Goal: Task Accomplishment & Management: Use online tool/utility

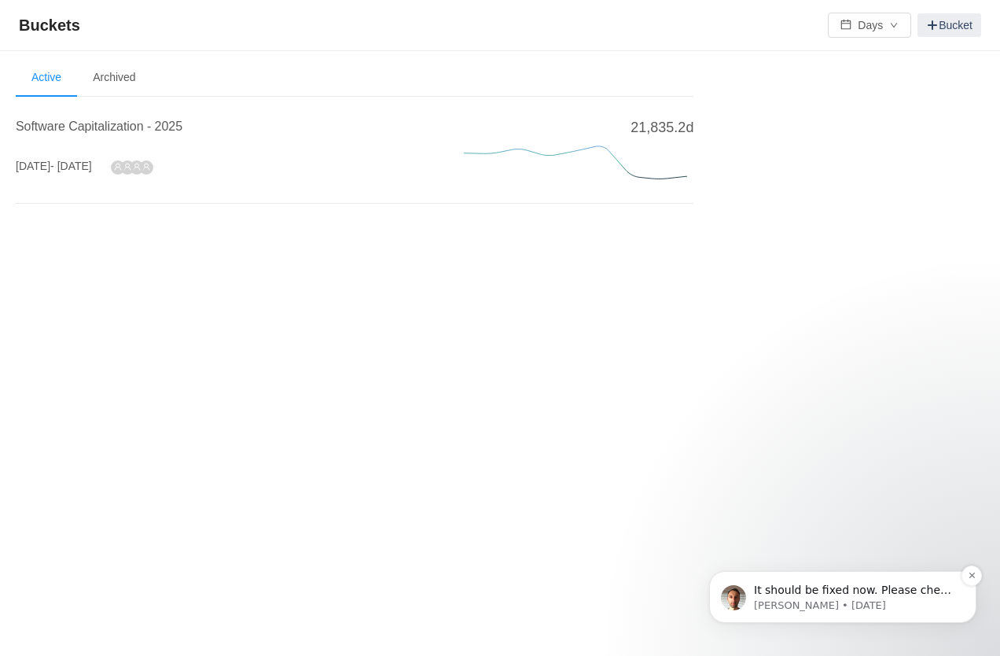
click at [823, 585] on span "It should be fixed now. Please check when you have a moment." at bounding box center [853, 598] width 199 height 28
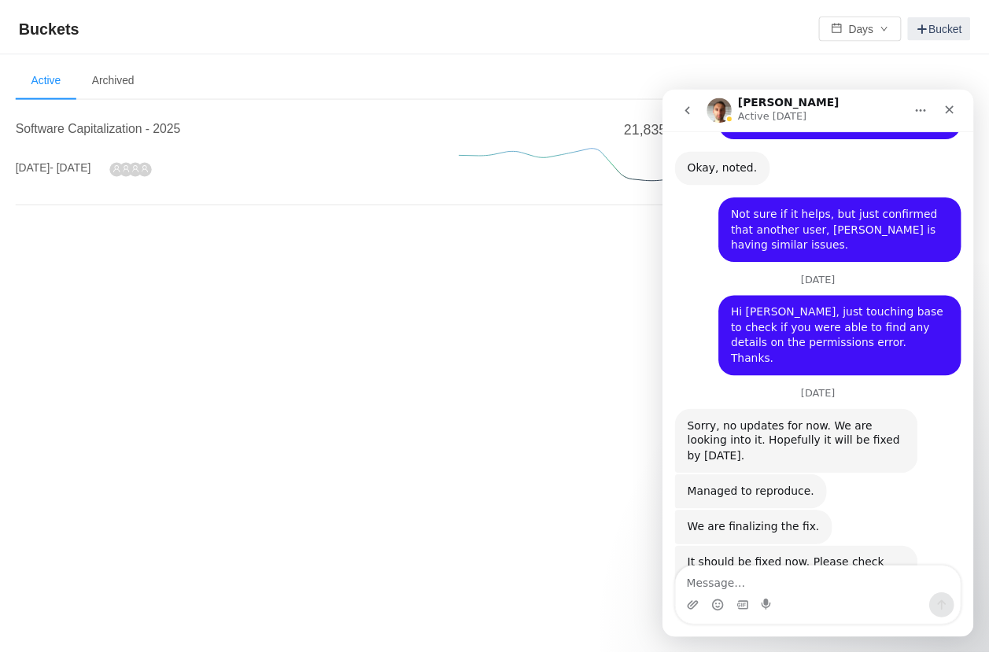
scroll to position [2390, 0]
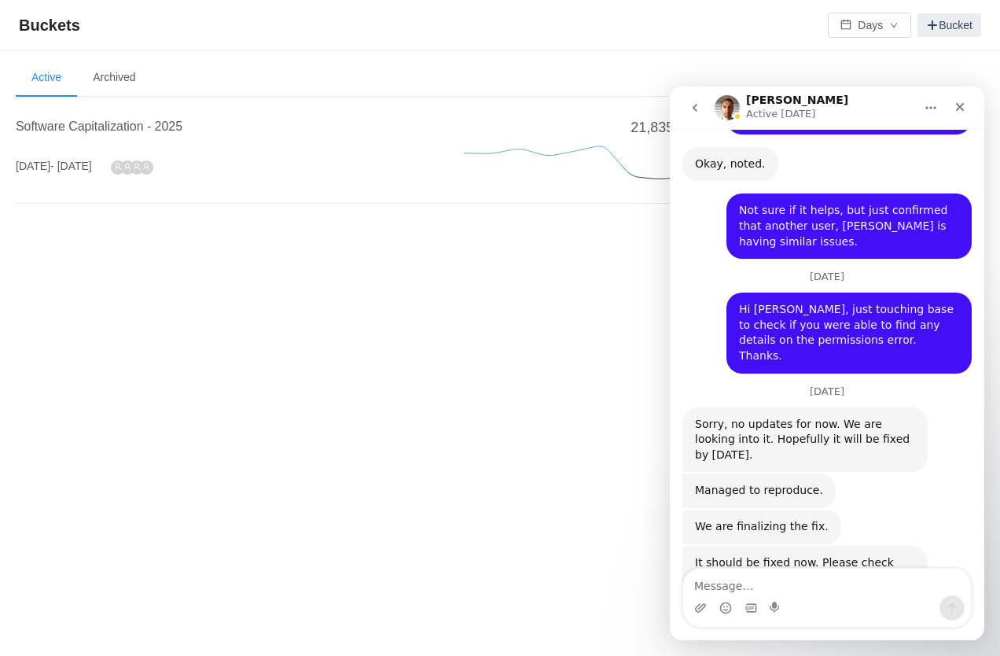
click at [533, 482] on div "Buckets Days Bucket Welcome to Buckets! Use buckets to review and categorize ti…" at bounding box center [500, 328] width 1000 height 656
click at [110, 127] on span "Software Capitalization - 2025" at bounding box center [99, 126] width 167 height 13
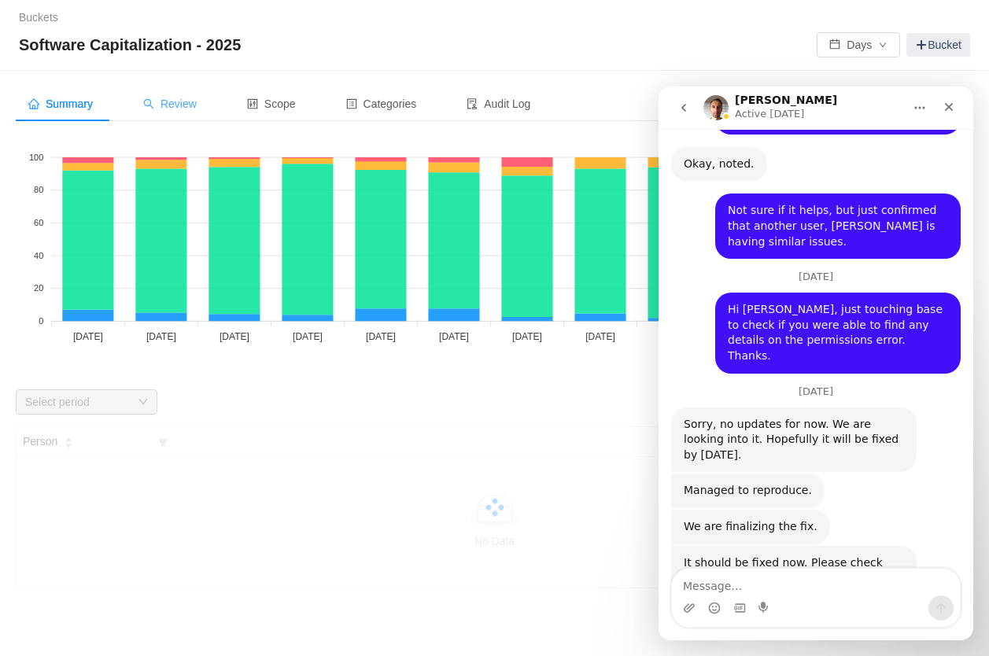
click at [179, 106] on span "Review" at bounding box center [169, 104] width 53 height 13
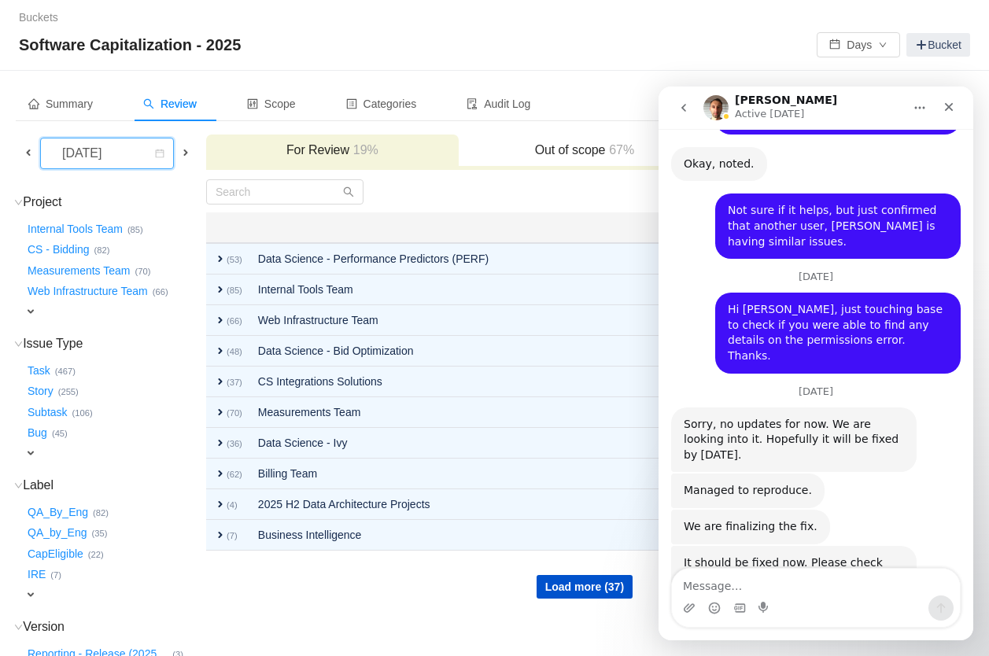
click at [114, 150] on div "[DATE]" at bounding box center [84, 153] width 68 height 30
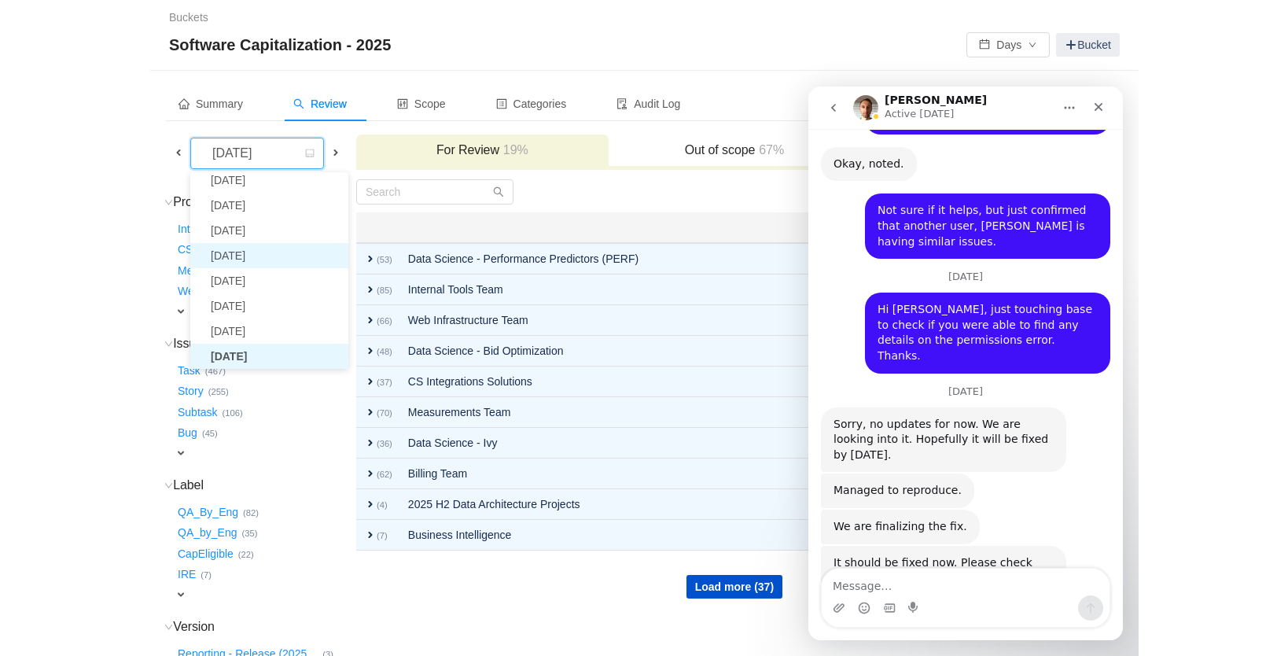
scroll to position [28, 0]
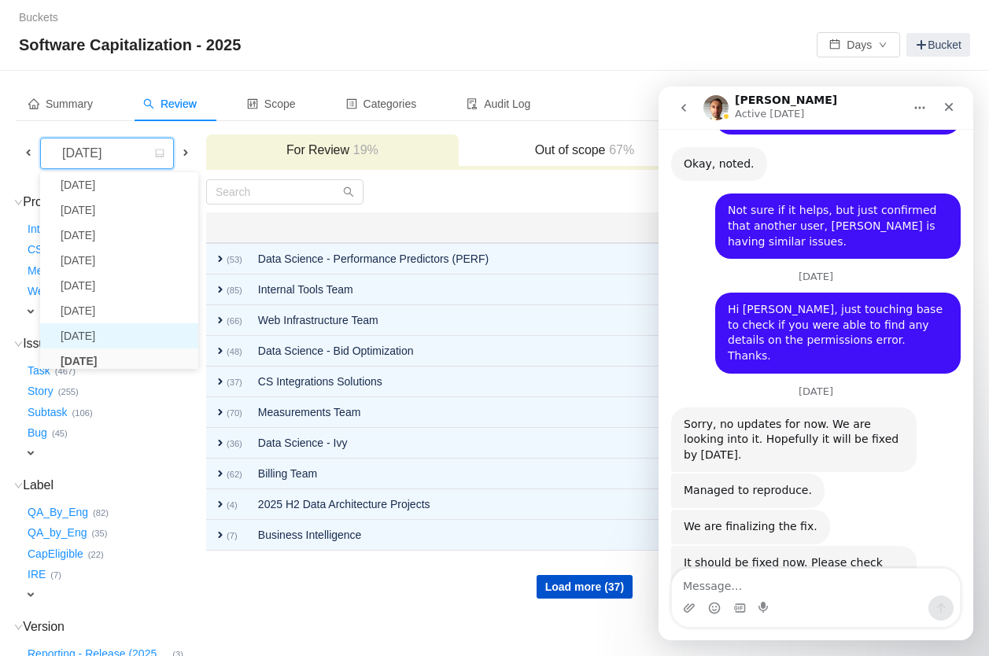
click at [97, 333] on li "[DATE]" at bounding box center [119, 335] width 158 height 25
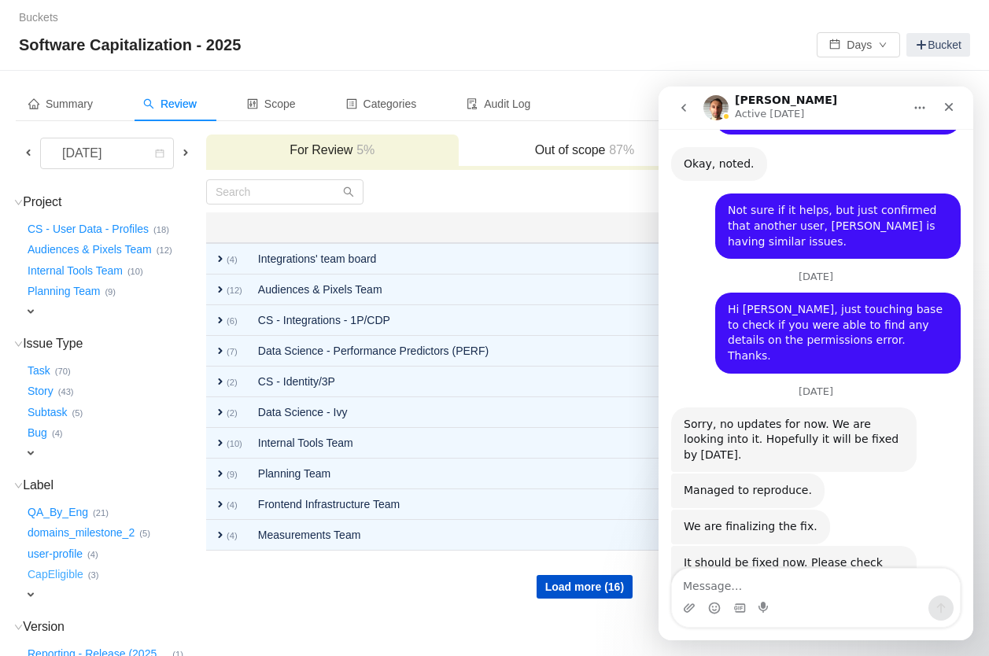
click at [75, 565] on button "CapEligible …" at bounding box center [56, 574] width 64 height 25
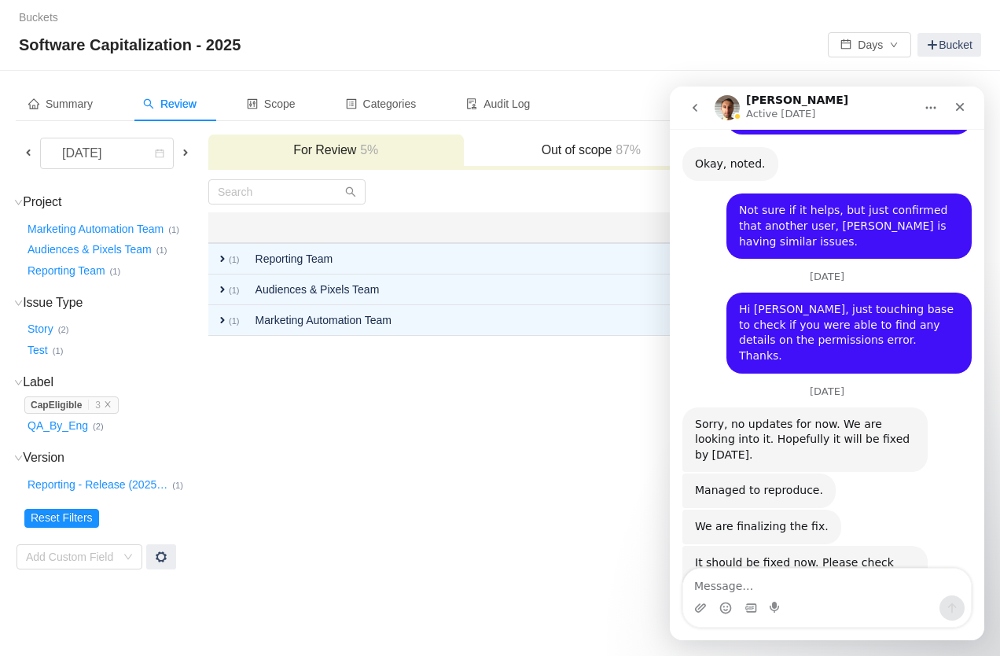
click at [592, 151] on h3 "Out of scope 87%" at bounding box center [592, 150] width 240 height 16
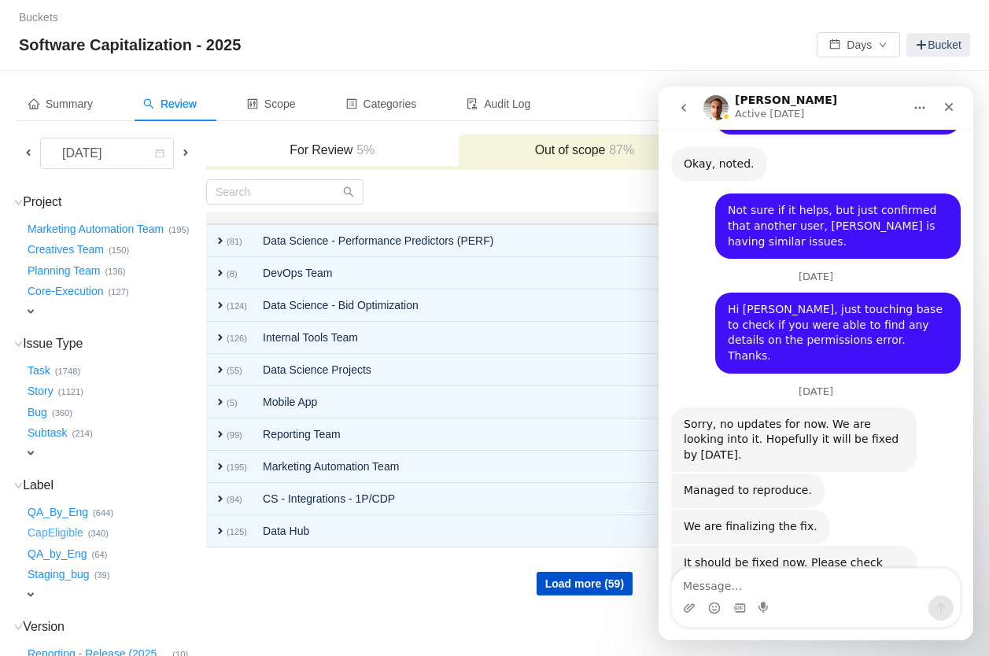
click at [46, 521] on button "CapEligible …" at bounding box center [56, 533] width 64 height 25
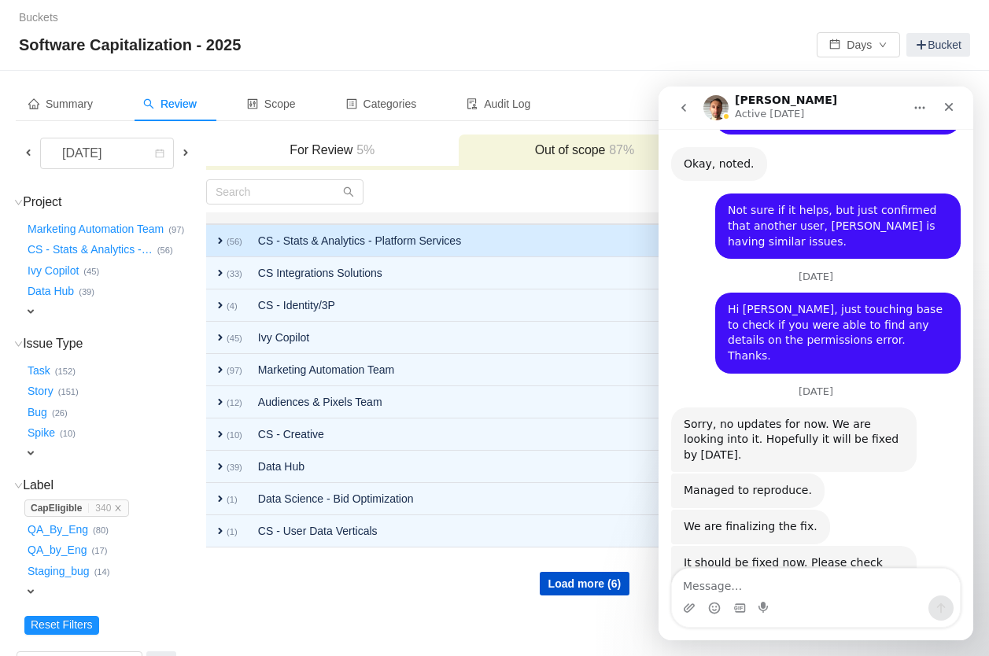
click at [359, 246] on td "CS - Stats & Analytics - Platform Services" at bounding box center [503, 240] width 506 height 33
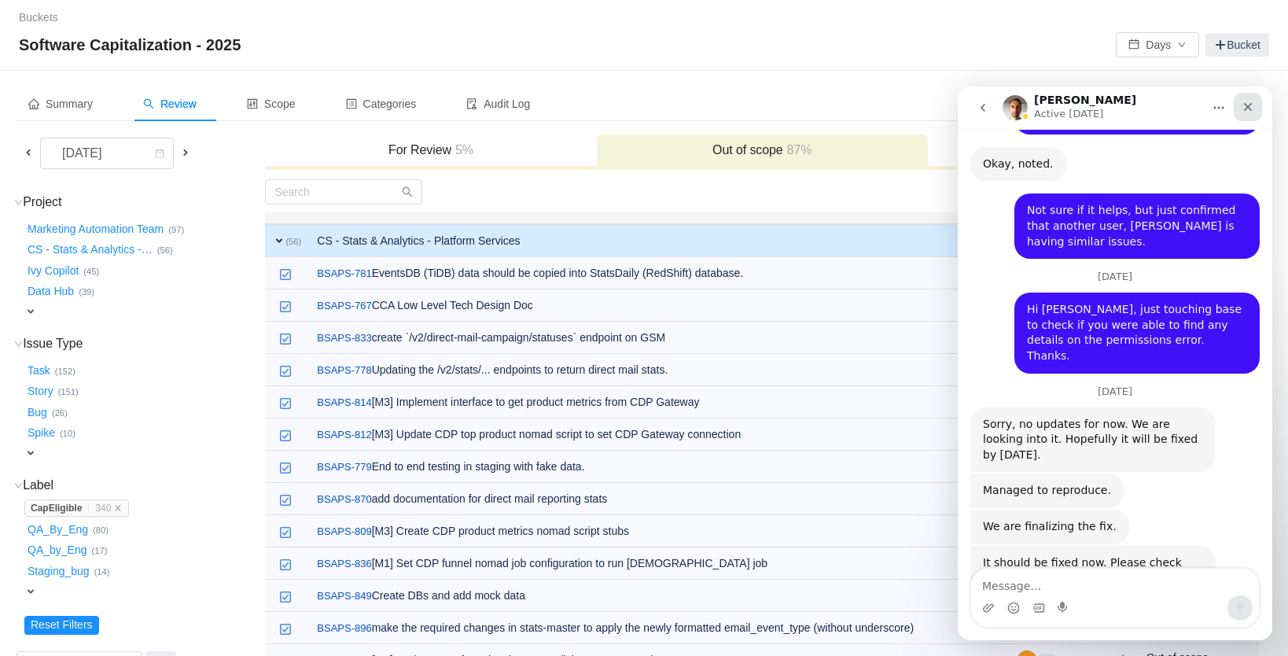
click at [1000, 107] on icon "Close" at bounding box center [1248, 107] width 13 height 13
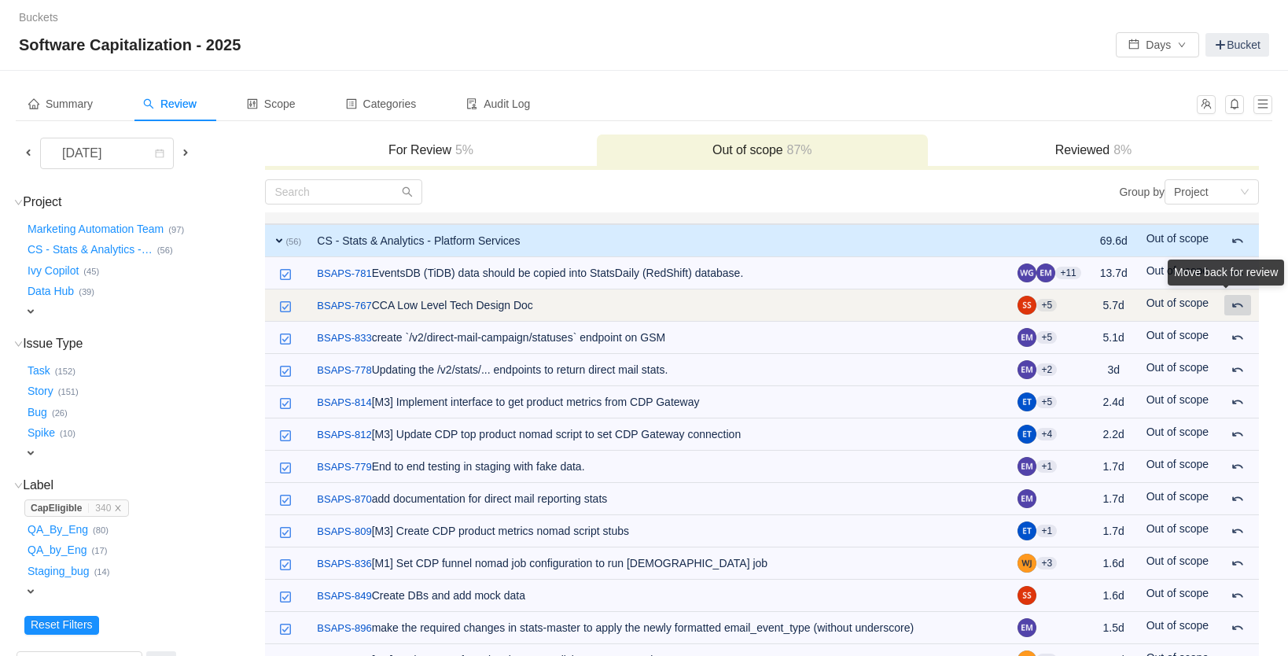
click at [1000, 310] on span at bounding box center [1238, 305] width 13 height 13
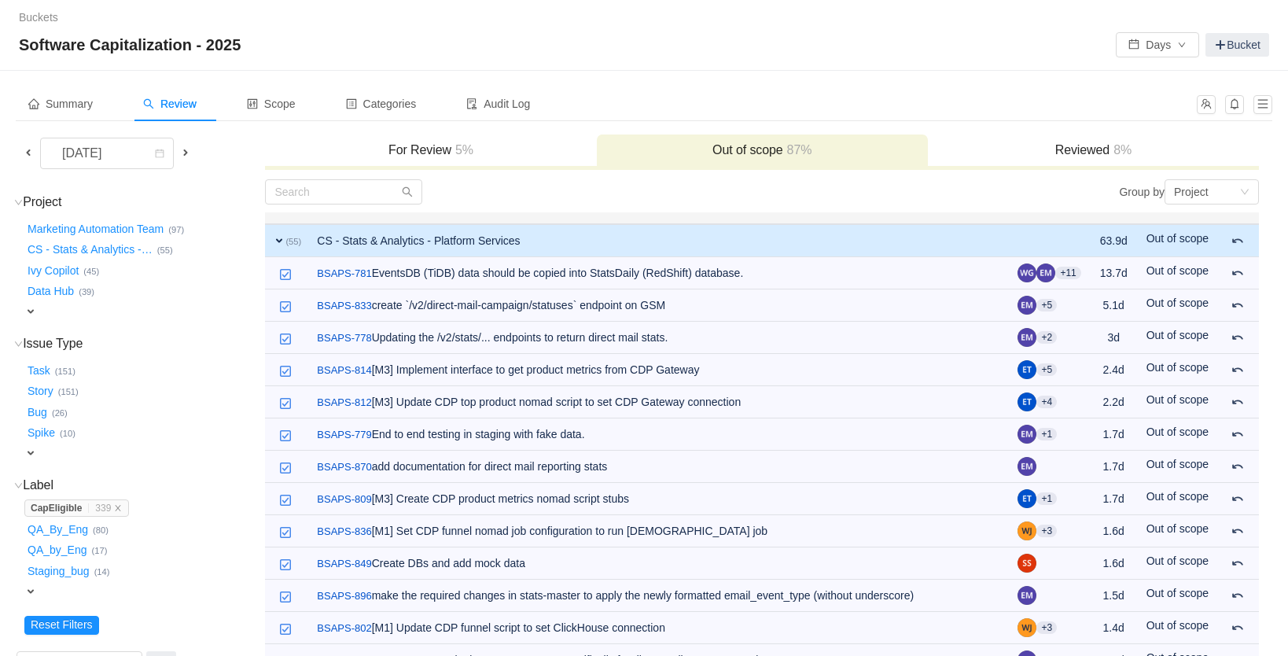
click at [447, 150] on h3 "For Review 5%" at bounding box center [430, 150] width 315 height 16
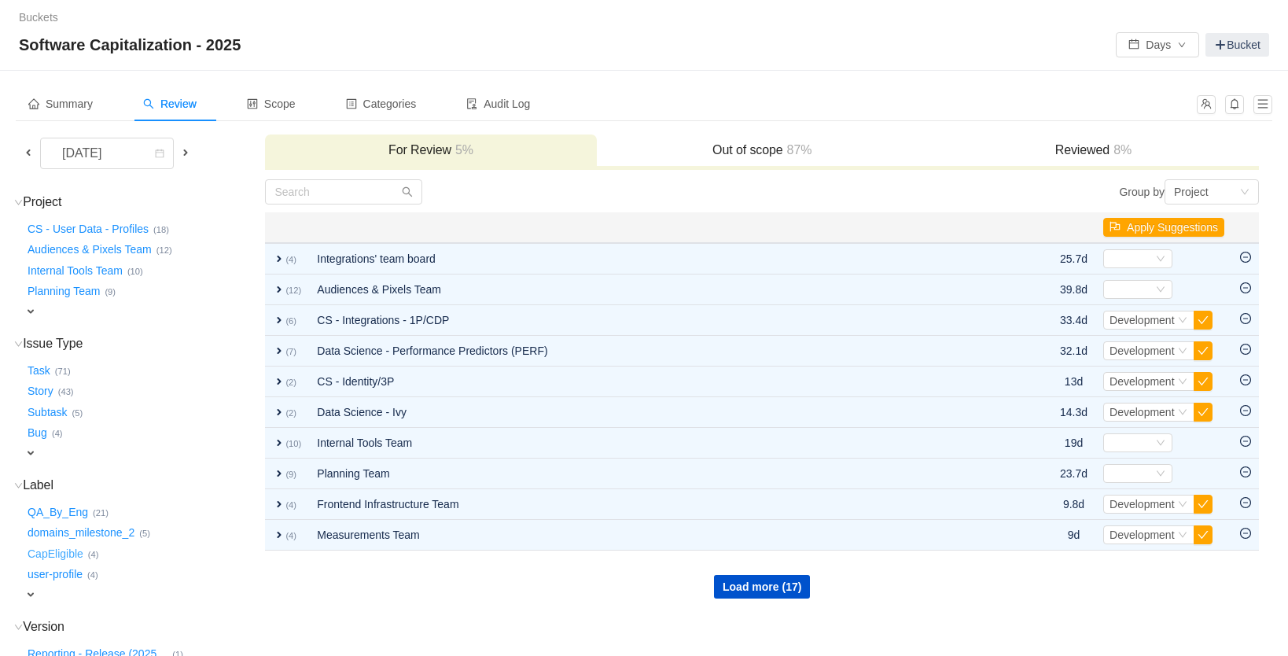
click at [67, 543] on button "CapEligible …" at bounding box center [56, 553] width 64 height 25
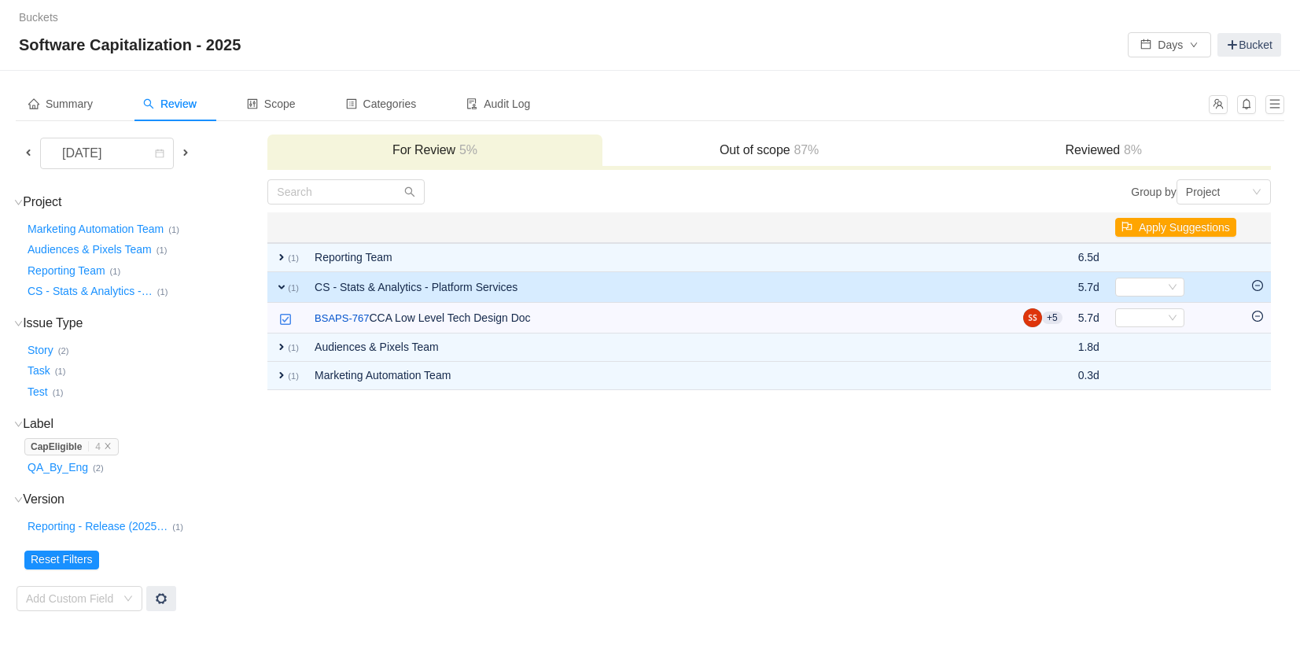
click at [454, 294] on td "CS - Stats & Analytics - Platform Services" at bounding box center [661, 287] width 709 height 31
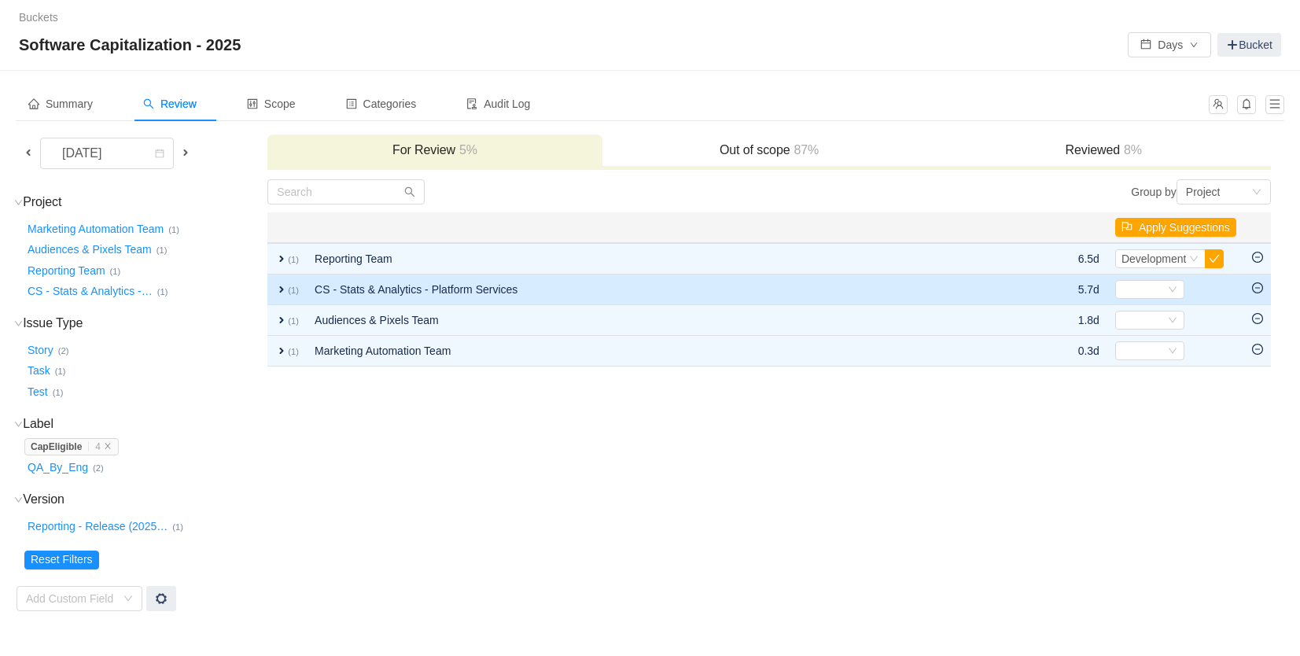
click at [503, 288] on td "CS - Stats & Analytics - Platform Services" at bounding box center [663, 289] width 712 height 31
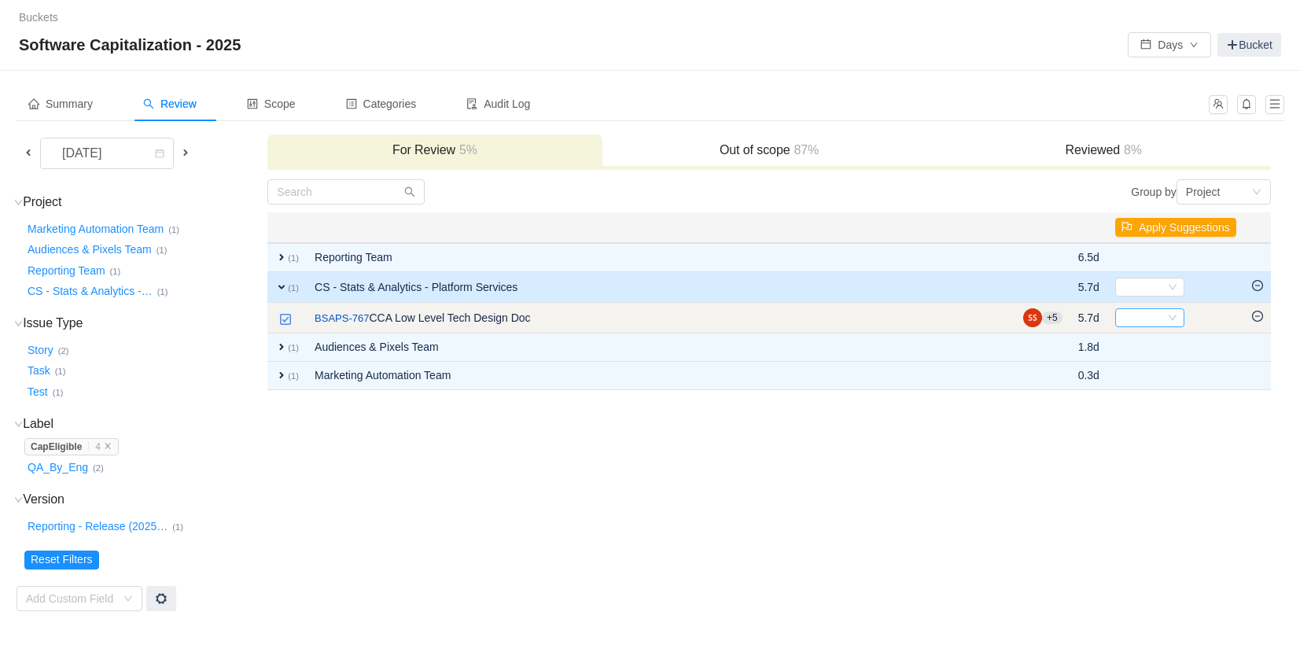
click at [1000, 318] on div "Select" at bounding box center [1142, 317] width 43 height 17
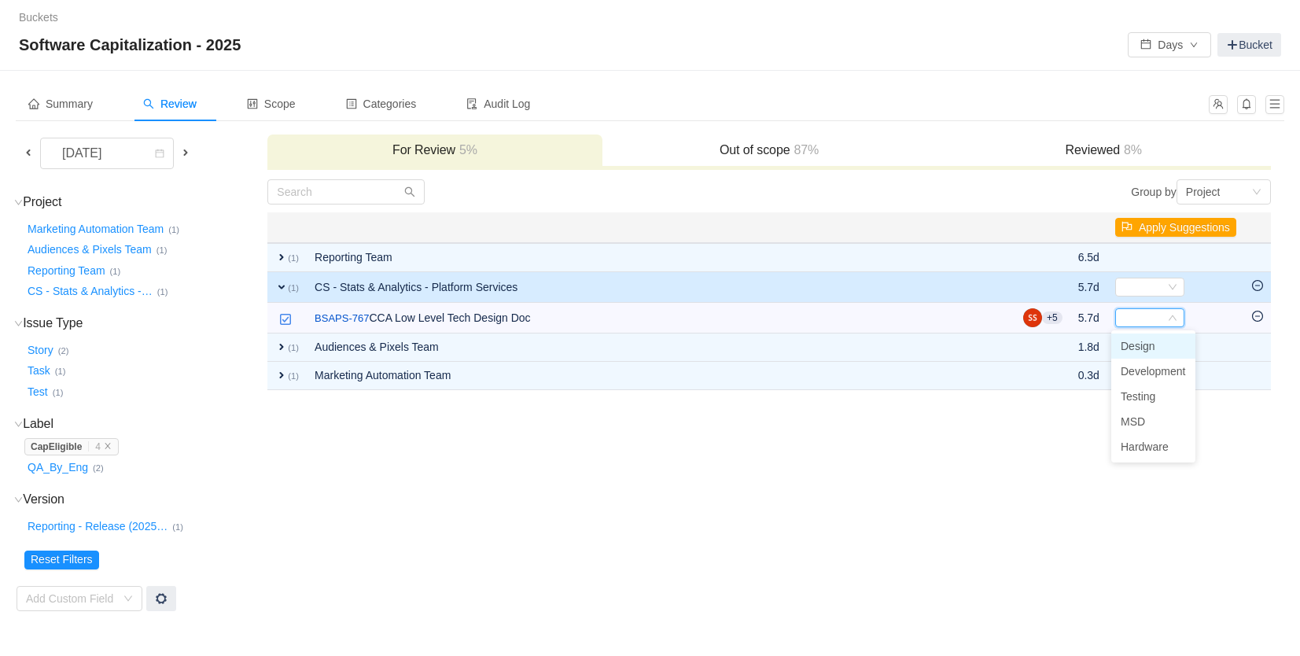
click at [1000, 348] on span "Design" at bounding box center [1138, 346] width 35 height 13
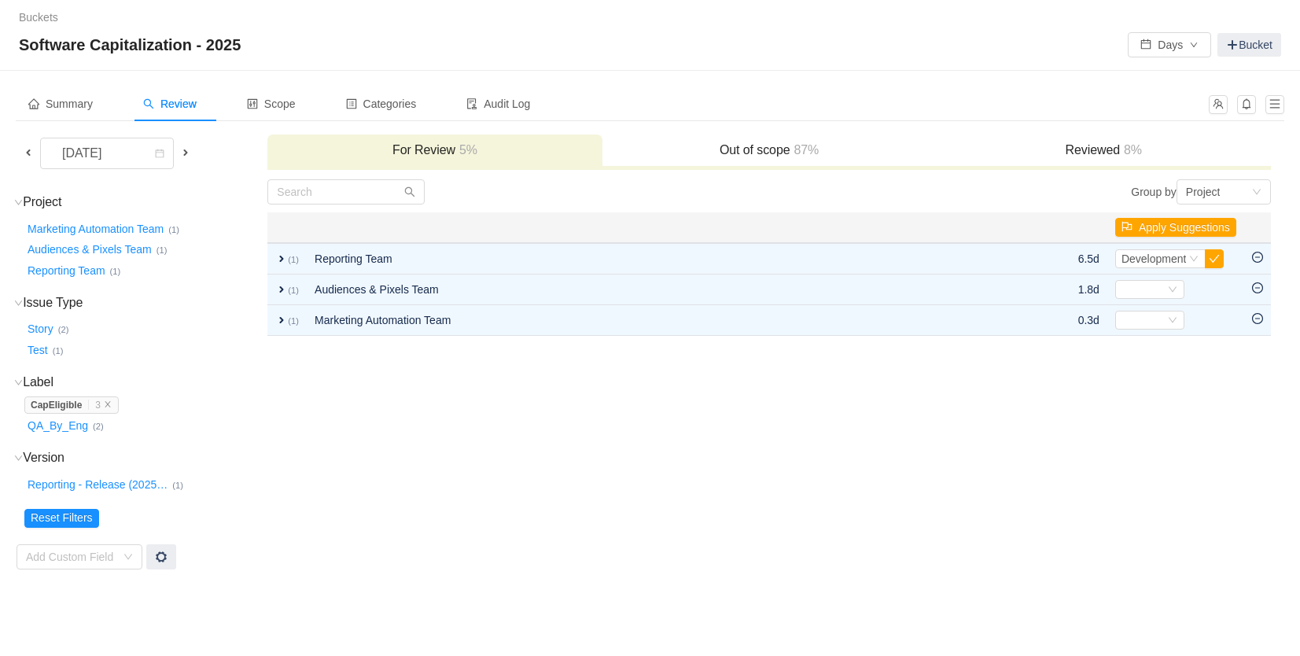
click at [1000, 550] on td "Group by Project You will see tickets here after they were marked as out of sco…" at bounding box center [769, 375] width 1005 height 392
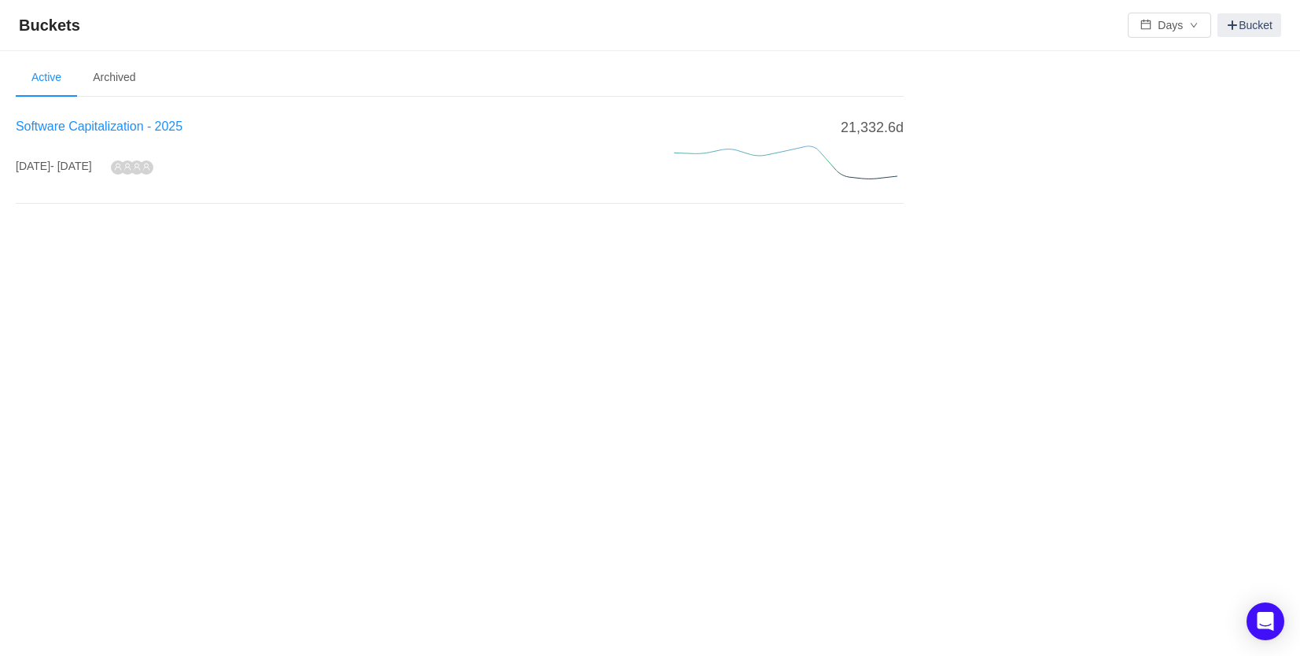
click at [81, 129] on span "Software Capitalization - 2025" at bounding box center [99, 126] width 167 height 13
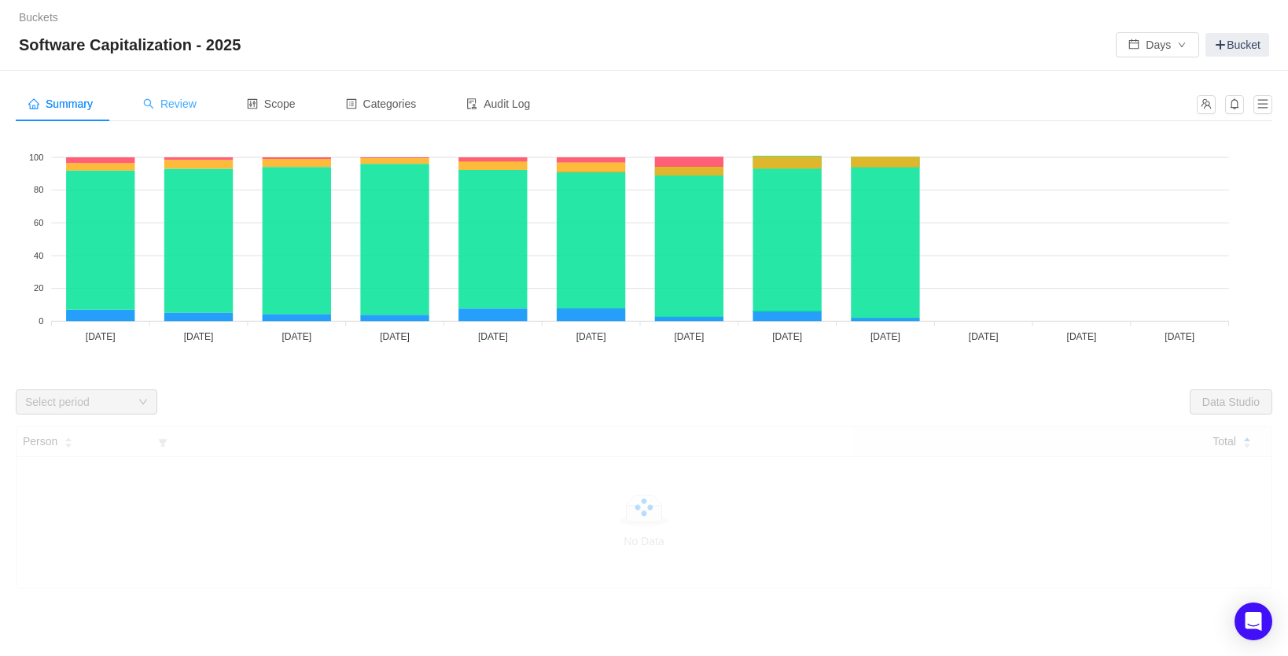
click at [196, 109] on span "Review" at bounding box center [169, 104] width 53 height 13
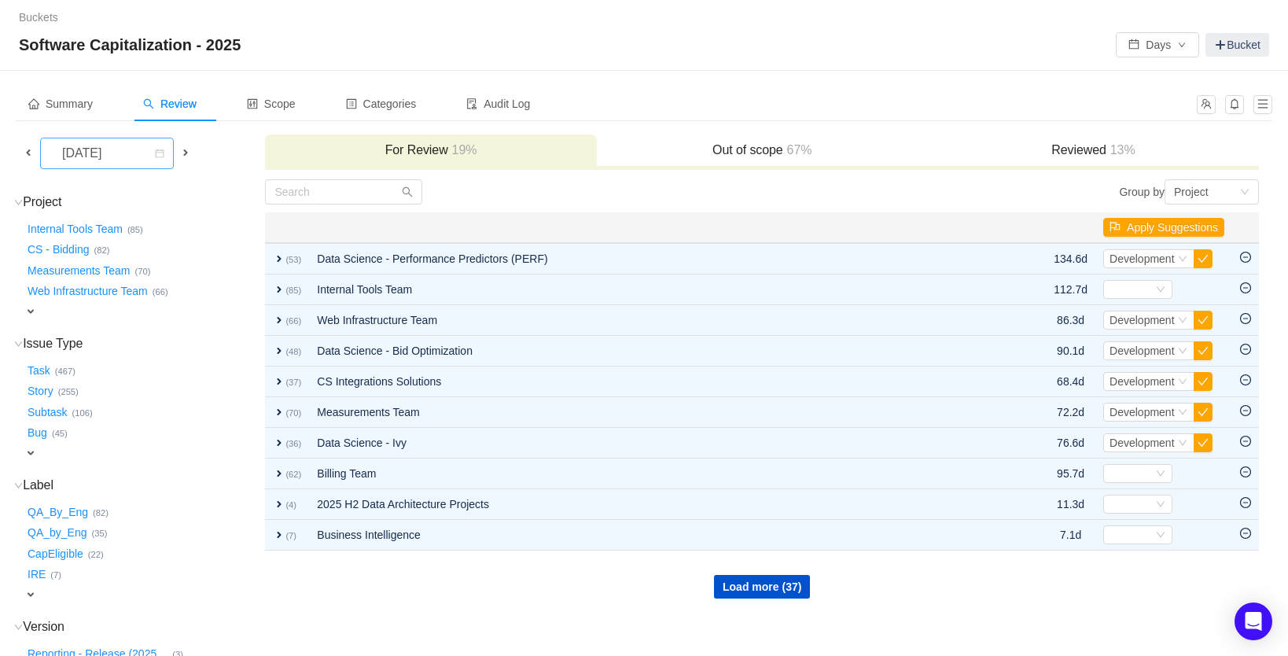
click at [117, 156] on div "[DATE]" at bounding box center [84, 153] width 68 height 30
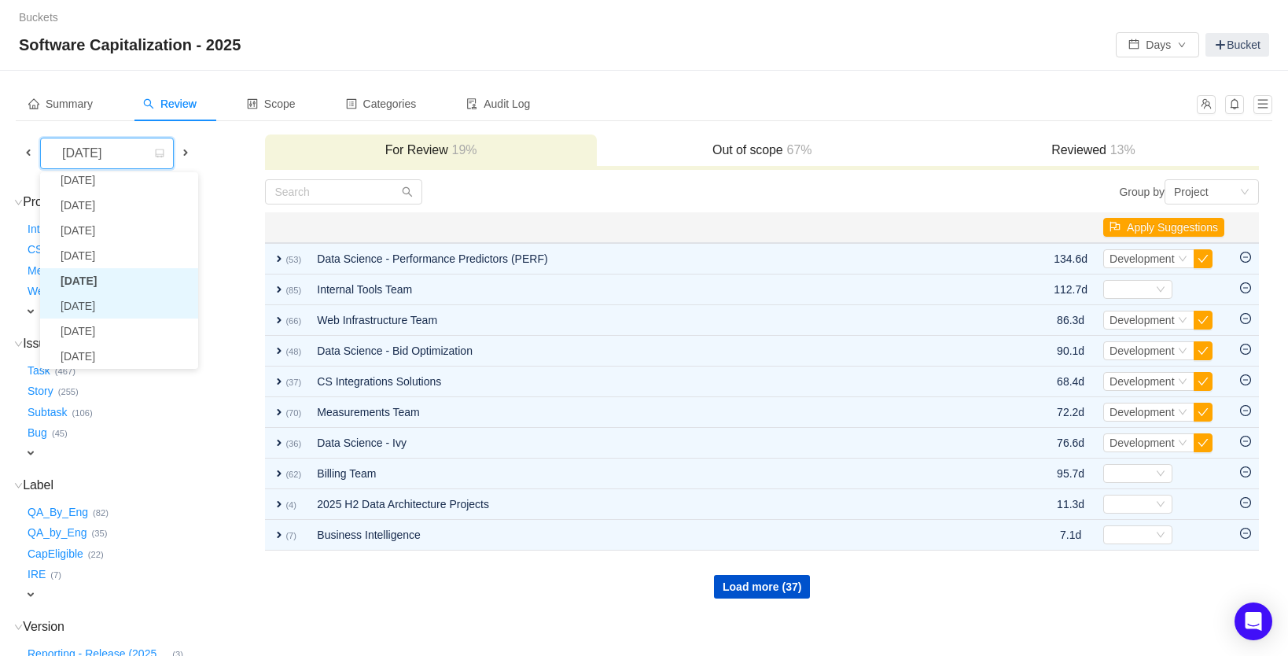
scroll to position [112, 0]
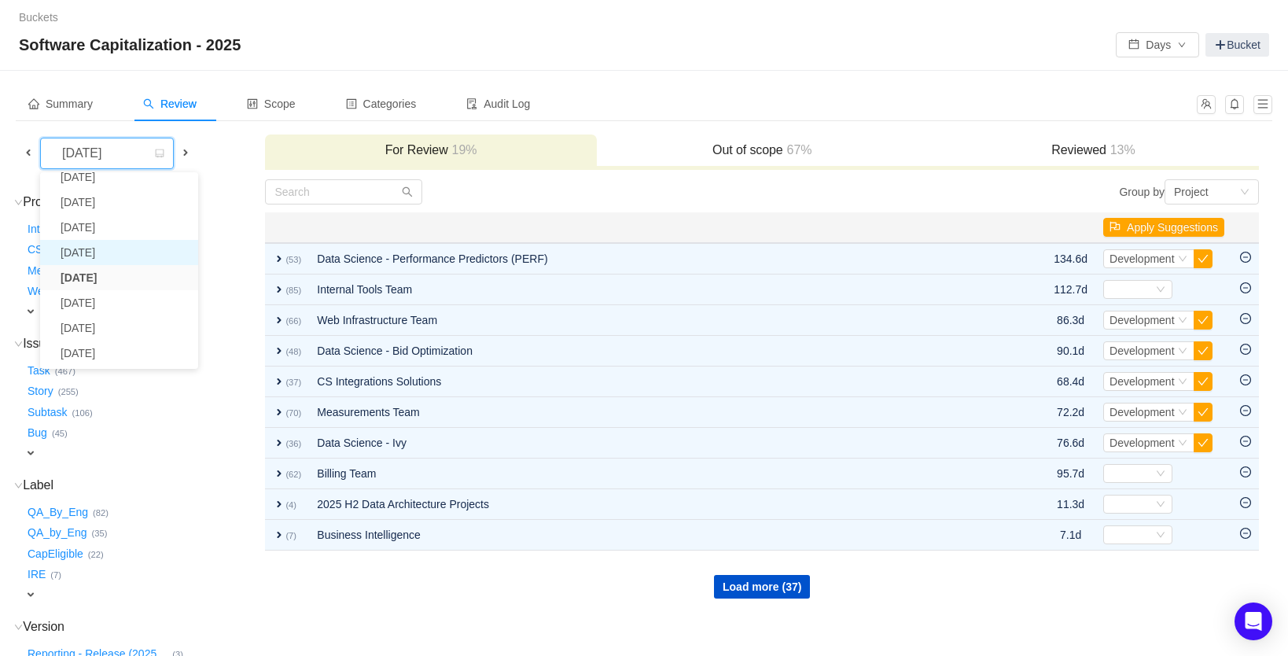
click at [109, 254] on li "[DATE]" at bounding box center [119, 252] width 158 height 25
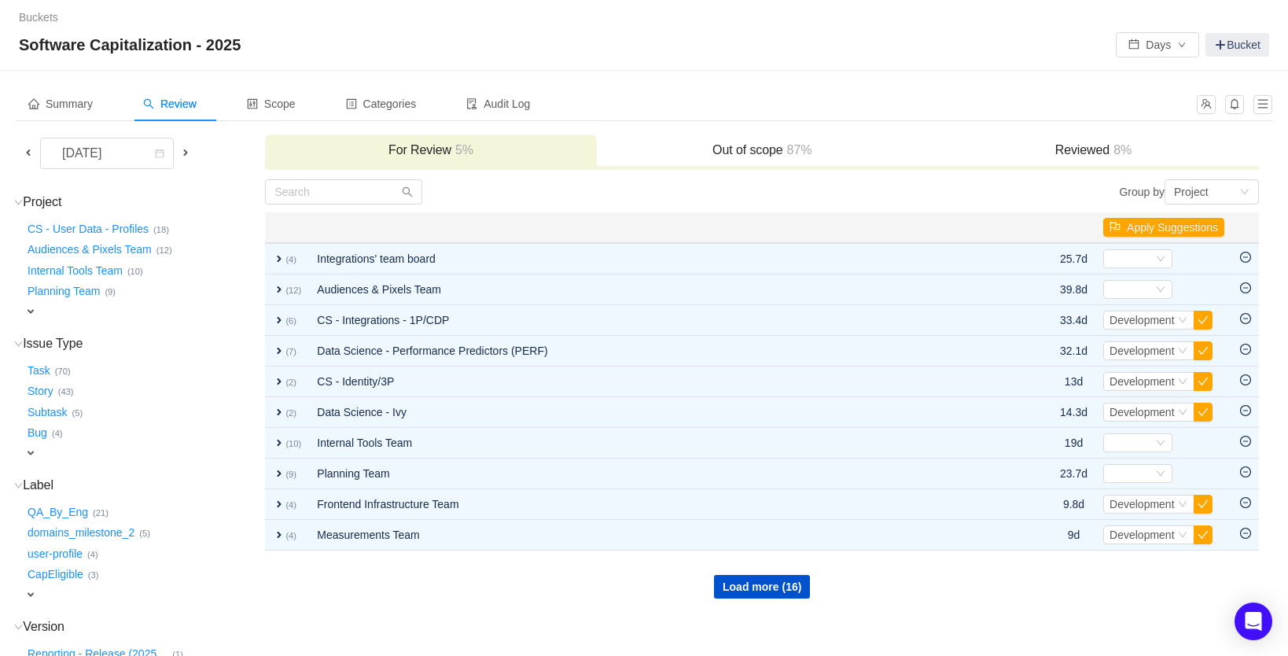
click at [1079, 152] on h3 "Reviewed 8%" at bounding box center [1093, 150] width 315 height 16
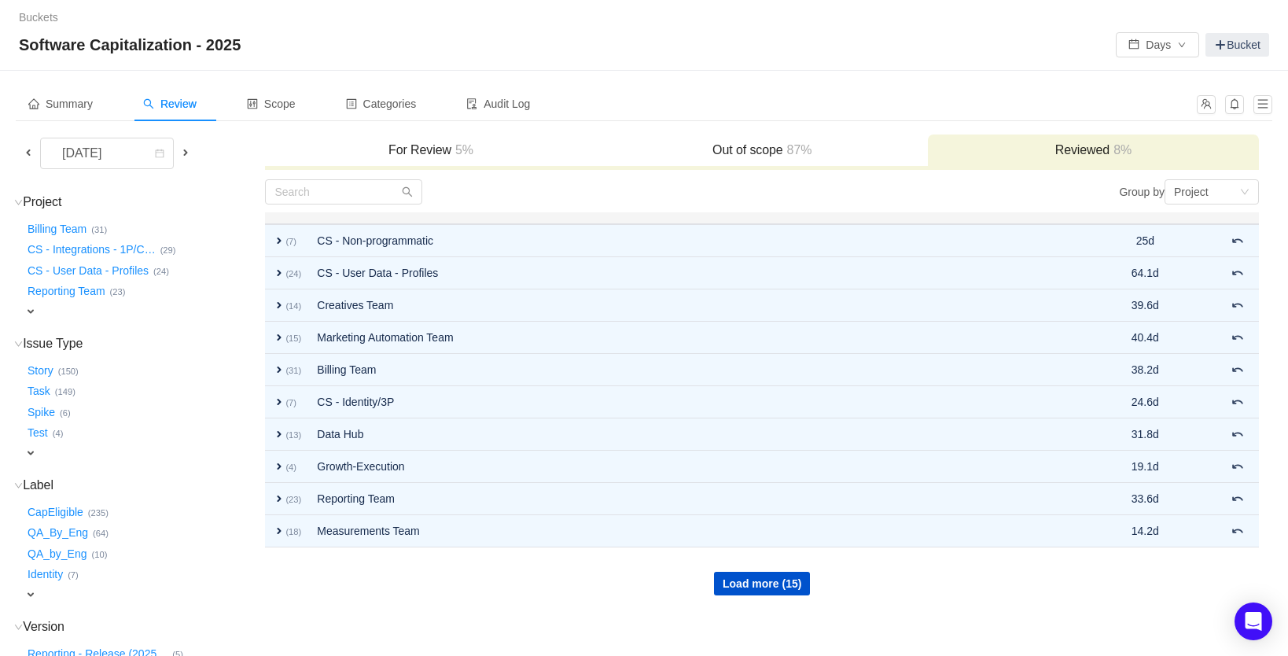
click at [1077, 147] on h3 "Reviewed 8%" at bounding box center [1093, 150] width 315 height 16
click at [70, 503] on button "CapEligible …" at bounding box center [56, 511] width 64 height 25
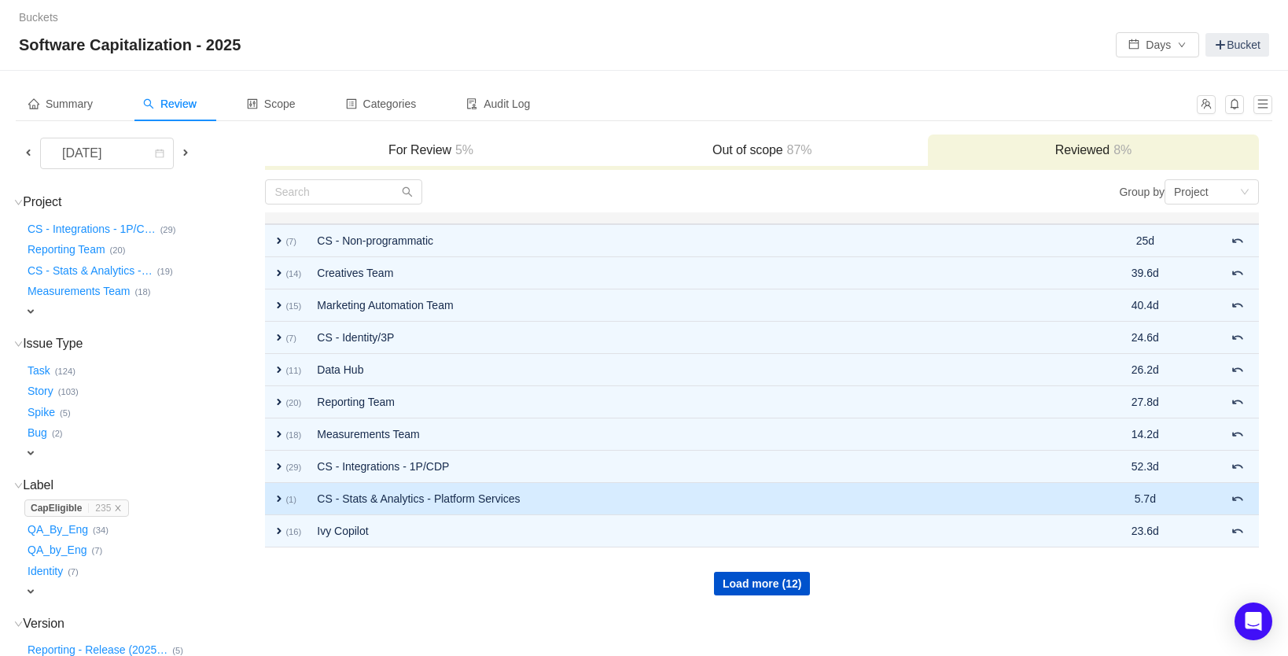
click at [443, 502] on td "CS - Stats & Analytics - Platform Services" at bounding box center [689, 499] width 760 height 32
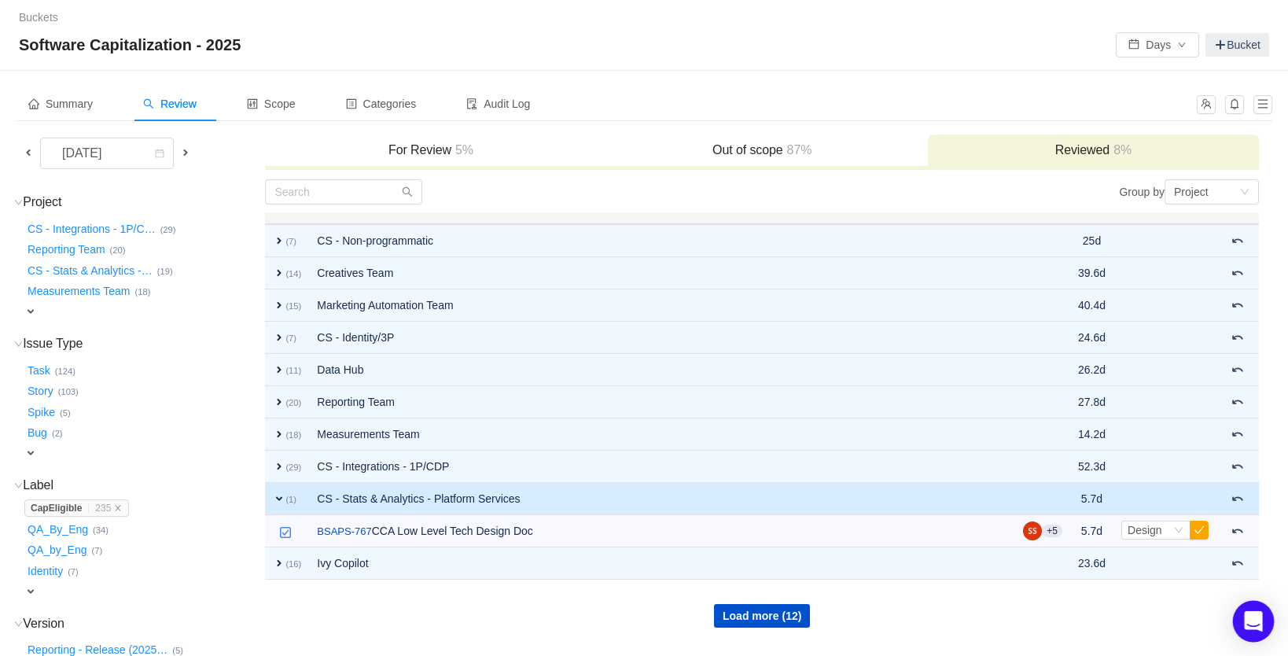
click at [1253, 623] on icon "Open Intercom Messenger" at bounding box center [1253, 621] width 18 height 20
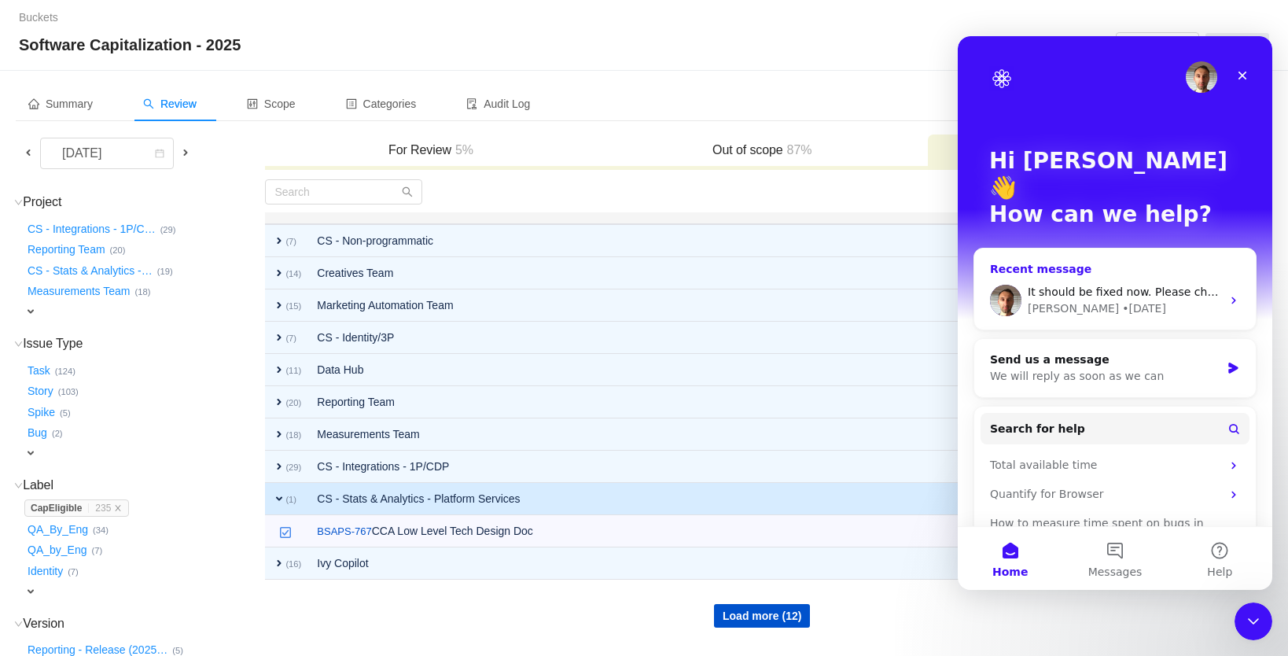
click at [1092, 285] on span "It should be fixed now. Please check when you have a moment." at bounding box center [1203, 291] width 350 height 13
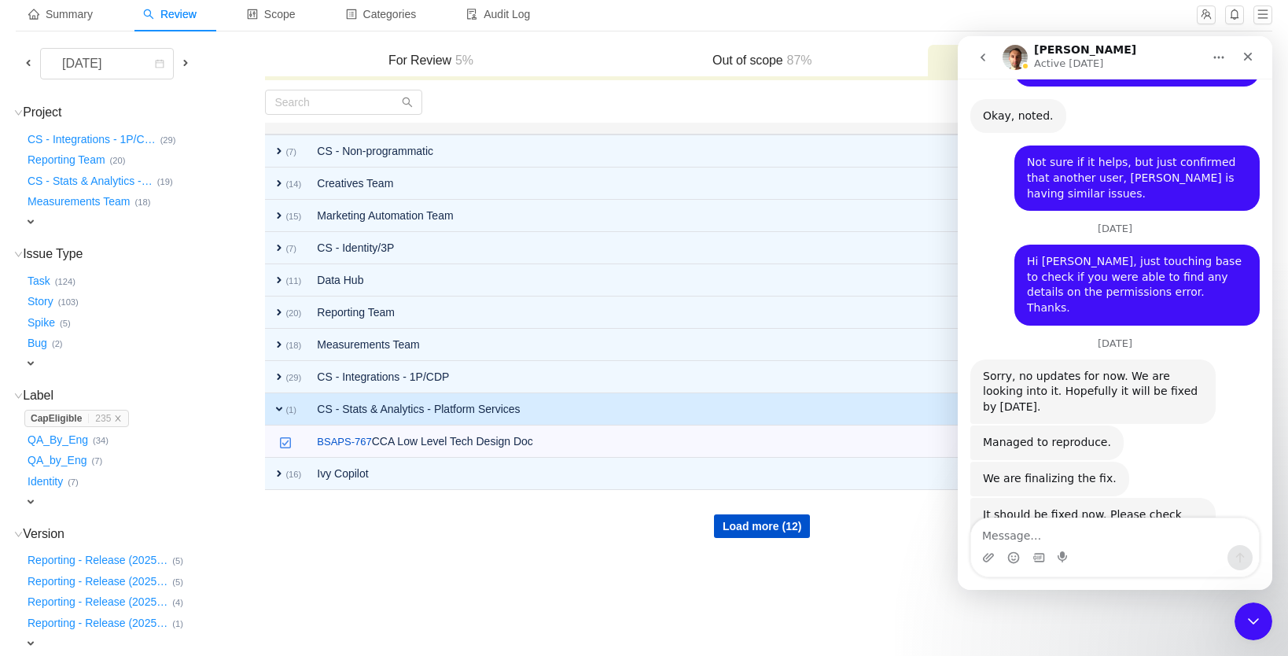
scroll to position [106, 0]
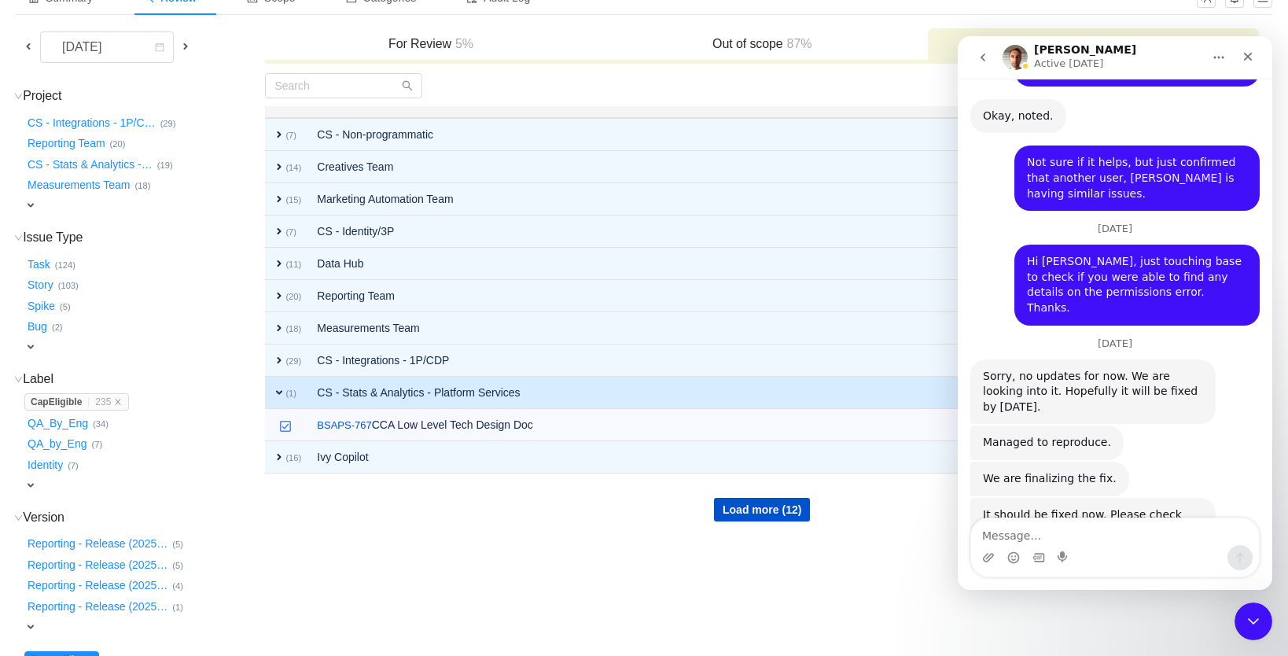
click at [1054, 538] on textarea "Message…" at bounding box center [1115, 531] width 288 height 27
type textarea "A"
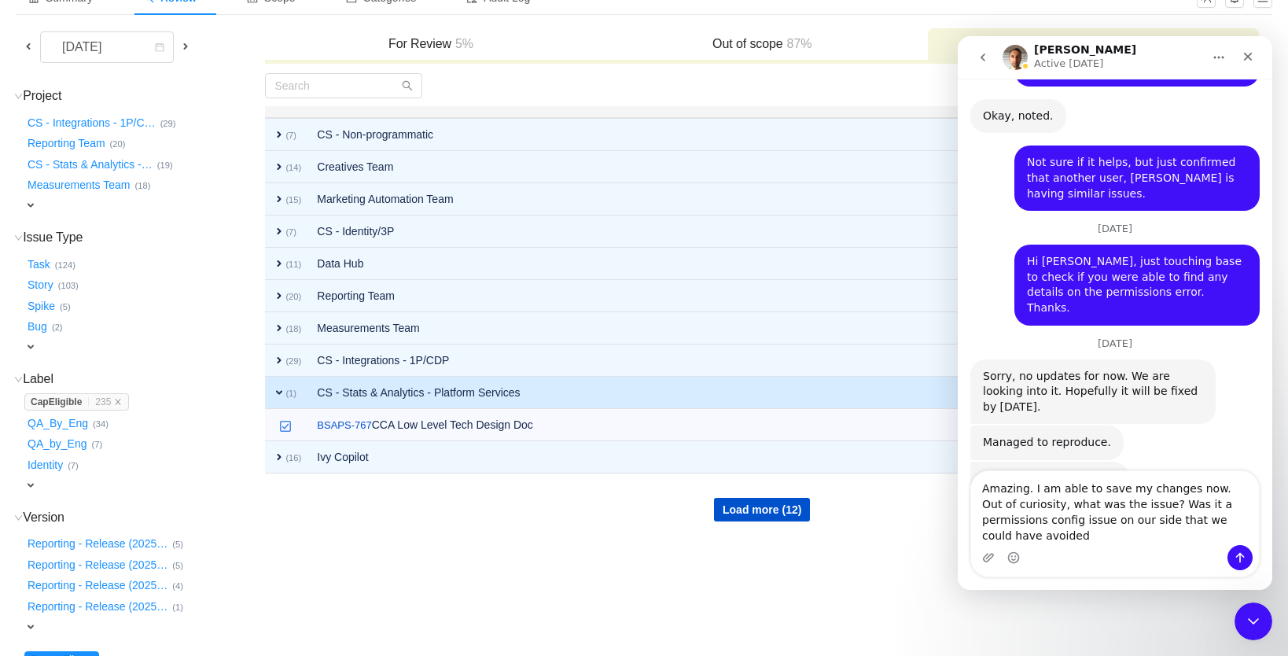
type textarea "Amazing. I am able to save my changes now. Out of curiosity, what was the issue…"
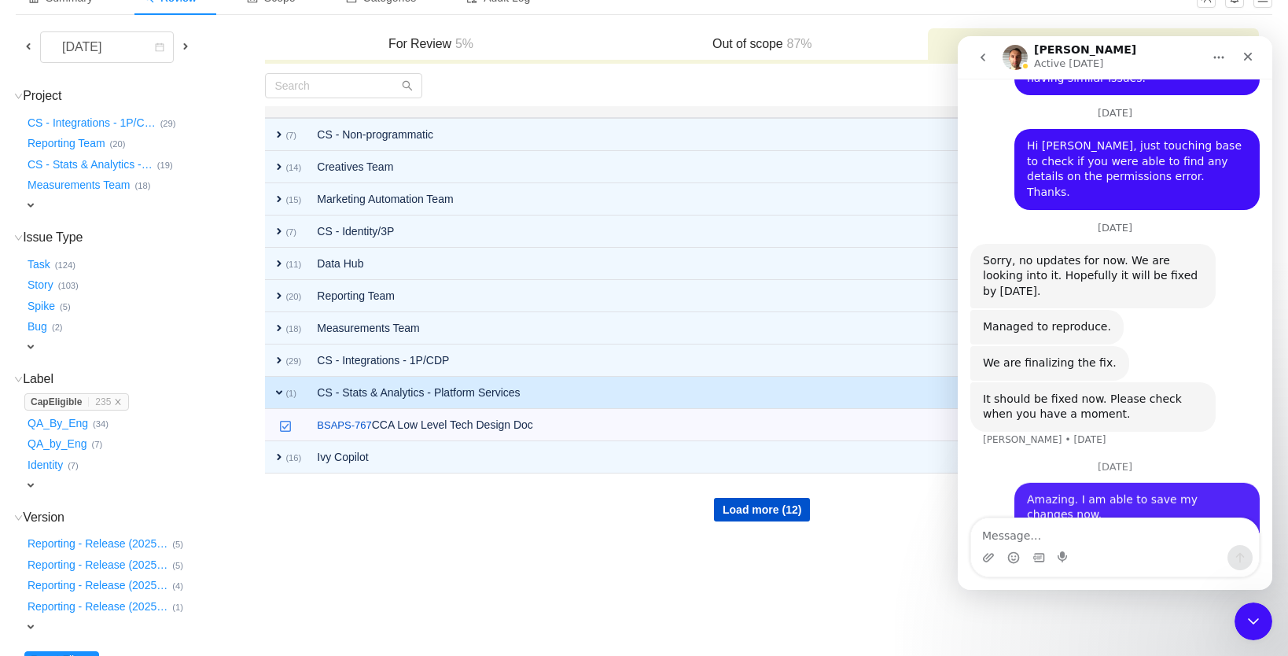
scroll to position [2520, 0]
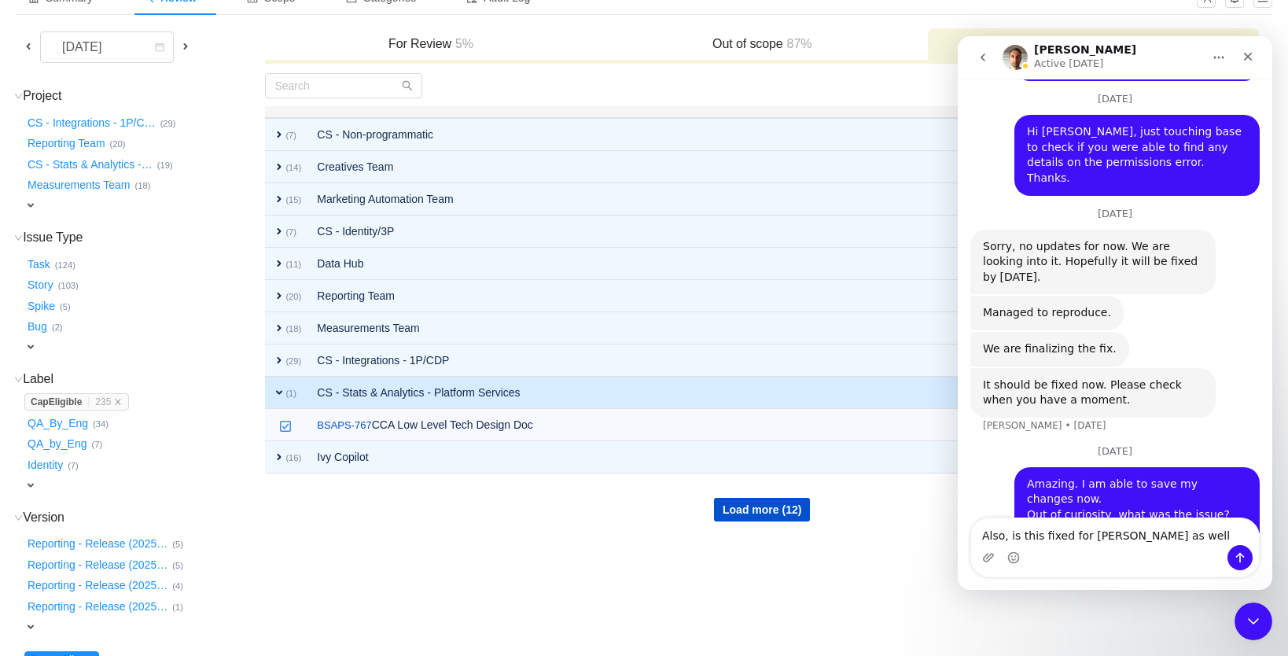
type textarea "Also, is this fixed for Andrew White as well?"
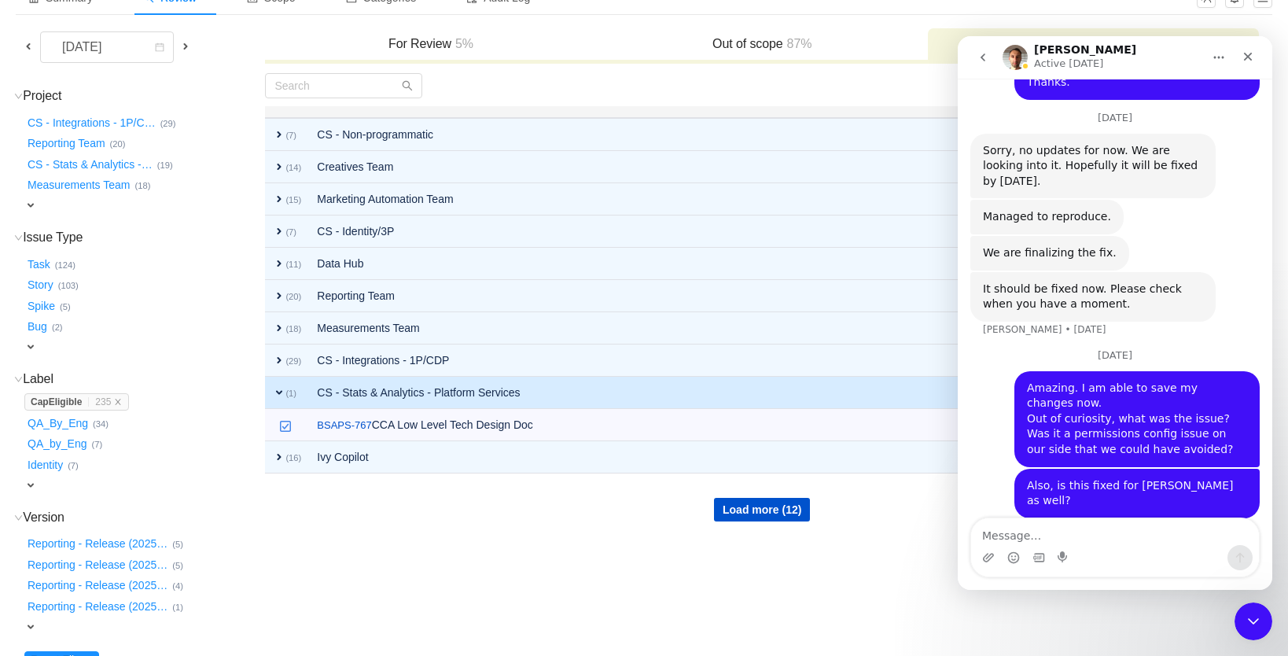
scroll to position [2616, 0]
click at [1088, 537] on textarea "Message…" at bounding box center [1115, 531] width 288 height 27
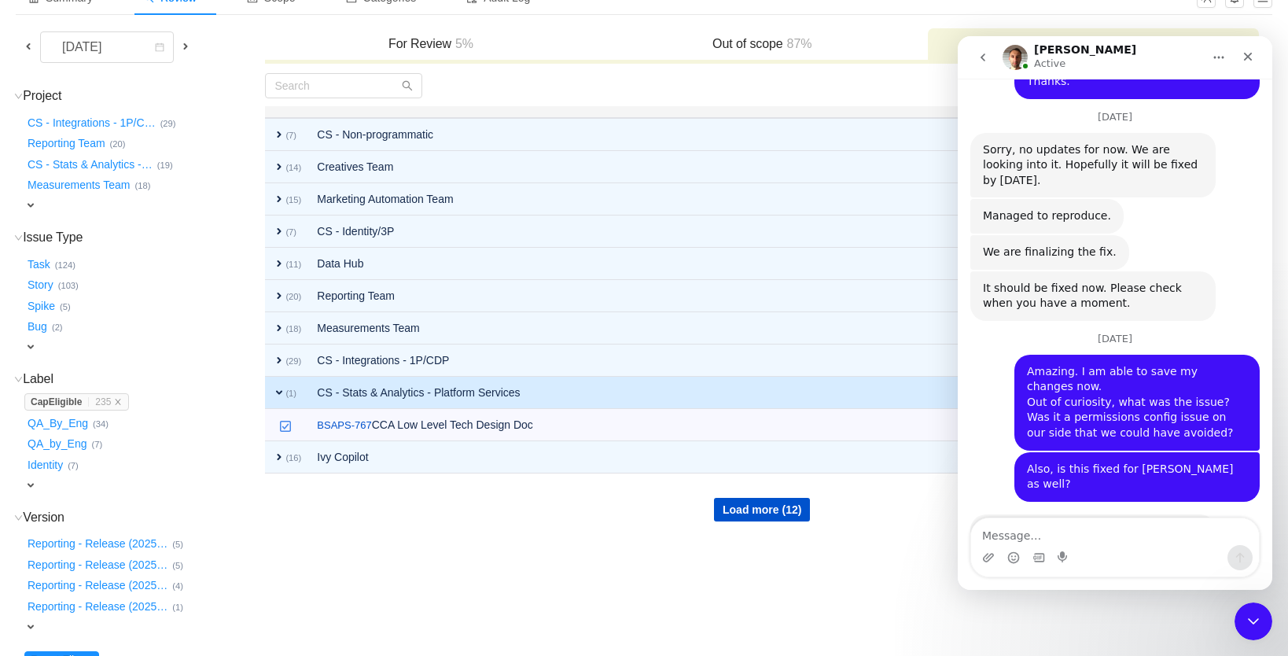
click at [1088, 537] on textarea "Message…" at bounding box center [1115, 531] width 288 height 27
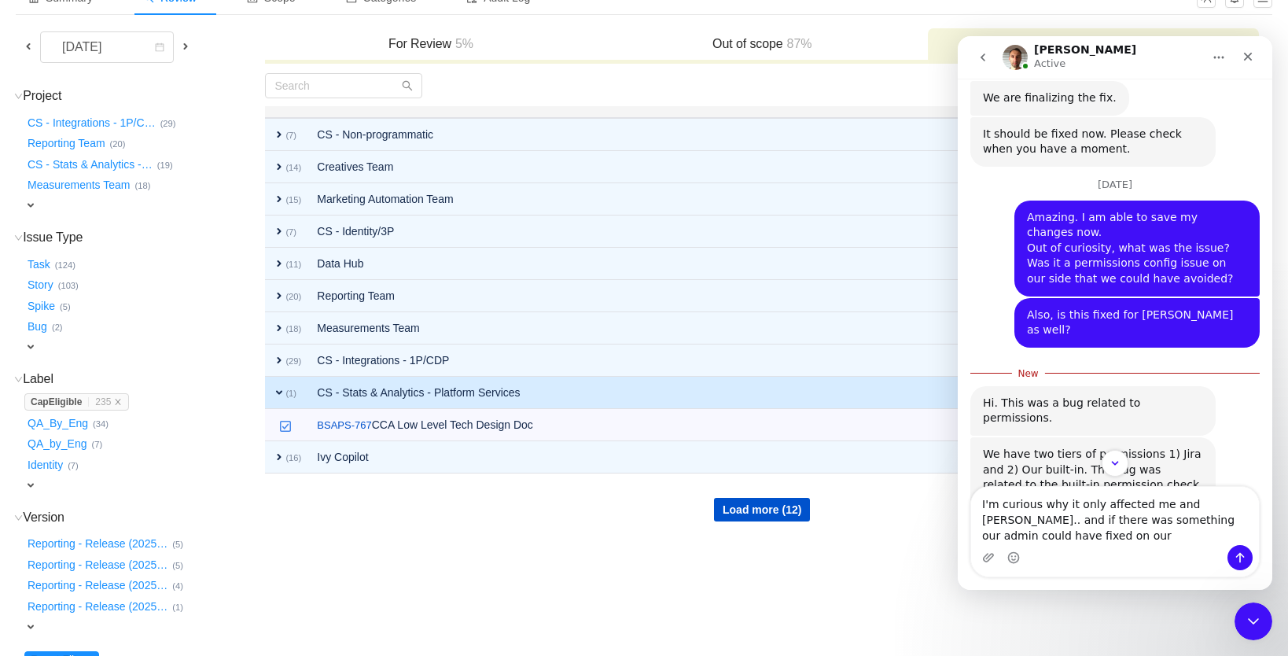
scroll to position [2778, 0]
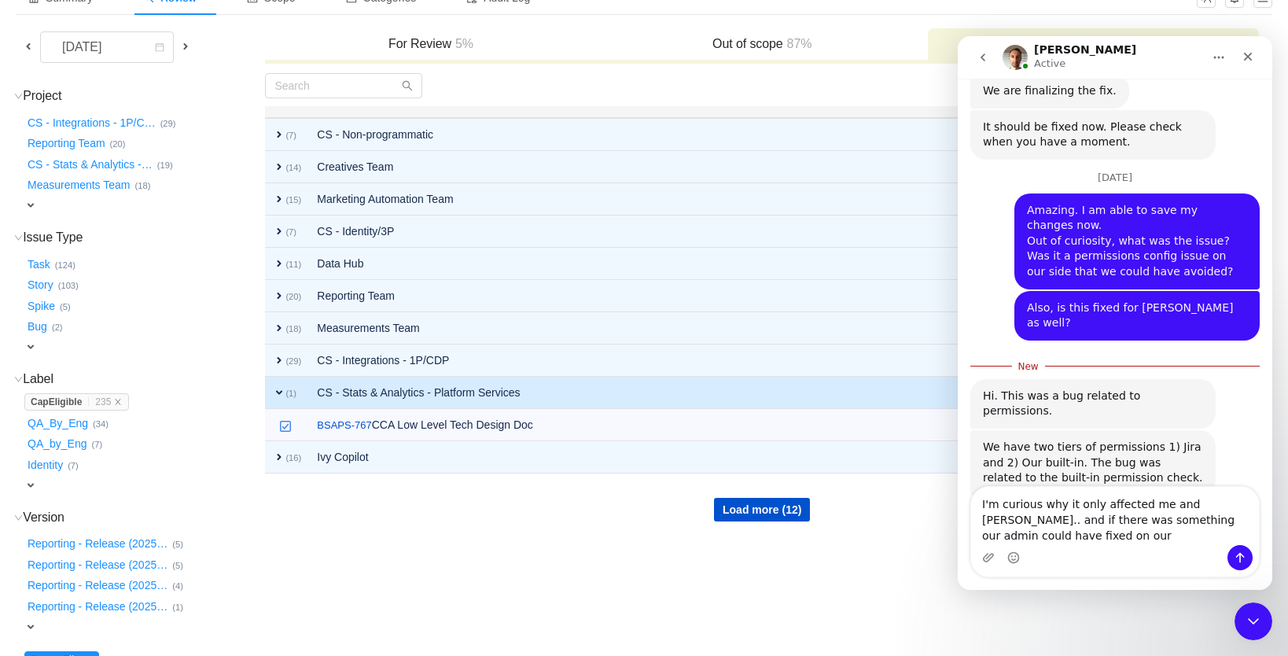
click at [1067, 535] on textarea "I'm curious why it only affected me and Andrew.. and if there was something our…" at bounding box center [1115, 516] width 288 height 58
drag, startPoint x: 1228, startPoint y: 506, endPoint x: 1236, endPoint y: 510, distance: 8.5
click at [1228, 506] on textarea "I'm curious why it only affected me and Andrew.. and if there was something our…" at bounding box center [1115, 516] width 288 height 58
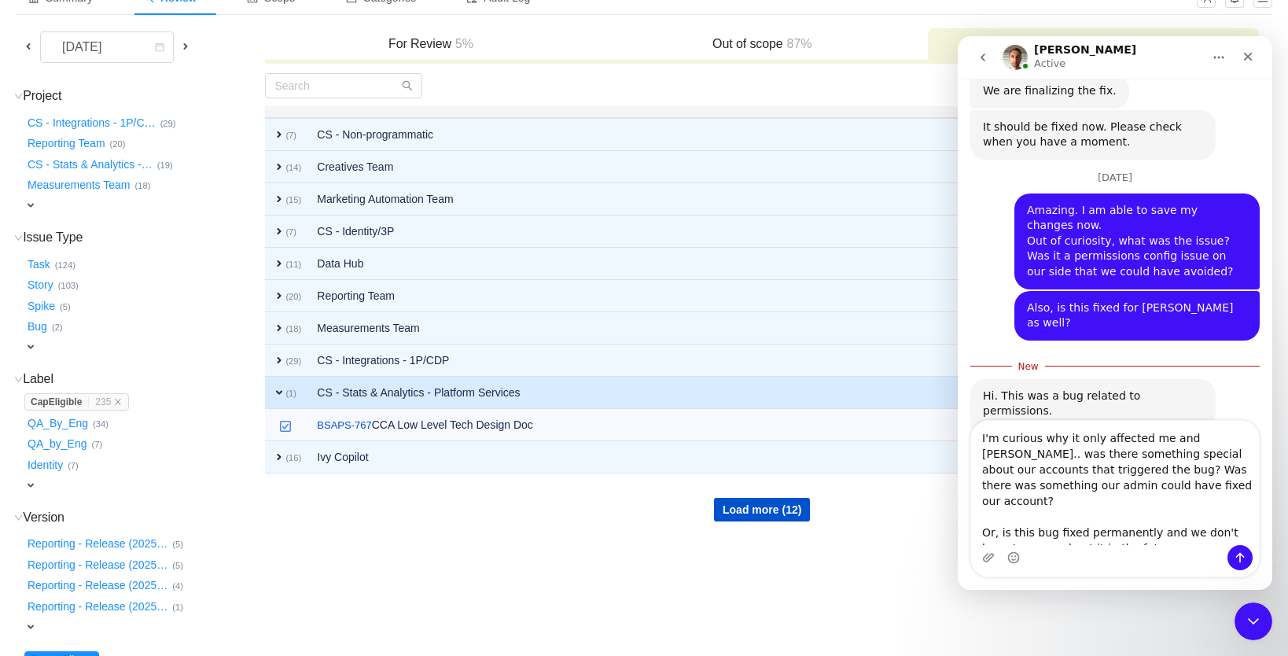
type textarea "I'm curious why it only affected me and Andrew.. was there something special ab…"
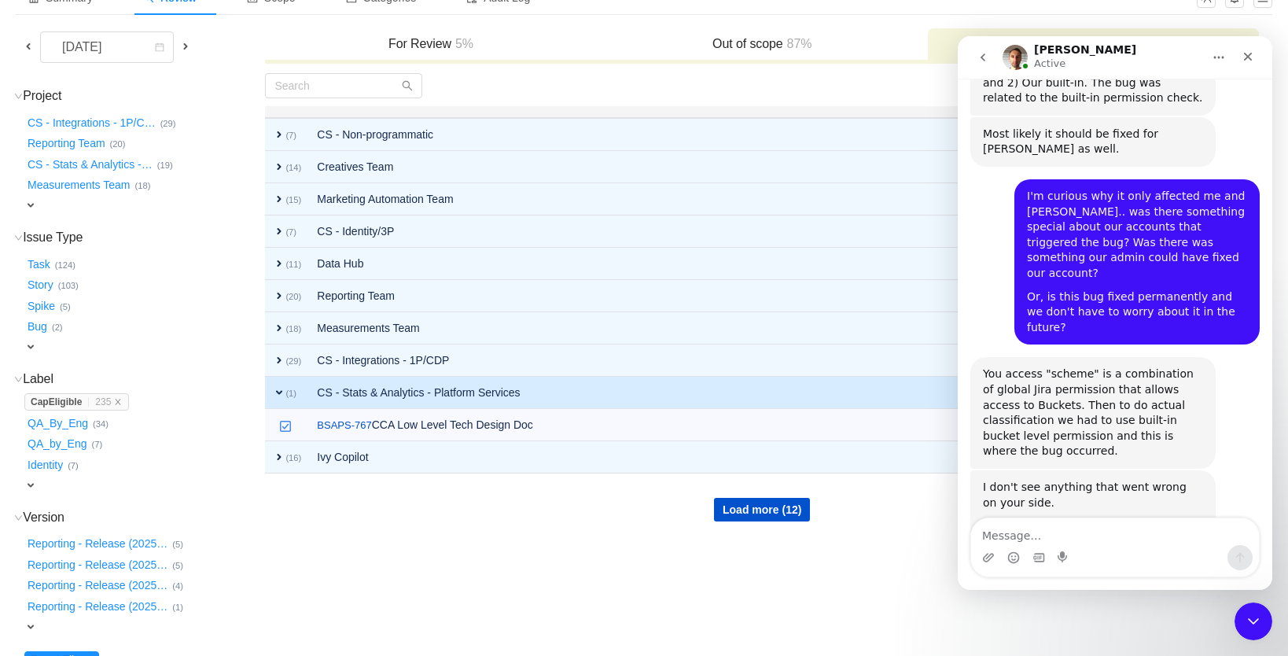
scroll to position [3135, 0]
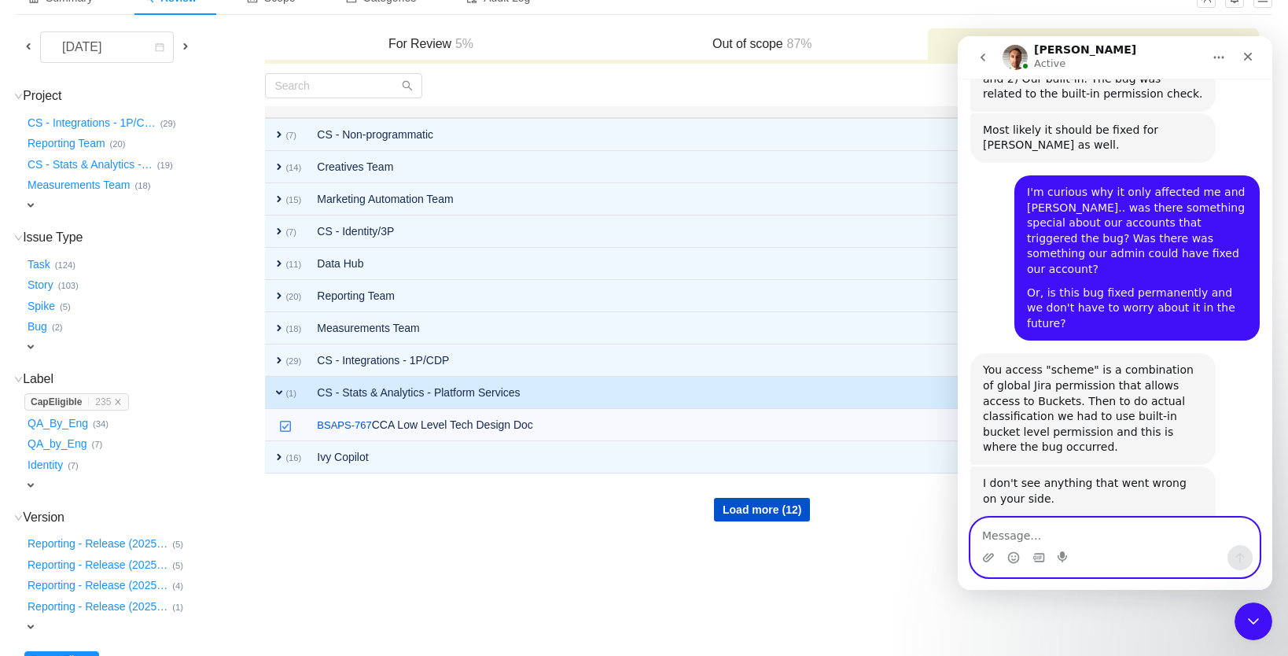
click at [1025, 533] on textarea "Message…" at bounding box center [1115, 531] width 288 height 27
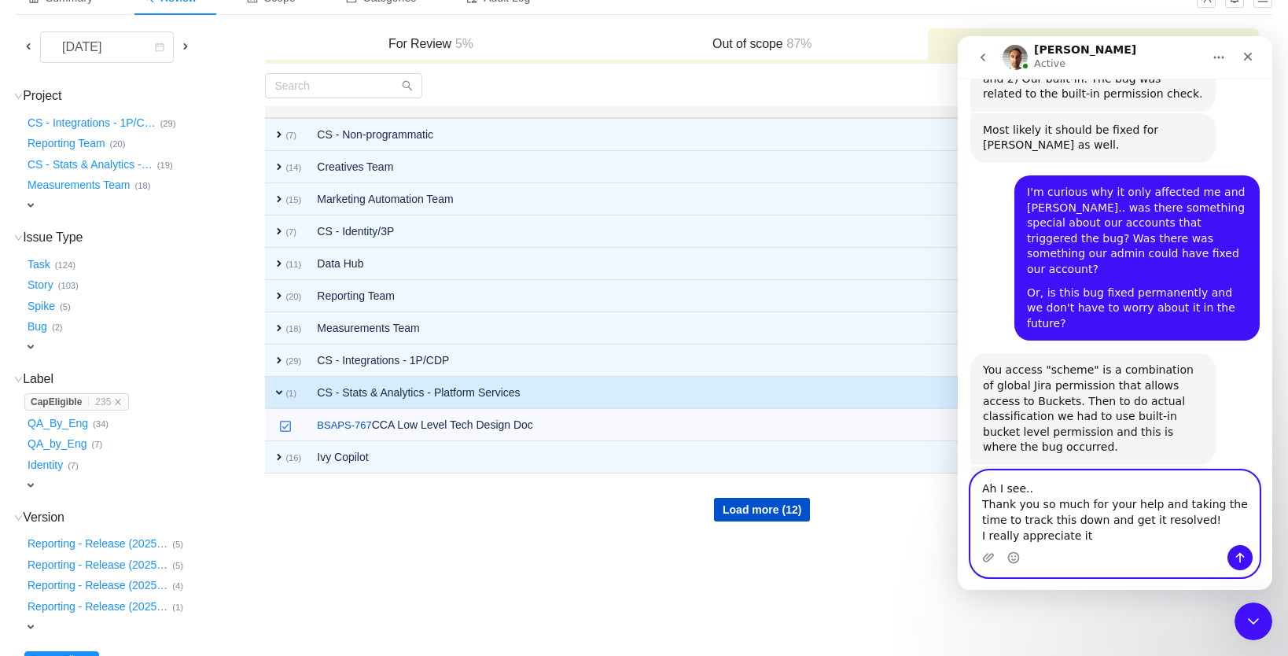
type textarea "Ah I see.. Thank you so much for your help and taking the time to track this do…"
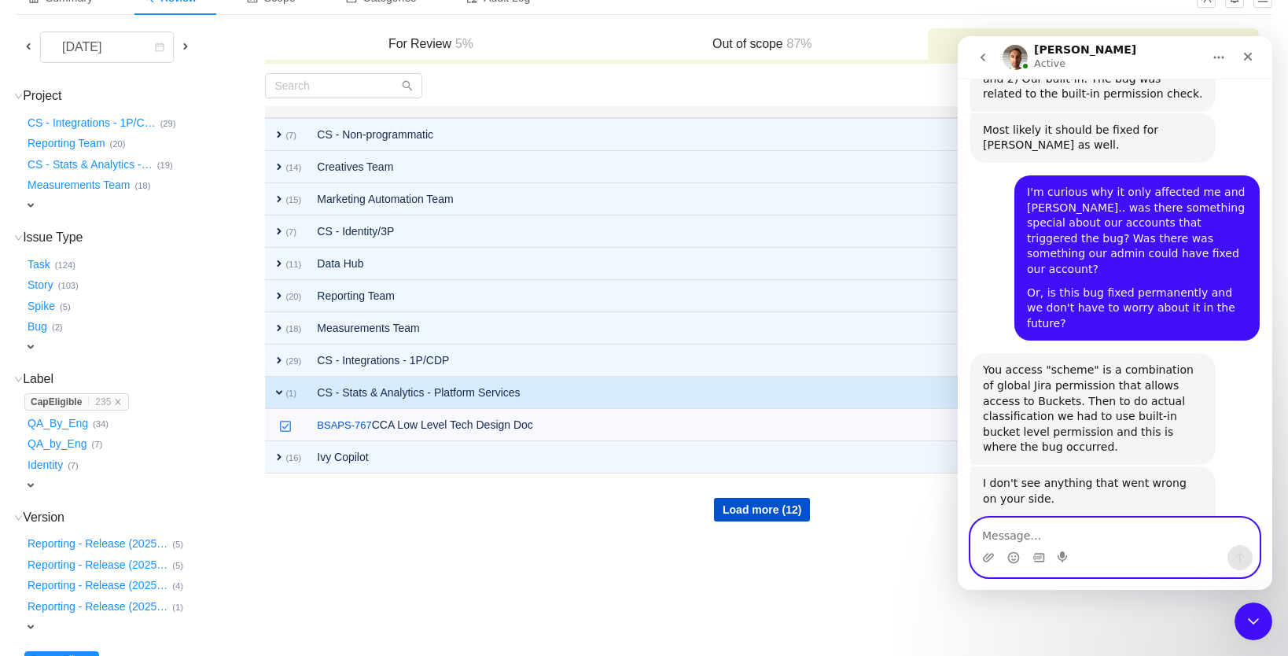
scroll to position [3244, 0]
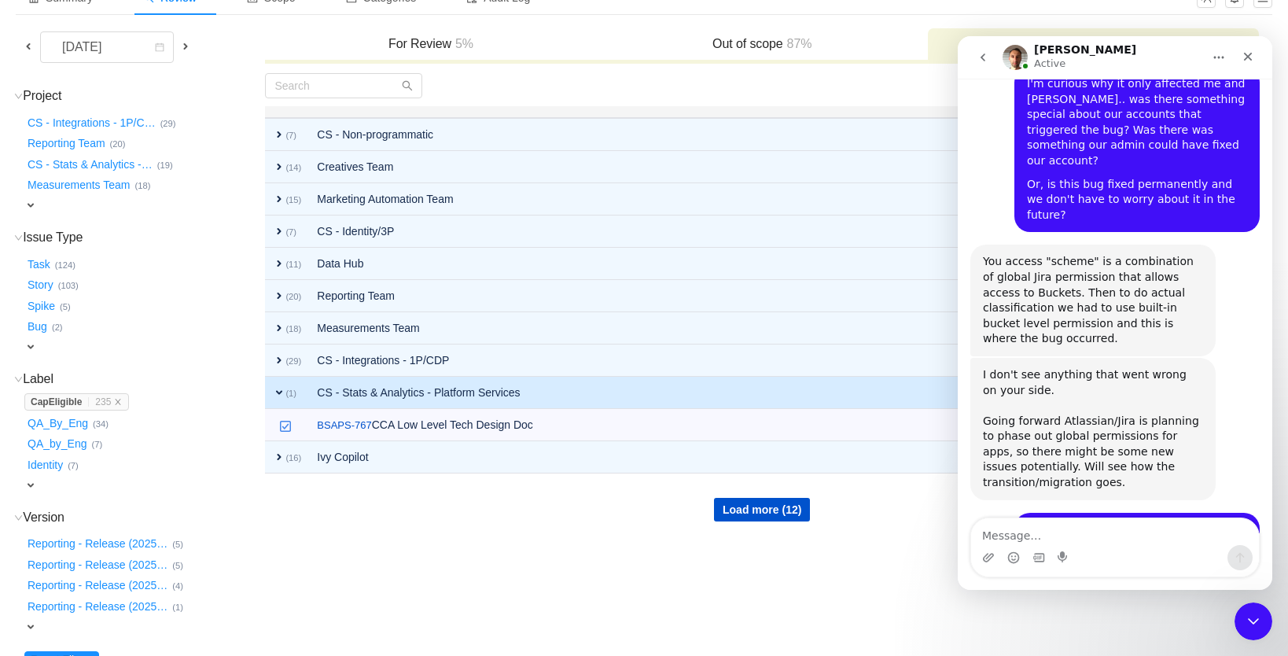
click at [411, 41] on h3 "For Review 5%" at bounding box center [430, 44] width 315 height 16
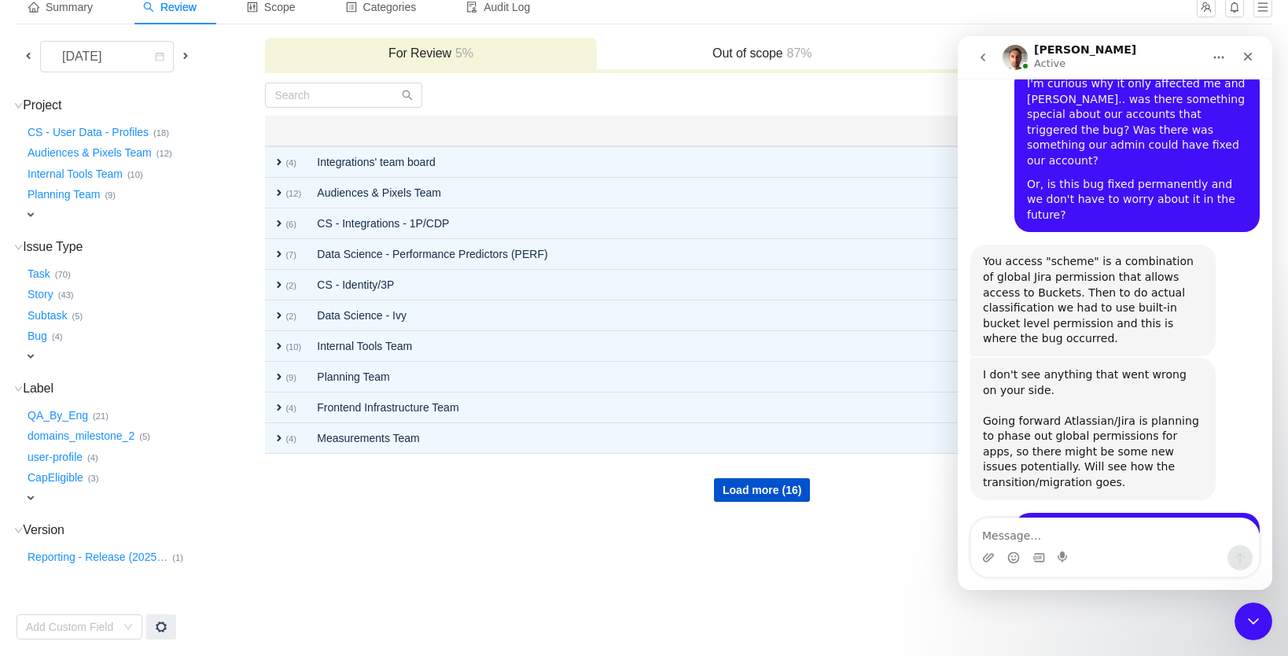
scroll to position [87, 0]
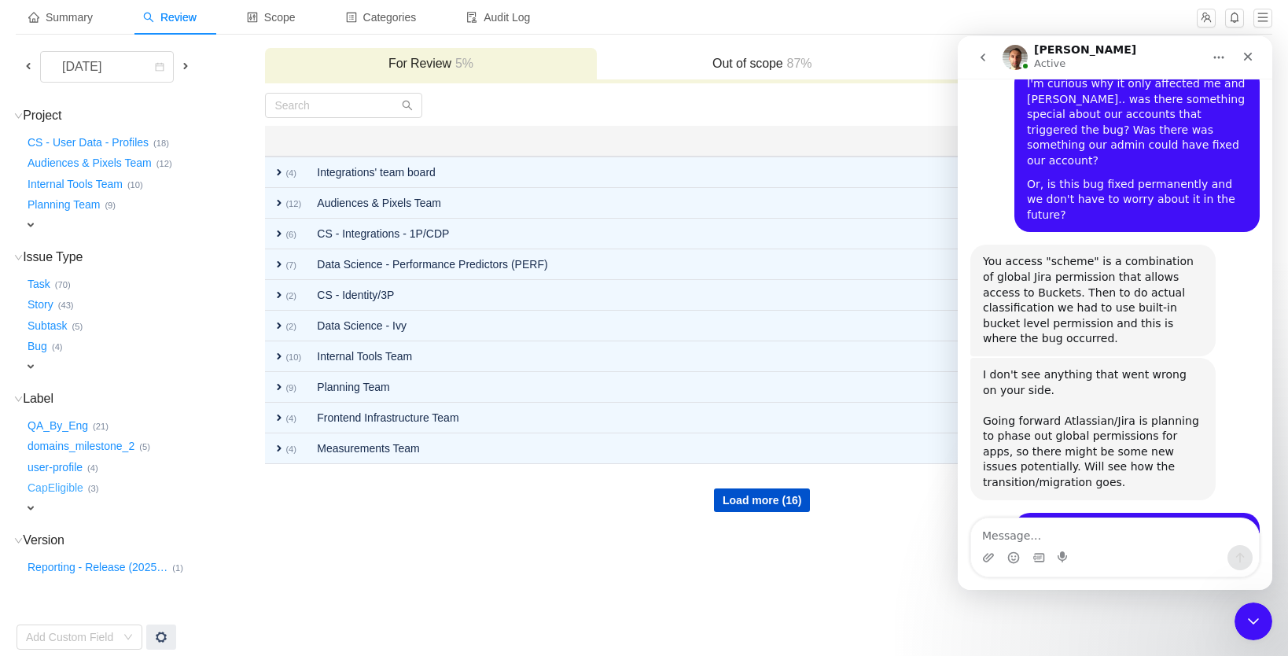
click at [60, 480] on button "CapEligible …" at bounding box center [56, 488] width 64 height 25
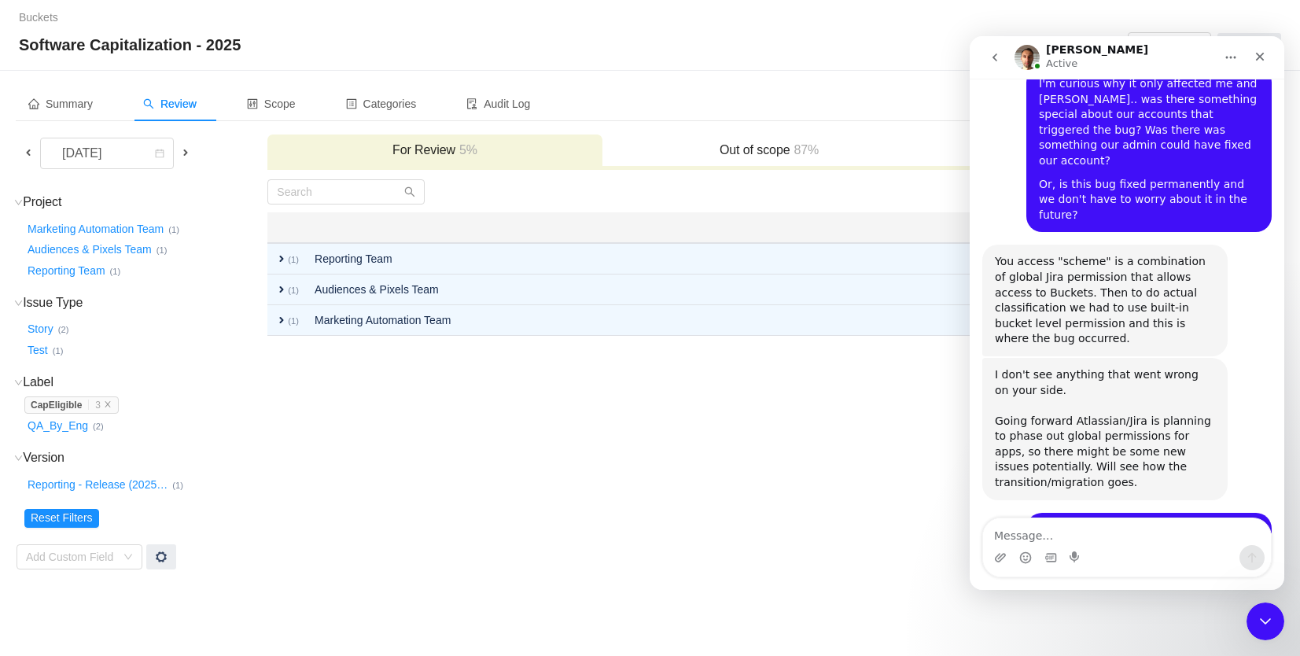
scroll to position [3367, 0]
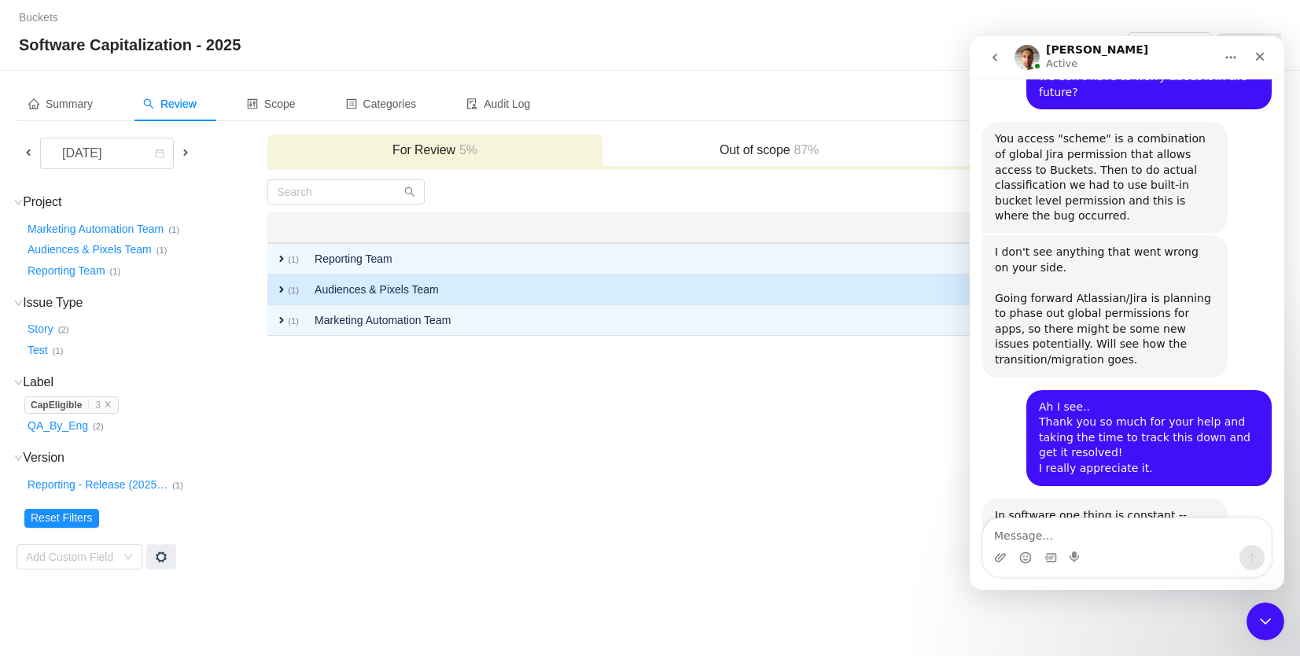
click at [337, 289] on td "Audiences & Pixels Team" at bounding box center [653, 289] width 692 height 31
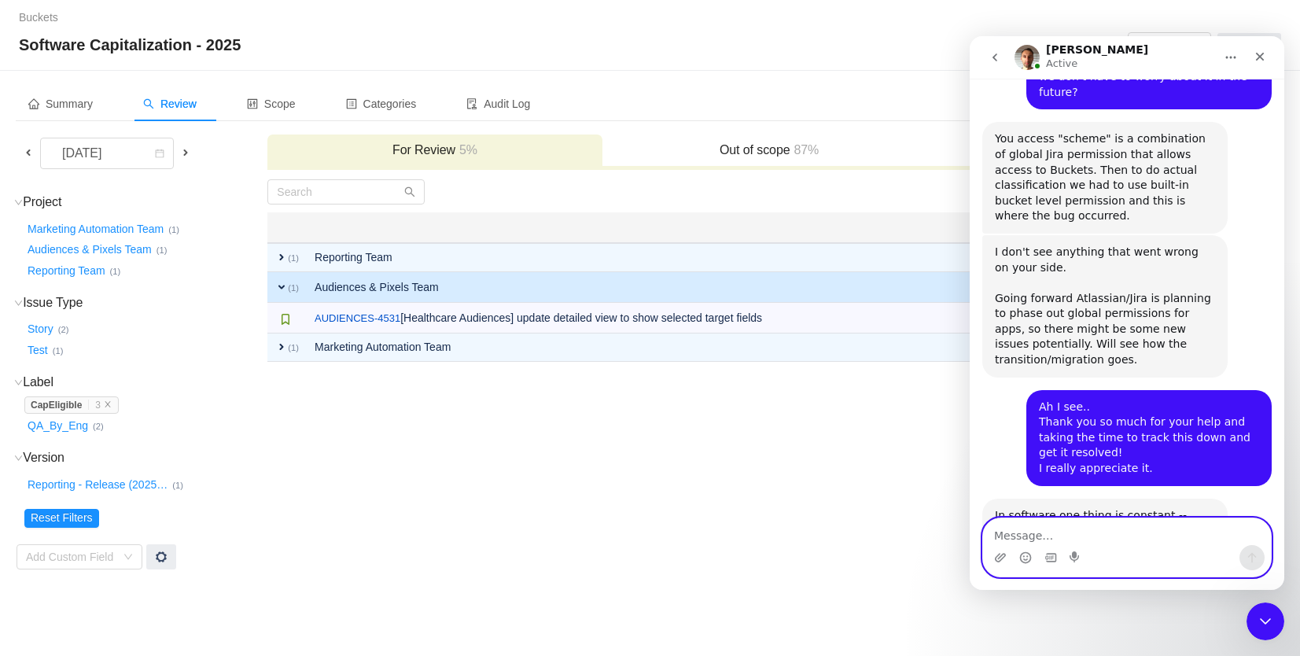
click at [1031, 535] on textarea "Message…" at bounding box center [1127, 531] width 288 height 27
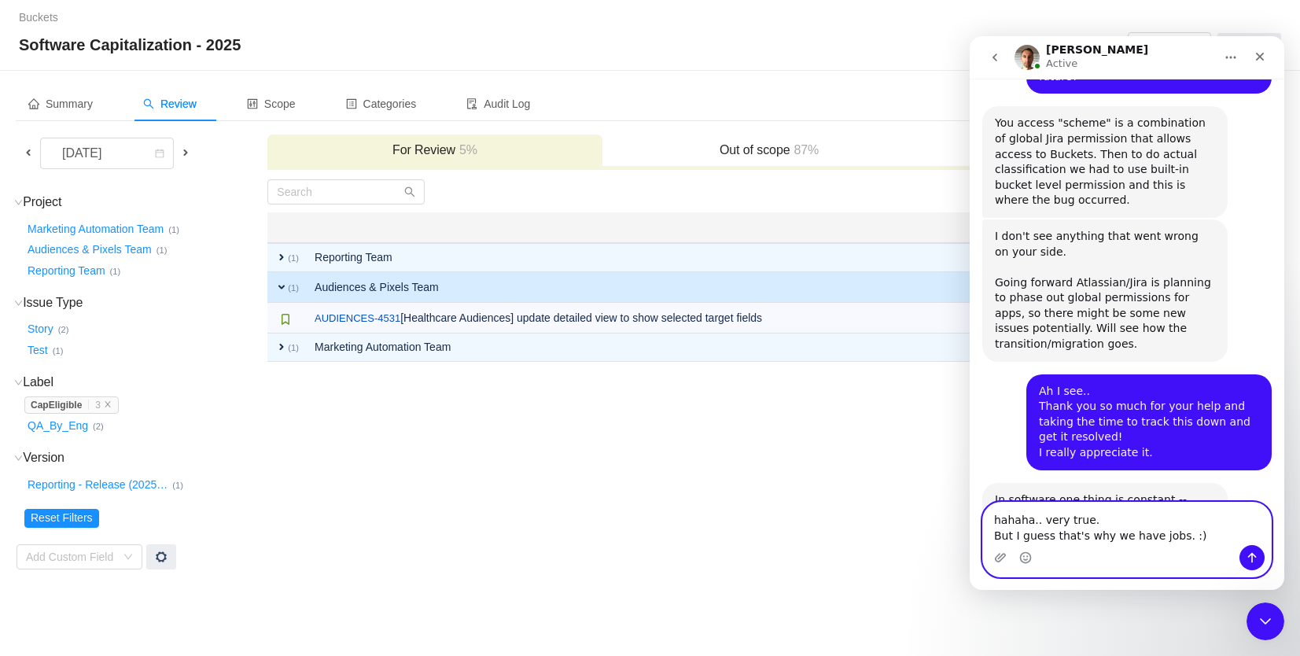
type textarea "hahaha.. very true. But I guess that's why we have jobs. :)"
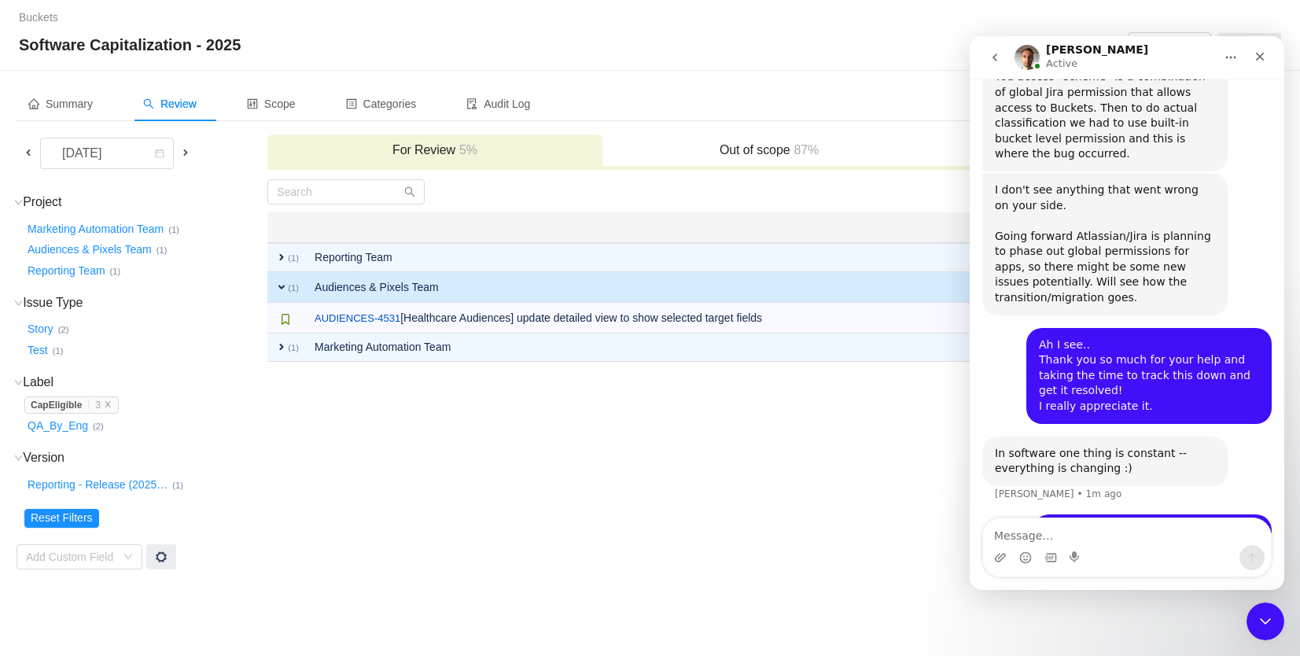
click at [613, 464] on td "Group by Project You will see tickets here after they were marked as out of sco…" at bounding box center [769, 375] width 1005 height 392
click at [620, 491] on td "Group by Project You will see tickets here after they were marked as out of sco…" at bounding box center [769, 375] width 1005 height 392
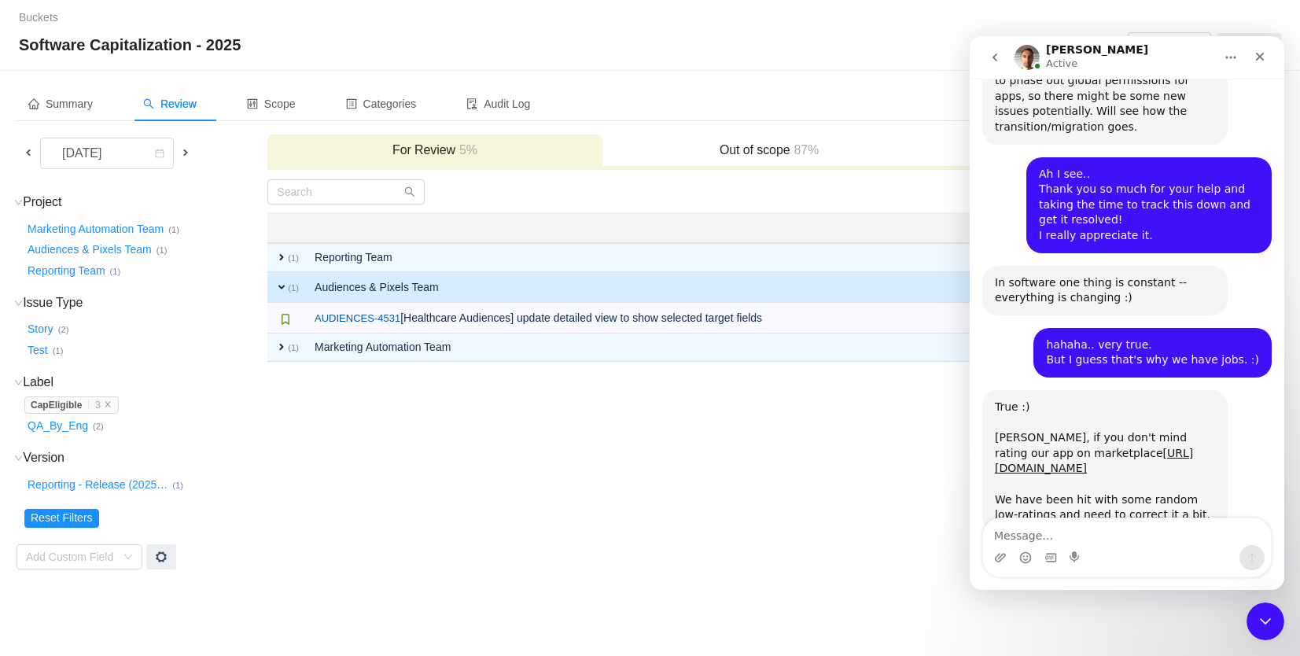
scroll to position [3539, 0]
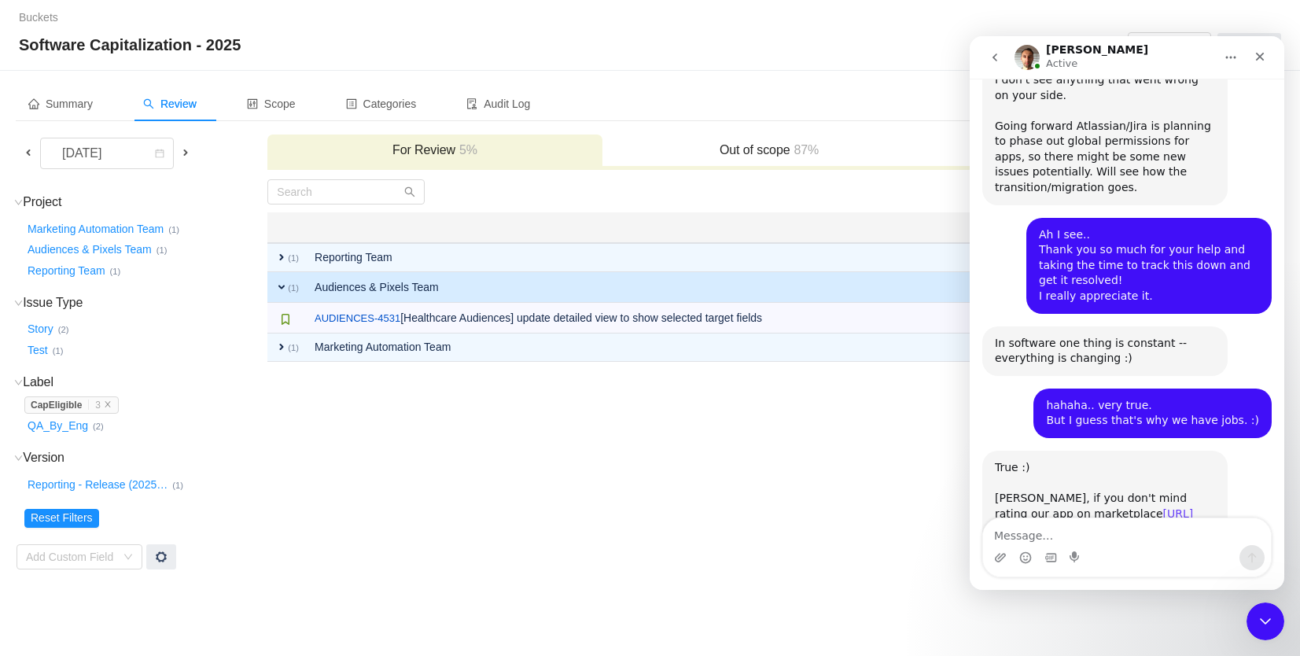
click at [1043, 507] on link "https://marketplace.atlassian.com/apps/1218809/quantify-timespent?tab=reviews" at bounding box center [1094, 521] width 198 height 28
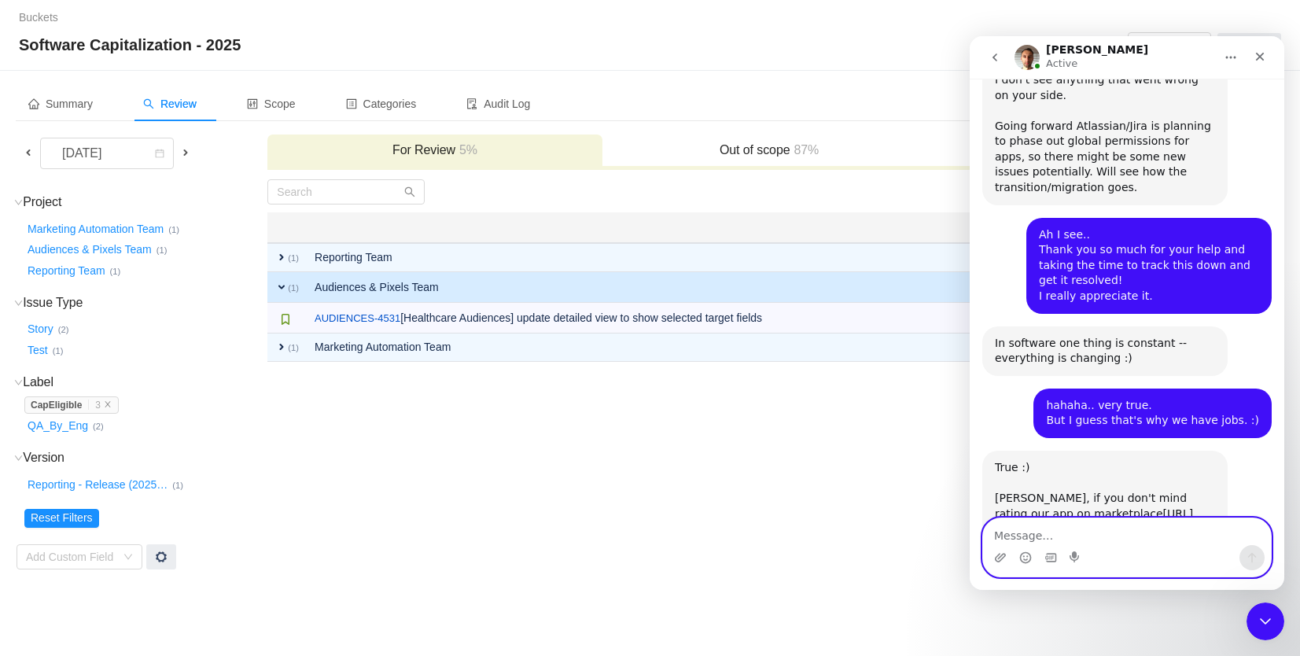
click at [1143, 518] on textarea "Message…" at bounding box center [1127, 531] width 288 height 27
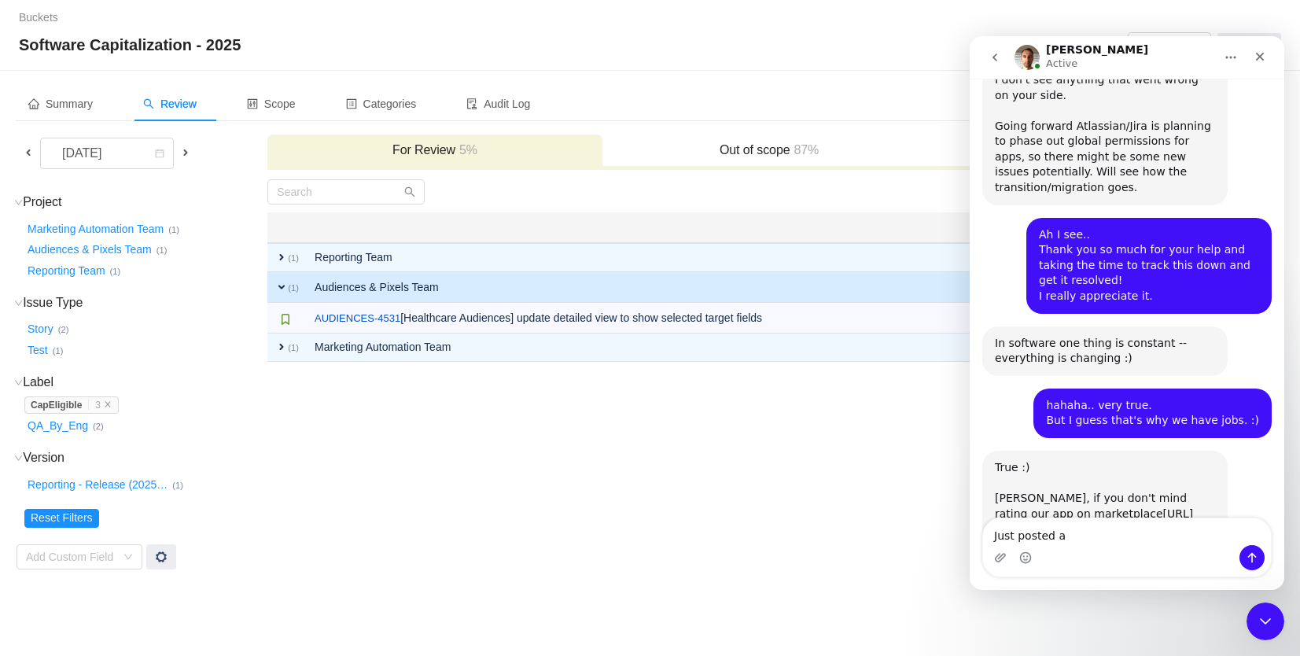
click at [1108, 545] on div "Intercom messenger" at bounding box center [1127, 557] width 288 height 25
click at [1109, 541] on textarea "Just posted a" at bounding box center [1127, 531] width 288 height 27
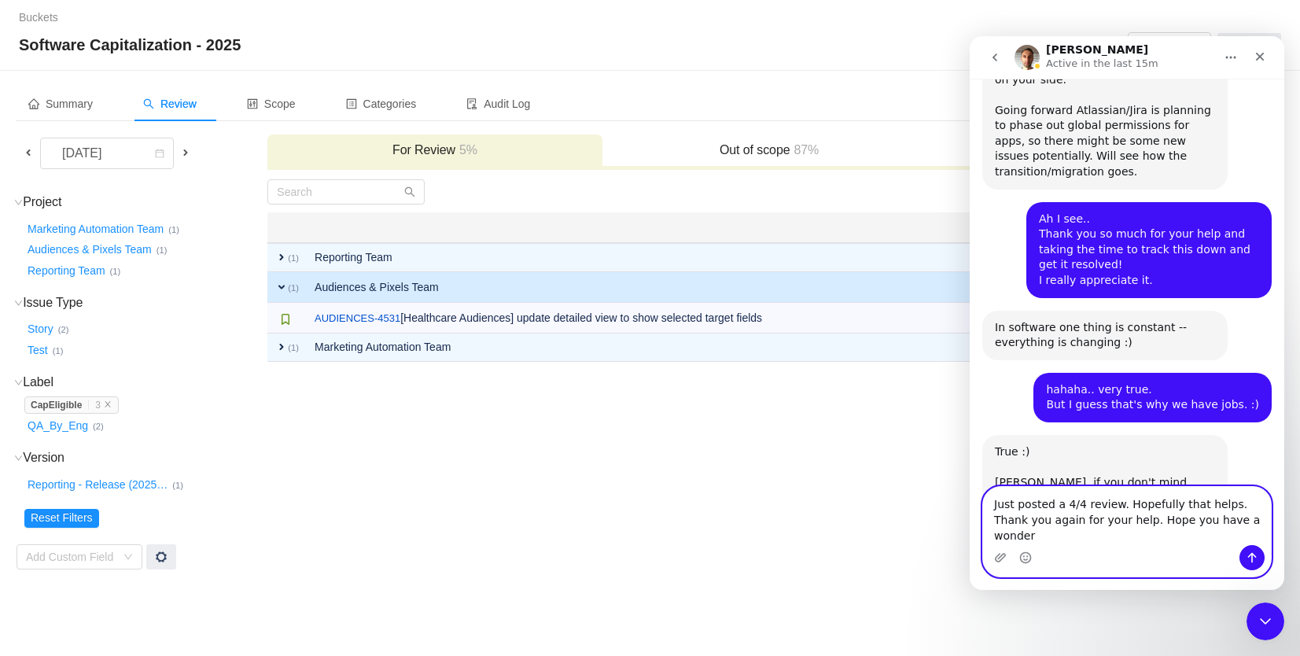
scroll to position [3570, 0]
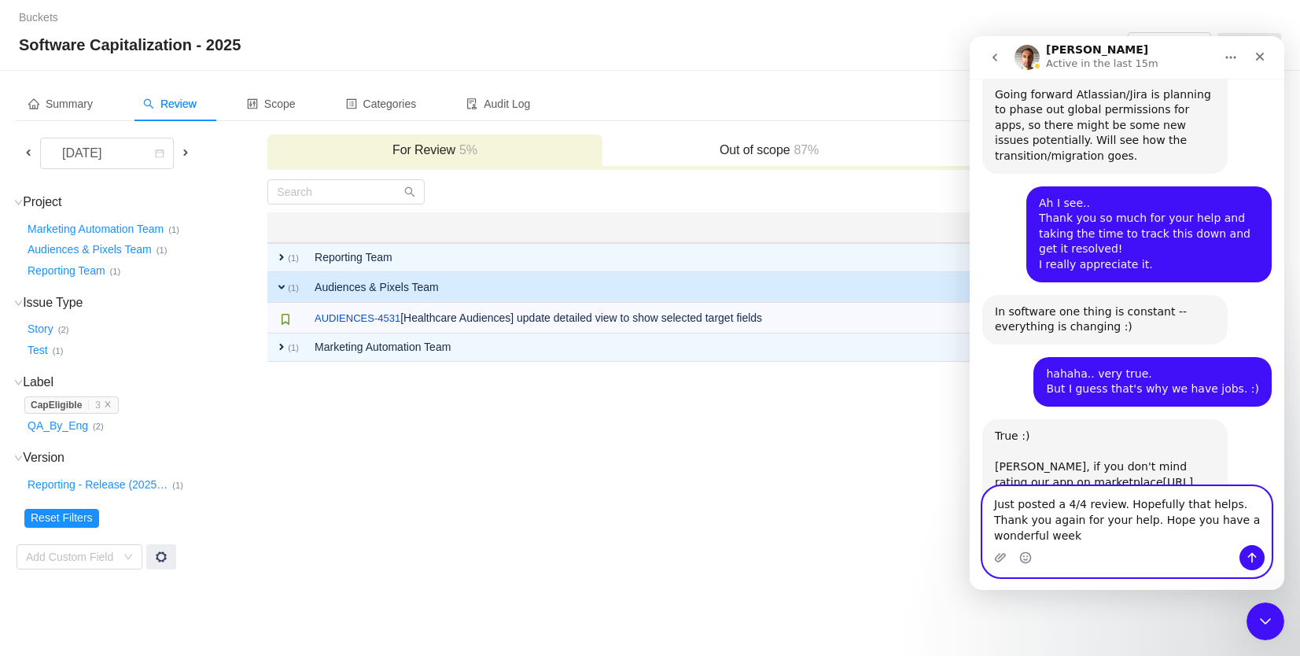
type textarea "Just posted a 4/4 review. Hopefully that helps. Thank you again for your help. …"
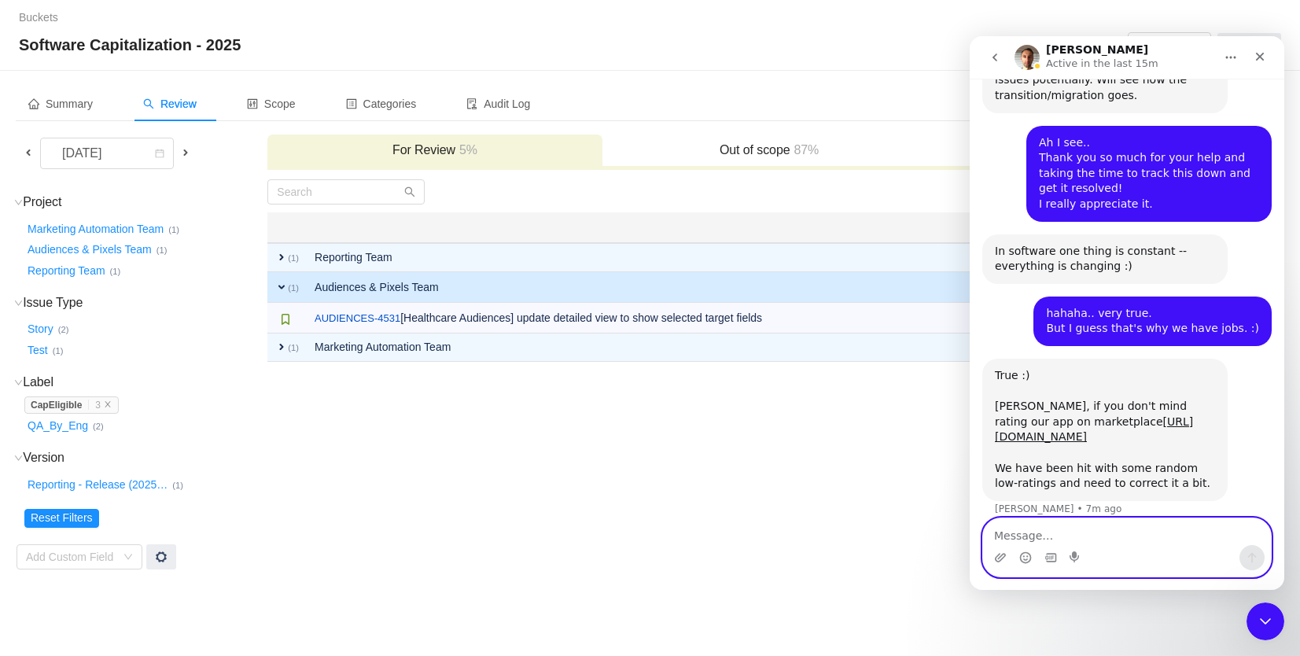
scroll to position [3632, 0]
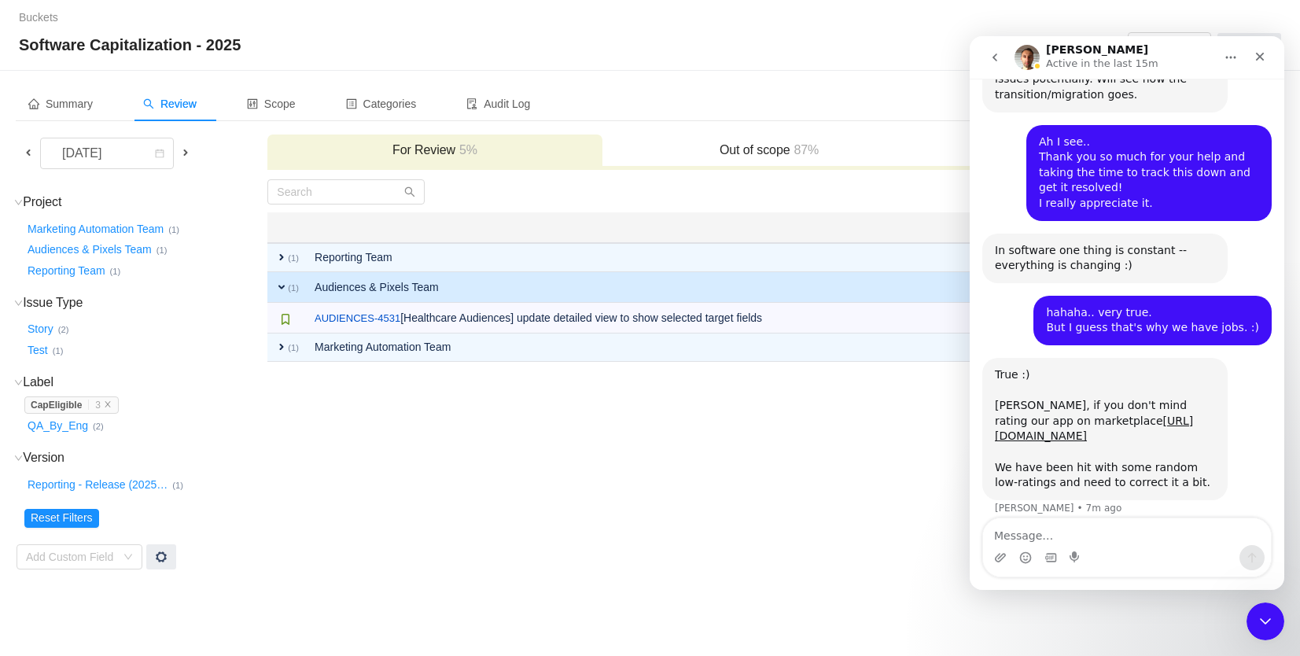
click at [672, 455] on td "Group by Project You will see tickets here after they were marked as out of sco…" at bounding box center [769, 375] width 1005 height 392
click at [571, 479] on td "Group by Project You will see tickets here after they were marked as out of sco…" at bounding box center [769, 375] width 1005 height 392
click at [485, 444] on td "Group by Project You will see tickets here after they were marked as out of sco…" at bounding box center [769, 375] width 1005 height 392
click at [1265, 54] on icon "Close" at bounding box center [1260, 56] width 13 height 13
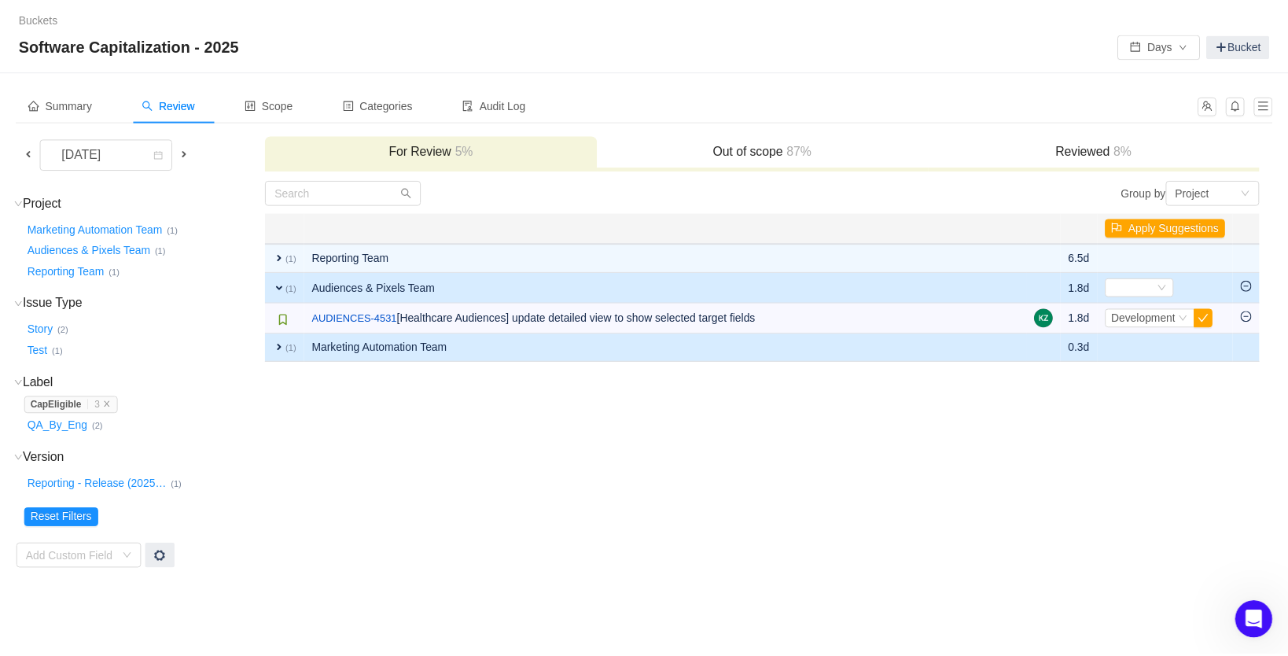
scroll to position [0, 0]
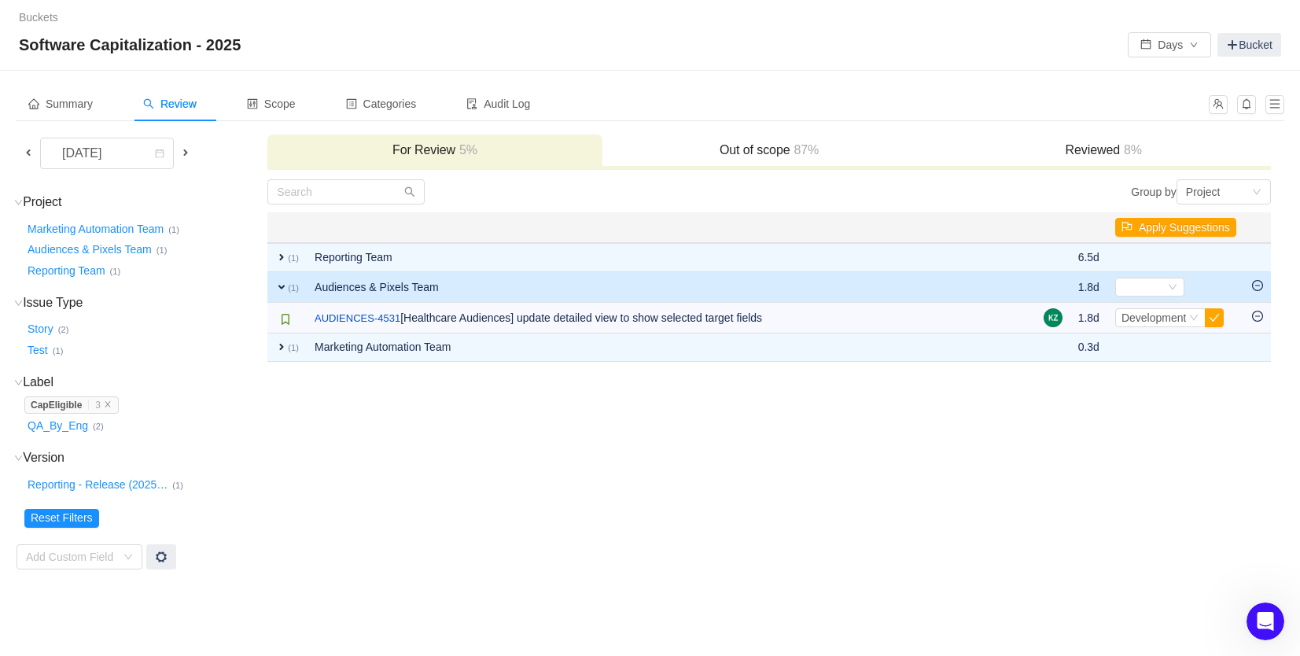
click at [939, 438] on td "Group by Project You will see tickets here after they were marked as out of sco…" at bounding box center [769, 375] width 1005 height 392
click at [752, 151] on h3 "Out of scope 87%" at bounding box center [769, 150] width 318 height 16
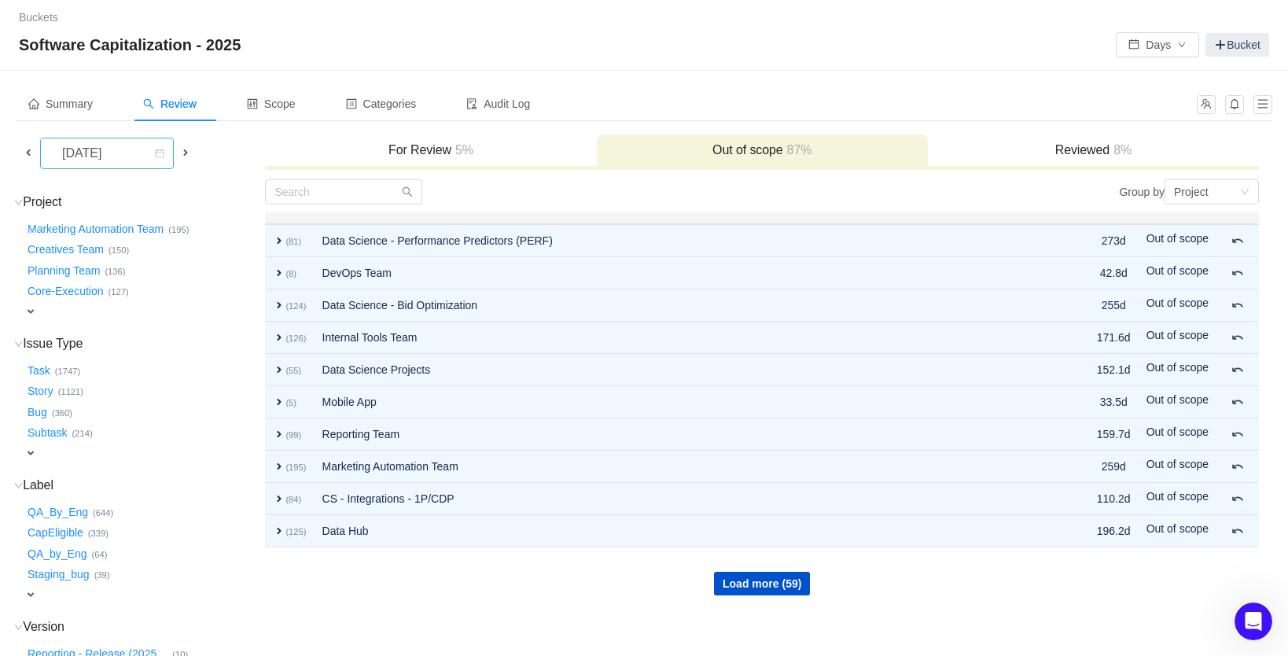
click at [117, 155] on div "[DATE]" at bounding box center [84, 153] width 68 height 30
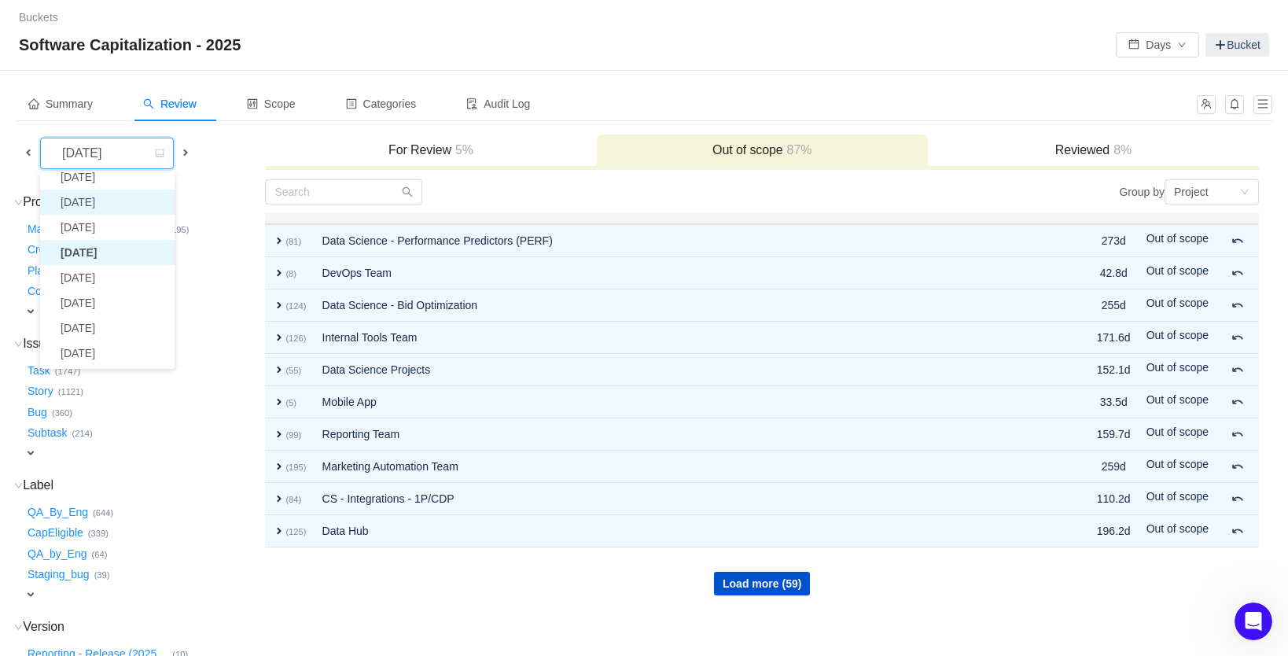
scroll to position [104, 0]
click at [106, 234] on li "[DATE]" at bounding box center [107, 235] width 134 height 25
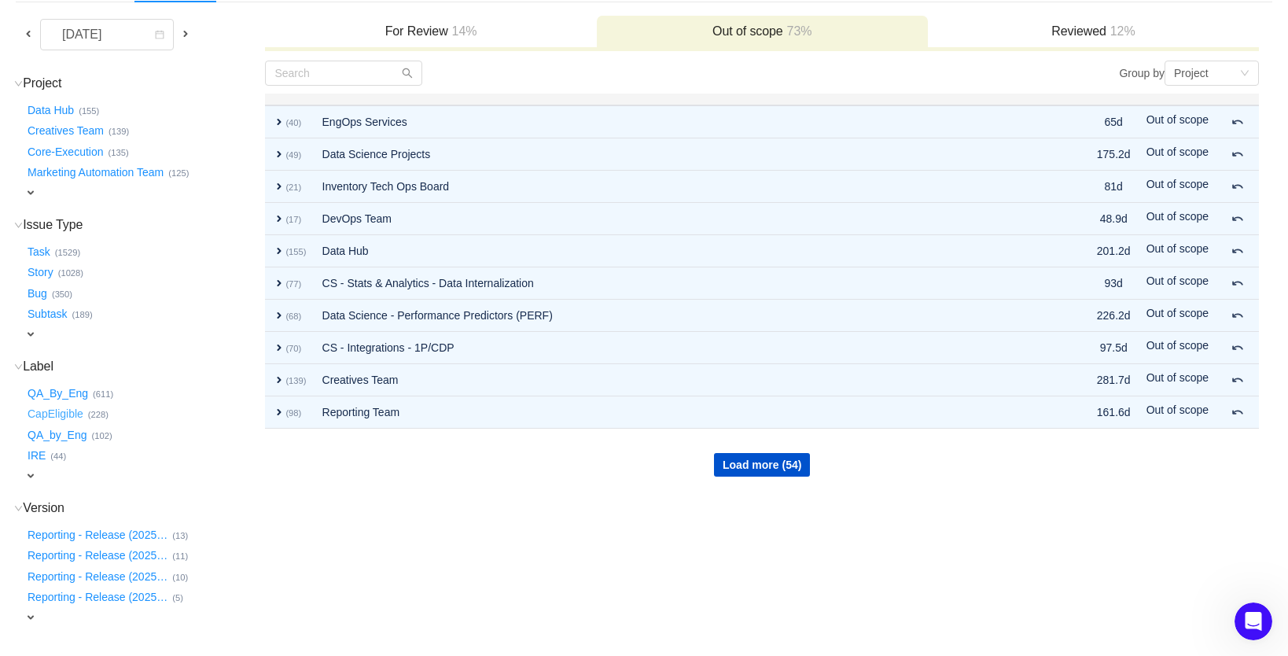
click at [57, 407] on button "CapEligible …" at bounding box center [56, 414] width 64 height 25
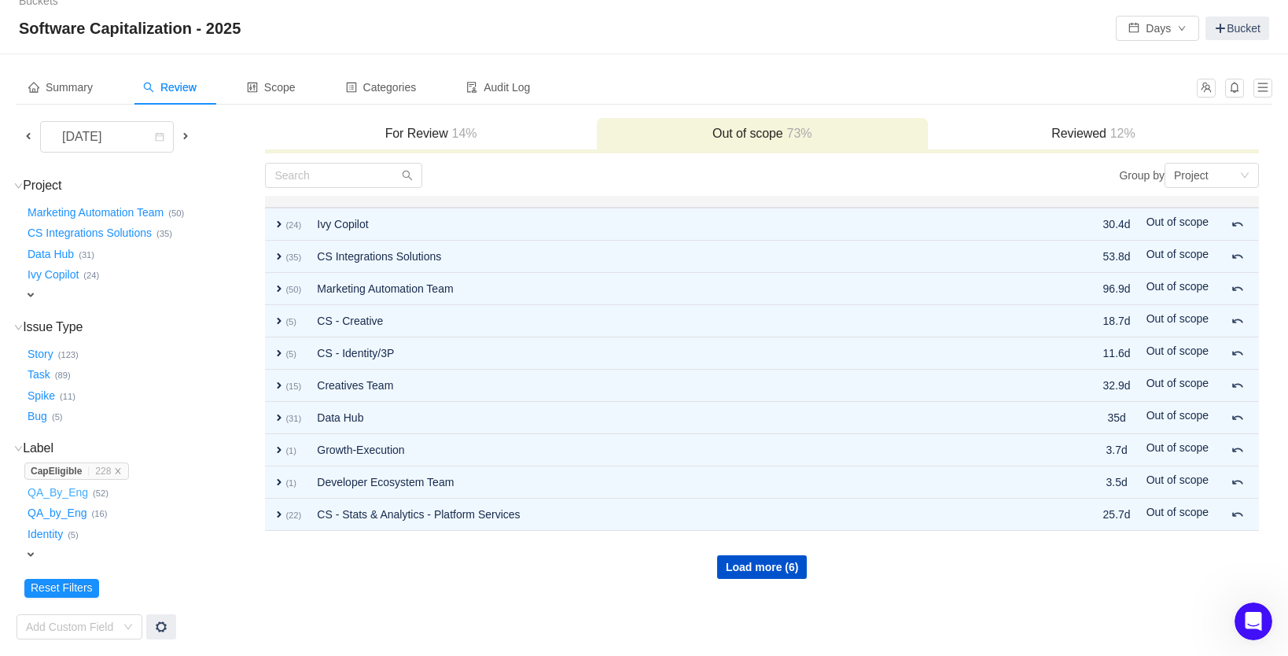
scroll to position [9, 0]
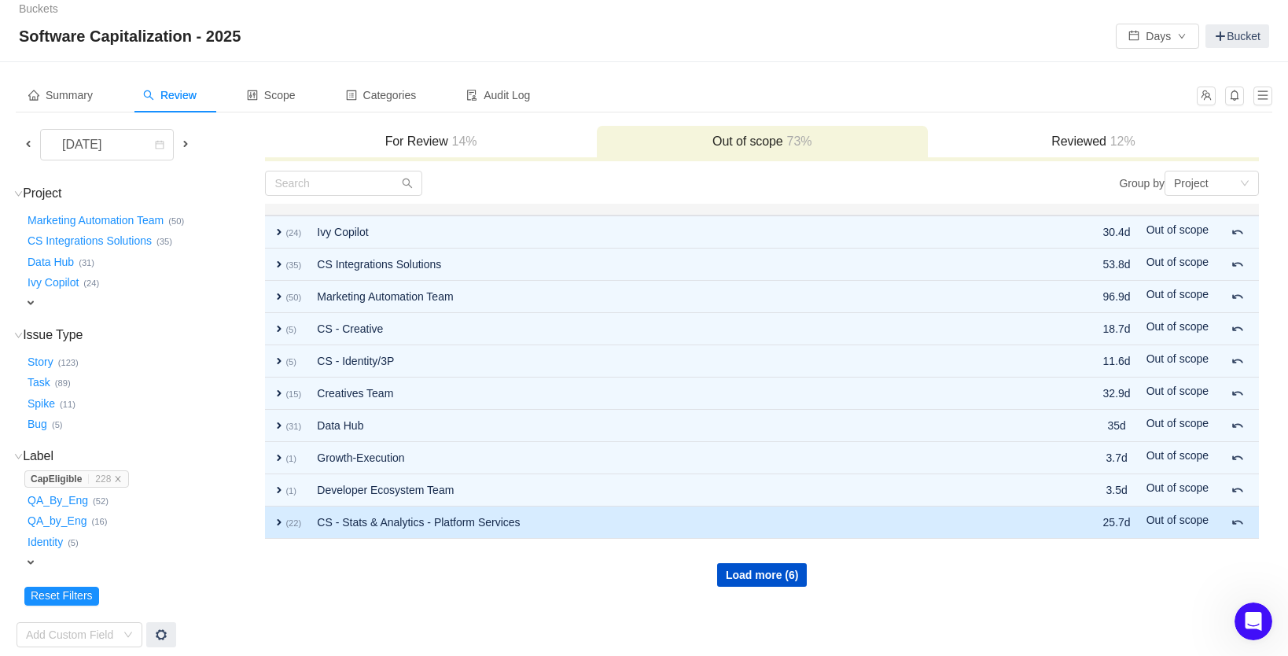
click at [483, 522] on td "CS - Stats & Analytics - Platform Services" at bounding box center [675, 522] width 733 height 32
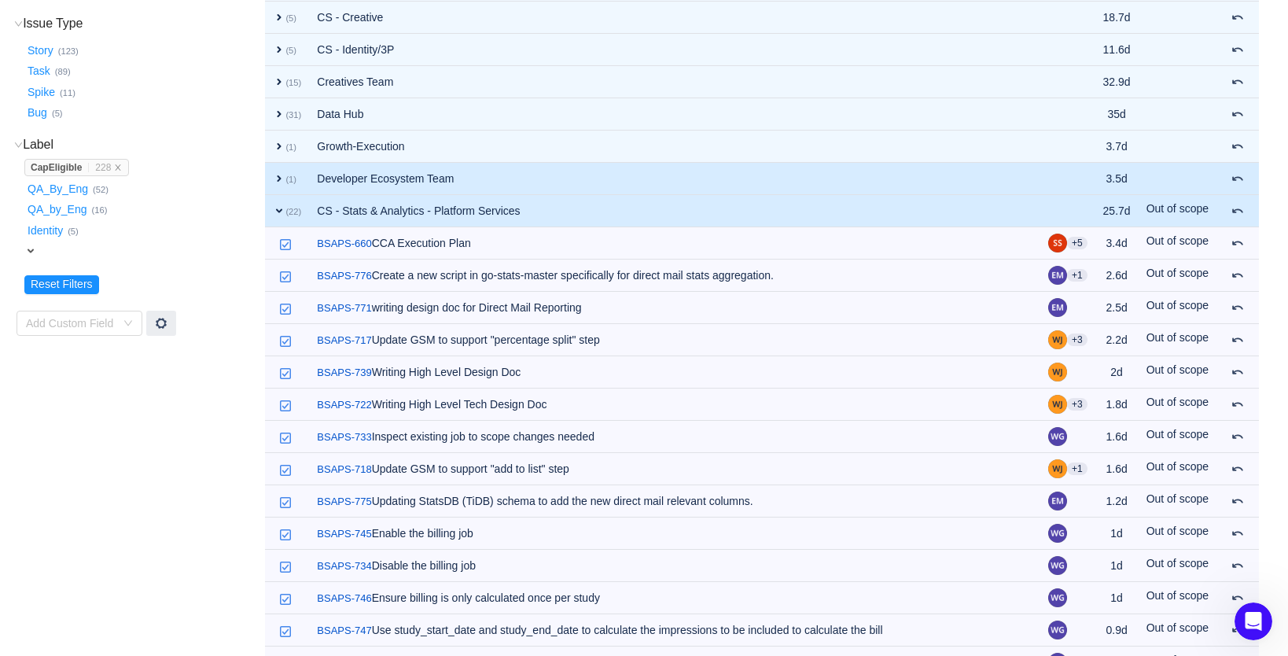
scroll to position [321, 0]
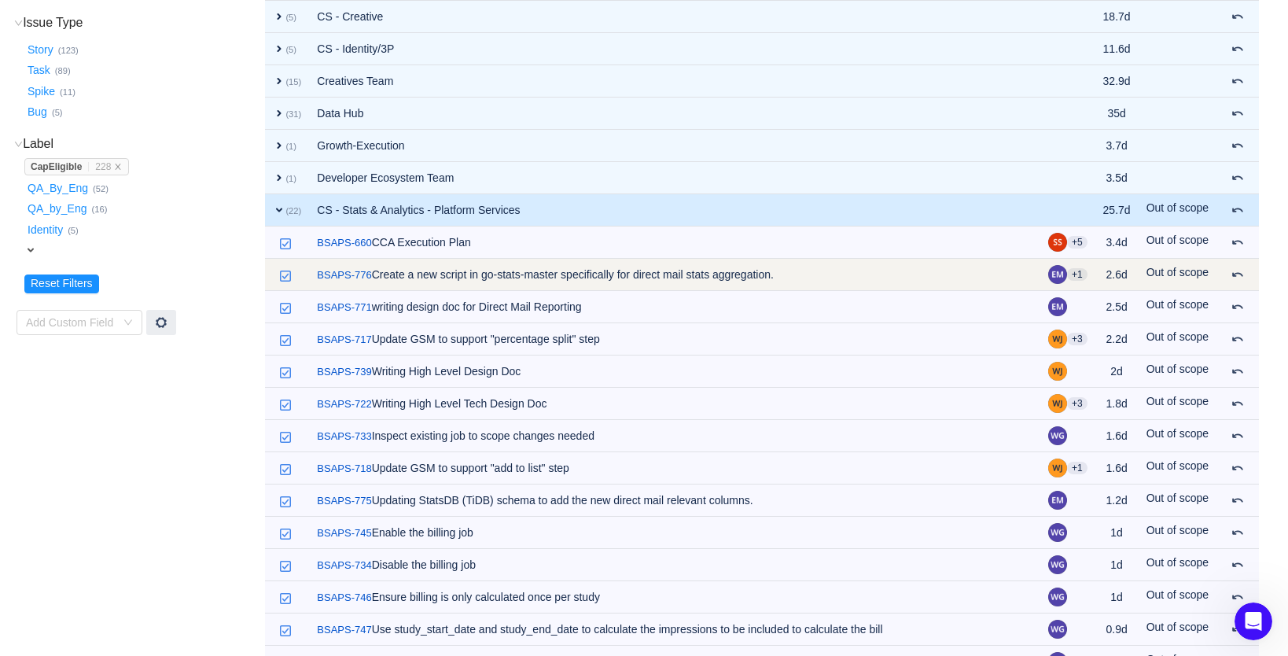
click at [1184, 273] on span "Out of scope" at bounding box center [1178, 272] width 62 height 13
click at [1169, 274] on span "Out of scope" at bounding box center [1178, 272] width 62 height 13
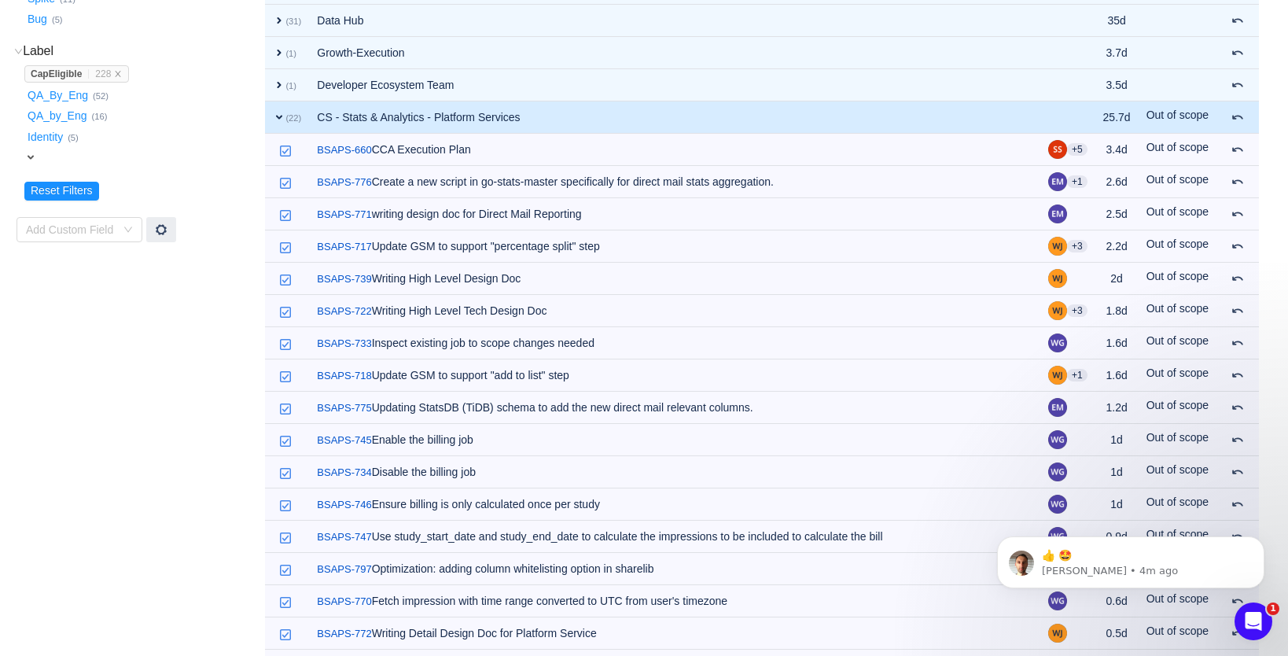
scroll to position [414, 0]
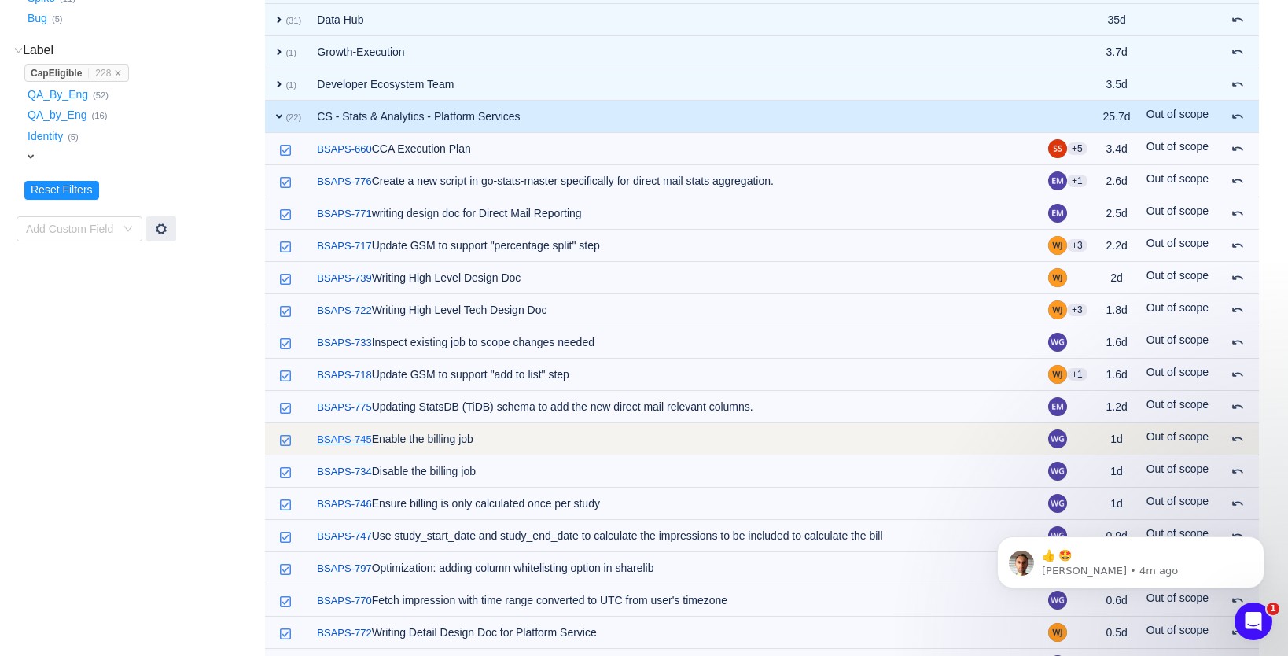
click at [353, 440] on link "BSAPS-745" at bounding box center [344, 440] width 54 height 16
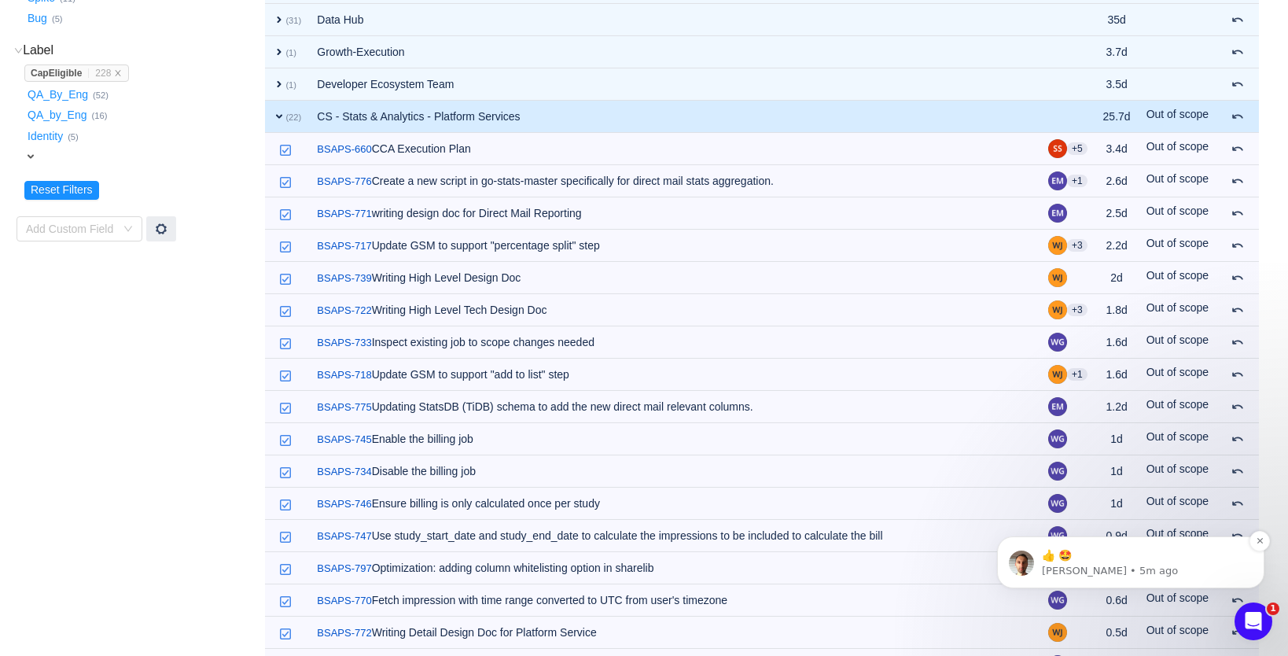
click at [1077, 554] on p "👍 🤩" at bounding box center [1143, 556] width 203 height 16
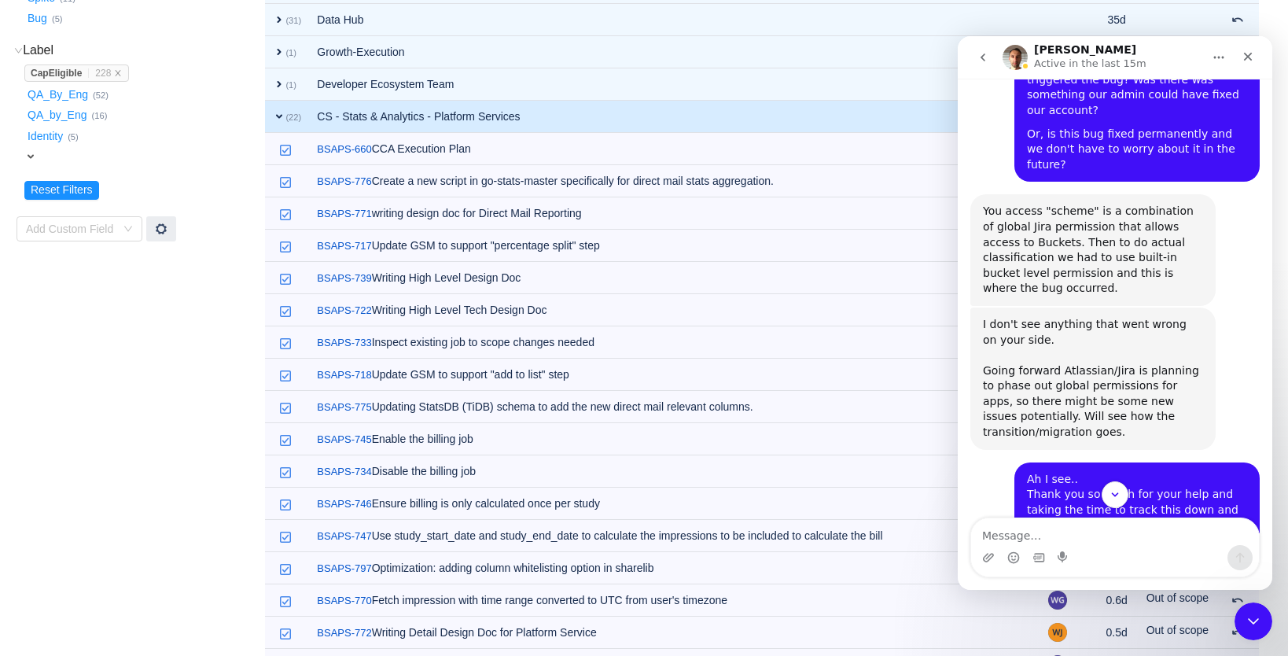
scroll to position [3705, 0]
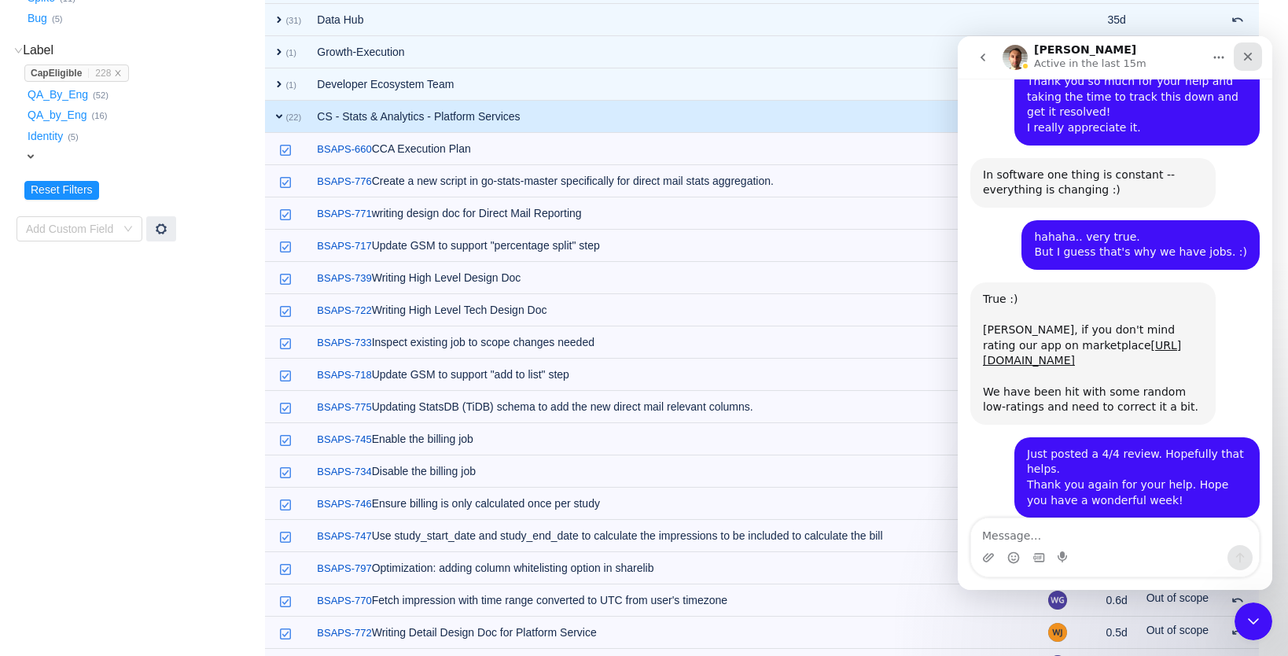
click at [1250, 56] on icon "Close" at bounding box center [1248, 56] width 13 height 13
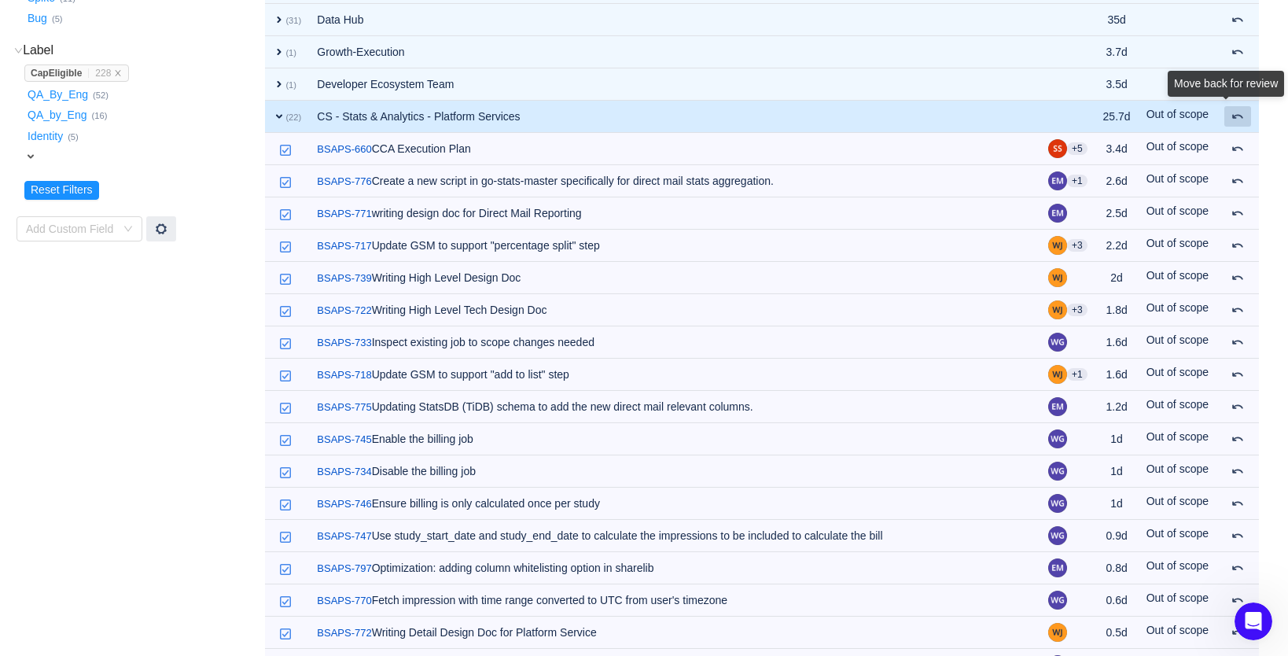
click at [1238, 103] on div "Move back for review" at bounding box center [1226, 87] width 116 height 32
click at [1231, 103] on div "Move back for review" at bounding box center [1226, 87] width 116 height 32
click at [1233, 112] on span at bounding box center [1238, 116] width 13 height 13
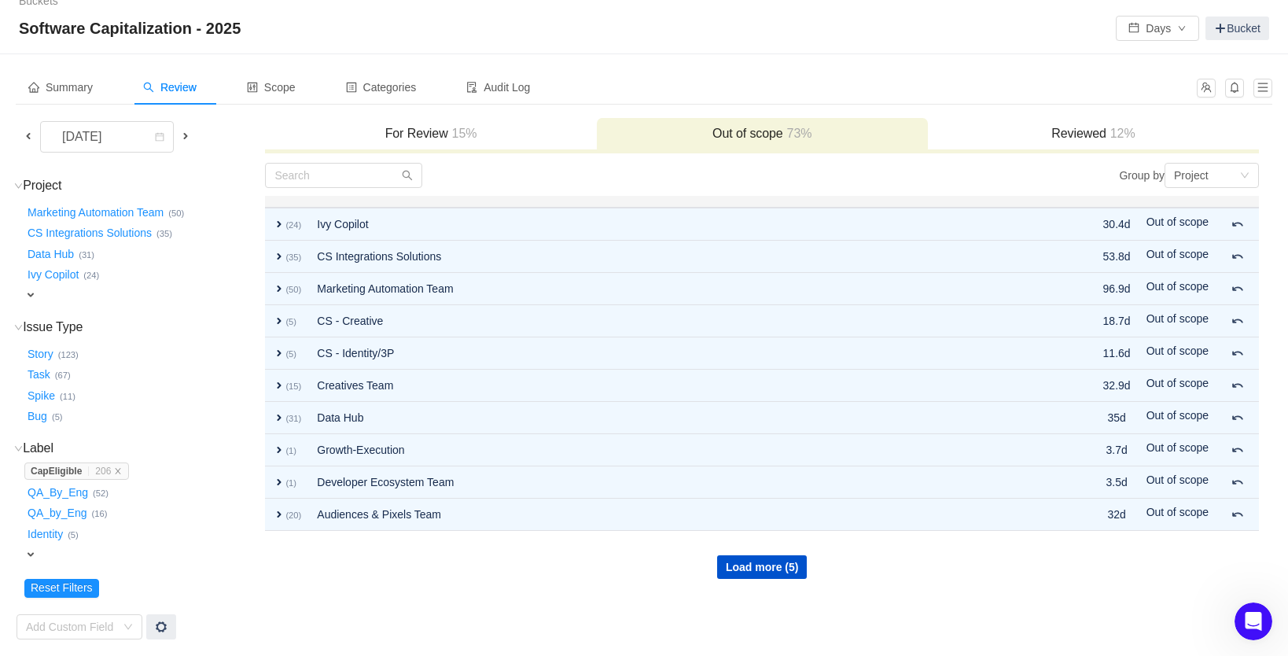
scroll to position [9, 0]
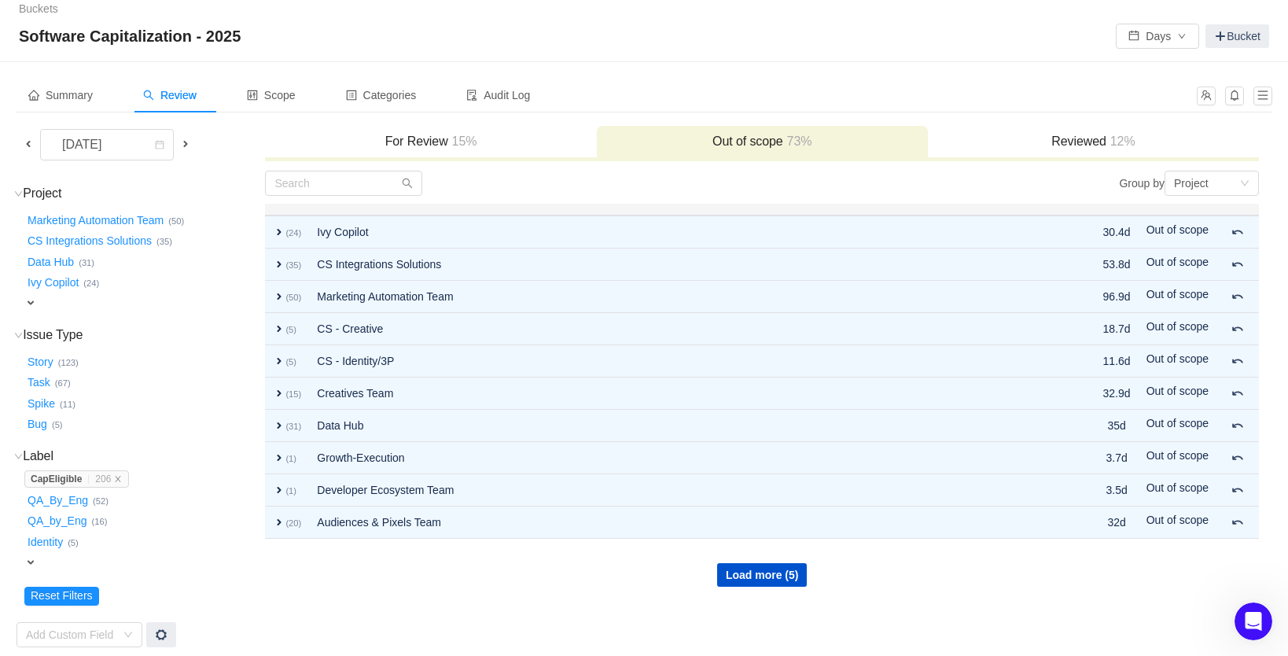
click at [396, 151] on div "For Review 15%" at bounding box center [430, 143] width 331 height 34
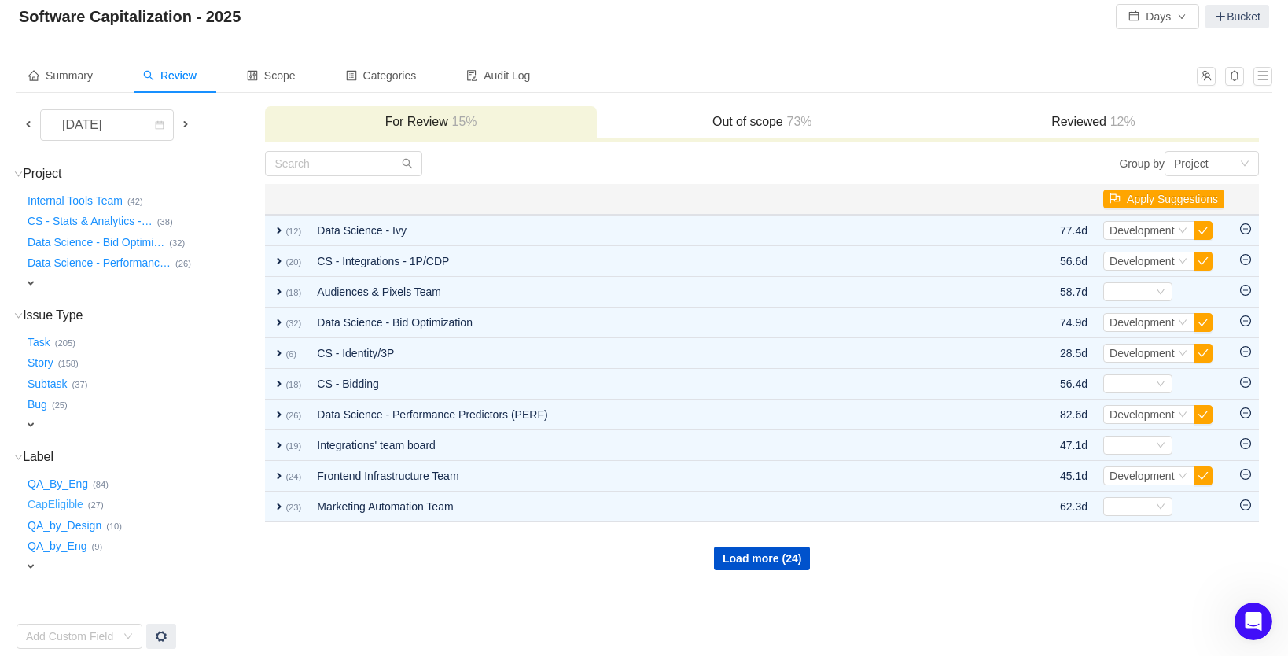
click at [76, 497] on button "CapEligible …" at bounding box center [56, 504] width 64 height 25
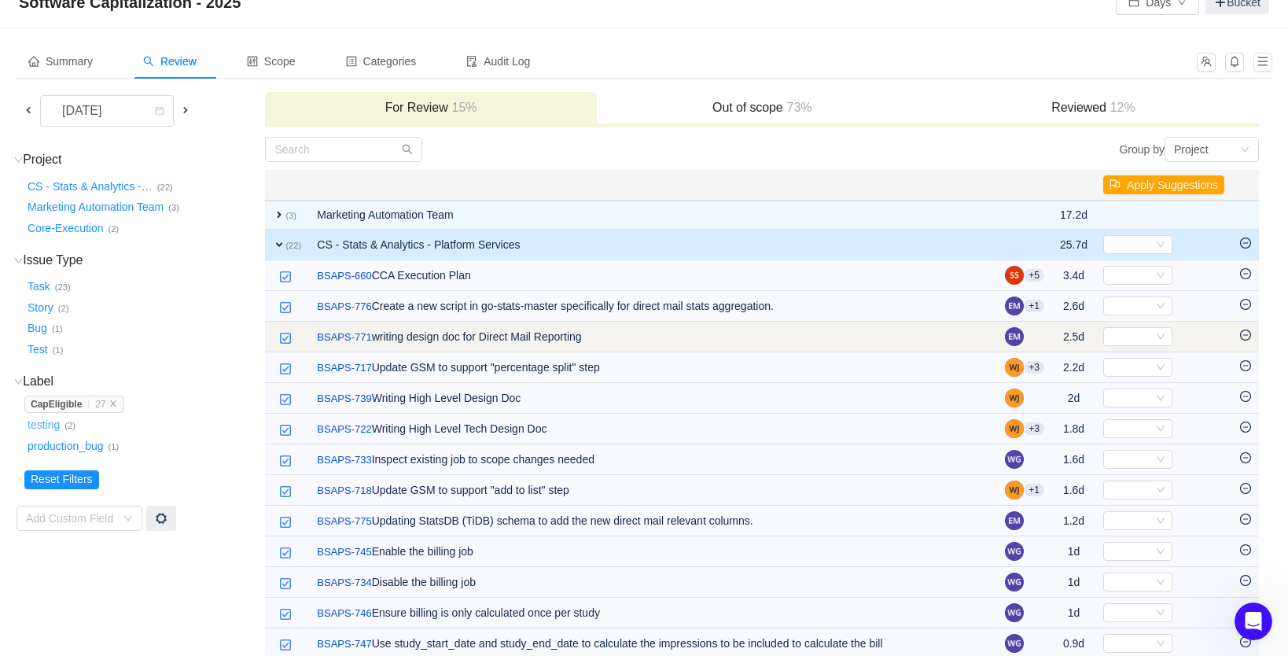
scroll to position [43, 0]
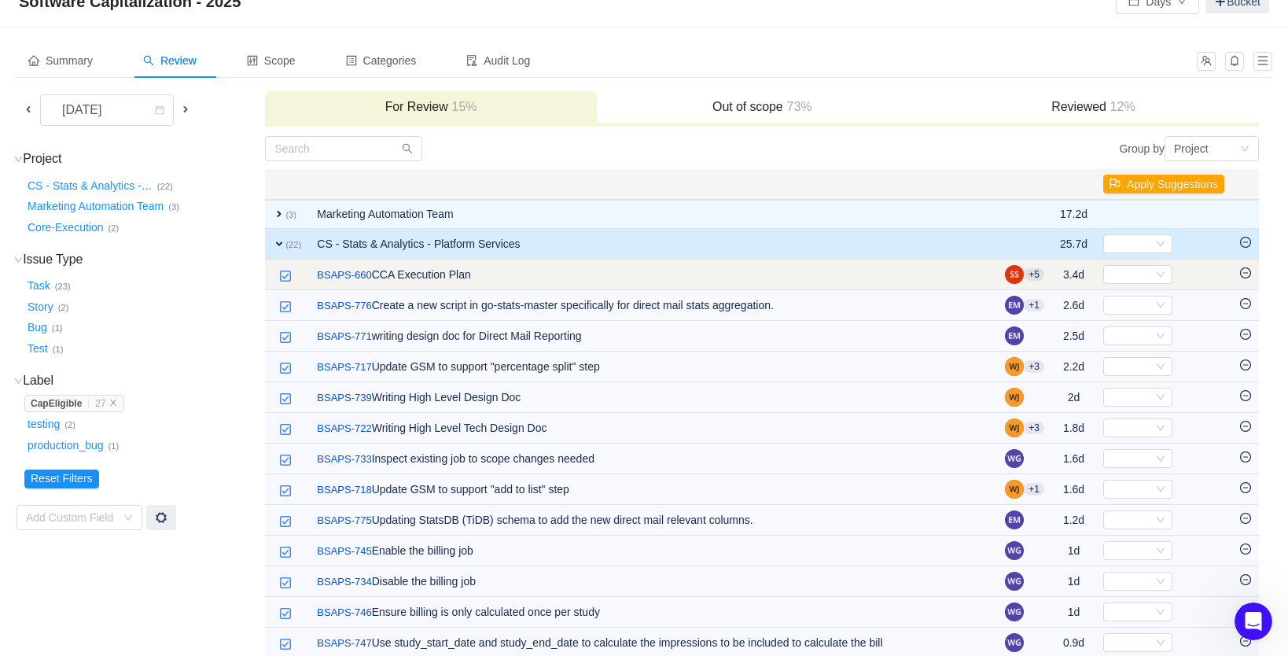
click at [1245, 272] on icon "icon: minus-circle" at bounding box center [1245, 272] width 11 height 11
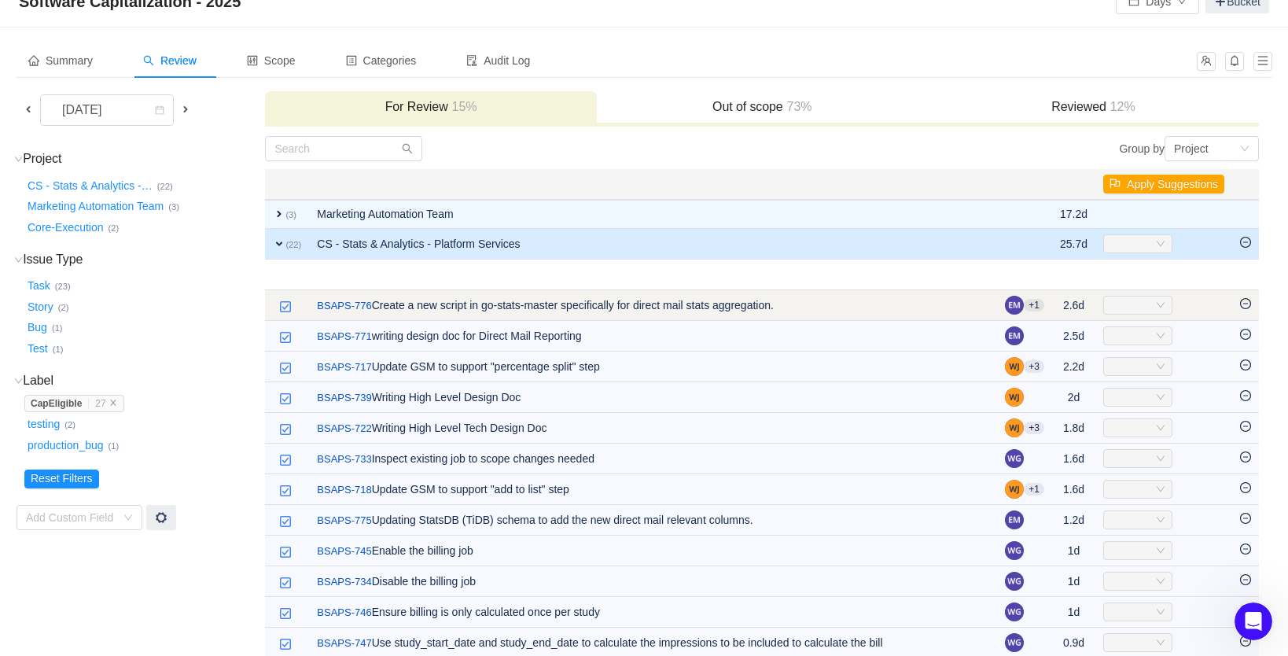
click at [1122, 307] on div "Select" at bounding box center [1131, 304] width 43 height 17
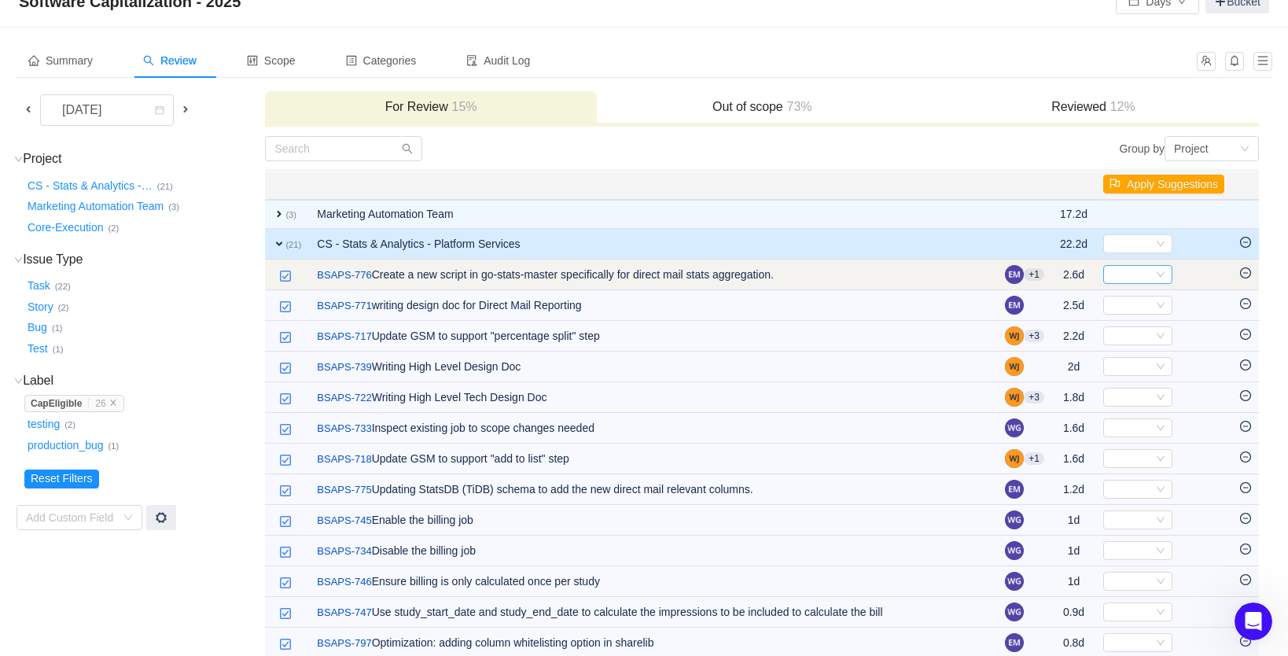
click at [1135, 273] on div "Select" at bounding box center [1131, 274] width 43 height 17
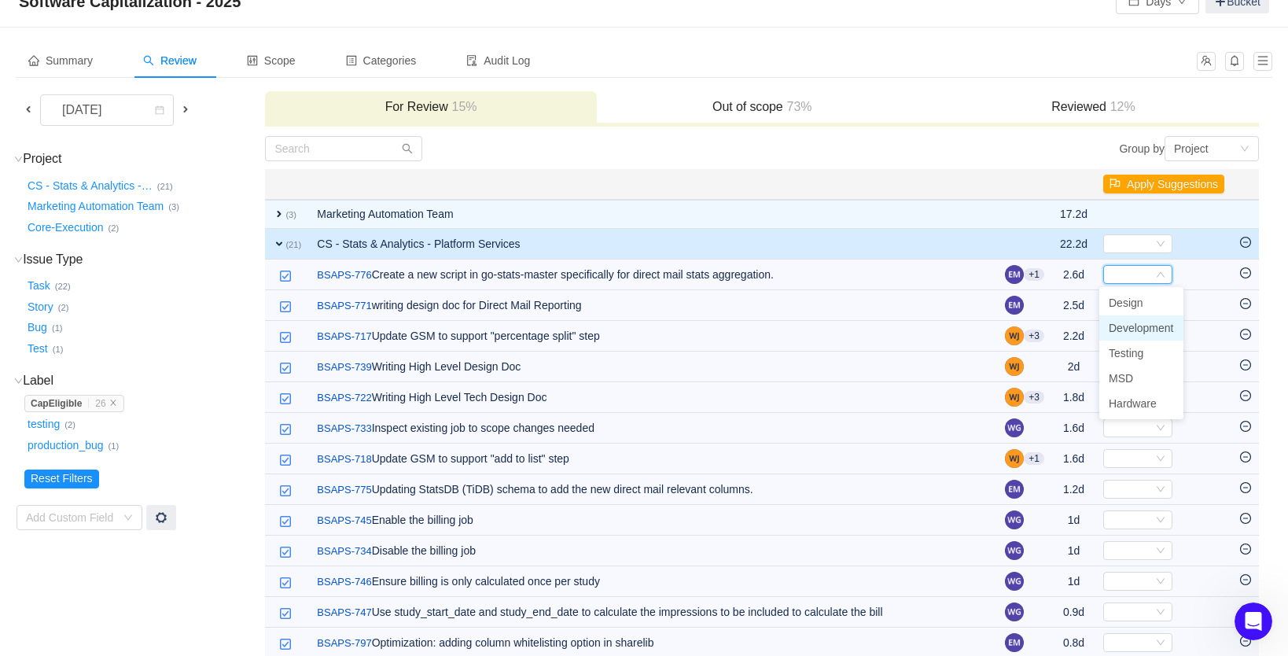
click at [1135, 327] on span "Development" at bounding box center [1141, 328] width 65 height 13
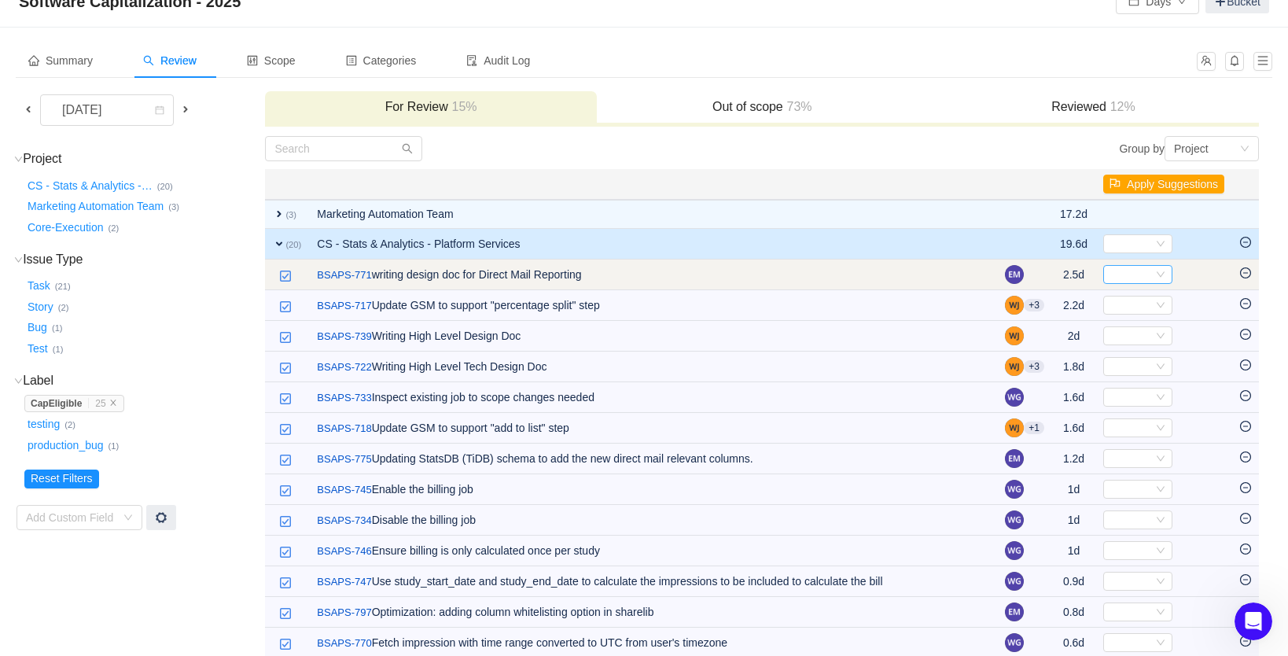
click at [1132, 272] on div "Select" at bounding box center [1131, 274] width 43 height 17
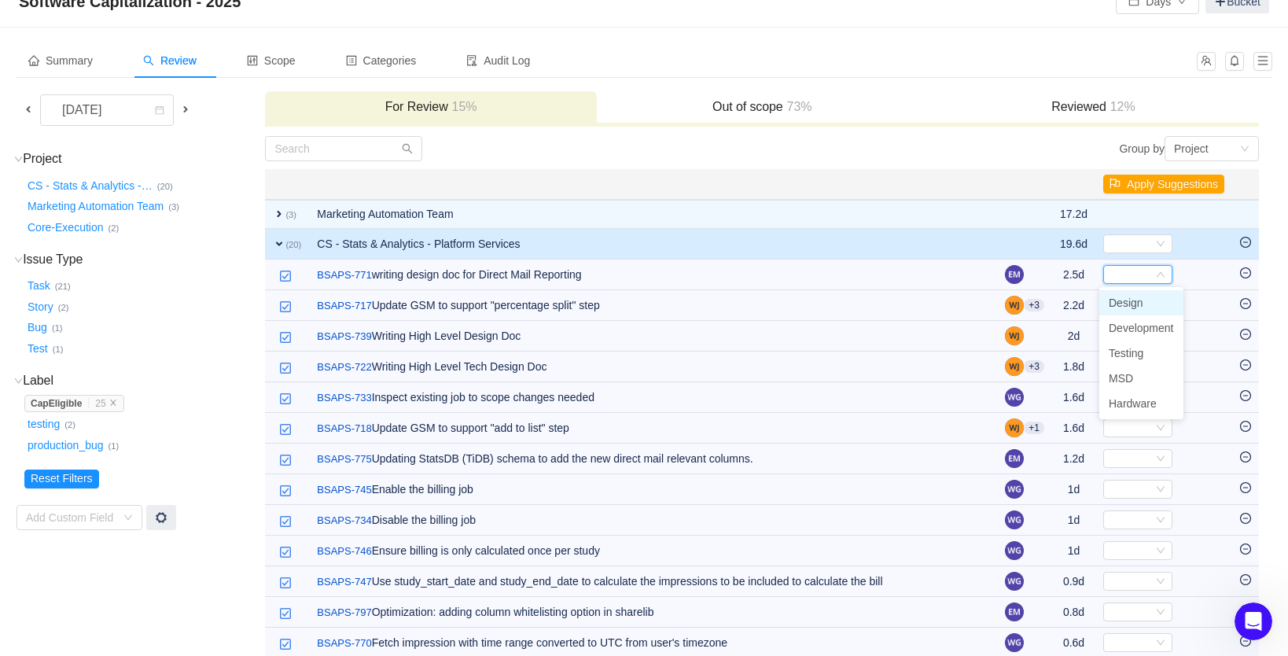
click at [1134, 305] on span "Design" at bounding box center [1126, 302] width 35 height 13
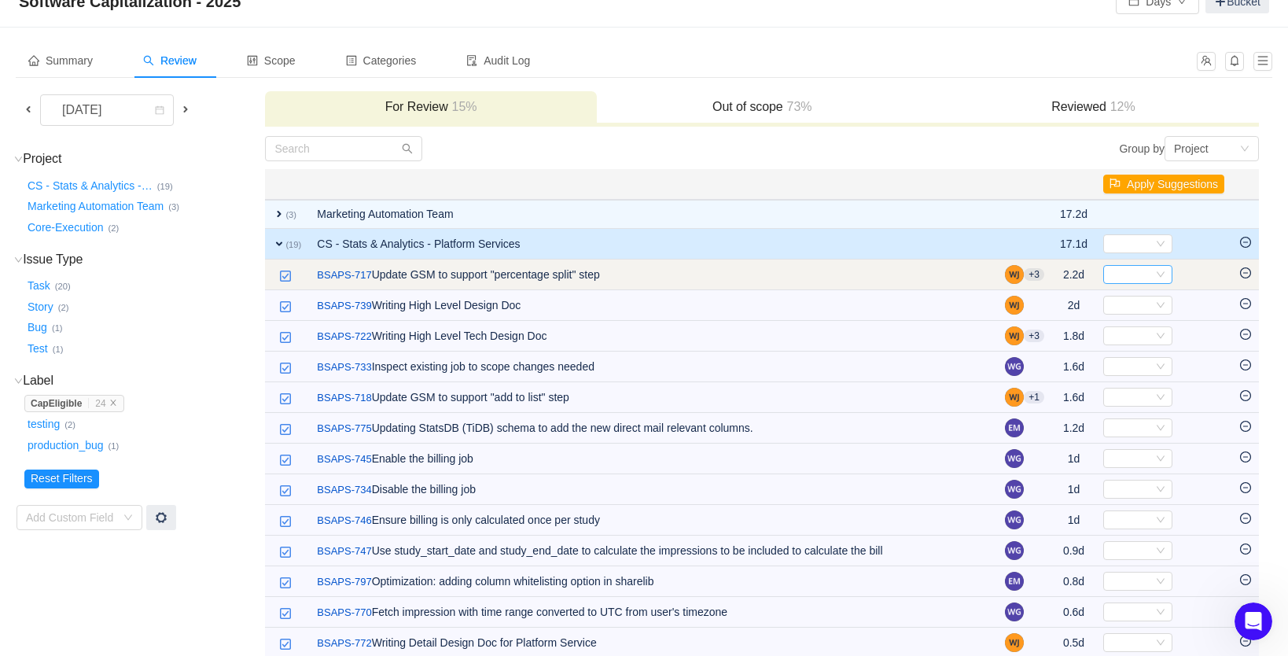
click at [1127, 278] on div "Select" at bounding box center [1131, 274] width 43 height 17
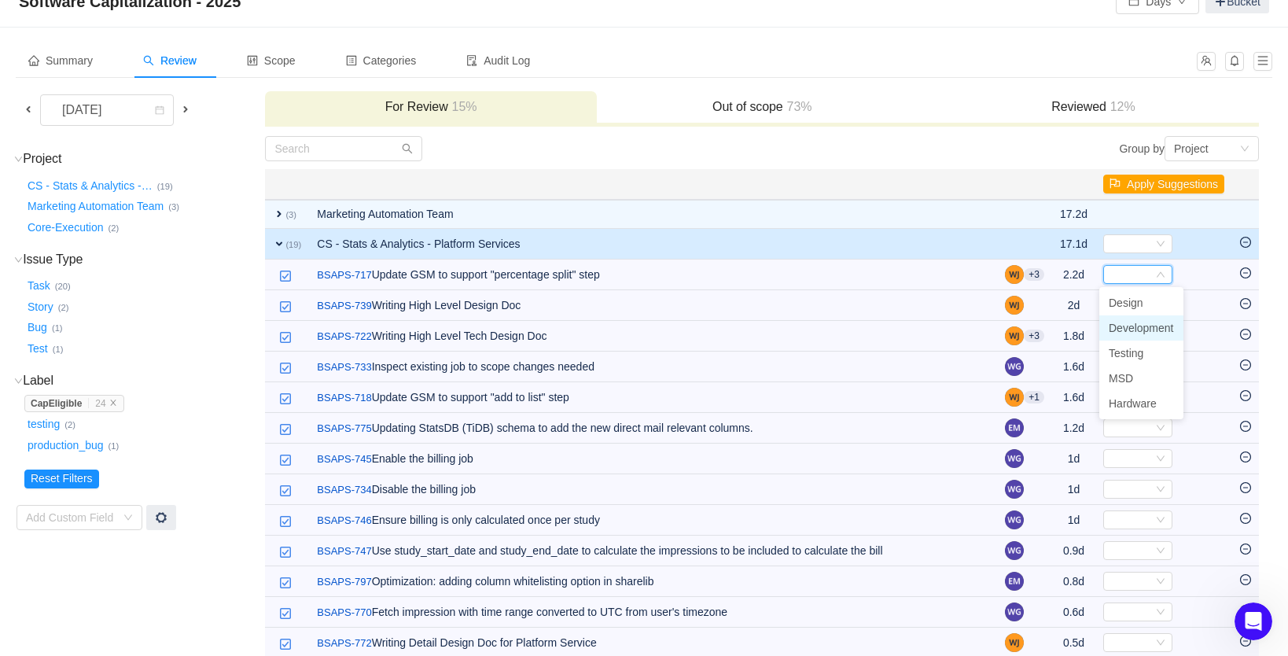
click at [1135, 326] on span "Development" at bounding box center [1141, 328] width 65 height 13
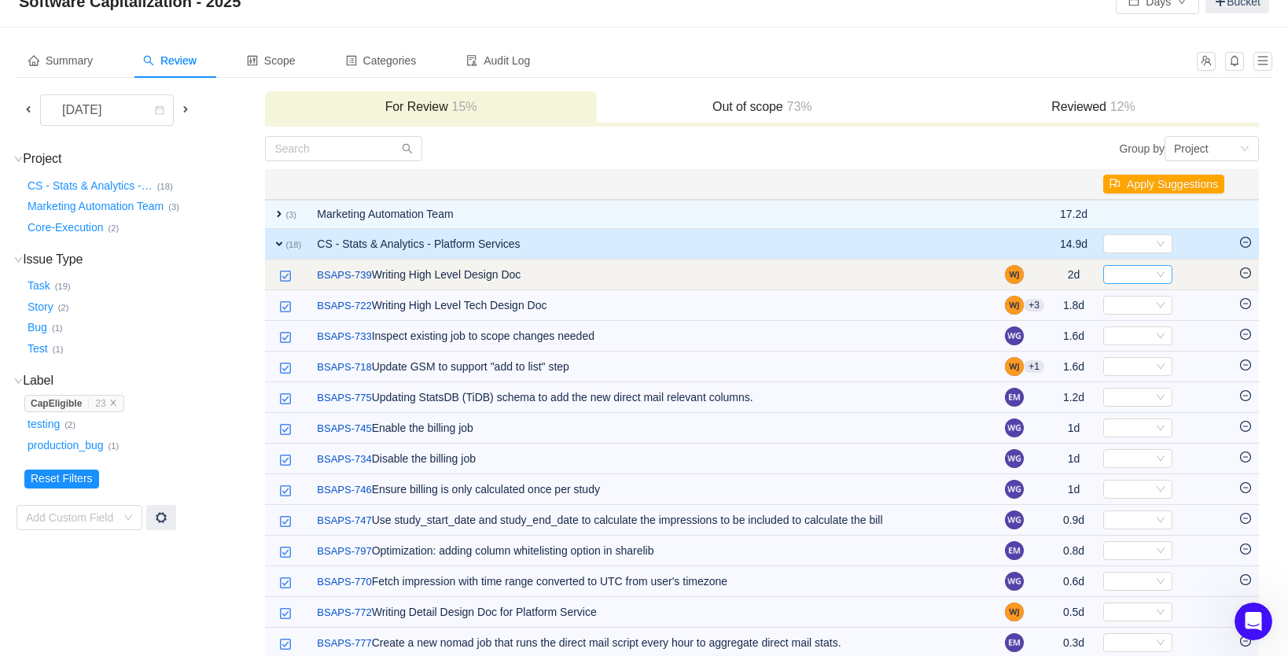
click at [1135, 276] on div "Select" at bounding box center [1131, 274] width 43 height 17
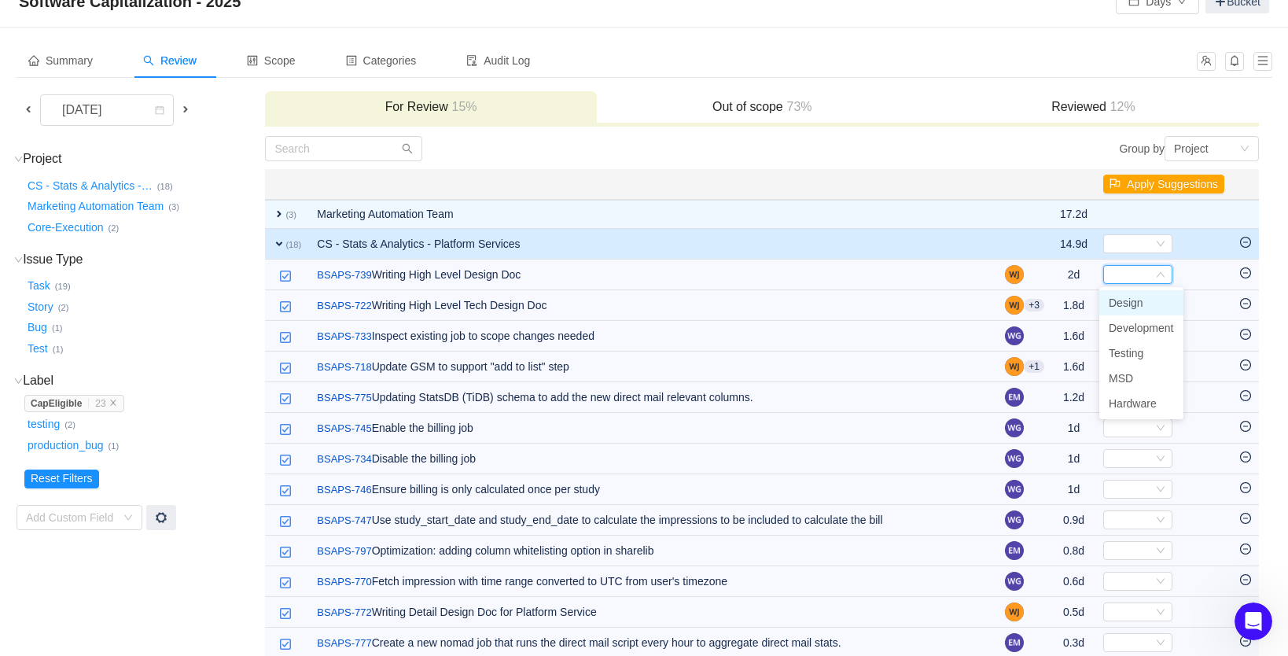
click at [1135, 304] on span "Design" at bounding box center [1126, 302] width 35 height 13
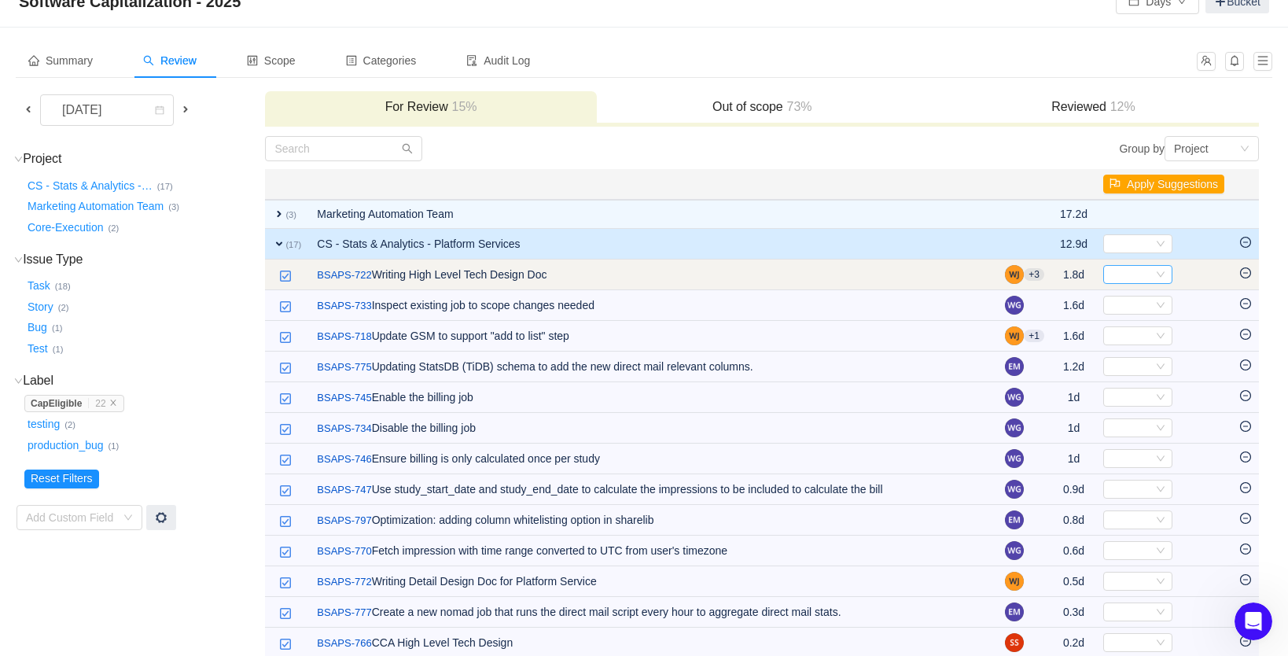
click at [1128, 278] on div "Select" at bounding box center [1131, 274] width 43 height 17
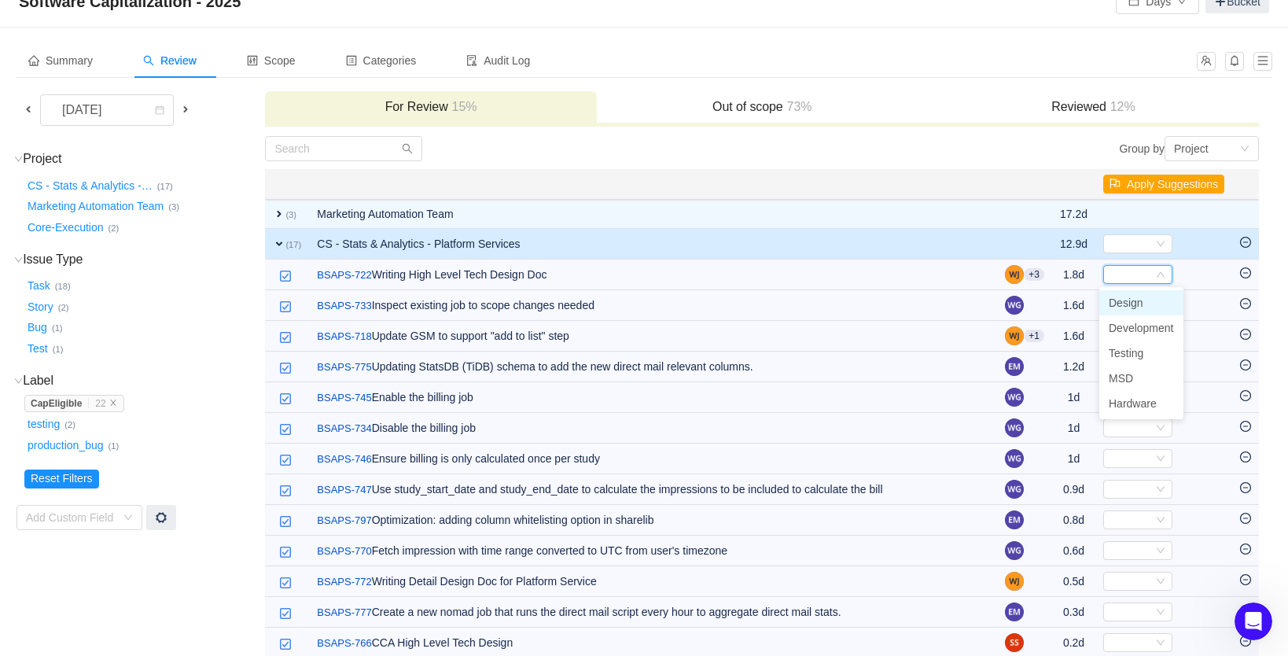
click at [1134, 300] on span "Design" at bounding box center [1126, 302] width 35 height 13
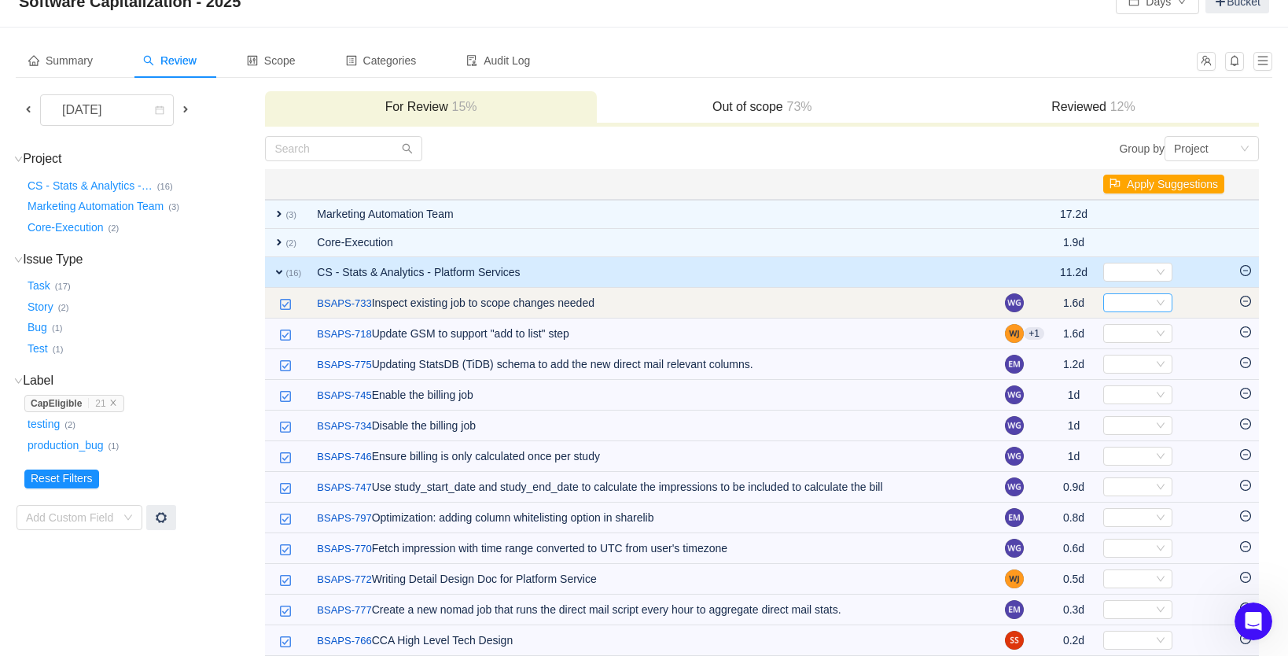
click at [1135, 304] on div "Select" at bounding box center [1131, 302] width 43 height 17
click at [1232, 300] on td at bounding box center [1245, 303] width 27 height 31
click at [1243, 300] on icon "icon: minus-circle" at bounding box center [1245, 301] width 11 height 11
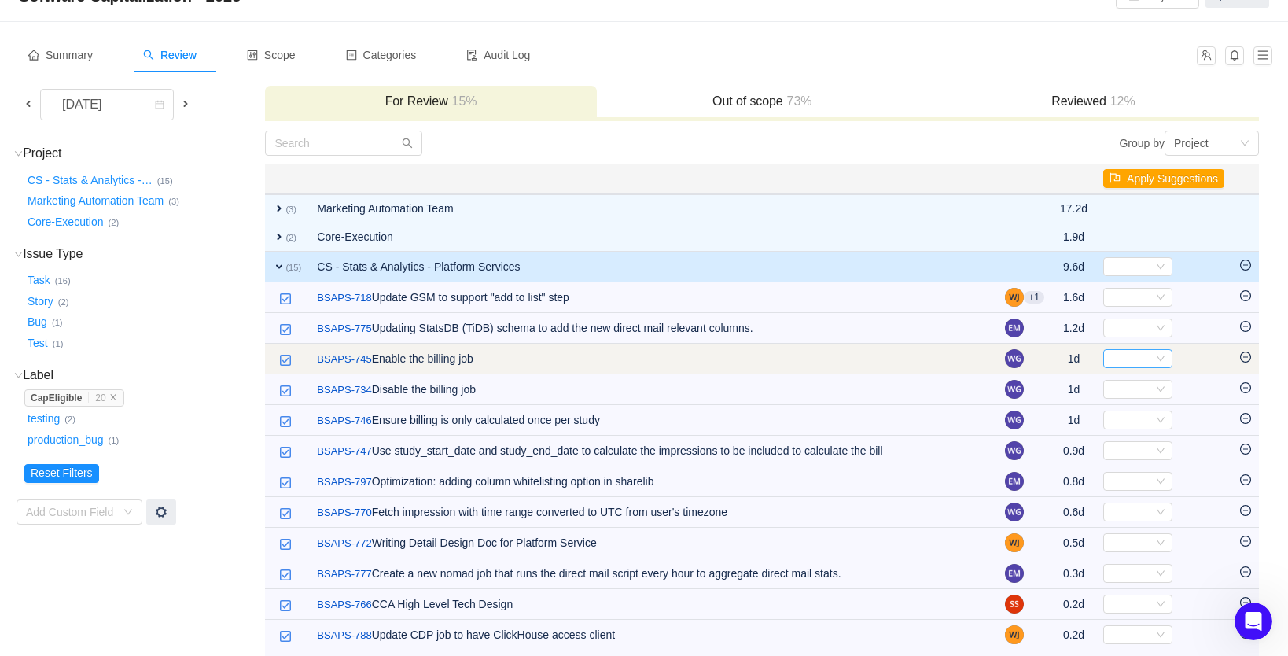
scroll to position [50, 0]
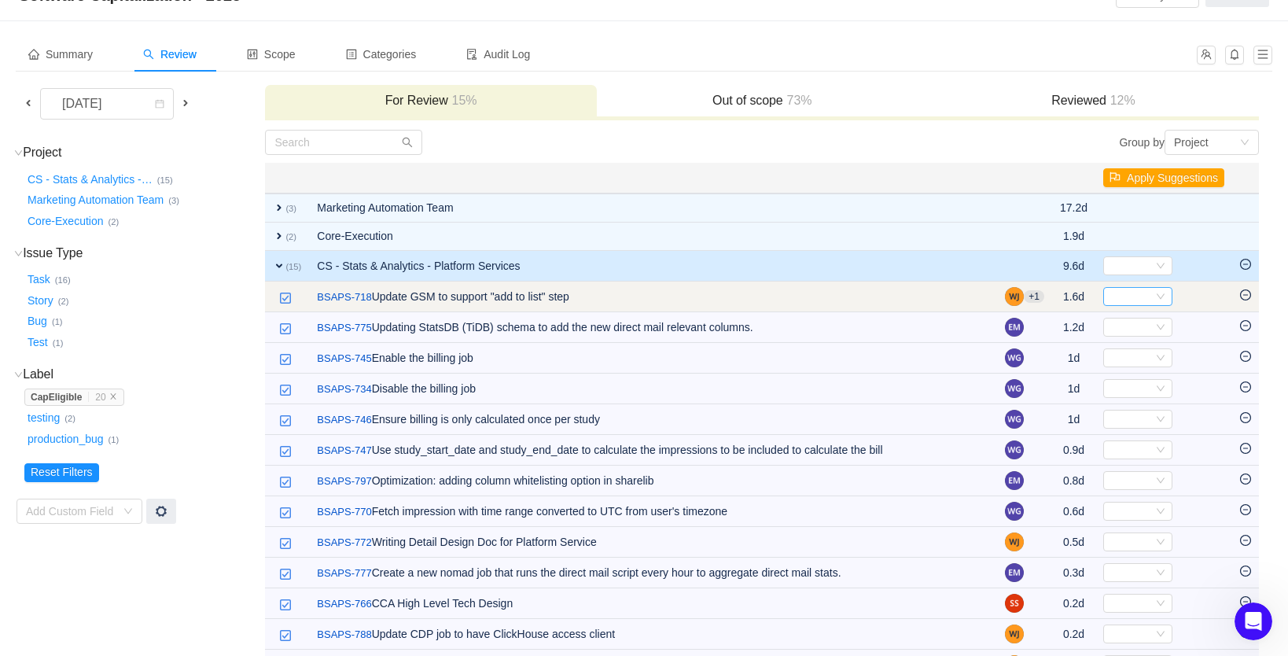
click at [1116, 293] on div "Select" at bounding box center [1131, 296] width 43 height 17
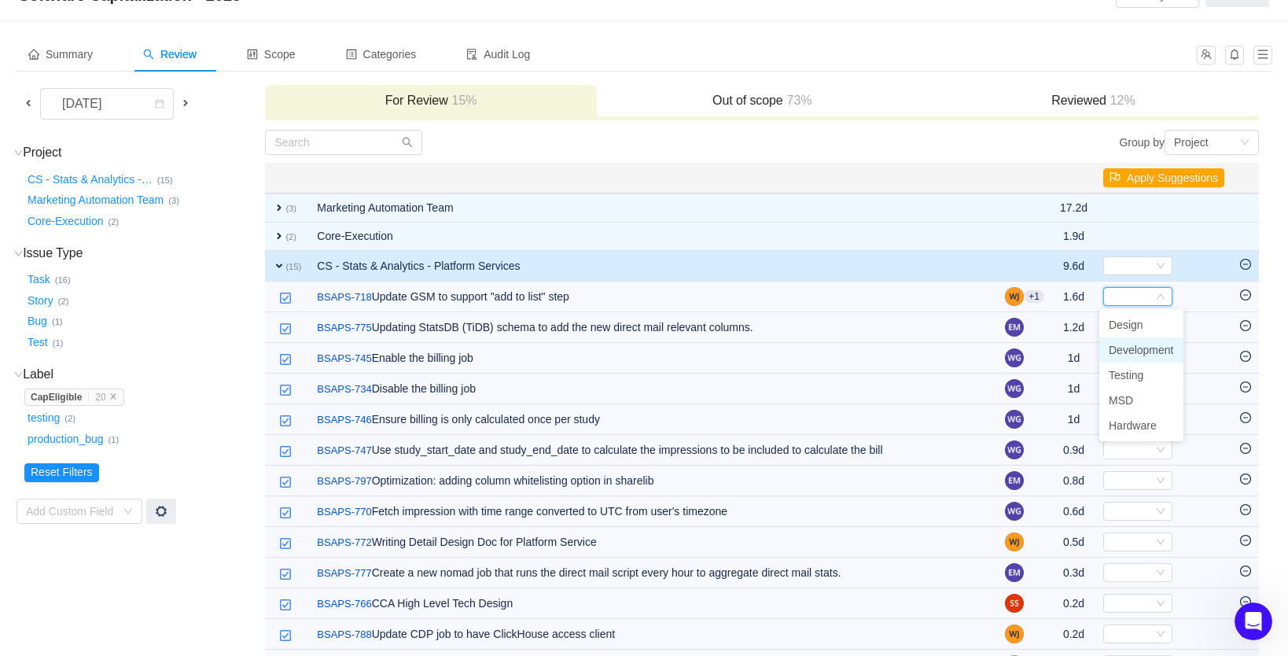
click at [1127, 348] on span "Development" at bounding box center [1141, 350] width 65 height 13
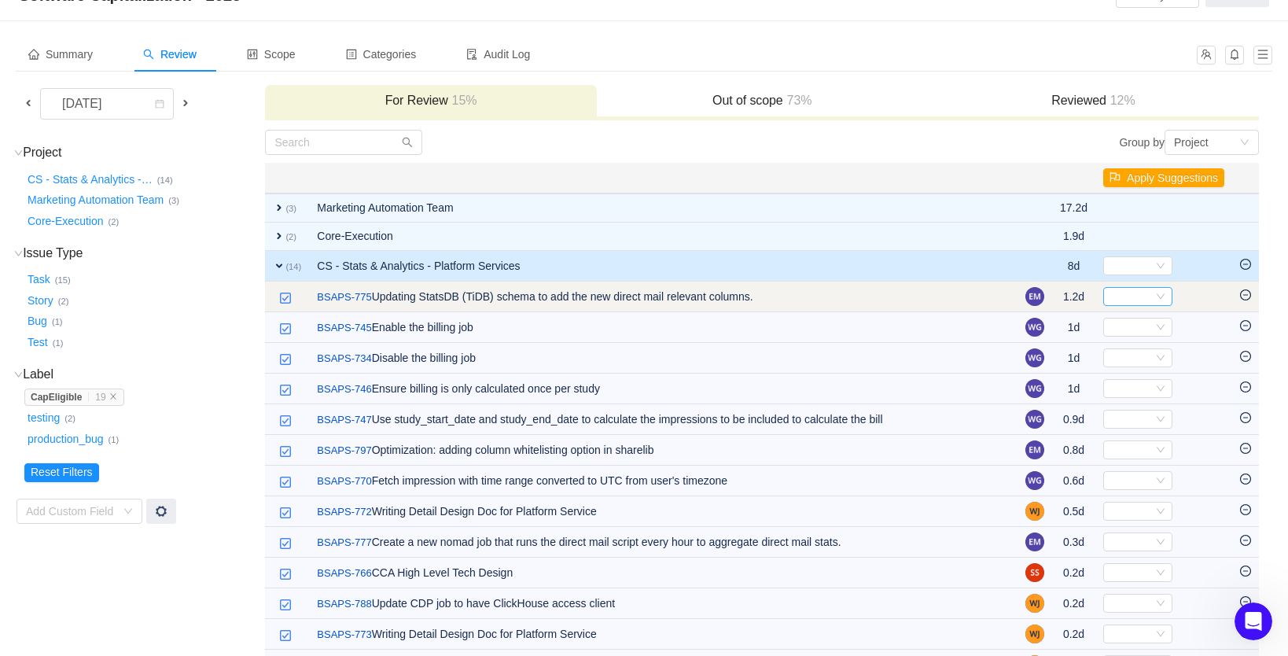
click at [1131, 297] on div "Select" at bounding box center [1131, 296] width 43 height 17
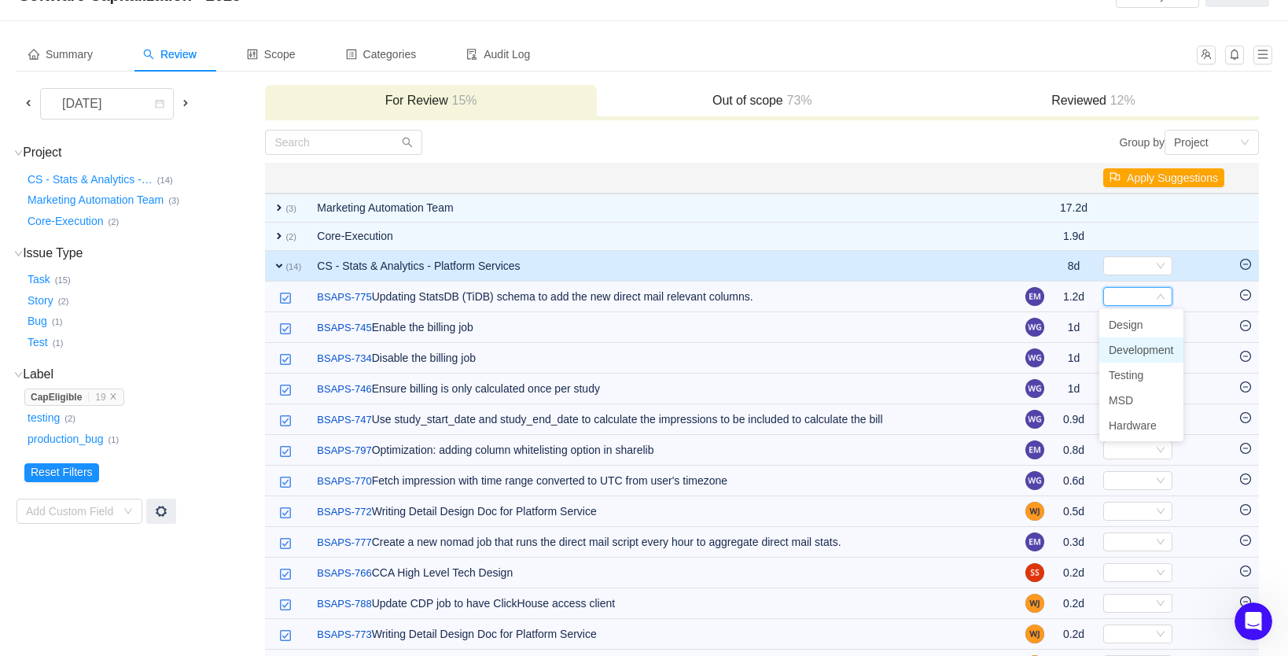
click at [1155, 352] on span "Development" at bounding box center [1141, 350] width 65 height 13
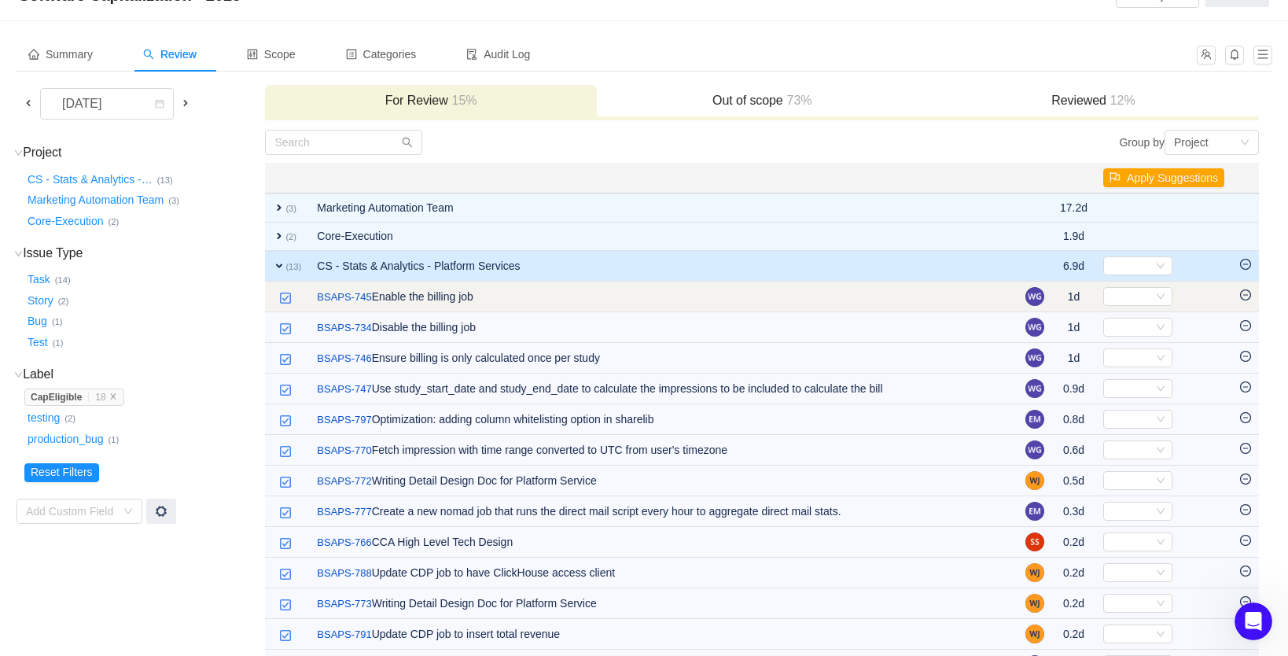
click at [1243, 300] on icon "icon: minus-circle" at bounding box center [1245, 294] width 11 height 11
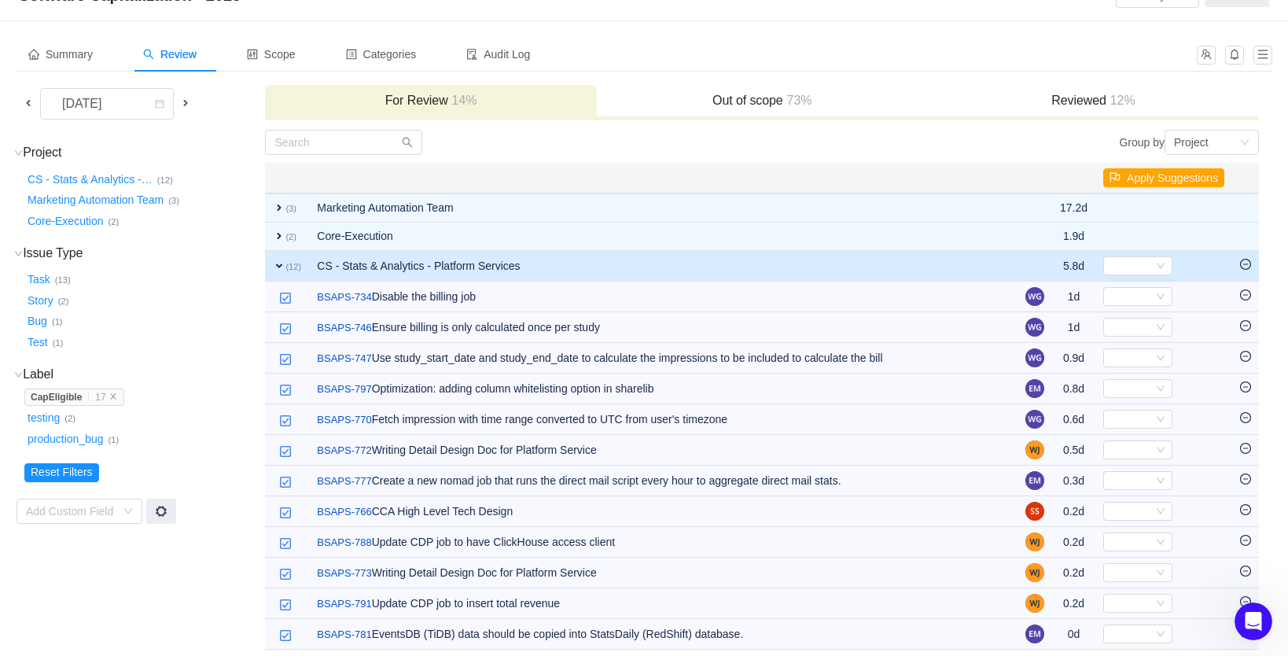
click at [1243, 300] on icon "icon: minus-circle" at bounding box center [1245, 294] width 11 height 11
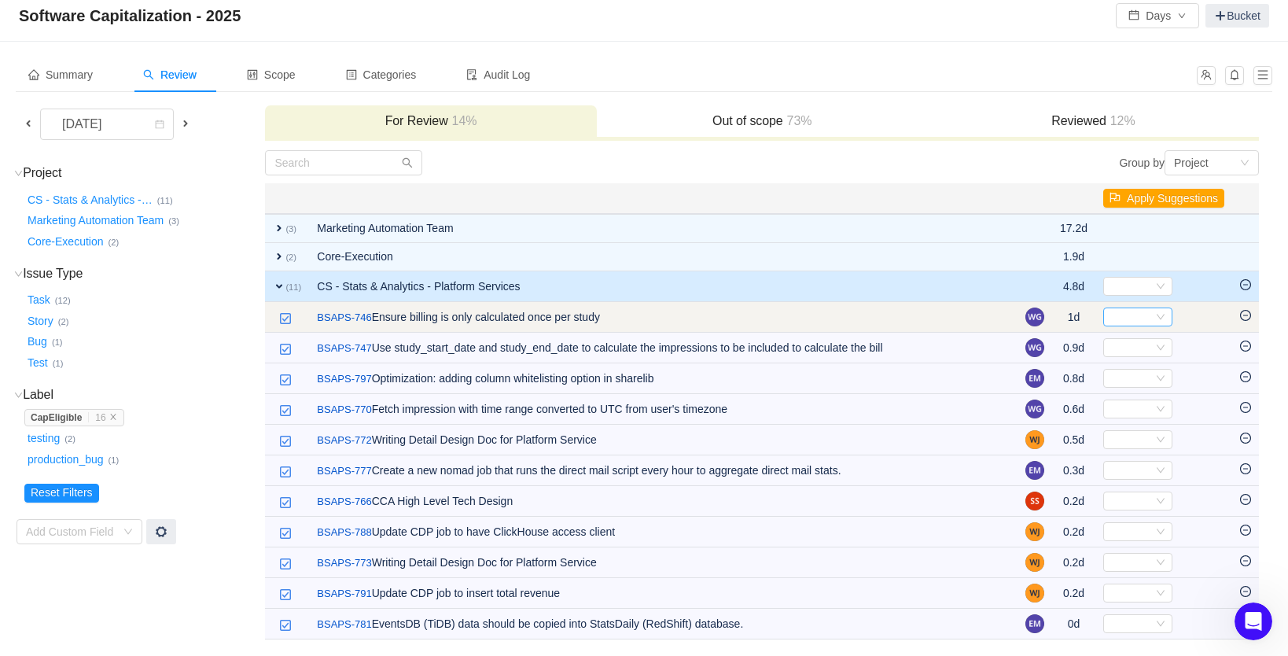
click at [1134, 318] on div "Select" at bounding box center [1131, 316] width 43 height 17
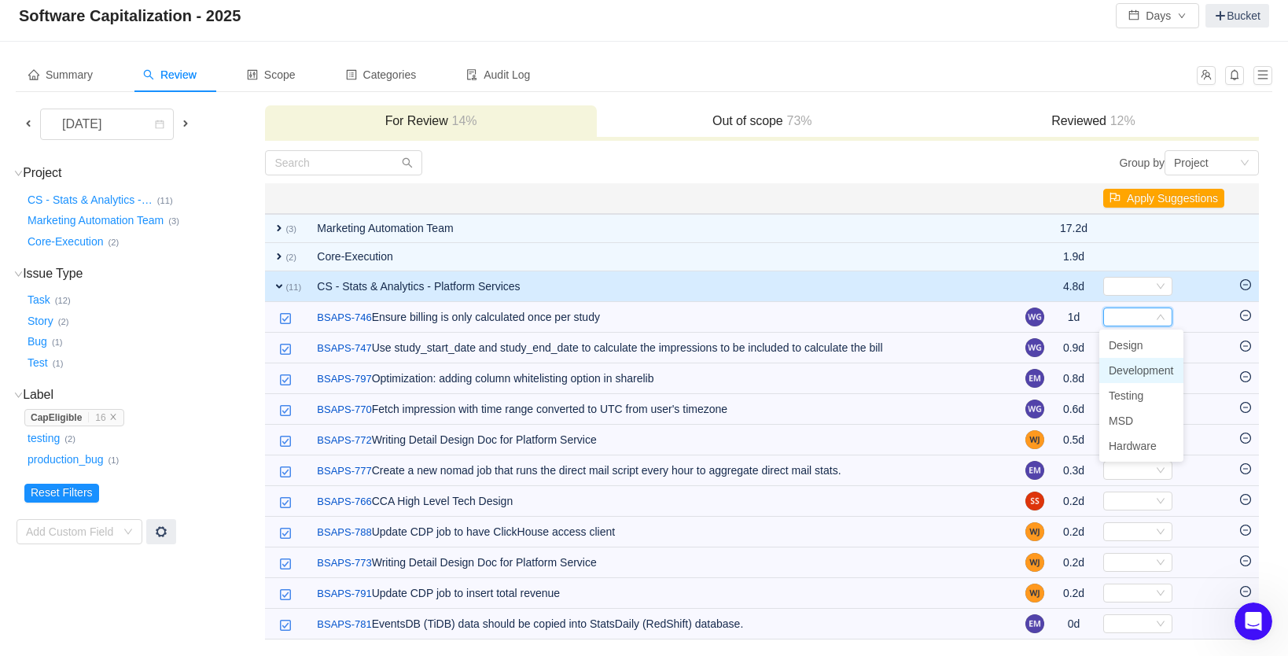
click at [1123, 371] on span "Development" at bounding box center [1141, 370] width 65 height 13
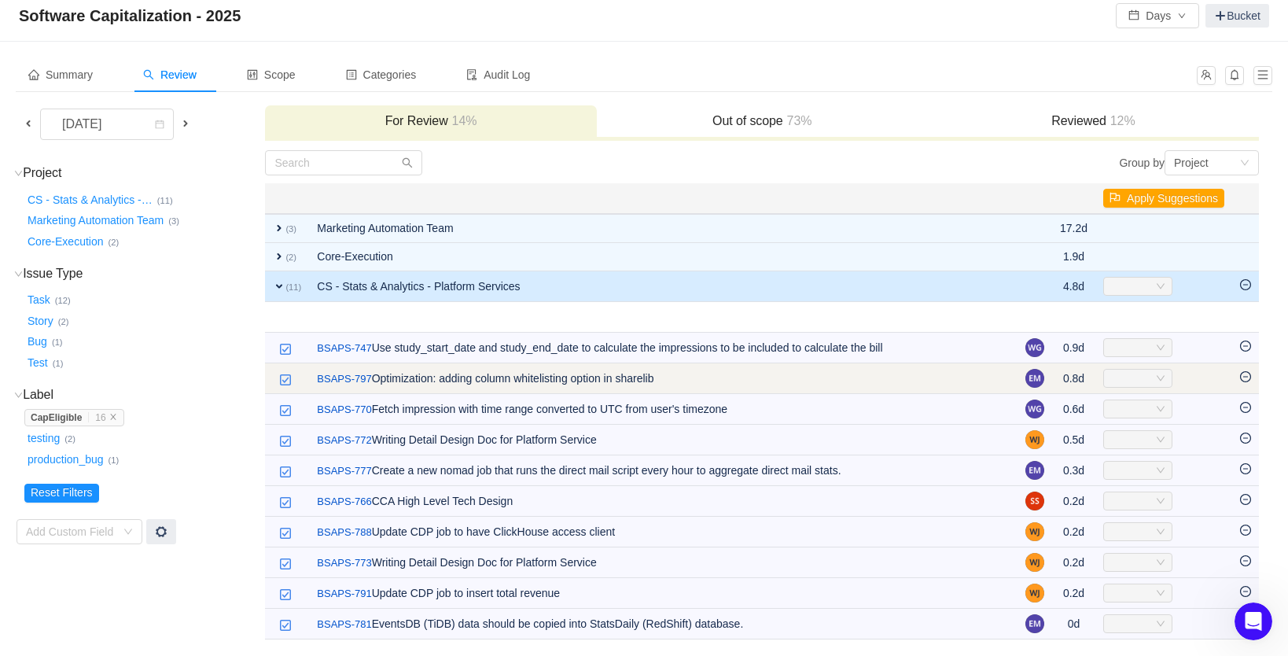
scroll to position [1, 0]
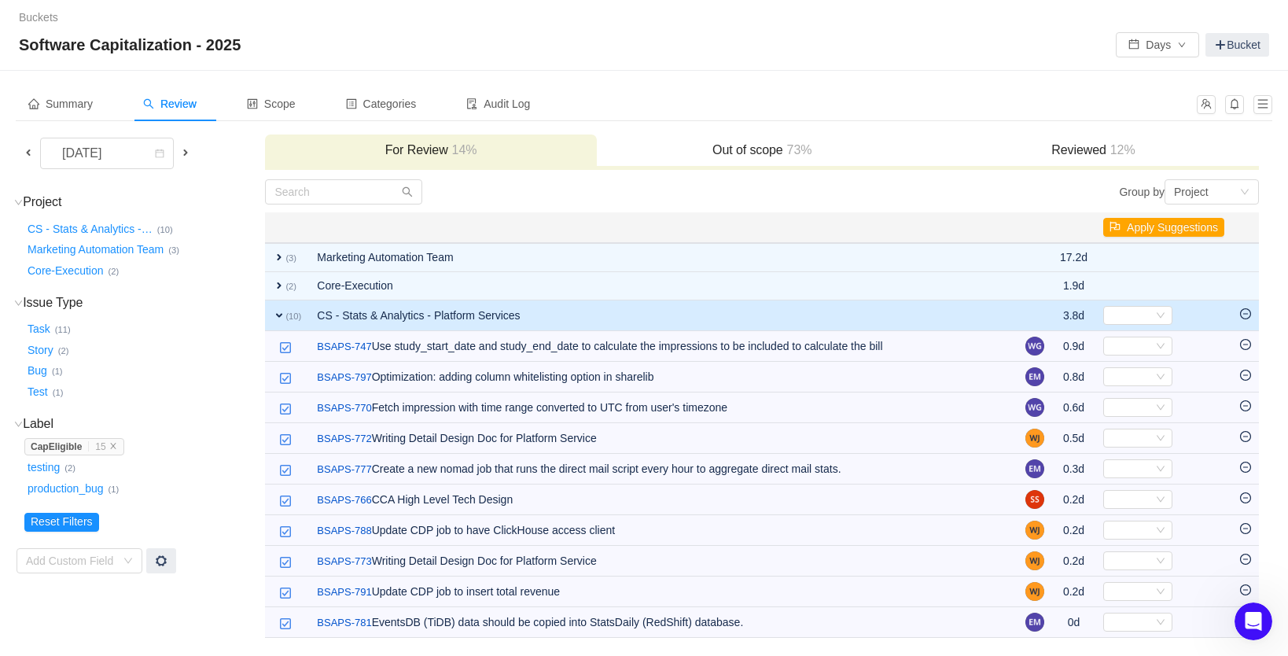
click at [733, 151] on h3 "Out of scope 73%" at bounding box center [762, 150] width 315 height 16
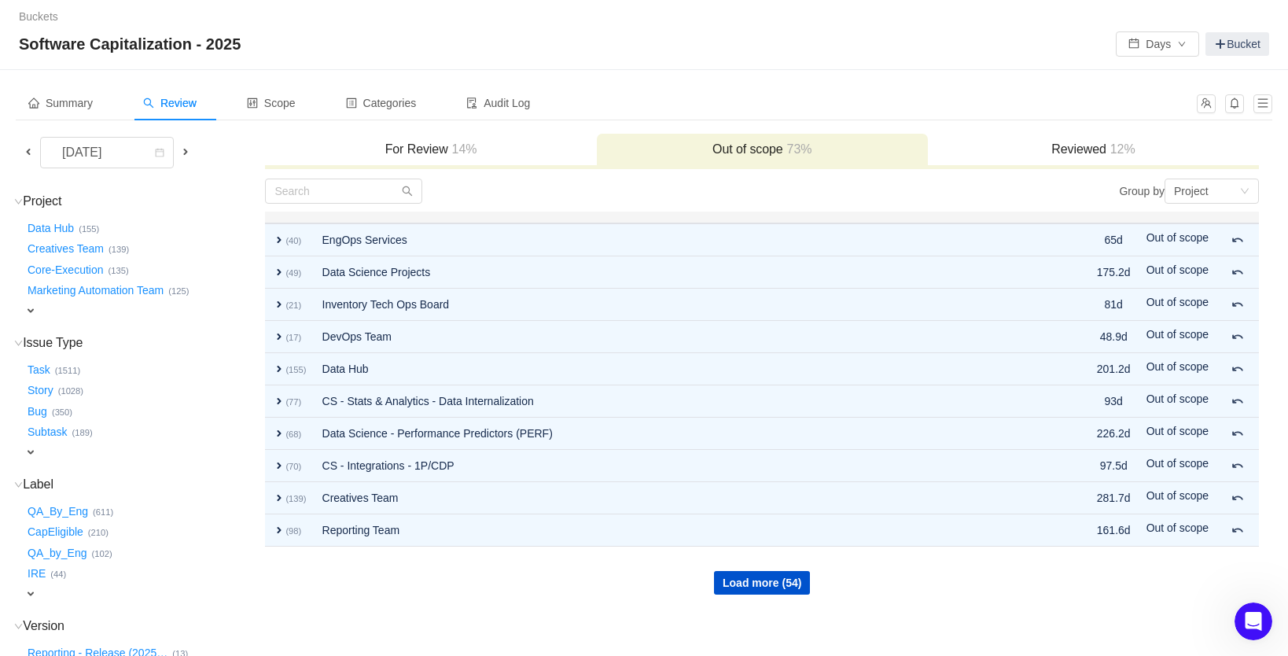
scroll to position [31, 0]
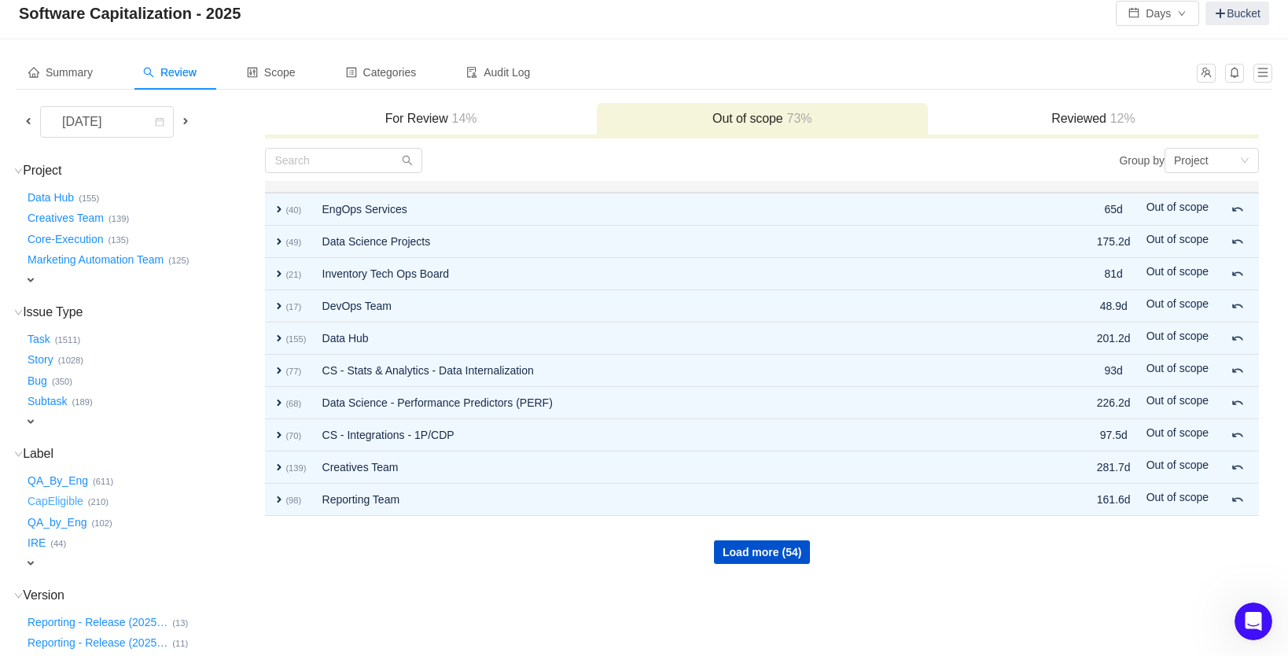
click at [77, 492] on button "CapEligible …" at bounding box center [56, 501] width 64 height 25
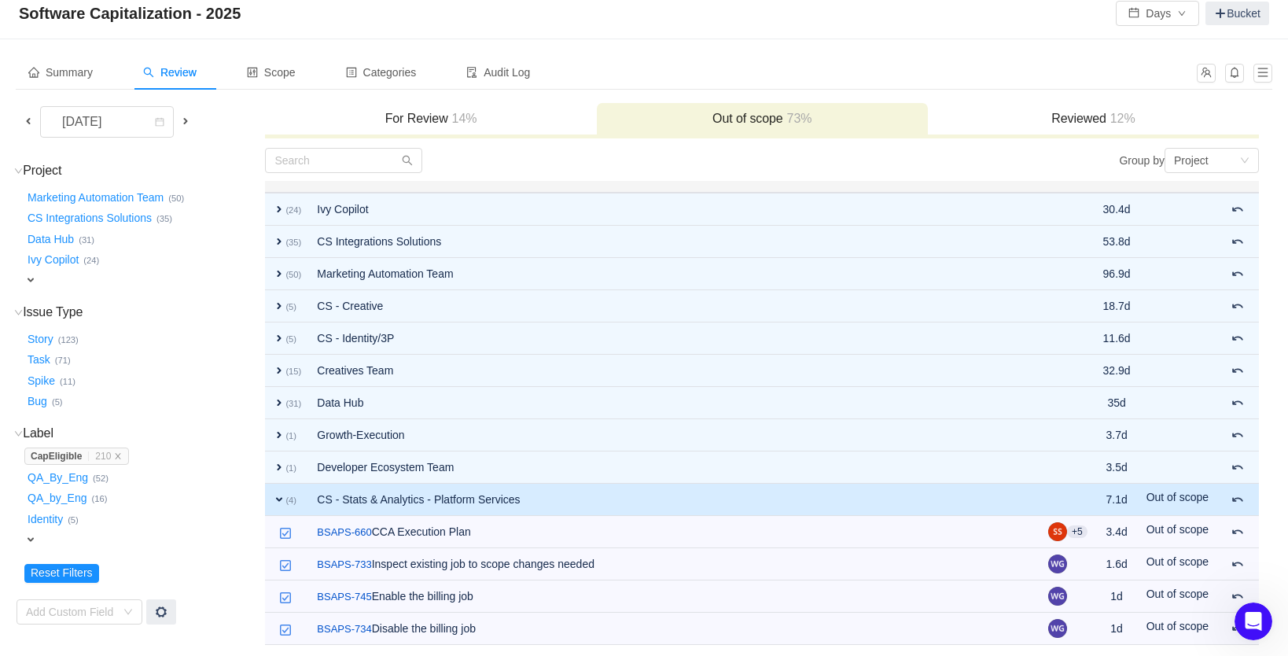
click at [1076, 120] on h3 "Reviewed 12%" at bounding box center [1093, 119] width 315 height 16
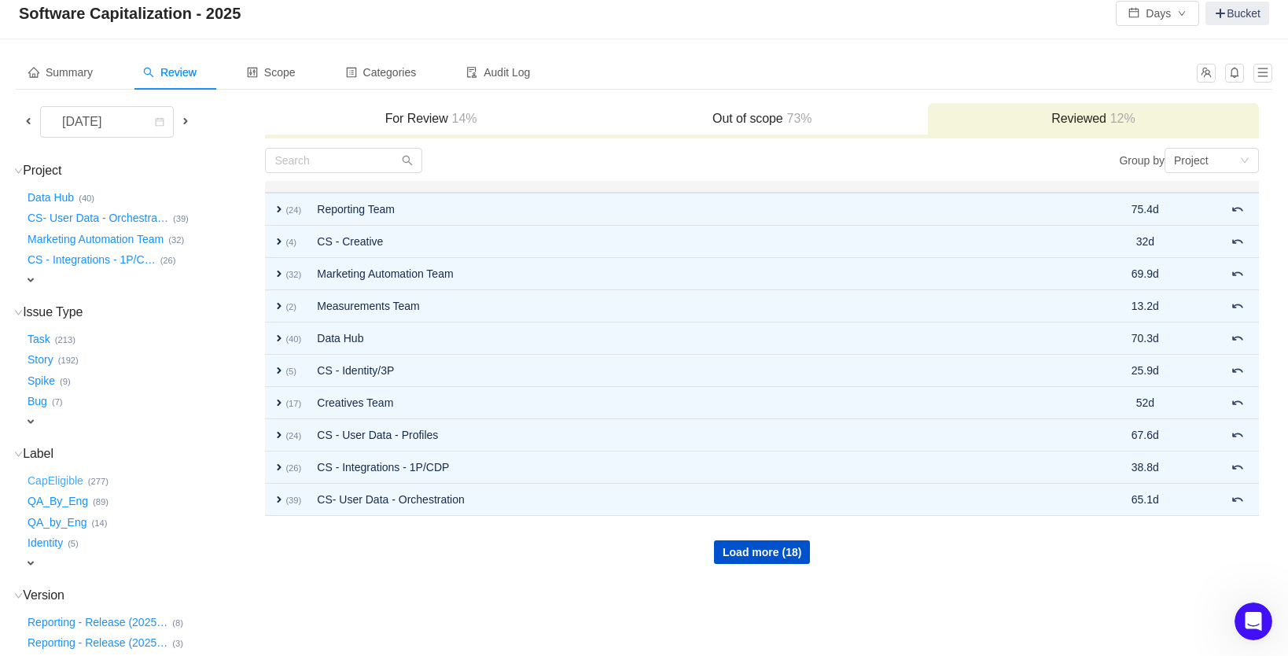
click at [67, 476] on button "CapEligible …" at bounding box center [56, 480] width 64 height 25
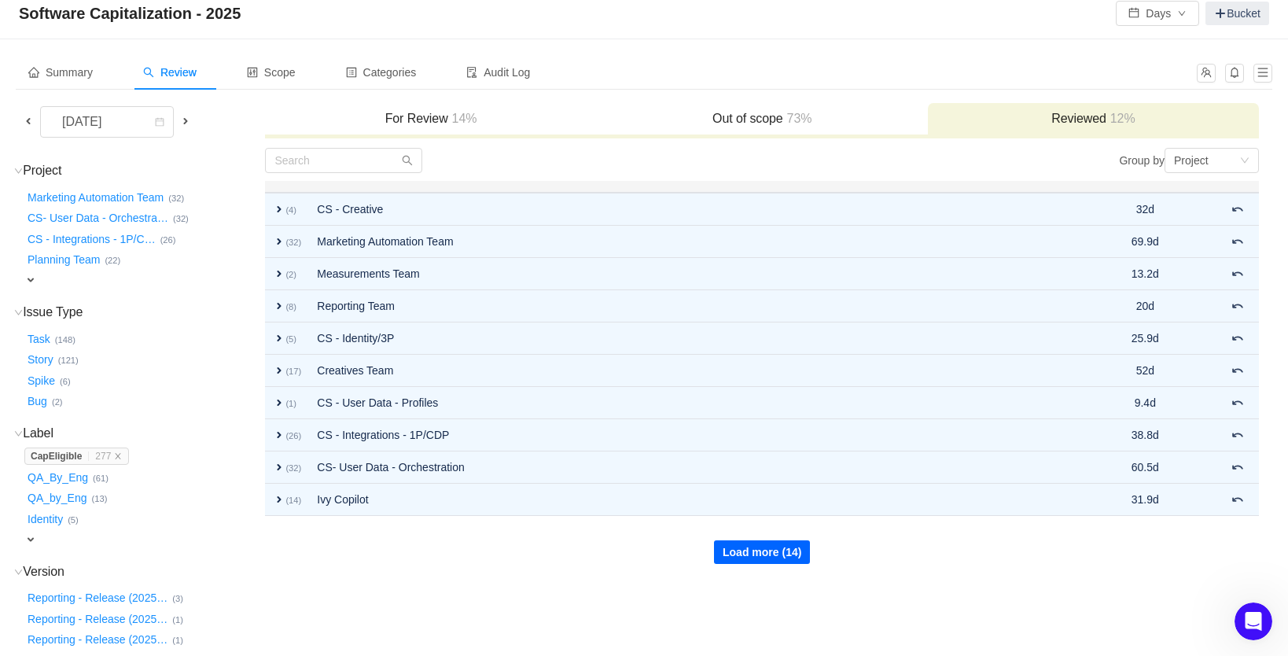
click at [731, 547] on button "Load more (14)" at bounding box center [762, 552] width 96 height 24
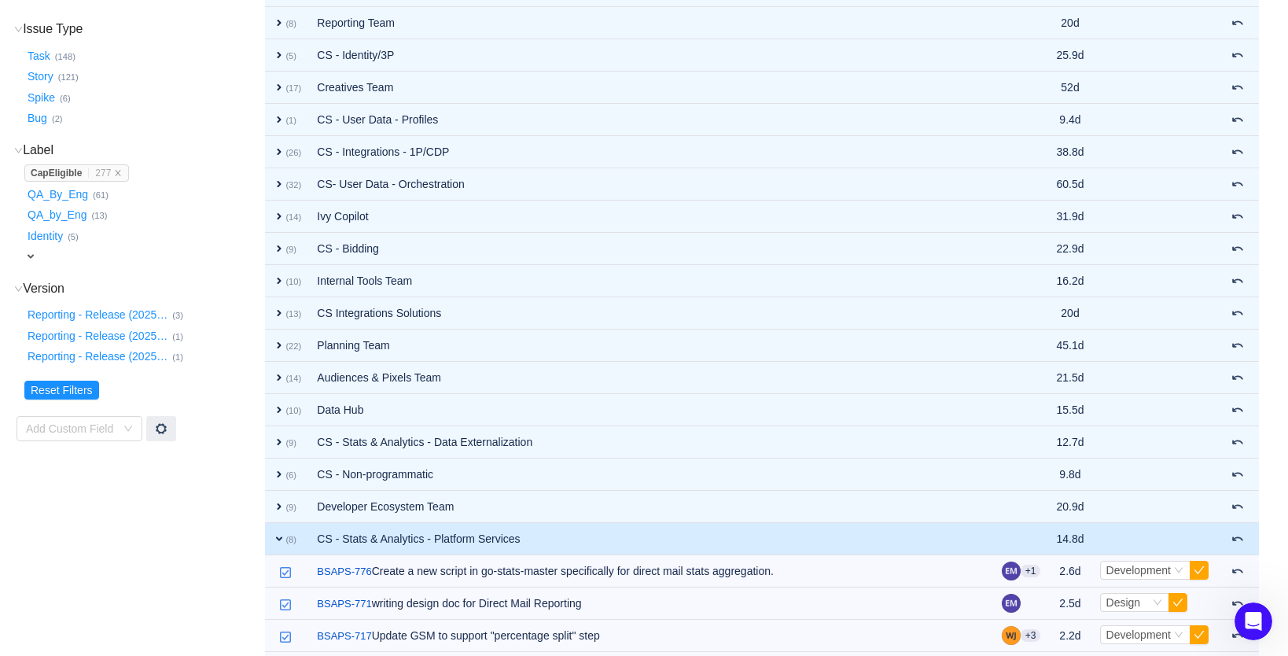
click at [509, 540] on td "CS - Stats & Analytics - Platform Services" at bounding box center [651, 539] width 684 height 32
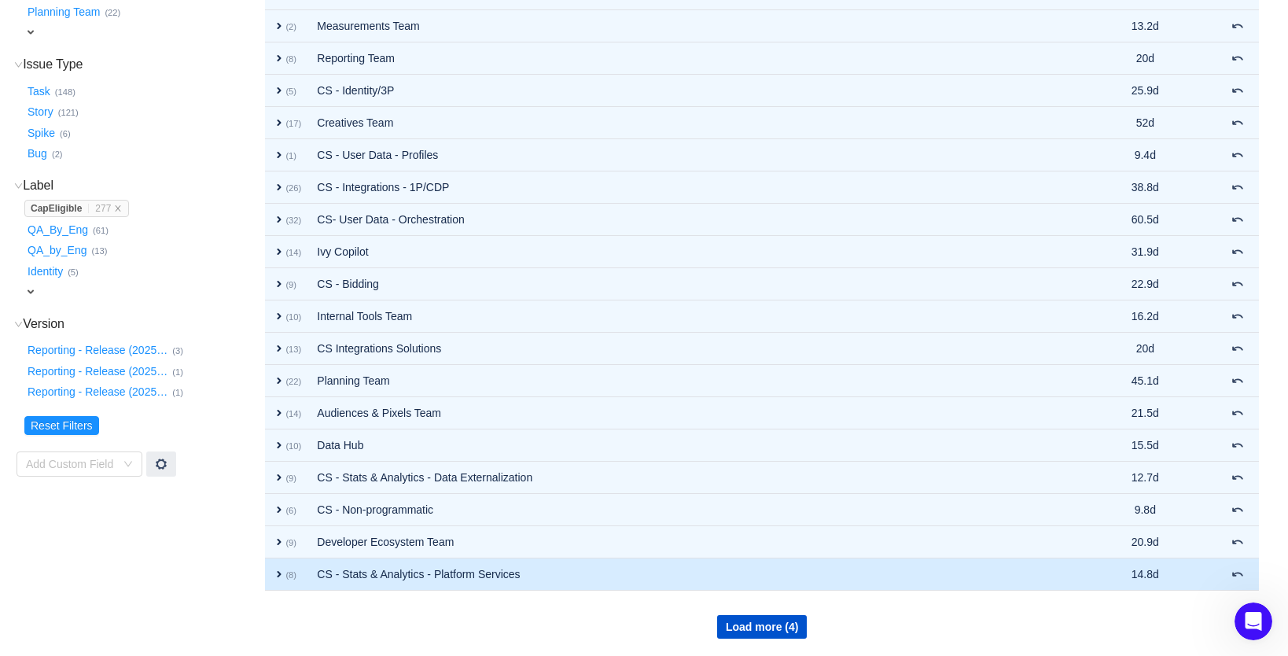
scroll to position [279, 0]
click at [503, 560] on td "CS - Stats & Analytics - Platform Services" at bounding box center [690, 574] width 763 height 32
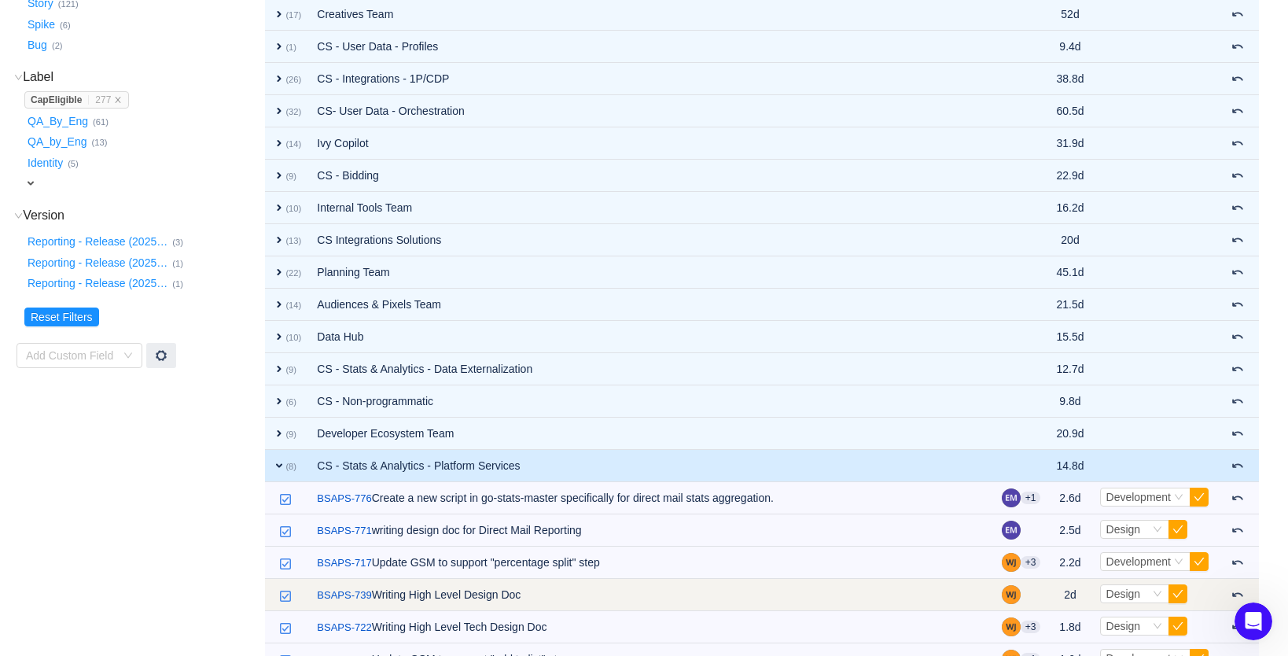
scroll to position [537, 0]
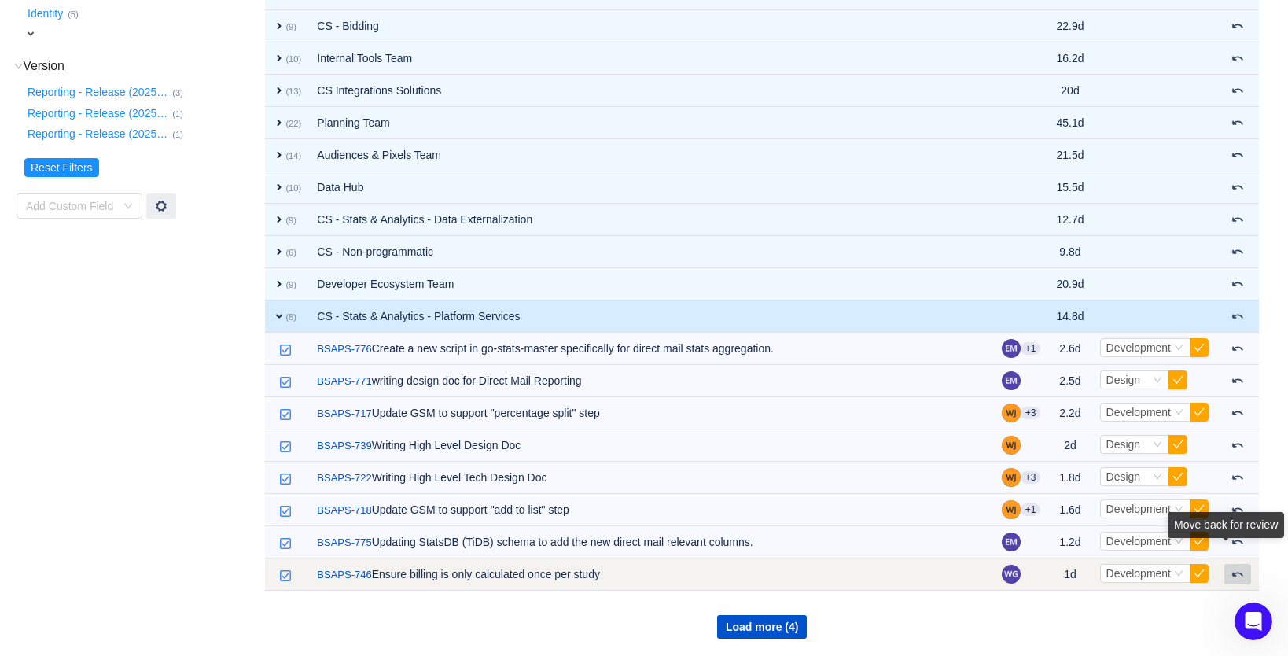
click at [1232, 573] on span at bounding box center [1238, 574] width 13 height 13
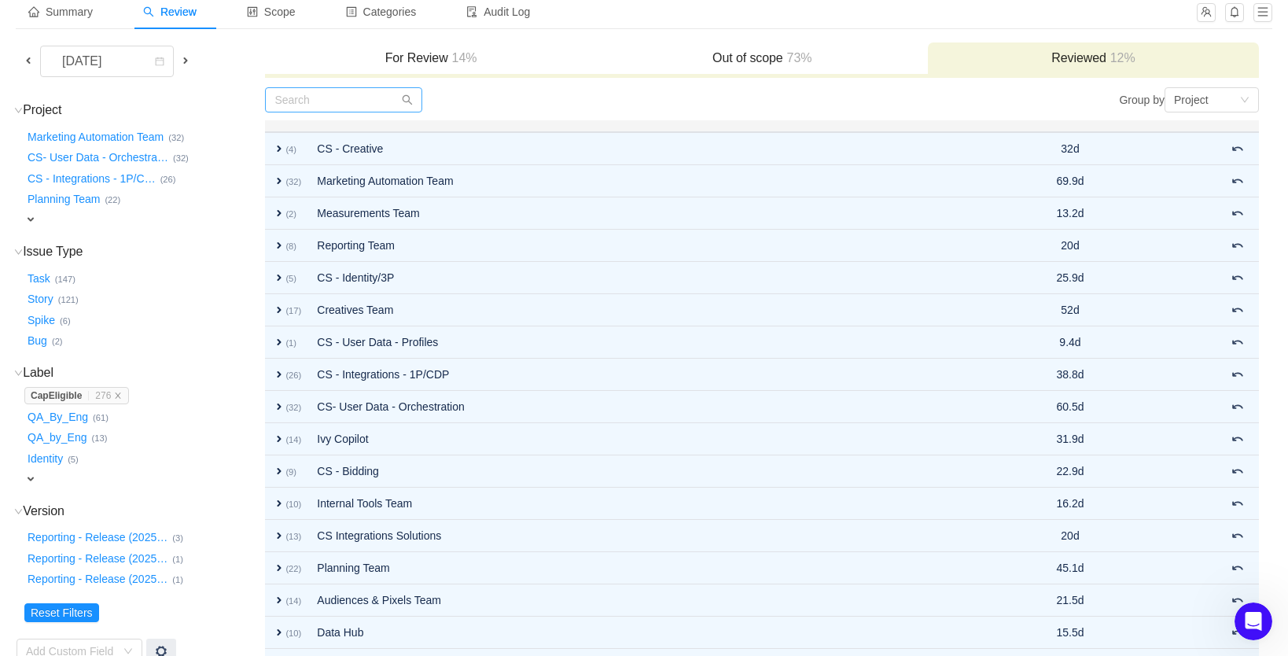
scroll to position [0, 0]
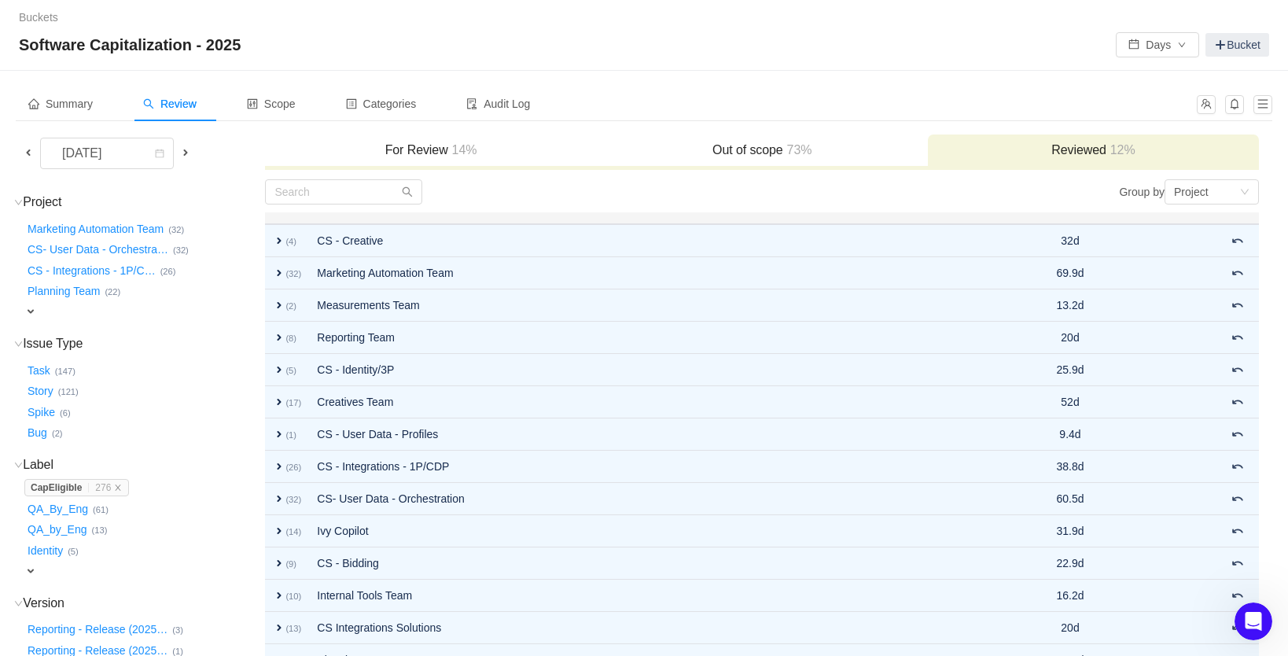
click at [419, 145] on h3 "For Review 14%" at bounding box center [430, 150] width 315 height 16
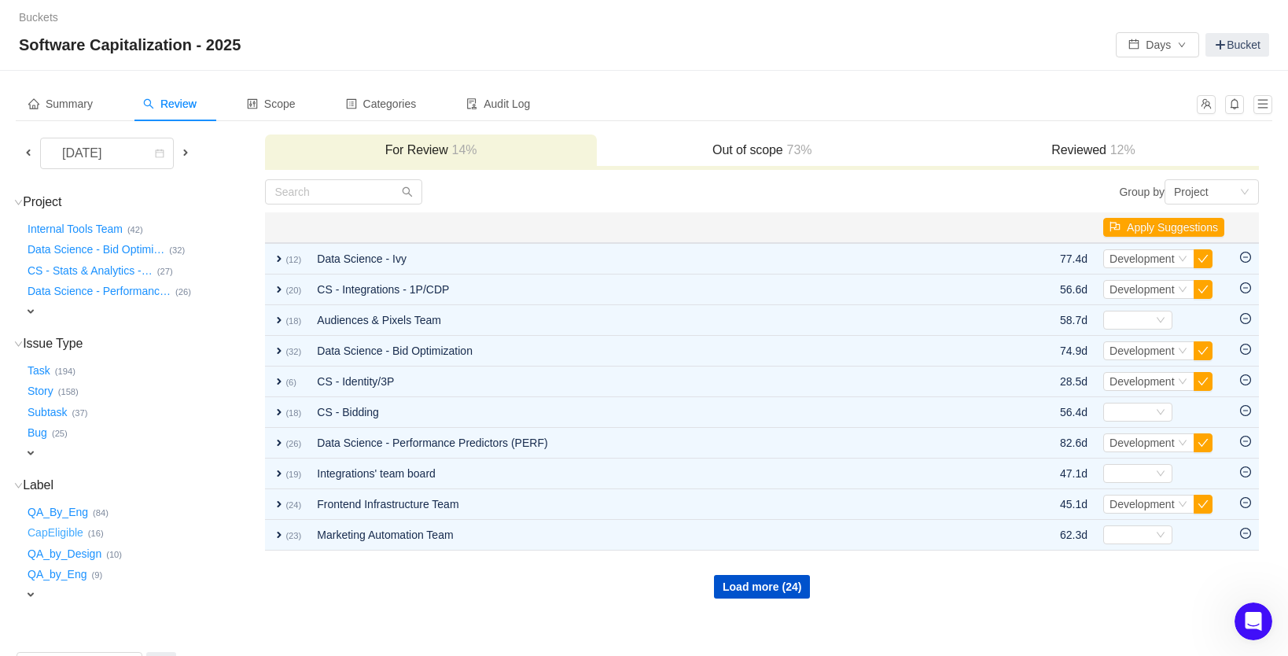
click at [72, 525] on button "CapEligible …" at bounding box center [56, 533] width 64 height 25
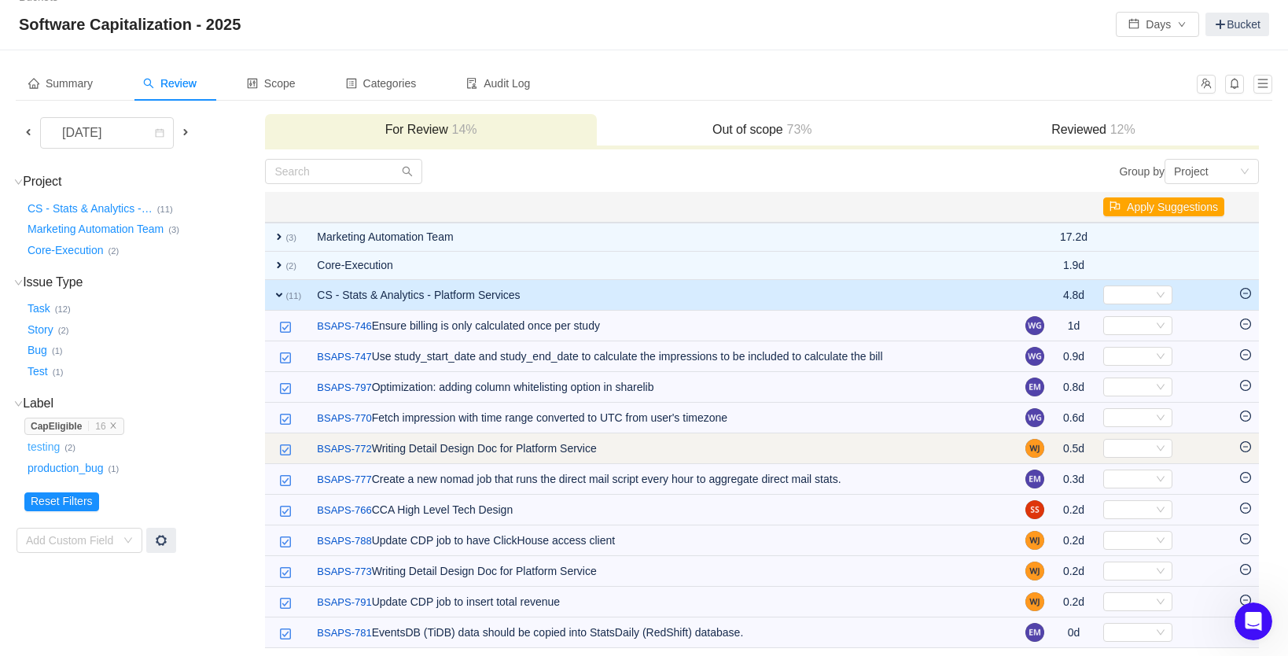
scroll to position [31, 0]
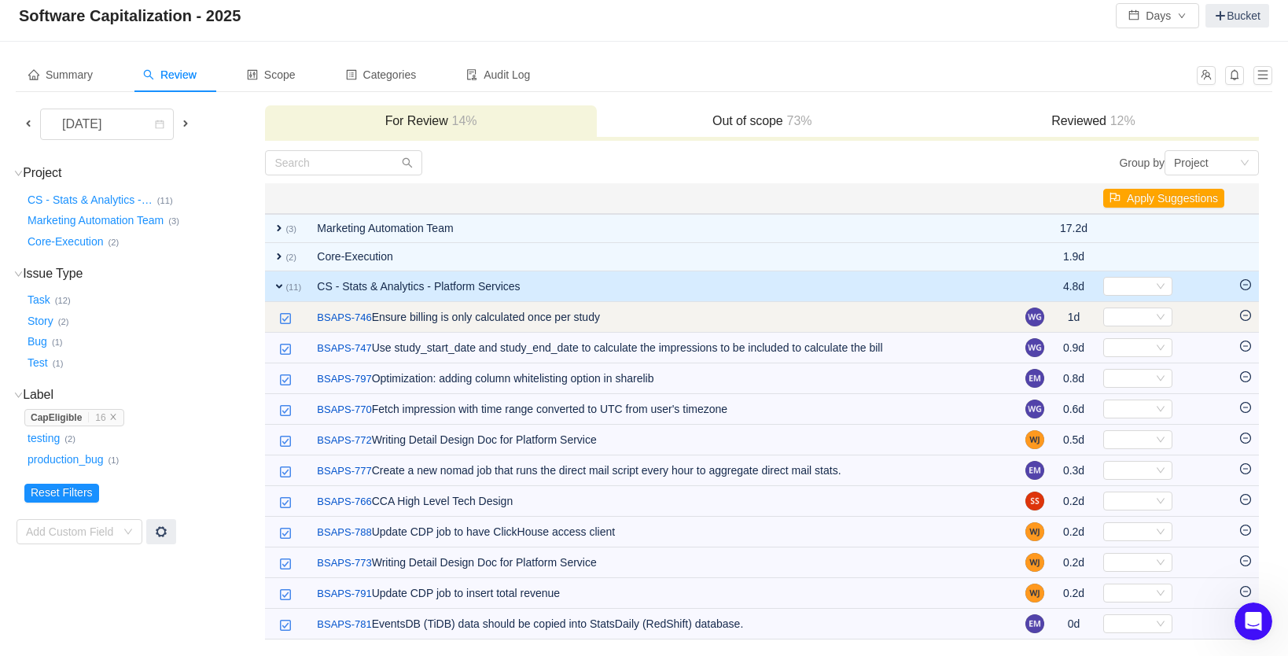
click at [1245, 314] on icon "icon: minus-circle" at bounding box center [1245, 315] width 11 height 11
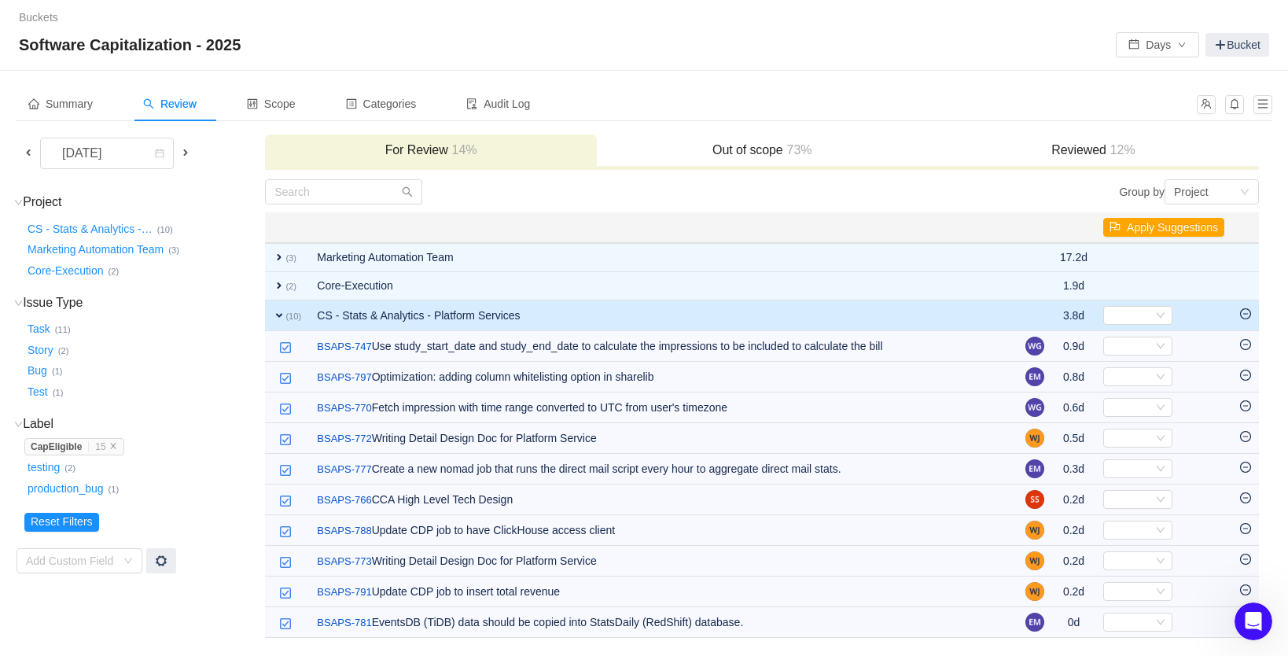
scroll to position [1, 0]
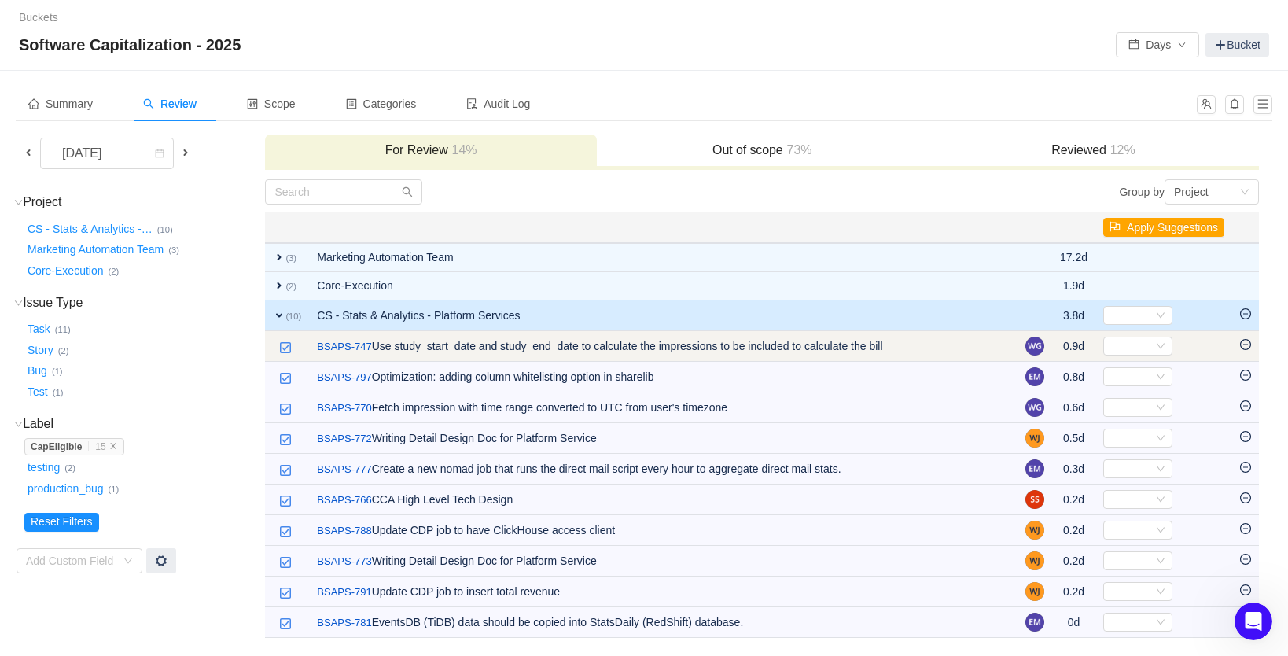
click at [1247, 344] on icon "icon: minus-circle" at bounding box center [1245, 344] width 5 height 1
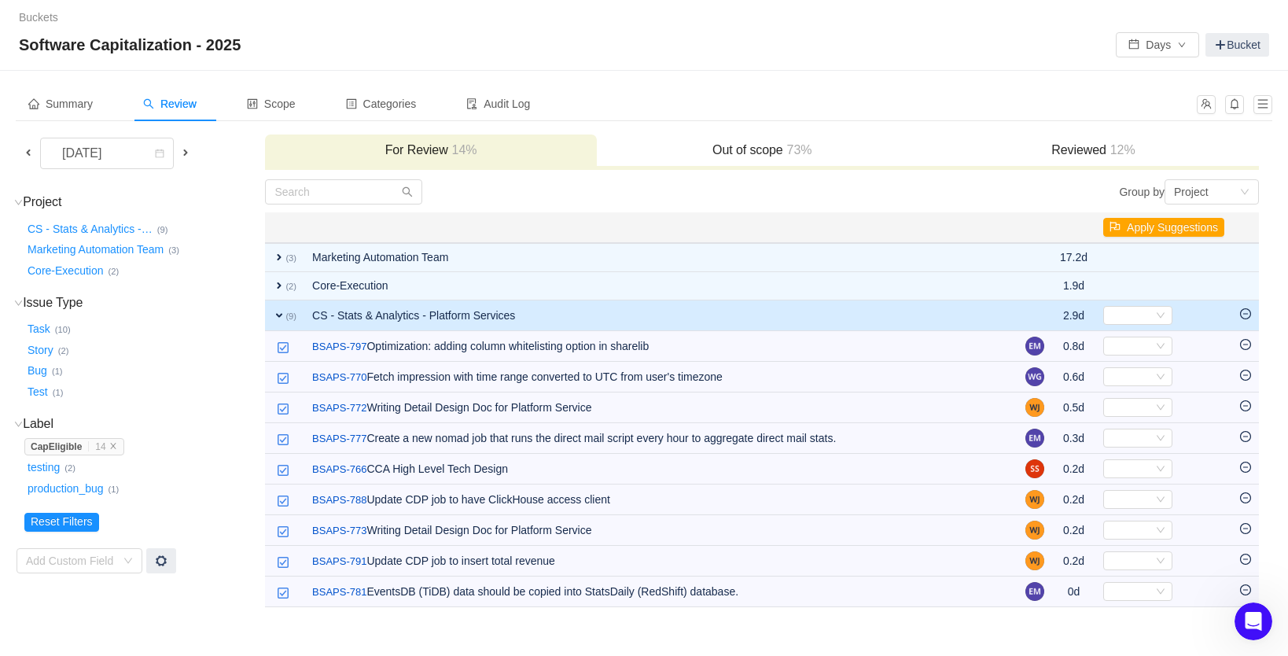
scroll to position [0, 0]
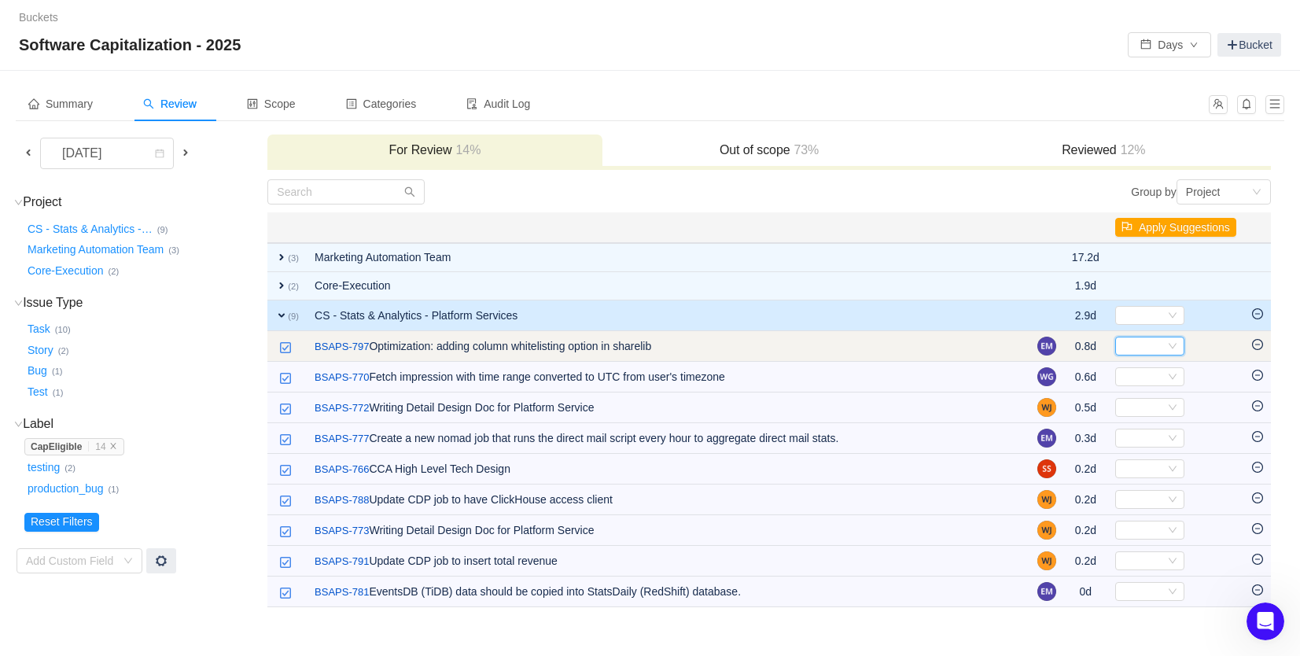
click at [1145, 351] on div "Select" at bounding box center [1142, 345] width 43 height 17
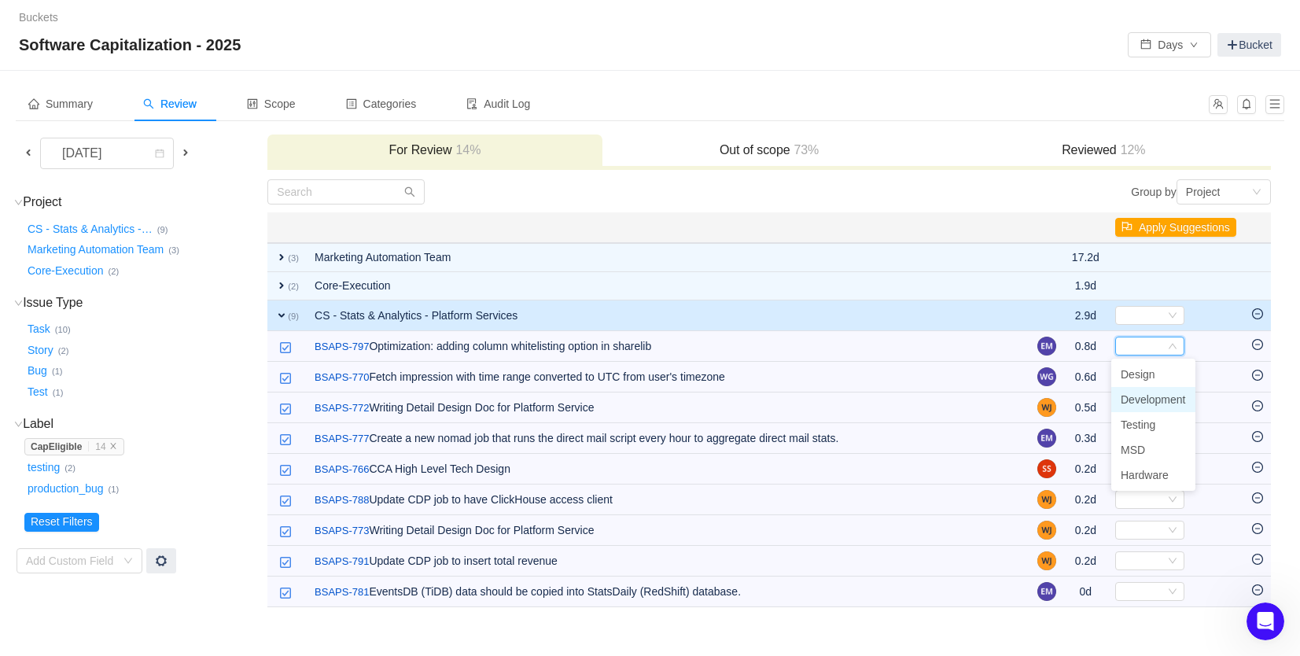
click at [1164, 399] on span "Development" at bounding box center [1153, 399] width 65 height 13
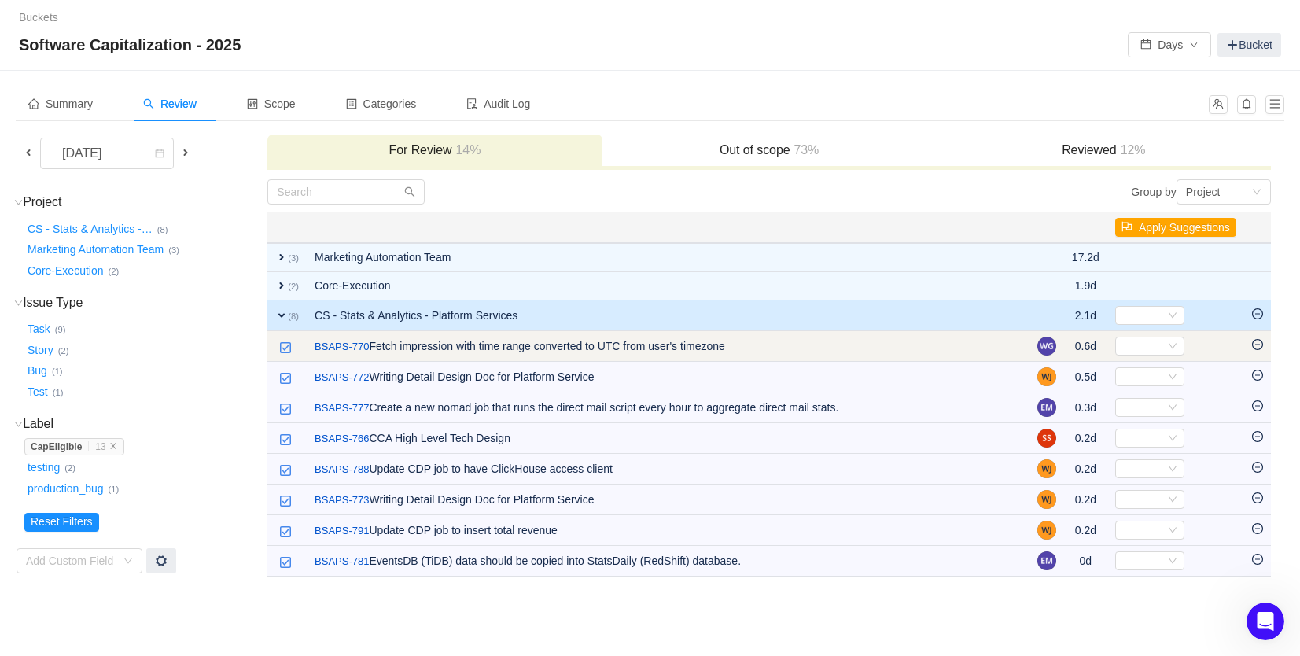
click at [1108, 343] on td "Select Out of scope" at bounding box center [1175, 346] width 137 height 31
click at [1121, 345] on div "Select" at bounding box center [1142, 345] width 43 height 17
click at [808, 350] on td "/ BSAPS-770 Fetch impression with time range converted to UTC from user's timez…" at bounding box center [668, 346] width 723 height 31
click at [347, 347] on link "BSAPS-770" at bounding box center [342, 347] width 54 height 16
click at [1255, 346] on icon "icon: minus-circle" at bounding box center [1257, 344] width 11 height 11
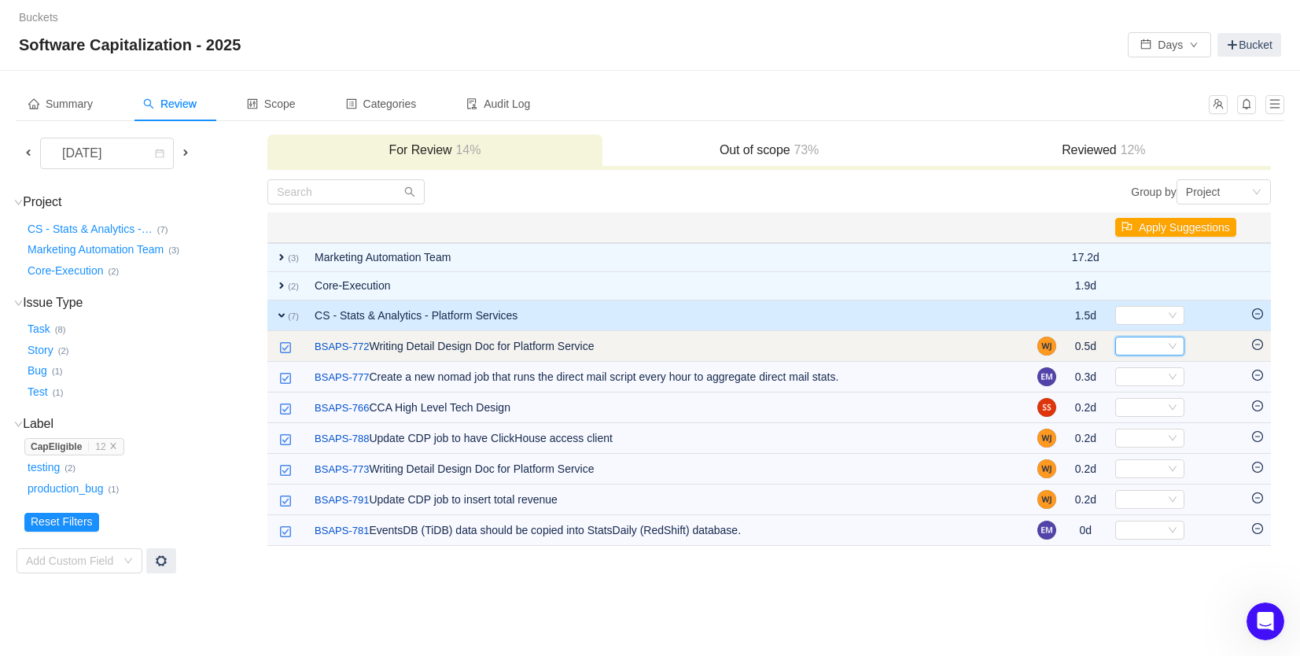
click at [1169, 345] on icon "icon: down" at bounding box center [1173, 347] width 8 height 6
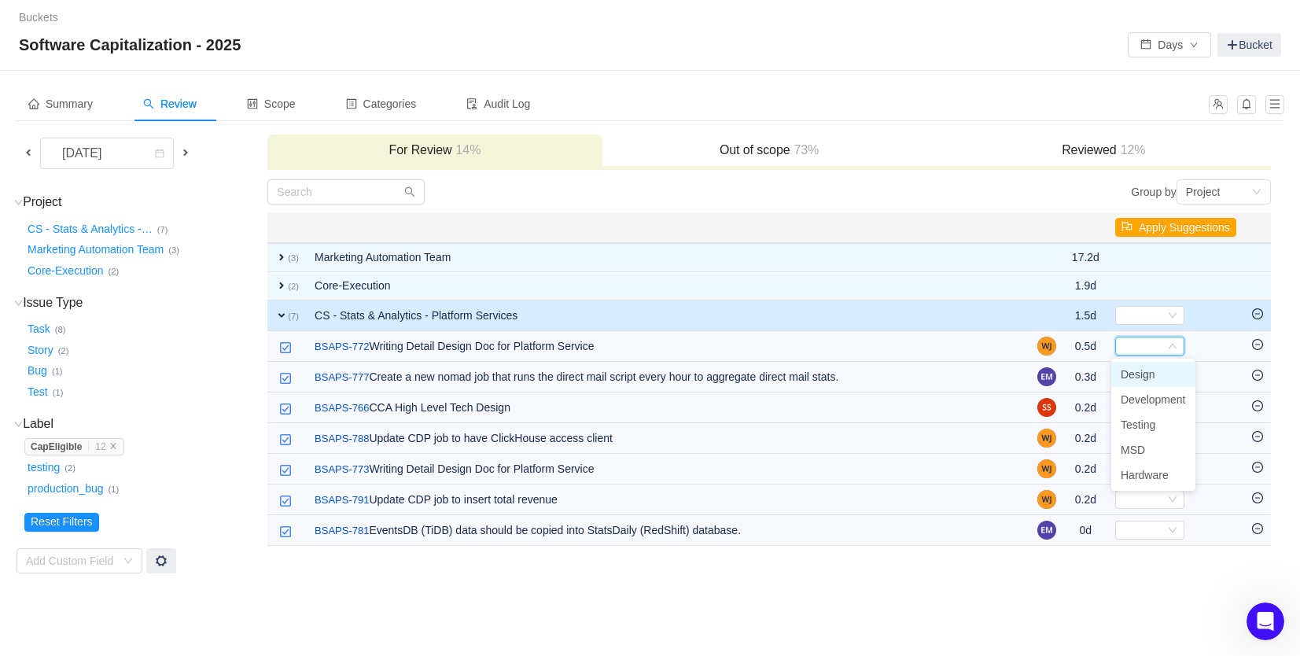
click at [1151, 381] on li "Design" at bounding box center [1153, 374] width 84 height 25
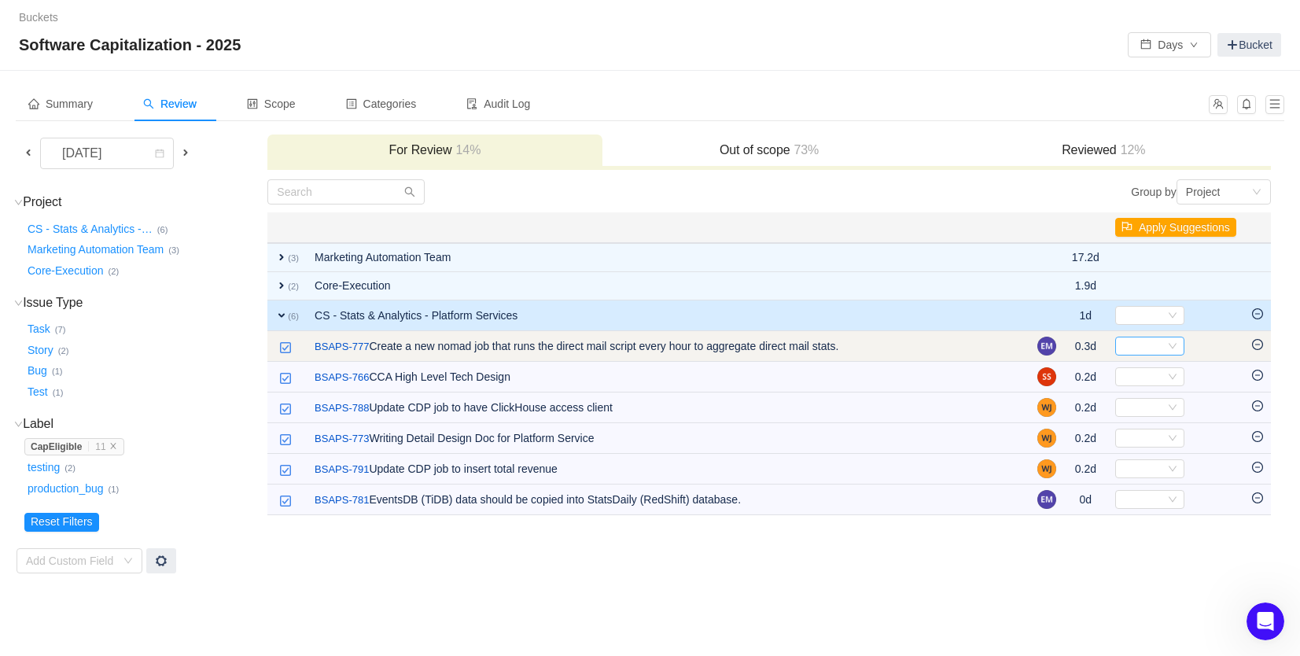
click at [1121, 352] on div "Select" at bounding box center [1142, 345] width 43 height 17
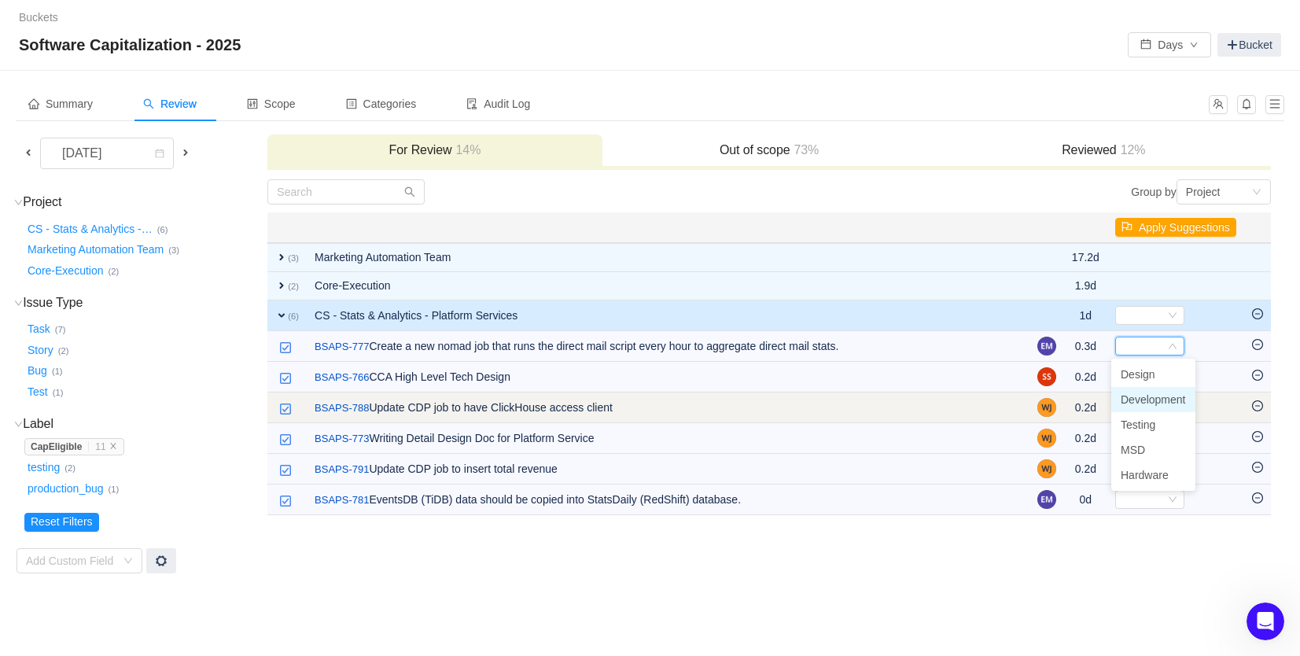
click at [1135, 398] on span "Development" at bounding box center [1153, 399] width 65 height 13
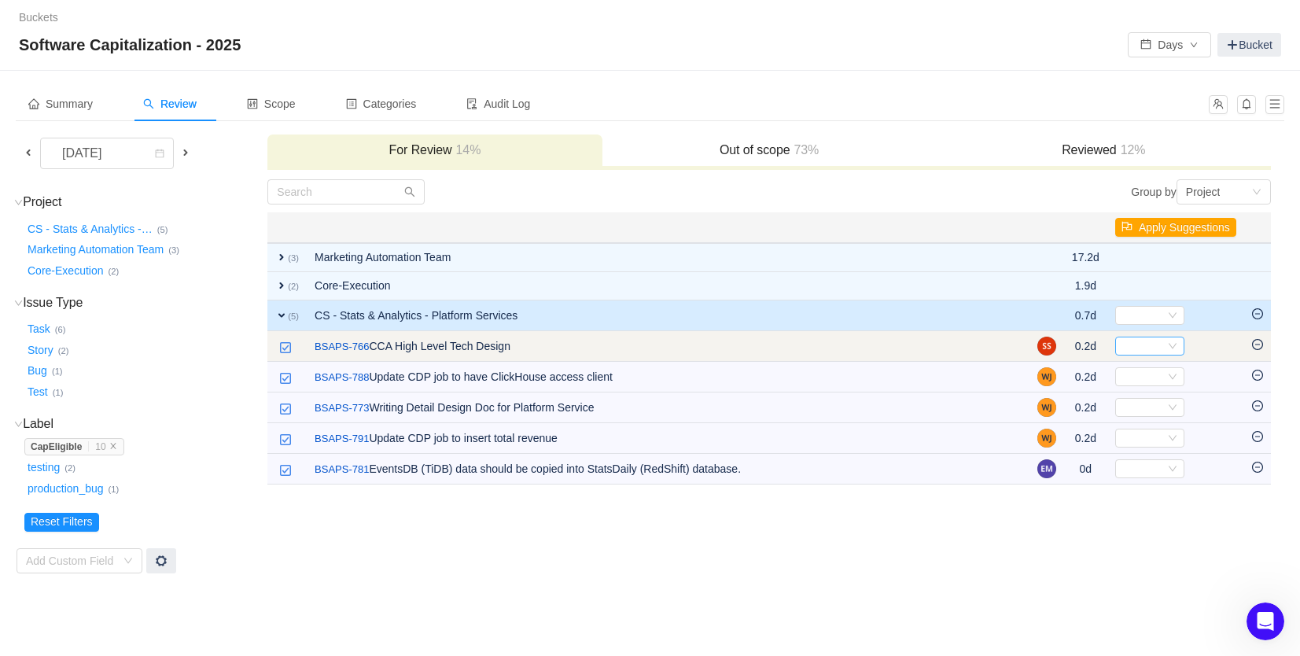
click at [1149, 349] on div "Select" at bounding box center [1142, 345] width 43 height 17
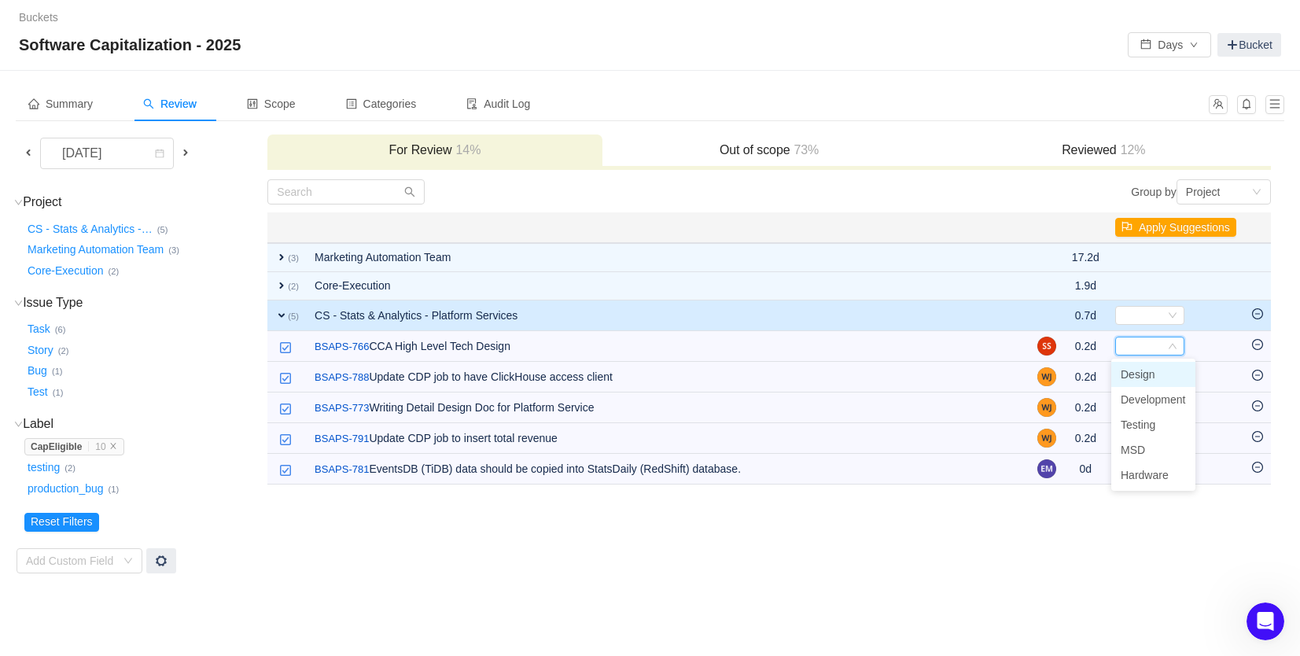
click at [1145, 373] on span "Design" at bounding box center [1138, 374] width 35 height 13
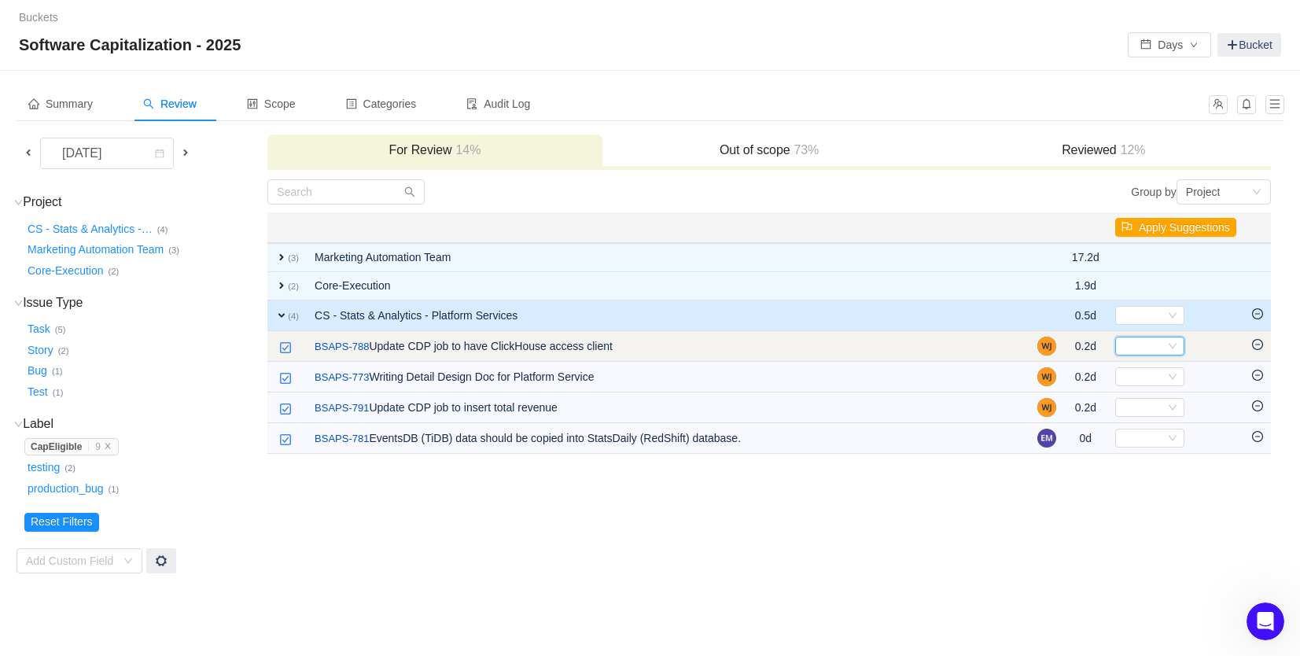
click at [1140, 348] on div "Select" at bounding box center [1142, 345] width 43 height 17
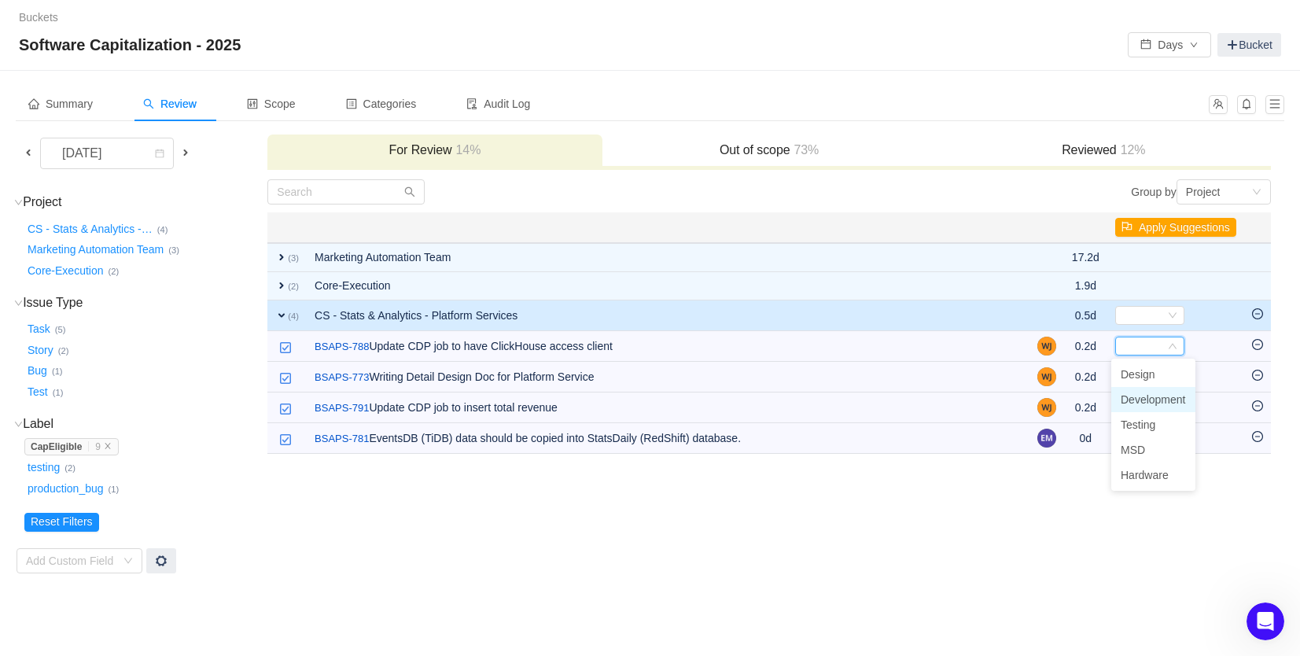
click at [1144, 396] on span "Development" at bounding box center [1153, 399] width 65 height 13
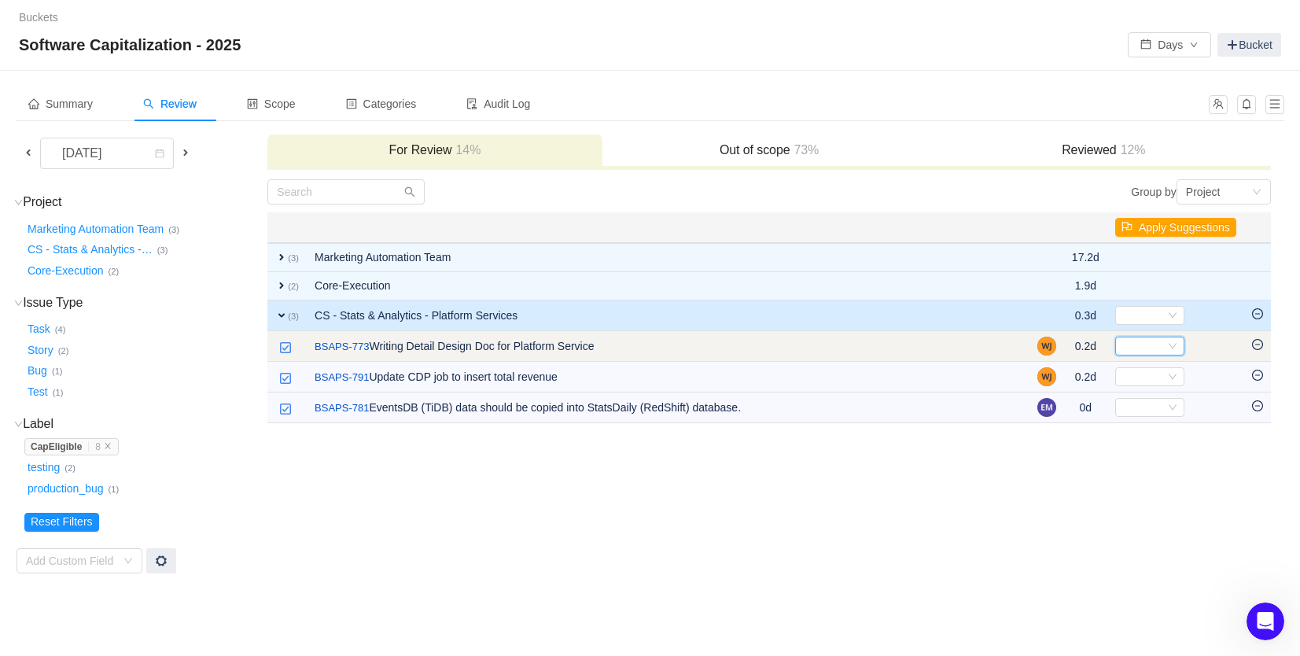
click at [1152, 348] on div "Select" at bounding box center [1142, 345] width 43 height 17
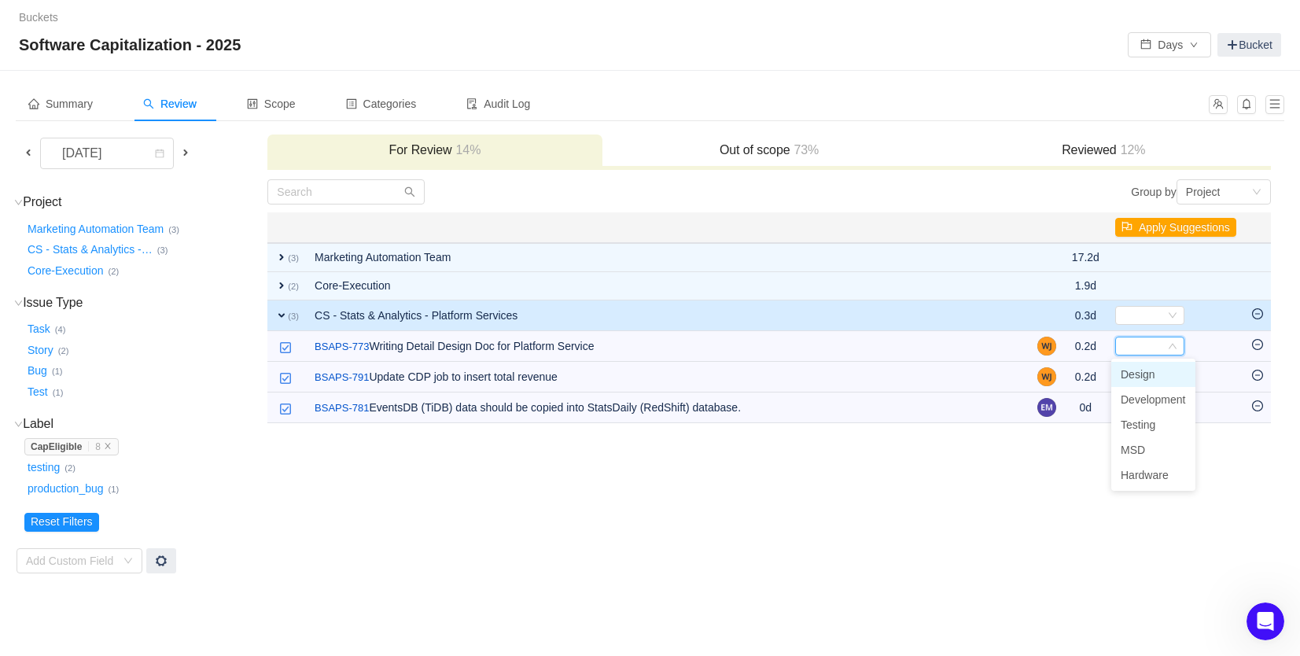
click at [1153, 372] on span "Design" at bounding box center [1138, 374] width 35 height 13
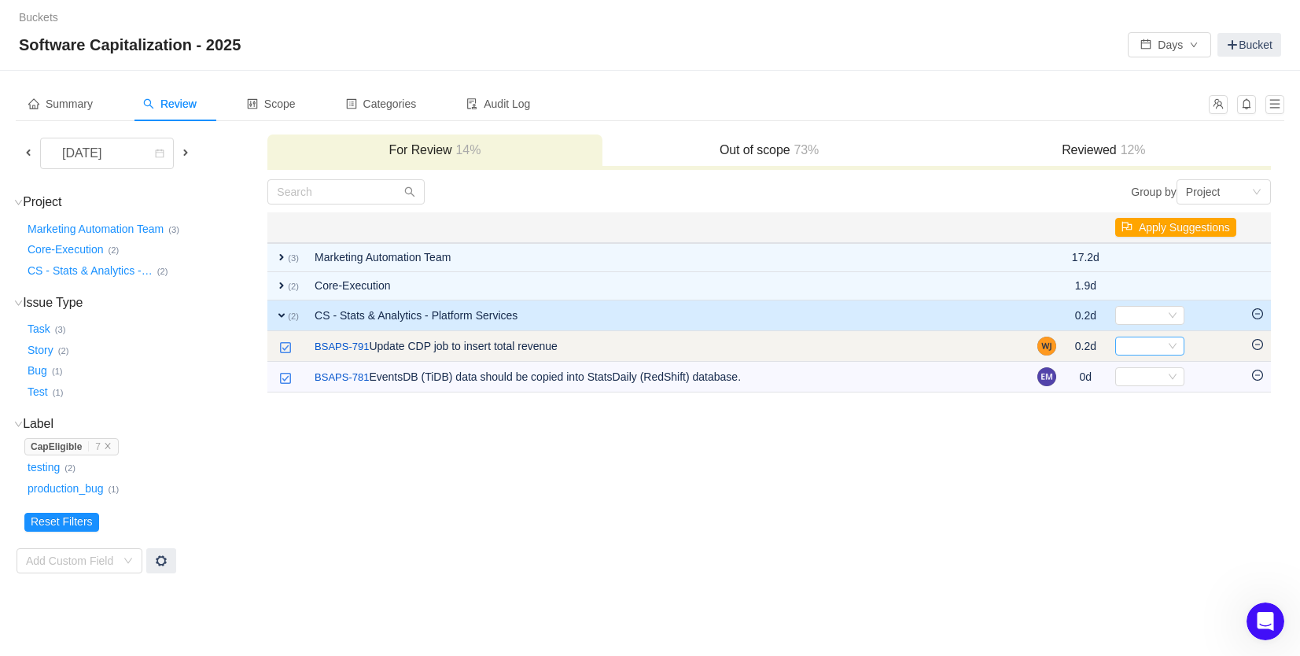
click at [1132, 348] on div "Select" at bounding box center [1142, 345] width 43 height 17
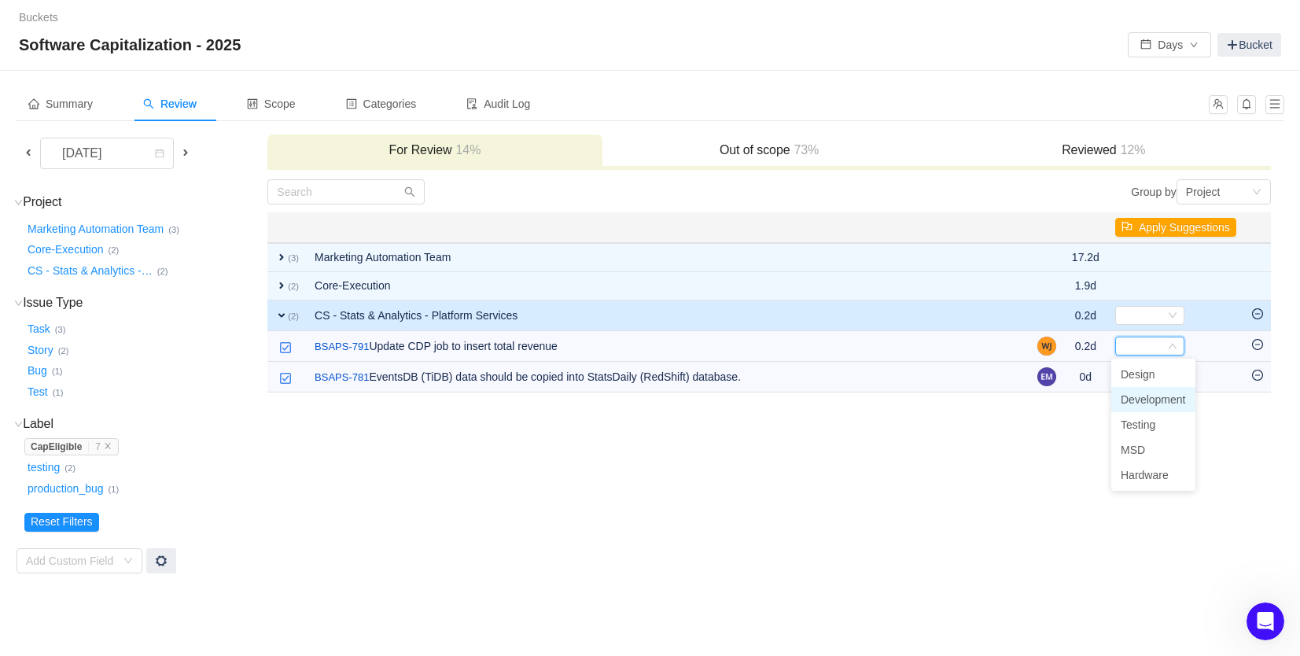
click at [1144, 397] on span "Development" at bounding box center [1153, 399] width 65 height 13
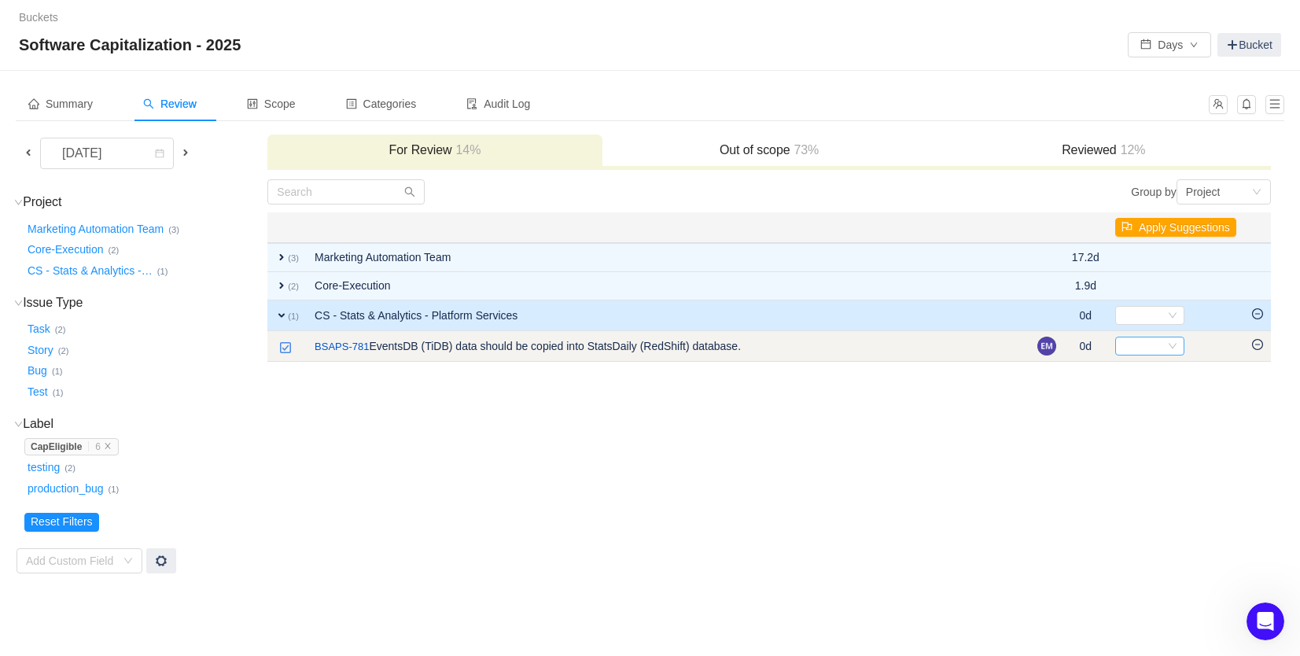
click at [1138, 346] on div "Select" at bounding box center [1142, 345] width 43 height 17
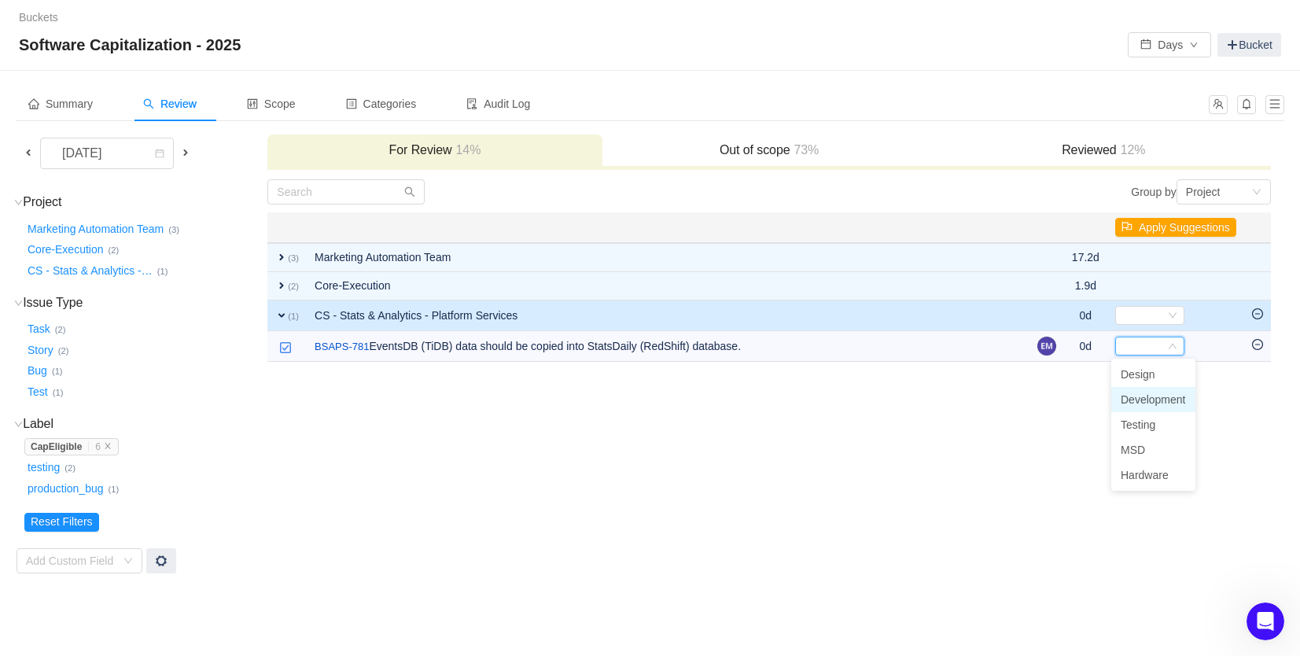
click at [1144, 399] on span "Development" at bounding box center [1153, 399] width 65 height 13
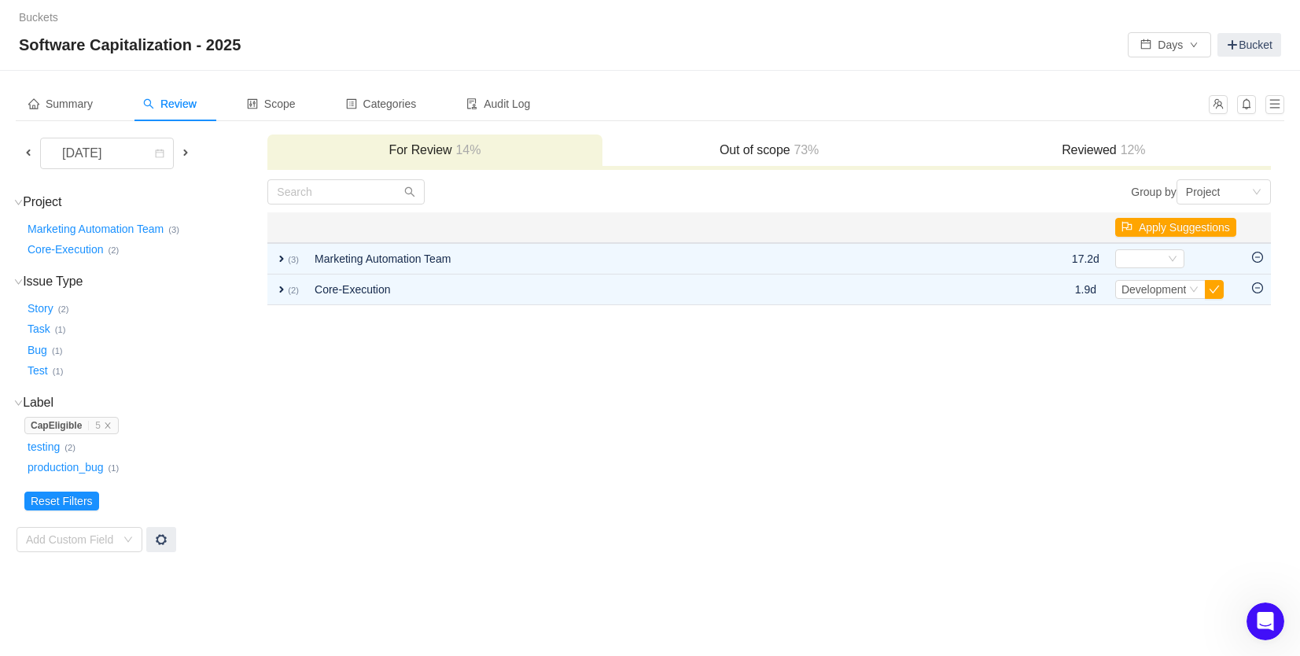
click at [1097, 145] on h3 "Reviewed 12%" at bounding box center [1103, 150] width 318 height 16
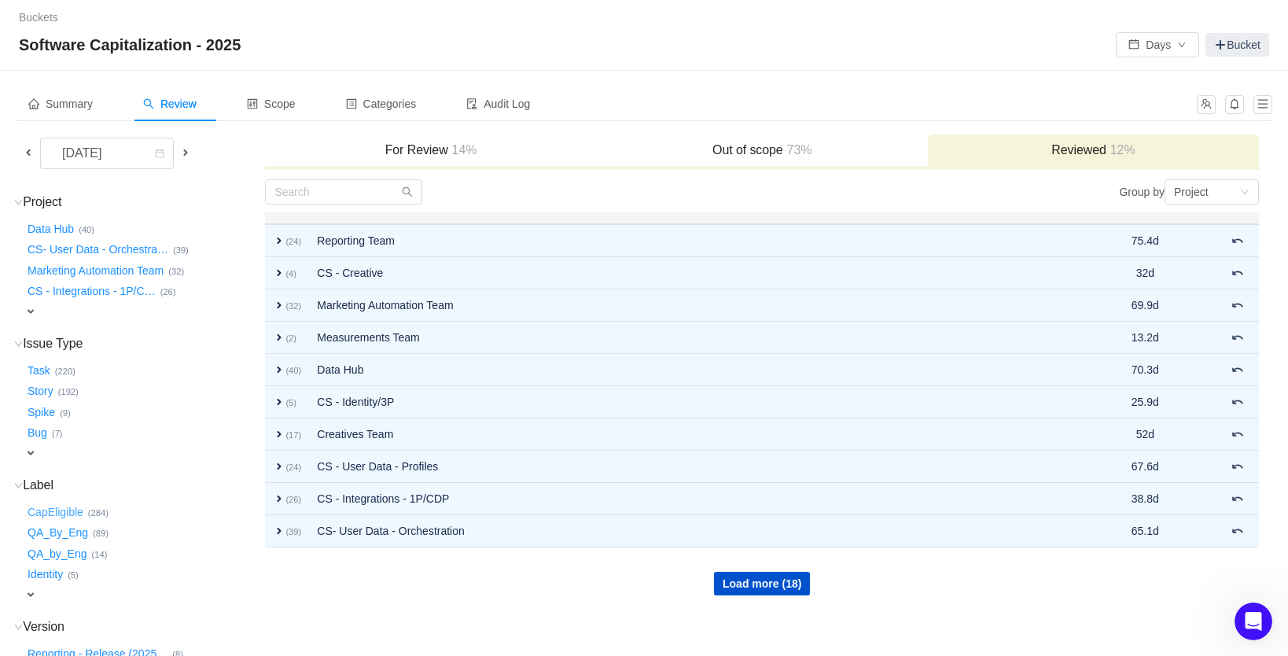
click at [55, 507] on button "CapEligible …" at bounding box center [56, 511] width 64 height 25
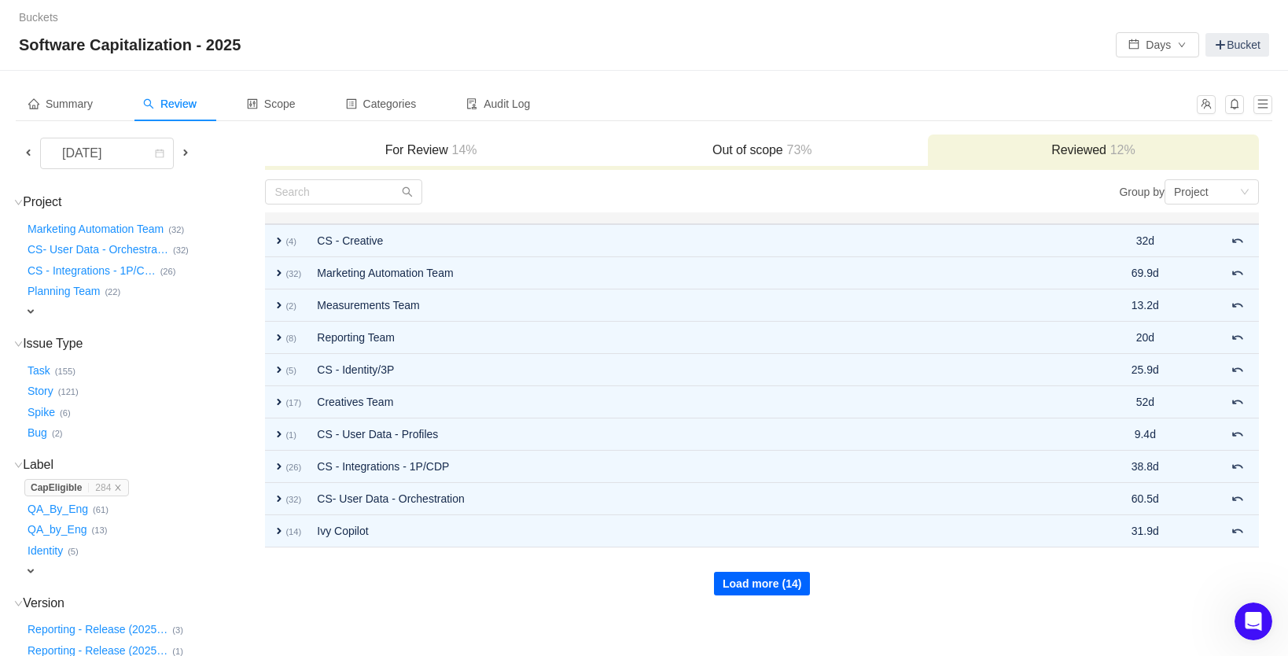
click at [738, 579] on button "Load more (14)" at bounding box center [762, 584] width 96 height 24
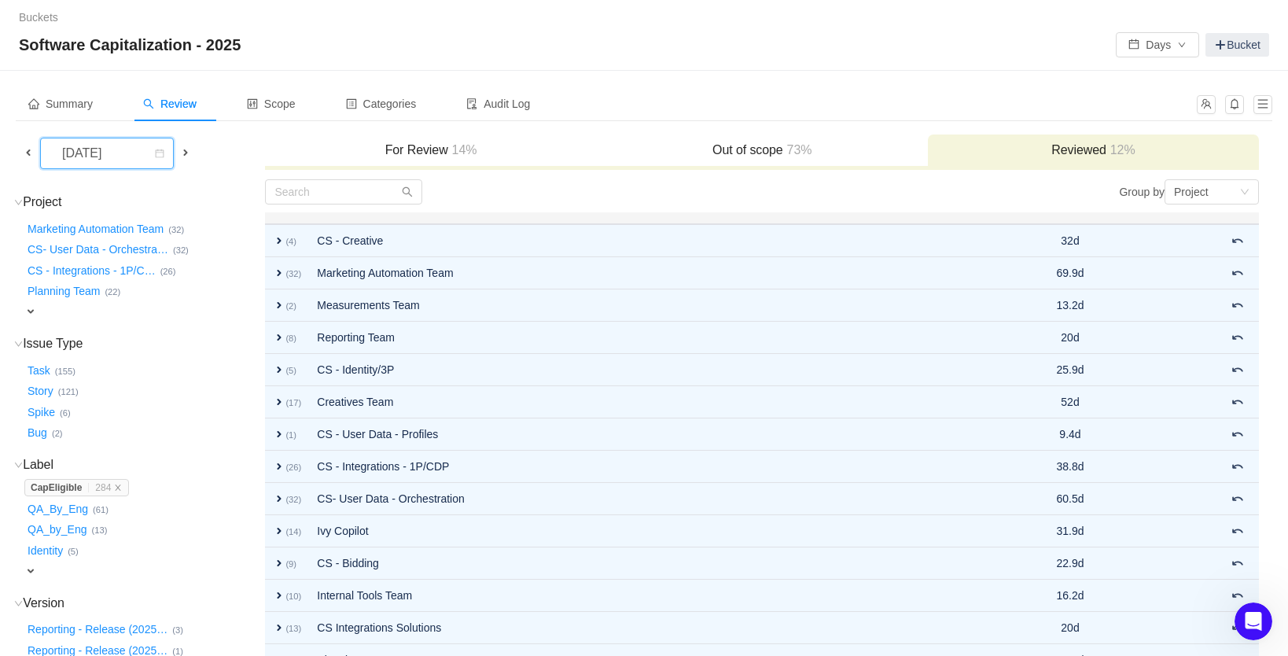
click at [117, 156] on div "[DATE]" at bounding box center [84, 153] width 68 height 30
click at [111, 260] on li "[DATE]" at bounding box center [107, 260] width 134 height 25
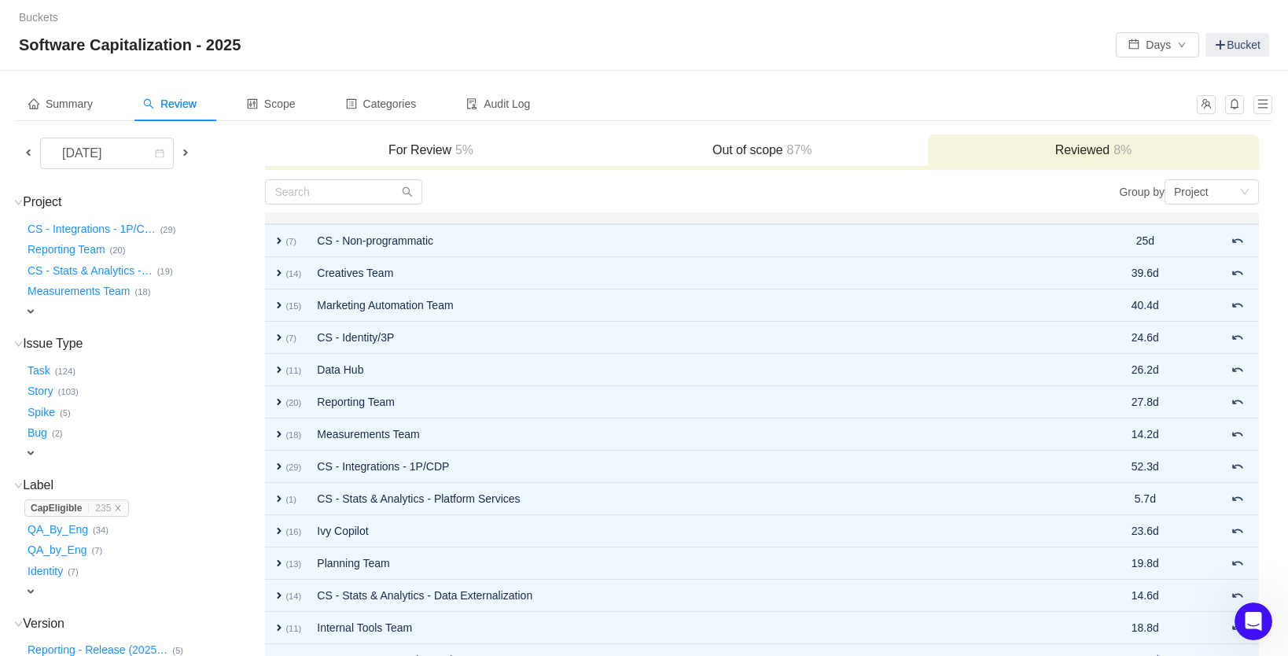
click at [772, 145] on h3 "Out of scope 87%" at bounding box center [762, 150] width 315 height 16
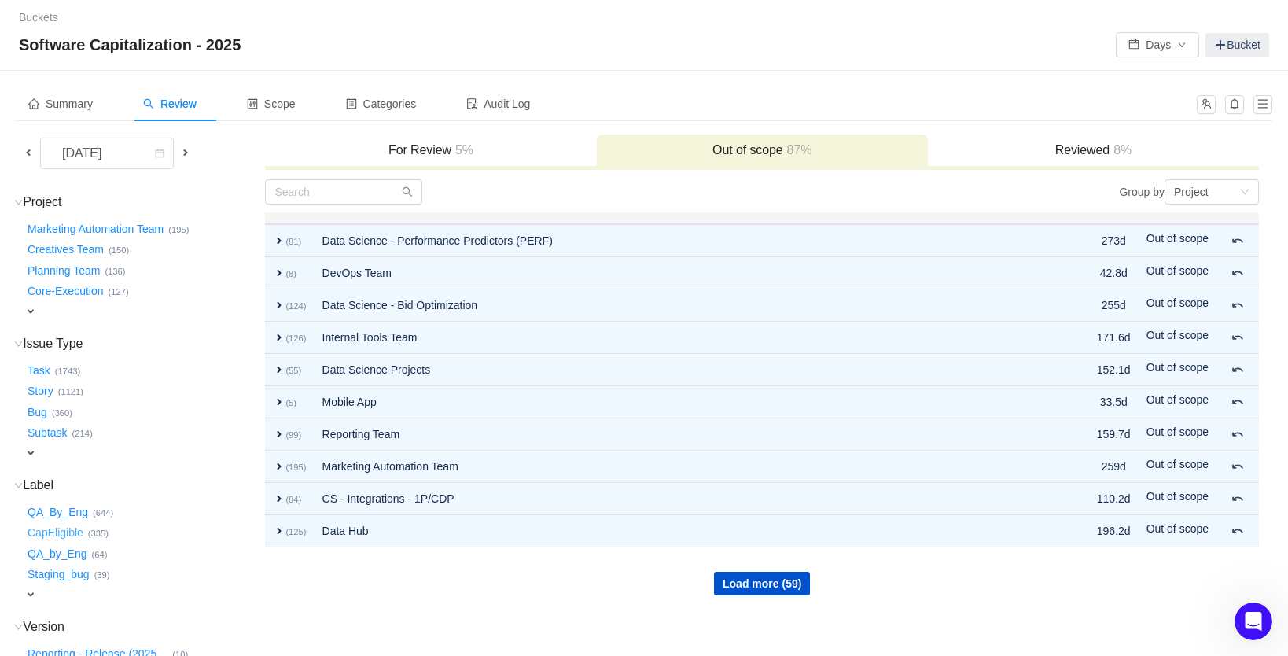
click at [57, 521] on button "CapEligible …" at bounding box center [56, 533] width 64 height 25
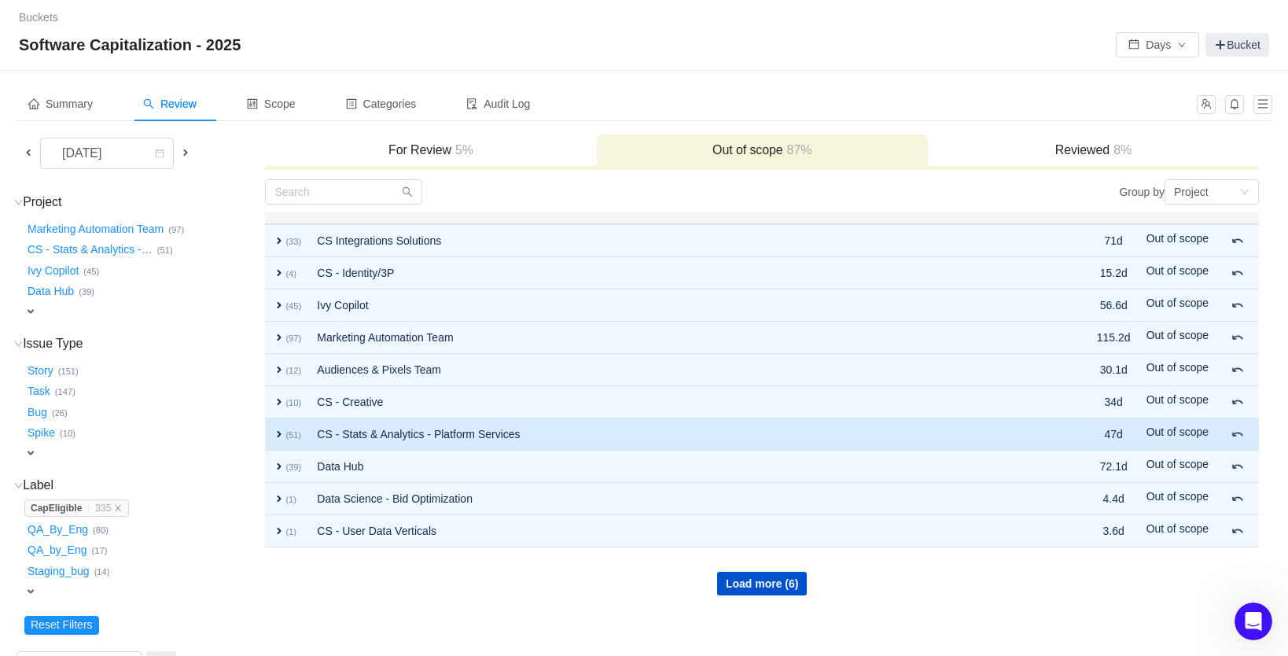
click at [428, 432] on td "CS - Stats & Analytics - Platform Services" at bounding box center [672, 434] width 727 height 32
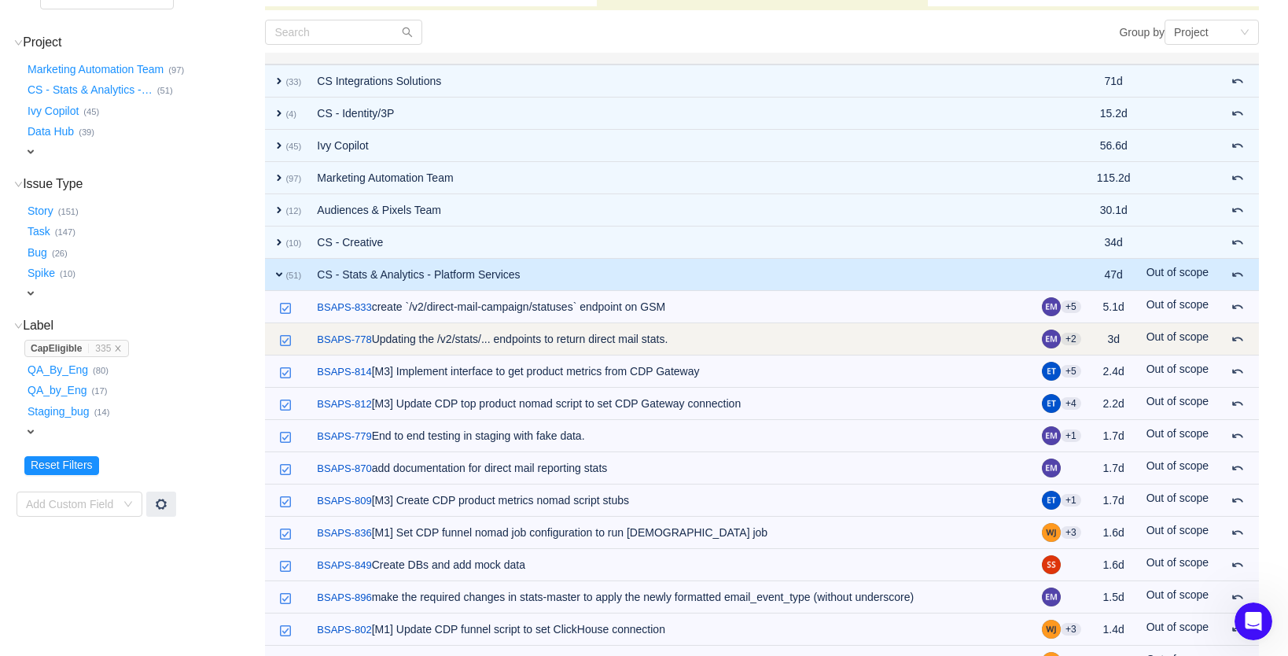
scroll to position [168, 0]
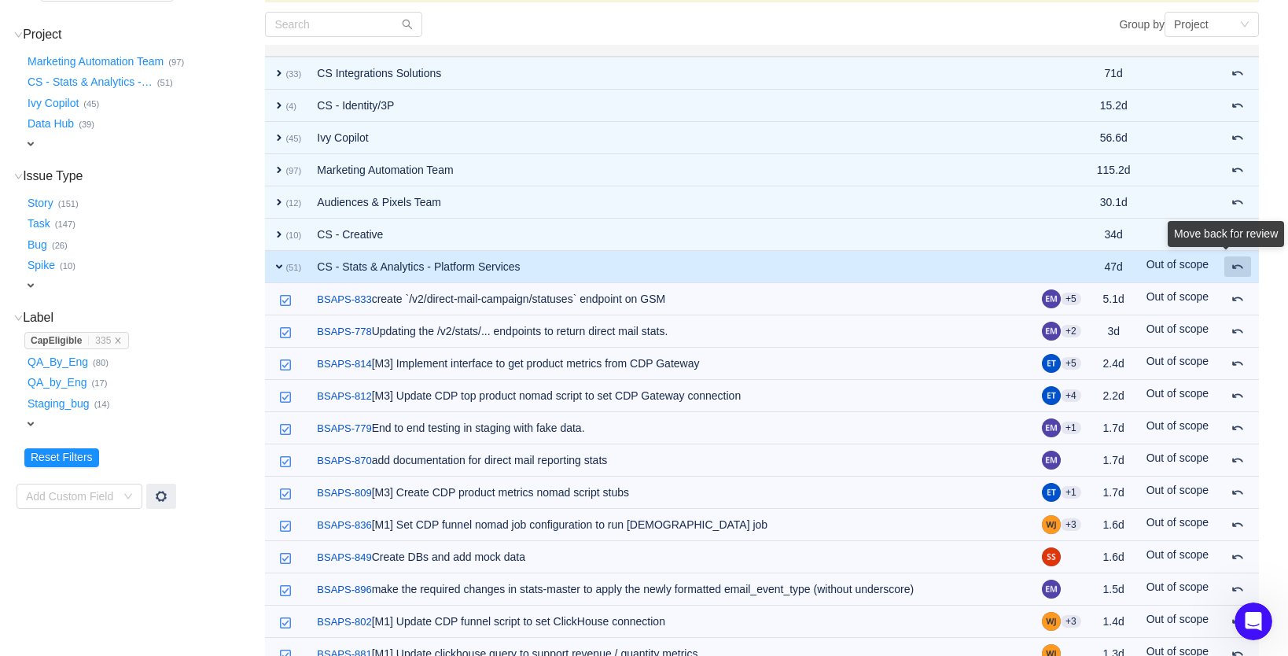
click at [1239, 253] on div "Move back for review" at bounding box center [1226, 237] width 116 height 32
click at [1239, 271] on span at bounding box center [1238, 266] width 13 height 13
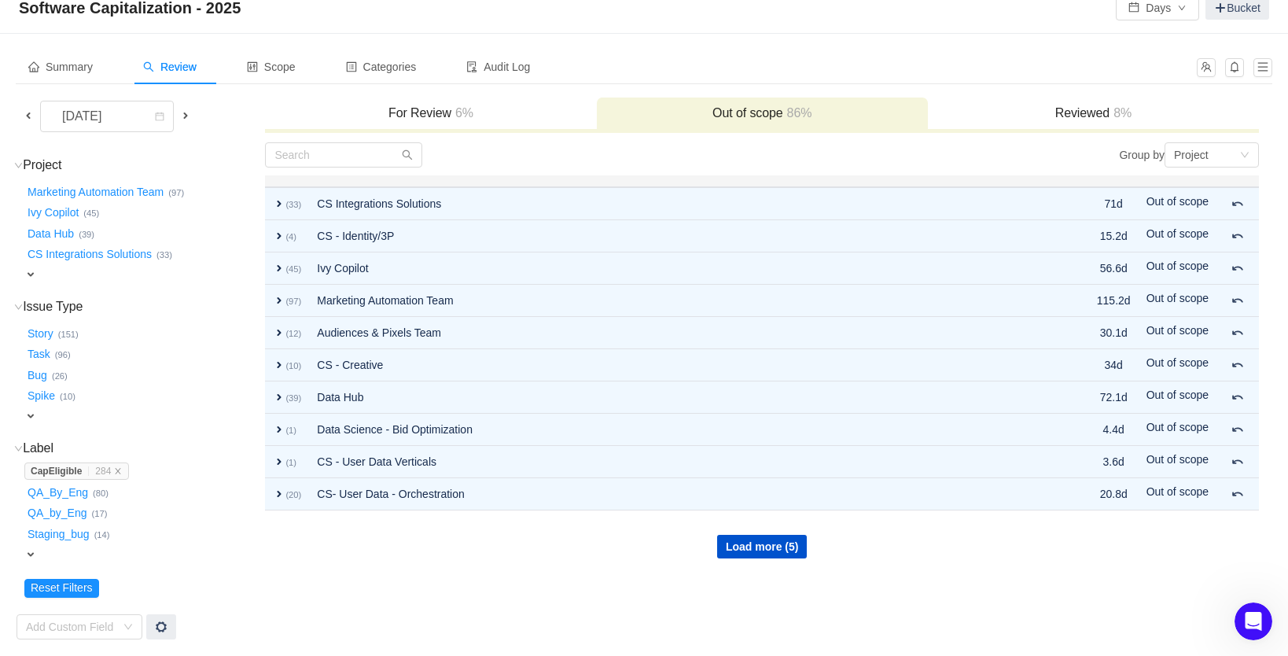
scroll to position [29, 0]
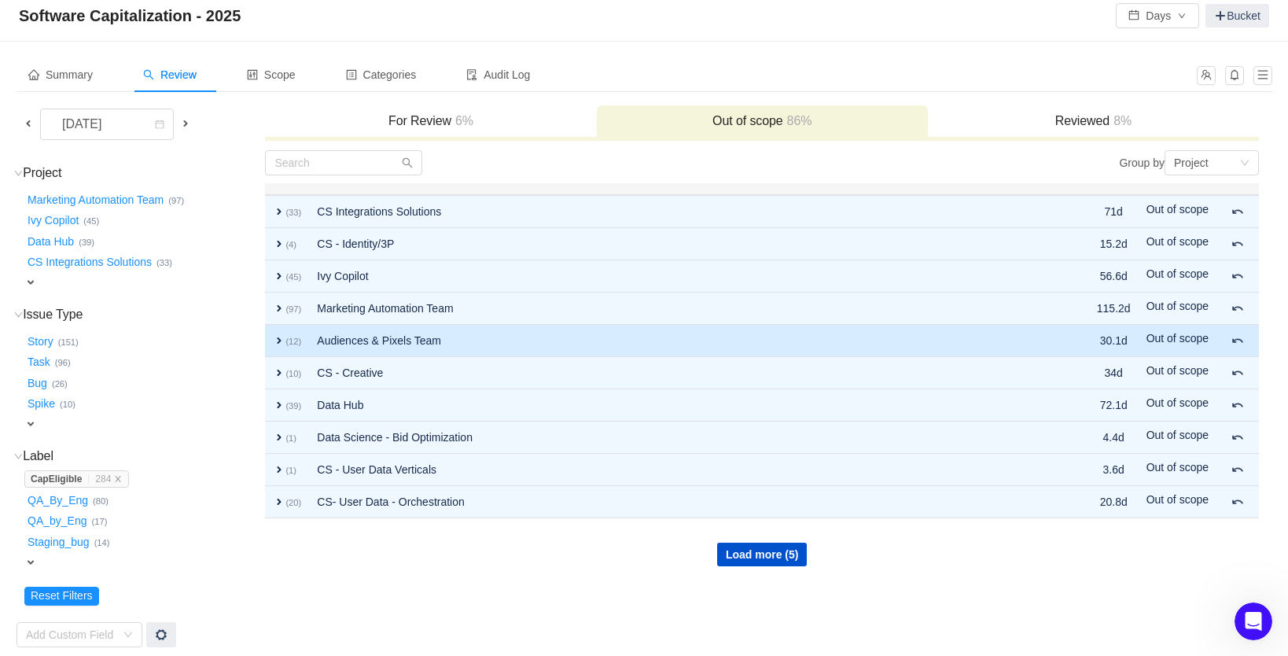
click at [400, 125] on h3 "For Review 6%" at bounding box center [430, 121] width 315 height 16
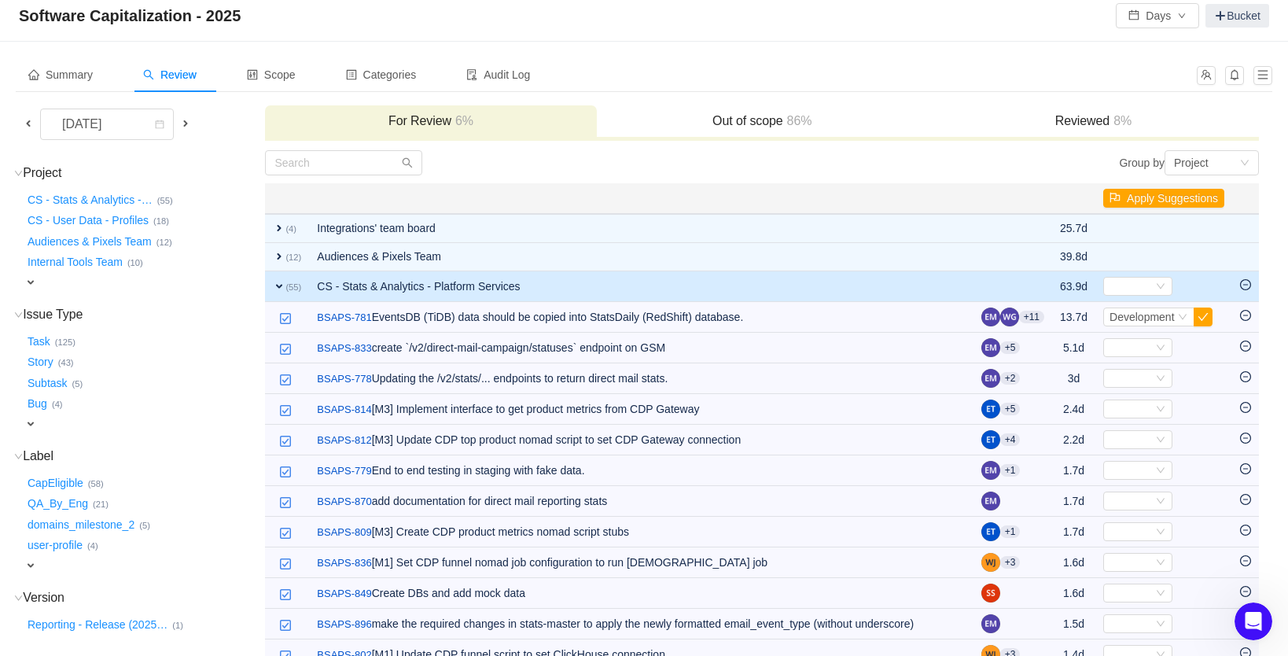
scroll to position [168, 0]
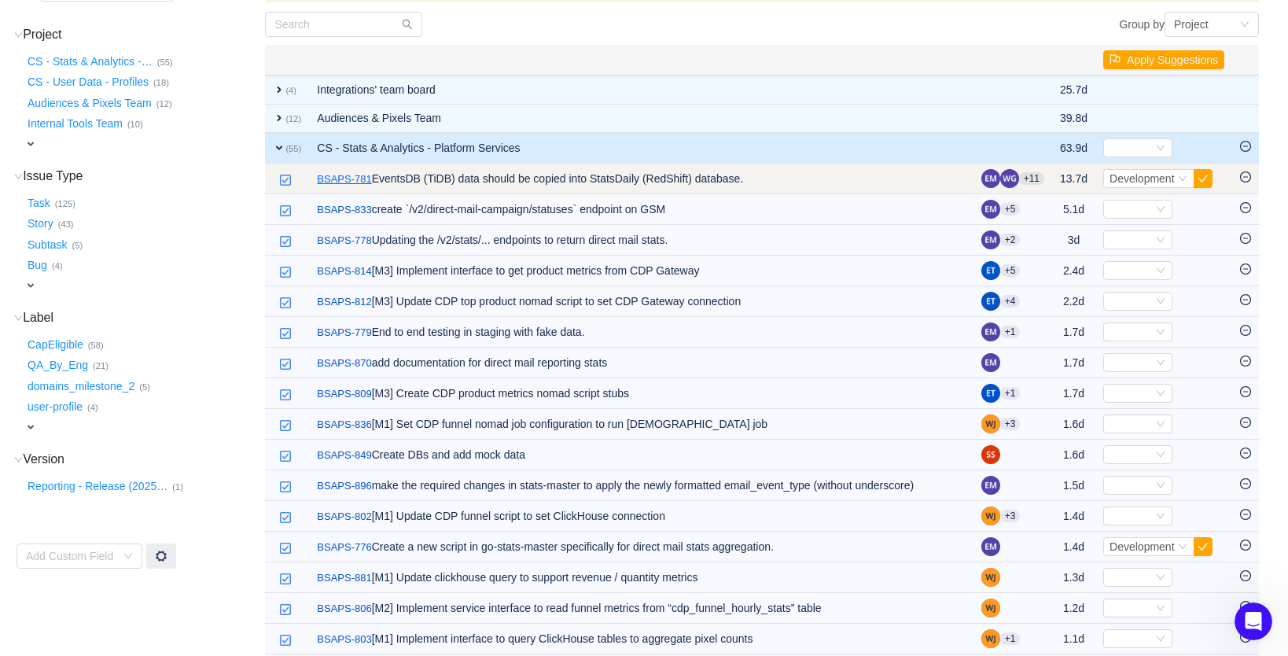
click at [335, 177] on link "BSAPS-781" at bounding box center [344, 179] width 54 height 16
click at [1244, 176] on icon "icon: minus-circle" at bounding box center [1245, 176] width 11 height 11
click at [1170, 181] on span "Development" at bounding box center [1142, 178] width 65 height 13
click at [1117, 176] on input at bounding box center [1142, 178] width 65 height 17
click at [1115, 177] on input at bounding box center [1142, 178] width 65 height 17
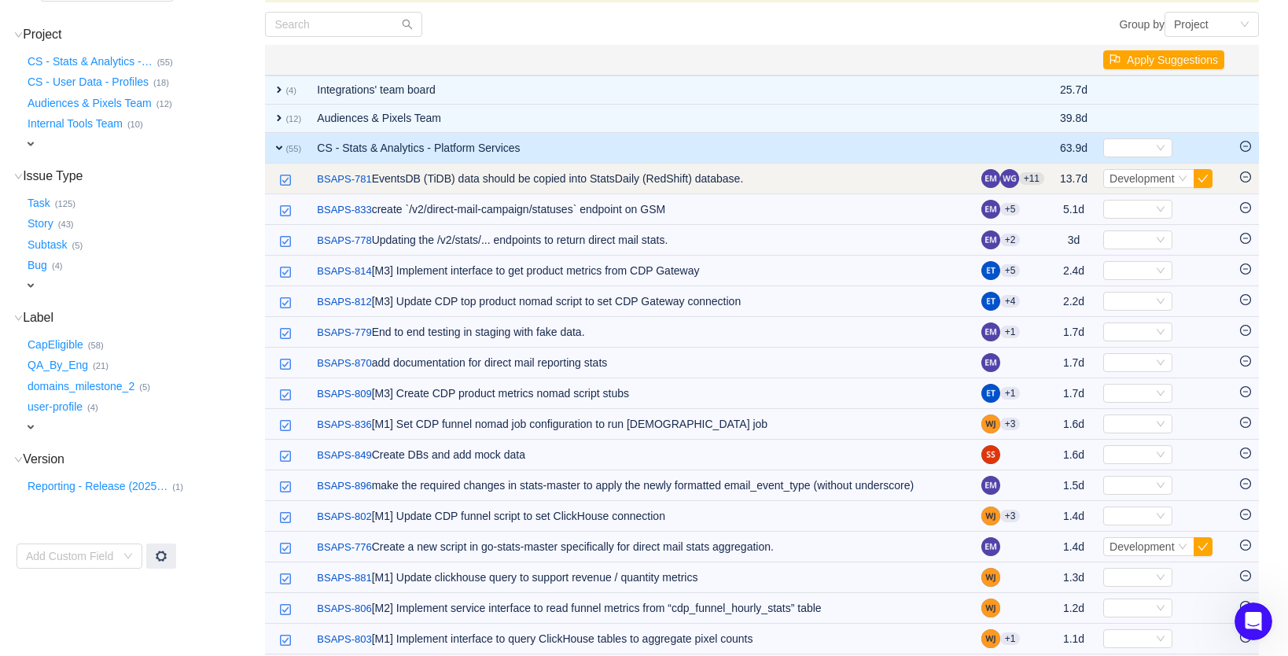
click at [1246, 178] on icon "icon: minus-circle" at bounding box center [1245, 176] width 11 height 11
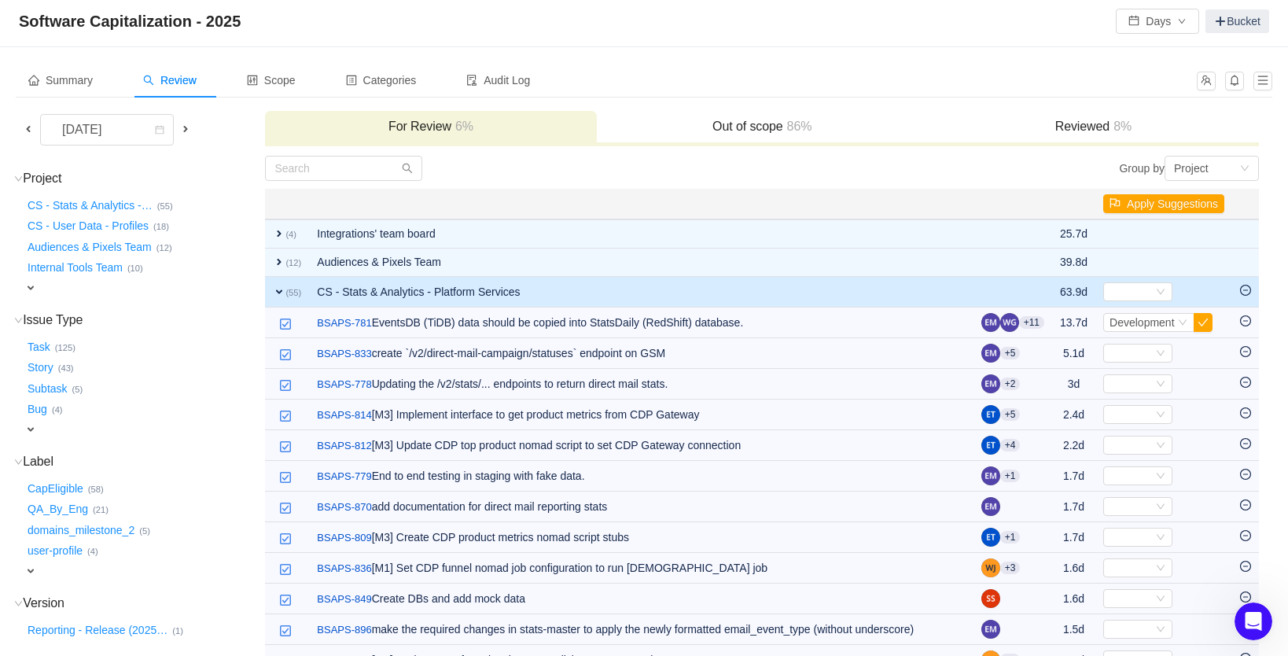
scroll to position [23, 0]
click at [1089, 127] on h3 "Reviewed 8%" at bounding box center [1093, 128] width 315 height 16
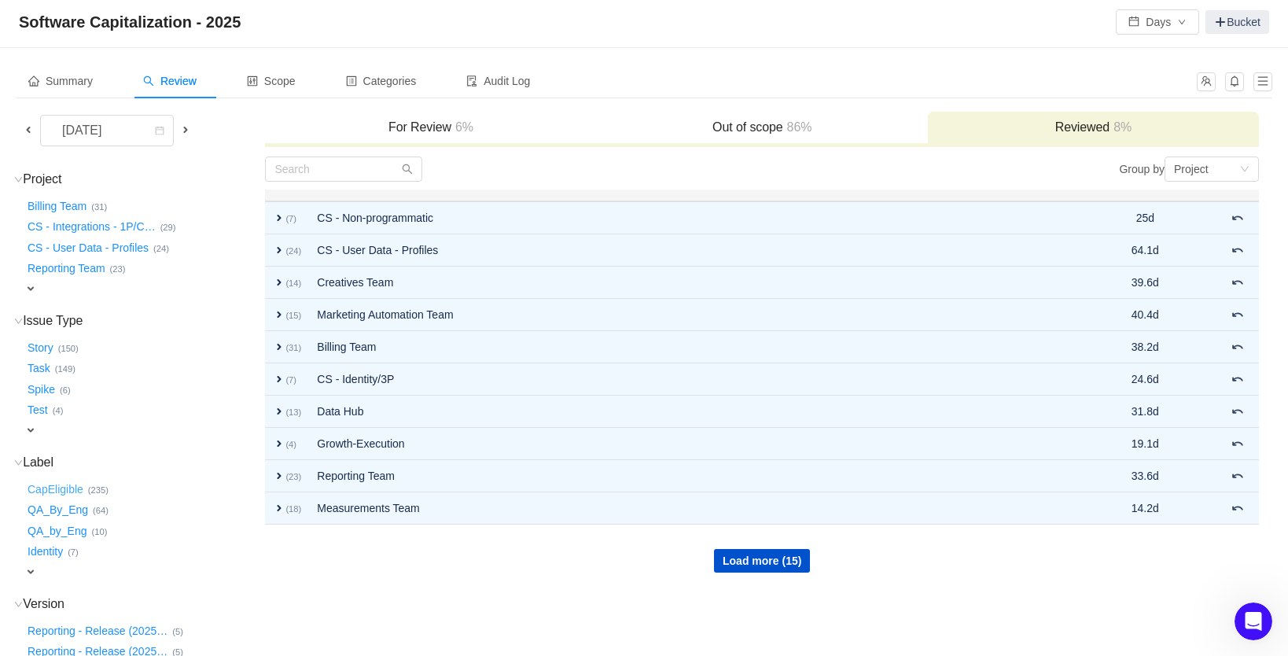
click at [71, 479] on button "CapEligible …" at bounding box center [56, 489] width 64 height 25
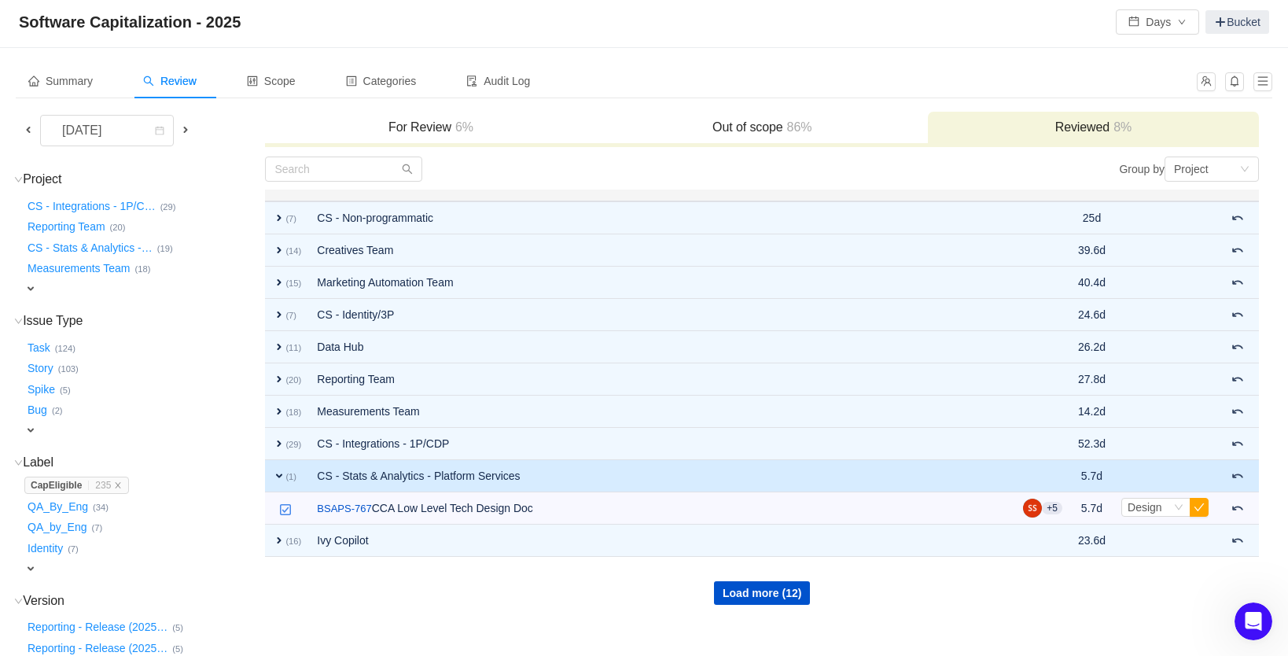
click at [517, 477] on td "CS - Stats & Analytics - Platform Services" at bounding box center [662, 476] width 706 height 32
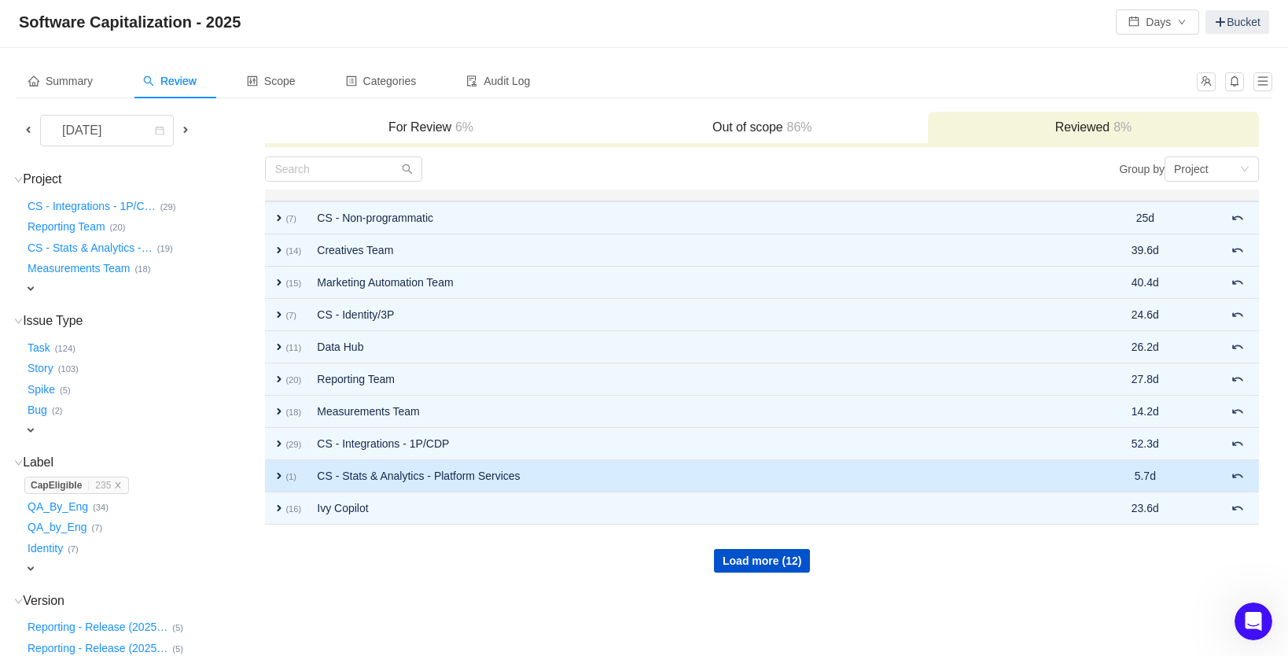
click at [517, 477] on td "CS - Stats & Analytics - Platform Services" at bounding box center [689, 476] width 760 height 32
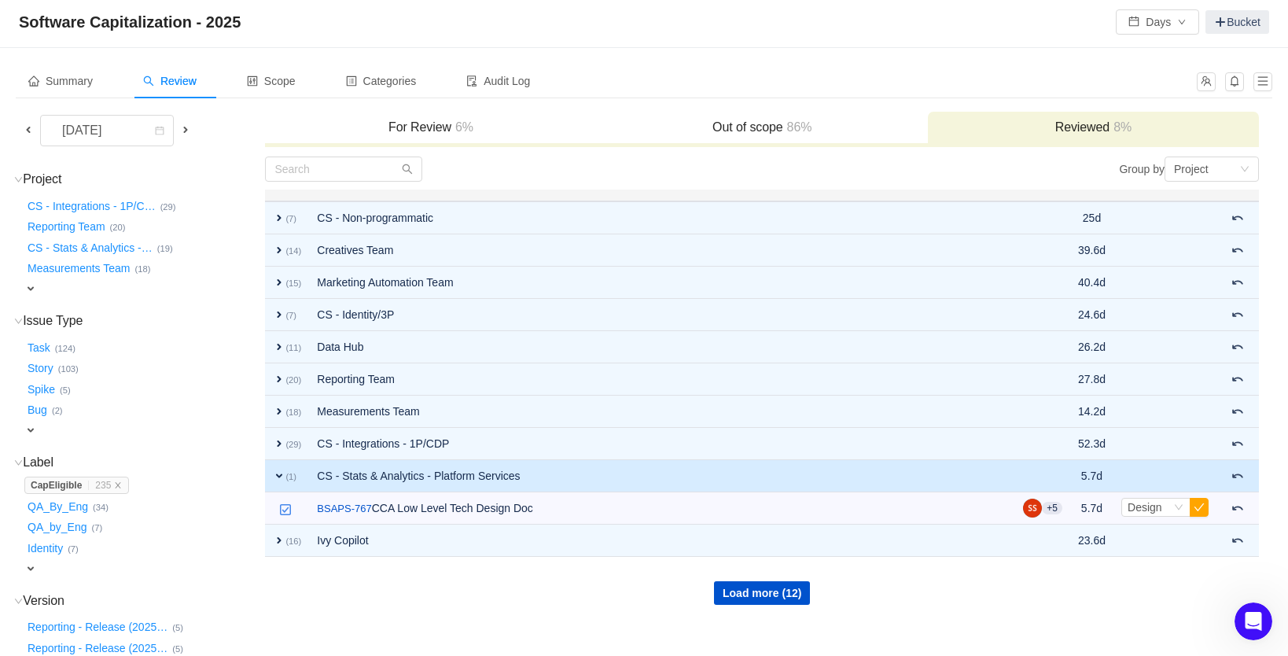
click at [410, 132] on h3 "For Review 6%" at bounding box center [430, 128] width 315 height 16
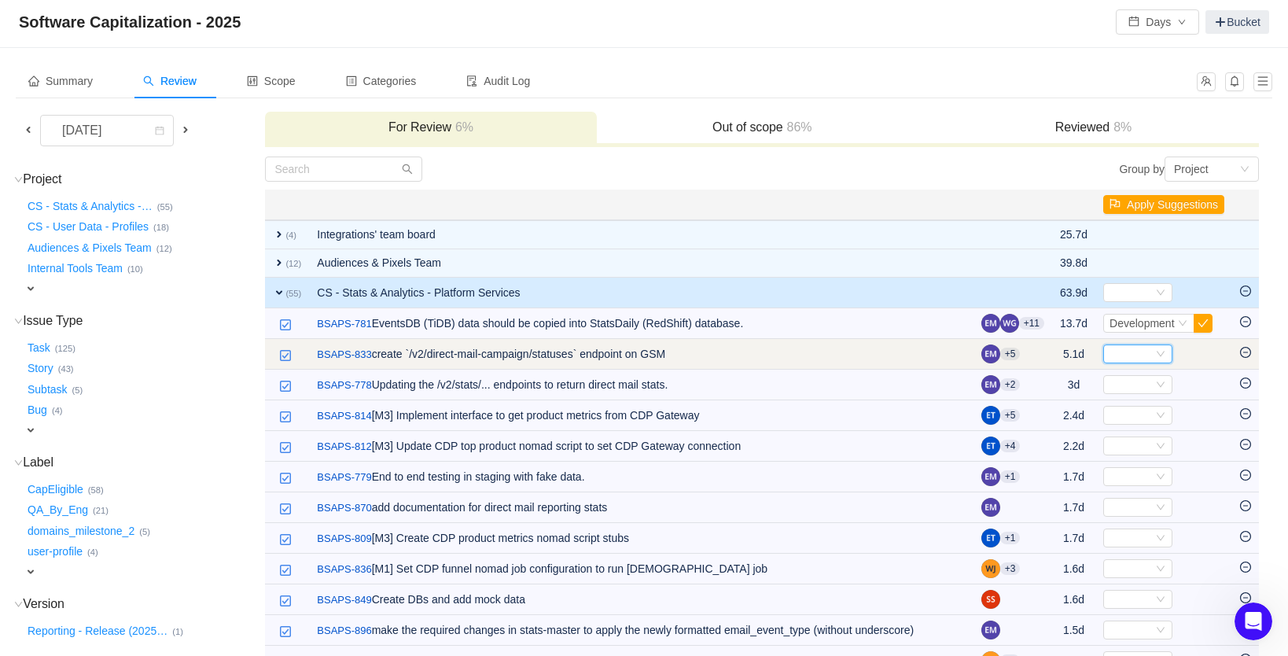
click at [1142, 359] on div "Select" at bounding box center [1131, 353] width 43 height 17
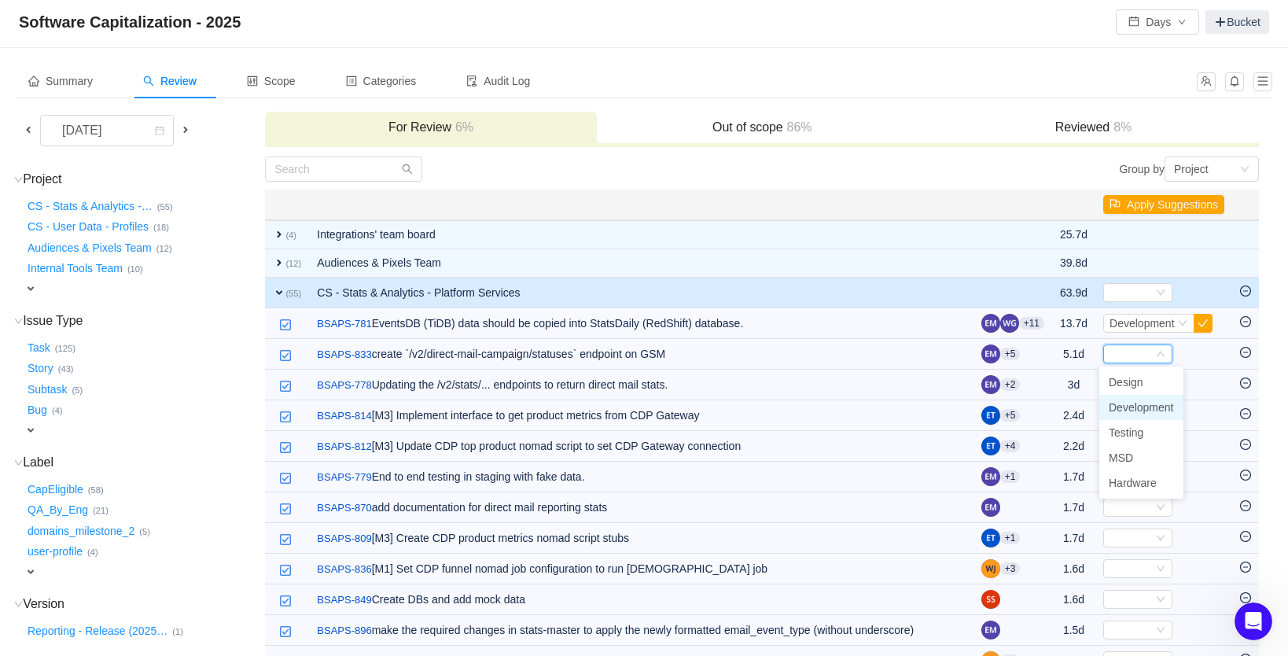
click at [1136, 407] on span "Development" at bounding box center [1141, 407] width 65 height 13
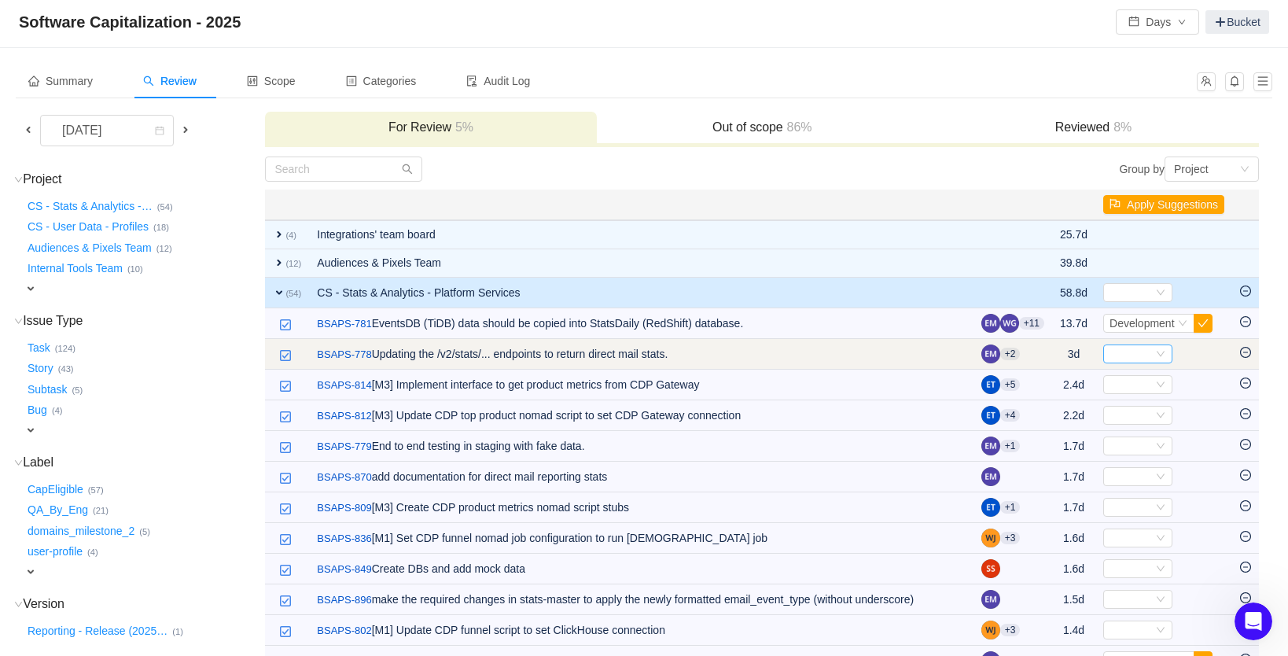
click at [1157, 352] on icon "icon: down" at bounding box center [1160, 353] width 9 height 9
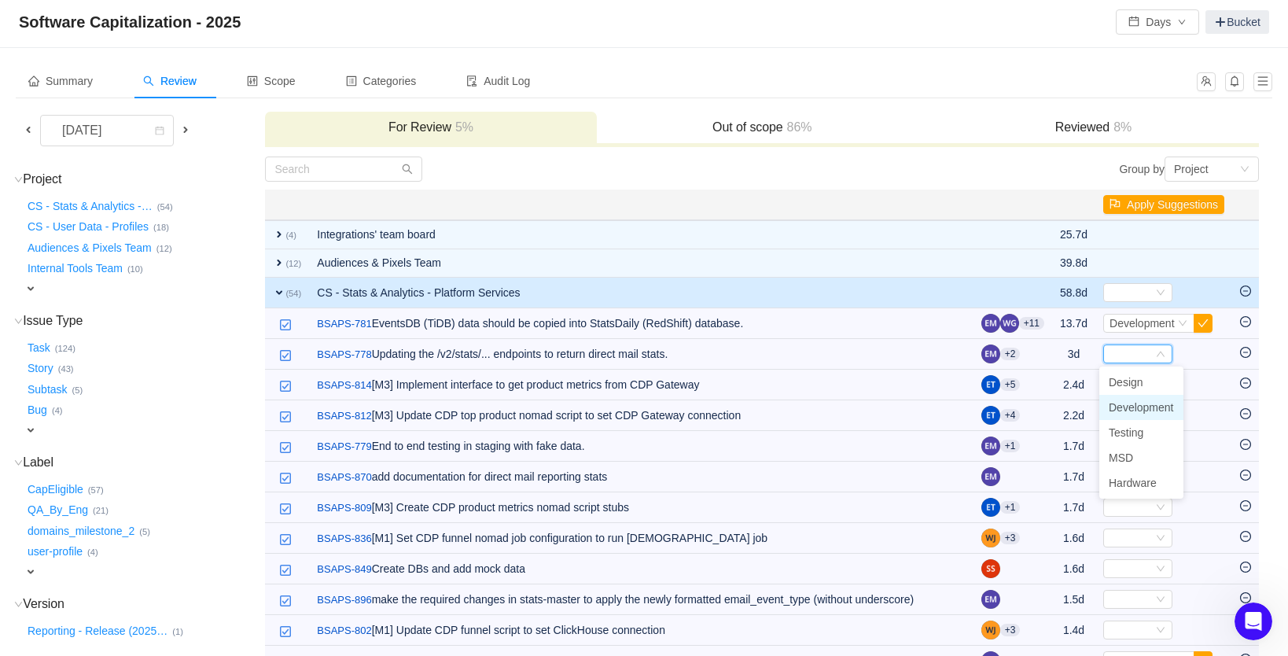
click at [1146, 404] on span "Development" at bounding box center [1141, 407] width 65 height 13
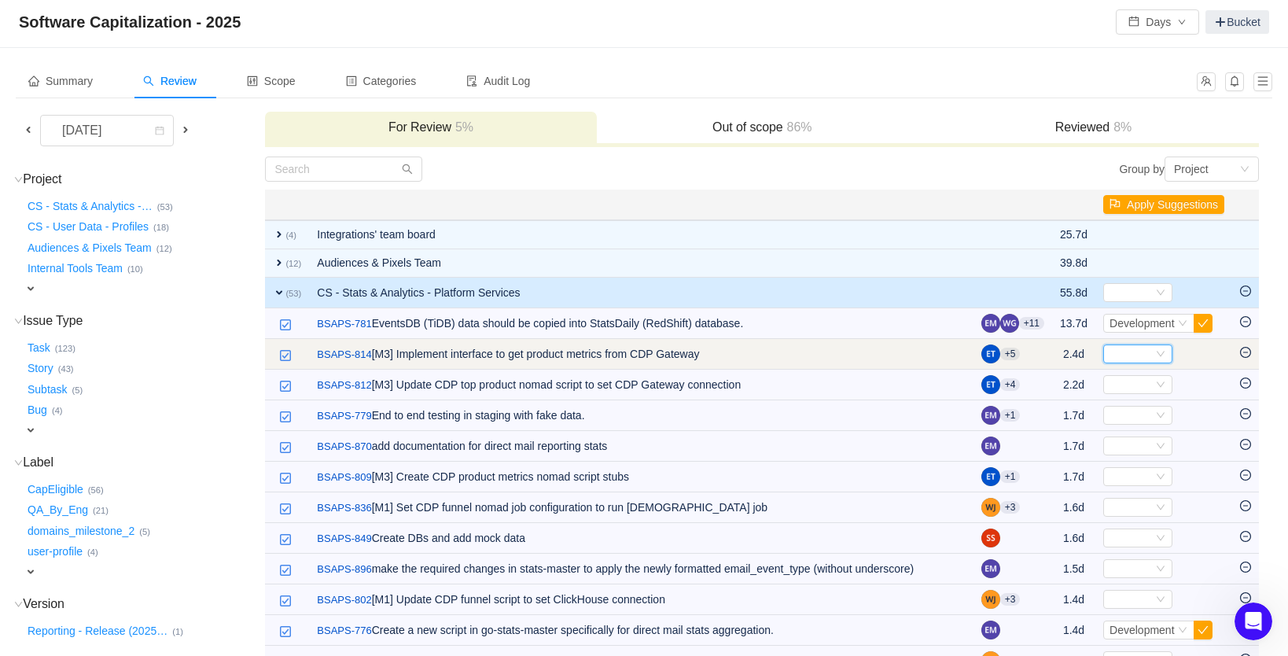
click at [1134, 353] on div "Select" at bounding box center [1131, 353] width 43 height 17
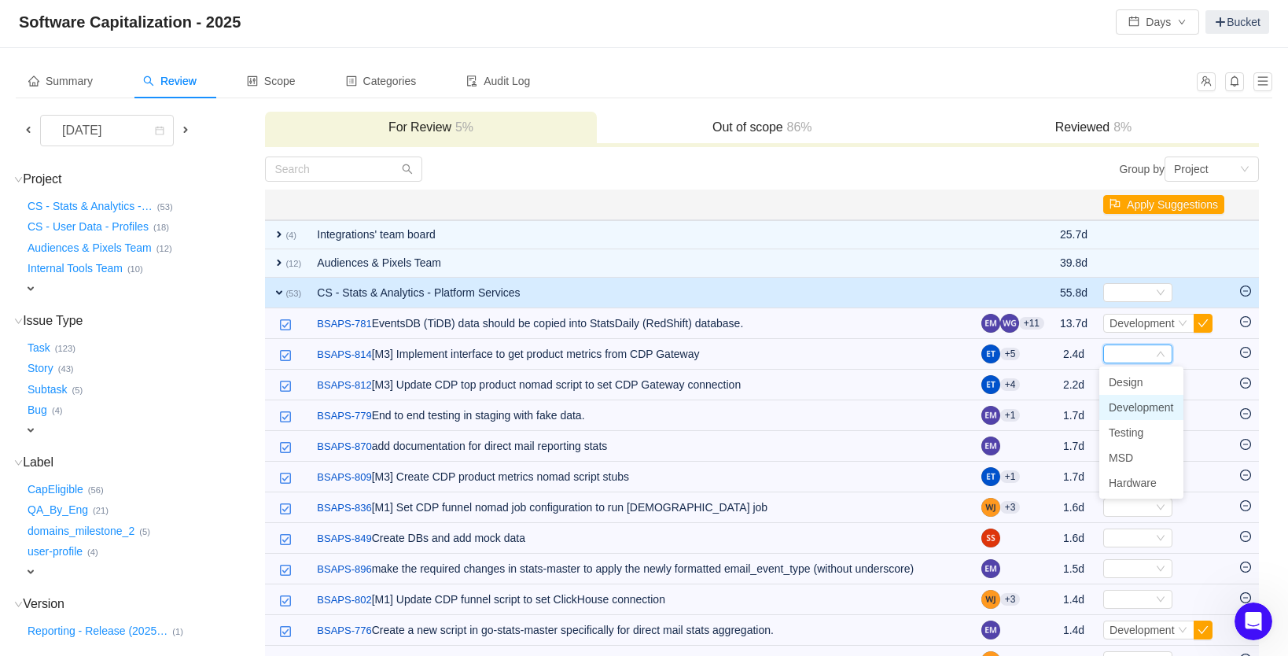
click at [1135, 403] on span "Development" at bounding box center [1141, 407] width 65 height 13
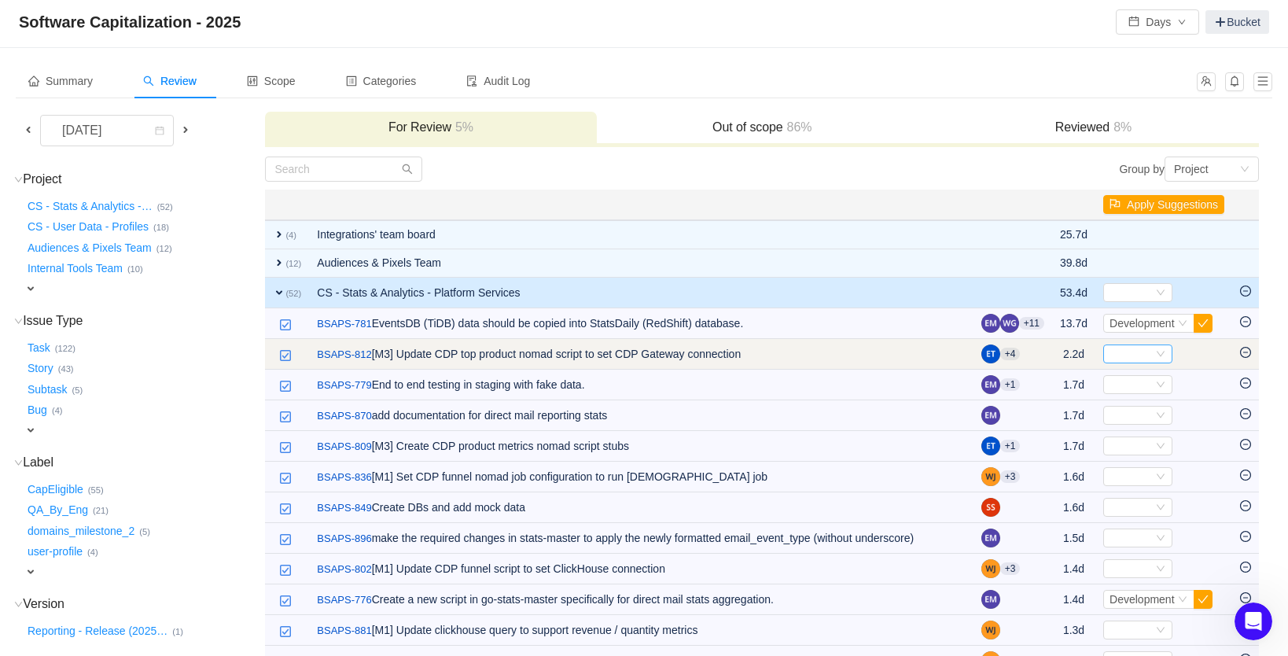
click at [1115, 355] on div "Select" at bounding box center [1131, 353] width 43 height 17
click at [344, 354] on link "BSAPS-812" at bounding box center [344, 355] width 54 height 16
click at [792, 361] on td "/ BSAPS-812 [M3] Update CDP top product nomad script to set CDP Gateway connect…" at bounding box center [641, 354] width 664 height 31
click at [1121, 355] on div "Select" at bounding box center [1131, 353] width 43 height 17
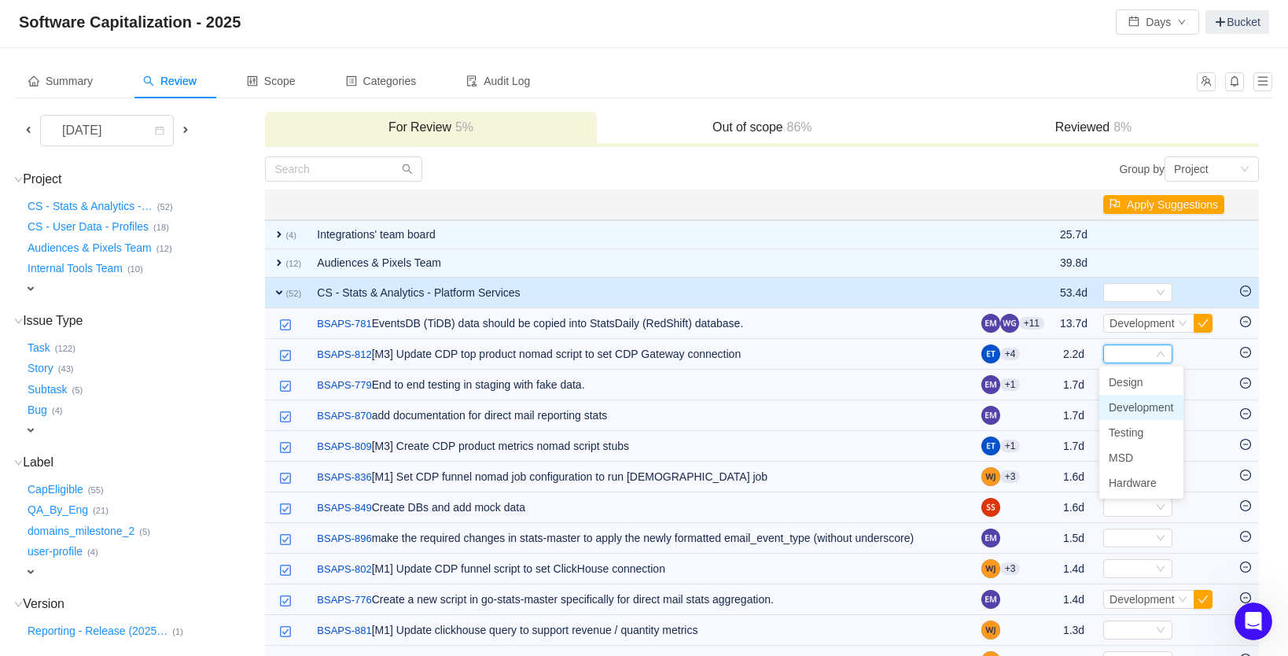
click at [1144, 406] on span "Development" at bounding box center [1141, 407] width 65 height 13
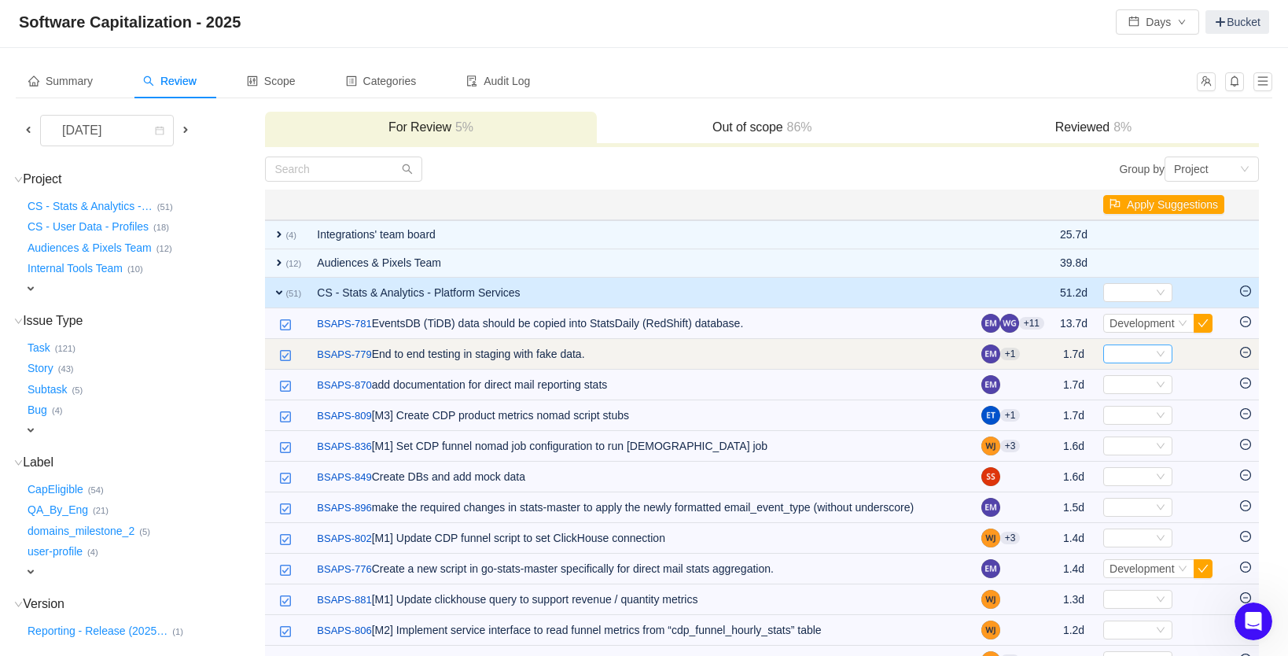
click at [1126, 355] on div "Select" at bounding box center [1131, 353] width 43 height 17
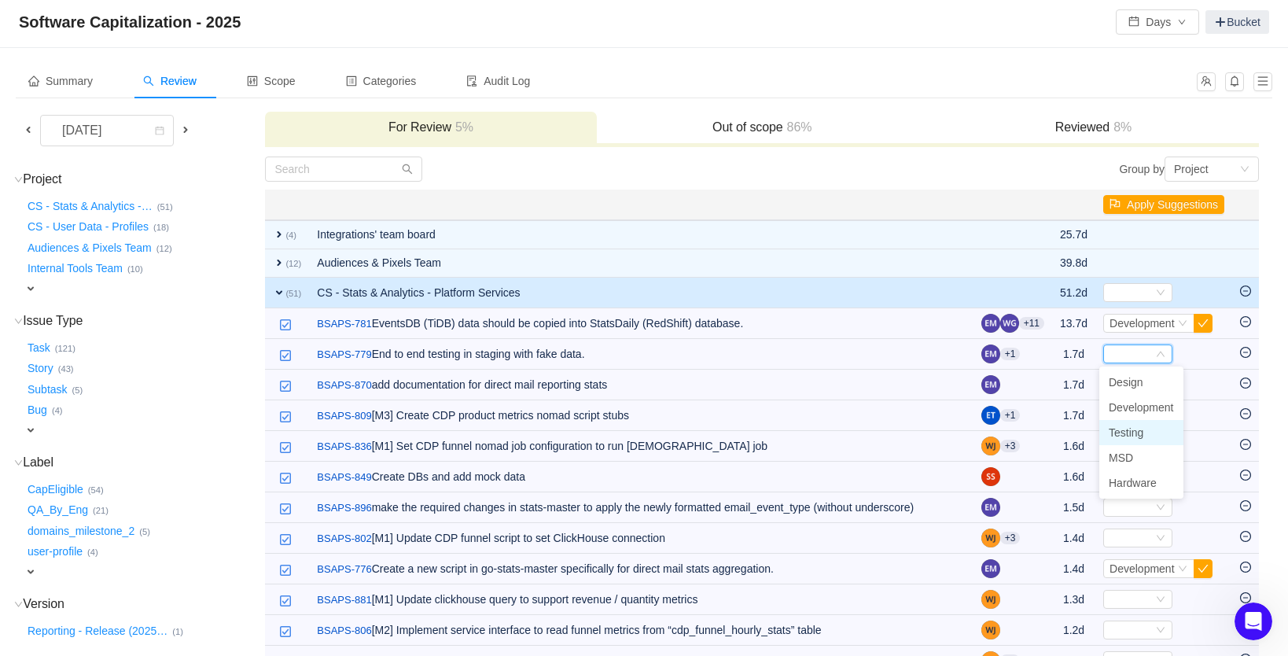
click at [1143, 434] on span "Testing" at bounding box center [1126, 432] width 35 height 13
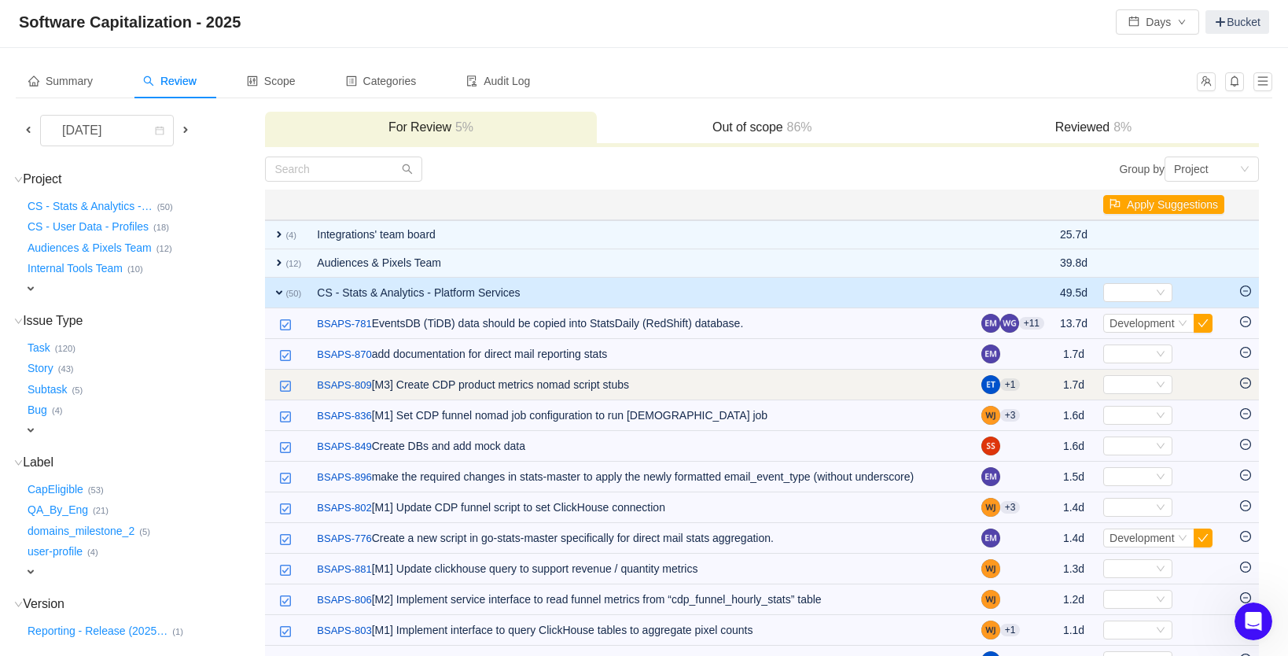
click at [821, 374] on td "/ BSAPS-809 [M3] Create CDP product metrics nomad script stubs" at bounding box center [641, 385] width 664 height 31
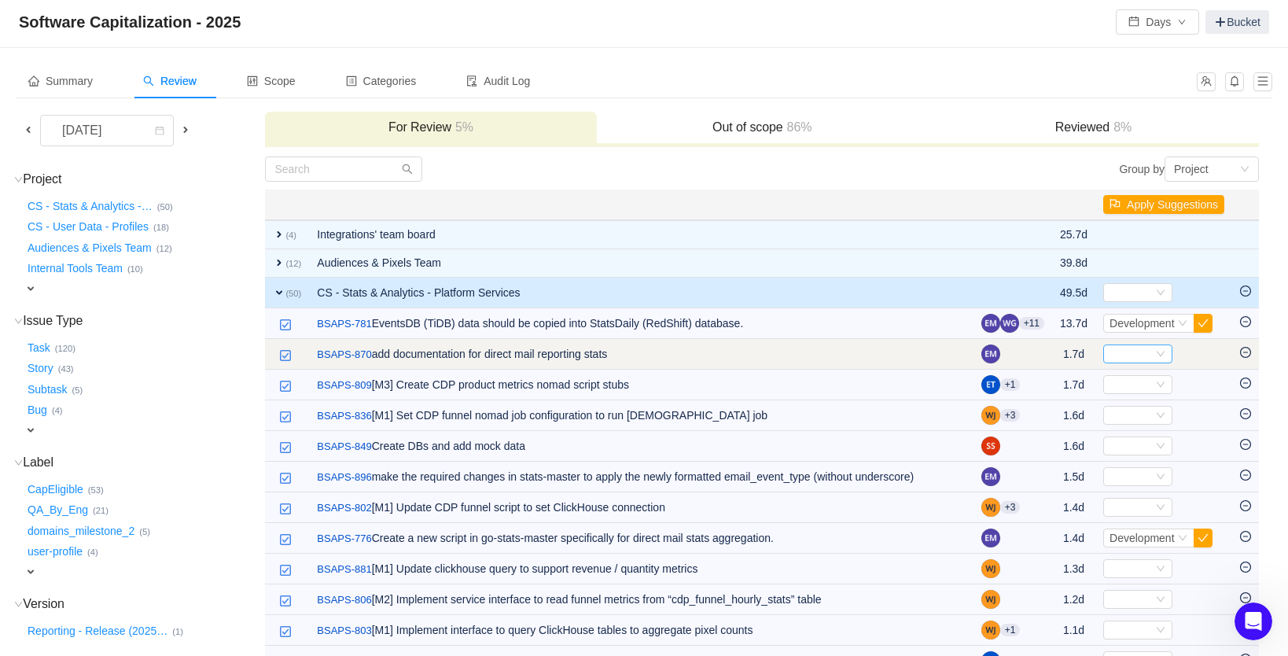
click at [1160, 362] on div "Select" at bounding box center [1137, 353] width 69 height 19
click at [1156, 354] on icon "icon: down" at bounding box center [1160, 353] width 9 height 9
click at [1157, 354] on icon "icon: down" at bounding box center [1161, 355] width 8 height 6
click at [1245, 354] on icon "icon: minus-circle" at bounding box center [1245, 352] width 11 height 11
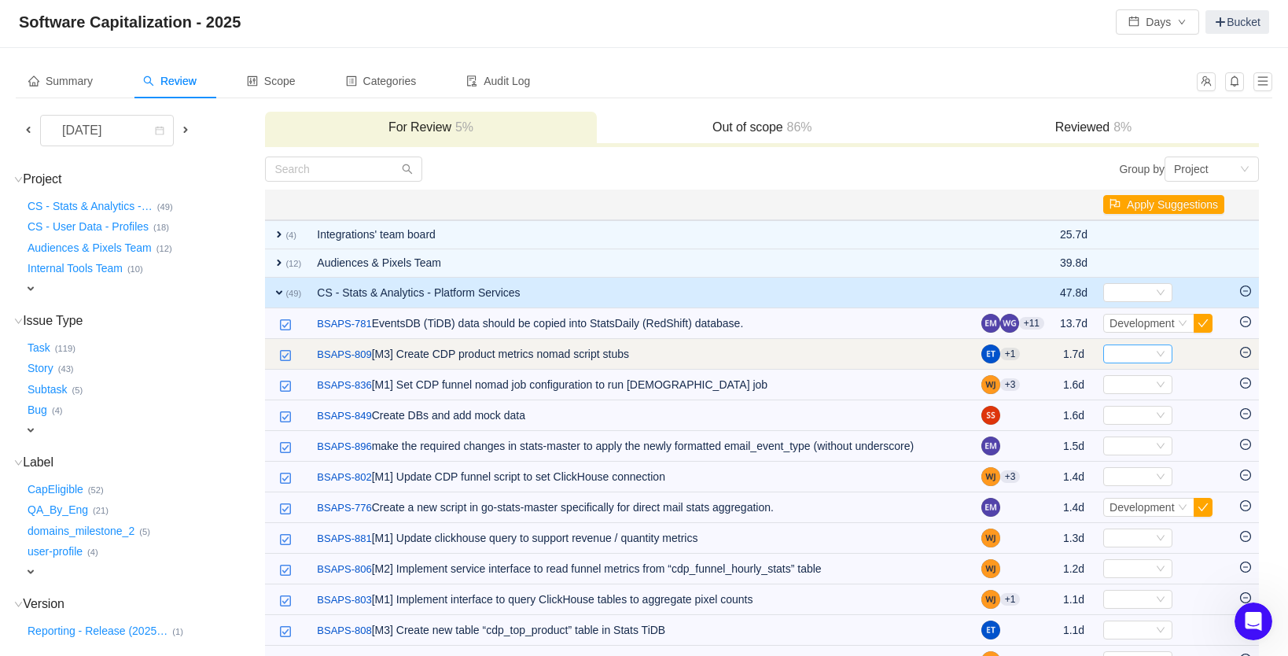
click at [1159, 355] on icon "icon: down" at bounding box center [1160, 353] width 9 height 9
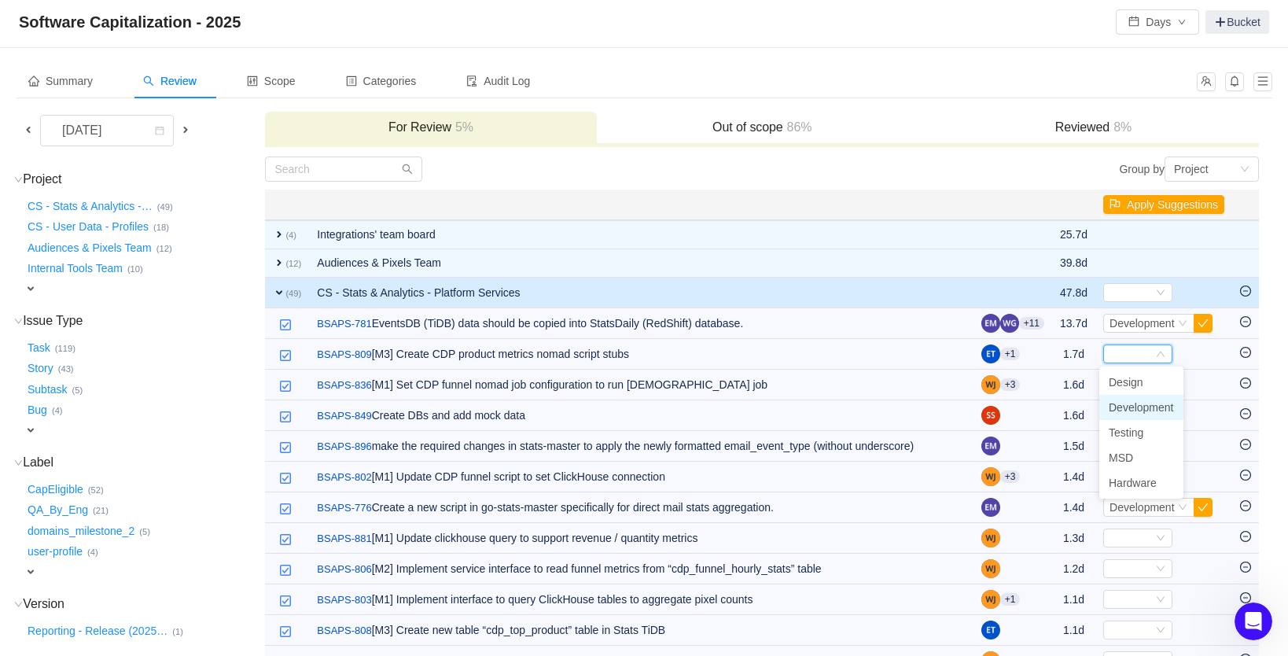
click at [1150, 407] on span "Development" at bounding box center [1141, 407] width 65 height 13
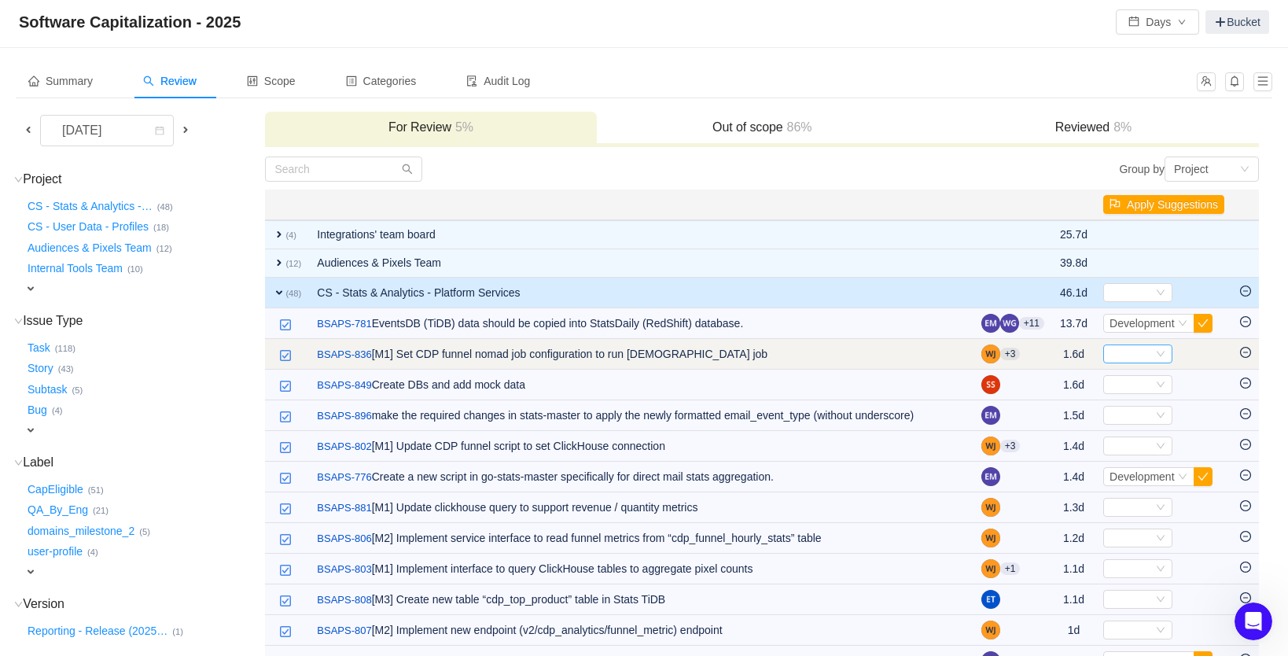
click at [1130, 356] on div "Select" at bounding box center [1131, 353] width 43 height 17
click at [1249, 355] on icon "icon: minus-circle" at bounding box center [1245, 352] width 11 height 11
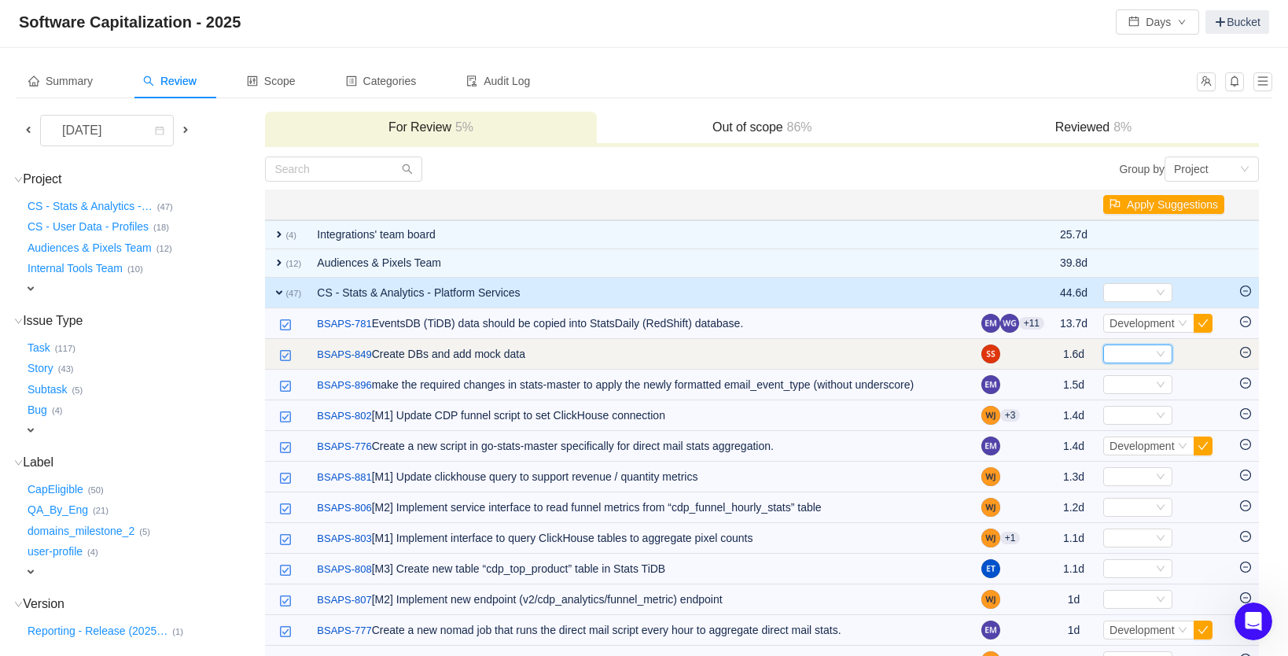
click at [1141, 356] on div "Select" at bounding box center [1131, 353] width 43 height 17
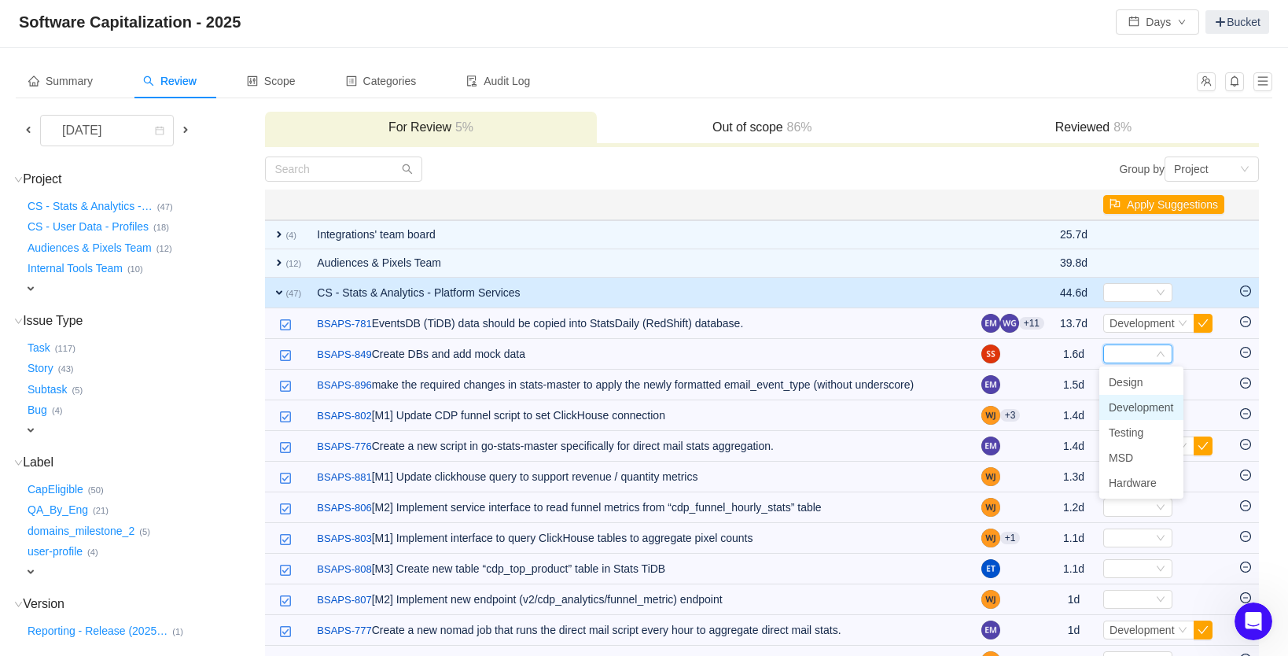
click at [1144, 408] on span "Development" at bounding box center [1141, 407] width 65 height 13
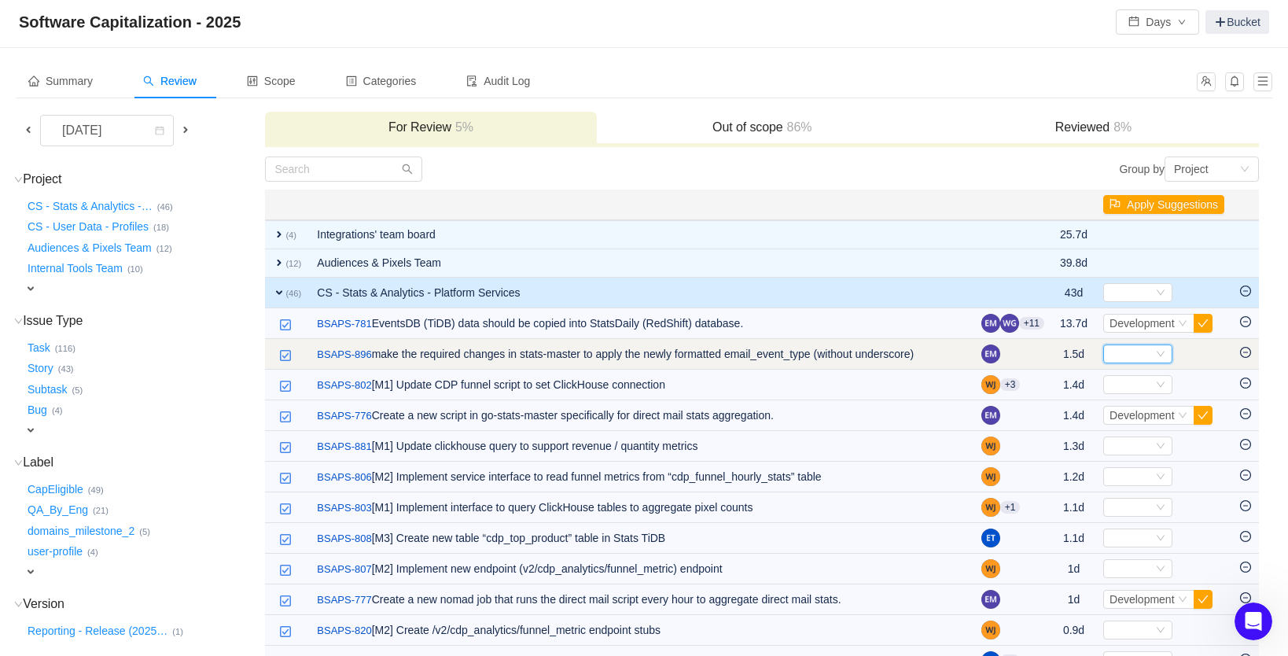
click at [1130, 362] on div "Select" at bounding box center [1131, 353] width 43 height 17
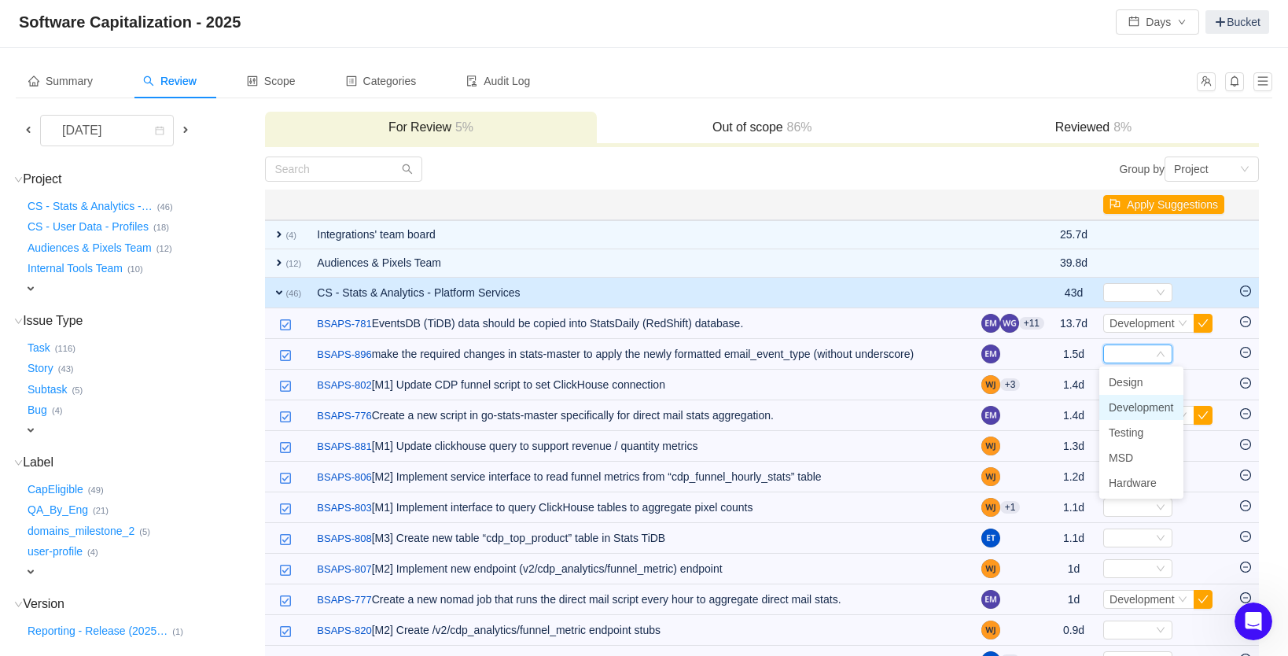
click at [1143, 407] on span "Development" at bounding box center [1141, 407] width 65 height 13
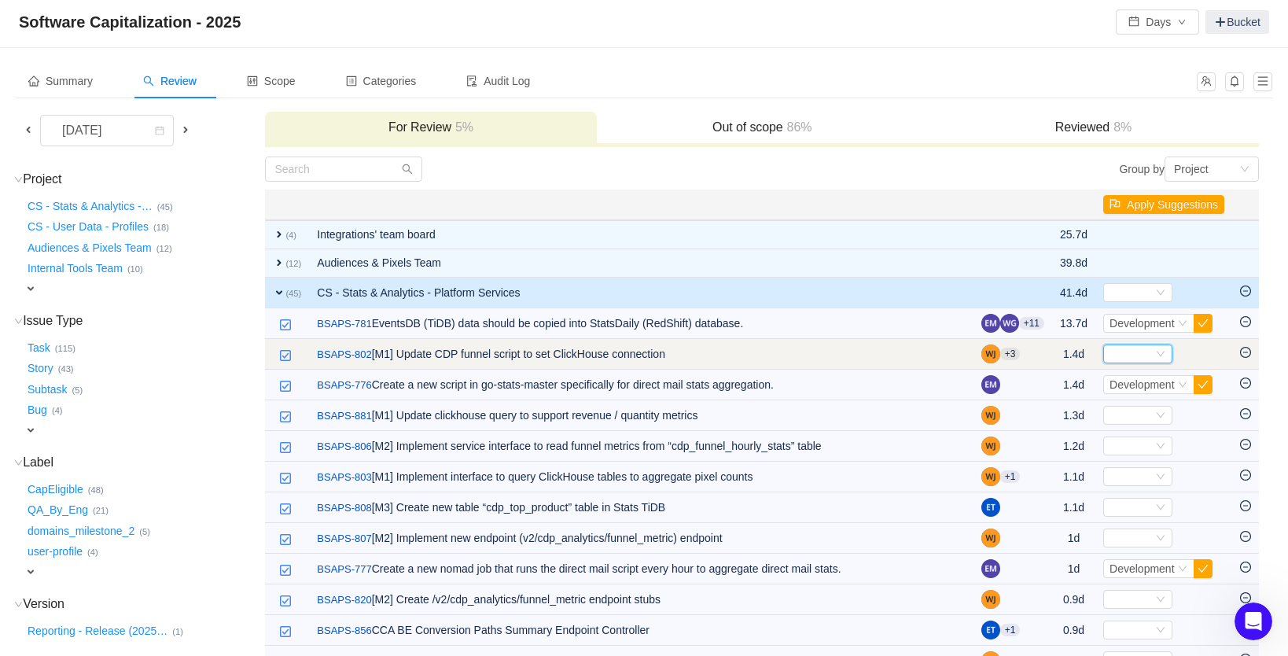
click at [1111, 355] on div "Select" at bounding box center [1131, 353] width 43 height 17
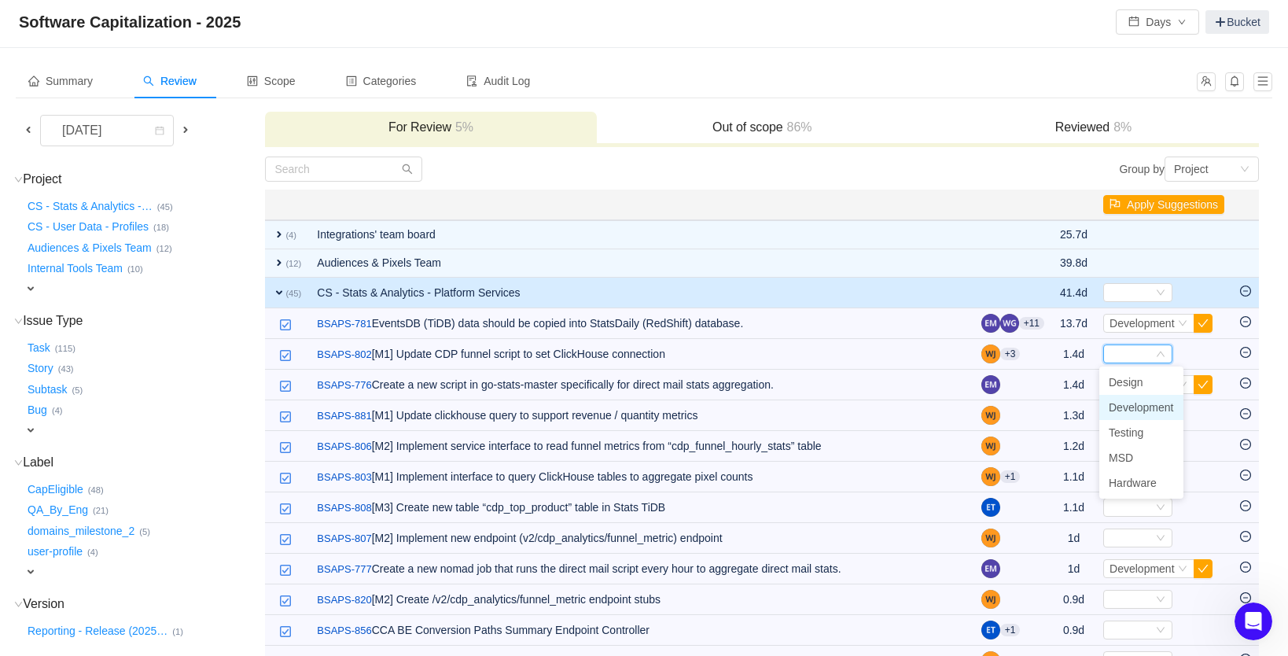
click at [1125, 407] on span "Development" at bounding box center [1141, 407] width 65 height 13
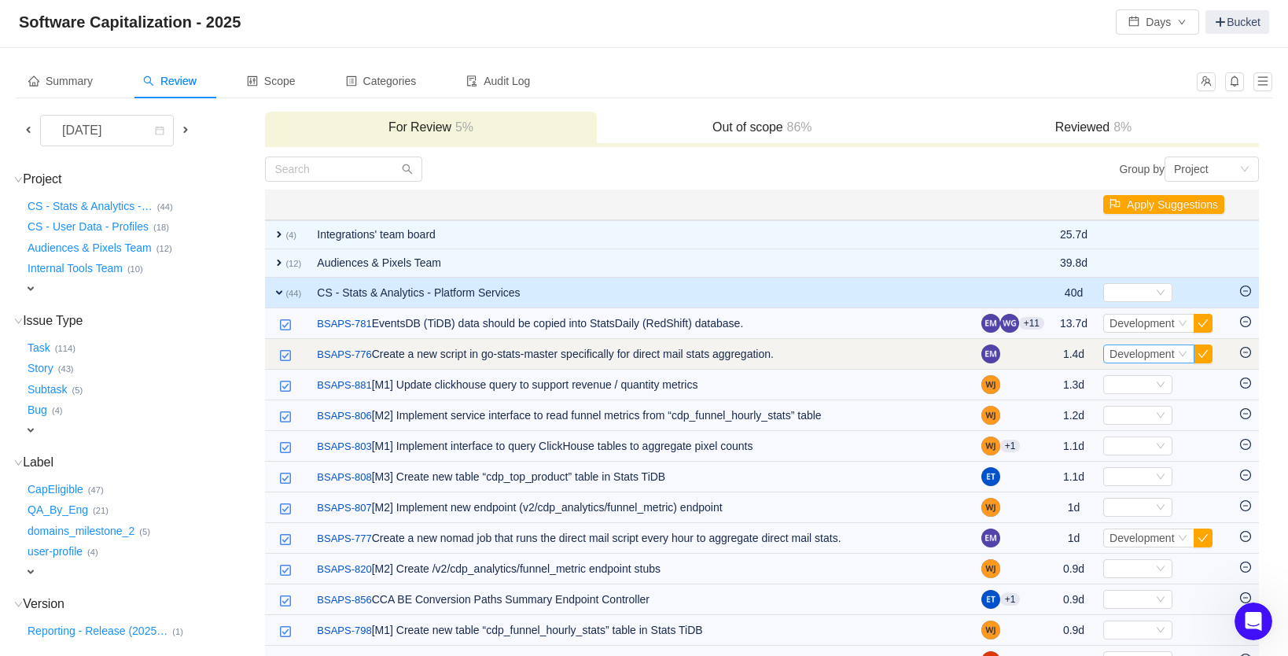
click at [1128, 358] on span "Development" at bounding box center [1142, 354] width 65 height 13
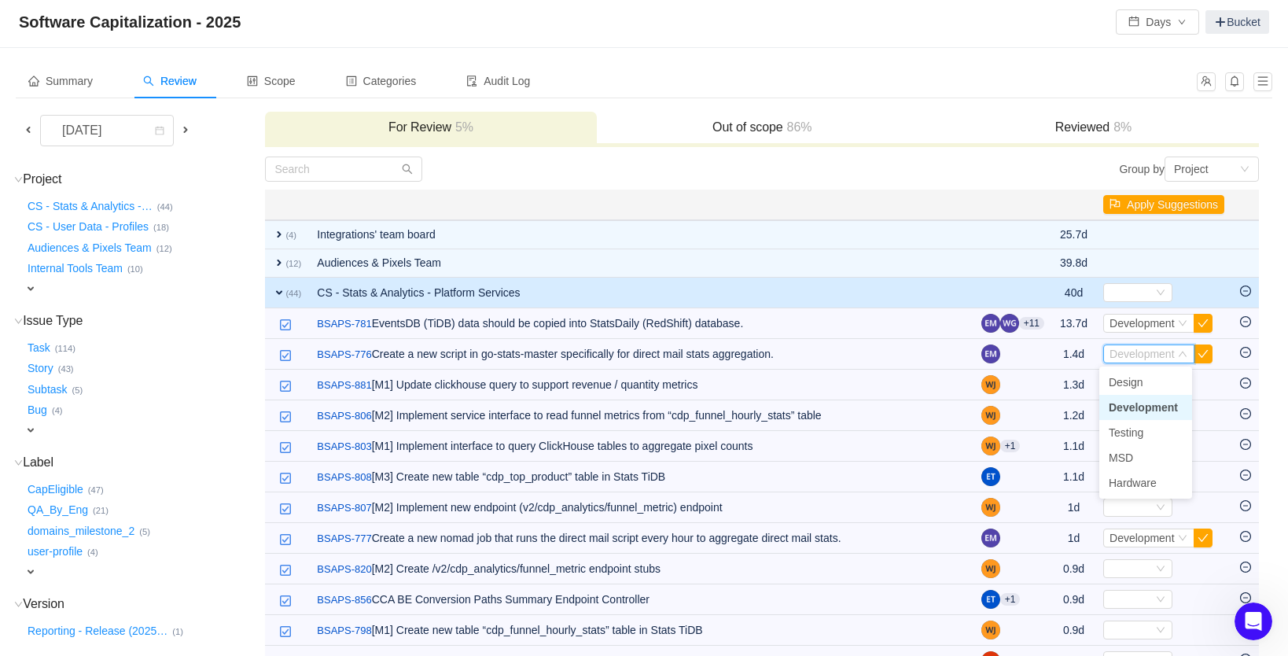
click at [1136, 412] on span "Development" at bounding box center [1143, 407] width 69 height 13
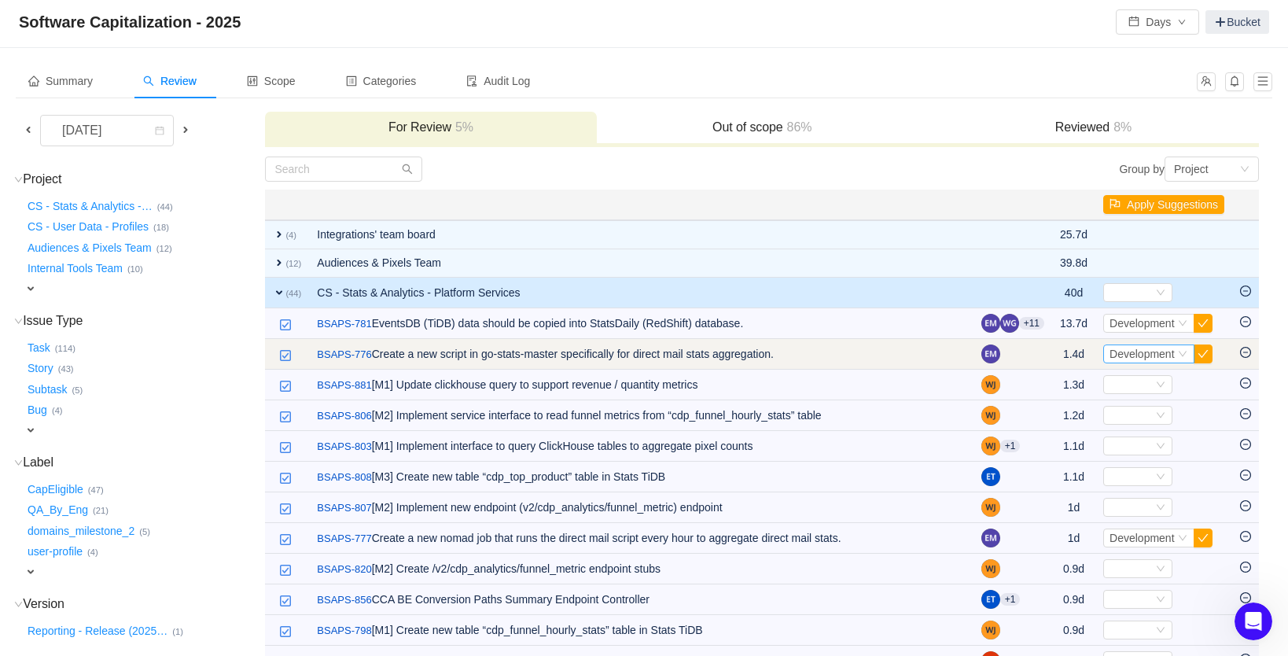
click at [1165, 356] on span "Development" at bounding box center [1142, 354] width 65 height 13
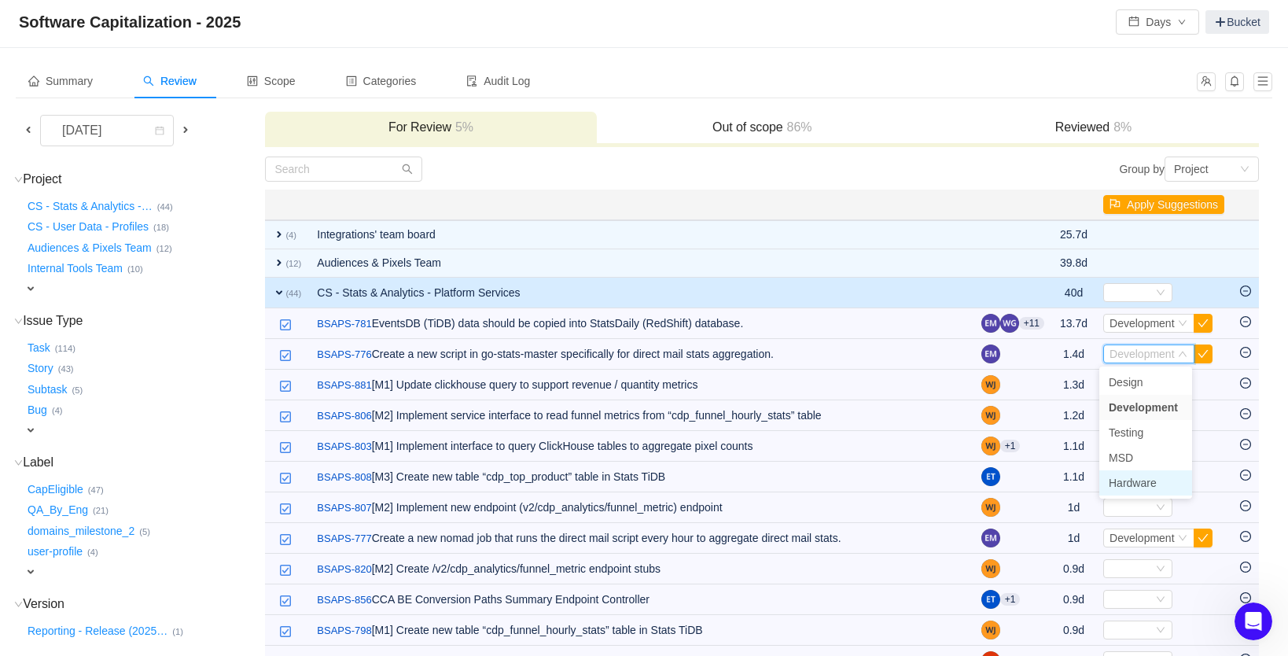
click at [1149, 482] on span "Hardware" at bounding box center [1133, 483] width 48 height 13
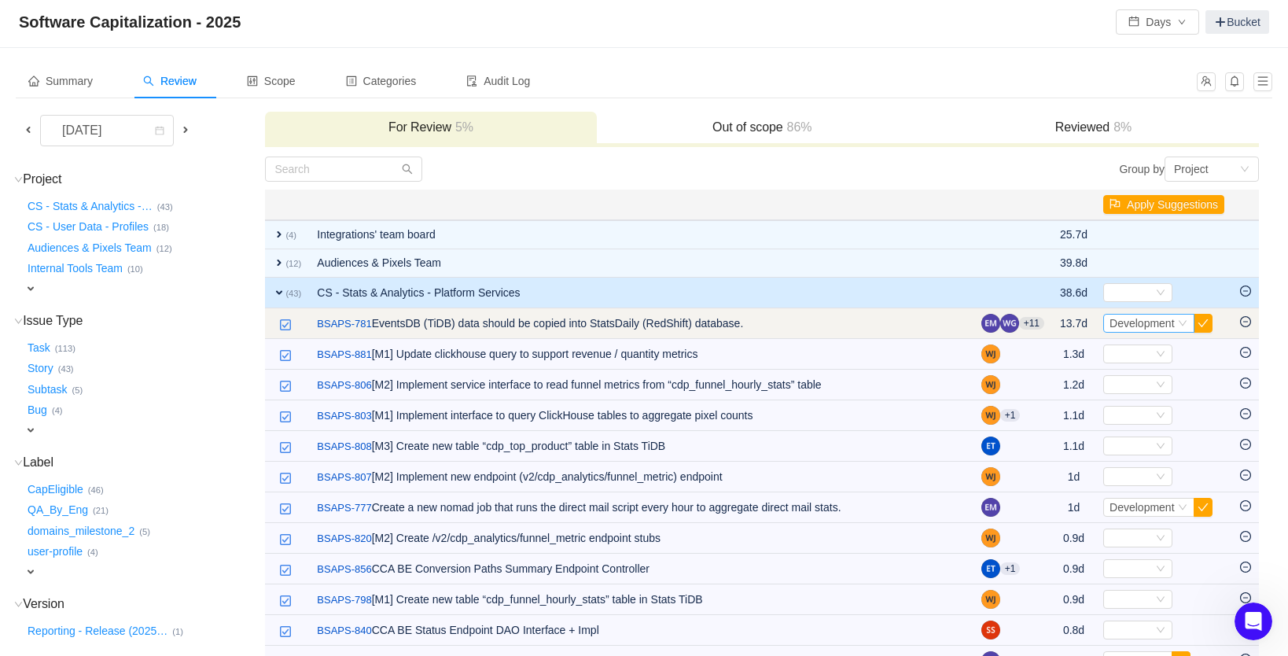
click at [1125, 326] on span "Development" at bounding box center [1142, 323] width 65 height 13
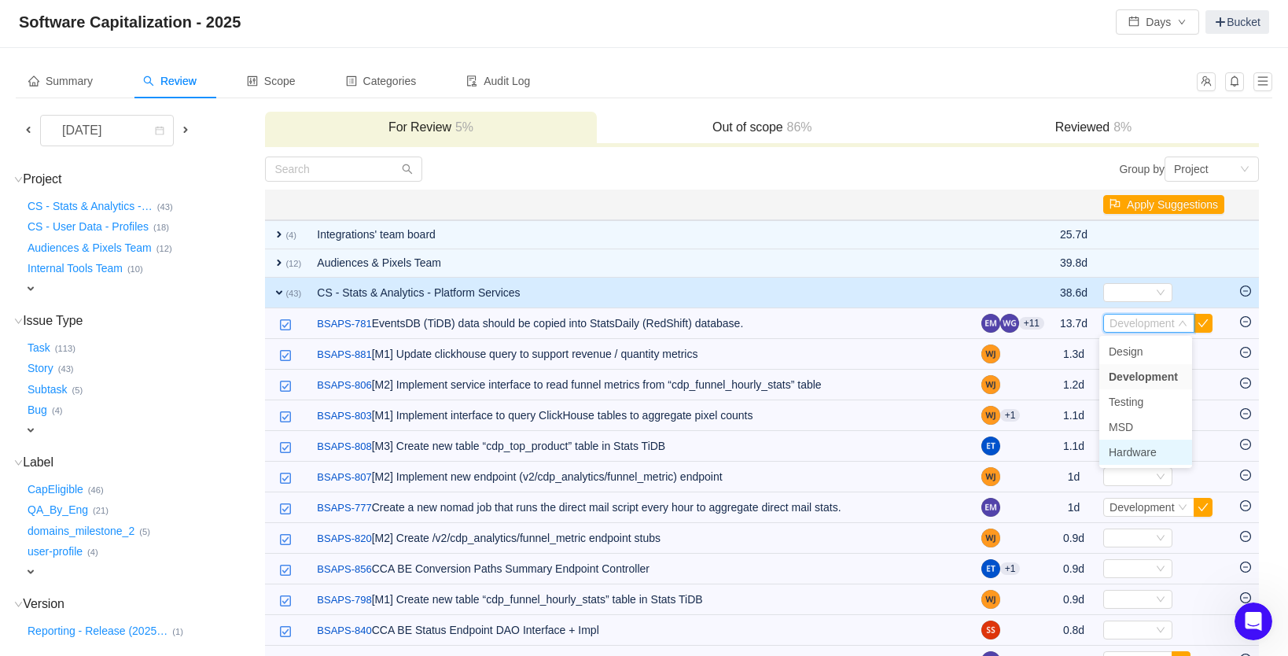
click at [1138, 454] on span "Hardware" at bounding box center [1133, 452] width 48 height 13
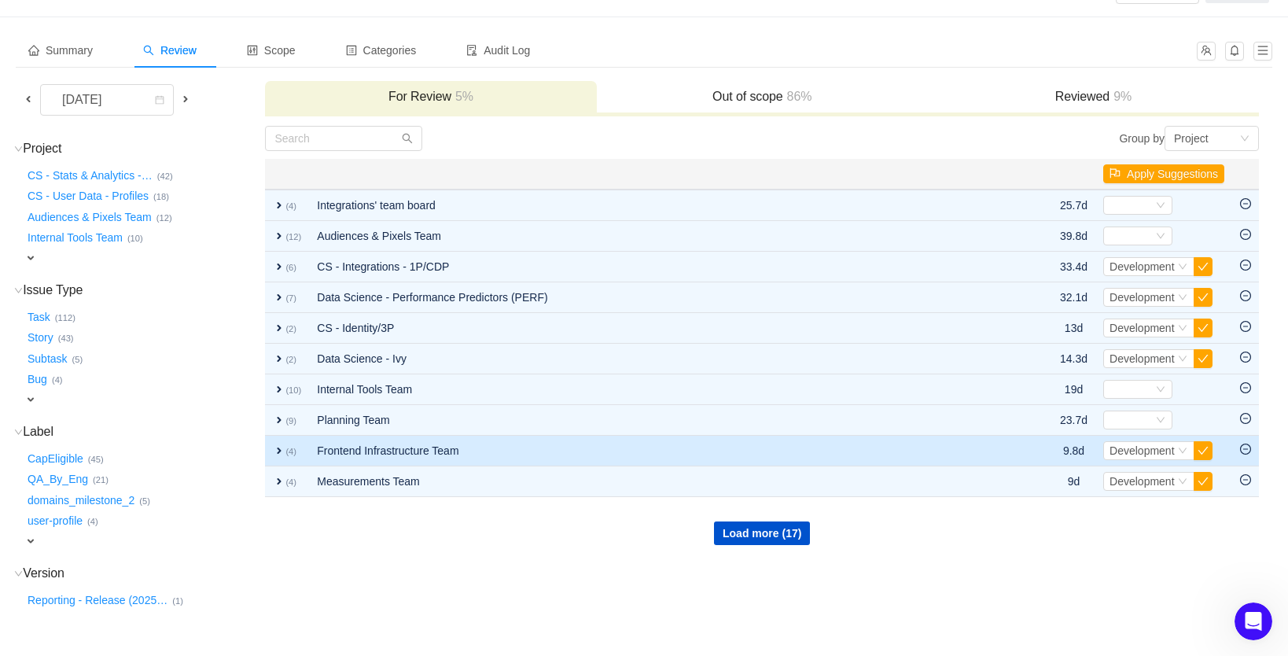
scroll to position [87, 0]
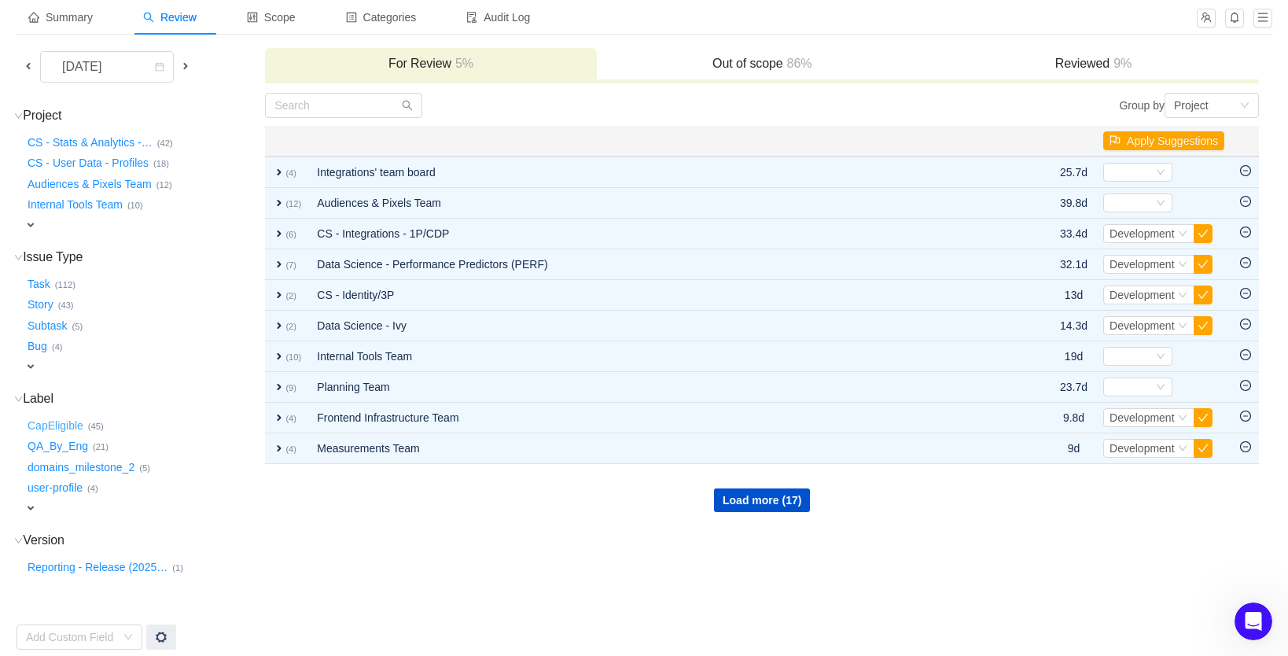
click at [73, 421] on button "CapEligible …" at bounding box center [56, 425] width 64 height 25
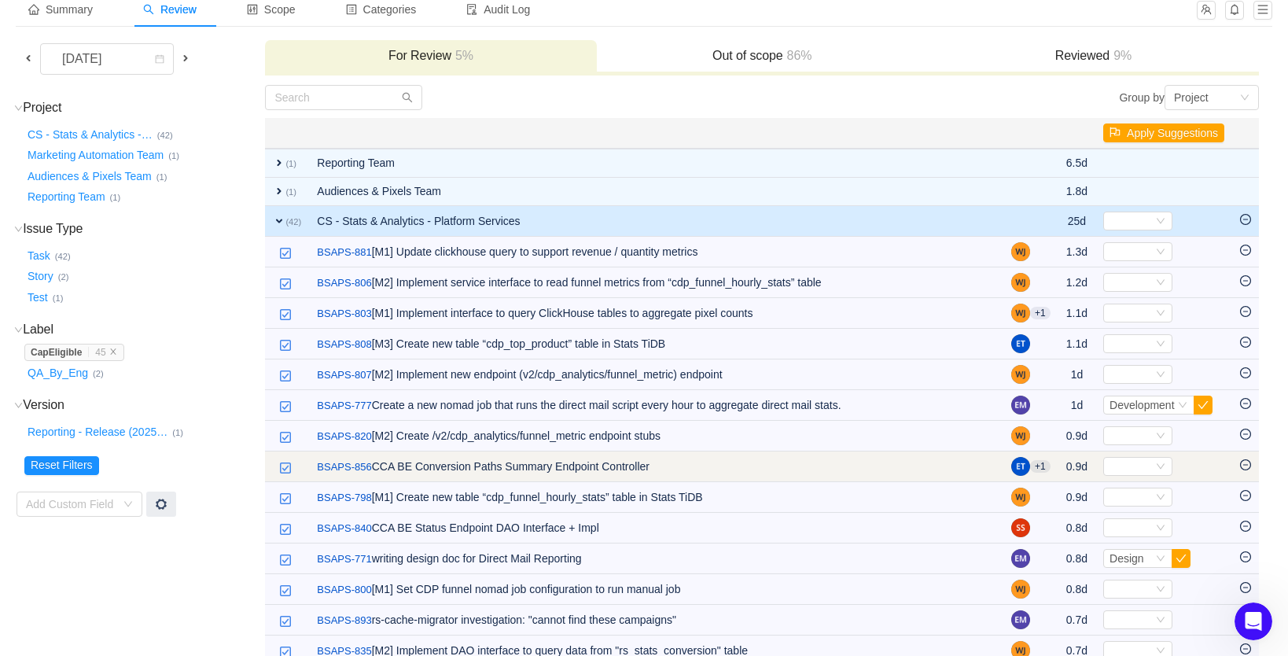
scroll to position [96, 0]
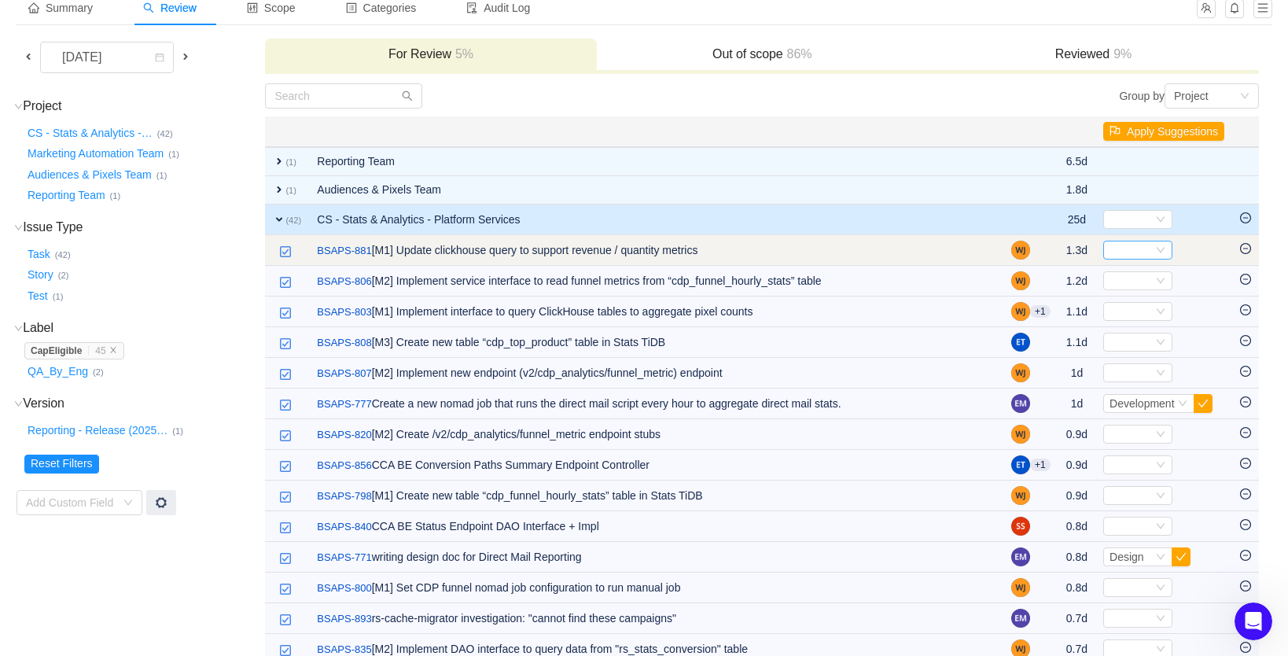
click at [1115, 252] on div "Select" at bounding box center [1131, 249] width 43 height 17
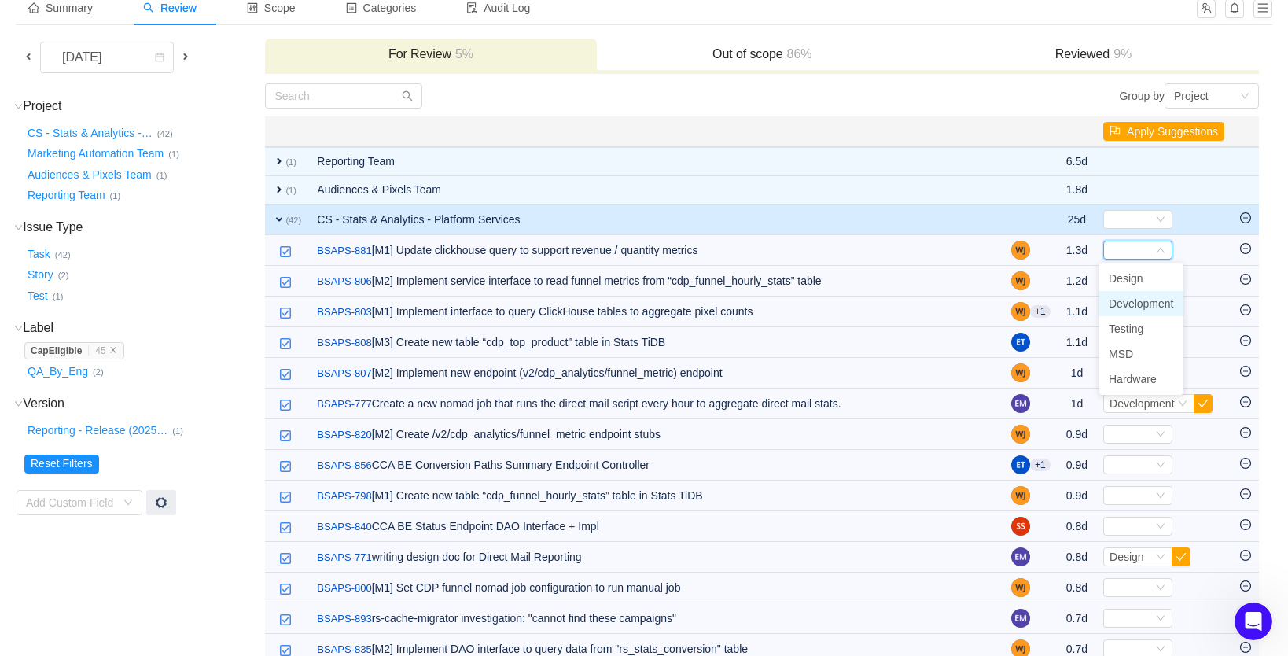
click at [1128, 304] on span "Development" at bounding box center [1141, 303] width 65 height 13
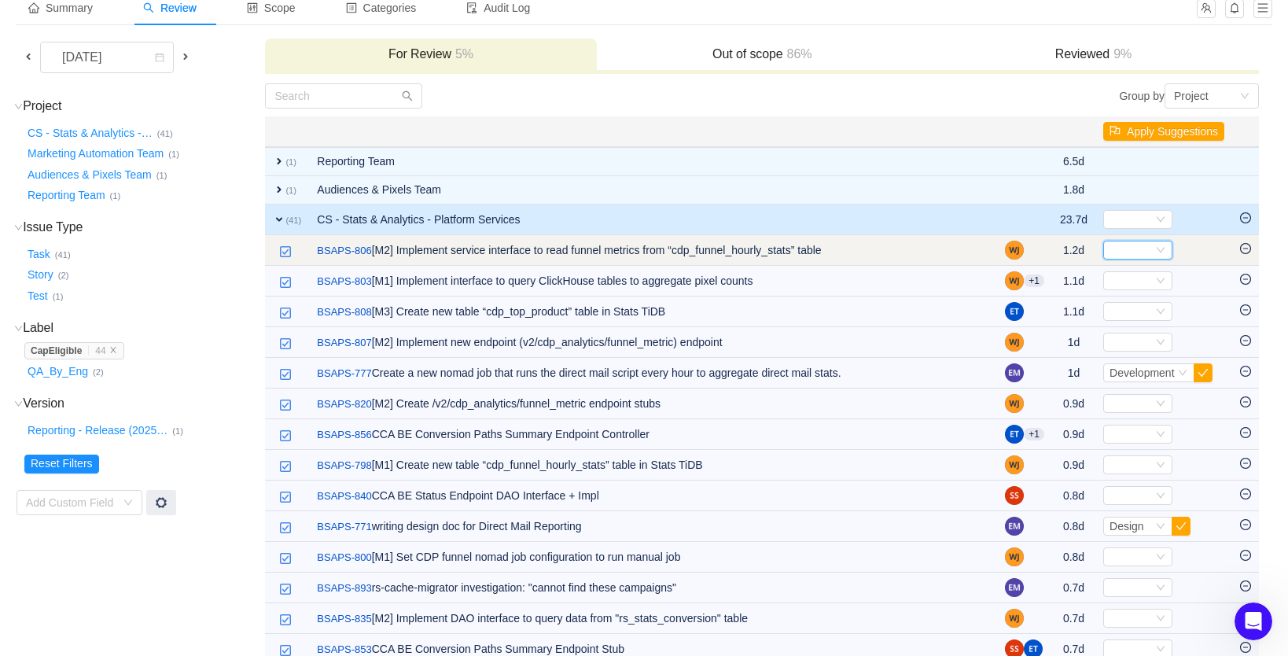
click at [1128, 254] on div "Select" at bounding box center [1131, 249] width 43 height 17
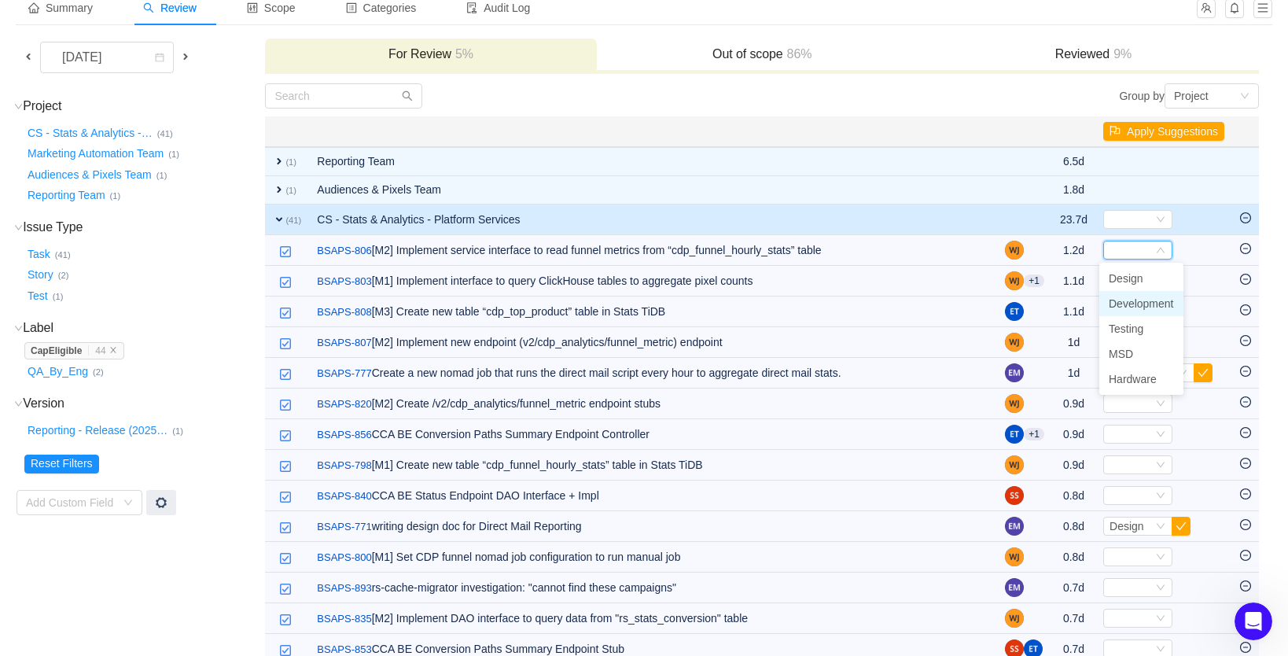
click at [1132, 305] on span "Development" at bounding box center [1141, 303] width 65 height 13
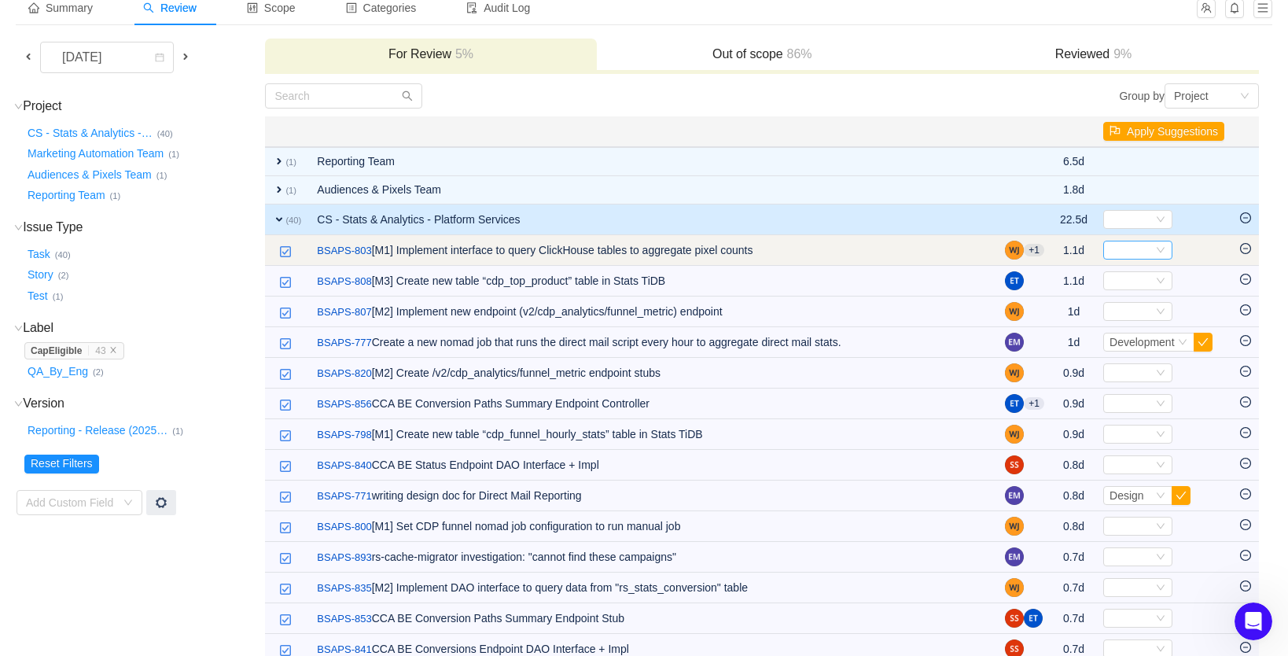
click at [1137, 257] on div "Select" at bounding box center [1131, 249] width 43 height 17
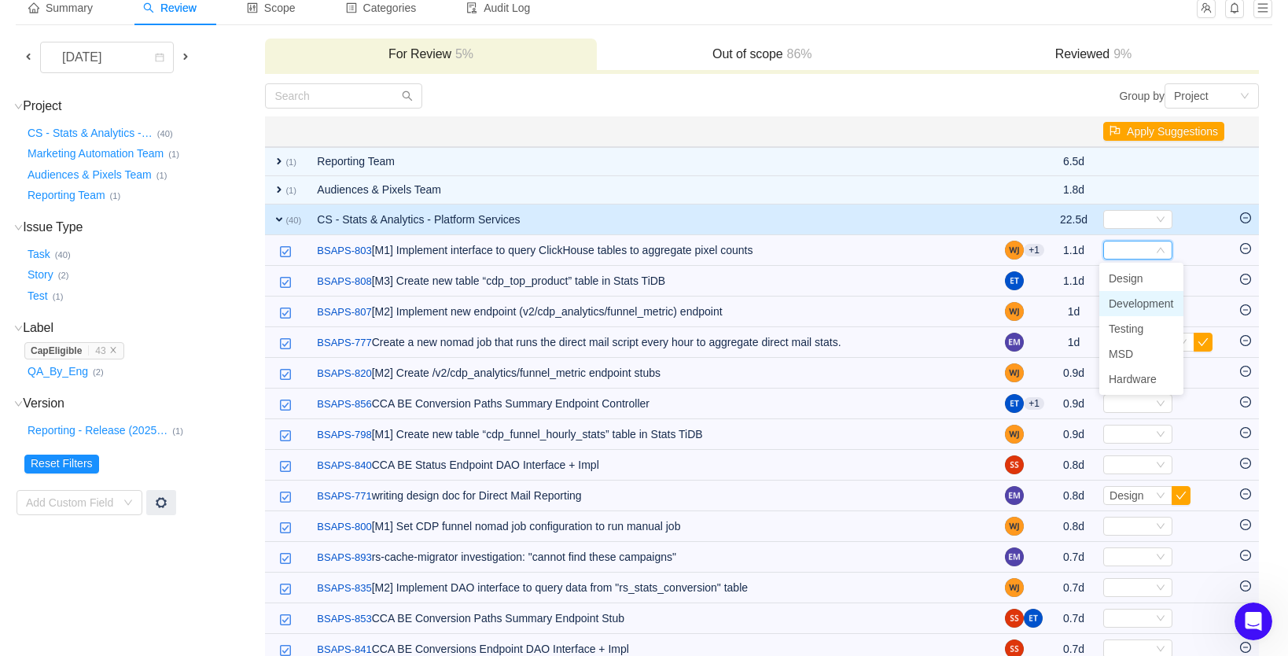
click at [1137, 300] on span "Development" at bounding box center [1141, 303] width 65 height 13
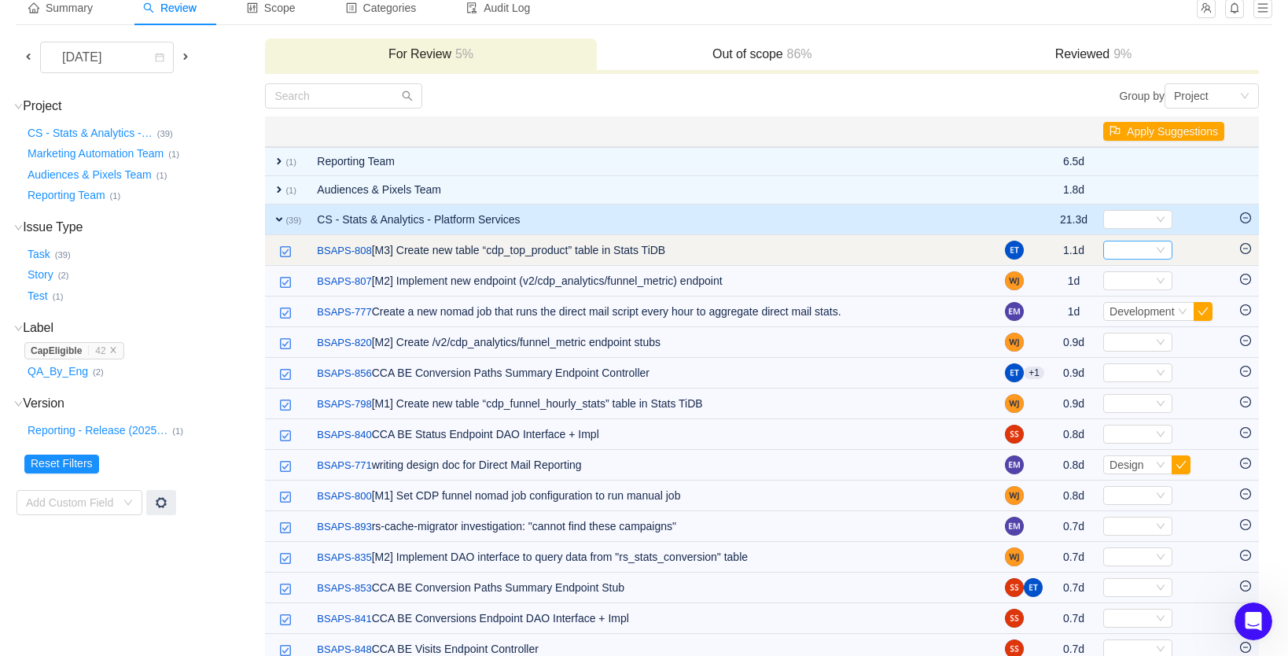
click at [1116, 251] on div "Select" at bounding box center [1131, 249] width 43 height 17
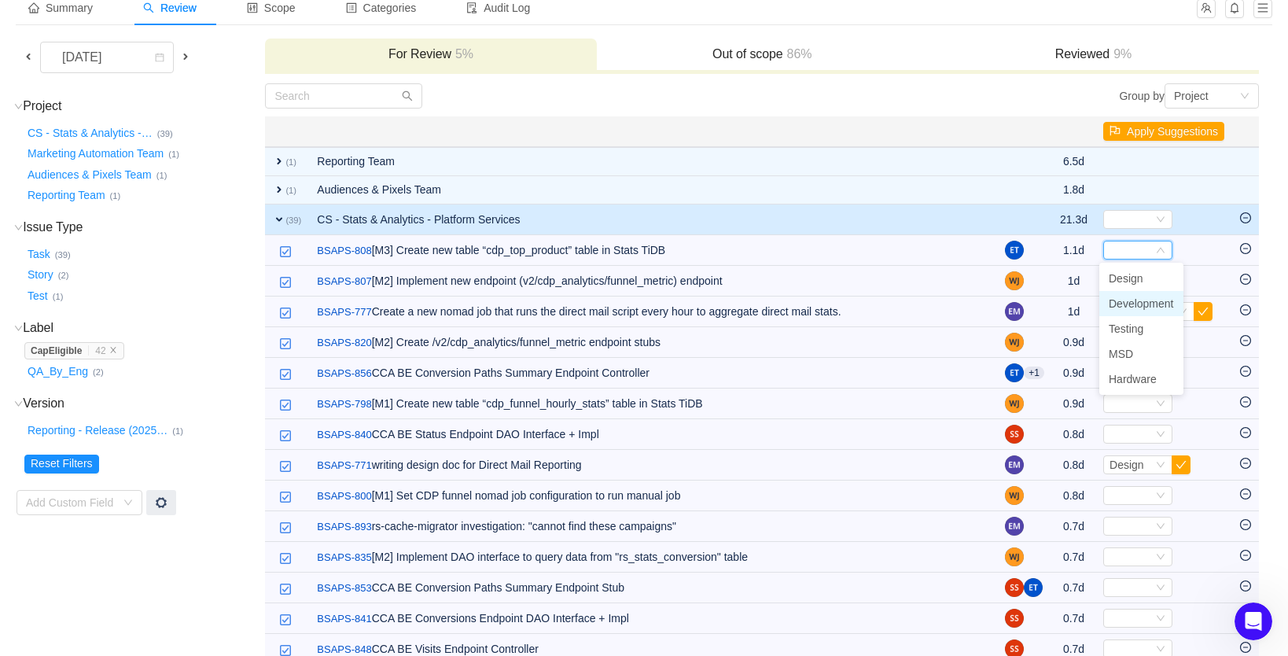
click at [1123, 301] on span "Development" at bounding box center [1141, 303] width 65 height 13
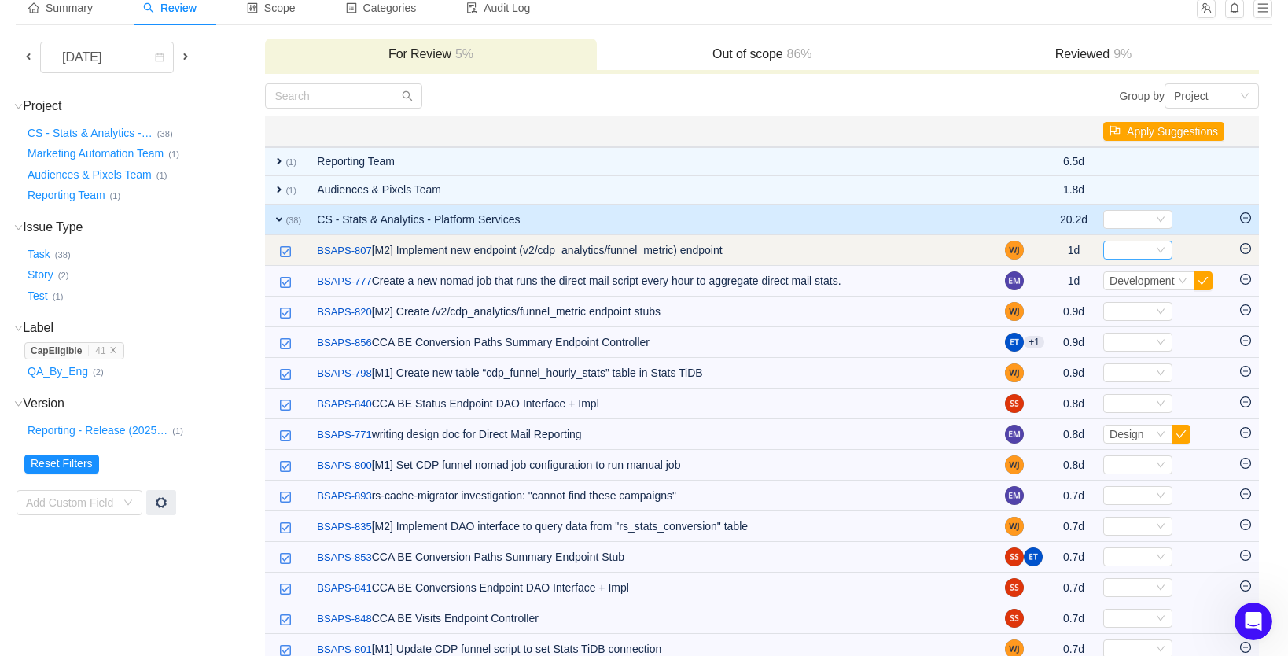
click at [1122, 251] on div "Select" at bounding box center [1131, 249] width 43 height 17
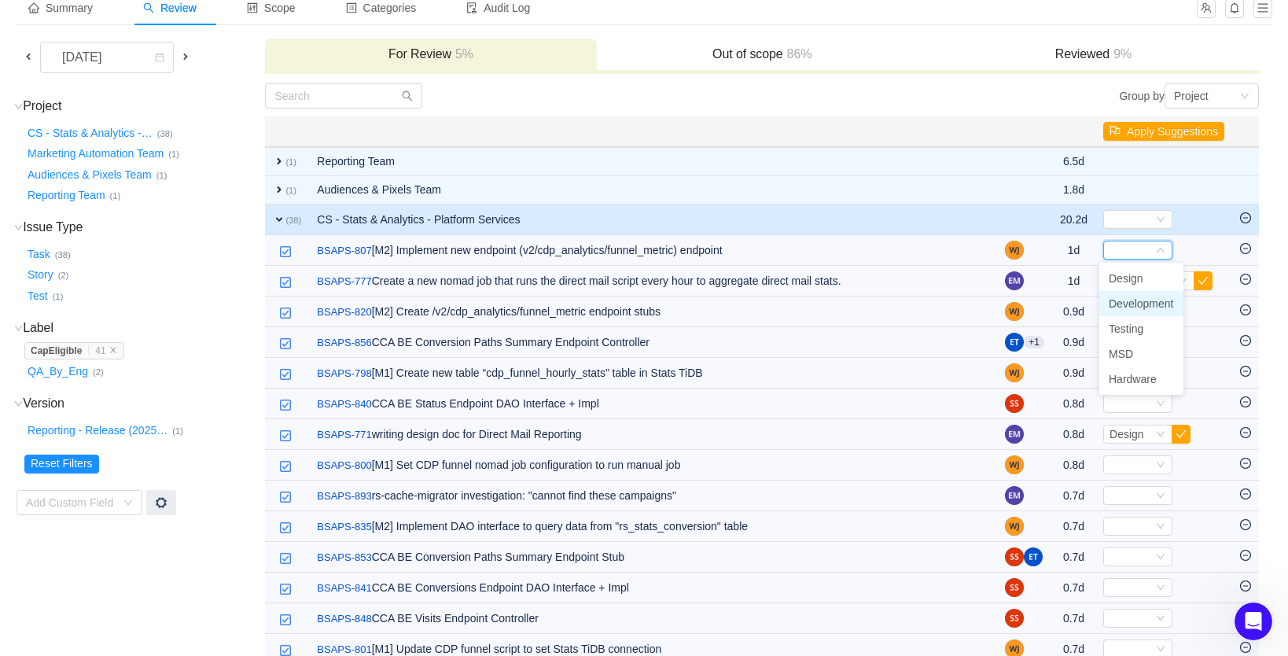
click at [1130, 304] on span "Development" at bounding box center [1141, 303] width 65 height 13
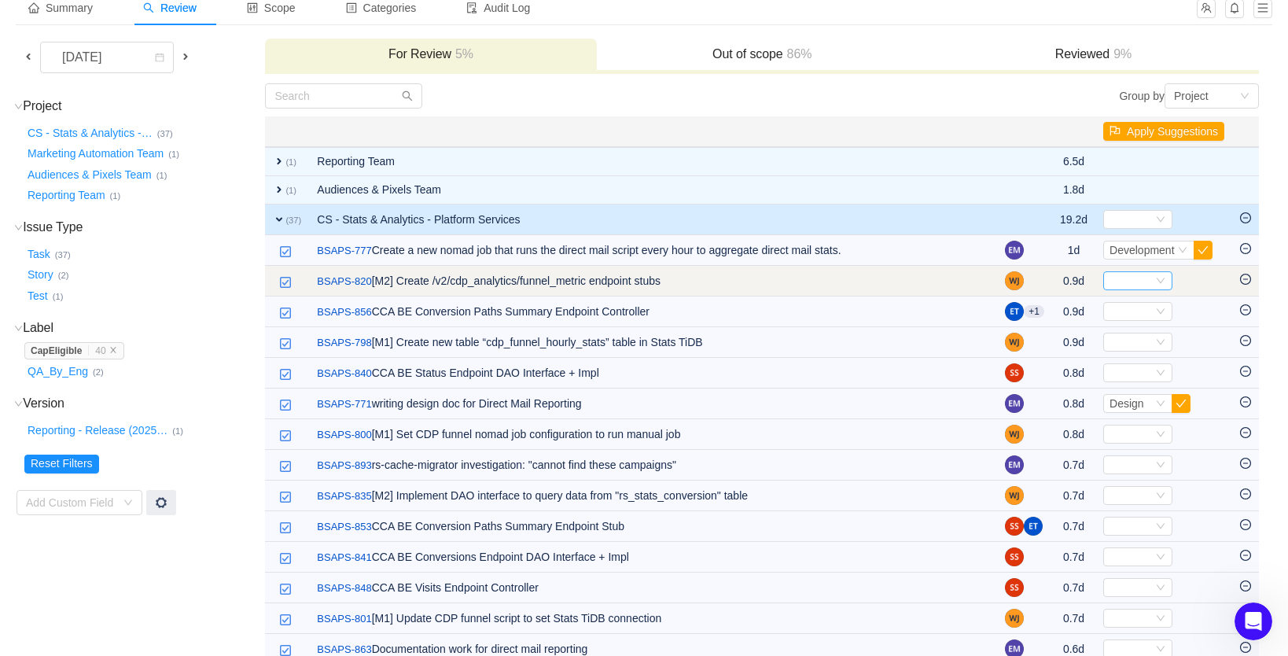
click at [1139, 279] on div "Select" at bounding box center [1131, 280] width 43 height 17
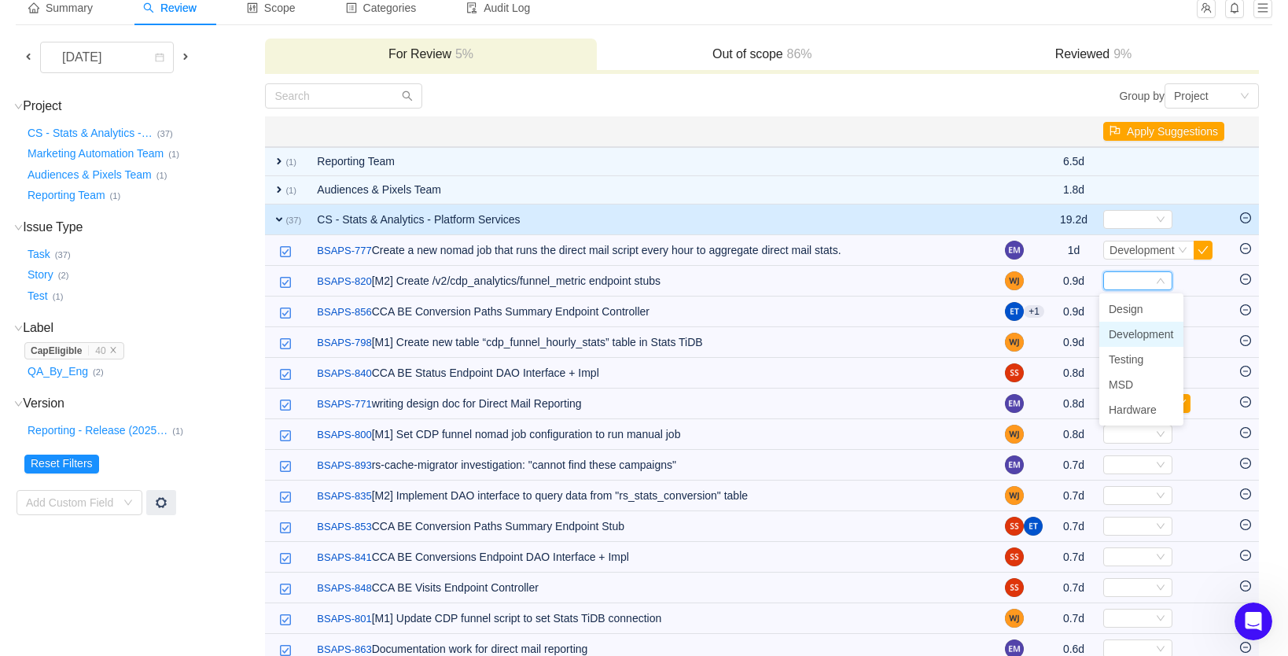
click at [1143, 332] on span "Development" at bounding box center [1141, 334] width 65 height 13
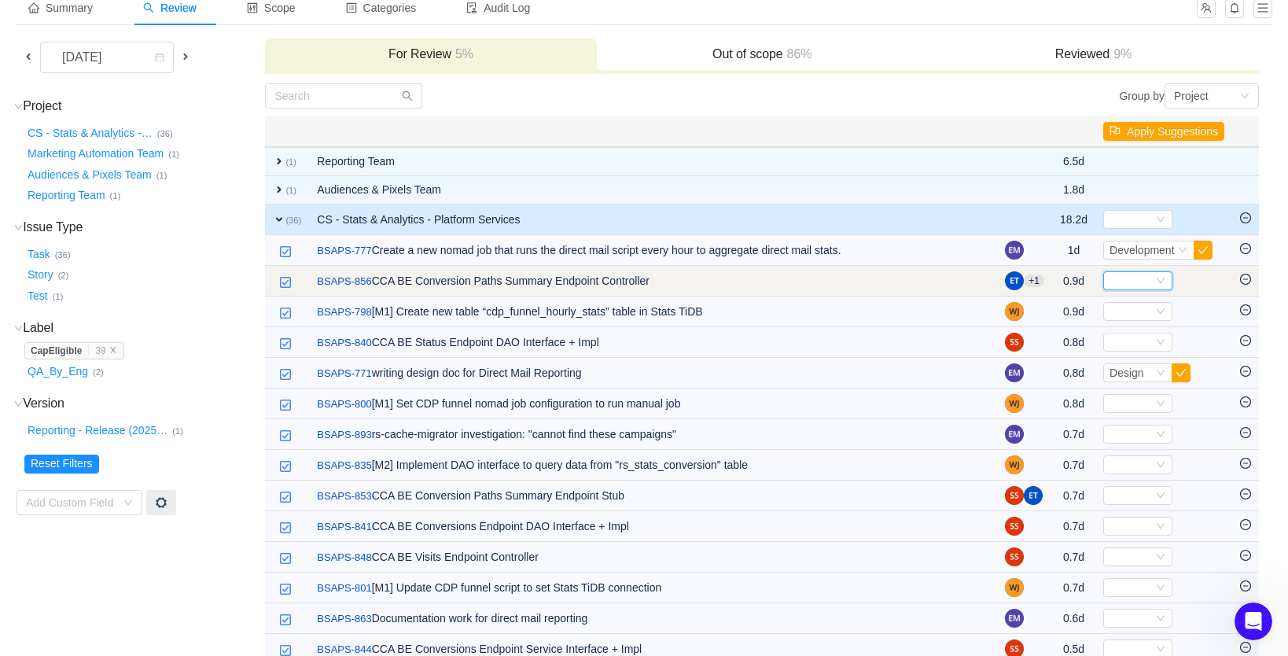
click at [1111, 282] on div "Select" at bounding box center [1131, 280] width 43 height 17
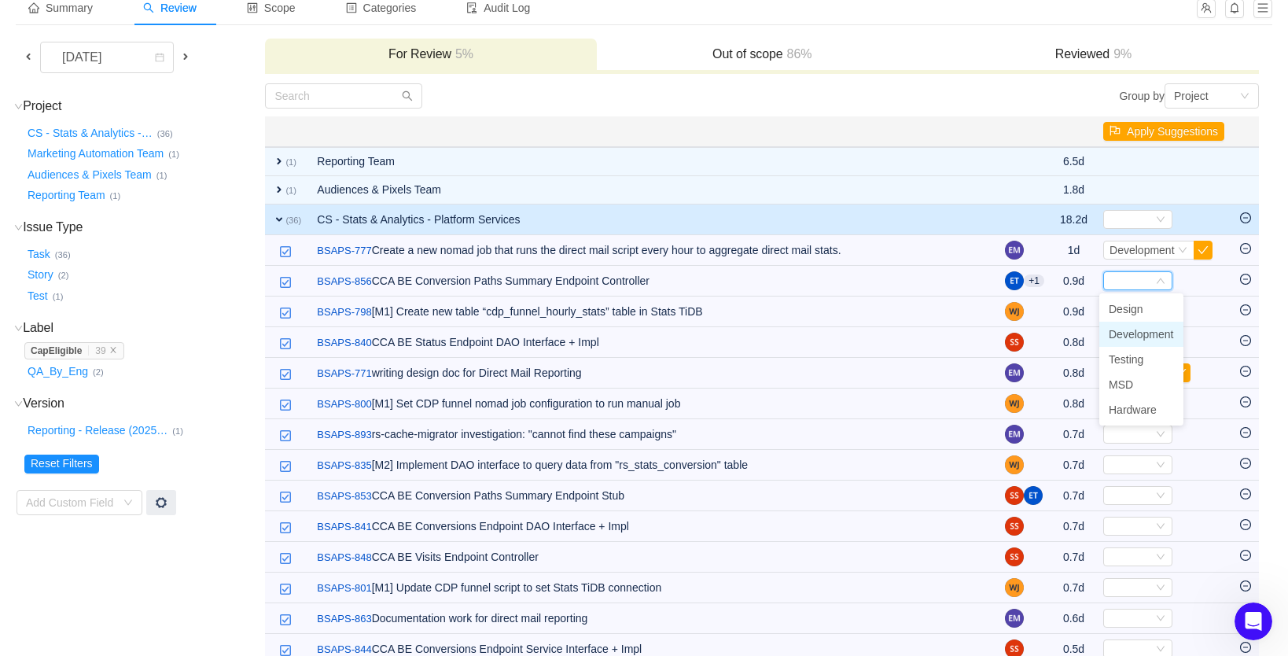
click at [1125, 337] on span "Development" at bounding box center [1141, 334] width 65 height 13
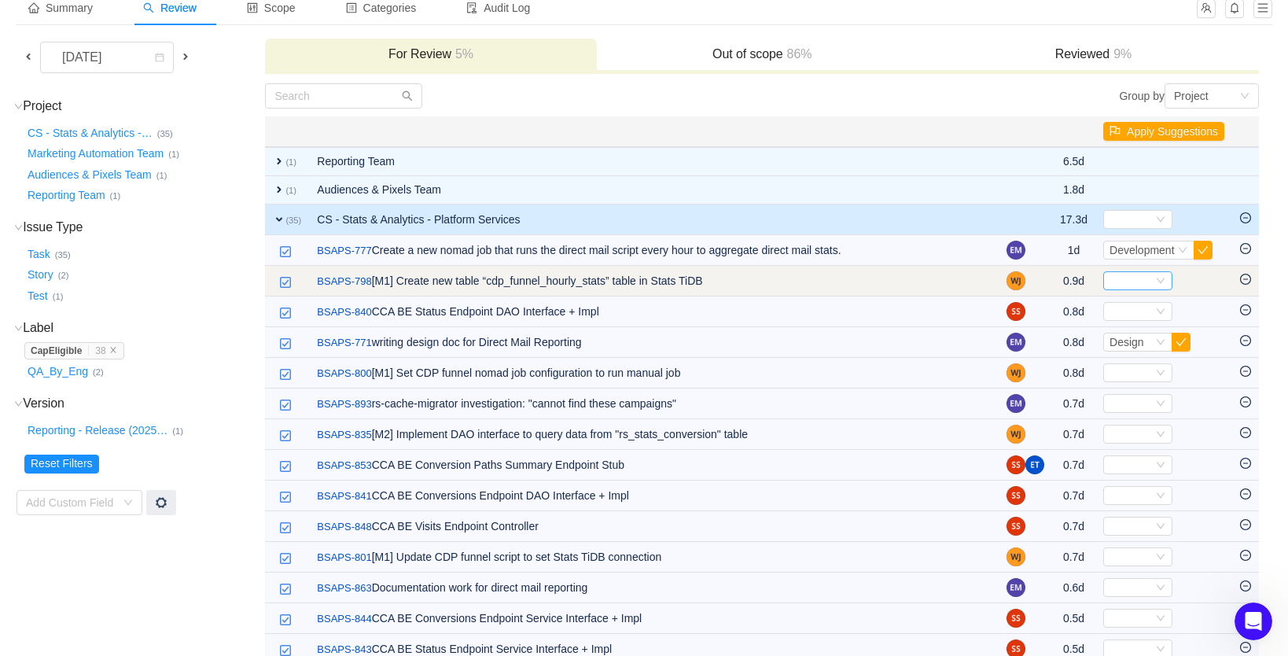
click at [1114, 281] on div "Select" at bounding box center [1131, 280] width 43 height 17
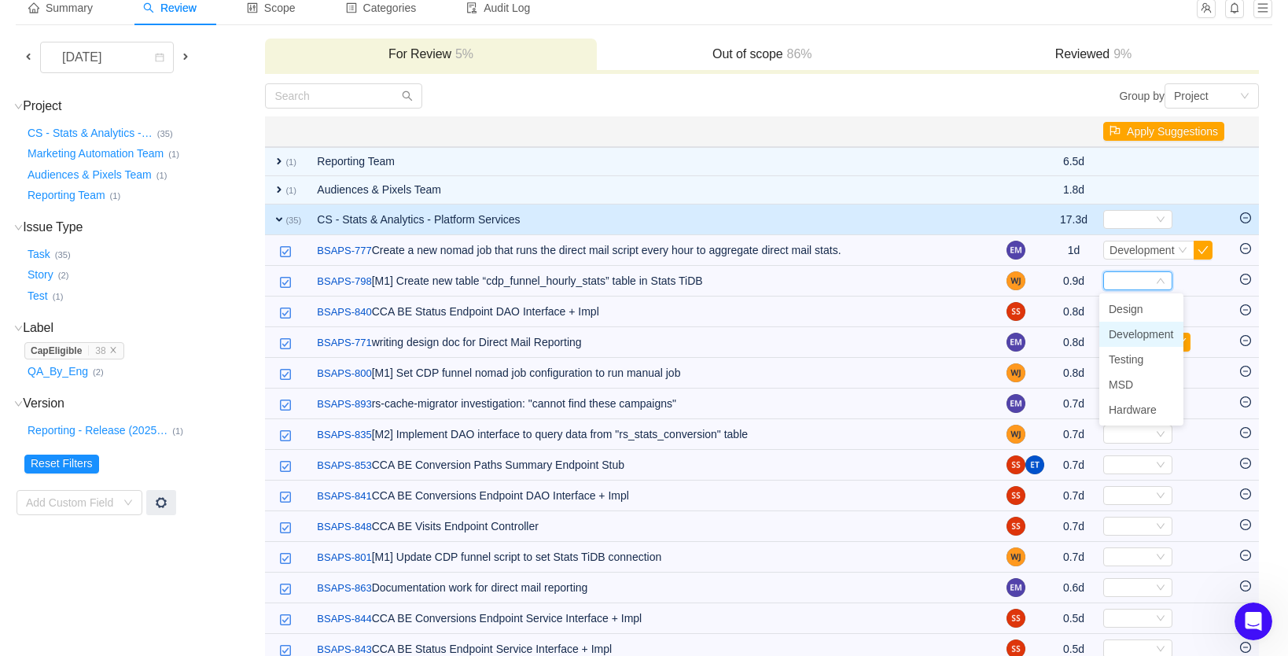
click at [1124, 333] on span "Development" at bounding box center [1141, 334] width 65 height 13
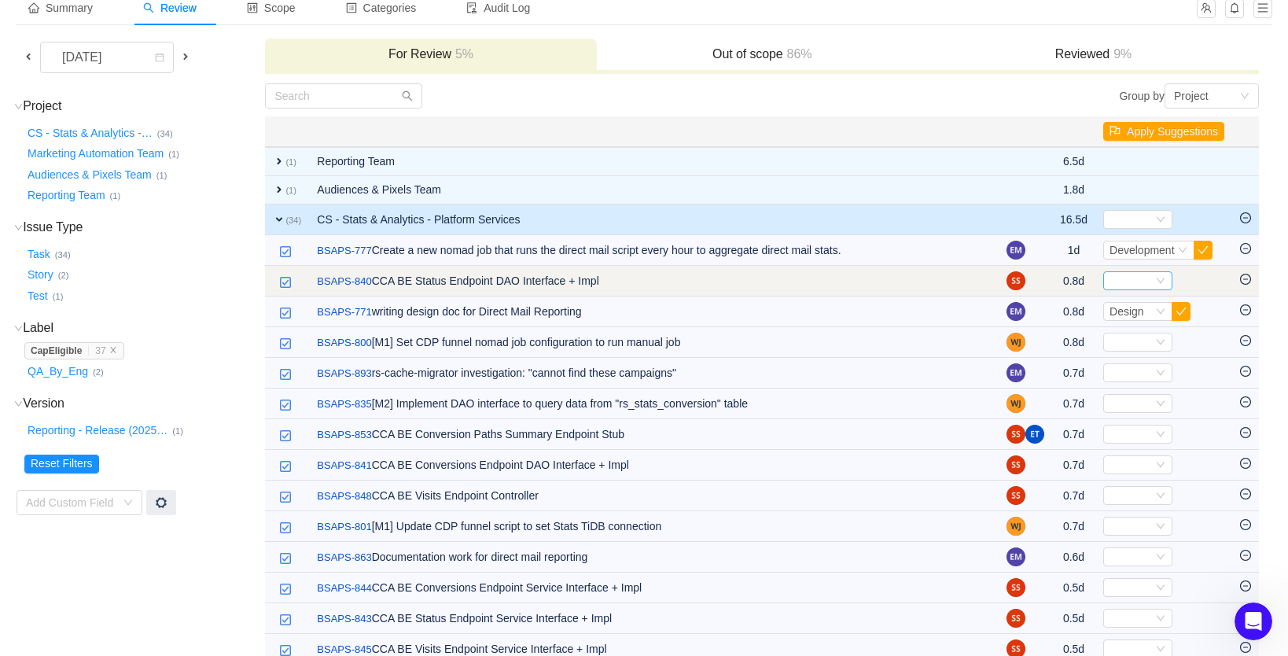
click at [1115, 283] on div "Select" at bounding box center [1131, 280] width 43 height 17
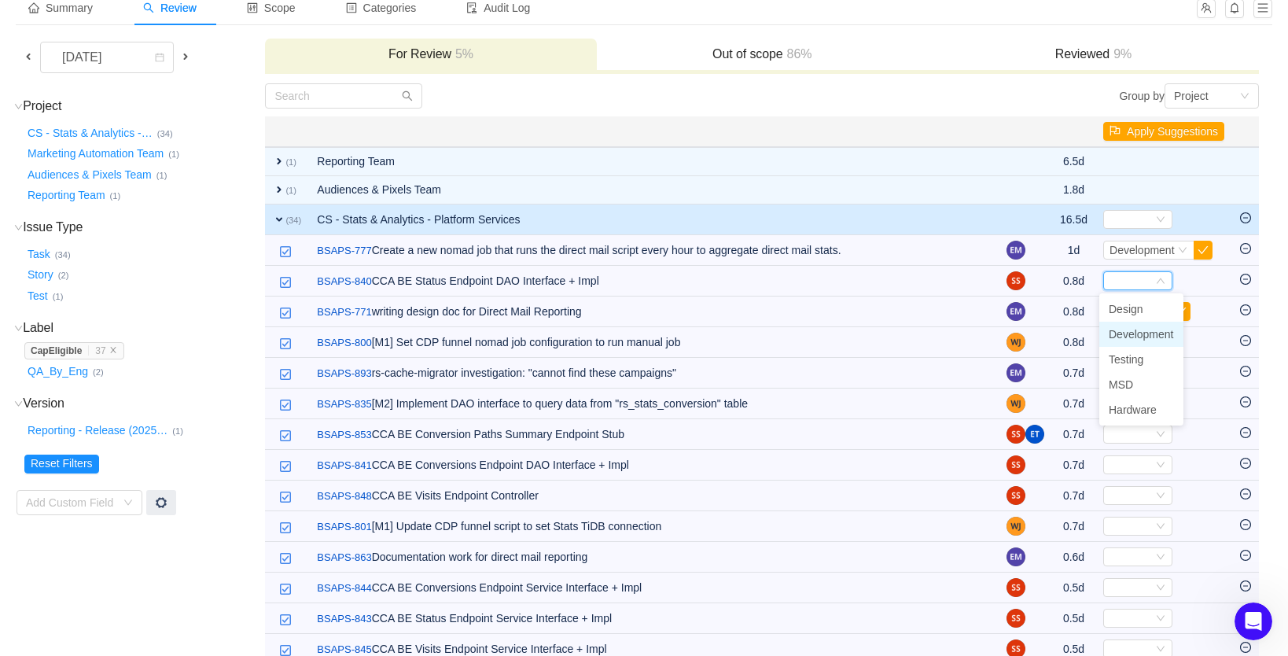
click at [1128, 336] on span "Development" at bounding box center [1141, 334] width 65 height 13
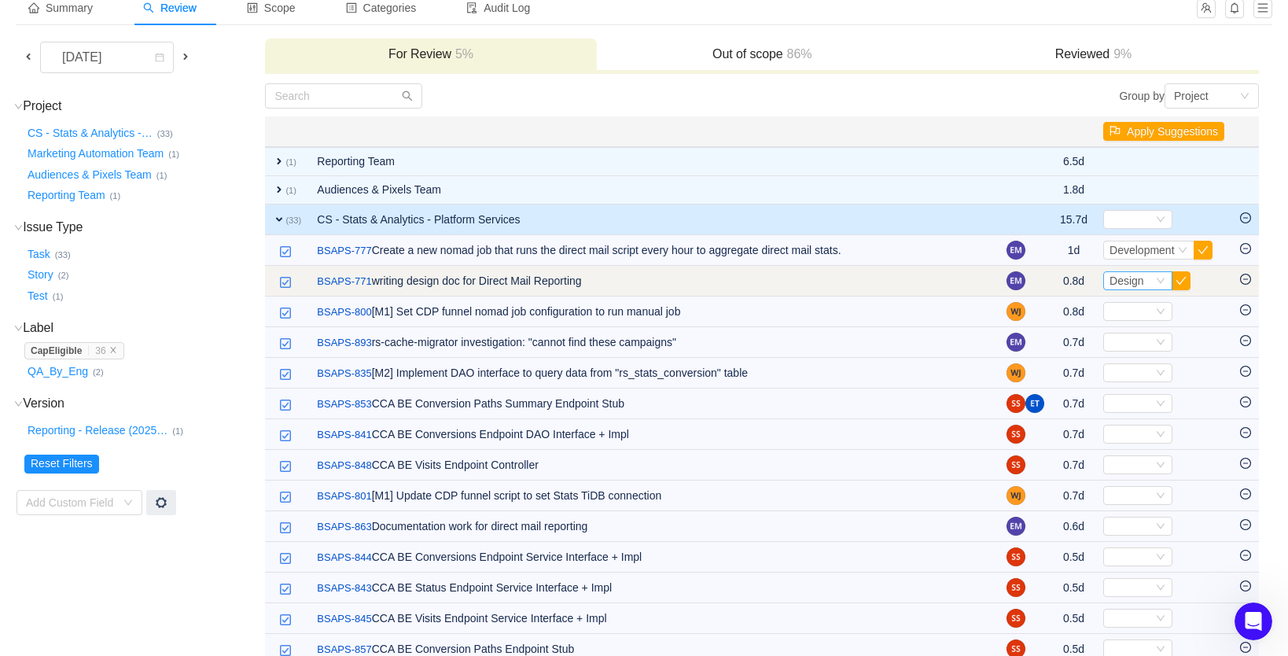
click at [1118, 284] on span "Design" at bounding box center [1127, 280] width 35 height 13
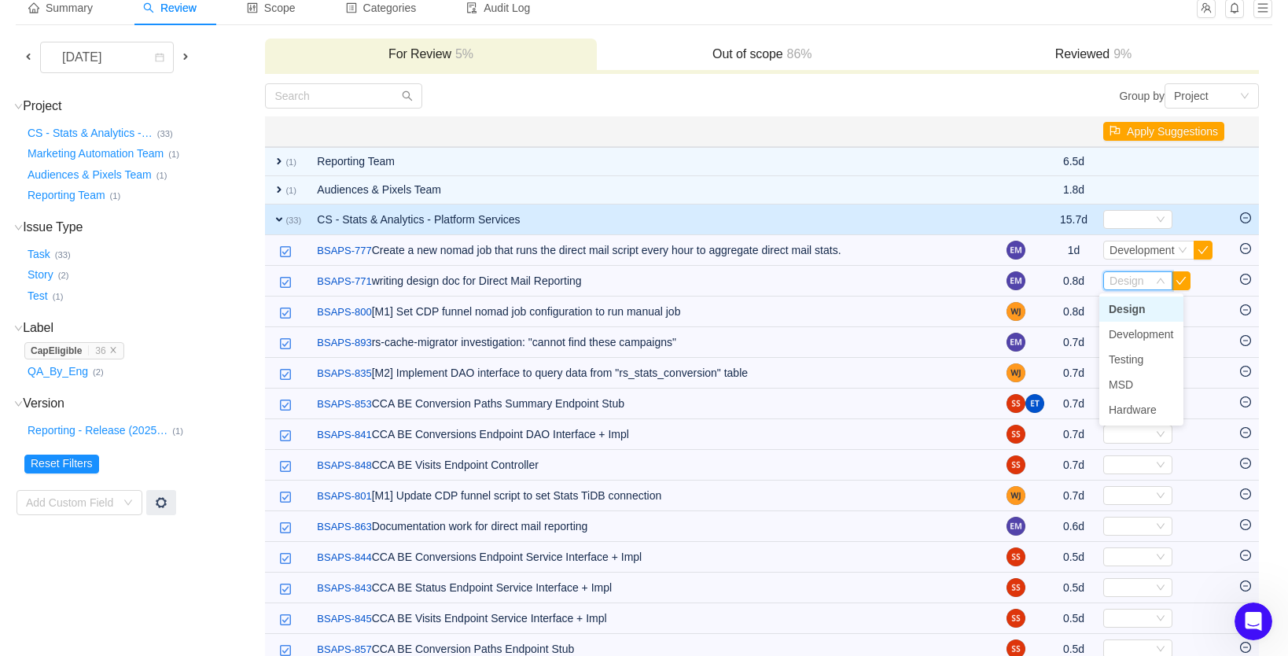
click at [1128, 315] on li "Design" at bounding box center [1141, 308] width 84 height 25
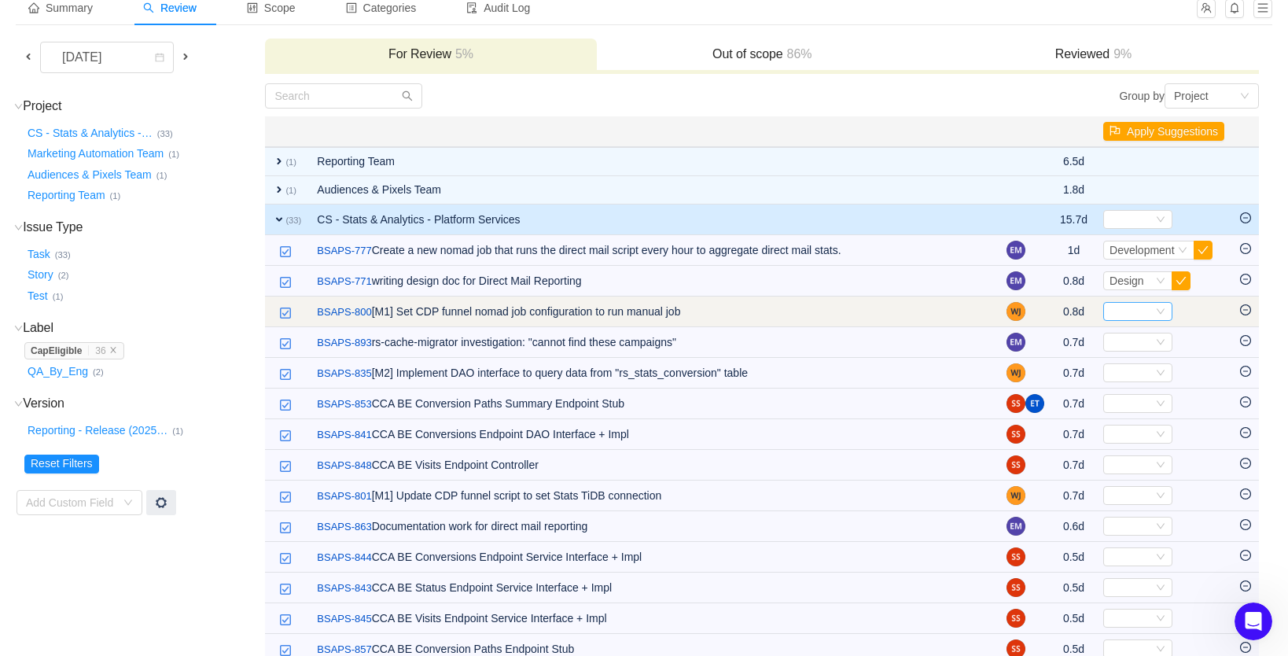
click at [1126, 311] on div "Select" at bounding box center [1131, 311] width 43 height 17
click at [1126, 311] on input at bounding box center [1131, 311] width 43 height 17
click at [1242, 305] on icon "icon: minus-circle" at bounding box center [1245, 309] width 11 height 11
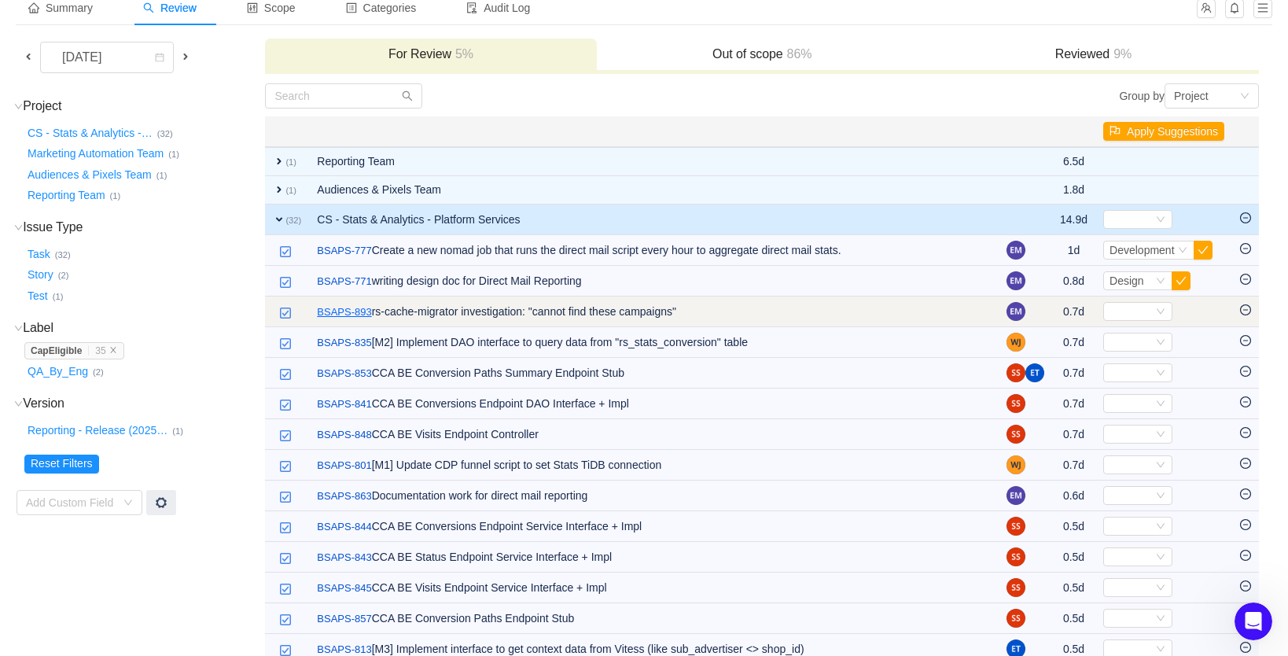
click at [357, 311] on link "BSAPS-893" at bounding box center [344, 312] width 54 height 16
click at [1247, 310] on icon "icon: minus-circle" at bounding box center [1245, 309] width 5 height 1
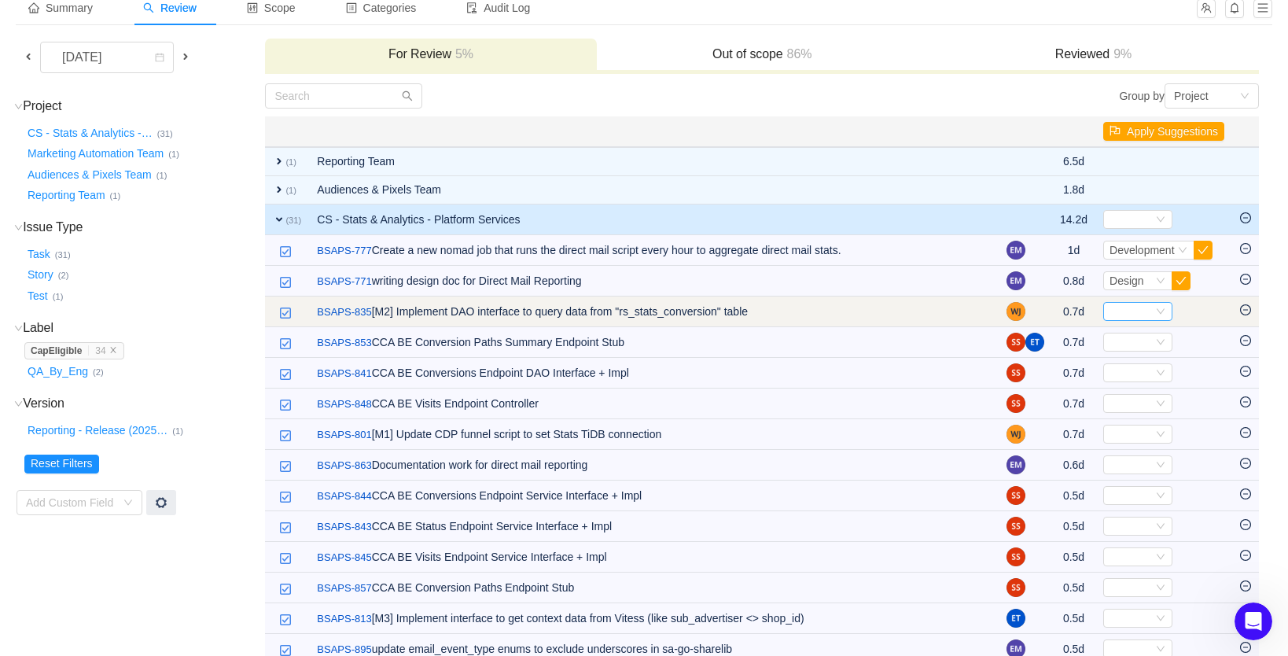
click at [1118, 315] on div "Select" at bounding box center [1131, 311] width 43 height 17
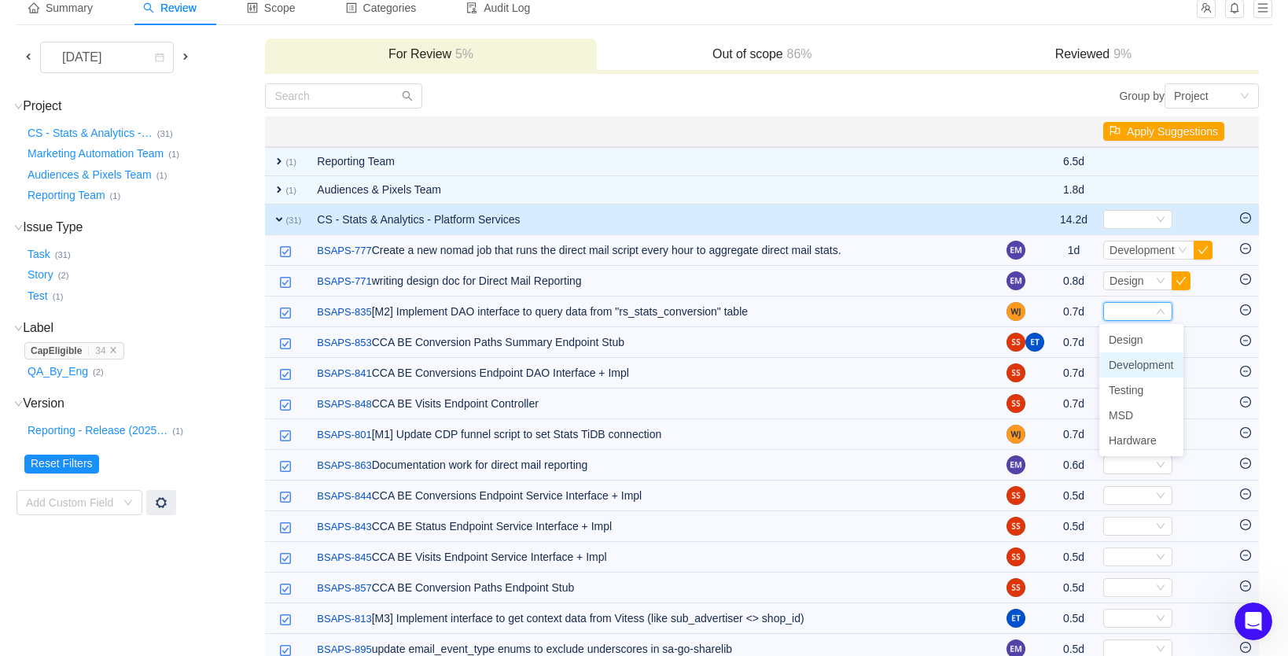
click at [1121, 365] on span "Development" at bounding box center [1141, 365] width 65 height 13
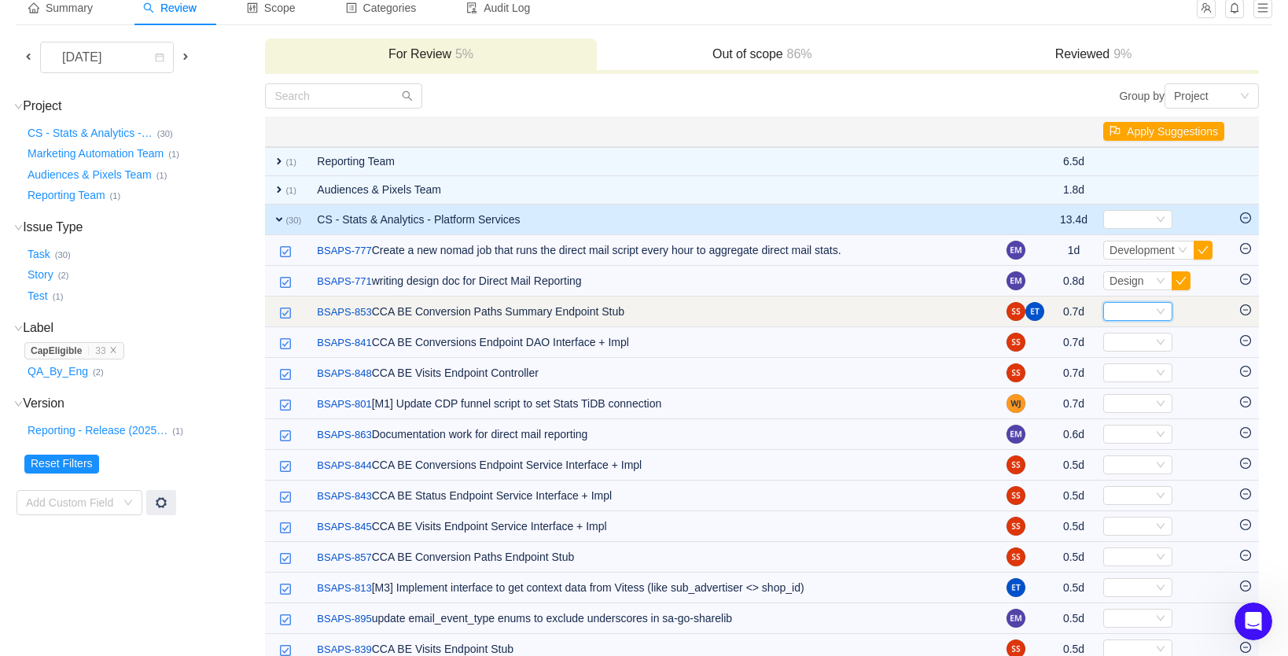
click at [1133, 314] on div "Select" at bounding box center [1131, 311] width 43 height 17
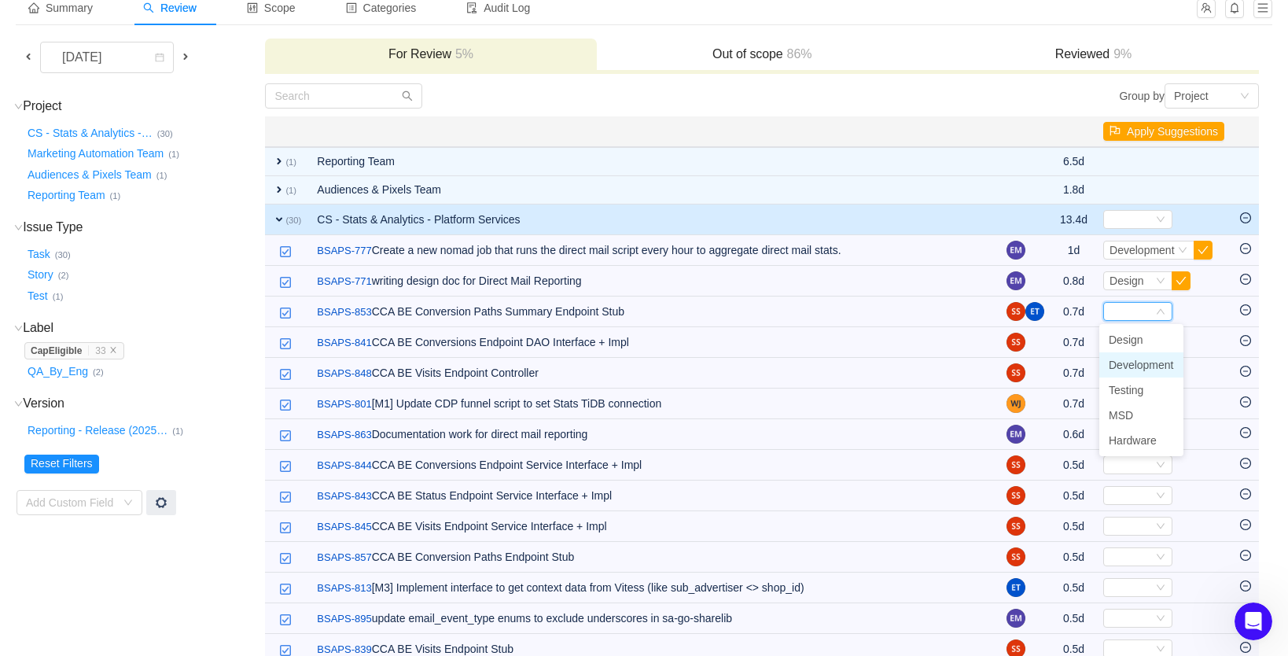
click at [1129, 364] on span "Development" at bounding box center [1141, 365] width 65 height 13
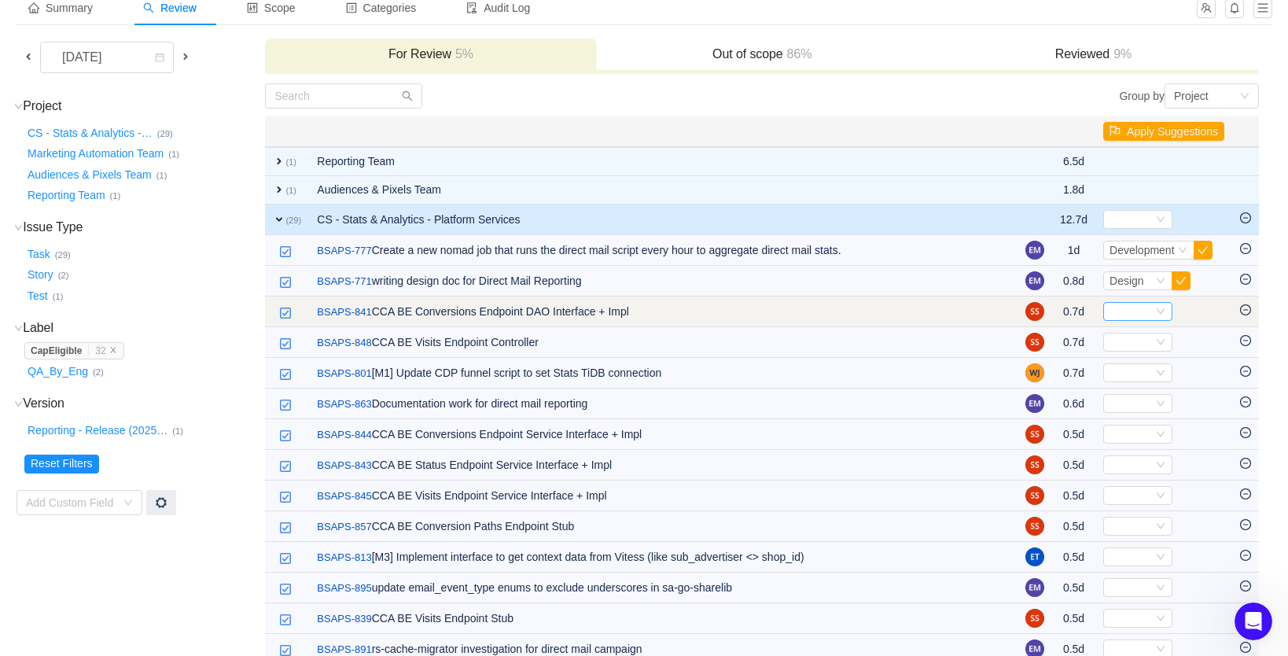
click at [1123, 314] on div "Select" at bounding box center [1131, 311] width 43 height 17
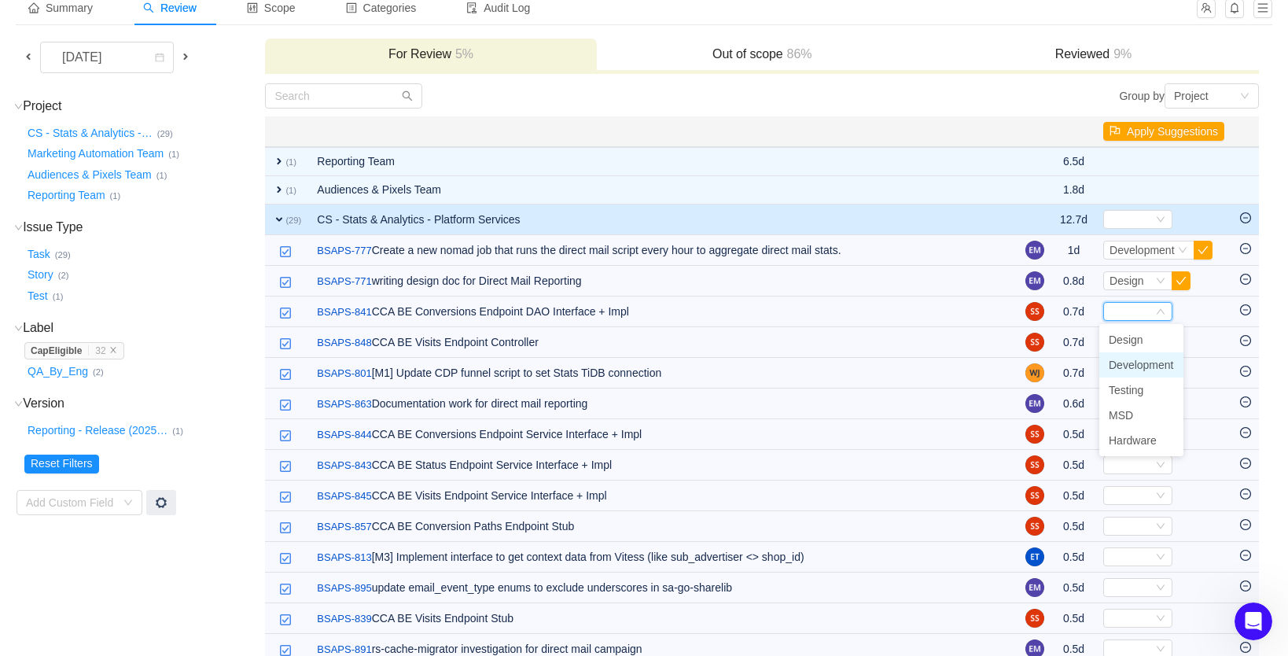
click at [1126, 363] on span "Development" at bounding box center [1141, 365] width 65 height 13
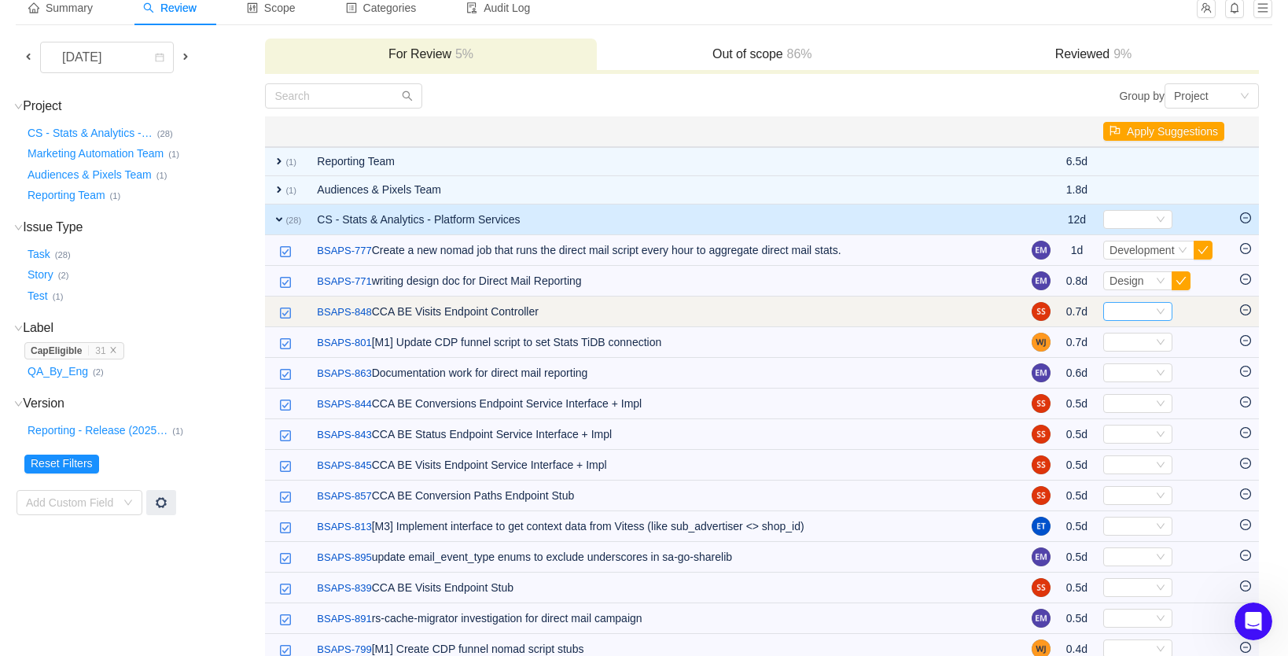
click at [1122, 315] on div "Select" at bounding box center [1131, 311] width 43 height 17
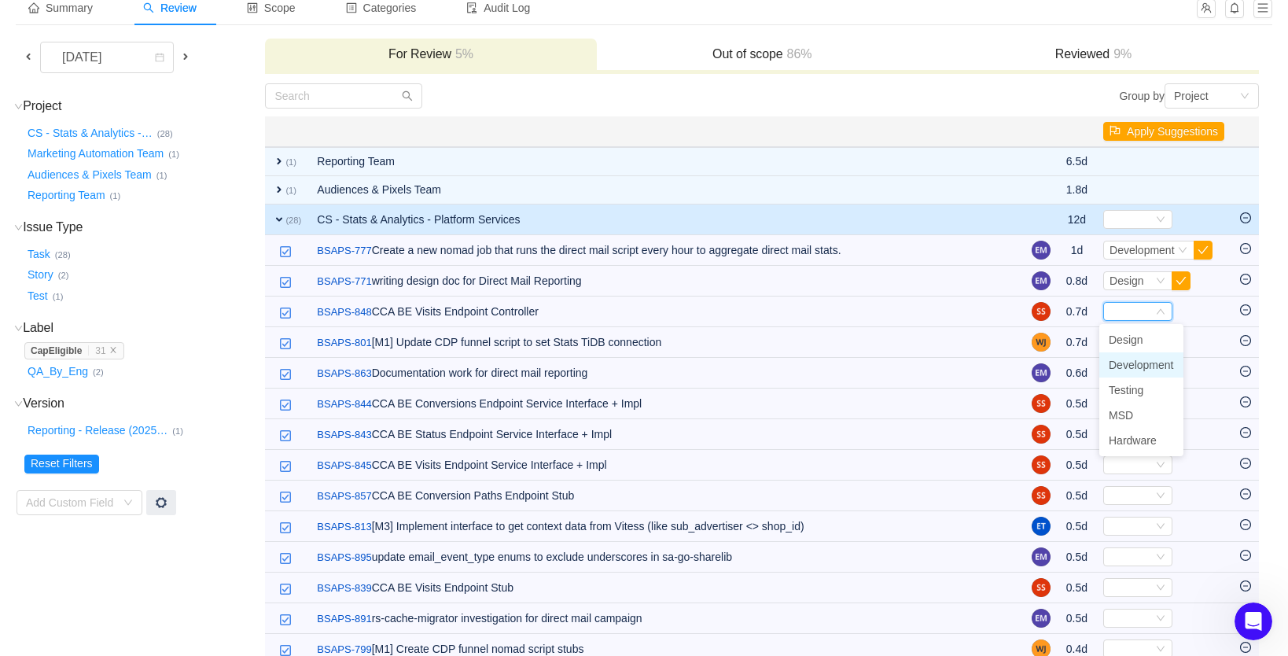
click at [1125, 364] on span "Development" at bounding box center [1141, 365] width 65 height 13
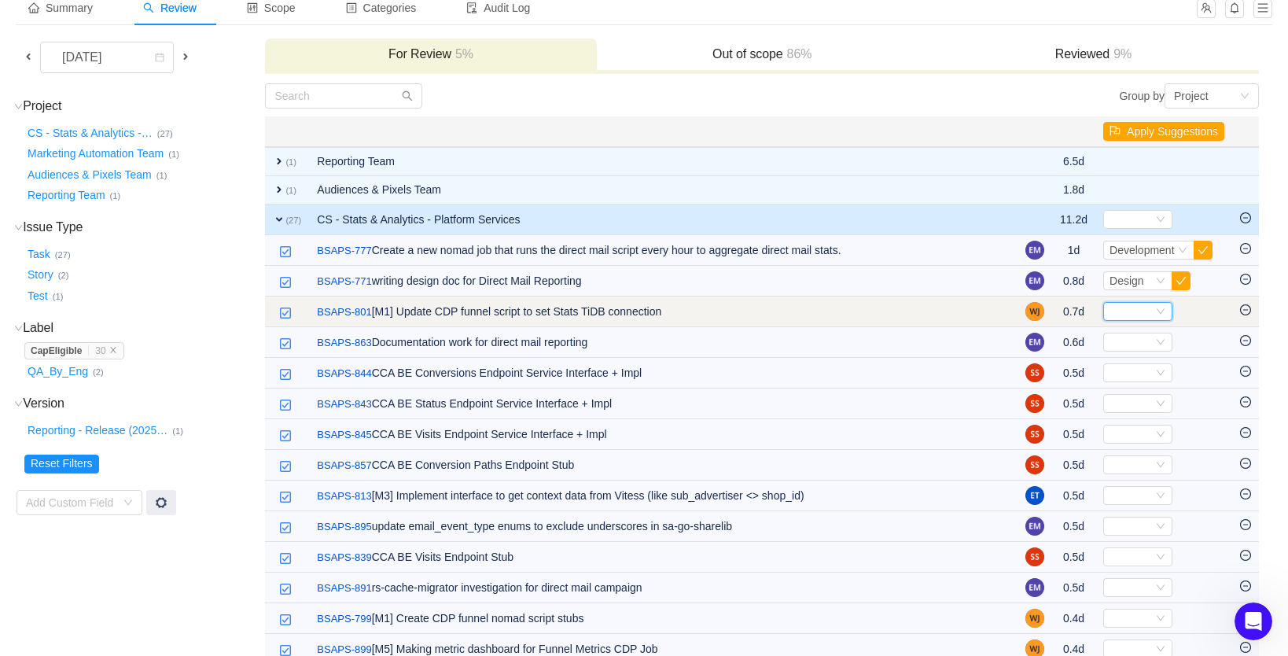
click at [1122, 315] on div "Select" at bounding box center [1131, 311] width 43 height 17
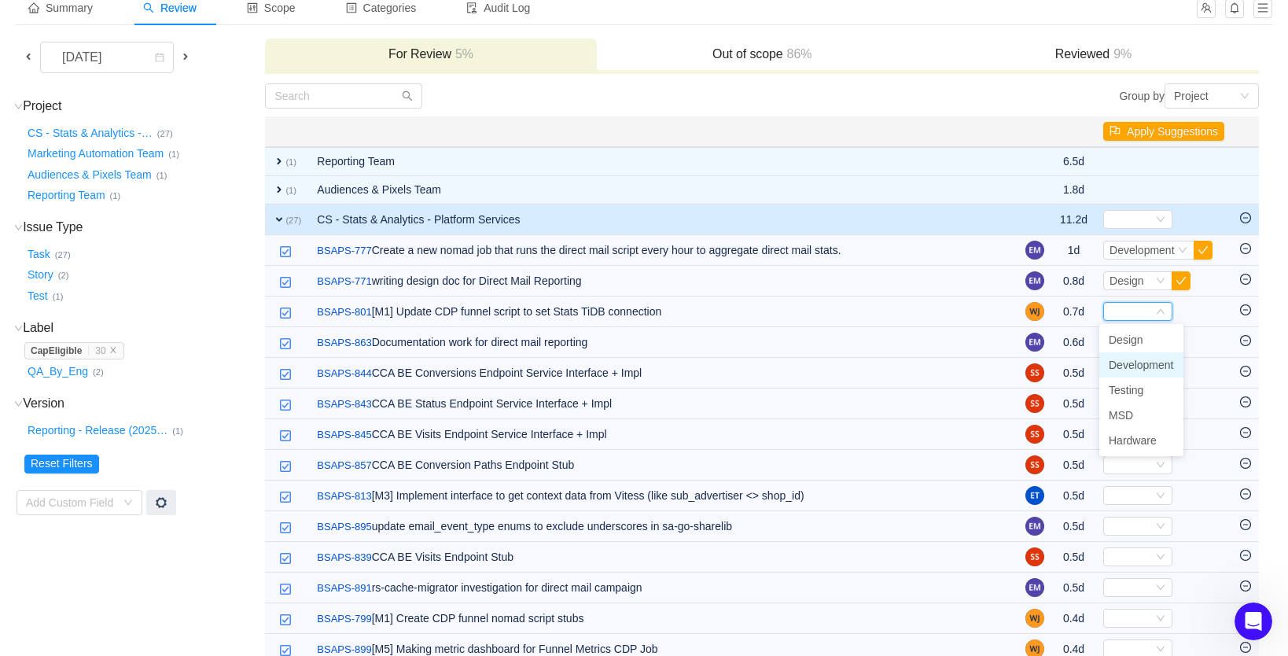
click at [1136, 364] on span "Development" at bounding box center [1141, 365] width 65 height 13
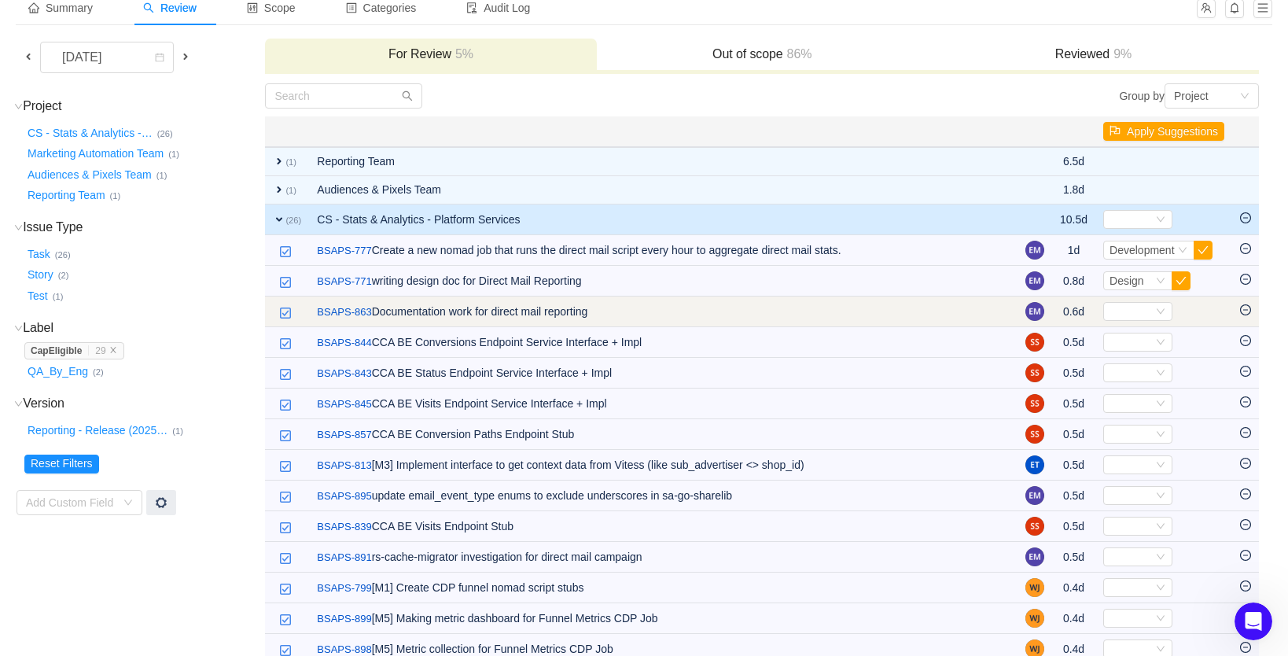
click at [1244, 312] on icon "icon: minus-circle" at bounding box center [1245, 309] width 11 height 11
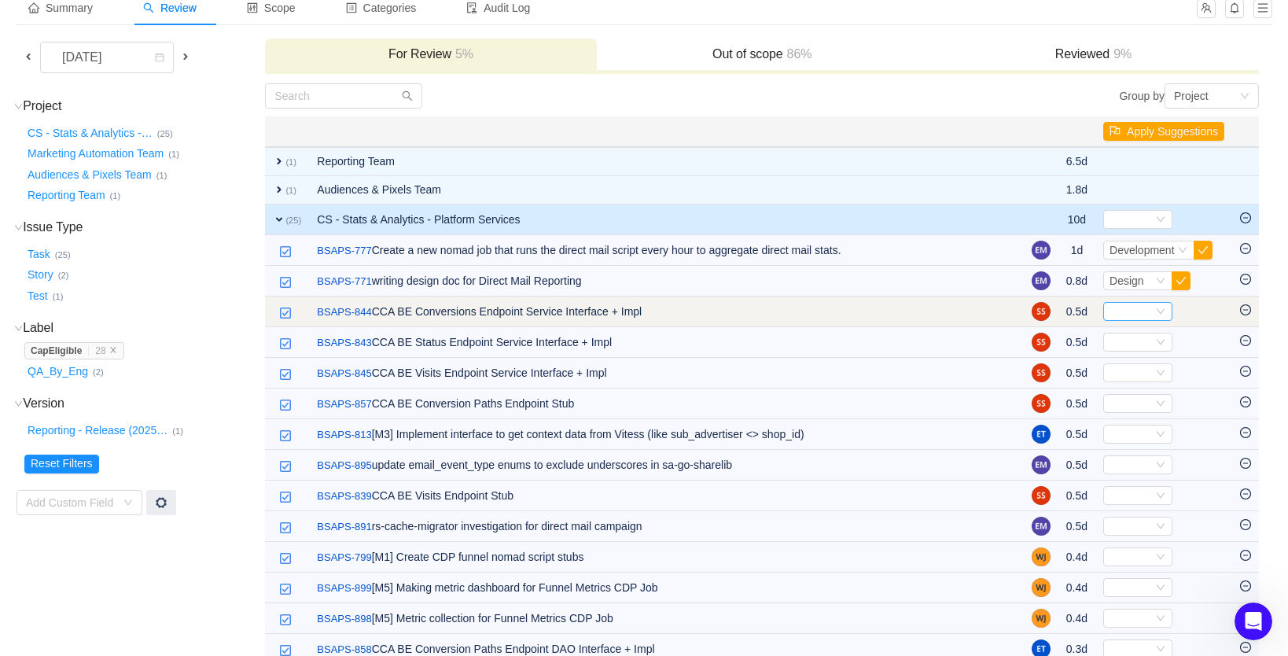
click at [1145, 311] on div "Select" at bounding box center [1131, 311] width 43 height 17
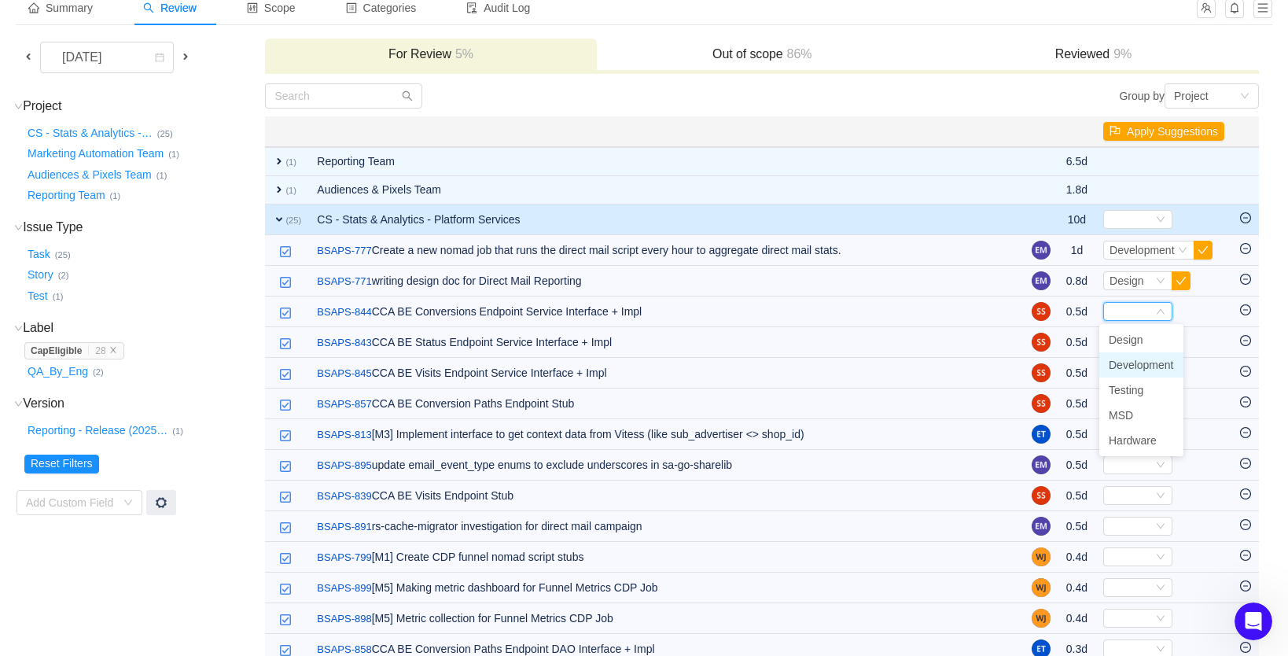
click at [1135, 362] on span "Development" at bounding box center [1141, 365] width 65 height 13
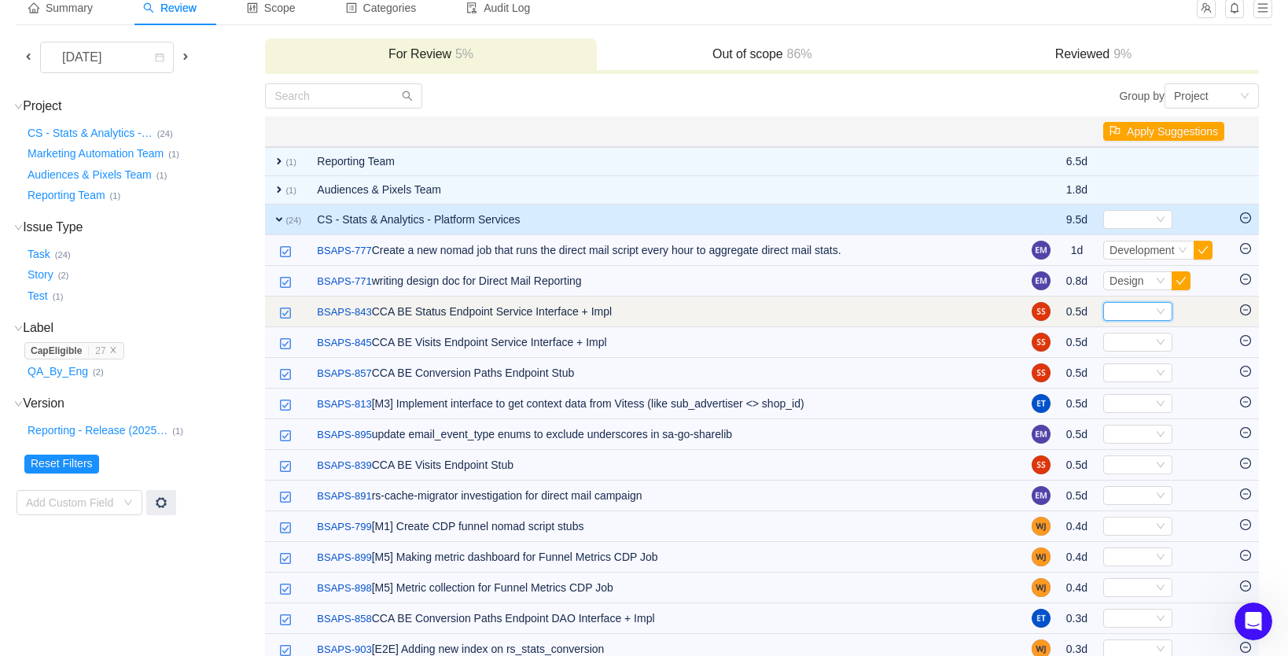
click at [1121, 316] on div "Select" at bounding box center [1131, 311] width 43 height 17
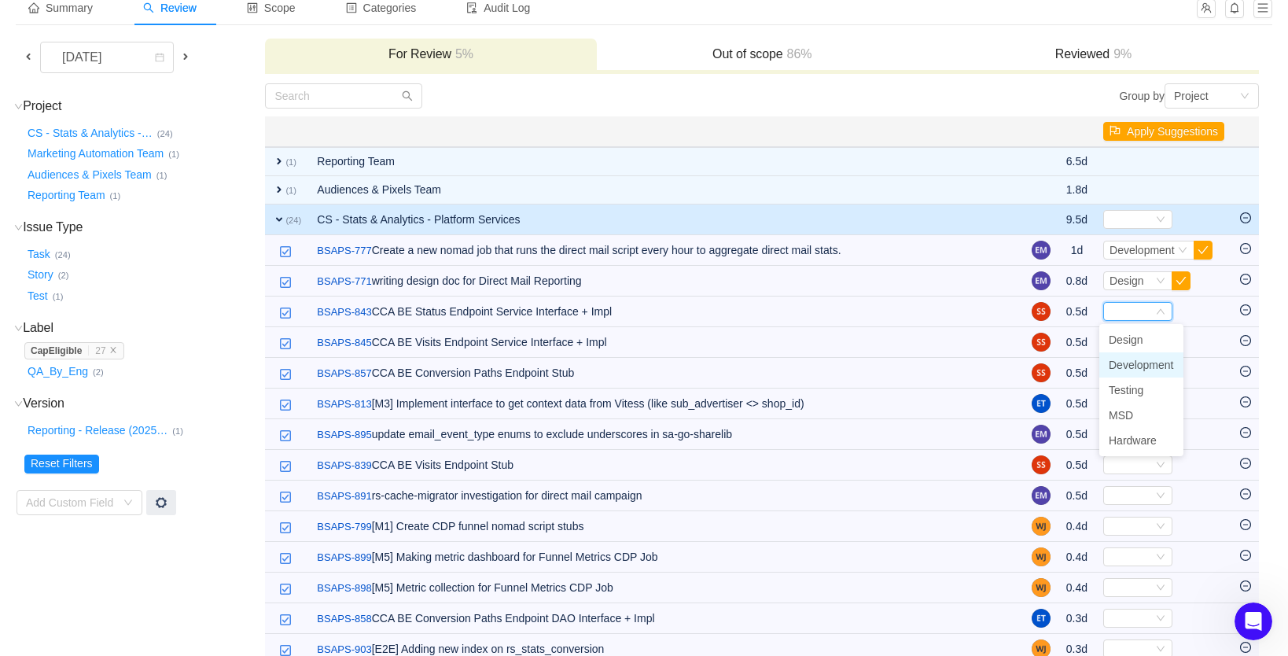
click at [1119, 362] on span "Development" at bounding box center [1141, 365] width 65 height 13
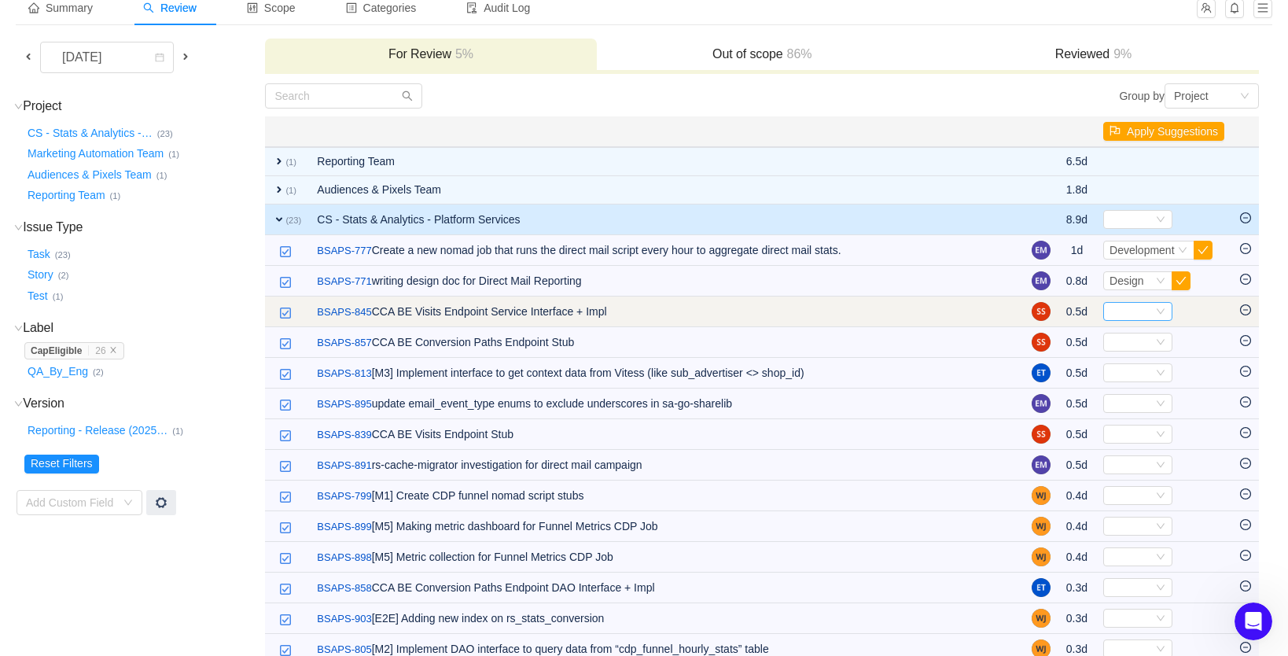
click at [1117, 316] on div "Select" at bounding box center [1131, 311] width 43 height 17
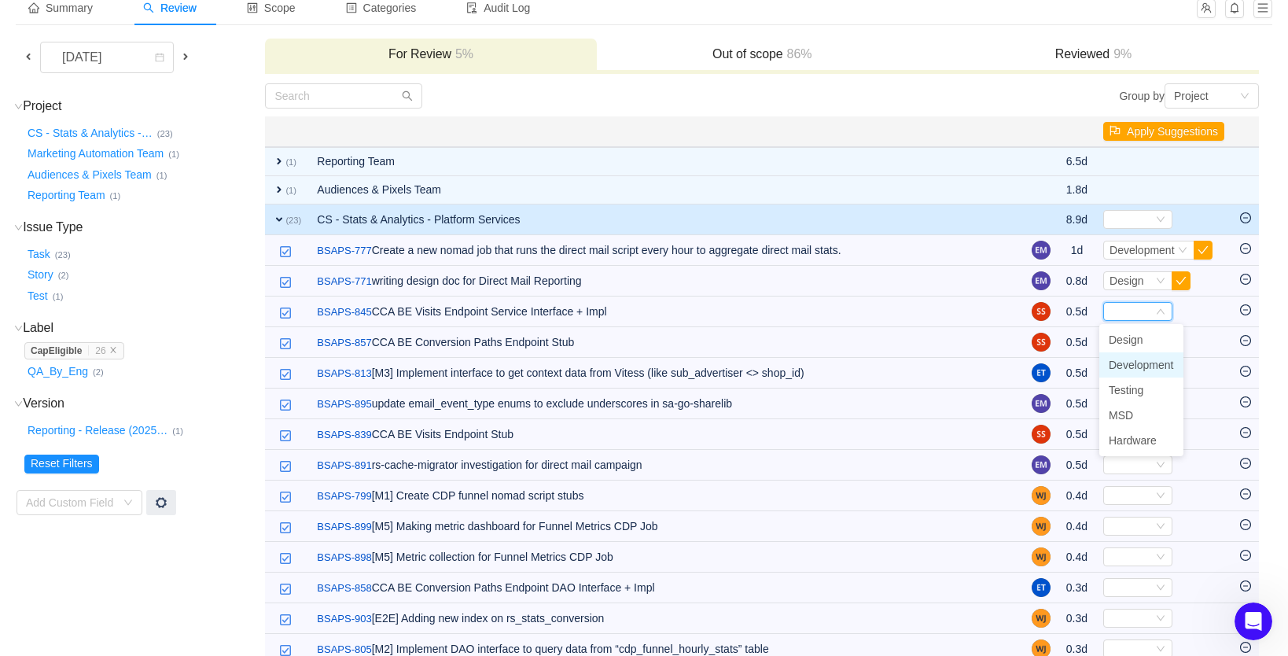
click at [1122, 363] on span "Development" at bounding box center [1141, 365] width 65 height 13
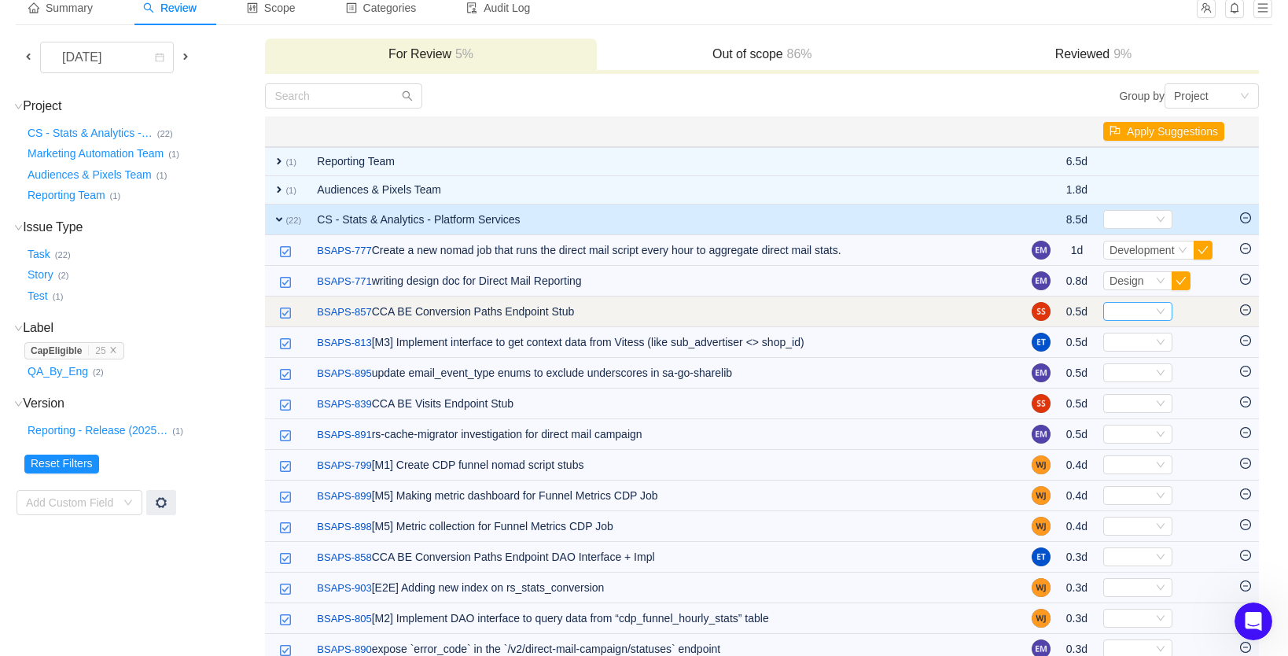
click at [1114, 316] on div "Select" at bounding box center [1131, 311] width 43 height 17
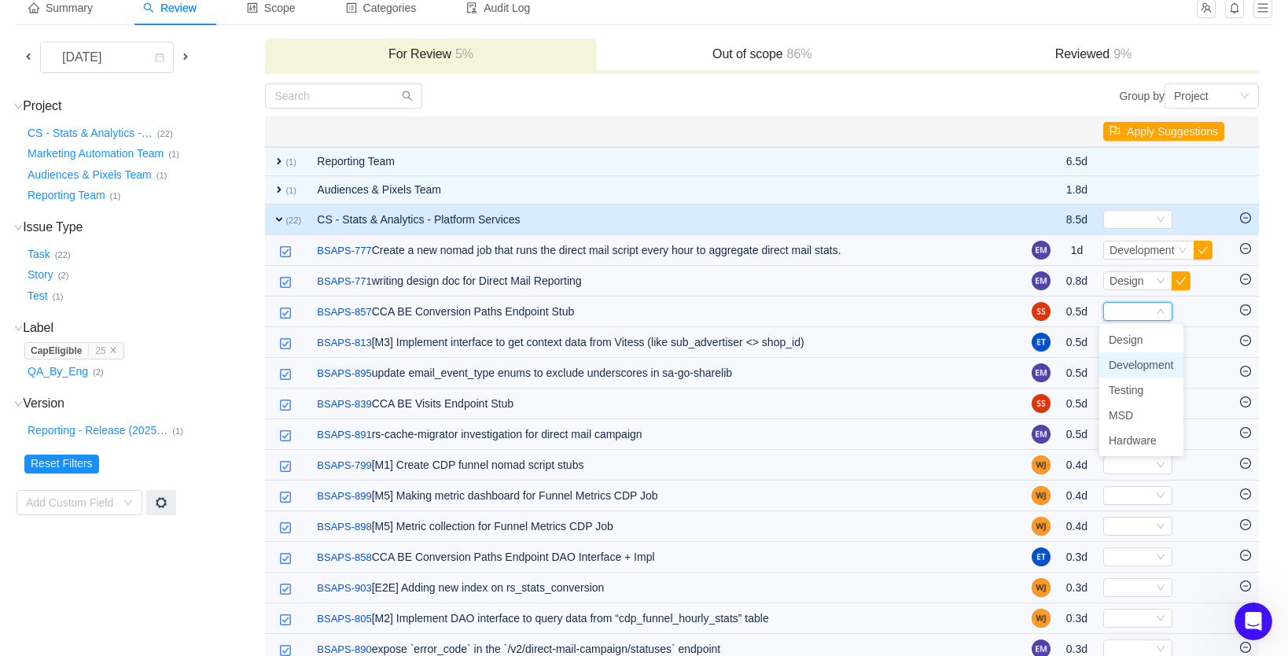
click at [1122, 363] on span "Development" at bounding box center [1141, 365] width 65 height 13
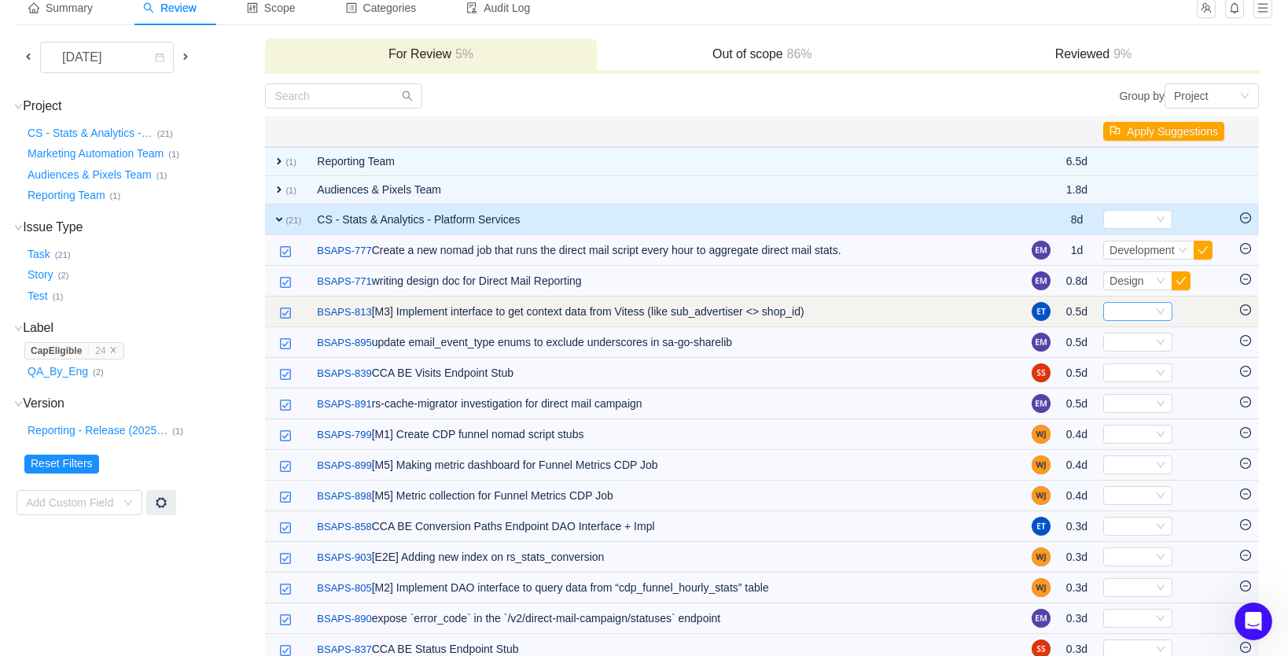
click at [1127, 311] on div "Select" at bounding box center [1131, 311] width 43 height 17
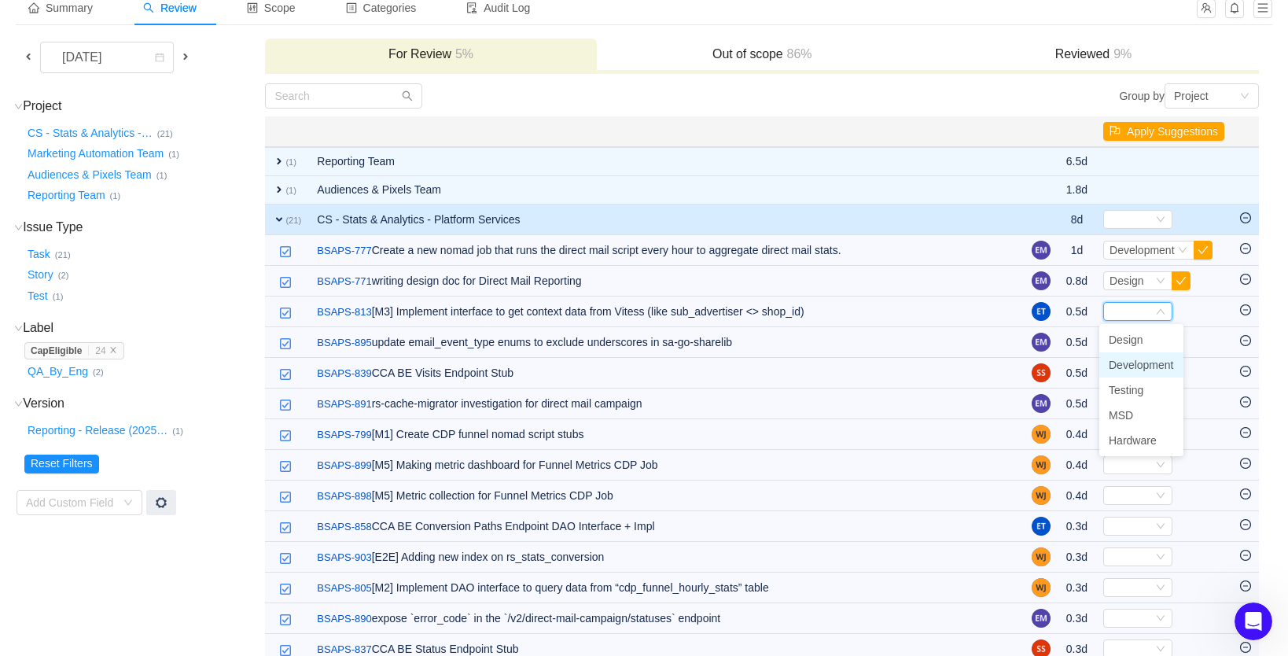
click at [1128, 359] on span "Development" at bounding box center [1141, 365] width 65 height 13
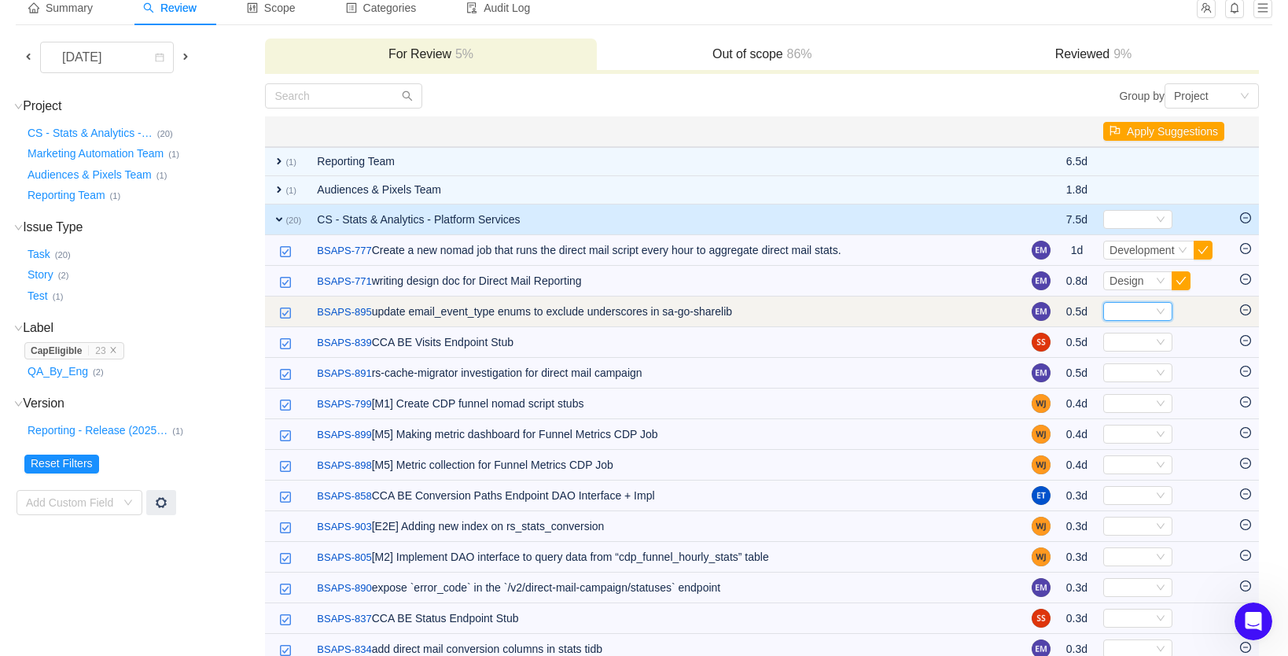
click at [1131, 314] on div "Select" at bounding box center [1131, 311] width 43 height 17
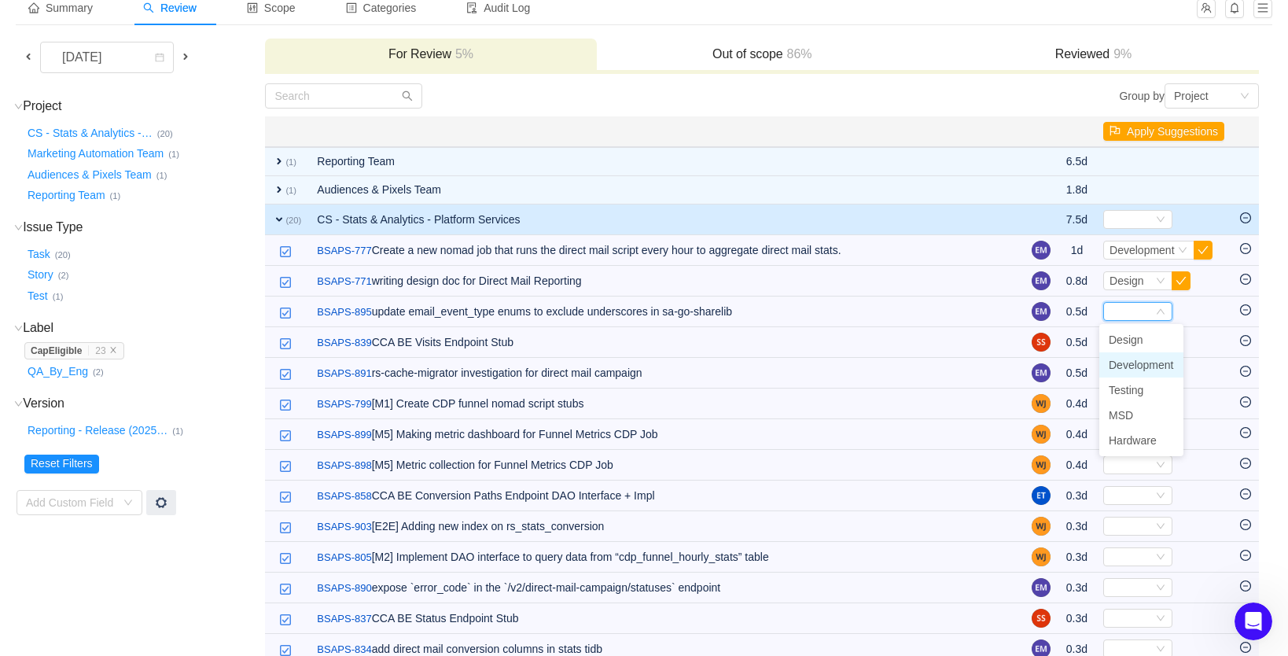
click at [1131, 363] on span "Development" at bounding box center [1141, 365] width 65 height 13
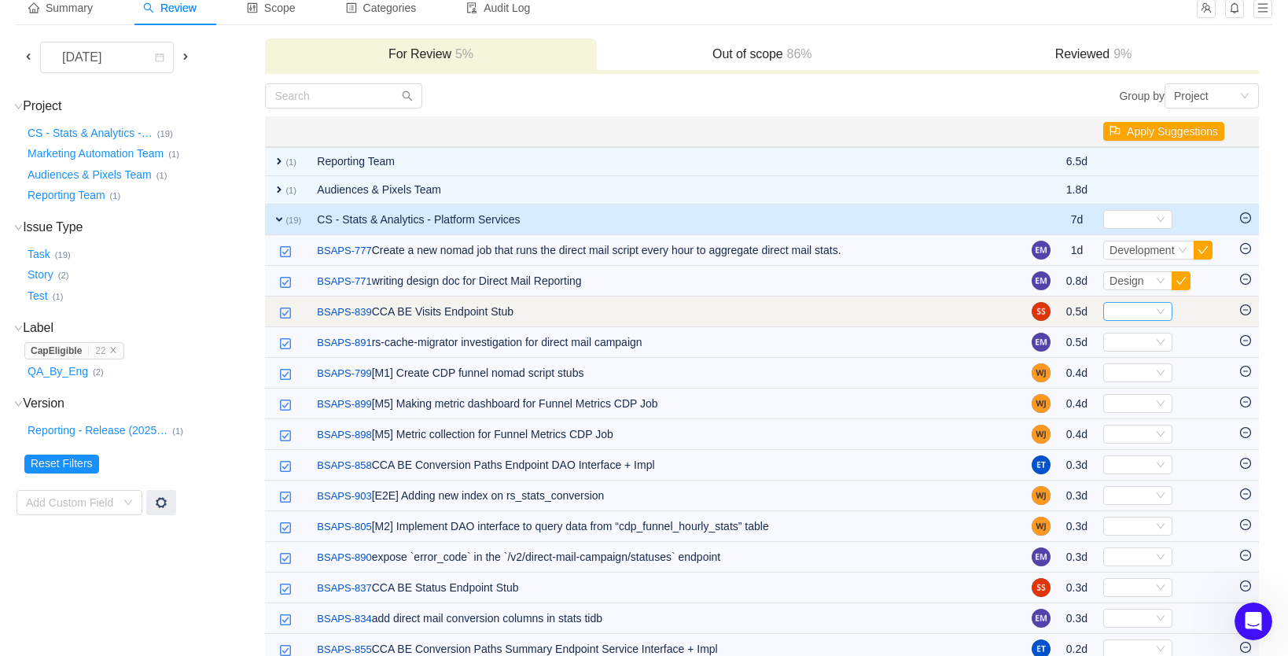
click at [1114, 313] on div "Select" at bounding box center [1131, 311] width 43 height 17
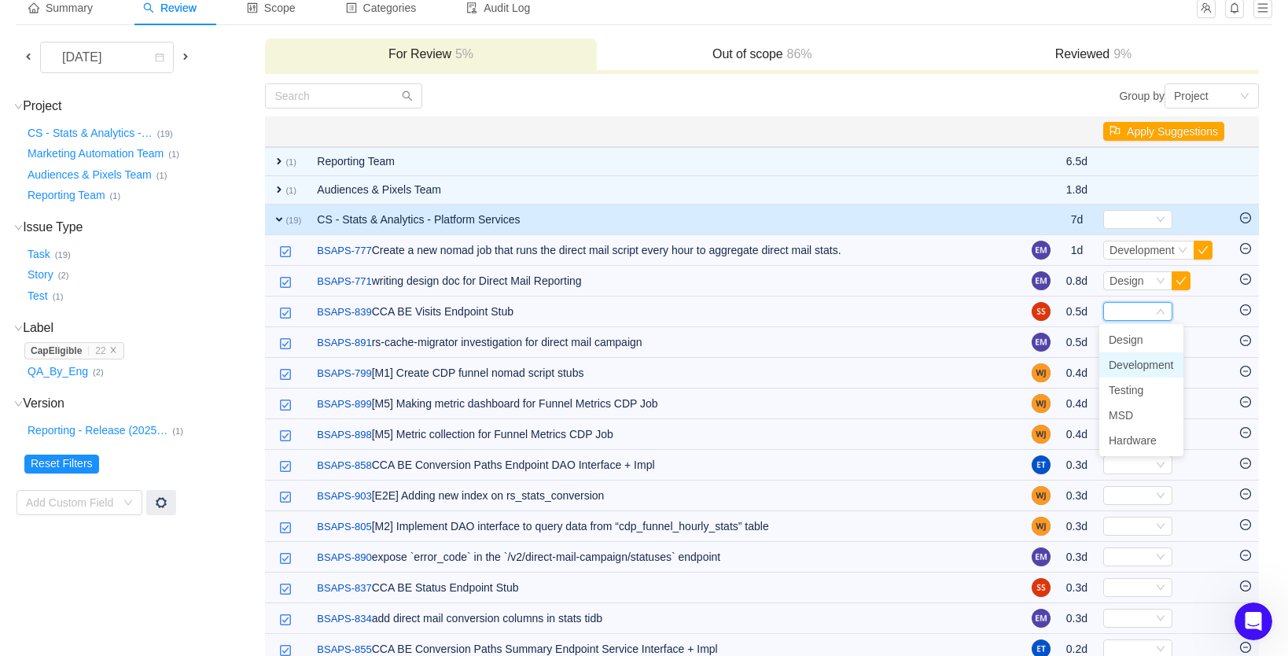
click at [1128, 364] on span "Development" at bounding box center [1141, 365] width 65 height 13
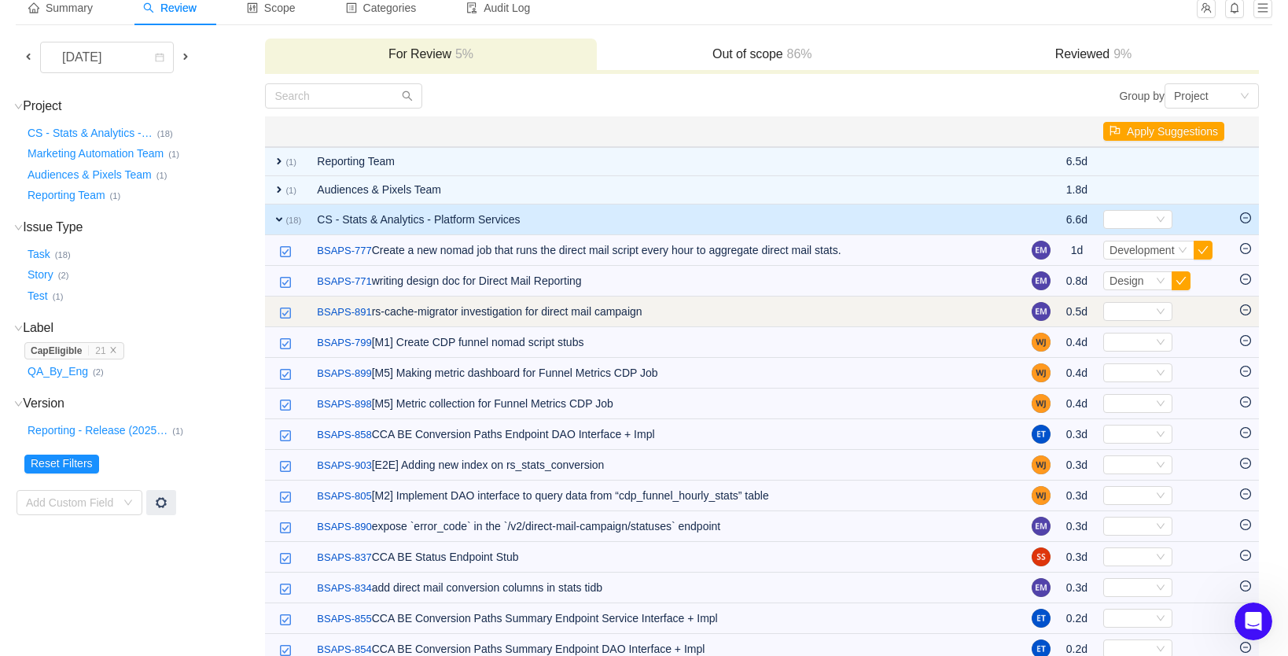
click at [1246, 311] on icon "icon: minus-circle" at bounding box center [1245, 309] width 11 height 11
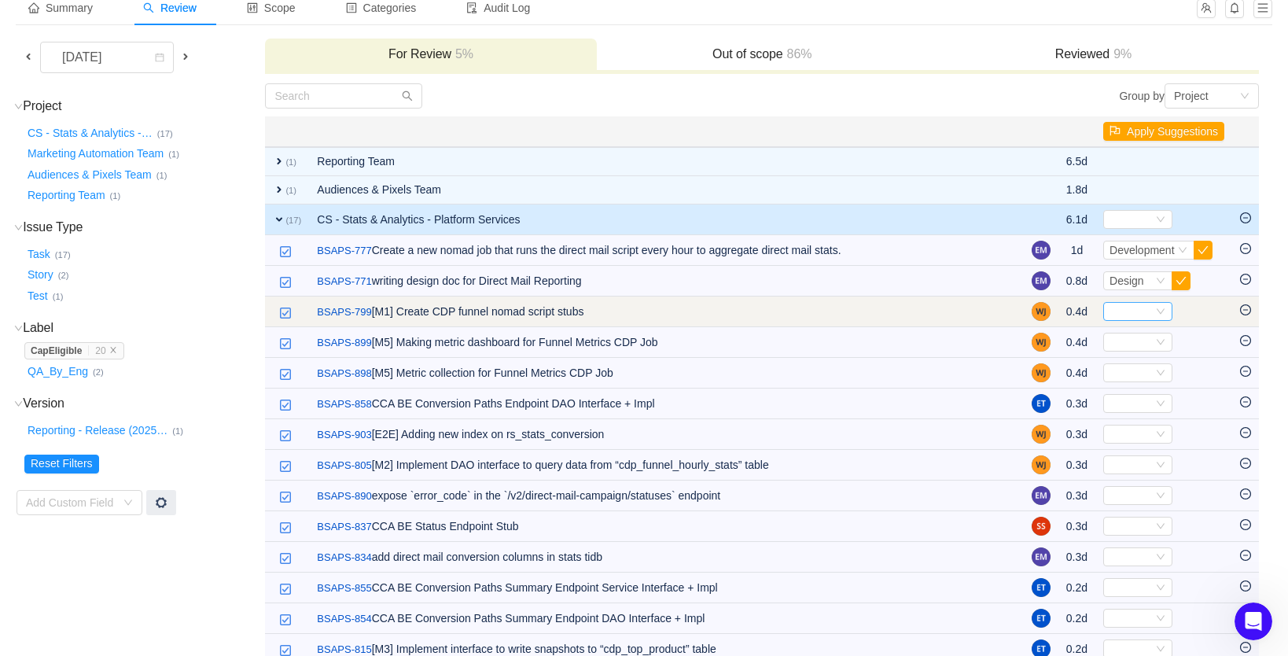
click at [1118, 310] on div "Select" at bounding box center [1131, 311] width 43 height 17
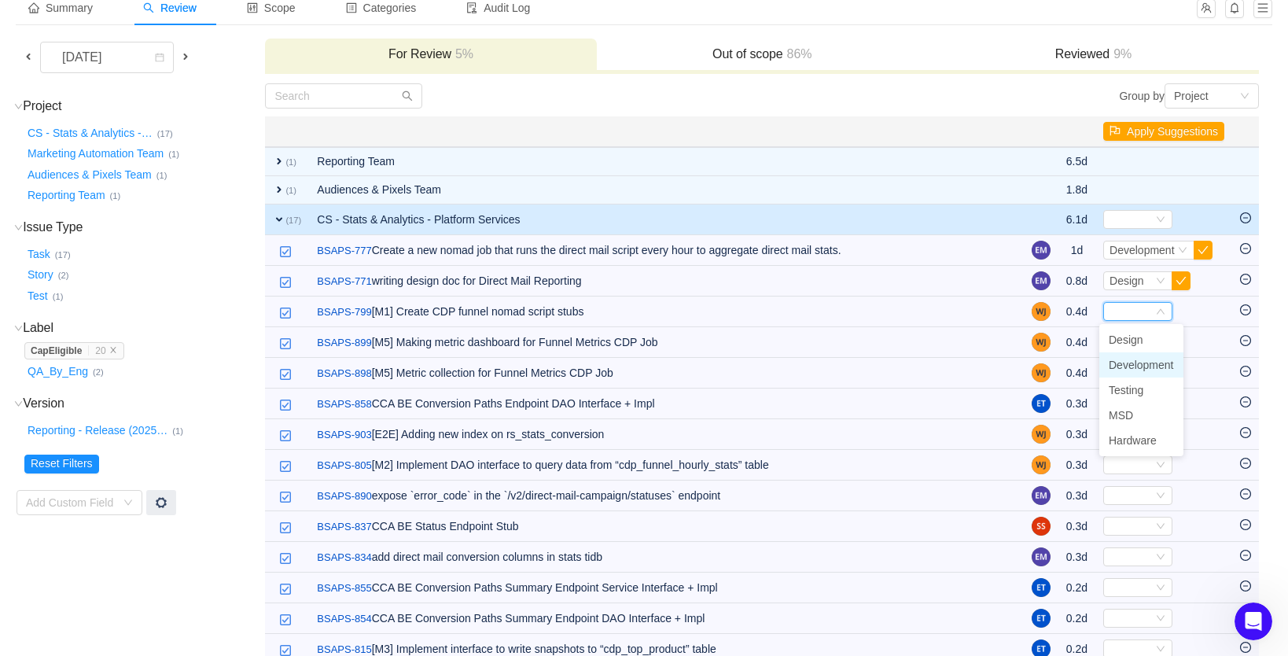
click at [1125, 362] on span "Development" at bounding box center [1141, 365] width 65 height 13
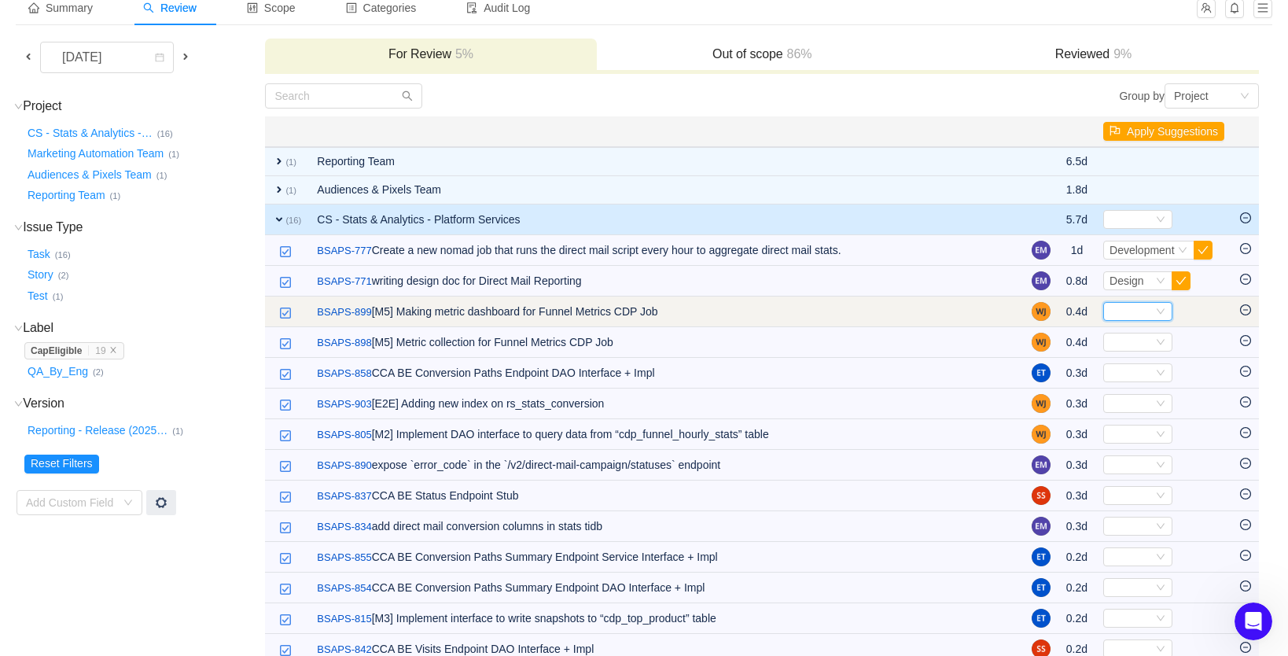
click at [1118, 313] on div "Select" at bounding box center [1131, 311] width 43 height 17
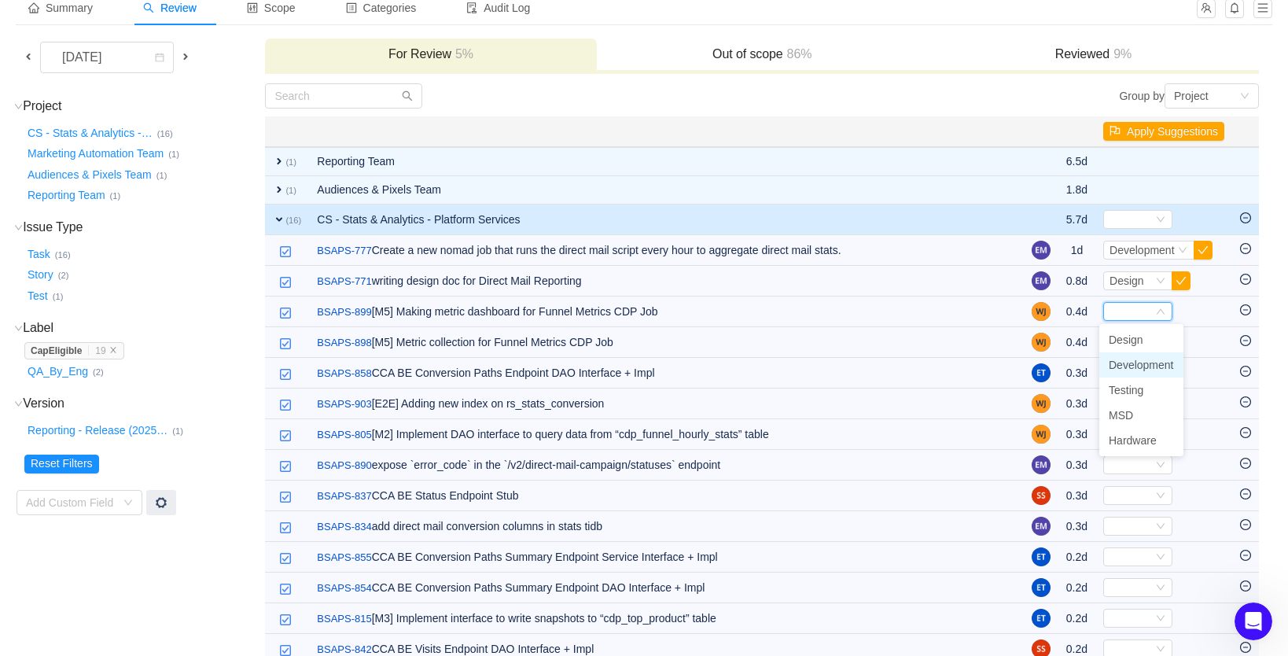
click at [1127, 363] on span "Development" at bounding box center [1141, 365] width 65 height 13
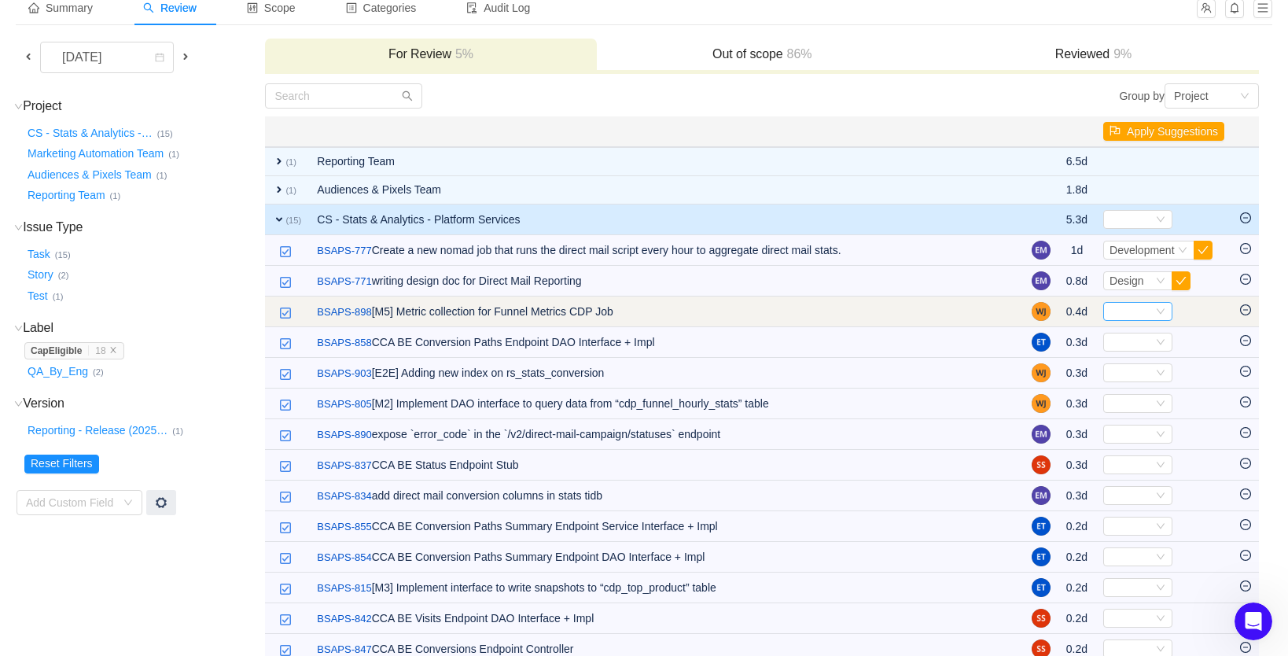
click at [1121, 313] on div "Select" at bounding box center [1131, 311] width 43 height 17
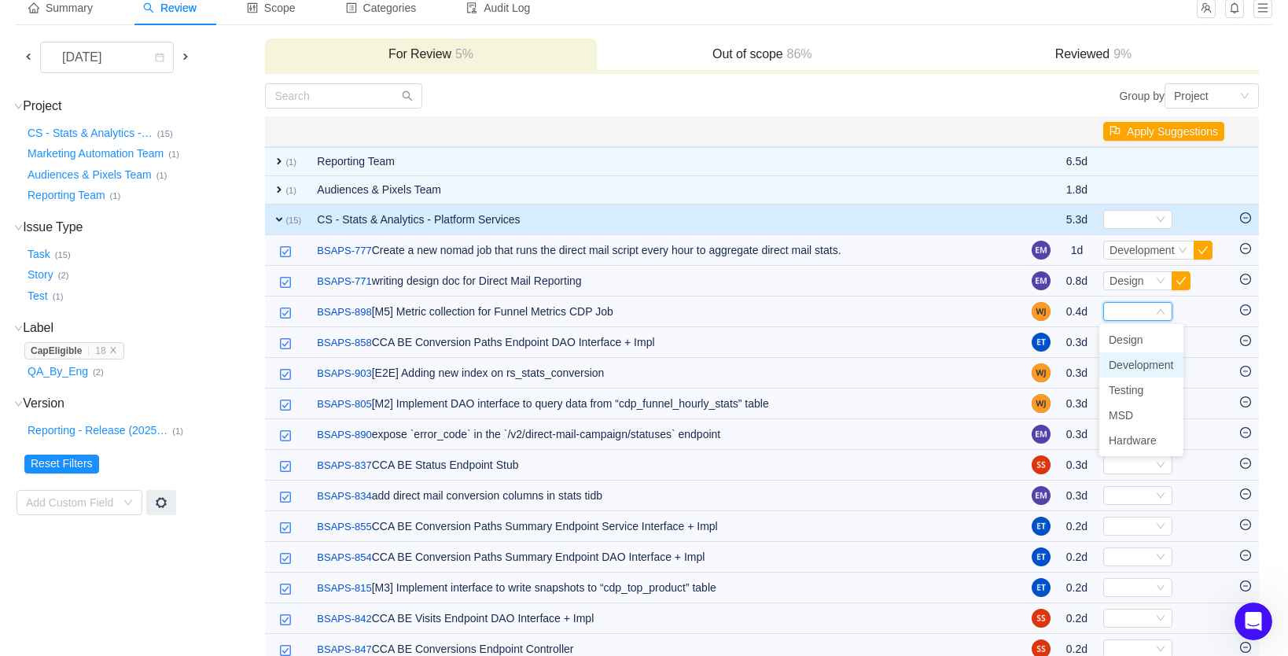
click at [1135, 368] on span "Development" at bounding box center [1141, 365] width 65 height 13
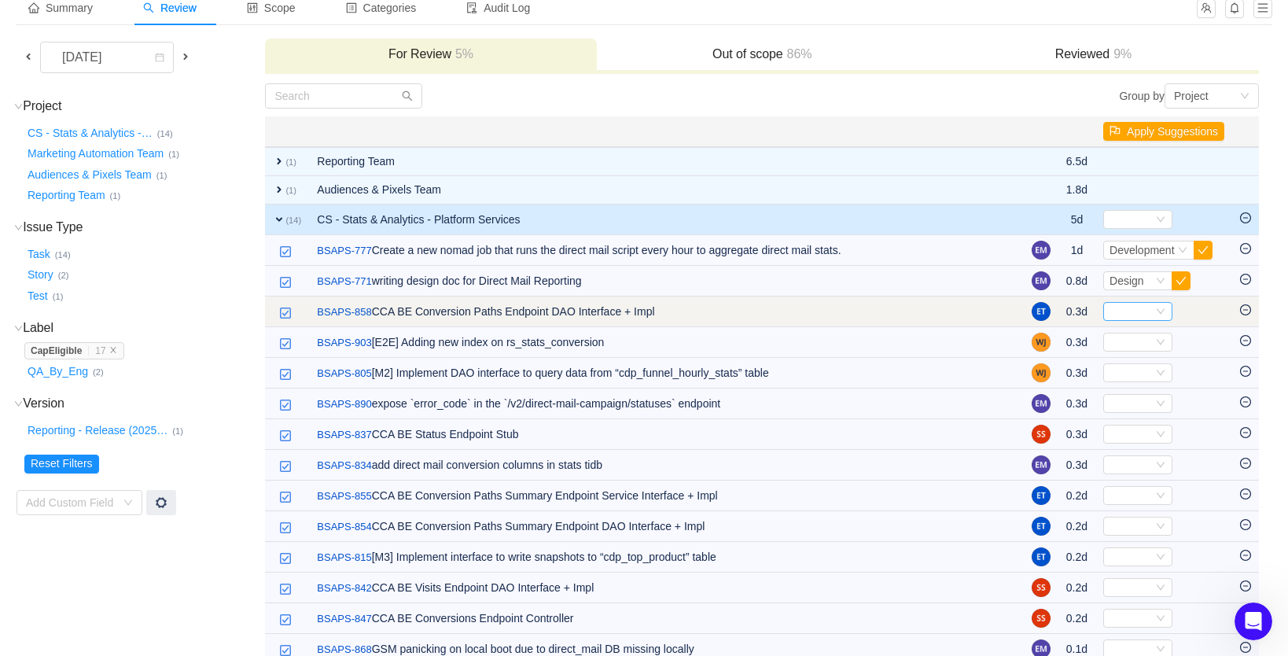
click at [1119, 309] on div "Select" at bounding box center [1131, 311] width 43 height 17
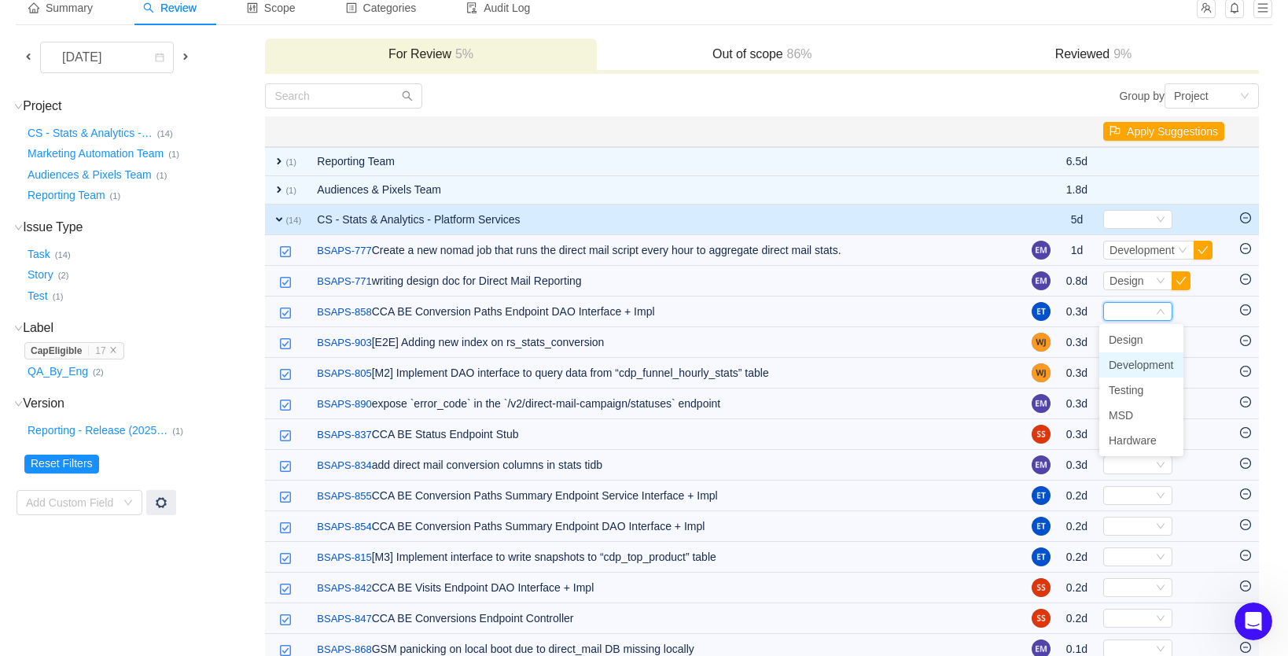
click at [1129, 369] on span "Development" at bounding box center [1141, 365] width 65 height 13
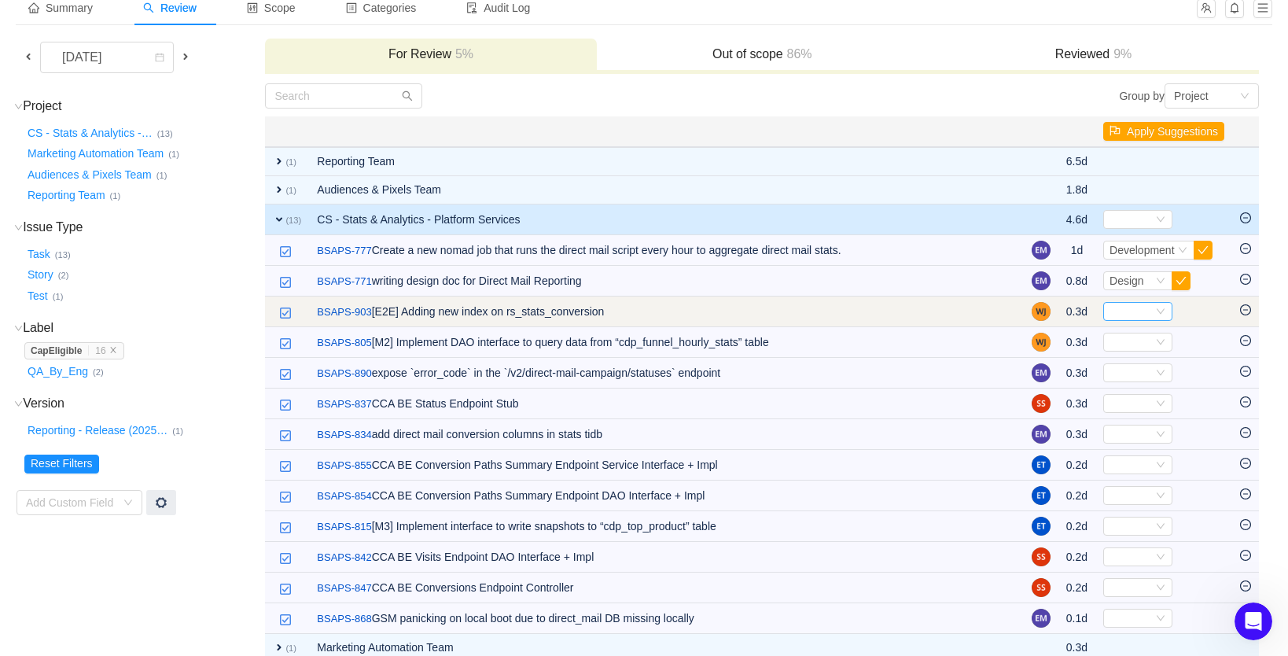
click at [1114, 311] on div "Select" at bounding box center [1131, 311] width 43 height 17
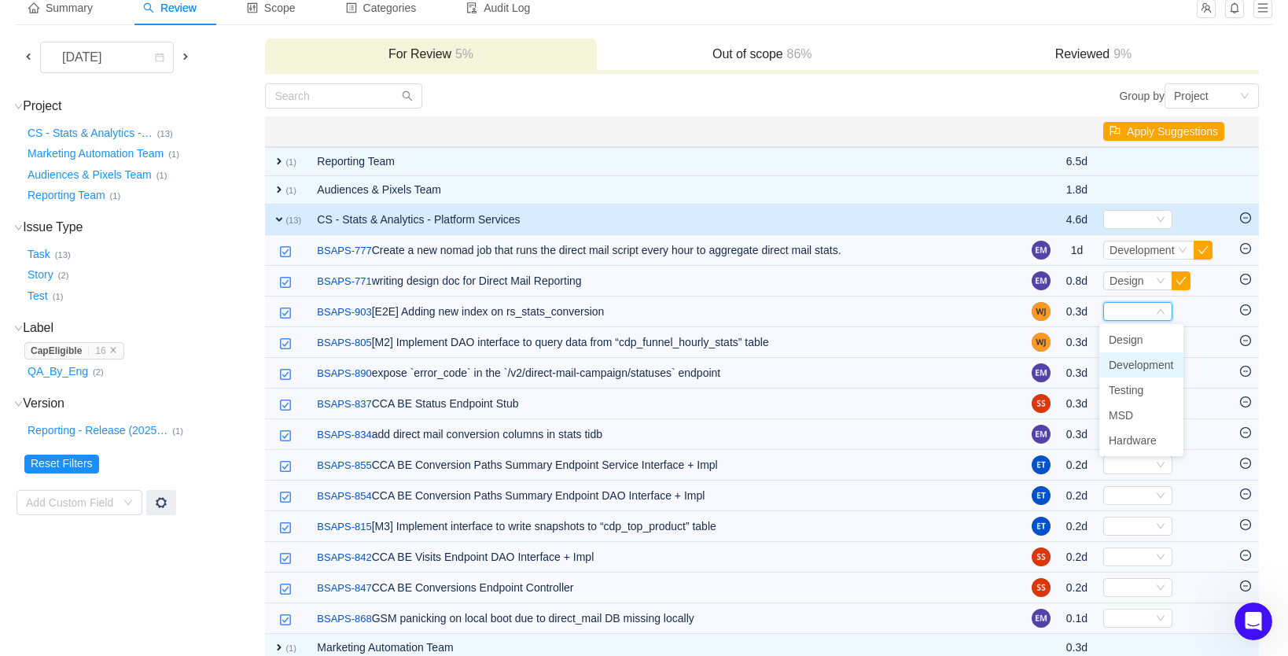
click at [1125, 363] on span "Development" at bounding box center [1141, 365] width 65 height 13
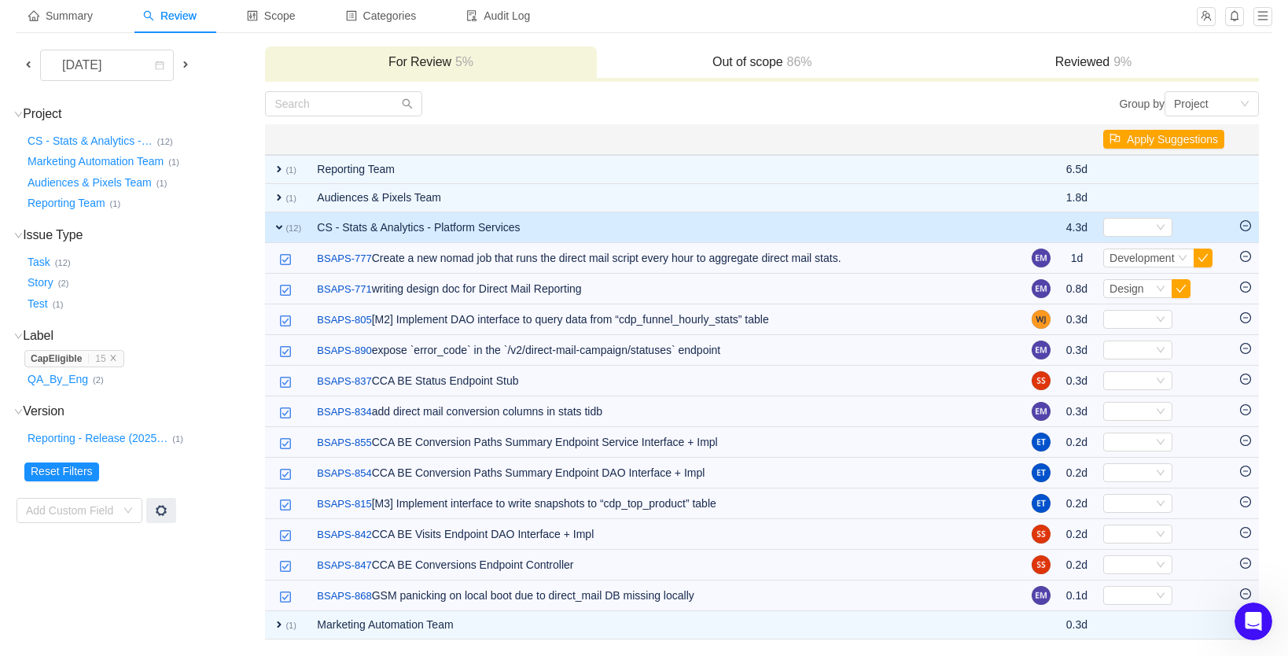
scroll to position [90, 0]
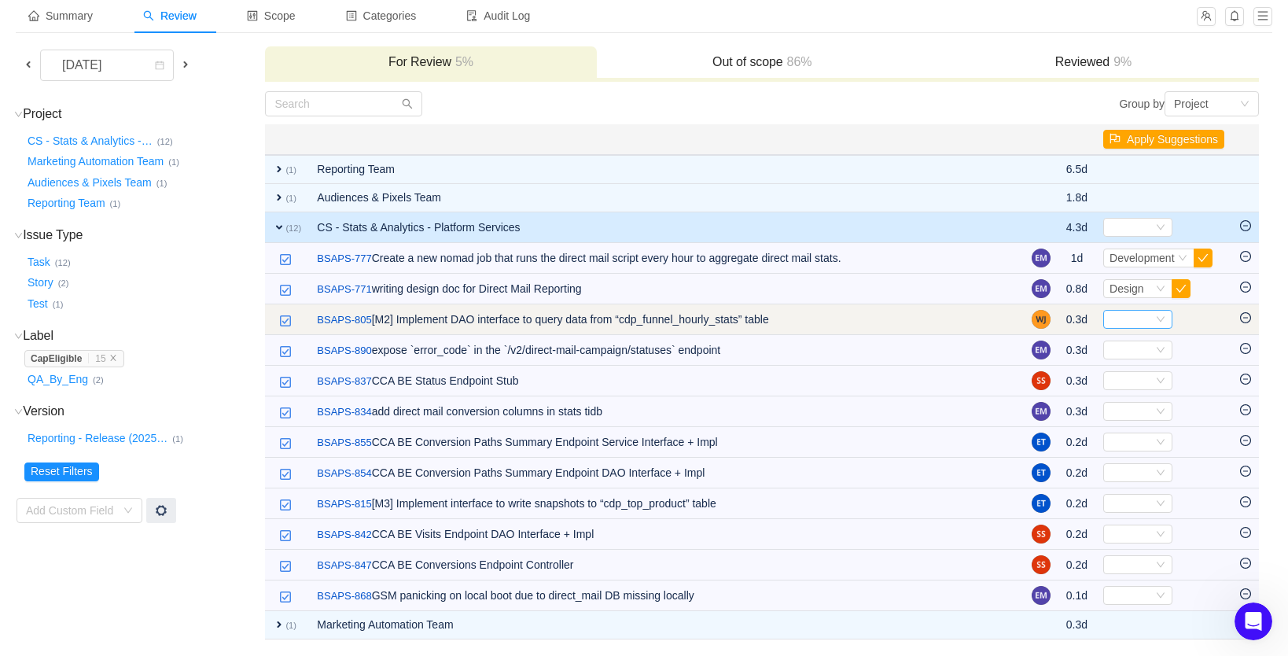
click at [1119, 318] on div "Select" at bounding box center [1131, 319] width 43 height 17
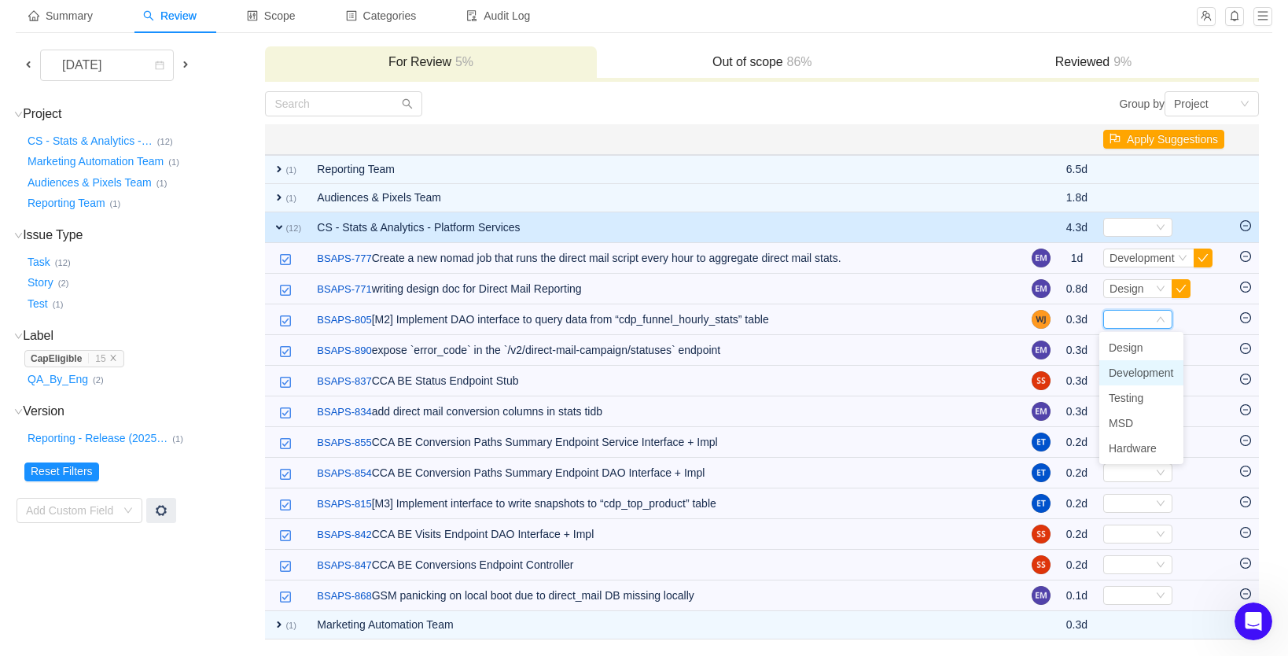
click at [1122, 370] on span "Development" at bounding box center [1141, 372] width 65 height 13
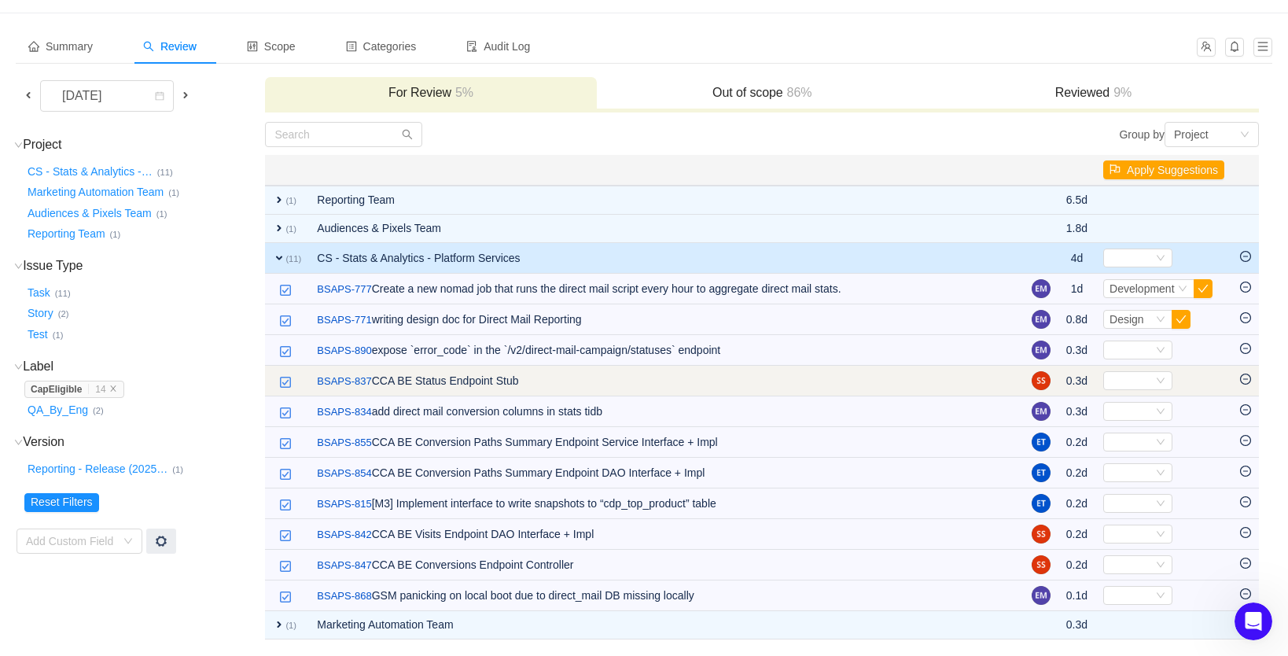
scroll to position [60, 0]
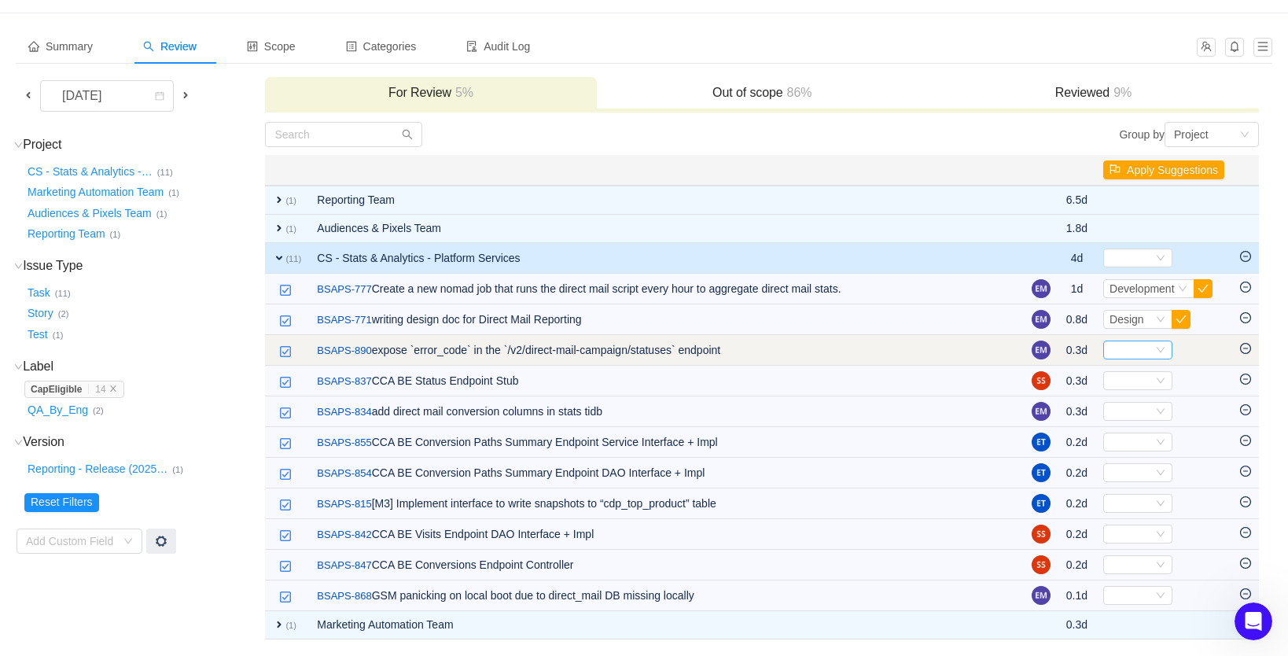
click at [1125, 345] on div "Select" at bounding box center [1131, 349] width 43 height 17
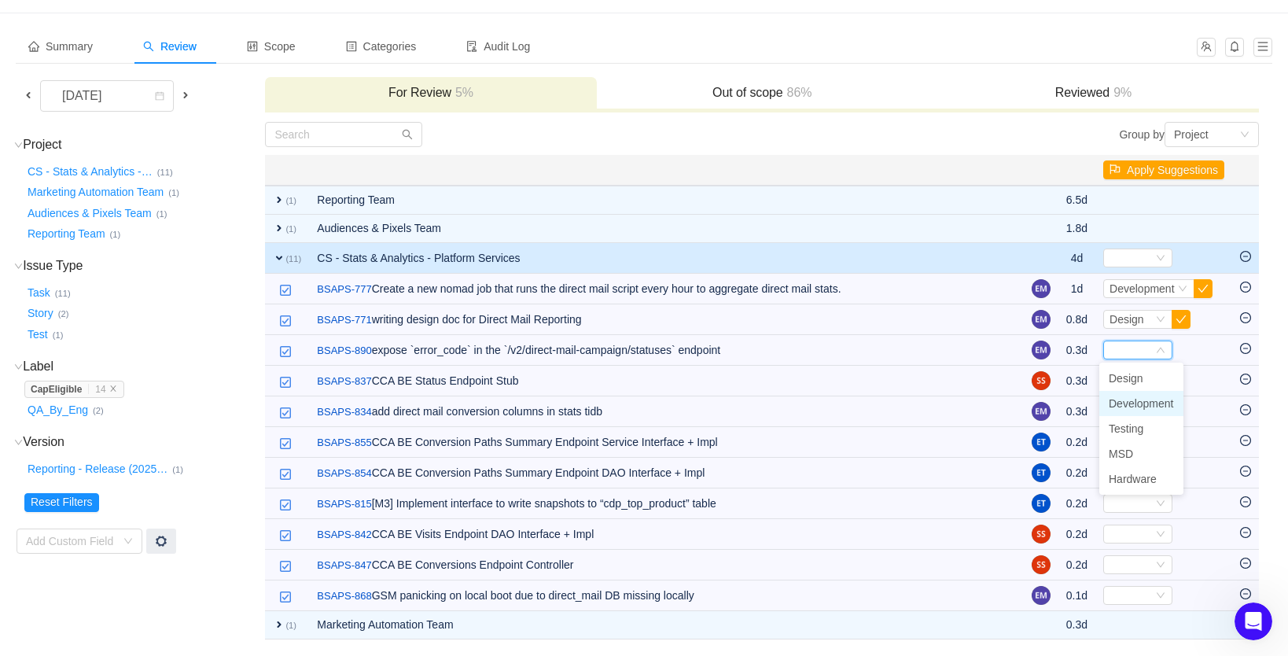
click at [1127, 400] on span "Development" at bounding box center [1141, 403] width 65 height 13
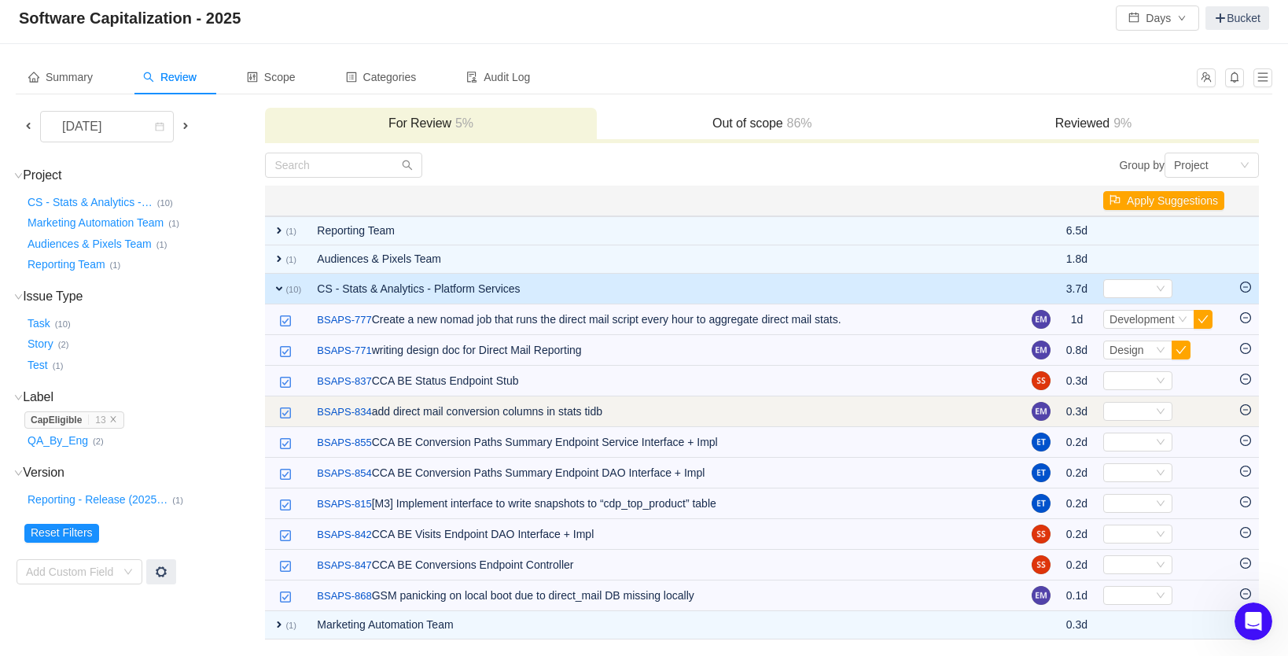
scroll to position [29, 0]
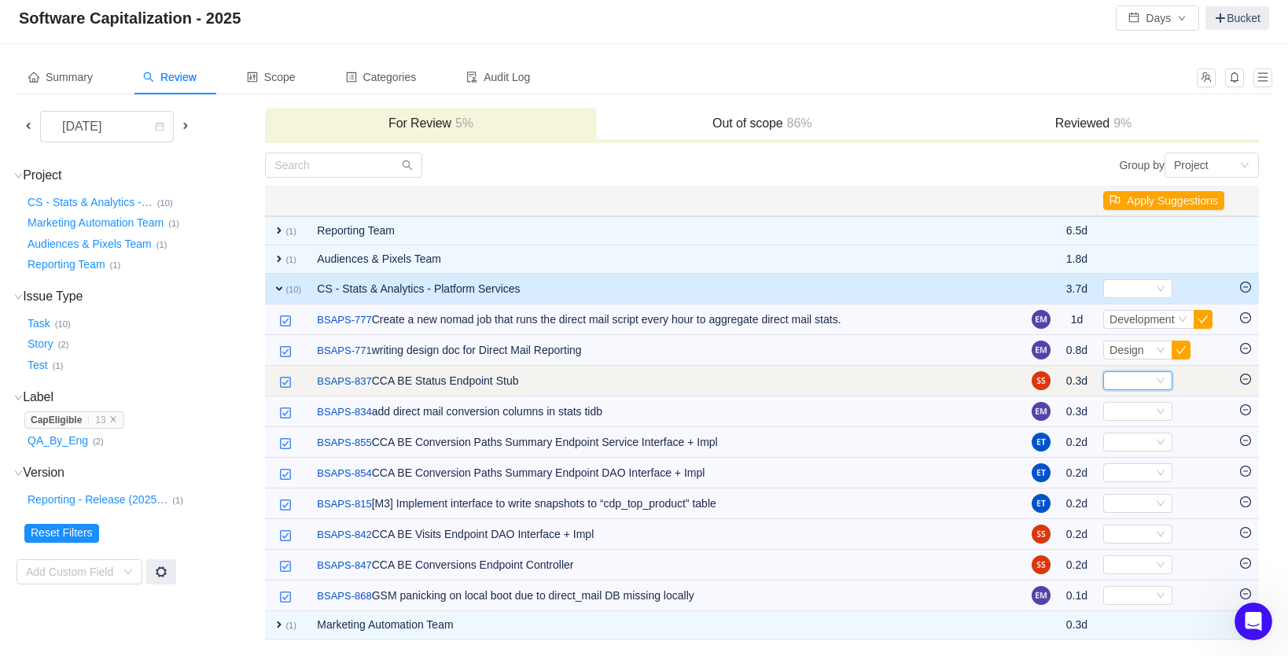
click at [1129, 379] on div "Select" at bounding box center [1131, 380] width 43 height 17
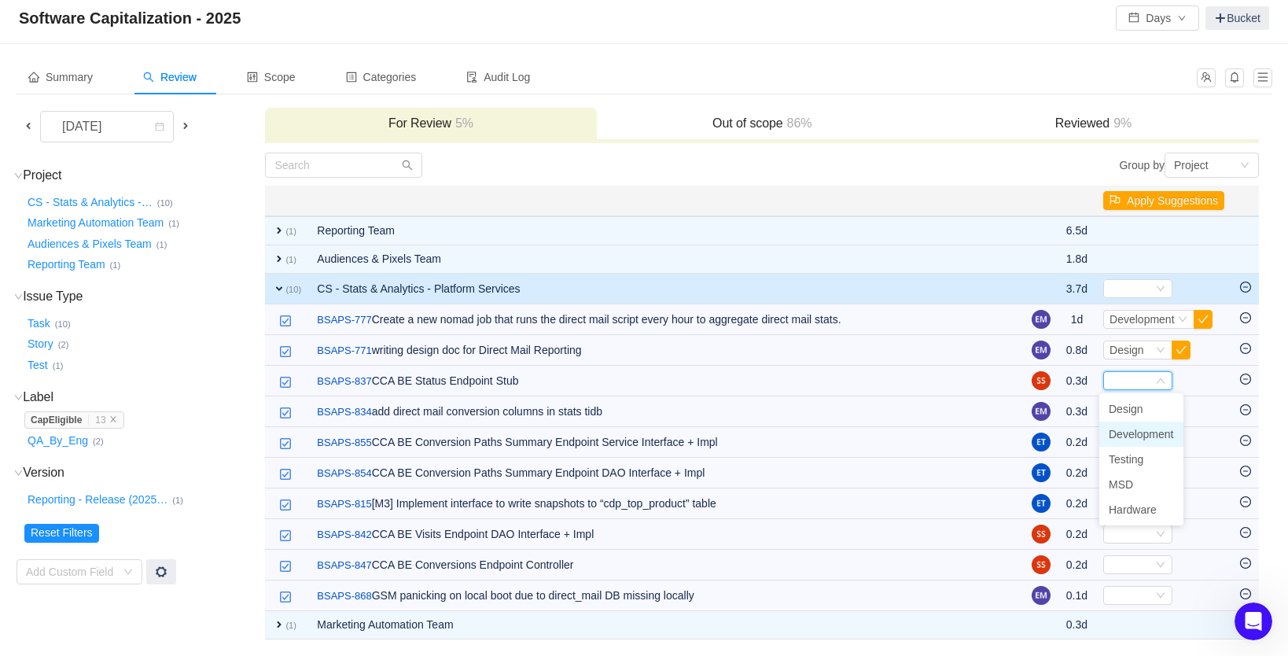
click at [1125, 431] on span "Development" at bounding box center [1141, 434] width 65 height 13
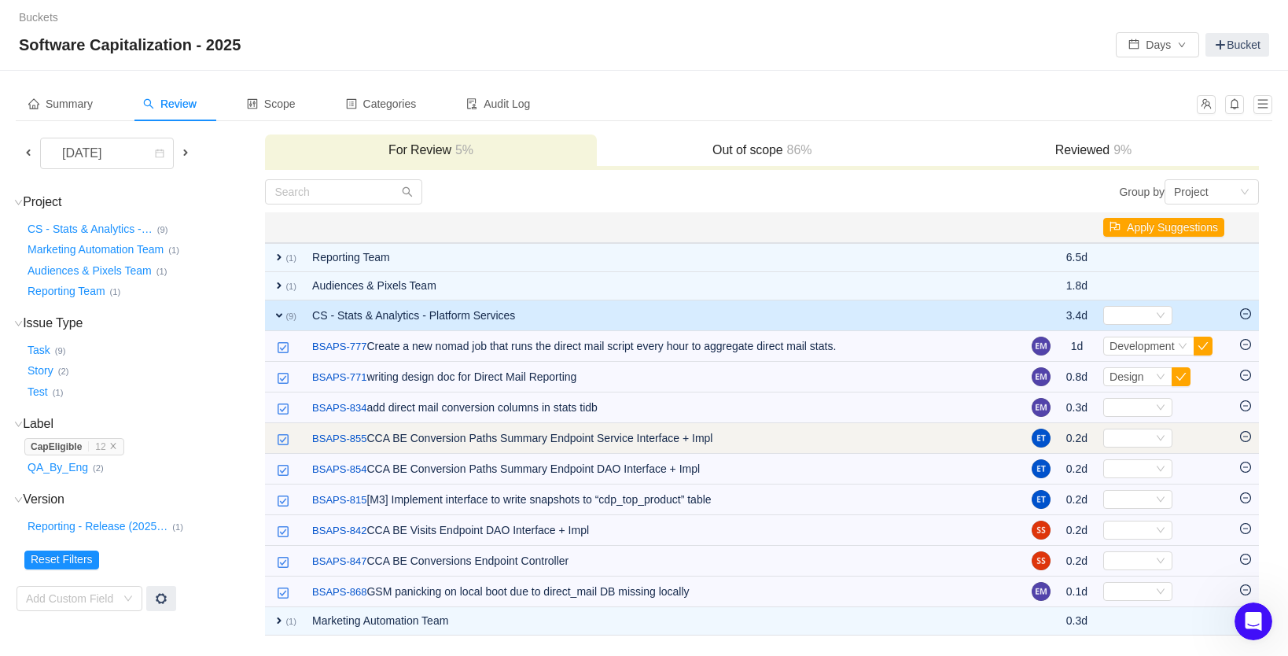
scroll to position [0, 0]
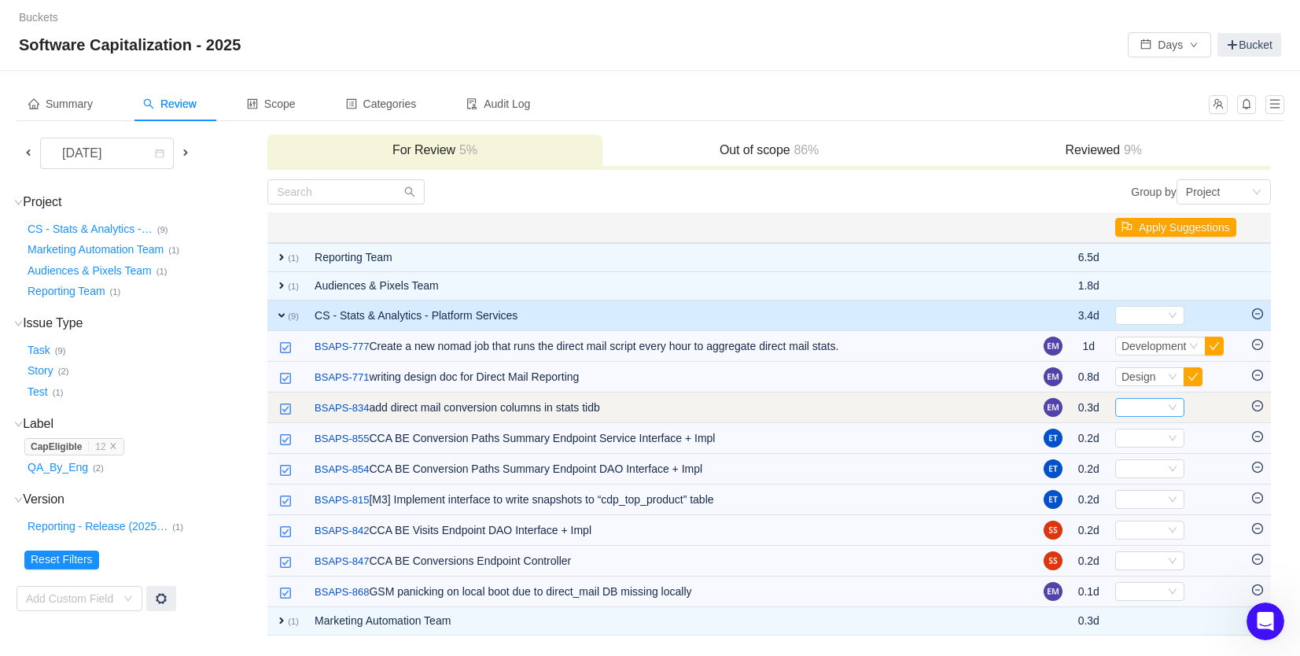
click at [1122, 411] on div "Select" at bounding box center [1142, 407] width 43 height 17
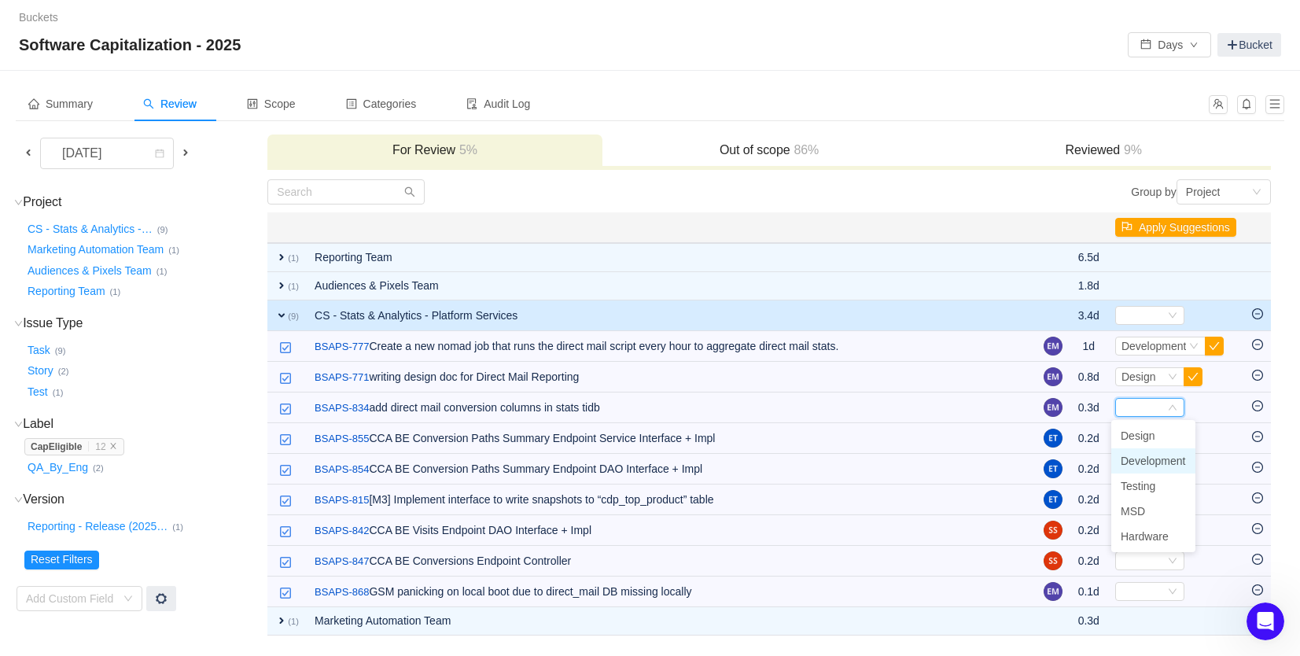
click at [1130, 455] on span "Development" at bounding box center [1153, 461] width 65 height 13
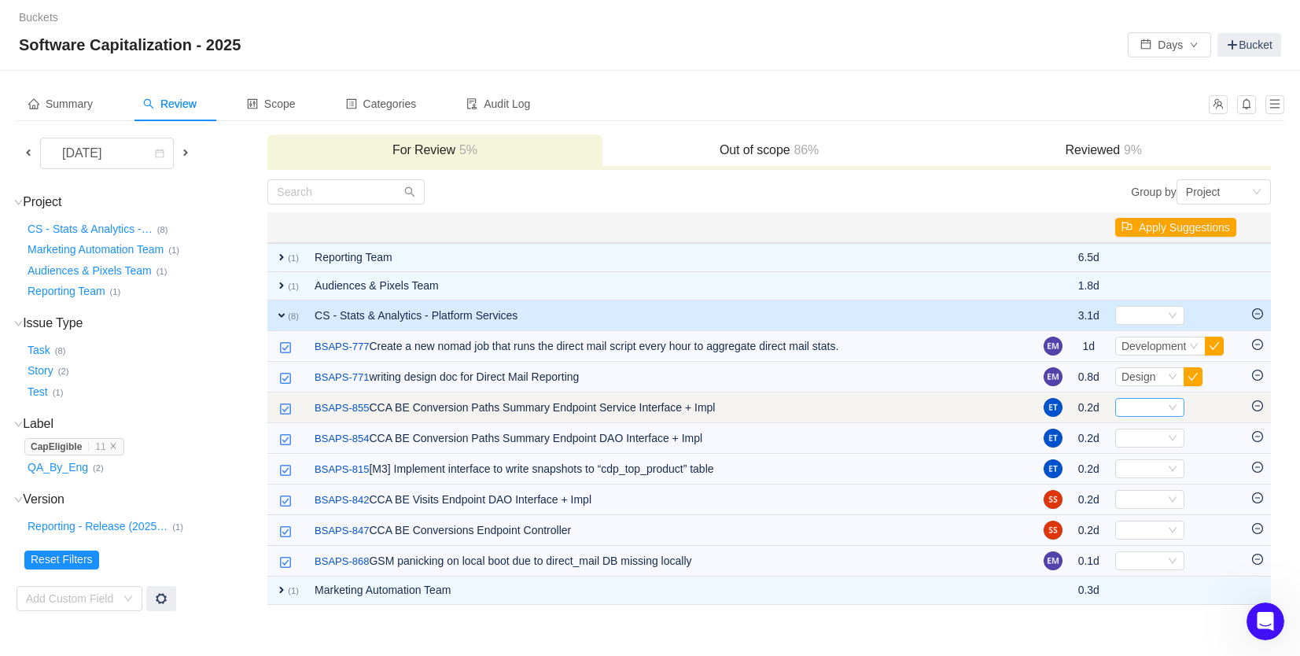
click at [1130, 412] on div "Select" at bounding box center [1142, 407] width 43 height 17
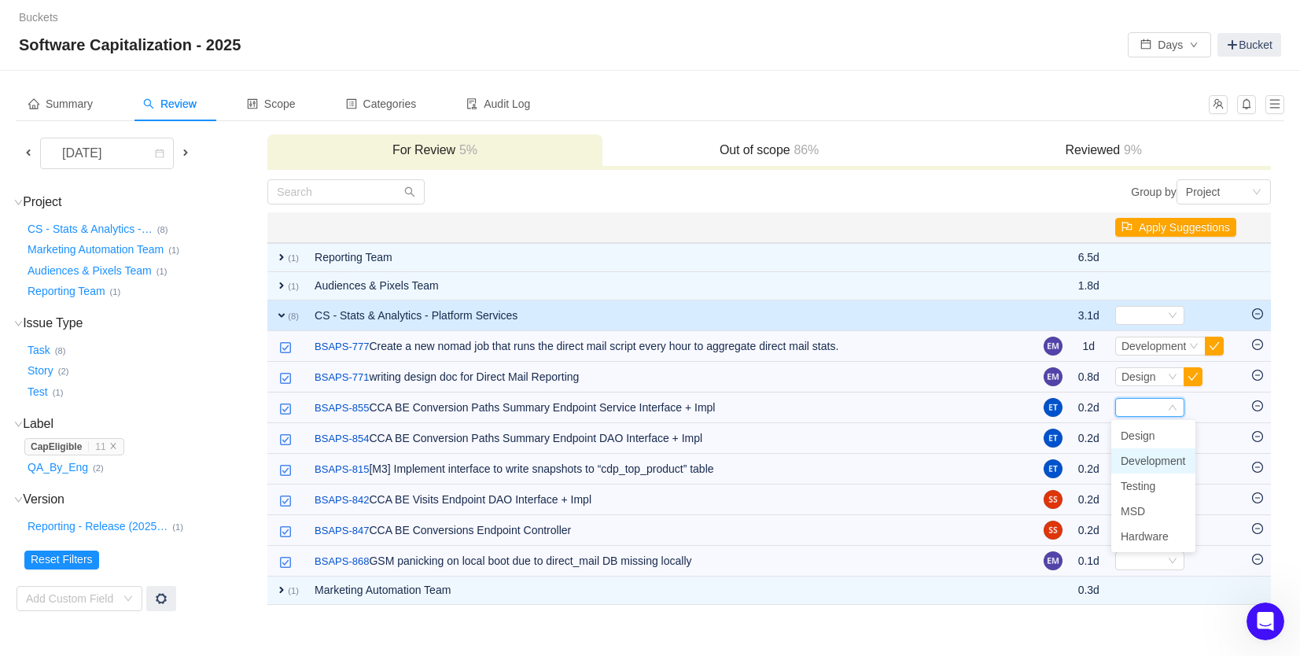
click at [1139, 458] on span "Development" at bounding box center [1153, 461] width 65 height 13
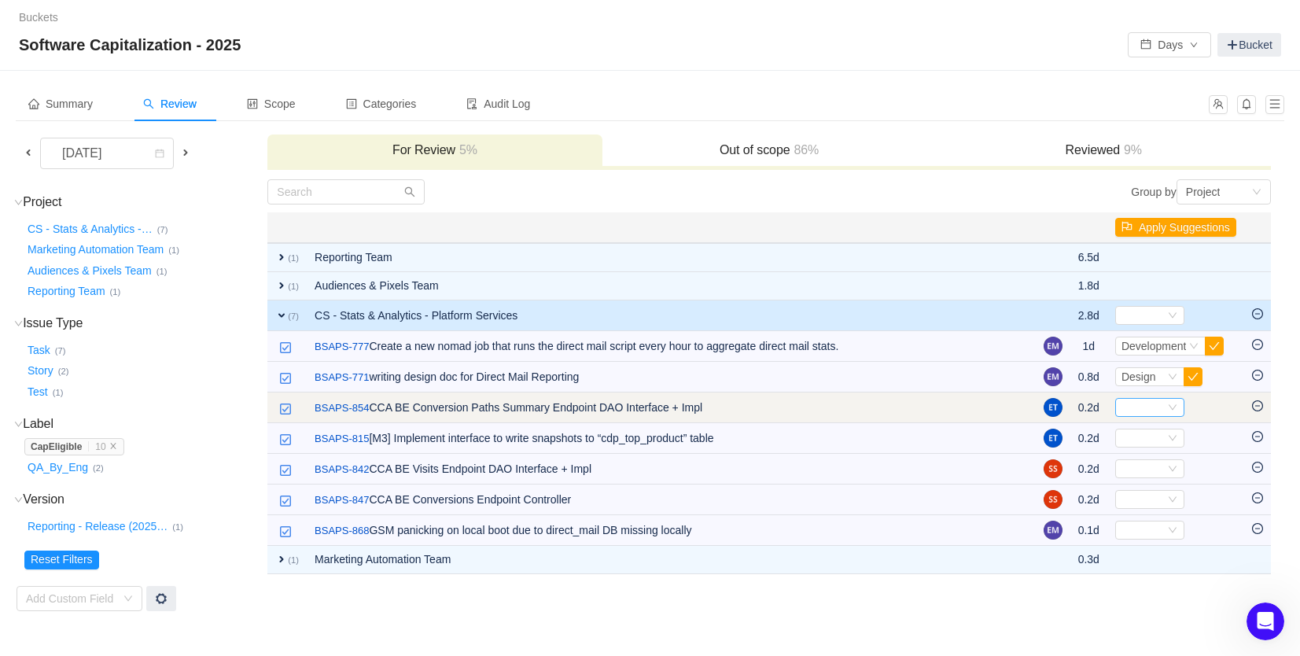
click at [1134, 410] on div "Select" at bounding box center [1142, 407] width 43 height 17
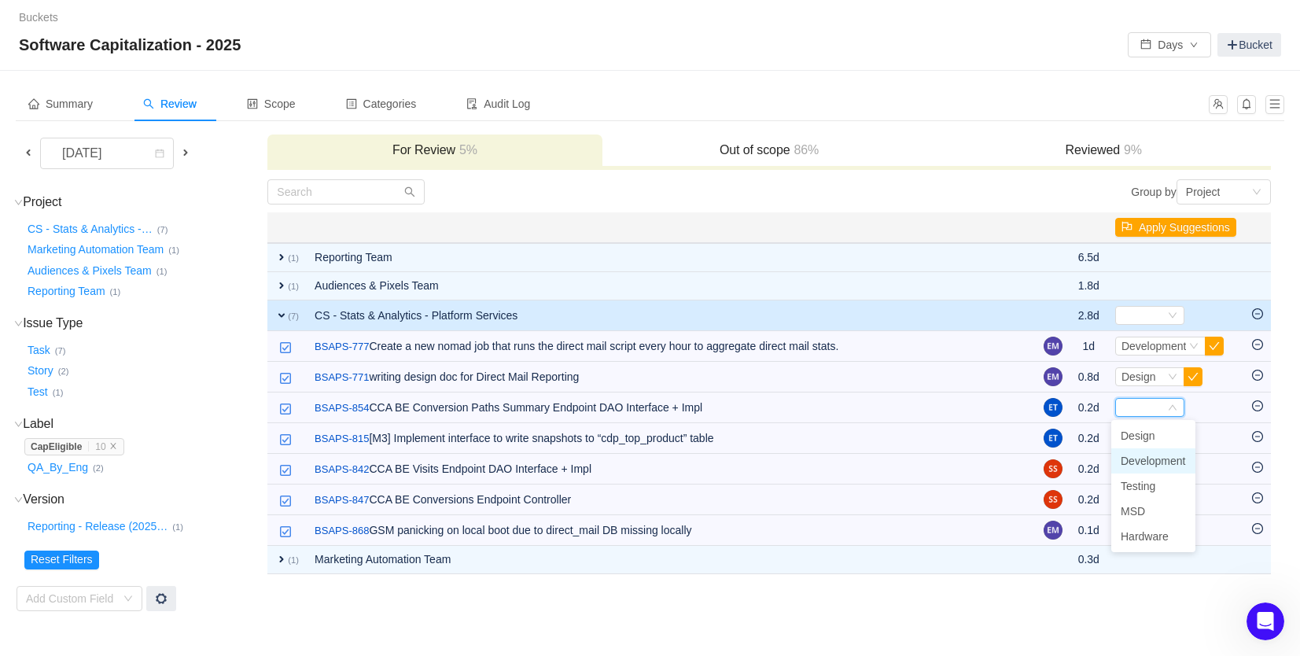
click at [1136, 462] on span "Development" at bounding box center [1153, 461] width 65 height 13
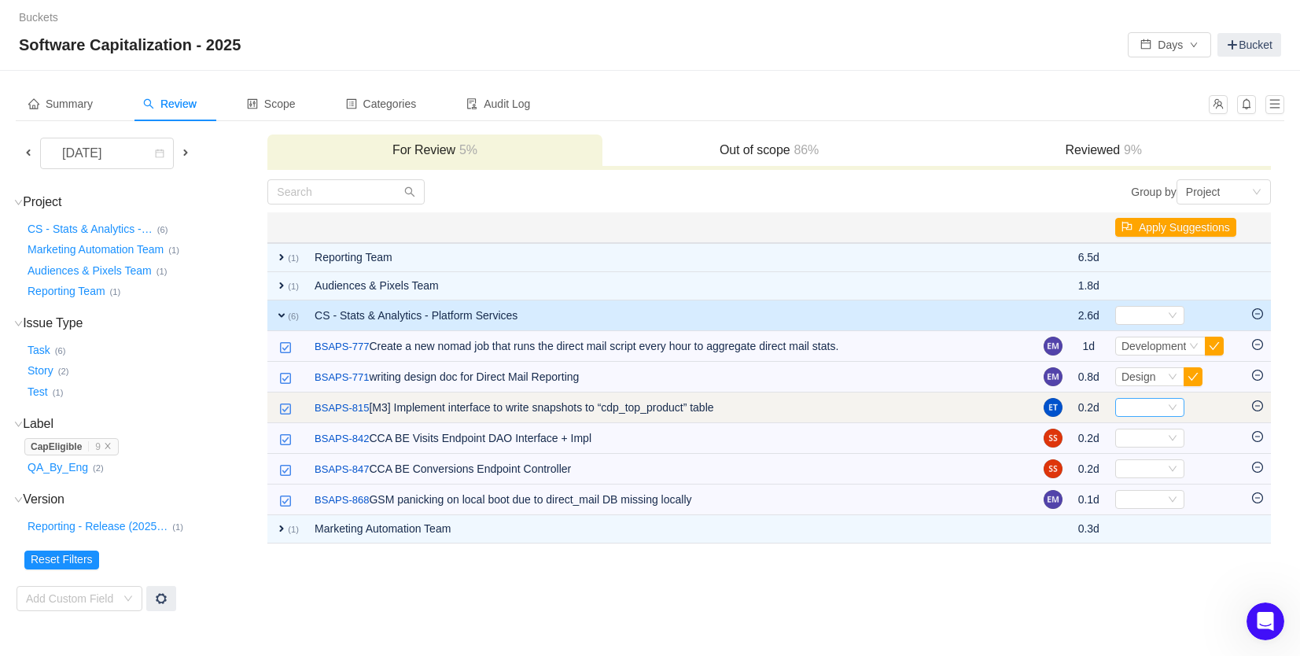
click at [1124, 410] on div "Select" at bounding box center [1142, 407] width 43 height 17
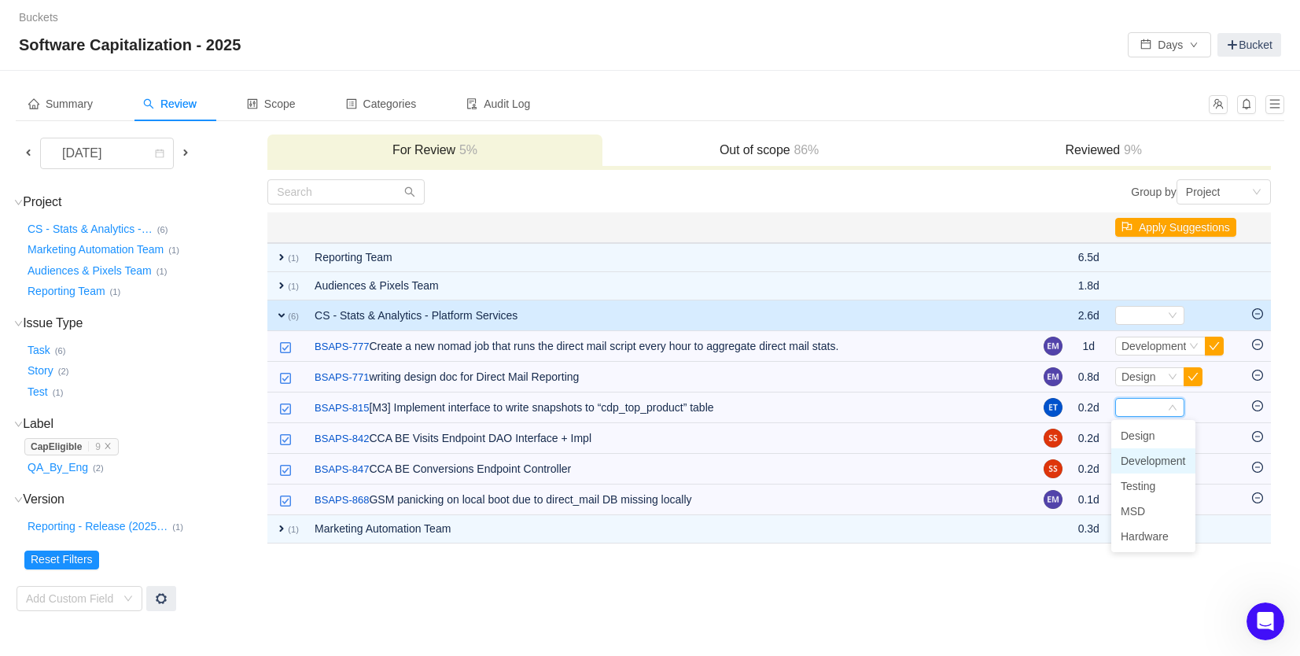
click at [1133, 459] on span "Development" at bounding box center [1153, 461] width 65 height 13
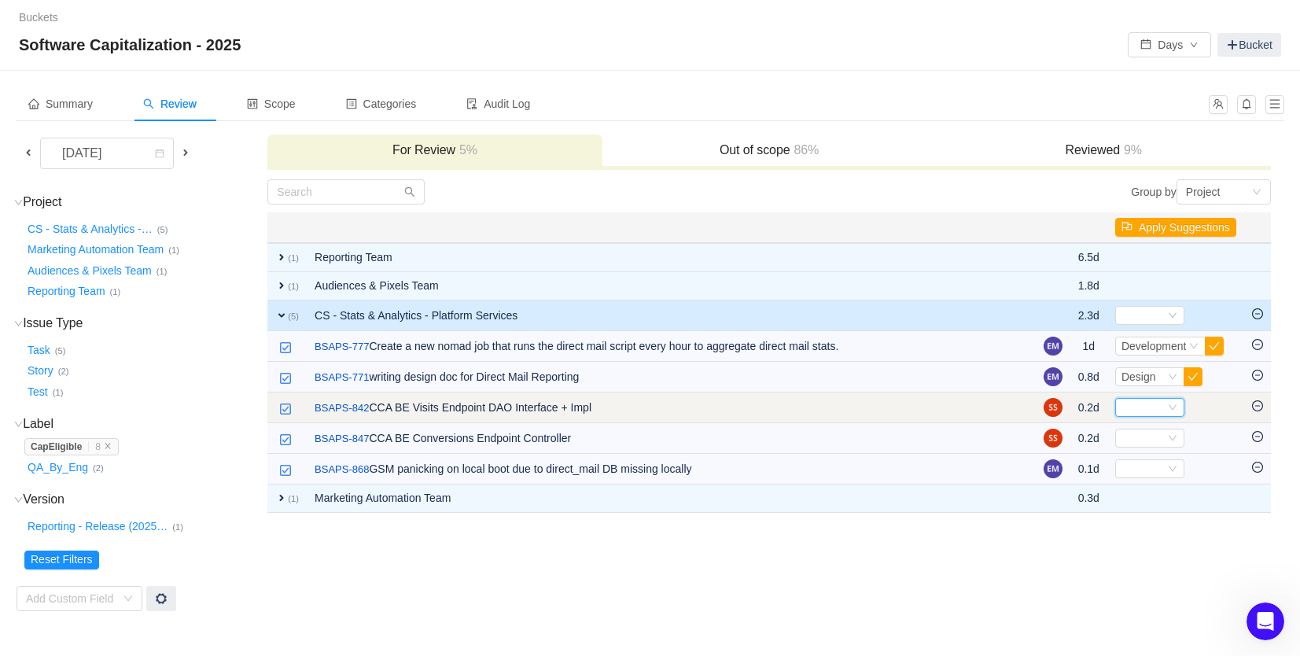
click at [1130, 410] on div "Select" at bounding box center [1142, 407] width 43 height 17
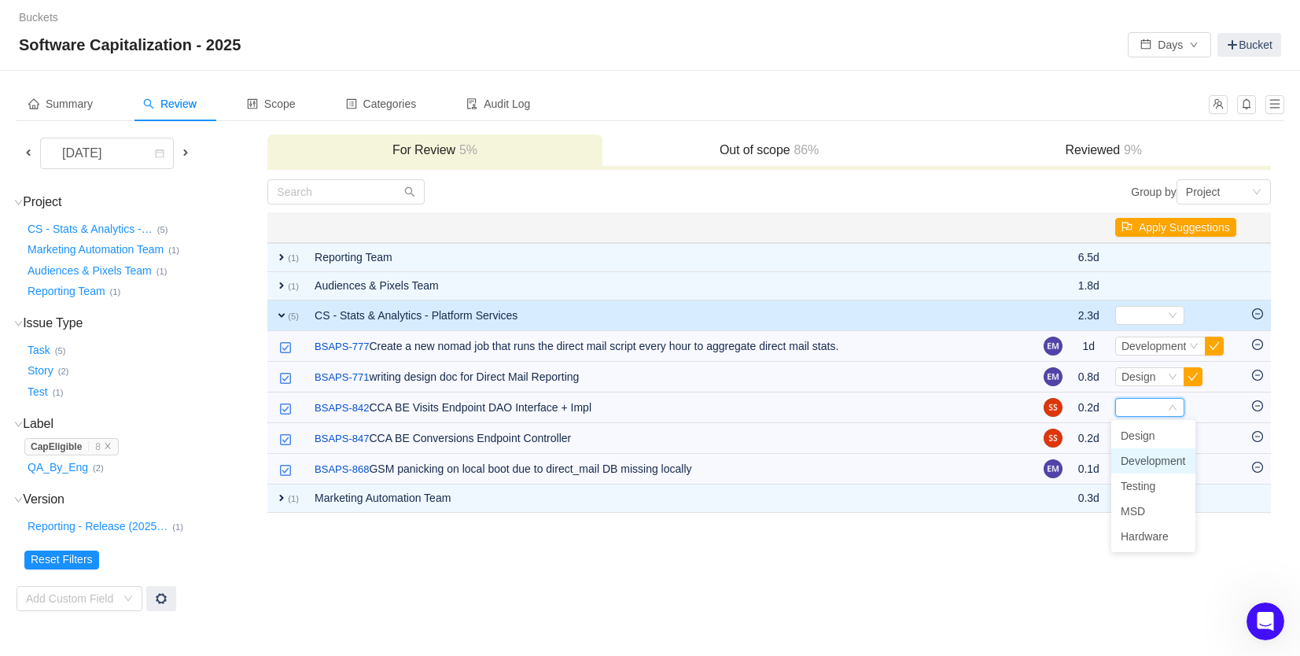
click at [1143, 458] on span "Development" at bounding box center [1153, 461] width 65 height 13
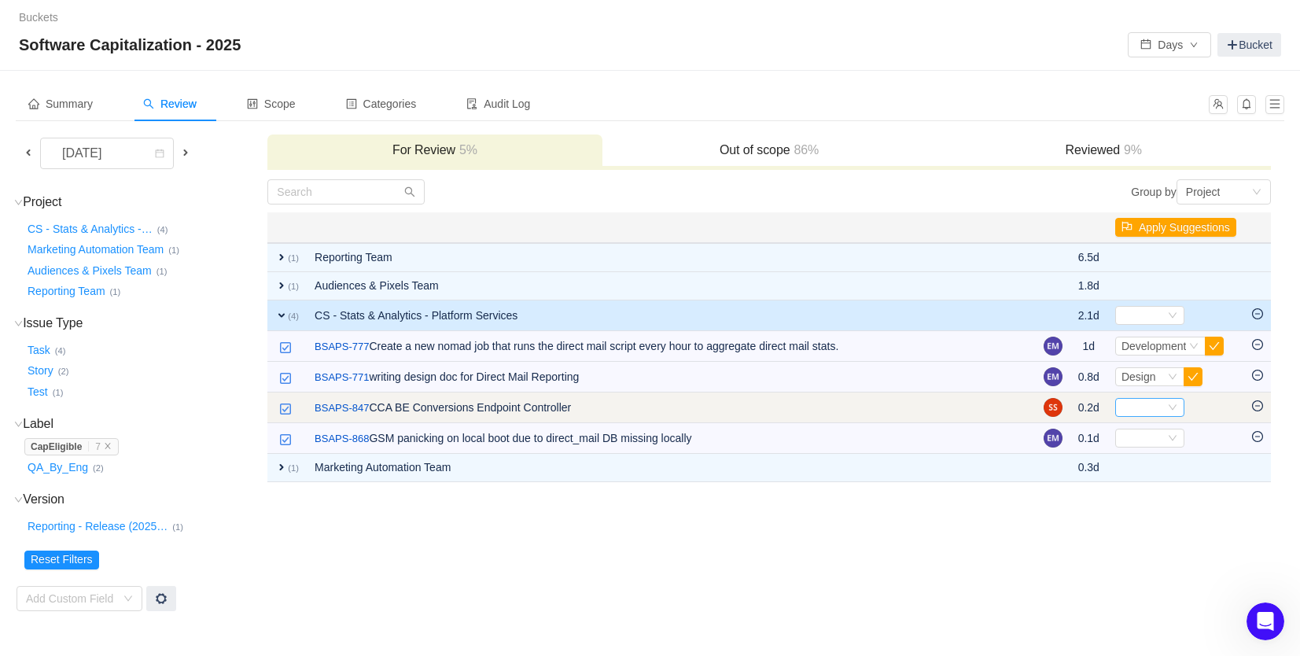
click at [1139, 407] on div "Select" at bounding box center [1142, 407] width 43 height 17
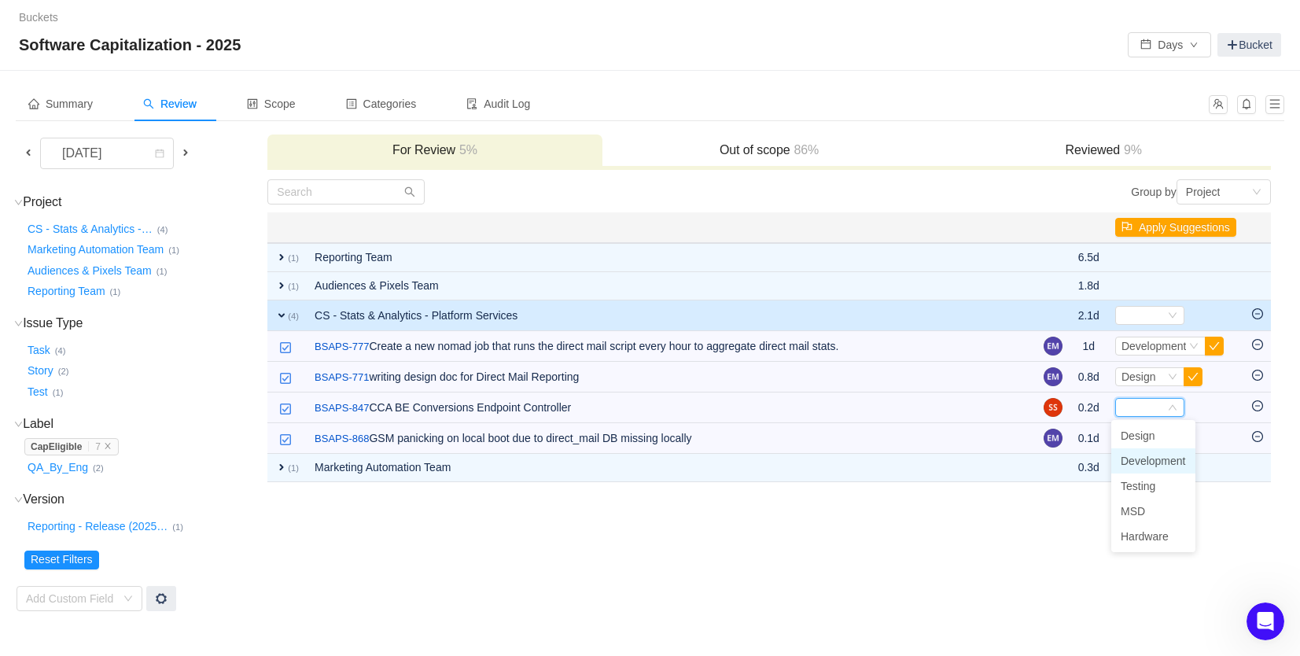
click at [1146, 460] on span "Development" at bounding box center [1153, 461] width 65 height 13
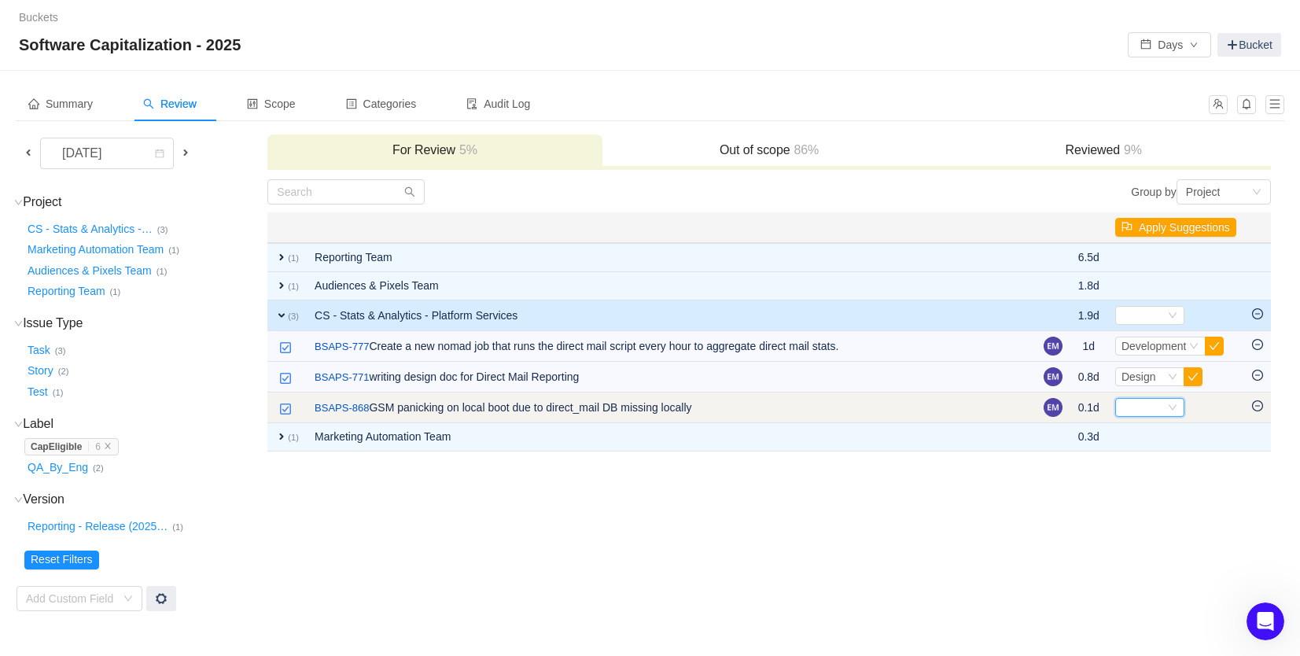
click at [1133, 408] on div "Select" at bounding box center [1142, 407] width 43 height 17
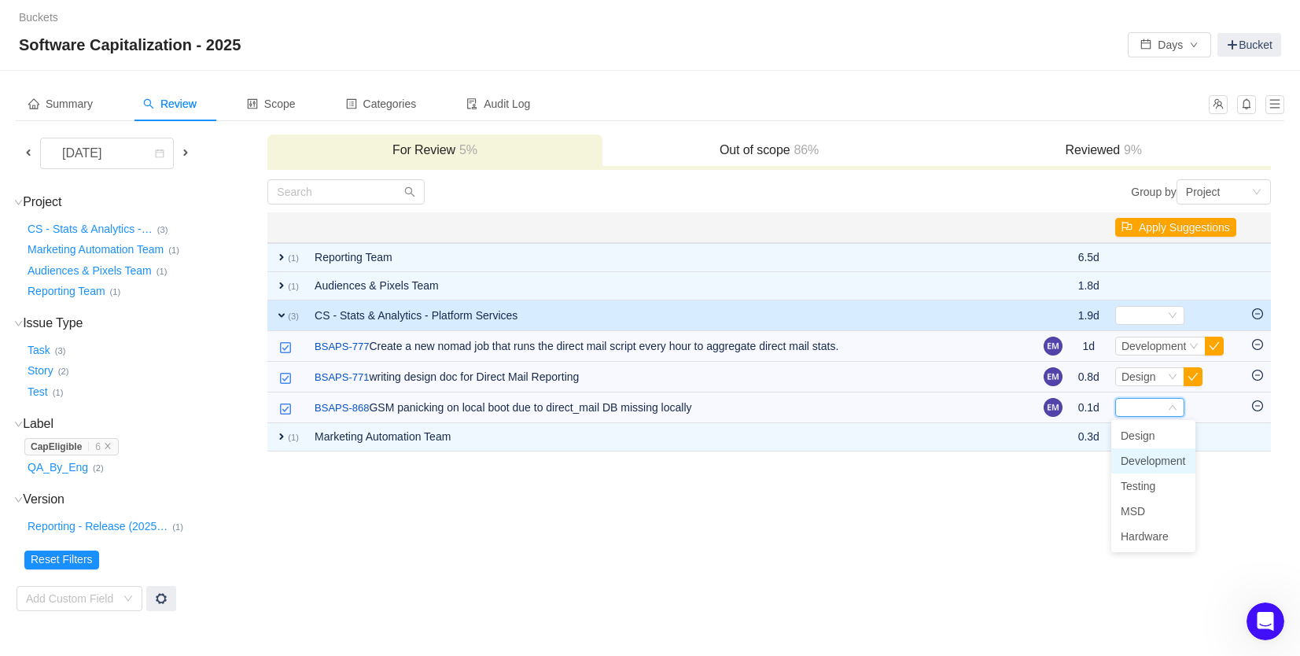
click at [1137, 462] on span "Development" at bounding box center [1153, 461] width 65 height 13
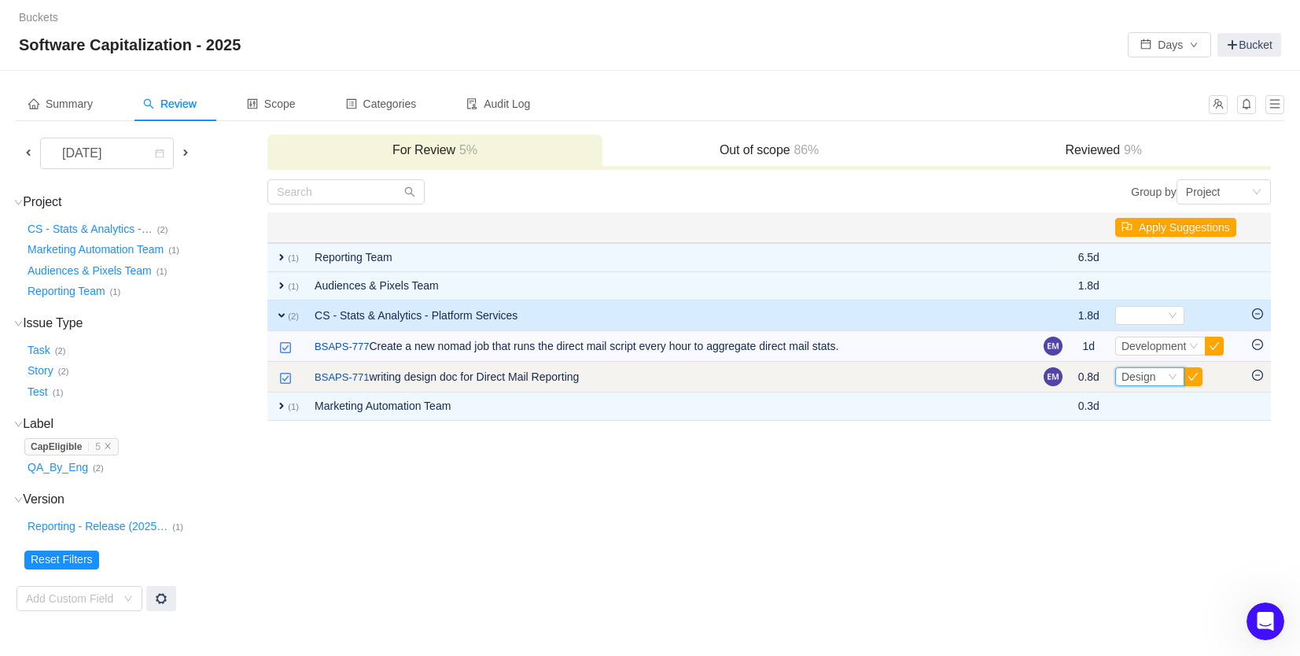
click at [1132, 373] on span "Design" at bounding box center [1138, 376] width 35 height 13
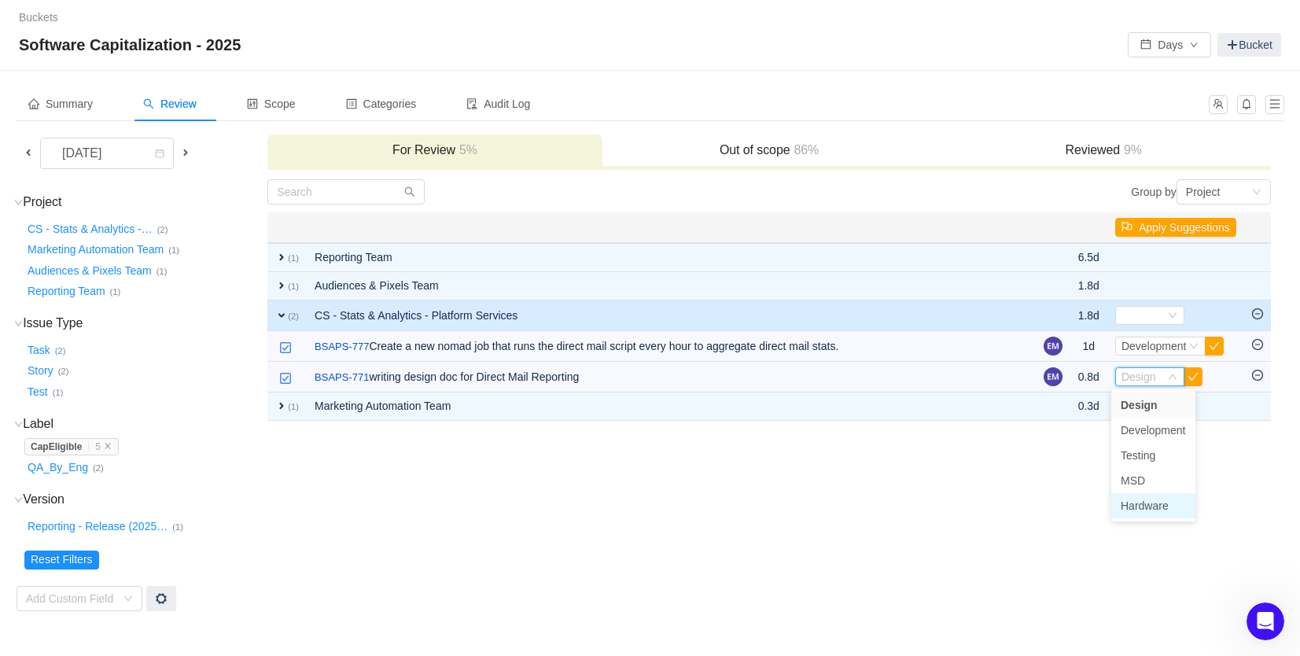
click at [1127, 507] on span "Hardware" at bounding box center [1145, 505] width 48 height 13
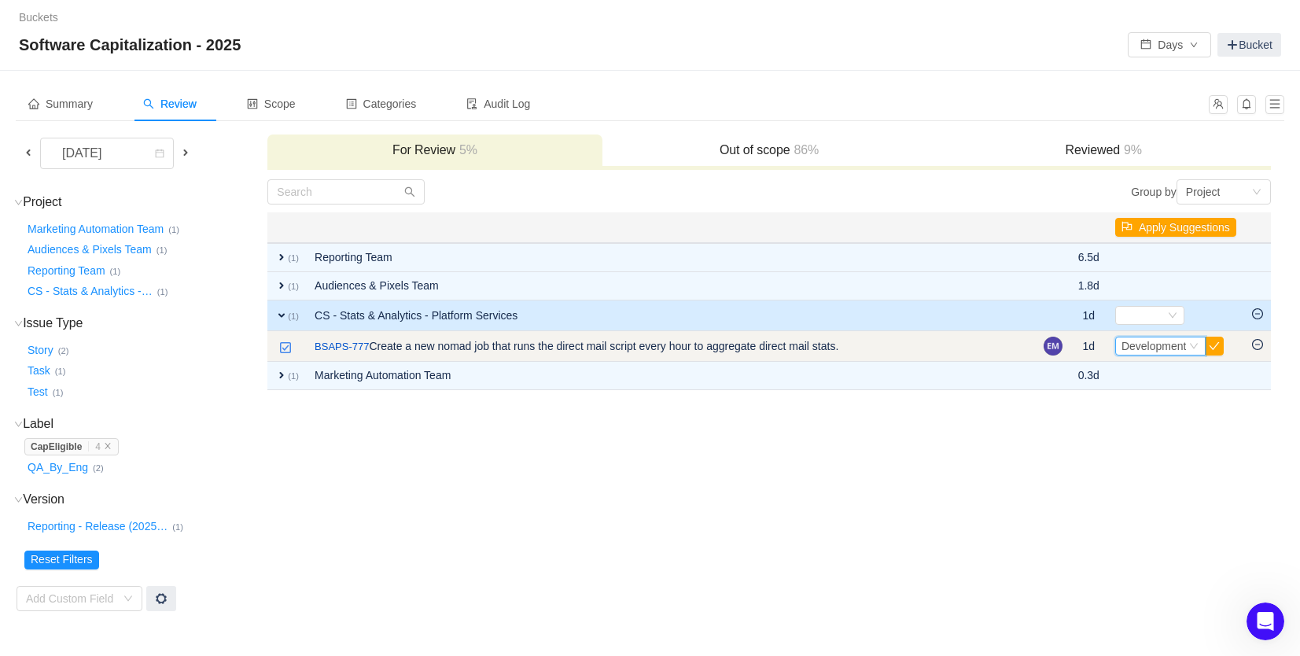
click at [1138, 351] on span "Development" at bounding box center [1153, 346] width 65 height 13
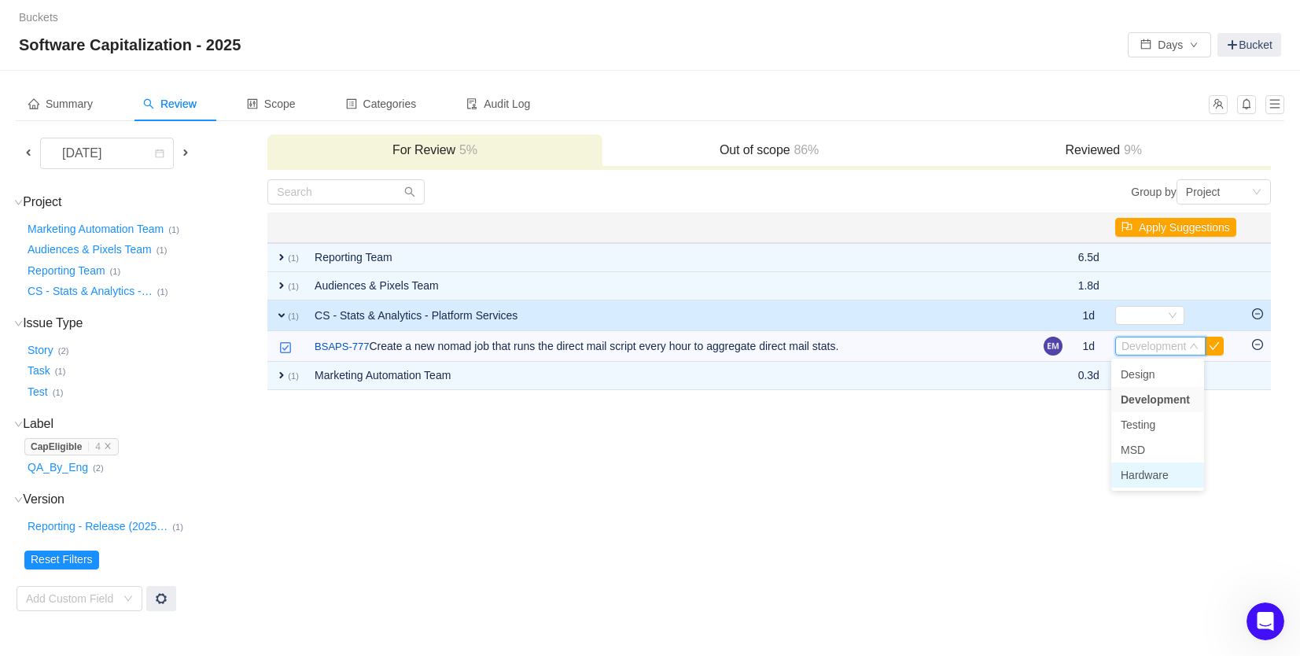
click at [1155, 477] on span "Hardware" at bounding box center [1145, 475] width 48 height 13
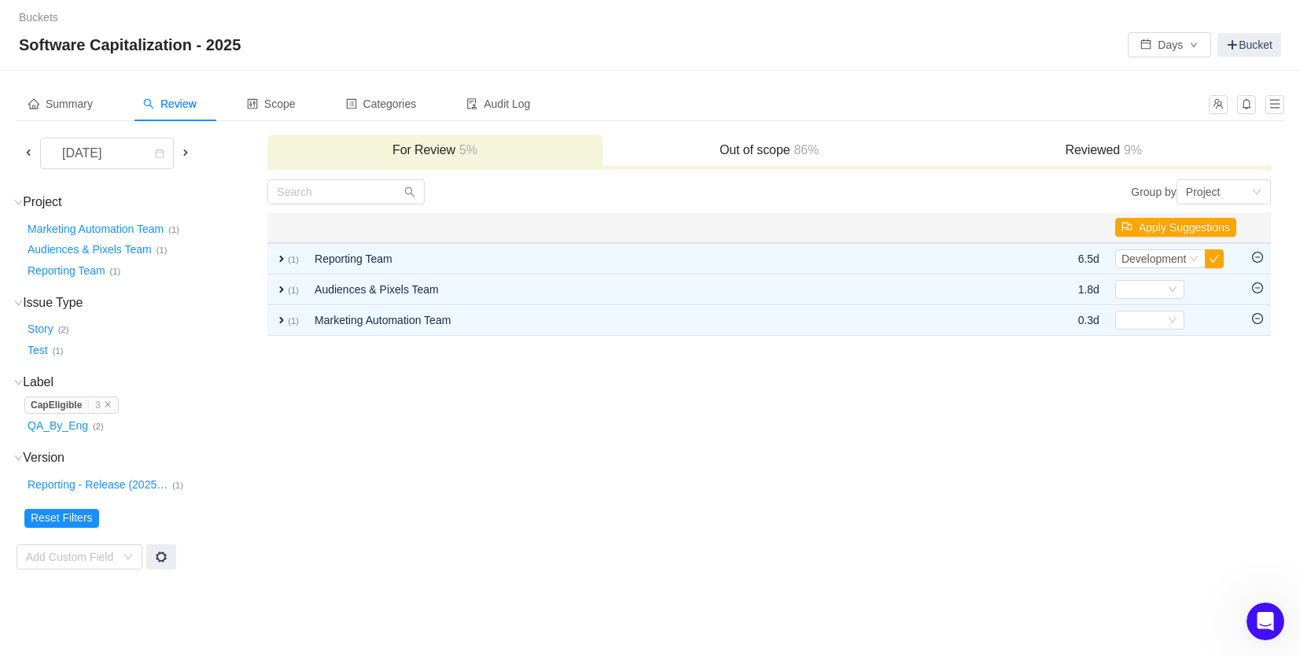
click at [1080, 151] on h3 "Reviewed 9%" at bounding box center [1103, 150] width 318 height 16
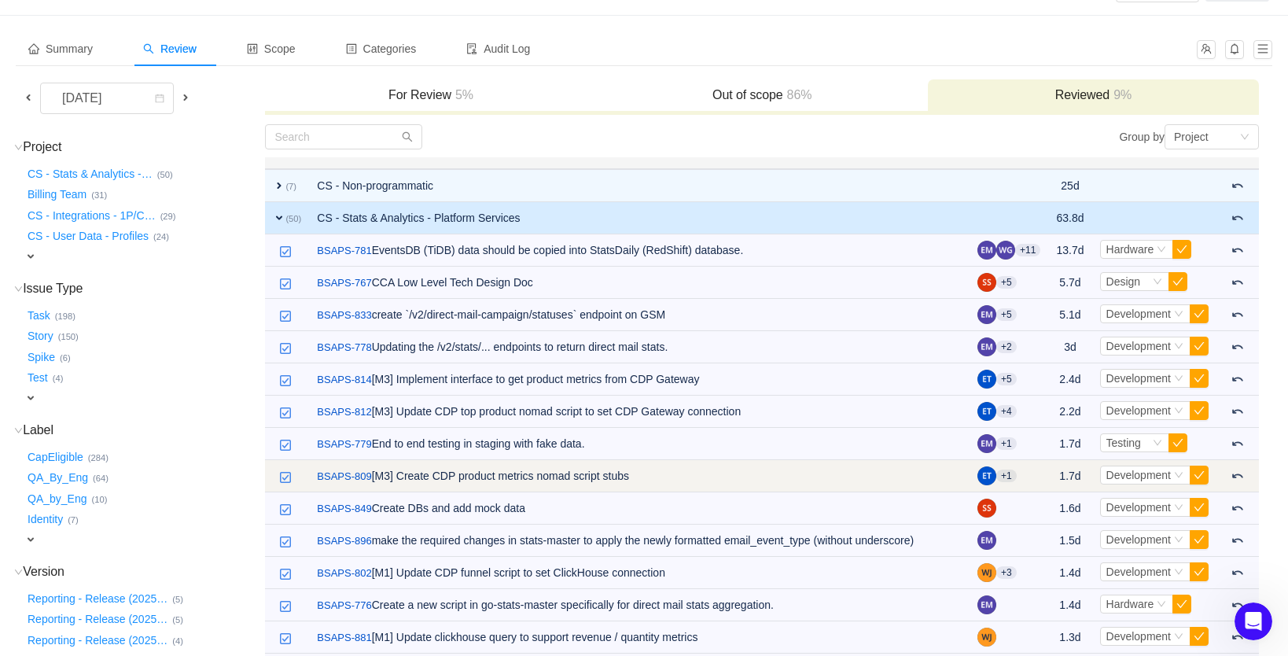
scroll to position [57, 0]
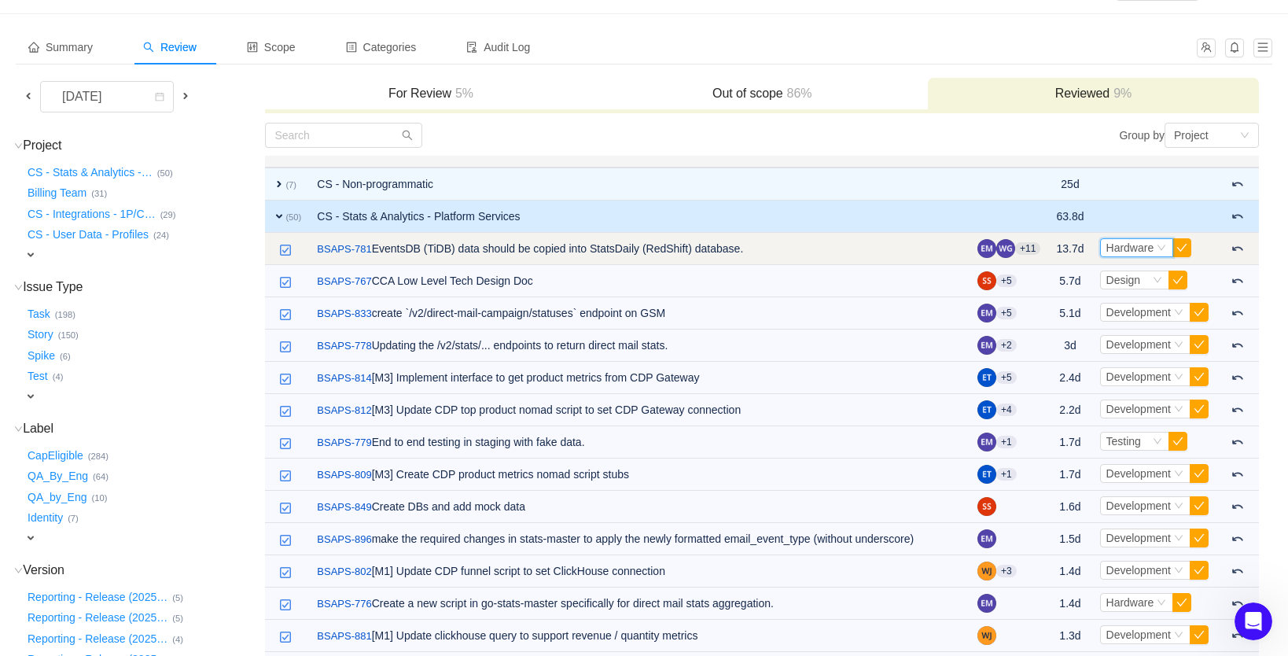
click at [1139, 249] on span "Hardware" at bounding box center [1130, 247] width 48 height 13
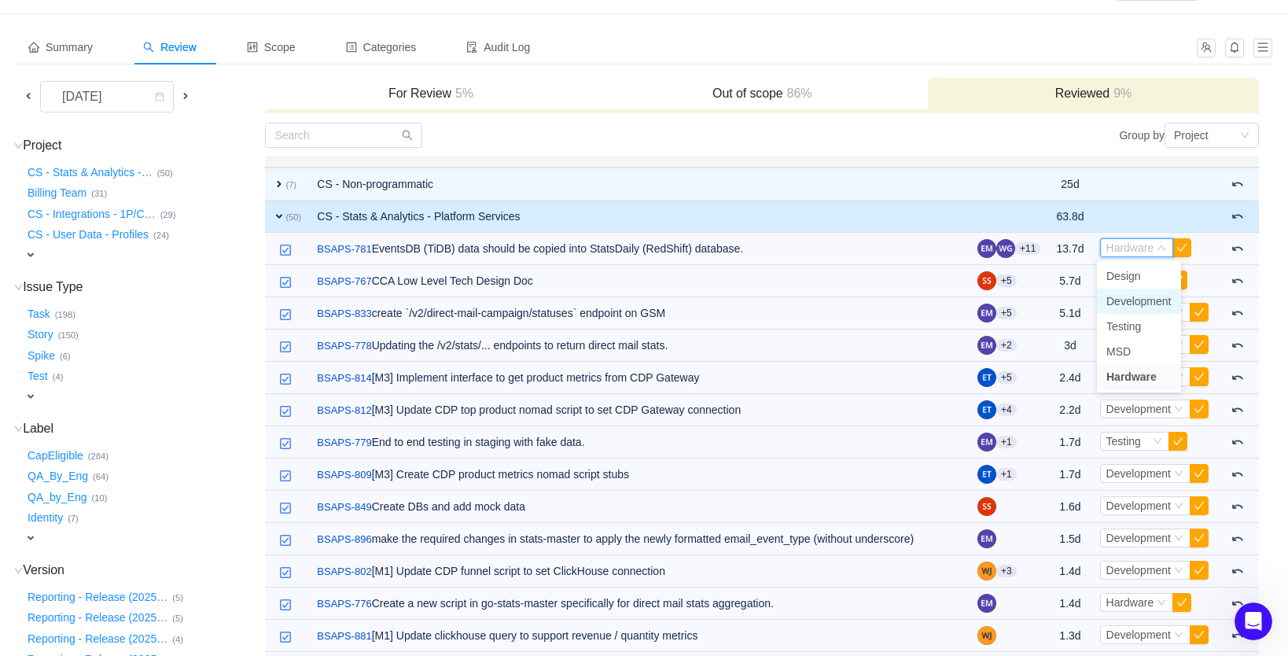
click at [1145, 300] on span "Development" at bounding box center [1138, 301] width 65 height 13
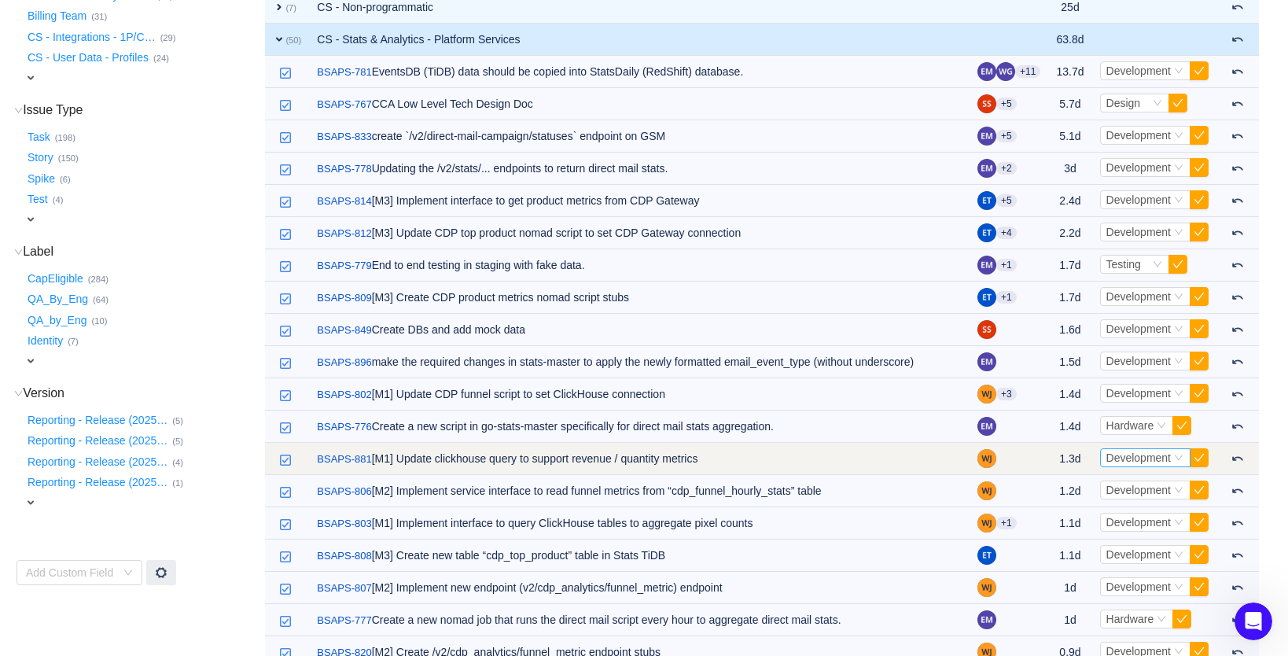
scroll to position [250, 0]
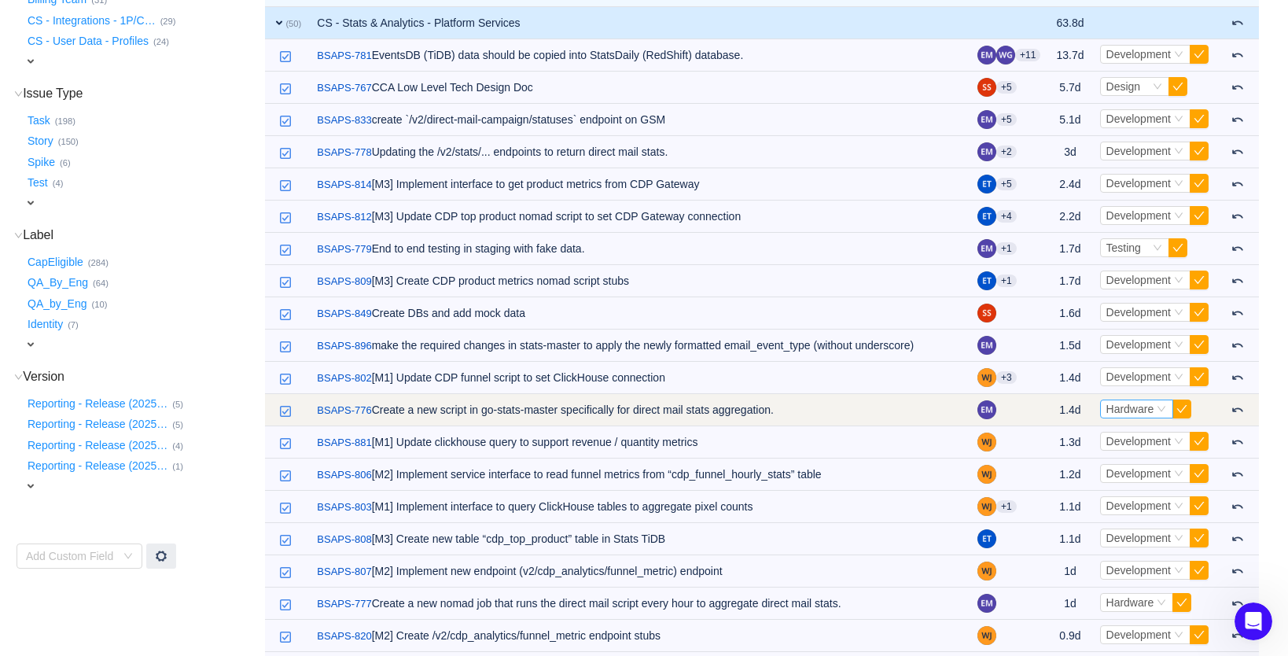
click at [1112, 411] on span "Hardware" at bounding box center [1130, 409] width 48 height 13
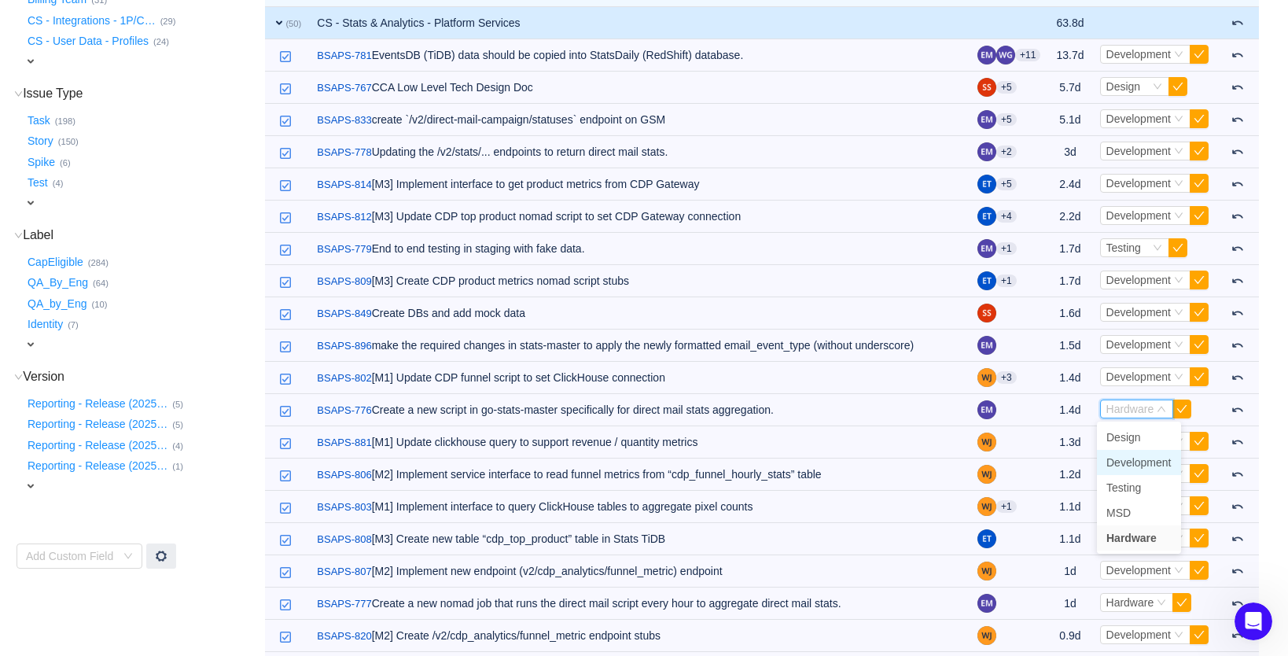
click at [1119, 462] on span "Development" at bounding box center [1138, 462] width 65 height 13
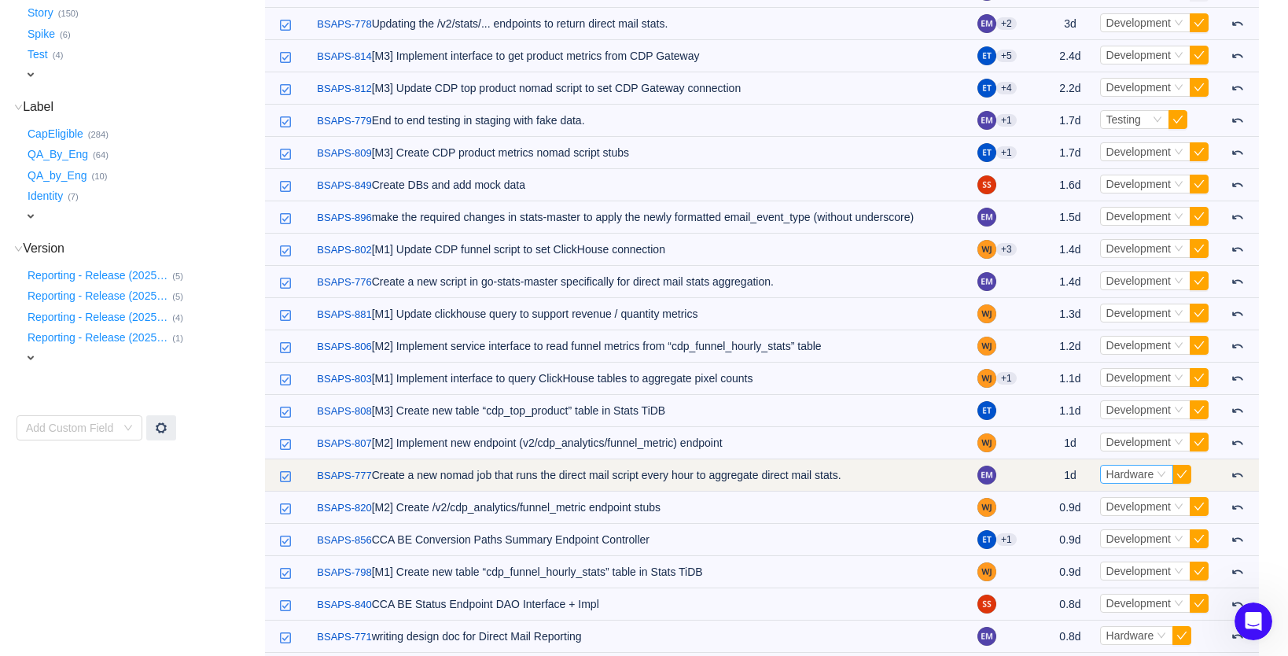
scroll to position [388, 0]
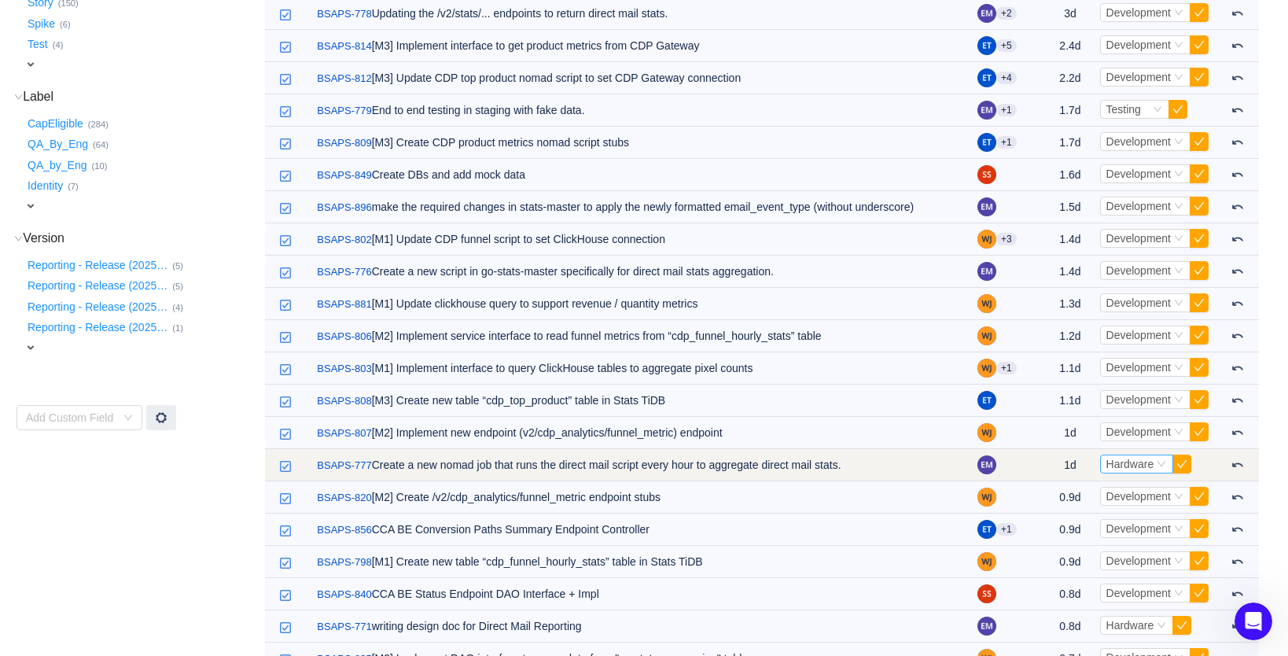
click at [1120, 462] on span "Hardware" at bounding box center [1130, 464] width 48 height 13
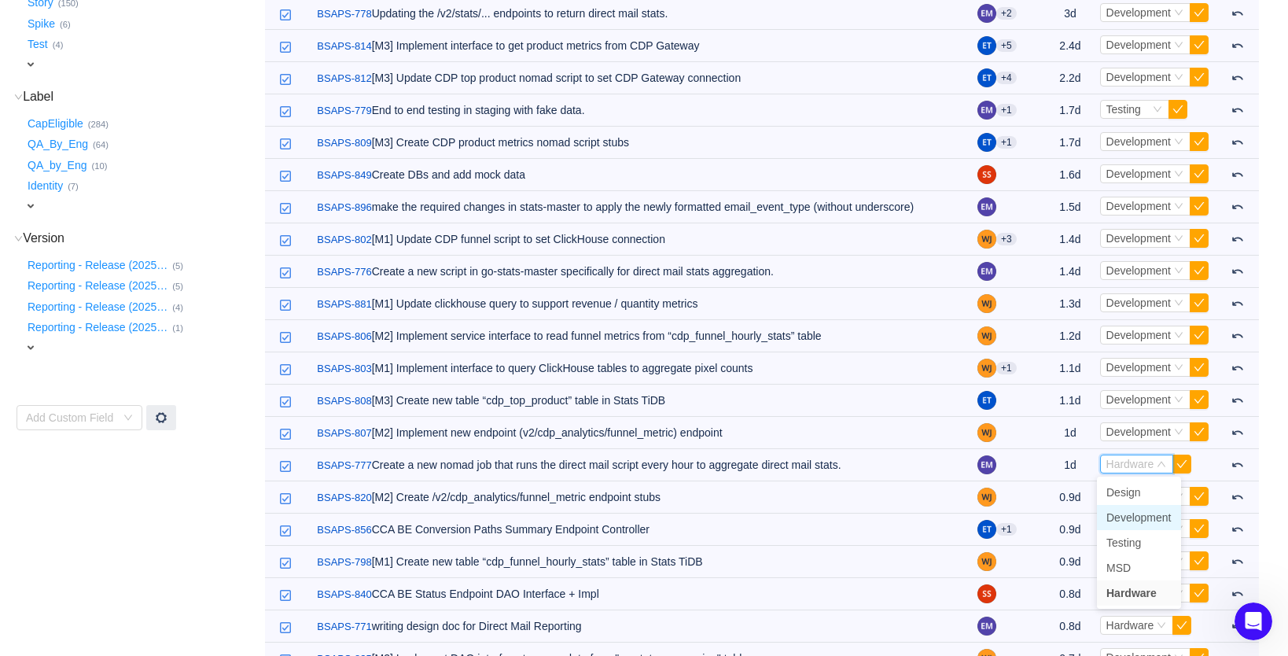
click at [1129, 517] on span "Development" at bounding box center [1138, 517] width 65 height 13
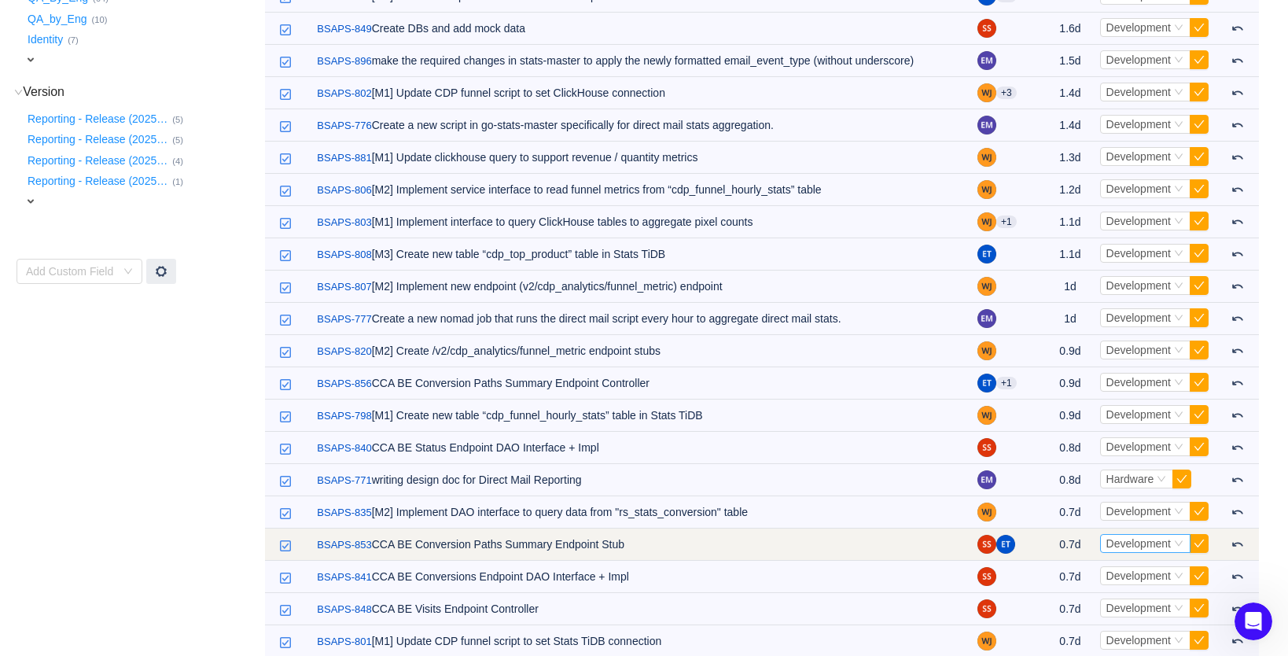
scroll to position [558, 0]
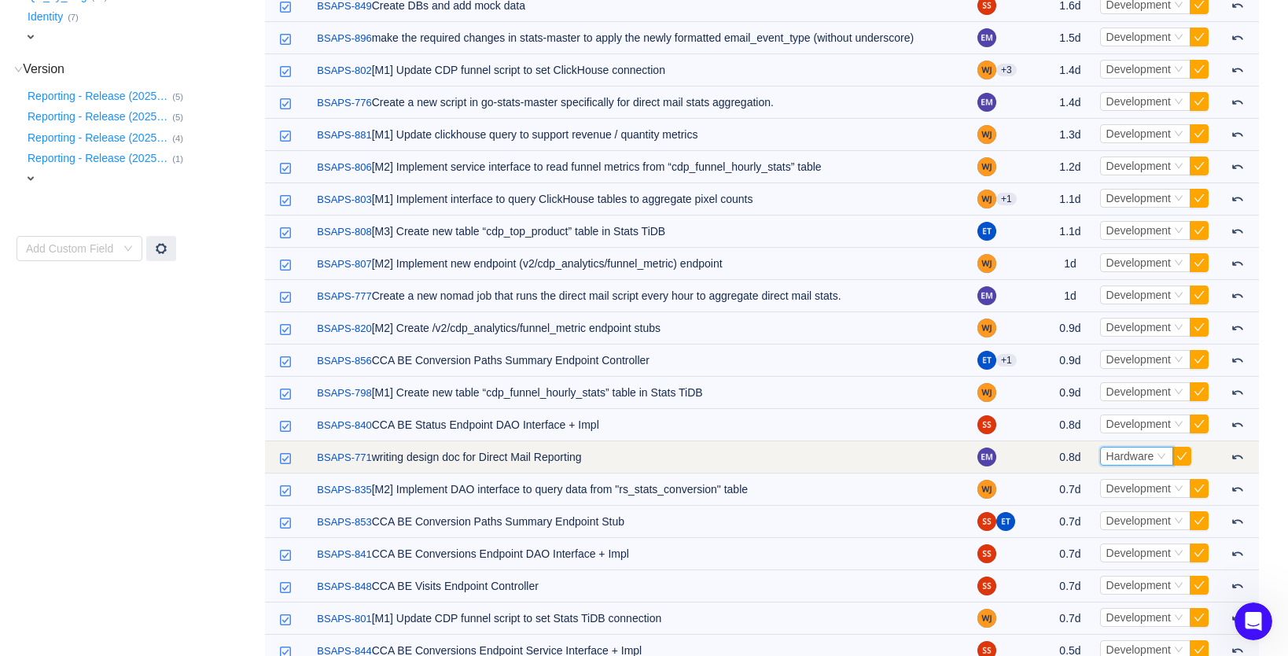
click at [1132, 458] on span "Hardware" at bounding box center [1130, 456] width 48 height 13
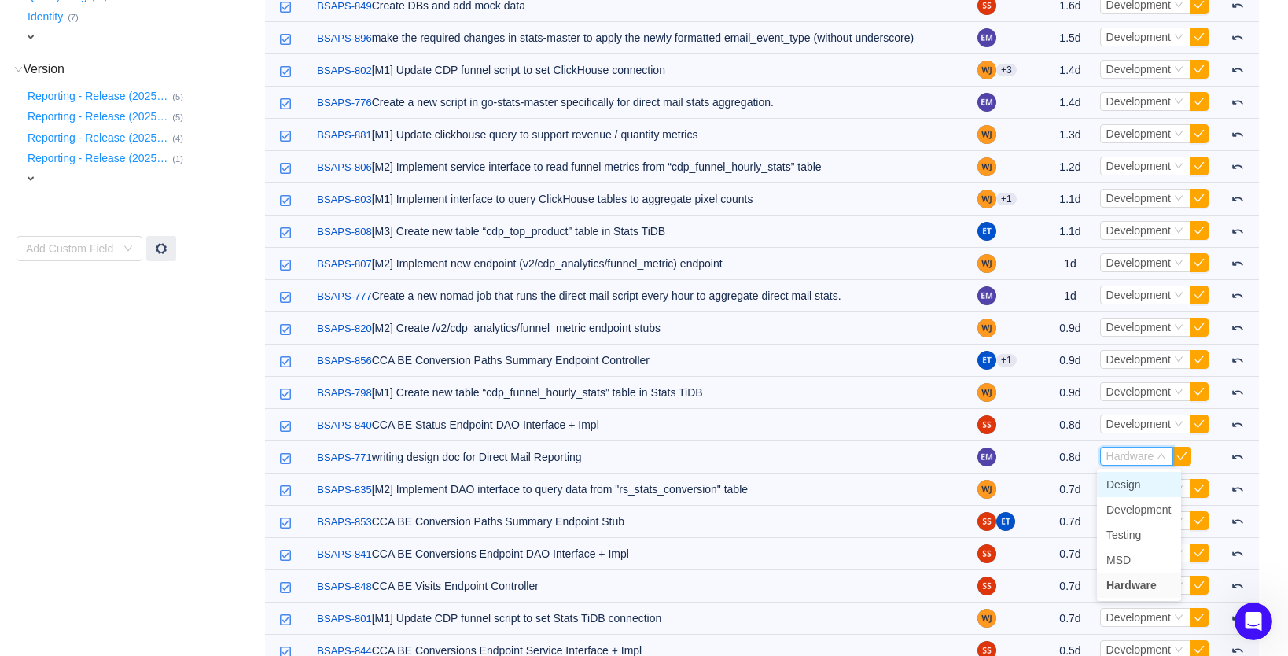
click at [1122, 488] on span "Design" at bounding box center [1123, 484] width 35 height 13
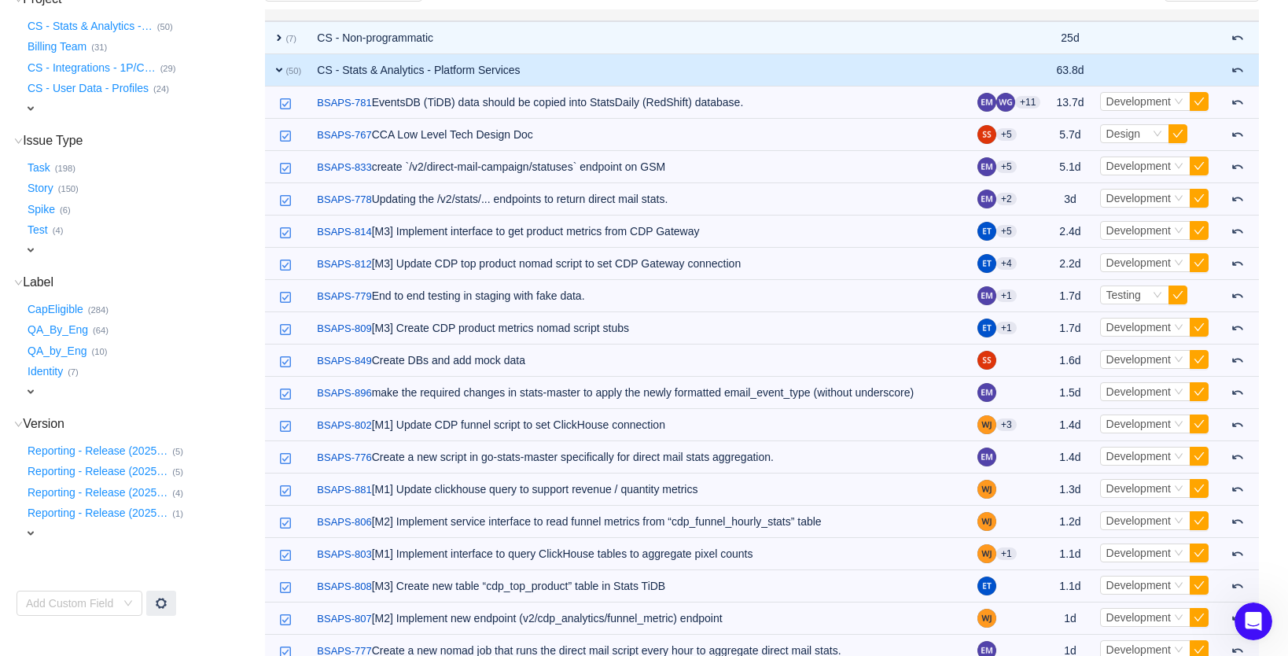
scroll to position [34, 0]
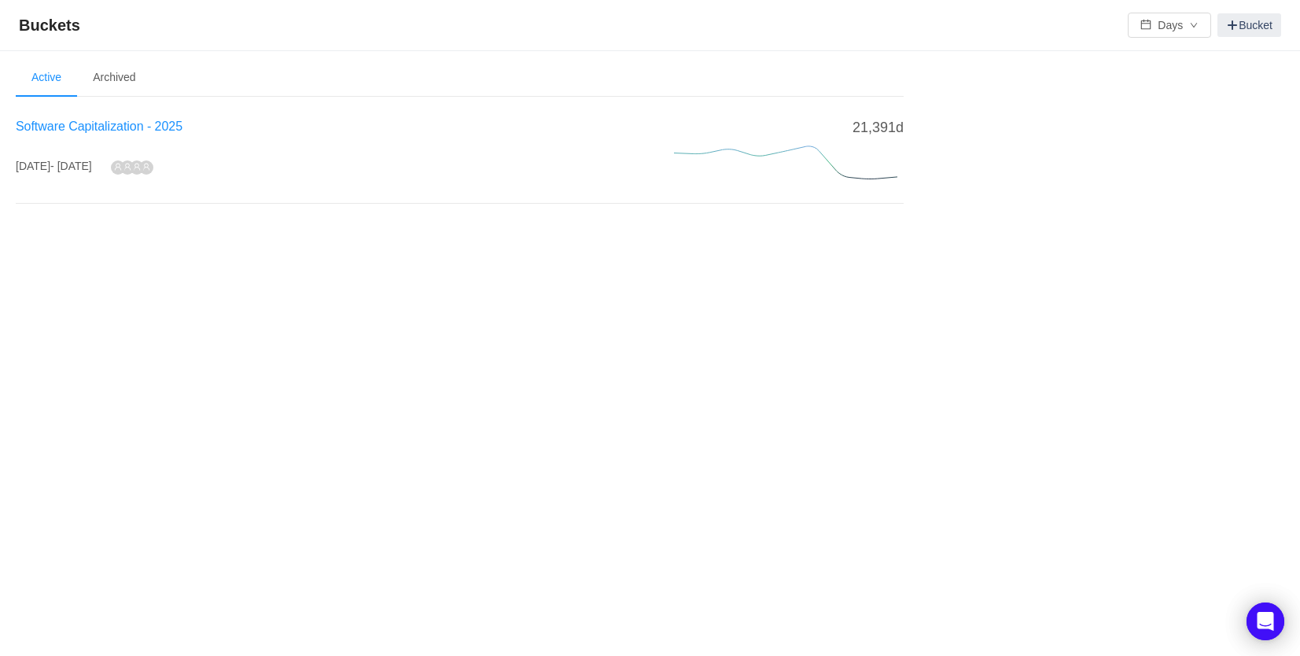
click at [120, 131] on span "Software Capitalization - 2025" at bounding box center [99, 126] width 167 height 13
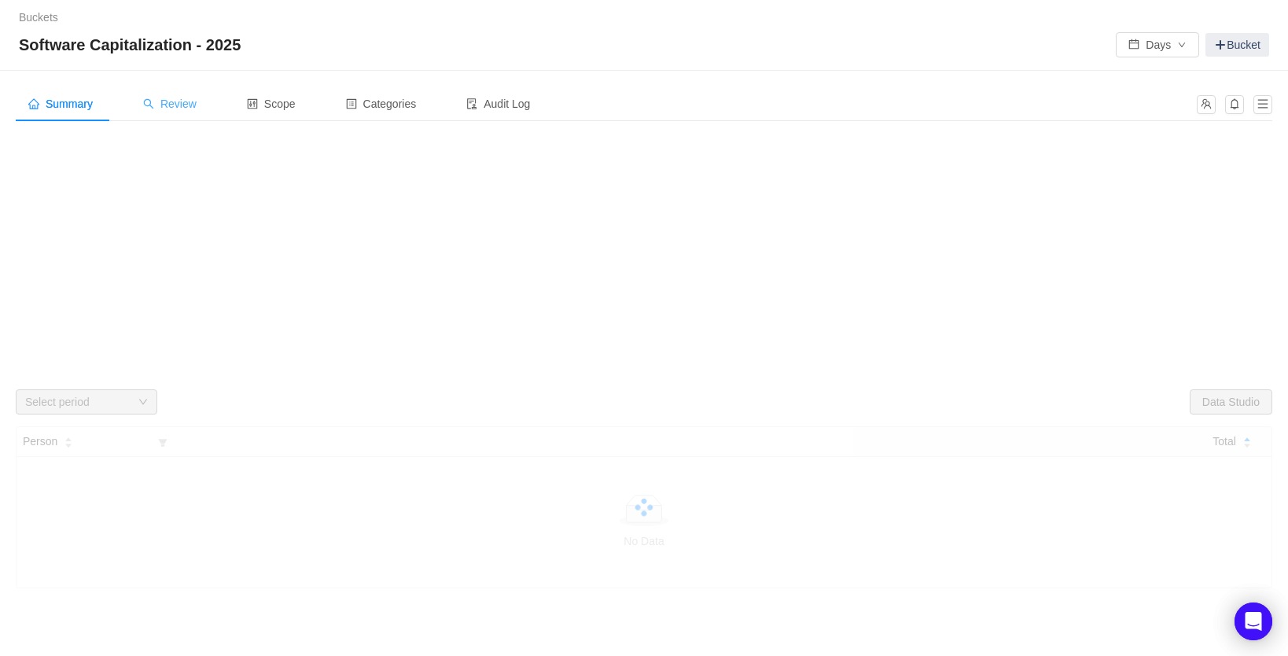
click at [167, 101] on span "Review" at bounding box center [169, 104] width 53 height 13
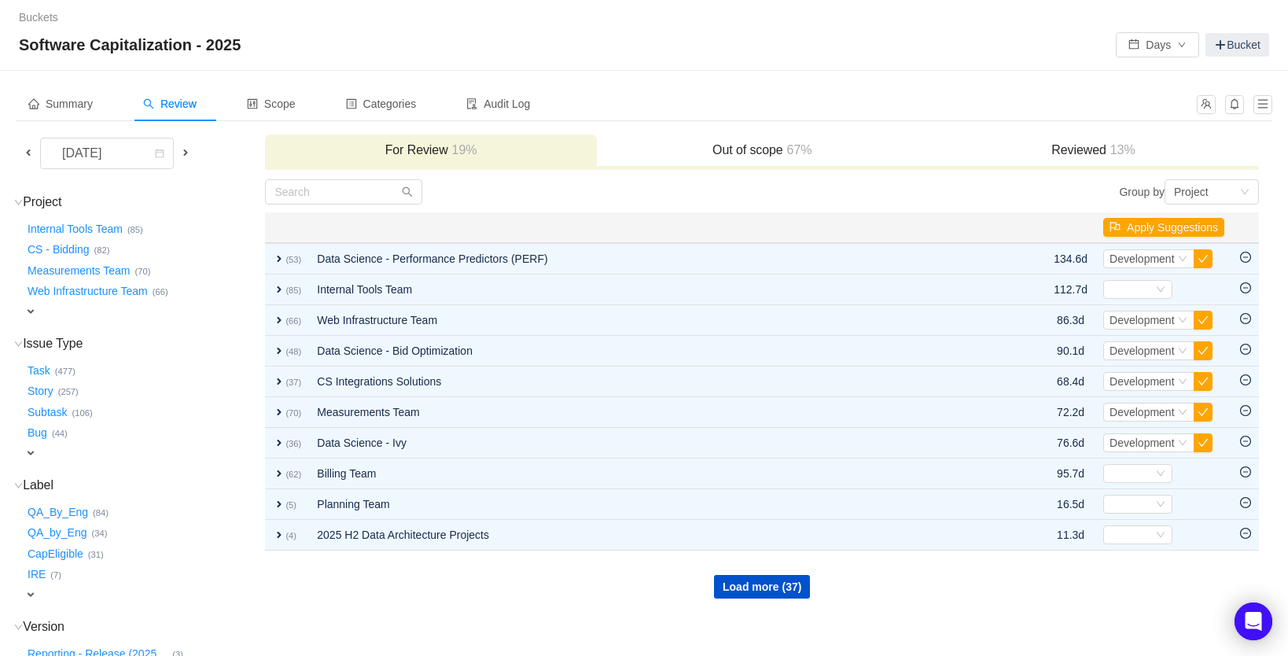
click at [773, 150] on h3 "Out of scope 67%" at bounding box center [762, 150] width 315 height 16
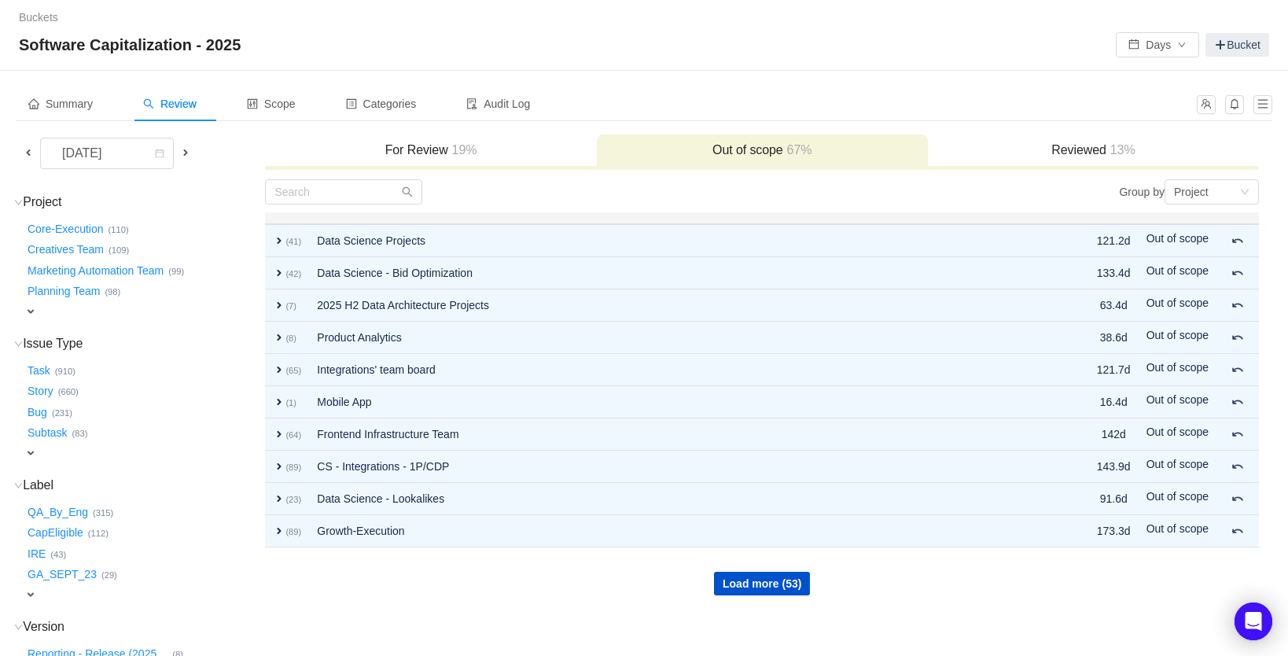
click at [1090, 148] on h3 "Reviewed 13%" at bounding box center [1093, 150] width 315 height 16
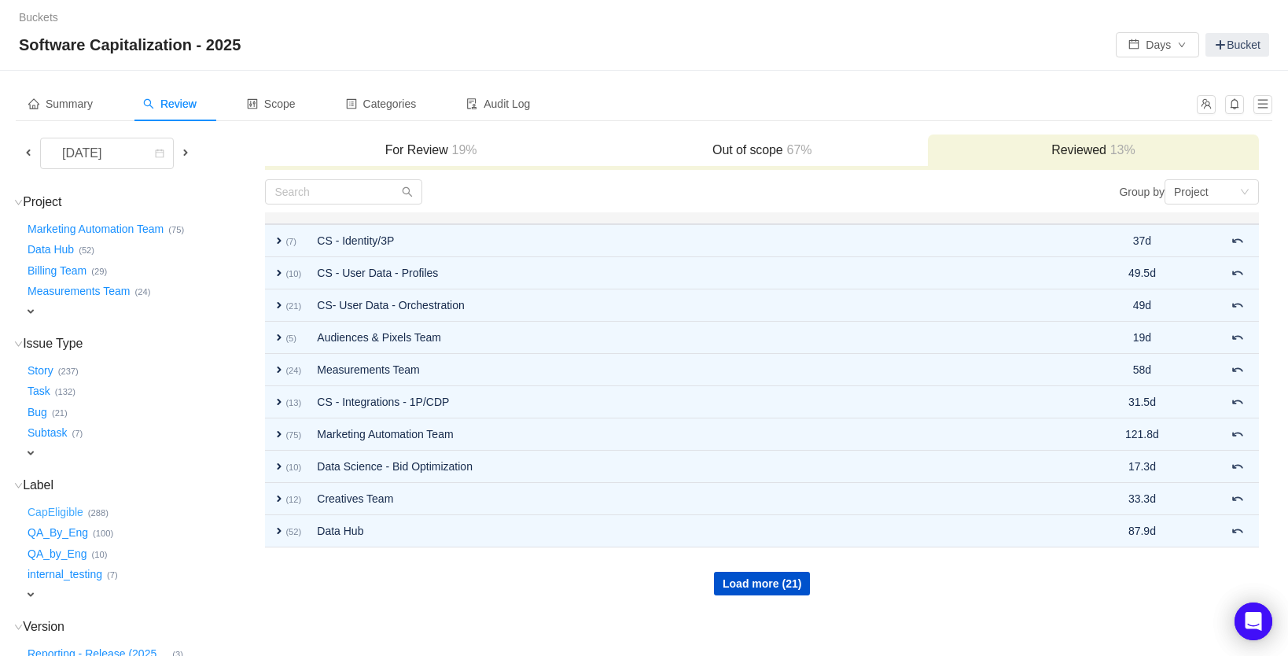
click at [67, 501] on button "CapEligible …" at bounding box center [56, 511] width 64 height 25
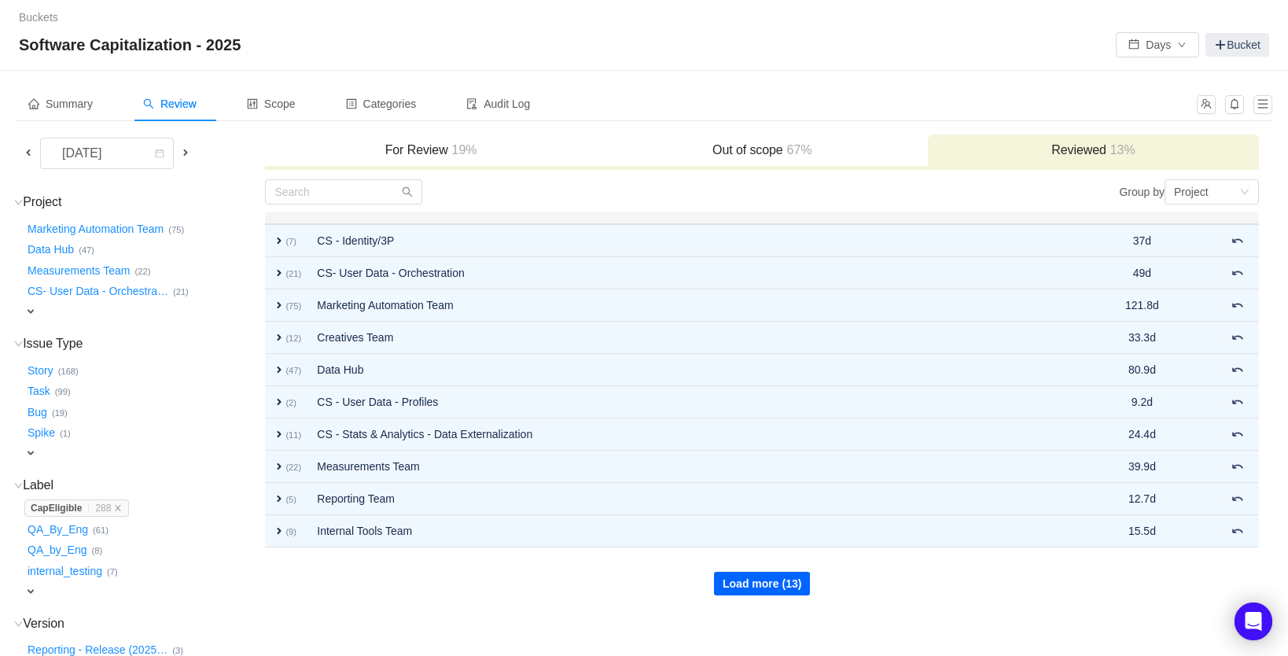
click at [716, 575] on button "Load more (13)" at bounding box center [762, 584] width 96 height 24
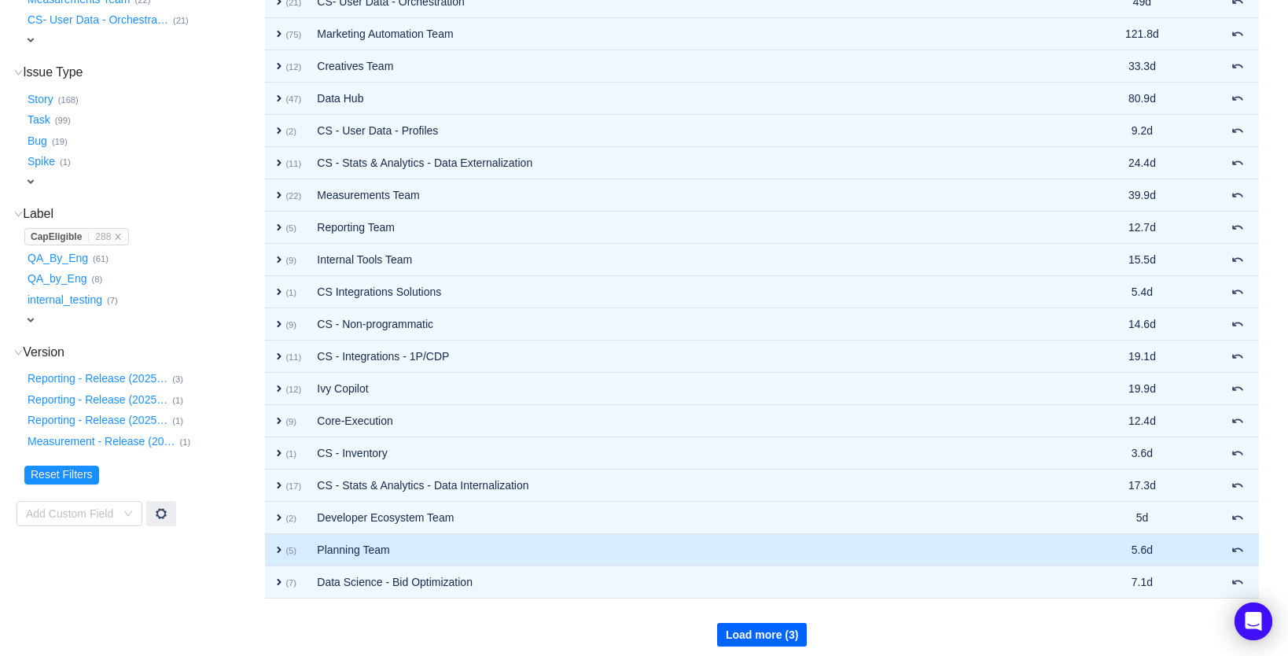
scroll to position [279, 0]
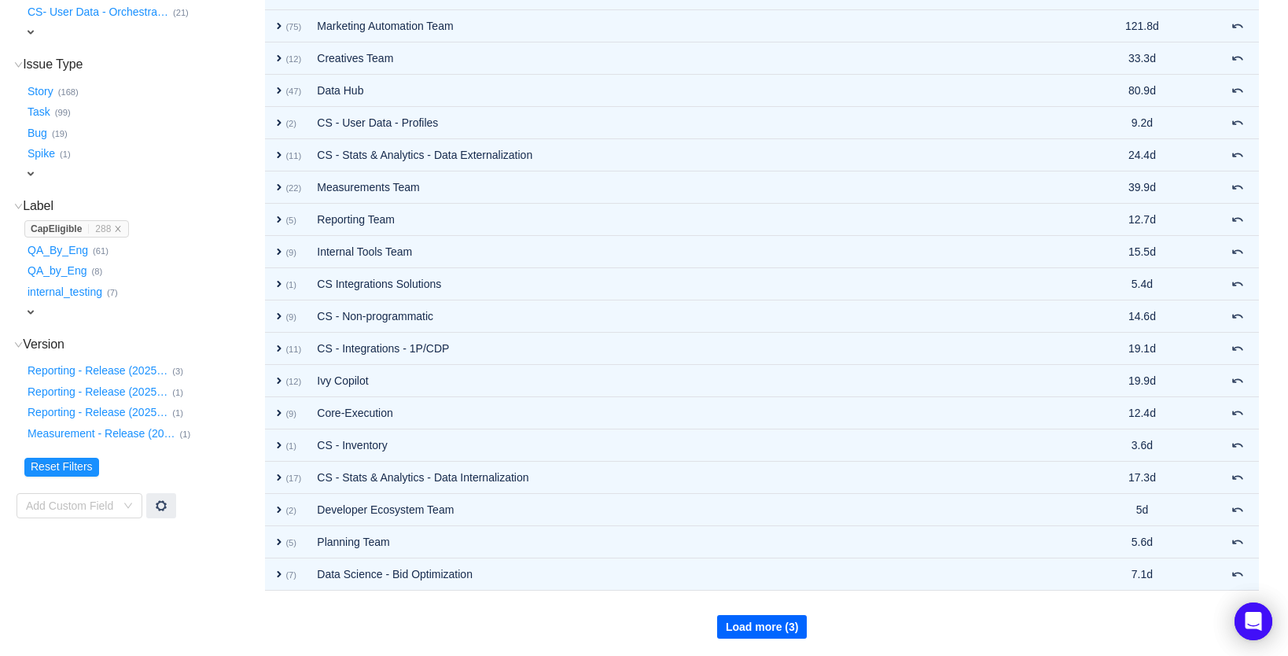
click at [737, 623] on button "Load more (3)" at bounding box center [762, 627] width 90 height 24
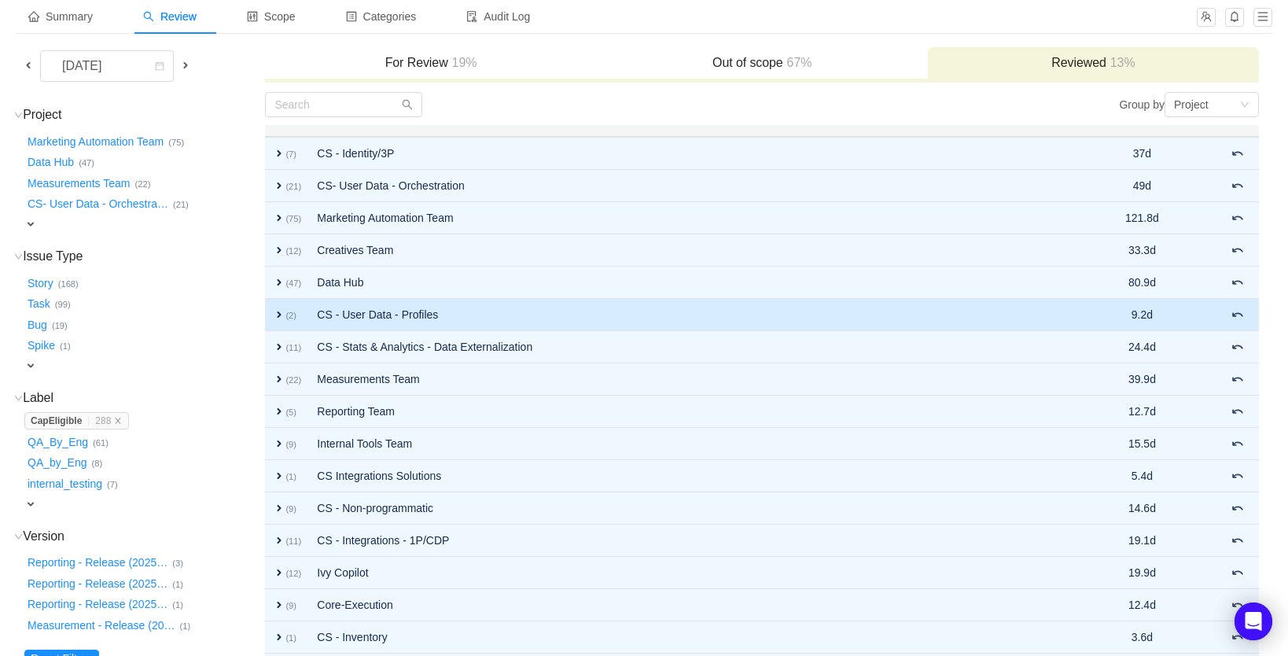
scroll to position [72, 0]
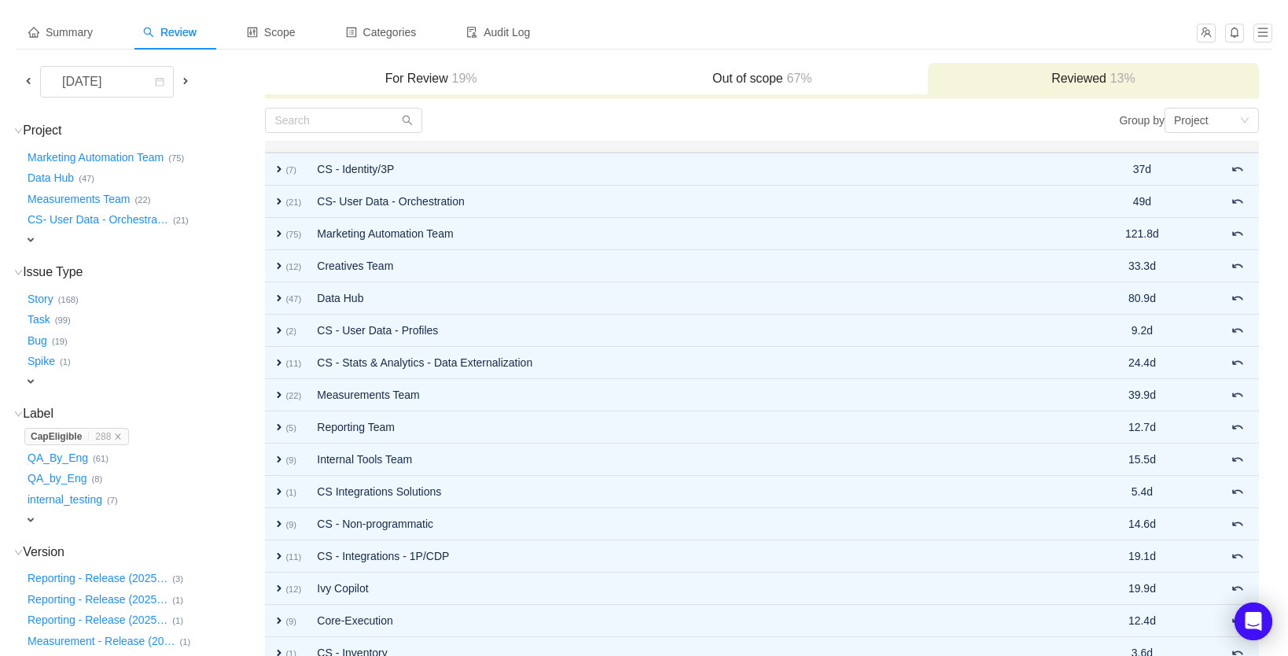
click at [400, 72] on h3 "For Review 19%" at bounding box center [430, 79] width 315 height 16
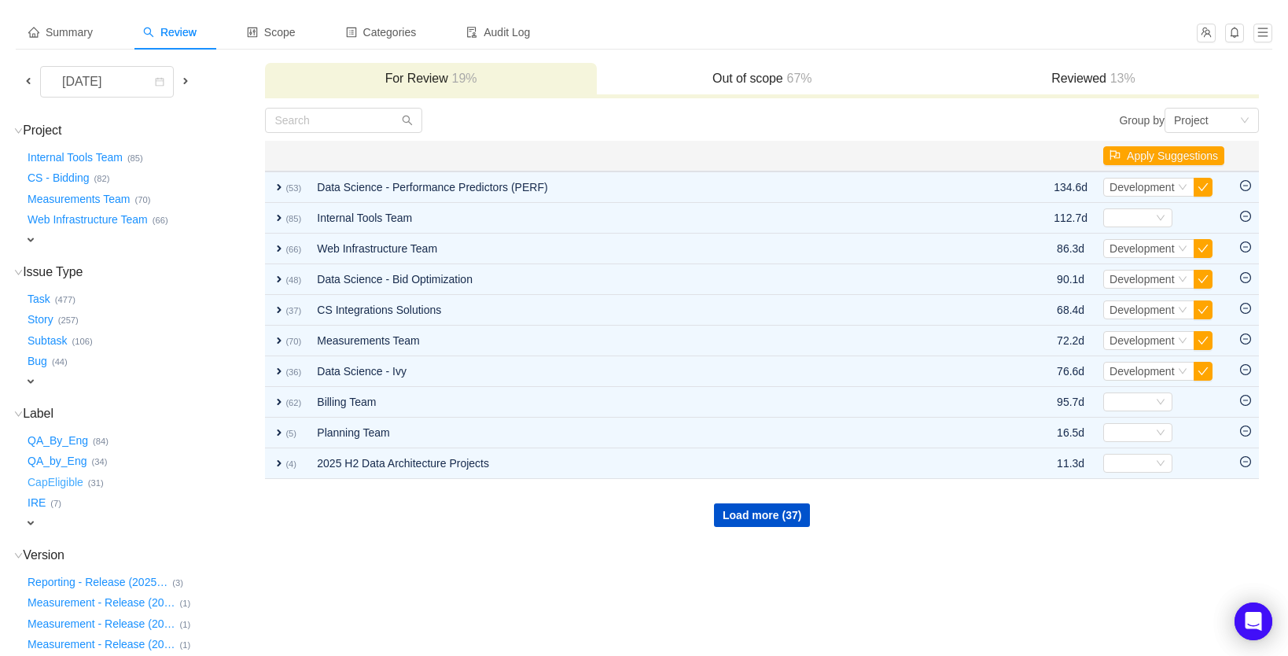
click at [64, 472] on button "CapEligible …" at bounding box center [56, 481] width 64 height 25
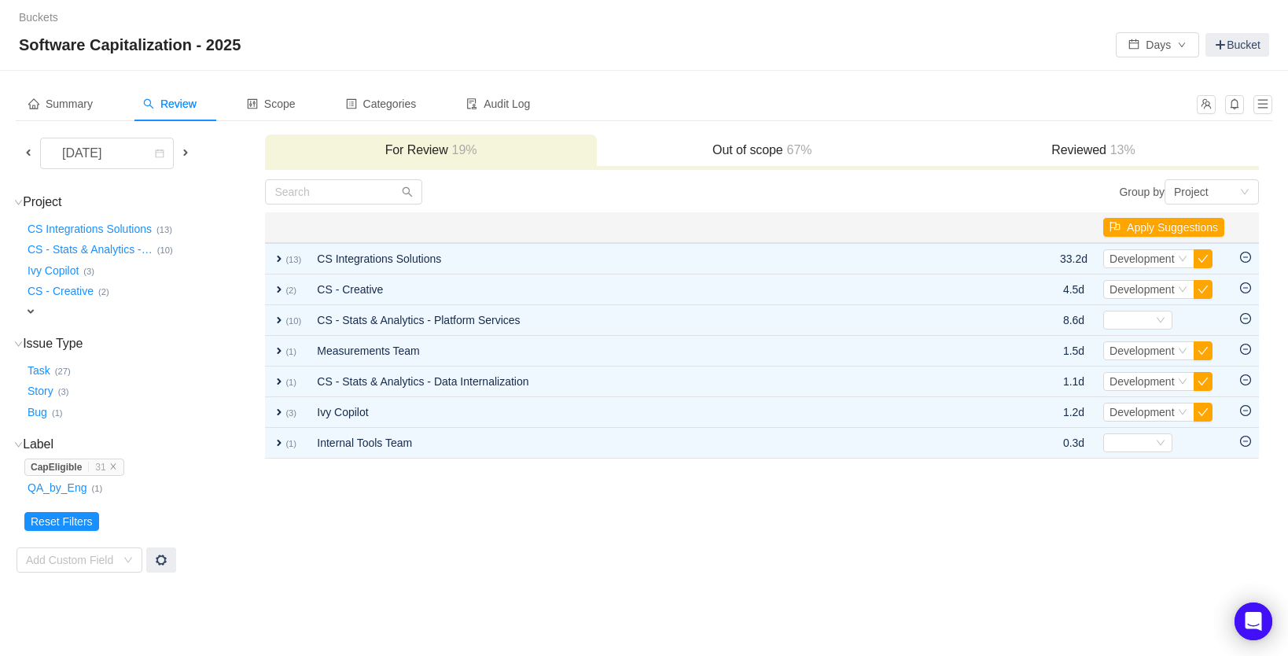
scroll to position [0, 0]
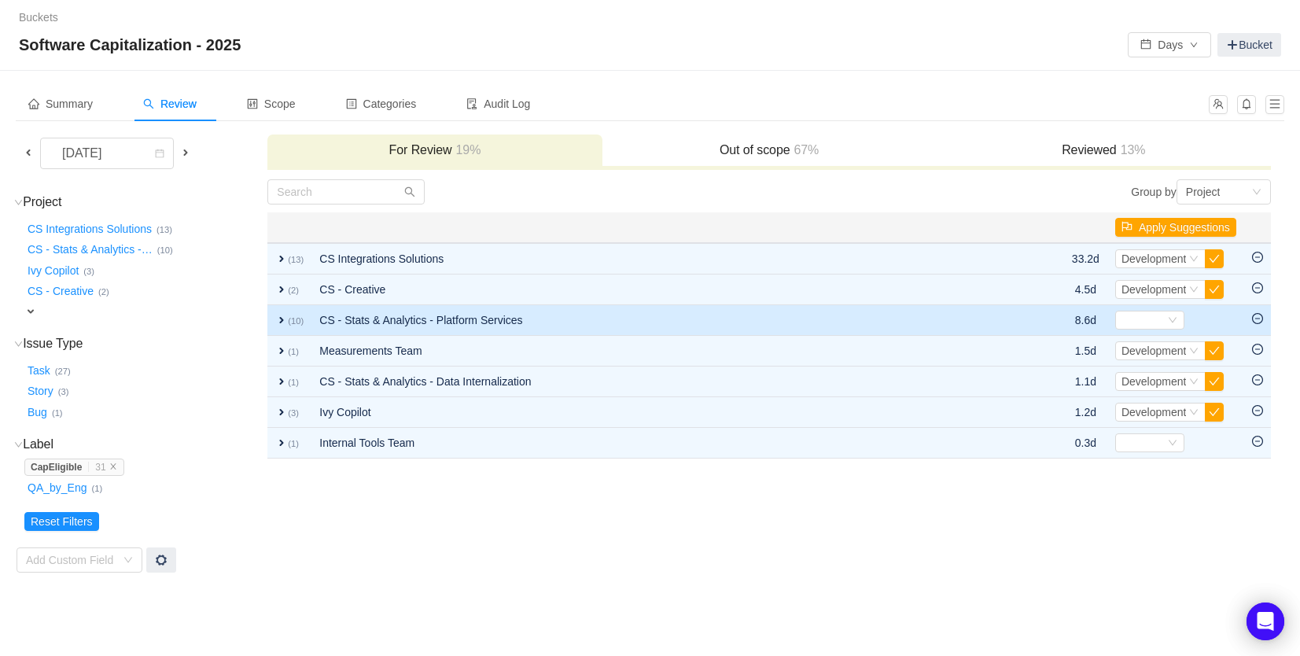
click at [410, 321] on td "CS - Stats & Analytics - Platform Services" at bounding box center [663, 320] width 704 height 31
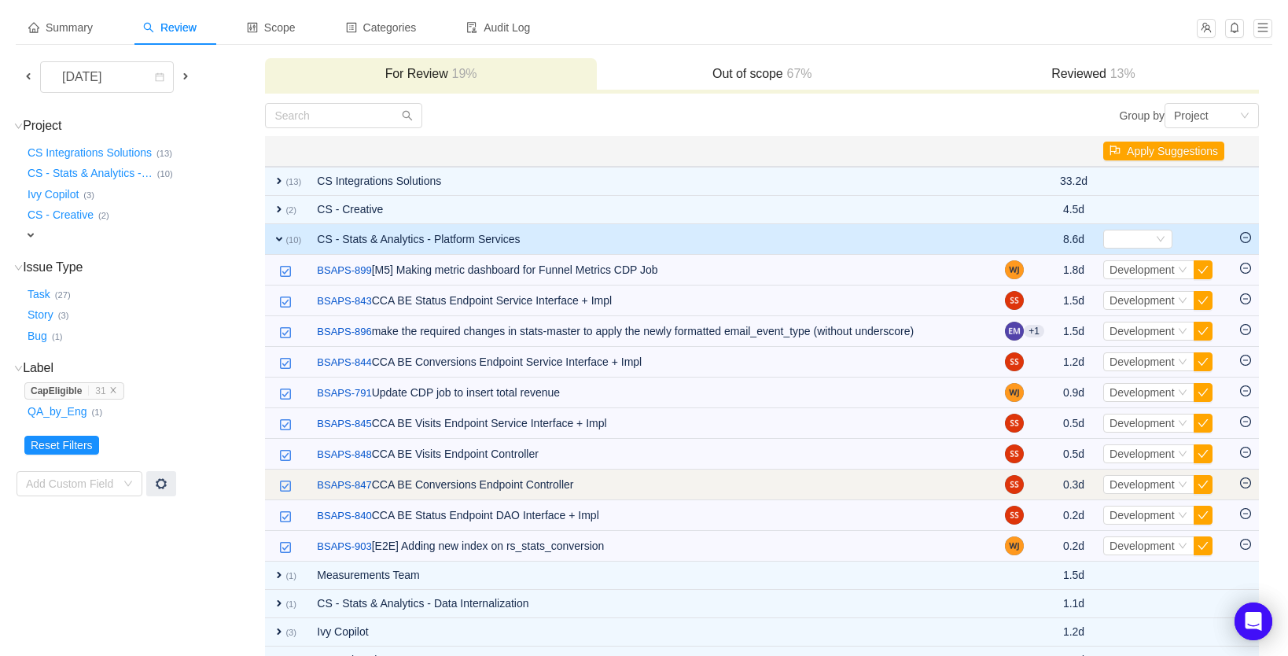
scroll to position [83, 0]
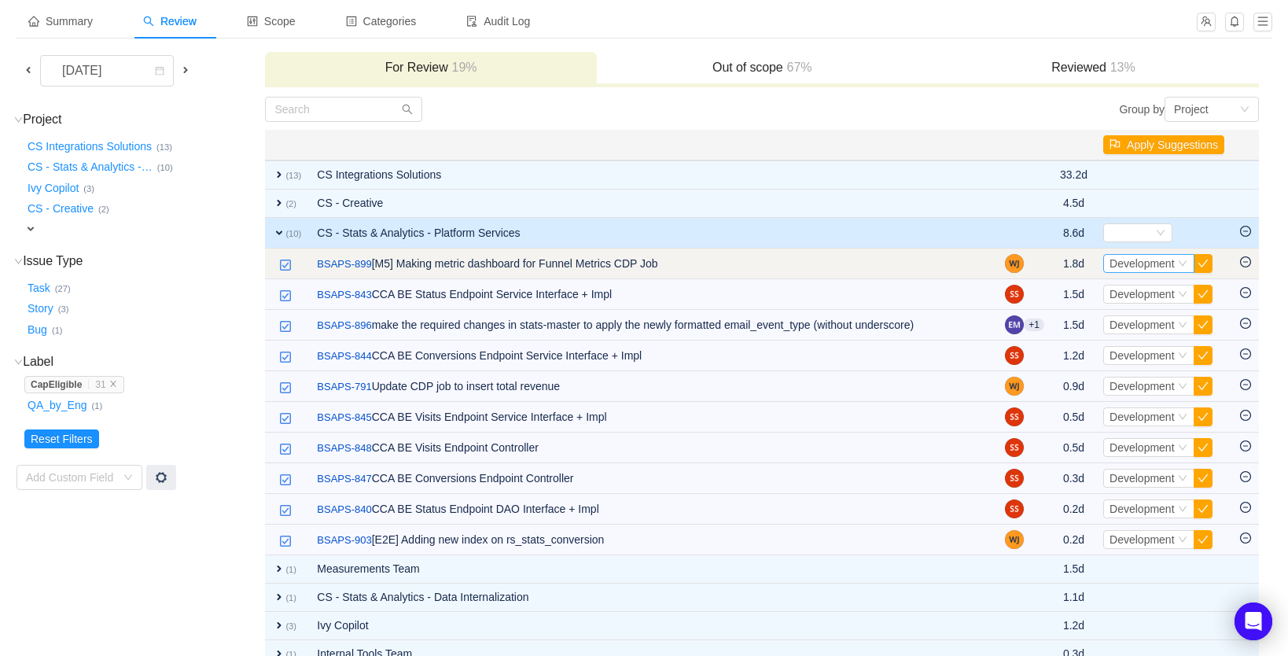
click at [1154, 263] on span "Development" at bounding box center [1142, 263] width 65 height 13
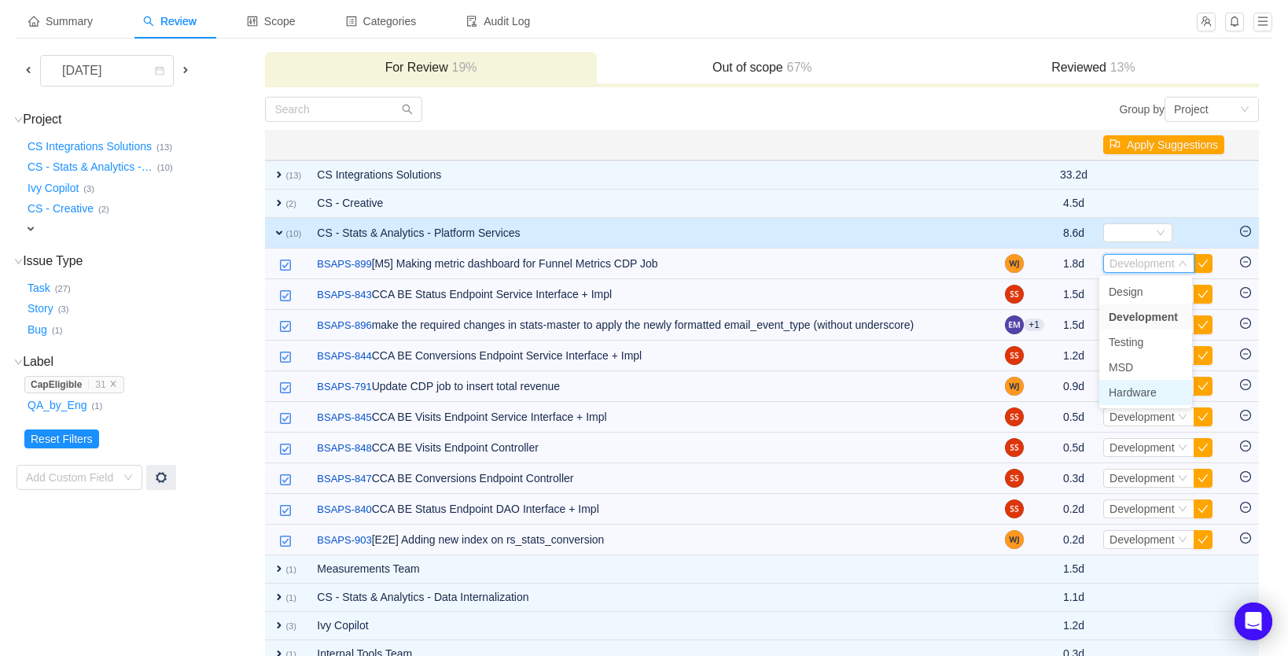
click at [1143, 393] on span "Hardware" at bounding box center [1133, 392] width 48 height 13
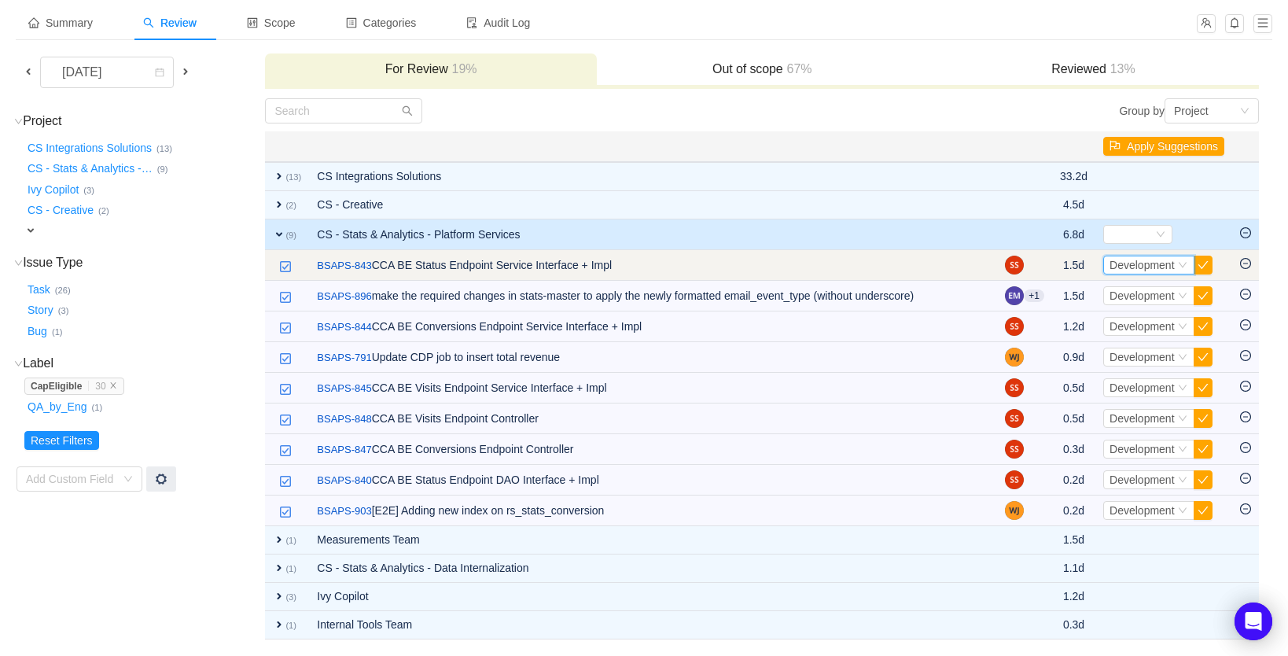
click at [1143, 263] on span "Development" at bounding box center [1142, 265] width 65 height 13
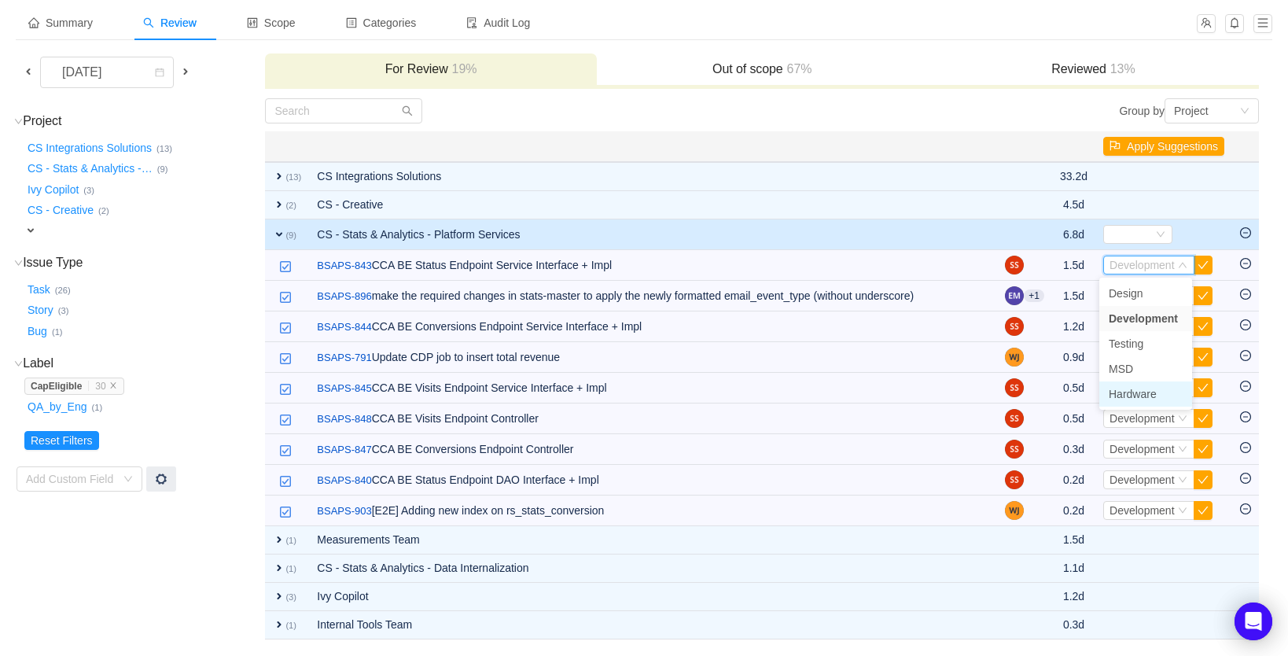
click at [1149, 392] on span "Hardware" at bounding box center [1133, 394] width 48 height 13
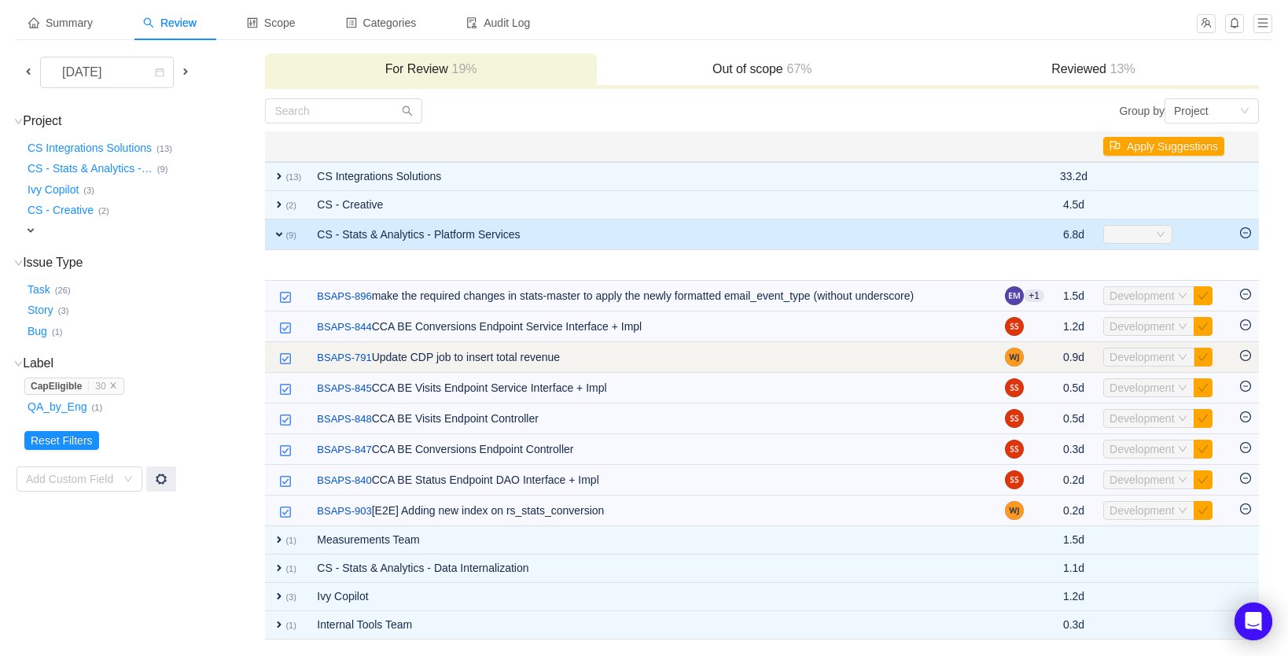
scroll to position [52, 0]
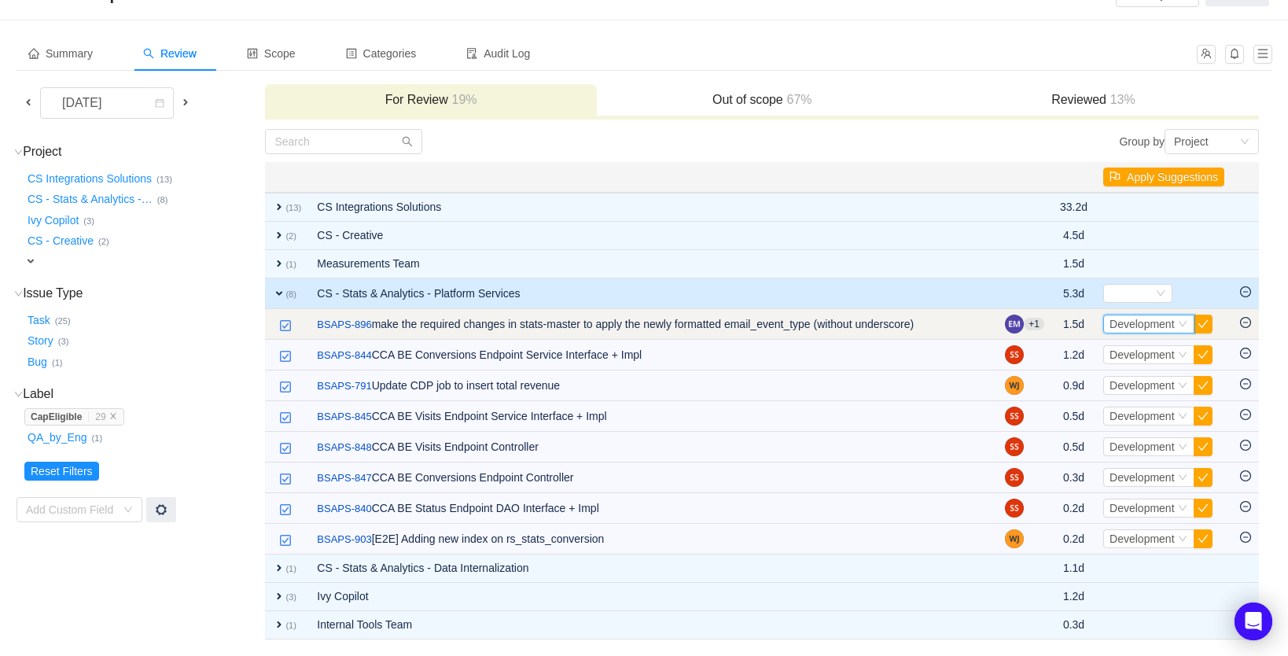
click at [1147, 325] on span "Development" at bounding box center [1142, 324] width 65 height 13
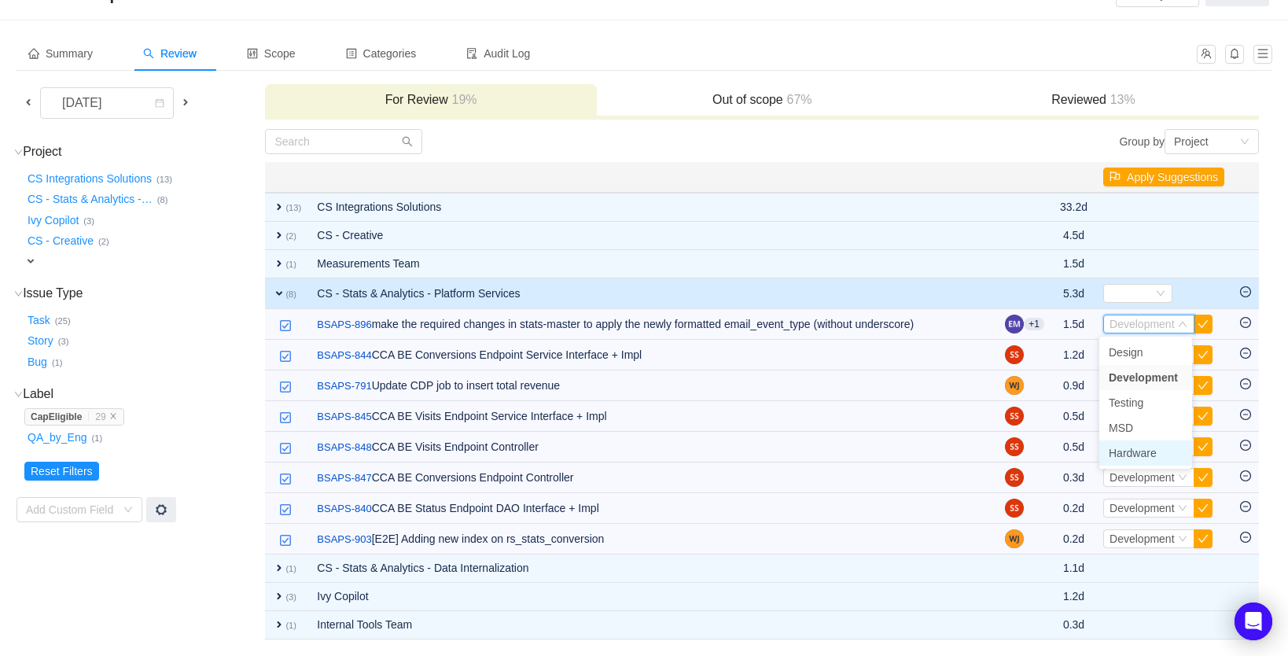
click at [1140, 452] on span "Hardware" at bounding box center [1133, 453] width 48 height 13
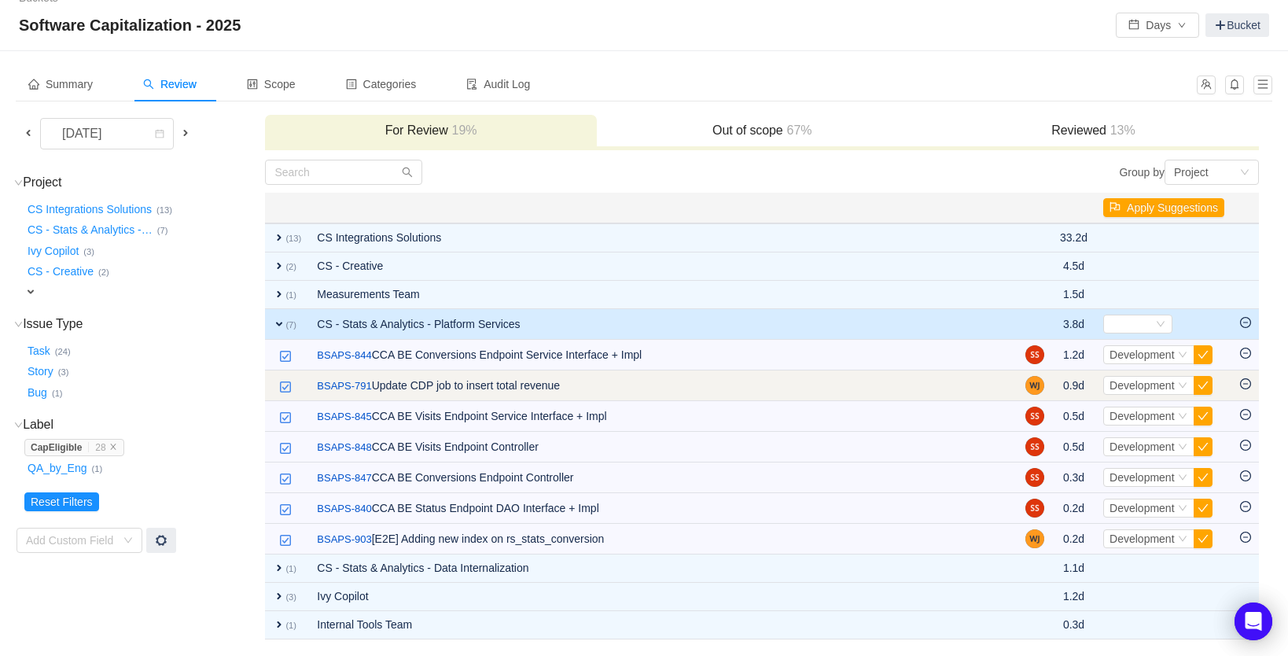
scroll to position [21, 0]
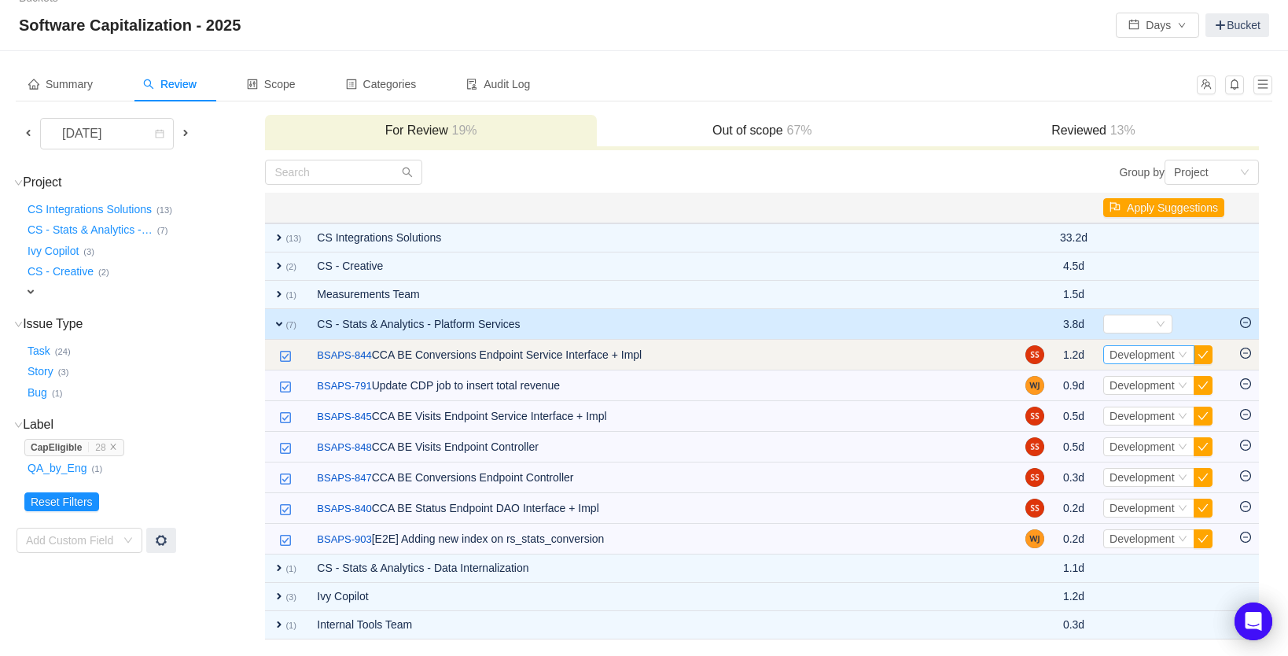
click at [1144, 361] on div "Development" at bounding box center [1142, 354] width 65 height 17
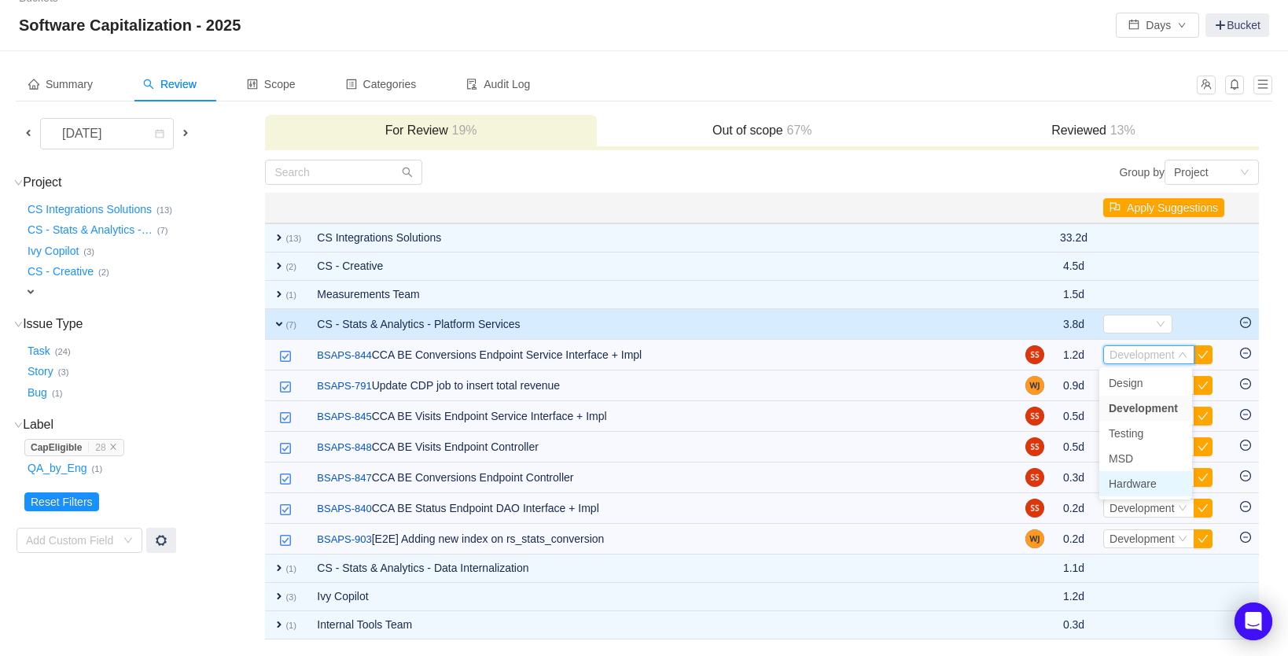
click at [1140, 482] on span "Hardware" at bounding box center [1133, 483] width 48 height 13
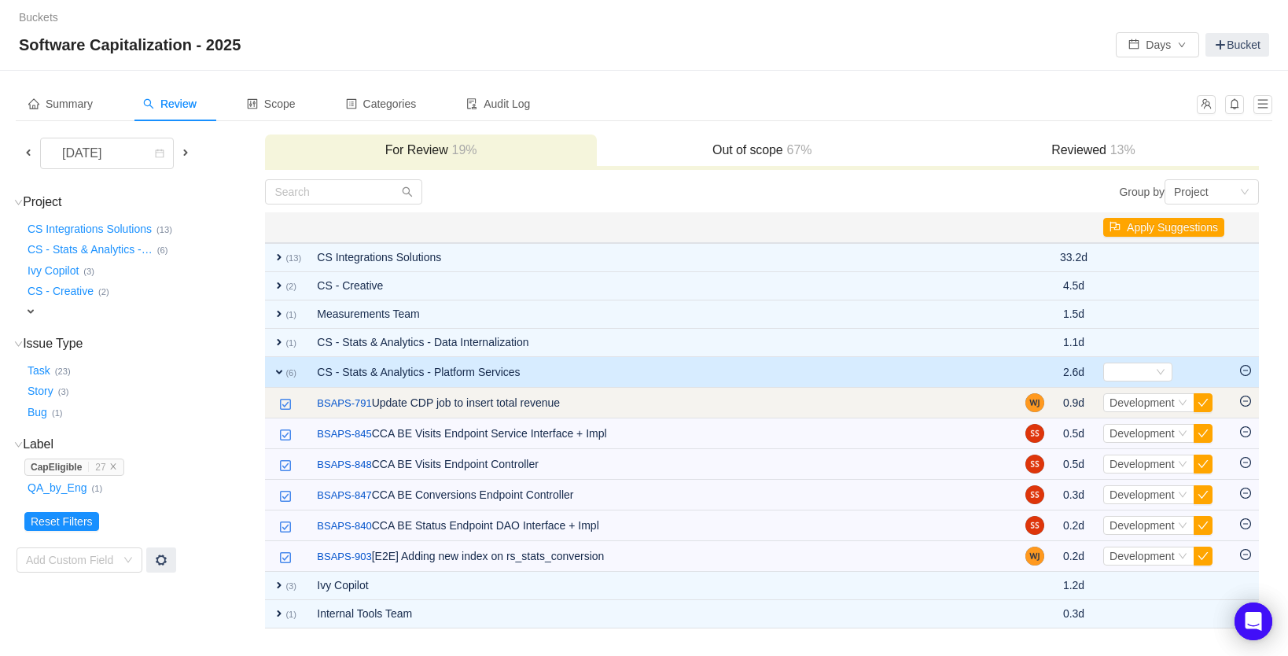
scroll to position [0, 0]
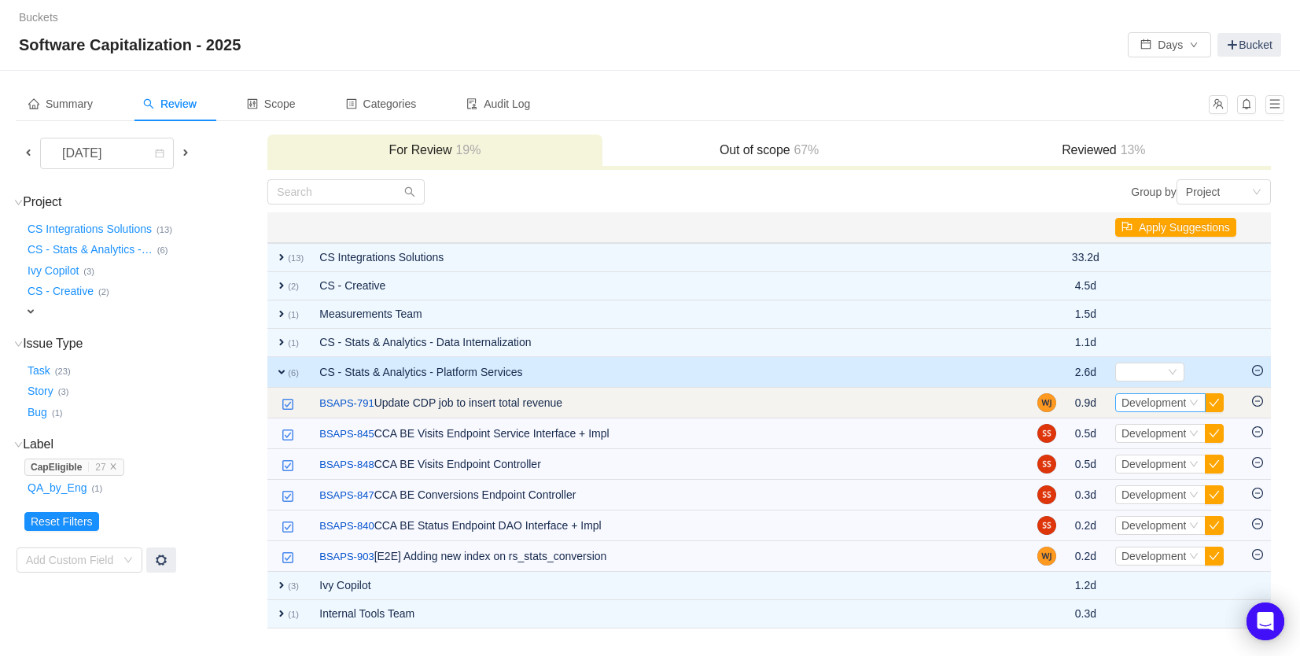
click at [1138, 406] on span "Development" at bounding box center [1153, 402] width 65 height 13
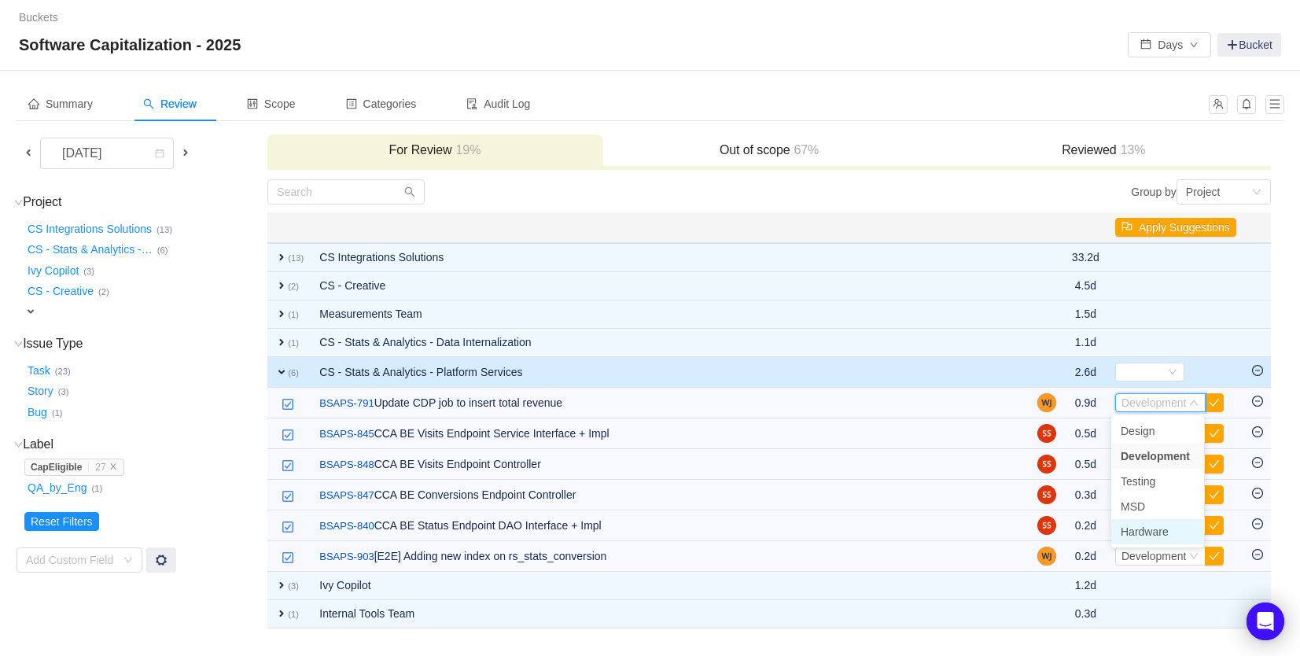
click at [1157, 532] on span "Hardware" at bounding box center [1145, 531] width 48 height 13
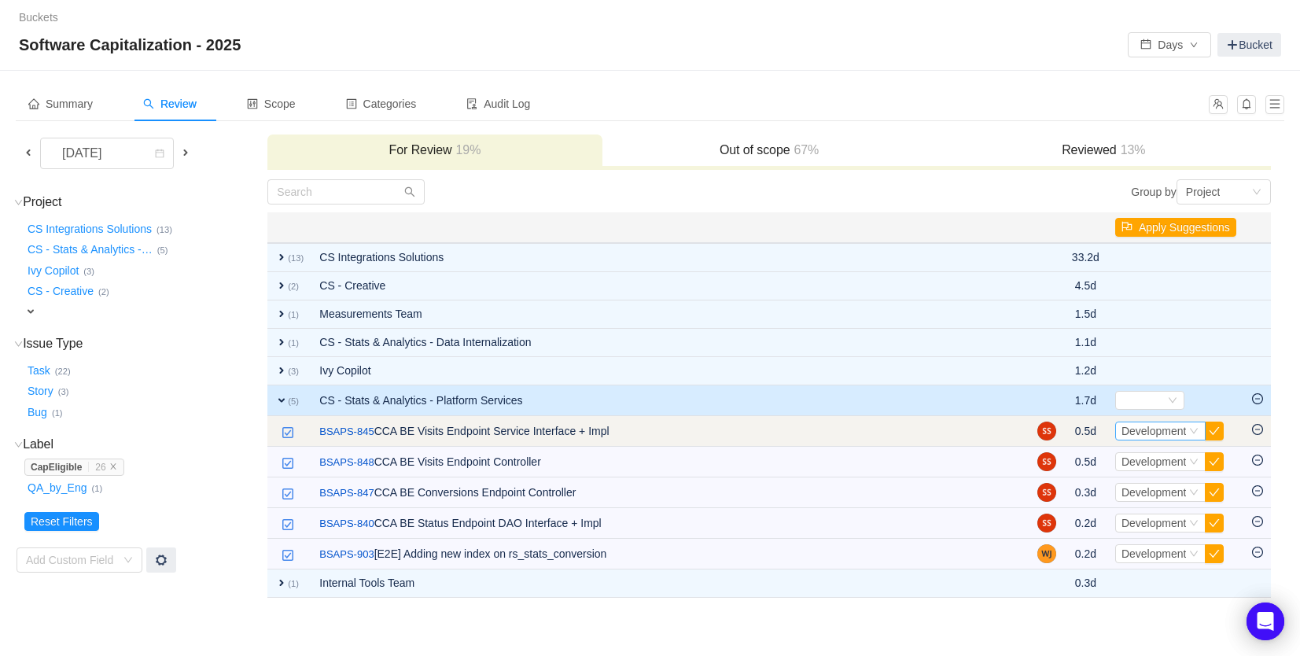
click at [1147, 435] on span "Development" at bounding box center [1153, 431] width 65 height 13
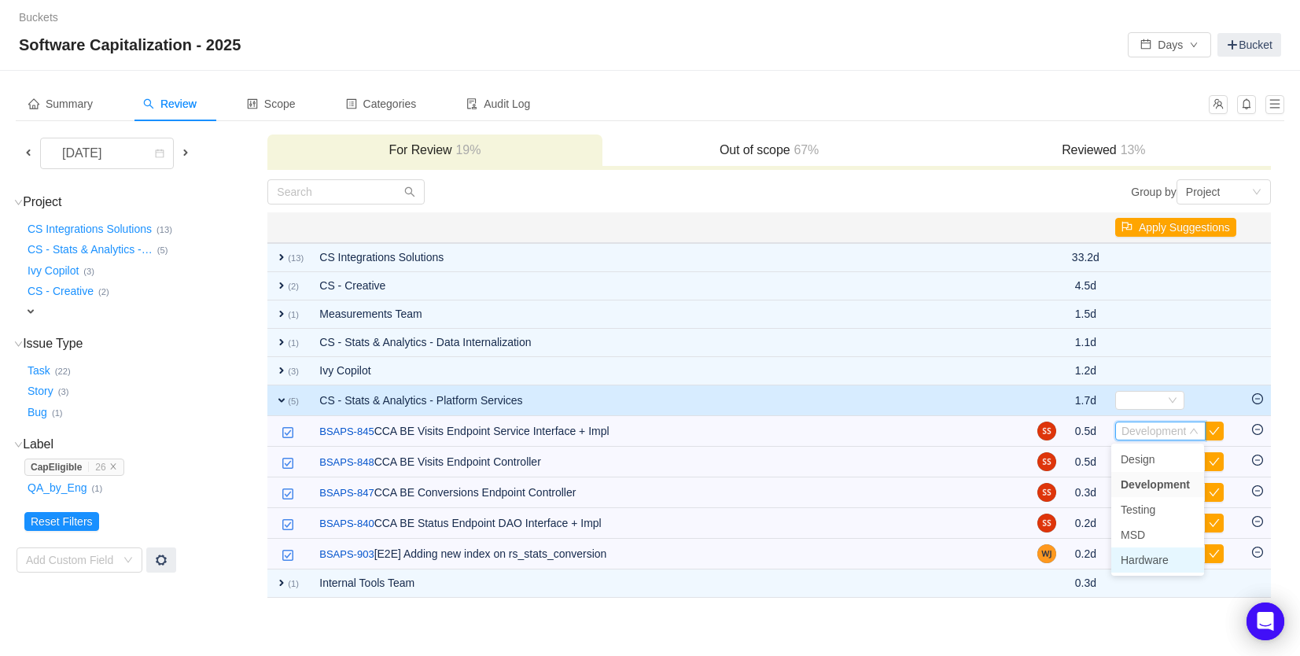
click at [1142, 561] on span "Hardware" at bounding box center [1145, 560] width 48 height 13
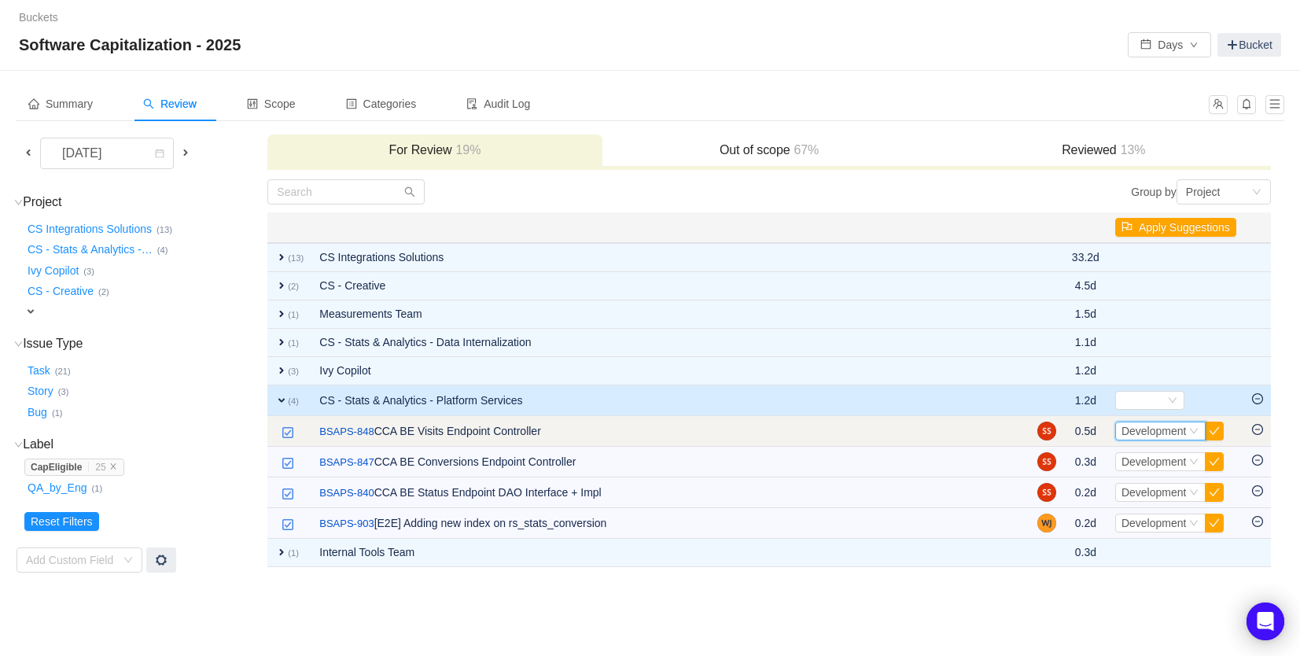
click at [1136, 435] on span "Development" at bounding box center [1153, 431] width 65 height 13
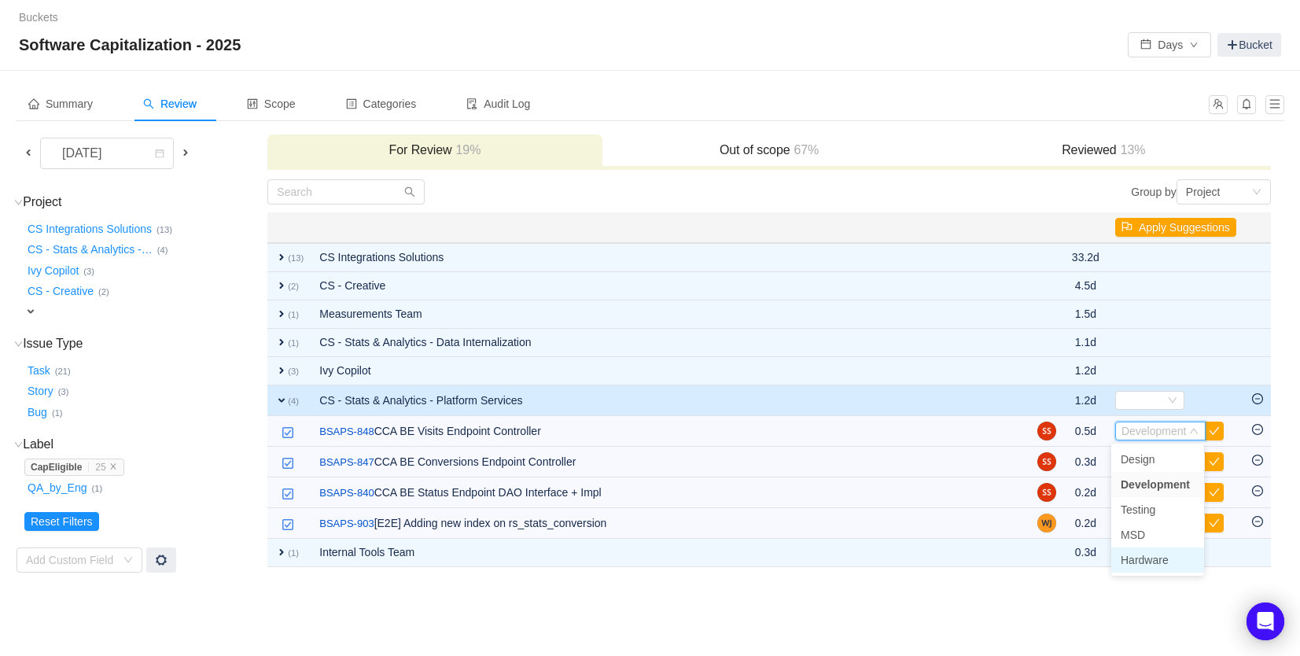
click at [1143, 558] on span "Hardware" at bounding box center [1145, 560] width 48 height 13
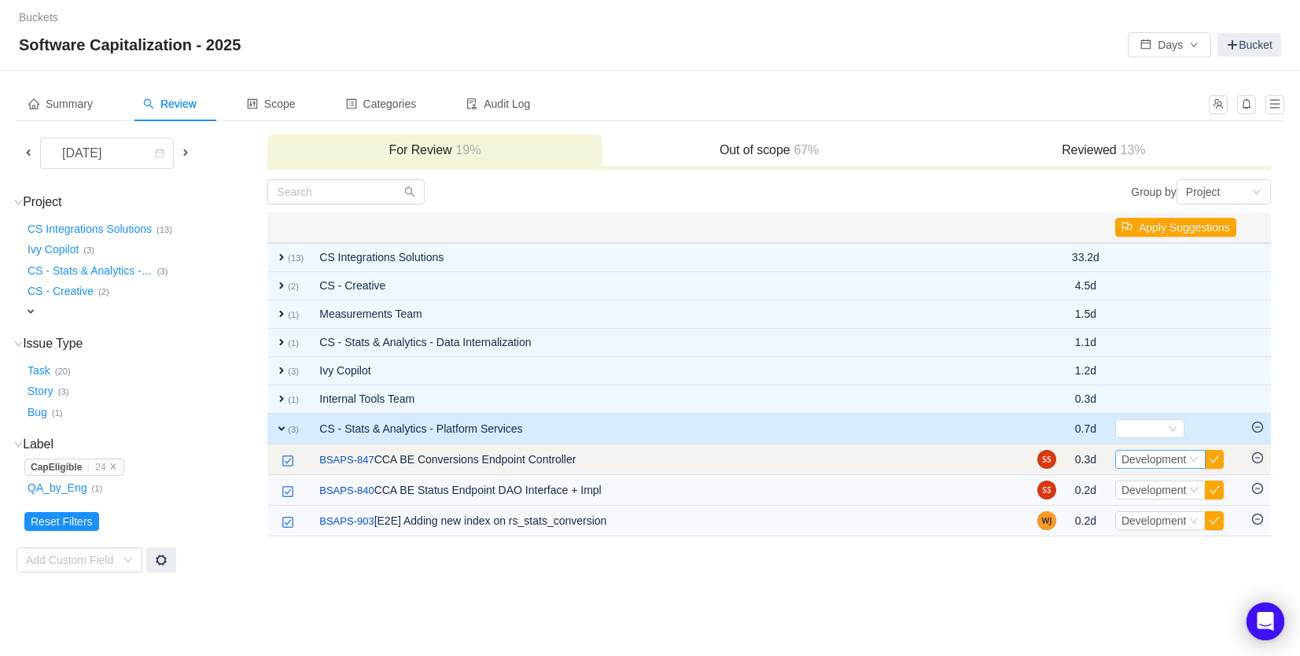
click at [1142, 462] on span "Development" at bounding box center [1153, 459] width 65 height 13
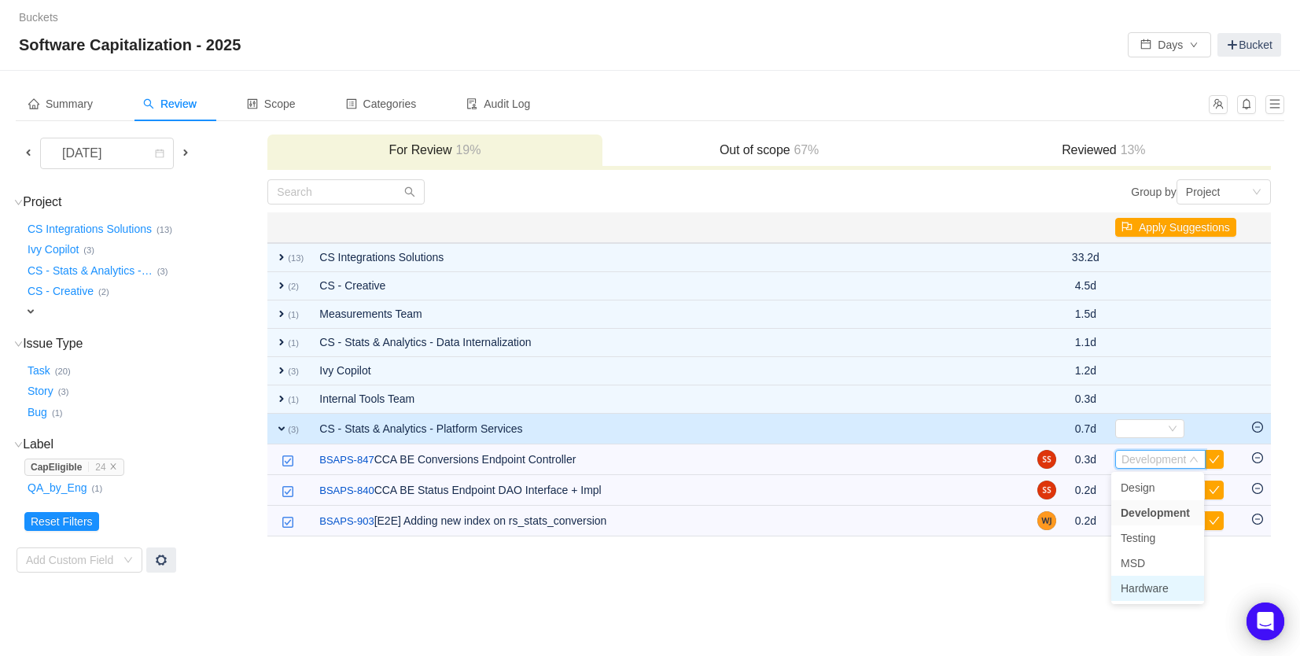
click at [1147, 589] on span "Hardware" at bounding box center [1145, 588] width 48 height 13
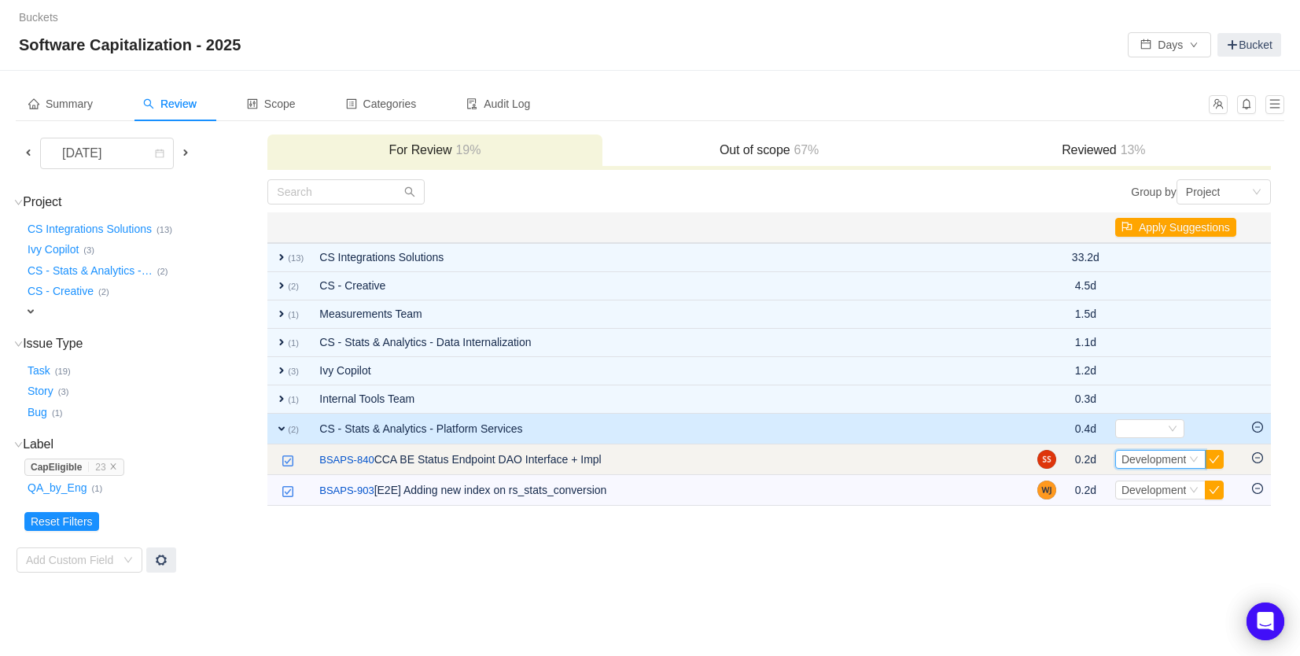
click at [1149, 463] on span "Development" at bounding box center [1153, 459] width 65 height 13
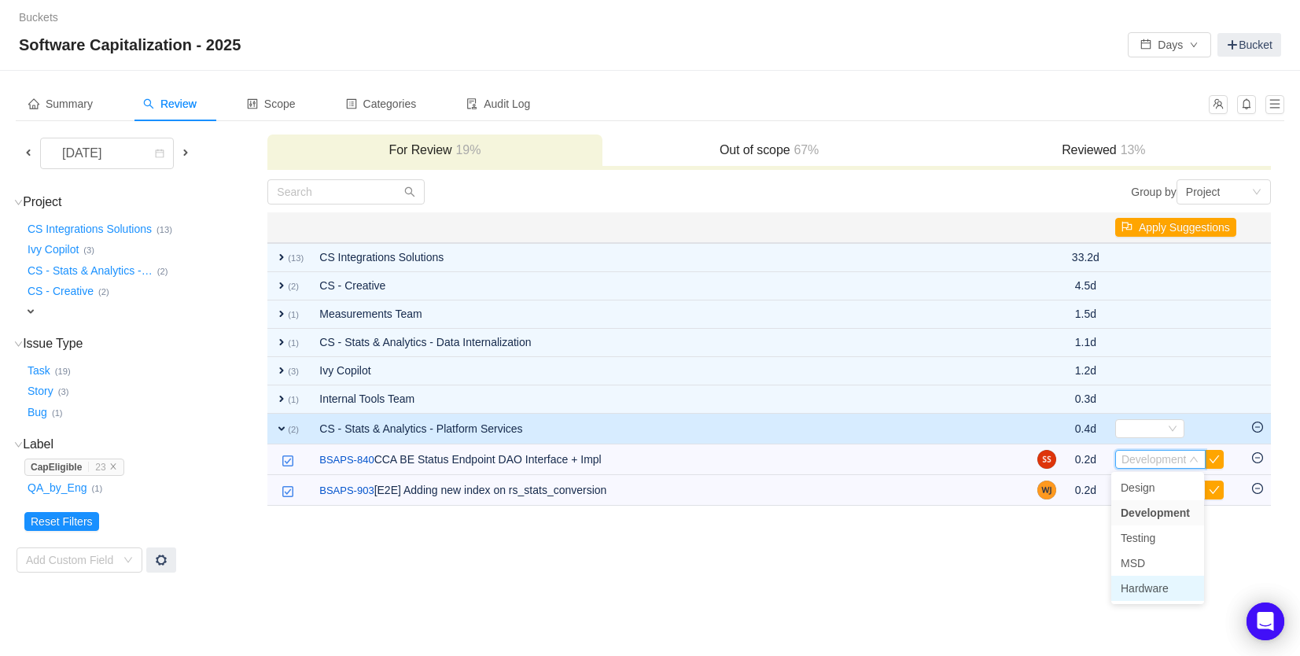
click at [1145, 589] on span "Hardware" at bounding box center [1145, 588] width 48 height 13
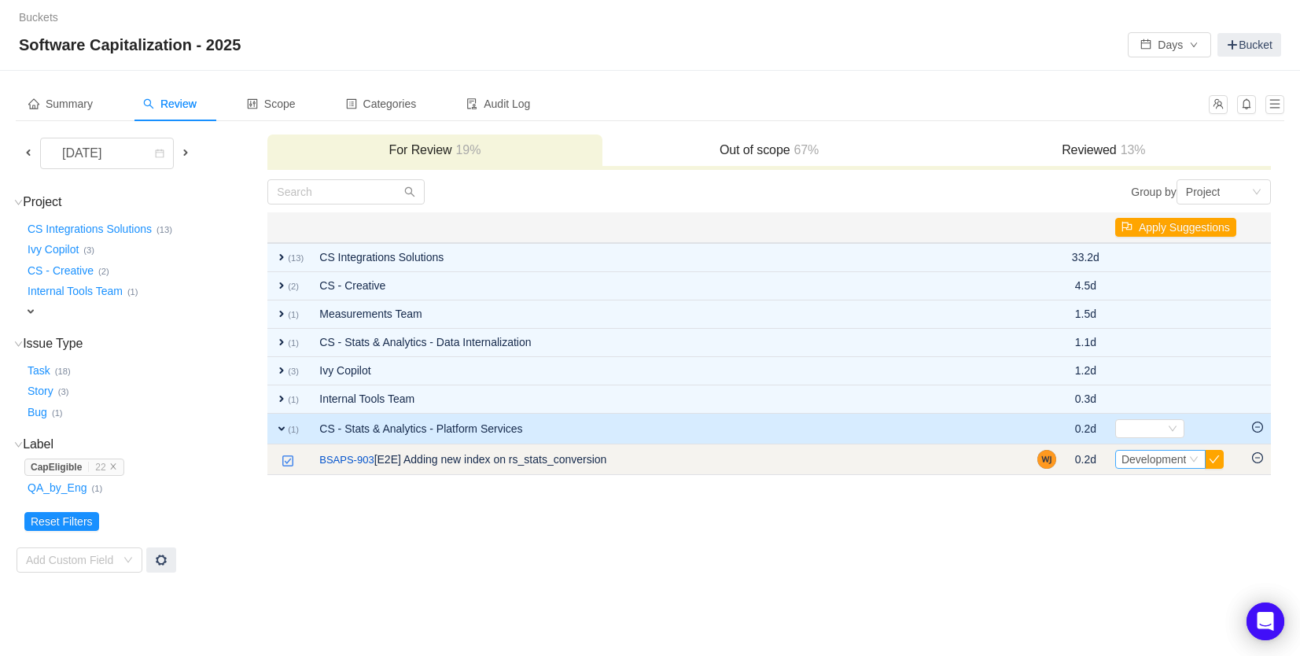
click at [1150, 459] on span "Development" at bounding box center [1153, 459] width 65 height 13
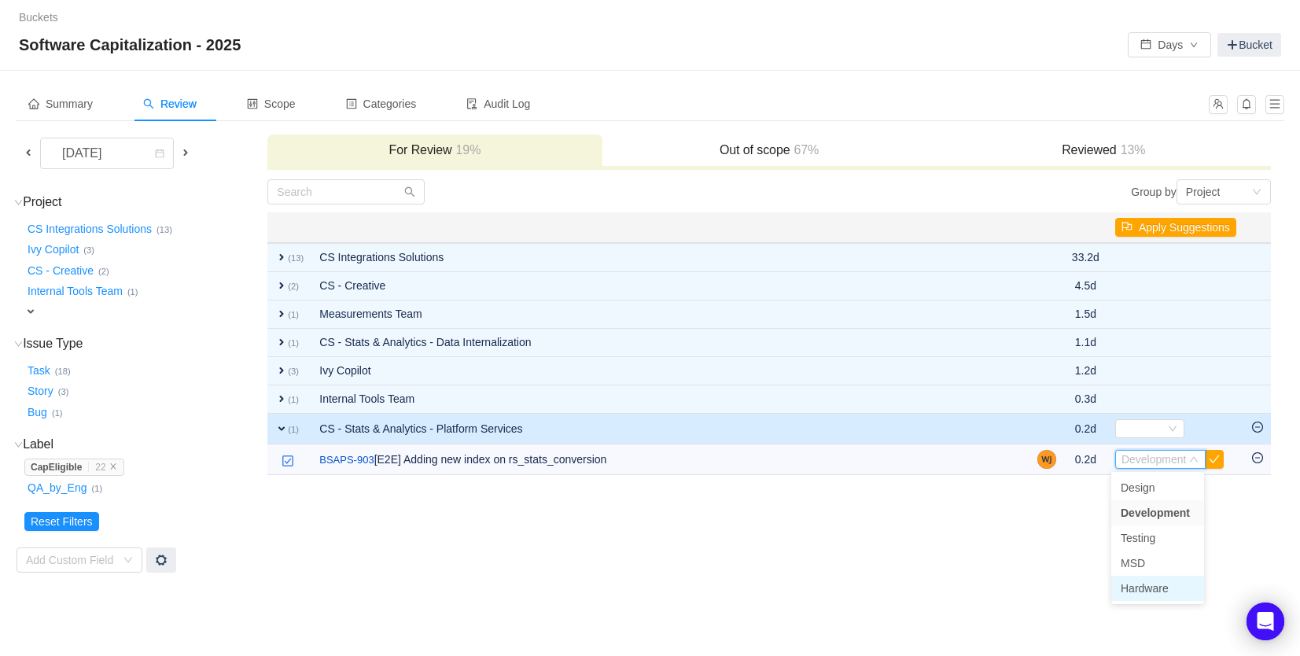
click at [1147, 593] on span "Hardware" at bounding box center [1145, 588] width 48 height 13
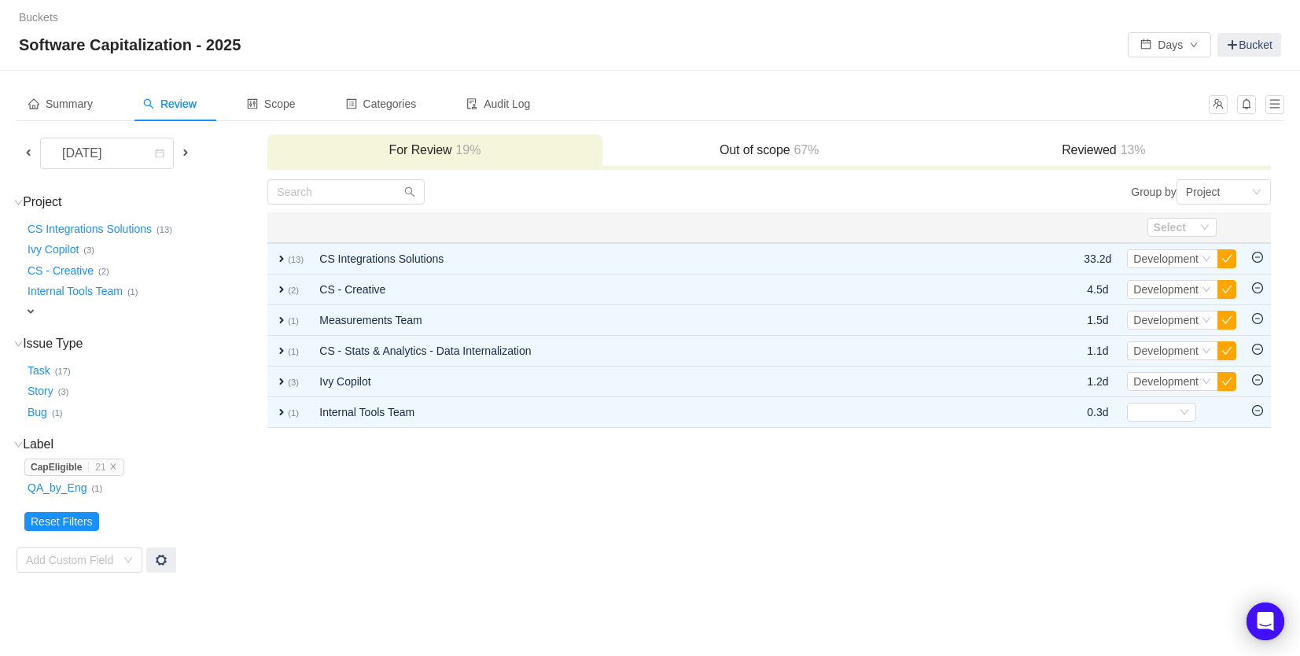
click at [1080, 153] on h3 "Reviewed 13%" at bounding box center [1103, 150] width 318 height 16
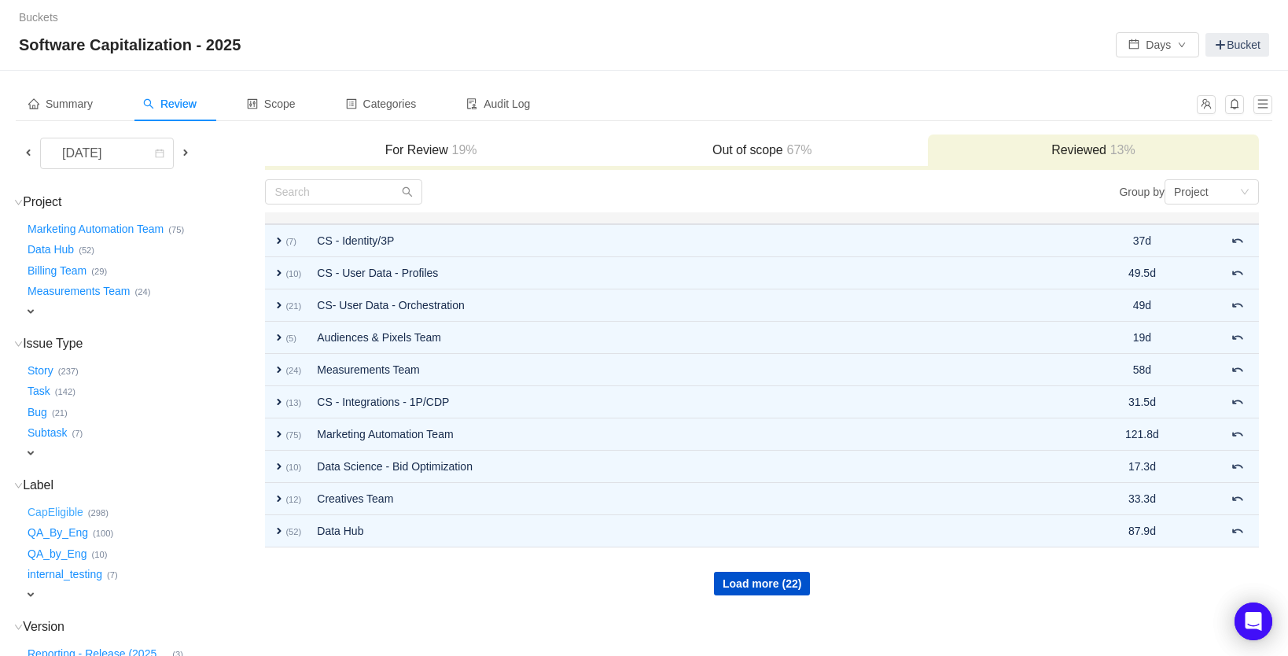
click at [59, 508] on button "CapEligible …" at bounding box center [56, 511] width 64 height 25
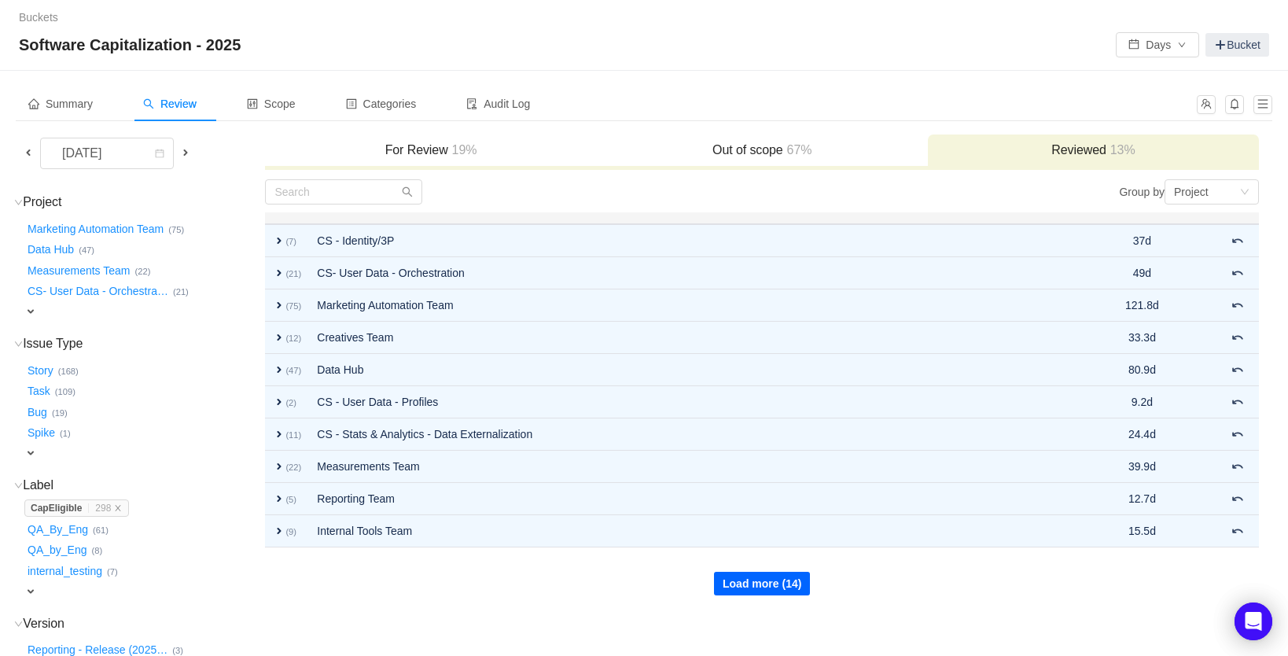
click at [736, 580] on button "Load more (14)" at bounding box center [762, 584] width 96 height 24
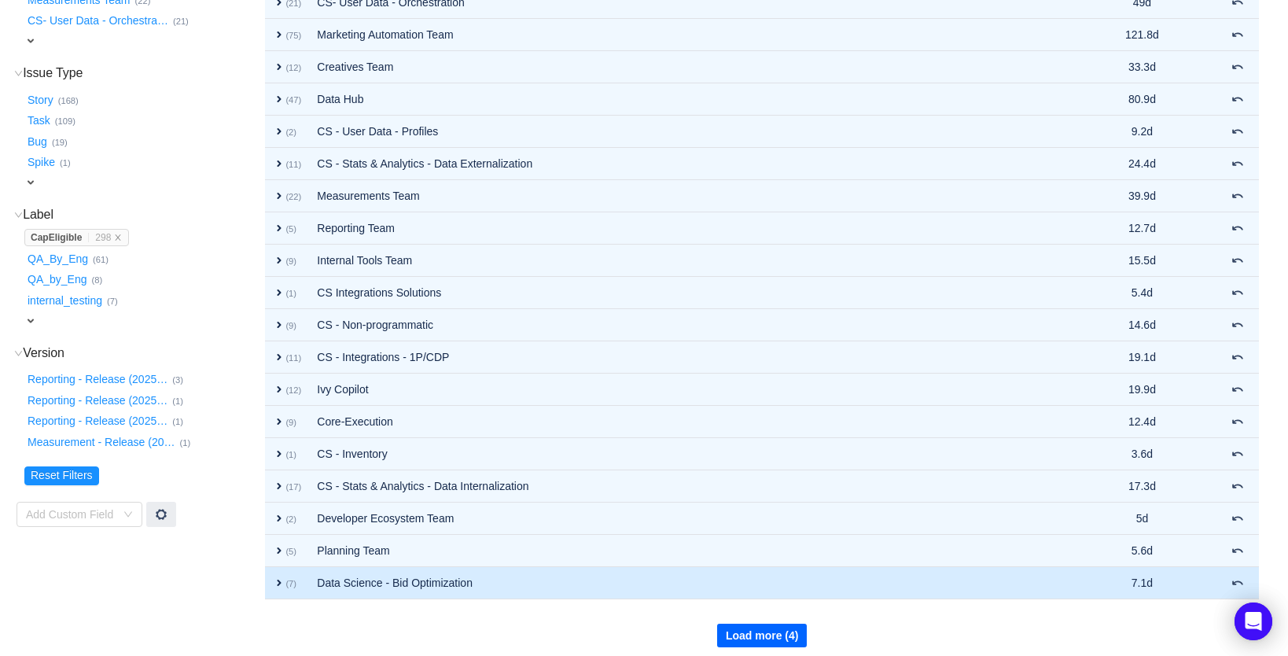
scroll to position [279, 0]
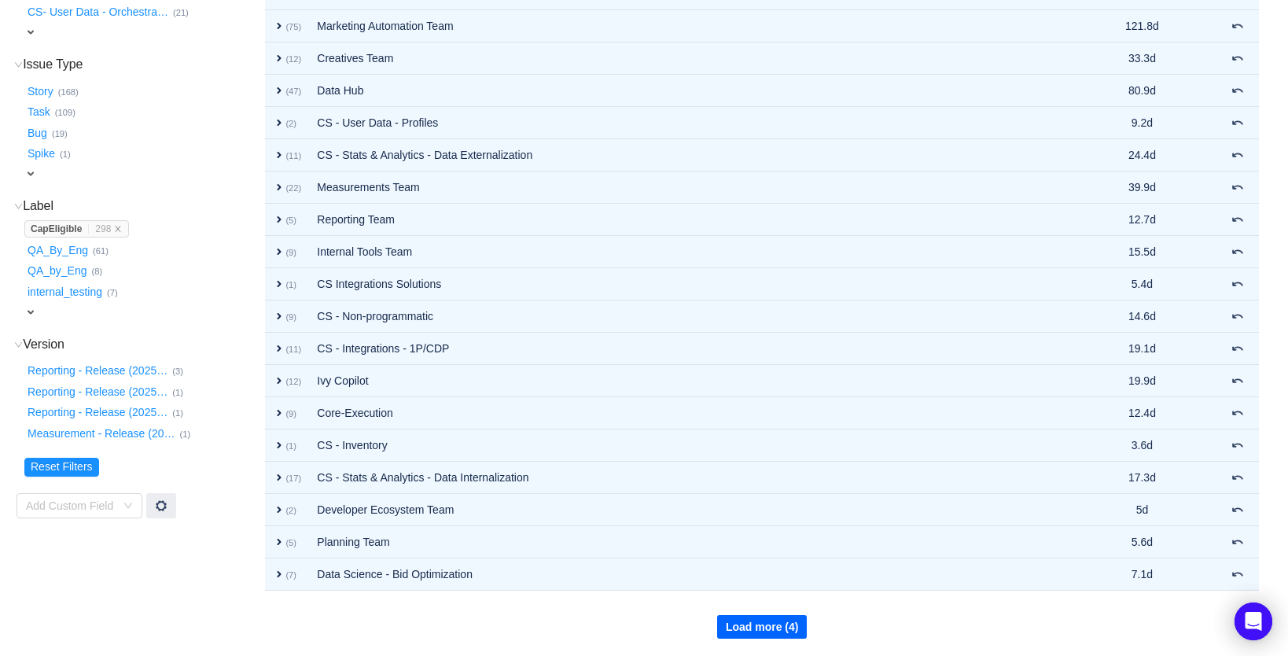
click at [769, 623] on button "Load more (4)" at bounding box center [762, 627] width 90 height 24
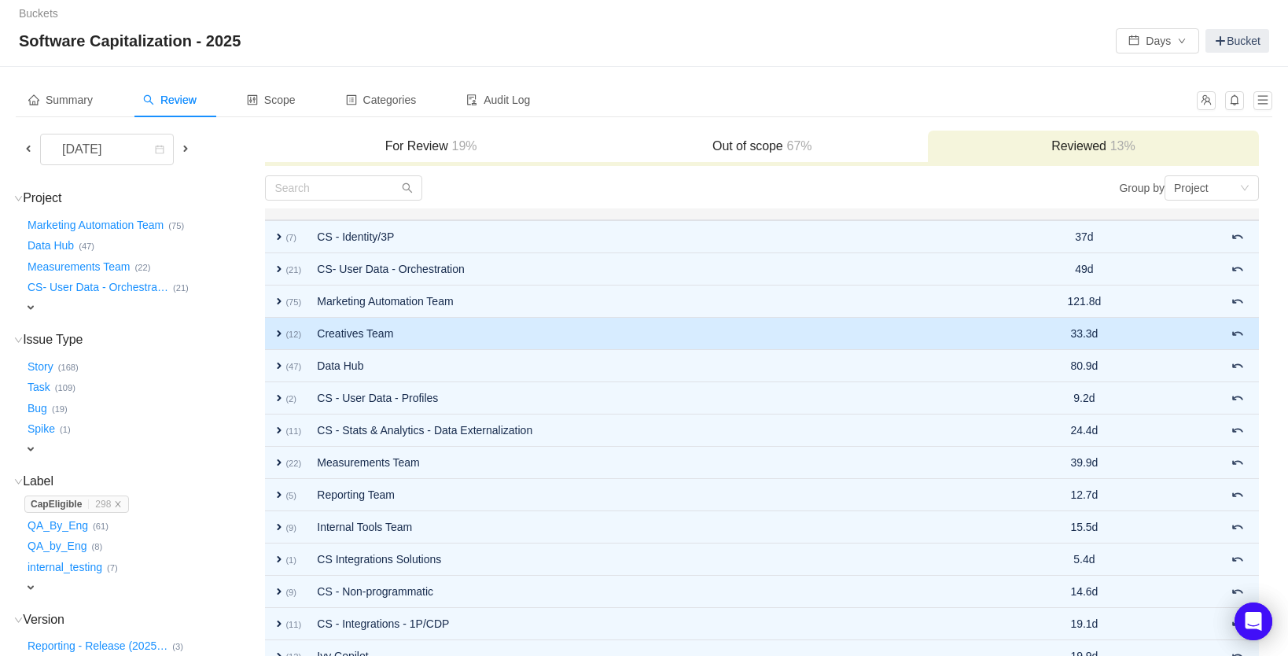
scroll to position [0, 0]
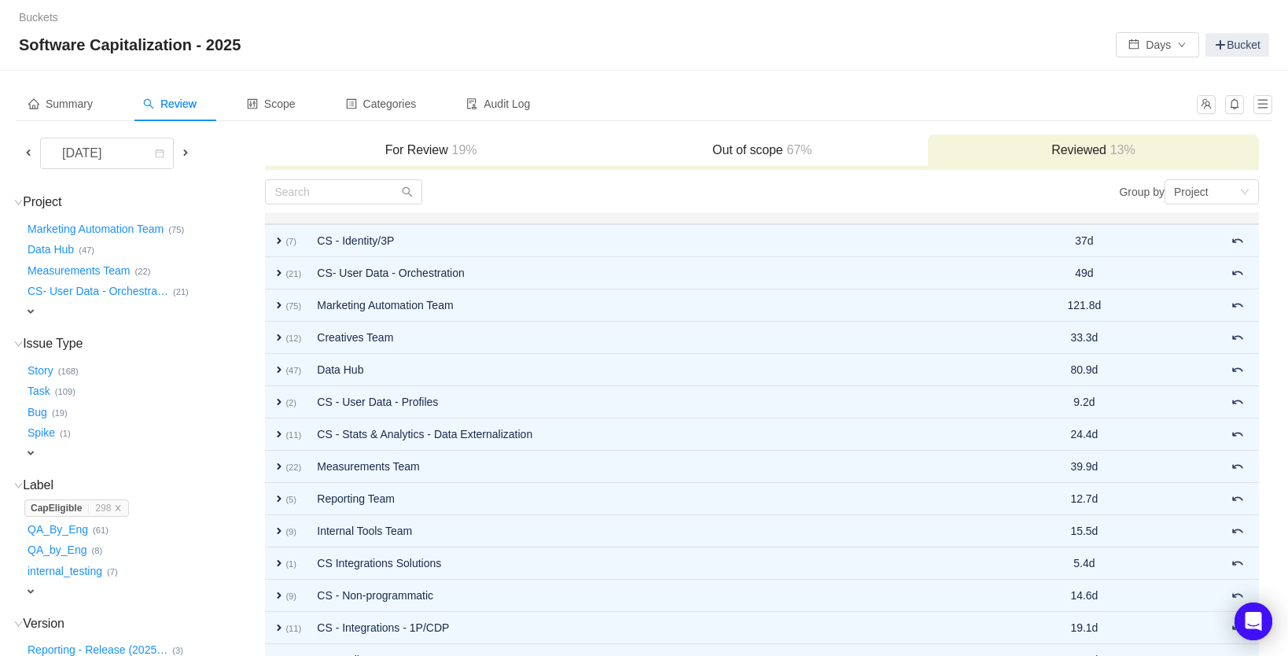
click at [747, 149] on h3 "Out of scope 67%" at bounding box center [762, 150] width 315 height 16
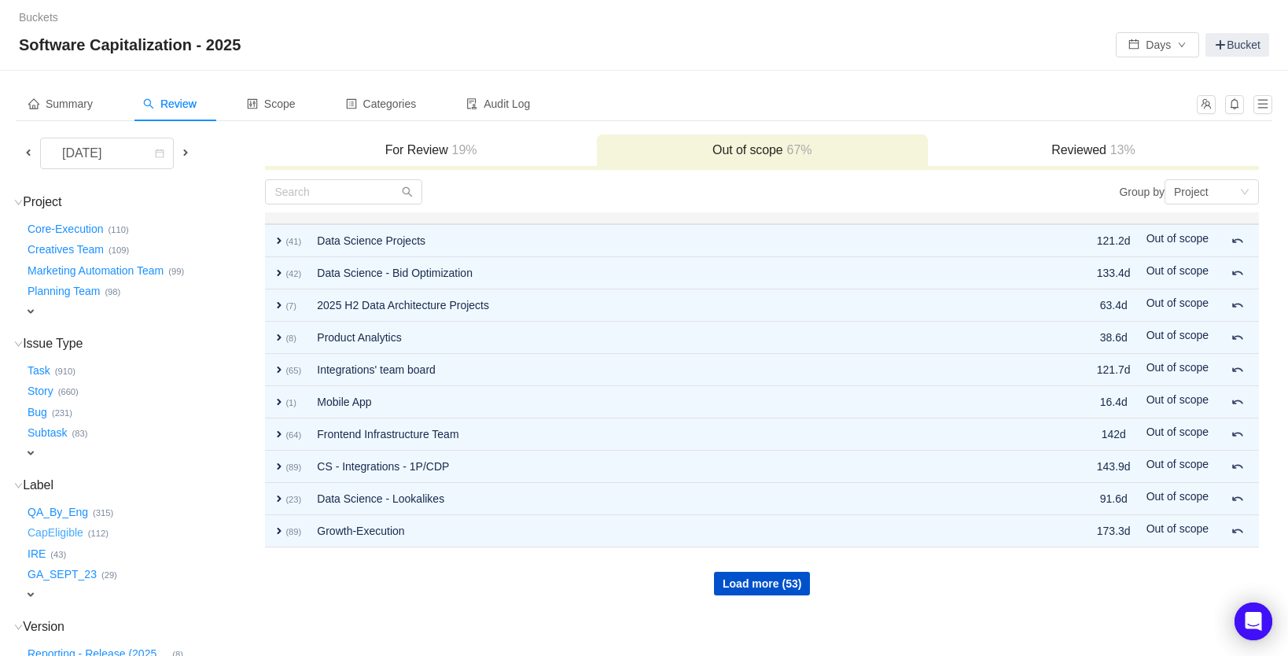
click at [60, 524] on button "CapEligible …" at bounding box center [56, 533] width 64 height 25
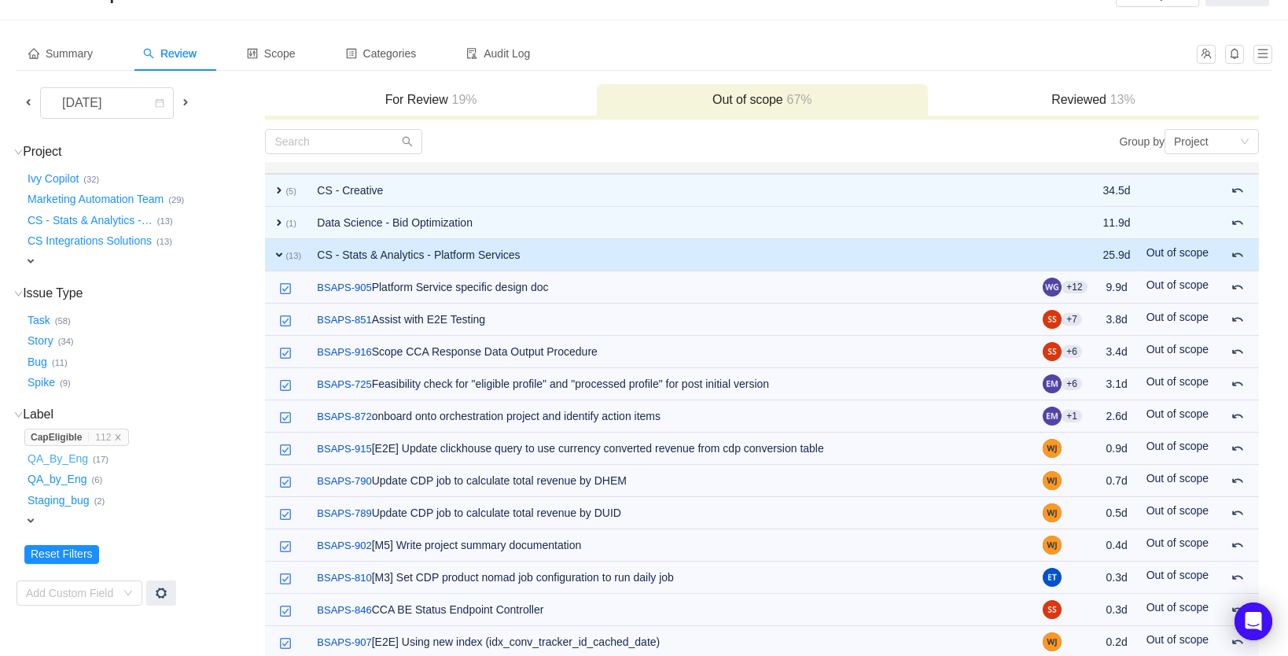
scroll to position [55, 0]
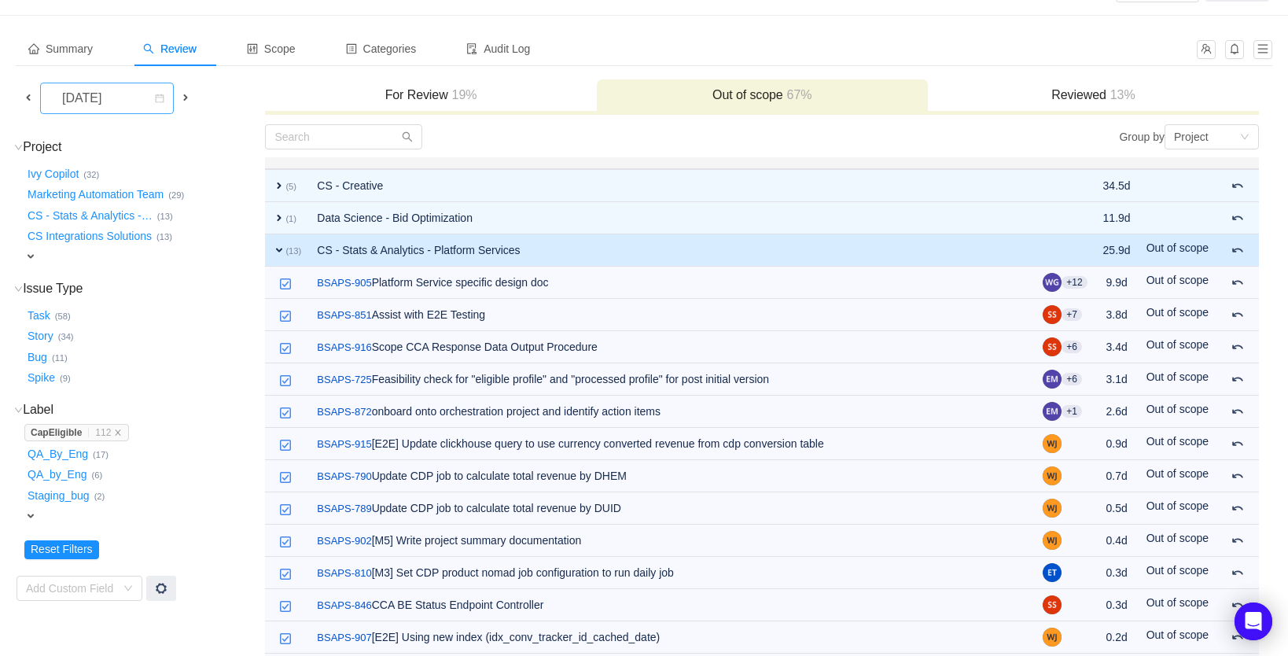
click at [101, 101] on div "[DATE]" at bounding box center [84, 98] width 68 height 30
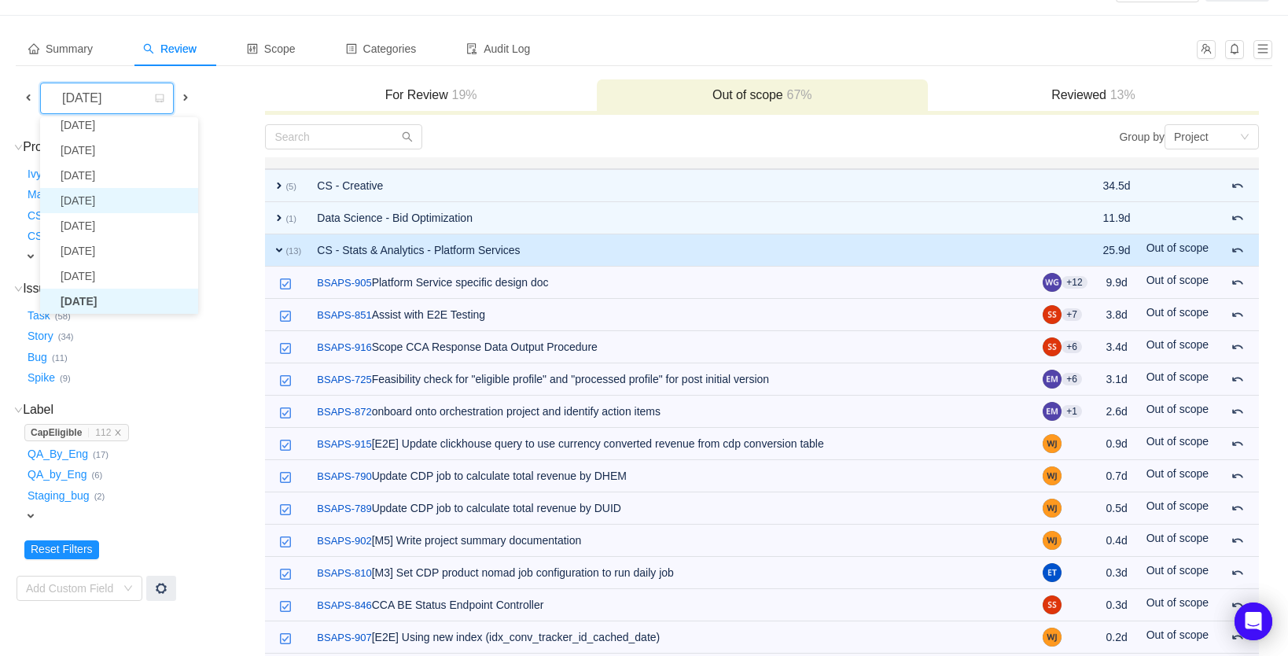
scroll to position [28, 0]
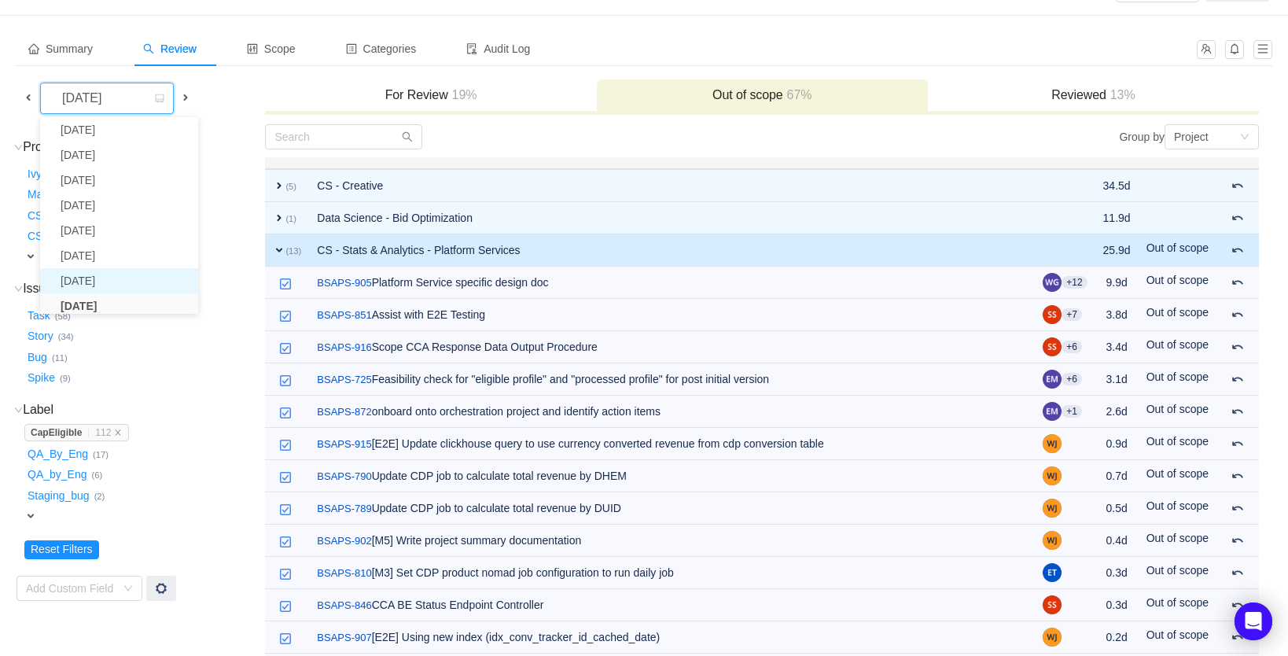
click at [113, 282] on li "[DATE]" at bounding box center [119, 280] width 158 height 25
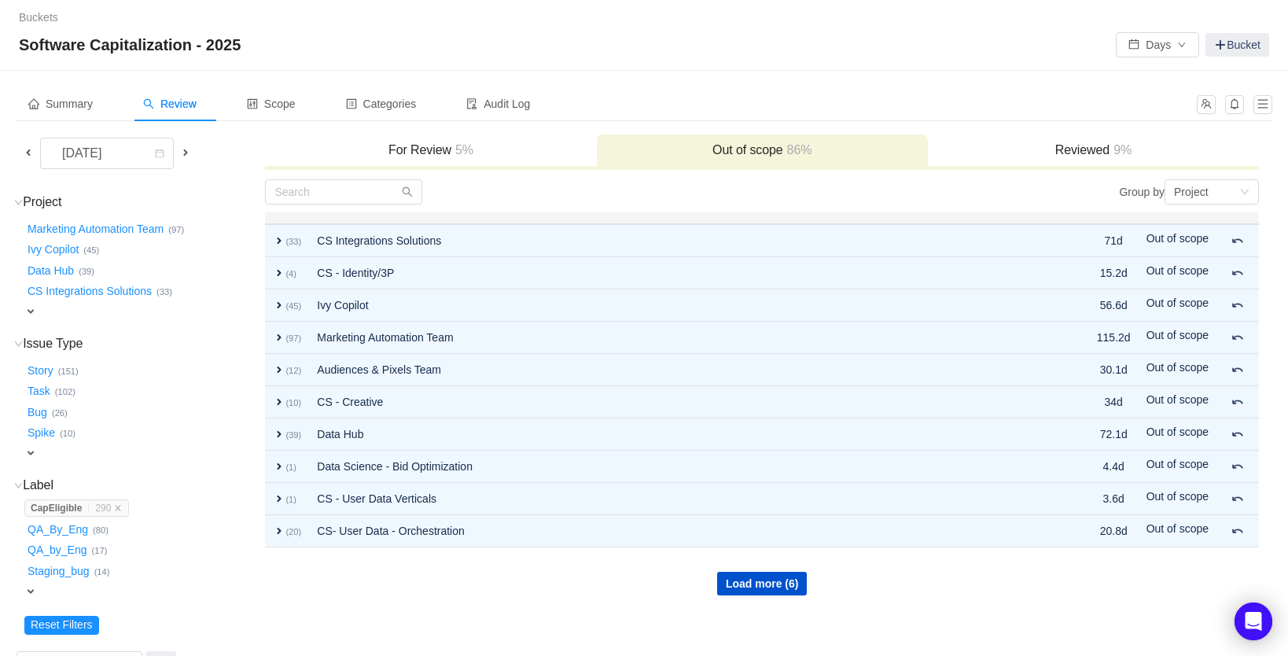
click at [65, 503] on strong "CapEligible" at bounding box center [56, 508] width 51 height 11
click at [773, 580] on button "Load more (6)" at bounding box center [762, 584] width 90 height 24
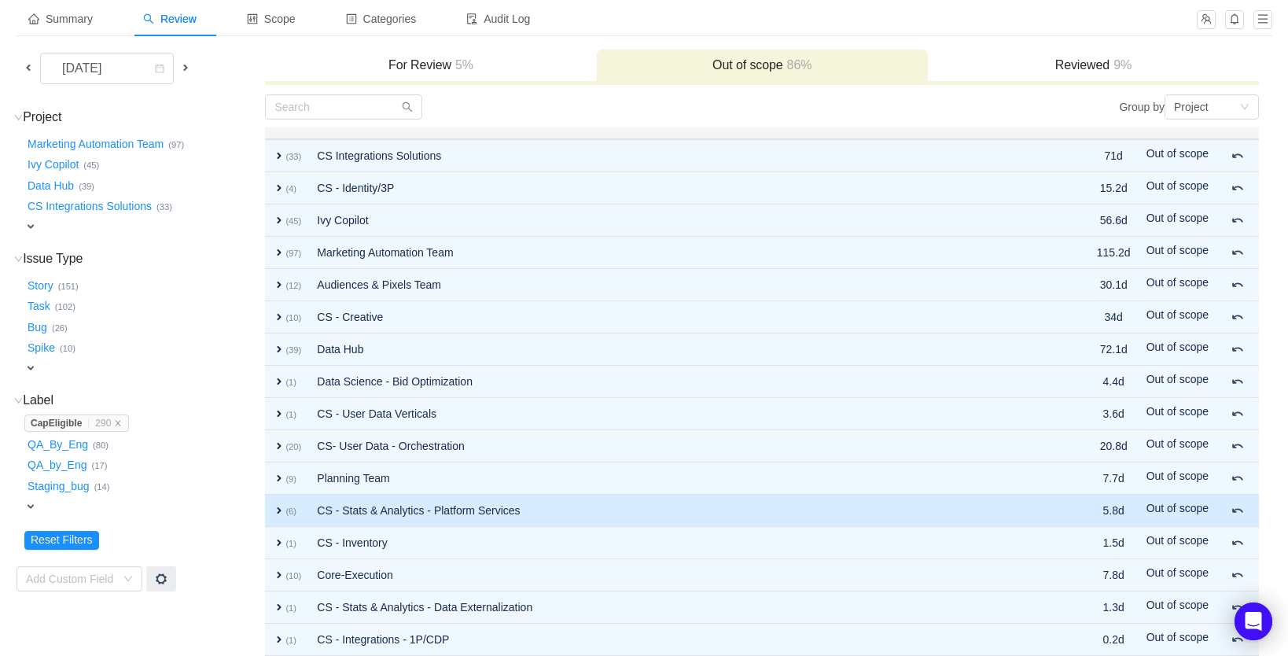
scroll to position [101, 0]
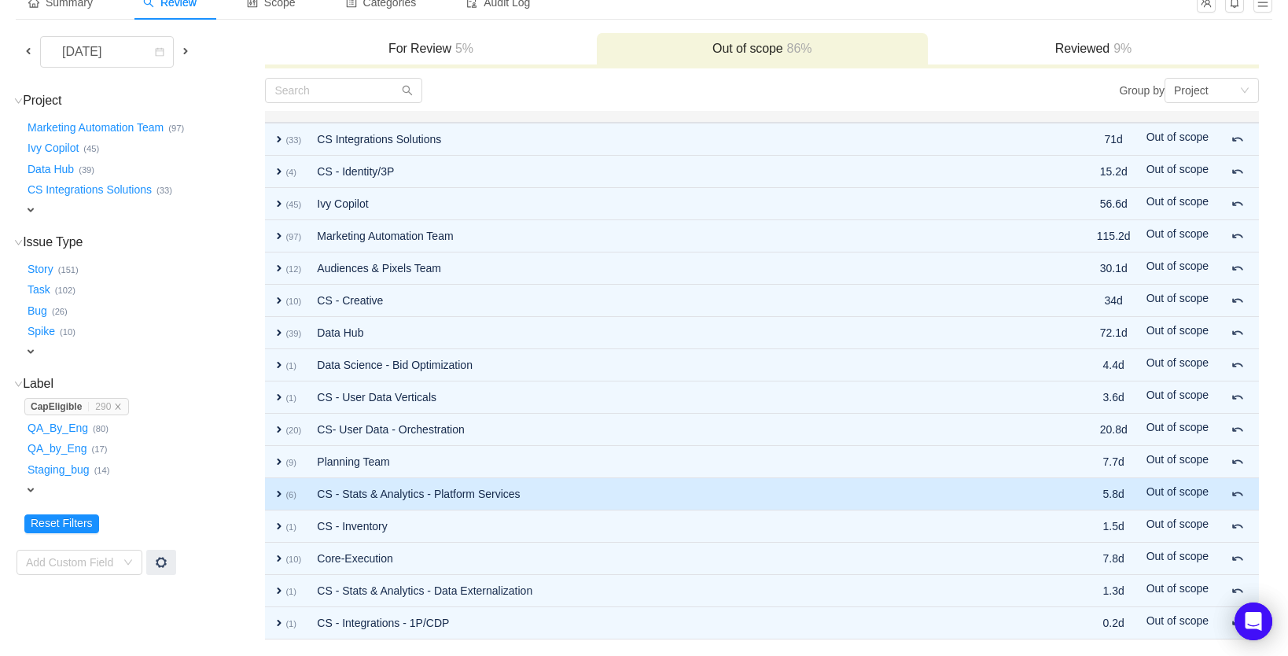
click at [343, 495] on td "CS - Stats & Analytics - Platform Services" at bounding box center [674, 494] width 730 height 32
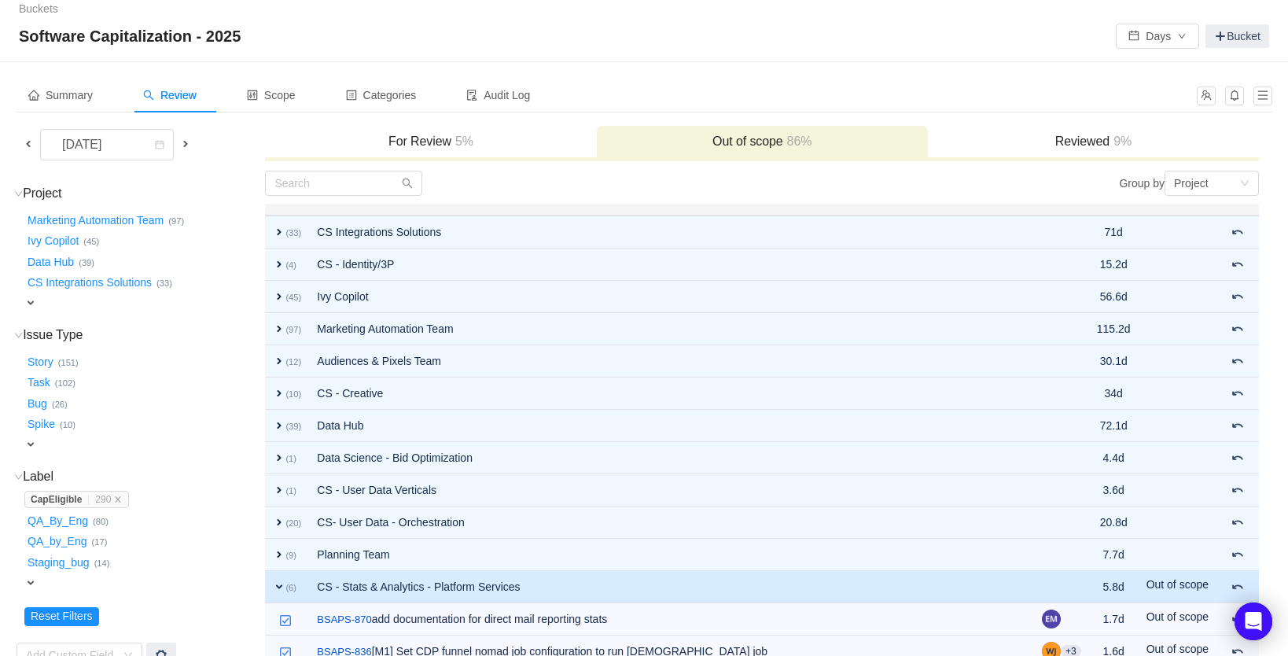
scroll to position [0, 0]
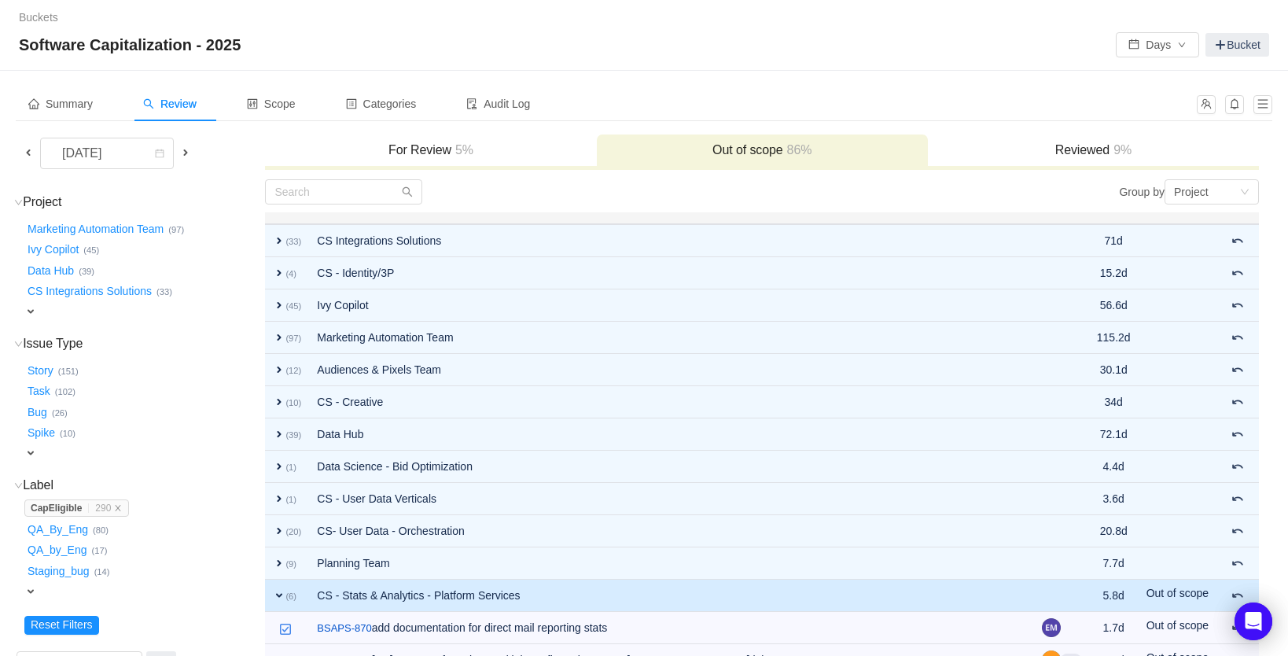
click at [428, 161] on div "For Review 5%" at bounding box center [430, 151] width 331 height 34
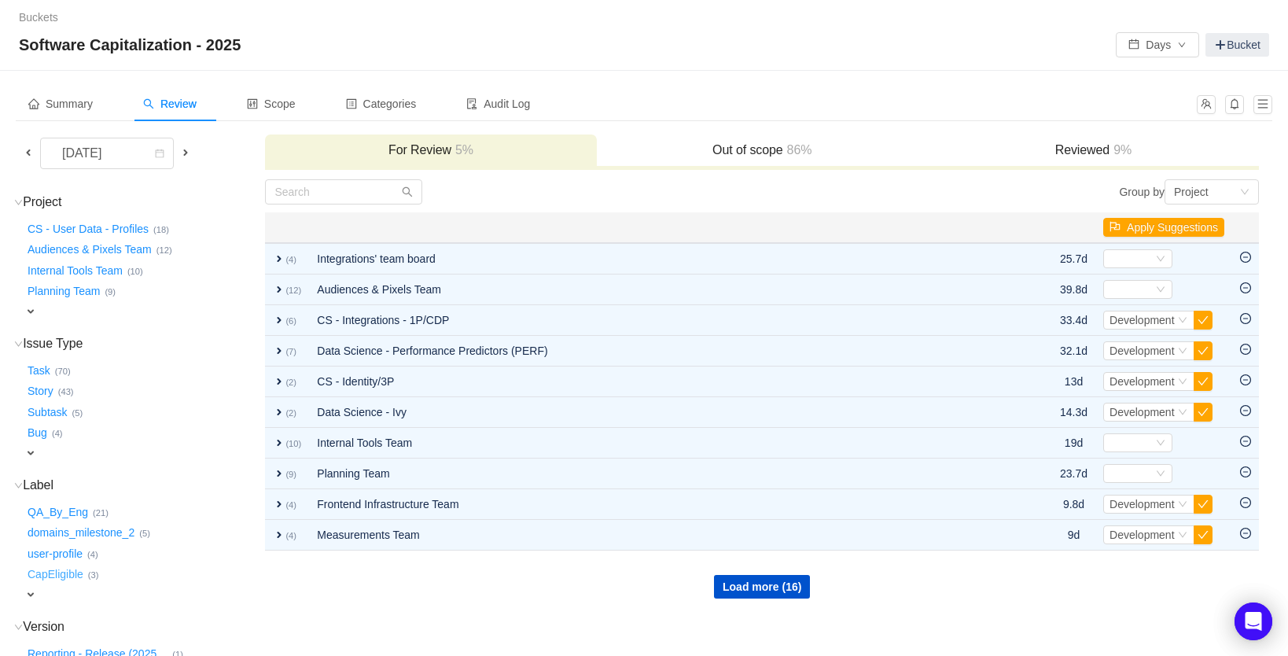
click at [64, 566] on button "CapEligible …" at bounding box center [56, 574] width 64 height 25
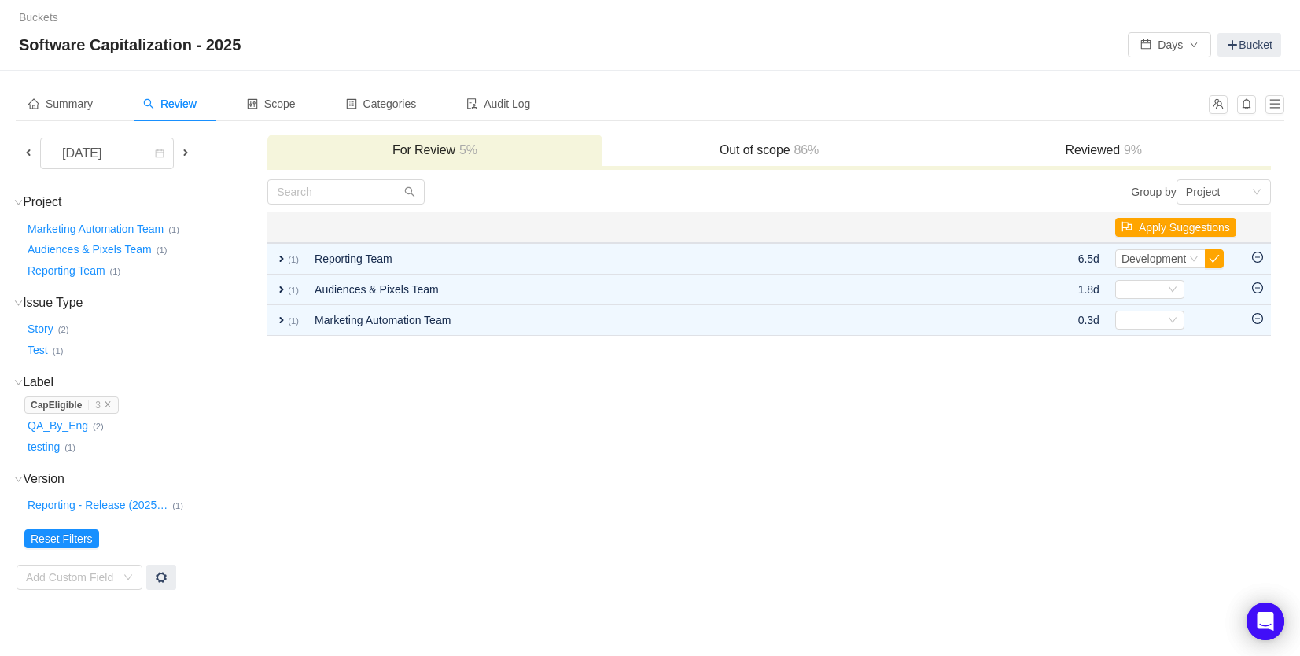
click at [1108, 148] on h3 "Reviewed 9%" at bounding box center [1103, 150] width 318 height 16
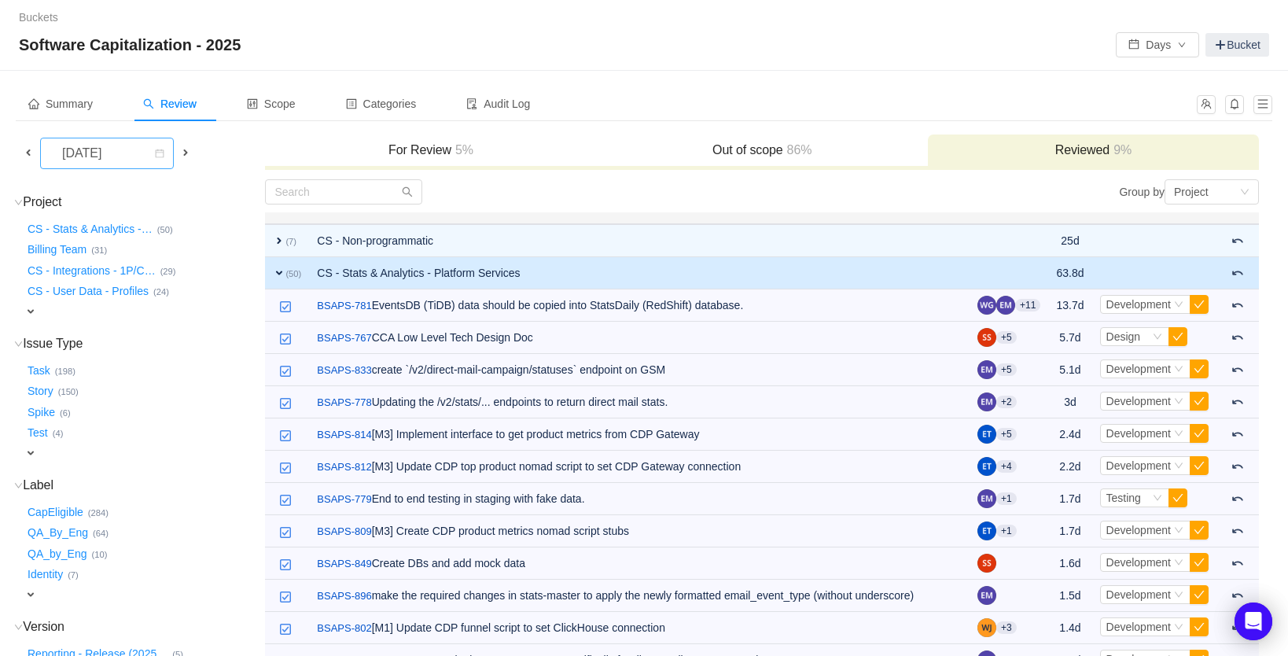
click at [117, 157] on div "[DATE]" at bounding box center [84, 153] width 68 height 30
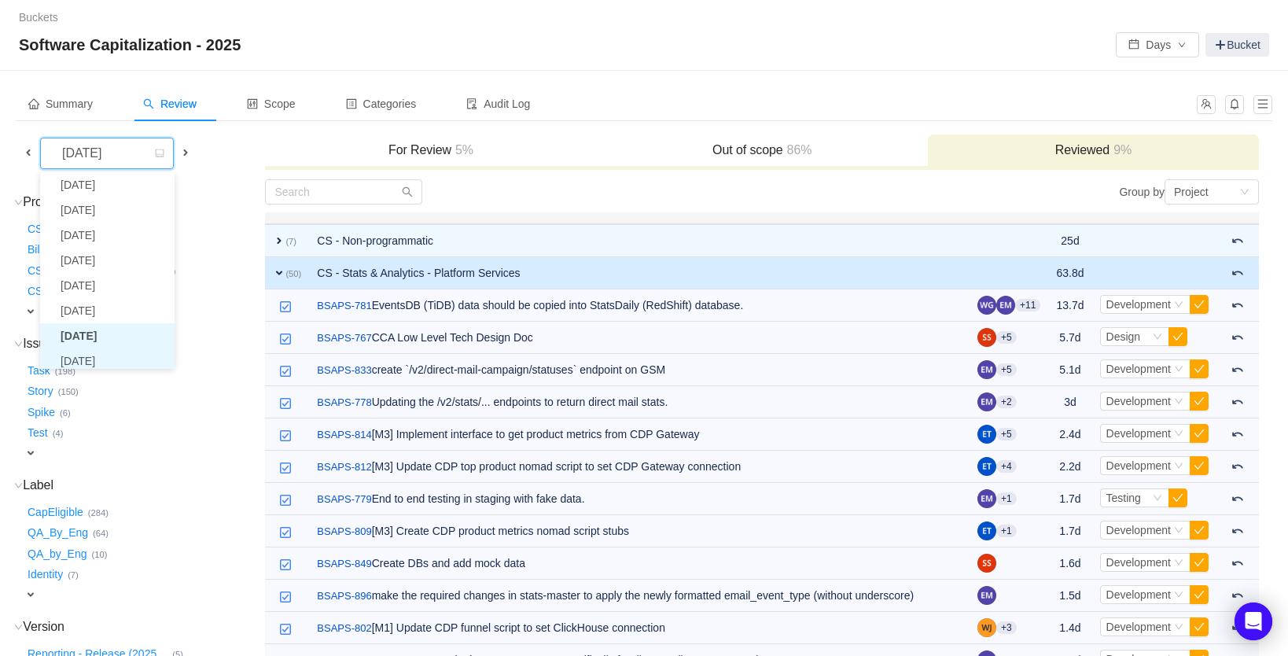
scroll to position [33, 0]
click at [116, 354] on li "[DATE]" at bounding box center [107, 356] width 134 height 25
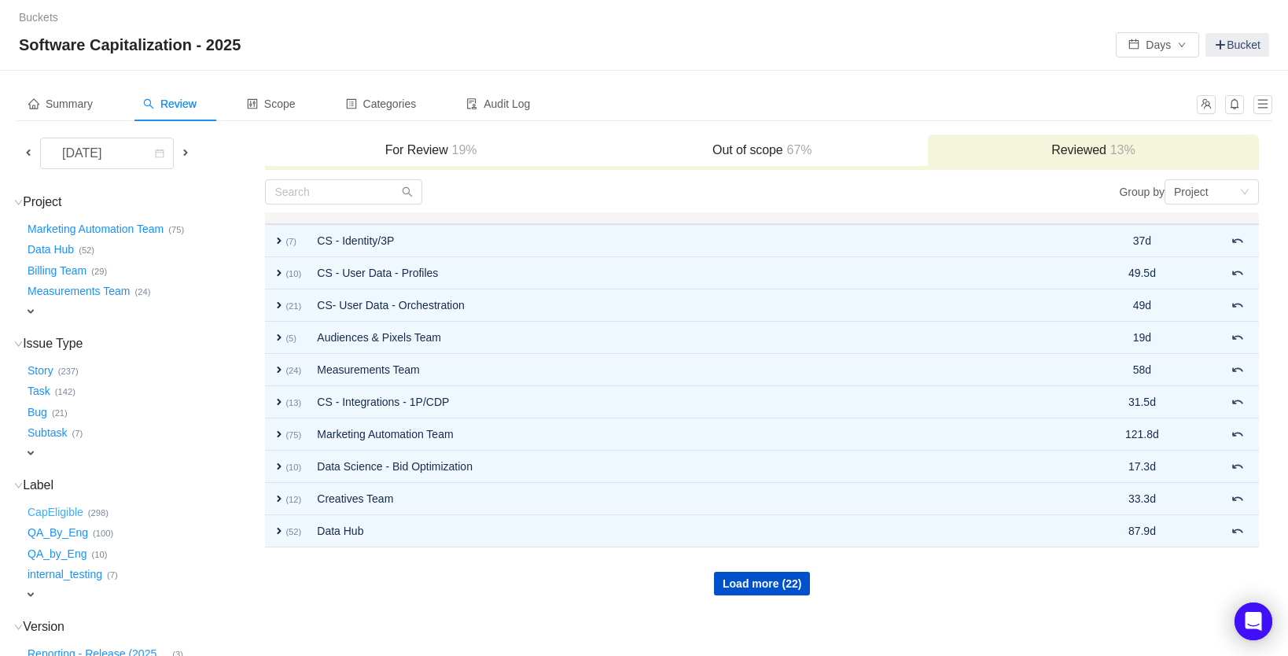
click at [53, 506] on button "CapEligible …" at bounding box center [56, 511] width 64 height 25
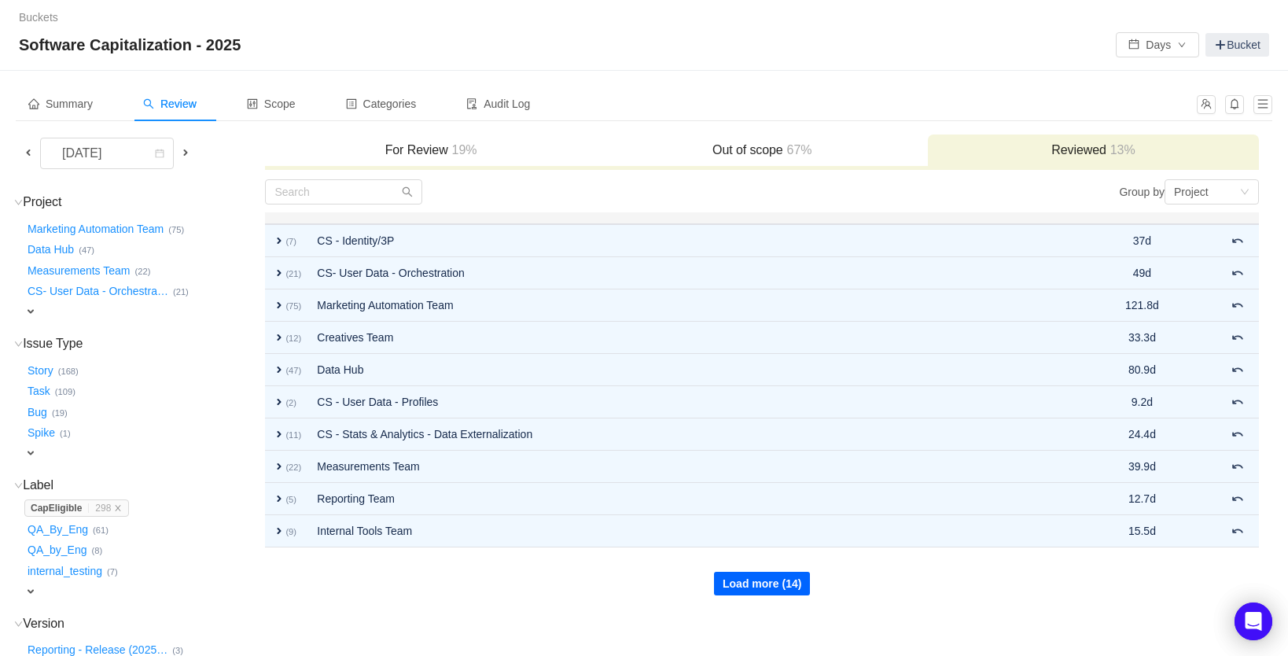
click at [745, 579] on button "Load more (14)" at bounding box center [762, 584] width 96 height 24
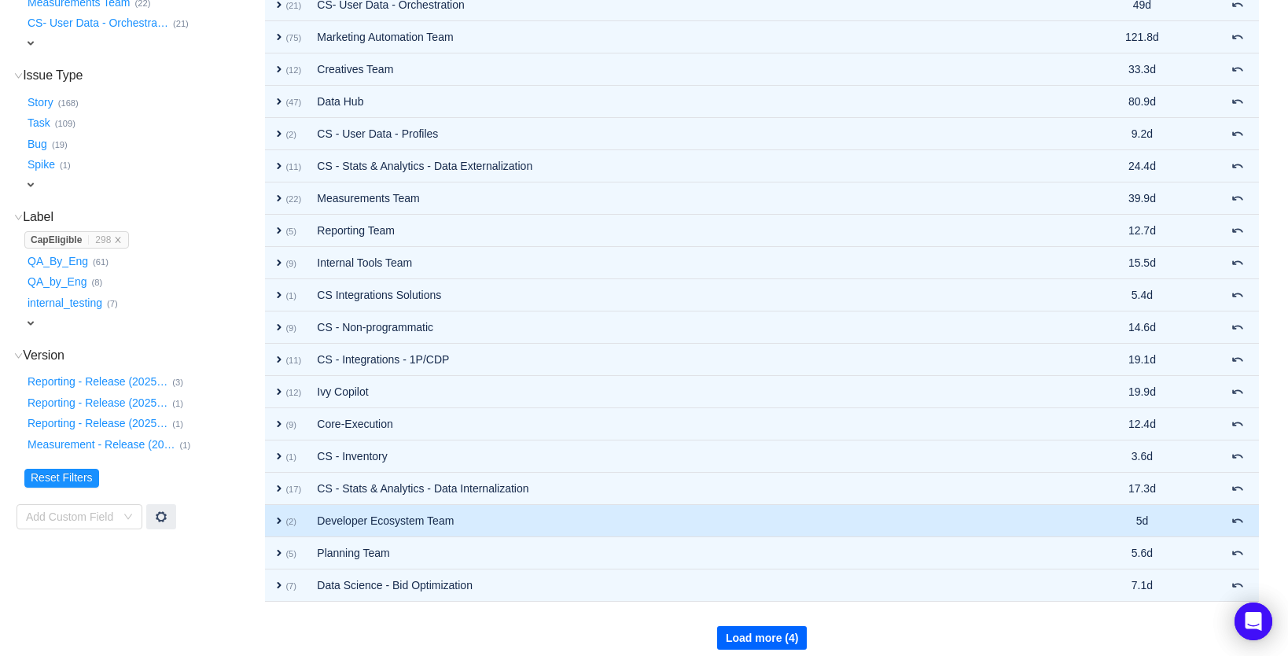
scroll to position [279, 0]
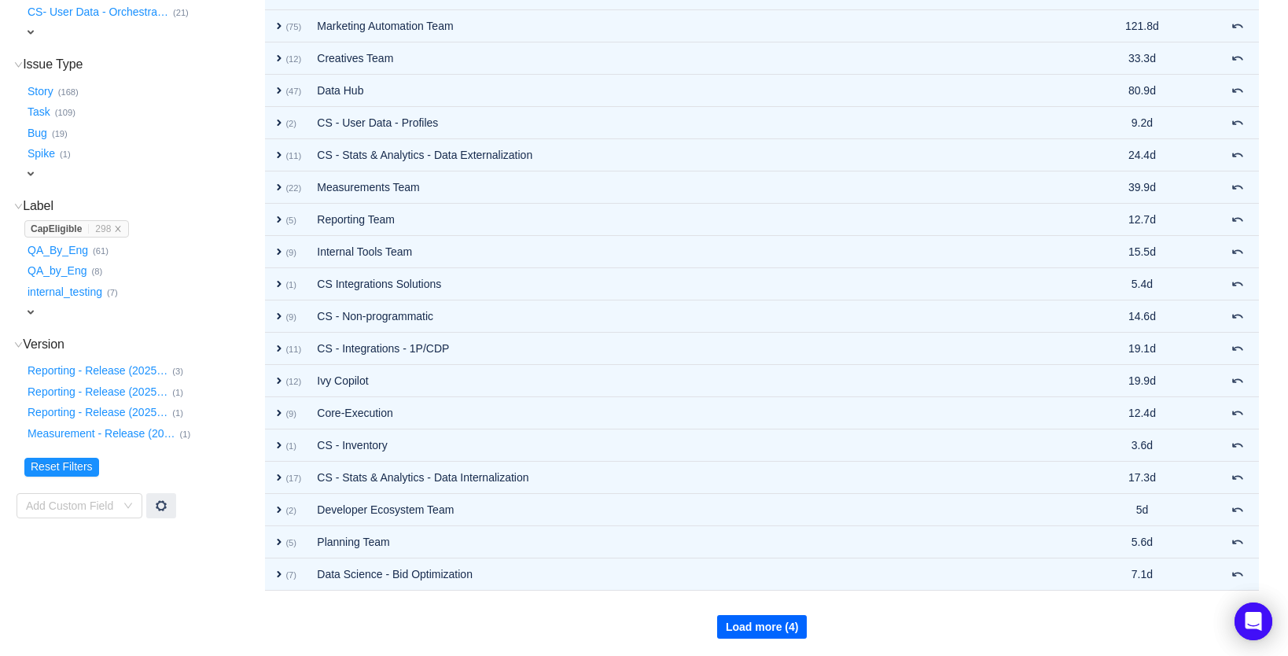
click at [746, 614] on div "Load more (4)" at bounding box center [762, 614] width 992 height 47
click at [749, 620] on button "Load more (4)" at bounding box center [762, 627] width 90 height 24
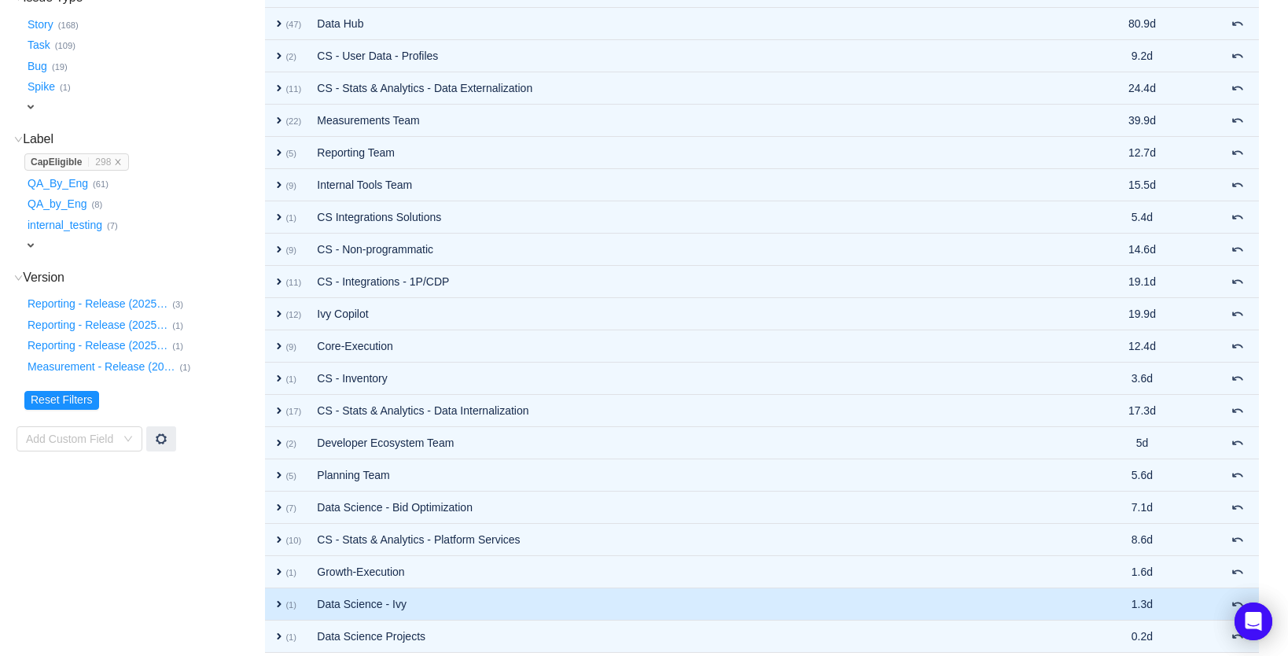
scroll to position [359, 0]
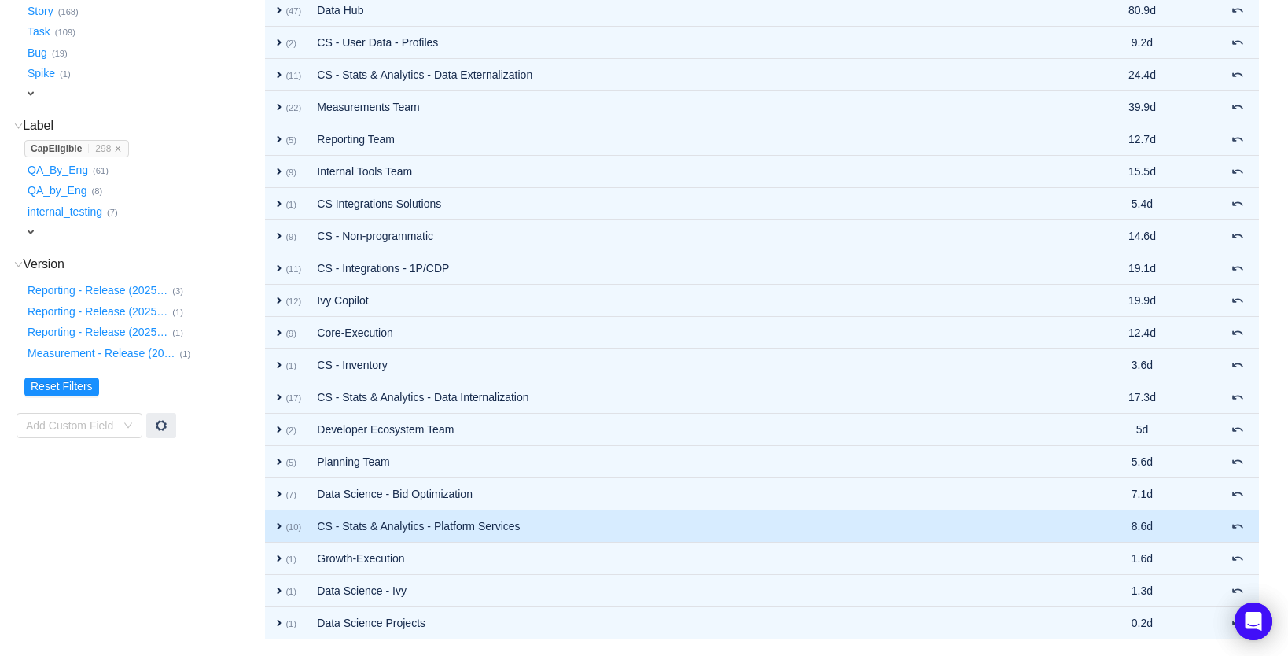
click at [563, 521] on td "CS - Stats & Analytics - Platform Services" at bounding box center [687, 526] width 757 height 32
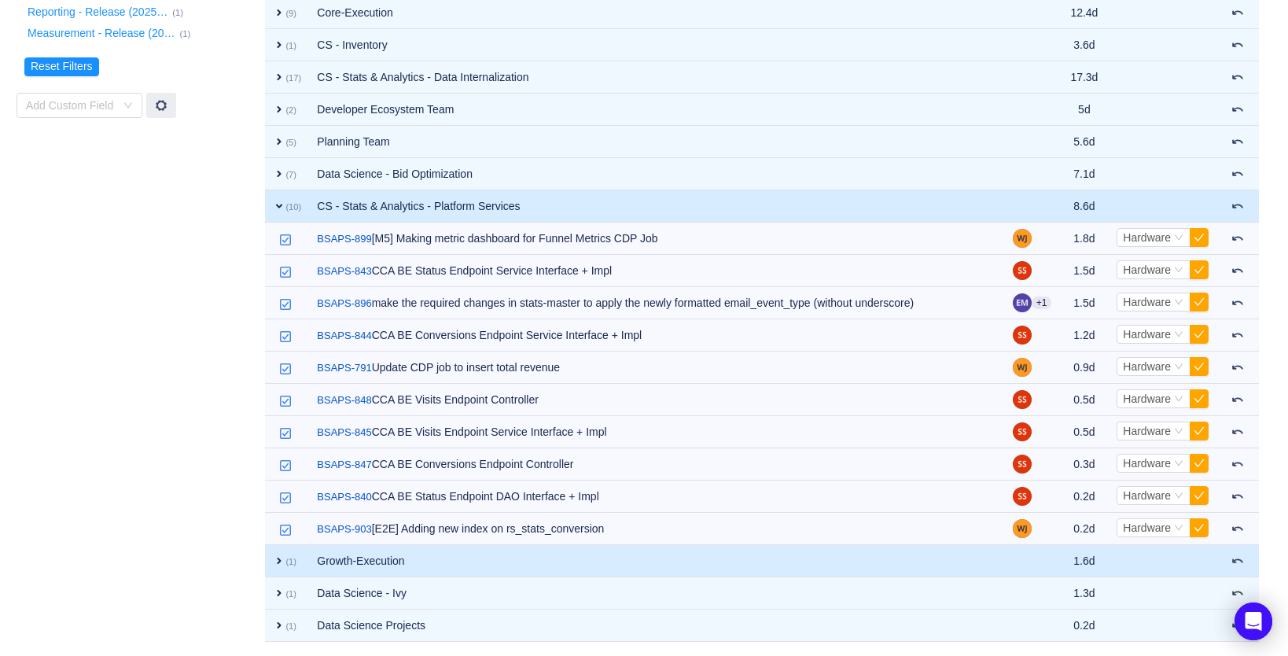
scroll to position [682, 0]
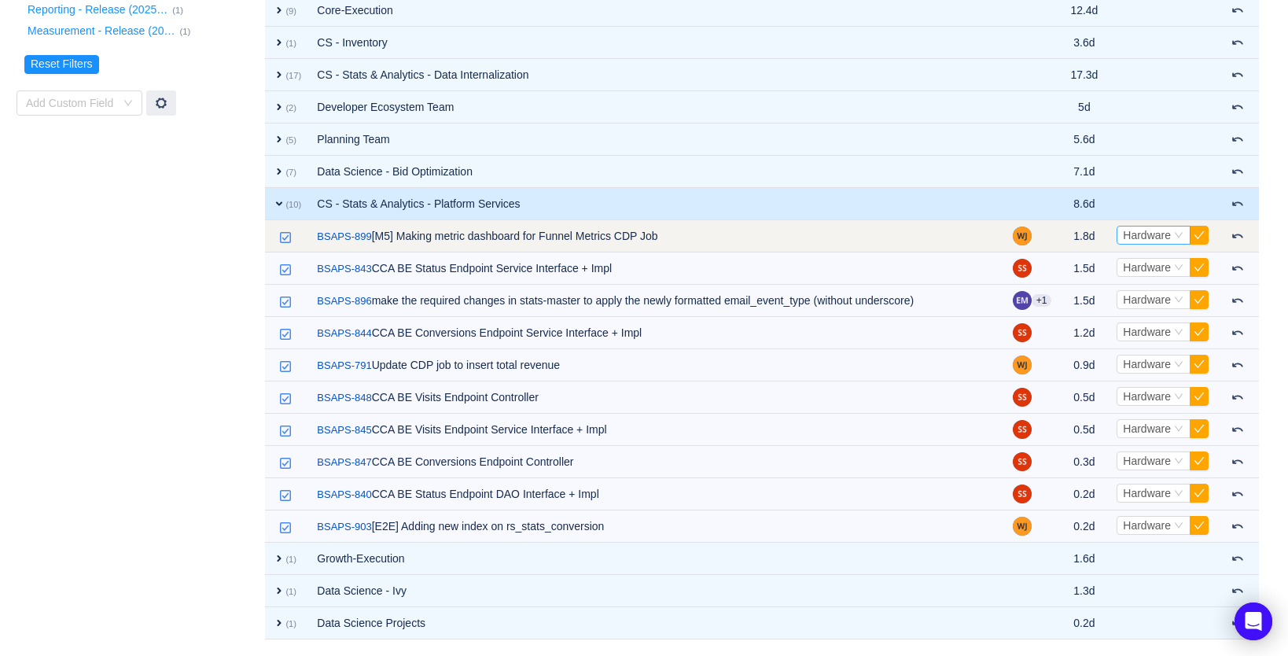
click at [1165, 235] on span "Hardware" at bounding box center [1147, 235] width 48 height 13
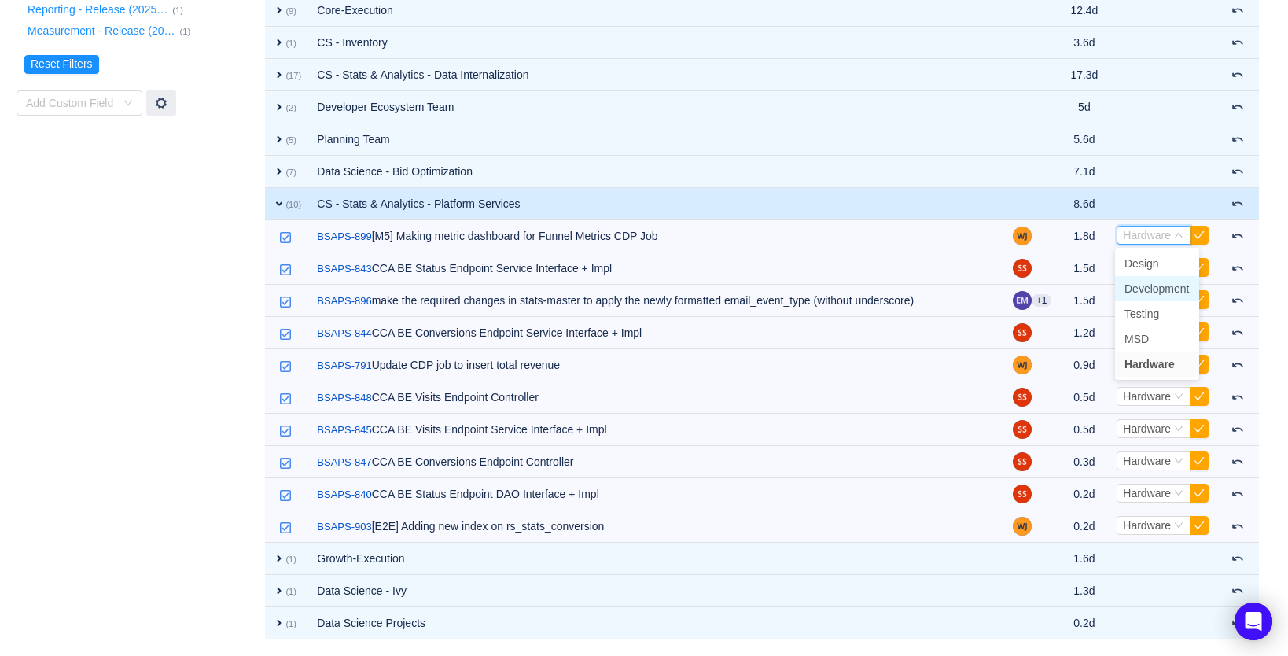
click at [1168, 292] on span "Development" at bounding box center [1157, 288] width 65 height 13
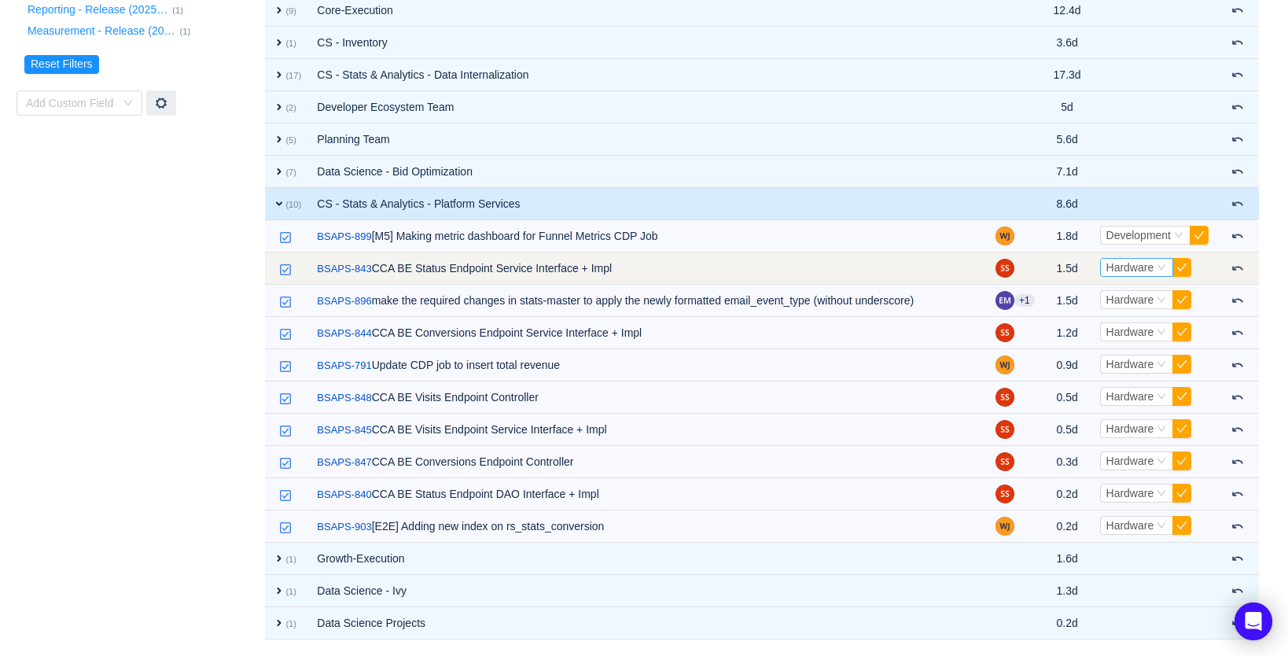
click at [1148, 268] on span "Hardware" at bounding box center [1130, 267] width 48 height 13
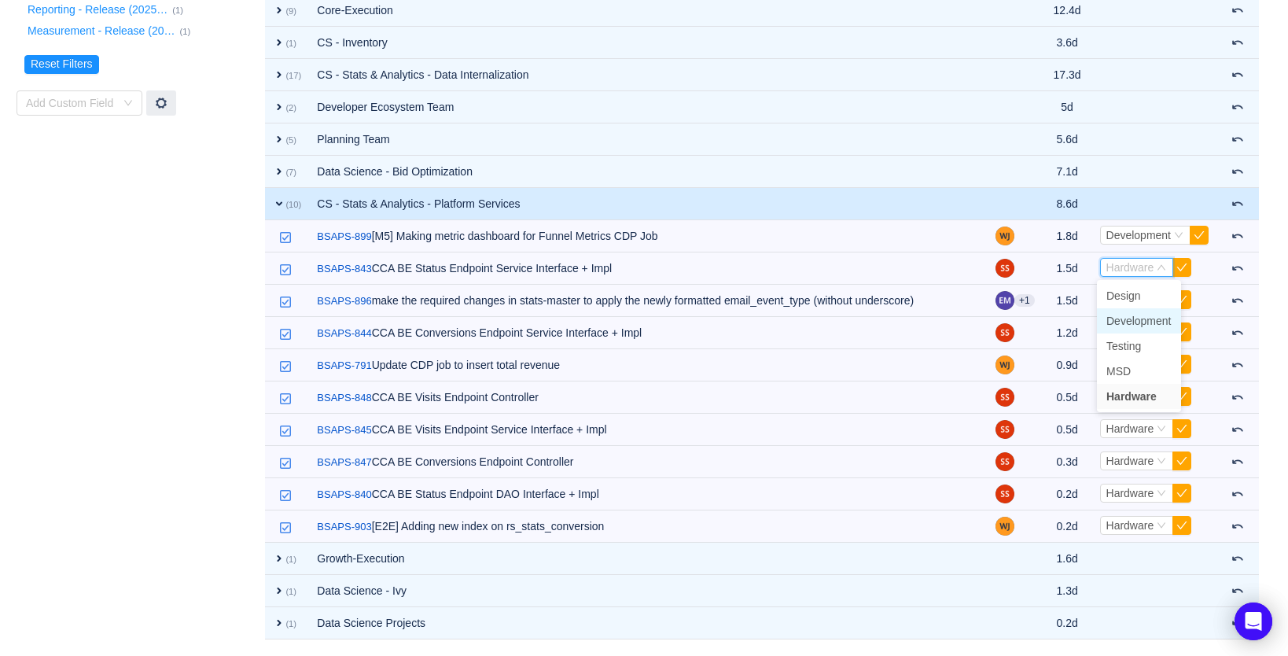
click at [1143, 316] on span "Development" at bounding box center [1138, 321] width 65 height 13
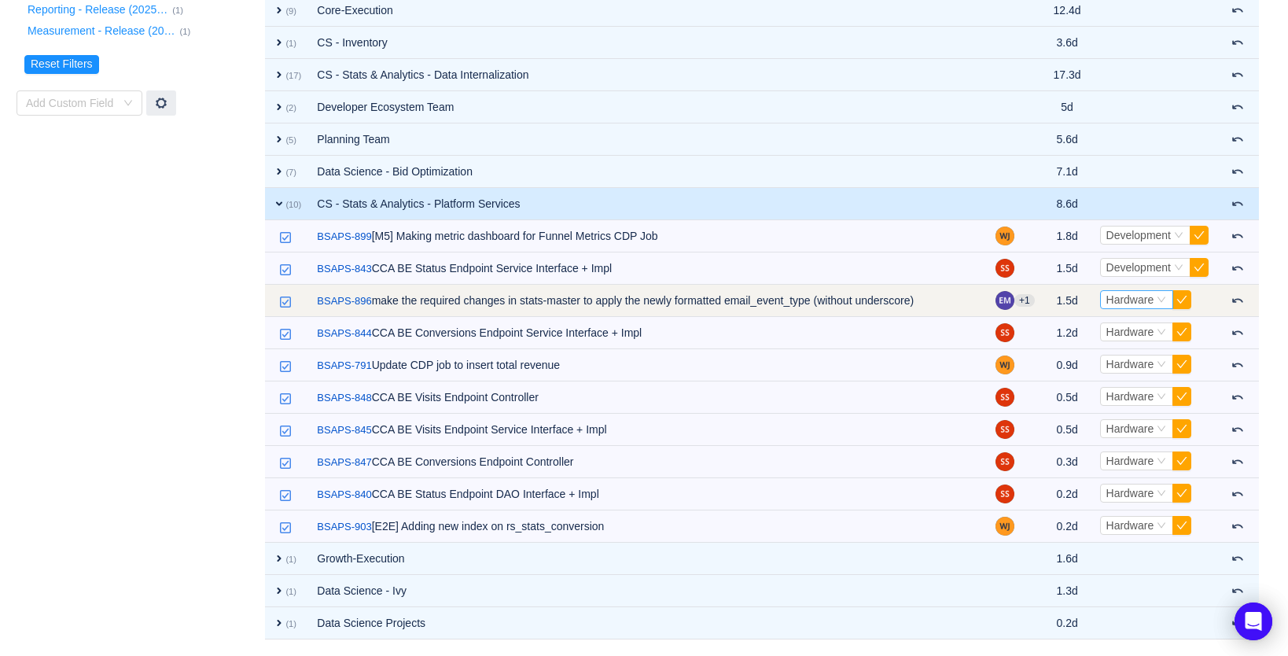
click at [1128, 296] on span "Hardware" at bounding box center [1130, 299] width 48 height 13
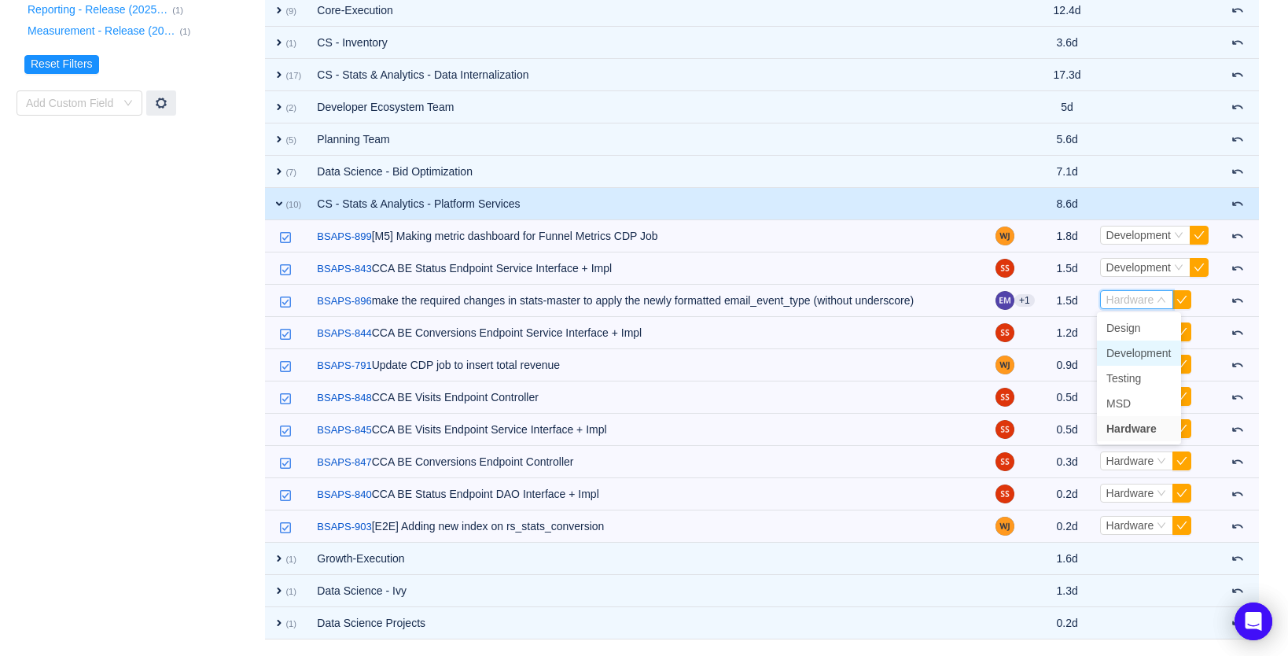
click at [1125, 348] on span "Development" at bounding box center [1138, 353] width 65 height 13
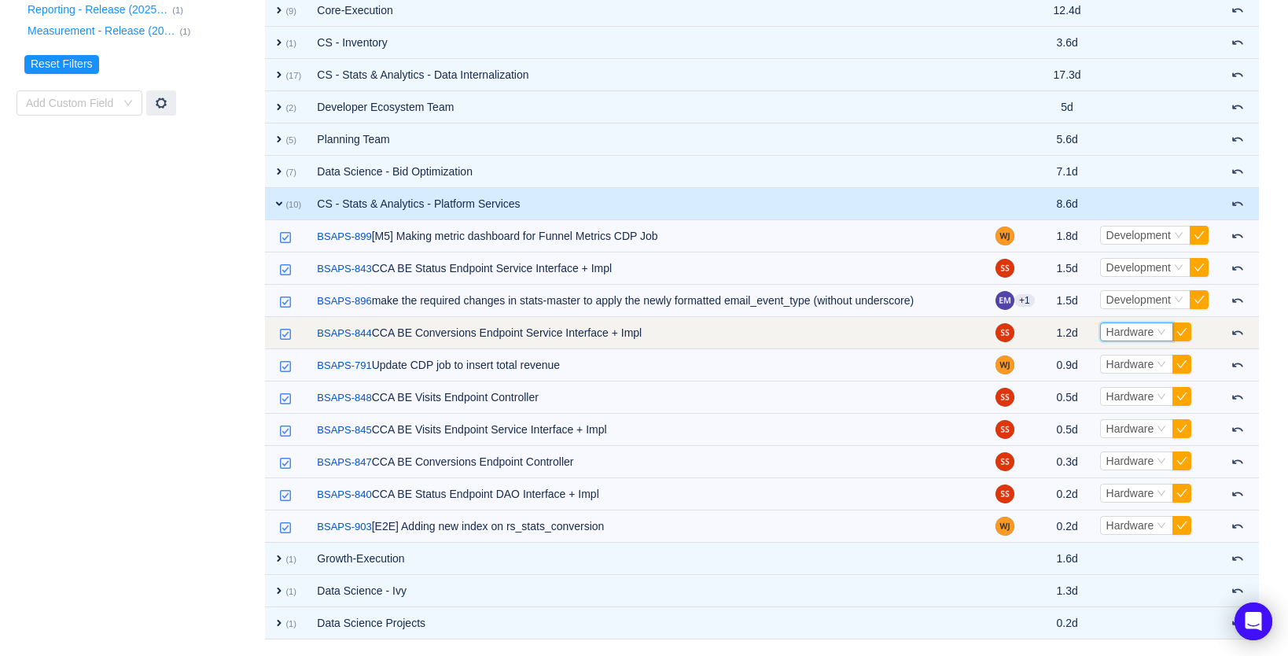
click at [1122, 333] on span "Hardware" at bounding box center [1130, 332] width 48 height 13
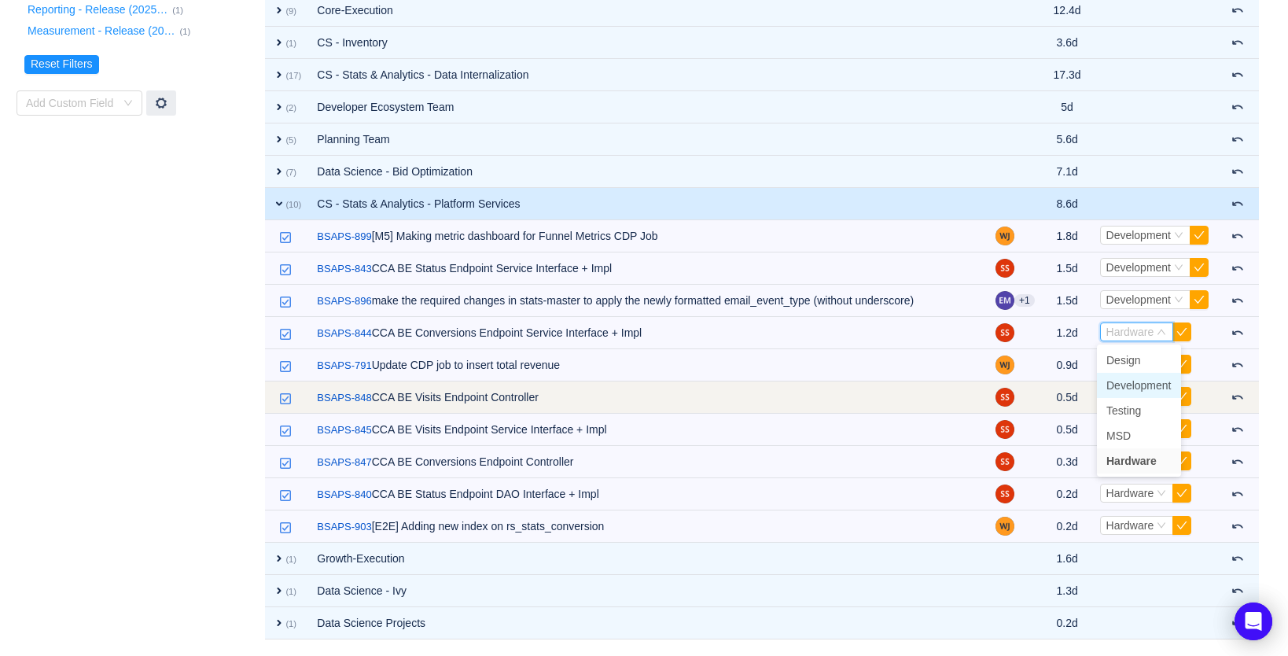
click at [1129, 385] on span "Development" at bounding box center [1138, 385] width 65 height 13
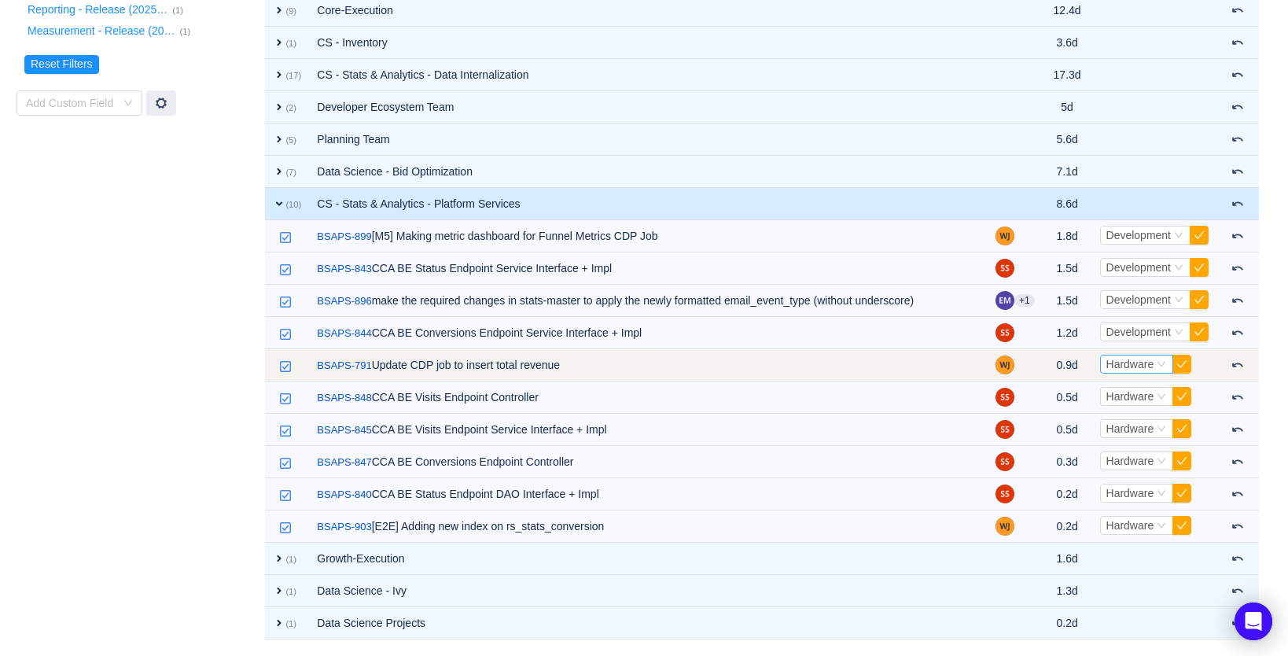
click at [1122, 361] on span "Hardware" at bounding box center [1130, 364] width 48 height 13
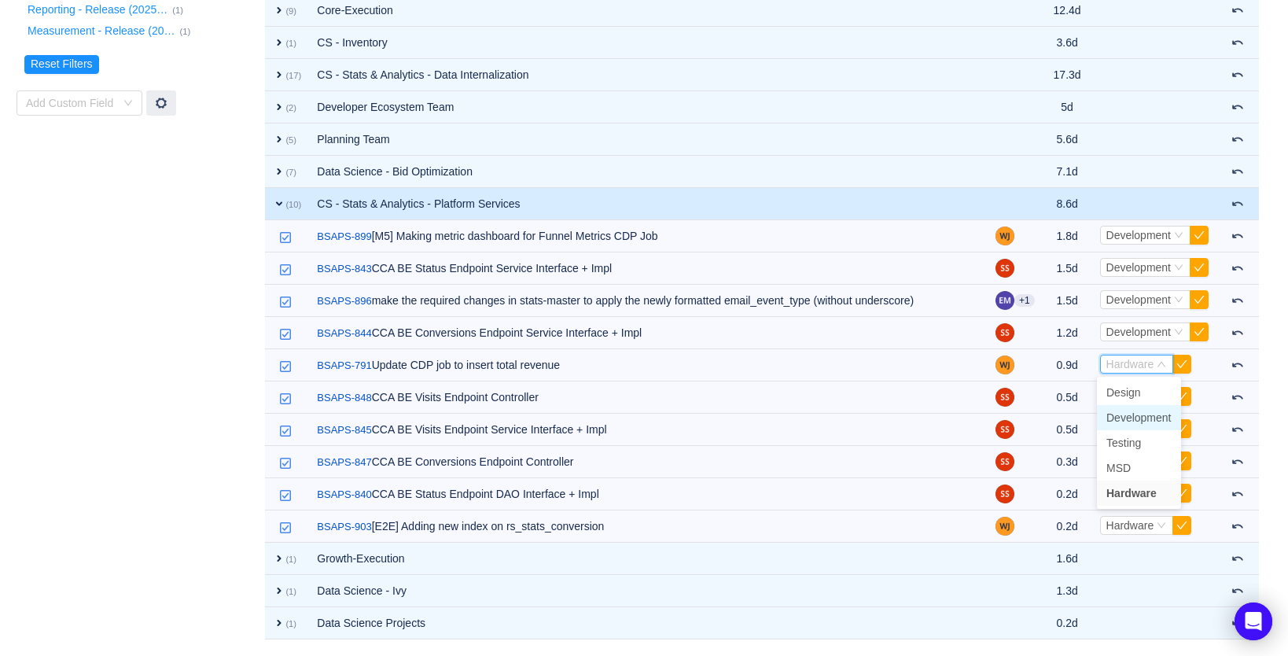
click at [1132, 419] on span "Development" at bounding box center [1138, 417] width 65 height 13
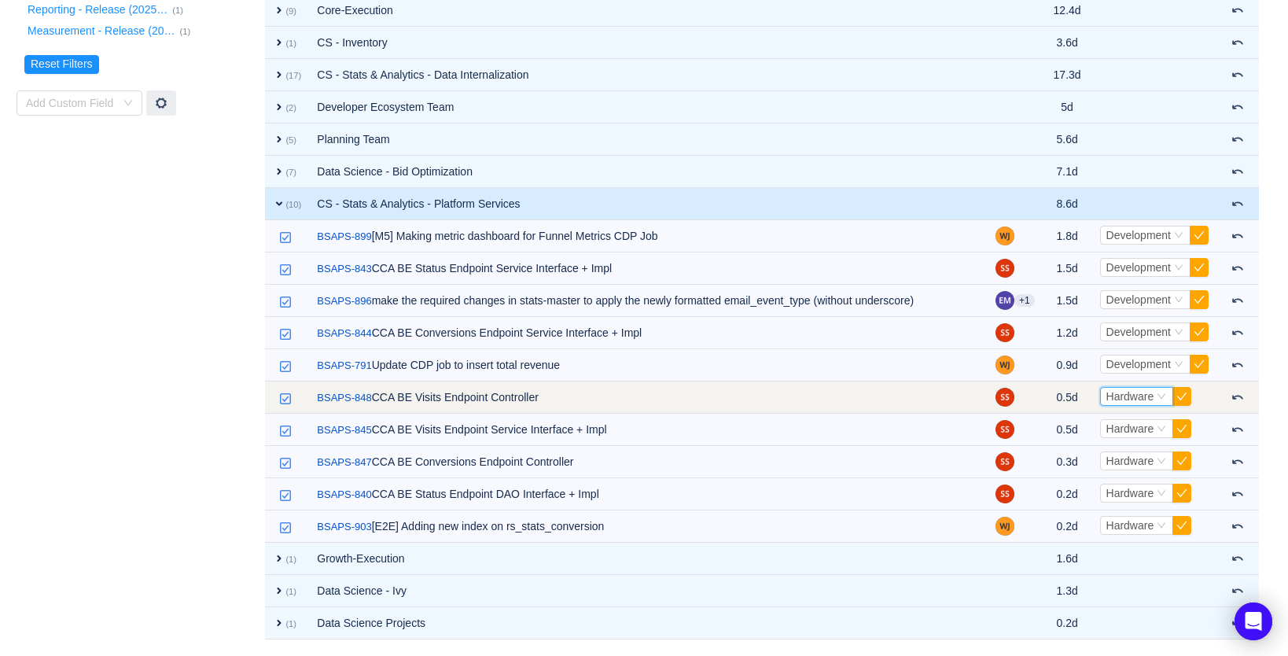
click at [1125, 399] on span "Hardware" at bounding box center [1130, 396] width 48 height 13
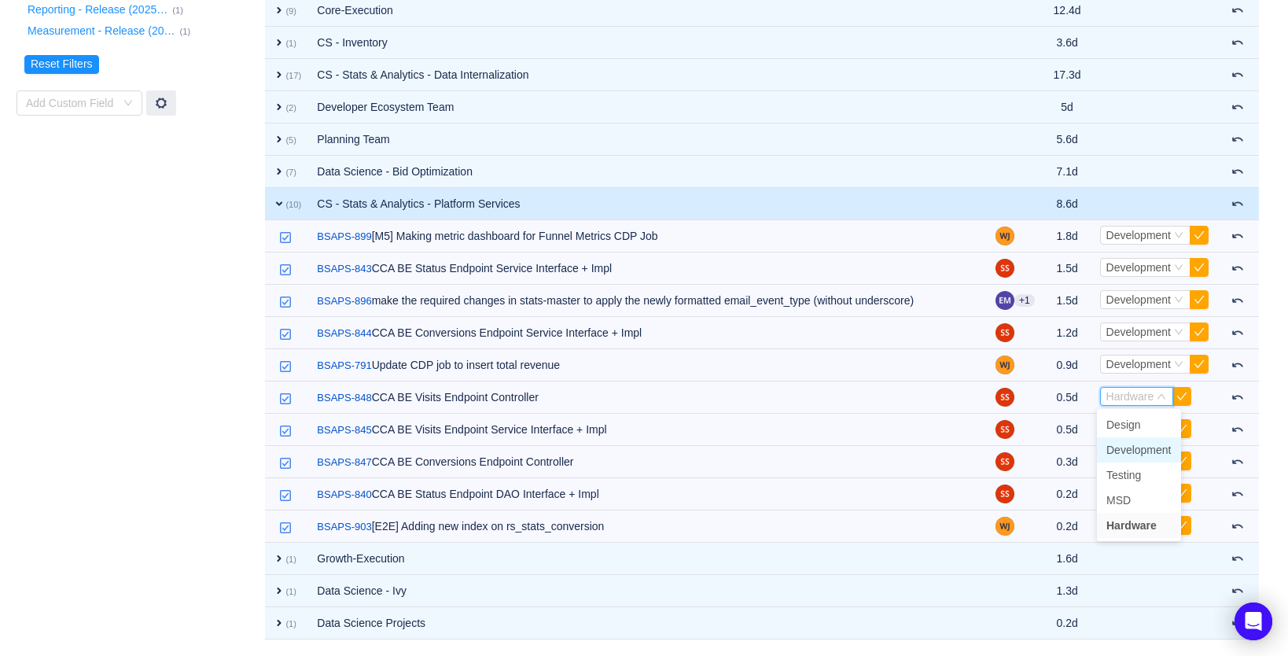
click at [1131, 448] on span "Development" at bounding box center [1138, 450] width 65 height 13
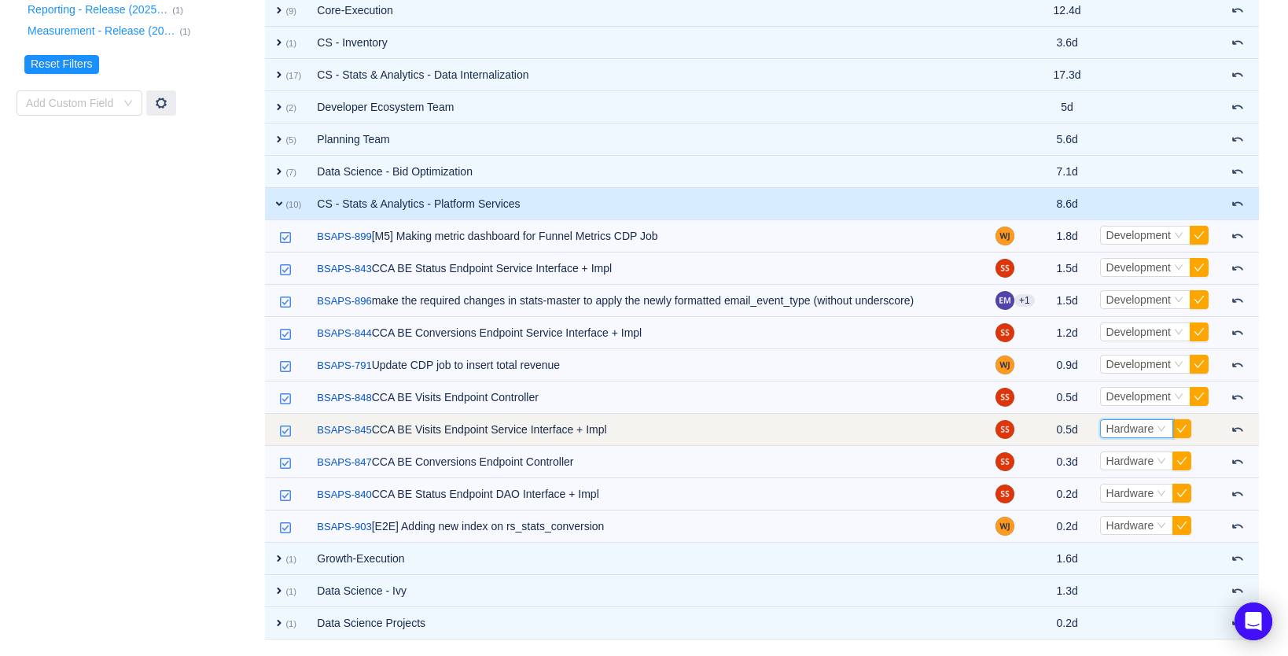
click at [1134, 428] on span "Hardware" at bounding box center [1130, 428] width 48 height 13
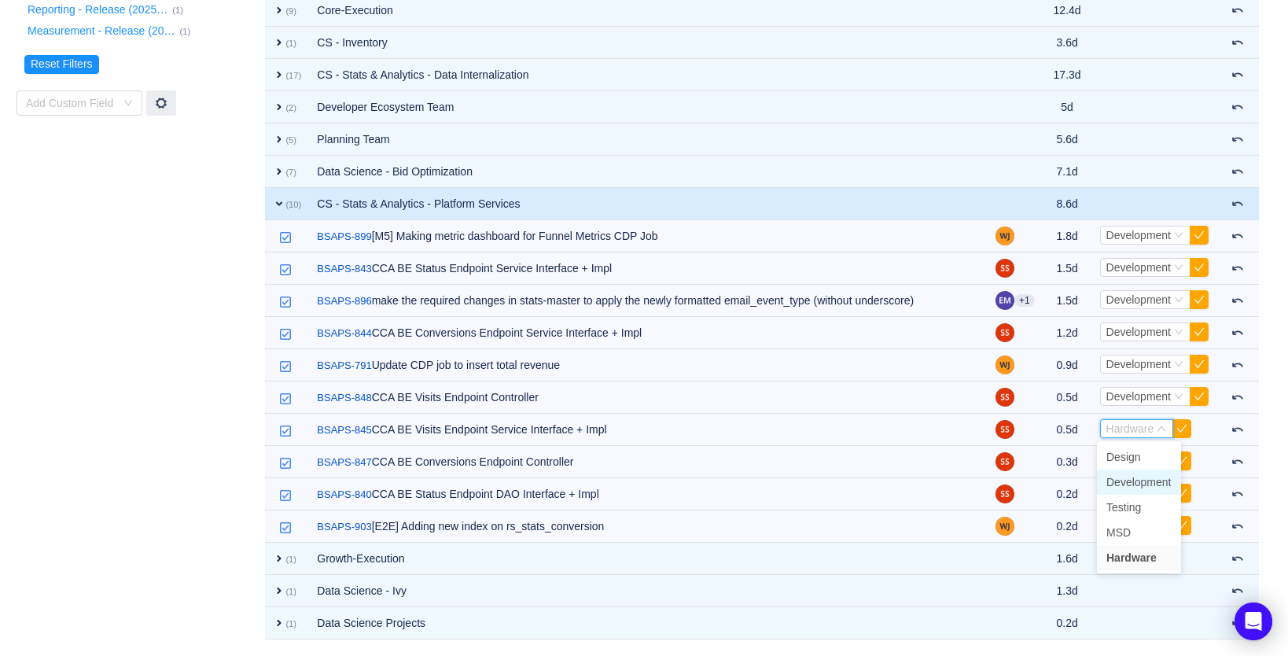
click at [1128, 482] on span "Development" at bounding box center [1138, 482] width 65 height 13
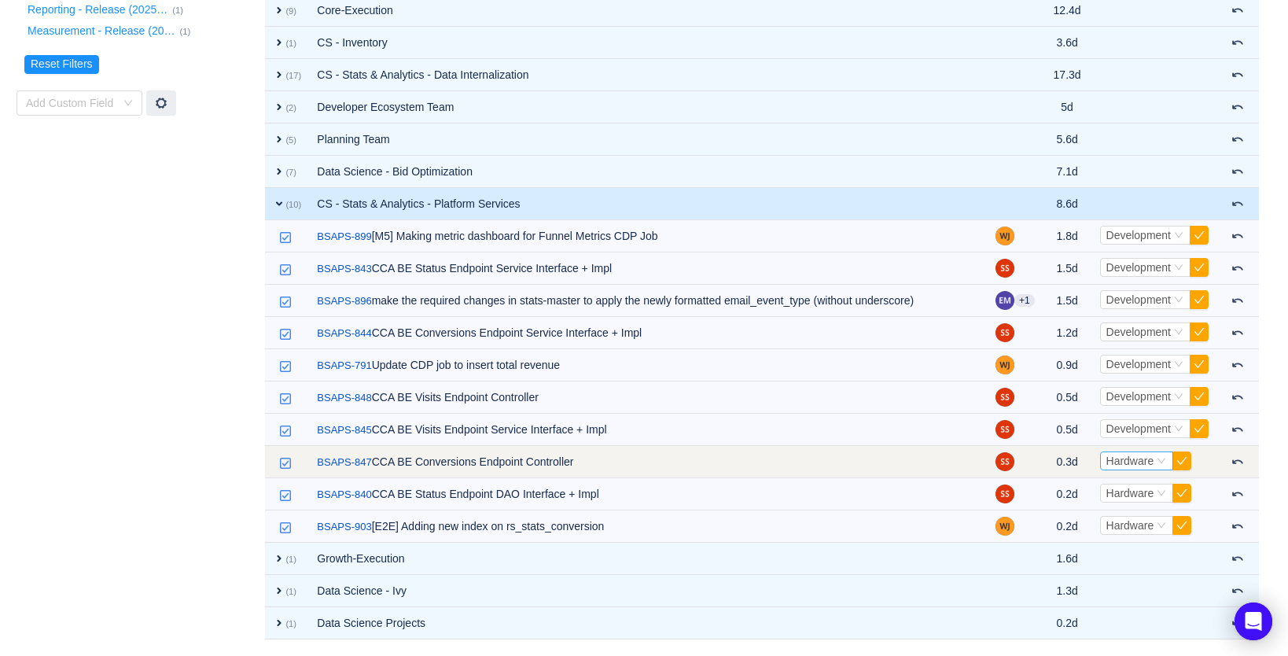
click at [1125, 461] on span "Hardware" at bounding box center [1130, 461] width 48 height 13
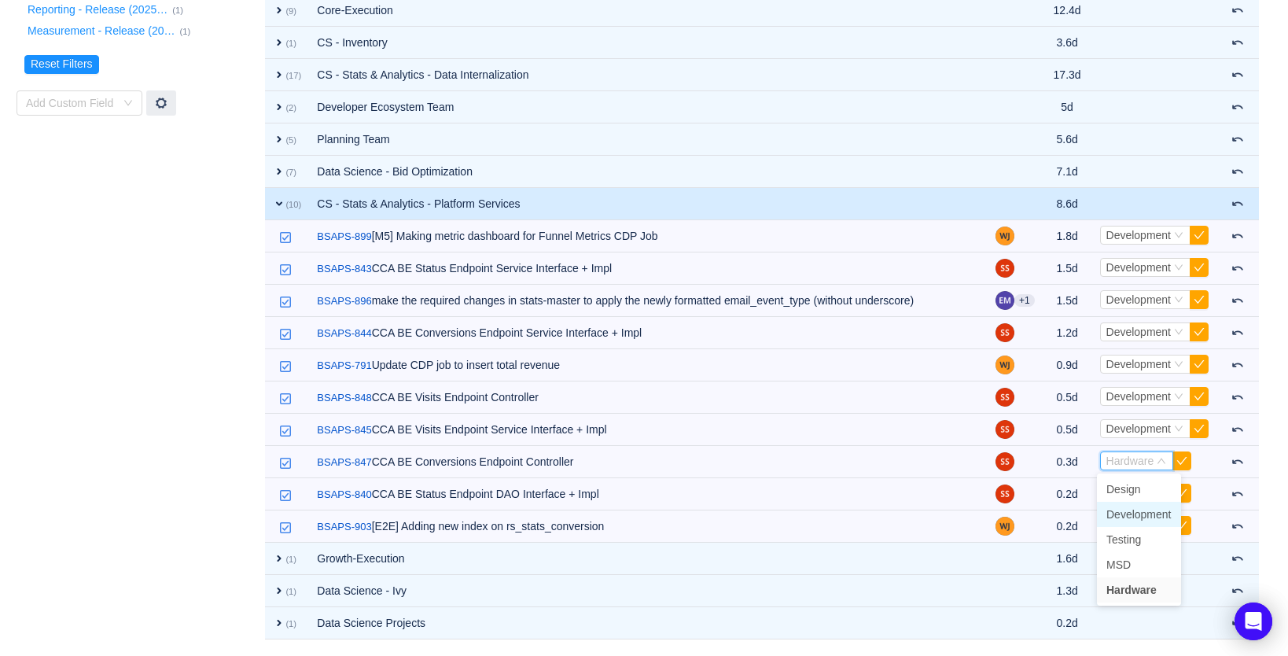
click at [1120, 511] on span "Development" at bounding box center [1138, 514] width 65 height 13
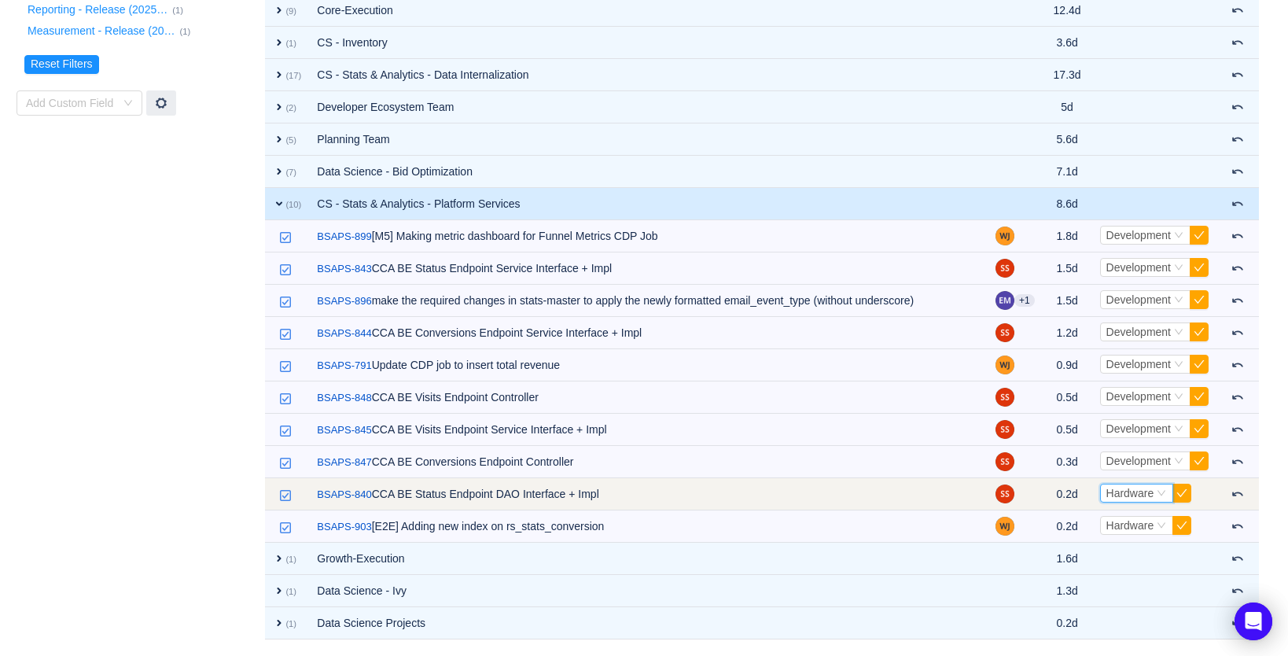
click at [1118, 492] on span "Hardware" at bounding box center [1130, 493] width 48 height 13
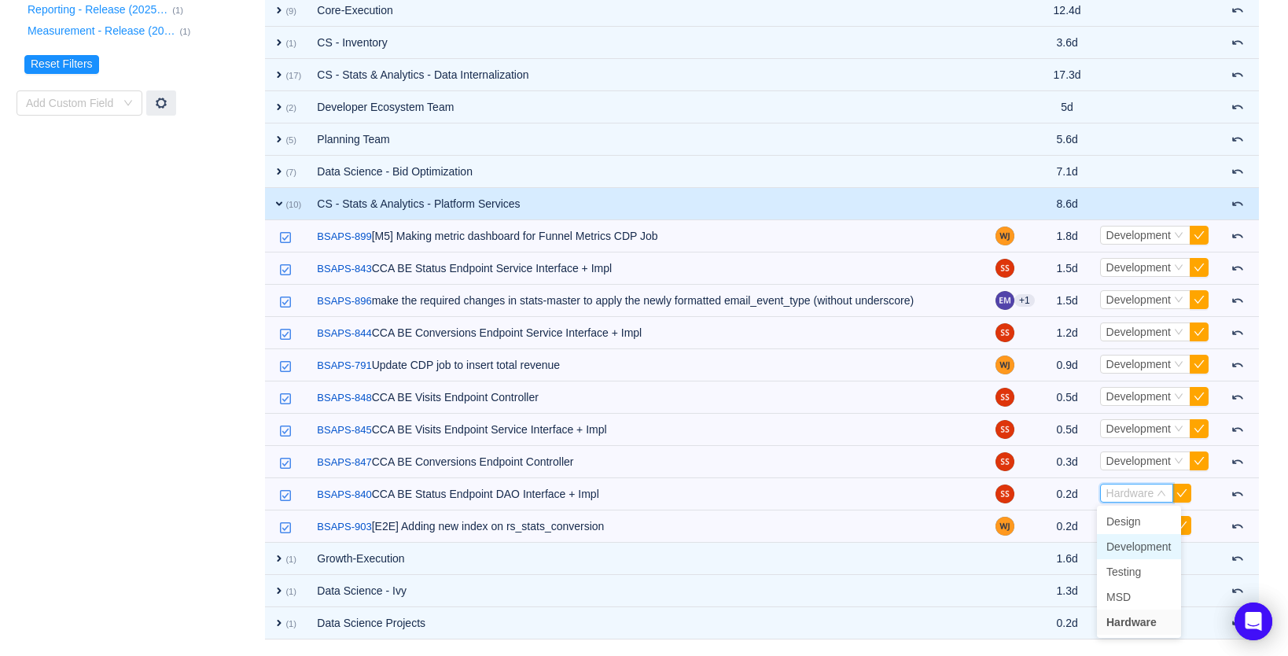
click at [1127, 547] on span "Development" at bounding box center [1138, 546] width 65 height 13
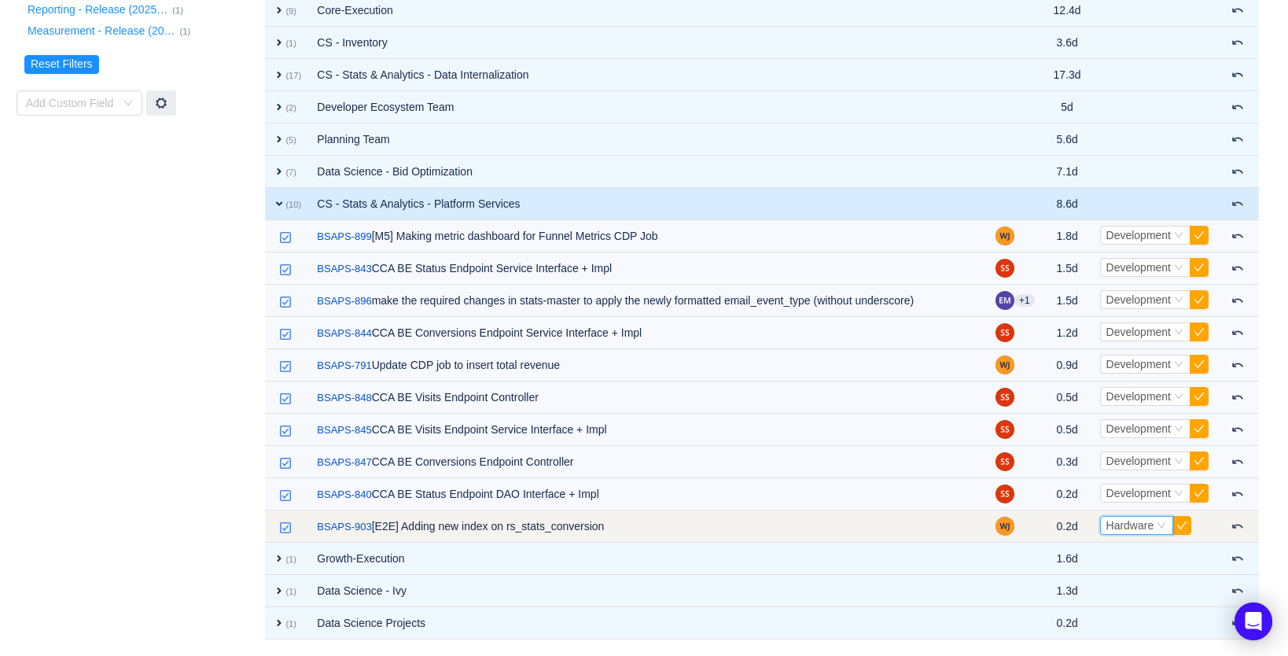
click at [1132, 522] on span "Hardware" at bounding box center [1130, 525] width 48 height 13
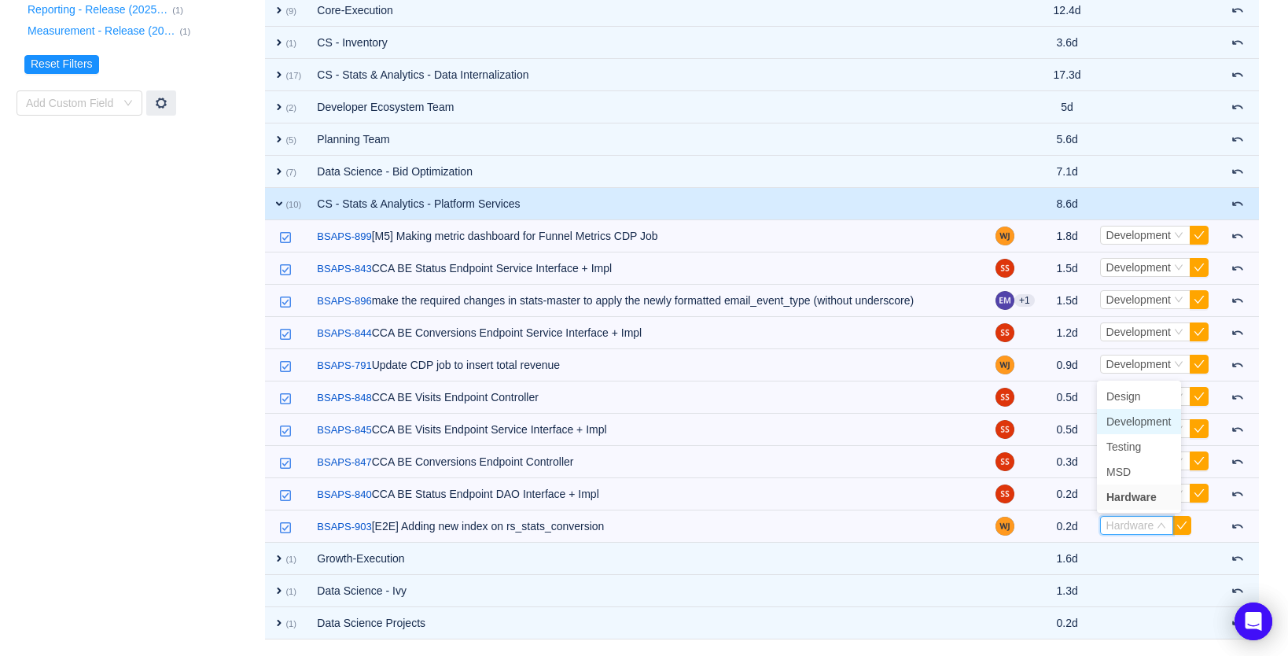
click at [1146, 422] on span "Development" at bounding box center [1138, 421] width 65 height 13
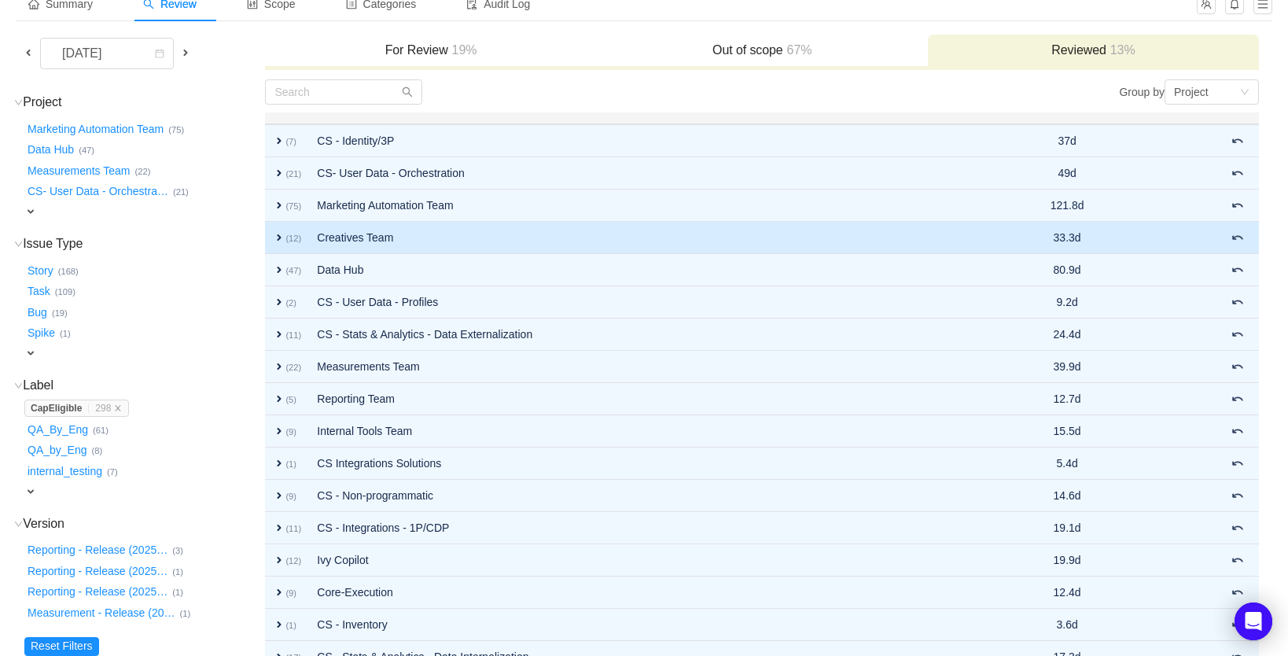
scroll to position [0, 0]
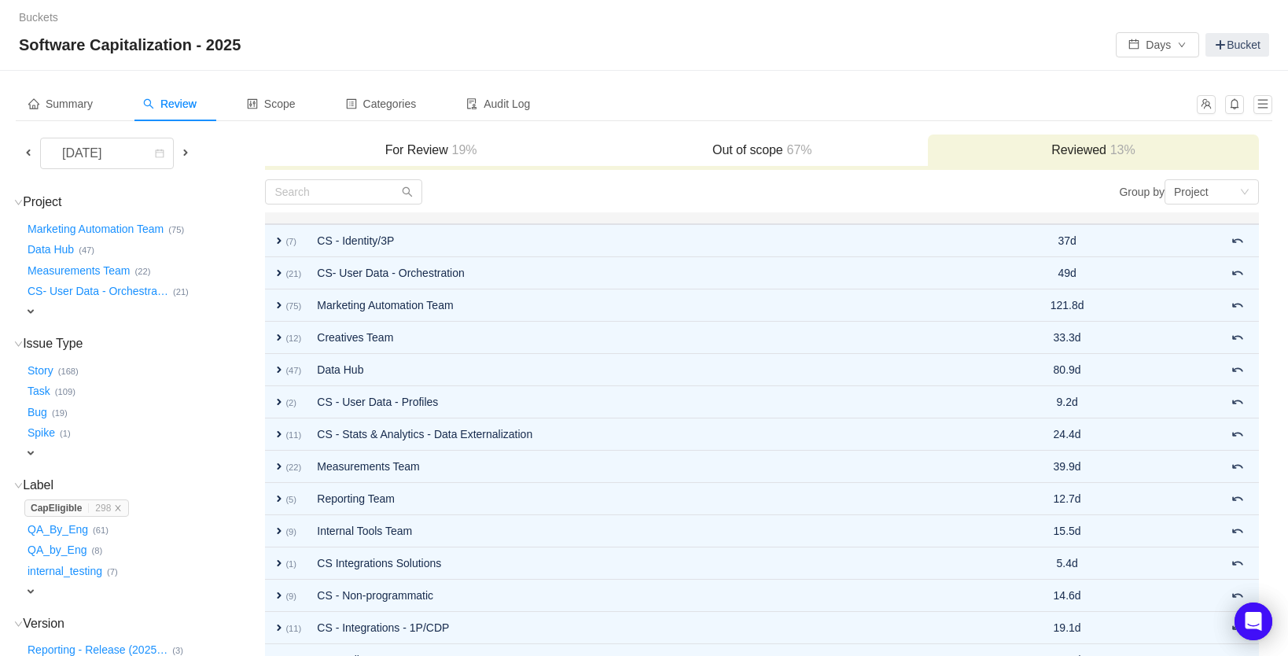
click at [753, 145] on h3 "Out of scope 67%" at bounding box center [762, 150] width 315 height 16
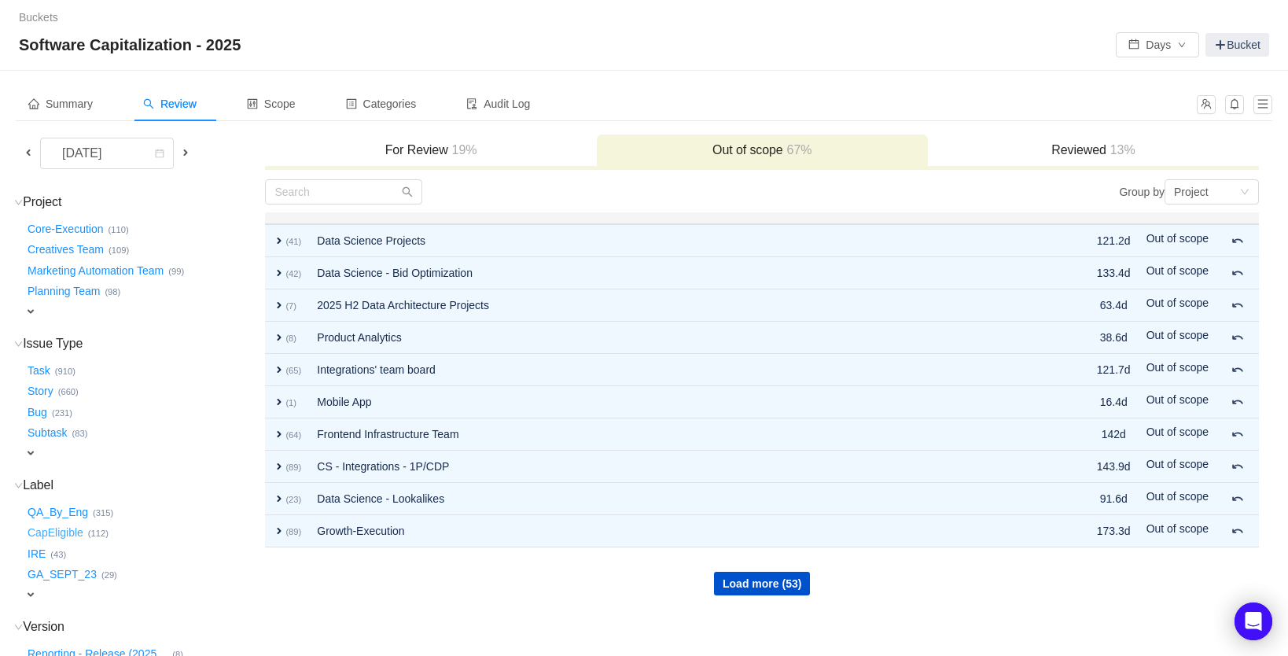
click at [57, 525] on button "CapEligible …" at bounding box center [56, 533] width 64 height 25
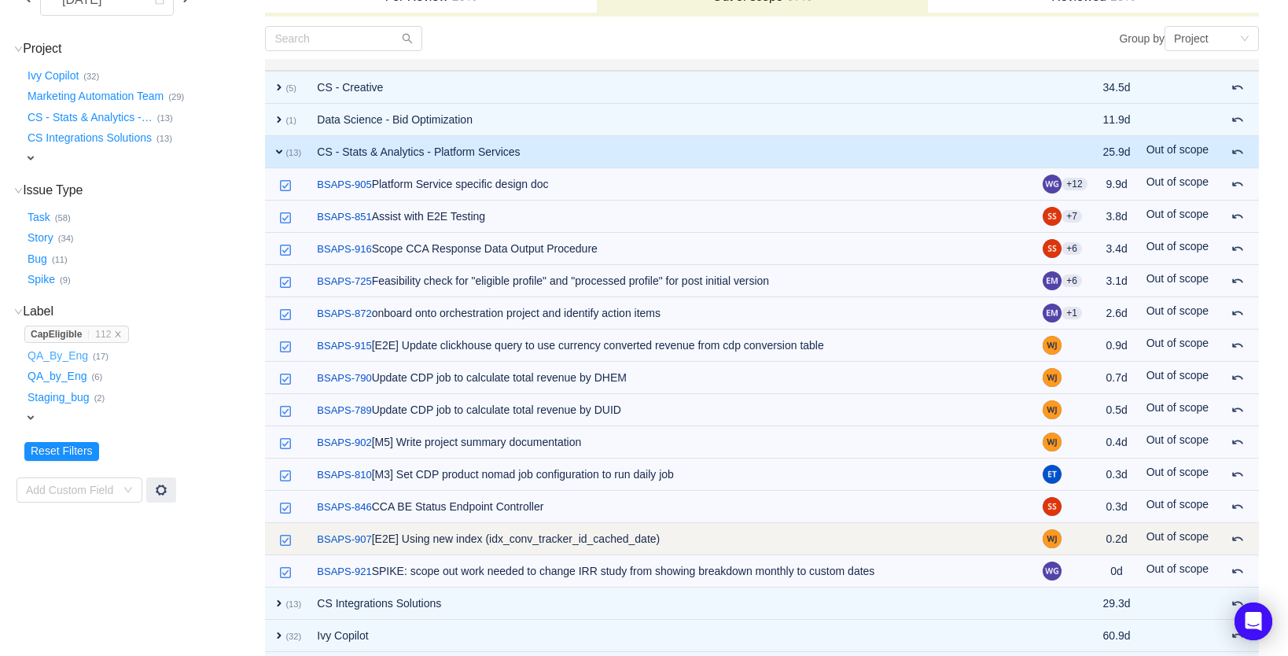
scroll to position [169, 0]
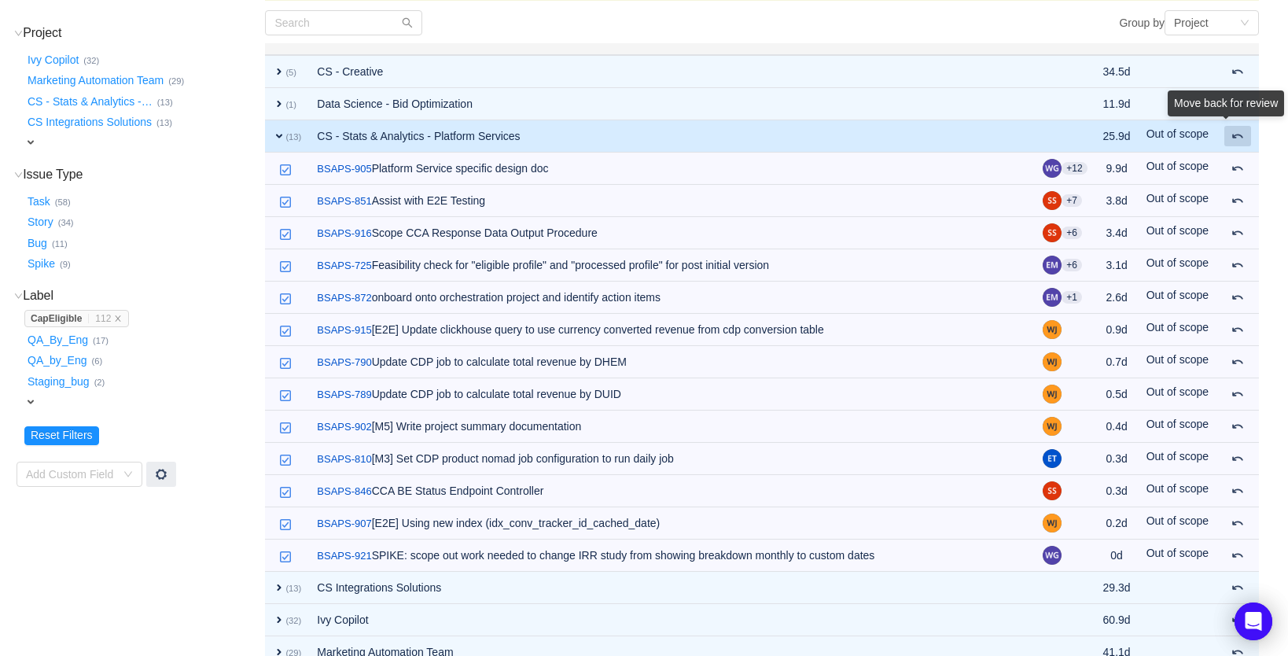
click at [1235, 123] on div "Move back for review" at bounding box center [1226, 106] width 116 height 32
click at [1242, 123] on div "Move back for review" at bounding box center [1226, 106] width 116 height 32
click at [1264, 144] on div "September 2025 For Review 19% Out of scope 67% Reviewed 13% Project (13) hide I…" at bounding box center [644, 406] width 1257 height 882
click at [1239, 136] on span at bounding box center [1238, 136] width 13 height 13
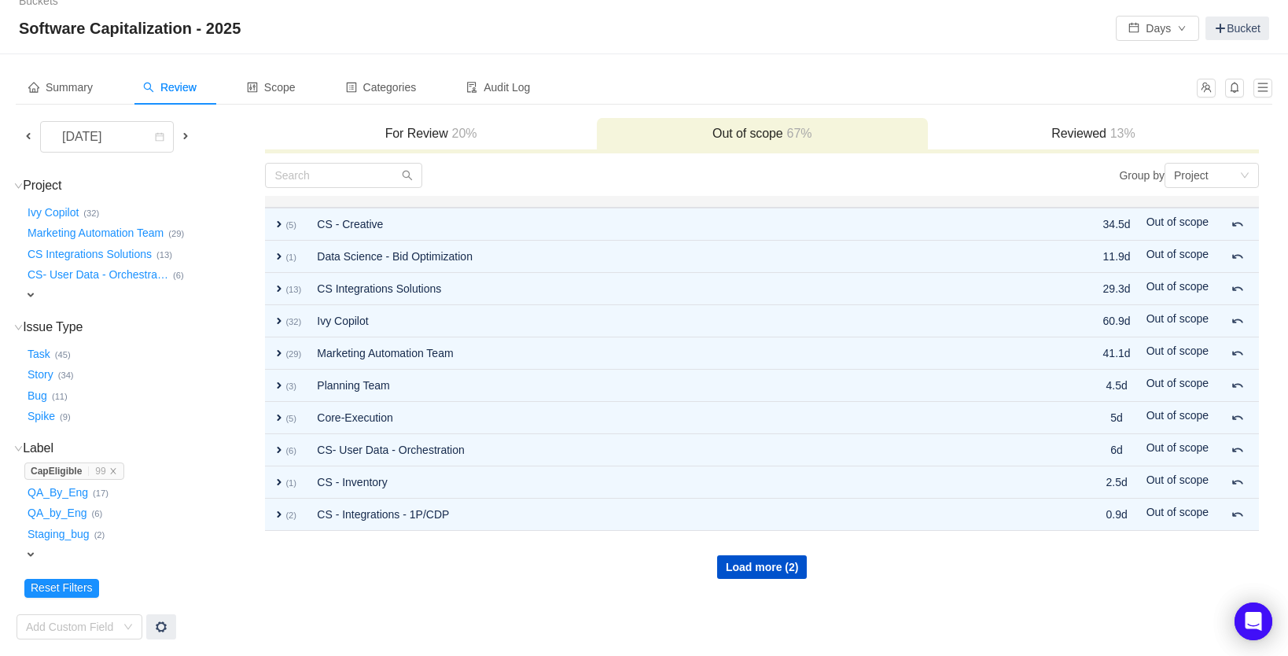
scroll to position [9, 0]
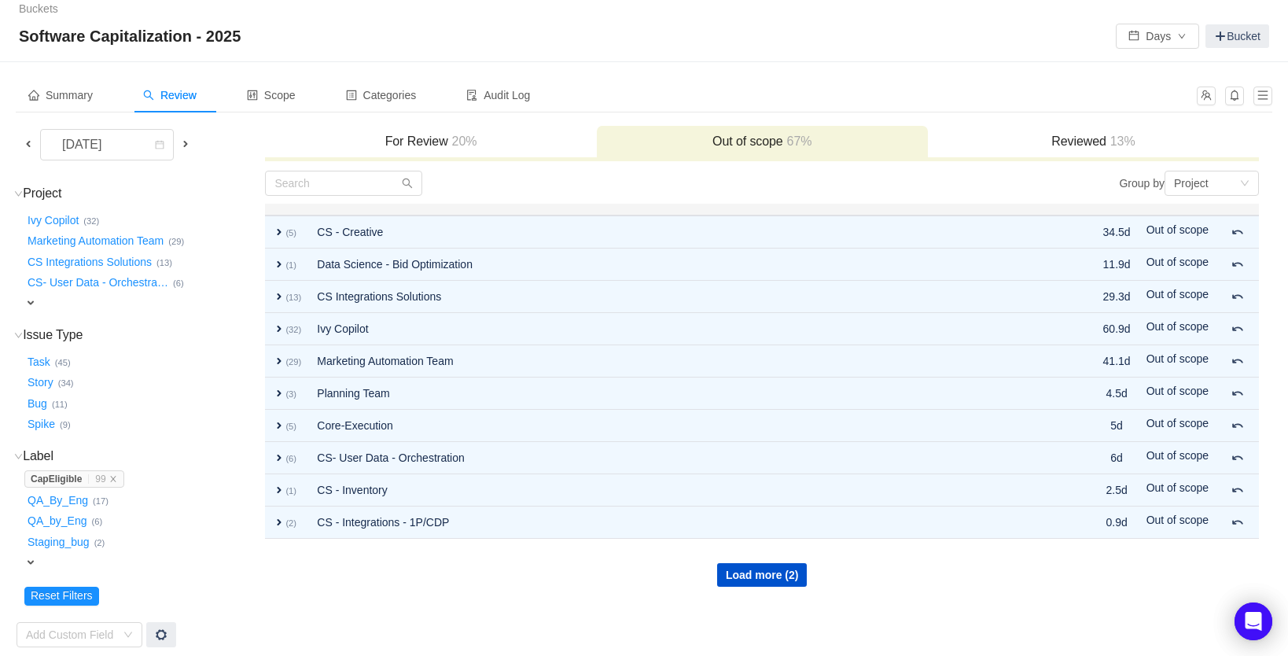
click at [422, 137] on h3 "For Review 20%" at bounding box center [430, 142] width 315 height 16
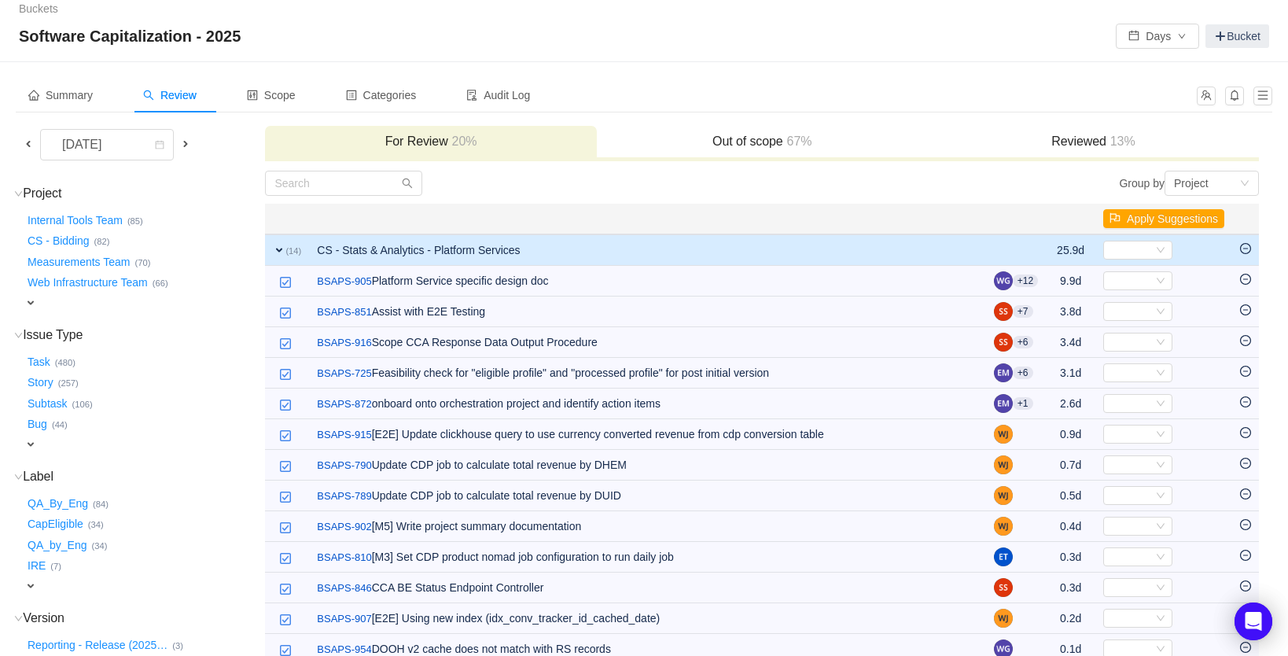
scroll to position [169, 0]
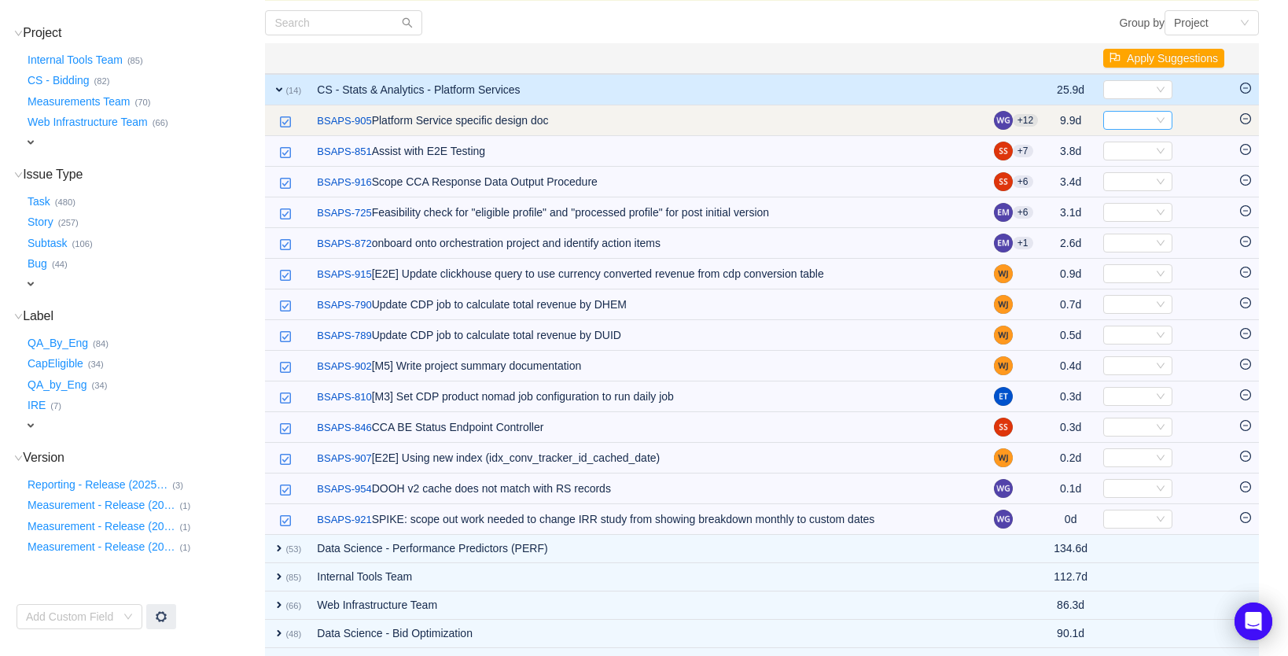
click at [1115, 123] on div "Select" at bounding box center [1131, 120] width 43 height 17
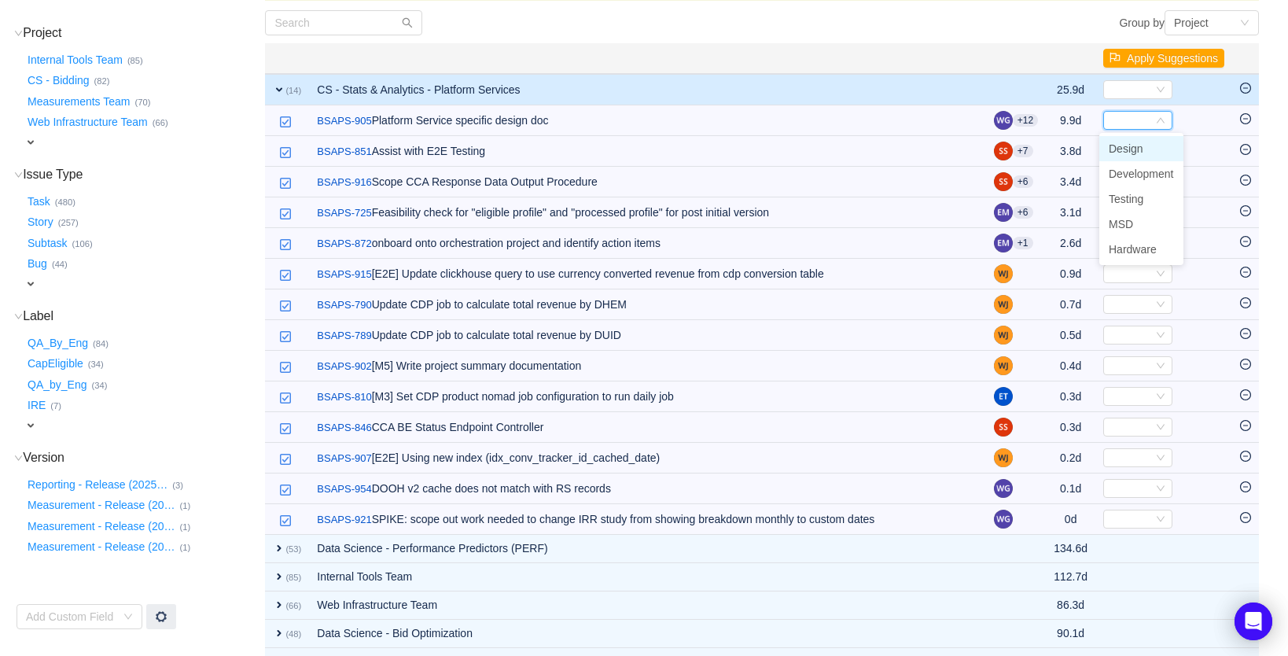
click at [1124, 152] on span "Design" at bounding box center [1126, 148] width 35 height 13
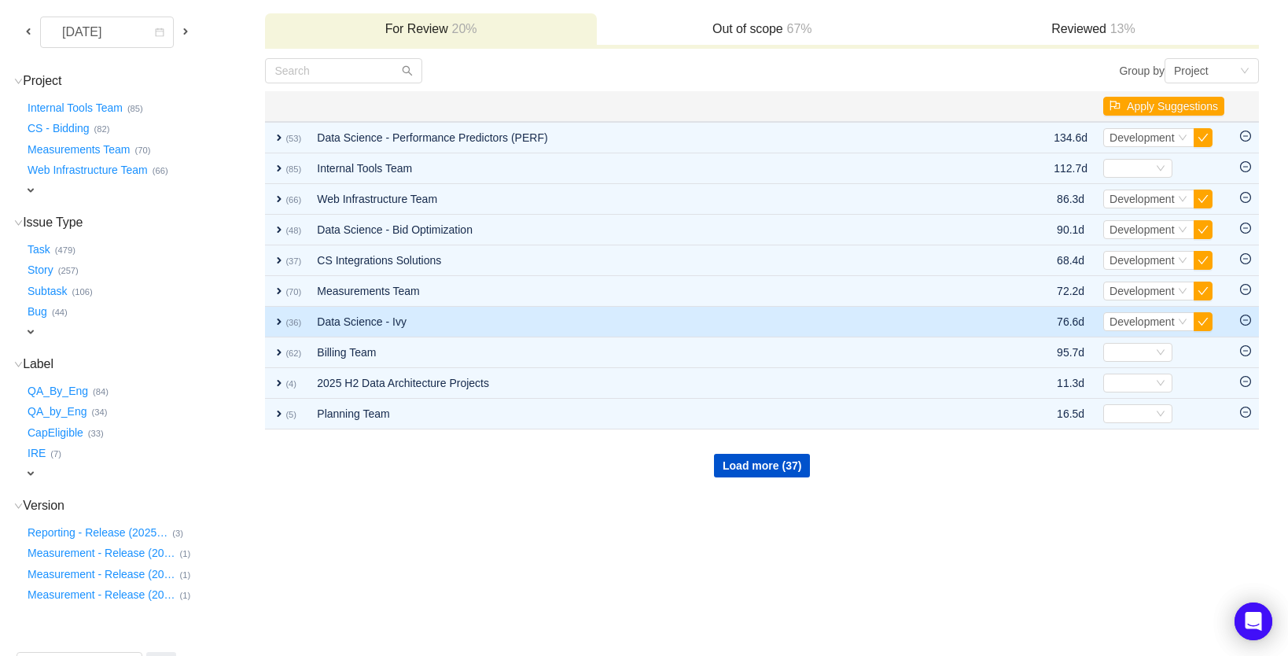
scroll to position [120, 0]
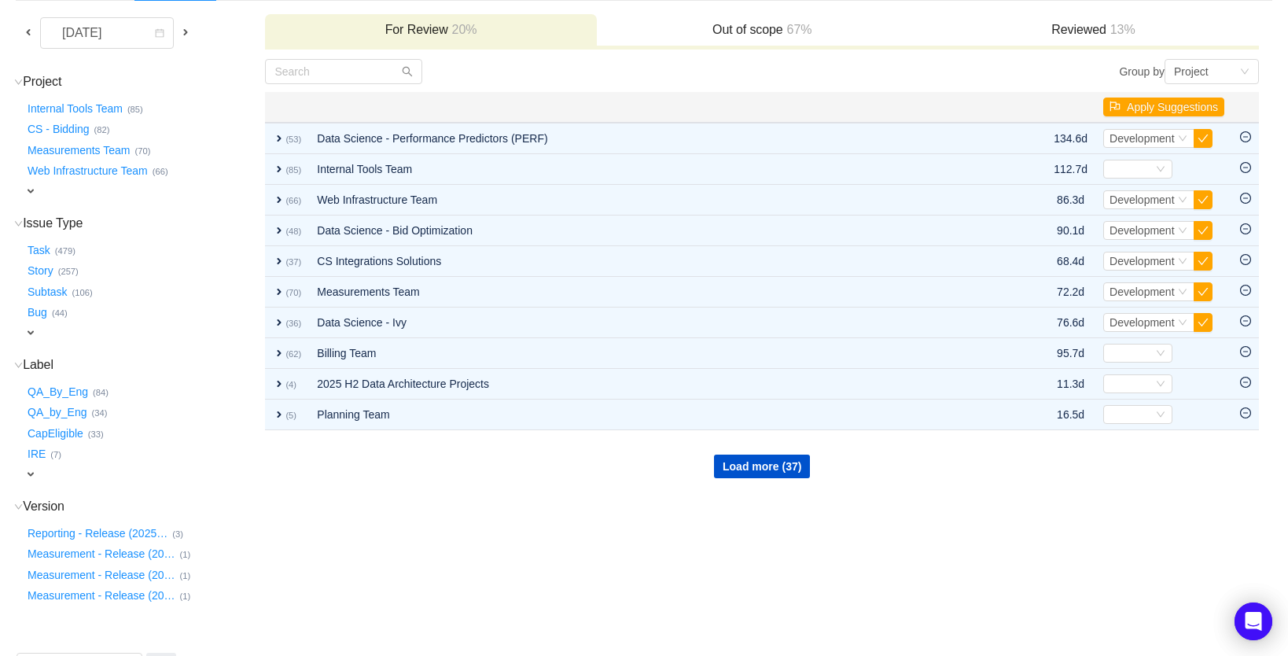
click at [737, 31] on h3 "Out of scope 67%" at bounding box center [762, 30] width 315 height 16
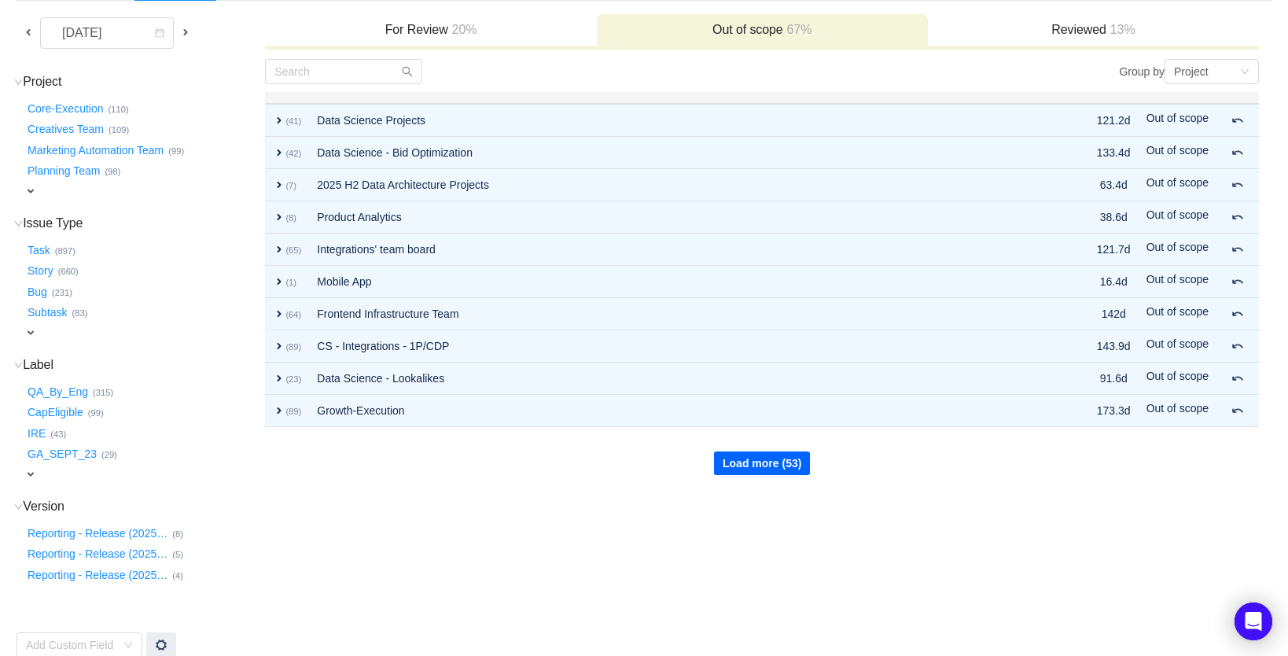
click at [753, 466] on button "Load more (53)" at bounding box center [762, 463] width 96 height 24
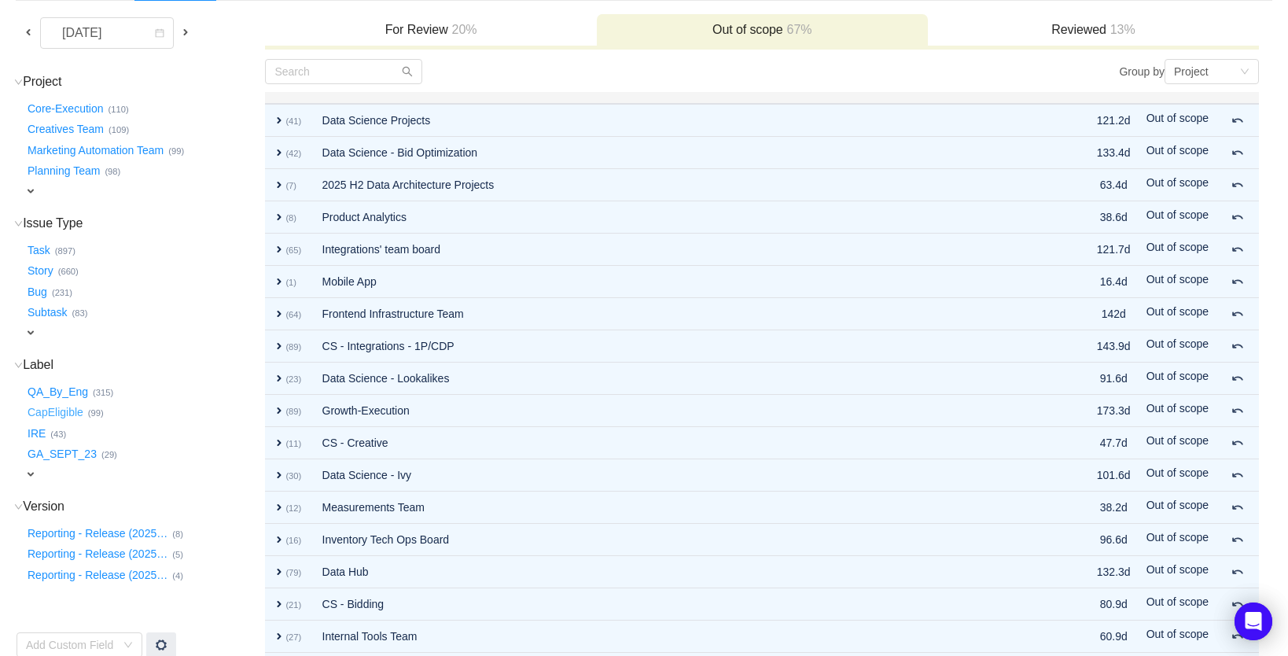
click at [39, 407] on button "CapEligible …" at bounding box center [56, 412] width 64 height 25
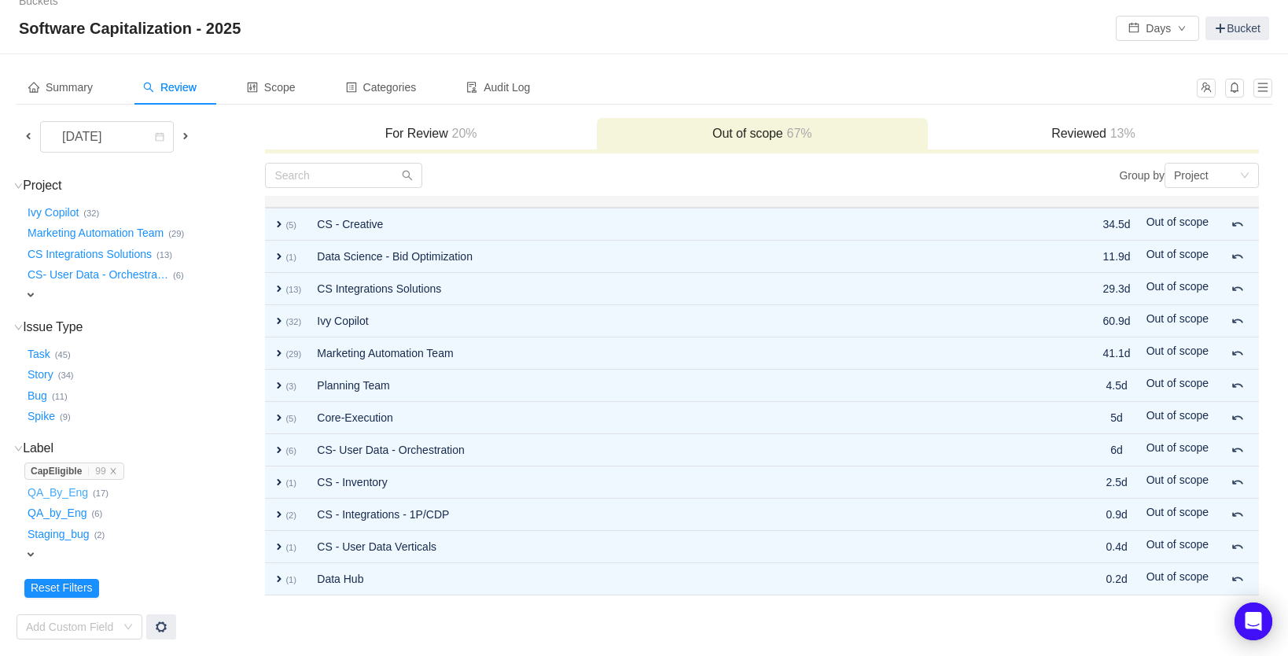
scroll to position [9, 0]
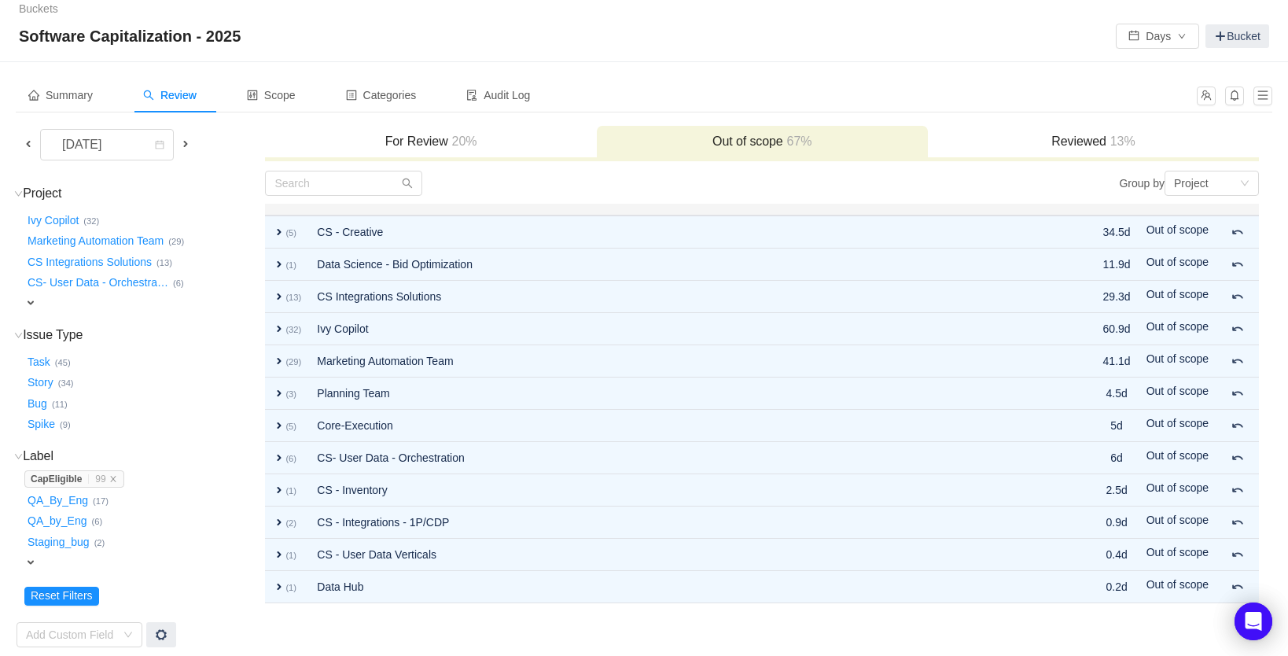
click at [428, 138] on h3 "For Review 20%" at bounding box center [430, 142] width 315 height 16
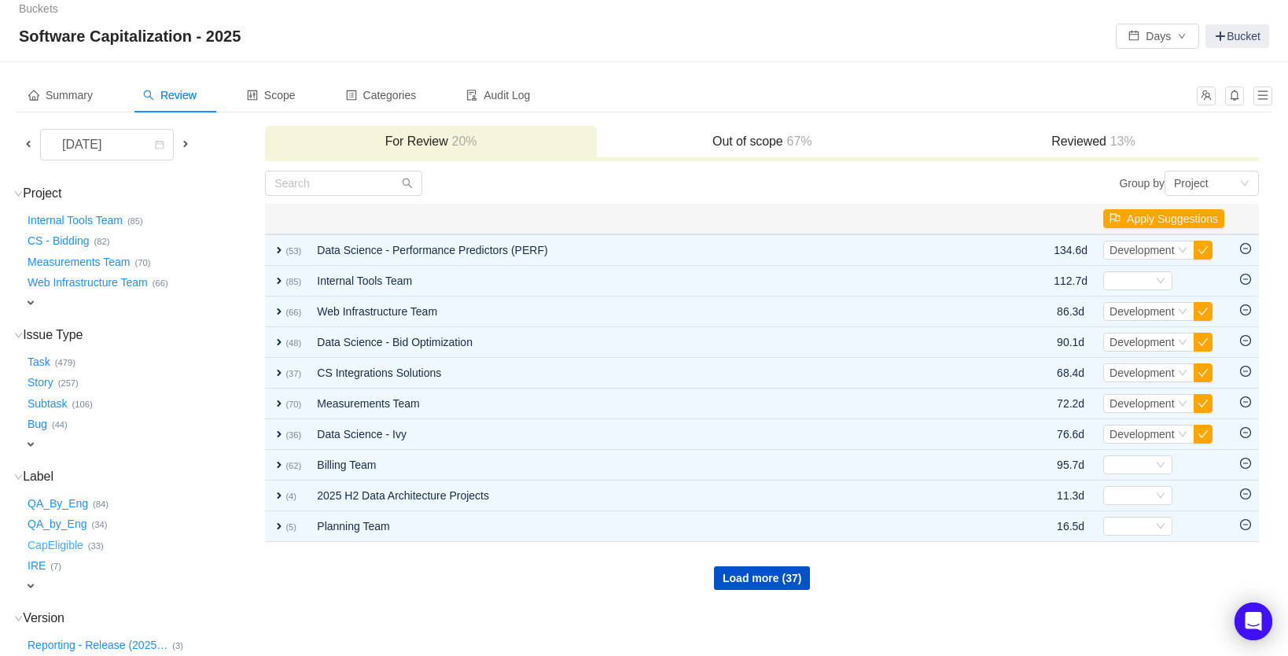
click at [67, 533] on button "CapEligible …" at bounding box center [56, 544] width 64 height 25
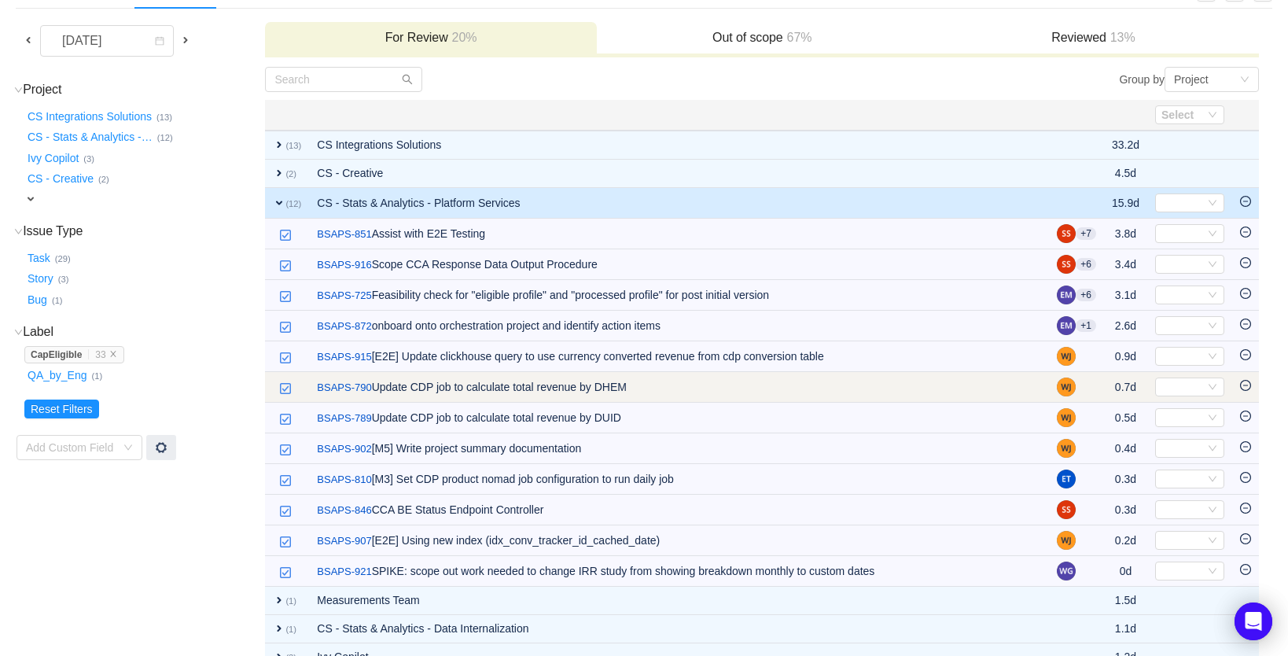
scroll to position [175, 0]
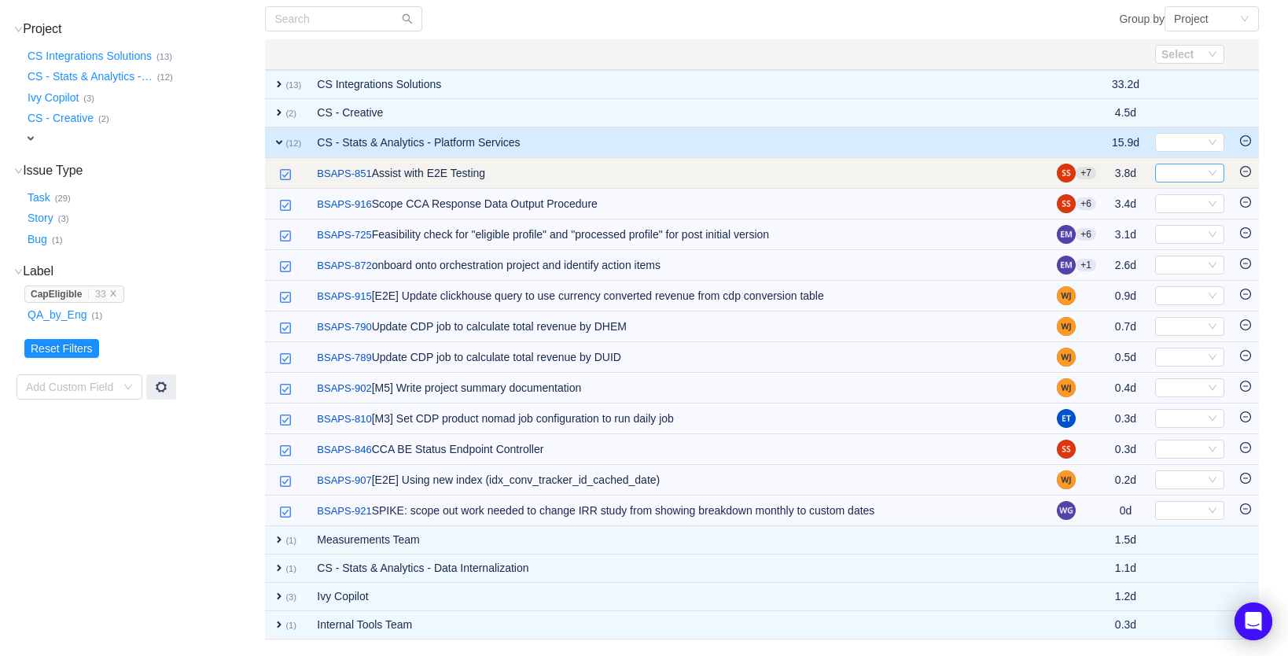
click at [1180, 168] on div "Select" at bounding box center [1183, 172] width 43 height 17
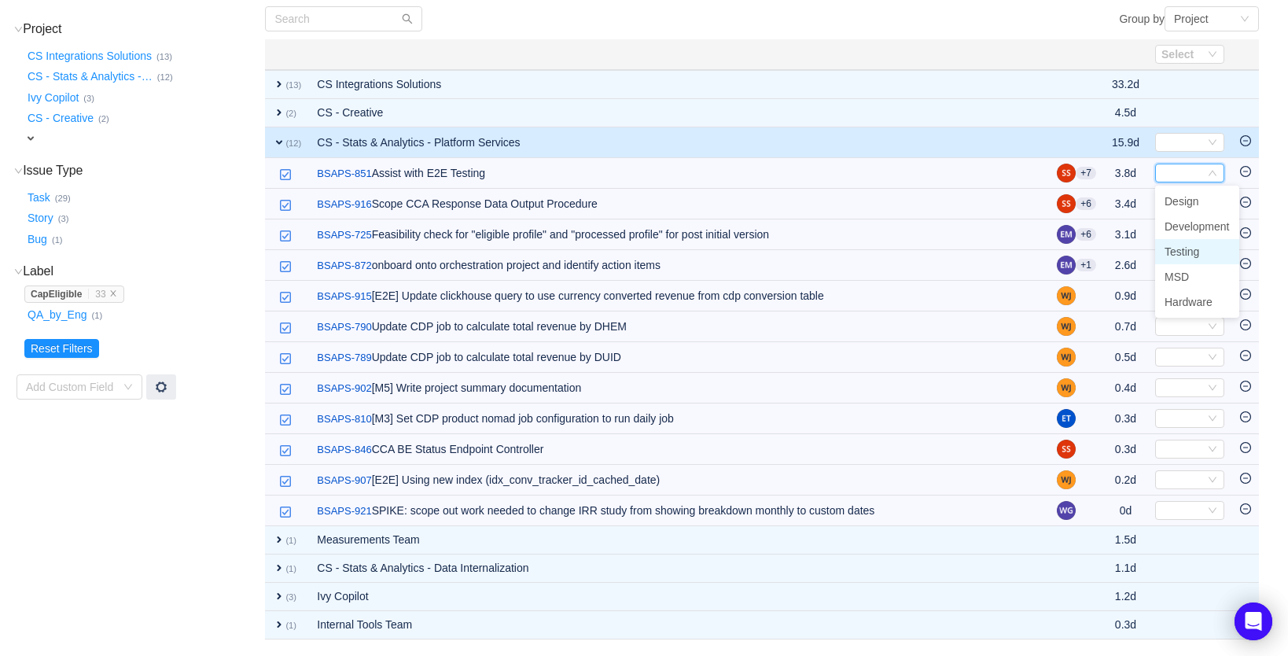
click at [1184, 249] on span "Testing" at bounding box center [1182, 251] width 35 height 13
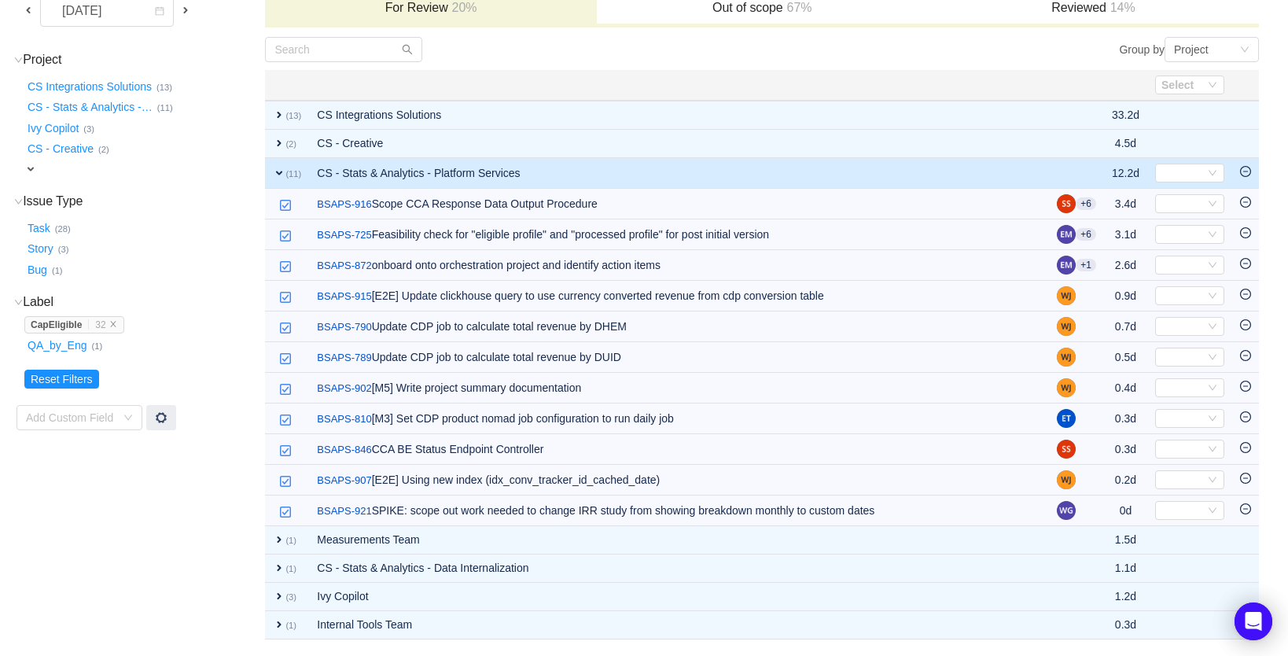
scroll to position [145, 0]
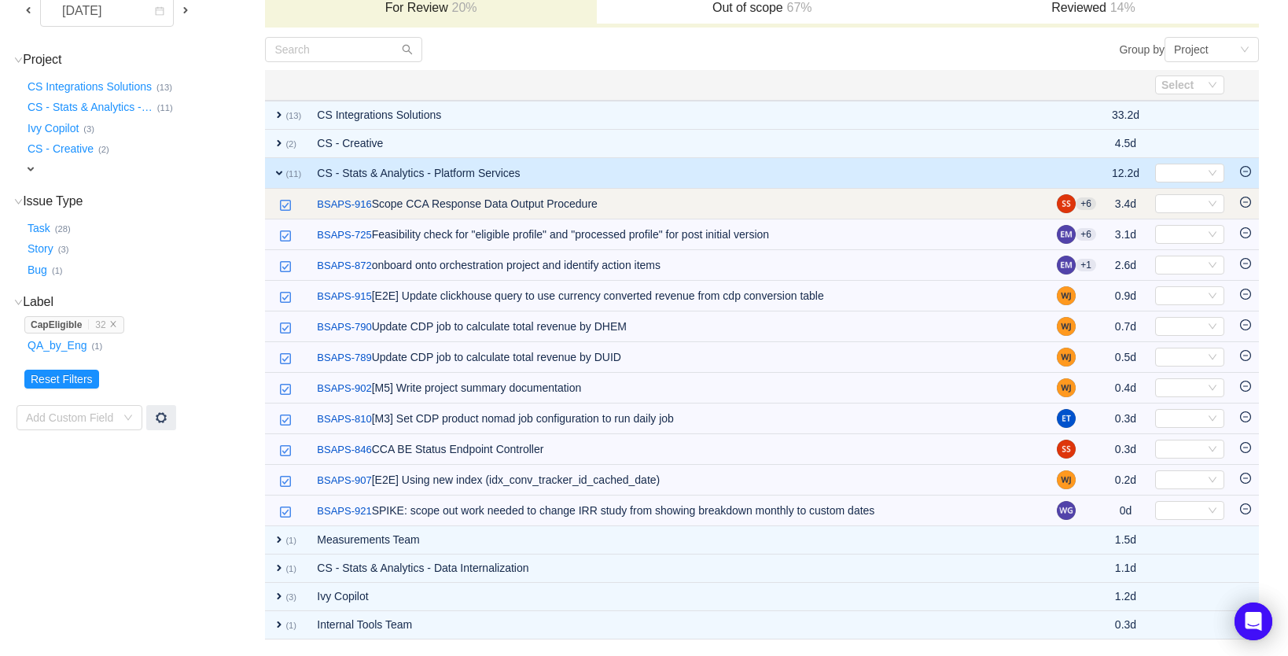
click at [1247, 201] on icon "icon: minus-circle" at bounding box center [1245, 202] width 11 height 11
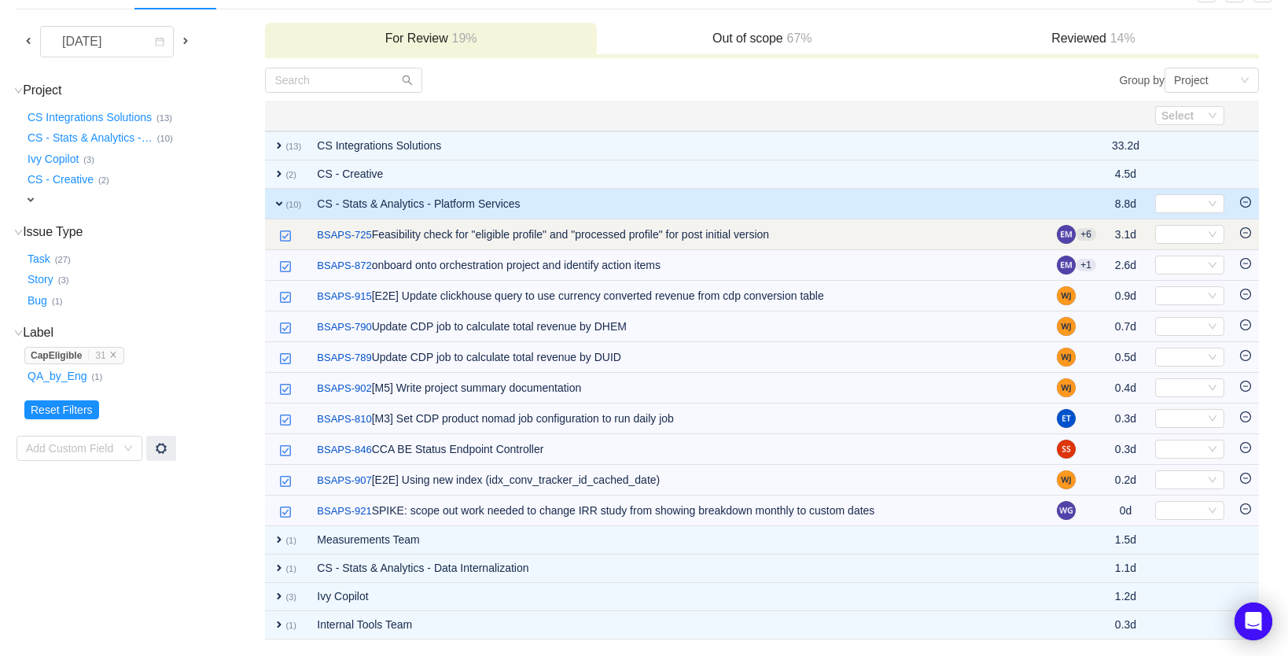
scroll to position [114, 0]
click at [352, 235] on link "BSAPS-725" at bounding box center [344, 235] width 54 height 16
click at [1241, 230] on icon "icon: minus-circle" at bounding box center [1245, 232] width 11 height 11
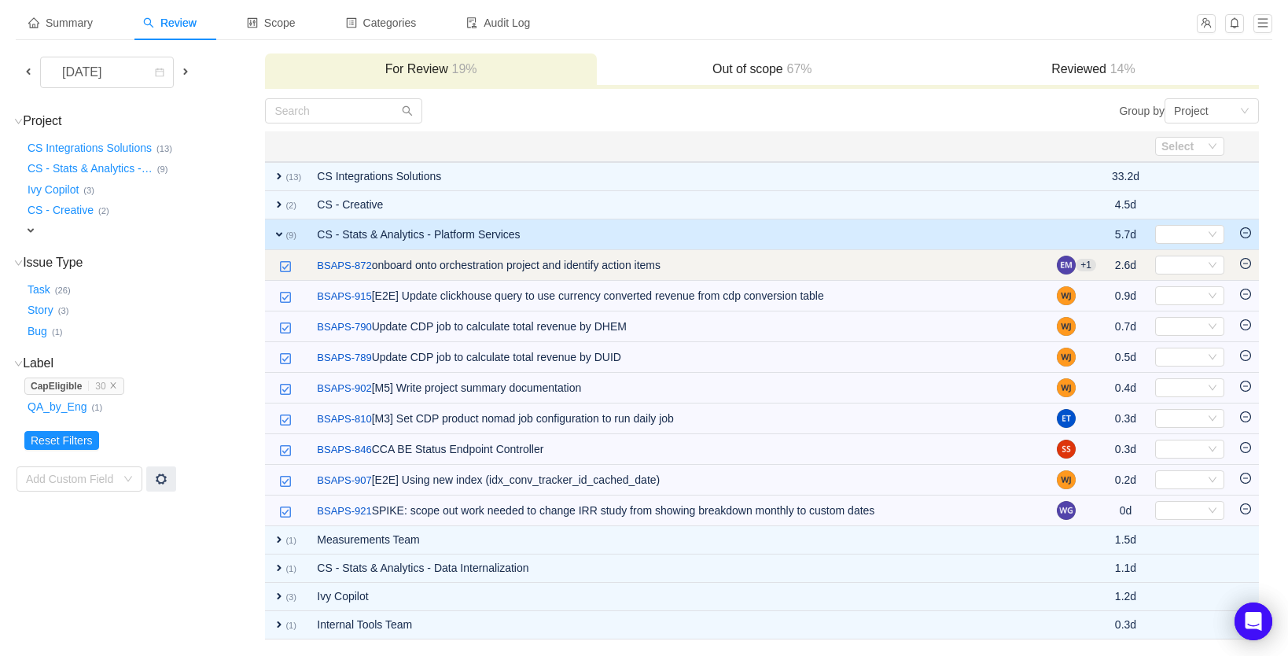
scroll to position [83, 0]
click at [1247, 263] on icon "icon: minus-circle" at bounding box center [1245, 263] width 11 height 11
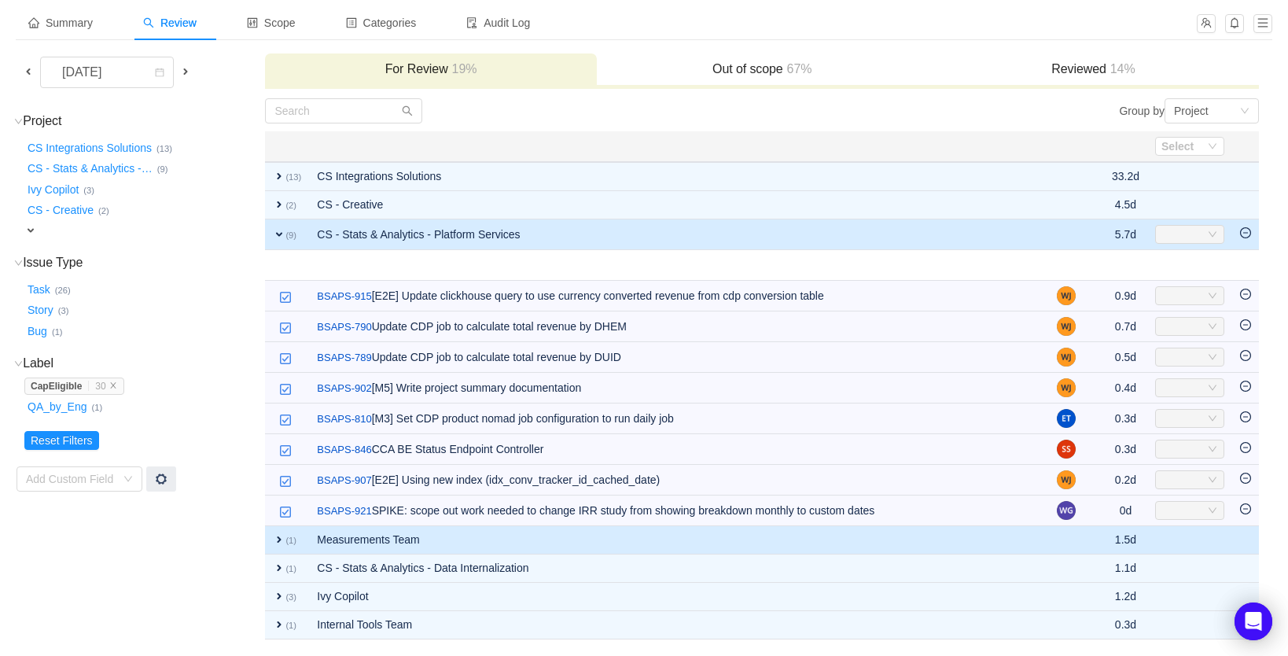
scroll to position [52, 0]
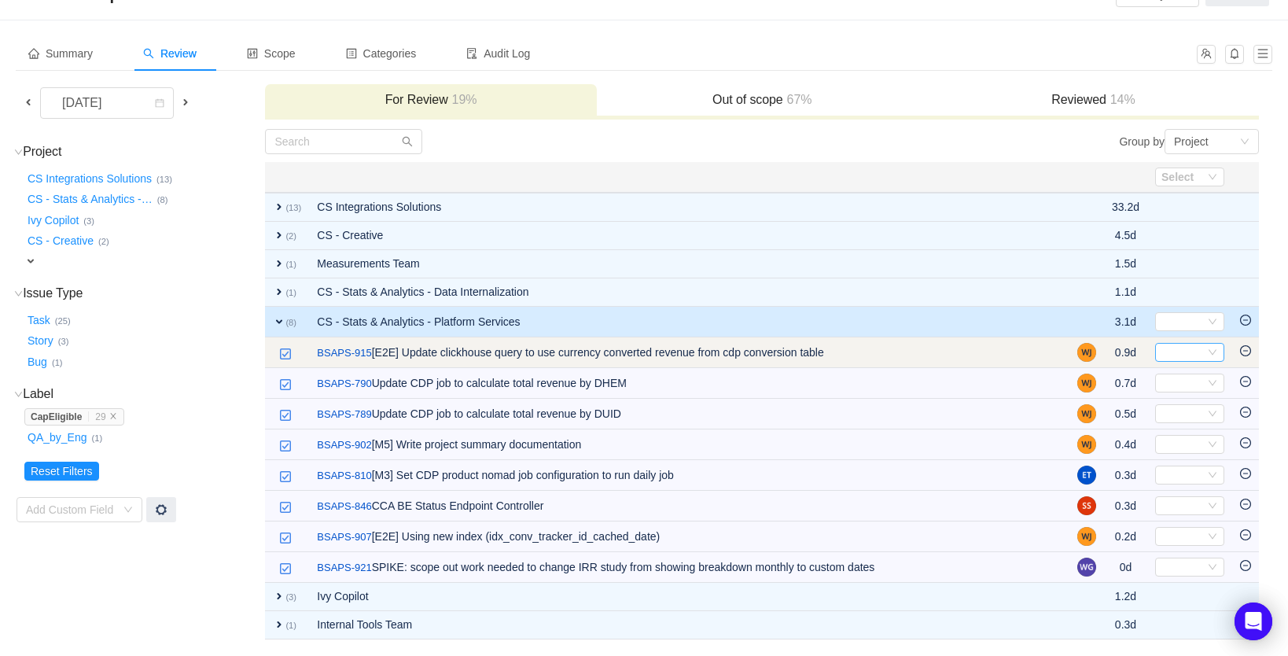
click at [1167, 350] on div "Select" at bounding box center [1183, 352] width 43 height 17
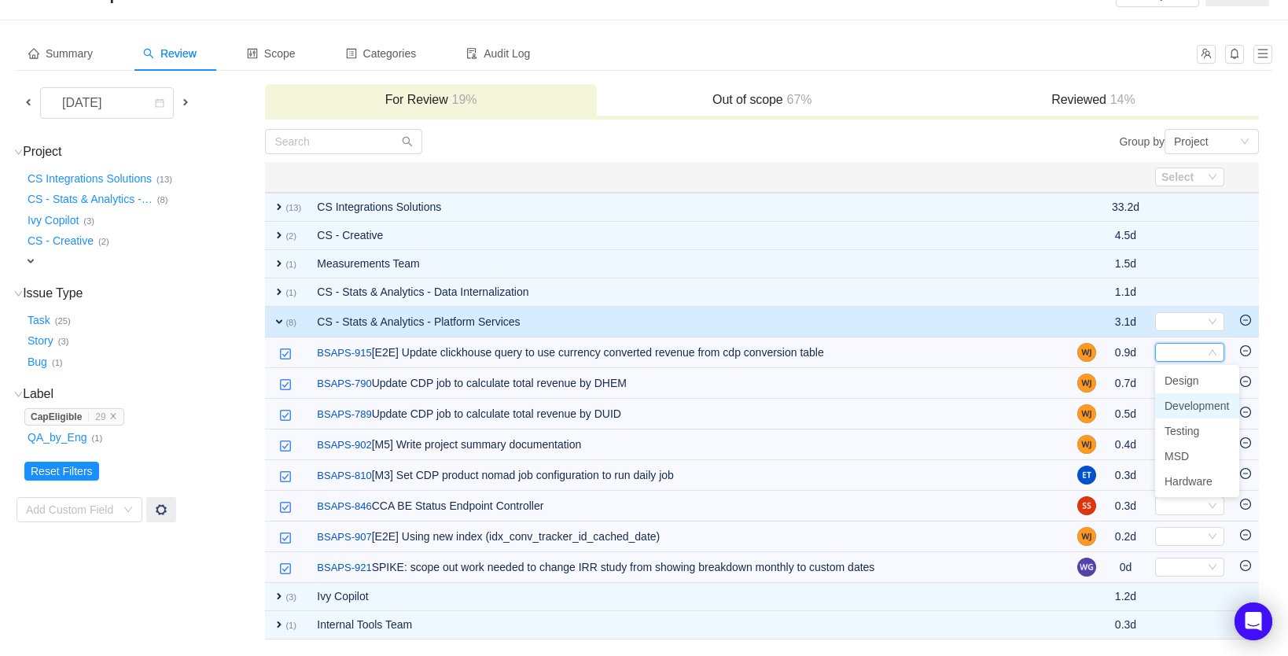
click at [1178, 410] on span "Development" at bounding box center [1197, 405] width 65 height 13
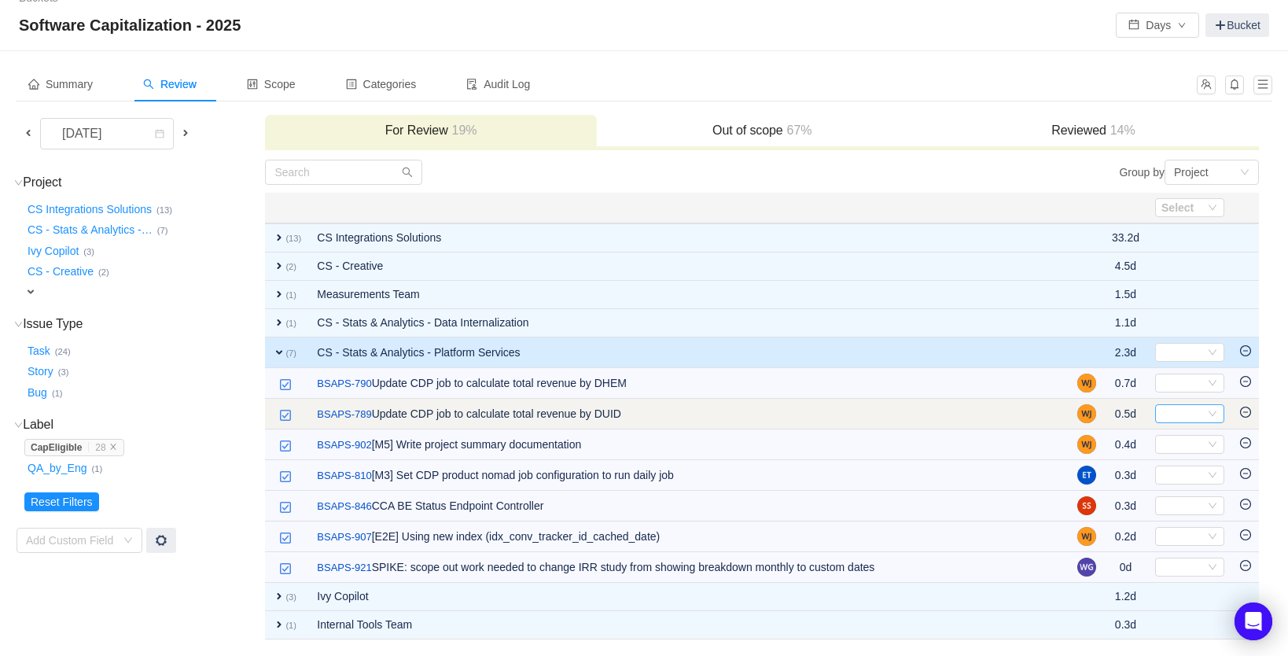
scroll to position [21, 0]
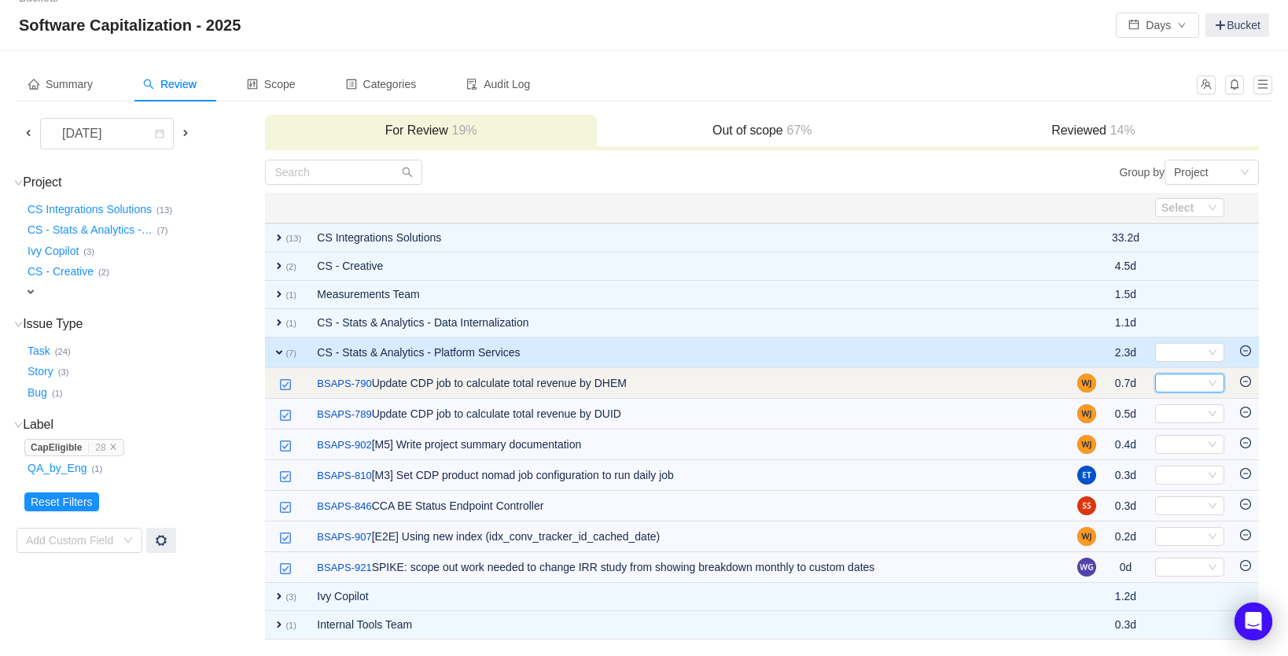
click at [1198, 385] on div "Select" at bounding box center [1183, 382] width 43 height 17
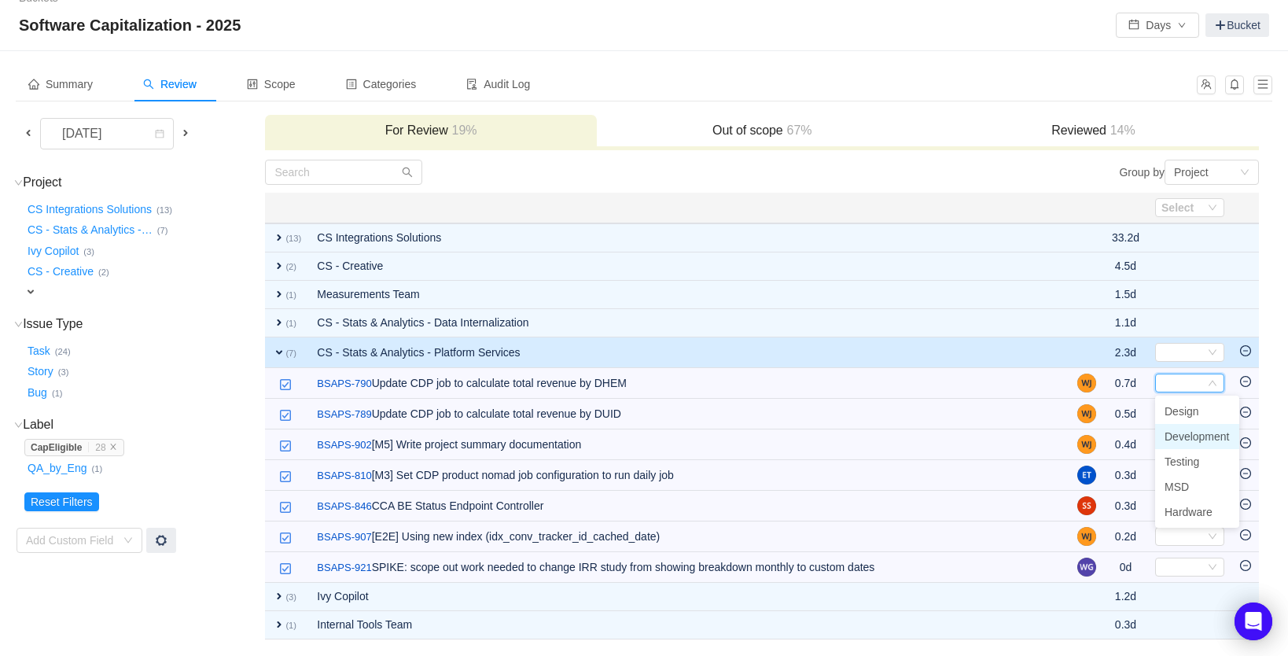
click at [1195, 434] on span "Development" at bounding box center [1197, 436] width 65 height 13
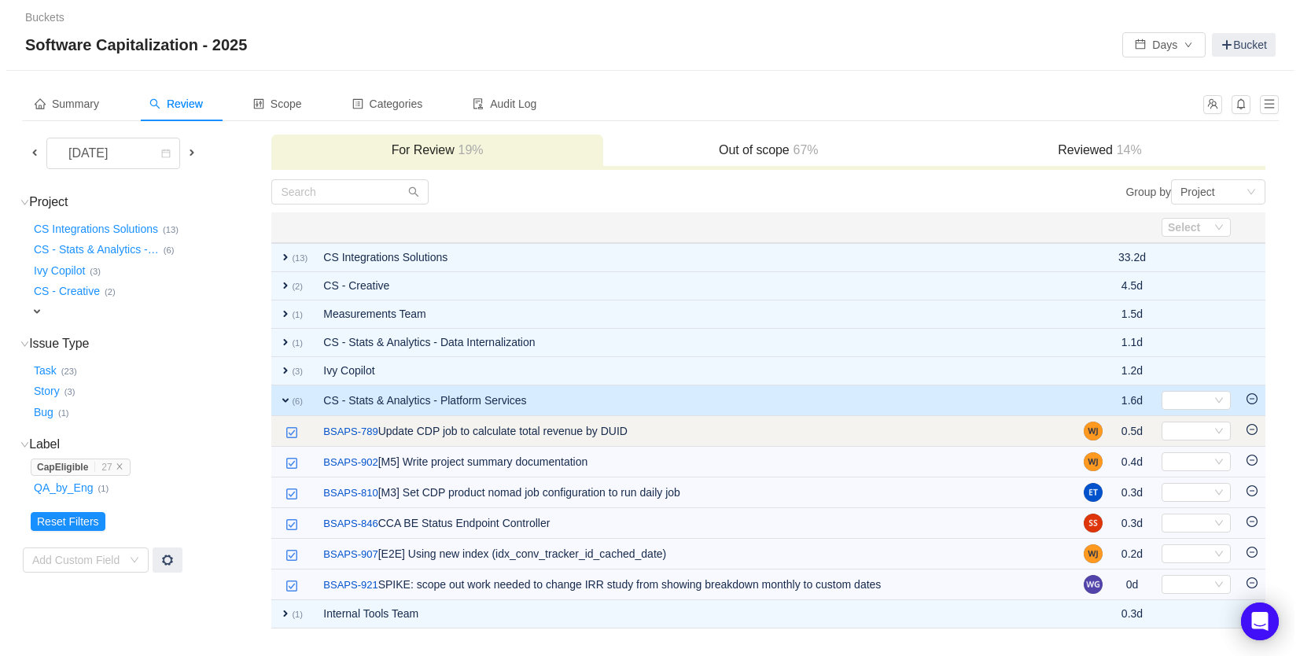
scroll to position [0, 0]
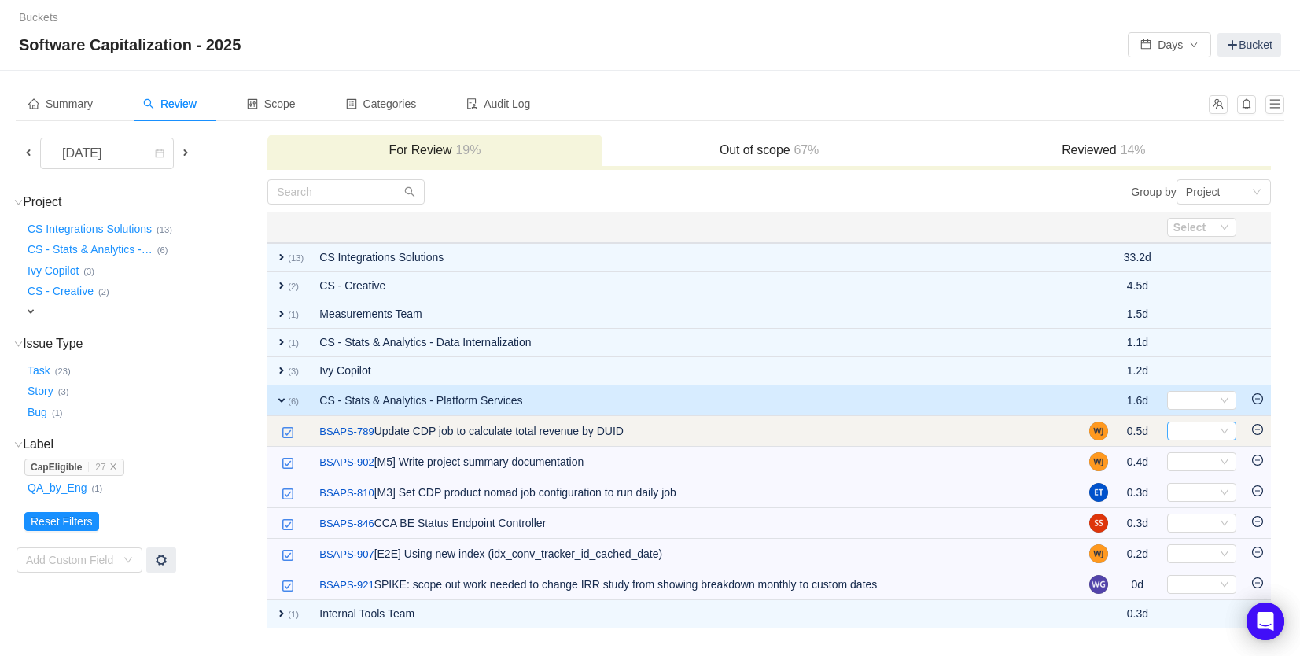
click at [1185, 430] on div "Select" at bounding box center [1194, 430] width 43 height 17
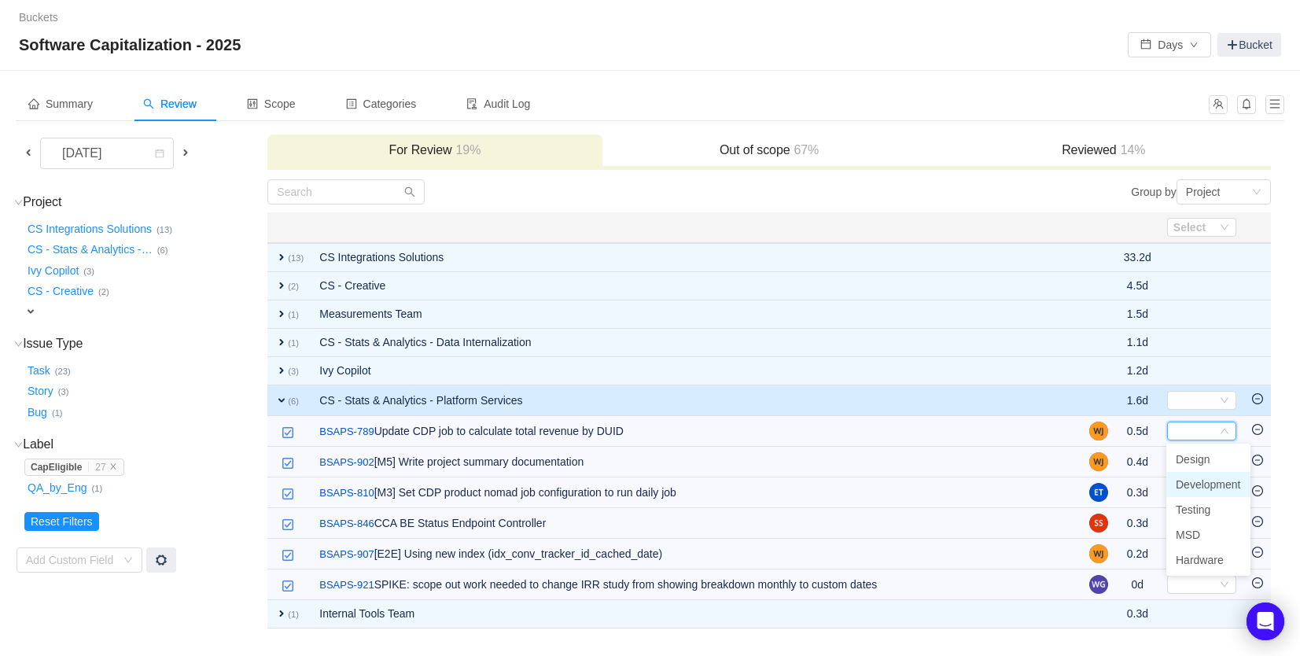
click at [1189, 484] on span "Development" at bounding box center [1208, 484] width 65 height 13
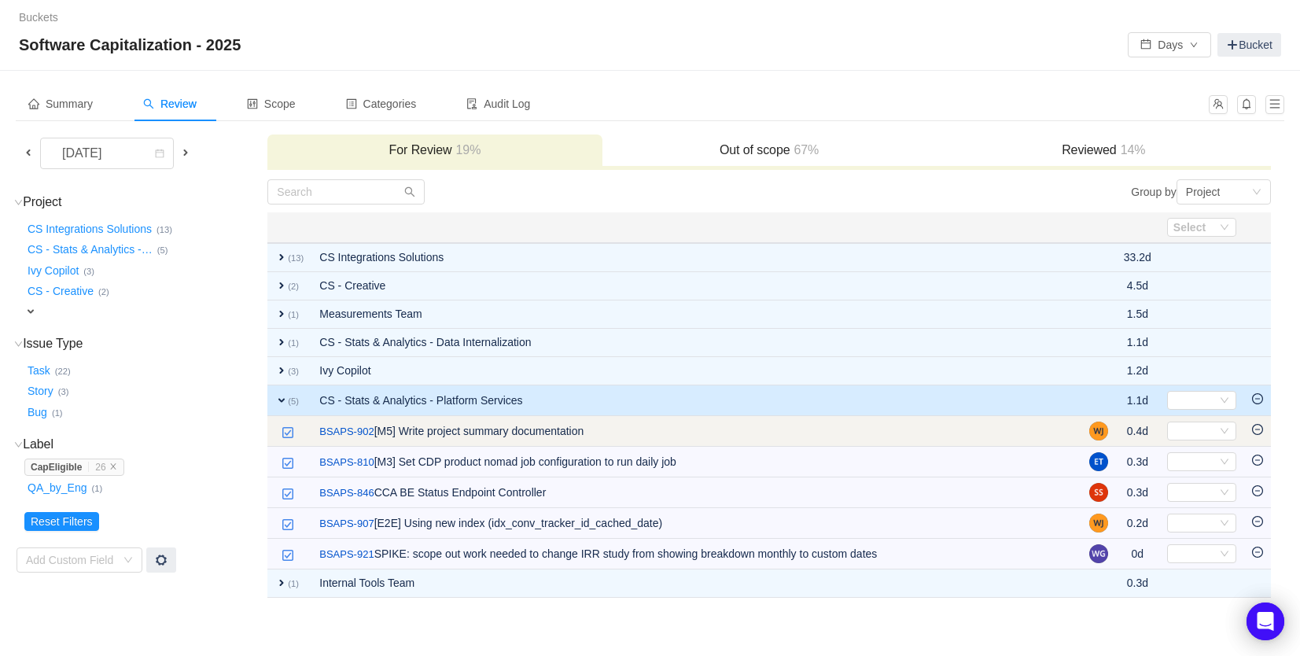
click at [1258, 429] on icon "icon: minus-circle" at bounding box center [1257, 429] width 11 height 11
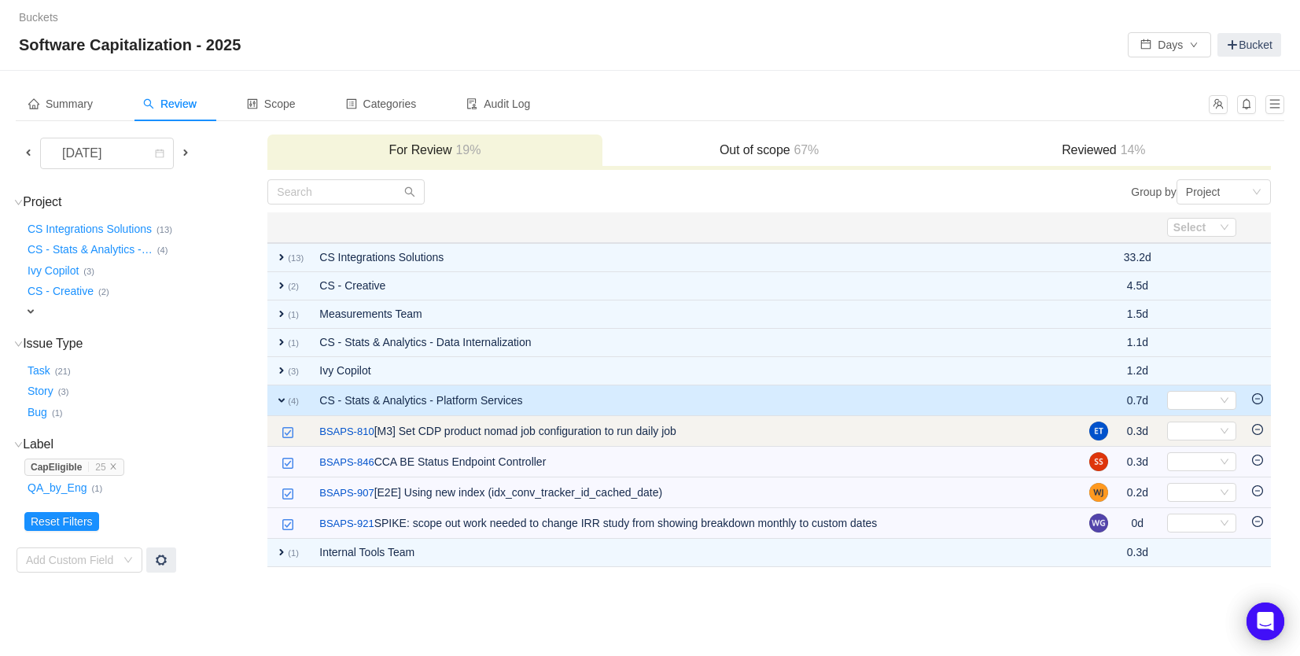
click at [1259, 431] on icon "icon: minus-circle" at bounding box center [1257, 429] width 11 height 11
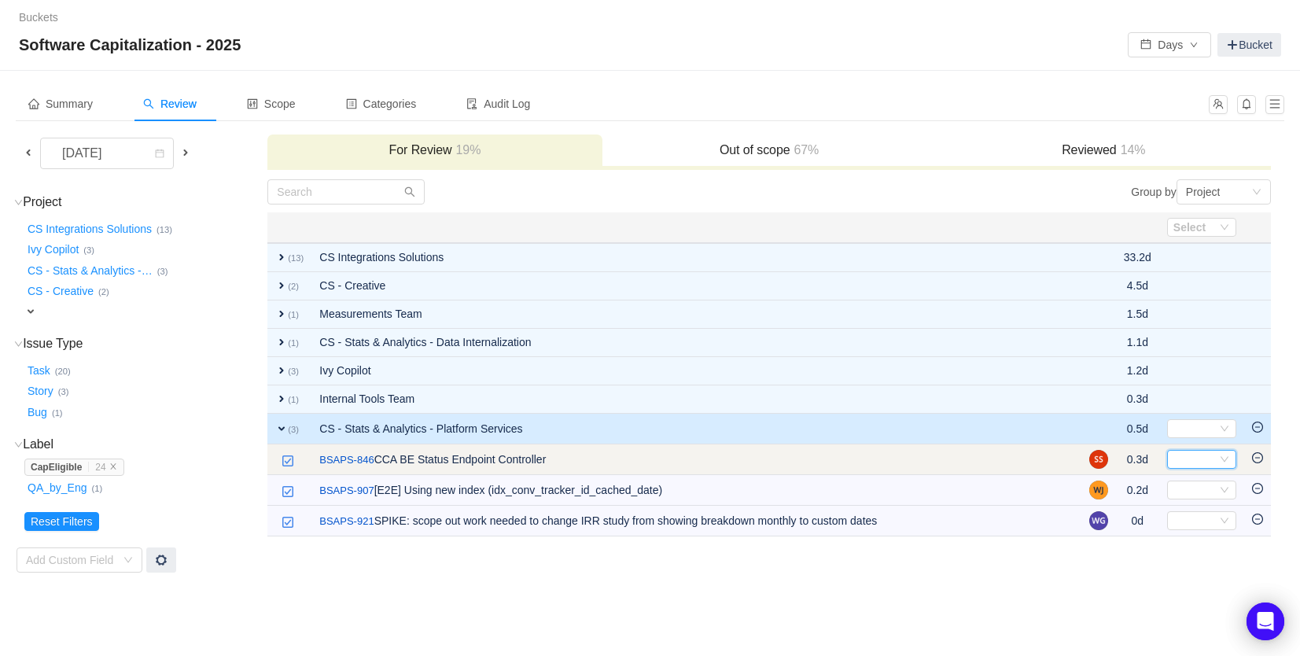
click at [1210, 456] on div "Select" at bounding box center [1194, 459] width 43 height 17
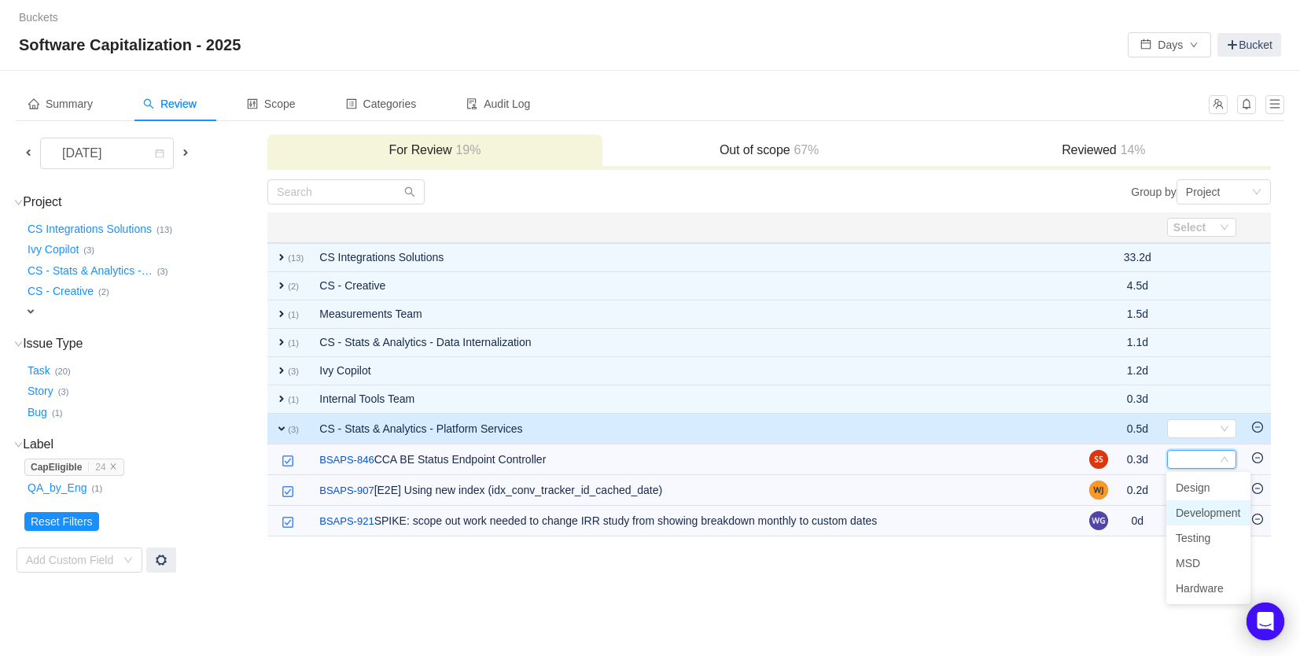
click at [1206, 514] on span "Development" at bounding box center [1208, 512] width 65 height 13
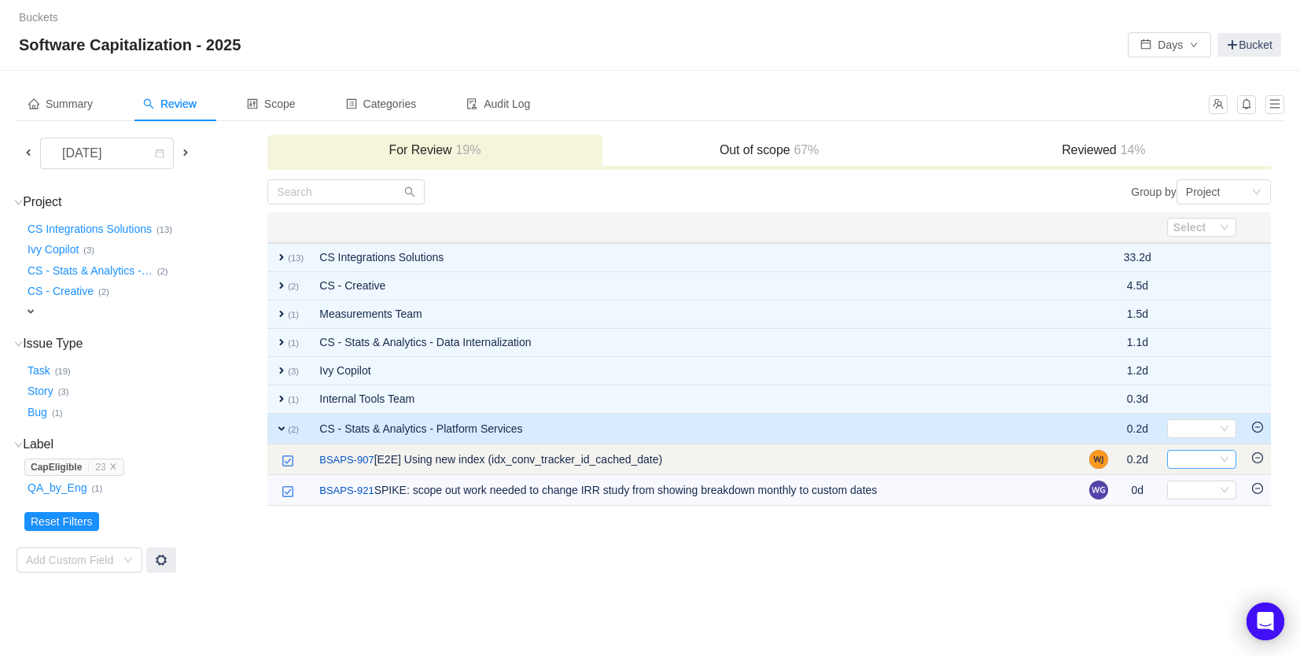
click at [1209, 457] on div "Select" at bounding box center [1194, 459] width 43 height 17
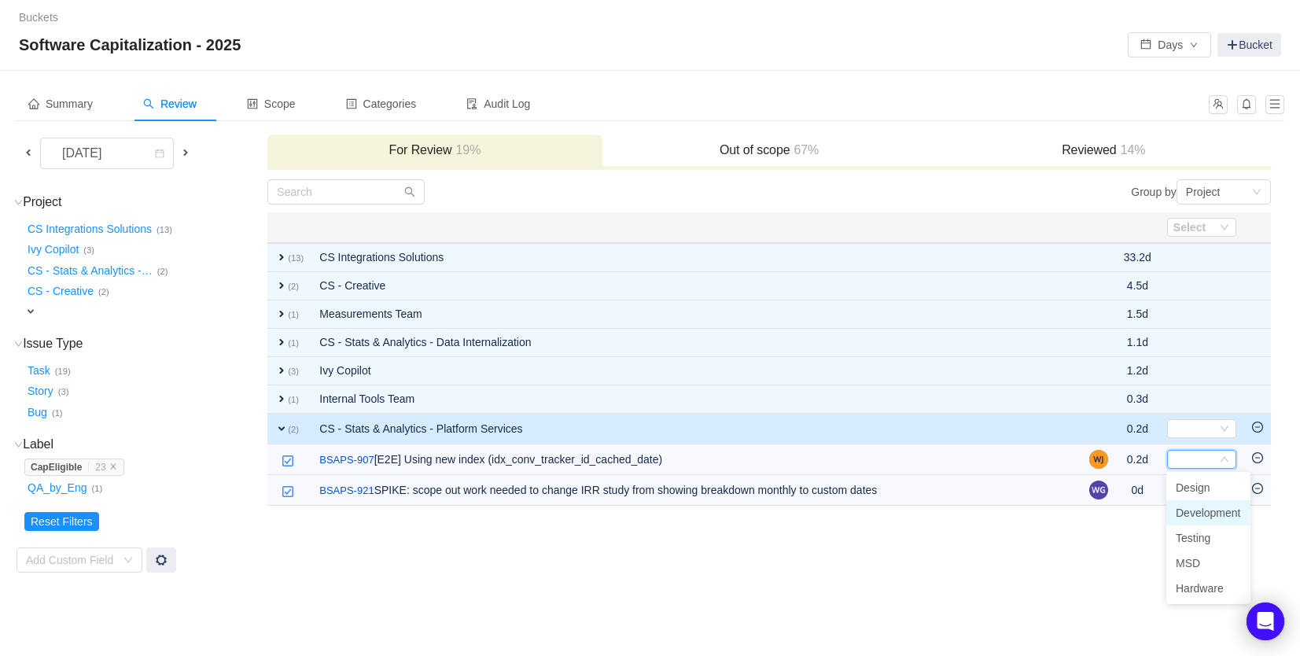
click at [1209, 511] on span "Development" at bounding box center [1208, 512] width 65 height 13
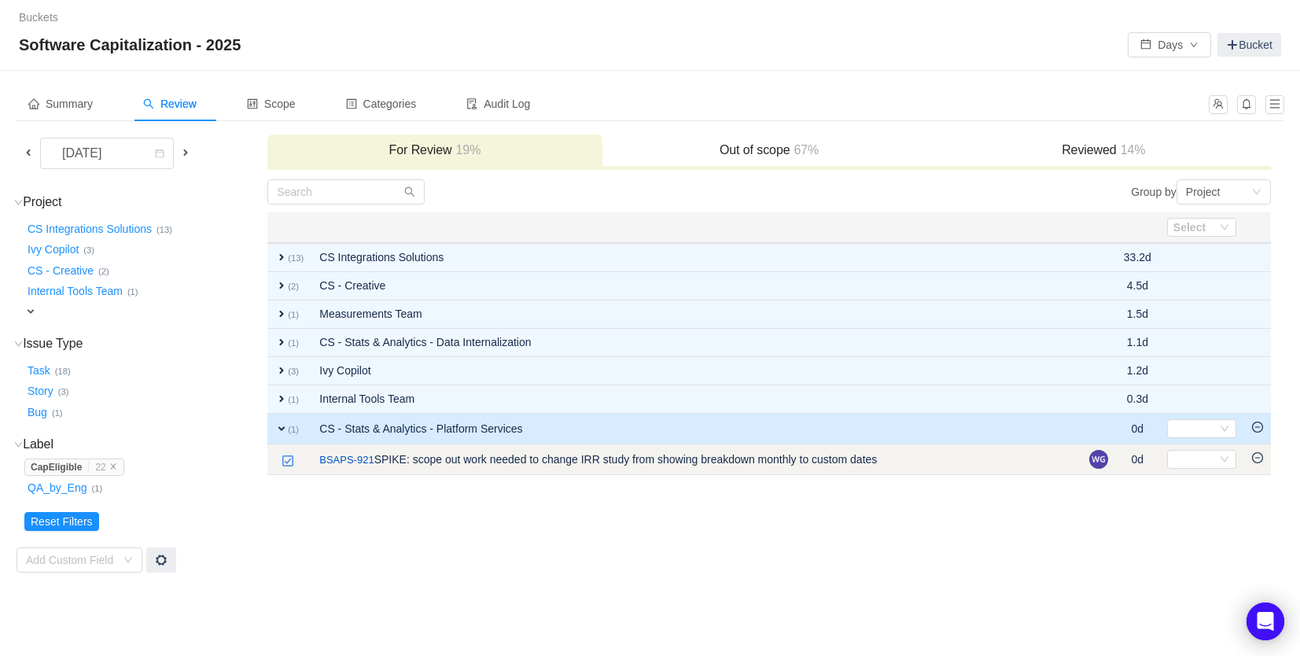
click at [1254, 461] on icon "icon: minus-circle" at bounding box center [1257, 457] width 11 height 11
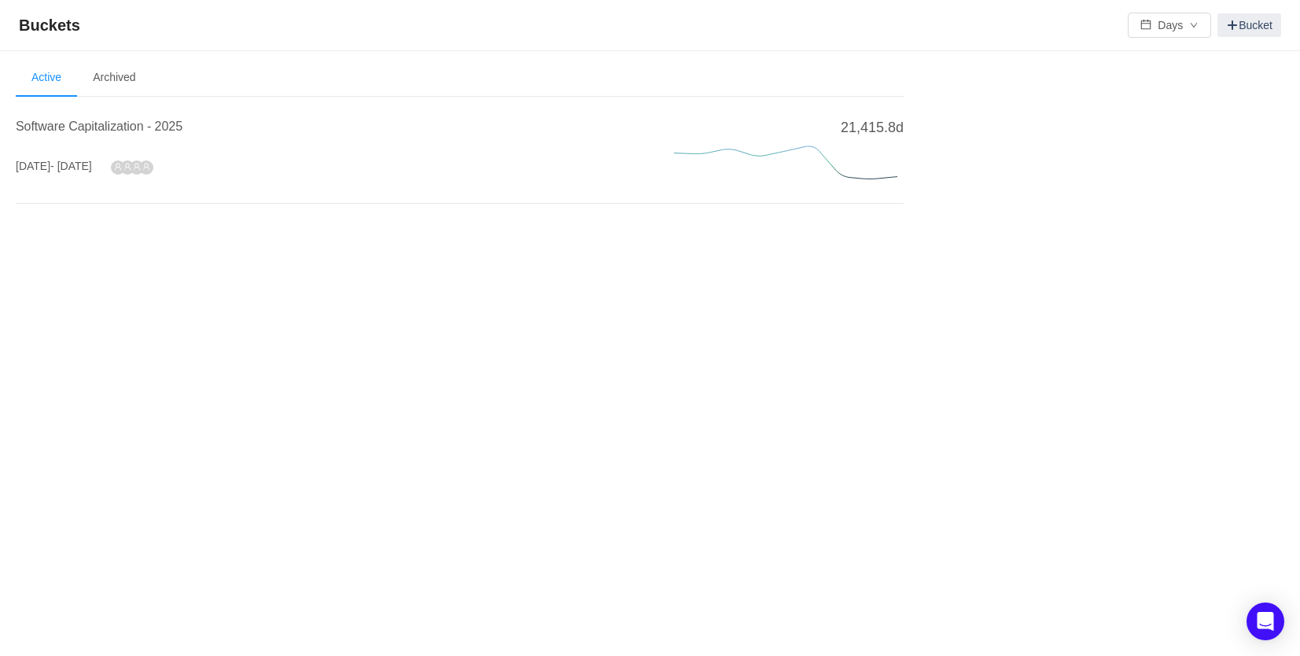
click at [120, 117] on h4 "Software Capitalization - 2025" at bounding box center [326, 126] width 620 height 19
click at [116, 122] on span "Software Capitalization - 2025" at bounding box center [99, 126] width 167 height 13
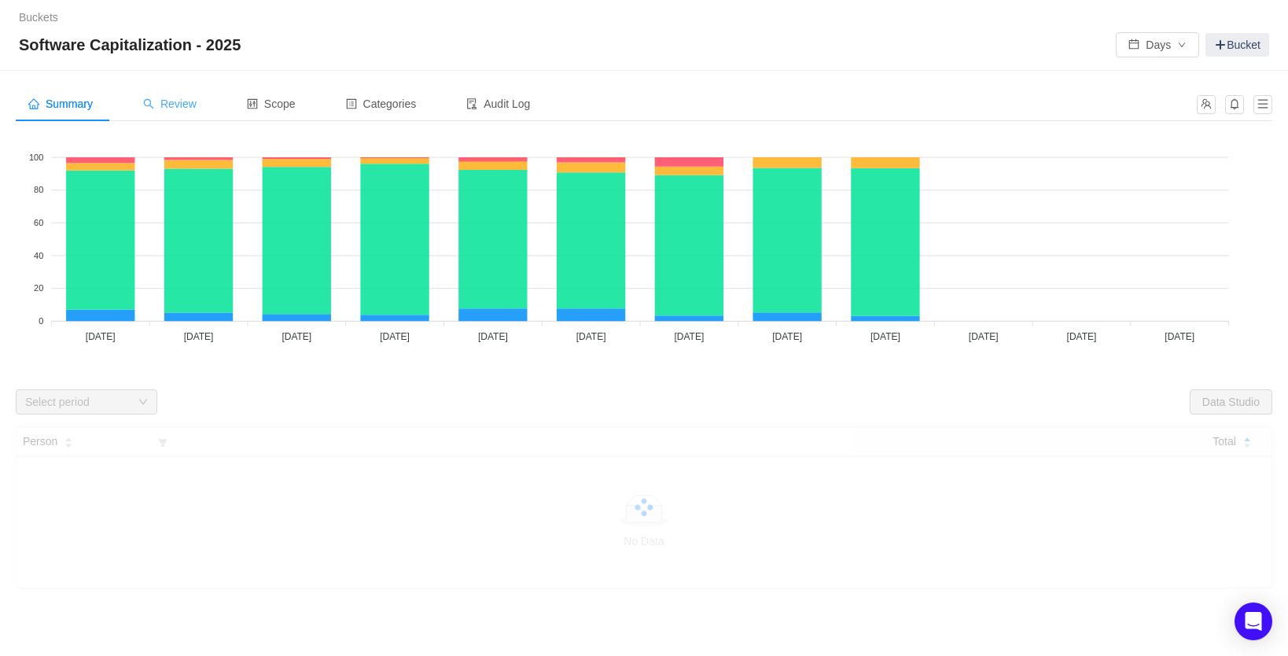
click at [189, 100] on span "Review" at bounding box center [169, 104] width 53 height 13
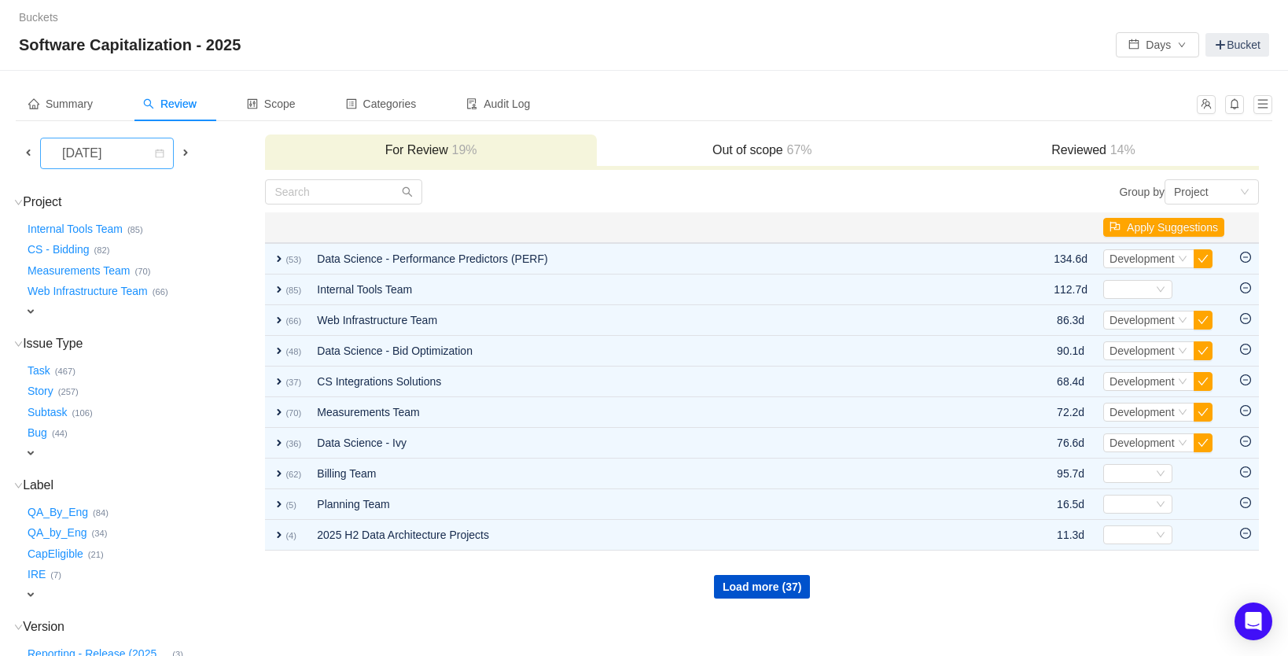
click at [117, 138] on div "[DATE]" at bounding box center [84, 153] width 68 height 30
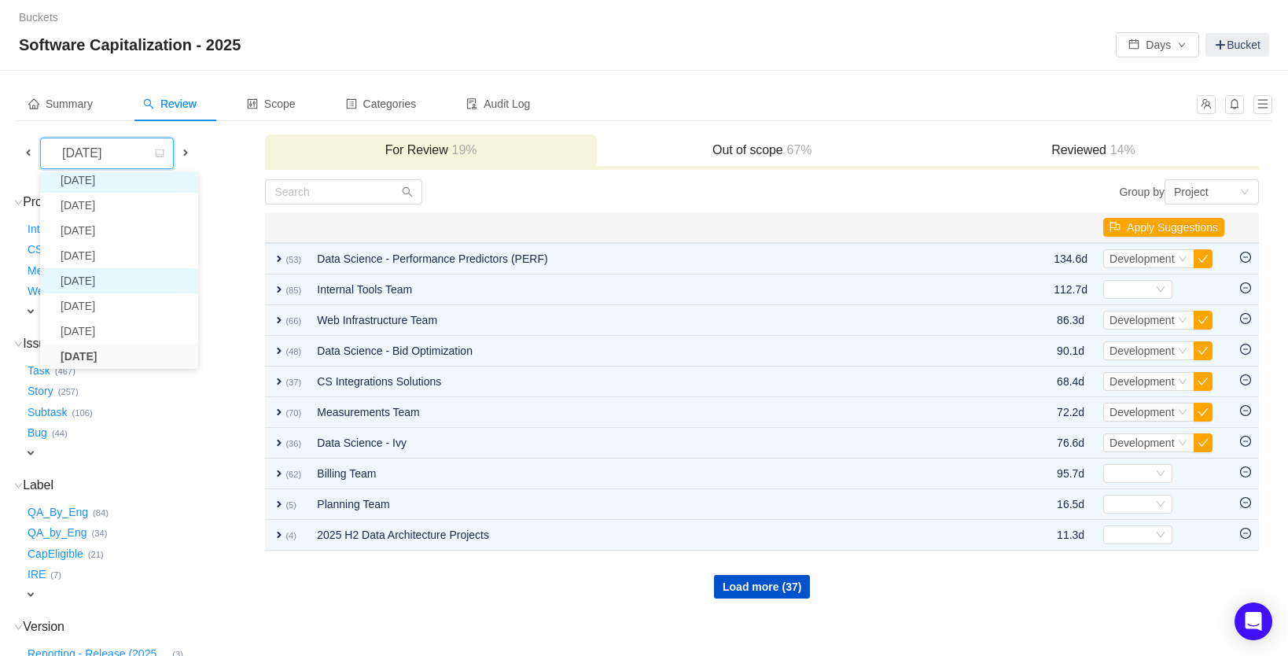
scroll to position [28, 0]
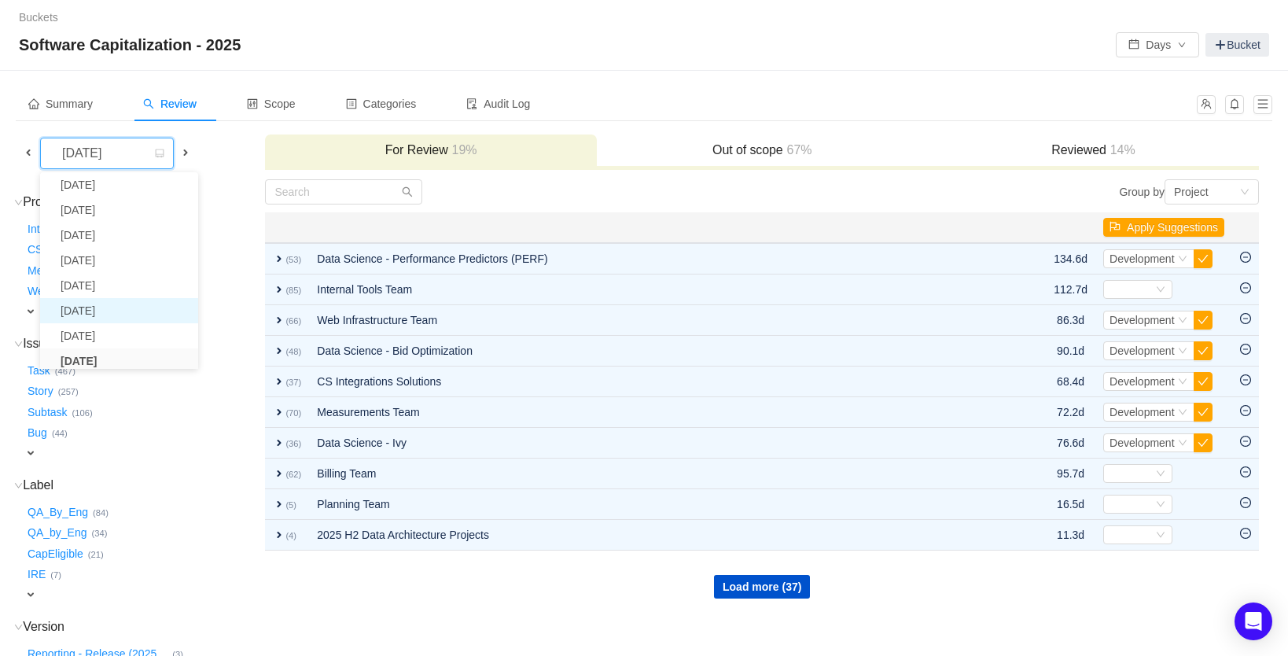
click at [133, 306] on li "[DATE]" at bounding box center [119, 310] width 158 height 25
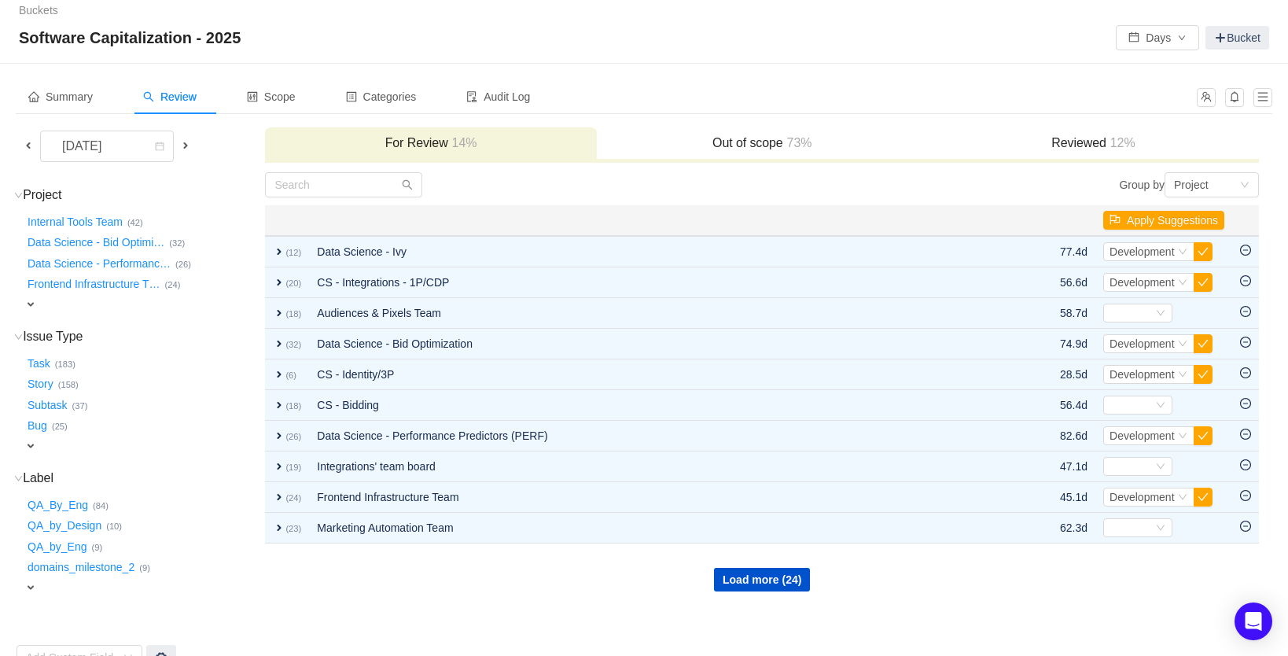
scroll to position [28, 0]
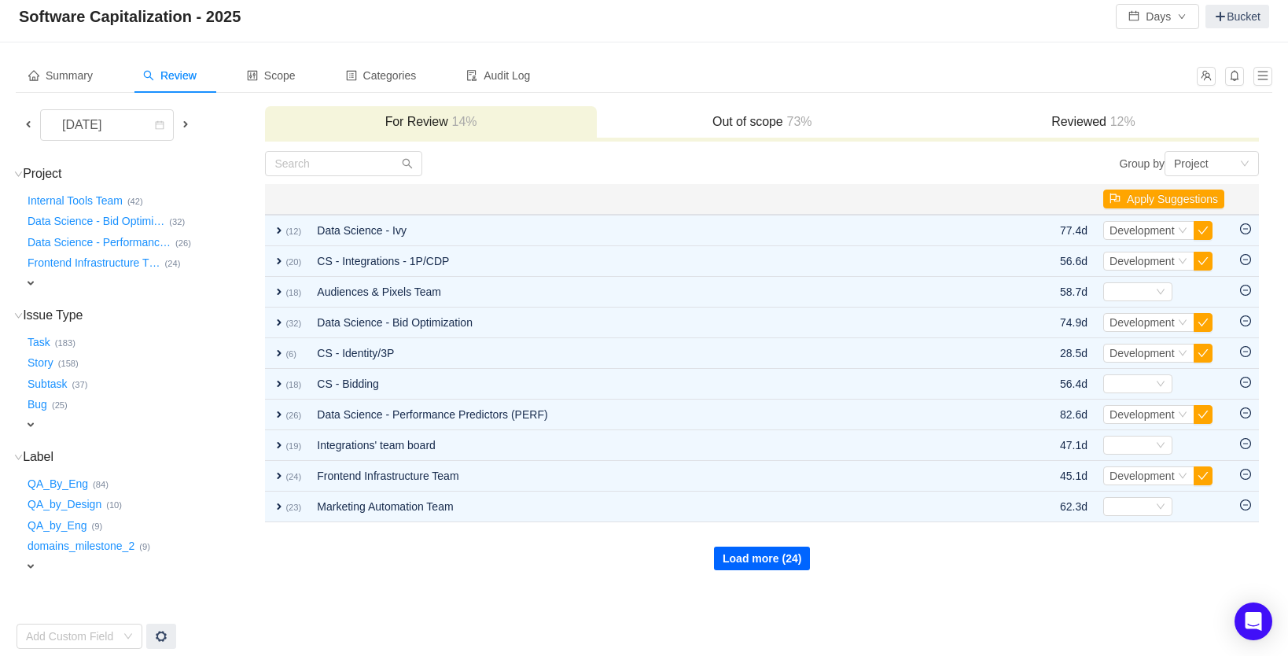
click at [779, 558] on button "Load more (24)" at bounding box center [762, 559] width 96 height 24
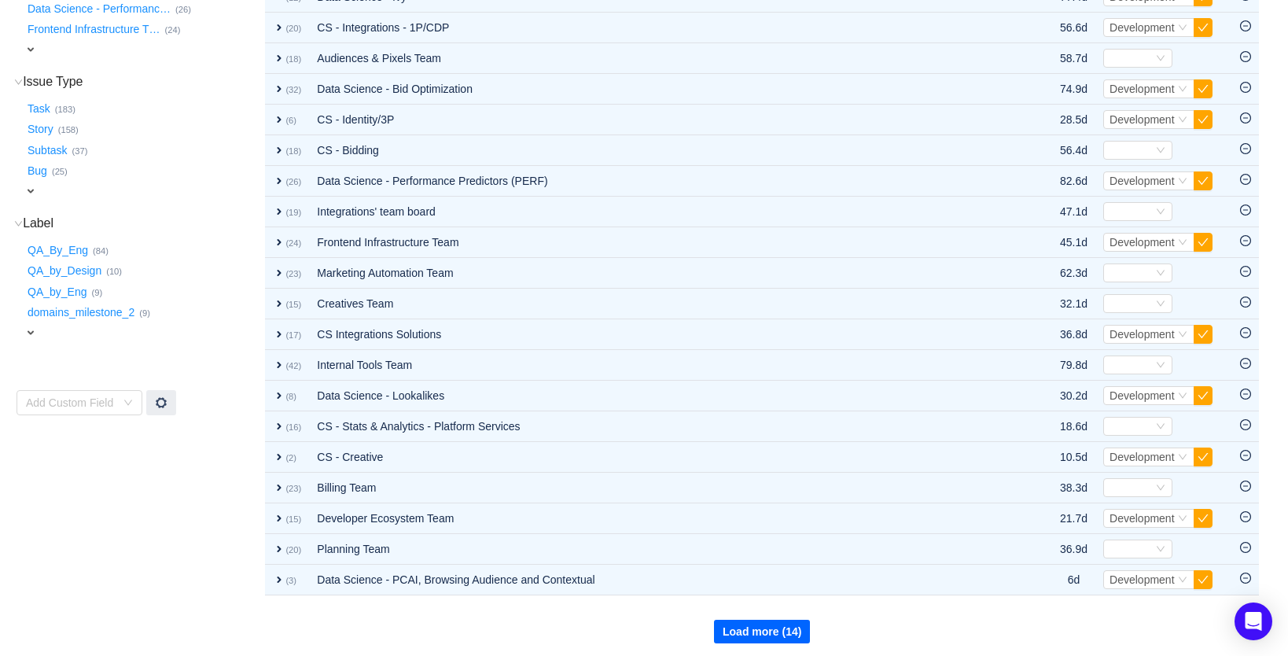
scroll to position [267, 0]
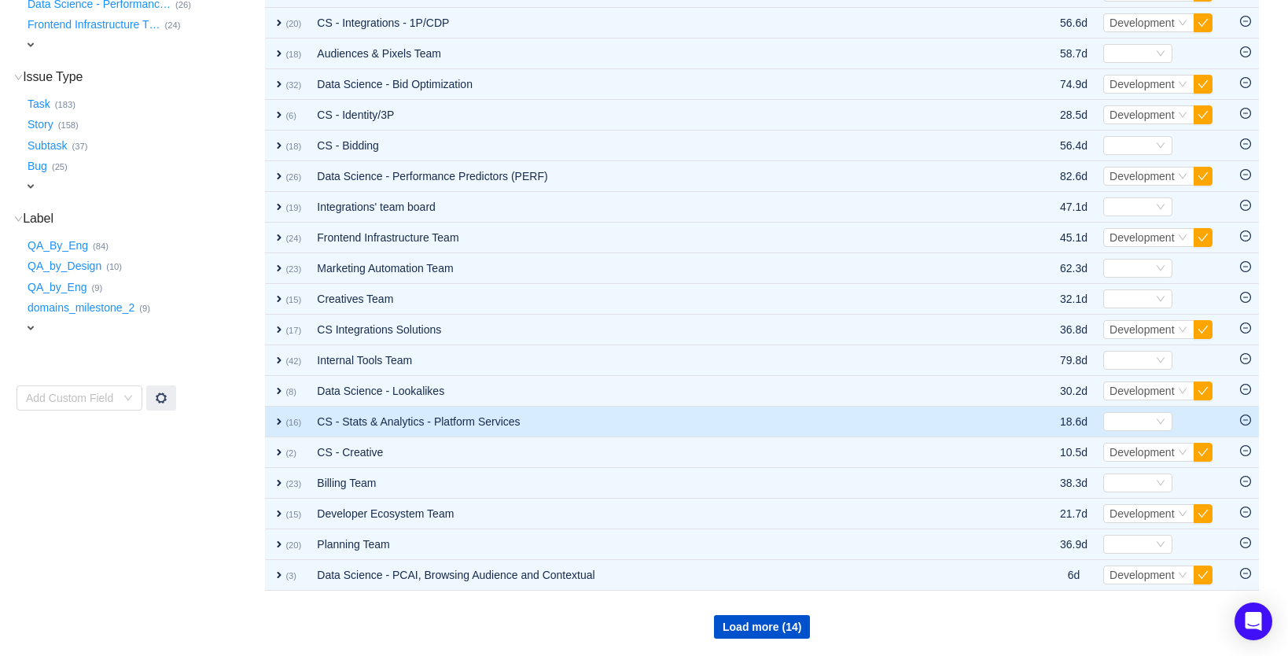
click at [492, 422] on td "CS - Stats & Analytics - Platform Services" at bounding box center [661, 422] width 705 height 31
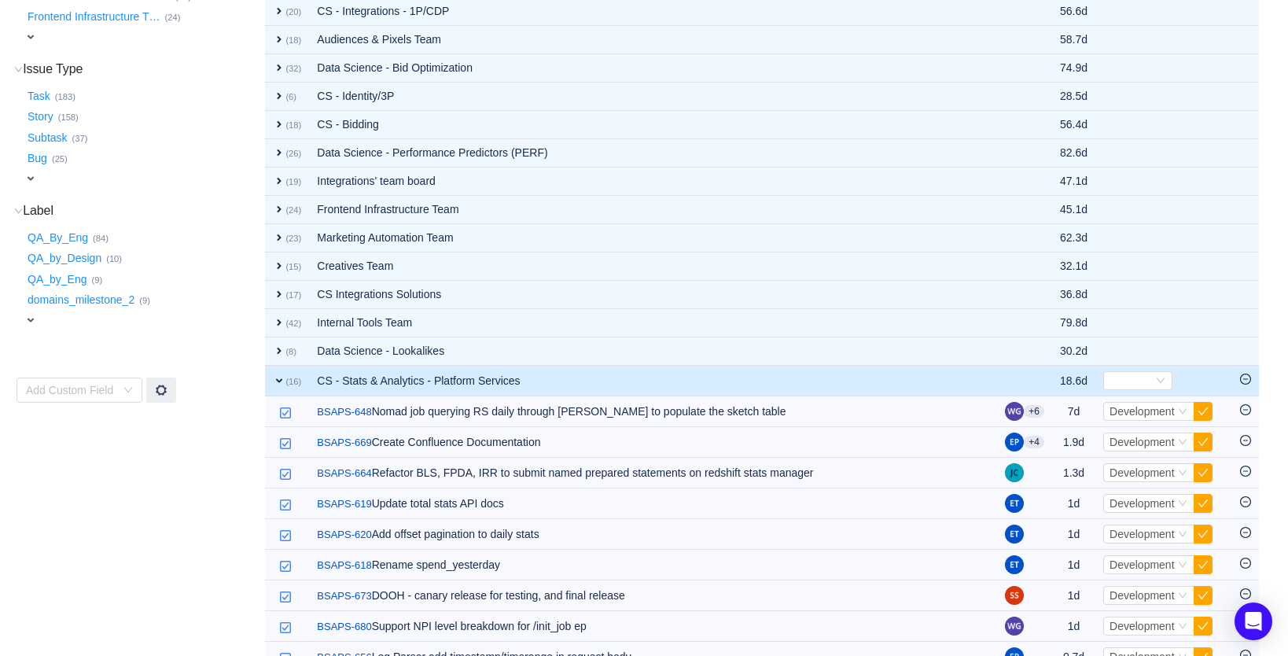
scroll to position [257, 0]
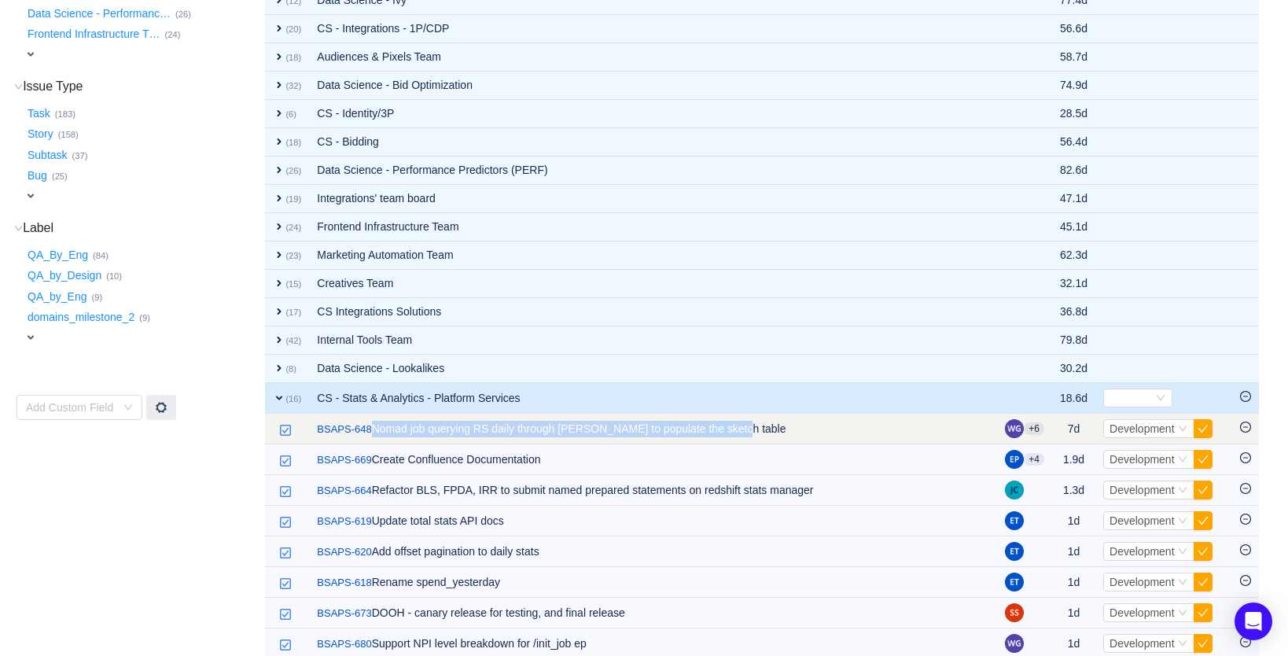
drag, startPoint x: 752, startPoint y: 427, endPoint x: 377, endPoint y: 431, distance: 374.4
click at [377, 431] on td "/ BSAPS-648 Nomad job querying RS daily through Trino to populate the sketch ta…" at bounding box center [653, 429] width 688 height 31
click at [776, 428] on td "/ BSAPS-648 Nomad job querying RS daily through Trino to populate the sketch ta…" at bounding box center [653, 429] width 688 height 31
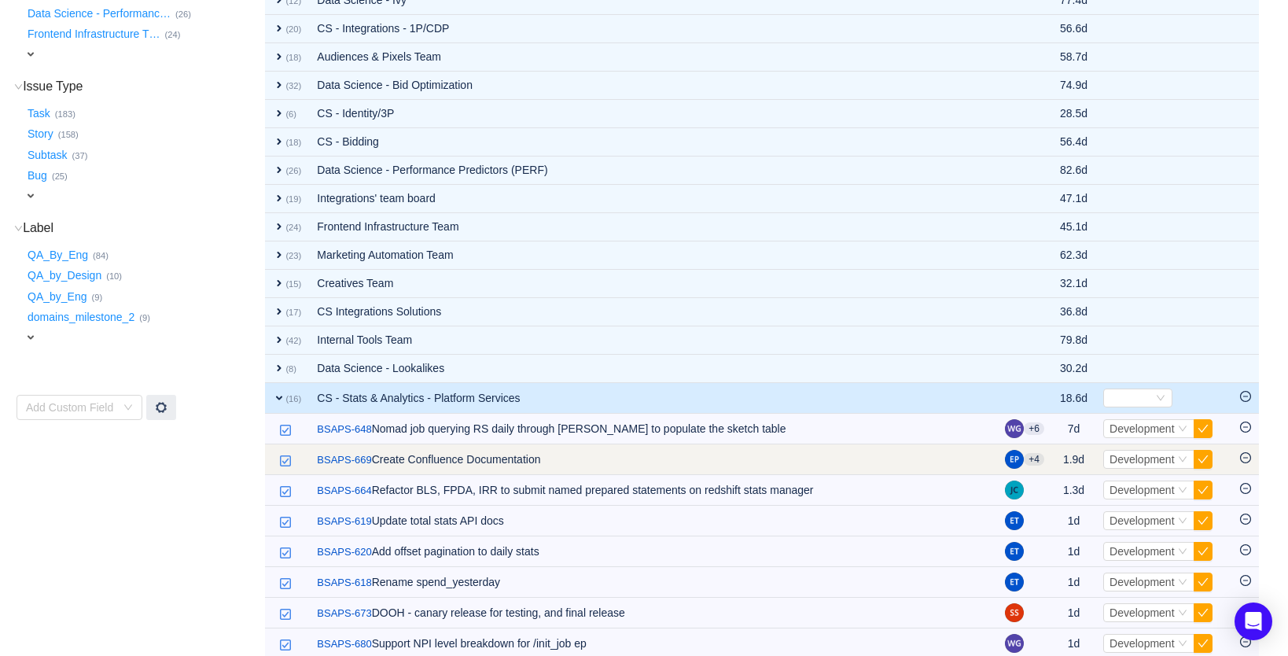
drag, startPoint x: 566, startPoint y: 462, endPoint x: 379, endPoint y: 466, distance: 187.2
click at [379, 466] on td "/ BSAPS-669 Create Confluence Documentation" at bounding box center [653, 459] width 688 height 31
copy td "Create Confluence Documentation"
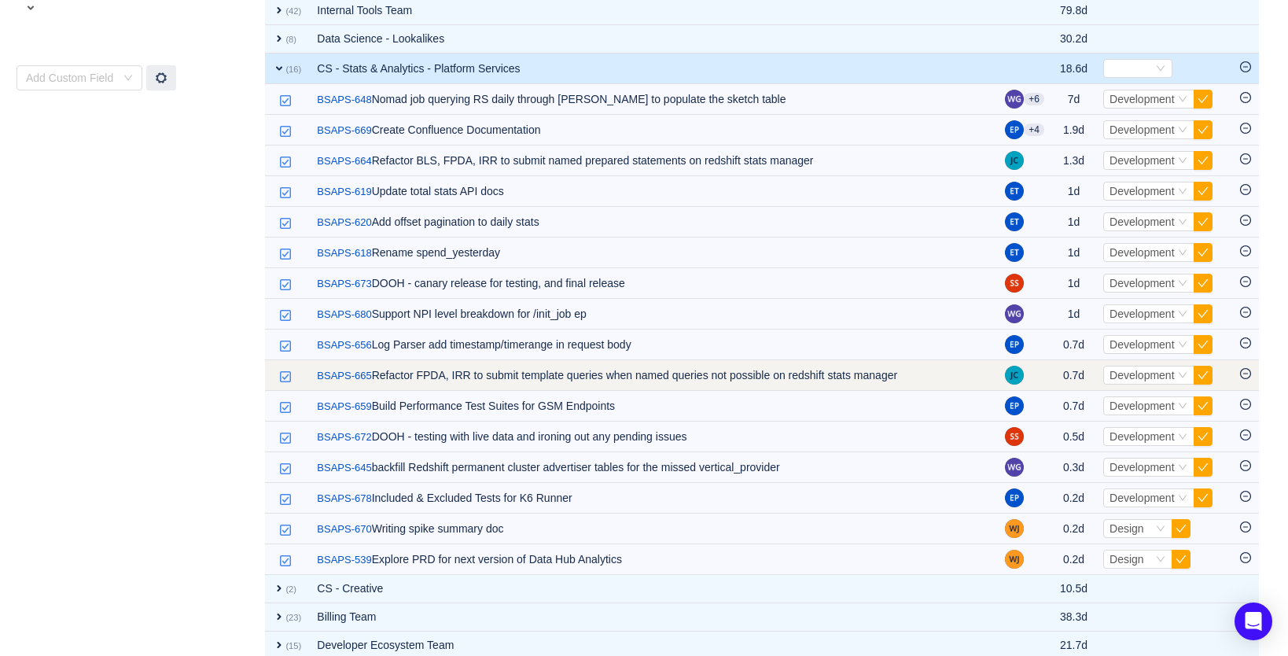
scroll to position [584, 0]
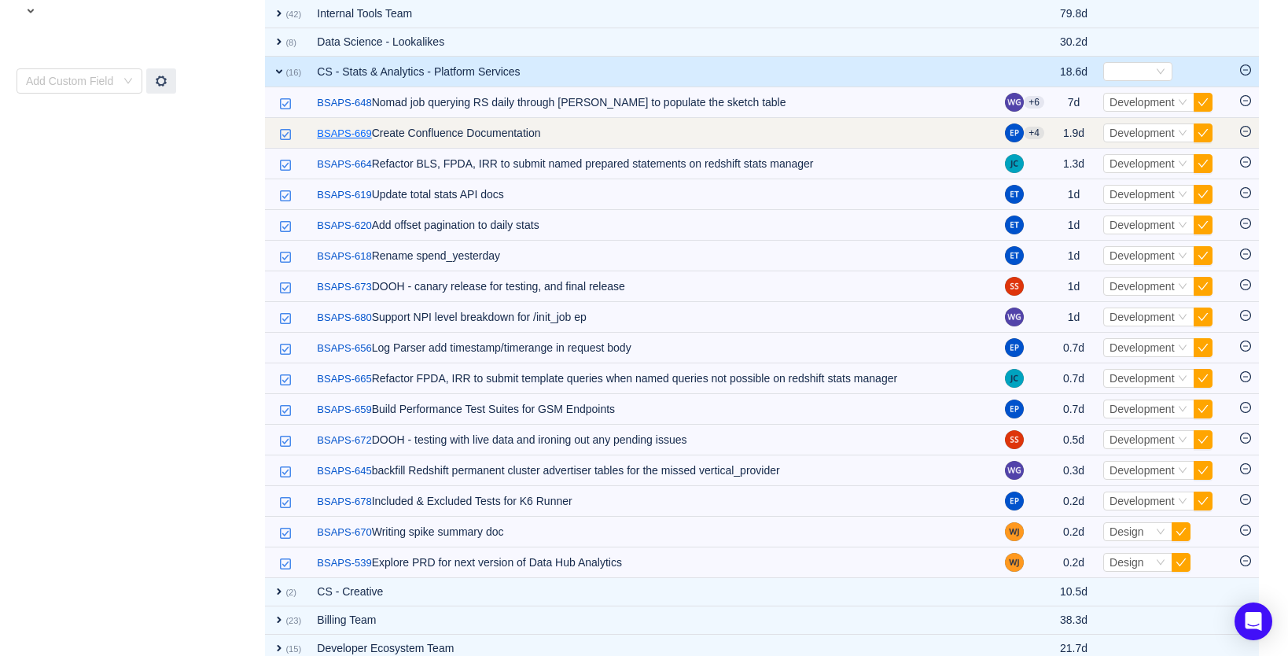
click at [336, 133] on link "BSAPS-669" at bounding box center [344, 134] width 54 height 16
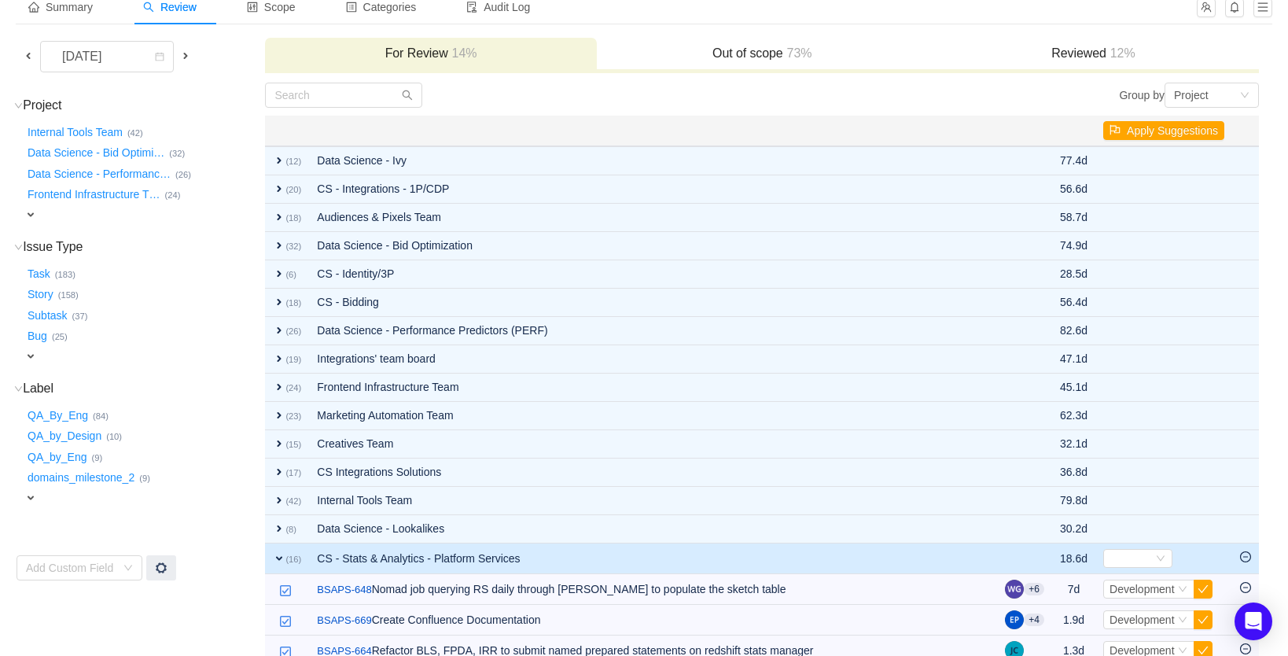
scroll to position [79, 0]
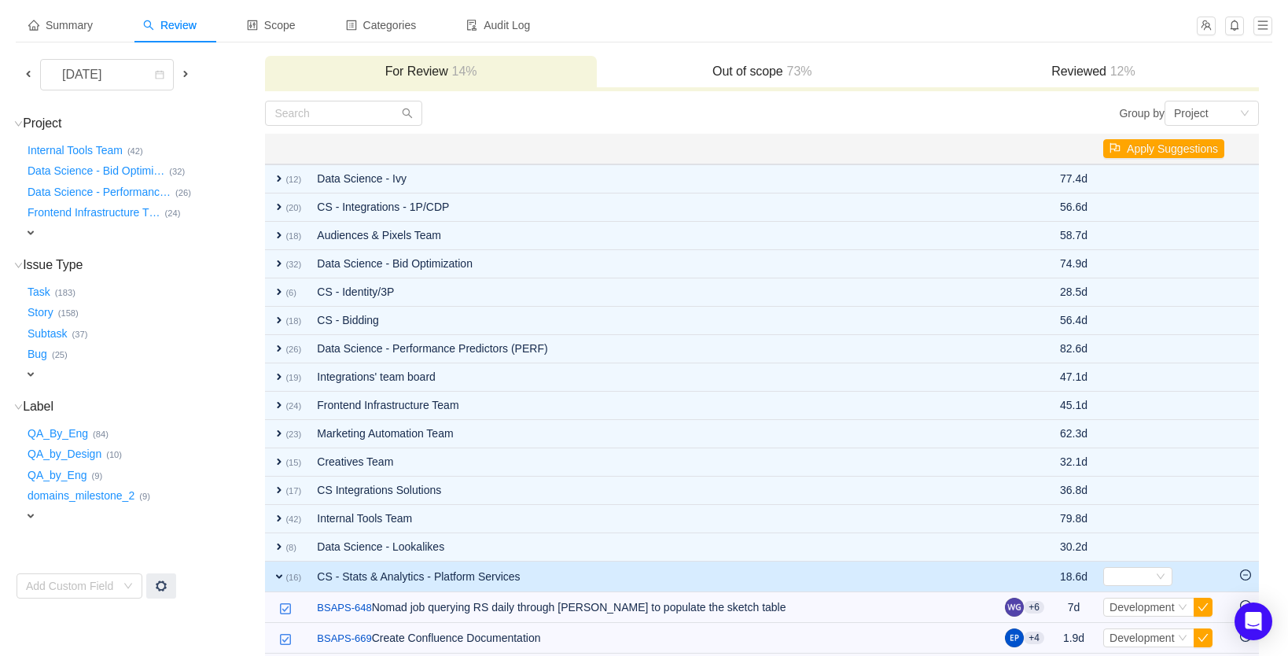
click at [1089, 77] on h3 "Reviewed 12%" at bounding box center [1093, 72] width 315 height 16
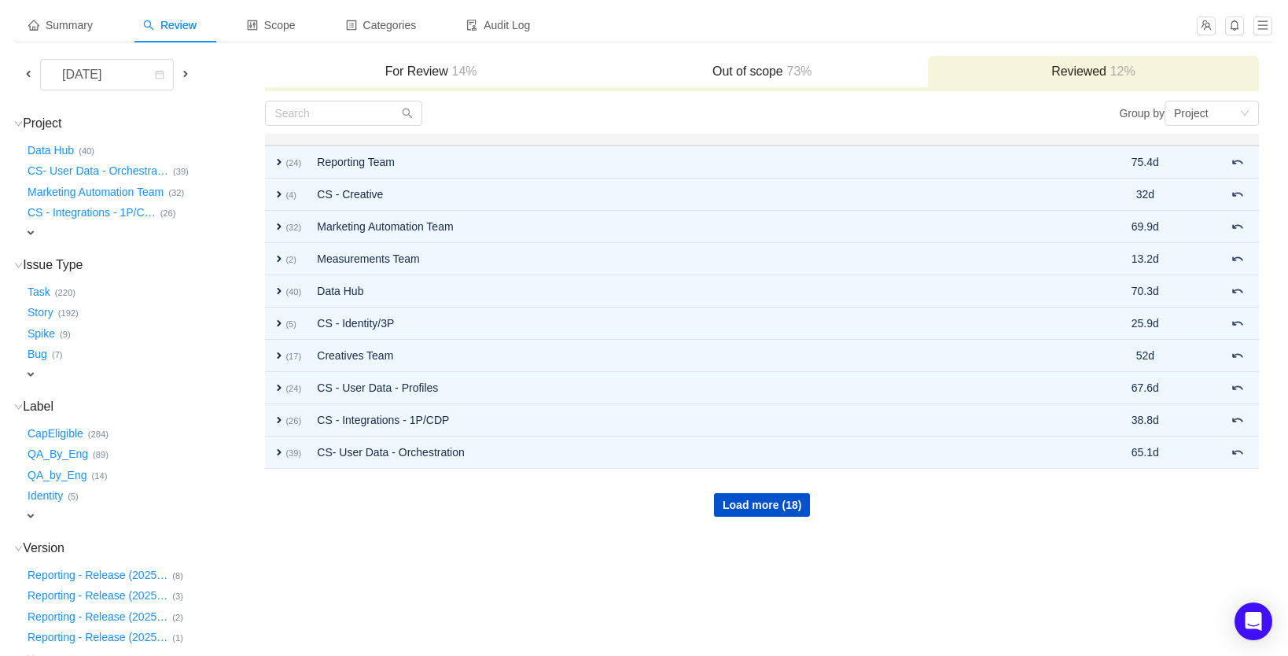
click at [813, 516] on div "Load more (18)" at bounding box center [762, 492] width 992 height 47
click at [787, 506] on button "Load more (18)" at bounding box center [762, 505] width 96 height 24
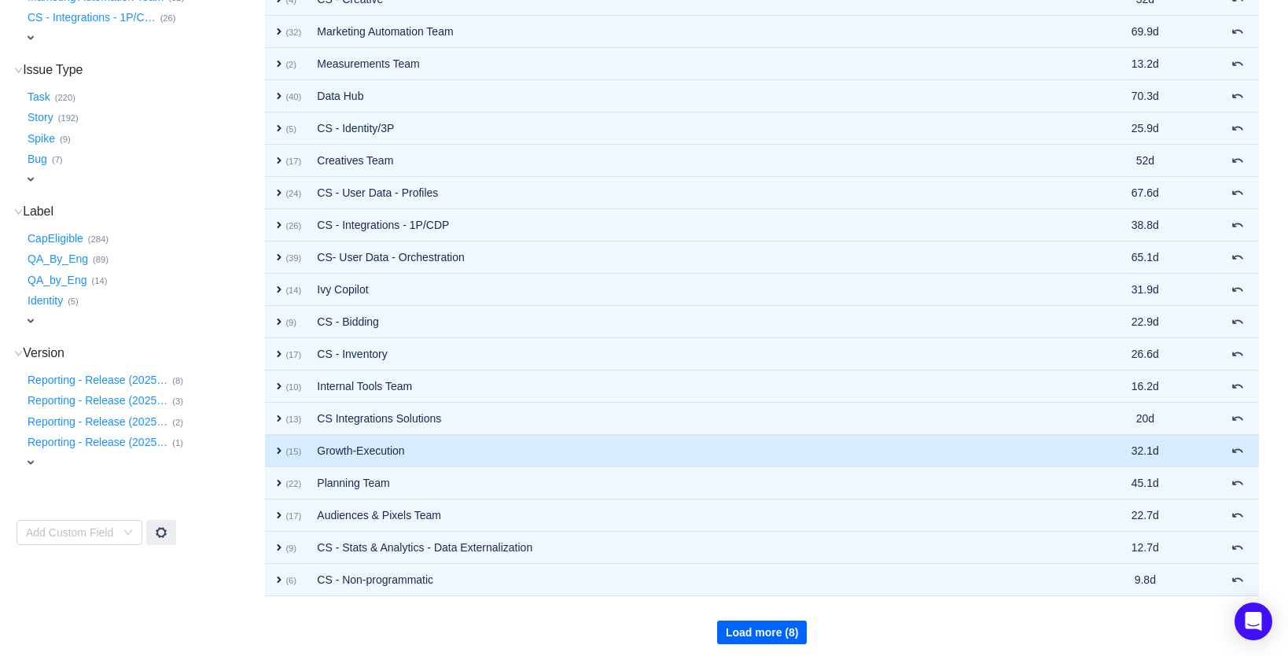
scroll to position [279, 0]
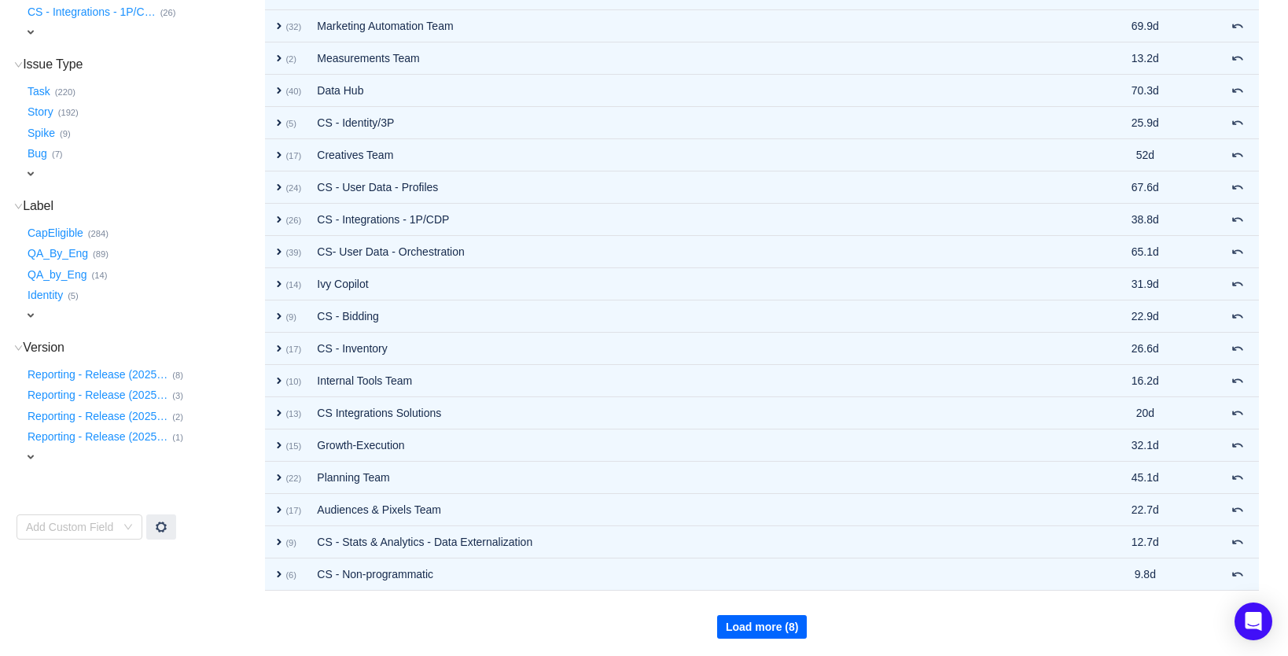
click at [737, 619] on button "Load more (8)" at bounding box center [762, 627] width 90 height 24
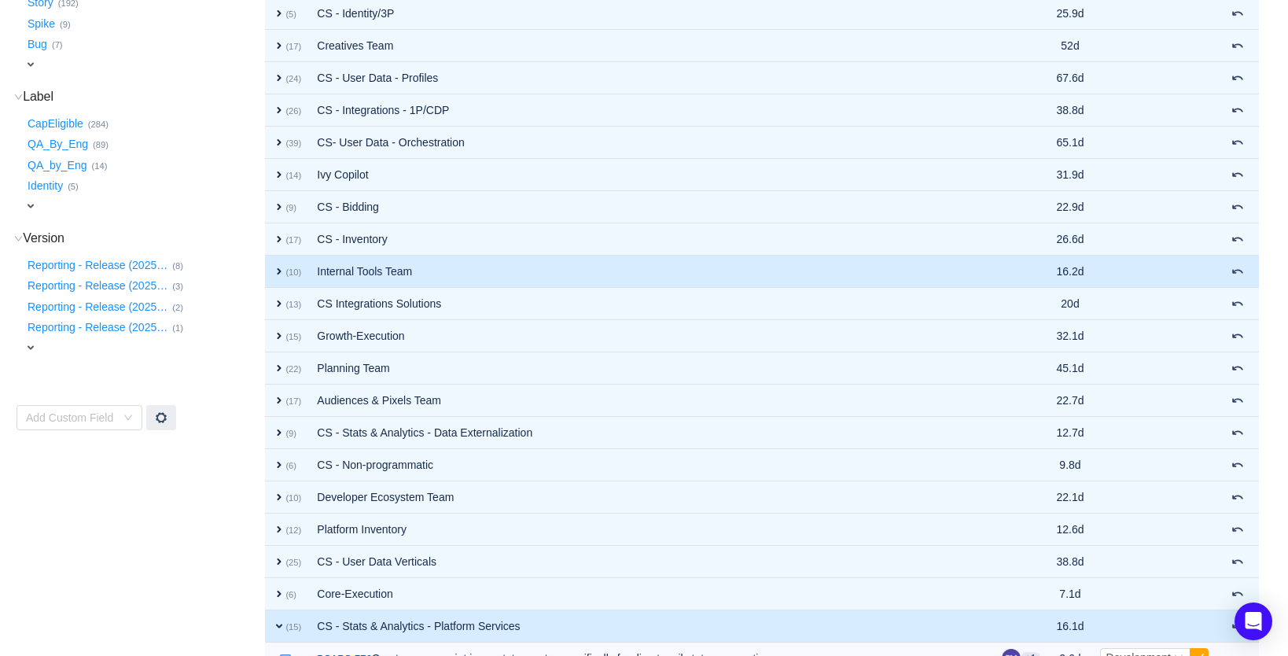
scroll to position [318, 0]
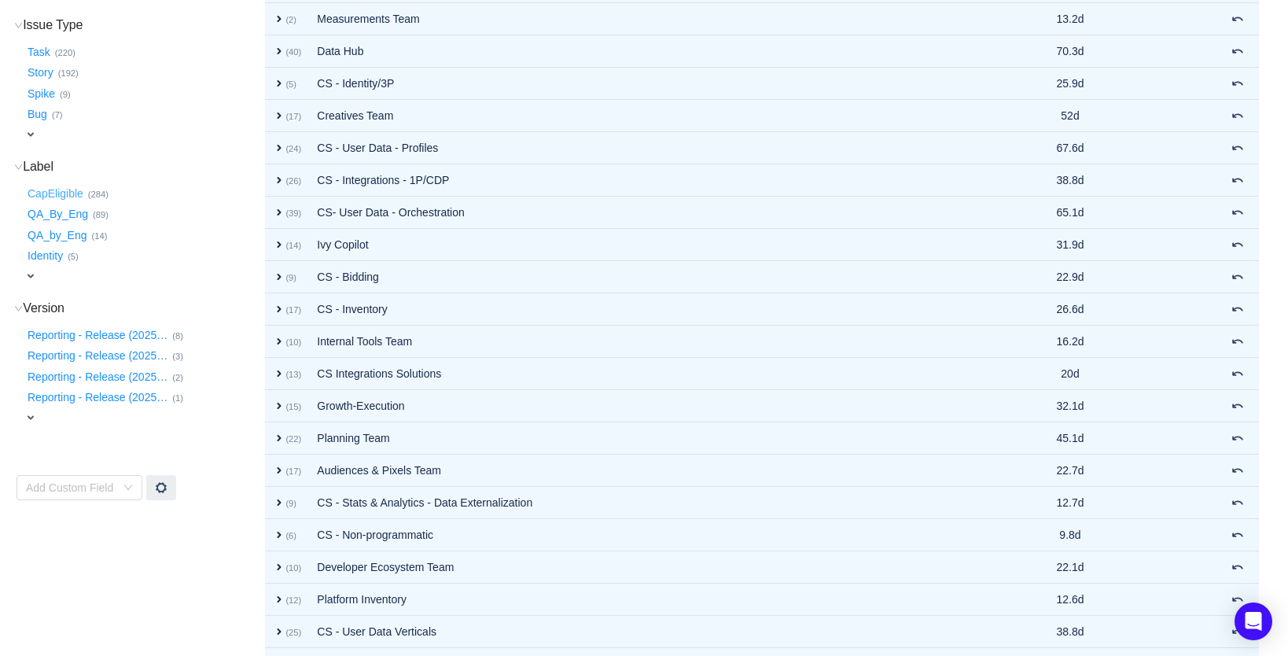
click at [68, 186] on button "CapEligible …" at bounding box center [56, 193] width 64 height 25
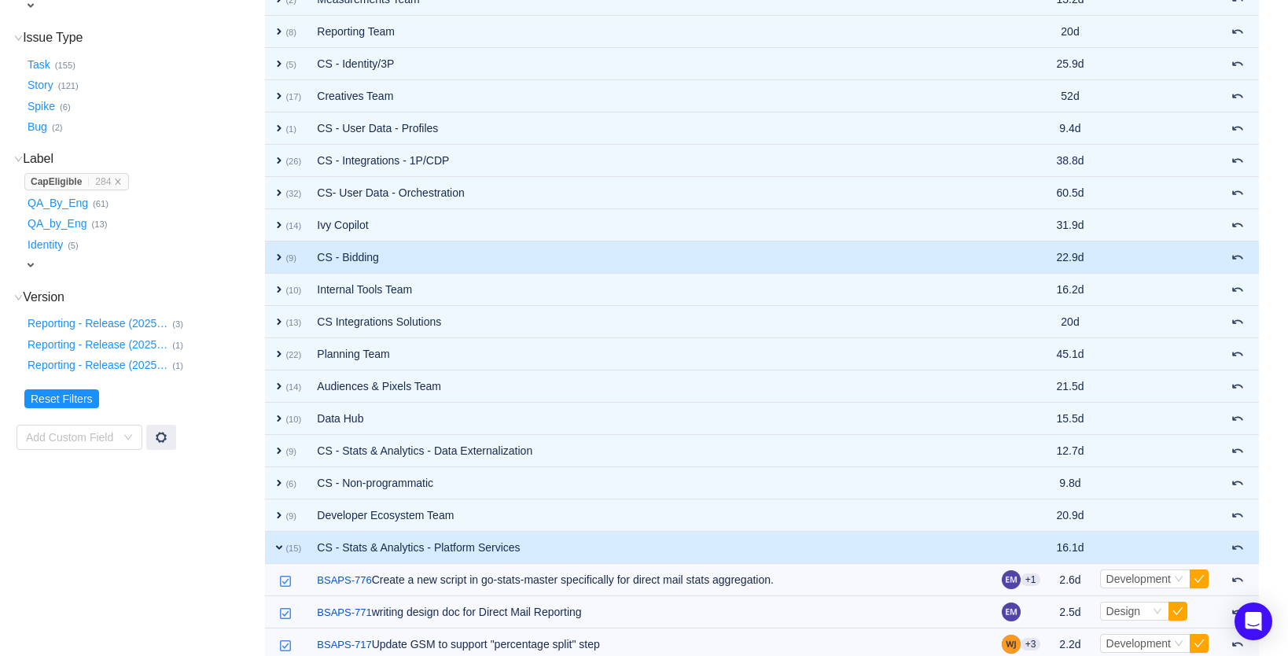
scroll to position [229, 0]
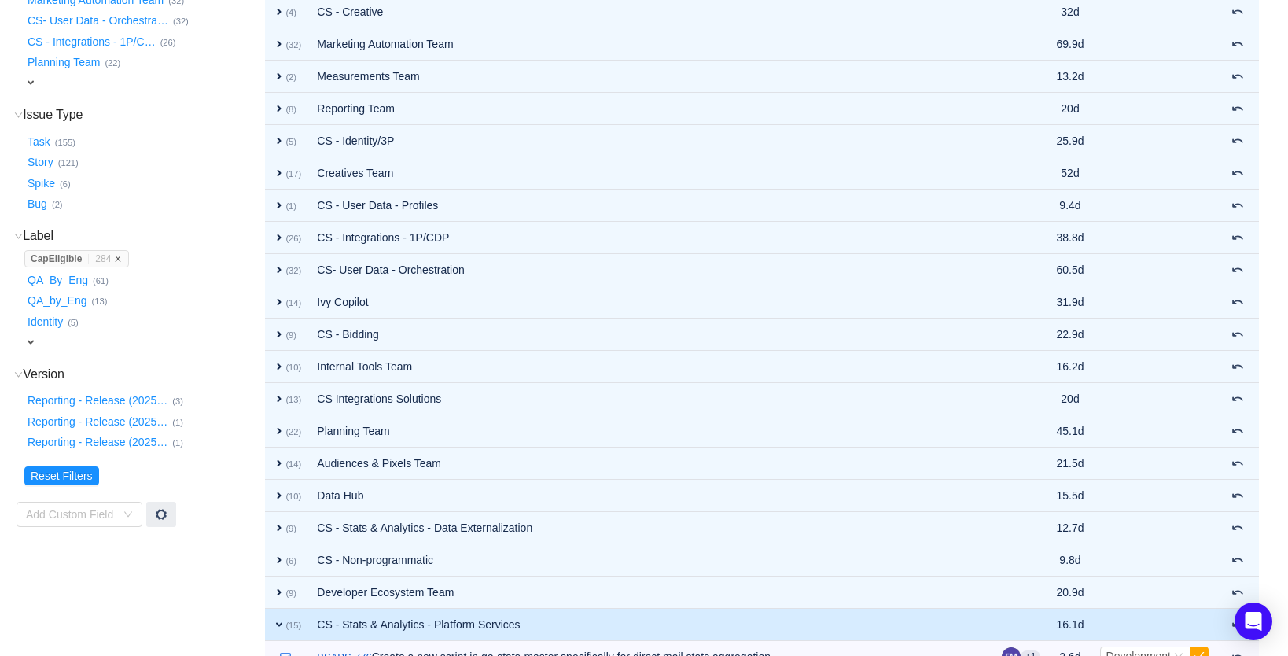
click at [122, 255] on icon "icon: close" at bounding box center [118, 259] width 8 height 8
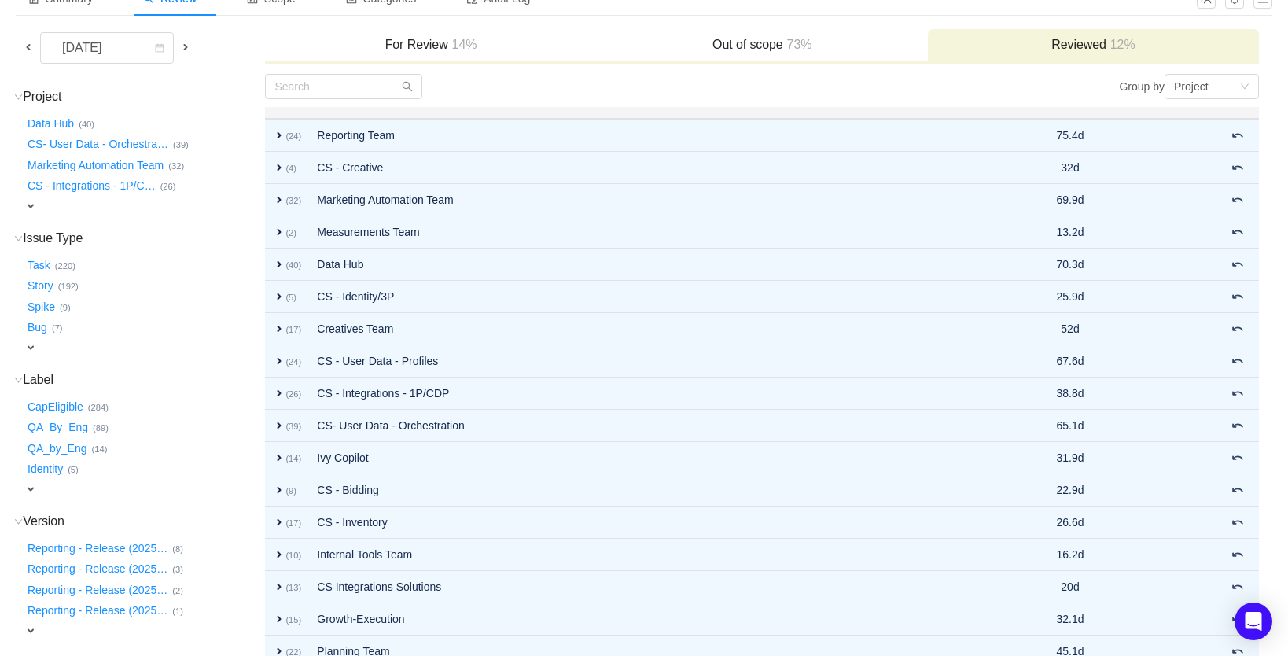
scroll to position [0, 0]
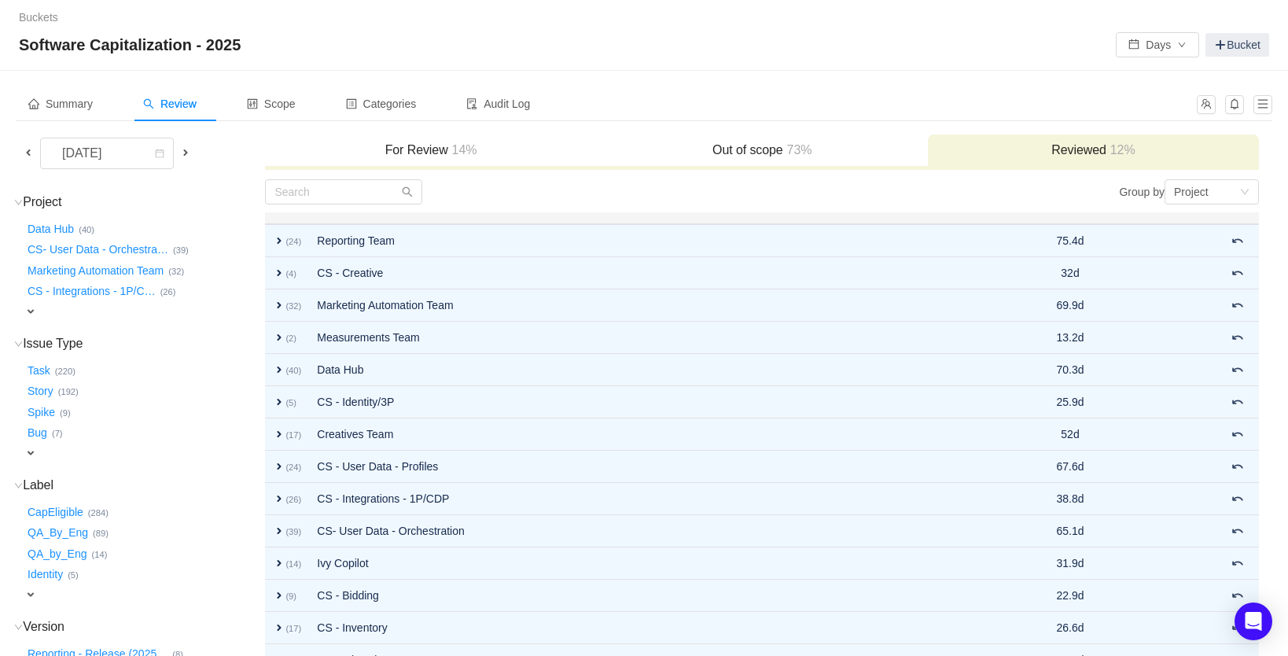
click at [742, 152] on h3 "Out of scope 73%" at bounding box center [762, 150] width 315 height 16
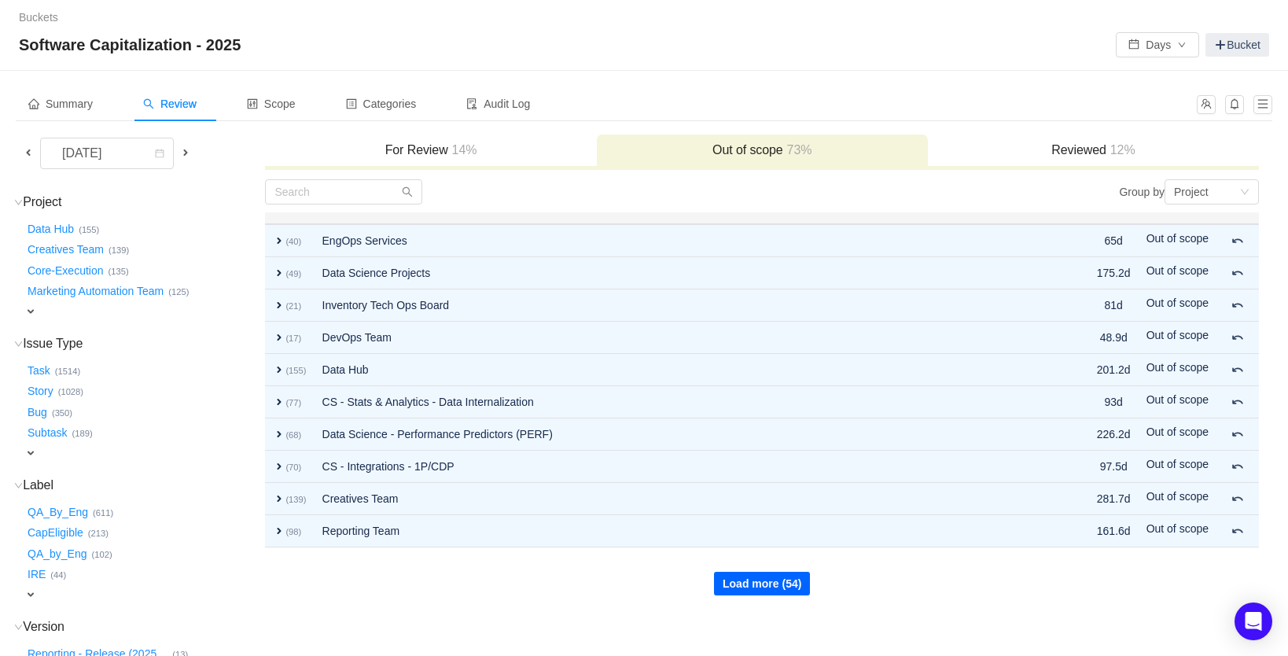
click at [782, 590] on button "Load more (54)" at bounding box center [762, 584] width 96 height 24
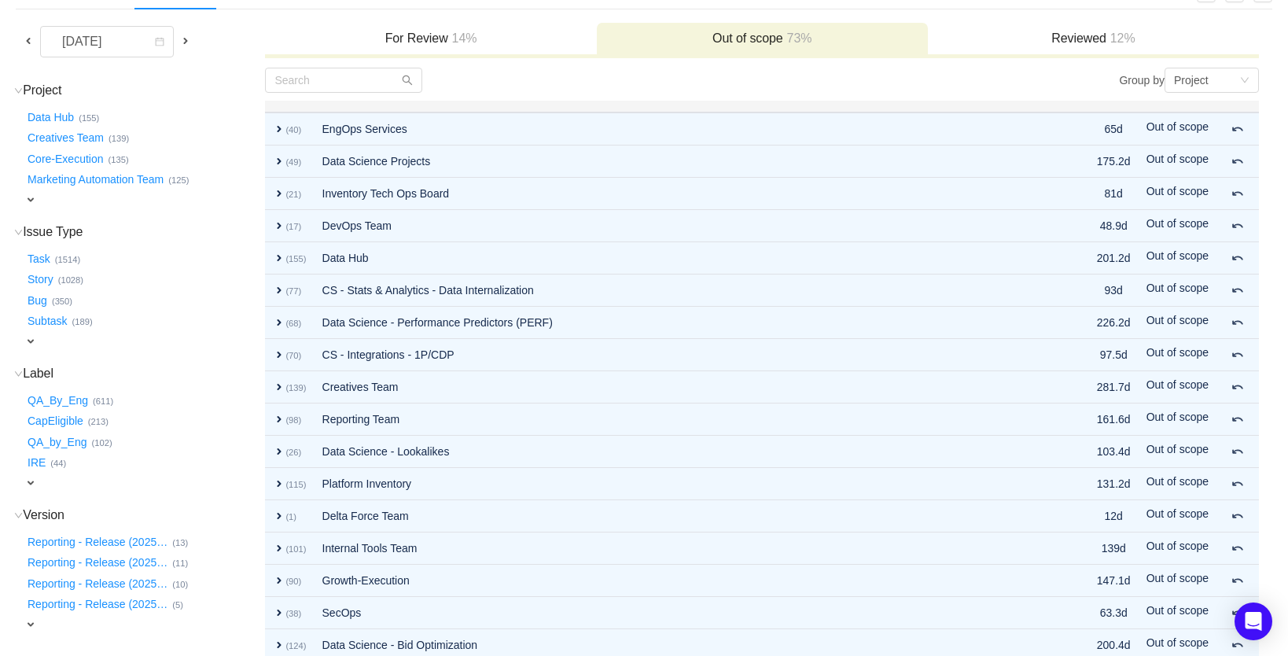
scroll to position [279, 0]
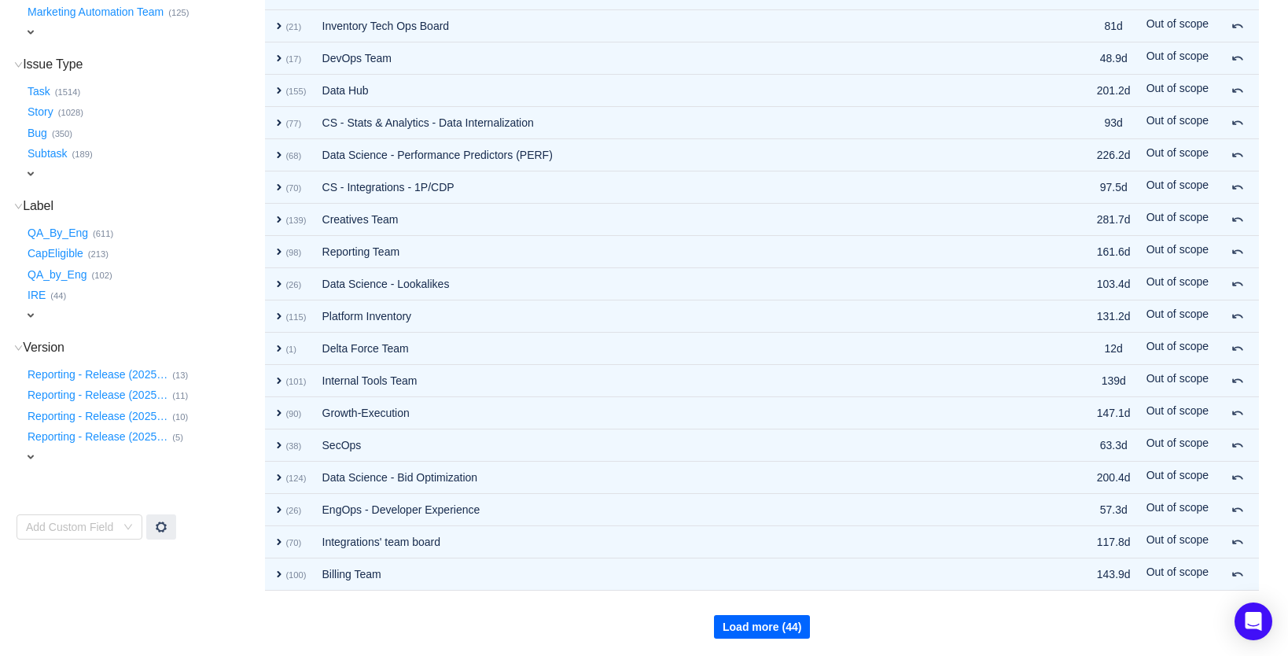
click at [774, 631] on button "Load more (44)" at bounding box center [762, 627] width 96 height 24
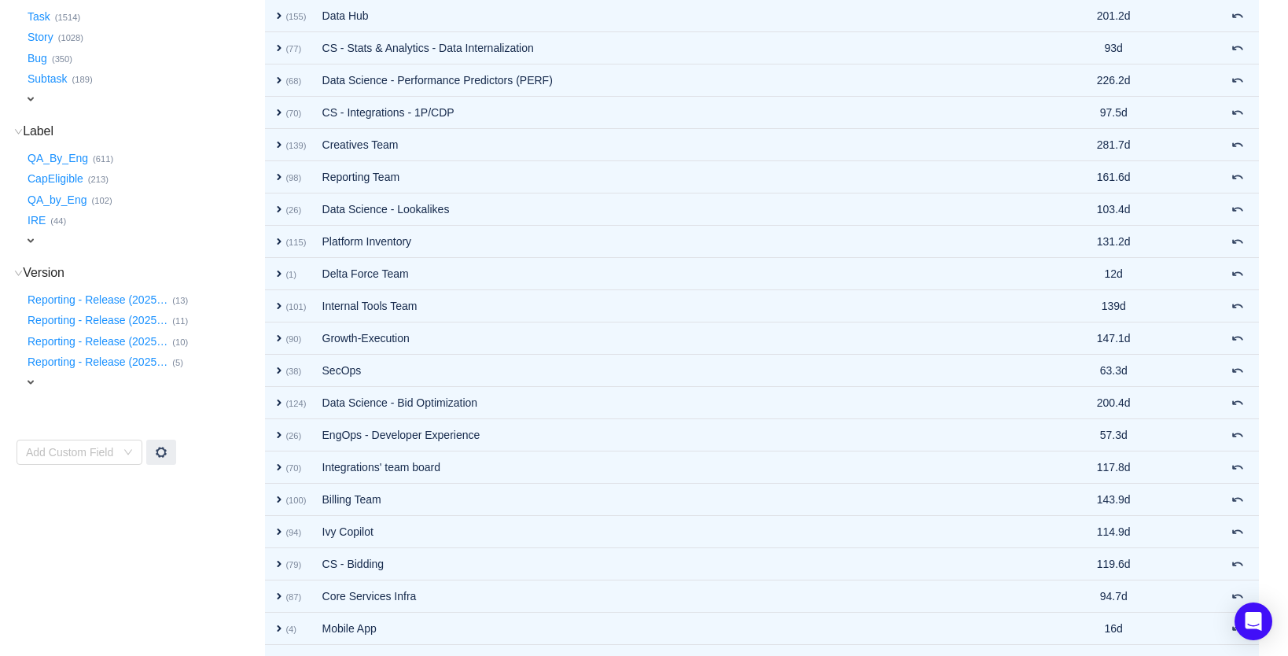
scroll to position [351, 0]
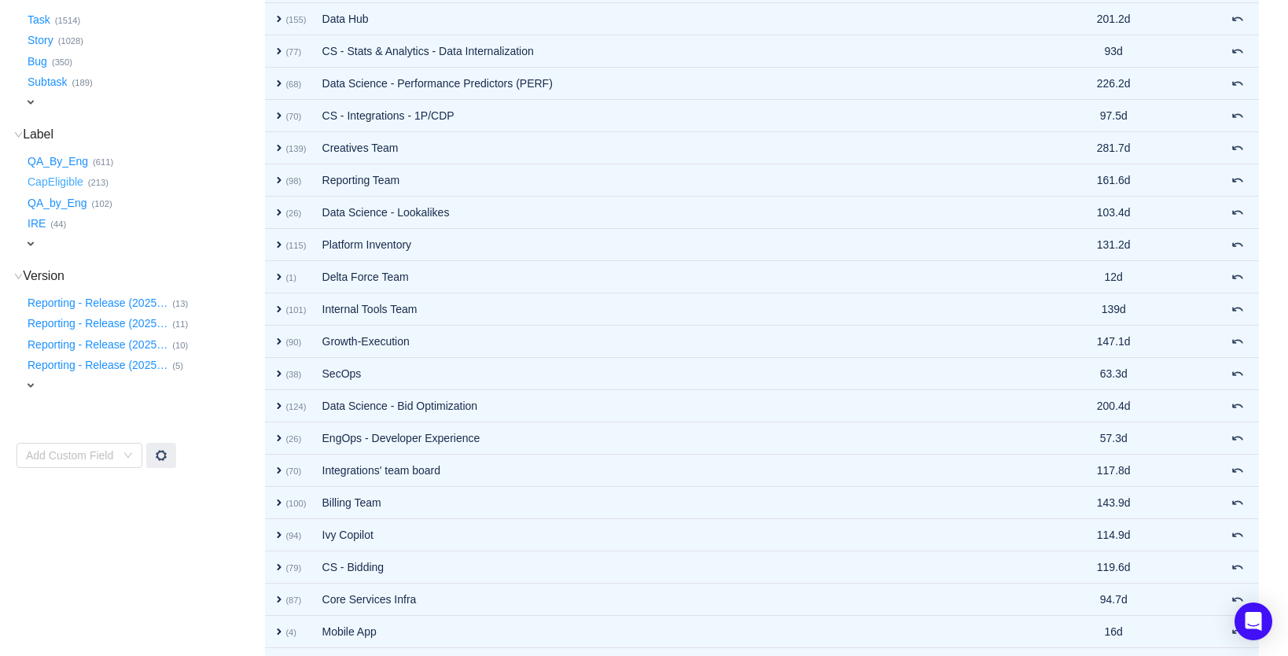
click at [46, 171] on button "CapEligible …" at bounding box center [56, 182] width 64 height 25
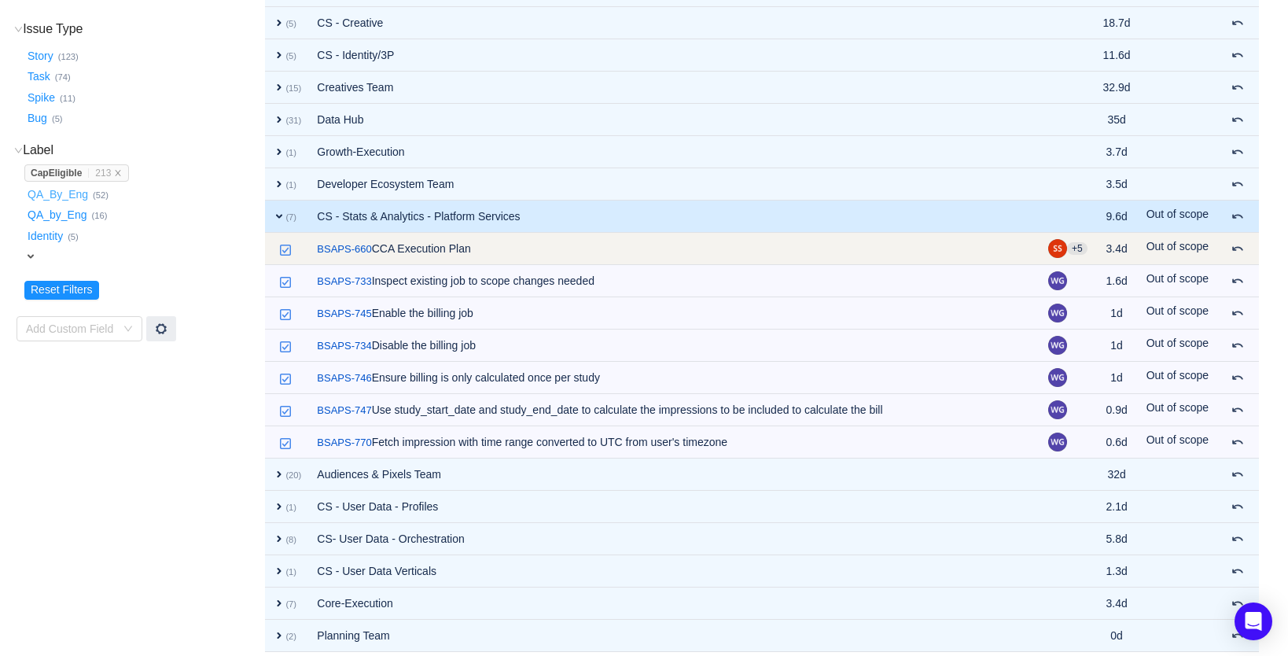
scroll to position [301, 0]
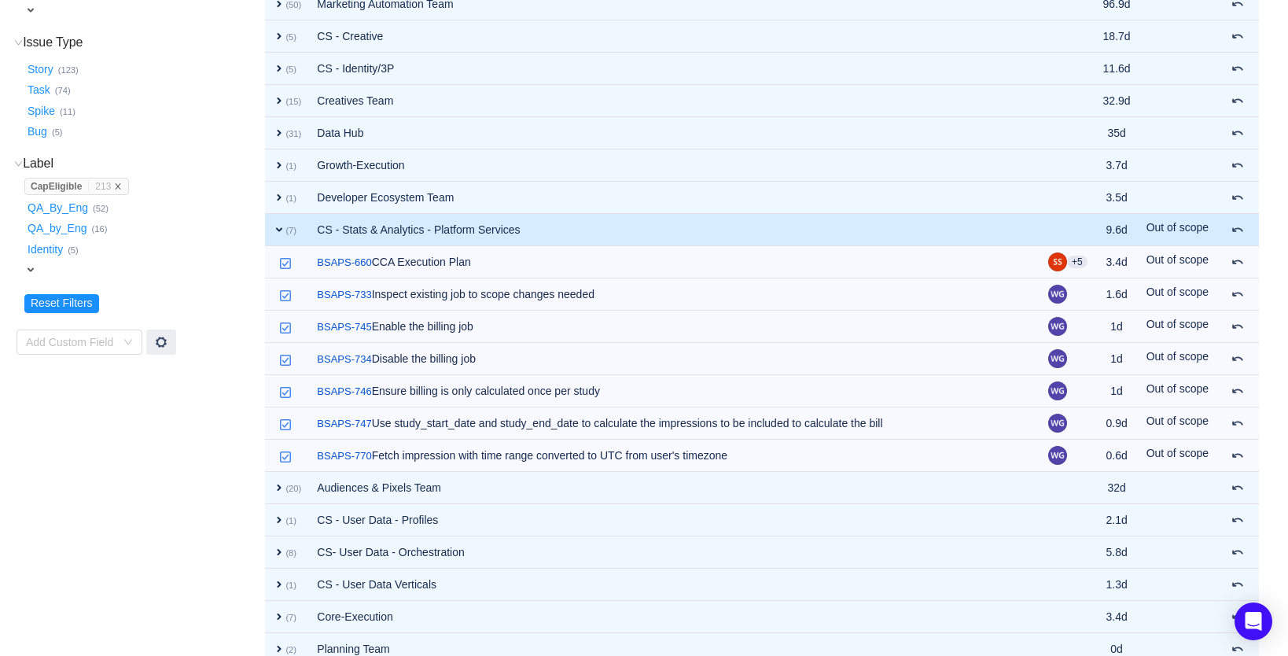
click at [121, 183] on icon "icon: close" at bounding box center [119, 186] width 6 height 6
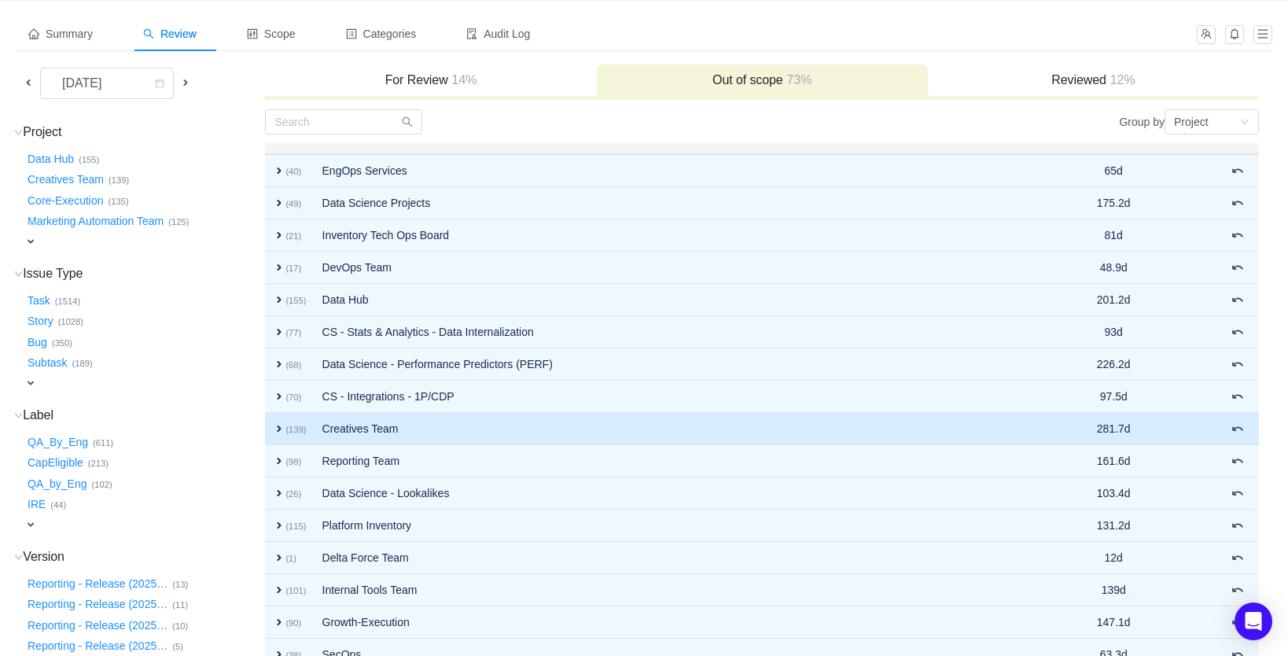
scroll to position [0, 0]
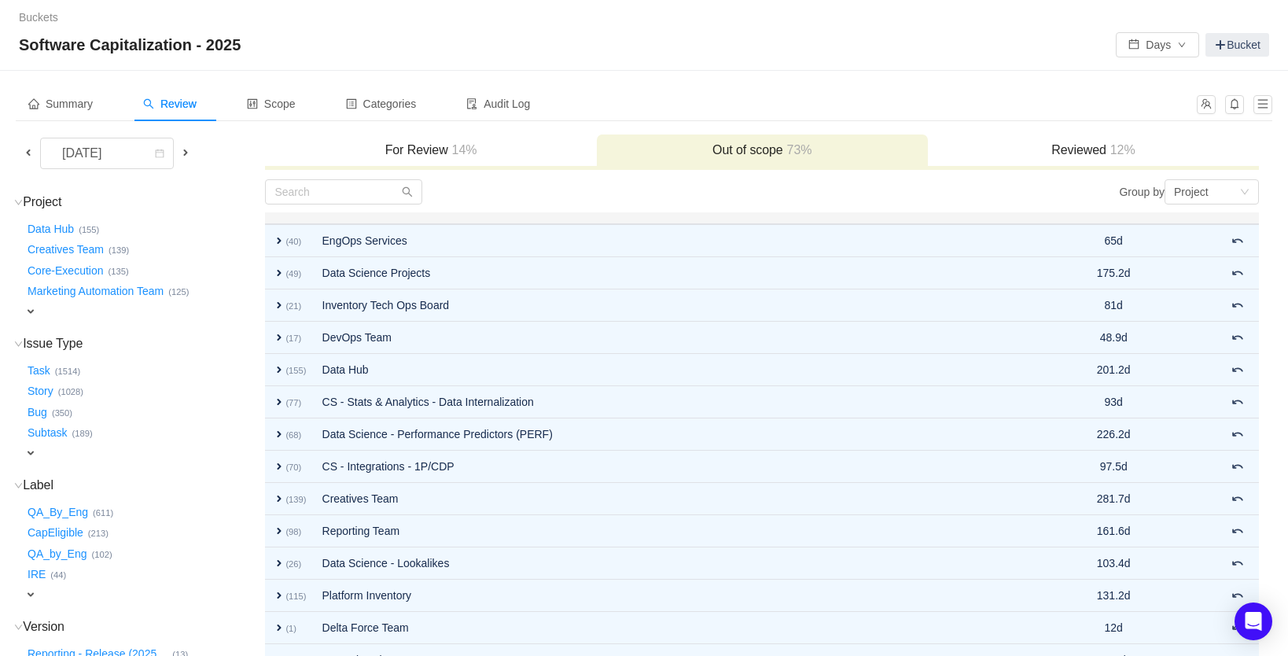
click at [381, 142] on h3 "For Review 14%" at bounding box center [430, 150] width 315 height 16
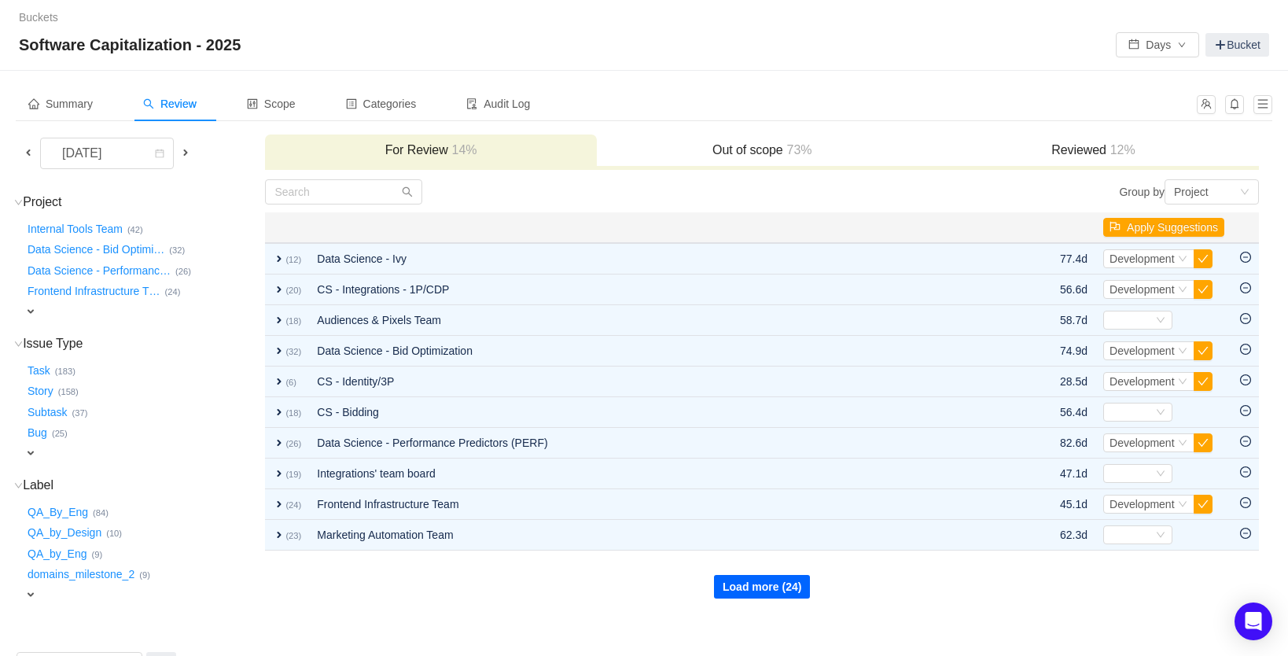
click at [806, 583] on button "Load more (24)" at bounding box center [762, 587] width 96 height 24
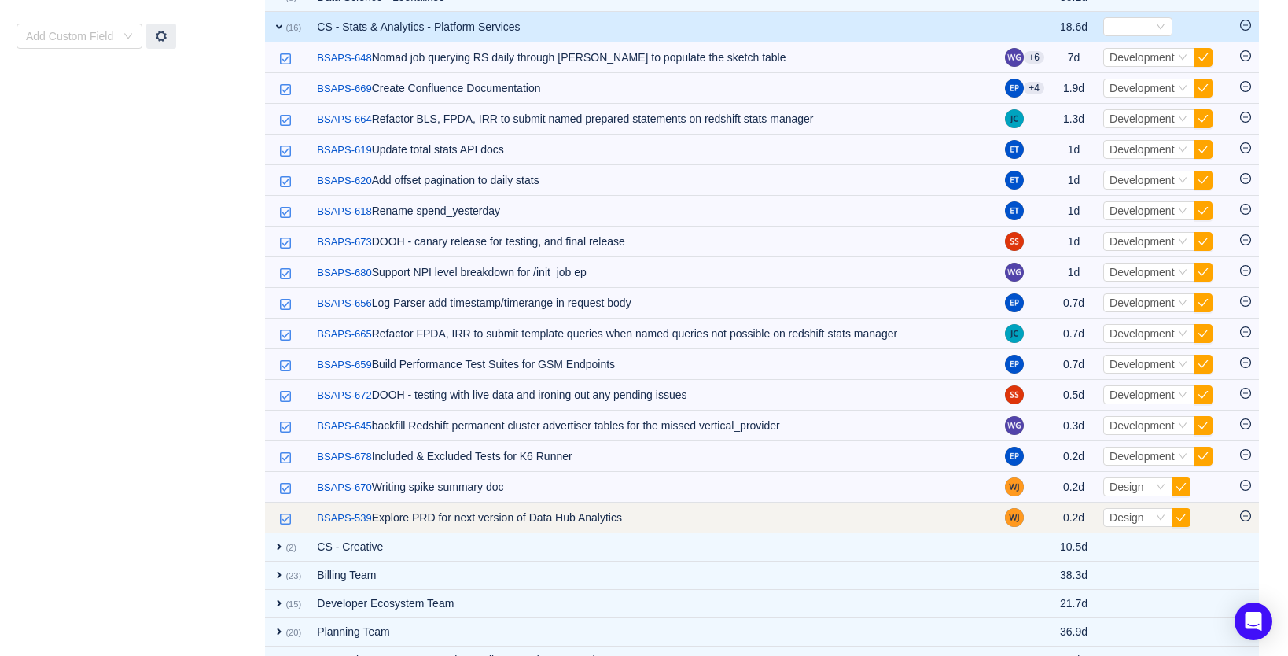
scroll to position [613, 0]
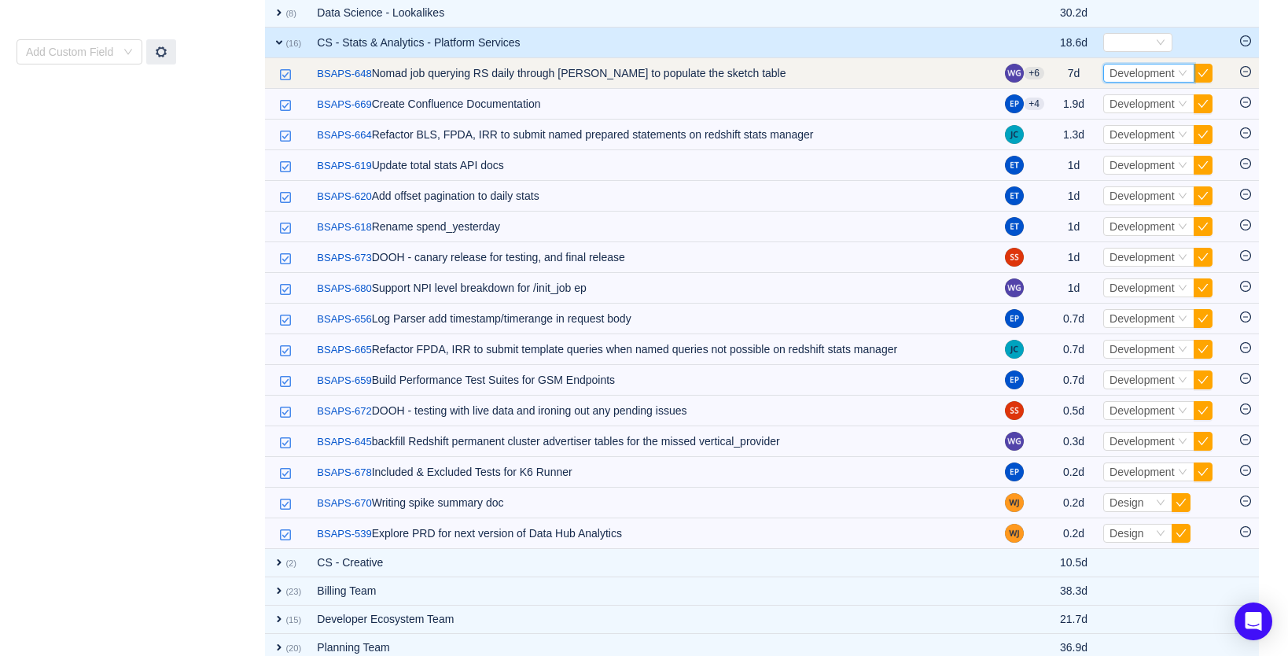
click at [1154, 70] on span "Development" at bounding box center [1142, 73] width 65 height 13
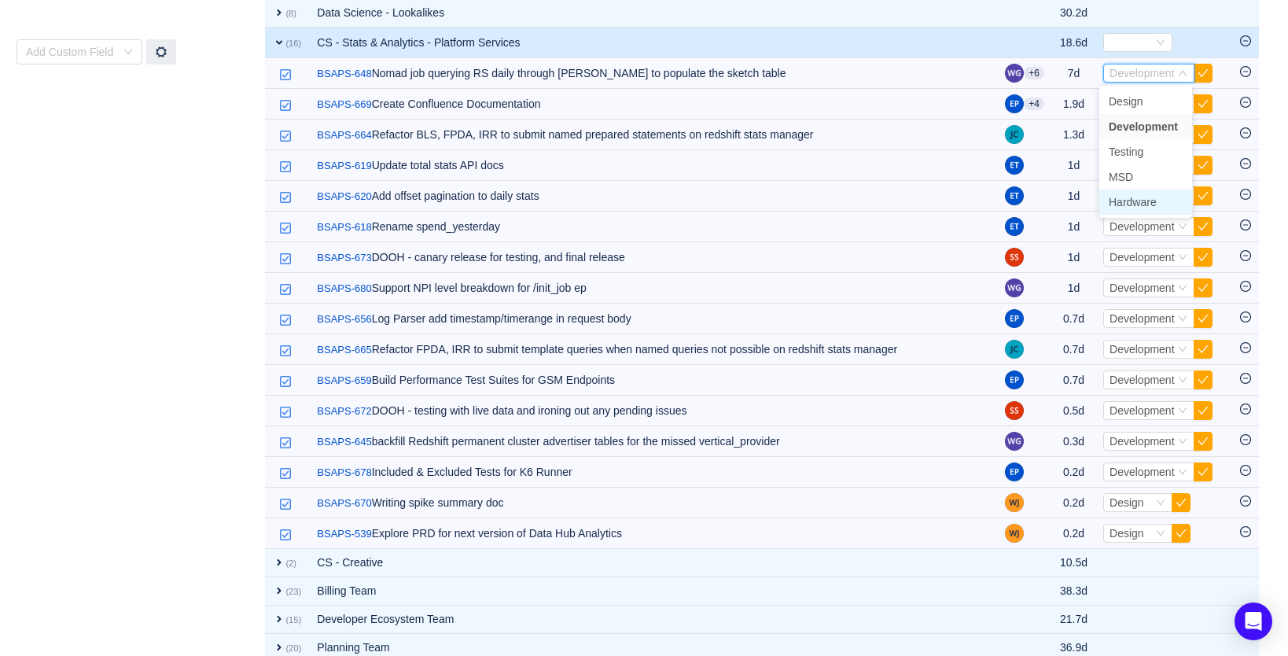
click at [1146, 203] on span "Hardware" at bounding box center [1133, 202] width 48 height 13
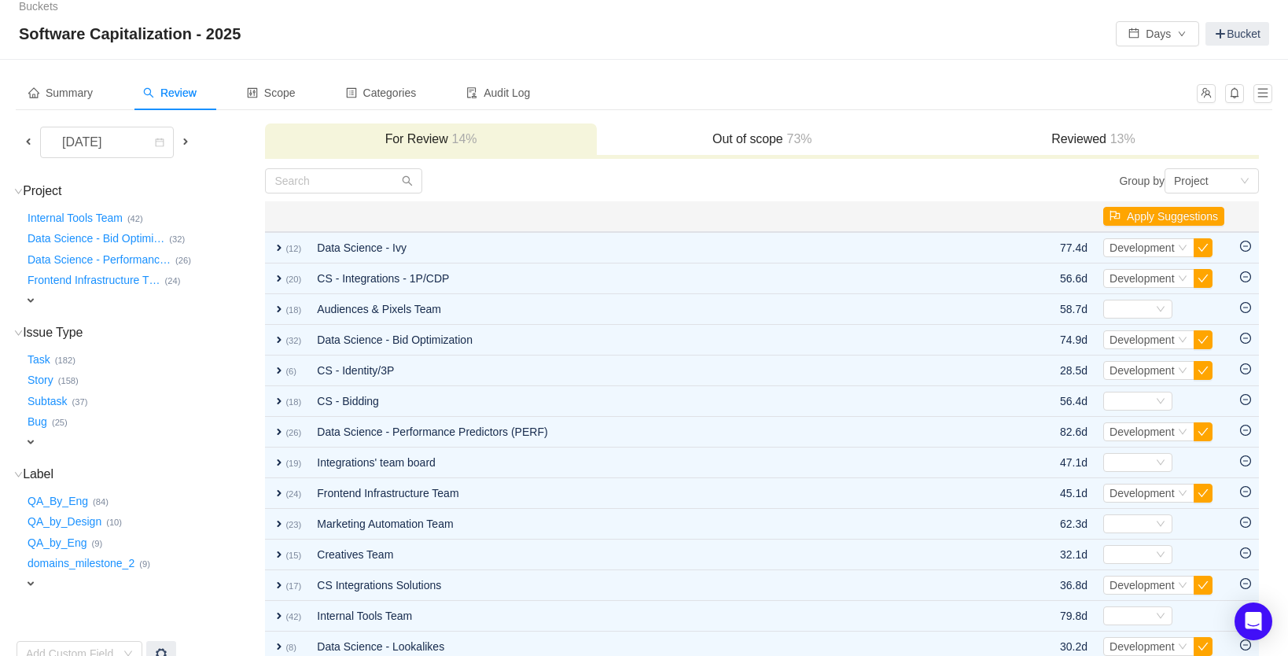
scroll to position [0, 0]
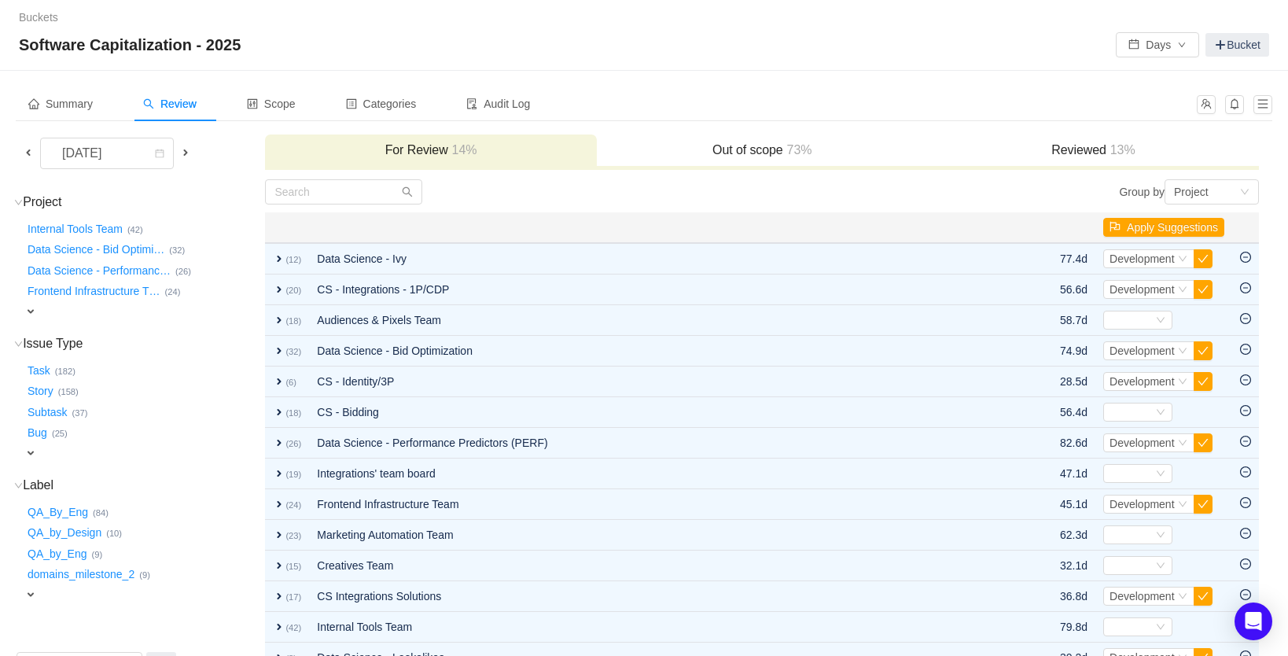
click at [1091, 151] on h3 "Reviewed 13%" at bounding box center [1093, 150] width 315 height 16
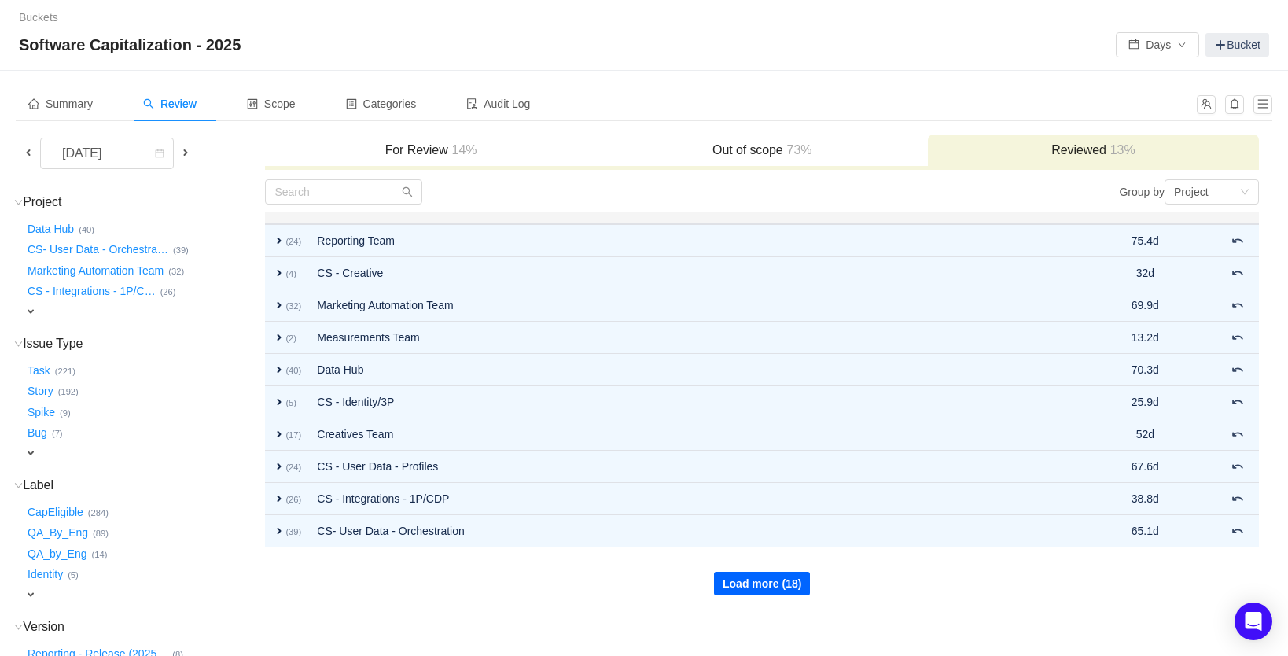
click at [767, 586] on button "Load more (18)" at bounding box center [762, 584] width 96 height 24
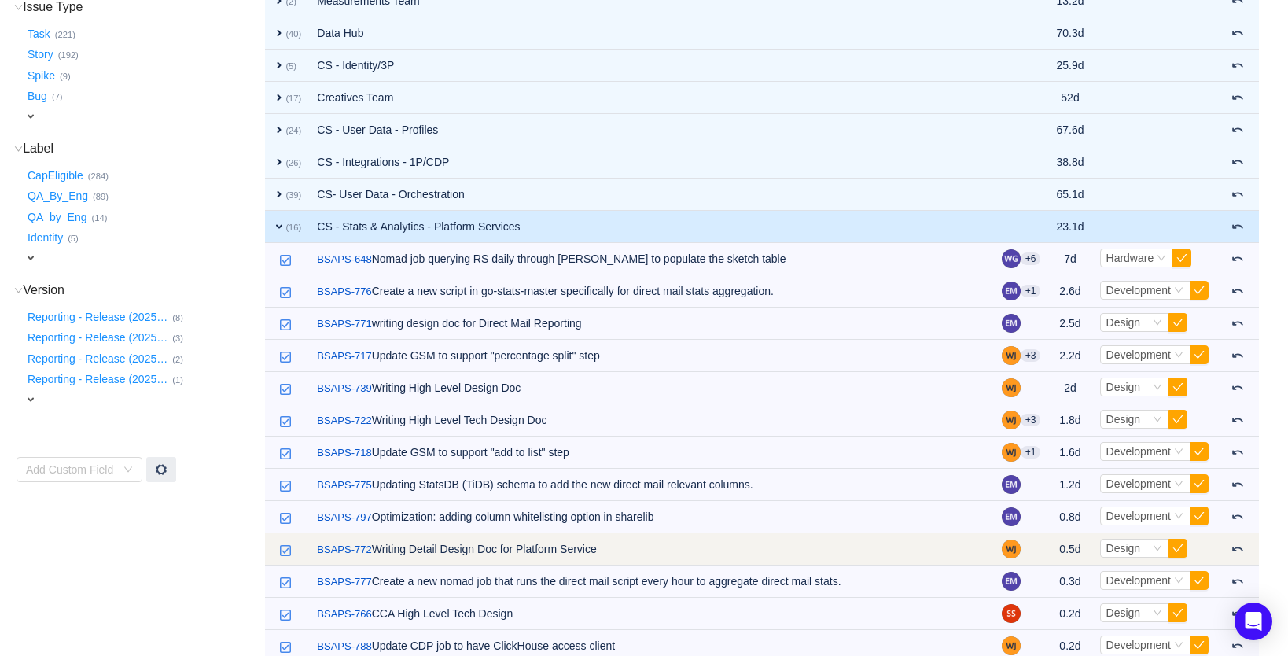
scroll to position [339, 0]
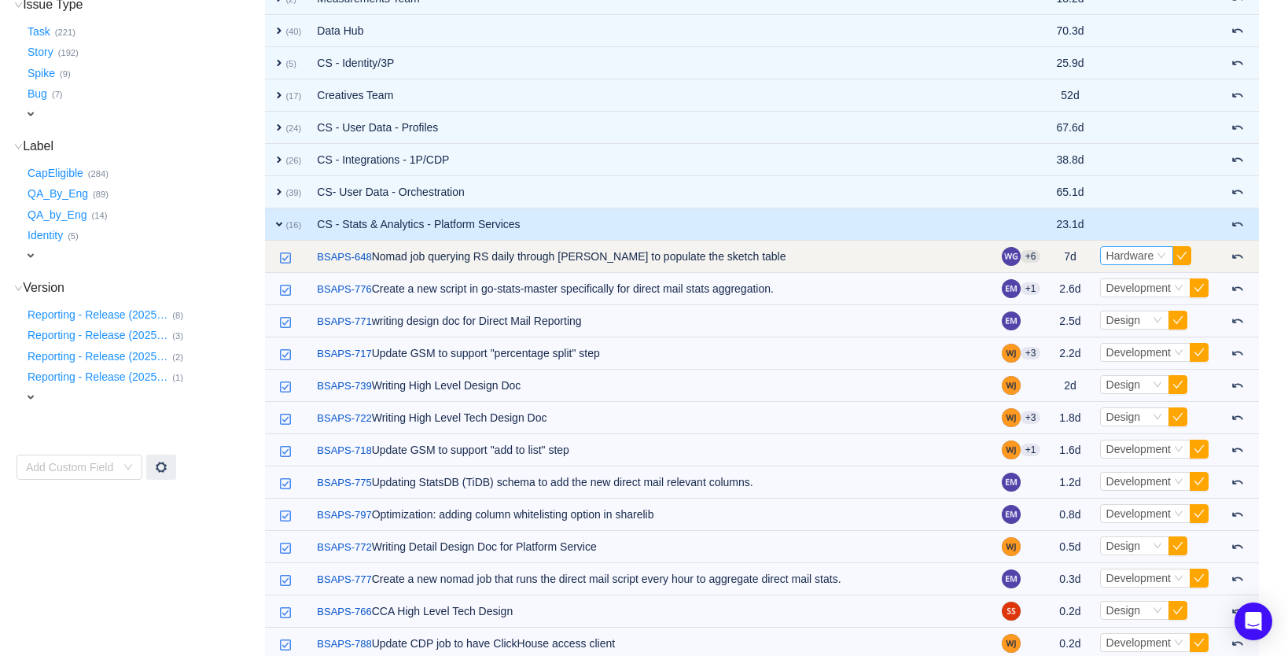
click at [1137, 258] on span "Hardware" at bounding box center [1130, 255] width 48 height 13
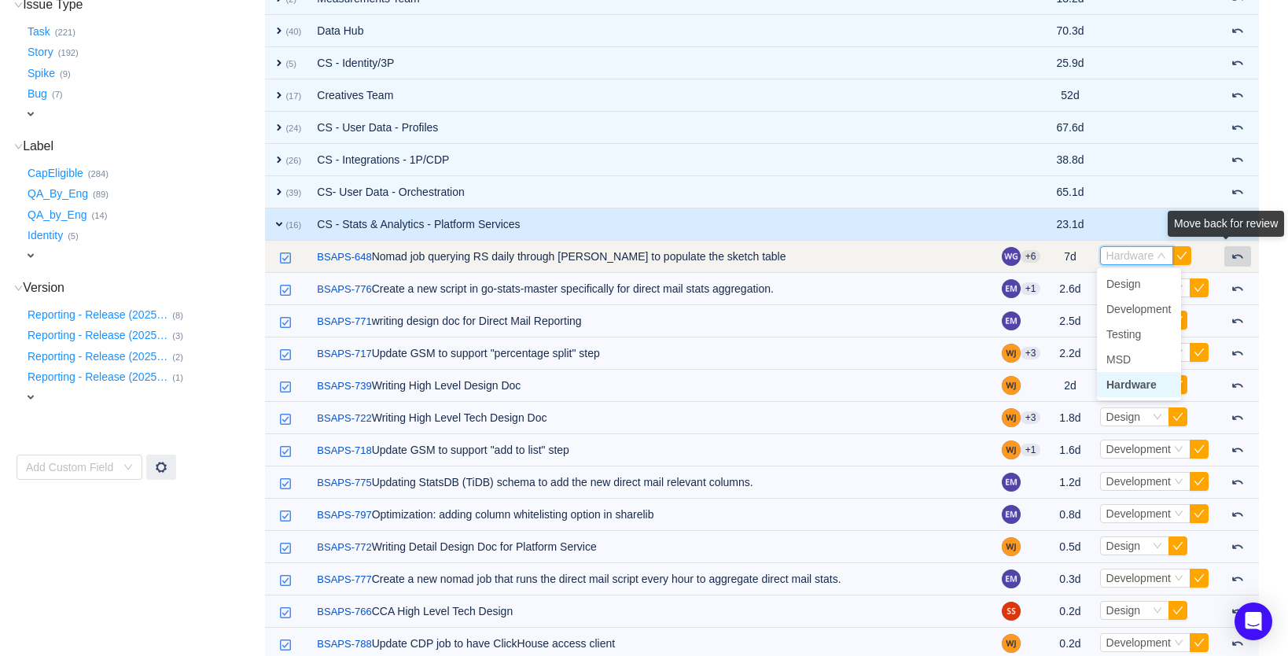
click at [1238, 243] on div "Move back for review" at bounding box center [1226, 227] width 116 height 32
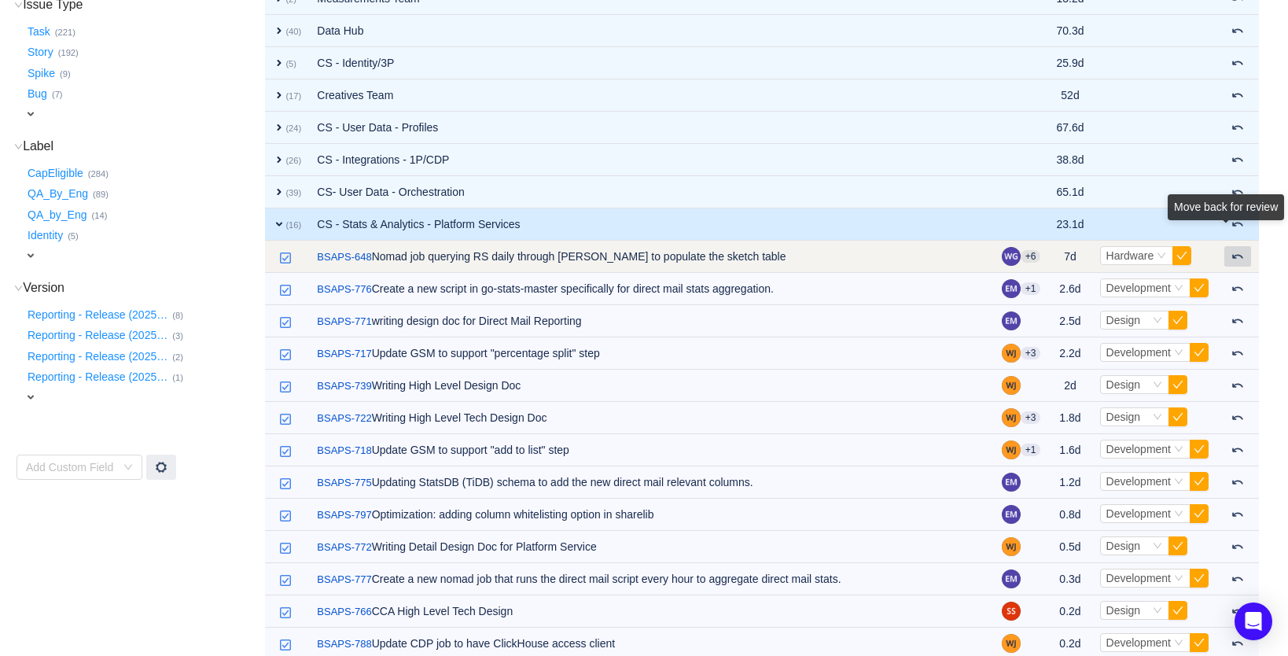
click at [1236, 255] on span at bounding box center [1238, 256] width 13 height 13
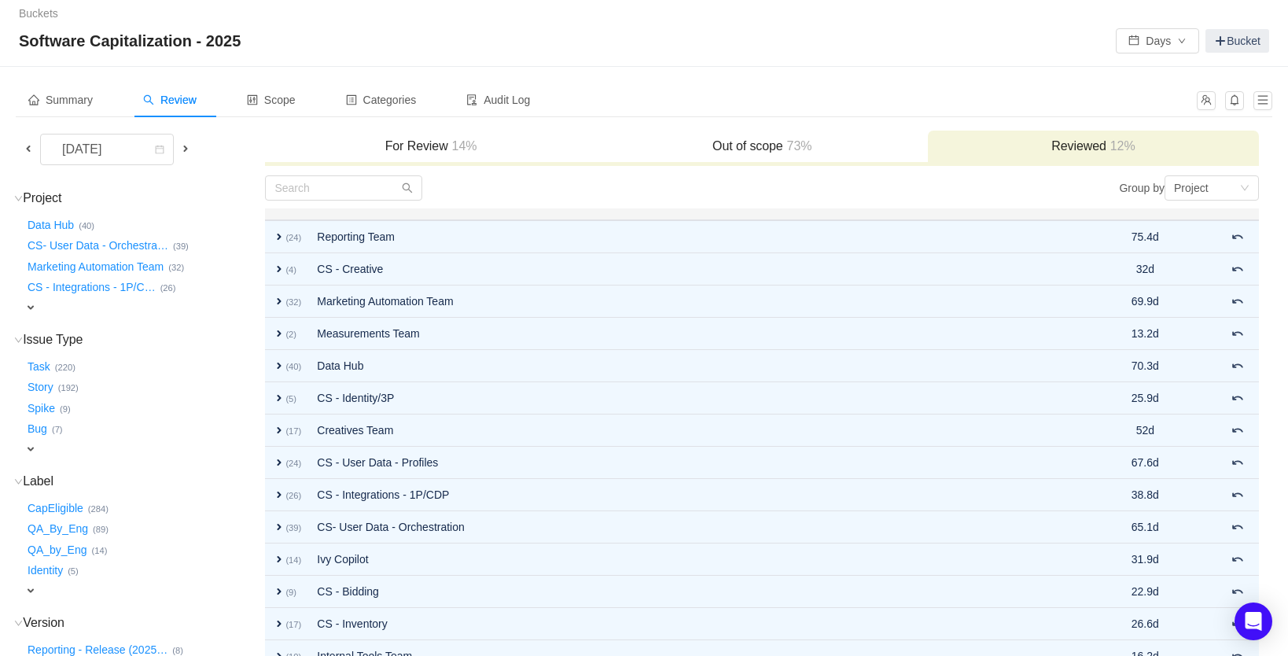
scroll to position [0, 0]
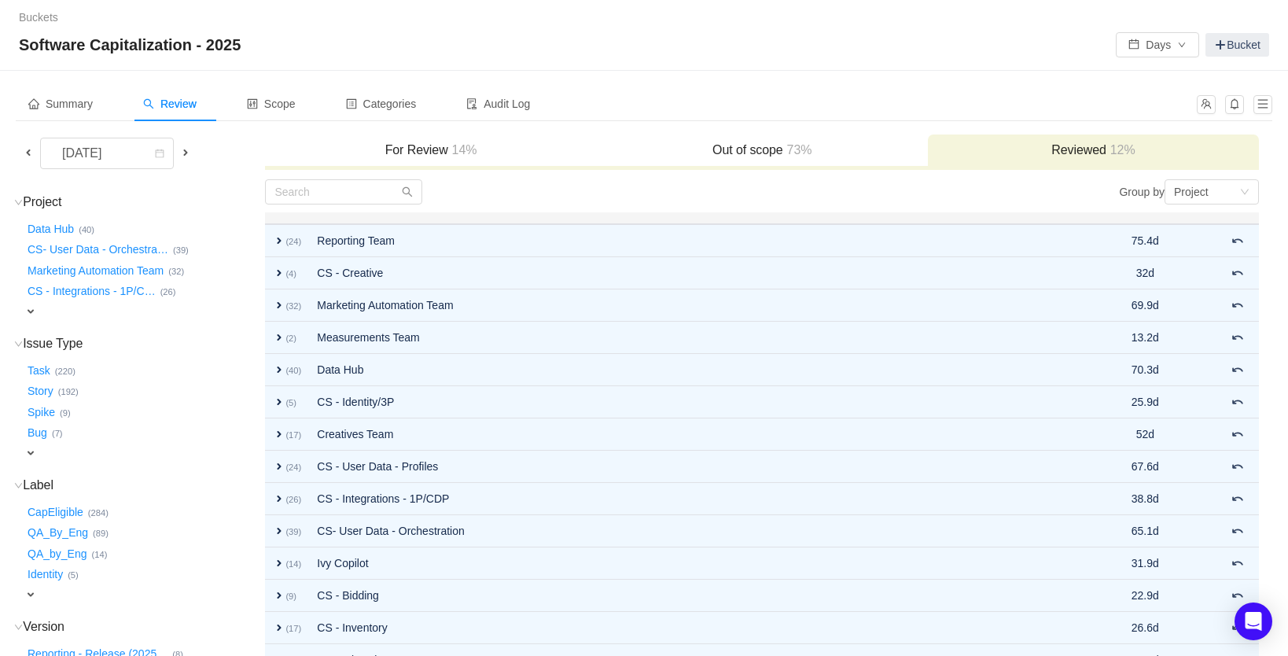
click at [429, 153] on h3 "For Review 14%" at bounding box center [430, 150] width 315 height 16
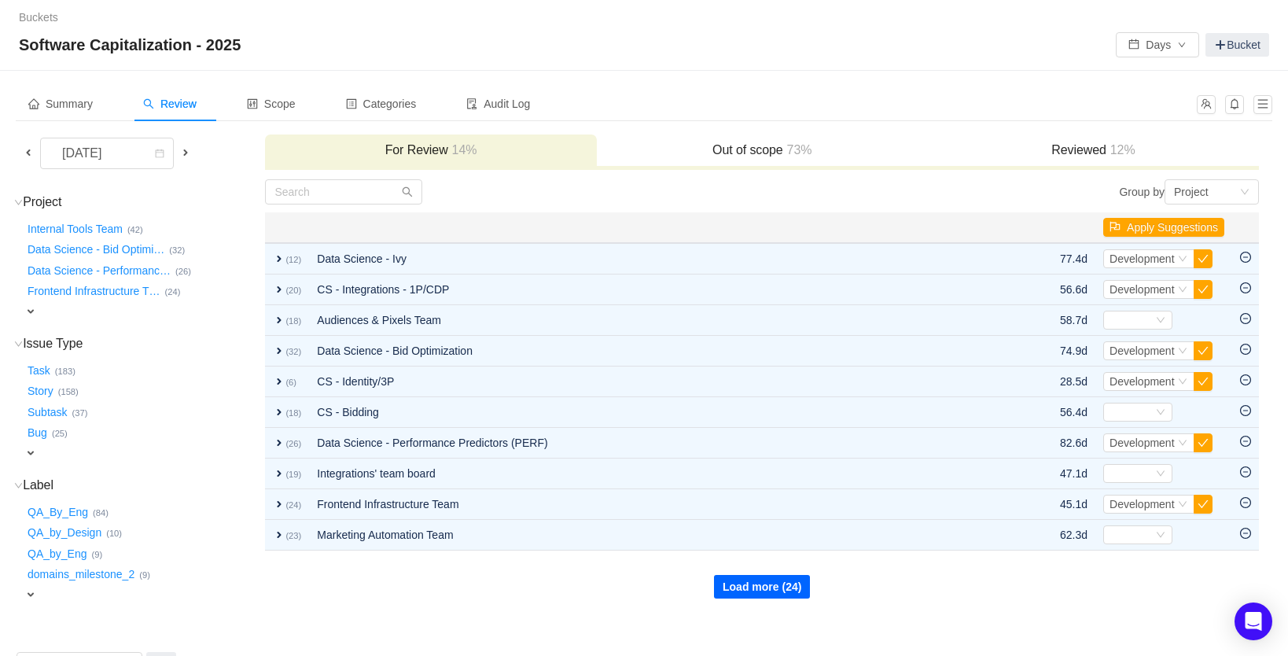
click at [755, 585] on button "Load more (24)" at bounding box center [762, 587] width 96 height 24
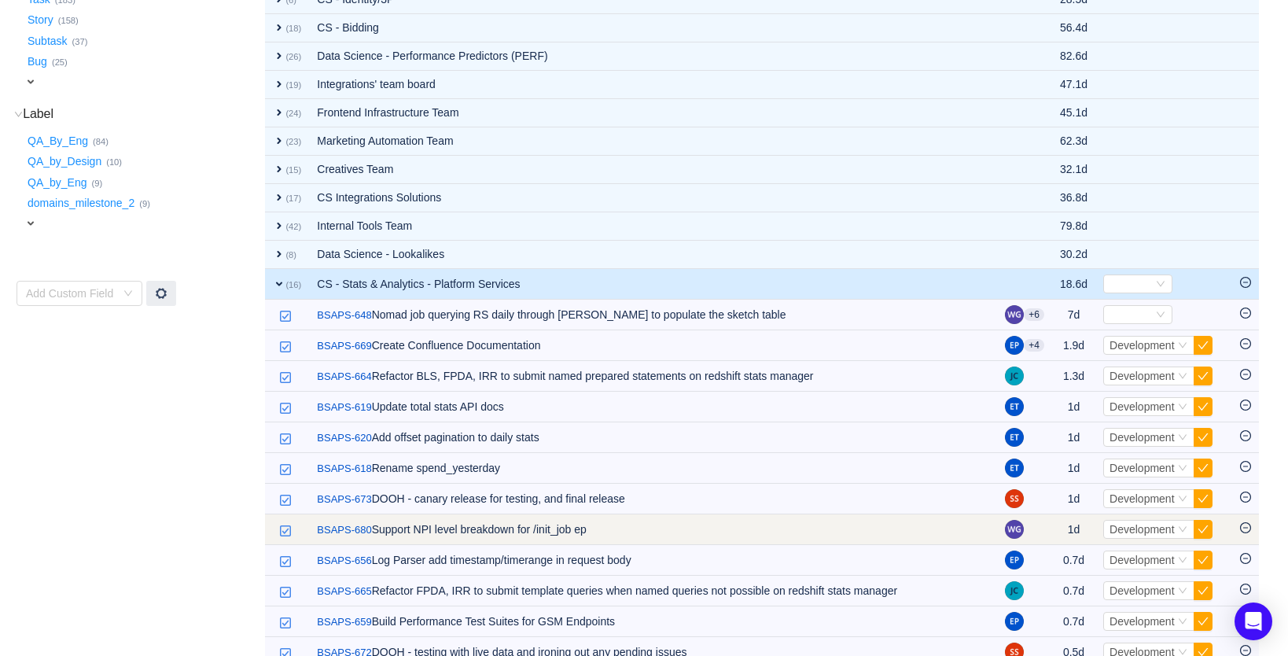
scroll to position [372, 0]
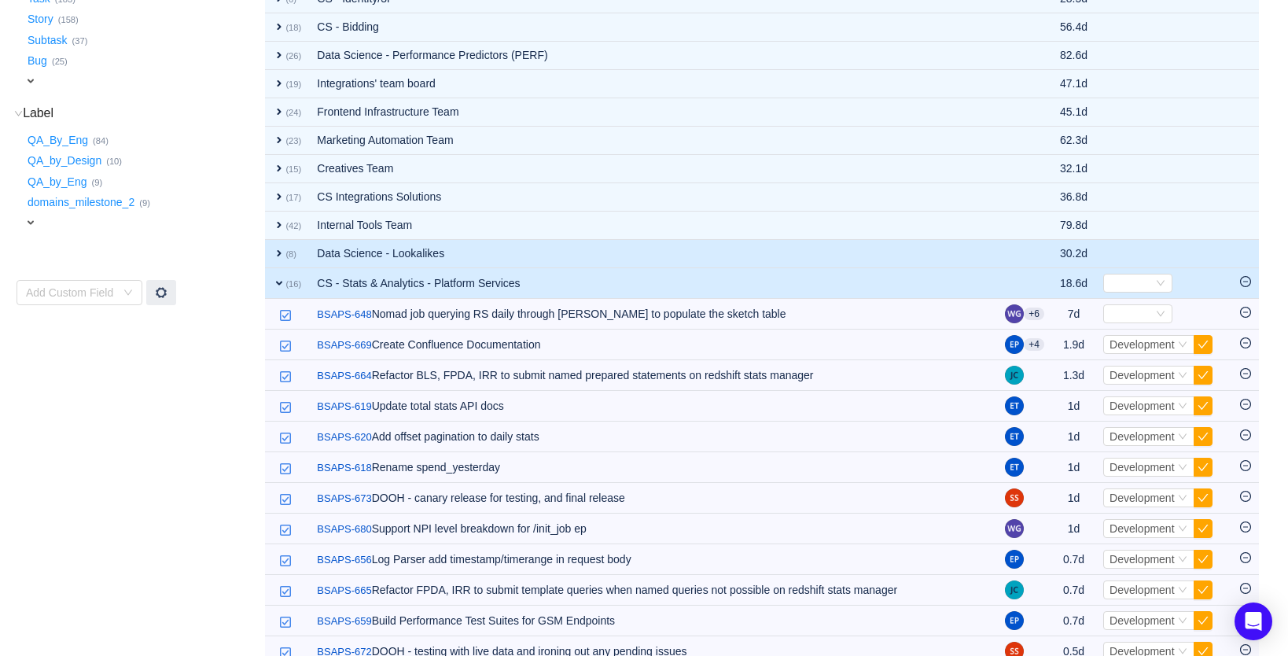
click at [277, 252] on span "expand" at bounding box center [279, 253] width 13 height 13
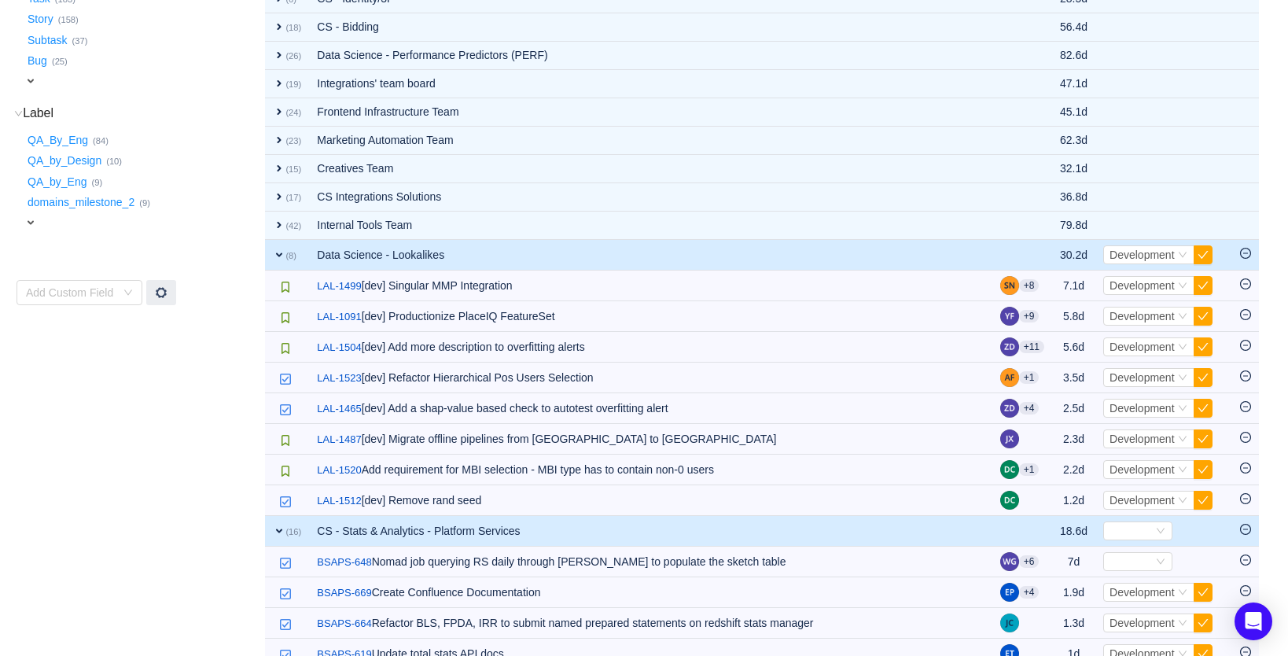
click at [277, 252] on span "expand" at bounding box center [279, 255] width 13 height 13
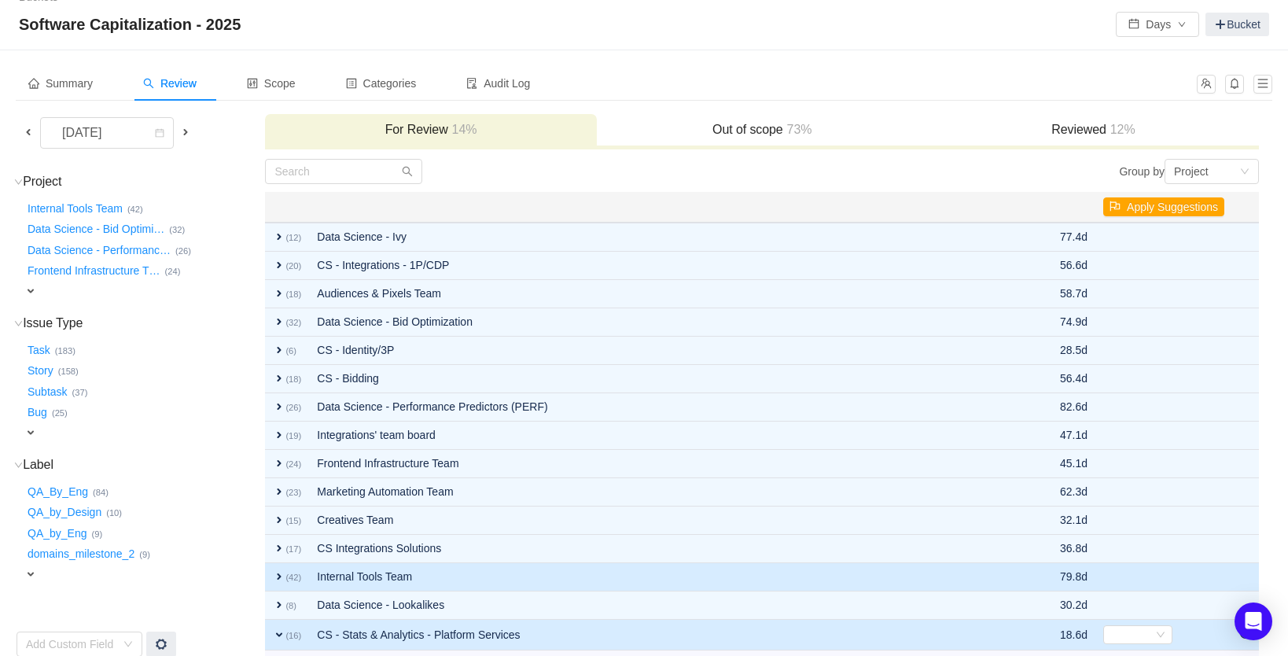
scroll to position [0, 0]
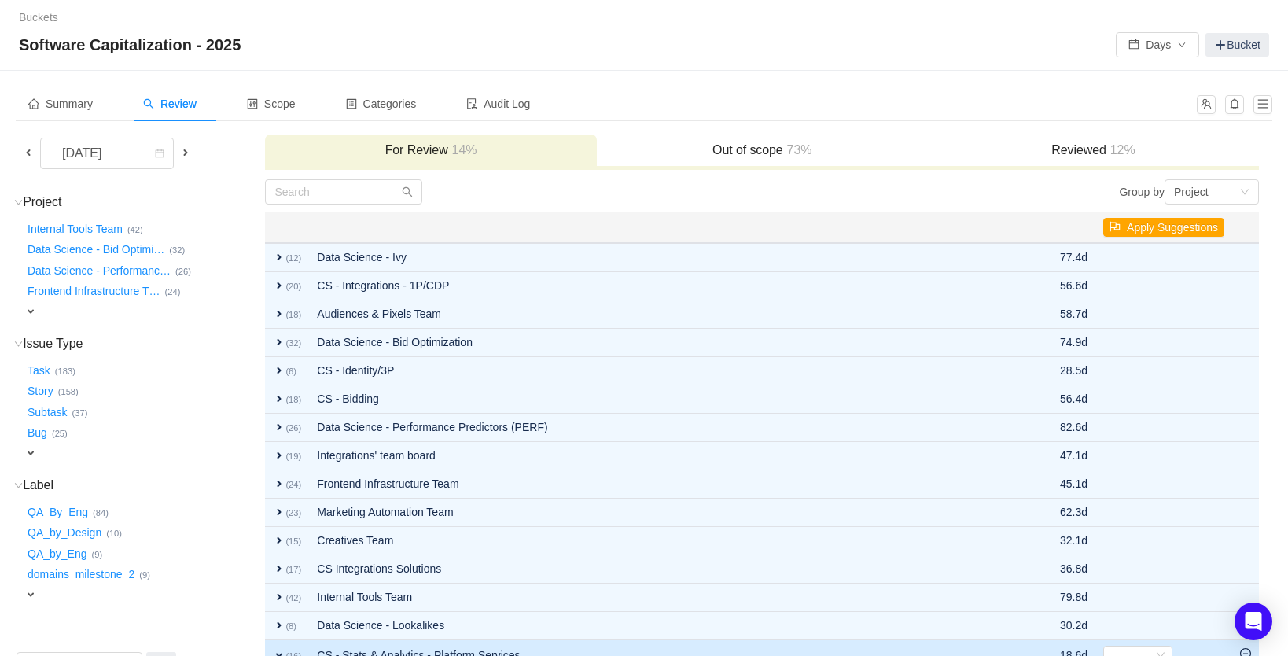
click at [1105, 145] on h3 "Reviewed 12%" at bounding box center [1093, 150] width 315 height 16
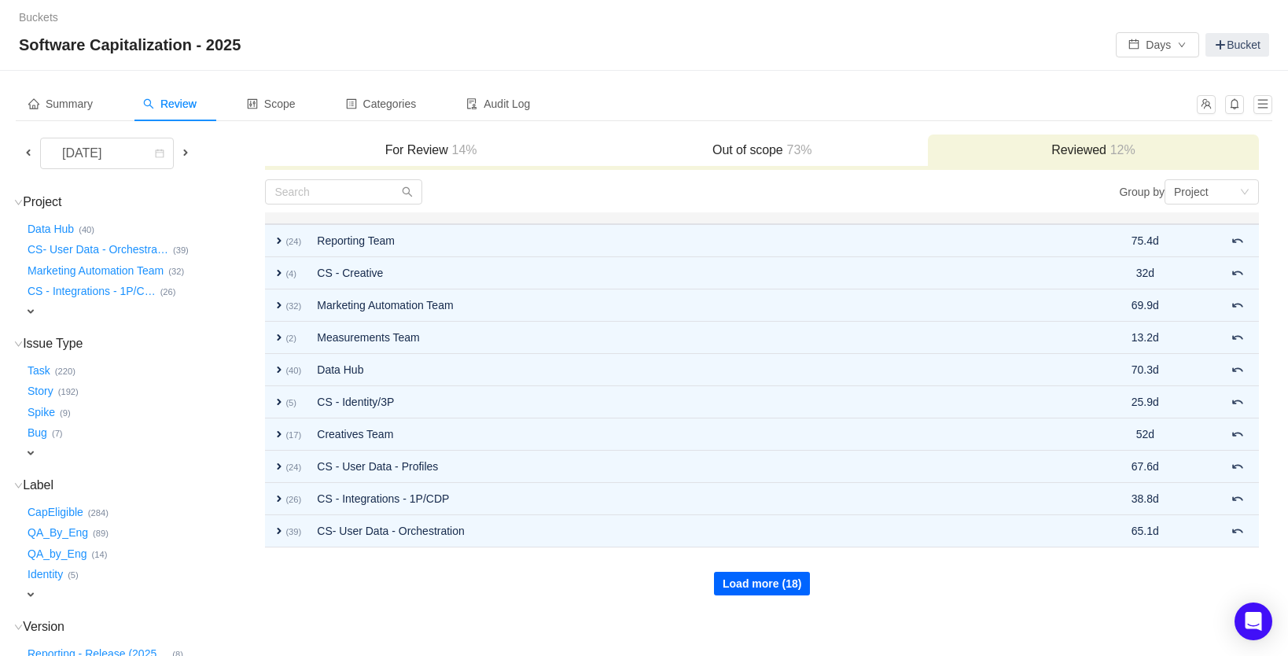
click at [741, 586] on button "Load more (18)" at bounding box center [762, 584] width 96 height 24
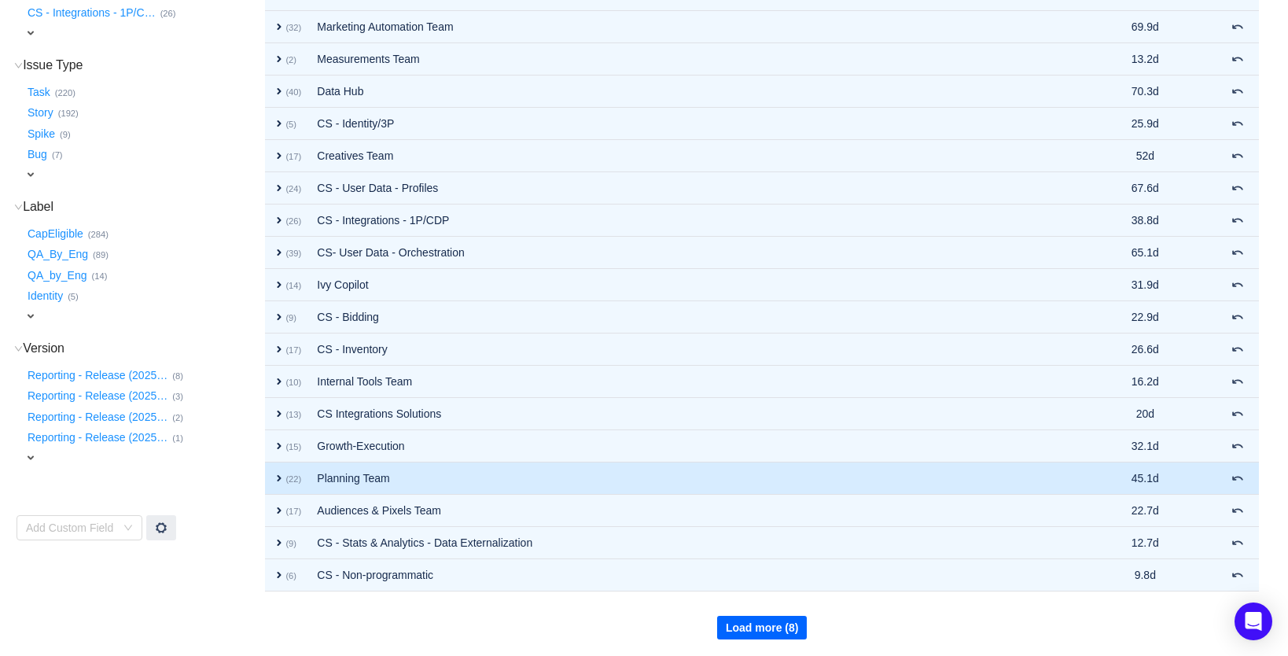
scroll to position [279, 0]
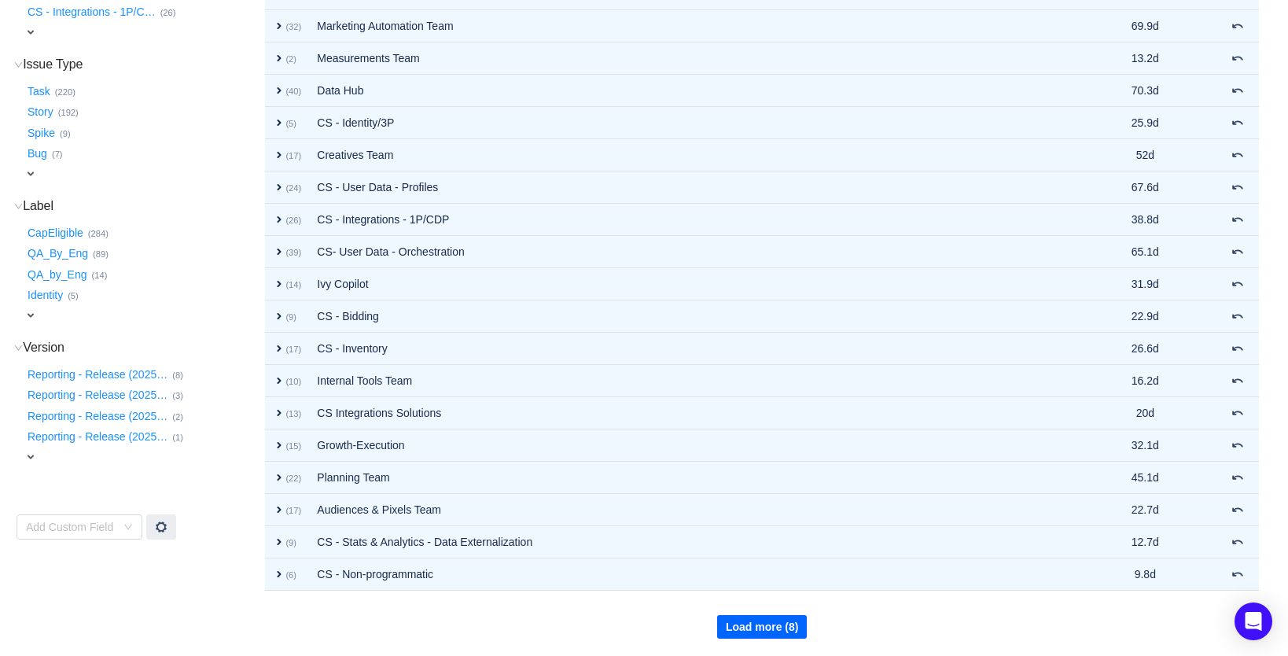
click at [764, 626] on button "Load more (8)" at bounding box center [762, 627] width 90 height 24
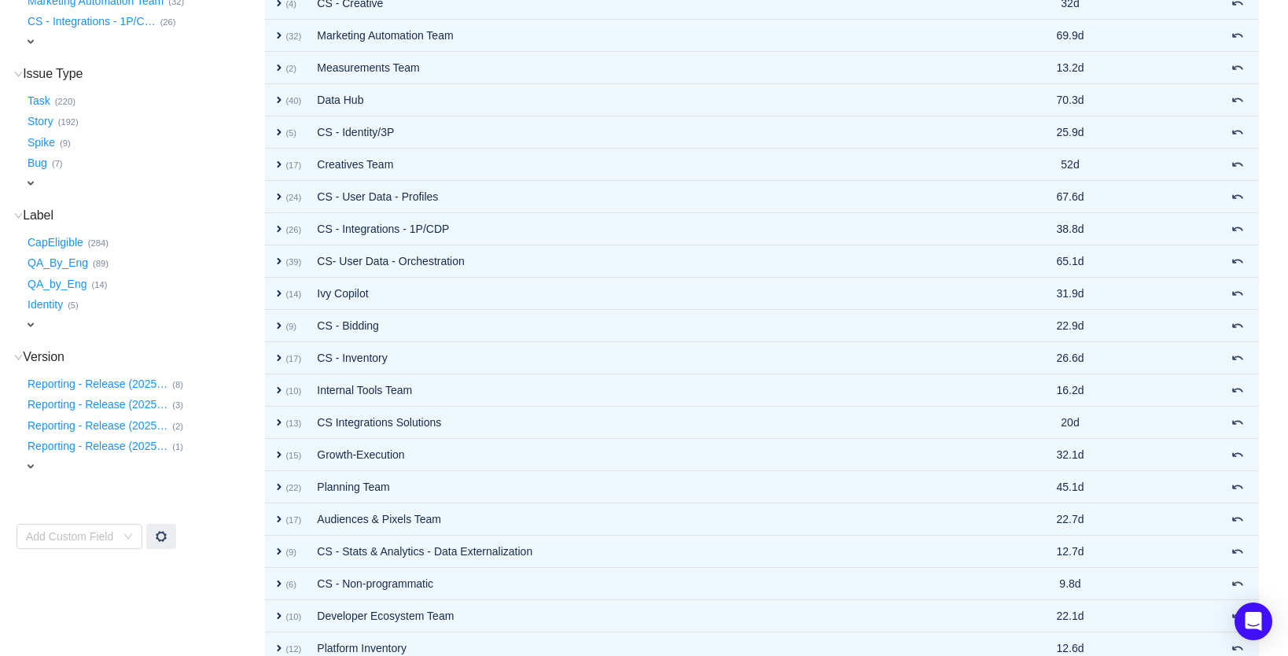
scroll to position [201, 0]
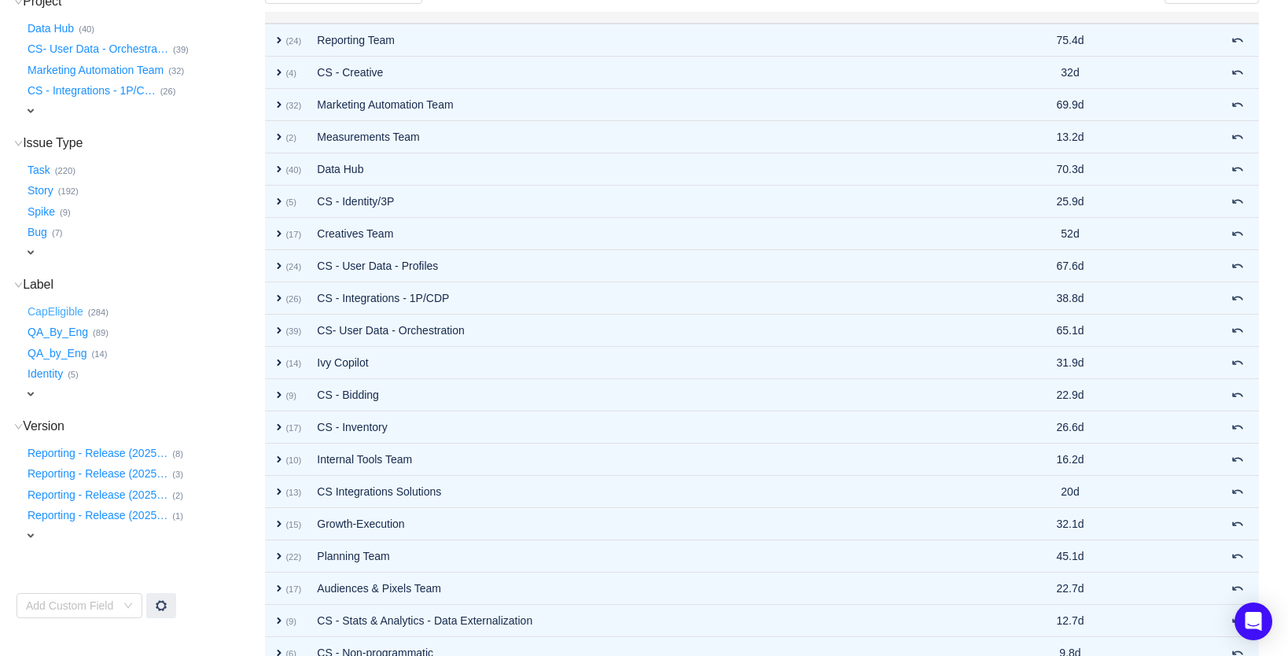
click at [62, 303] on button "CapEligible …" at bounding box center [56, 311] width 64 height 25
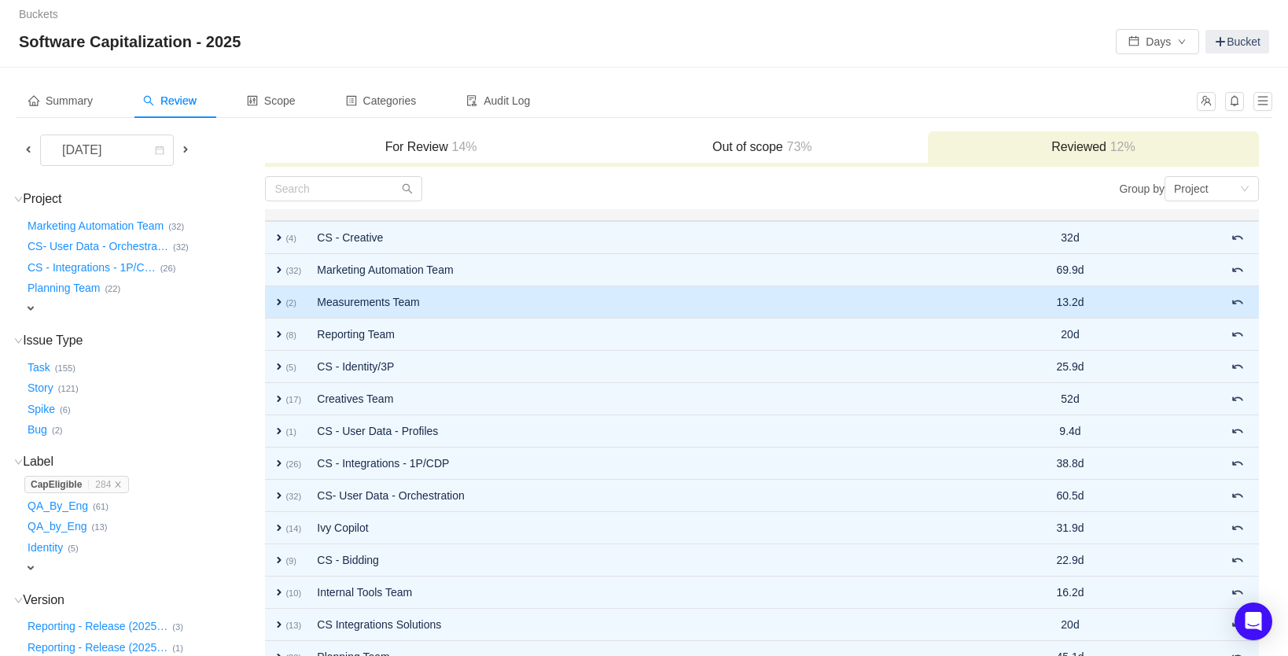
scroll to position [0, 0]
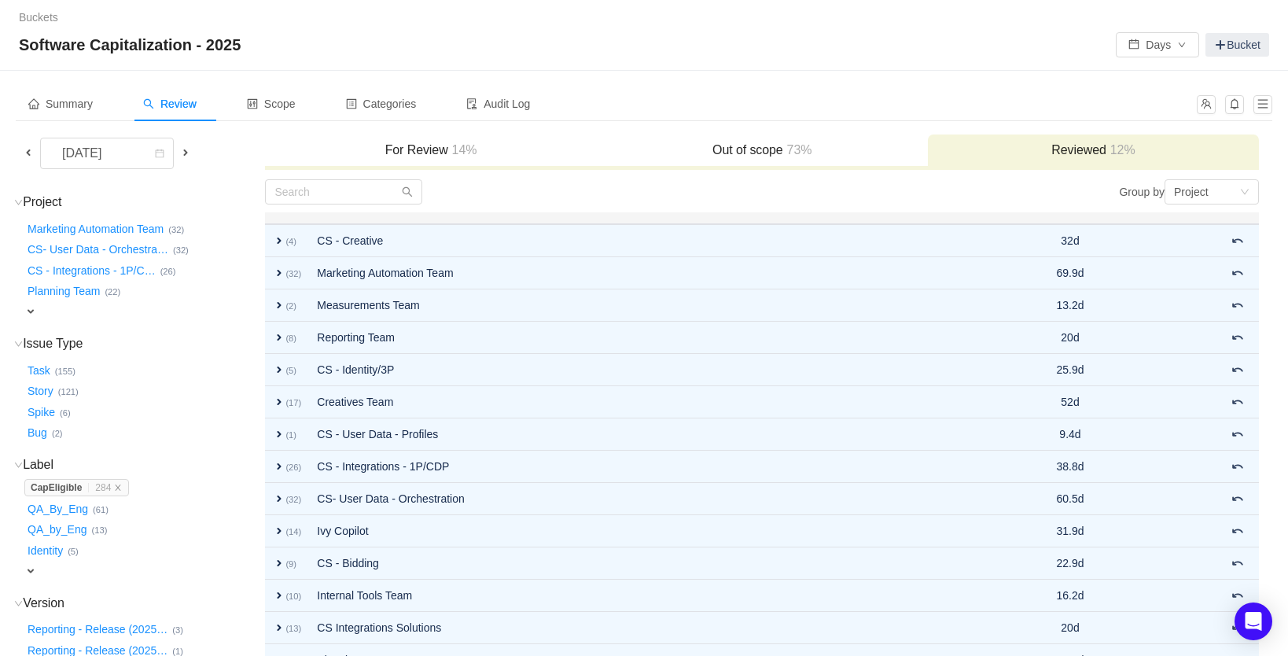
click at [422, 158] on div "For Review 14%" at bounding box center [430, 151] width 331 height 34
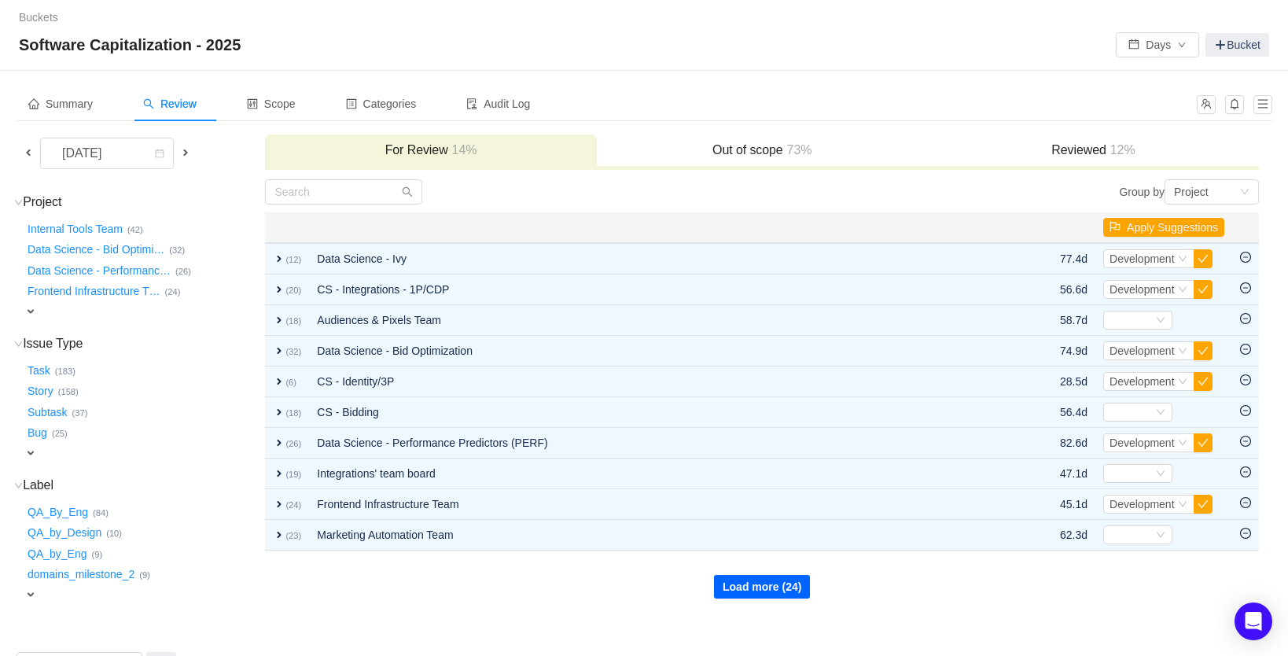
click at [778, 598] on button "Load more (24)" at bounding box center [762, 587] width 96 height 24
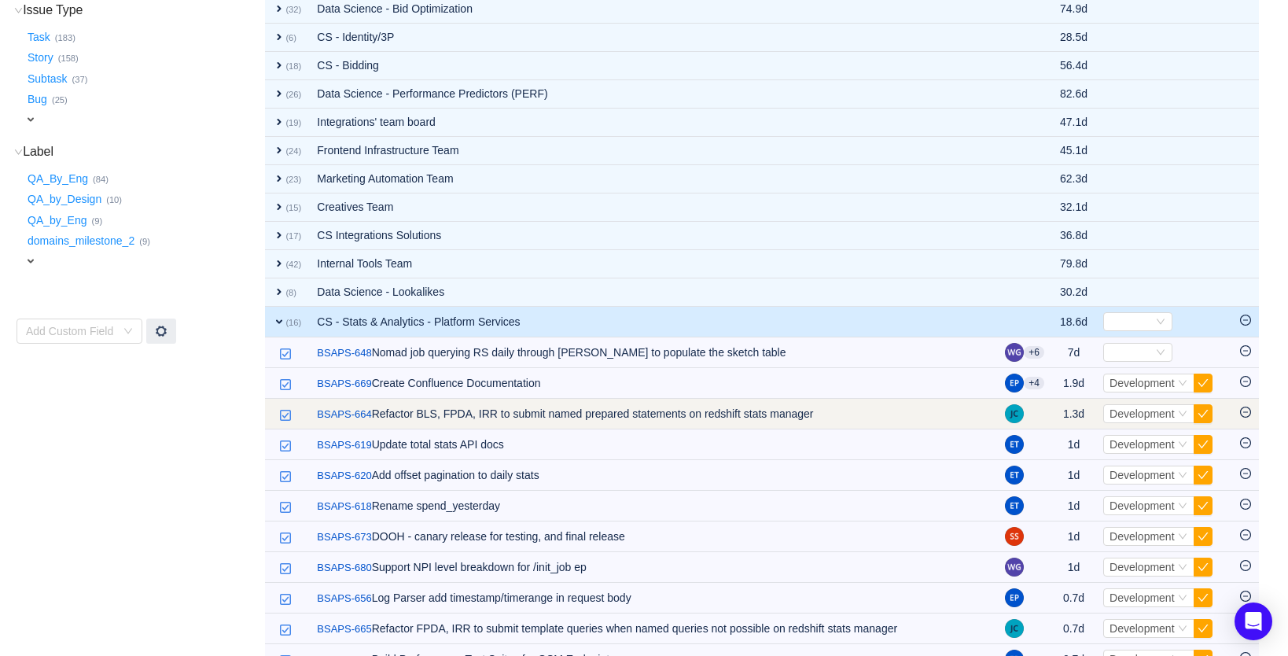
scroll to position [359, 0]
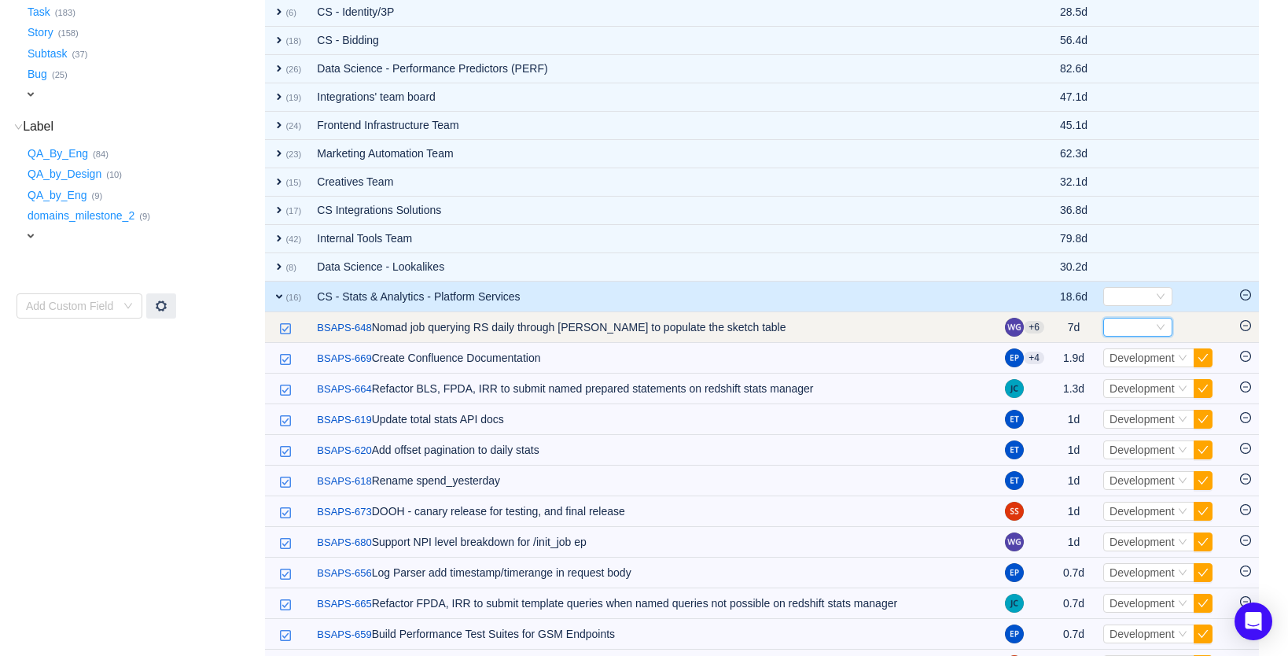
click at [1132, 323] on div "Select" at bounding box center [1131, 326] width 43 height 17
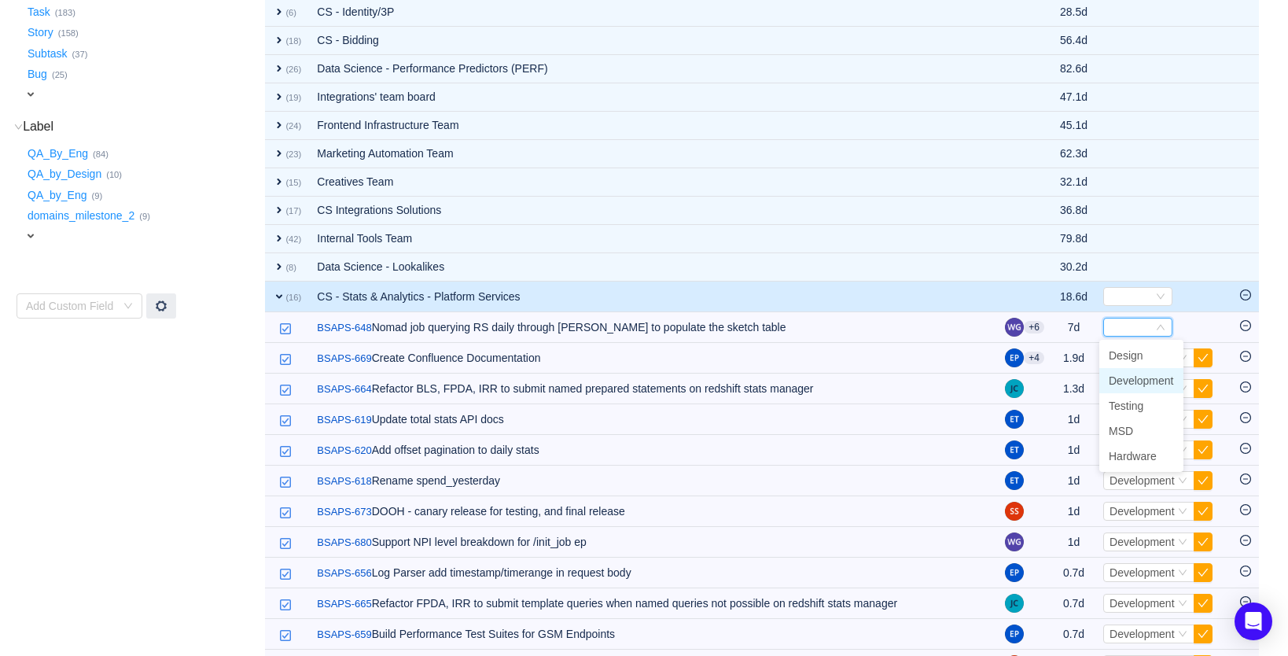
click at [1143, 379] on span "Development" at bounding box center [1141, 380] width 65 height 13
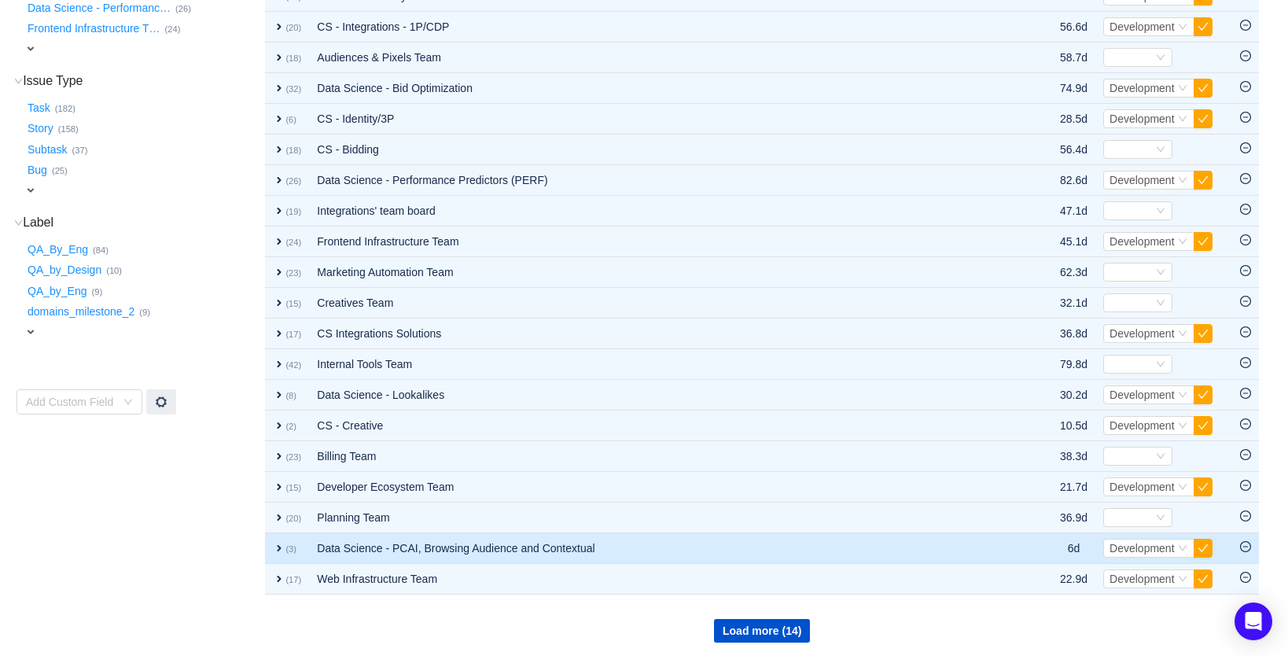
scroll to position [267, 0]
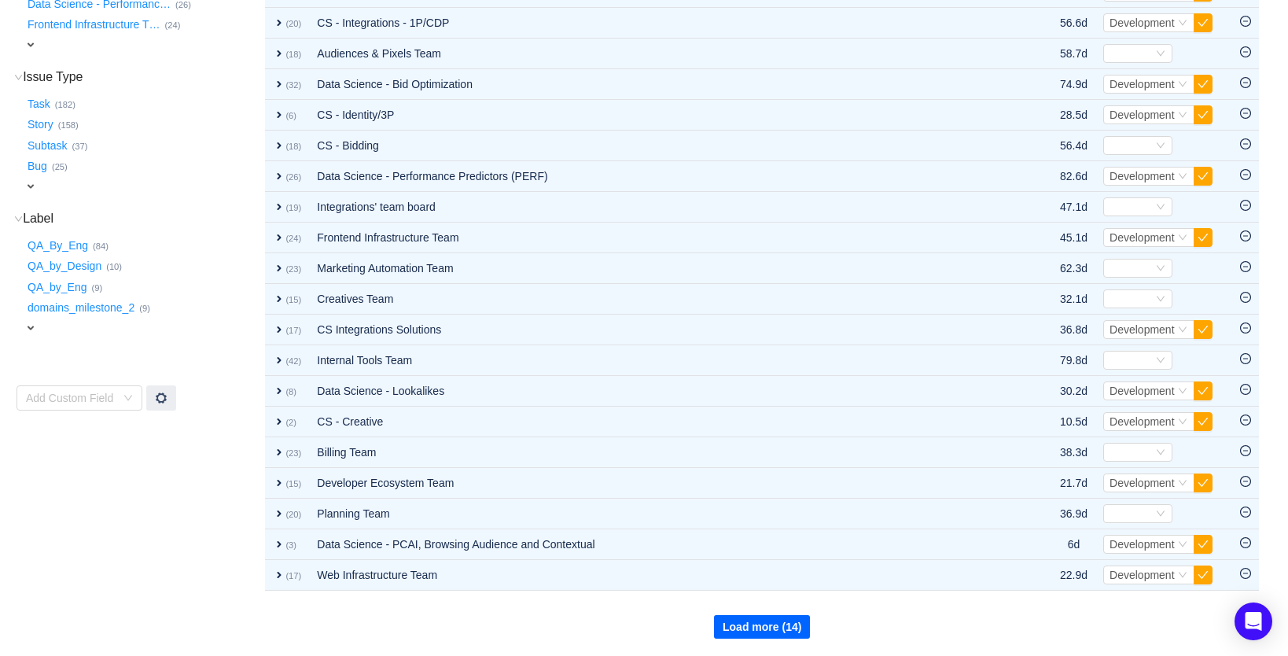
click at [760, 623] on button "Load more (14)" at bounding box center [762, 627] width 96 height 24
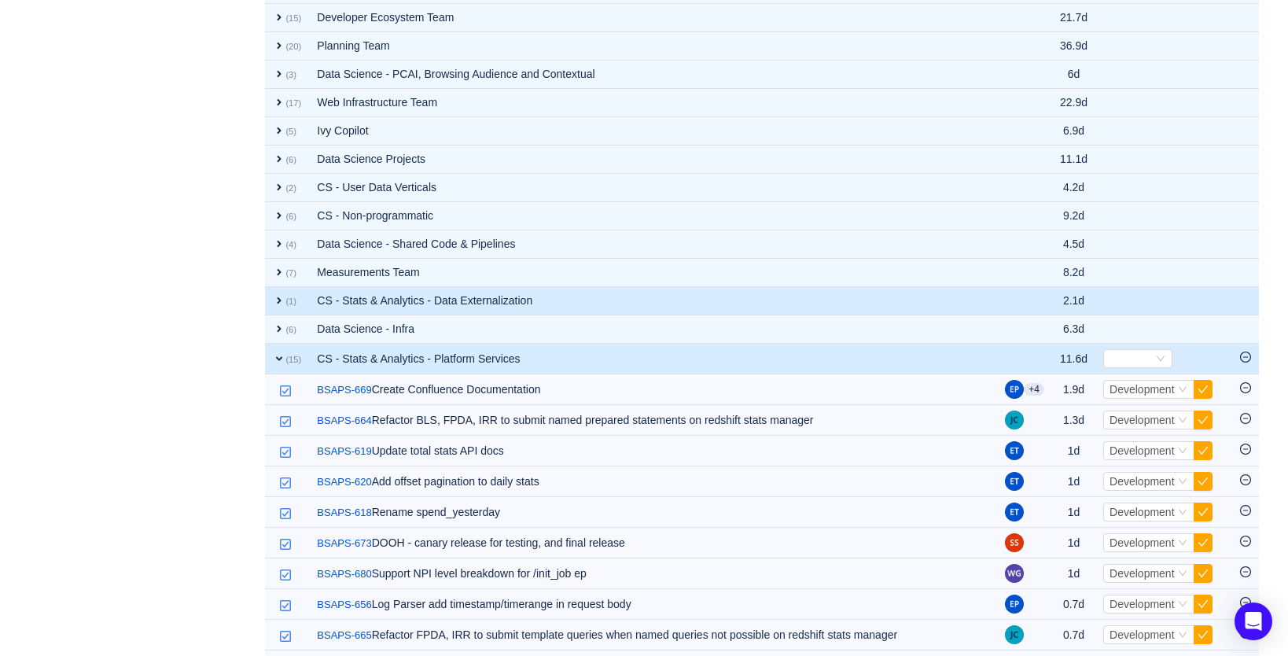
scroll to position [692, 0]
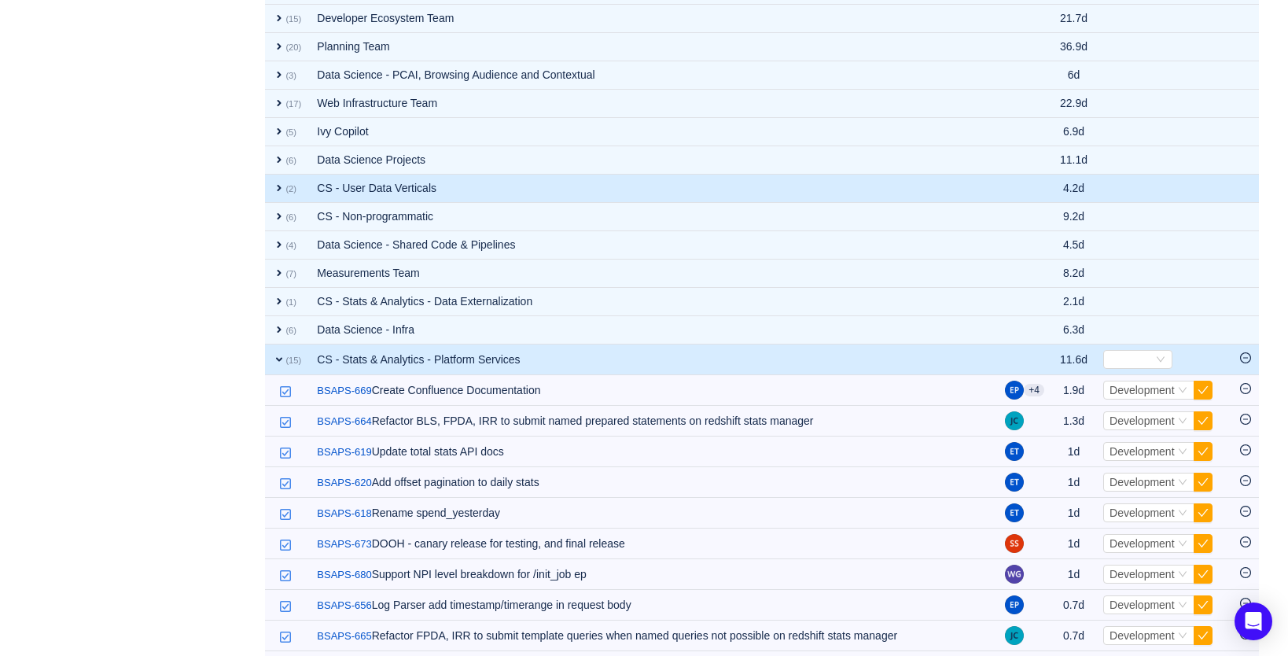
click at [283, 186] on span "expand" at bounding box center [279, 188] width 13 height 13
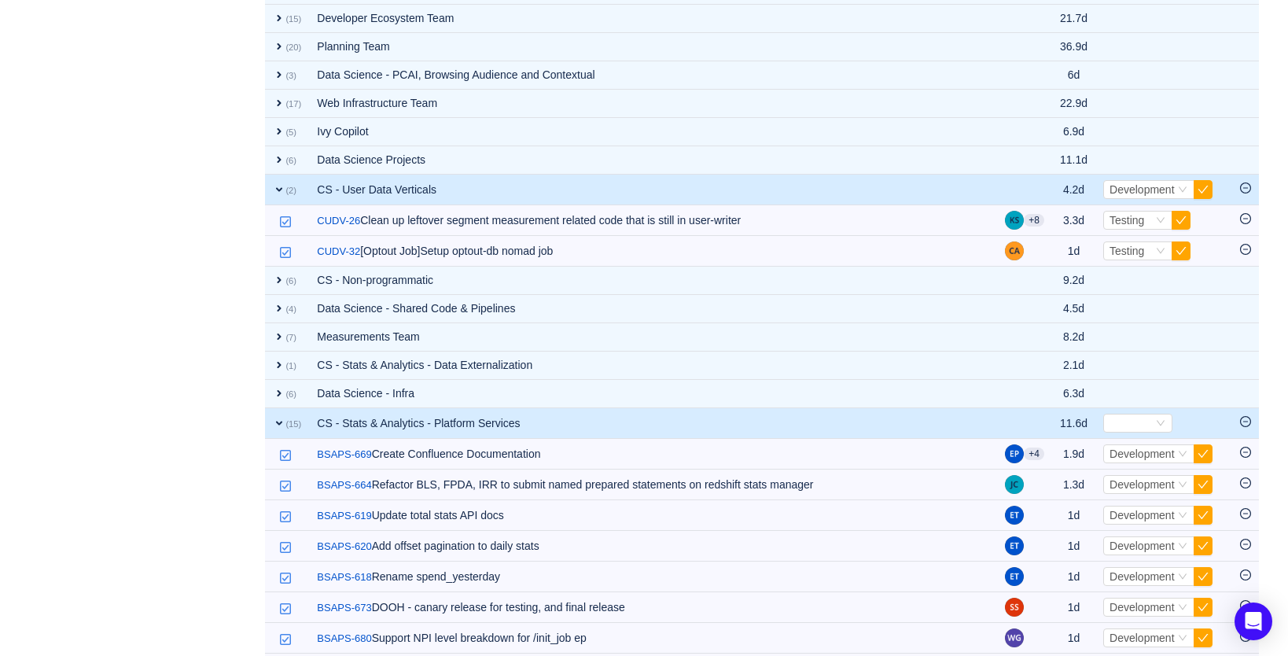
click at [283, 186] on span "expand" at bounding box center [279, 189] width 13 height 13
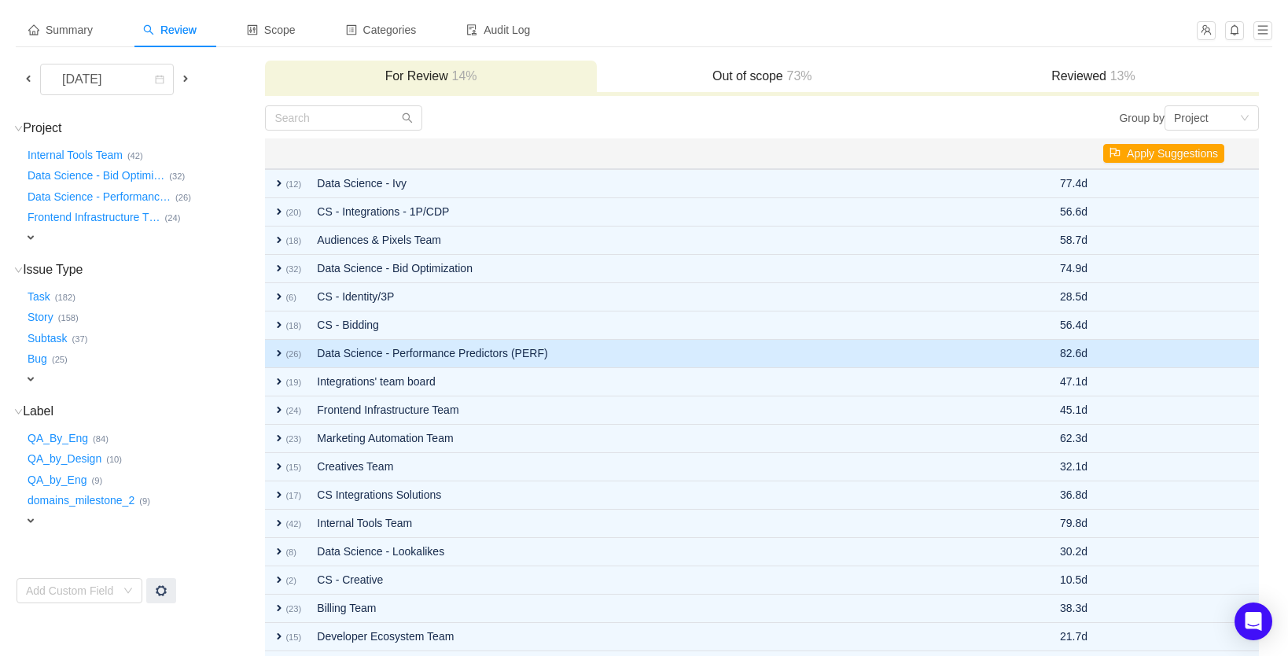
scroll to position [64, 0]
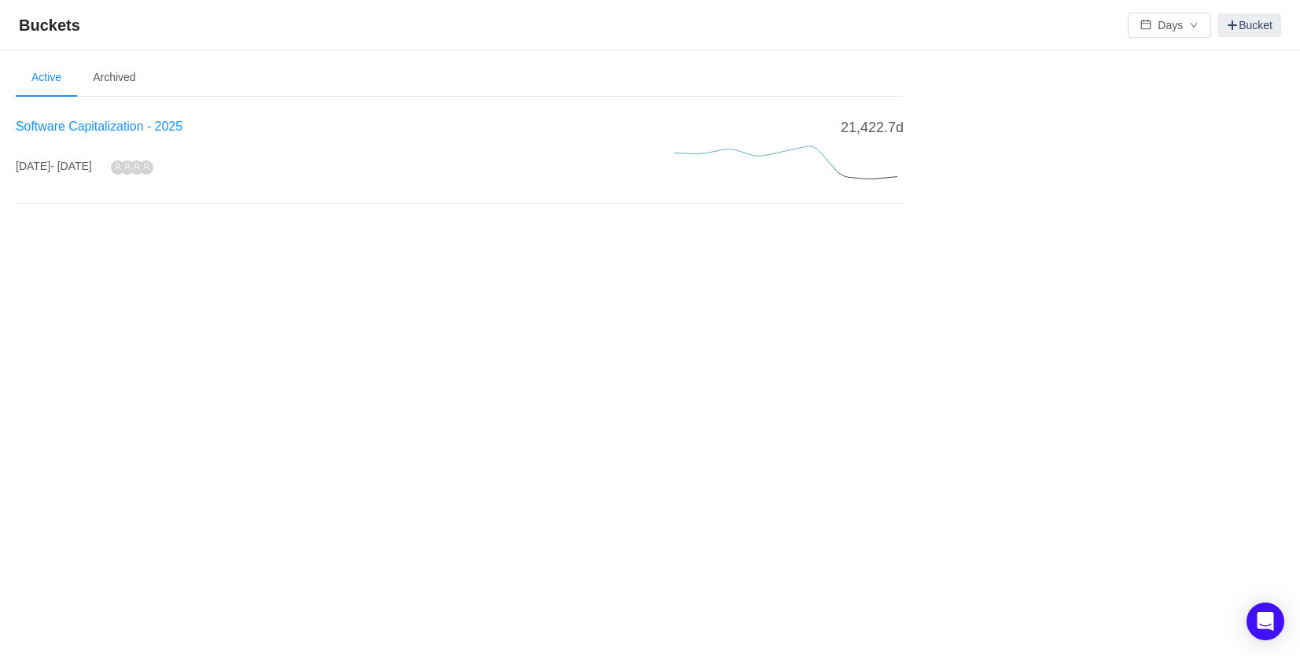
click at [122, 126] on span "Software Capitalization - 2025" at bounding box center [99, 126] width 167 height 13
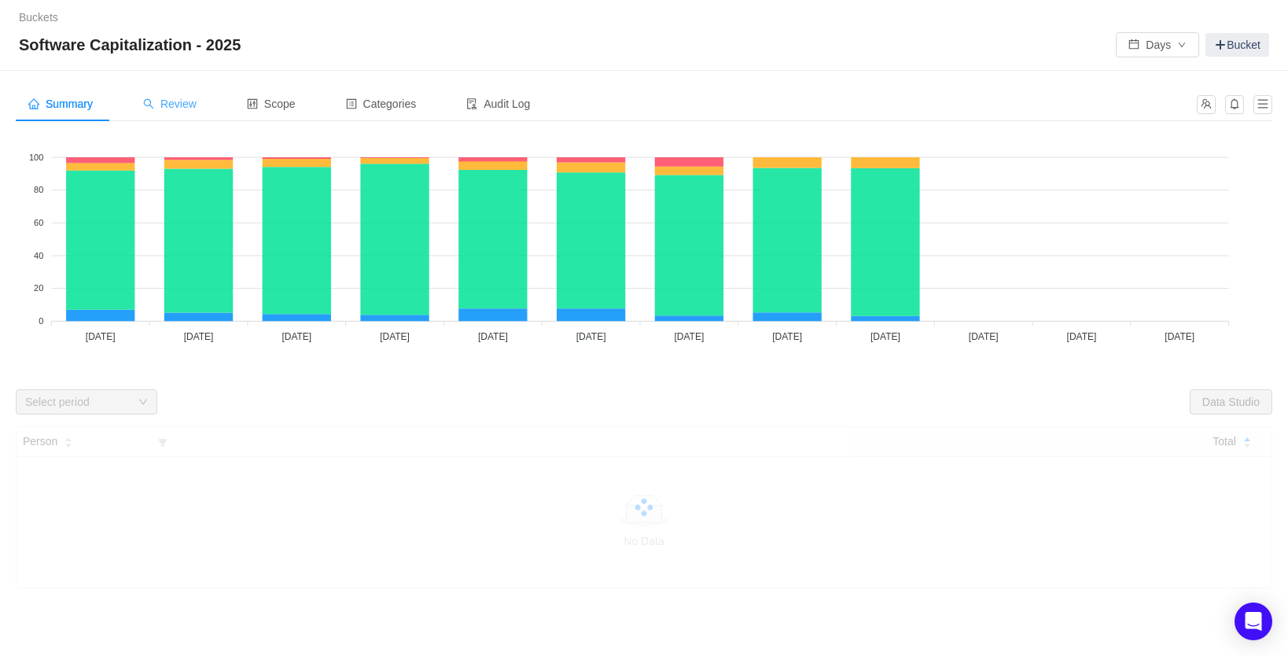
click at [194, 101] on span "Review" at bounding box center [169, 104] width 53 height 13
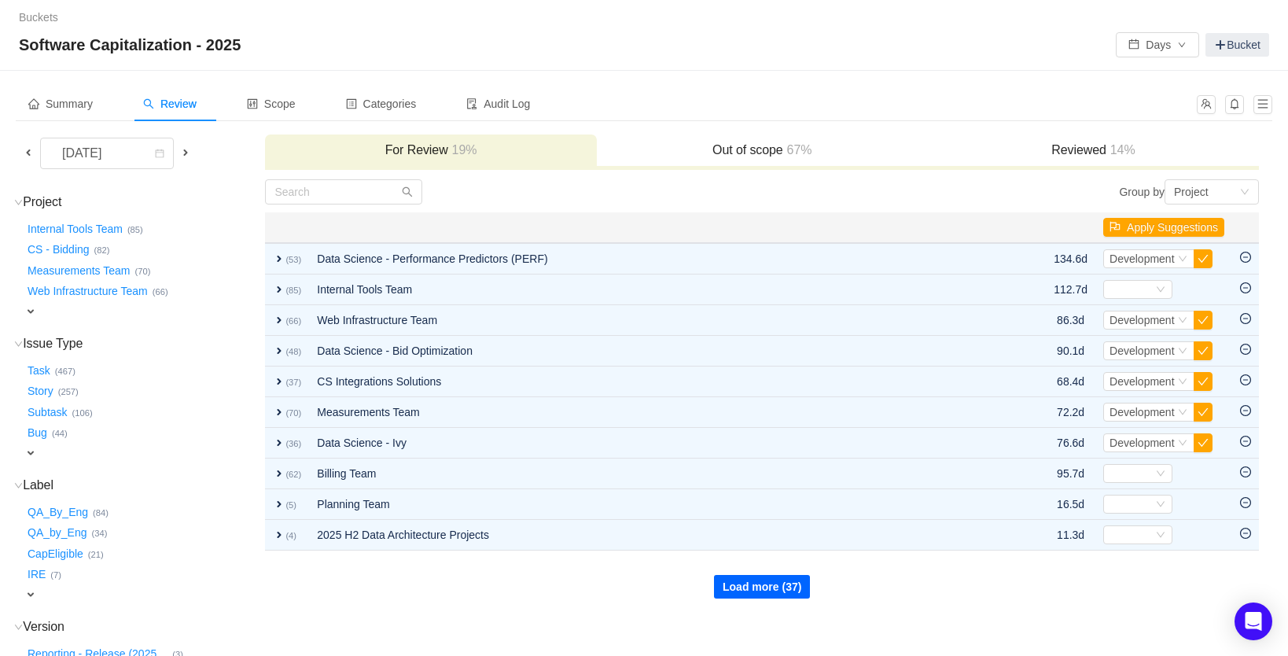
click at [764, 574] on div "Load more (37)" at bounding box center [762, 574] width 992 height 47
click at [768, 582] on button "Load more (37)" at bounding box center [762, 587] width 96 height 24
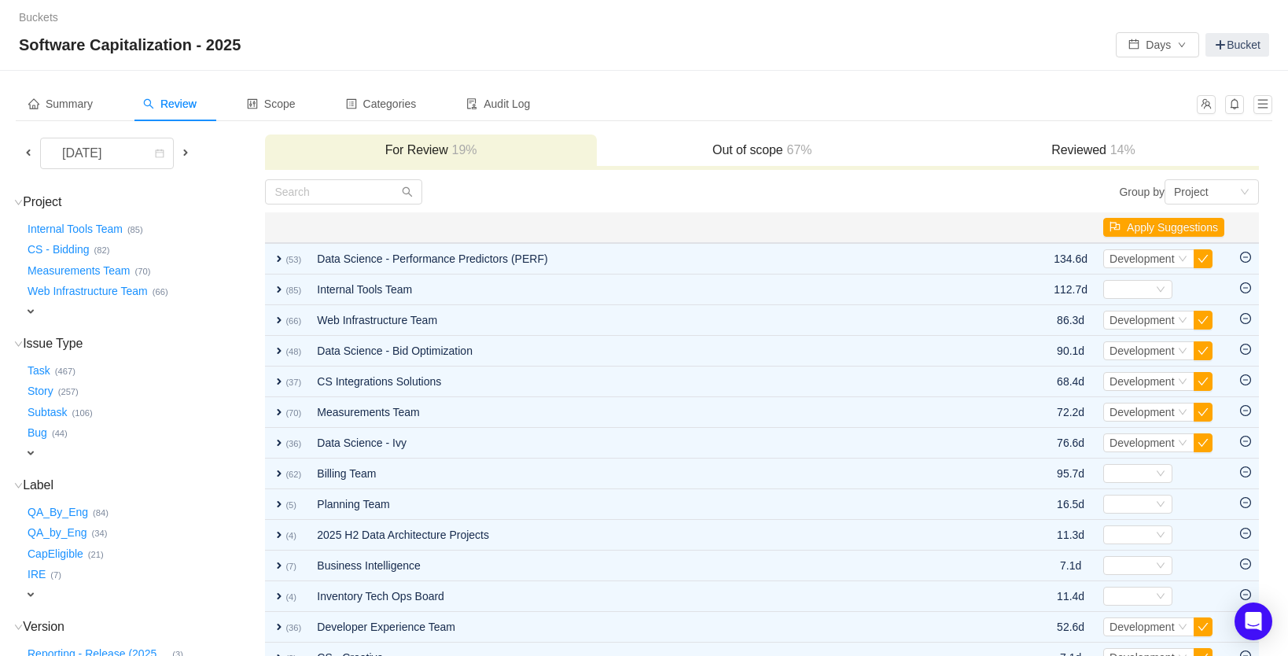
click at [1099, 149] on h3 "Reviewed 14%" at bounding box center [1093, 150] width 315 height 16
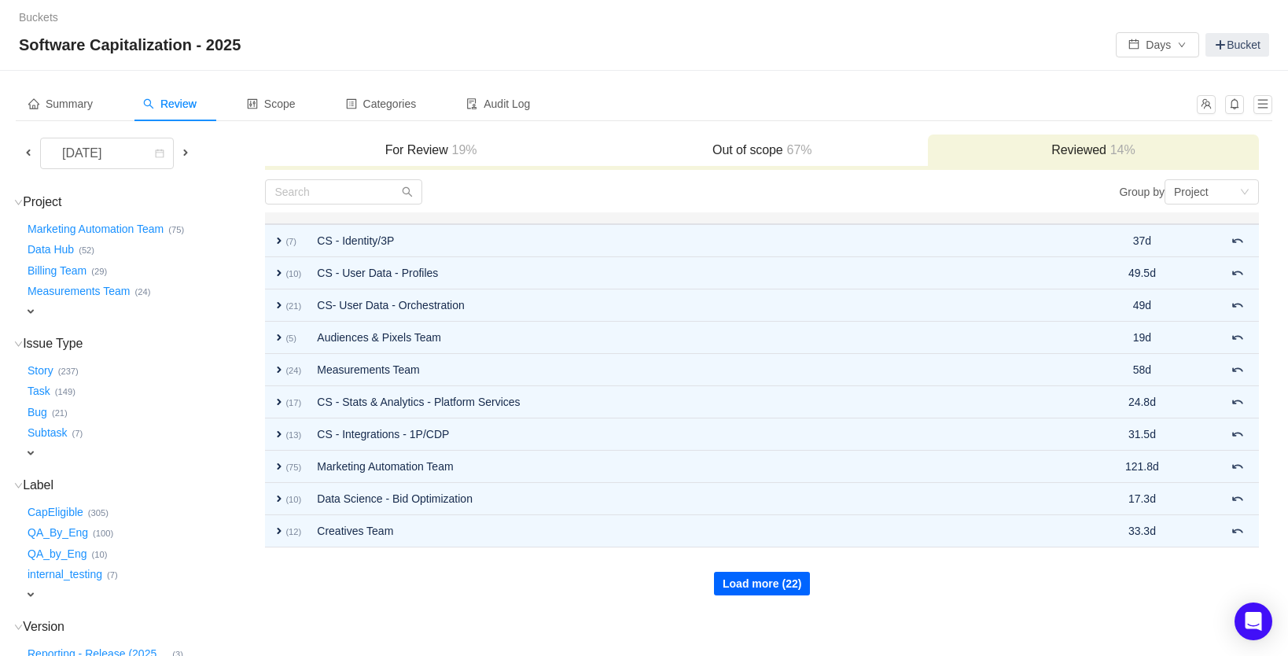
click at [727, 578] on button "Load more (22)" at bounding box center [762, 584] width 96 height 24
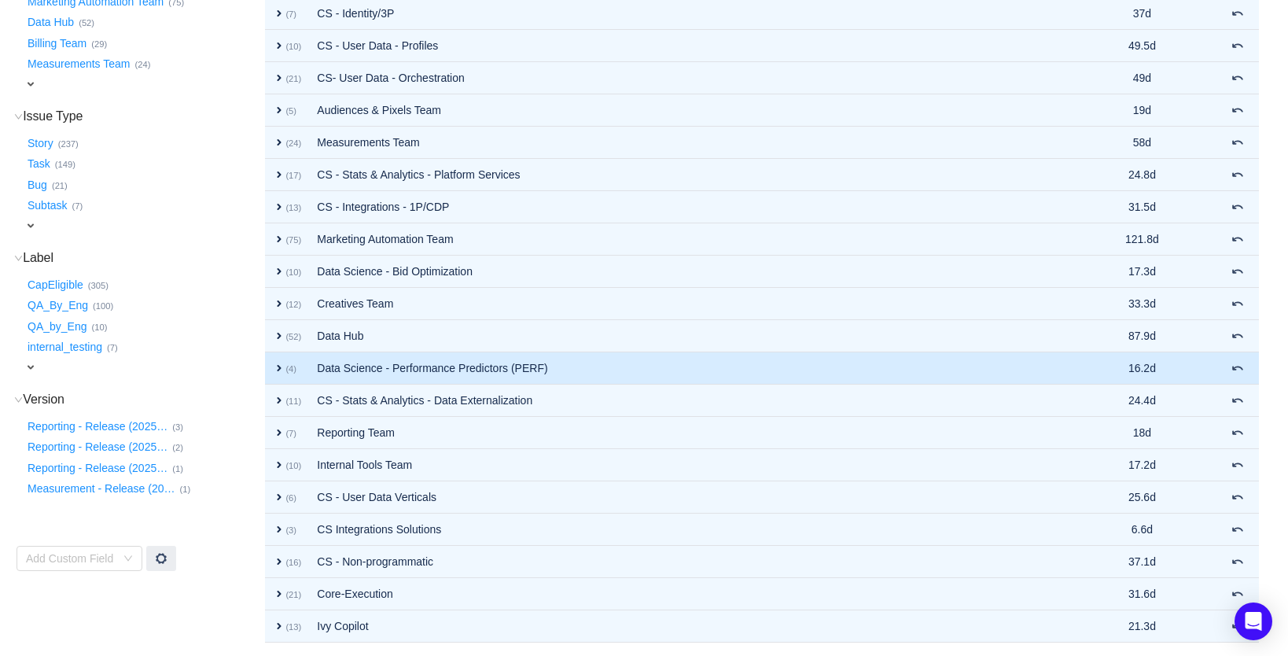
scroll to position [279, 0]
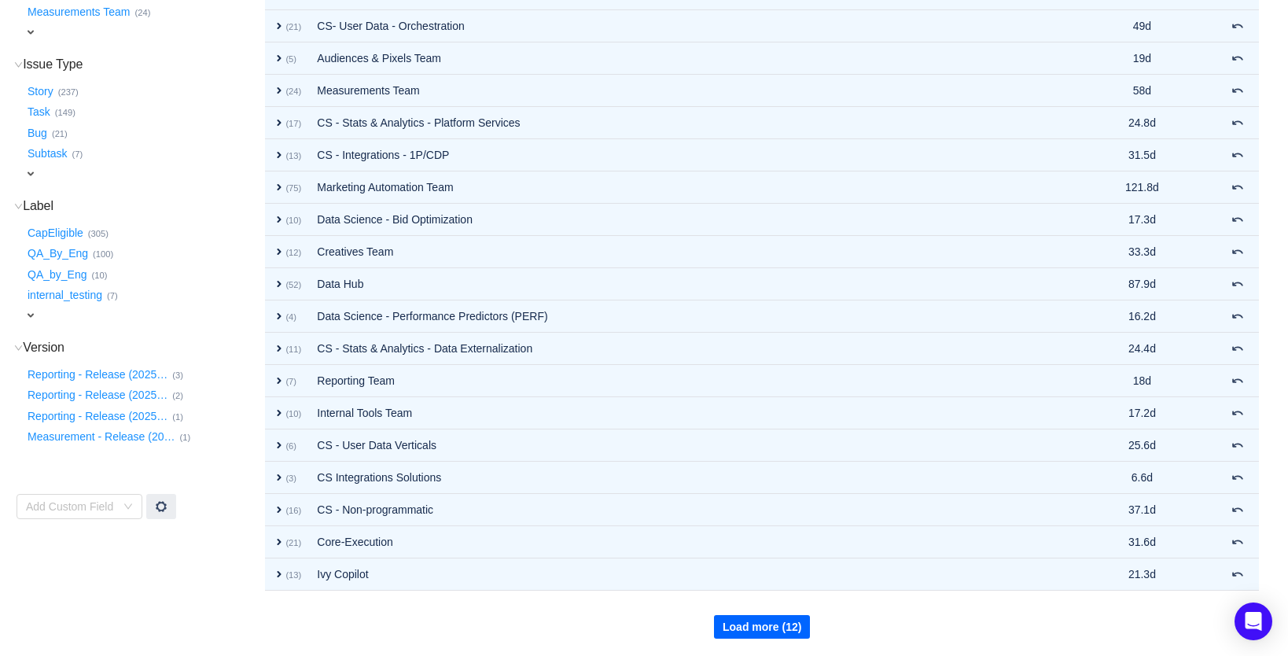
click at [756, 617] on button "Load more (12)" at bounding box center [762, 627] width 96 height 24
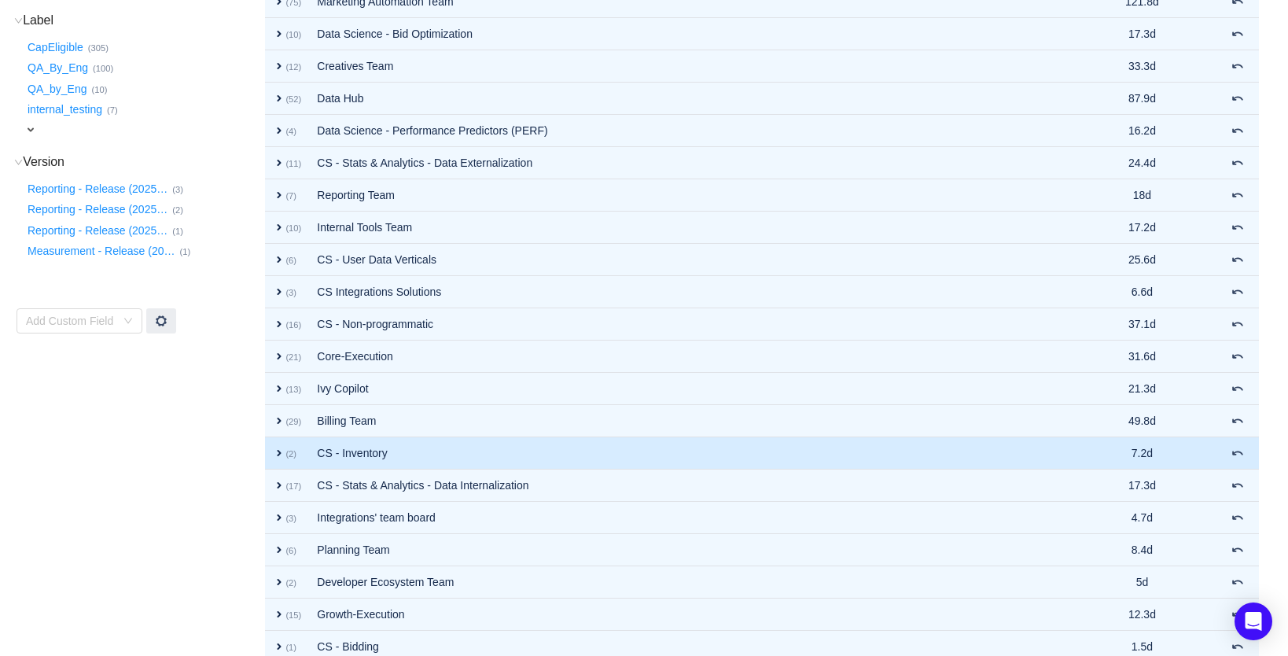
scroll to position [602, 0]
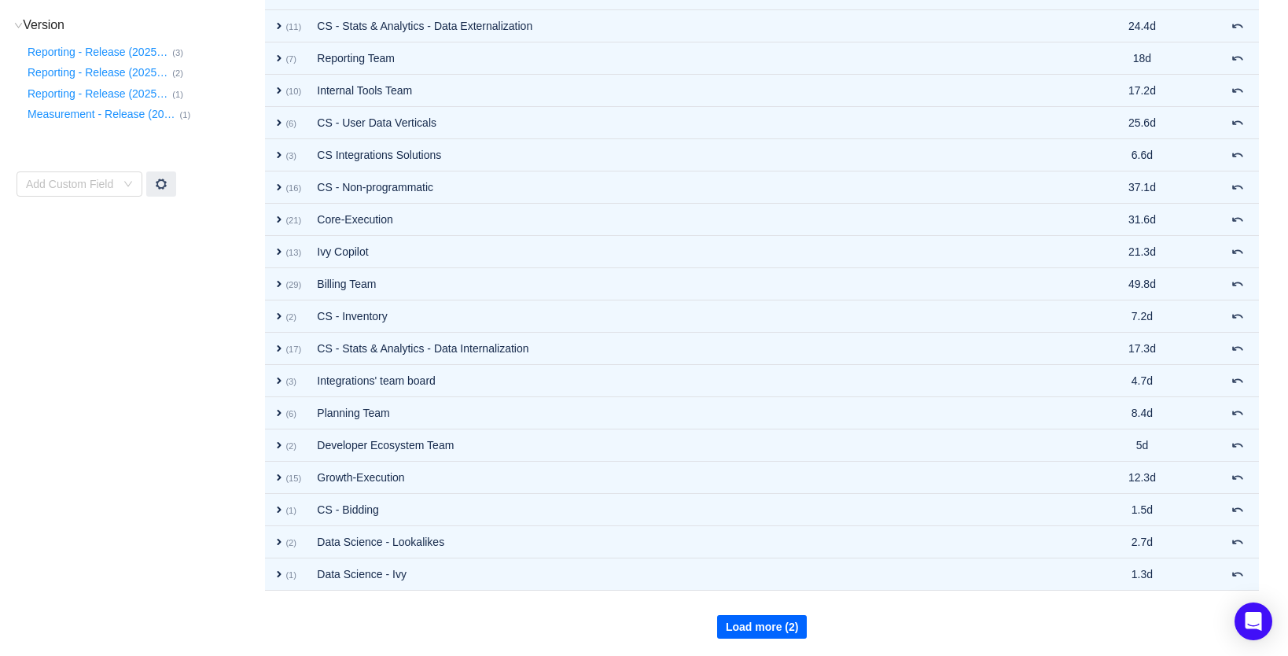
click at [730, 617] on button "Load more (2)" at bounding box center [762, 627] width 90 height 24
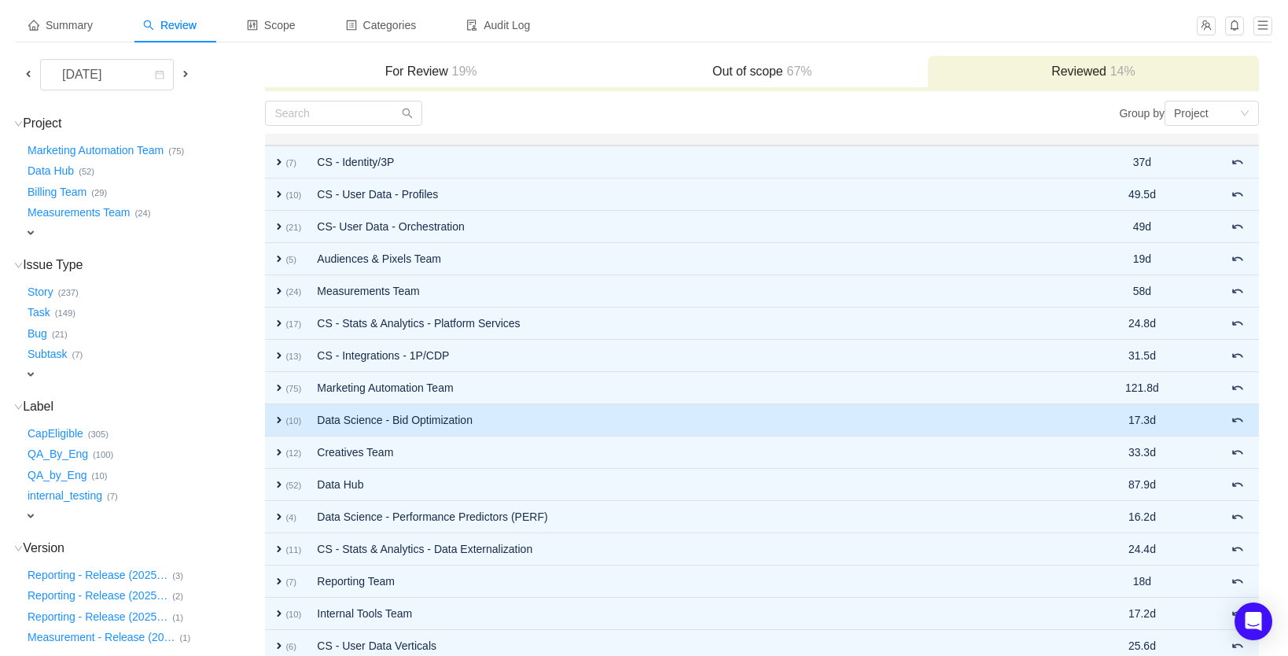
scroll to position [0, 0]
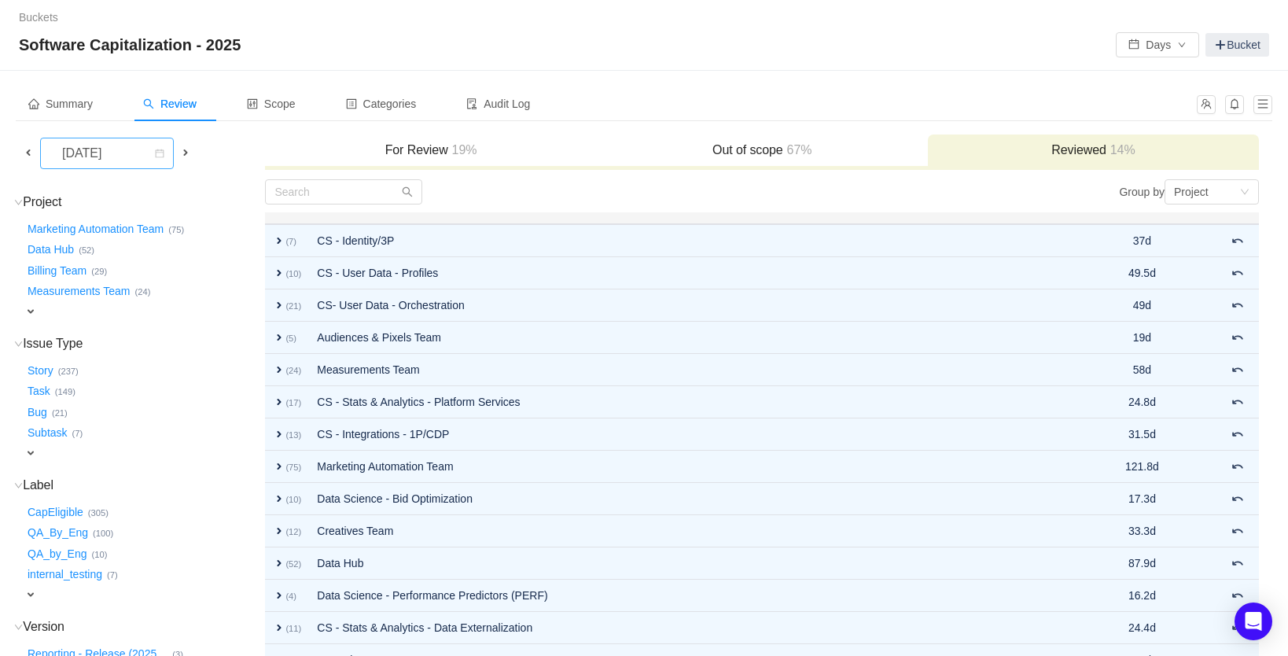
click at [117, 140] on div "[DATE]" at bounding box center [84, 153] width 68 height 30
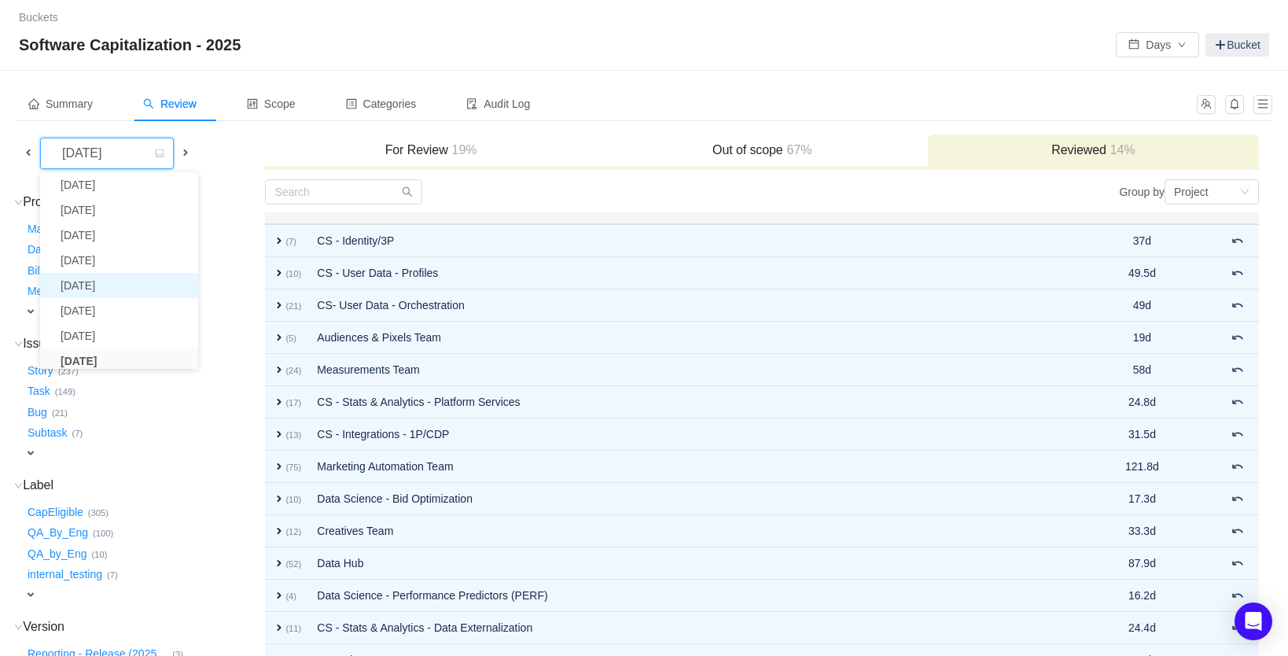
scroll to position [25, 0]
click at [123, 310] on li "[DATE]" at bounding box center [119, 313] width 158 height 25
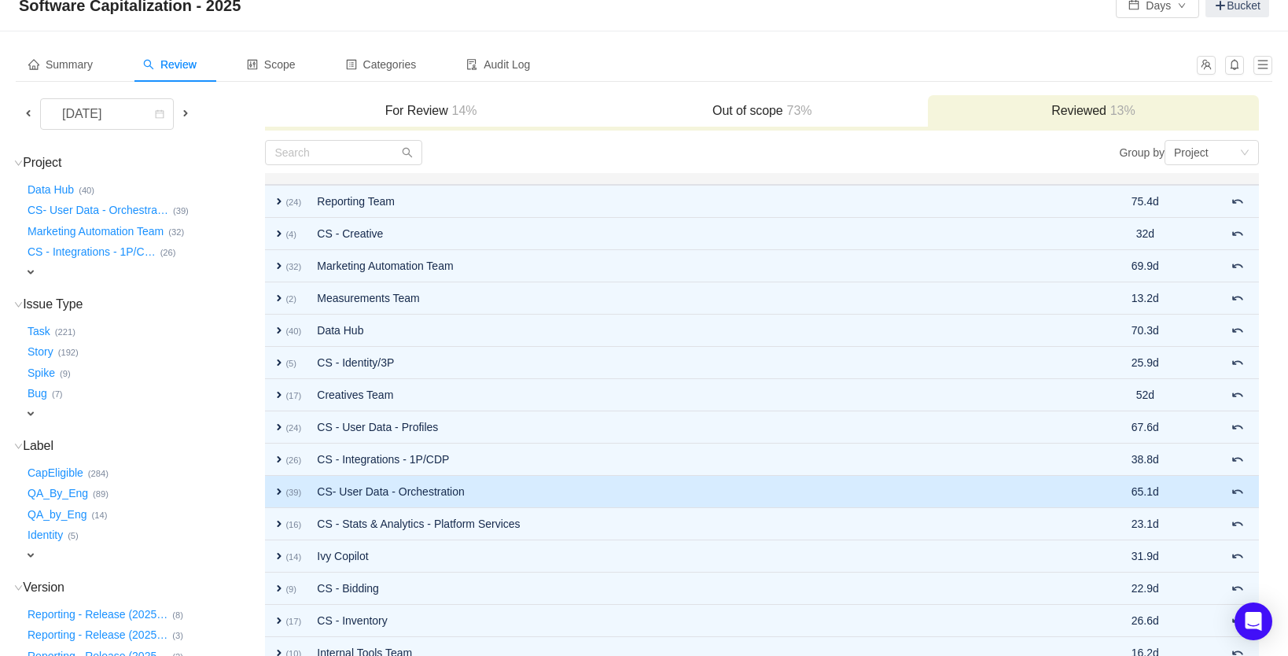
scroll to position [41, 0]
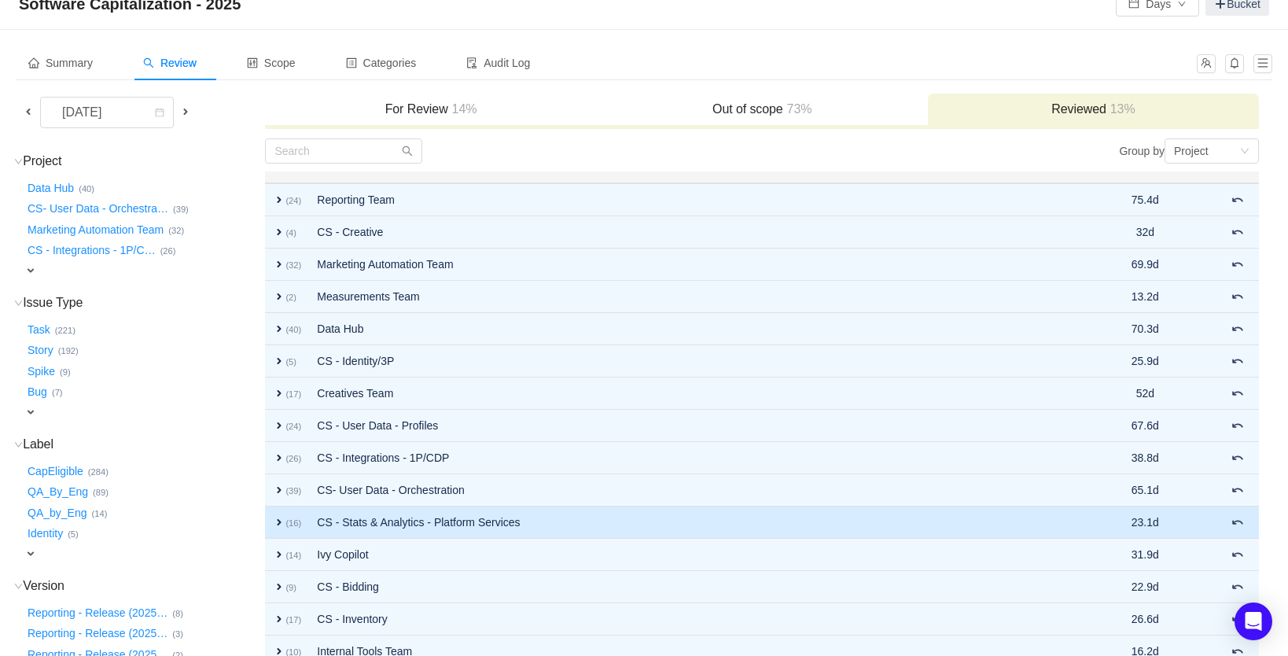
click at [540, 525] on td "CS - Stats & Analytics - Platform Services" at bounding box center [690, 522] width 763 height 32
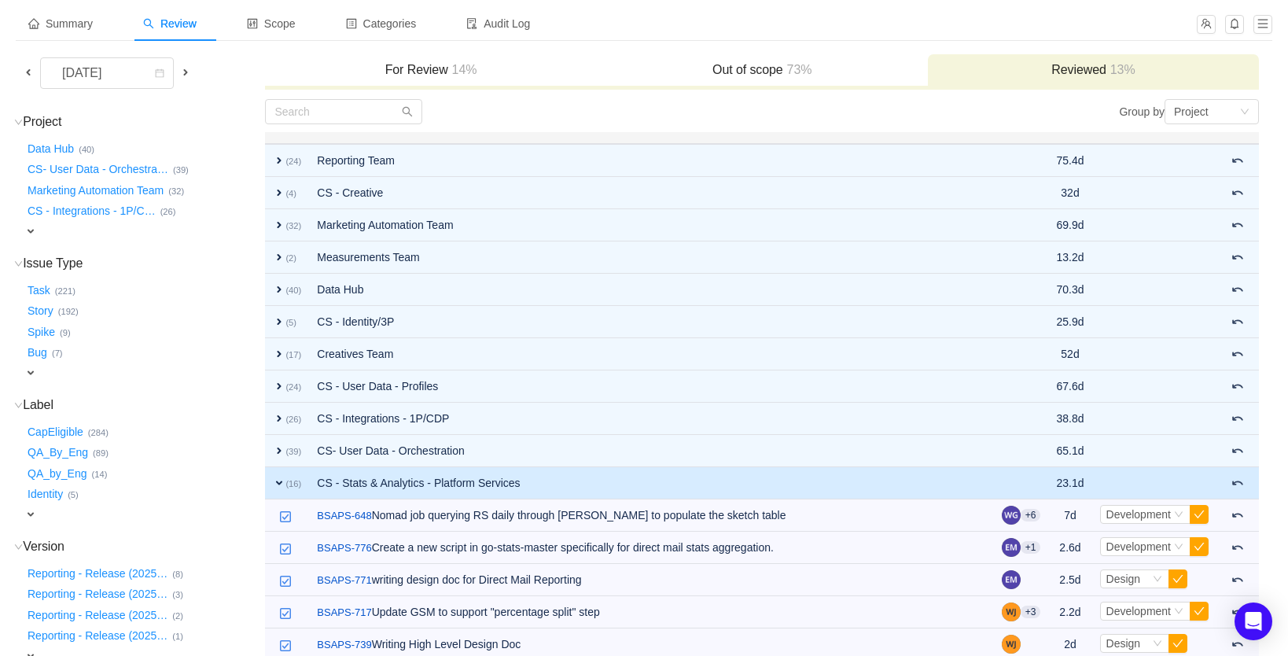
scroll to position [155, 0]
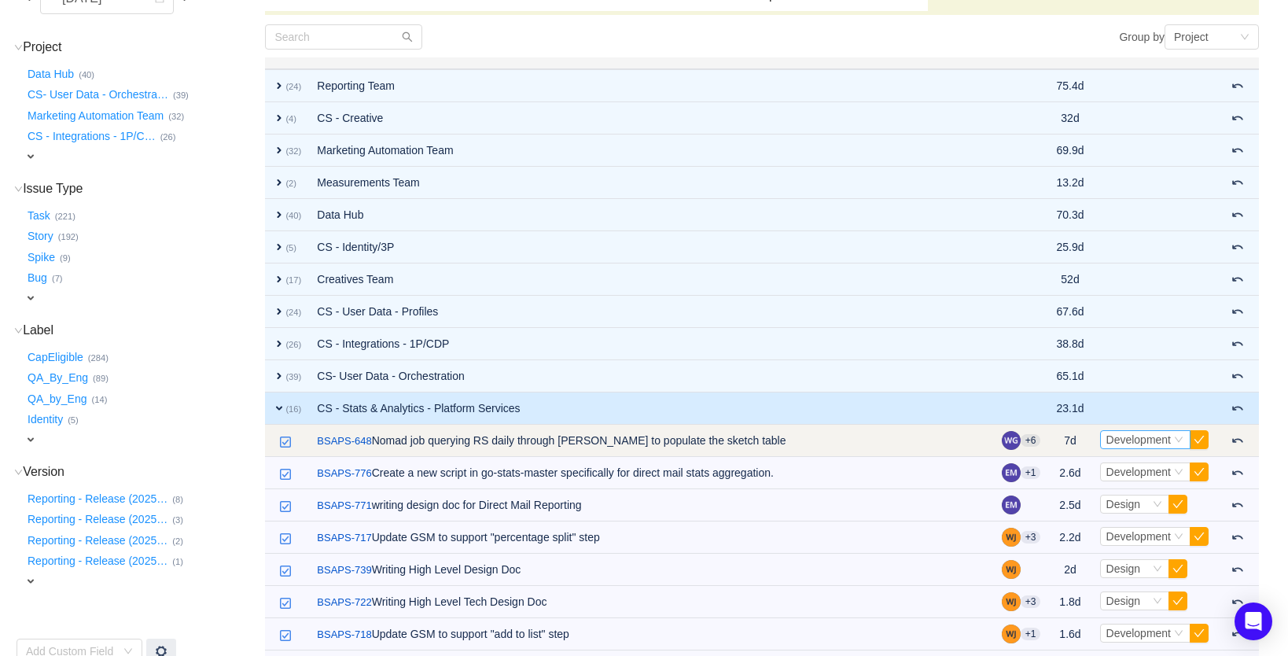
click at [1125, 442] on span "Development" at bounding box center [1138, 439] width 65 height 13
click at [1125, 442] on input at bounding box center [1138, 439] width 65 height 17
click at [1248, 439] on body "Buckets / / Software Capitalization - 2025 Days Bucket Summary Review Scope Cat…" at bounding box center [644, 173] width 1288 height 656
click at [1240, 443] on span at bounding box center [1238, 440] width 13 height 13
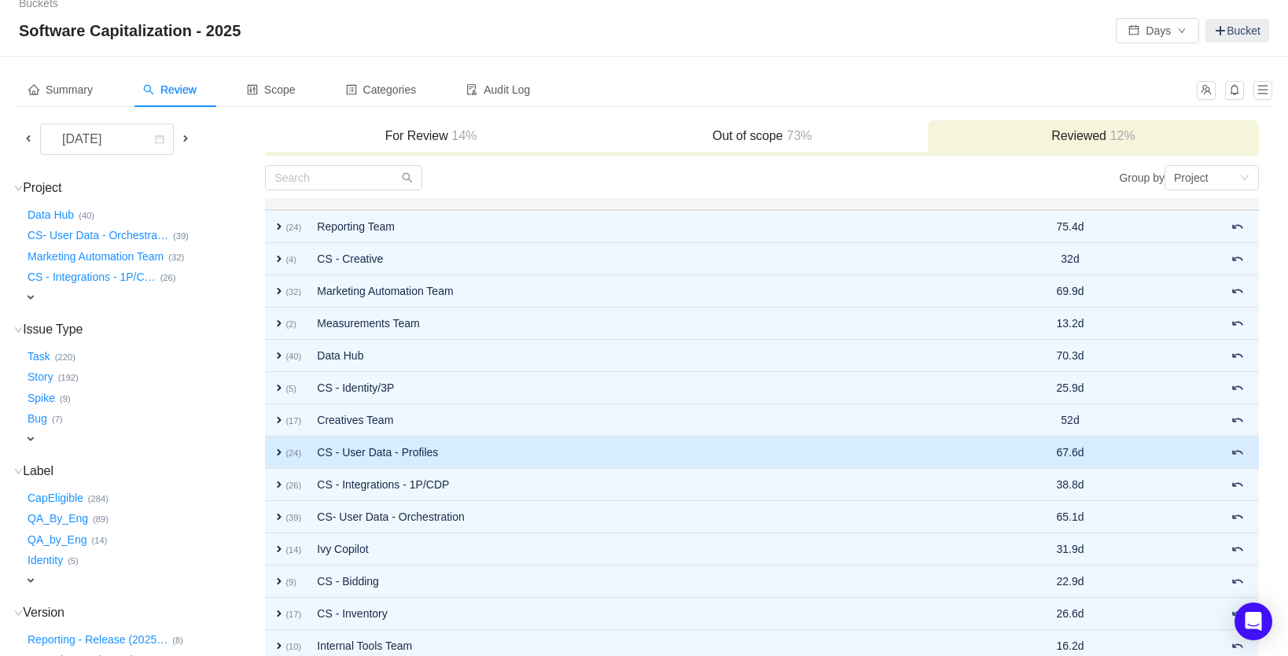
scroll to position [0, 0]
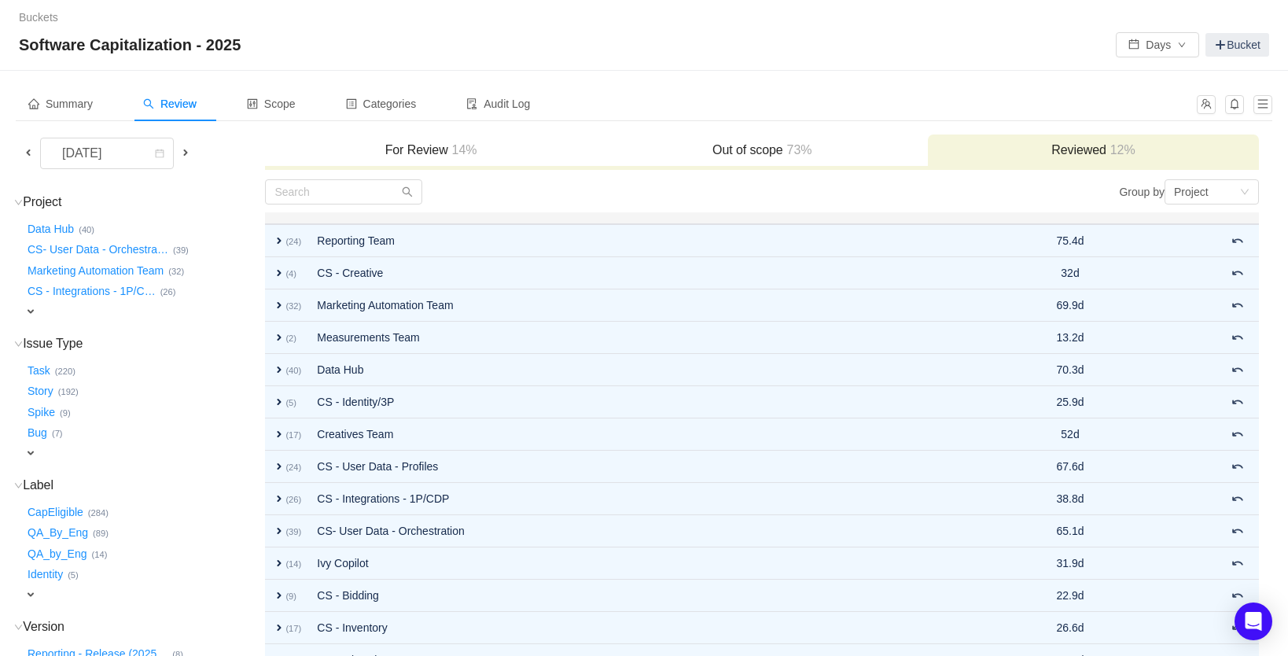
click at [394, 143] on h3 "For Review 14%" at bounding box center [430, 150] width 315 height 16
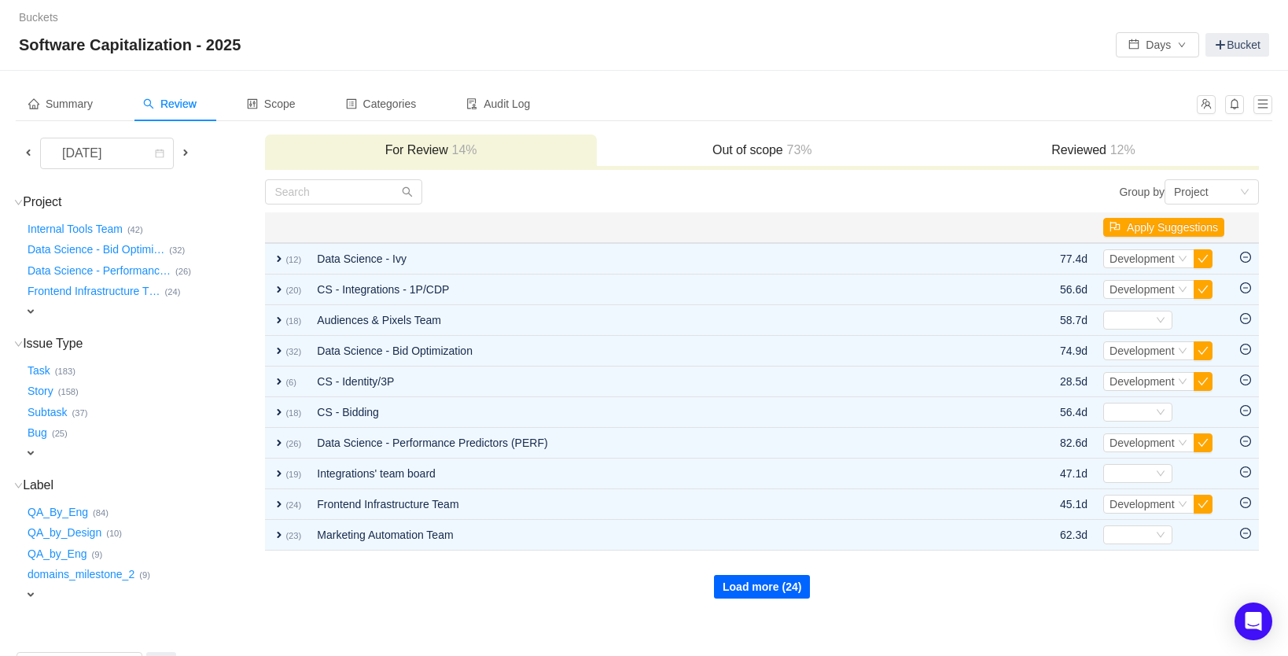
click at [764, 594] on button "Load more (24)" at bounding box center [762, 587] width 96 height 24
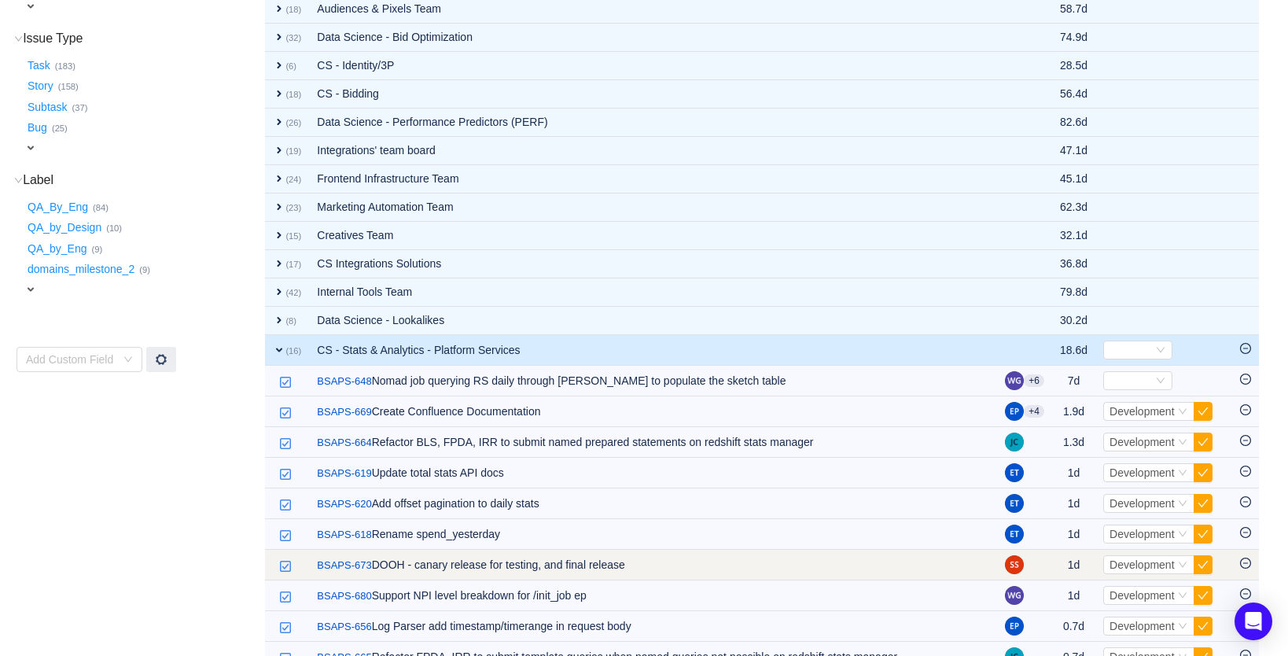
scroll to position [315, 0]
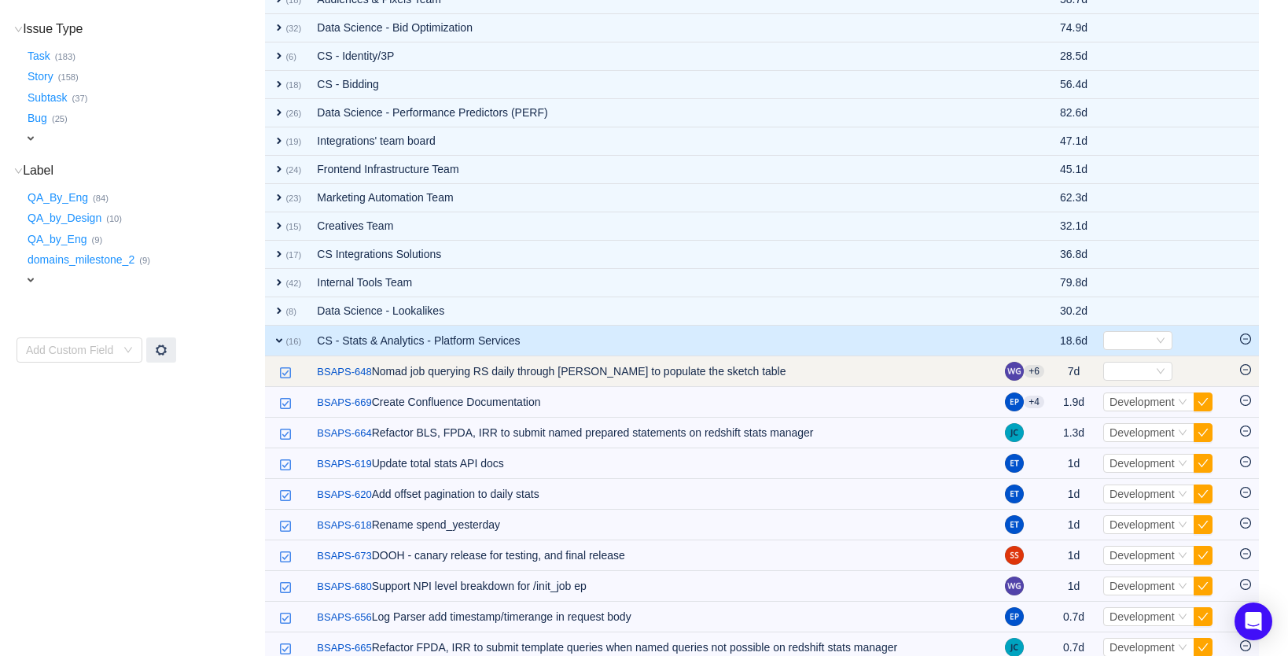
click at [1245, 370] on icon "icon: minus-circle" at bounding box center [1245, 369] width 5 height 1
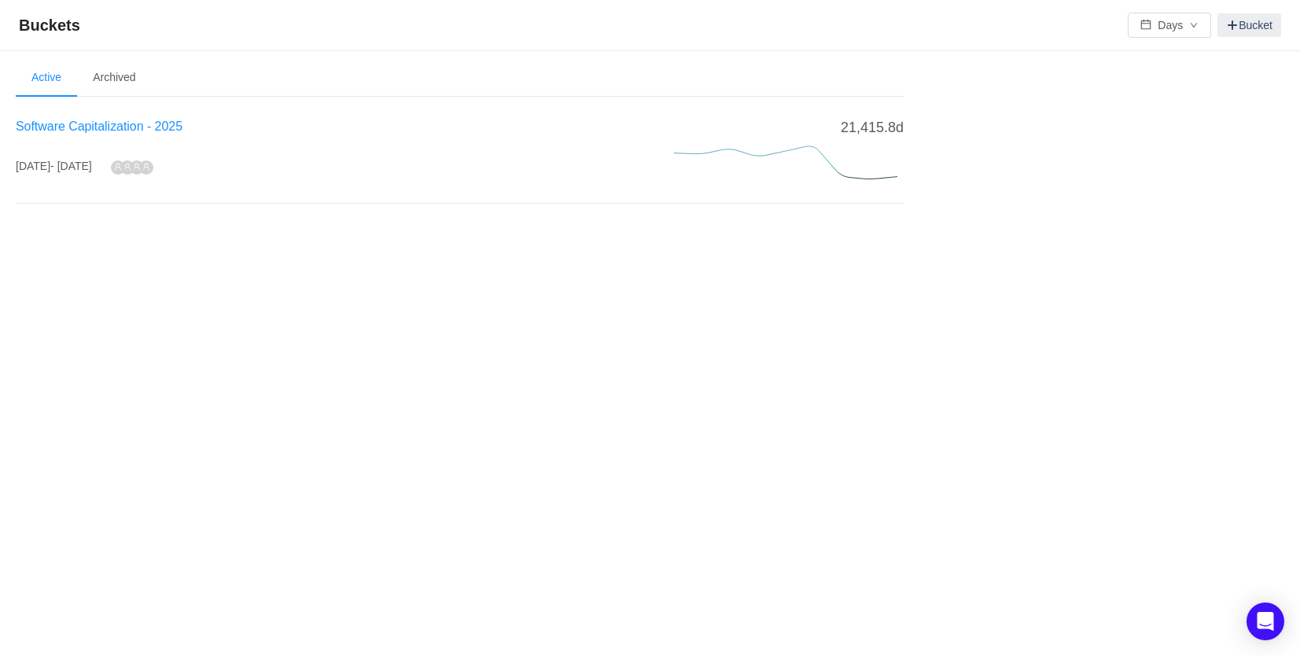
click at [65, 132] on span "Software Capitalization - 2025" at bounding box center [99, 126] width 167 height 13
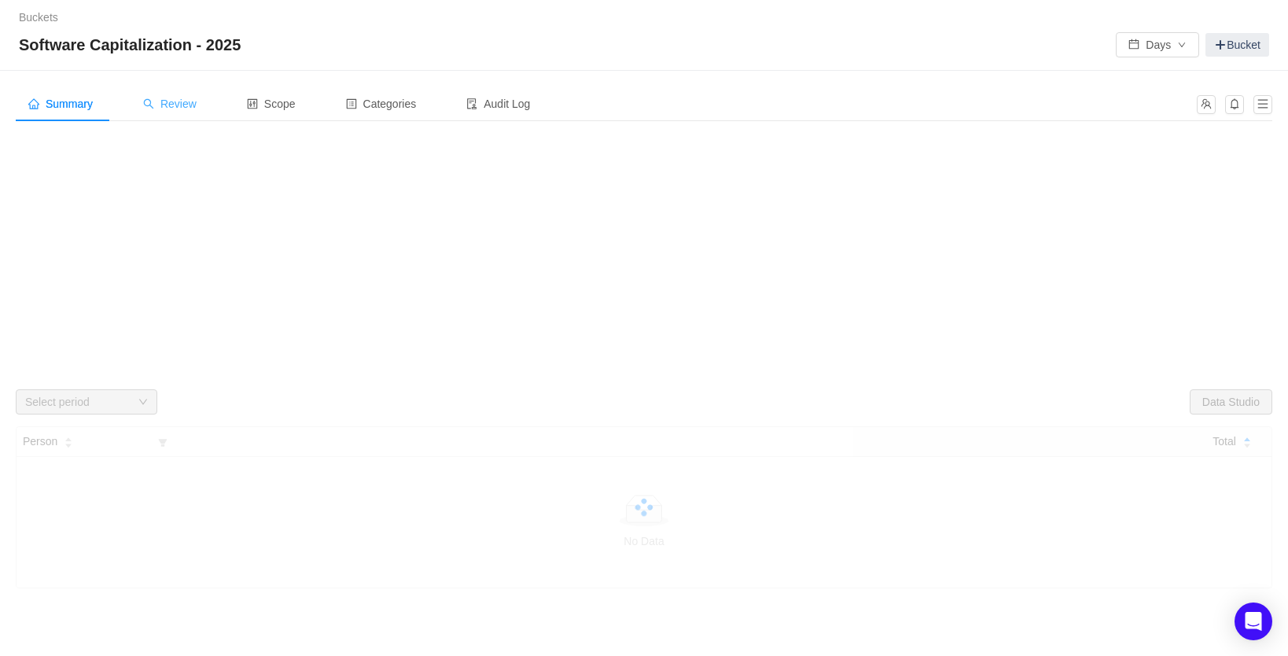
click at [163, 110] on span "Review" at bounding box center [169, 104] width 53 height 13
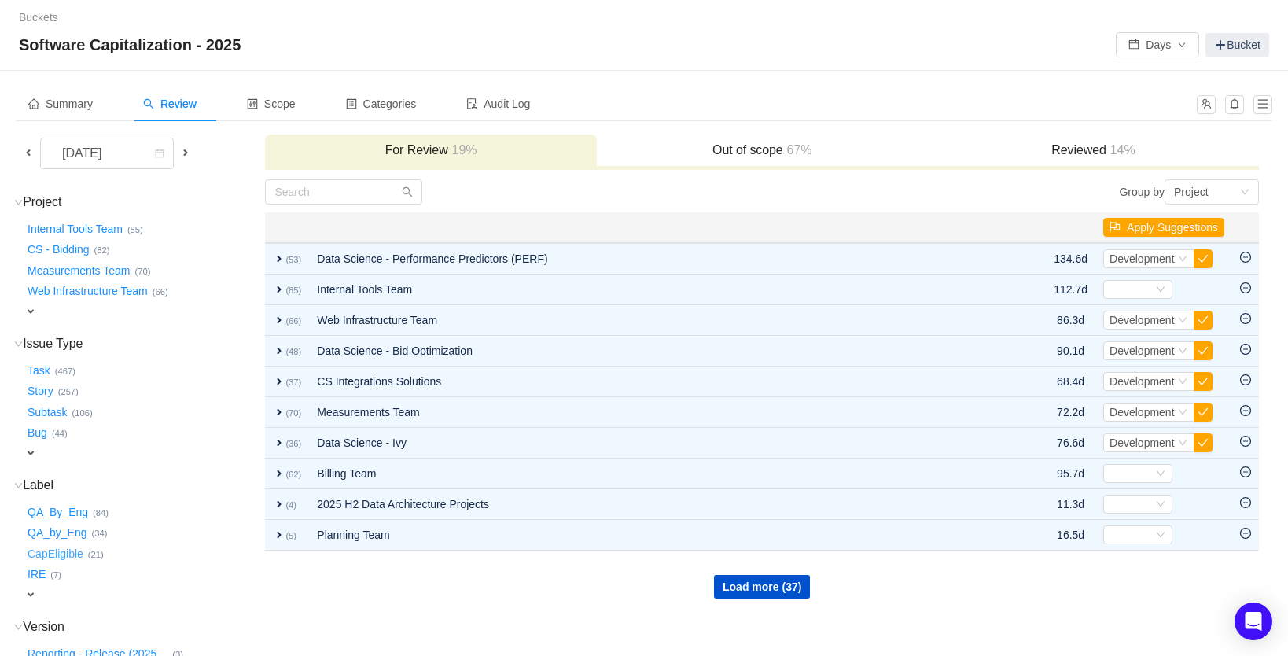
click at [72, 547] on button "CapEligible …" at bounding box center [56, 553] width 64 height 25
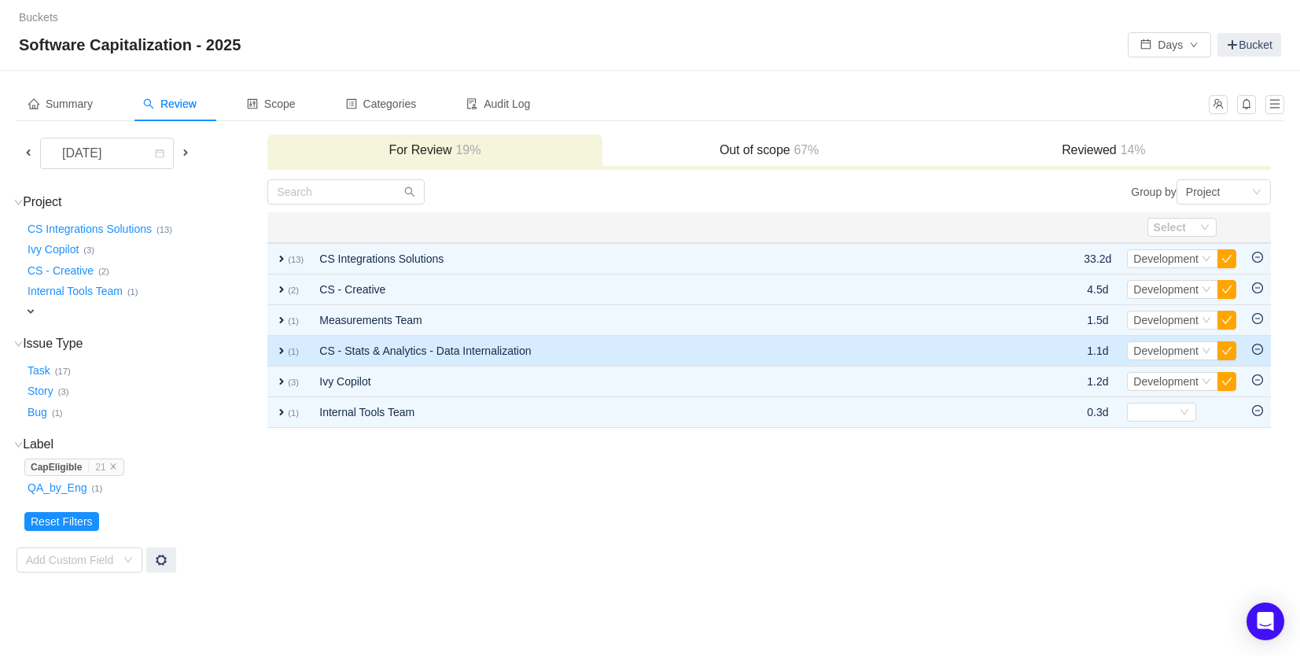
click at [278, 349] on span "expand" at bounding box center [281, 350] width 13 height 13
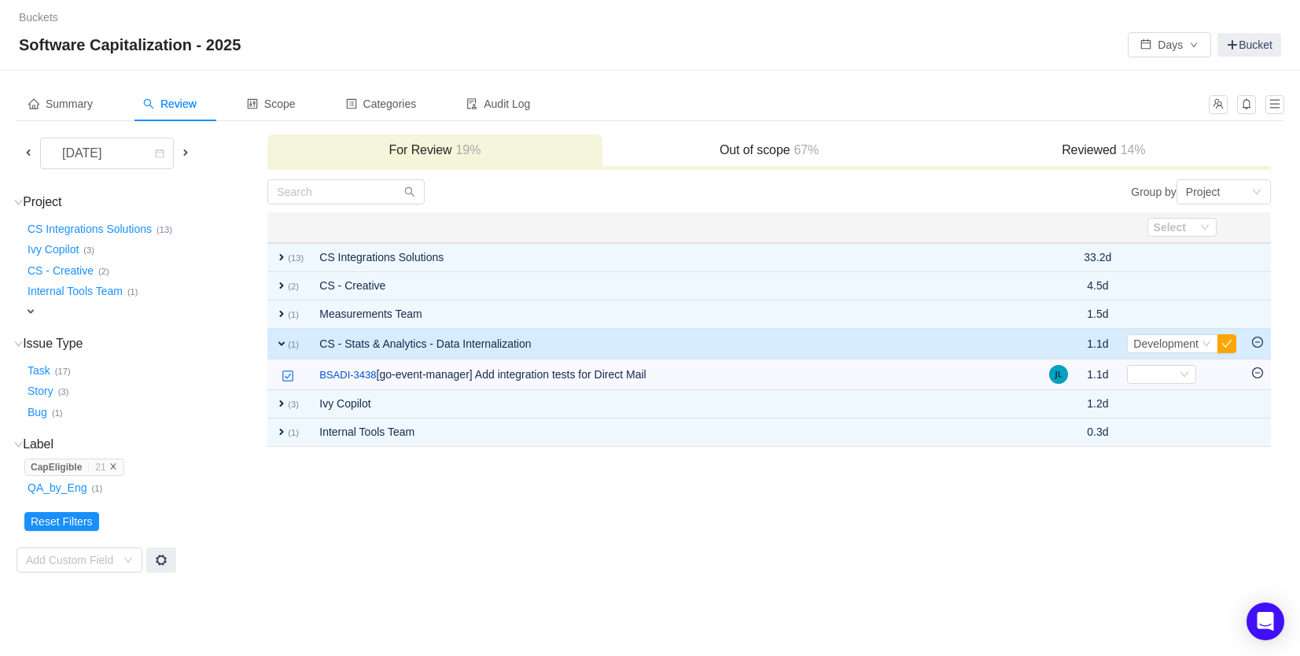
click at [117, 462] on icon "icon: close" at bounding box center [113, 466] width 8 height 8
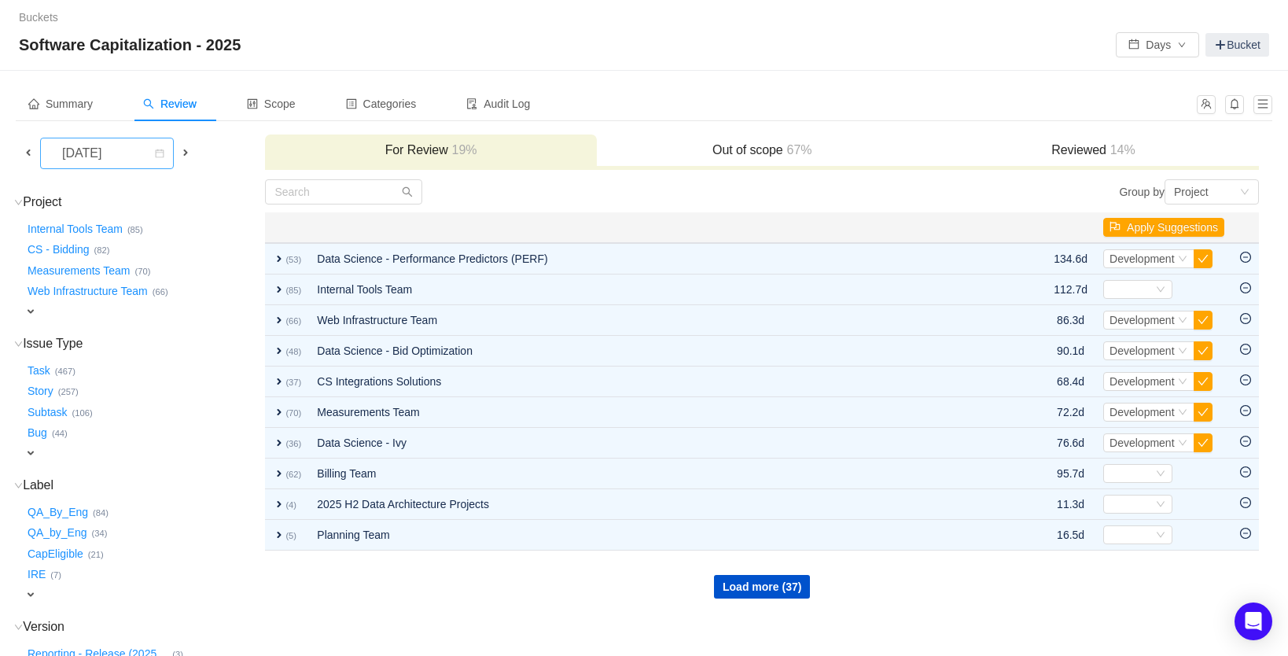
click at [117, 153] on div "[DATE]" at bounding box center [84, 153] width 68 height 30
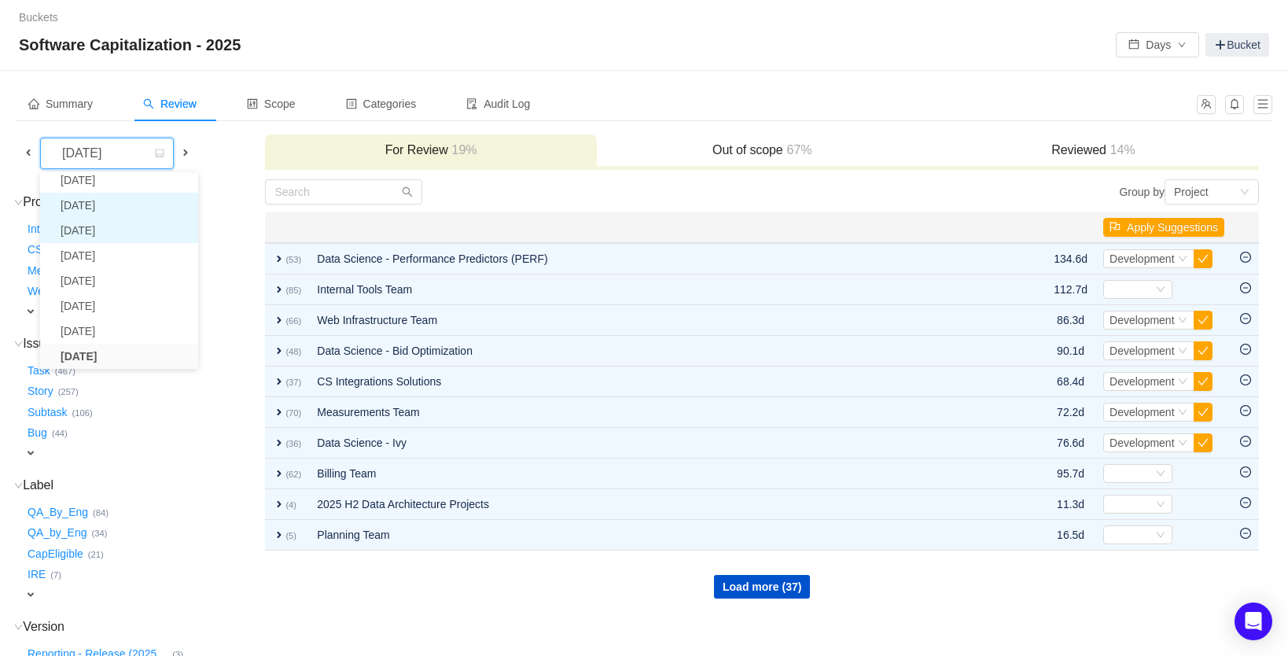
scroll to position [28, 0]
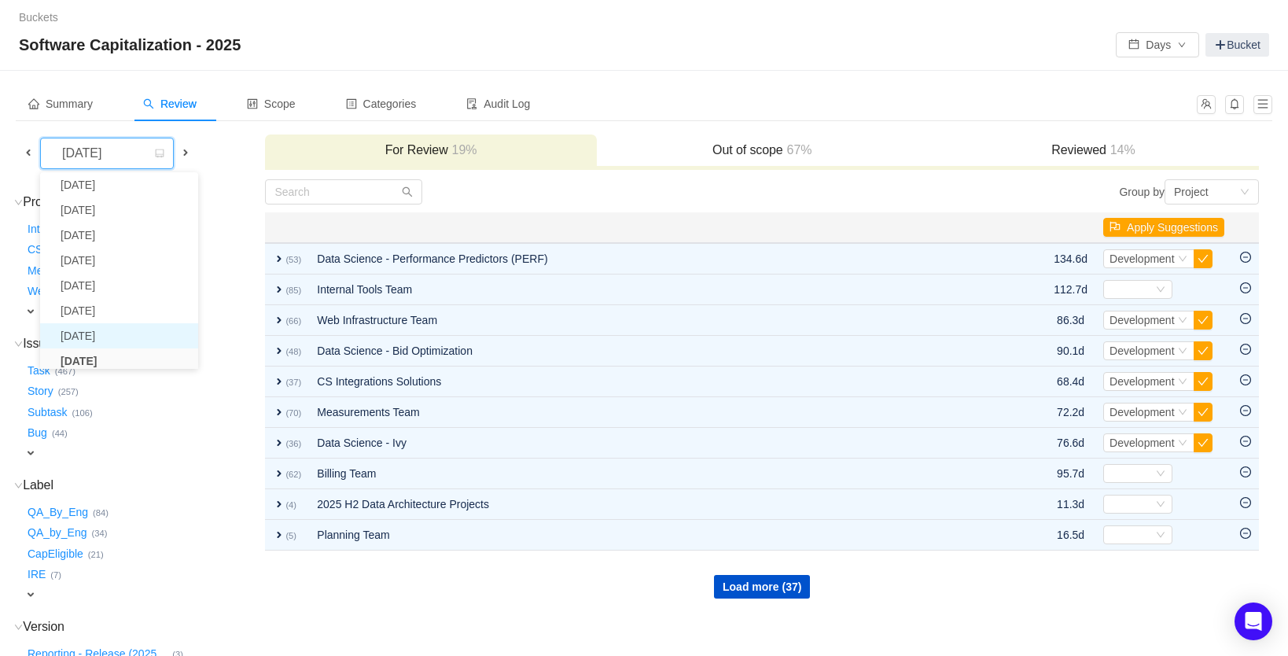
click at [123, 333] on li "[DATE]" at bounding box center [119, 335] width 158 height 25
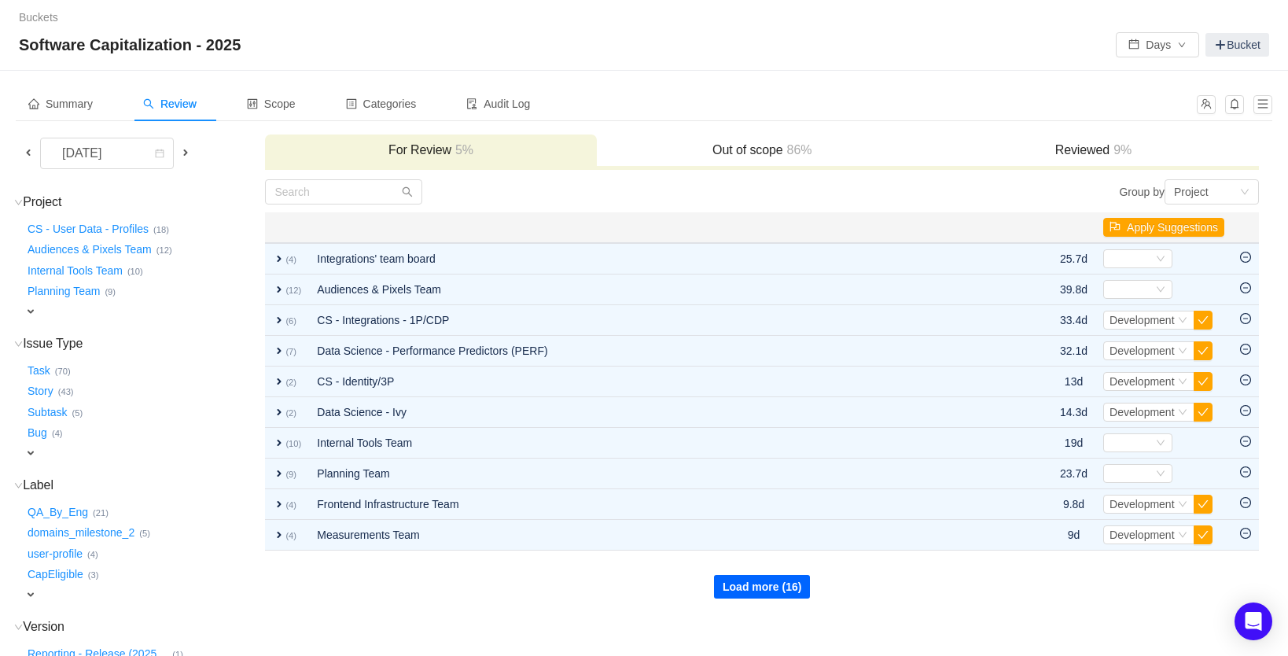
click at [752, 586] on button "Load more (16)" at bounding box center [762, 587] width 96 height 24
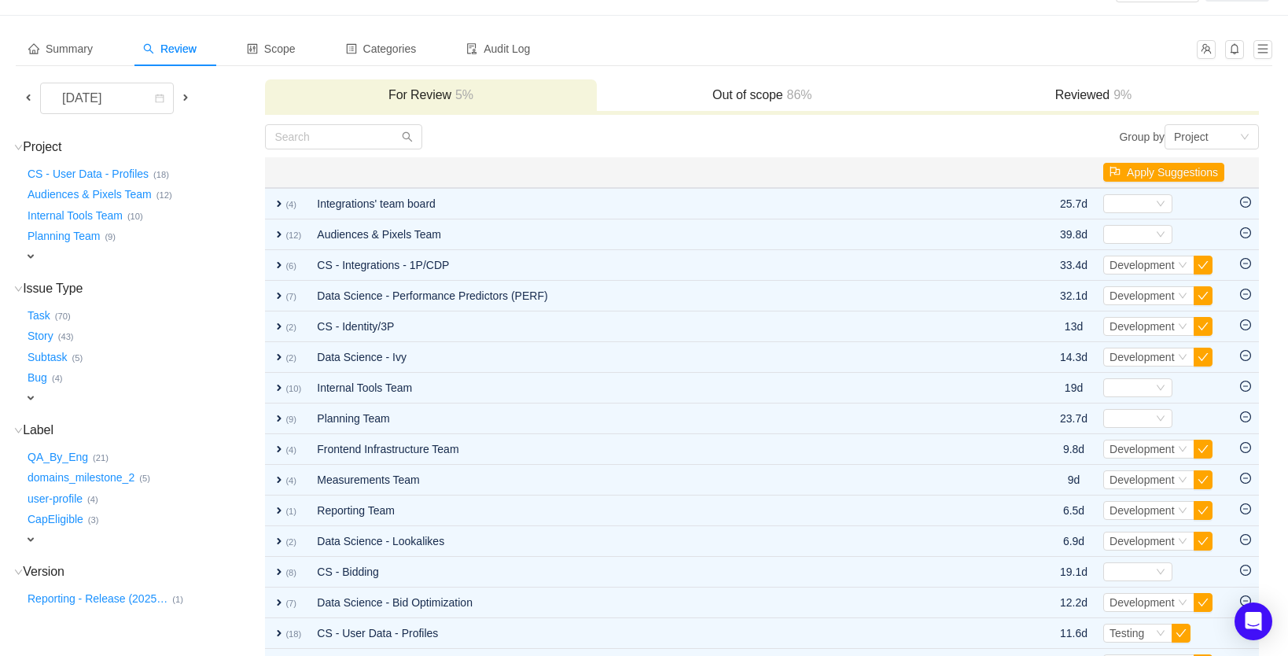
scroll to position [267, 0]
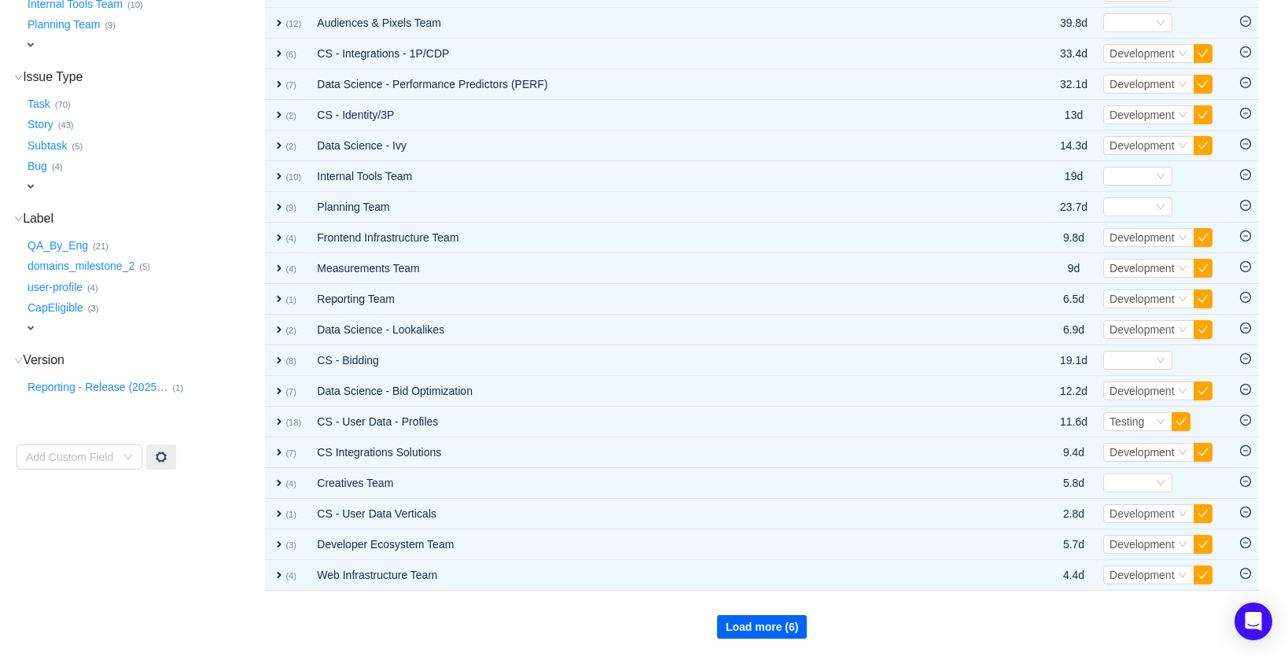
click at [758, 628] on button "Load more (6)" at bounding box center [762, 627] width 90 height 24
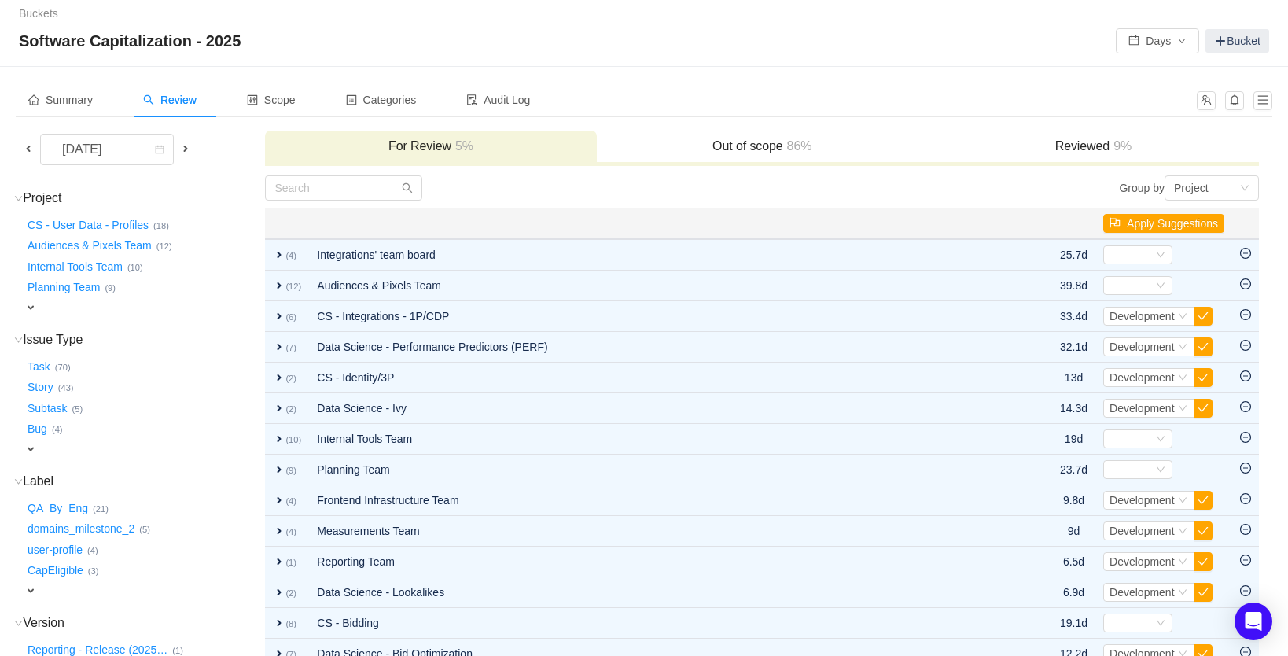
scroll to position [0, 0]
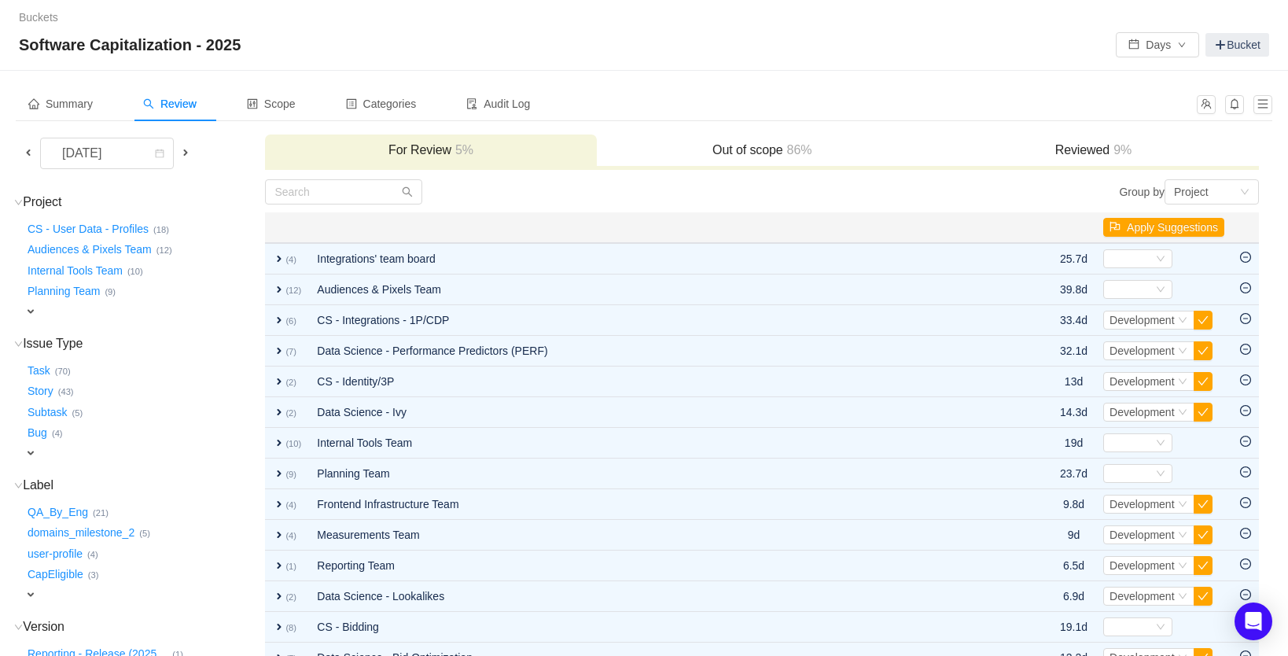
click at [1091, 153] on h3 "Reviewed 9%" at bounding box center [1093, 150] width 315 height 16
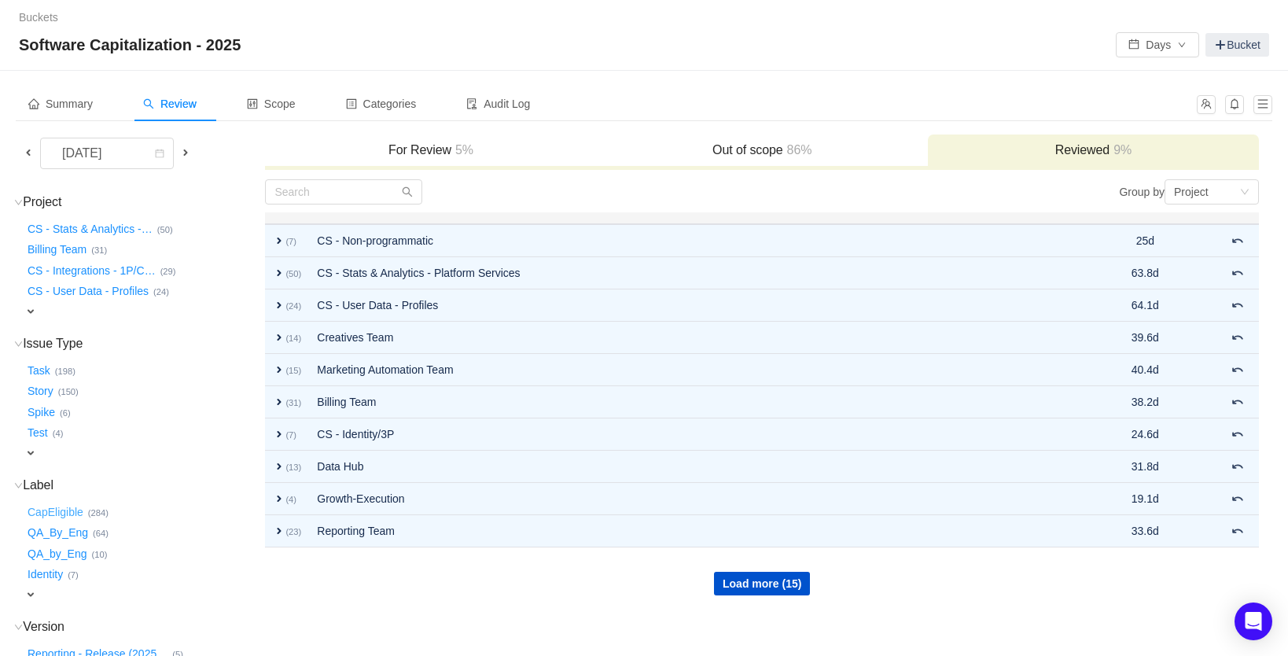
click at [73, 505] on button "CapEligible …" at bounding box center [56, 511] width 64 height 25
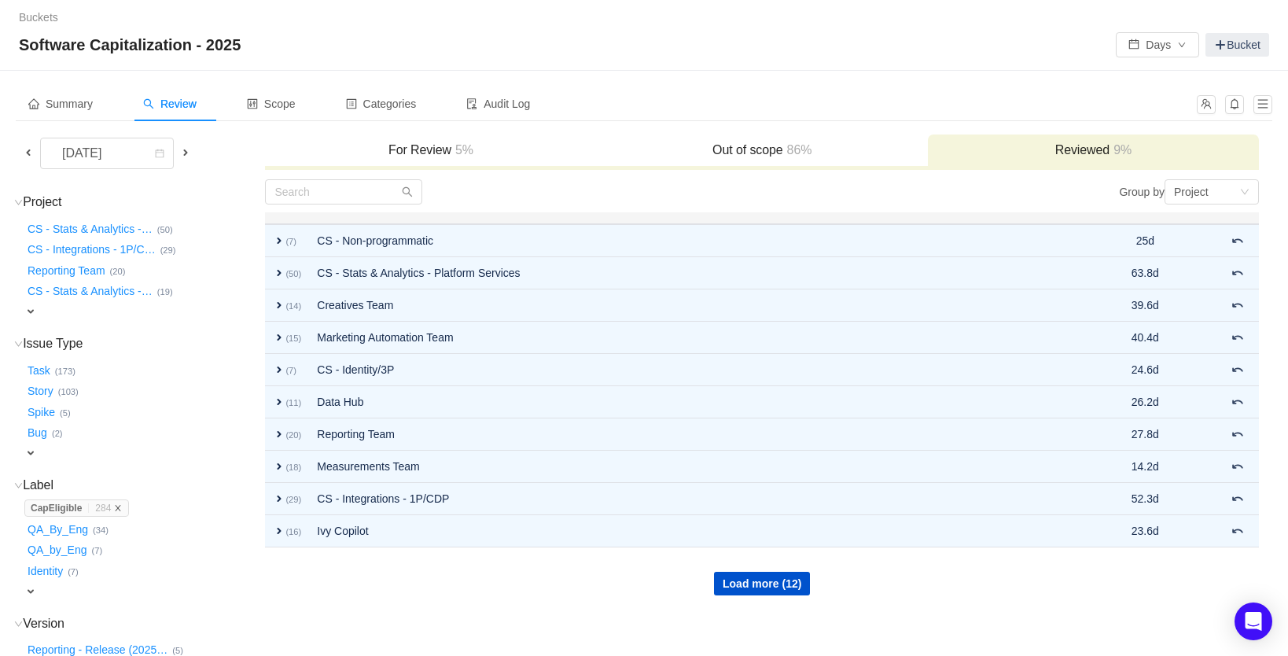
click at [120, 504] on icon "icon: close" at bounding box center [118, 508] width 8 height 8
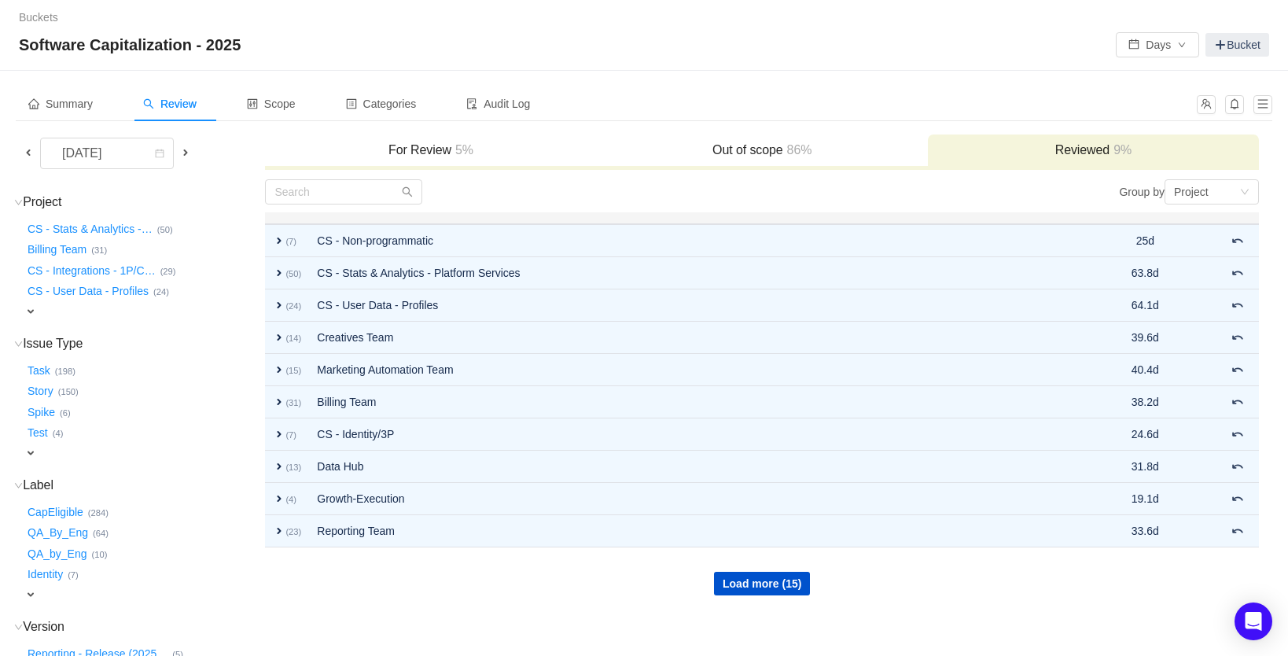
click at [754, 145] on h3 "Out of scope 86%" at bounding box center [762, 150] width 315 height 16
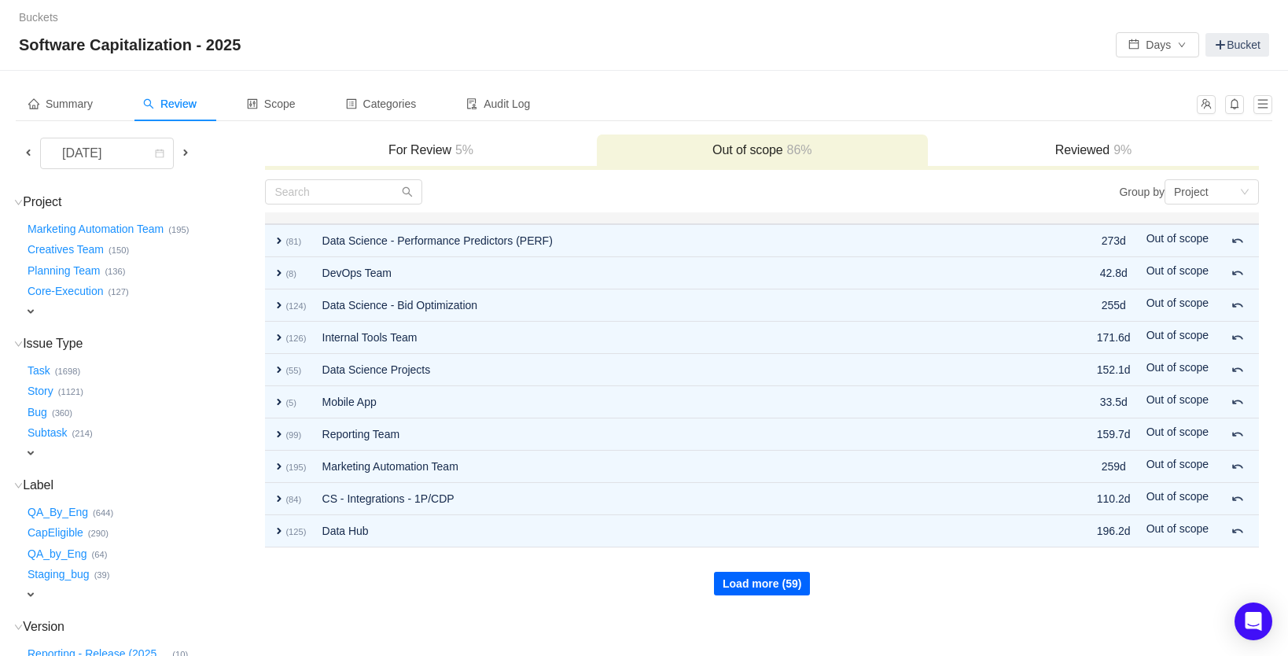
click at [766, 577] on button "Load more (59)" at bounding box center [762, 584] width 96 height 24
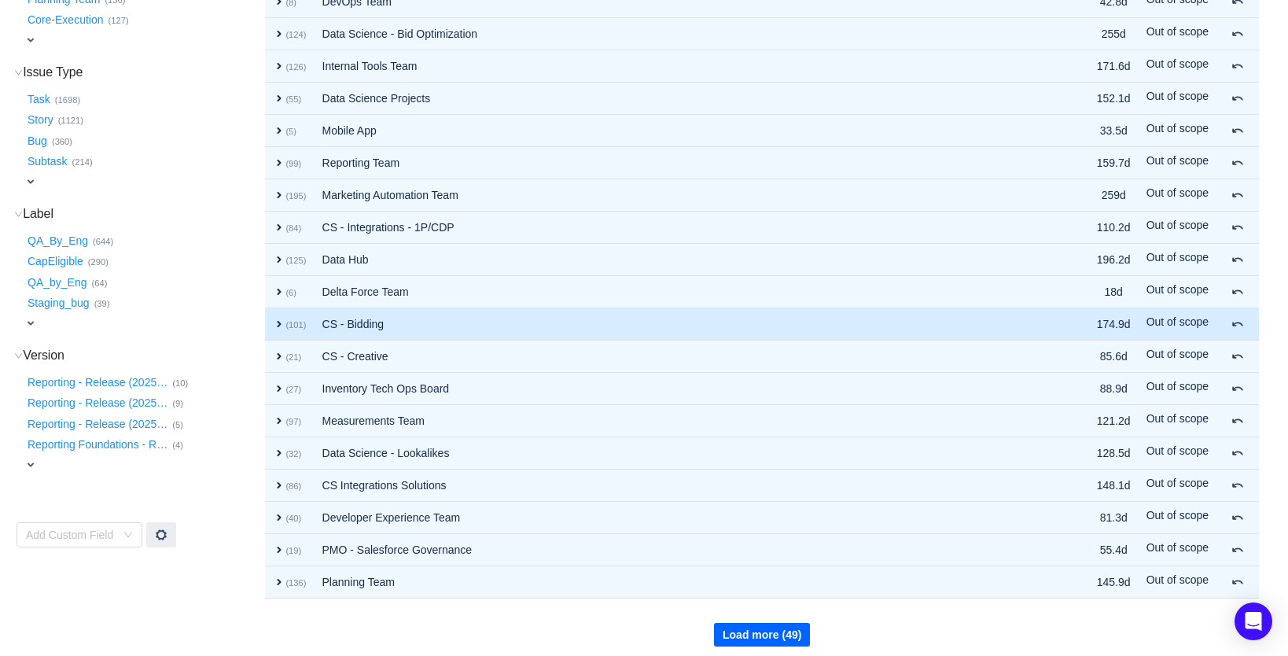
scroll to position [279, 0]
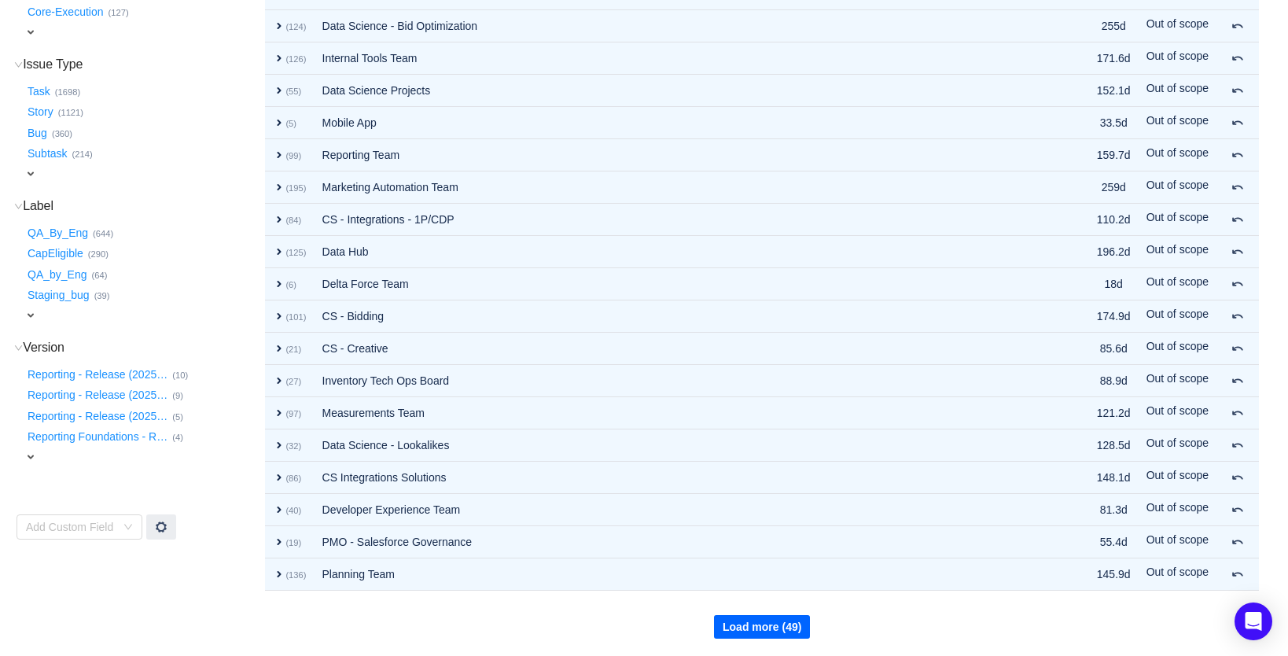
click at [754, 630] on button "Load more (49)" at bounding box center [762, 627] width 96 height 24
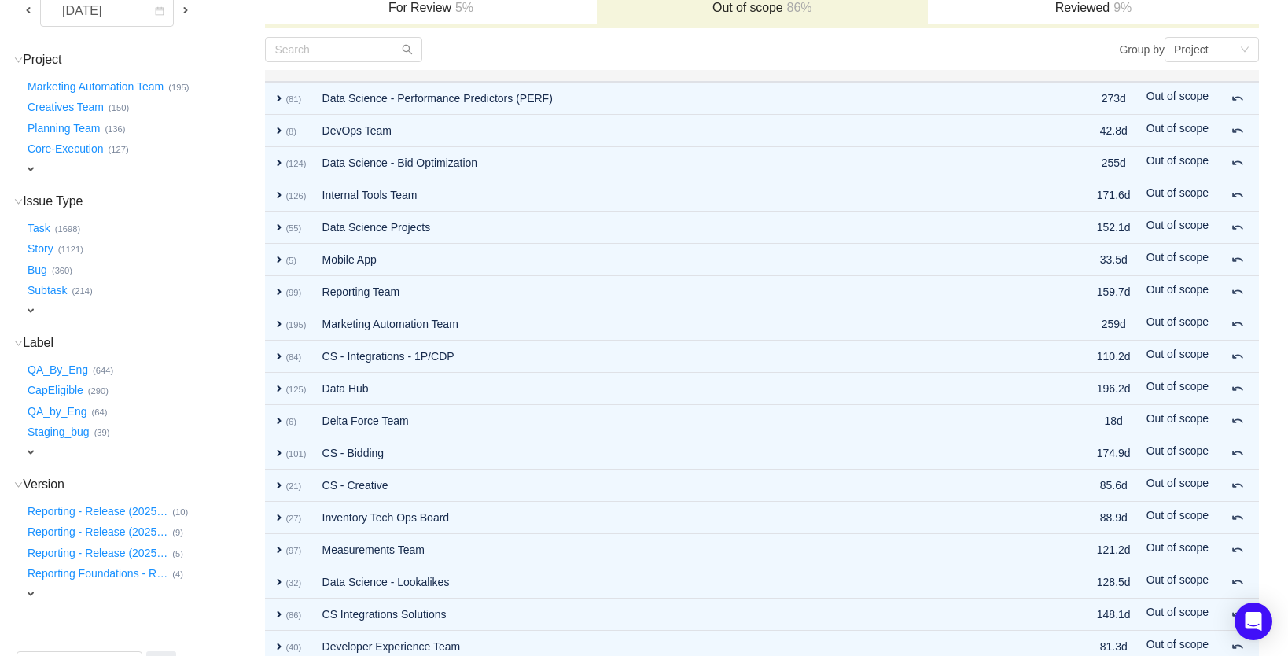
scroll to position [142, 0]
click at [58, 382] on button "CapEligible …" at bounding box center [56, 391] width 64 height 25
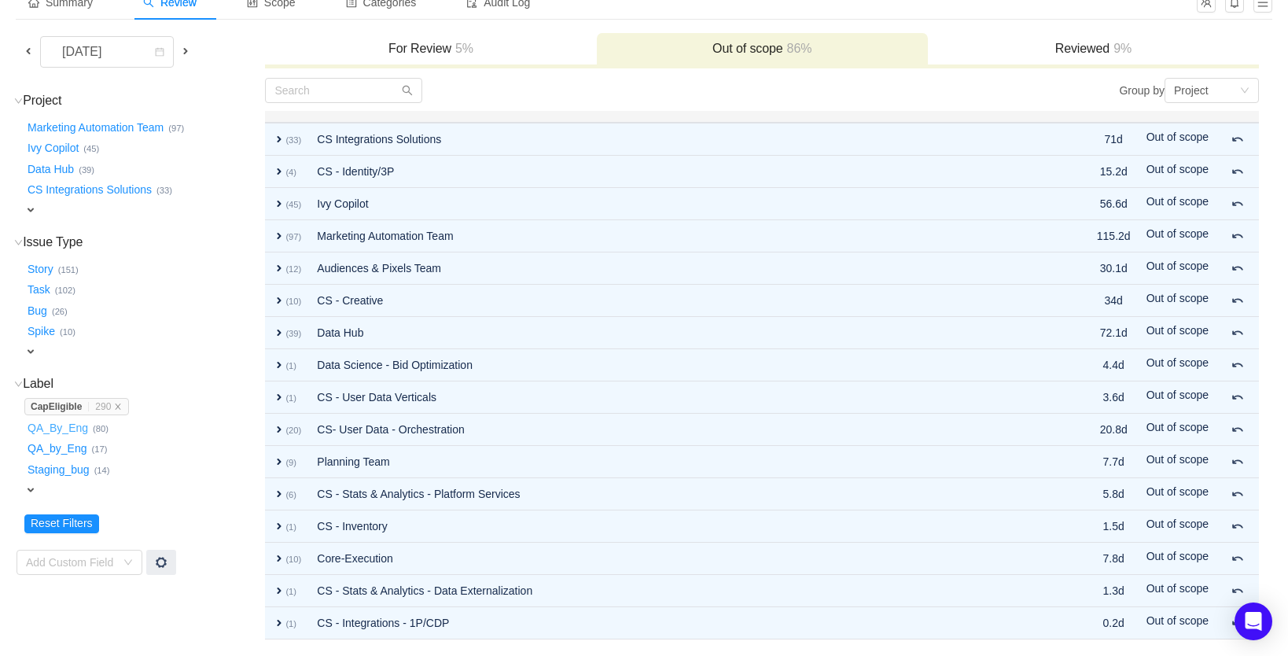
scroll to position [101, 0]
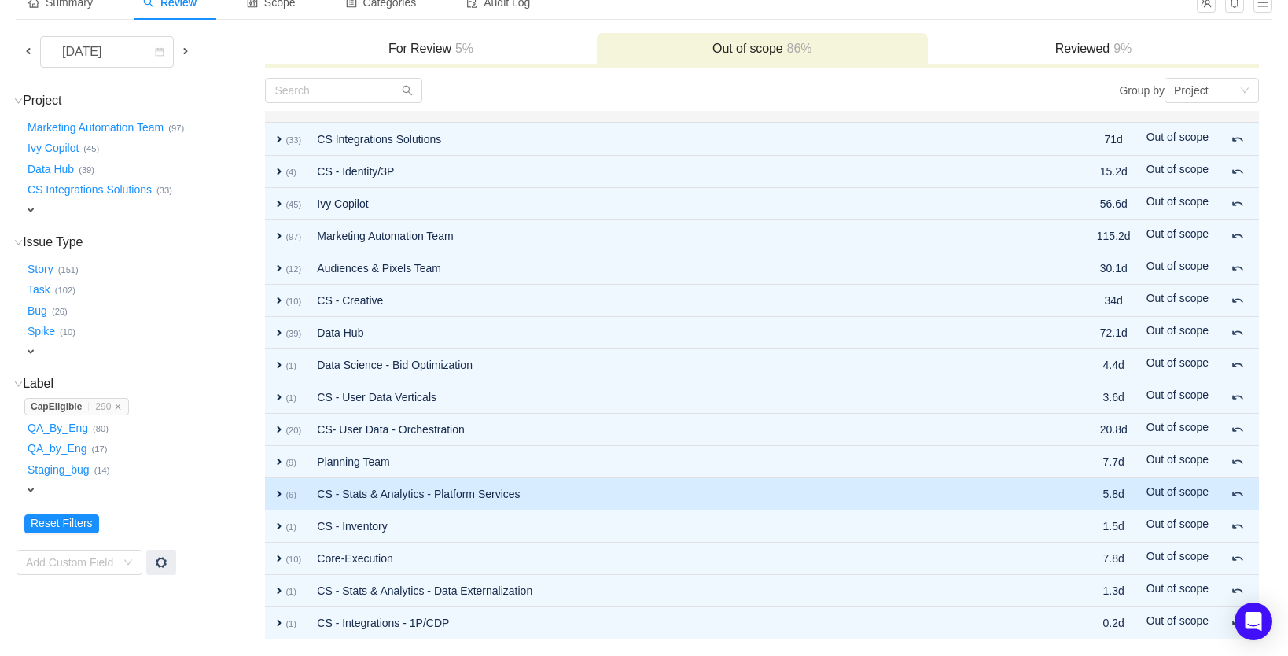
click at [361, 491] on td "CS - Stats & Analytics - Platform Services" at bounding box center [674, 494] width 730 height 32
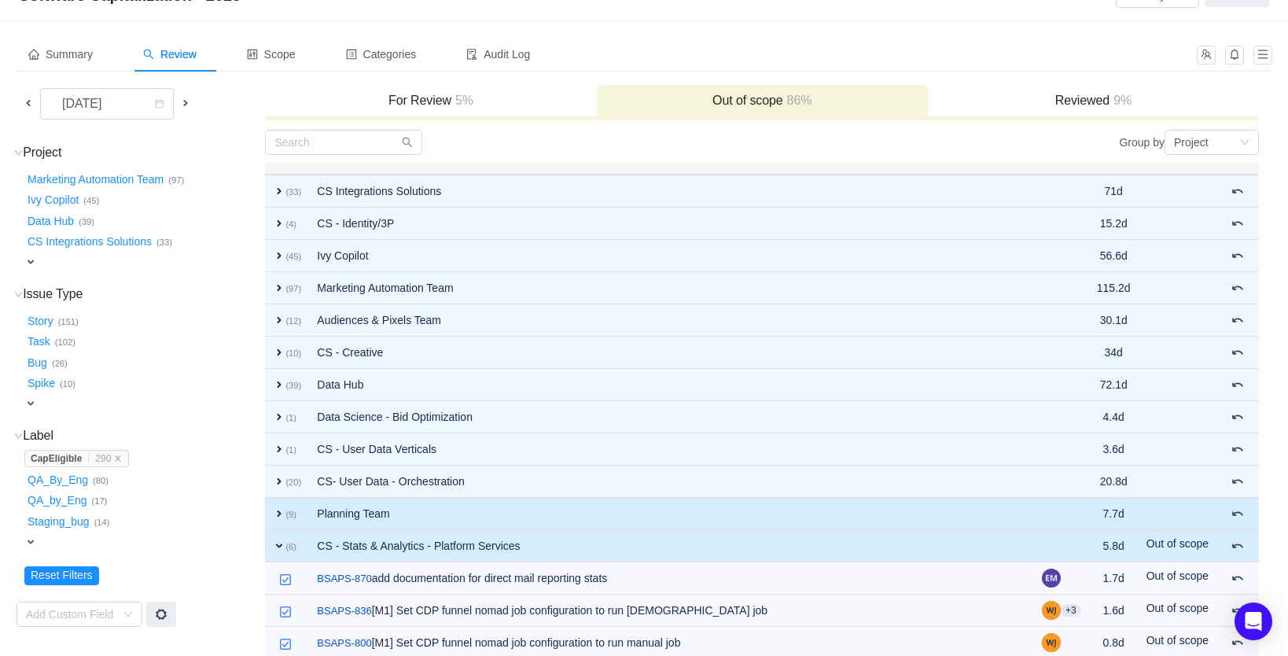
scroll to position [50, 0]
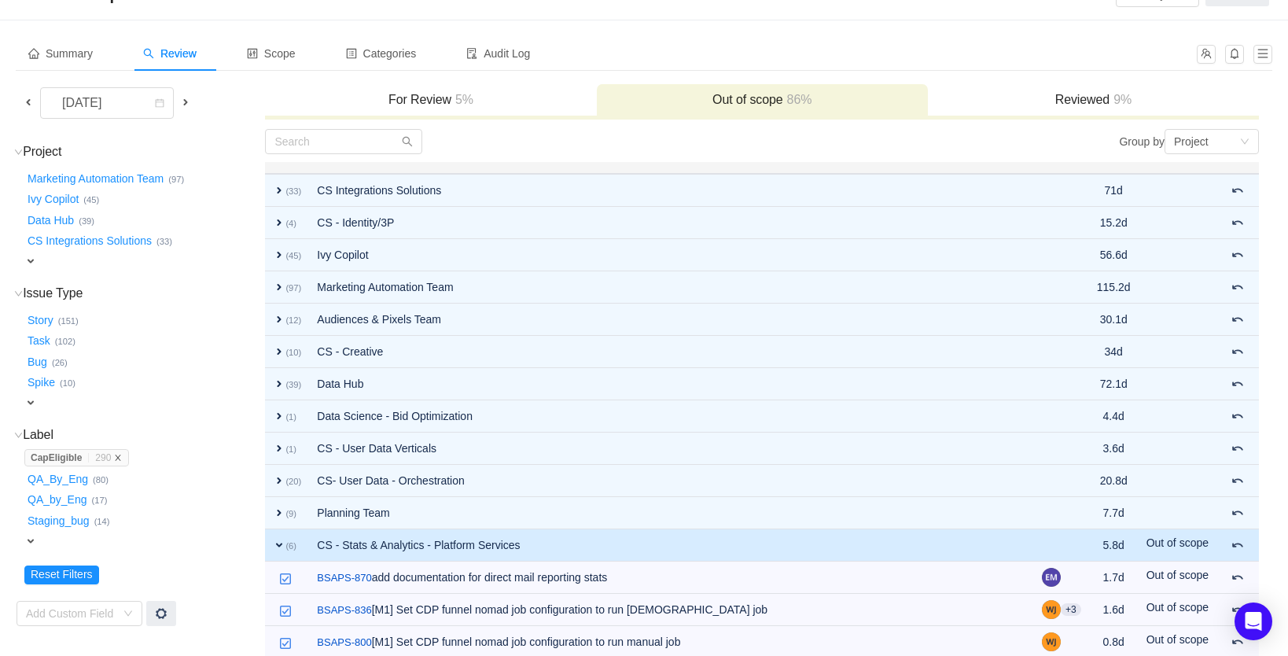
click at [121, 454] on icon "icon: close" at bounding box center [118, 458] width 8 height 8
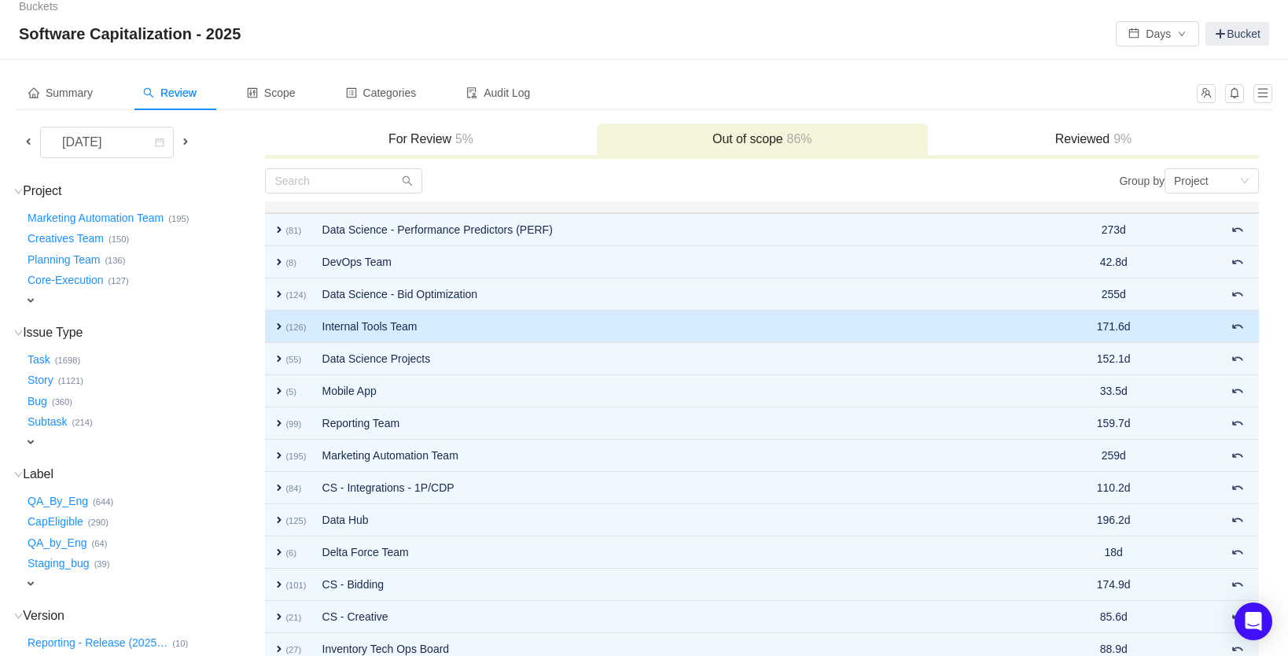
scroll to position [0, 0]
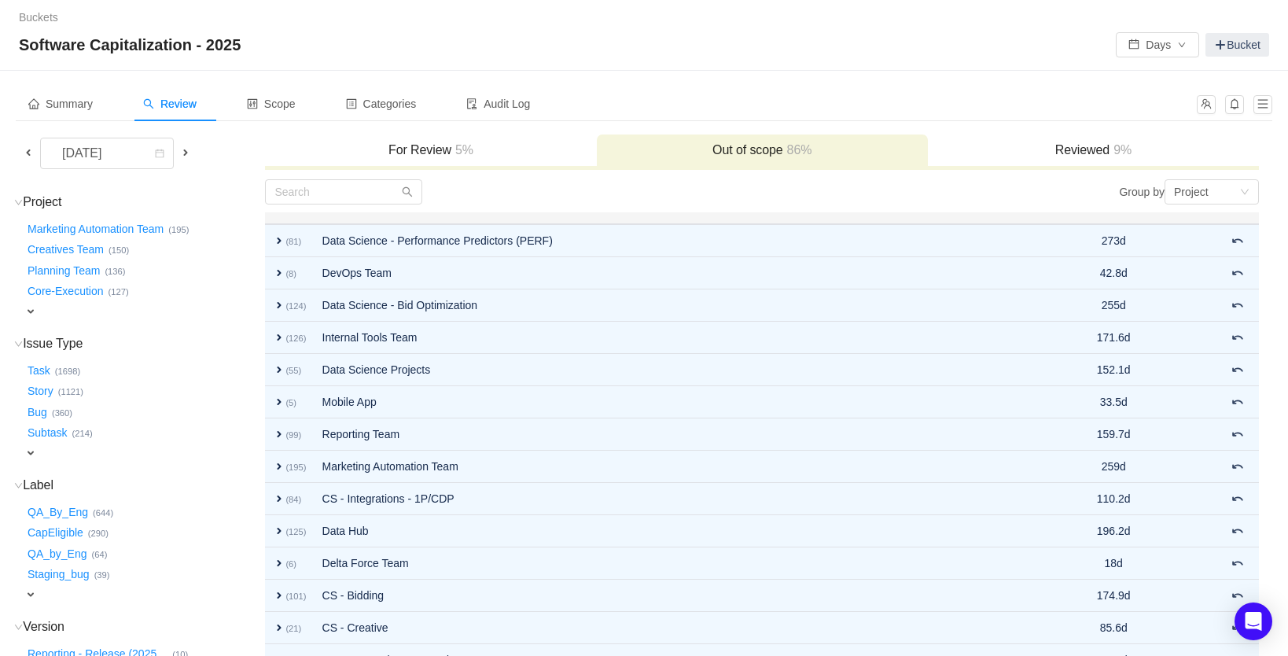
click at [411, 152] on h3 "For Review 5%" at bounding box center [430, 150] width 315 height 16
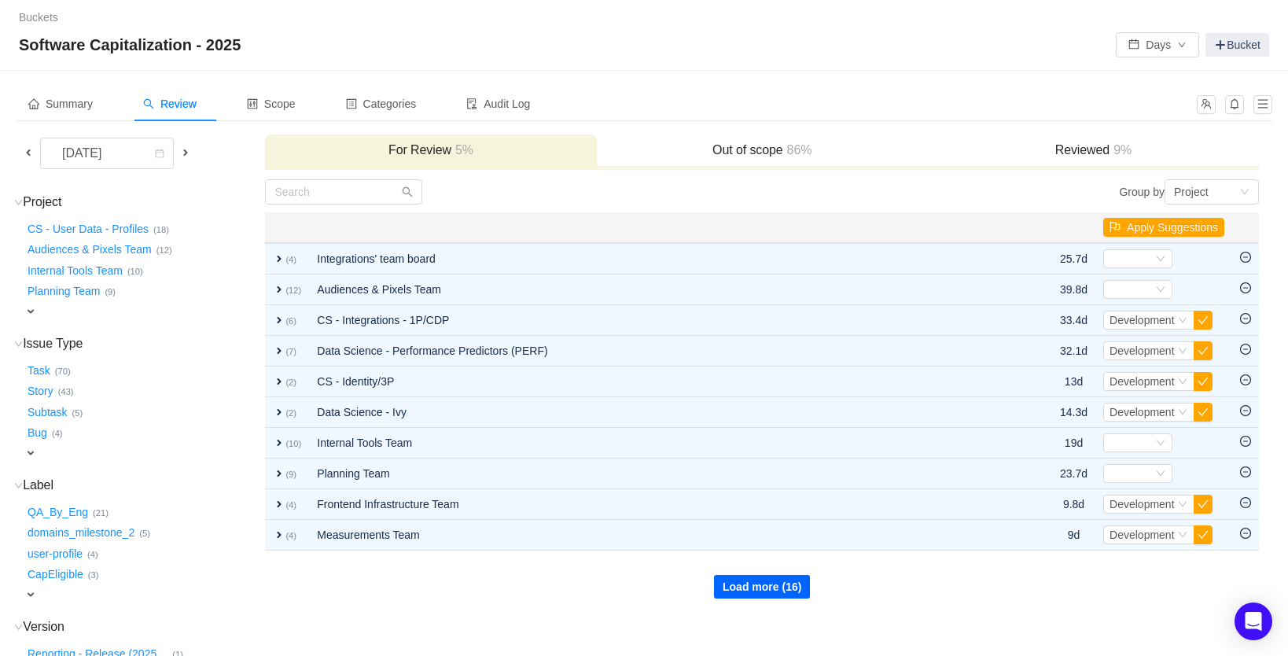
click at [784, 584] on button "Load more (16)" at bounding box center [762, 587] width 96 height 24
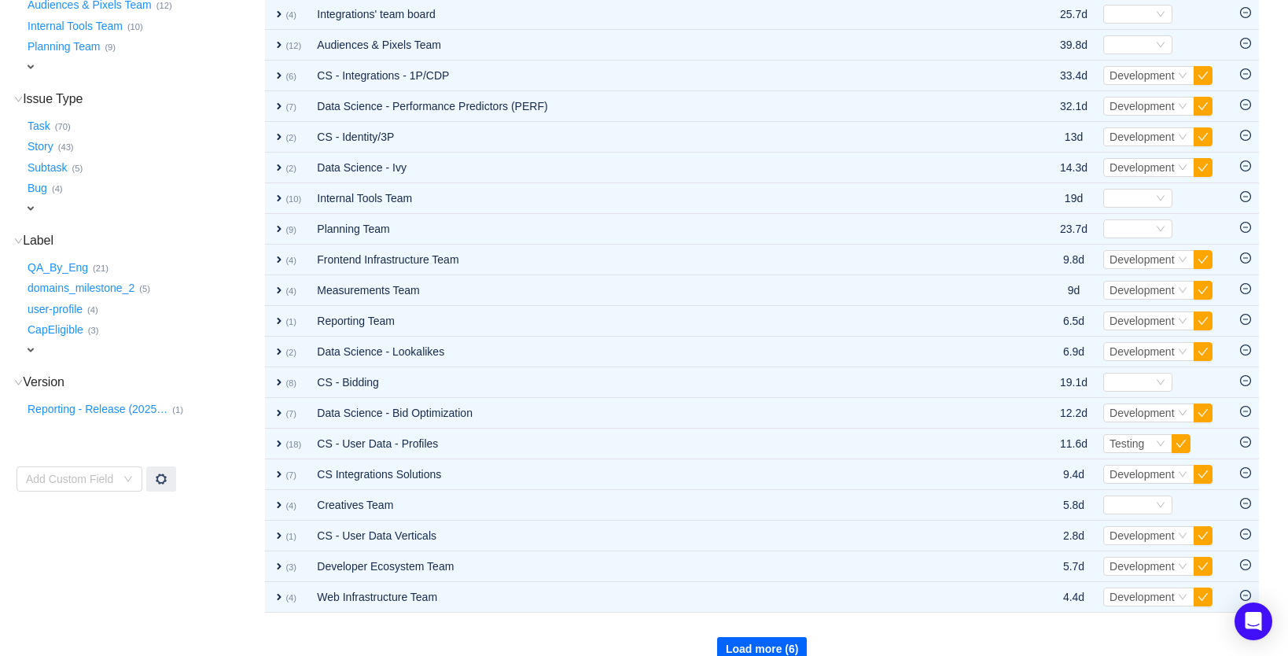
scroll to position [267, 0]
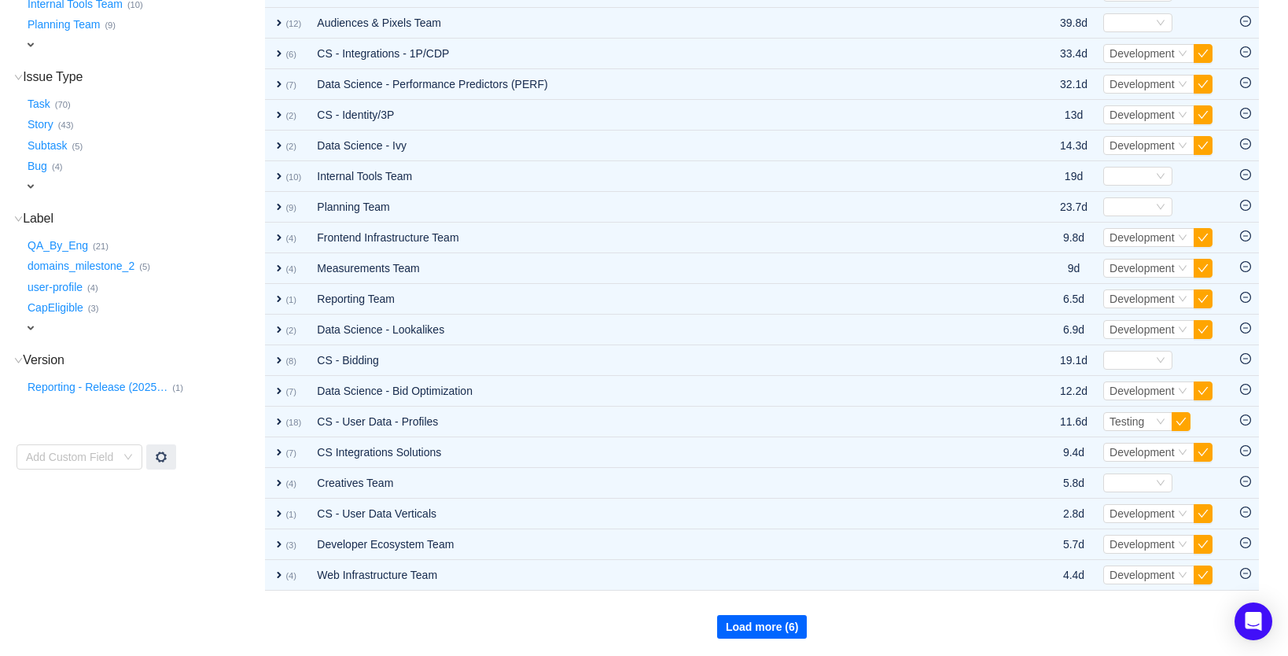
click at [784, 631] on button "Load more (6)" at bounding box center [762, 627] width 90 height 24
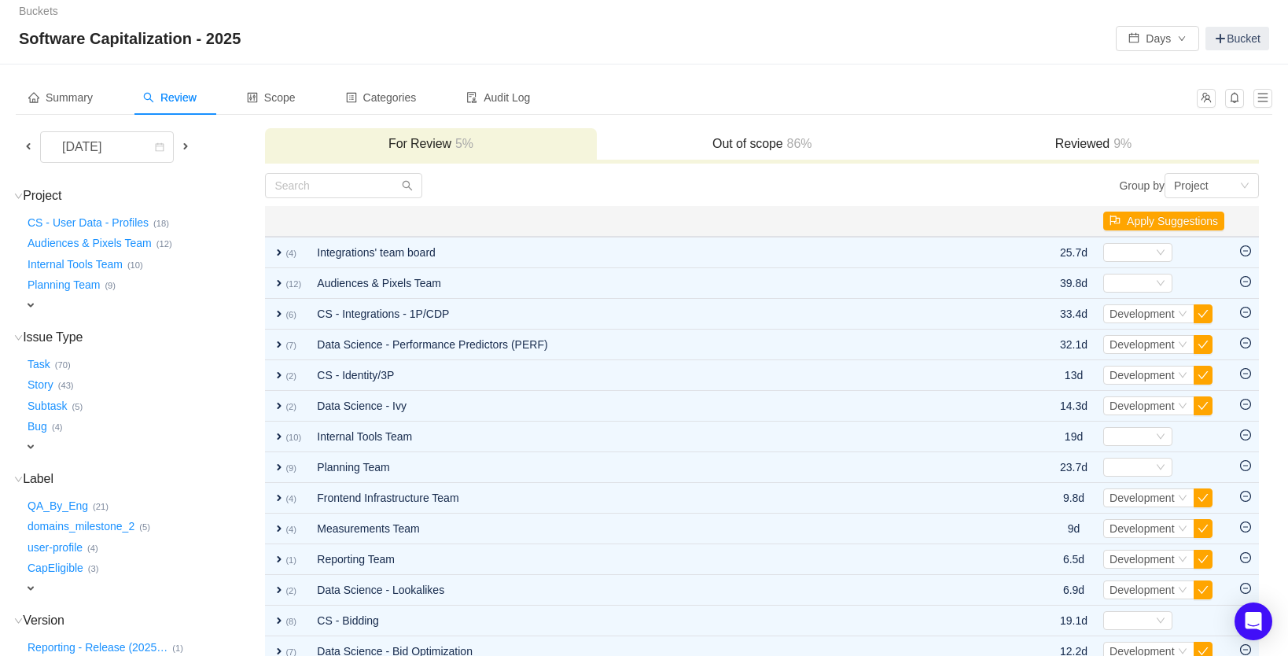
scroll to position [0, 0]
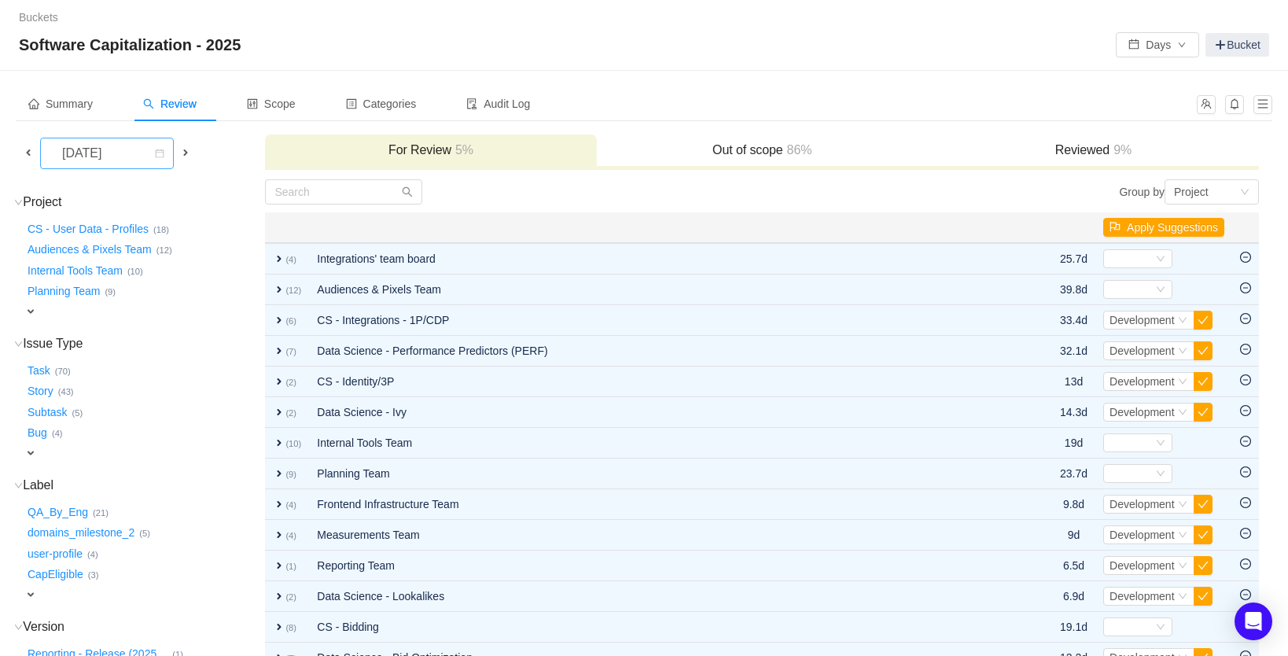
click at [117, 155] on div "[DATE]" at bounding box center [84, 153] width 68 height 30
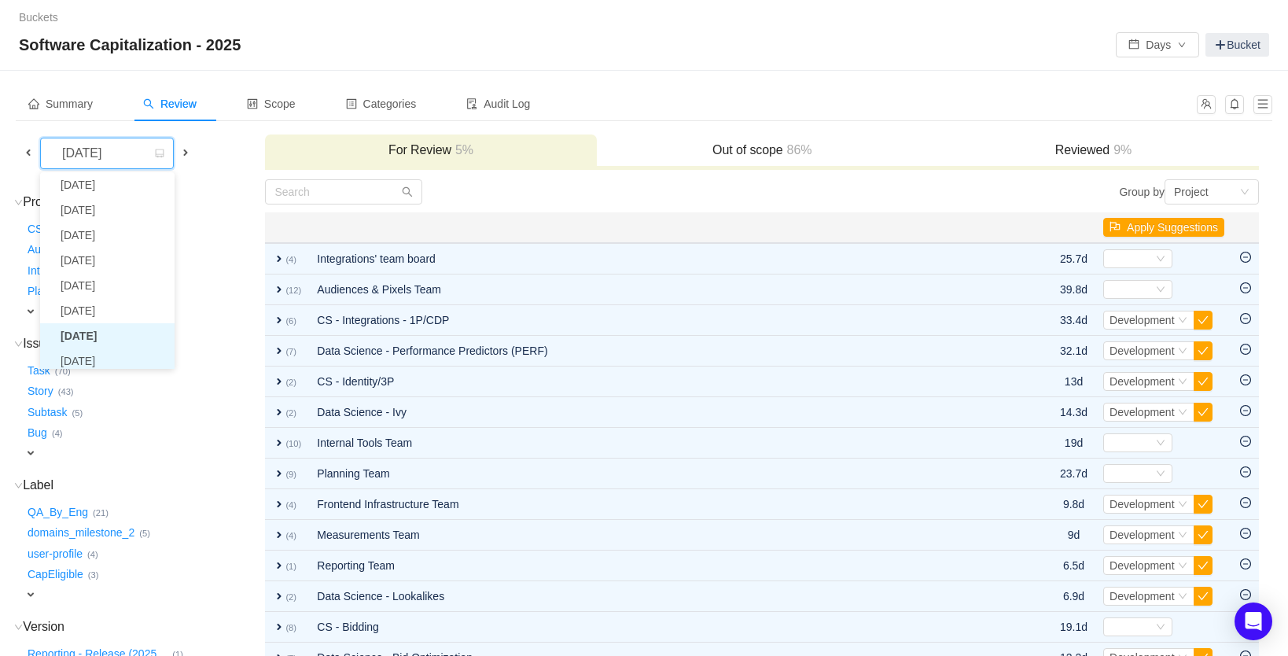
scroll to position [33, 0]
click at [109, 355] on li "[DATE]" at bounding box center [107, 356] width 134 height 25
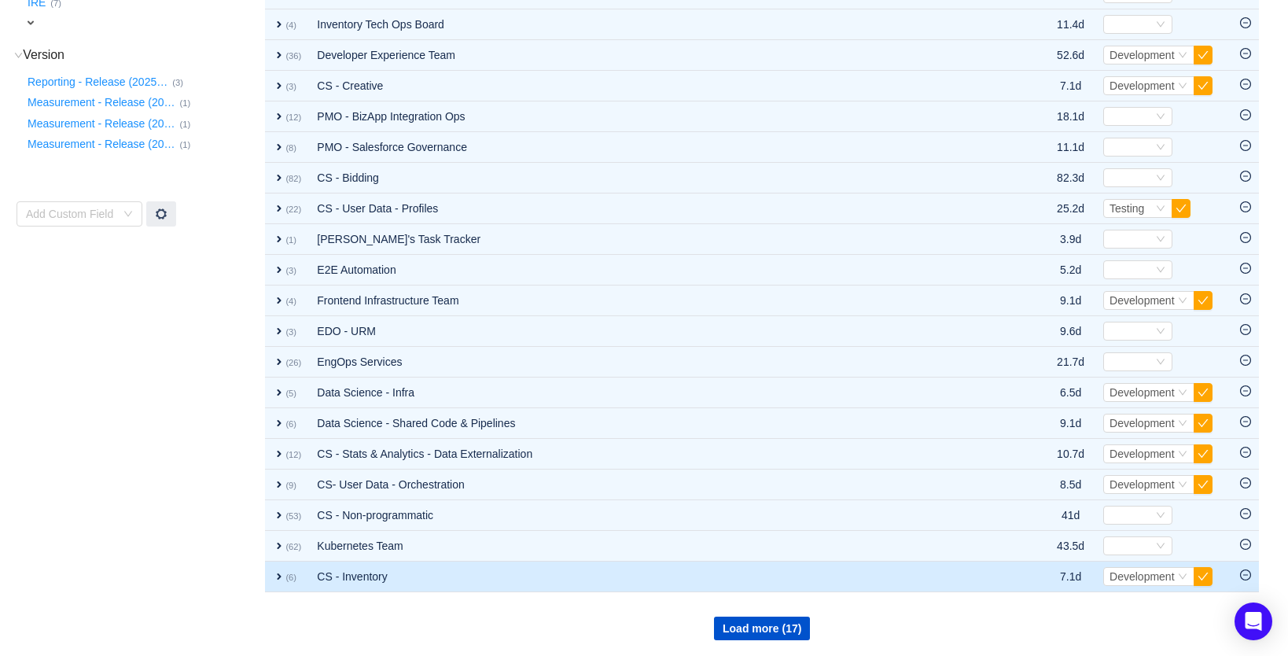
scroll to position [573, 0]
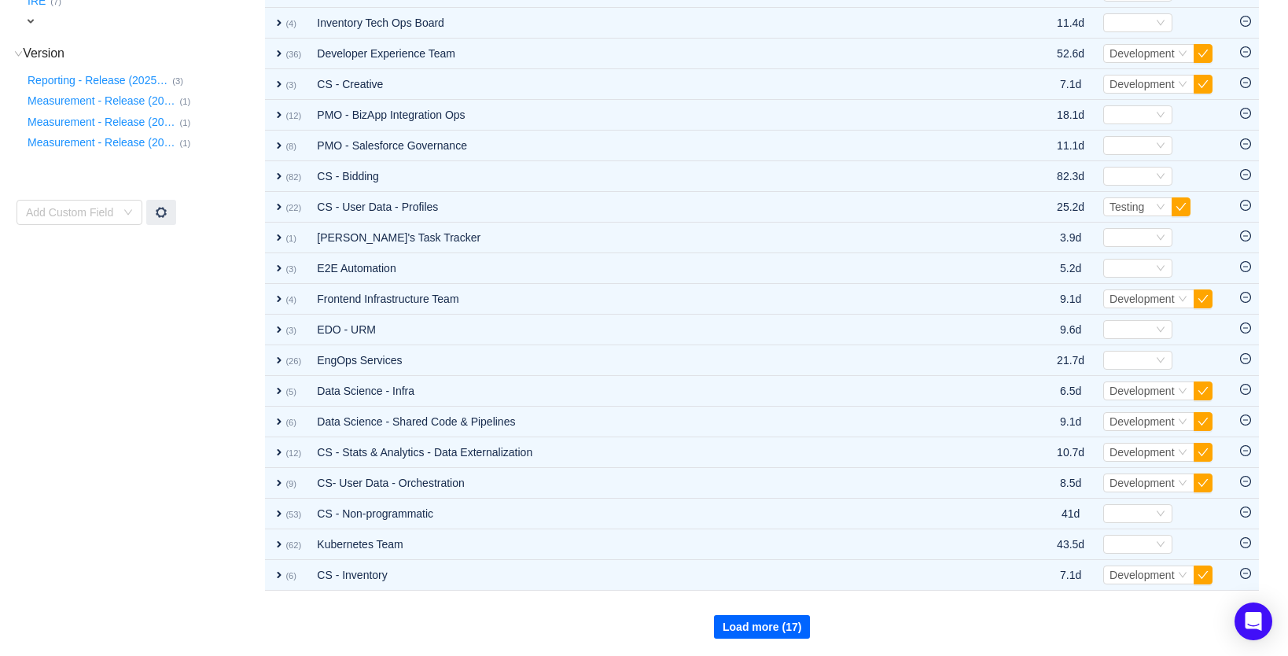
click at [738, 616] on button "Load more (17)" at bounding box center [762, 627] width 96 height 24
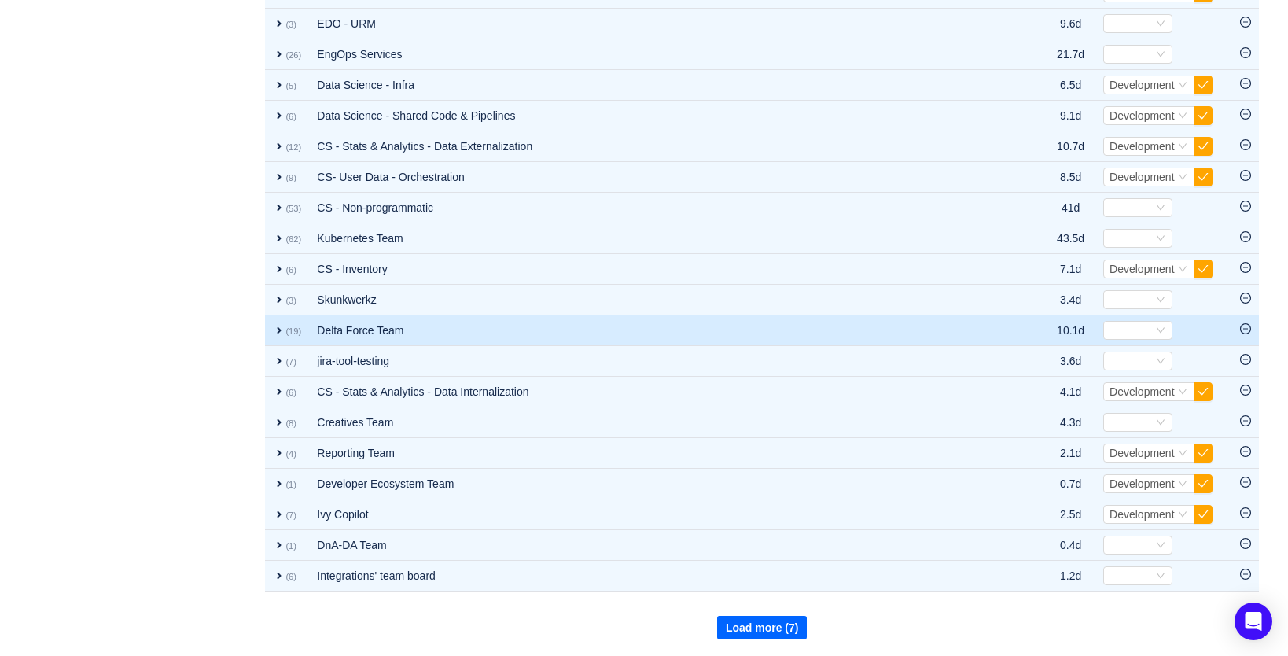
scroll to position [880, 0]
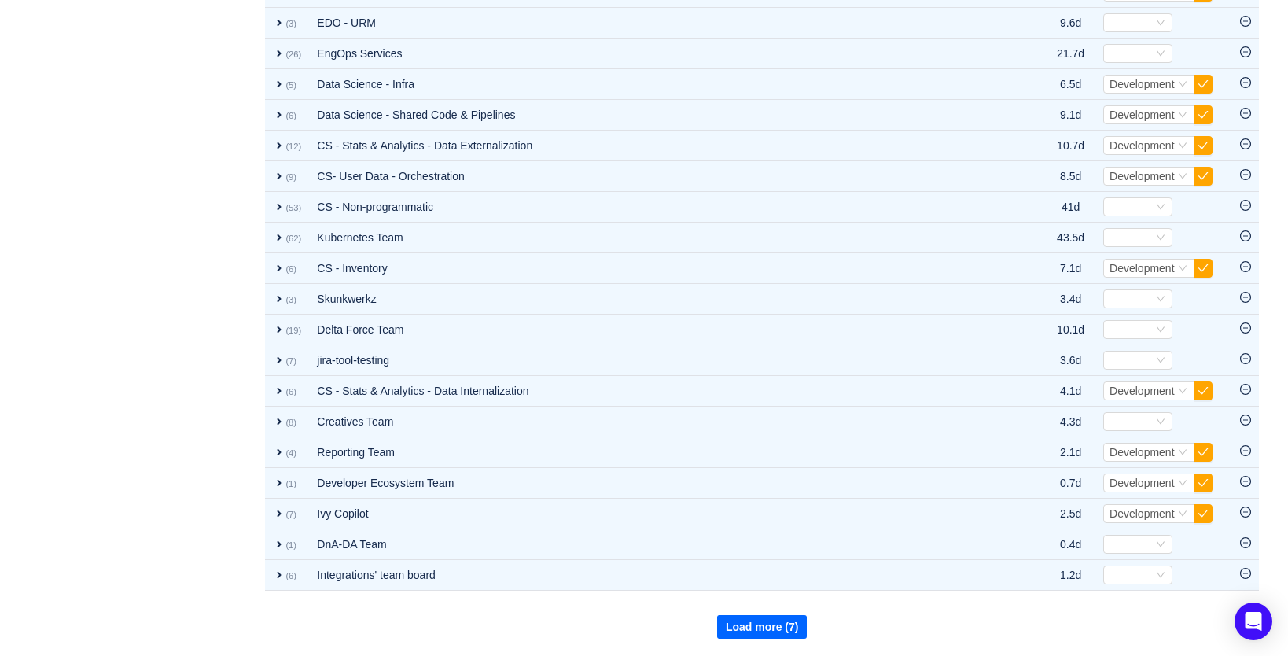
click at [759, 634] on button "Load more (7)" at bounding box center [762, 627] width 90 height 24
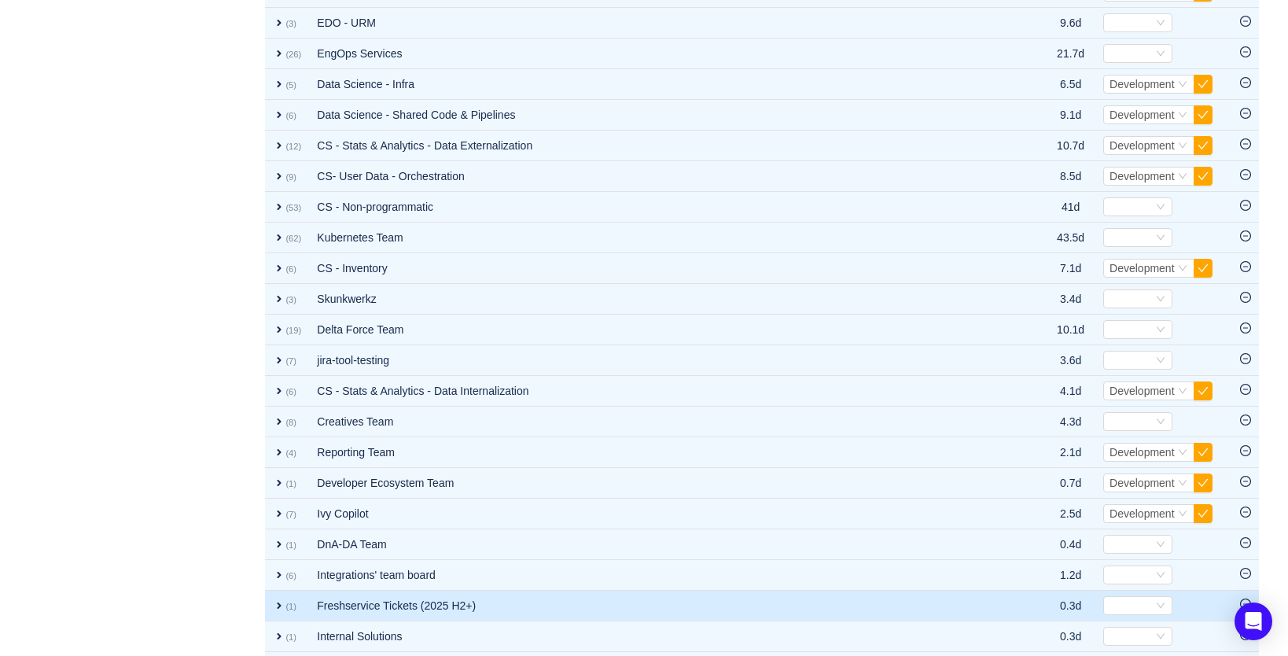
scroll to position [1046, 0]
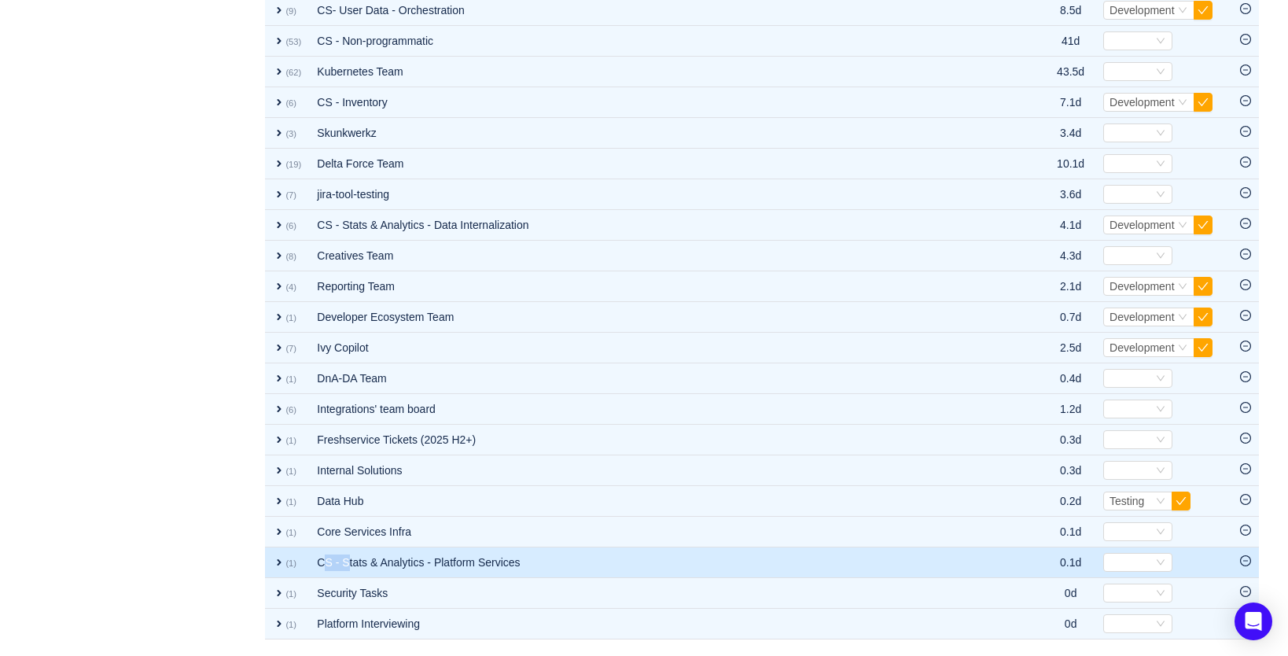
click at [347, 554] on td "CS - Stats & Analytics - Platform Services" at bounding box center [655, 562] width 693 height 31
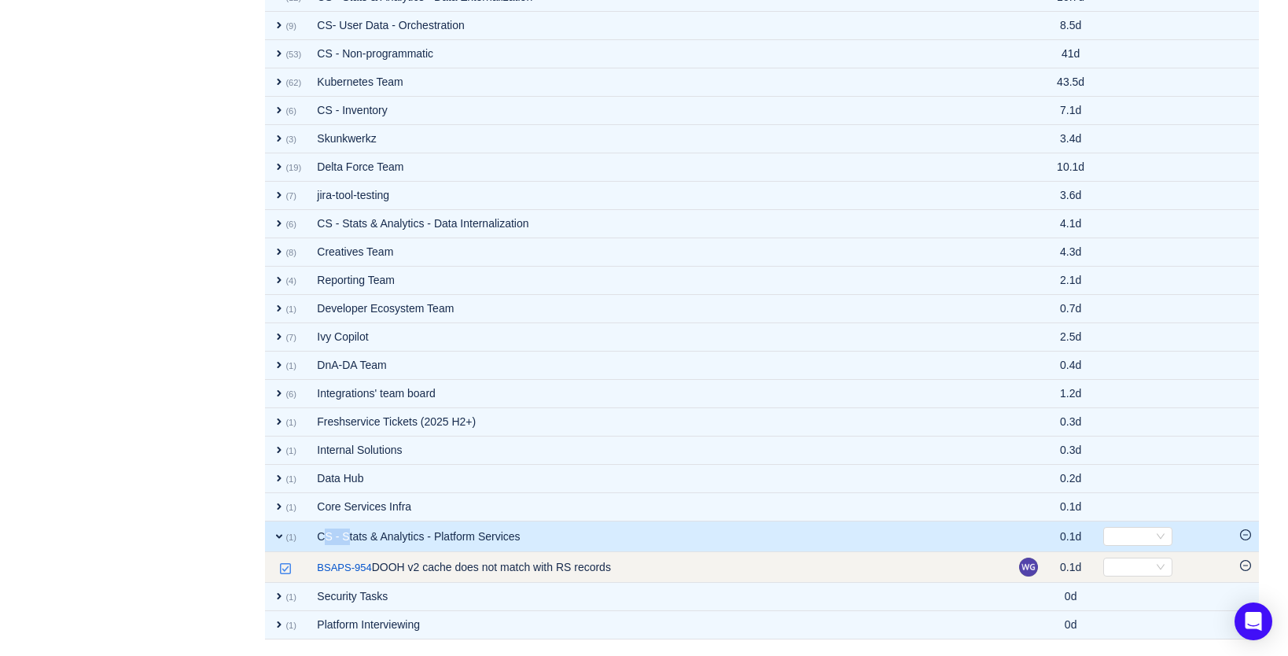
scroll to position [968, 0]
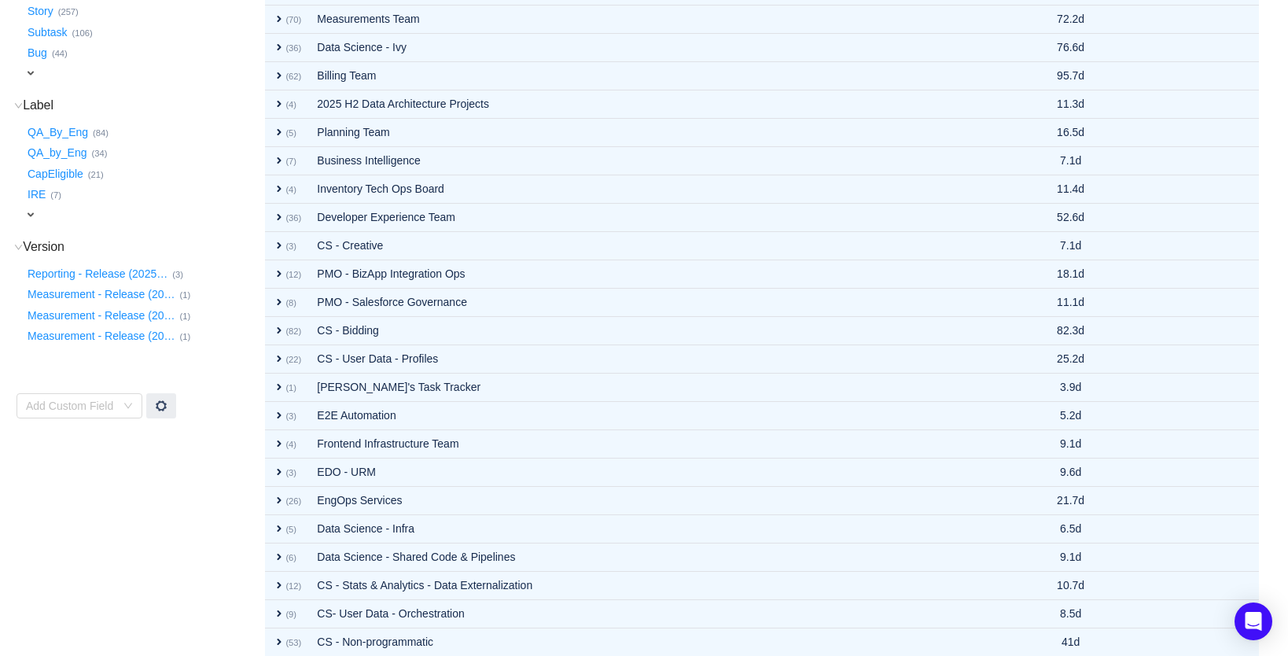
scroll to position [374, 0]
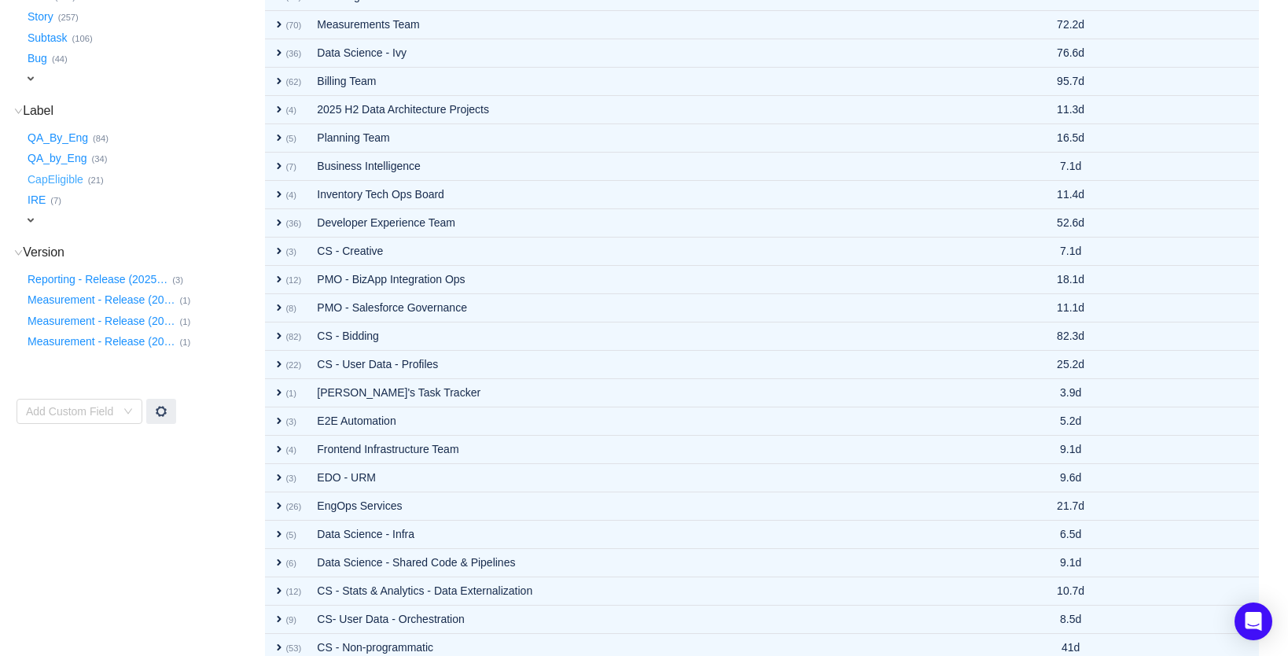
click at [48, 167] on button "CapEligible …" at bounding box center [56, 179] width 64 height 25
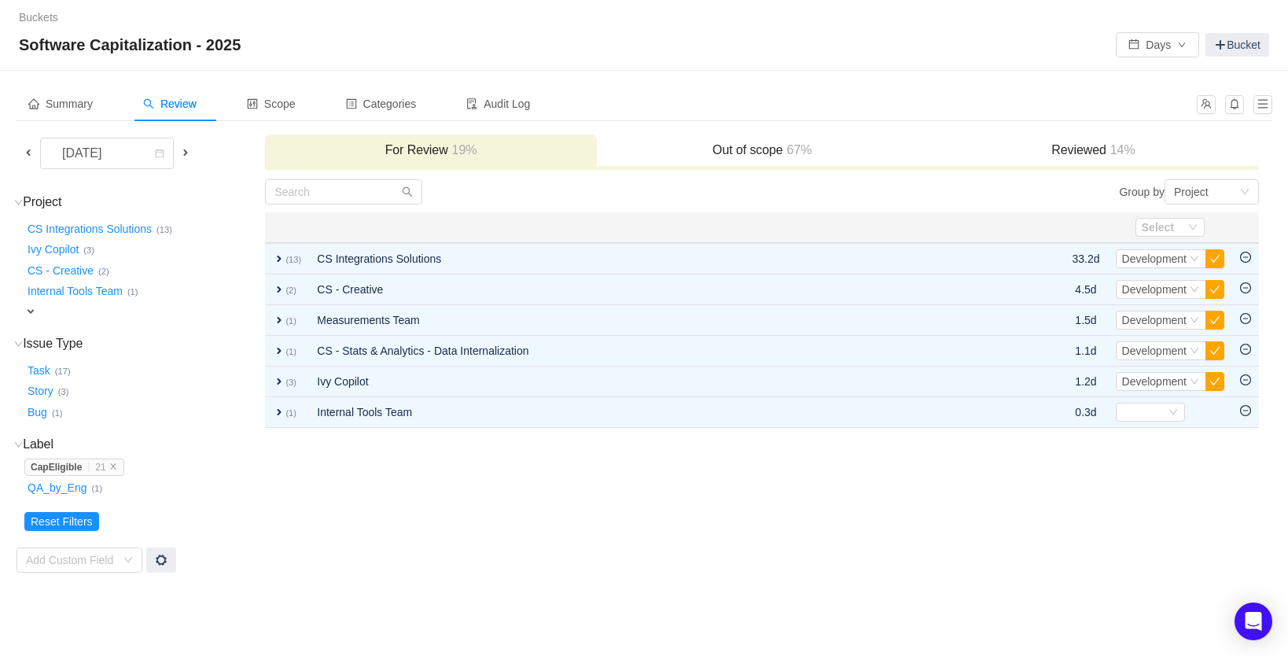
scroll to position [0, 0]
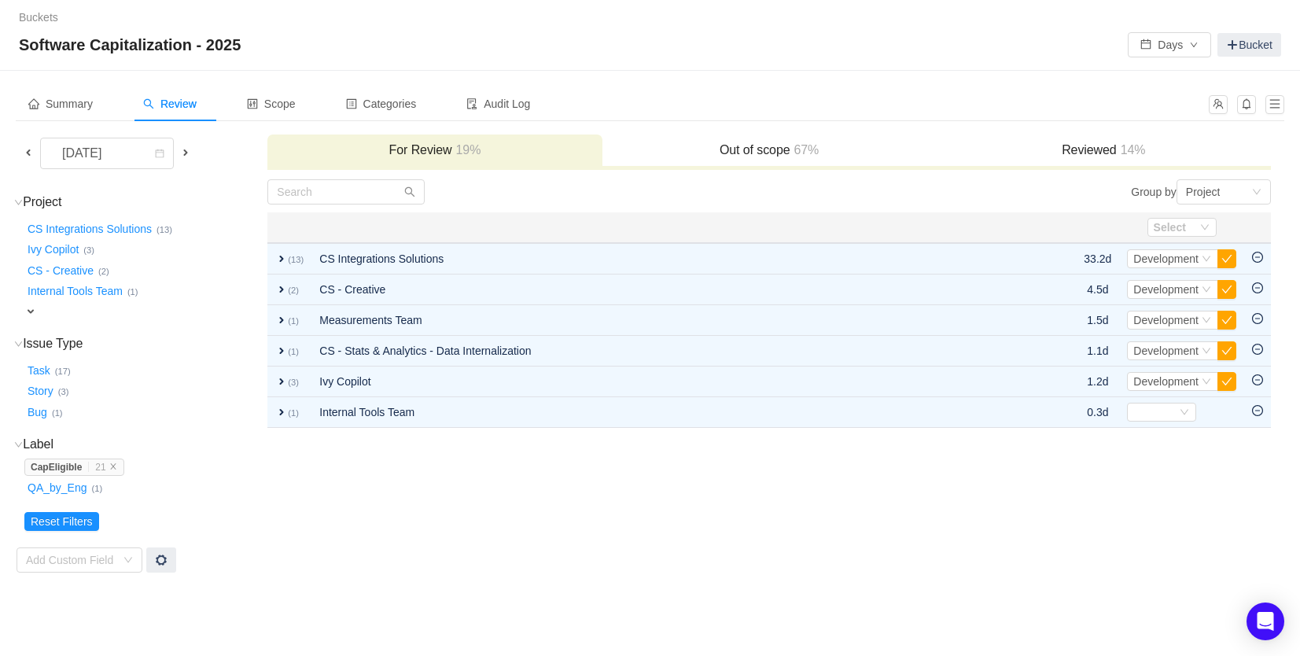
click at [116, 464] on icon "icon: close" at bounding box center [113, 466] width 8 height 8
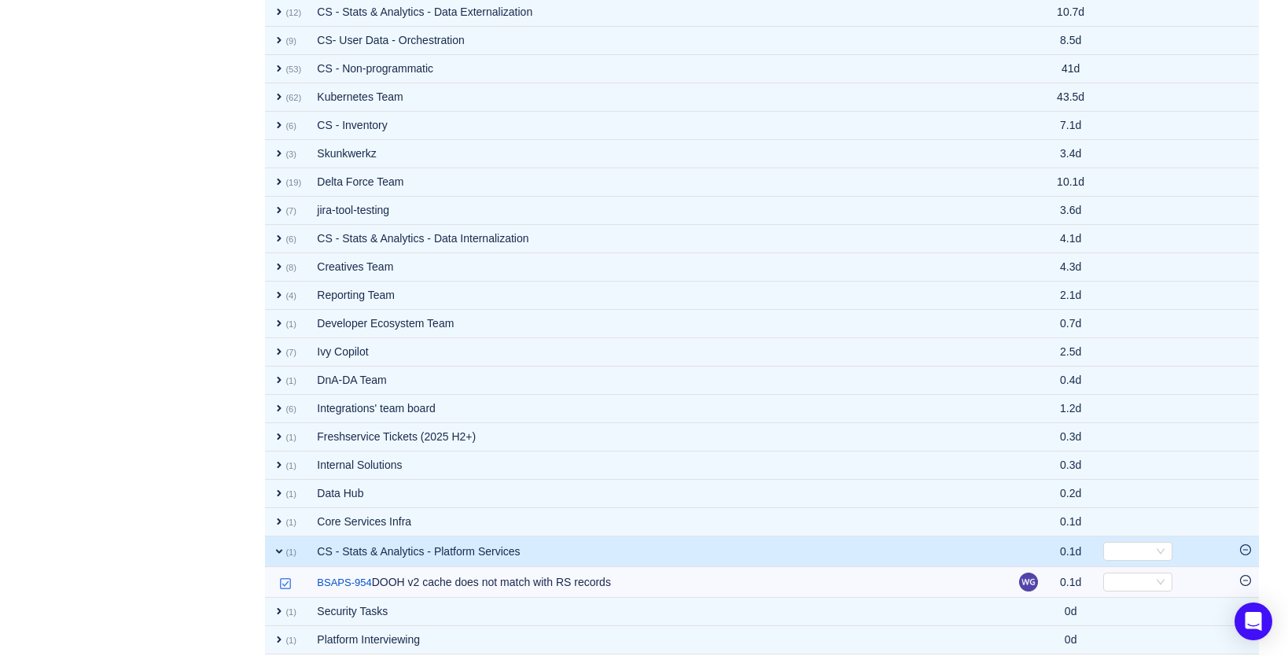
scroll to position [968, 0]
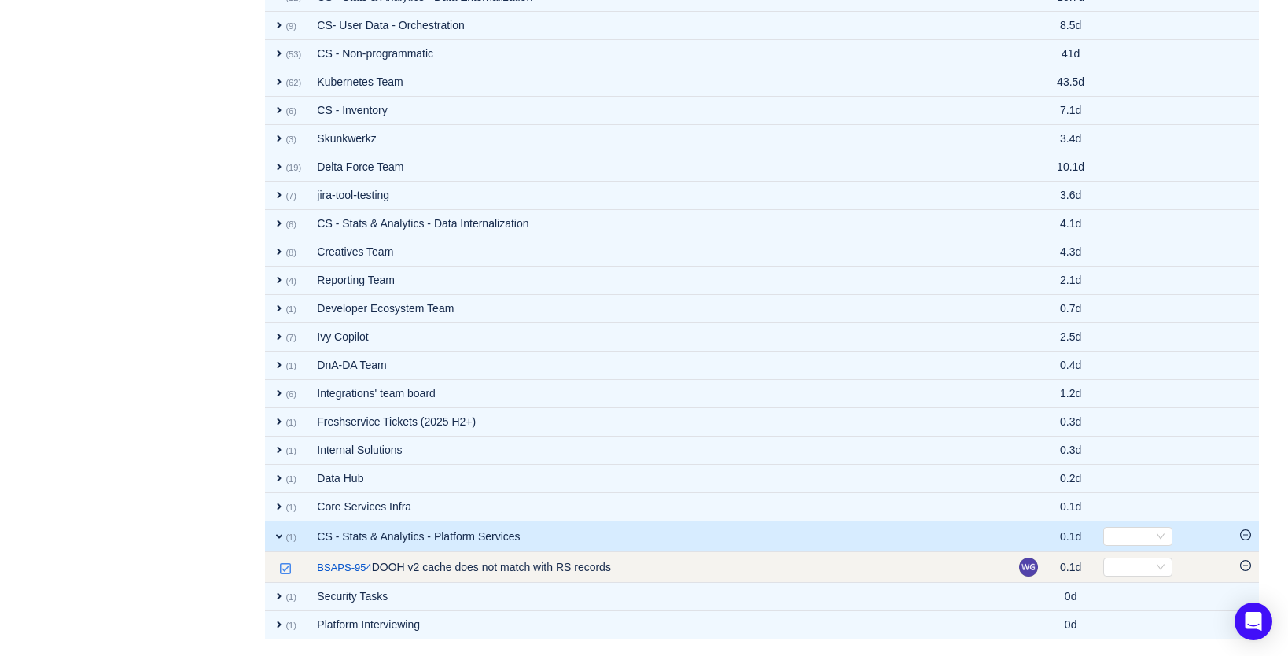
click at [1243, 567] on icon "icon: minus-circle" at bounding box center [1245, 565] width 11 height 11
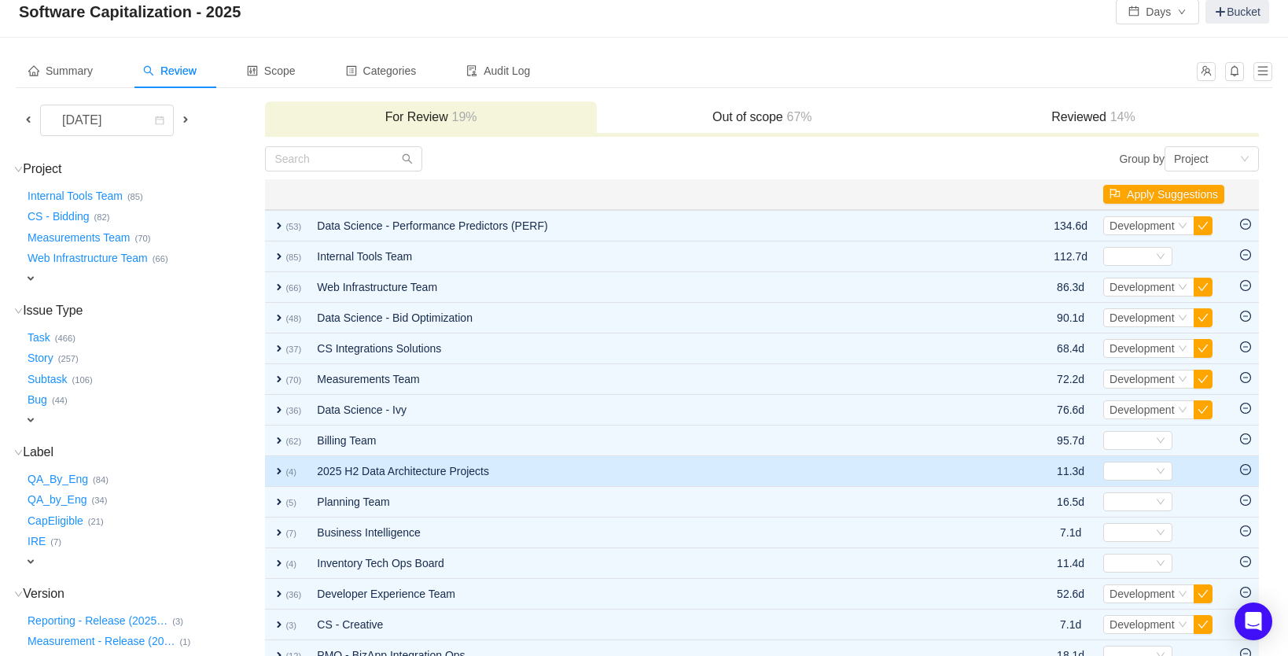
scroll to position [0, 0]
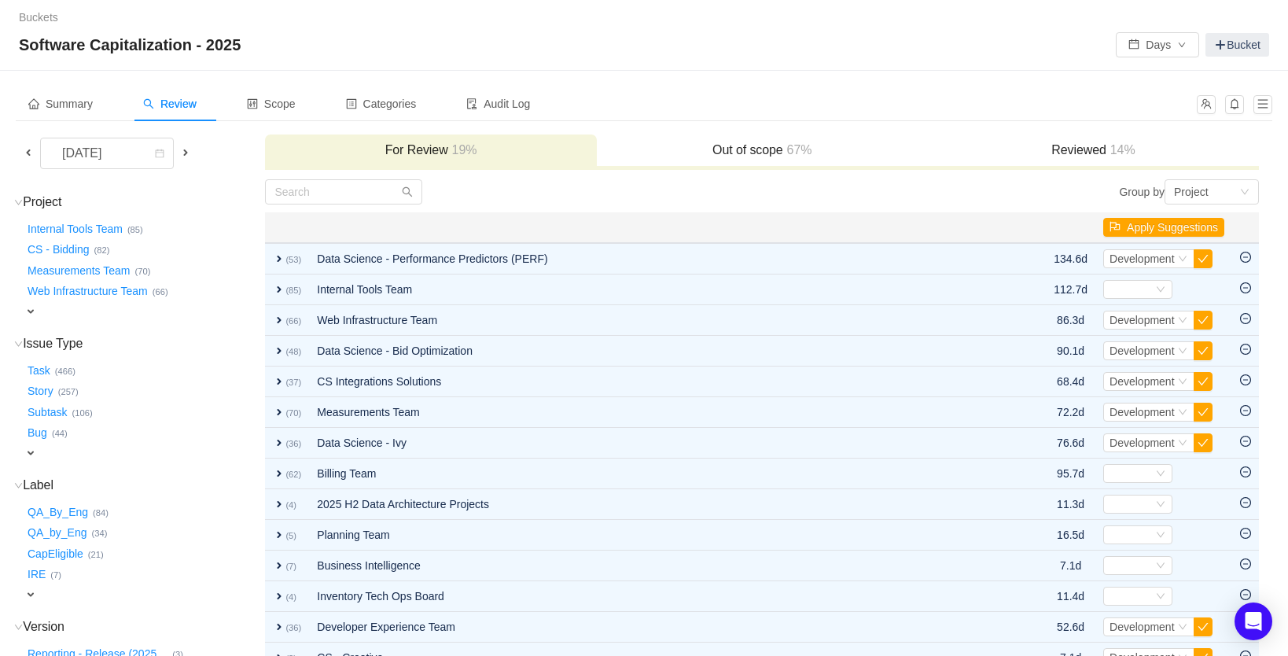
click at [751, 154] on h3 "Out of scope 67%" at bounding box center [762, 150] width 315 height 16
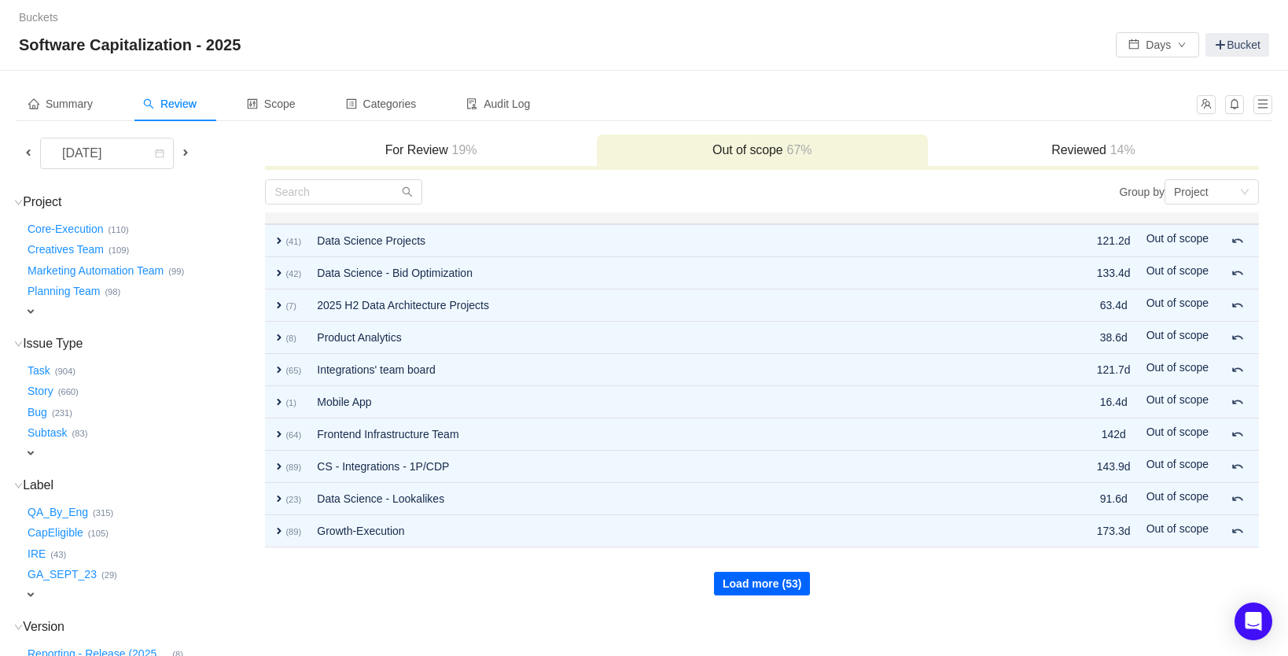
click at [727, 580] on button "Load more (53)" at bounding box center [762, 584] width 96 height 24
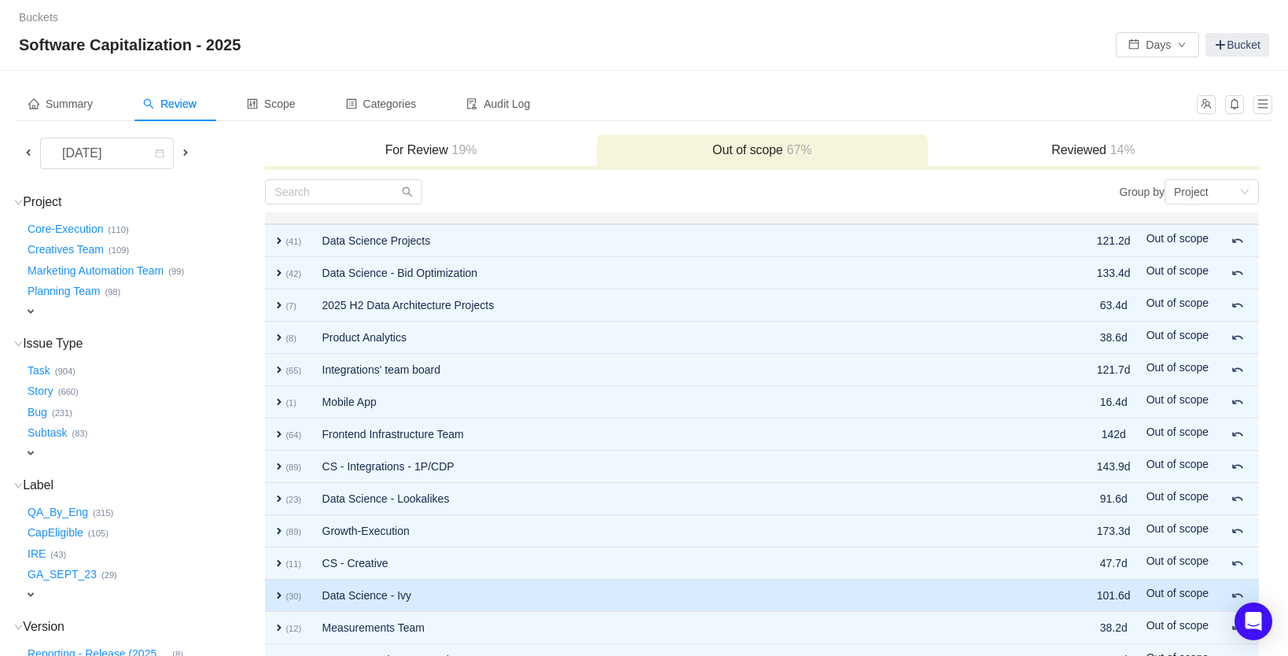
scroll to position [279, 0]
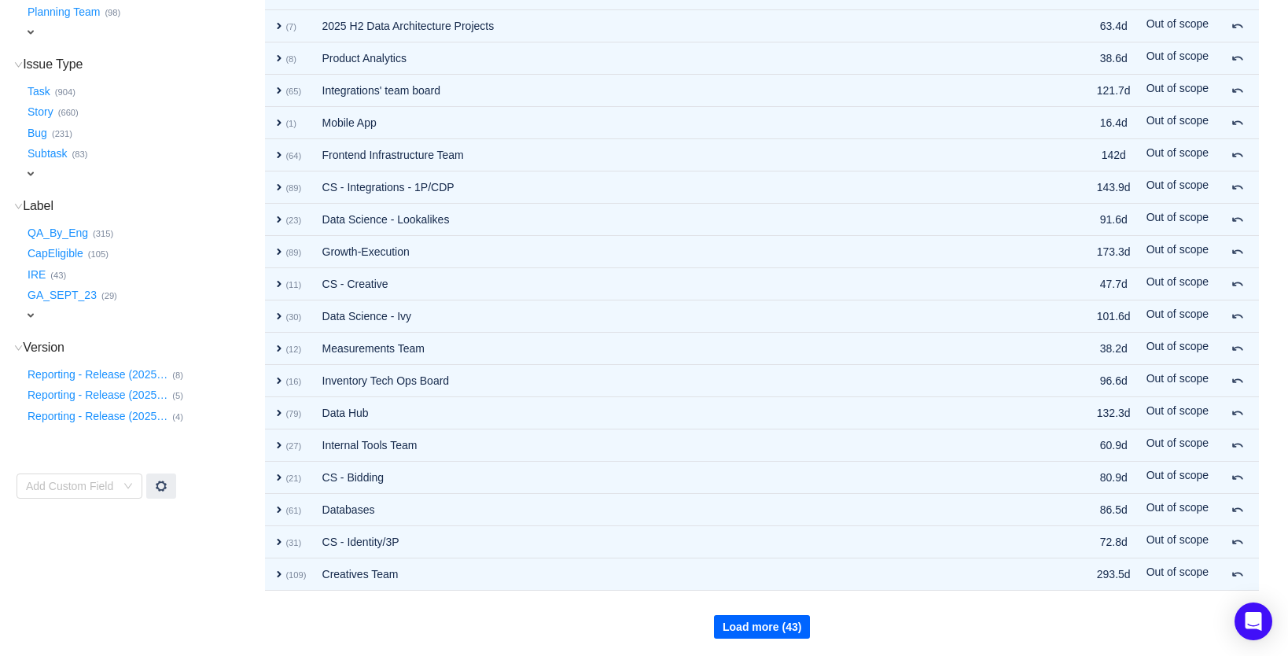
click at [762, 627] on button "Load more (43)" at bounding box center [762, 627] width 96 height 24
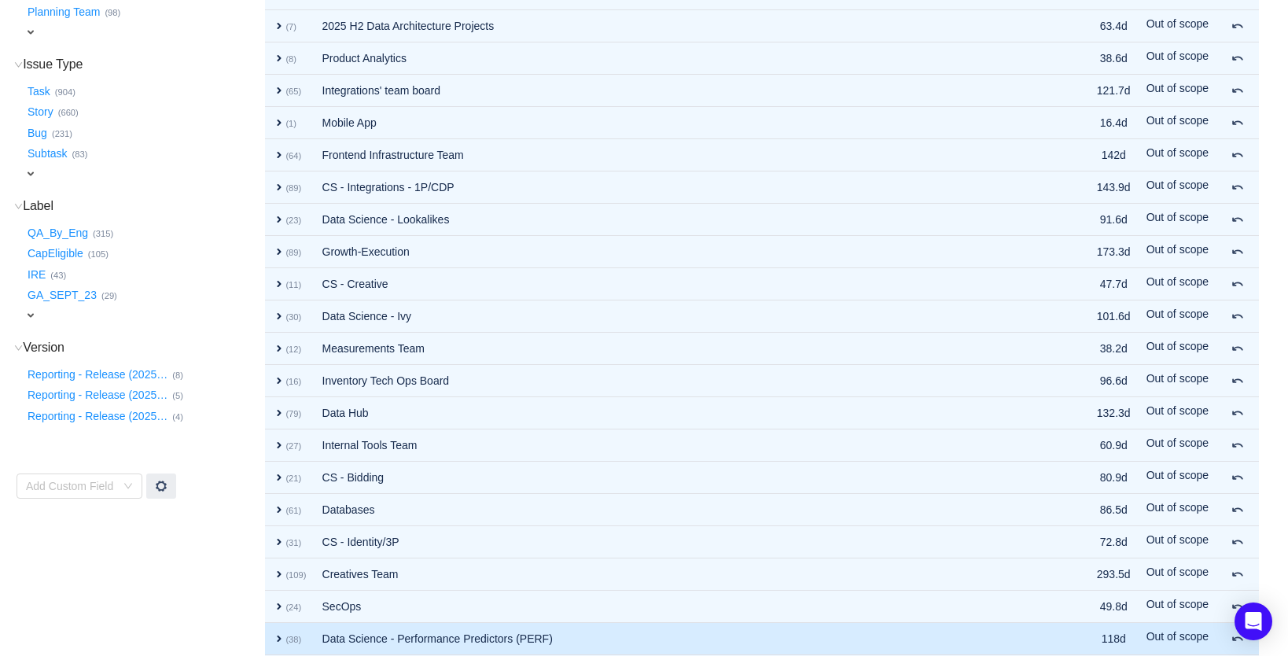
scroll to position [602, 0]
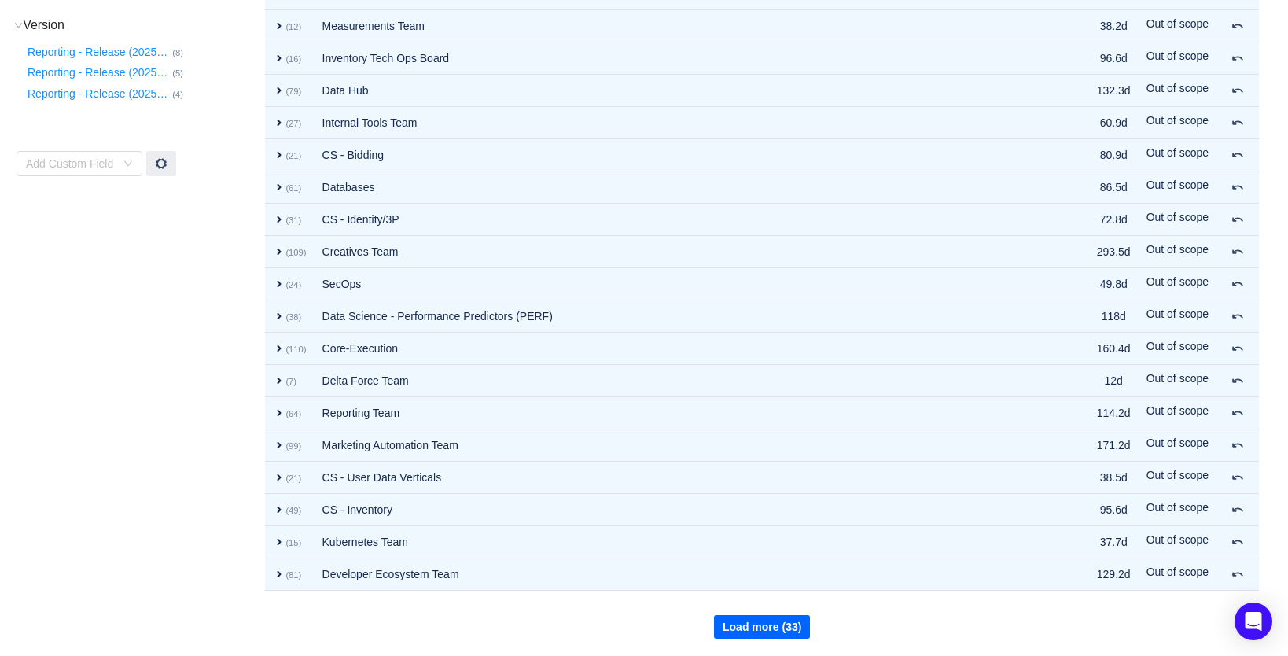
click at [760, 628] on button "Load more (33)" at bounding box center [762, 627] width 96 height 24
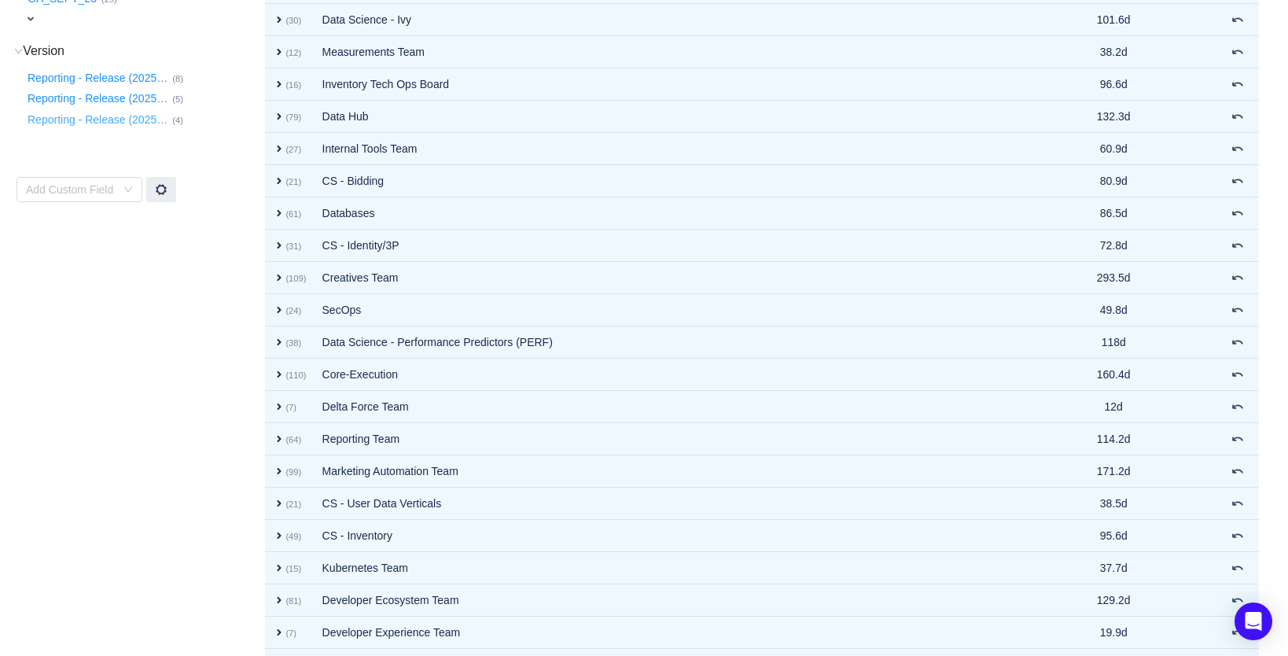
scroll to position [415, 0]
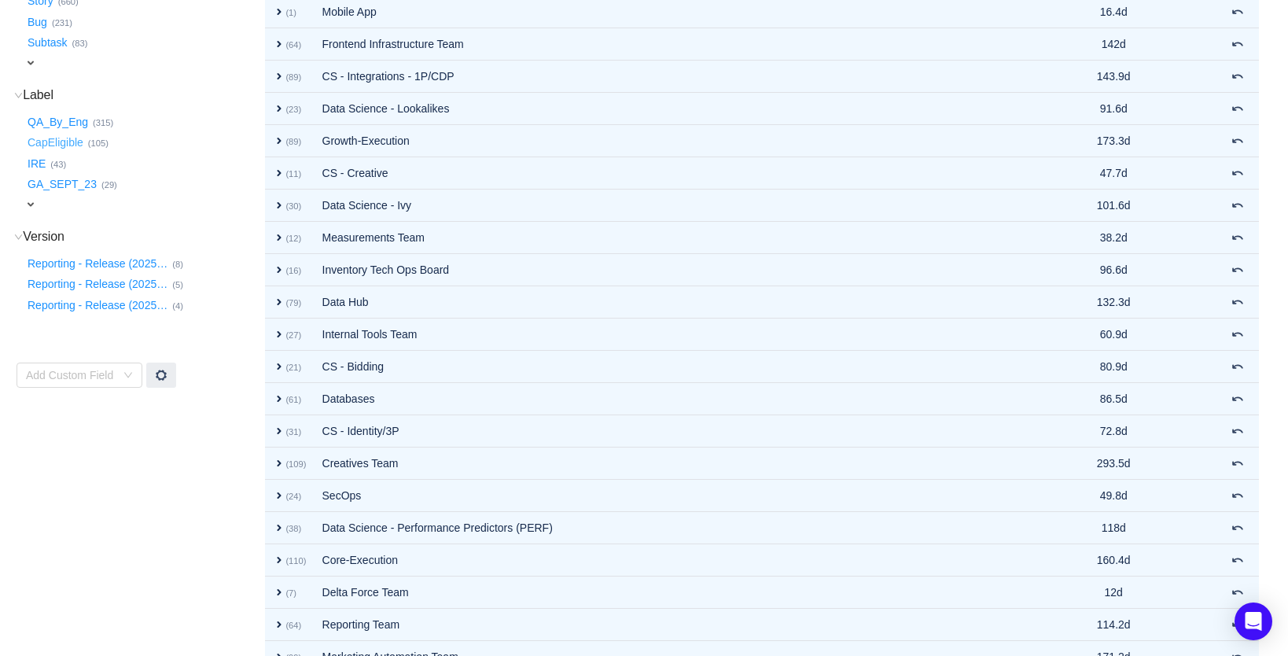
click at [64, 135] on button "CapEligible …" at bounding box center [56, 143] width 64 height 25
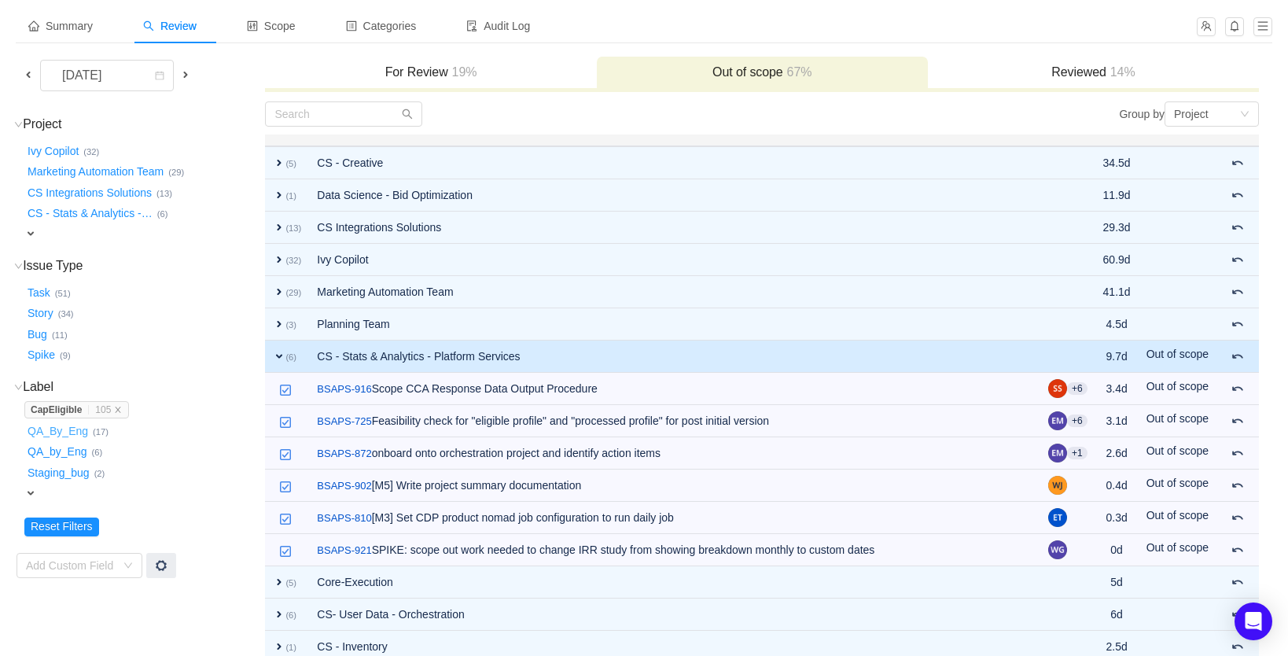
scroll to position [0, 0]
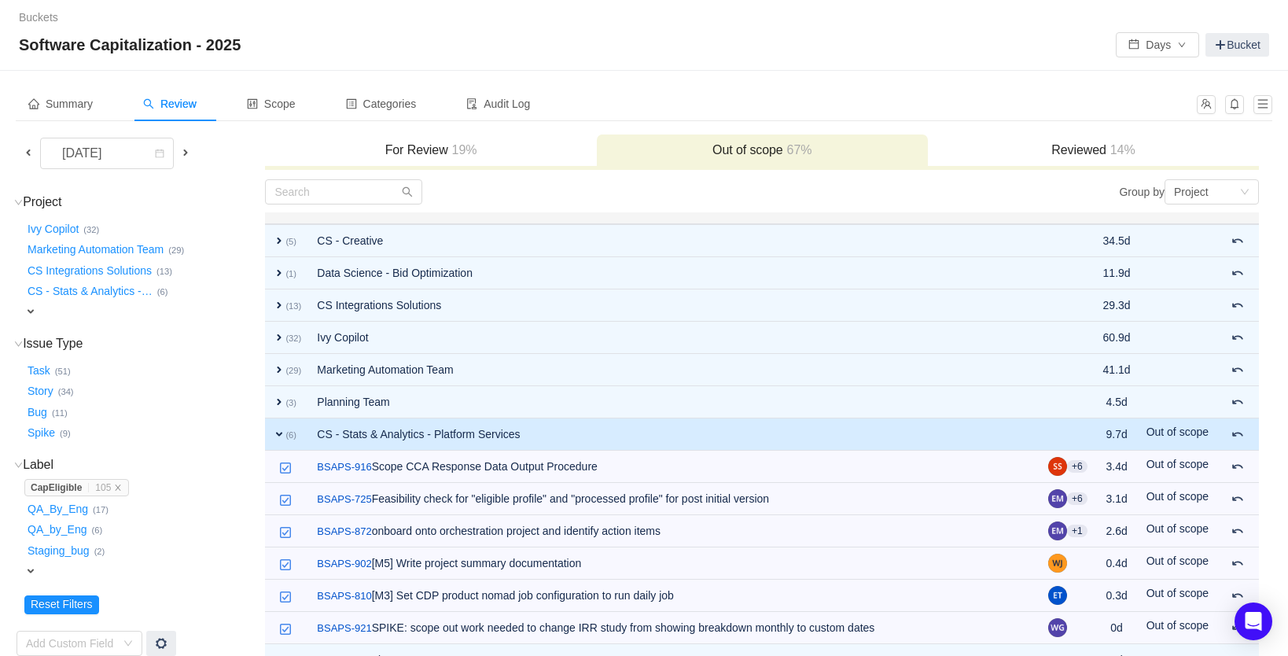
click at [1095, 145] on h3 "Reviewed 14%" at bounding box center [1093, 150] width 315 height 16
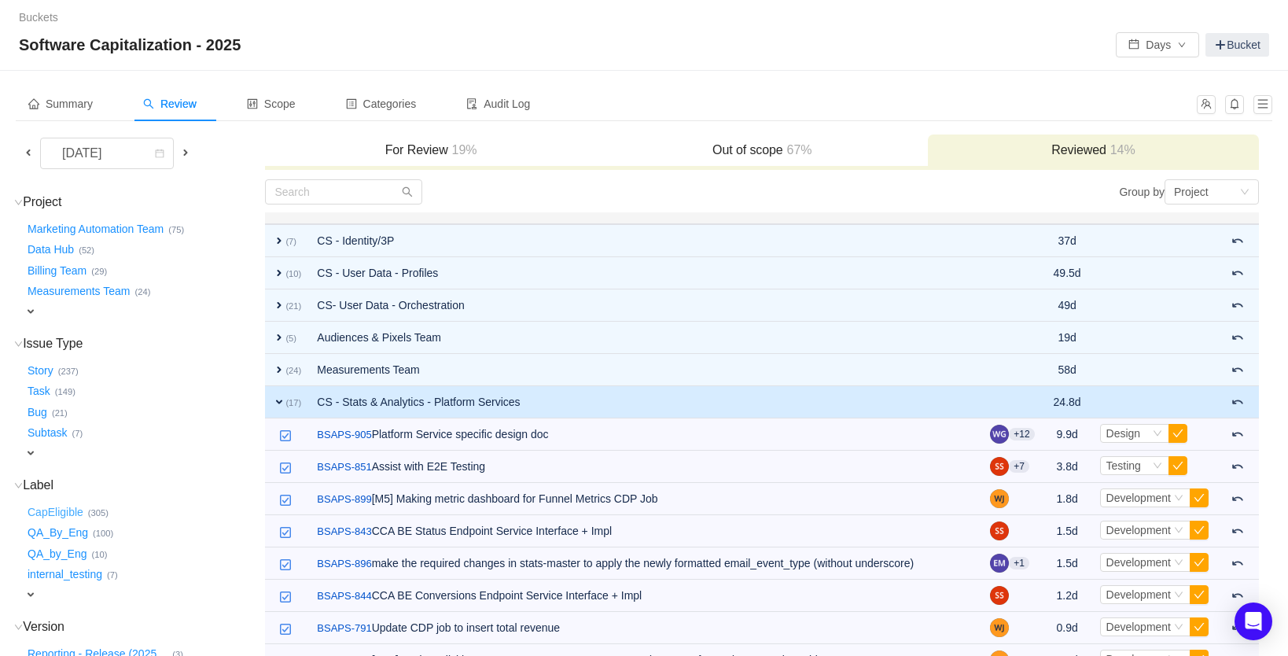
click at [69, 506] on button "CapEligible …" at bounding box center [56, 511] width 64 height 25
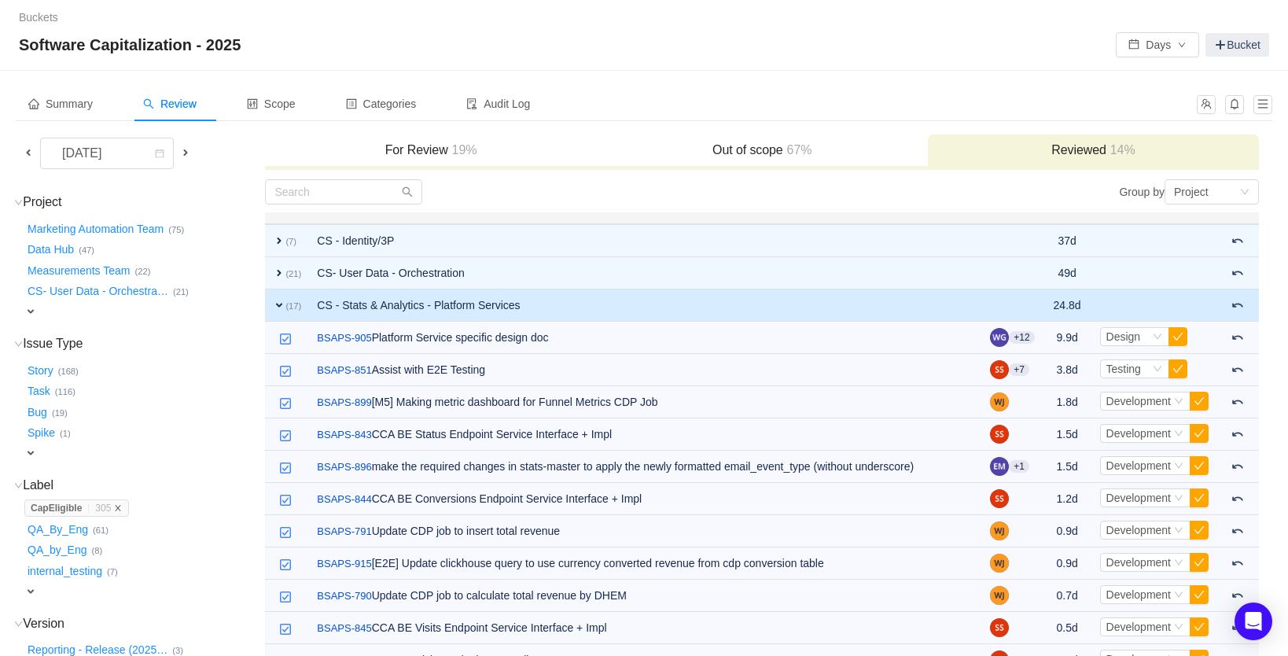
click at [120, 504] on icon "icon: close" at bounding box center [118, 508] width 8 height 8
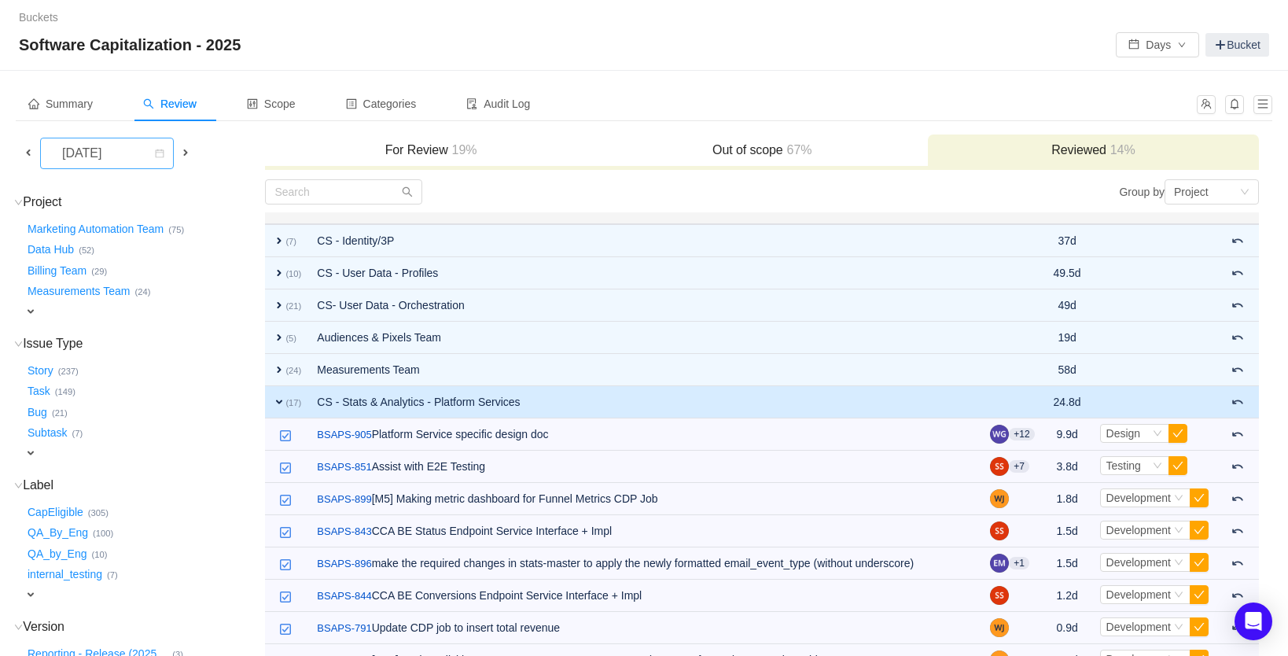
click at [117, 154] on div "[DATE]" at bounding box center [84, 153] width 68 height 30
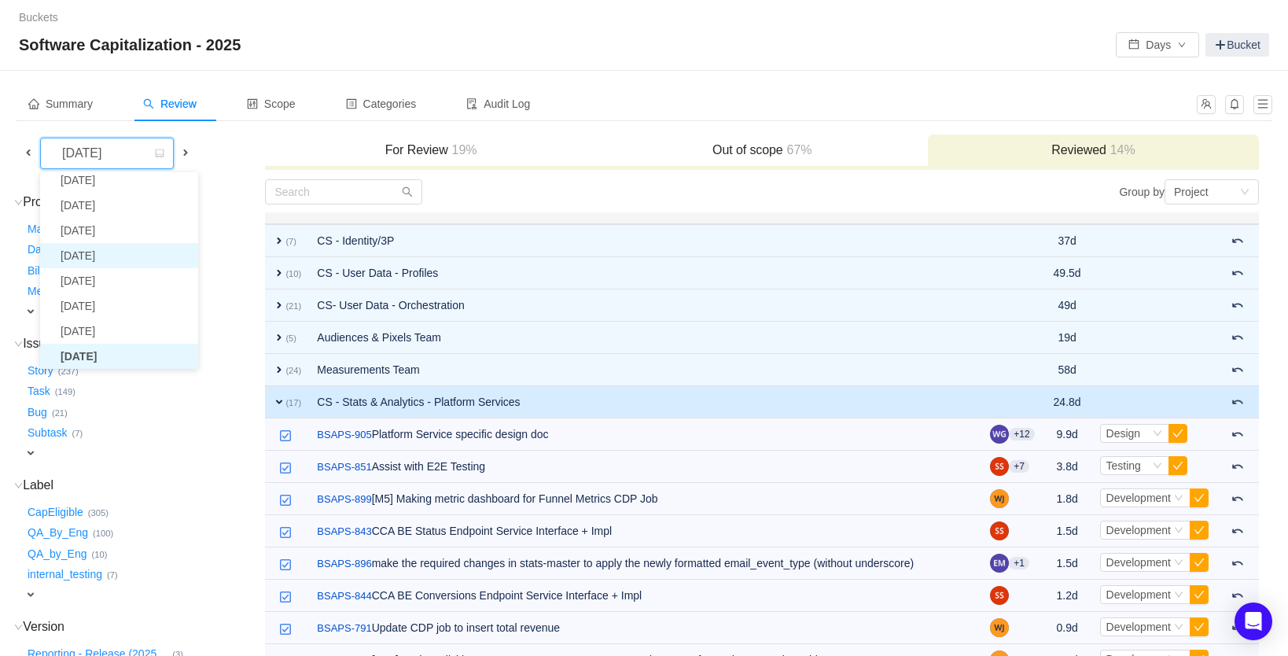
scroll to position [28, 0]
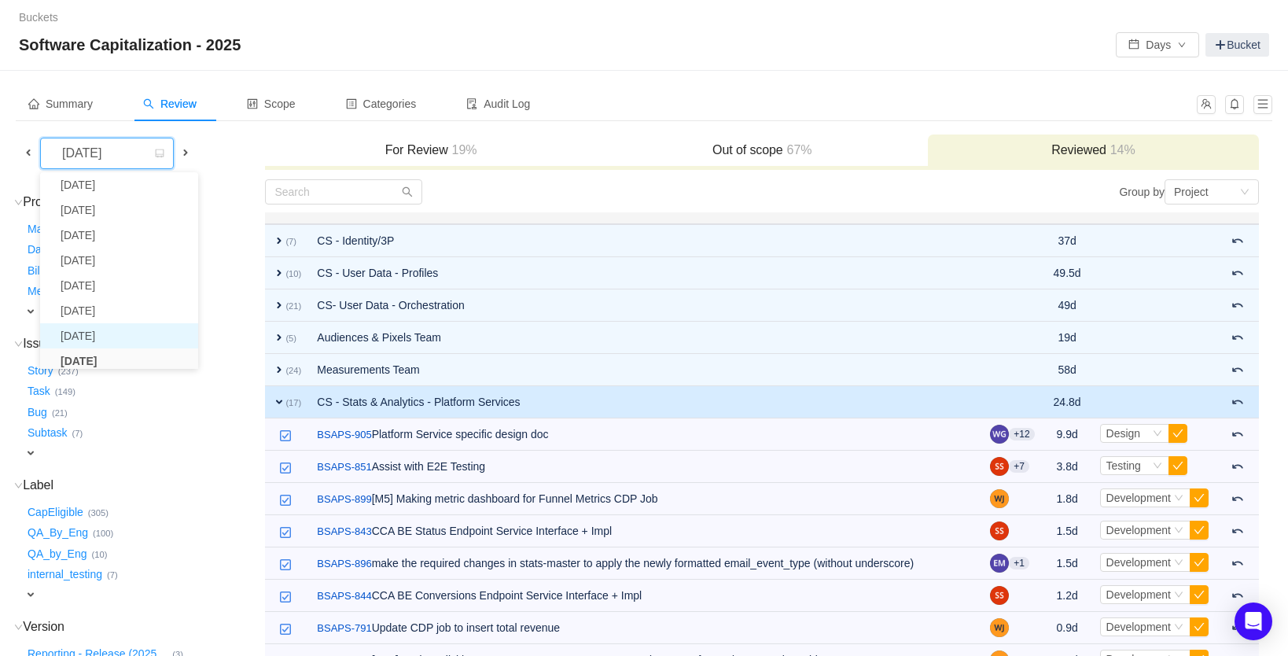
click at [112, 336] on li "[DATE]" at bounding box center [119, 335] width 158 height 25
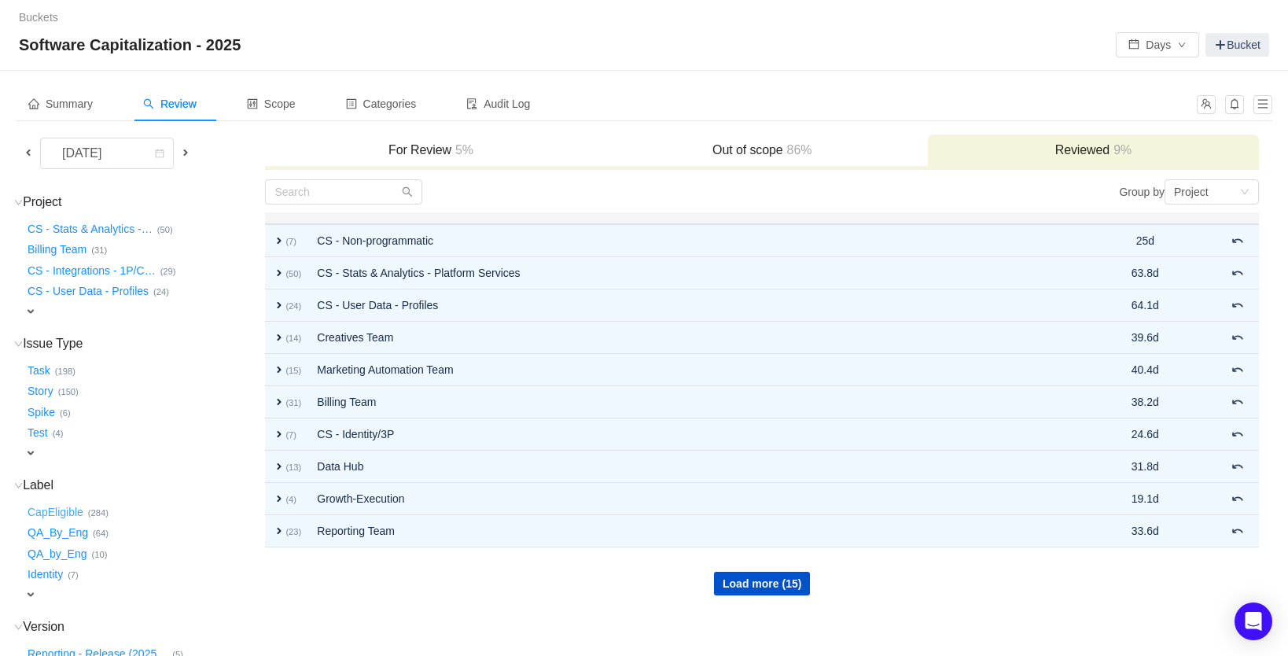
click at [74, 503] on button "CapEligible …" at bounding box center [56, 511] width 64 height 25
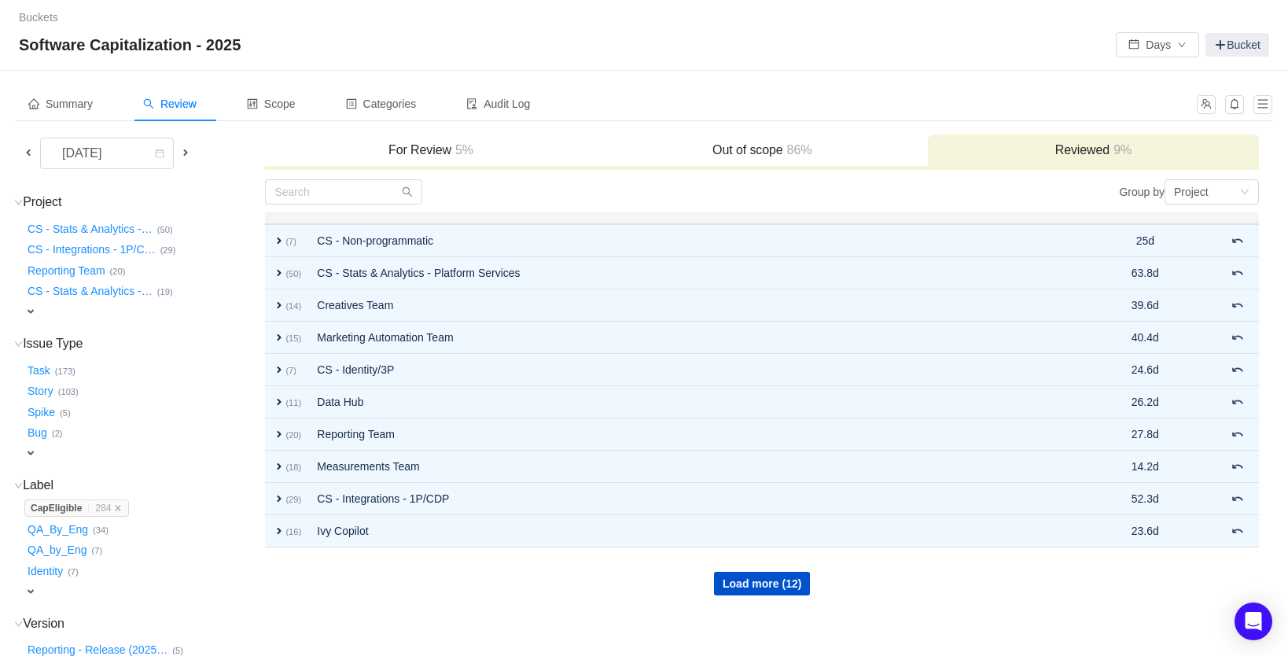
click at [761, 145] on h3 "Out of scope 86%" at bounding box center [762, 150] width 315 height 16
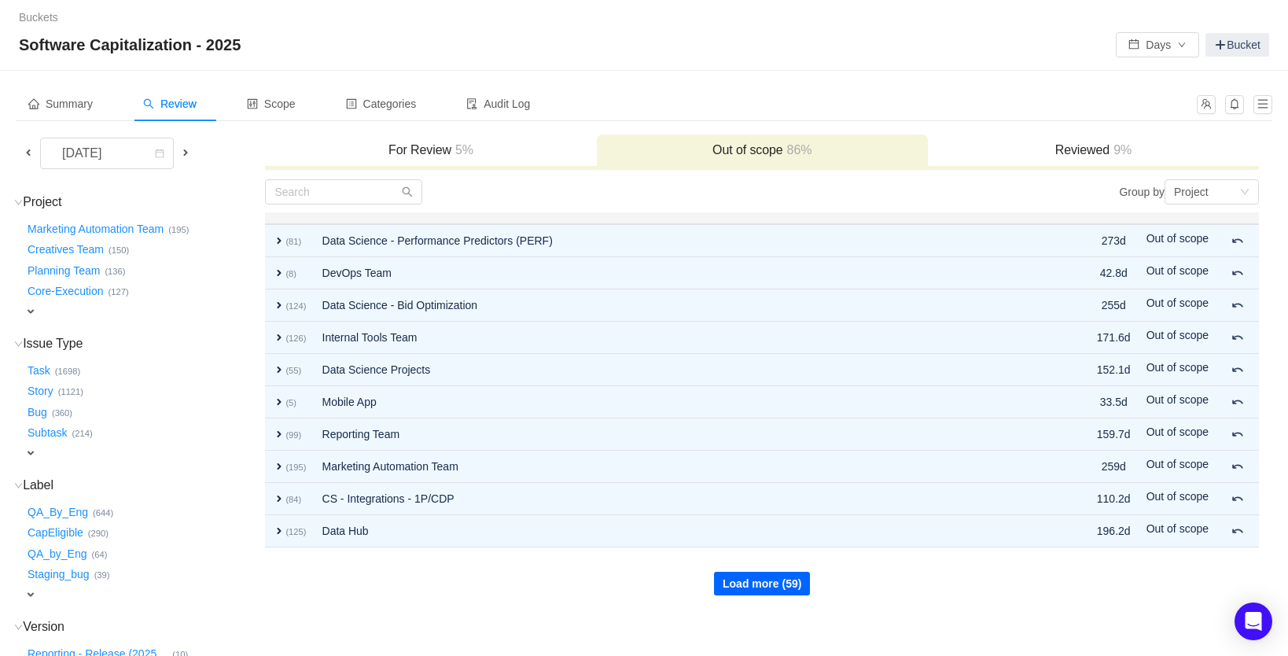
click at [739, 576] on button "Load more (59)" at bounding box center [762, 584] width 96 height 24
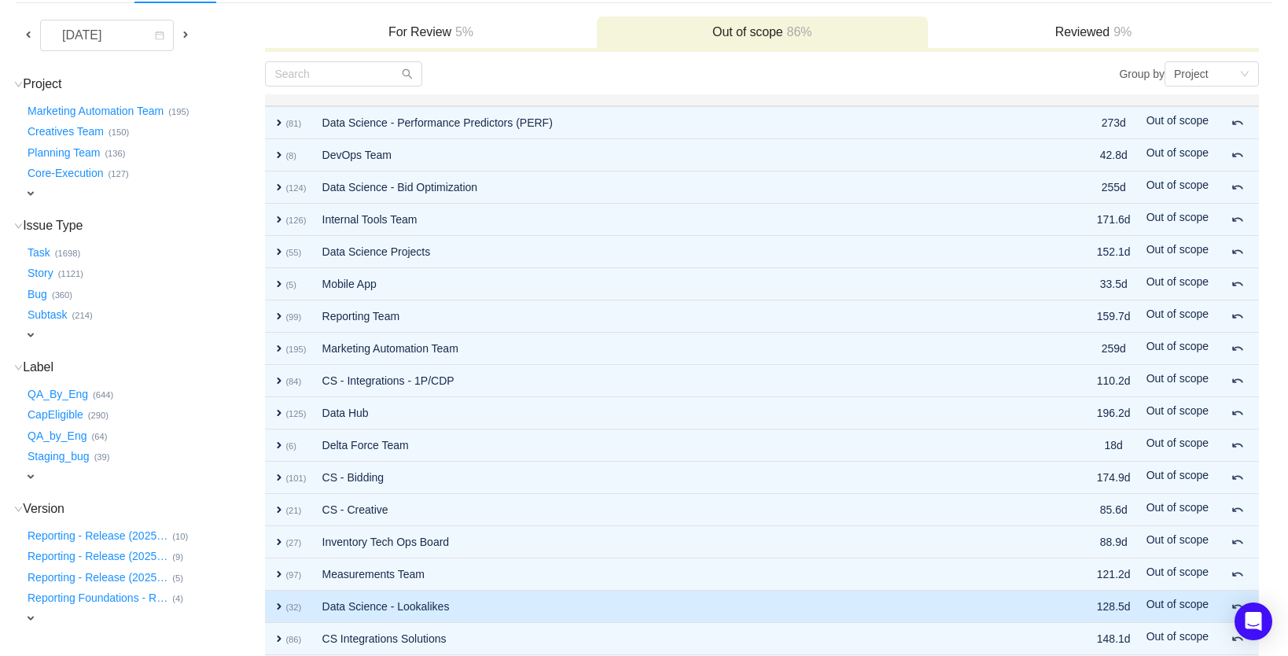
scroll to position [279, 0]
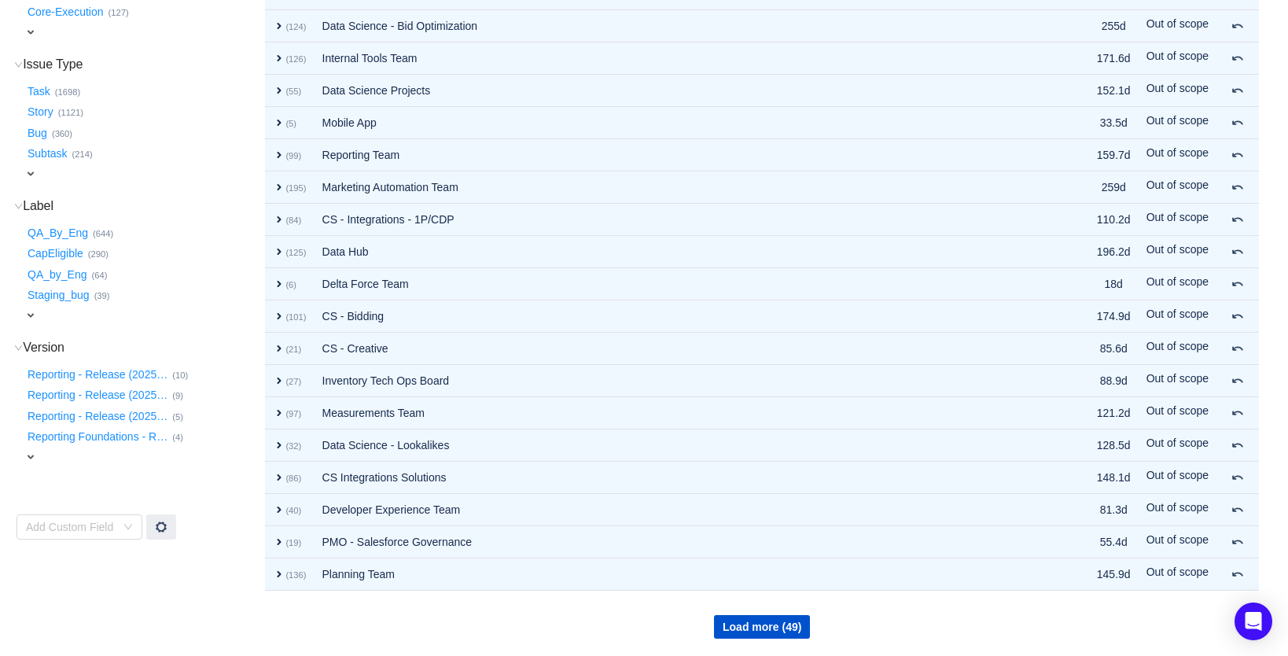
click at [731, 613] on div "Load more (49)" at bounding box center [762, 614] width 992 height 47
click at [735, 624] on button "Load more (49)" at bounding box center [762, 627] width 96 height 24
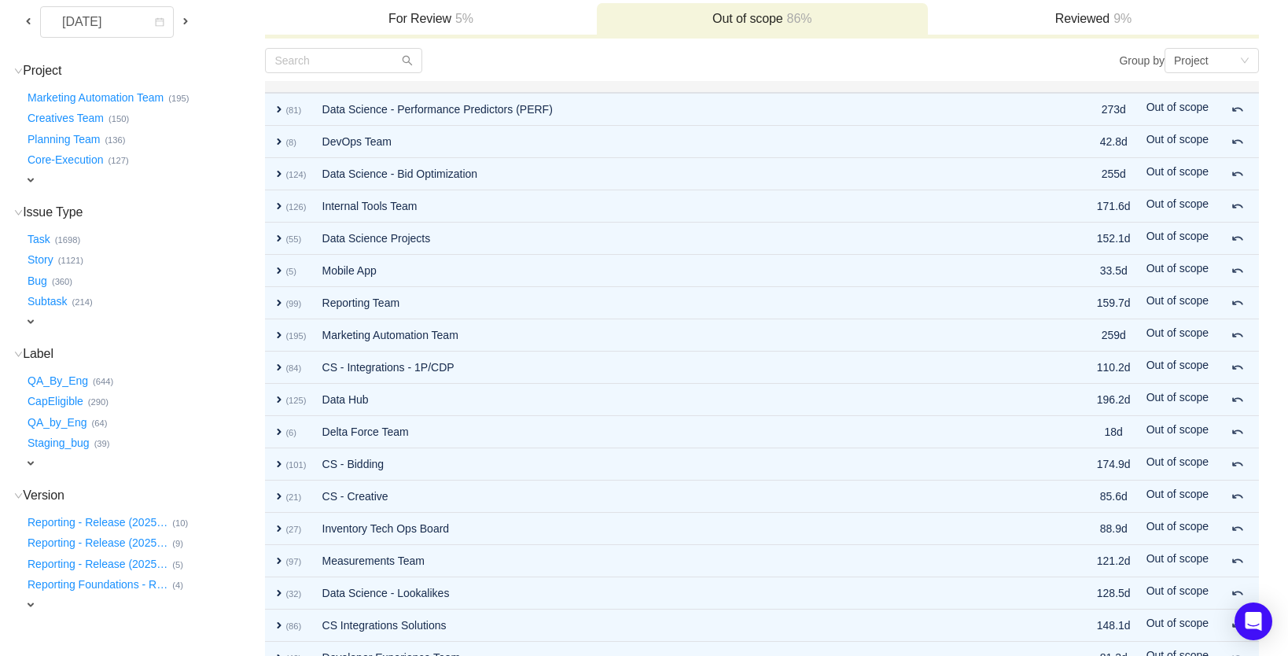
scroll to position [131, 0]
click at [65, 392] on button "CapEligible …" at bounding box center [56, 402] width 64 height 25
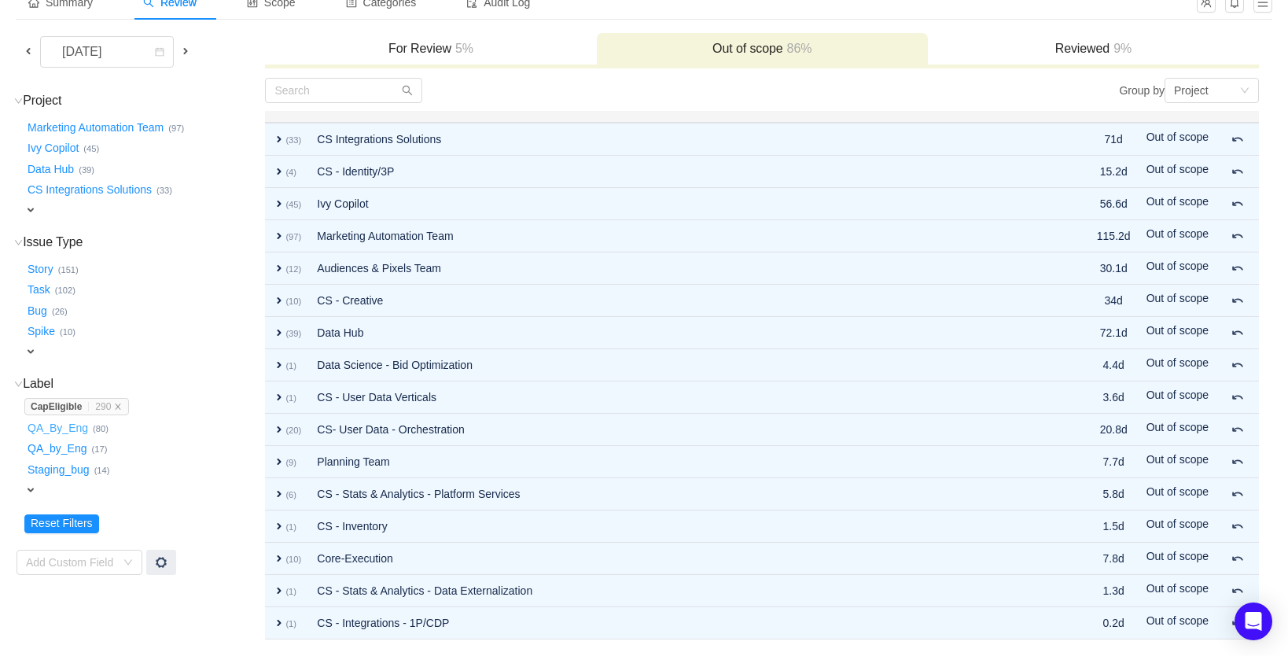
scroll to position [101, 0]
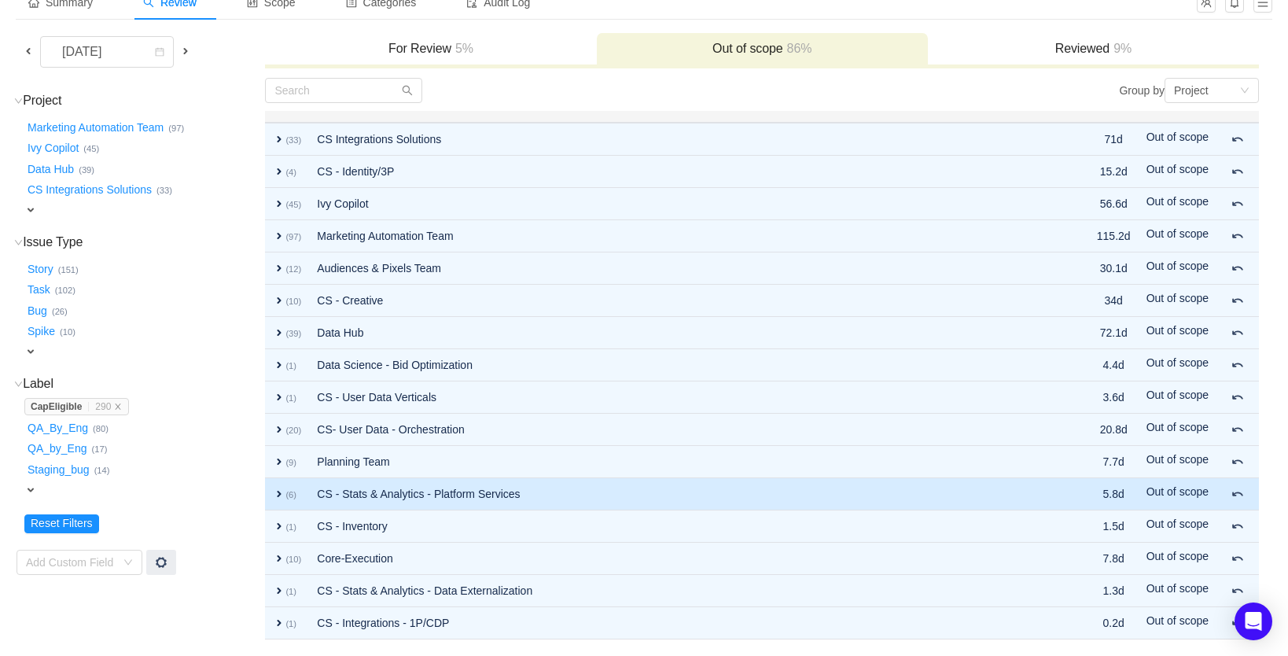
click at [389, 485] on td "CS - Stats & Analytics - Platform Services" at bounding box center [674, 494] width 730 height 32
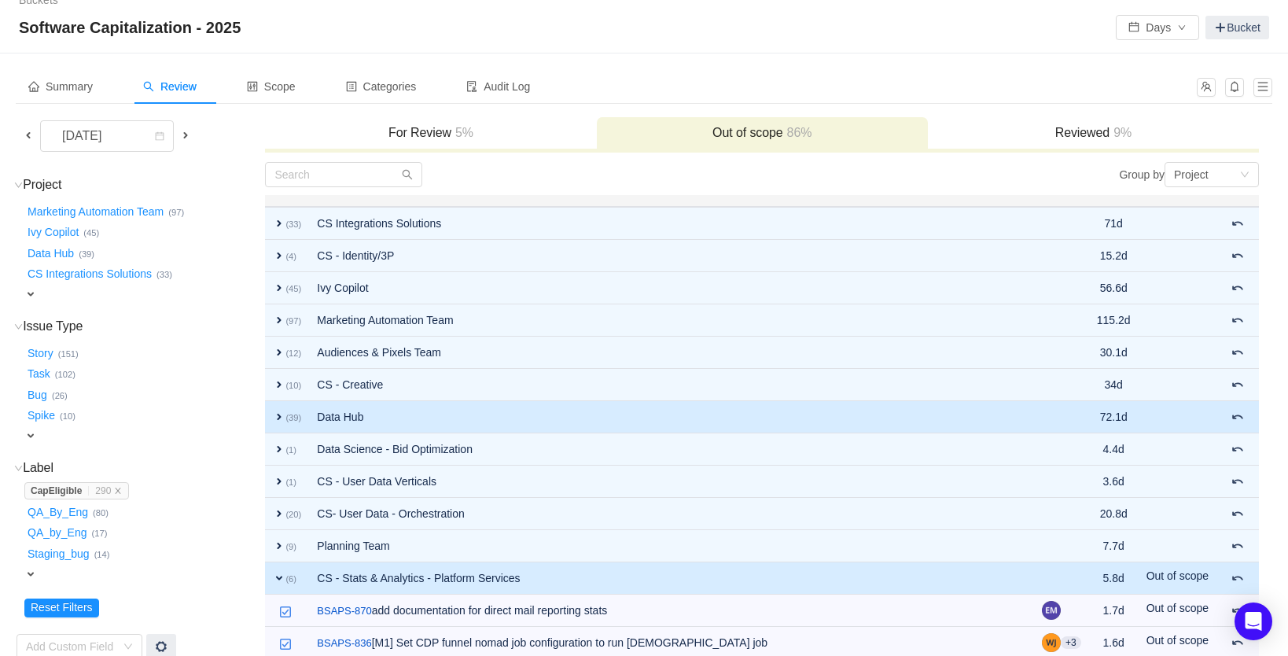
scroll to position [17, 0]
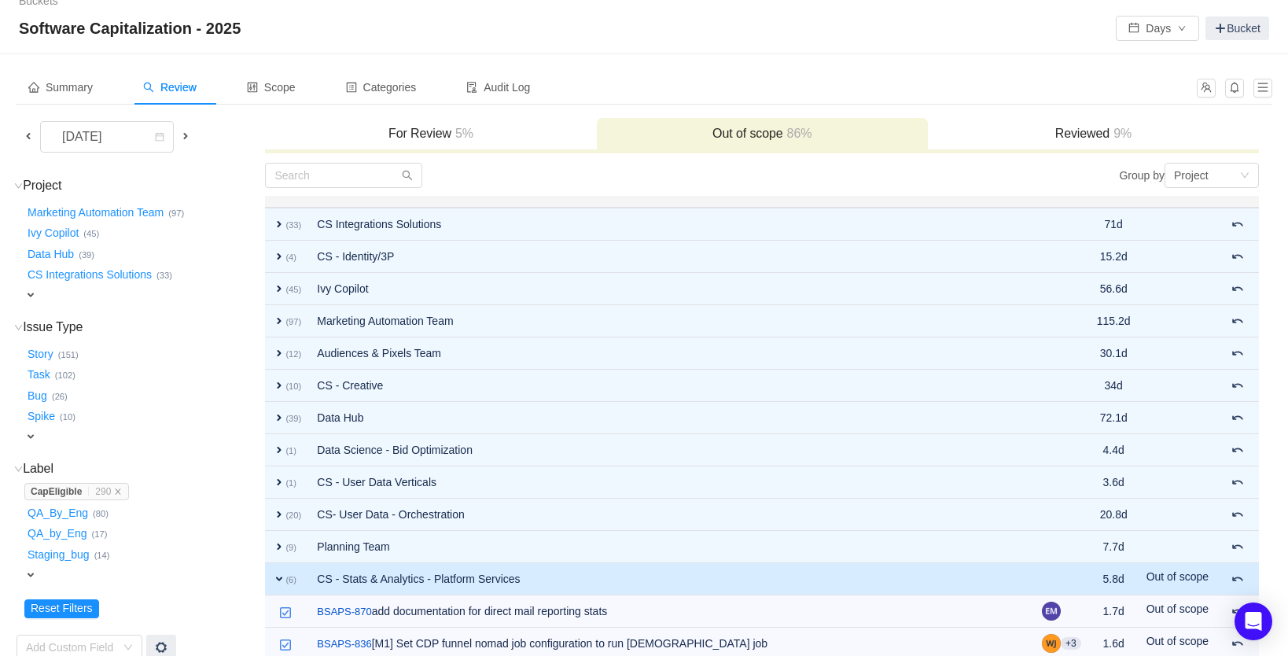
click at [394, 136] on h3 "For Review 5%" at bounding box center [430, 134] width 315 height 16
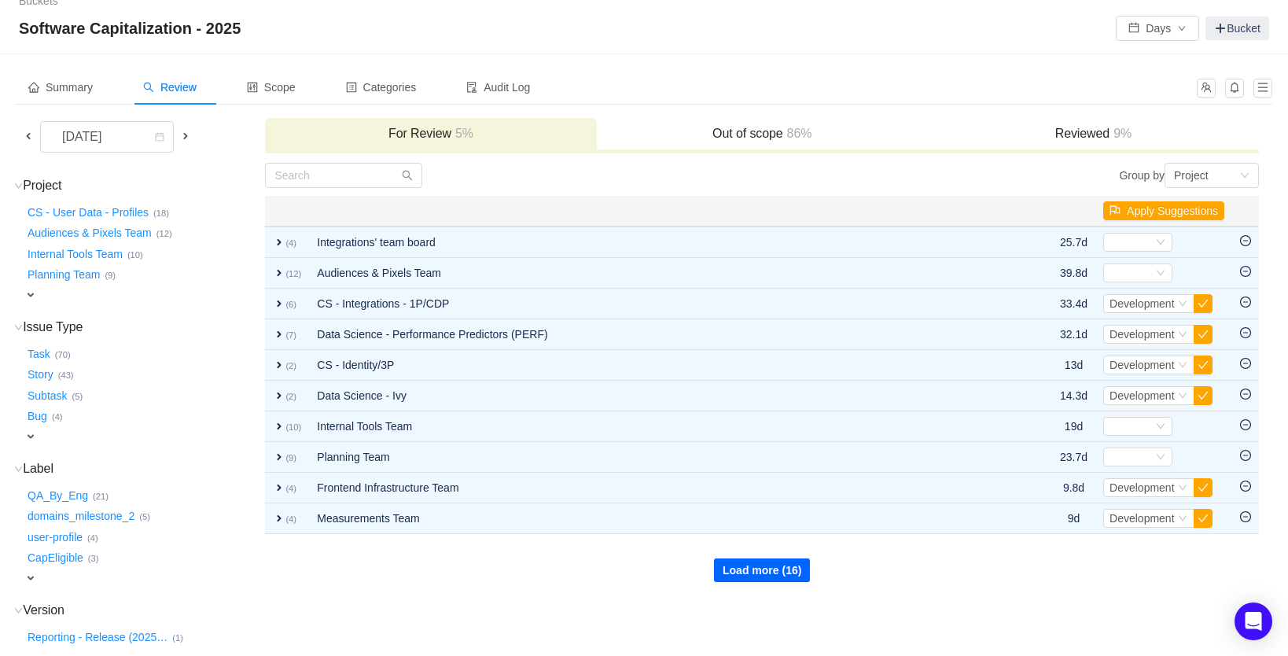
click at [741, 568] on button "Load more (16)" at bounding box center [762, 570] width 96 height 24
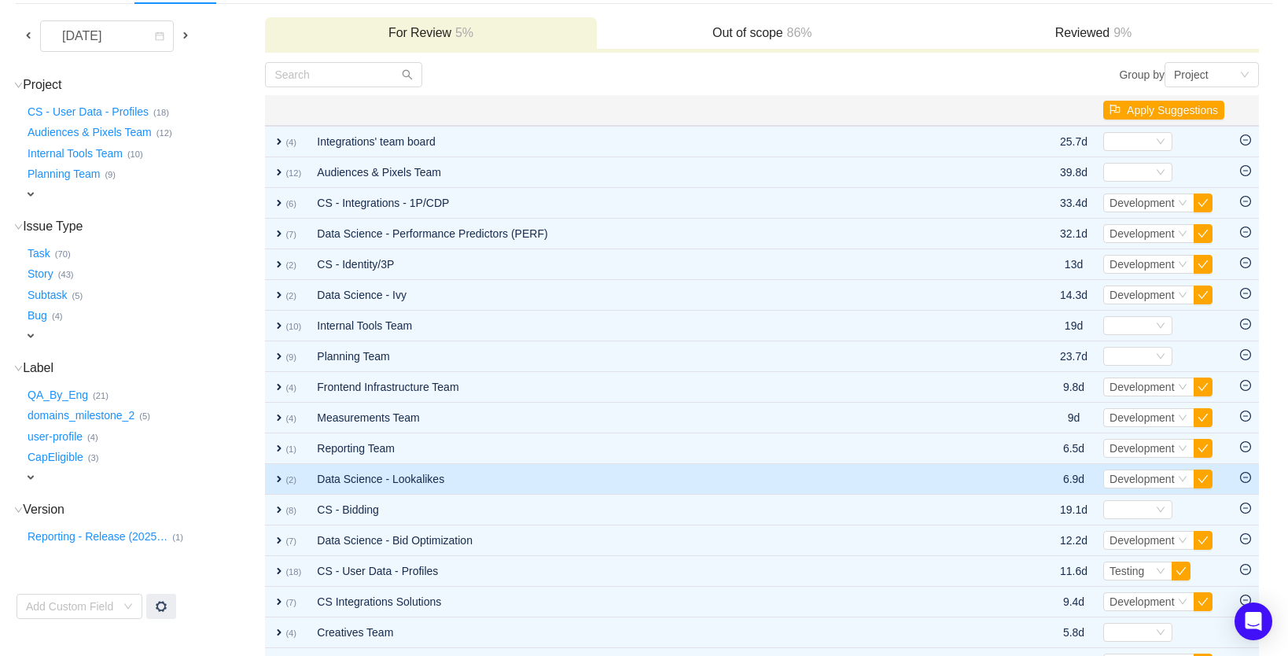
scroll to position [267, 0]
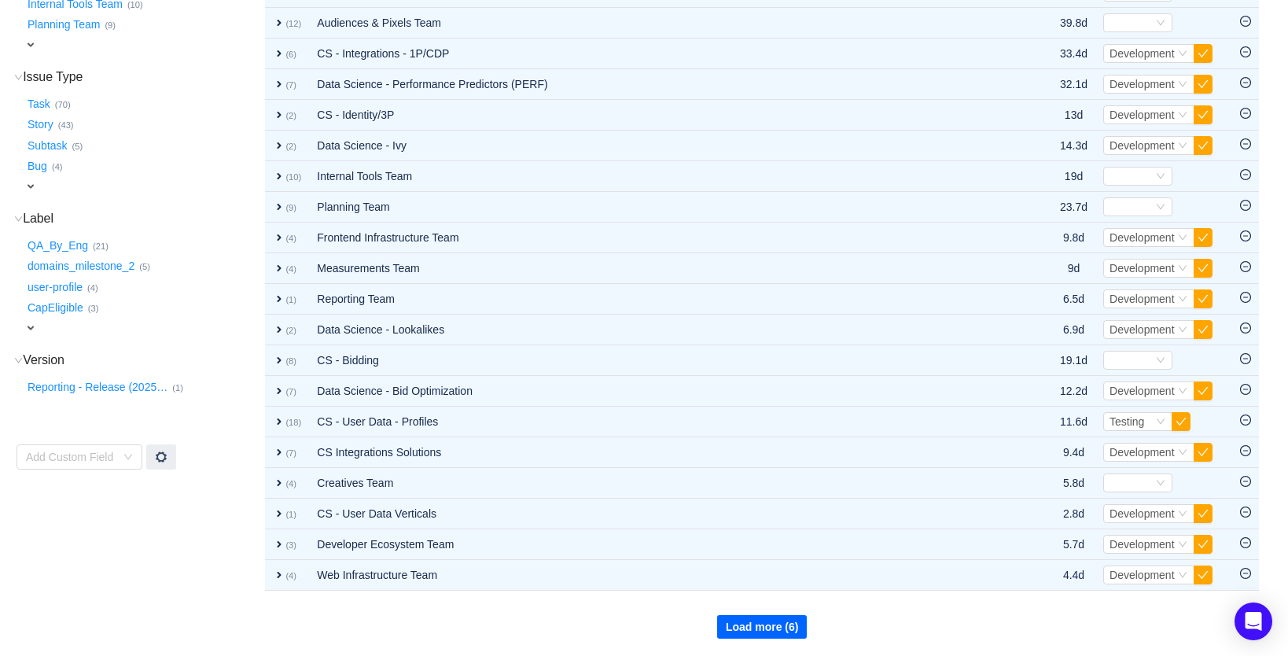
click at [762, 625] on button "Load more (6)" at bounding box center [762, 627] width 90 height 24
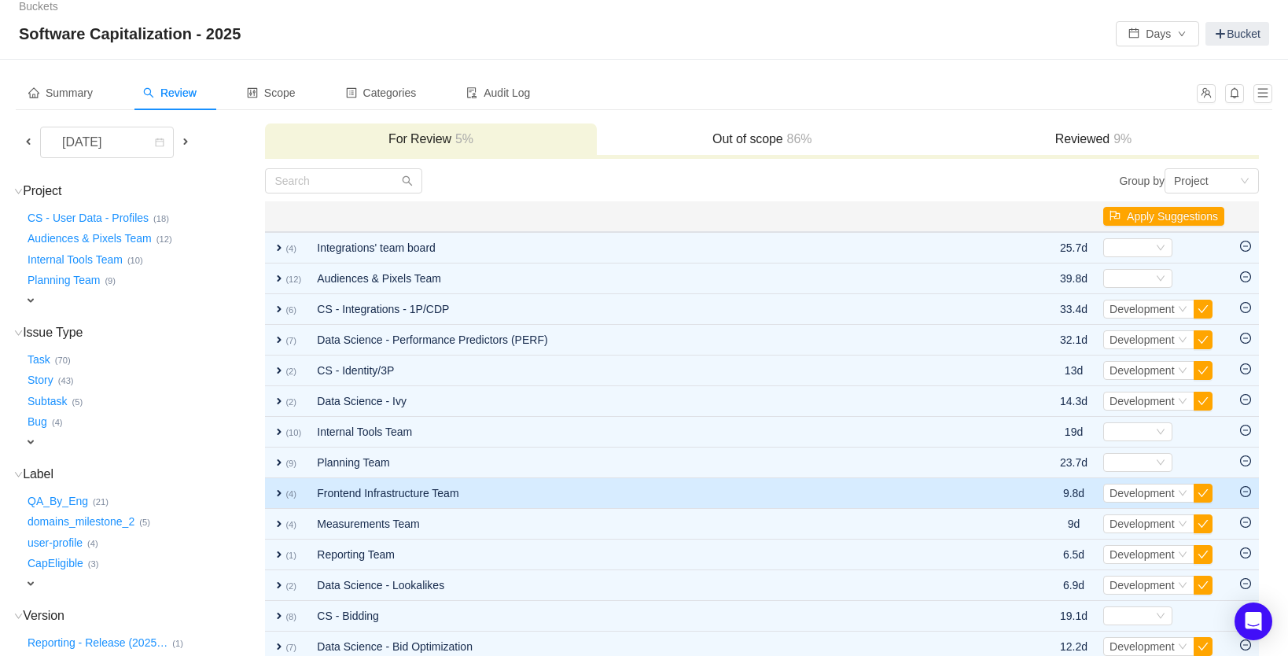
scroll to position [0, 0]
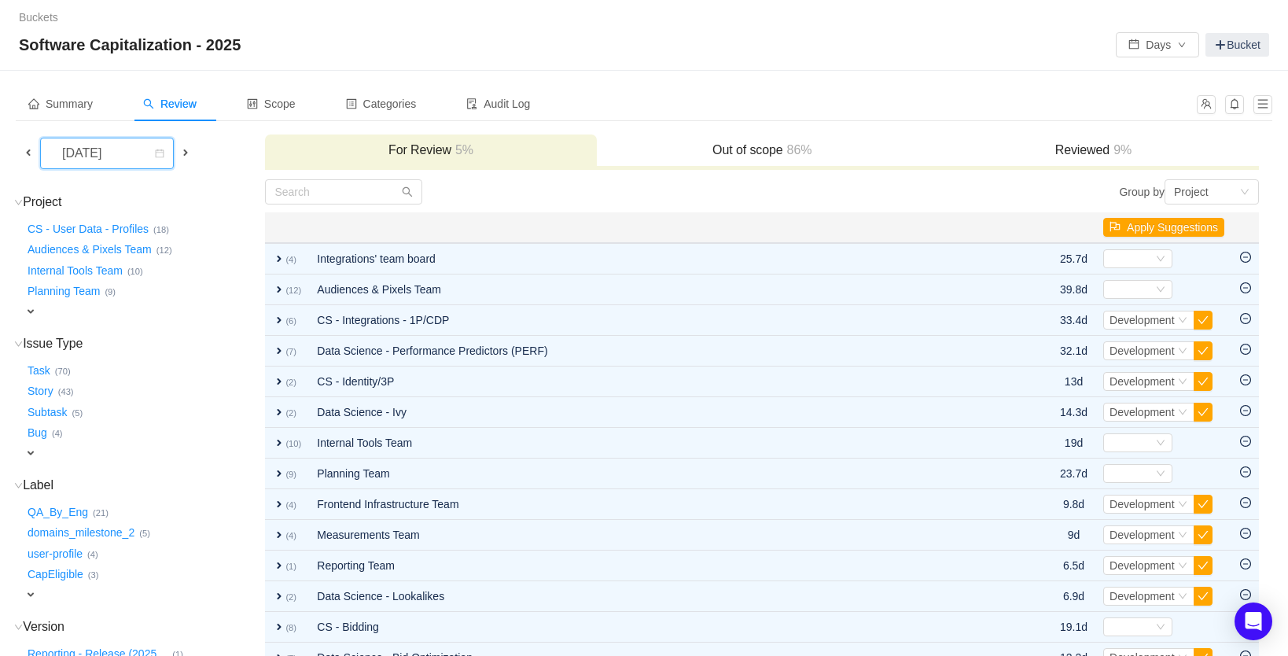
click at [117, 152] on div "[DATE]" at bounding box center [84, 153] width 68 height 30
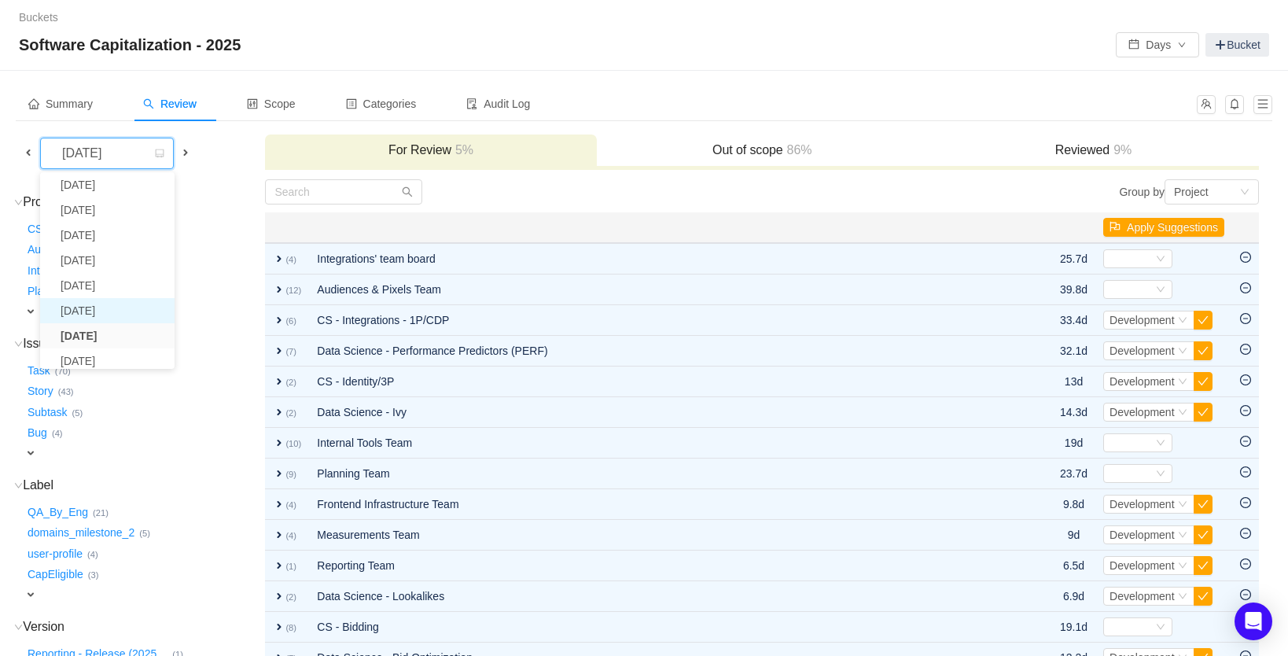
click at [116, 314] on li "[DATE]" at bounding box center [107, 310] width 134 height 25
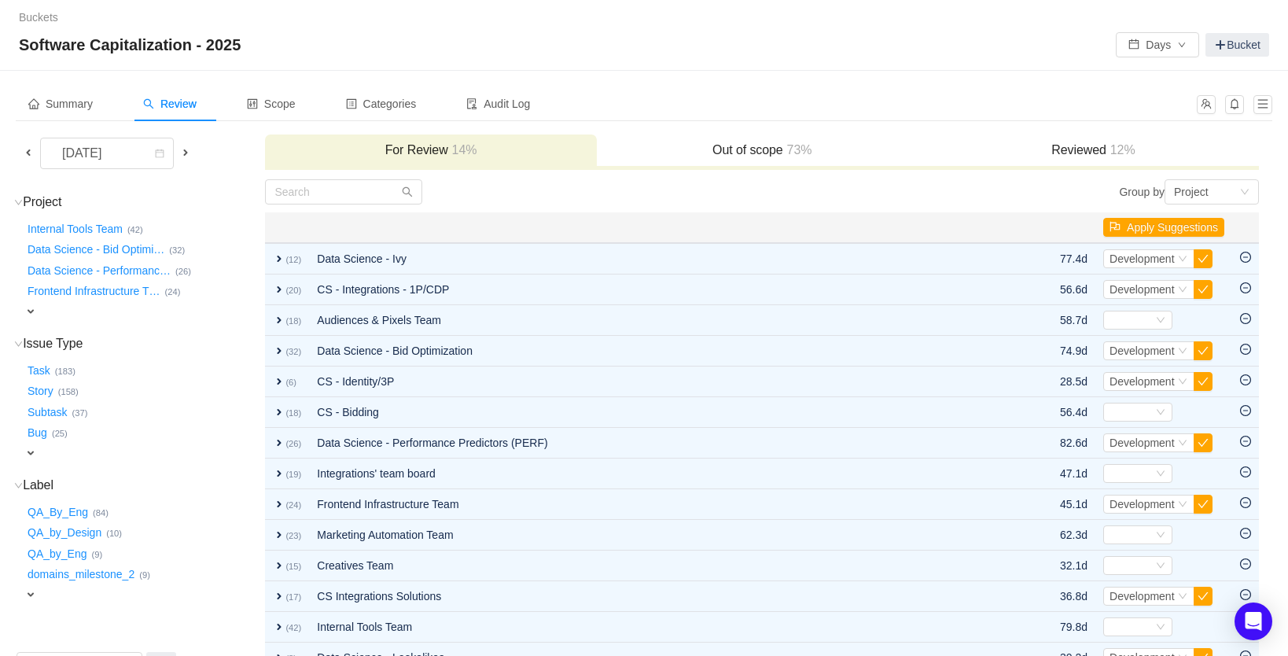
click at [1070, 149] on h3 "Reviewed 12%" at bounding box center [1093, 150] width 315 height 16
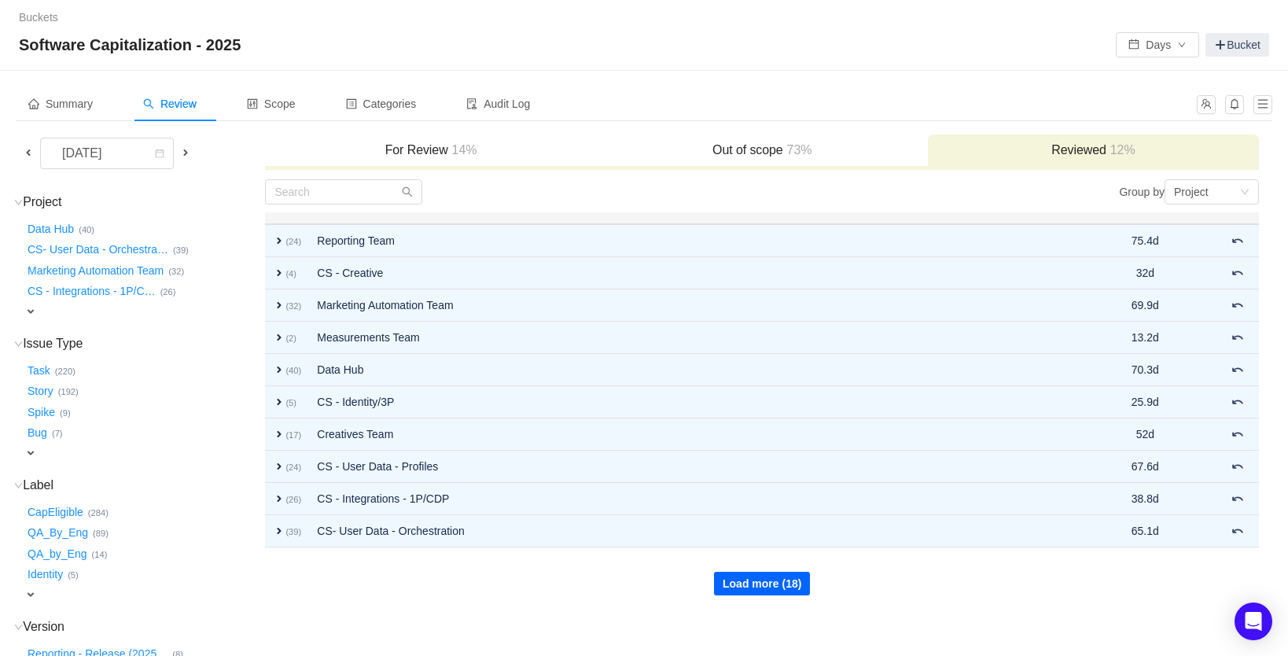
click at [729, 575] on button "Load more (18)" at bounding box center [762, 584] width 96 height 24
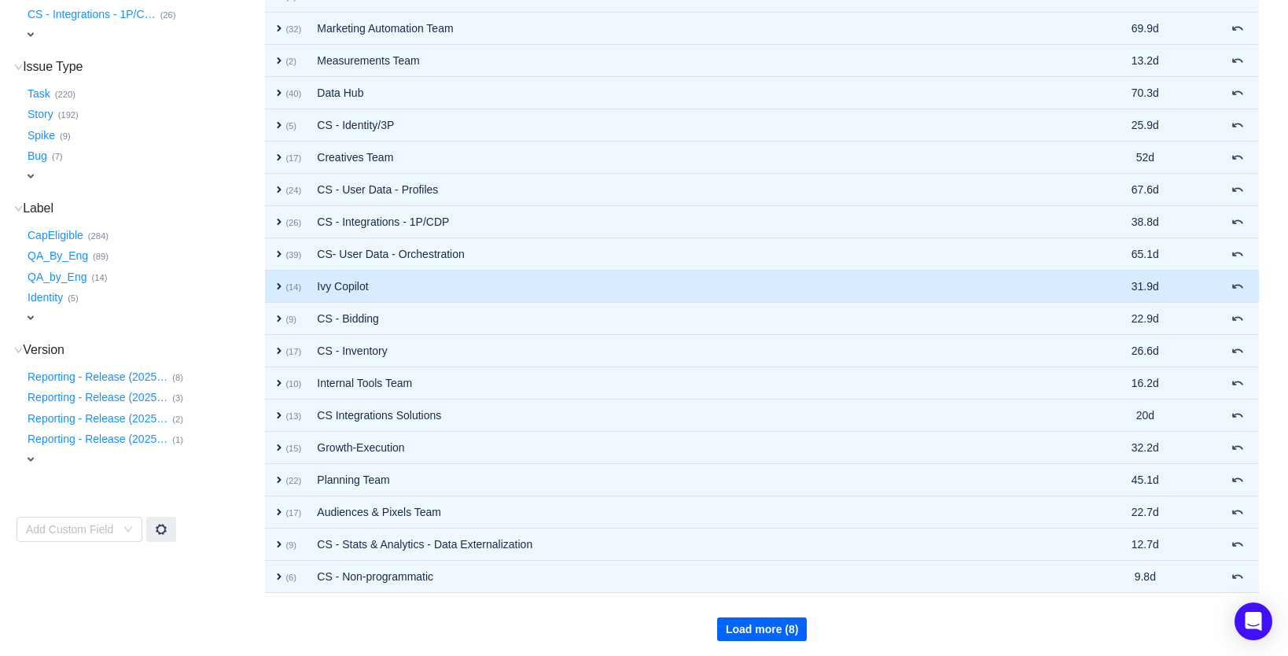
scroll to position [279, 0]
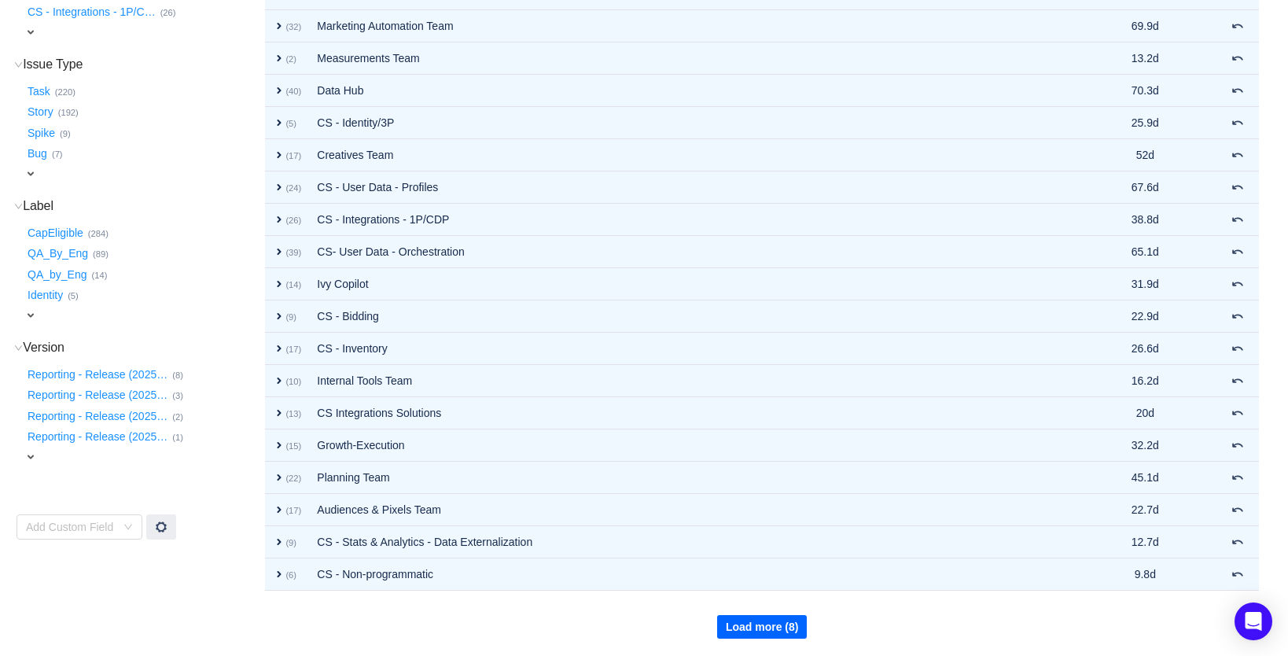
click at [744, 623] on button "Load more (8)" at bounding box center [762, 627] width 90 height 24
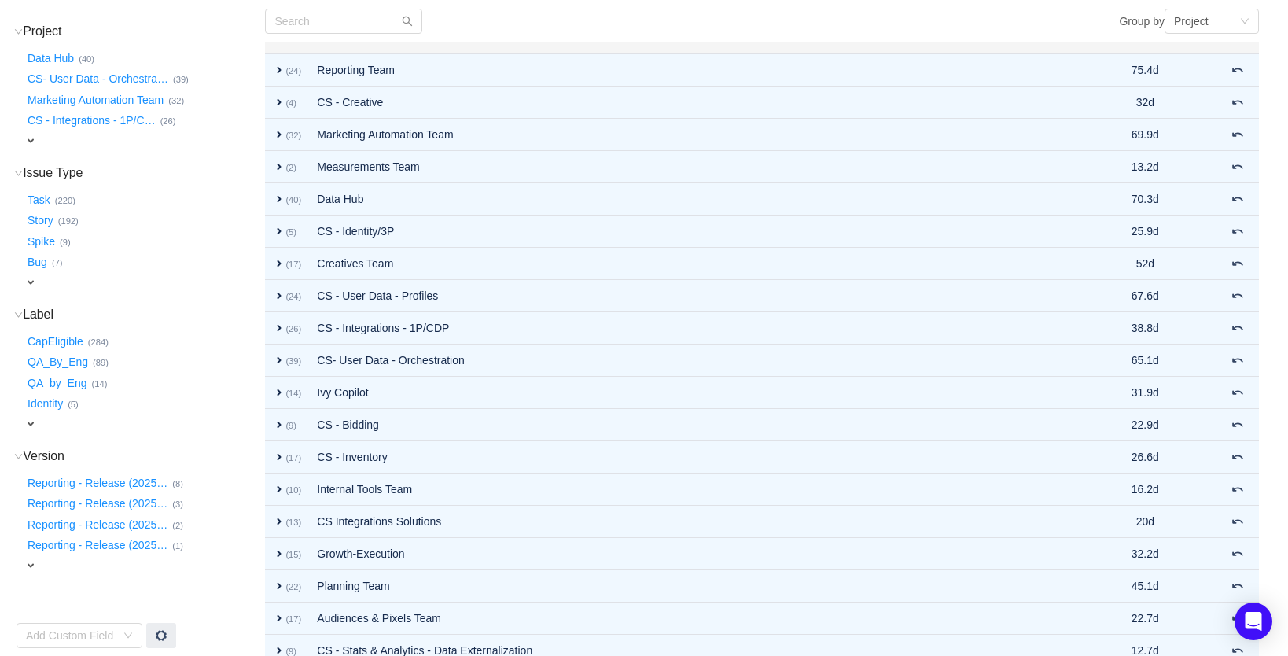
scroll to position [160, 0]
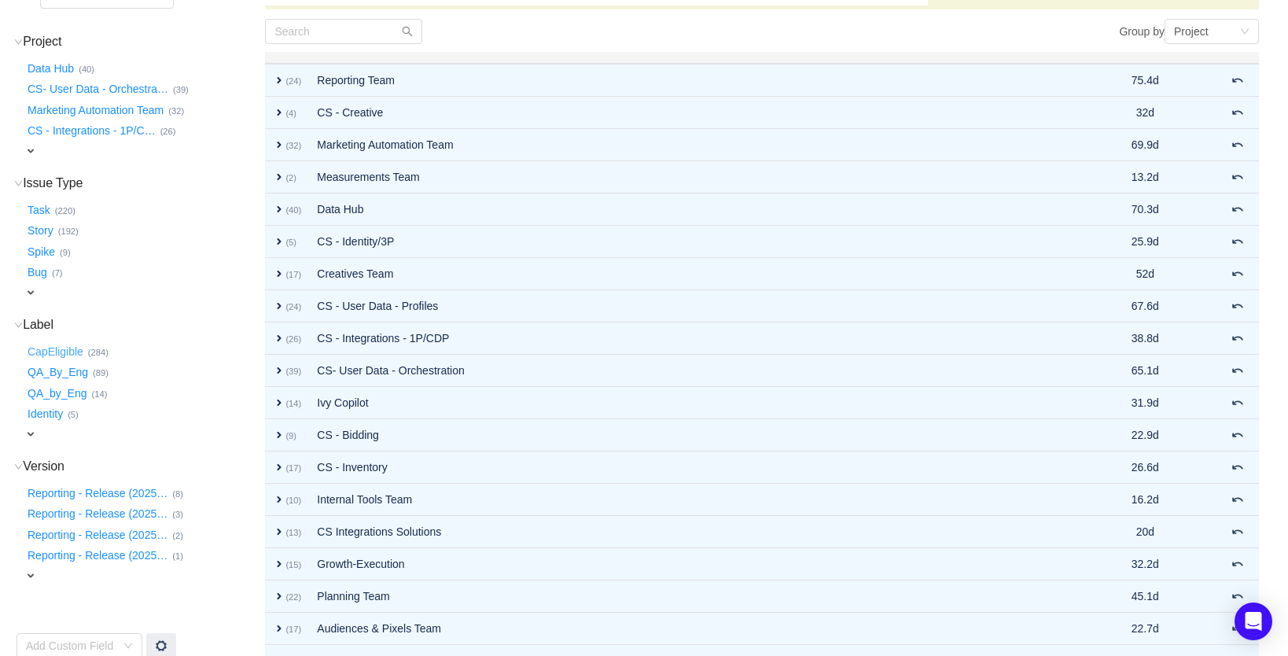
click at [68, 342] on button "CapEligible …" at bounding box center [56, 351] width 64 height 25
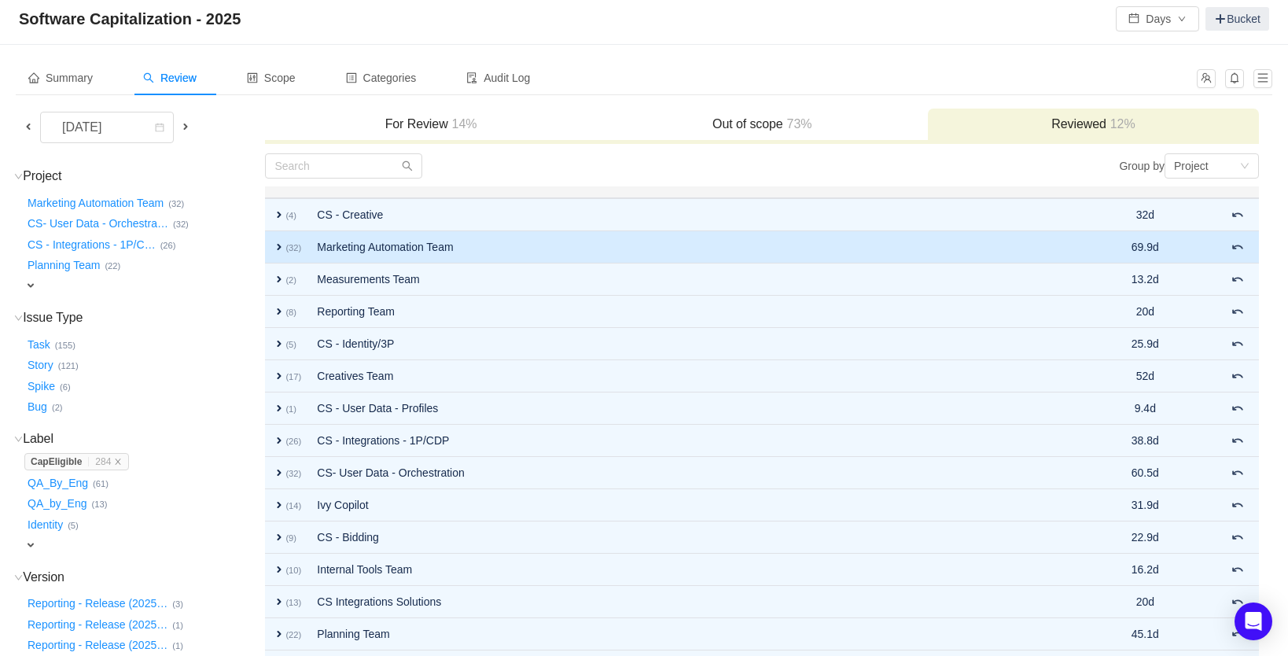
scroll to position [0, 0]
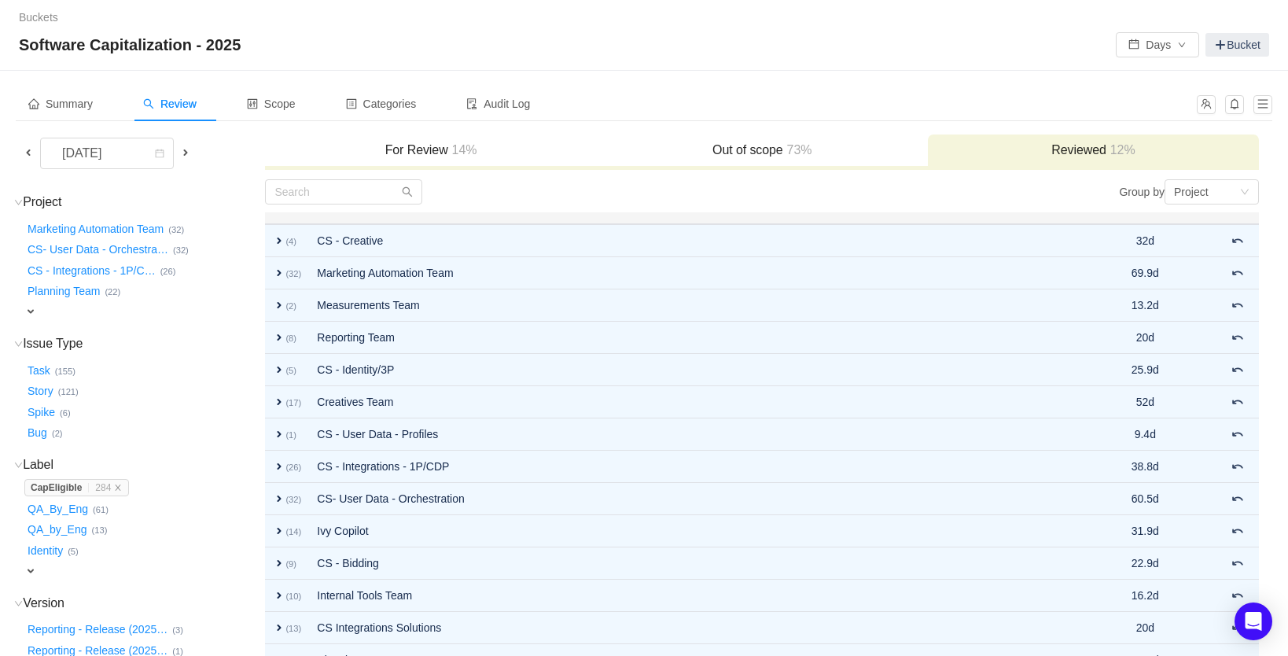
click at [738, 157] on h3 "Out of scope 73%" at bounding box center [762, 150] width 315 height 16
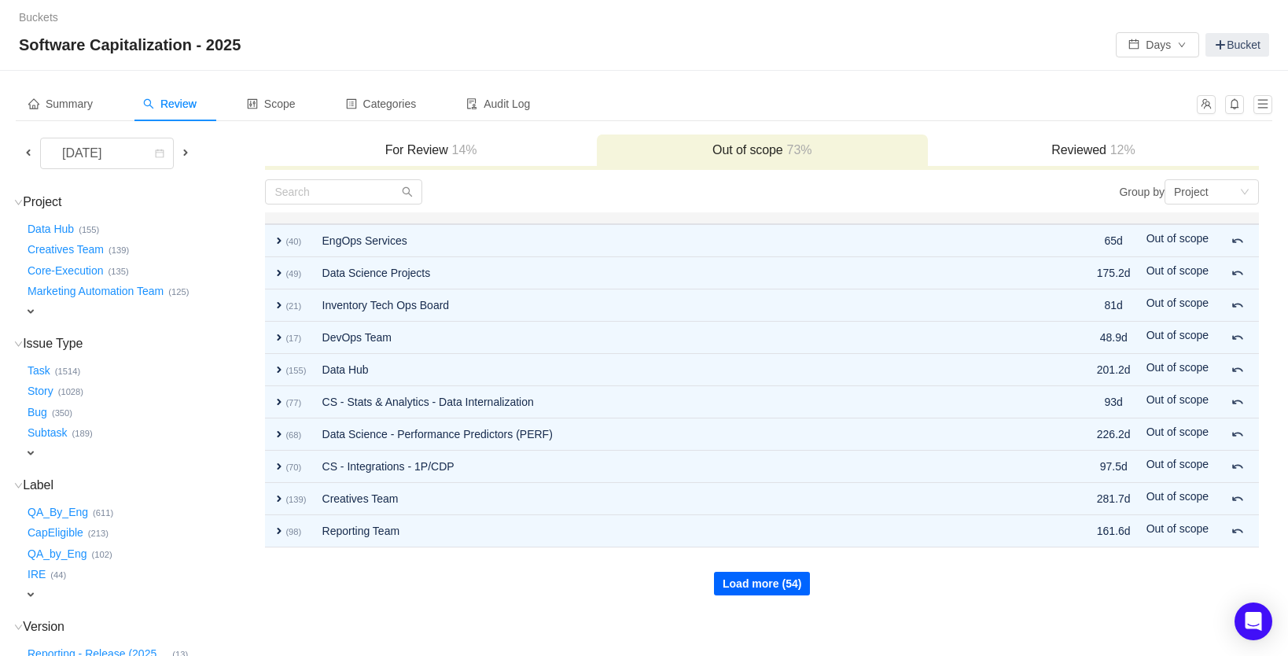
click at [784, 587] on button "Load more (54)" at bounding box center [762, 584] width 96 height 24
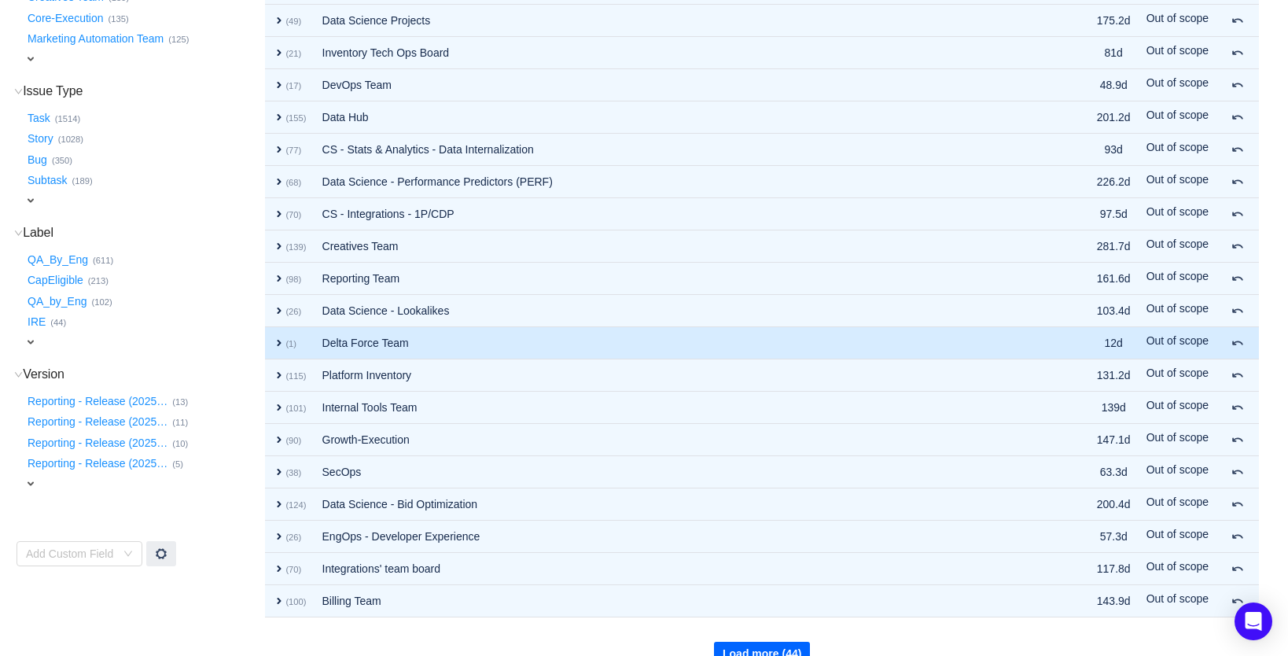
scroll to position [279, 0]
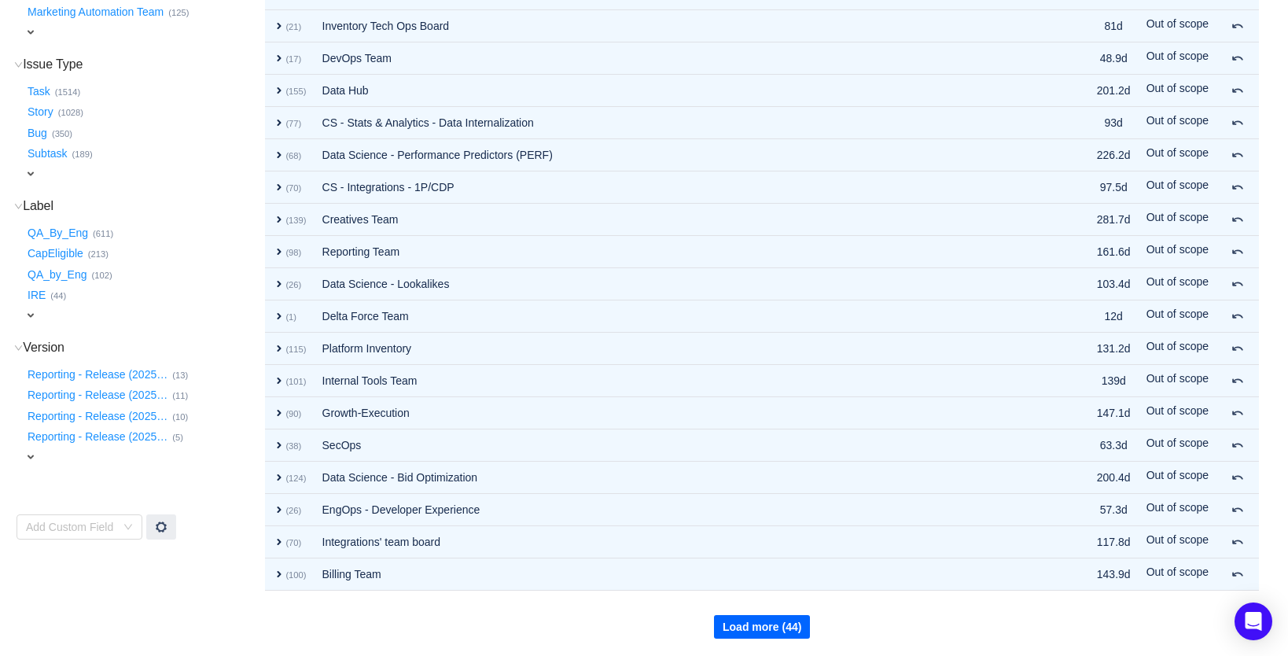
click at [738, 621] on button "Load more (44)" at bounding box center [762, 627] width 96 height 24
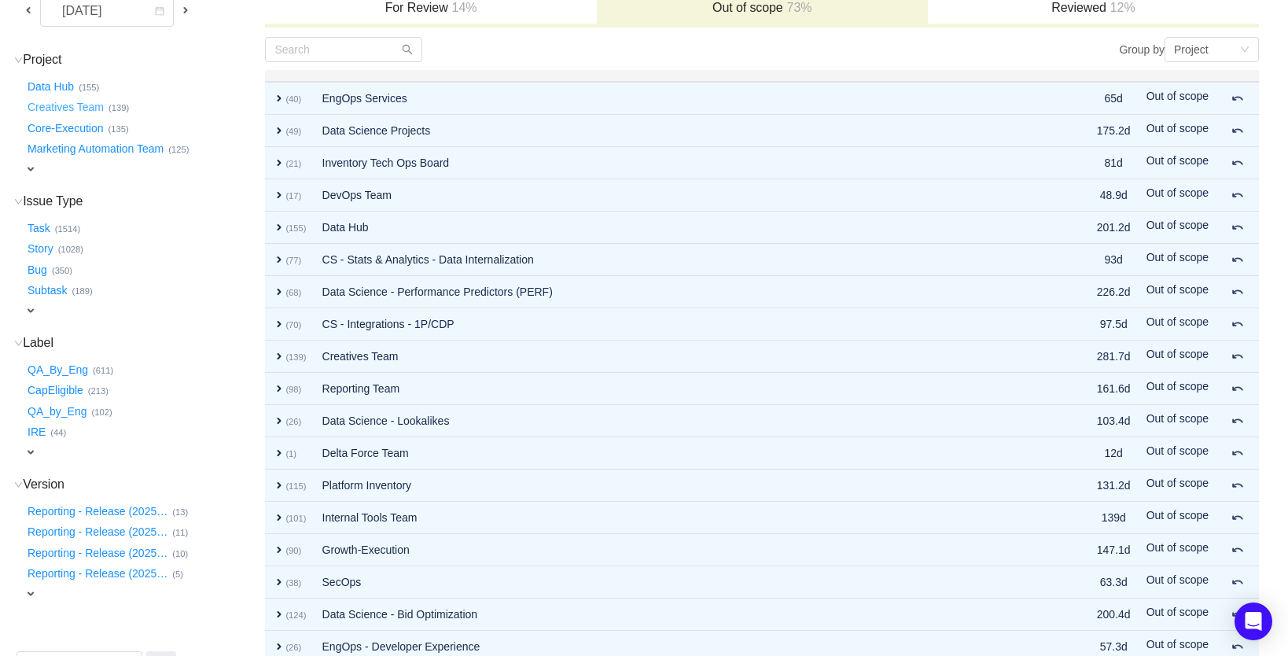
scroll to position [132, 0]
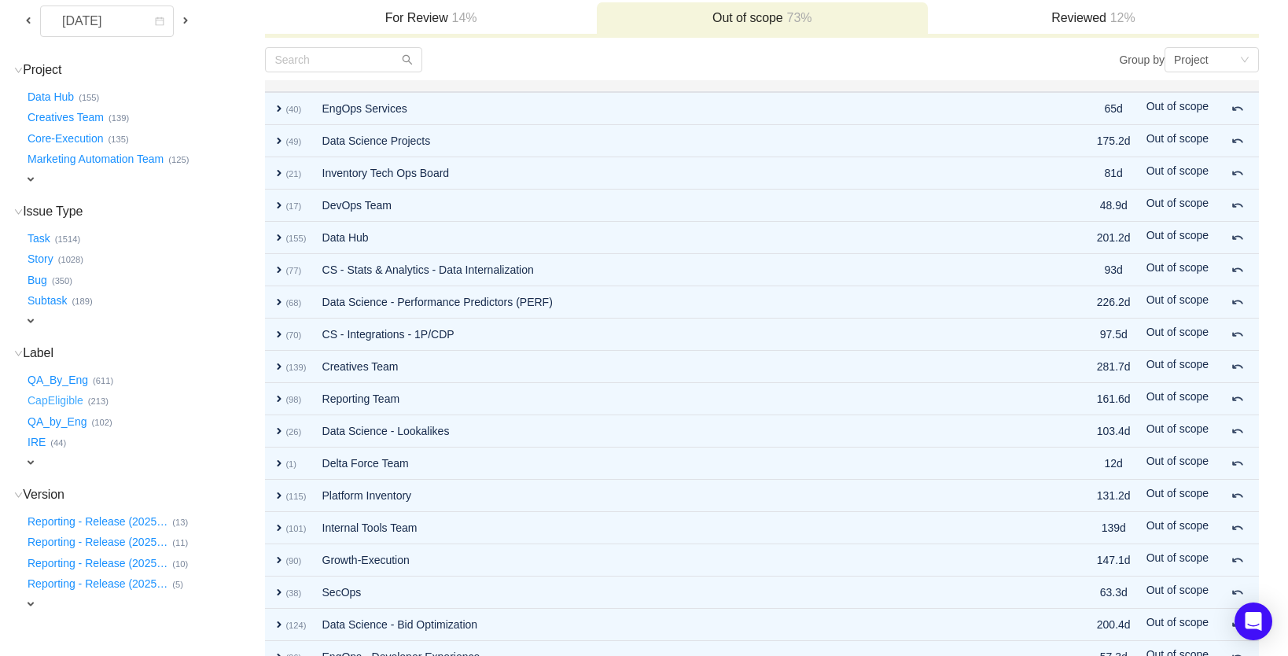
click at [72, 395] on button "CapEligible …" at bounding box center [56, 400] width 64 height 25
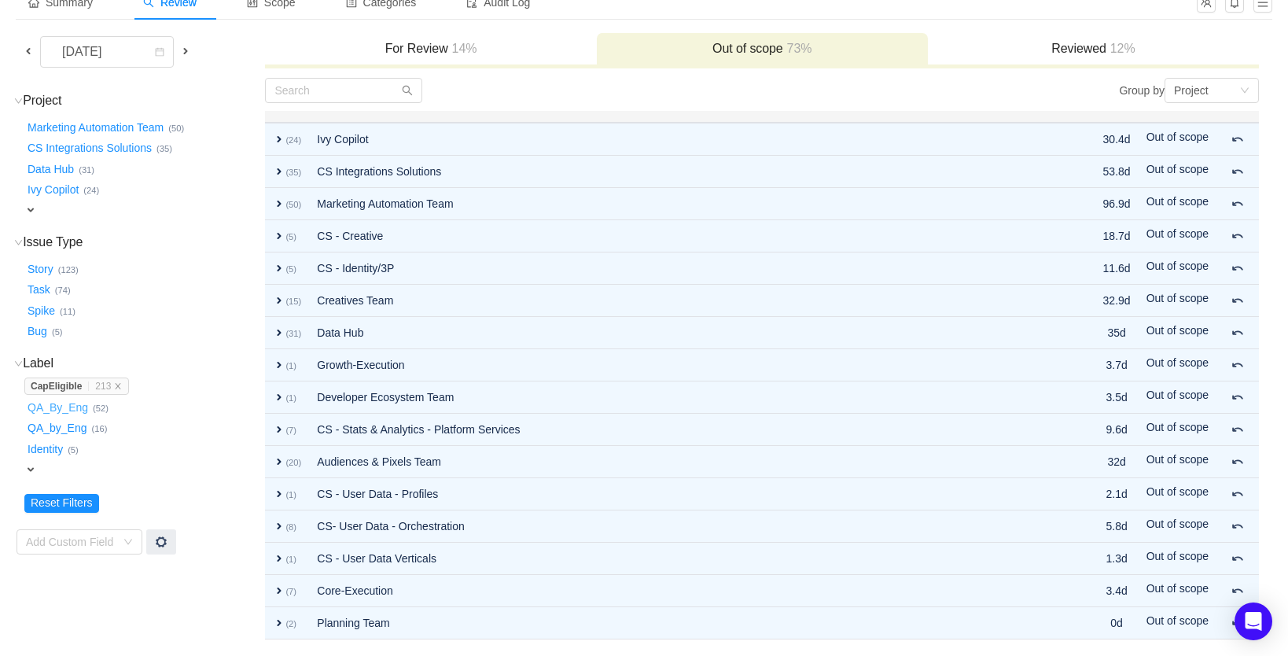
scroll to position [101, 0]
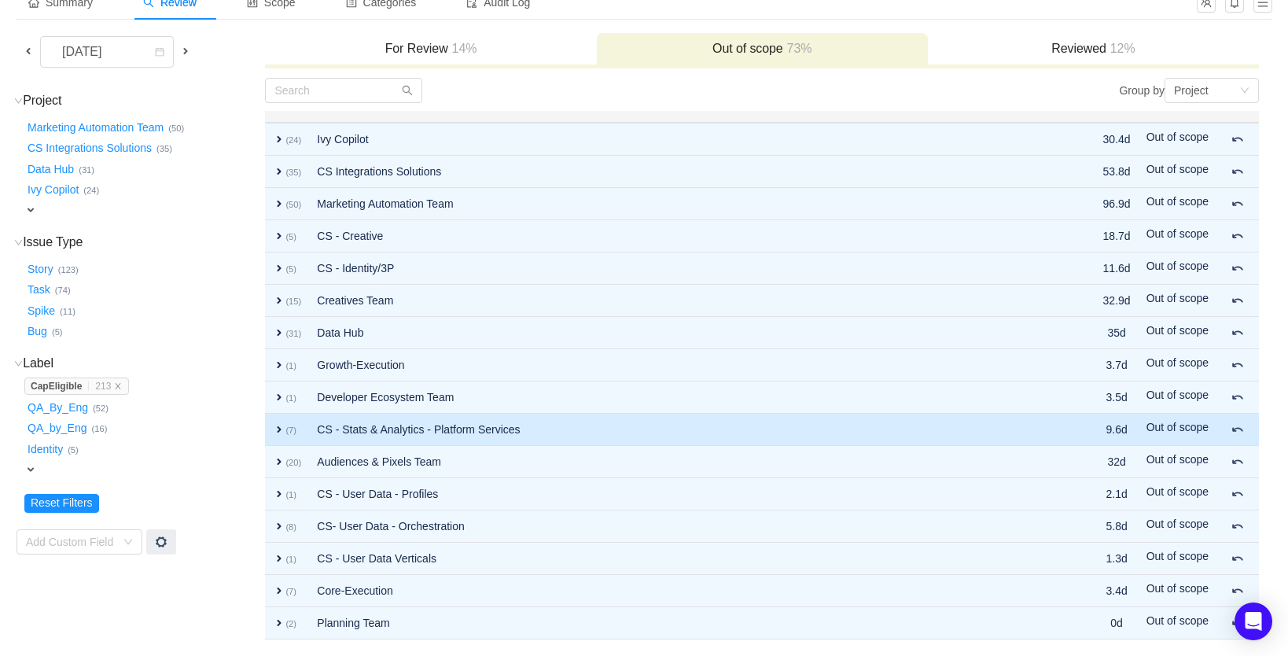
click at [366, 428] on td "CS - Stats & Analytics - Platform Services" at bounding box center [675, 430] width 733 height 32
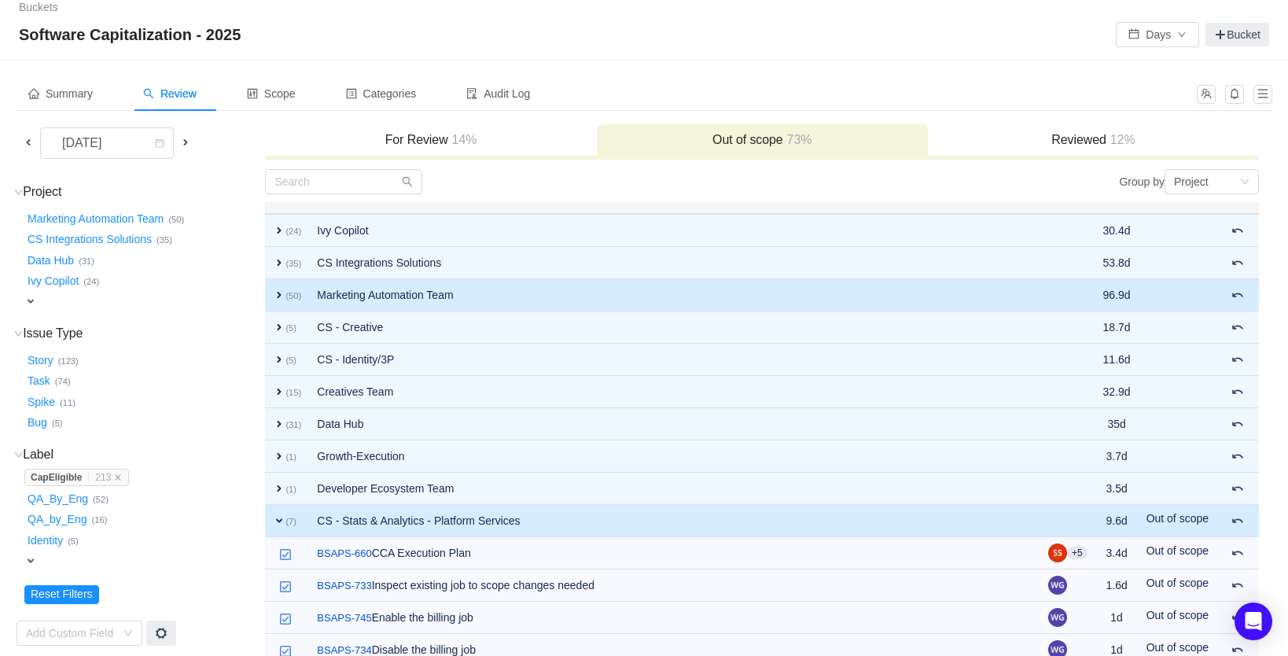
scroll to position [0, 0]
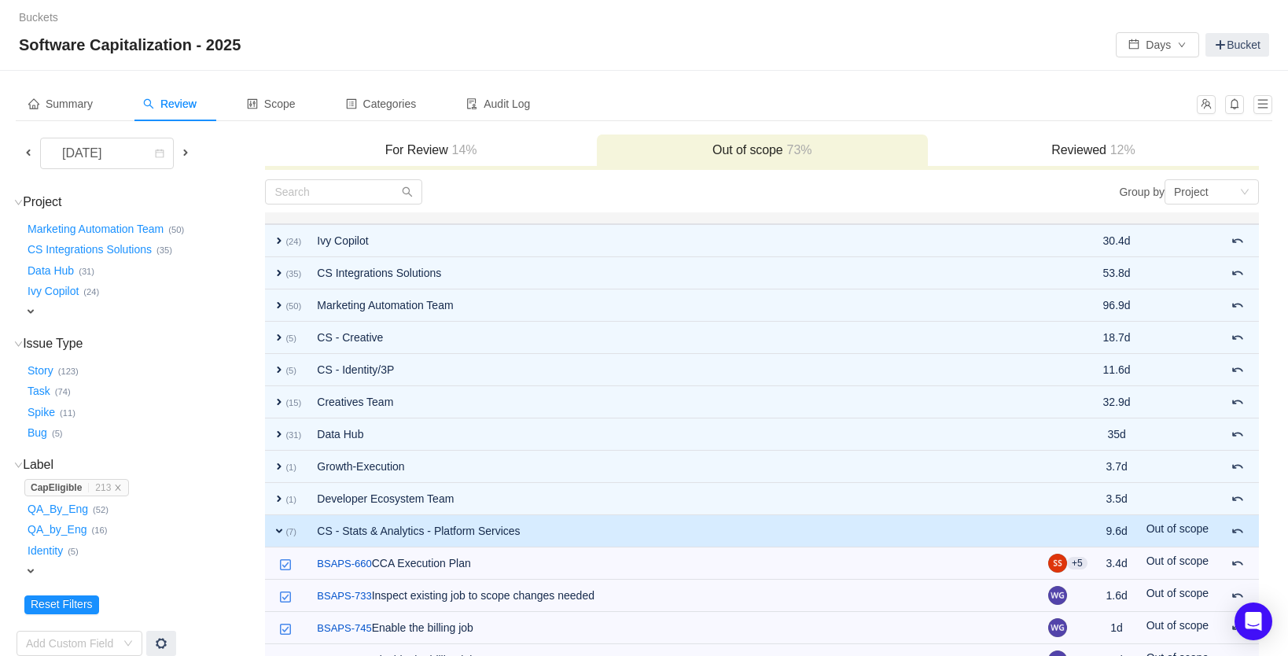
click at [424, 151] on h3 "For Review 14%" at bounding box center [430, 150] width 315 height 16
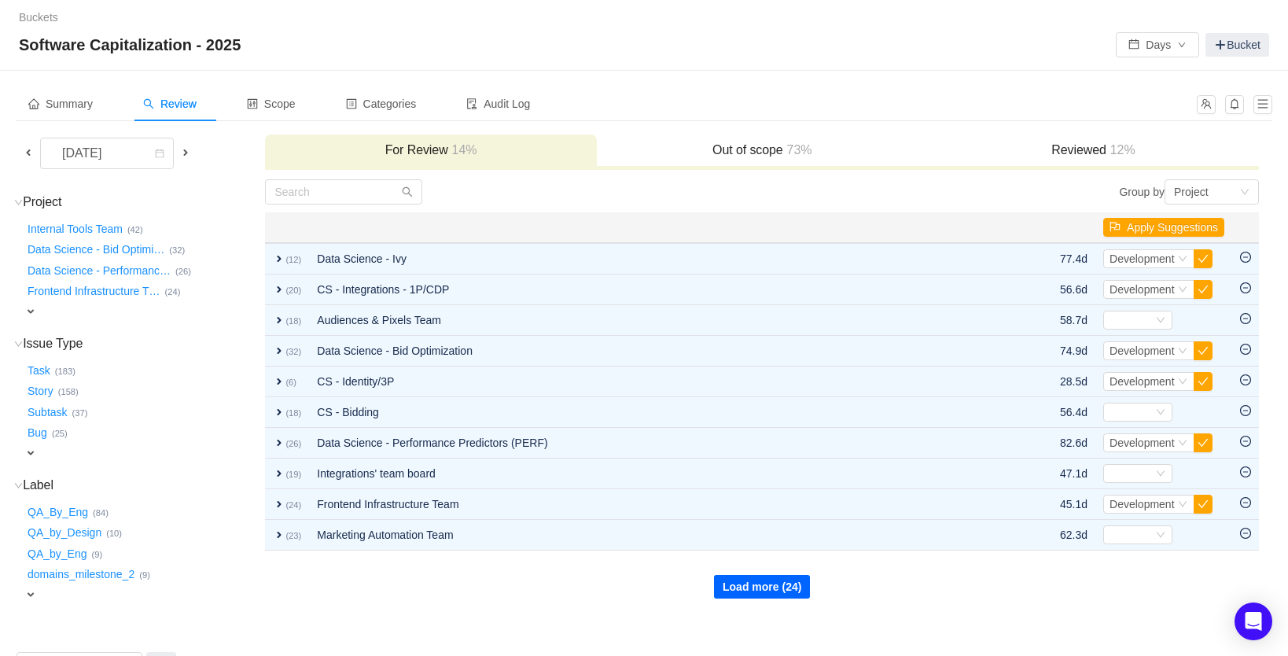
click at [753, 587] on button "Load more (24)" at bounding box center [762, 587] width 96 height 24
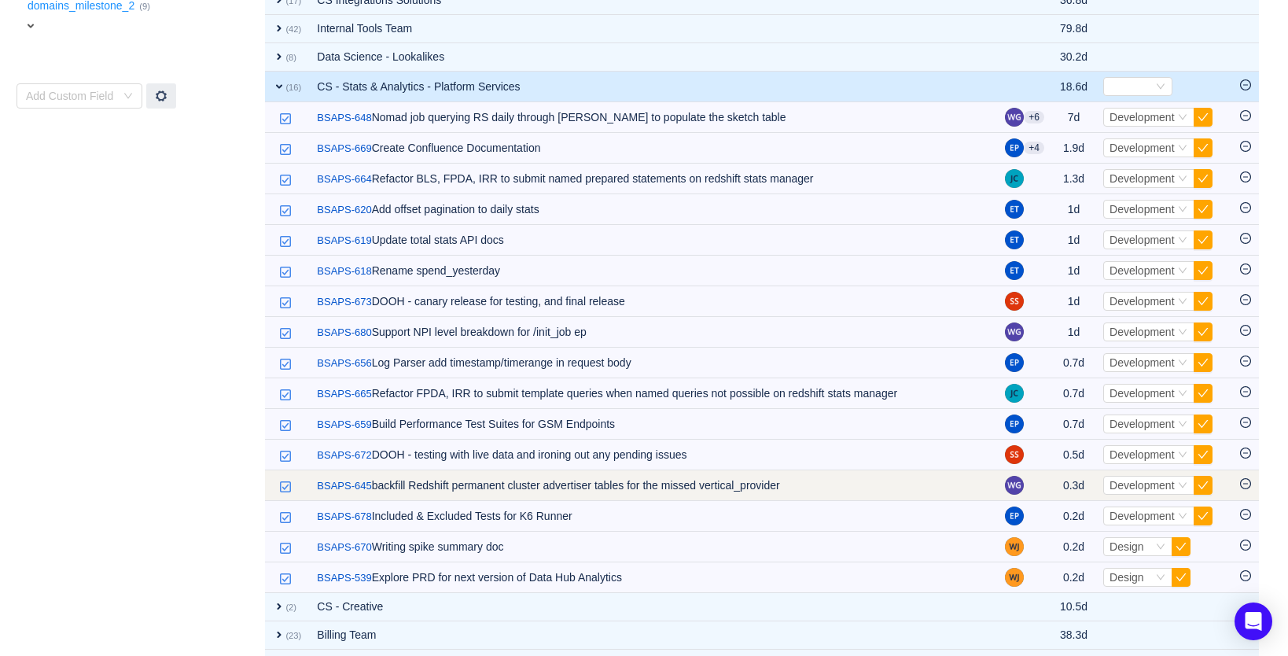
scroll to position [569, 0]
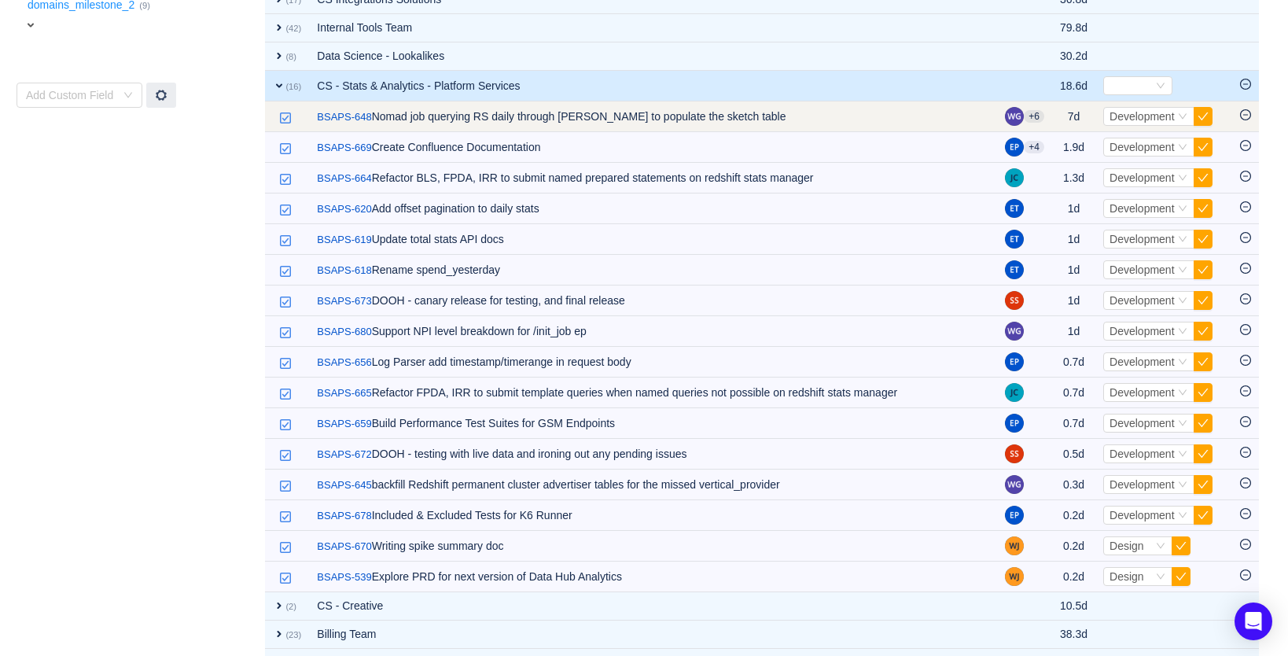
click at [1246, 117] on icon "icon: minus-circle" at bounding box center [1245, 114] width 11 height 11
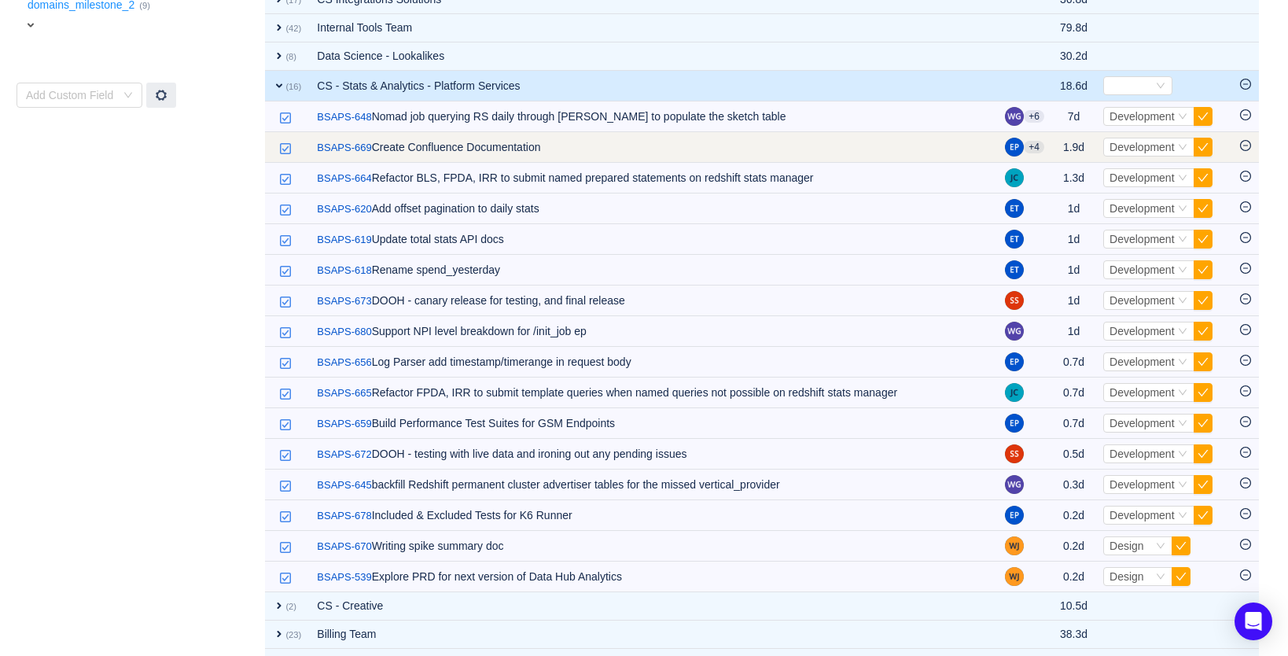
click at [1250, 149] on icon "icon: minus-circle" at bounding box center [1245, 145] width 11 height 11
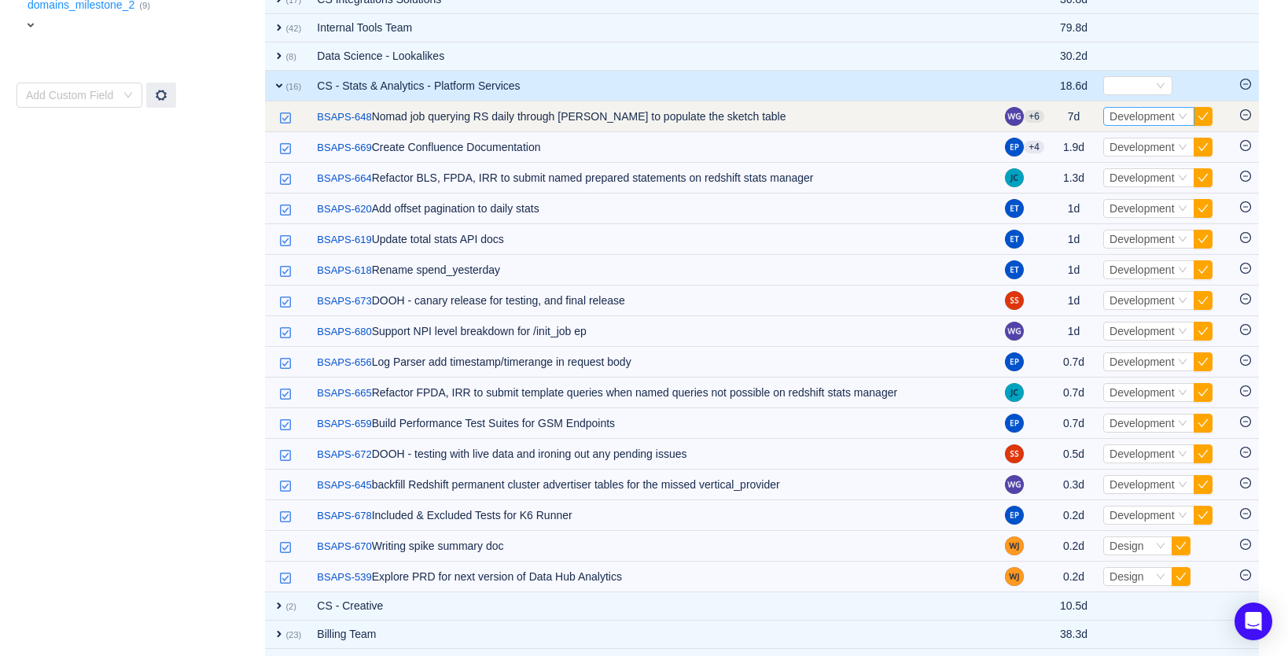
click at [1143, 119] on span "Development" at bounding box center [1142, 116] width 65 height 13
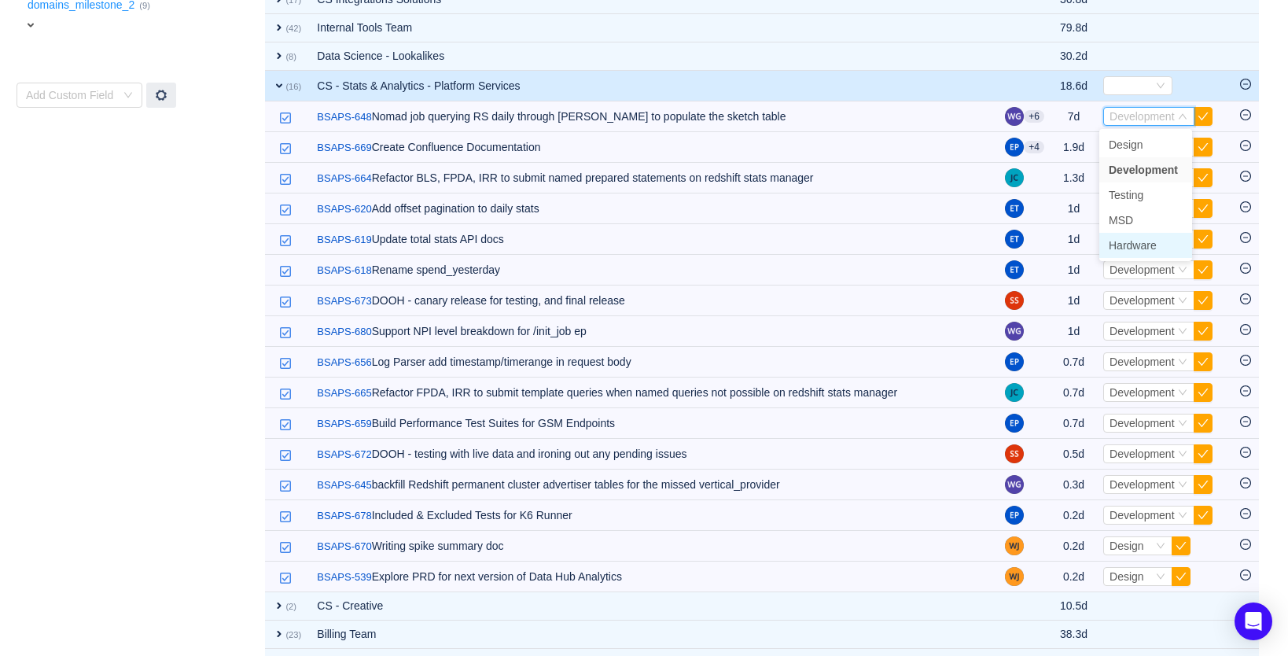
click at [1143, 244] on span "Hardware" at bounding box center [1133, 245] width 48 height 13
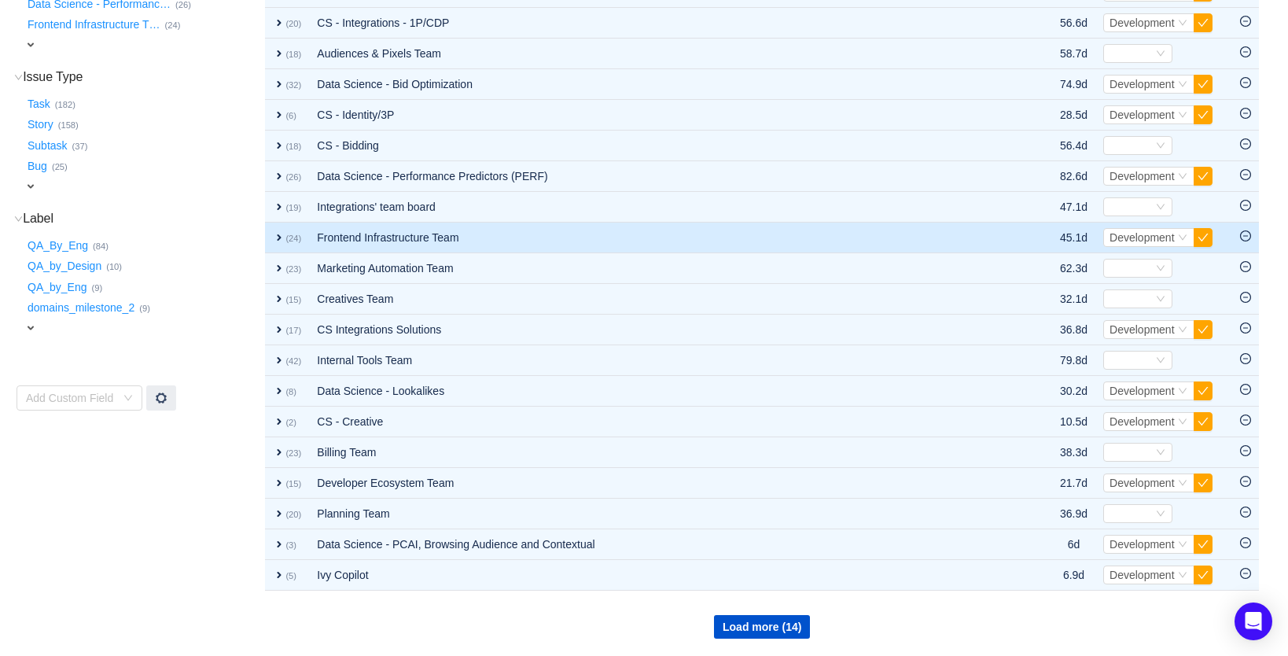
scroll to position [267, 0]
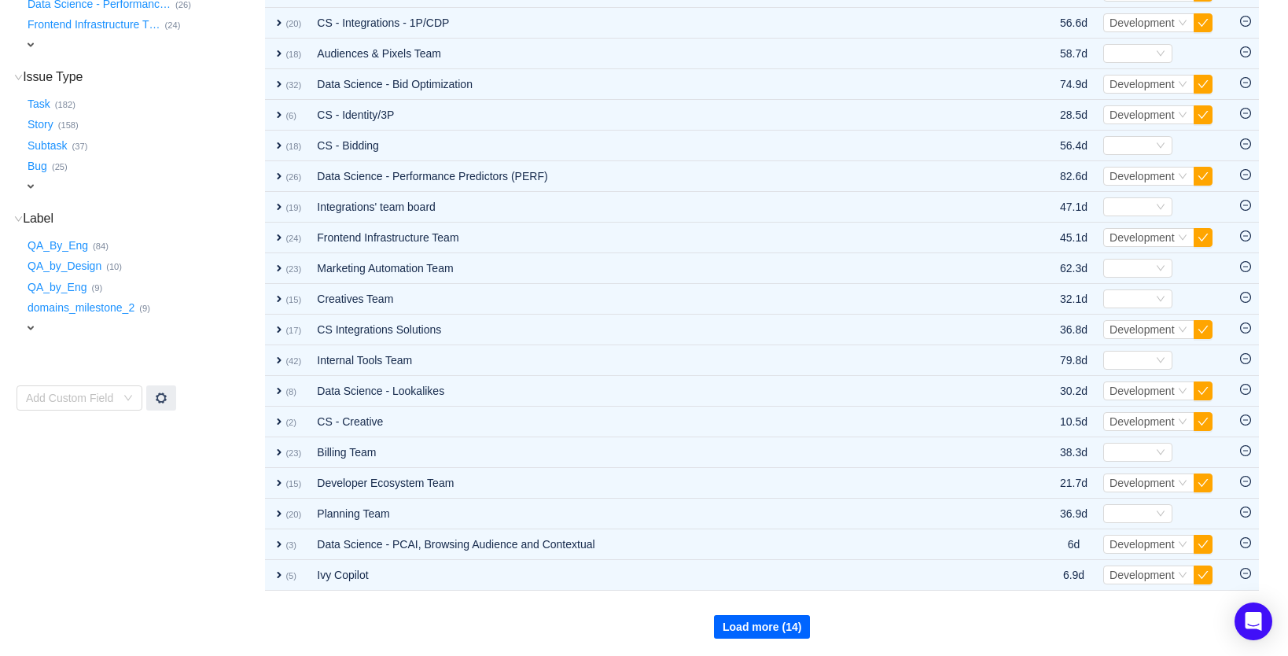
click at [763, 631] on button "Load more (14)" at bounding box center [762, 627] width 96 height 24
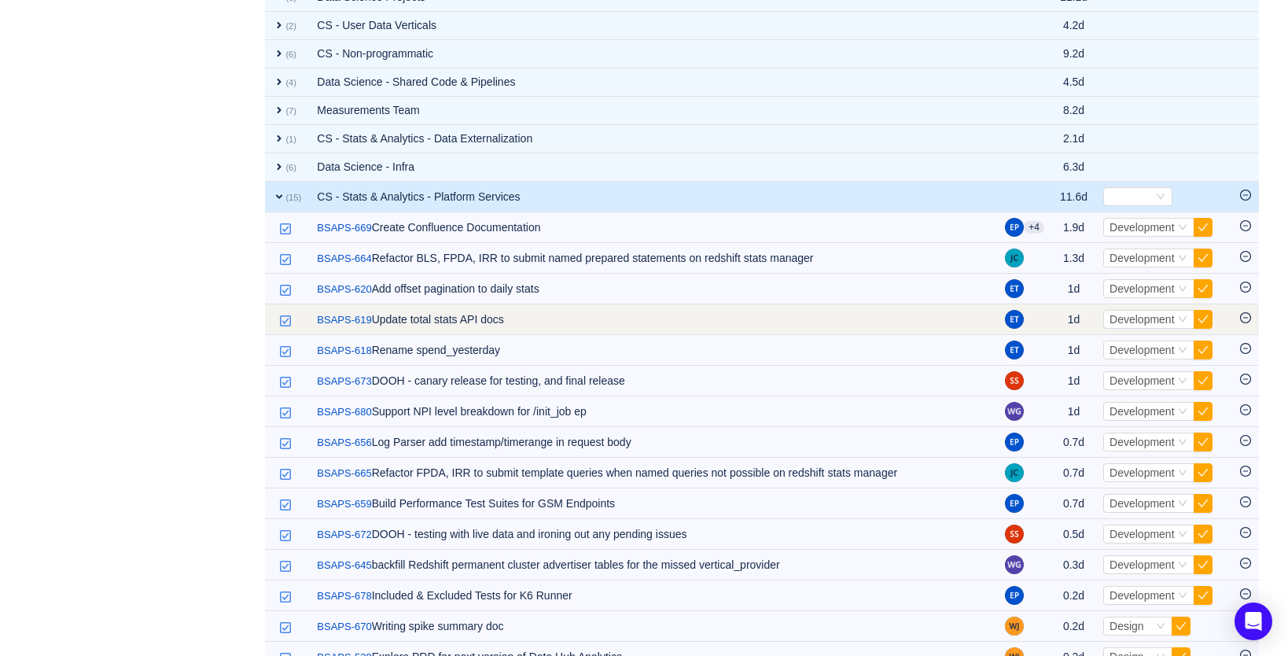
scroll to position [861, 0]
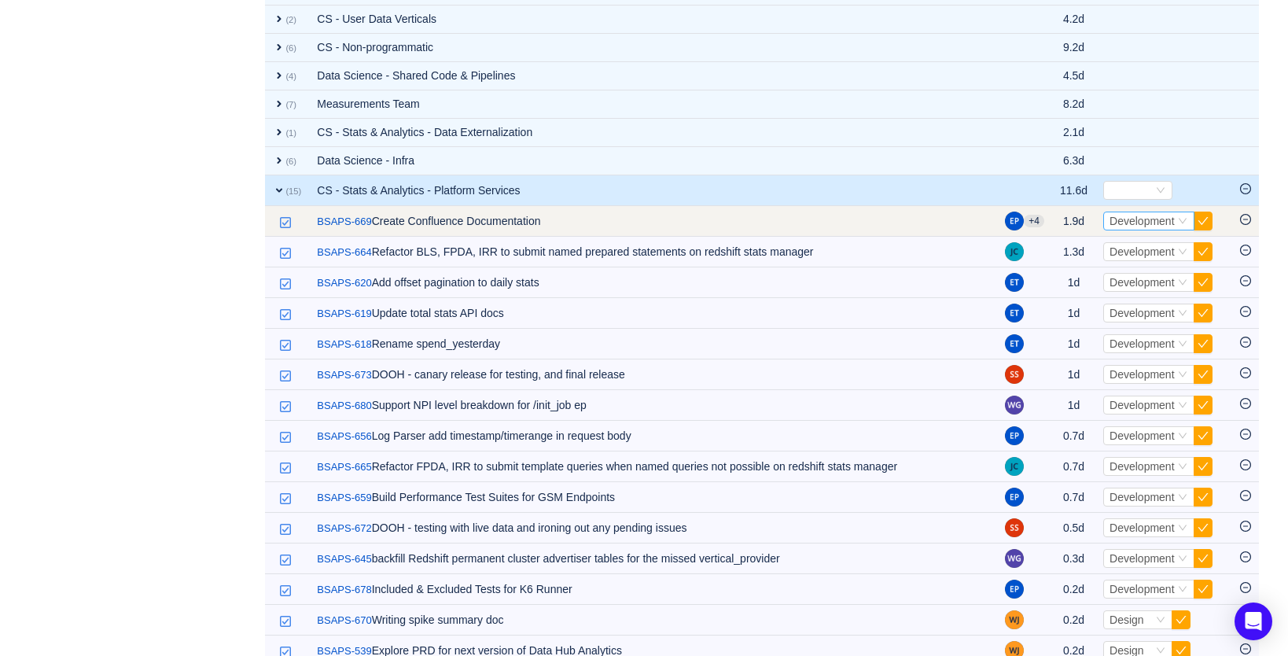
click at [1133, 223] on span "Development" at bounding box center [1142, 221] width 65 height 13
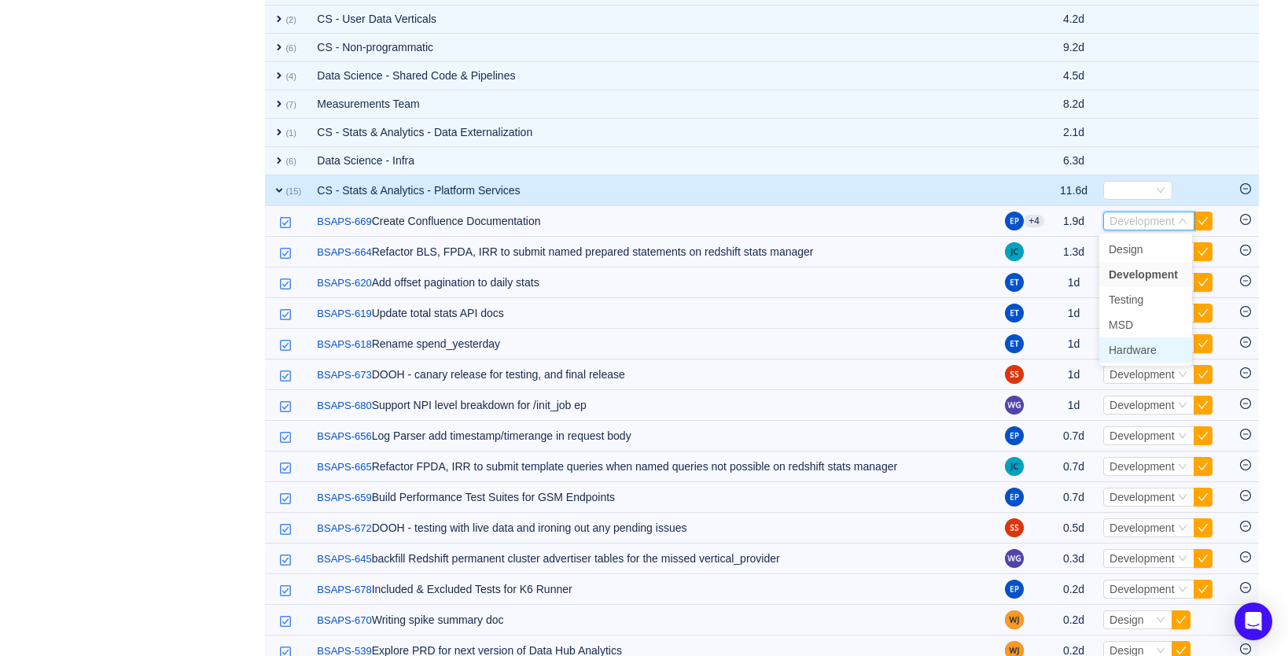
click at [1149, 349] on span "Hardware" at bounding box center [1133, 350] width 48 height 13
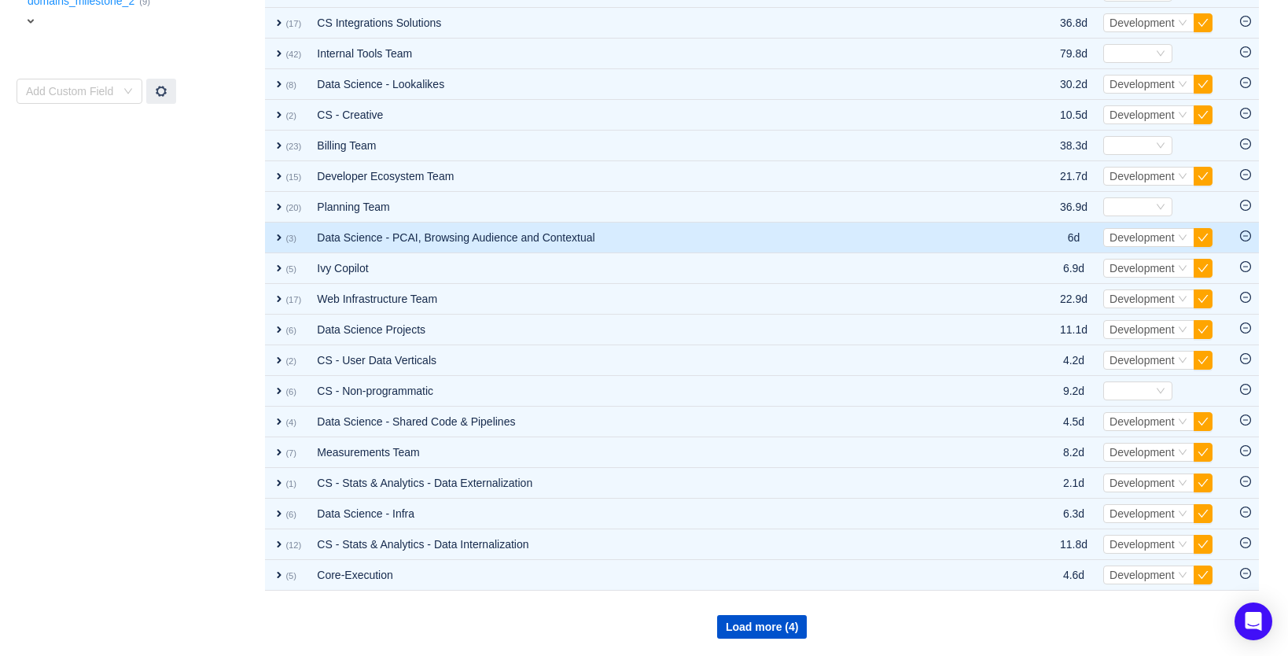
scroll to position [573, 0]
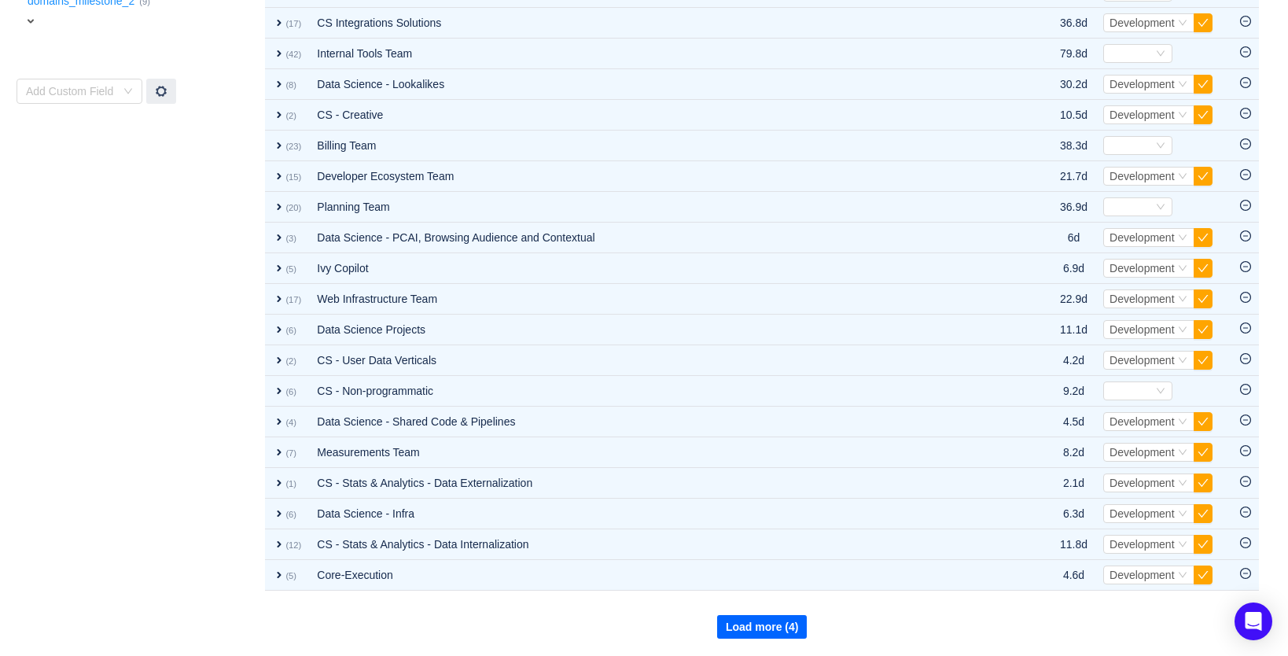
click at [794, 624] on button "Load more (4)" at bounding box center [762, 627] width 90 height 24
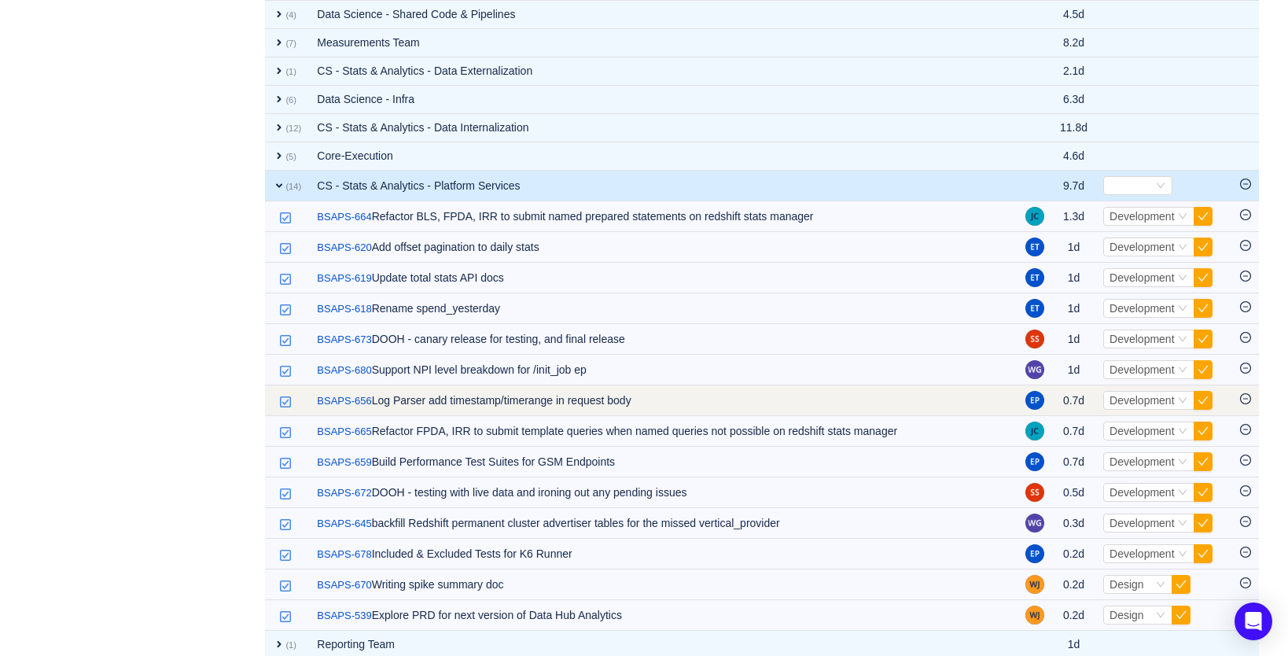
scroll to position [926, 0]
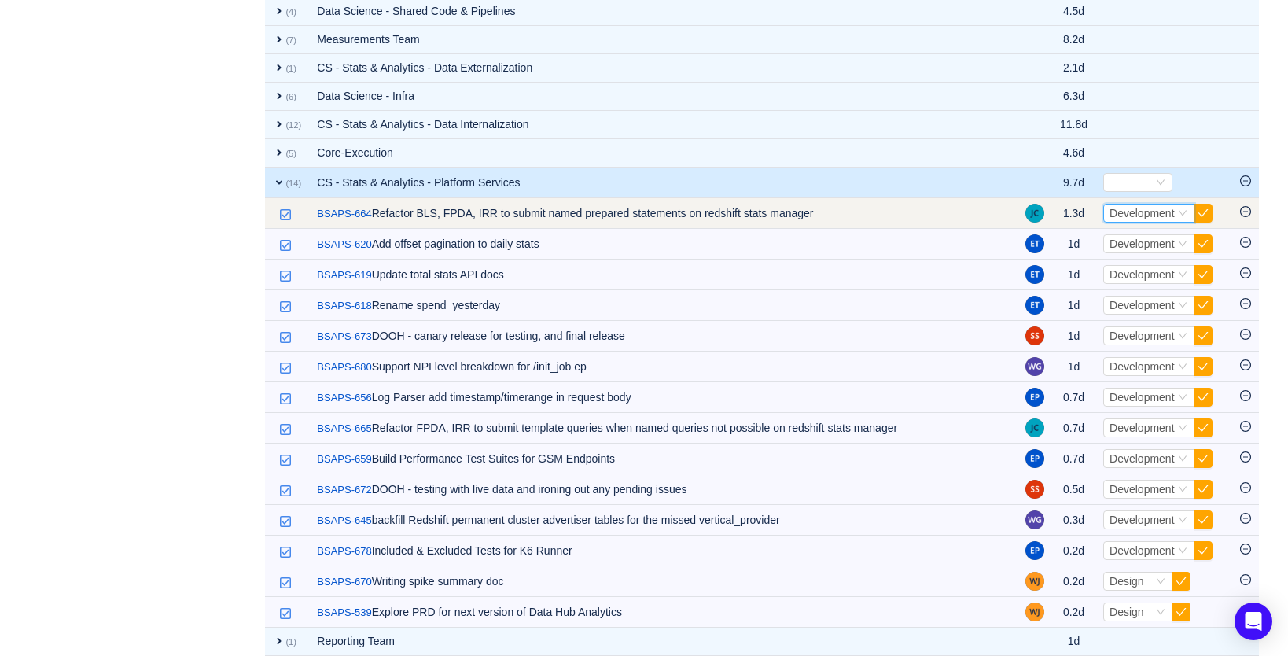
click at [1178, 210] on icon "icon: down" at bounding box center [1182, 212] width 9 height 9
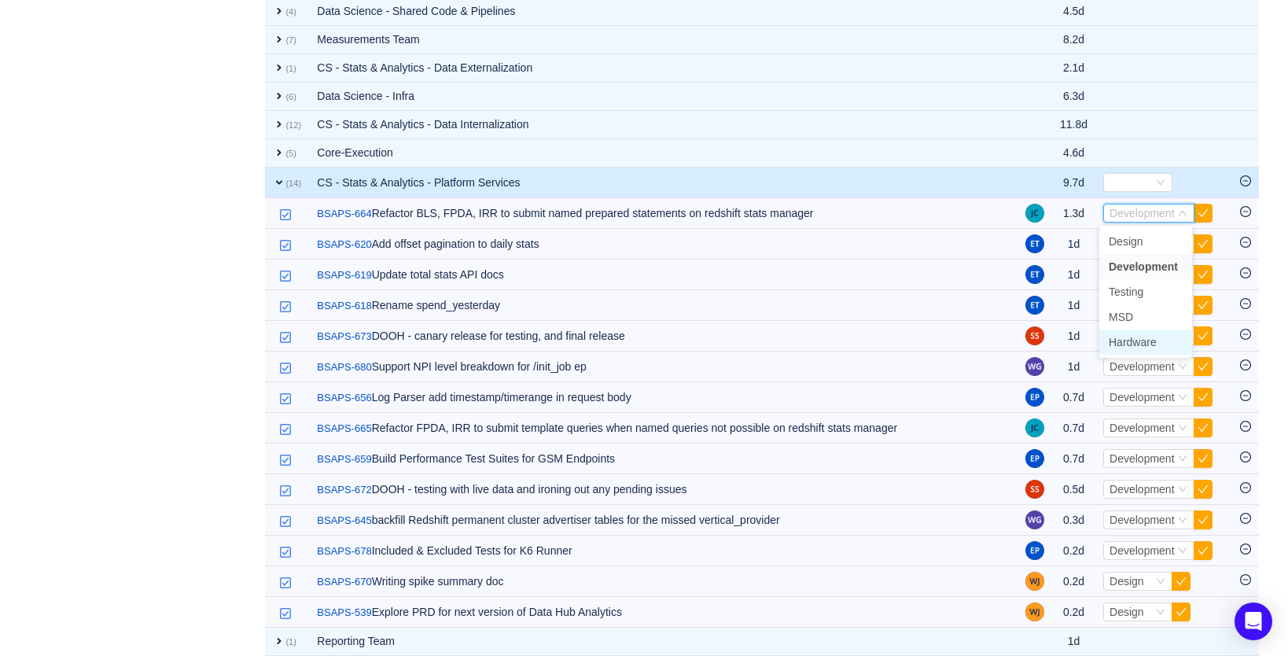
click at [1136, 341] on span "Hardware" at bounding box center [1133, 342] width 48 height 13
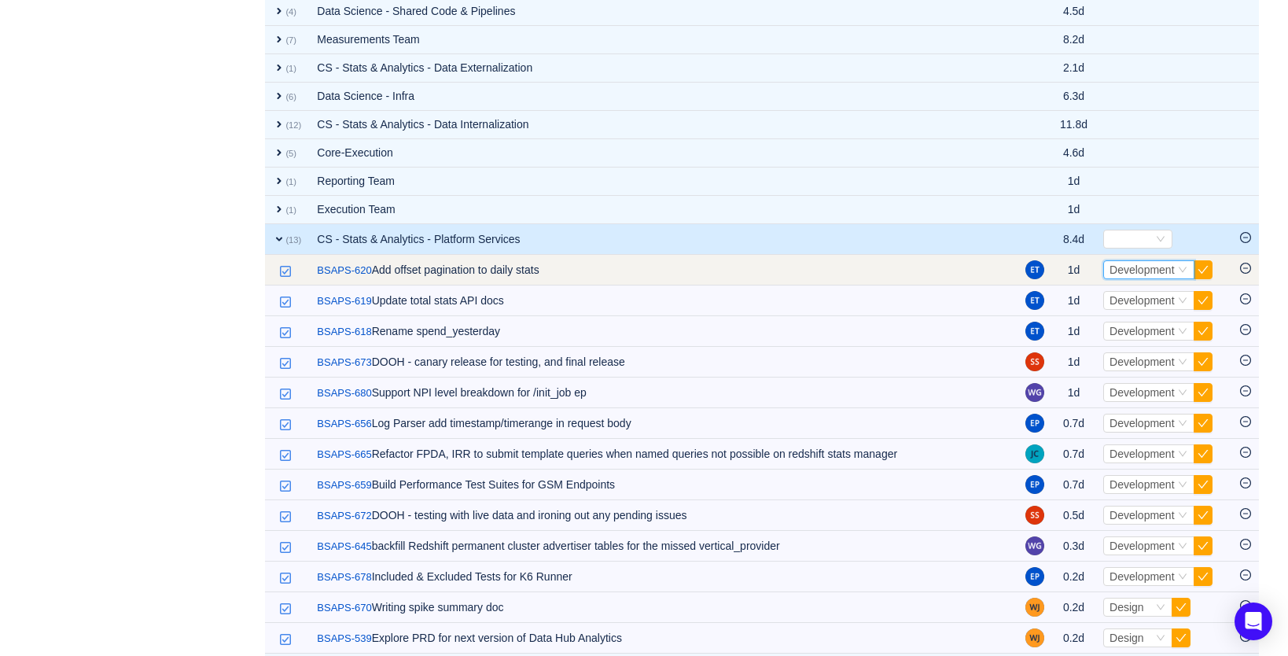
click at [1144, 269] on span "Development" at bounding box center [1142, 269] width 65 height 13
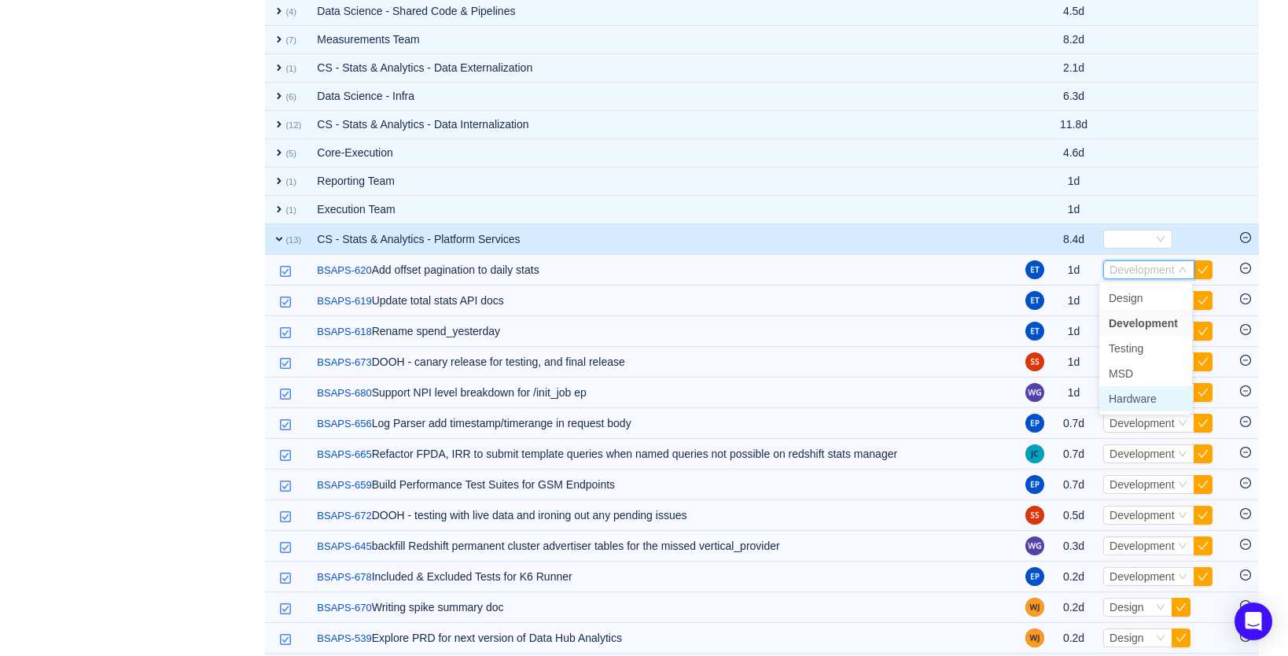
click at [1143, 397] on span "Hardware" at bounding box center [1133, 398] width 48 height 13
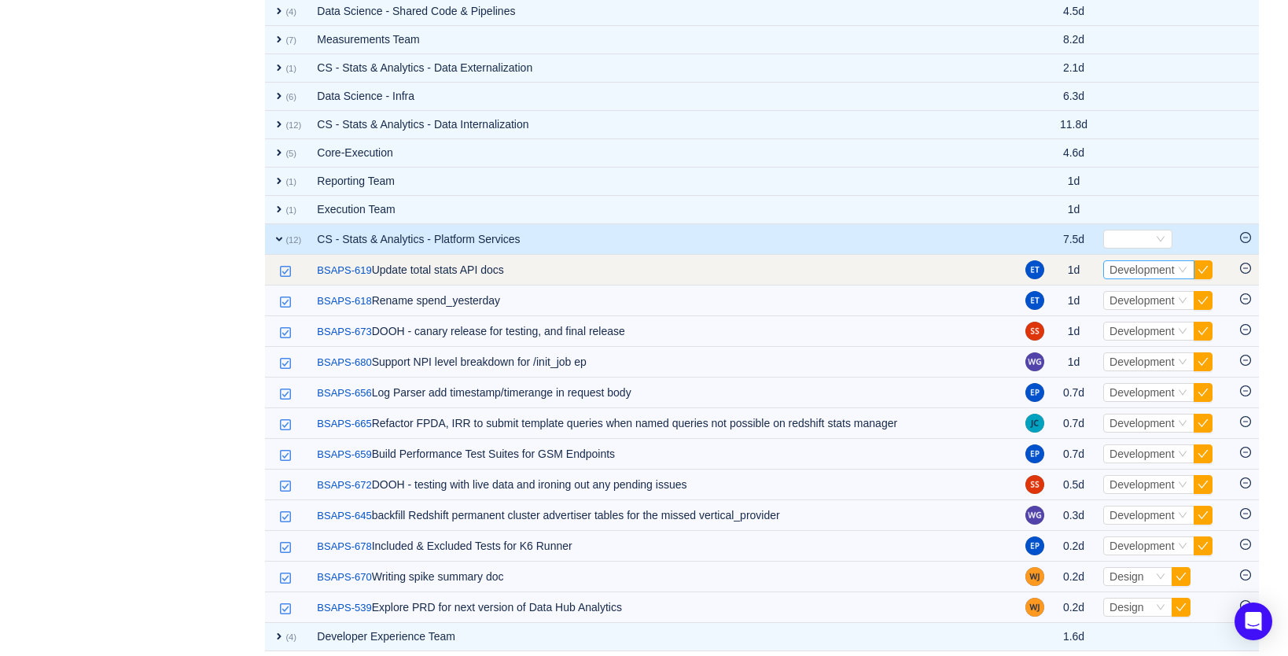
click at [1136, 271] on span "Development" at bounding box center [1142, 269] width 65 height 13
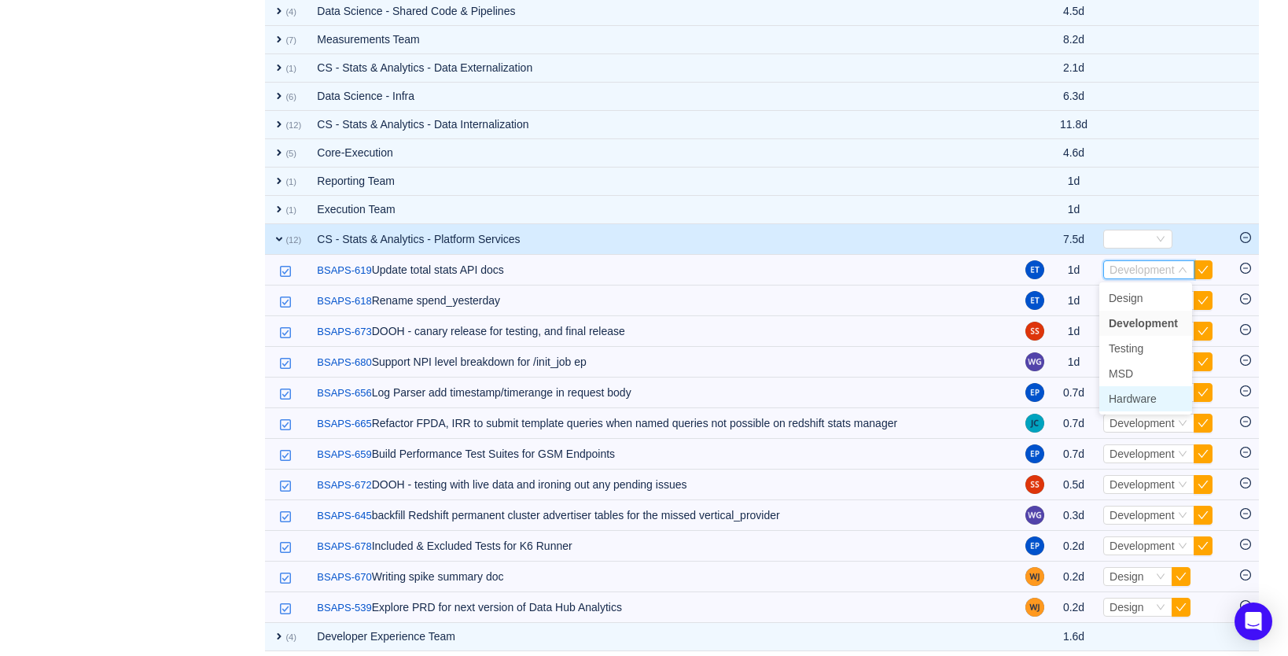
click at [1135, 395] on span "Hardware" at bounding box center [1133, 398] width 48 height 13
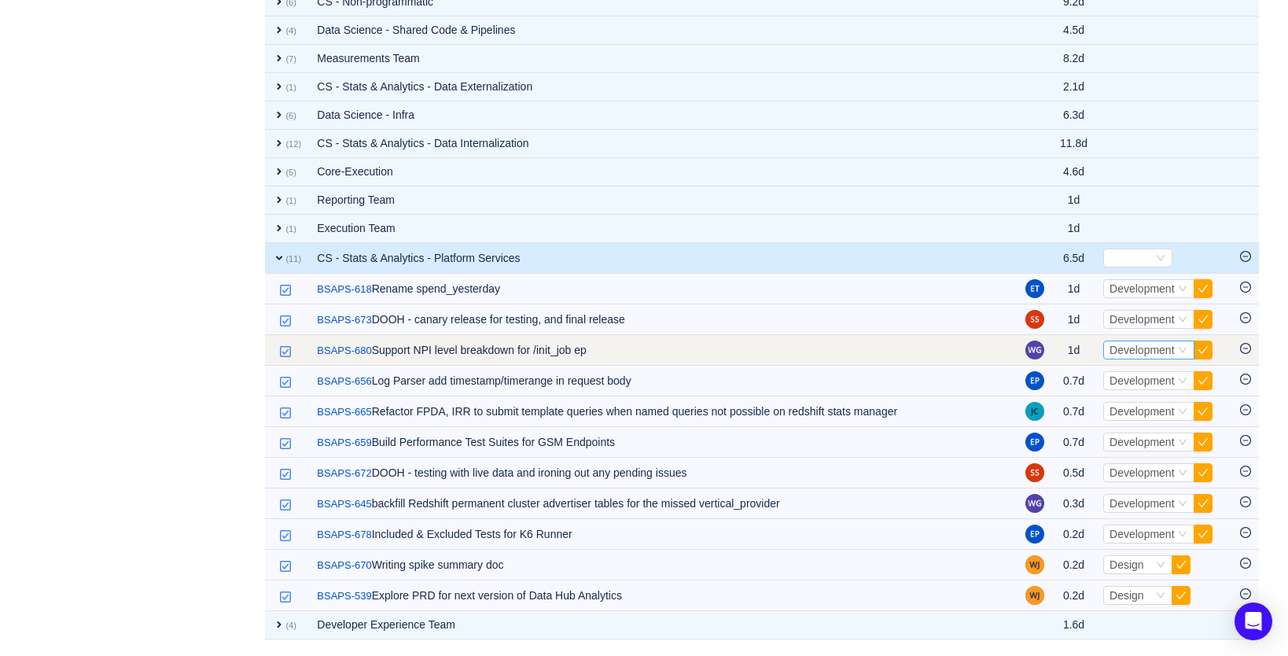
scroll to position [909, 0]
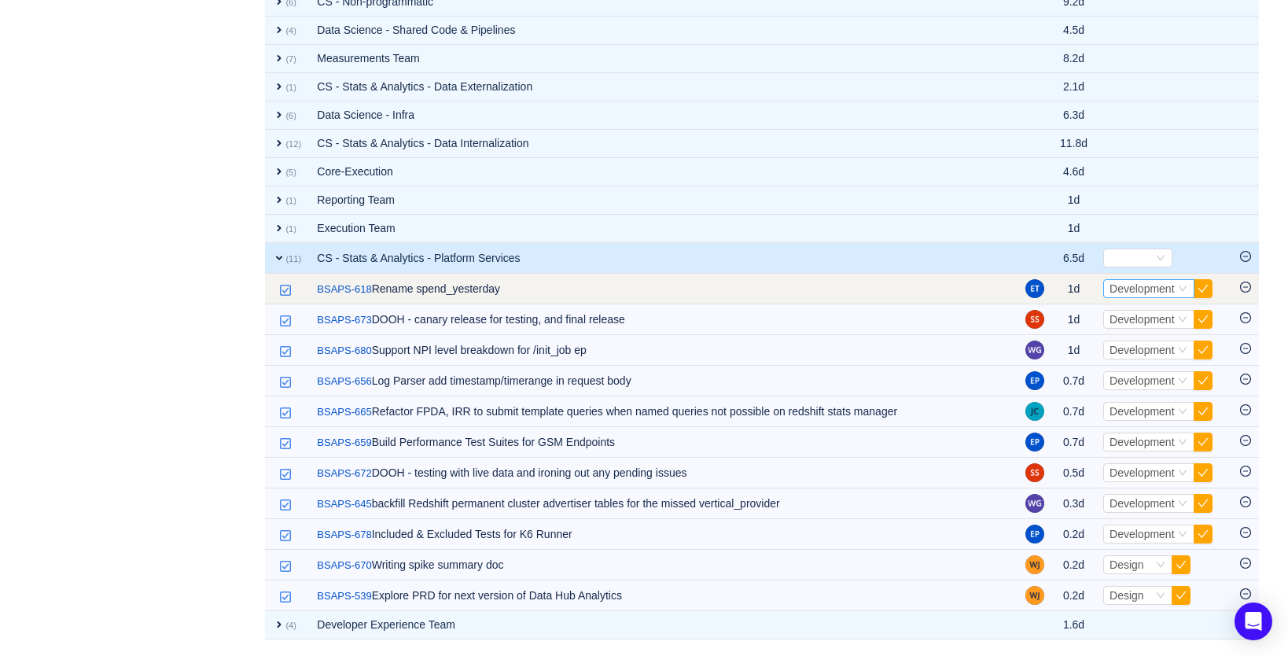
click at [1131, 285] on span "Development" at bounding box center [1142, 288] width 65 height 13
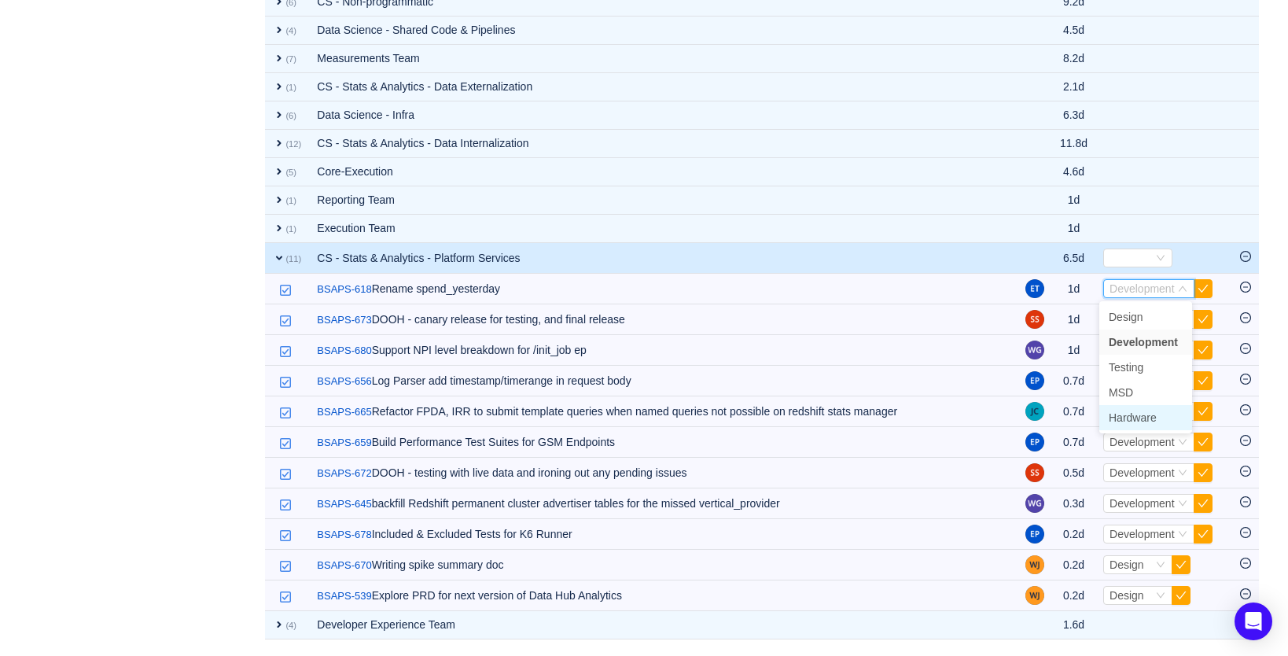
click at [1136, 418] on span "Hardware" at bounding box center [1133, 417] width 48 height 13
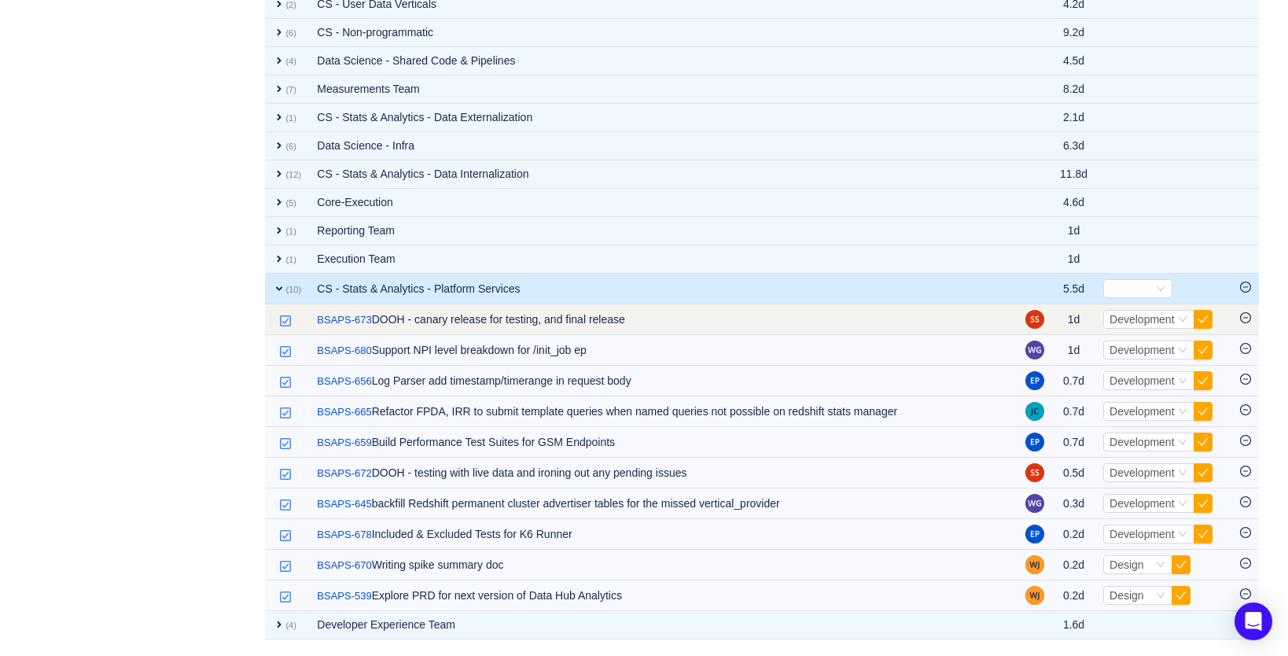
scroll to position [878, 0]
click at [1136, 317] on span "Development" at bounding box center [1142, 319] width 65 height 13
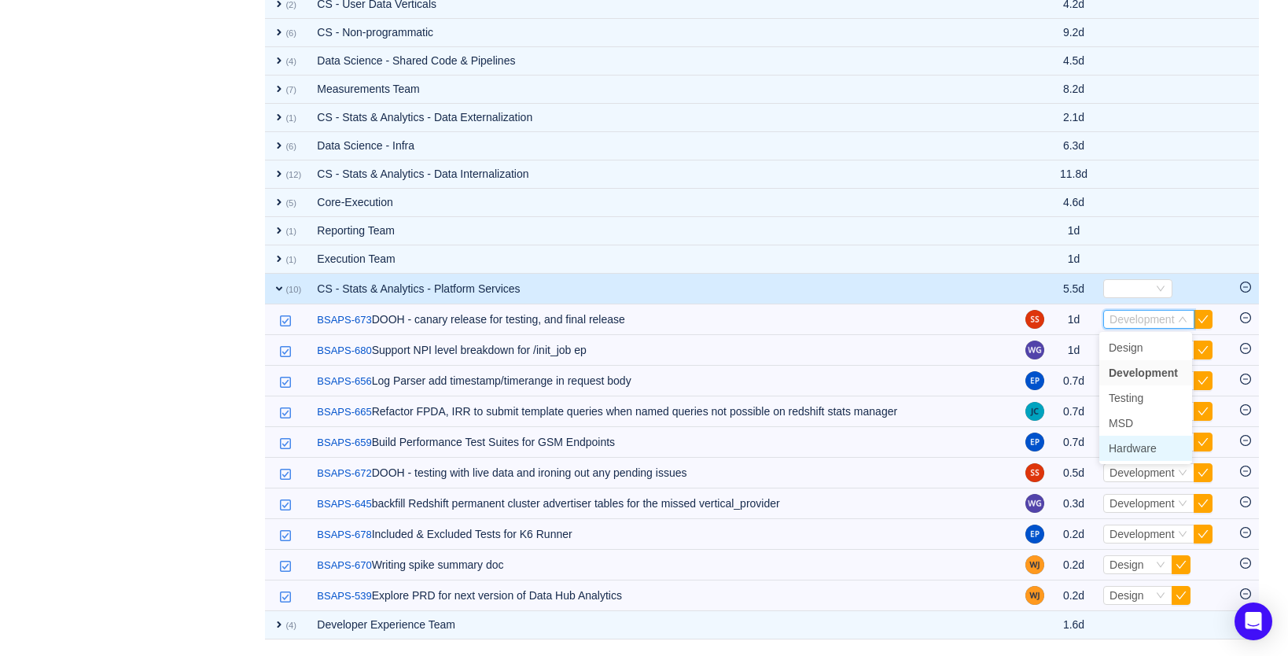
click at [1143, 442] on span "Hardware" at bounding box center [1133, 448] width 48 height 13
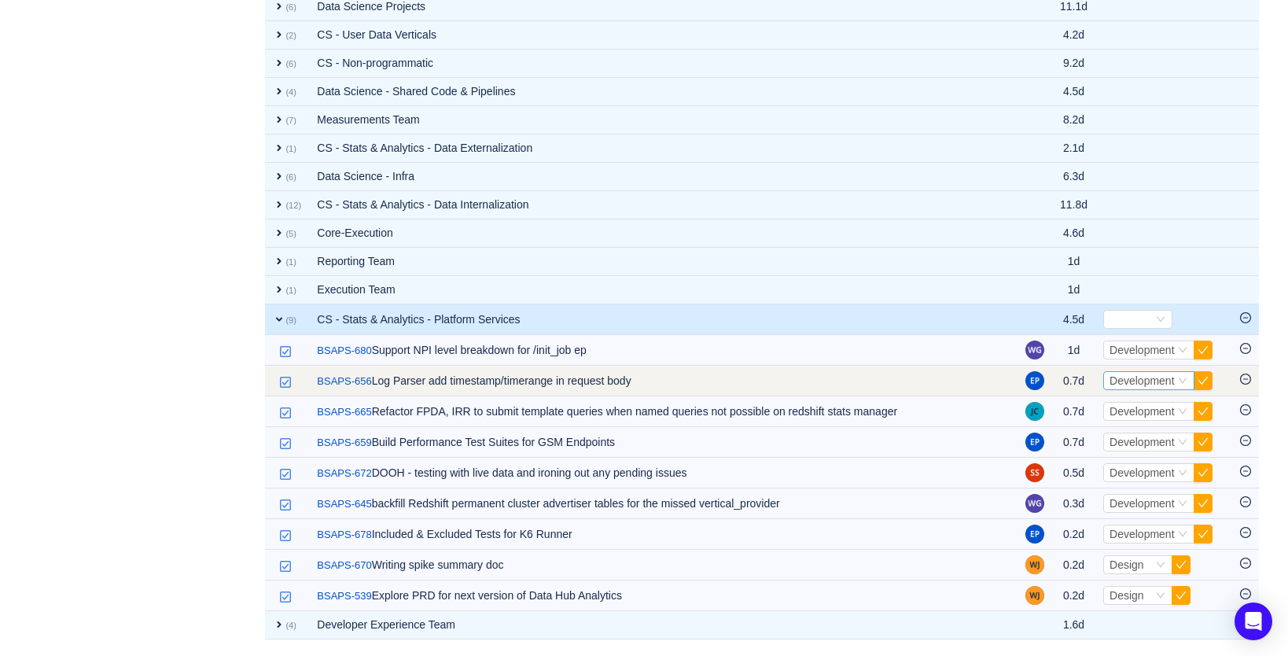
scroll to position [847, 0]
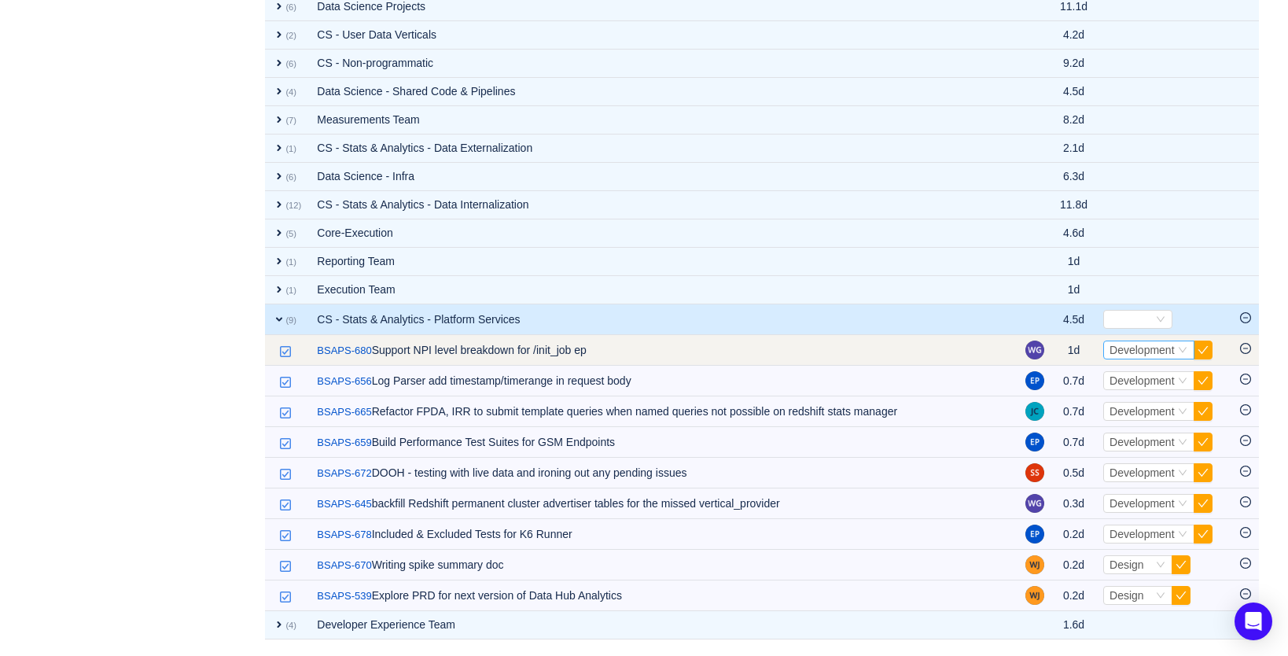
click at [1140, 351] on span "Development" at bounding box center [1142, 350] width 65 height 13
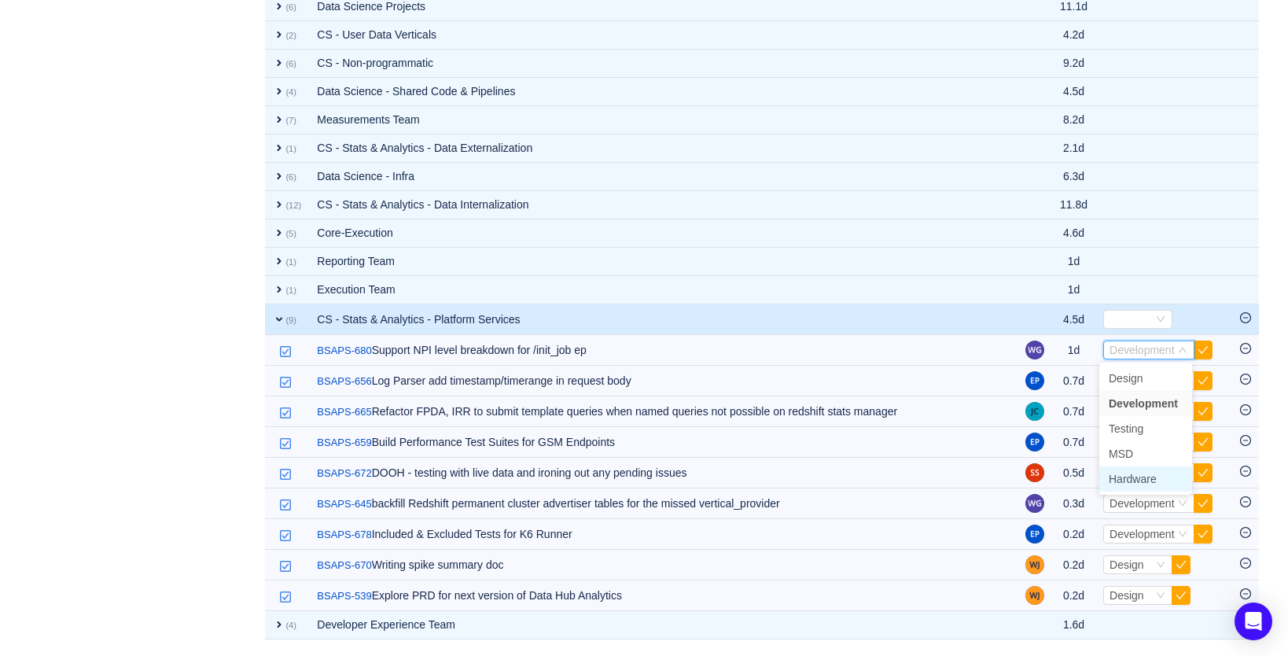
click at [1129, 479] on span "Hardware" at bounding box center [1133, 479] width 48 height 13
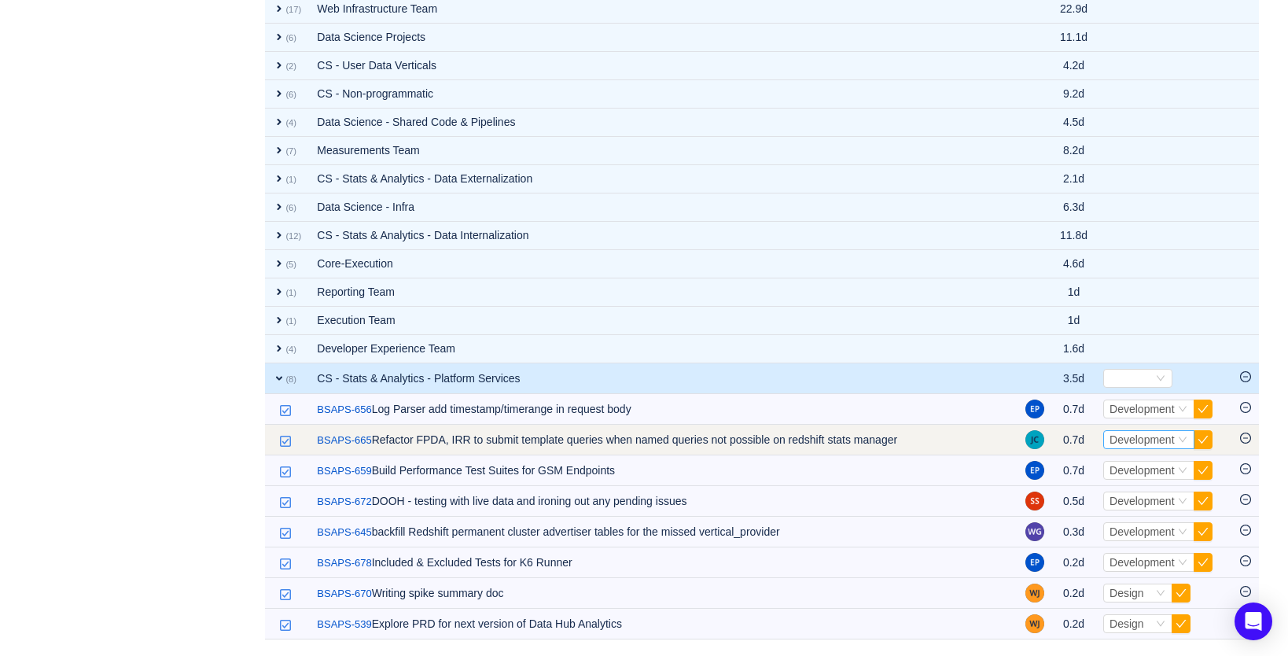
scroll to position [816, 0]
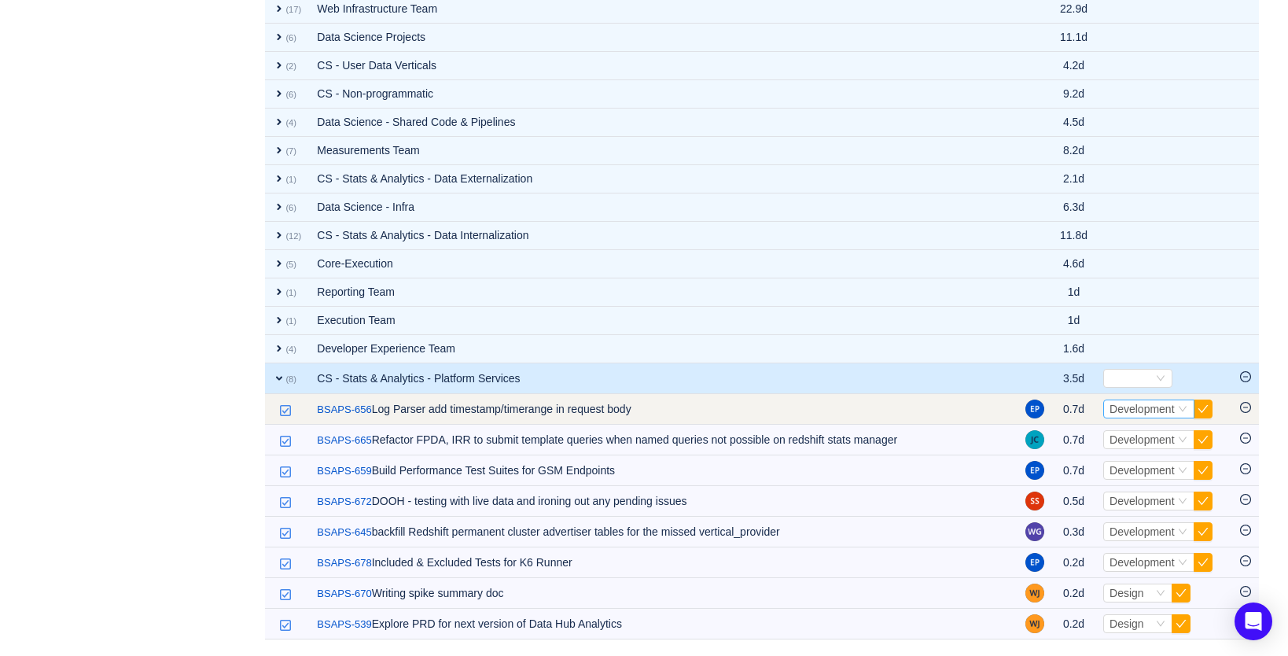
click at [1130, 413] on span "Development" at bounding box center [1142, 409] width 65 height 13
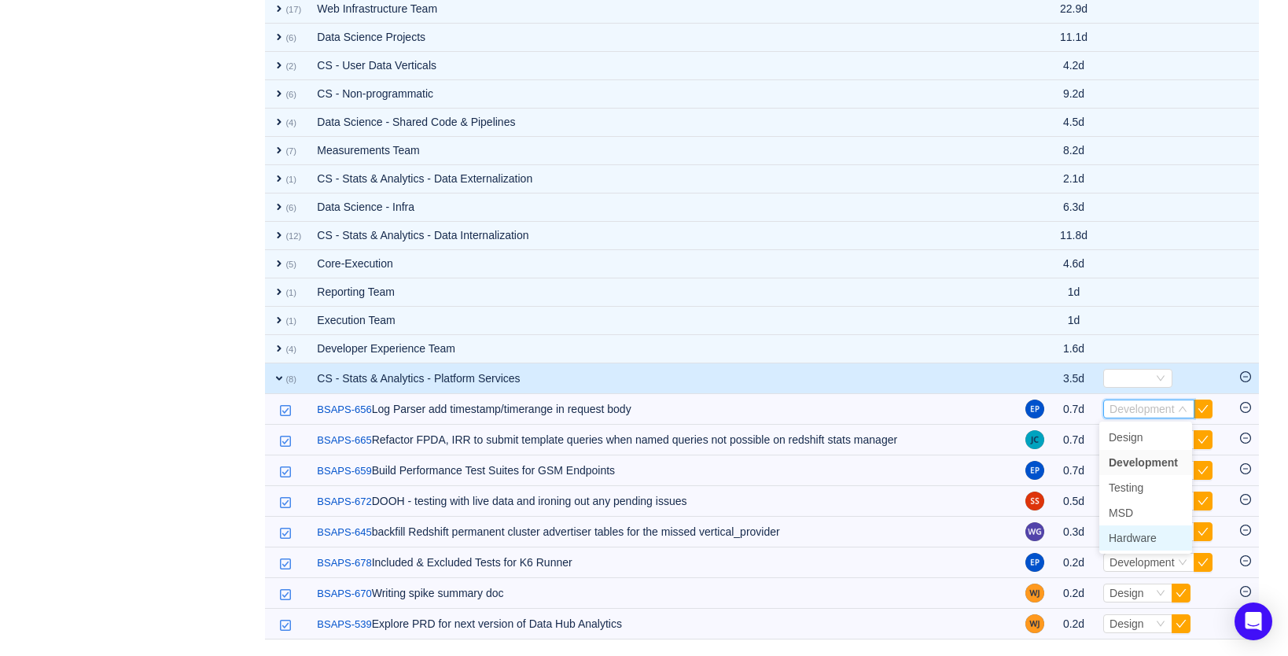
click at [1128, 534] on span "Hardware" at bounding box center [1133, 538] width 48 height 13
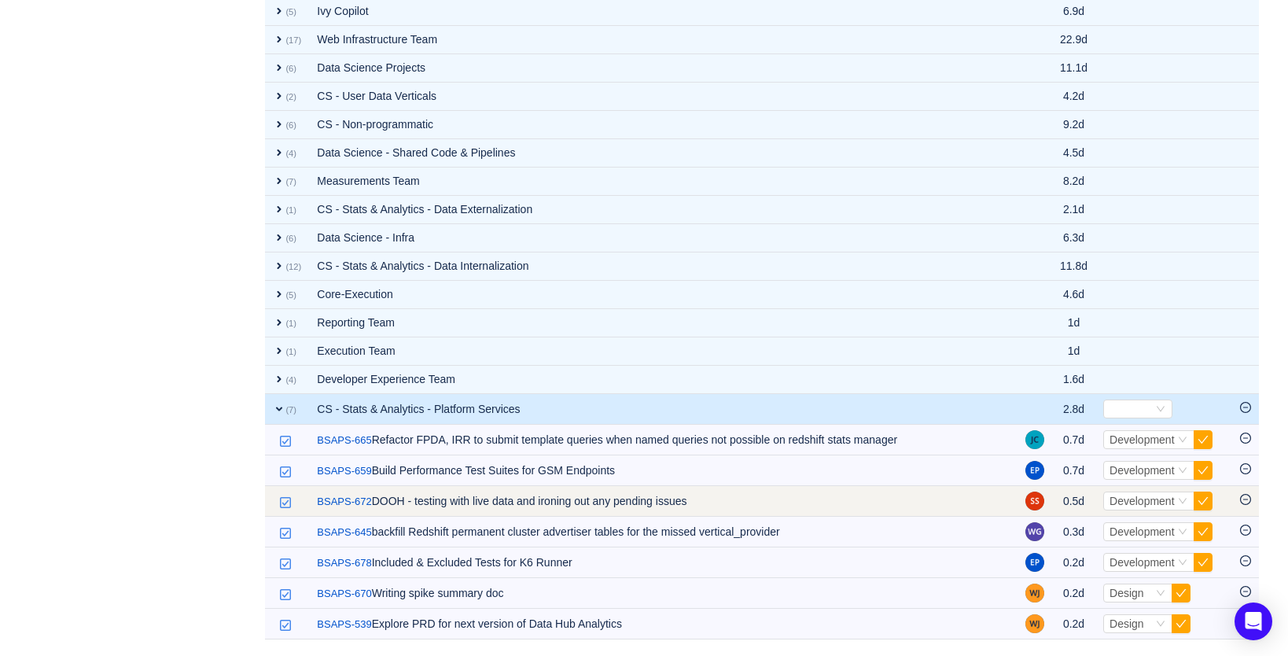
scroll to position [786, 0]
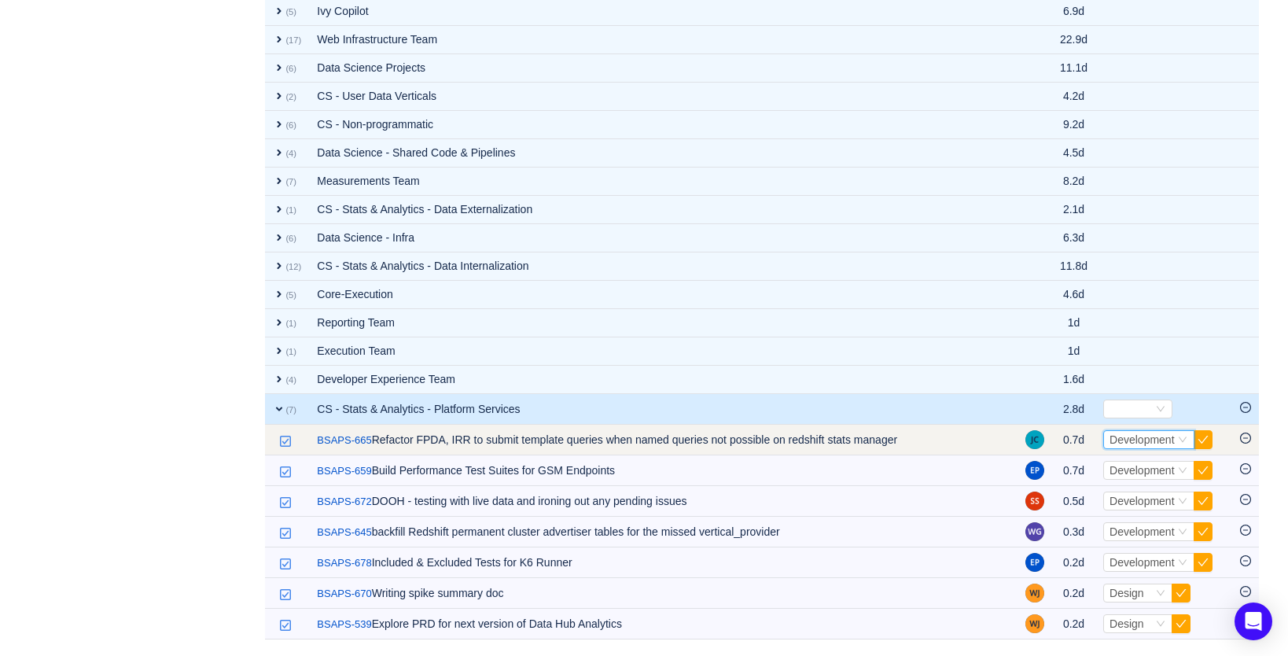
click at [1137, 441] on span "Development" at bounding box center [1142, 439] width 65 height 13
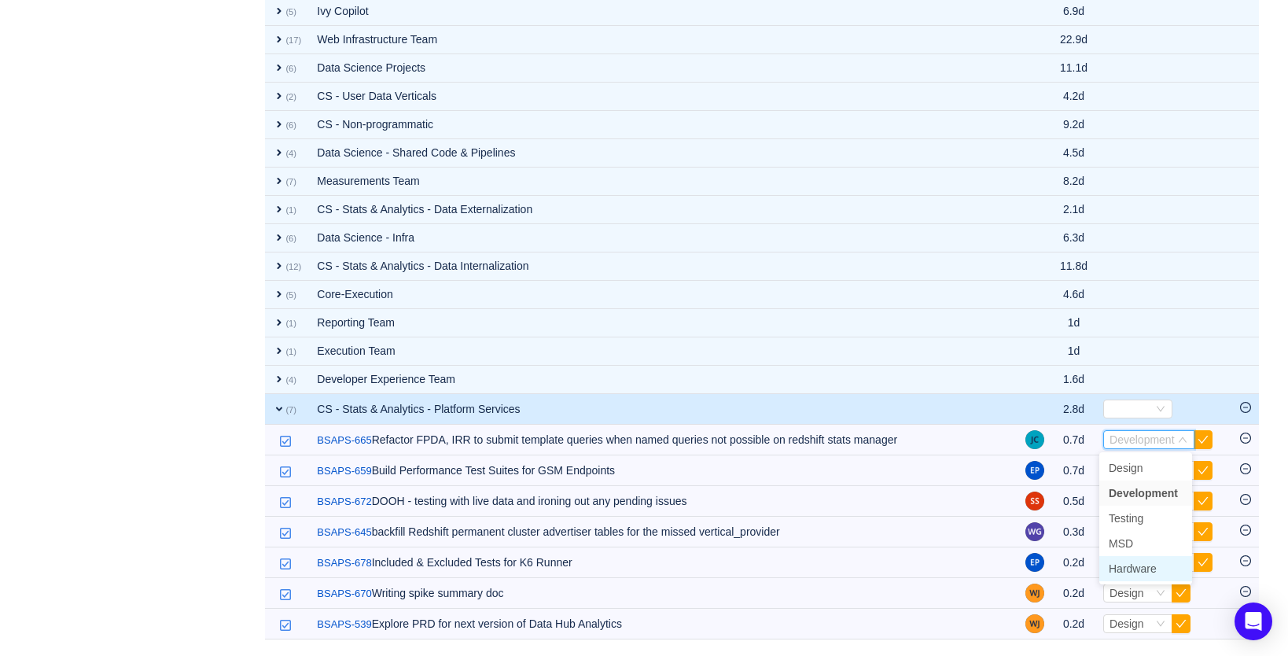
click at [1140, 564] on span "Hardware" at bounding box center [1133, 568] width 48 height 13
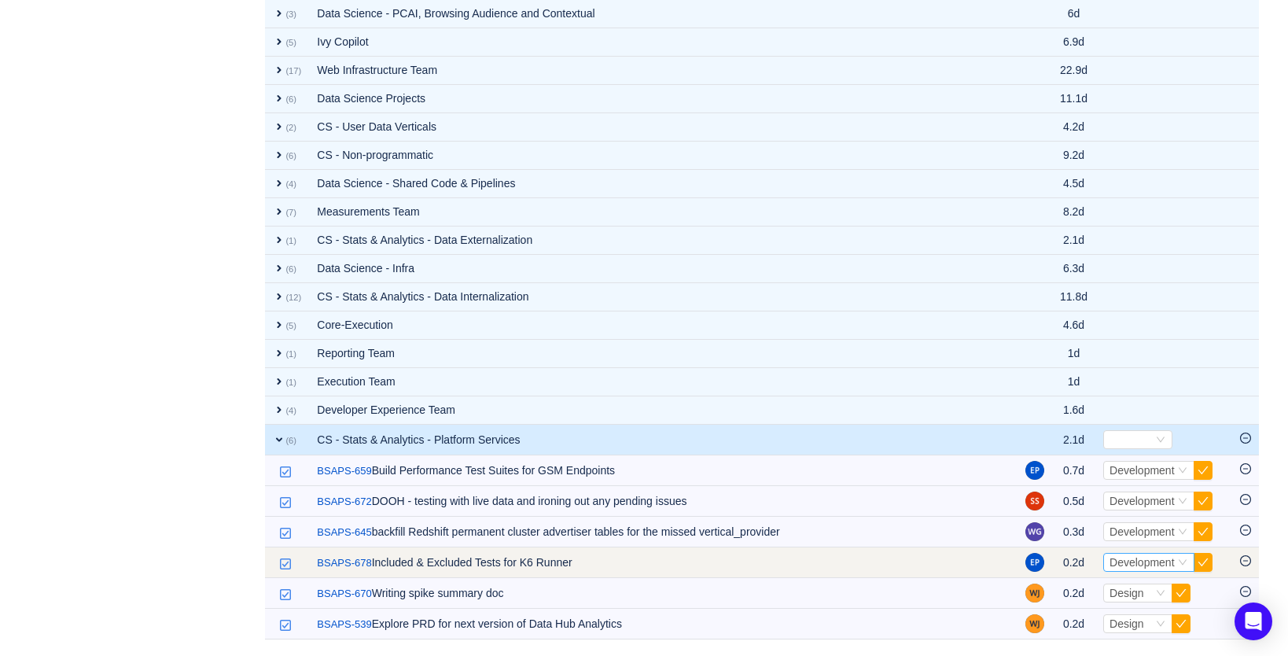
scroll to position [754, 0]
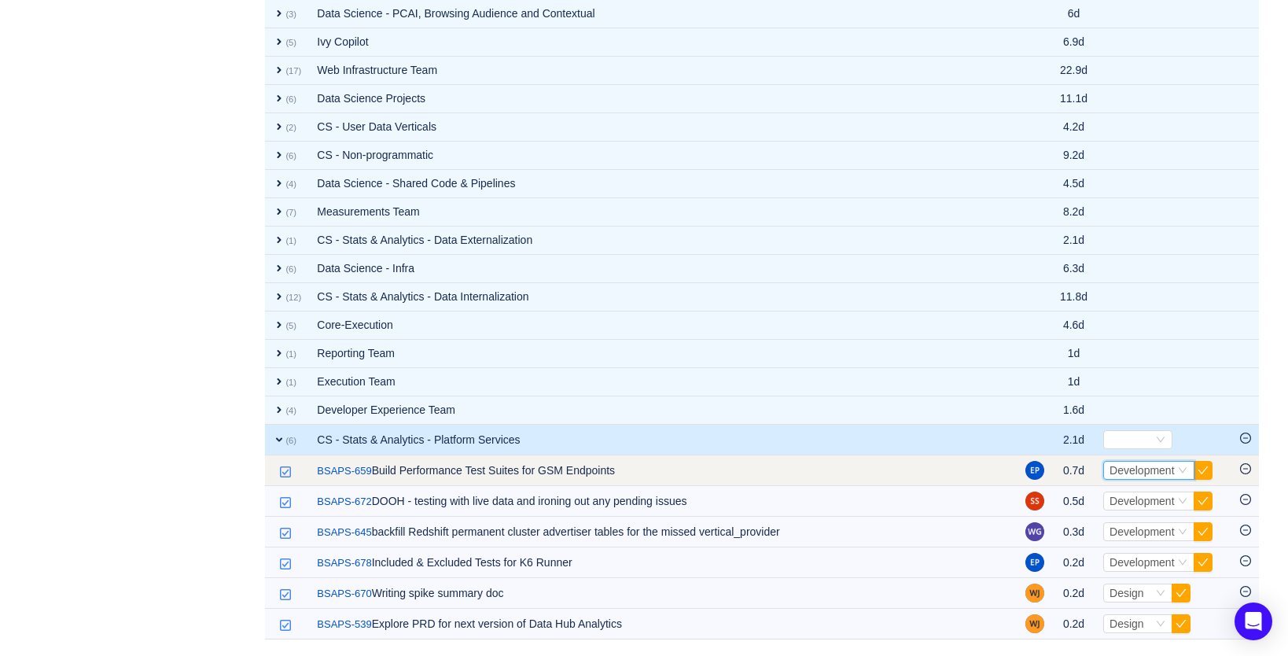
click at [1120, 473] on span "Development" at bounding box center [1142, 470] width 65 height 13
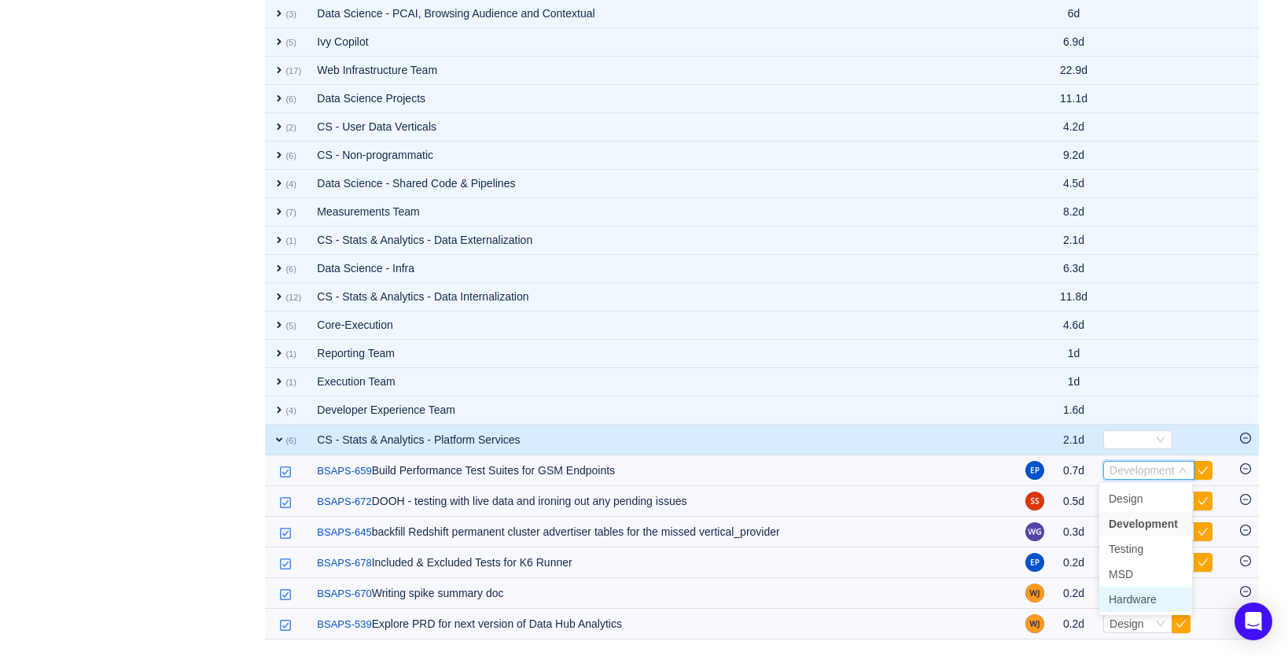
click at [1147, 599] on span "Hardware" at bounding box center [1133, 599] width 48 height 13
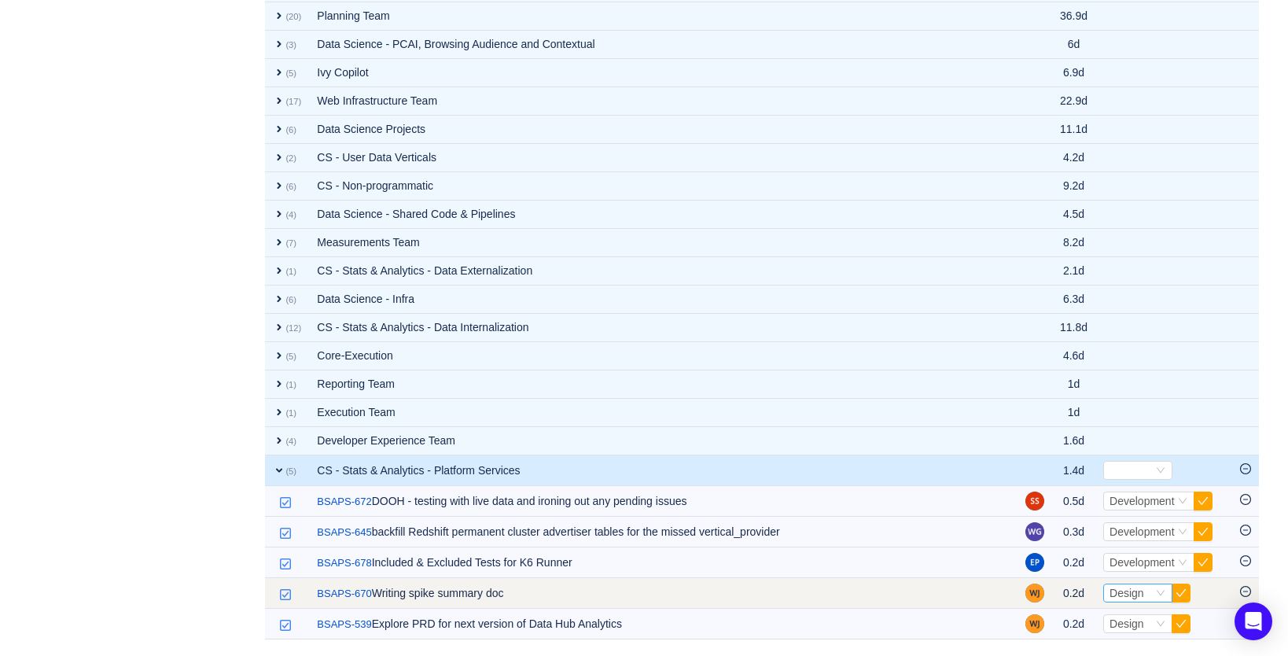
scroll to position [723, 0]
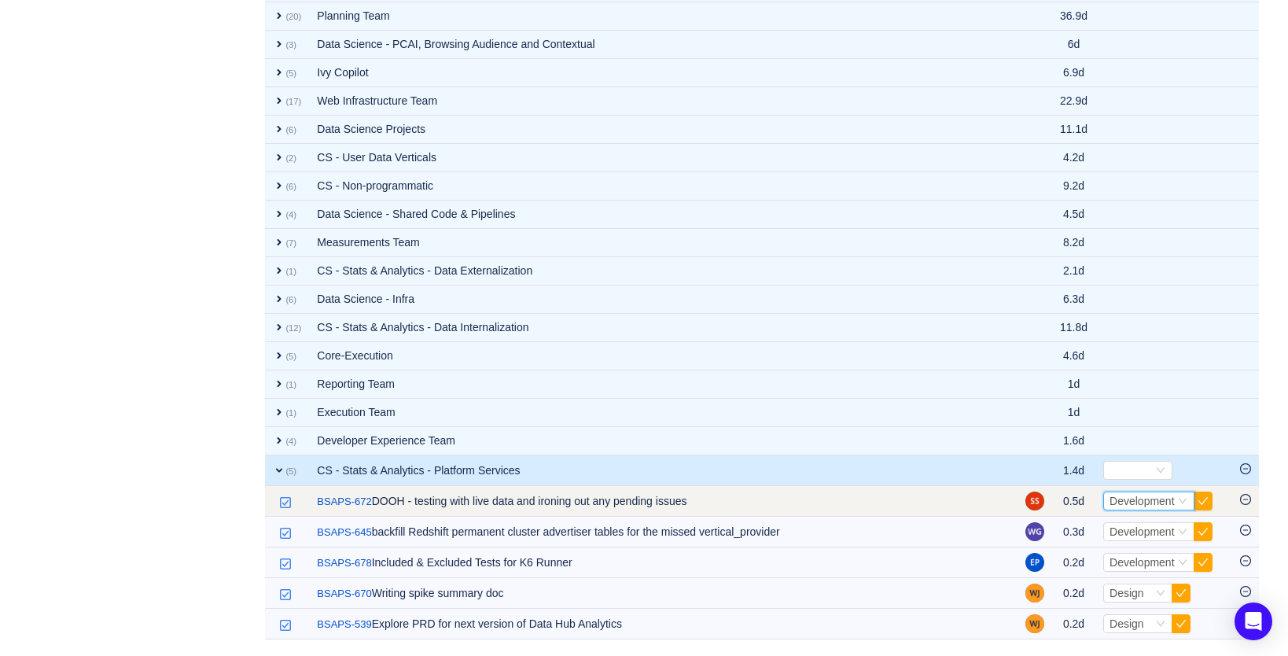
click at [1128, 503] on span "Development" at bounding box center [1142, 501] width 65 height 13
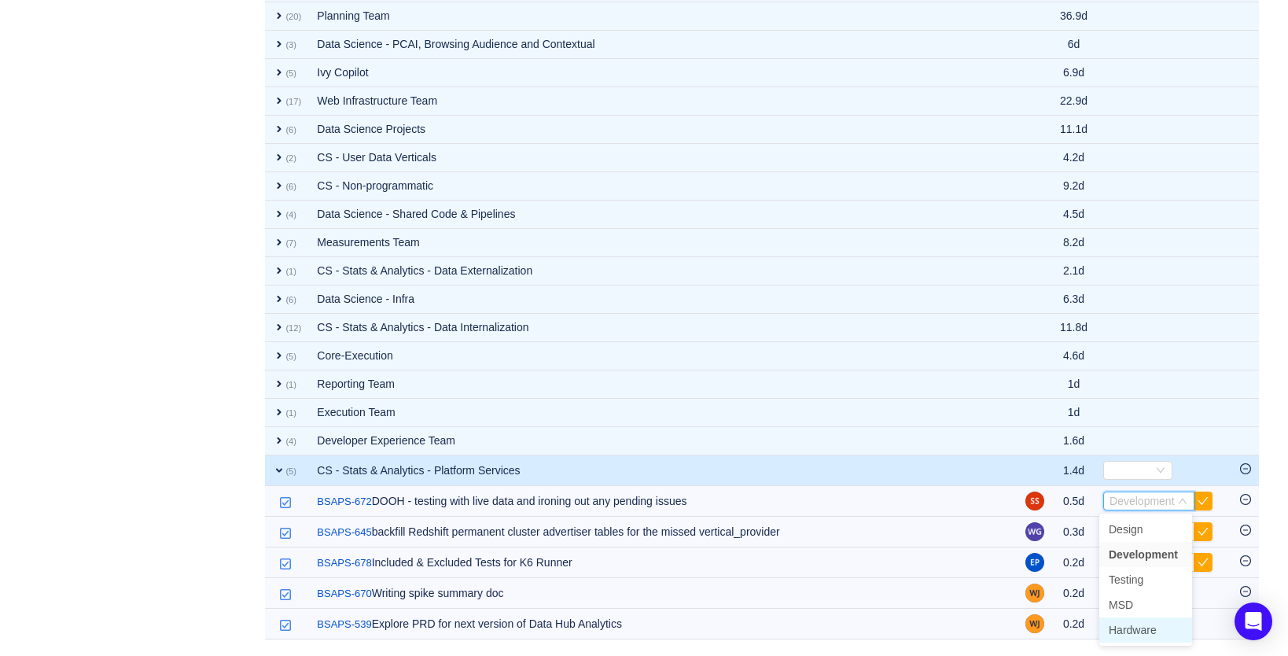
click at [1141, 627] on span "Hardware" at bounding box center [1133, 630] width 48 height 13
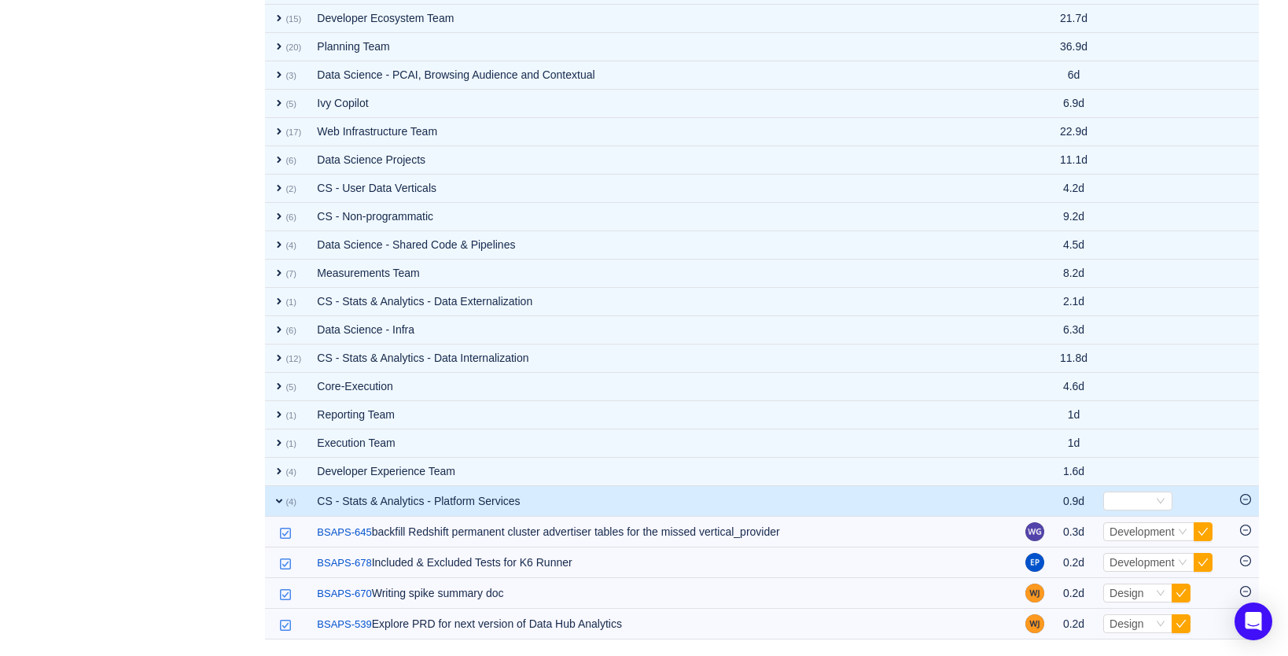
scroll to position [693, 0]
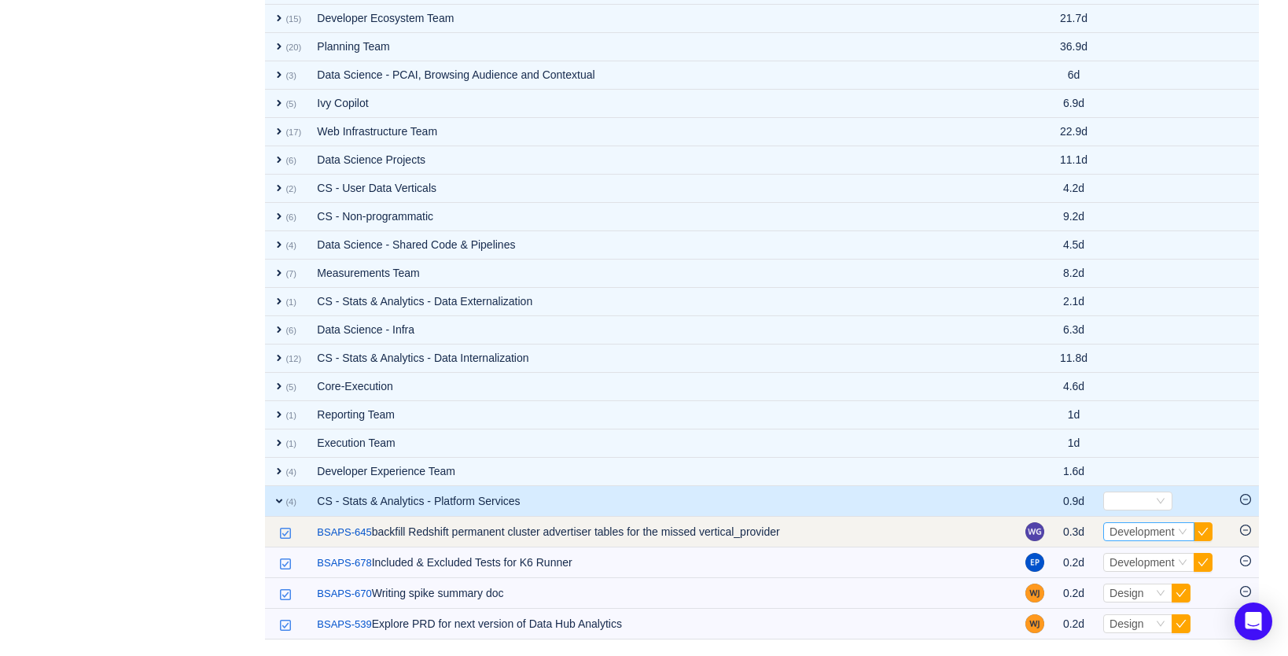
click at [1136, 532] on span "Development" at bounding box center [1142, 531] width 65 height 13
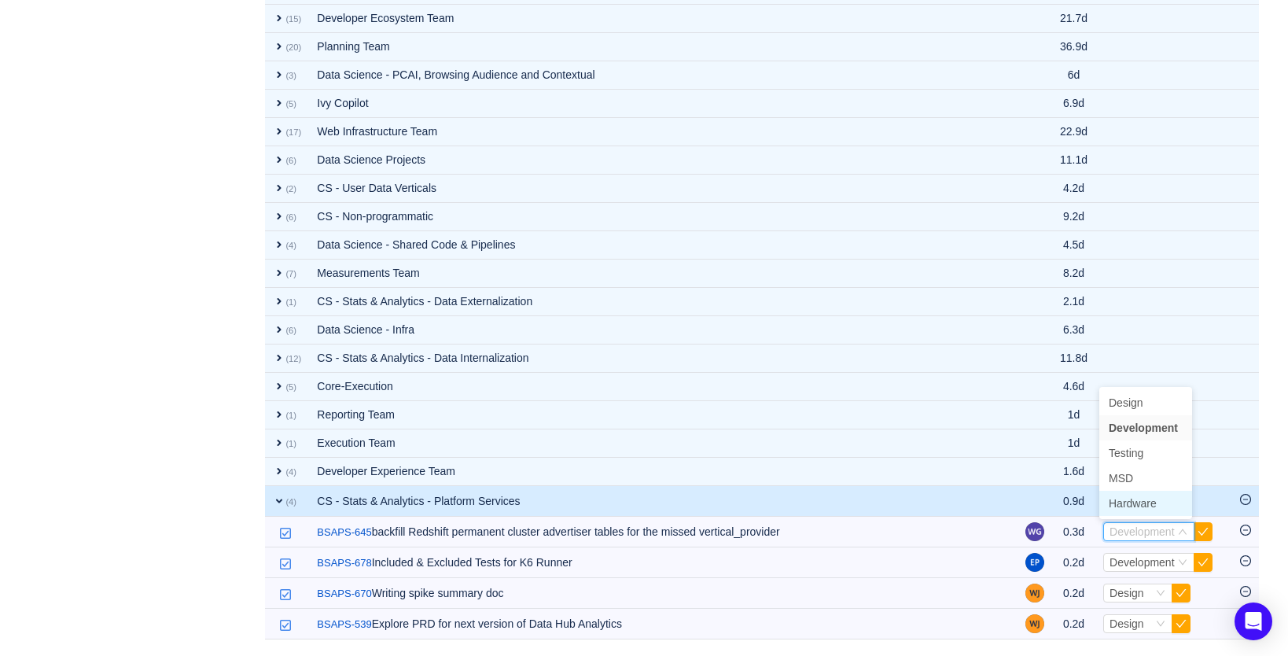
click at [1140, 507] on span "Hardware" at bounding box center [1133, 503] width 48 height 13
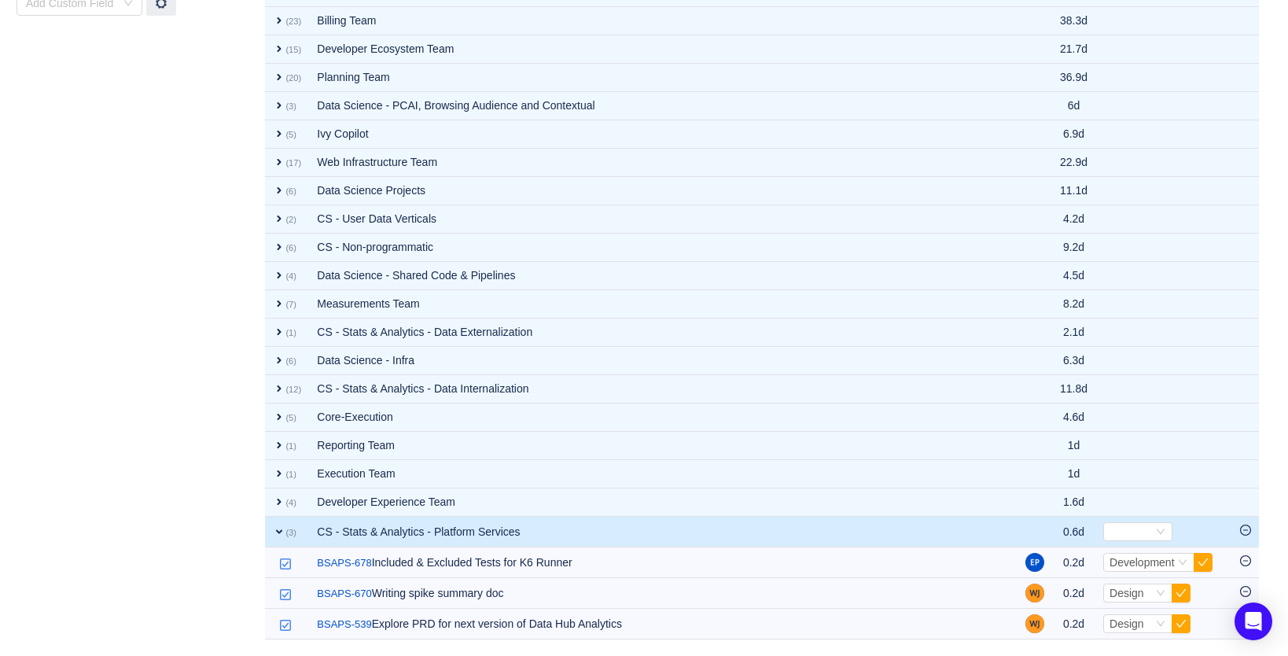
scroll to position [661, 0]
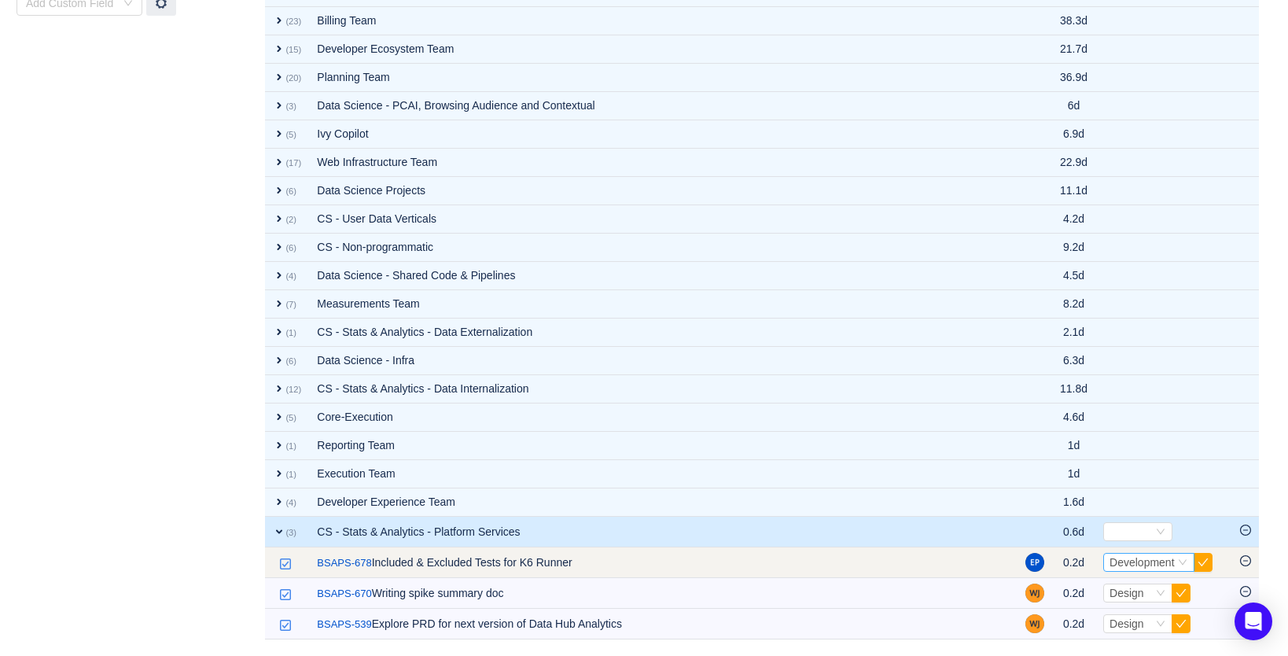
click at [1143, 565] on span "Development" at bounding box center [1142, 562] width 65 height 13
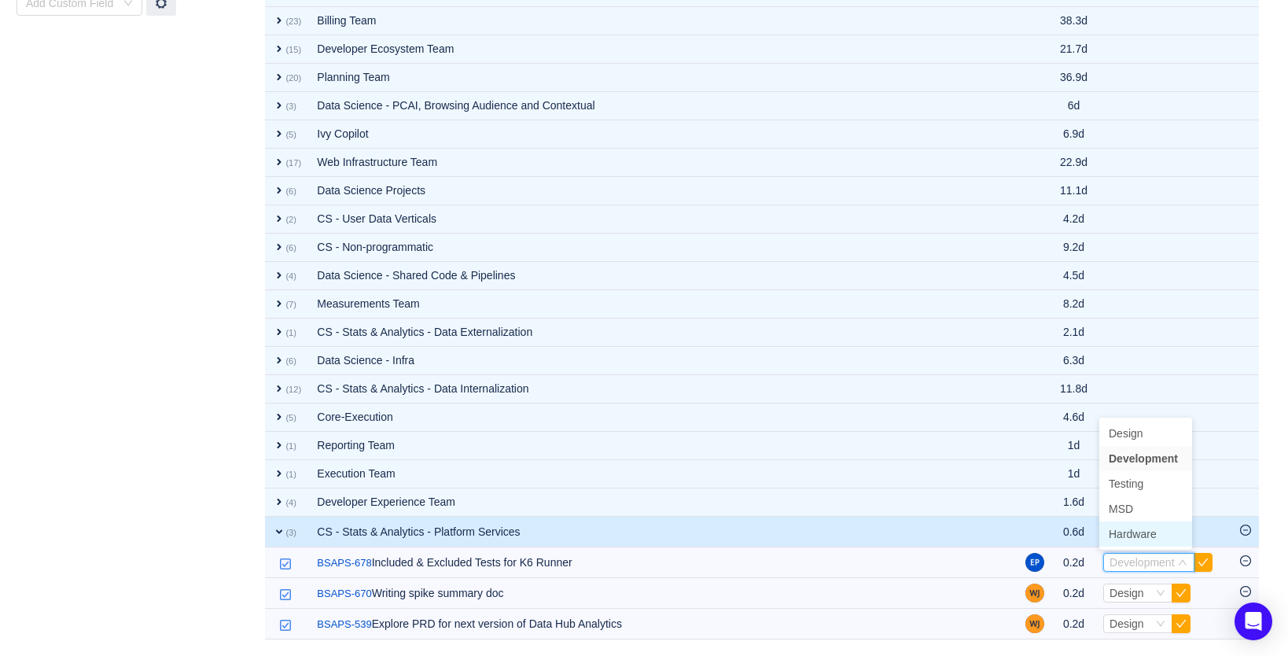
click at [1143, 536] on span "Hardware" at bounding box center [1133, 534] width 48 height 13
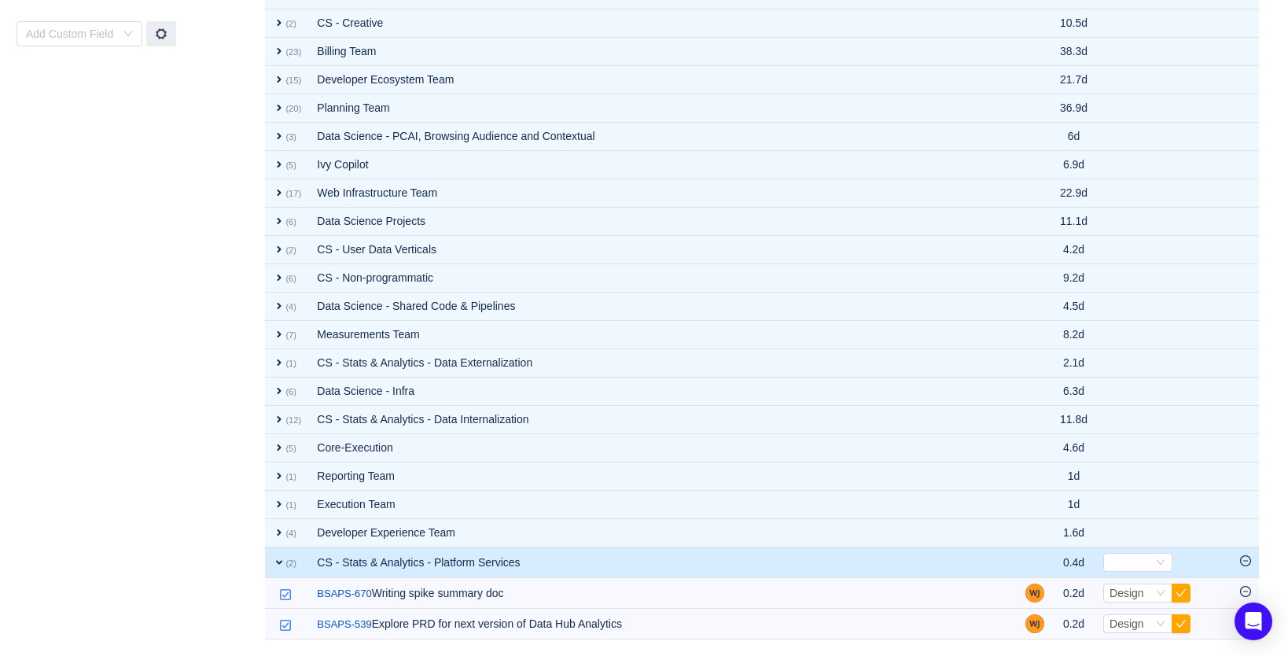
scroll to position [631, 0]
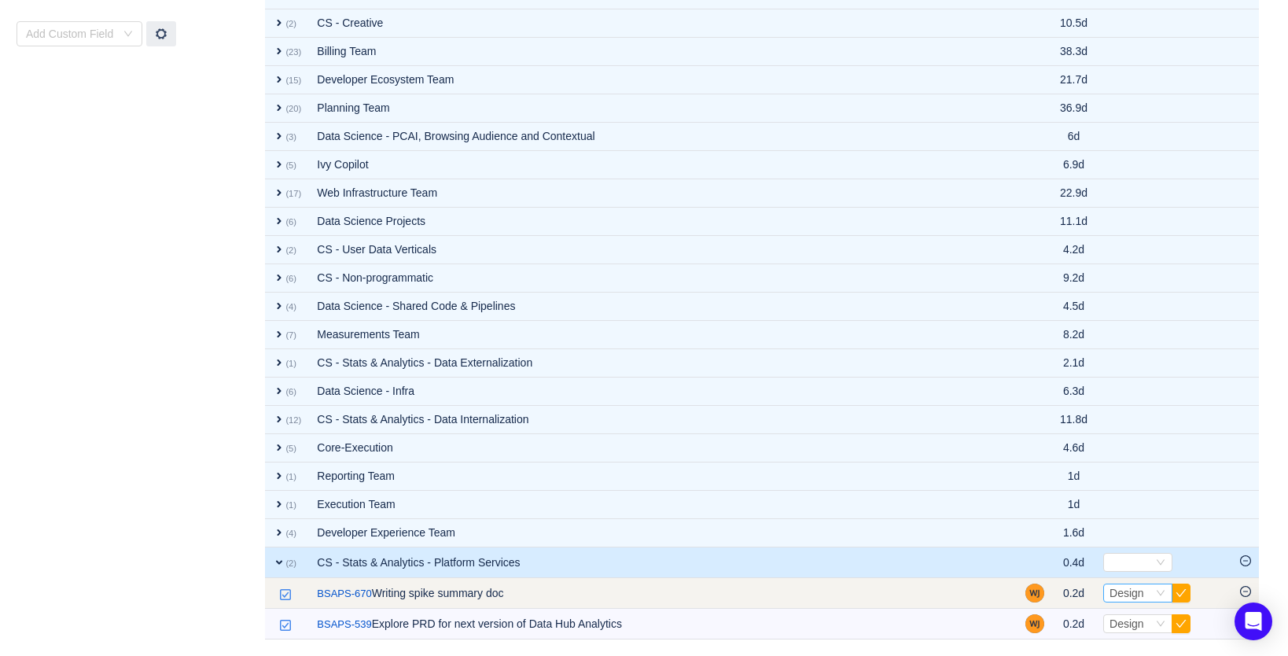
click at [1131, 597] on span "Design" at bounding box center [1127, 593] width 35 height 13
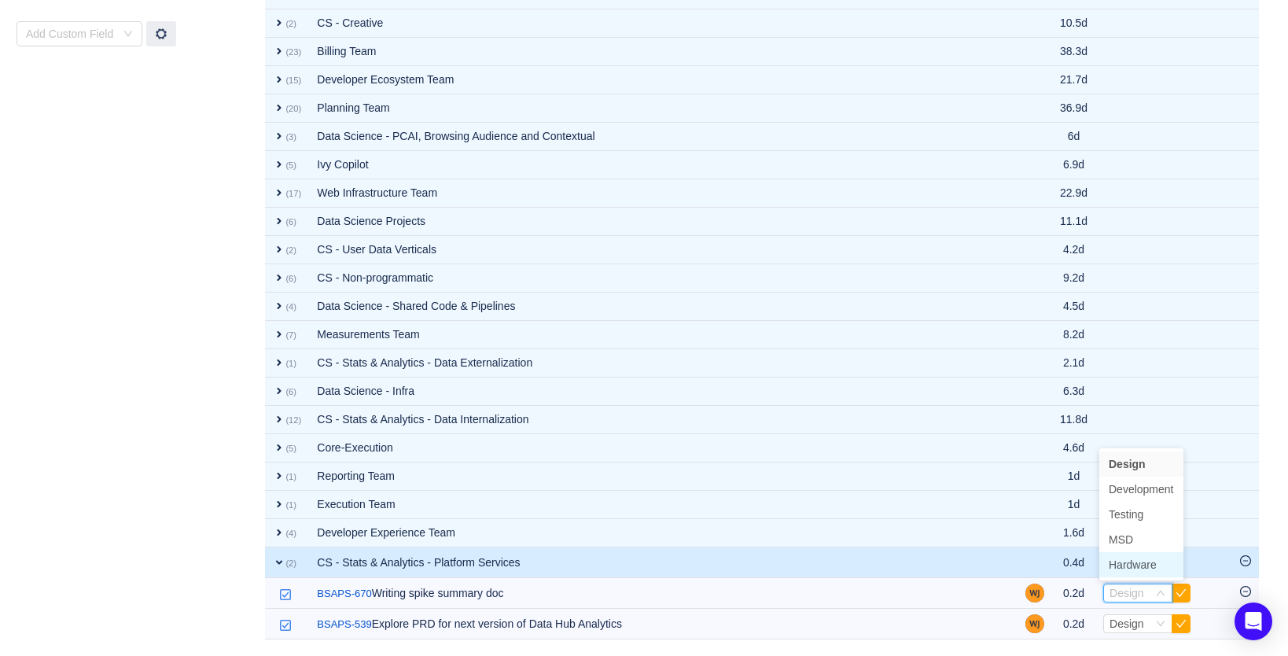
click at [1128, 564] on span "Hardware" at bounding box center [1133, 564] width 48 height 13
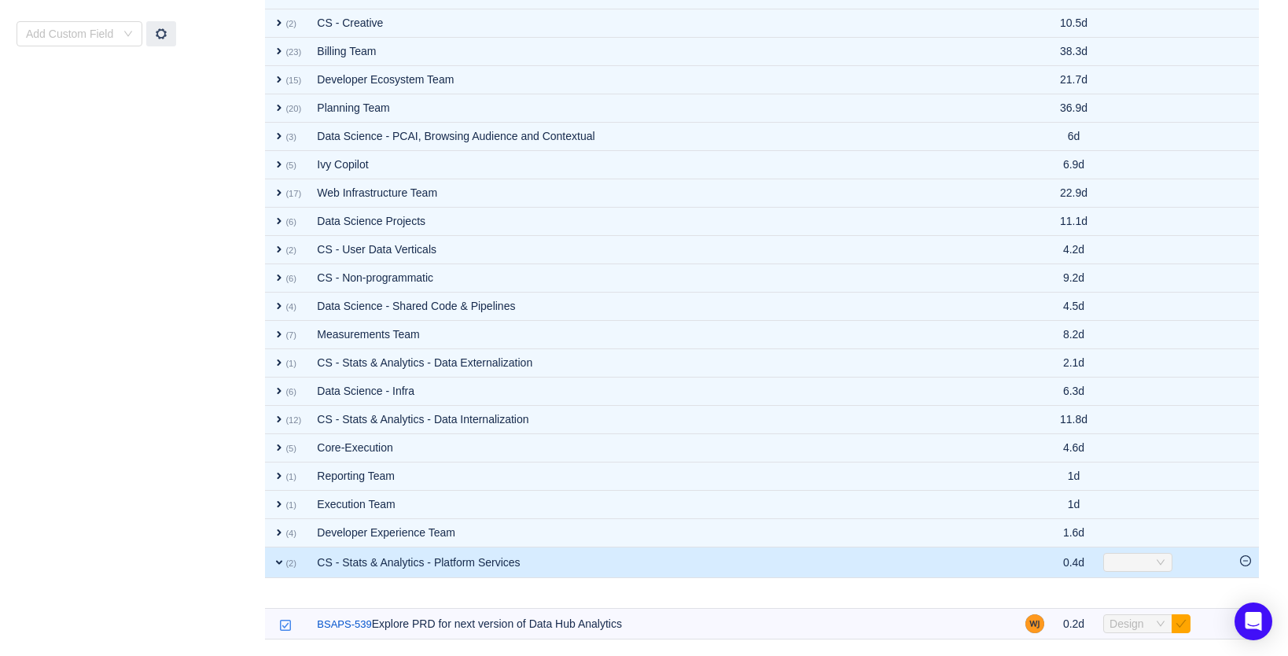
scroll to position [600, 0]
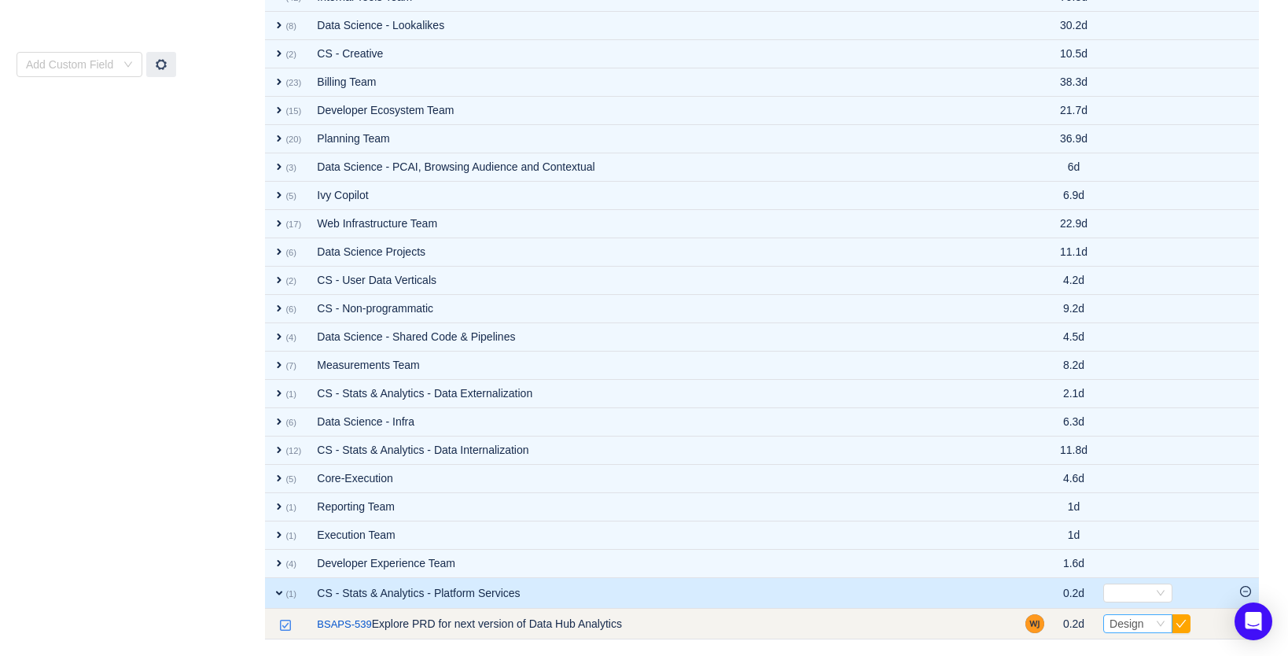
click at [1126, 627] on span "Design" at bounding box center [1127, 623] width 35 height 13
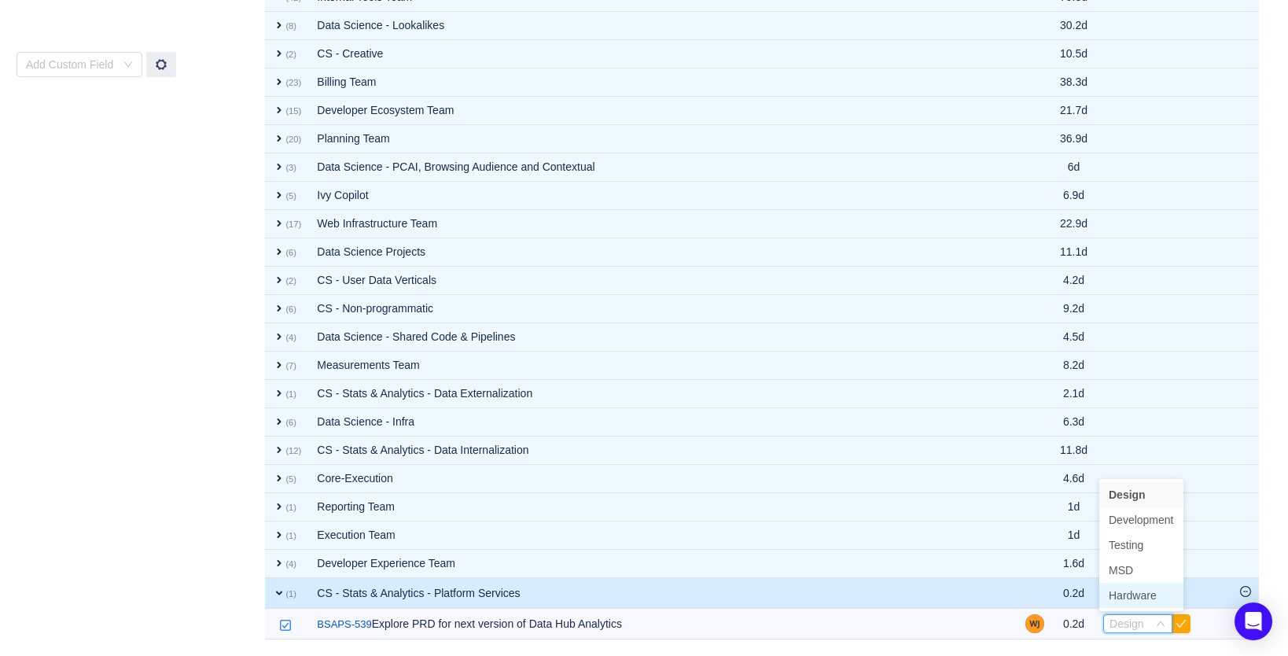
click at [1143, 593] on span "Hardware" at bounding box center [1133, 595] width 48 height 13
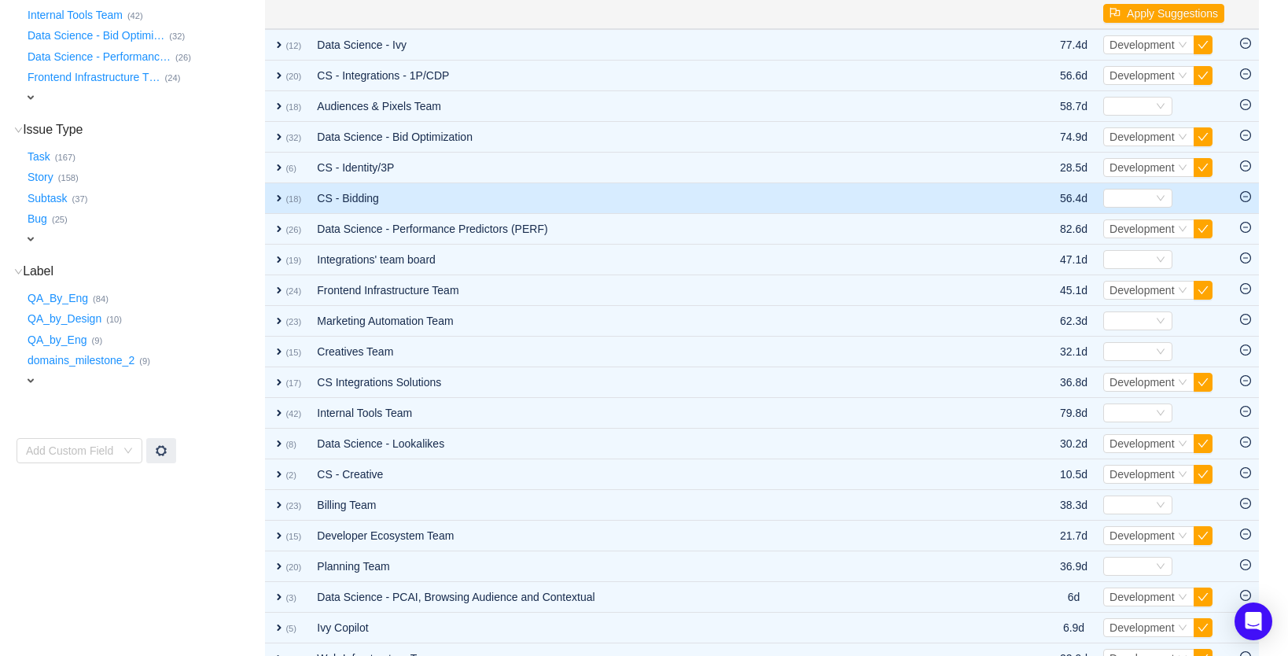
scroll to position [0, 0]
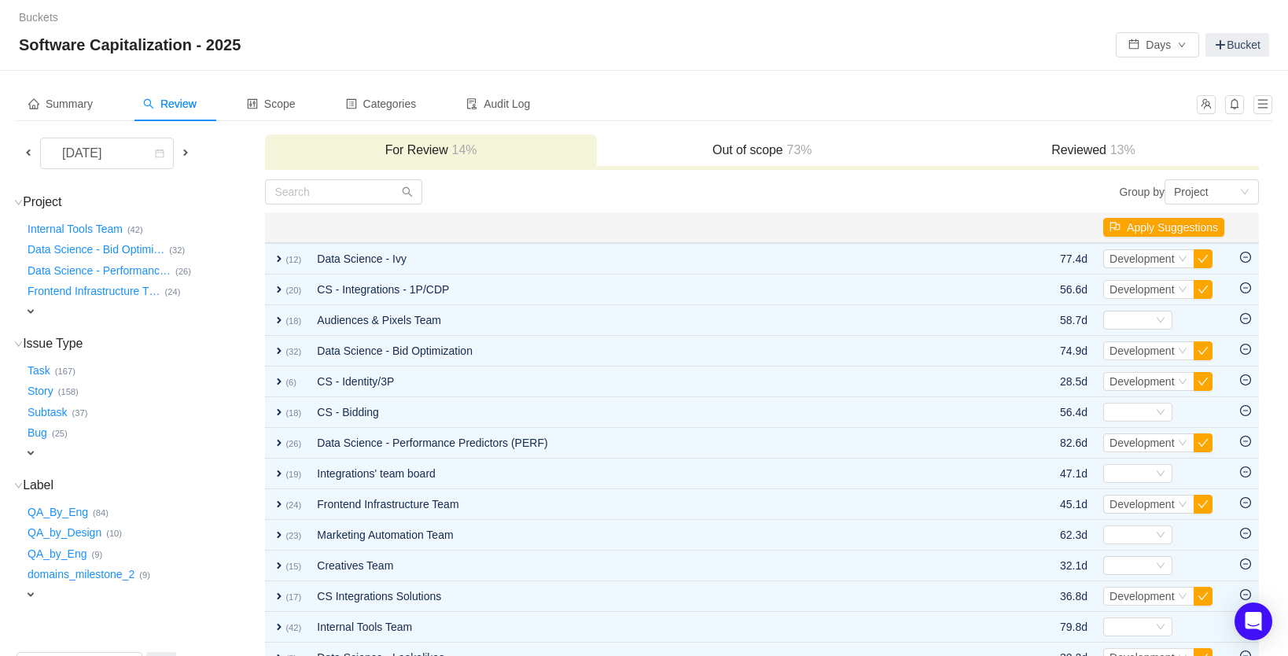
click at [1058, 144] on h3 "Reviewed 13%" at bounding box center [1093, 150] width 315 height 16
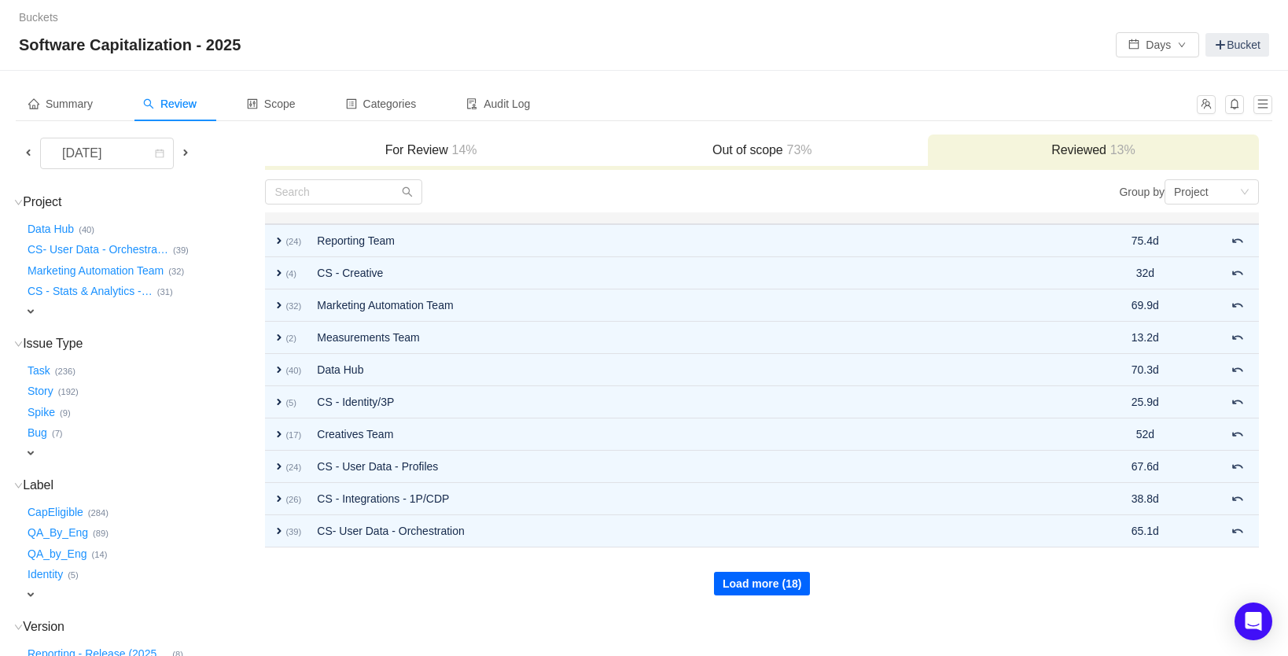
click at [753, 579] on button "Load more (18)" at bounding box center [762, 584] width 96 height 24
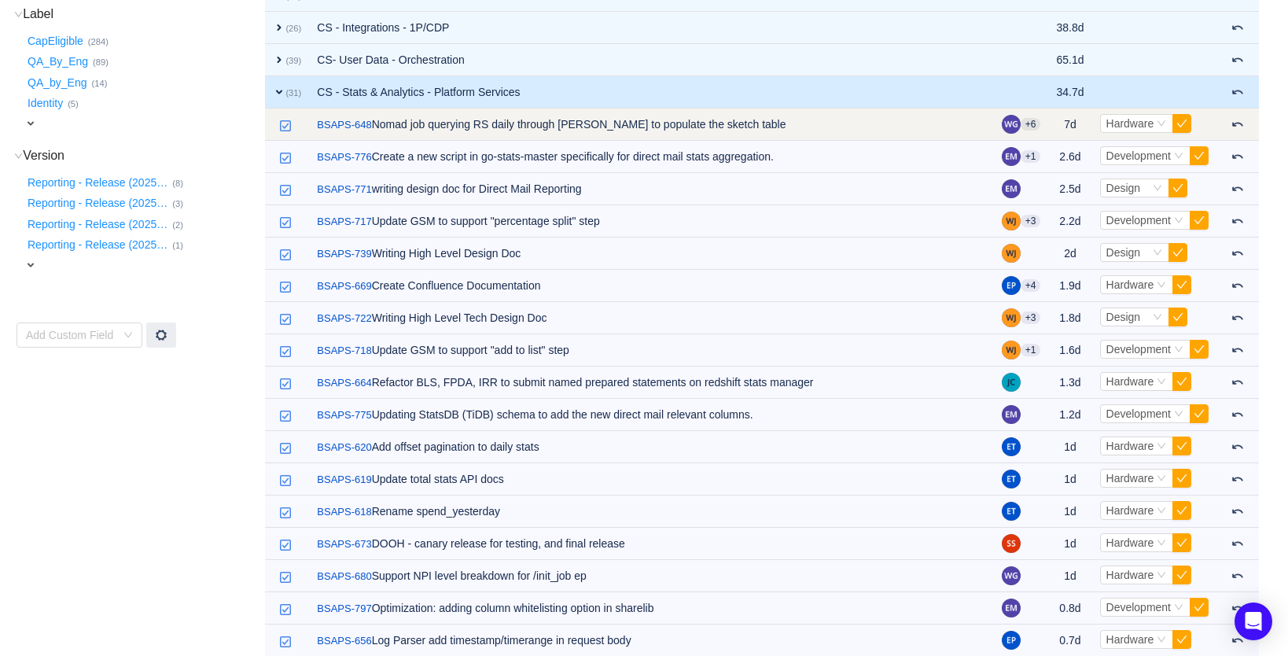
scroll to position [474, 0]
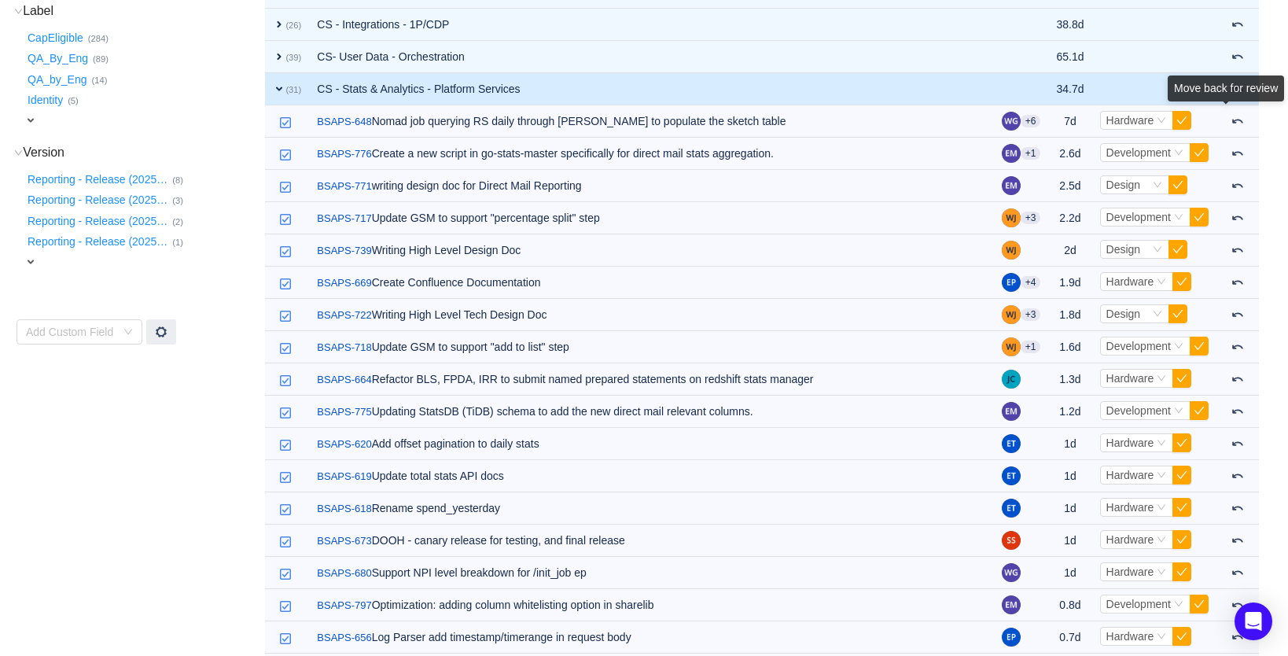
click at [1236, 108] on div "Move back for review" at bounding box center [1226, 91] width 116 height 32
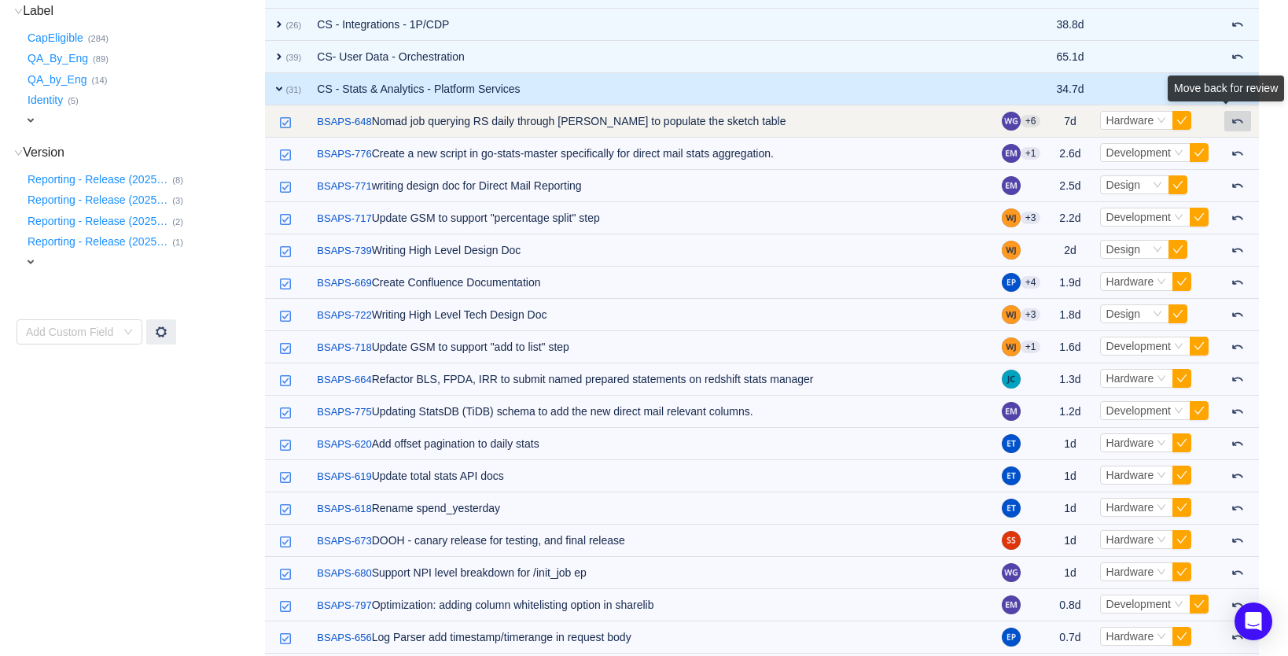
click at [1241, 124] on span at bounding box center [1238, 121] width 13 height 13
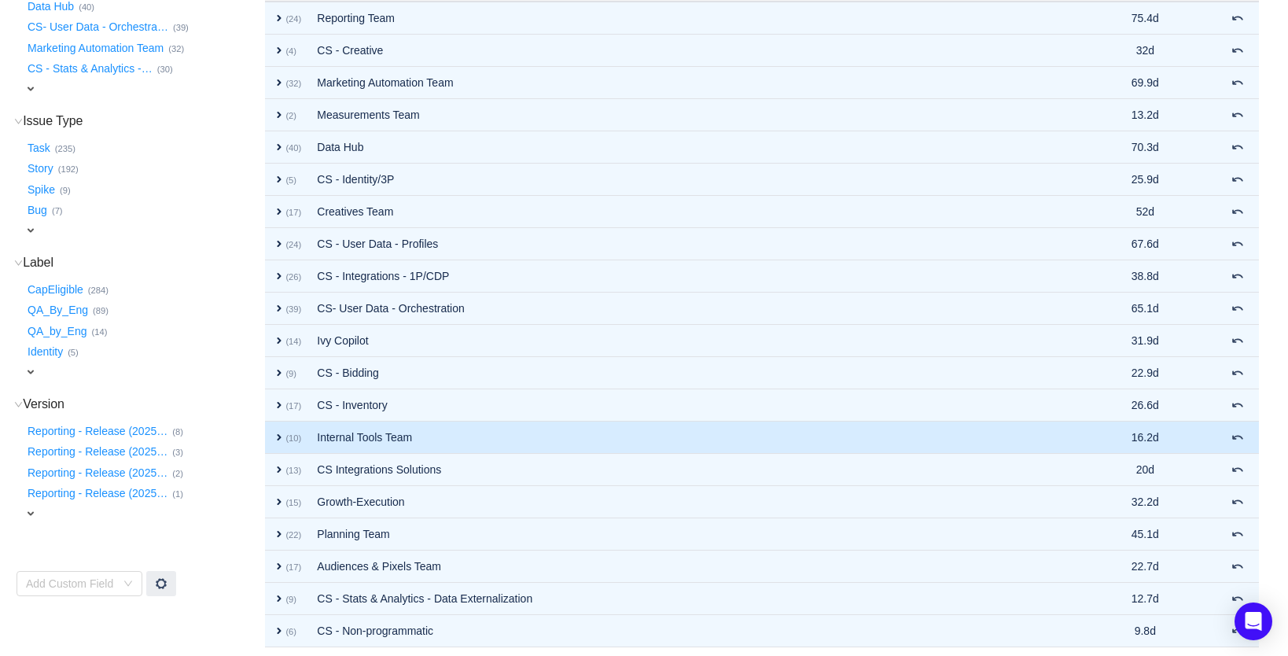
scroll to position [279, 0]
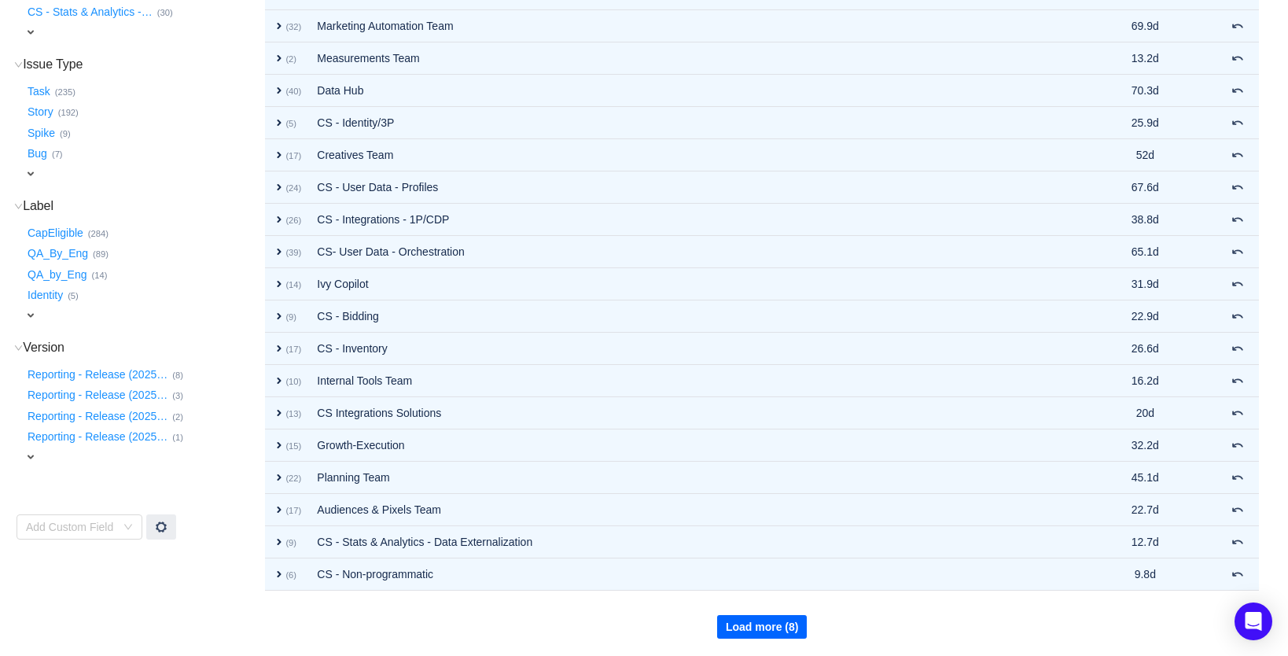
click at [772, 624] on button "Load more (8)" at bounding box center [762, 627] width 90 height 24
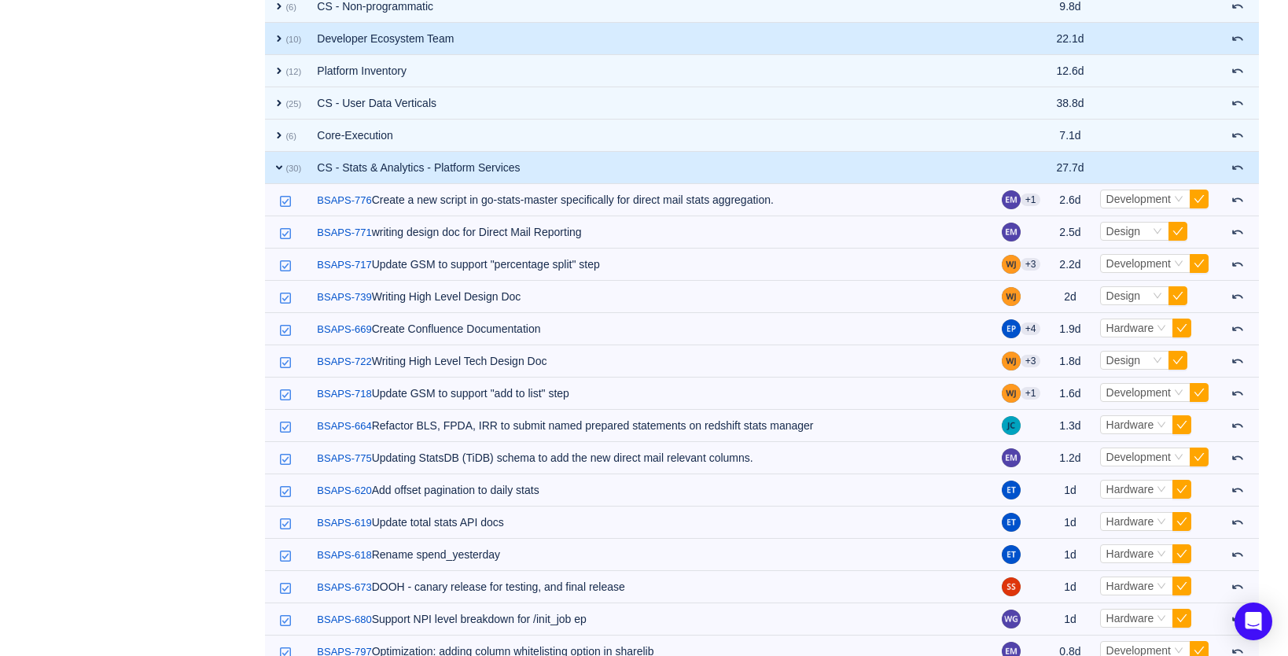
scroll to position [966, 0]
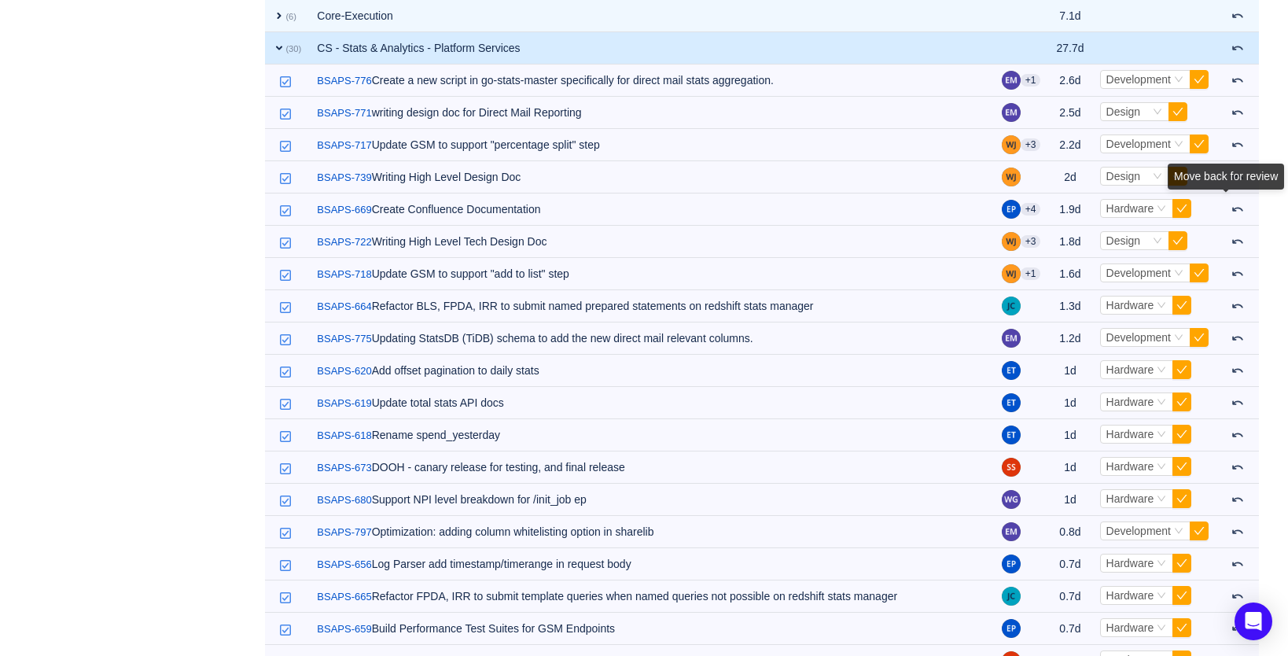
click at [1244, 196] on div "Move back for review" at bounding box center [1226, 180] width 116 height 32
click at [1238, 196] on div "Move back for review" at bounding box center [1226, 180] width 116 height 32
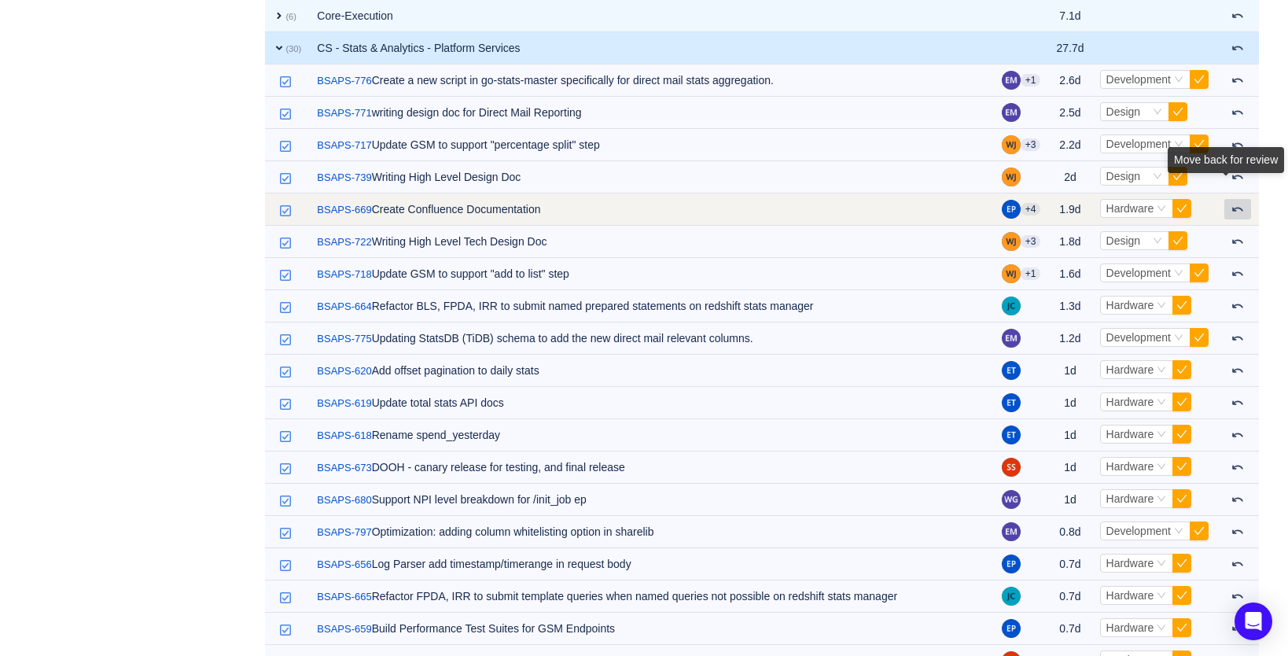
click at [1239, 212] on span at bounding box center [1238, 209] width 13 height 13
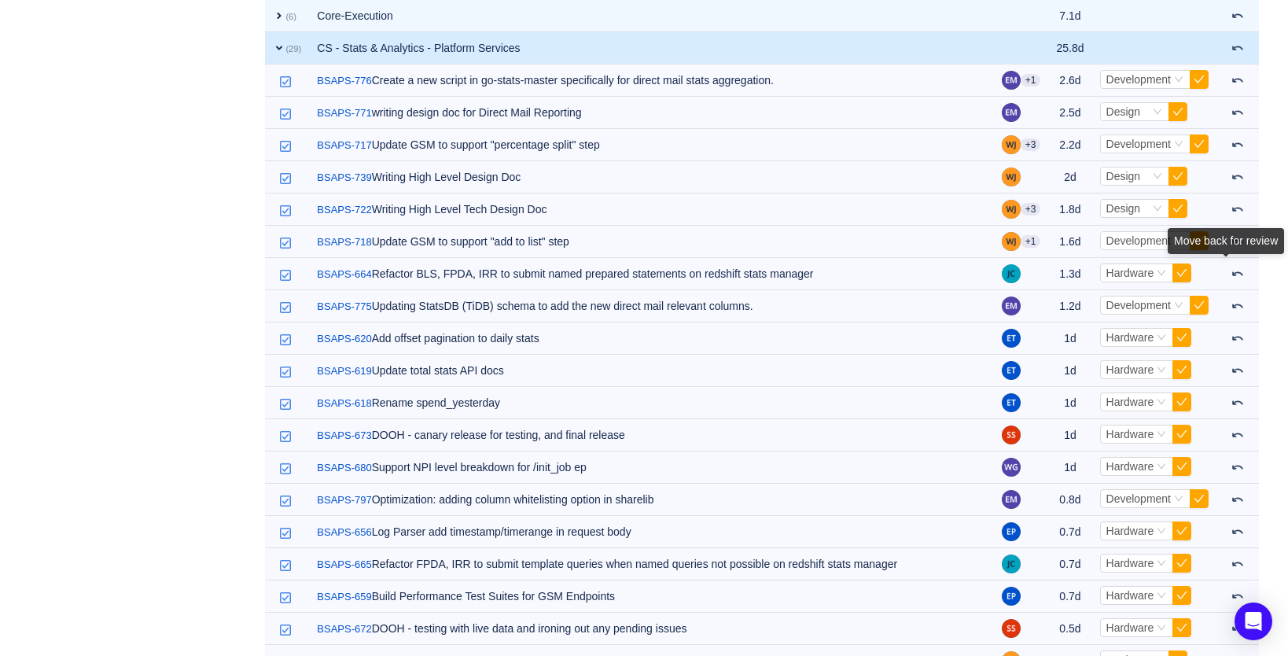
click at [1235, 254] on div "Move back for review" at bounding box center [1226, 241] width 116 height 26
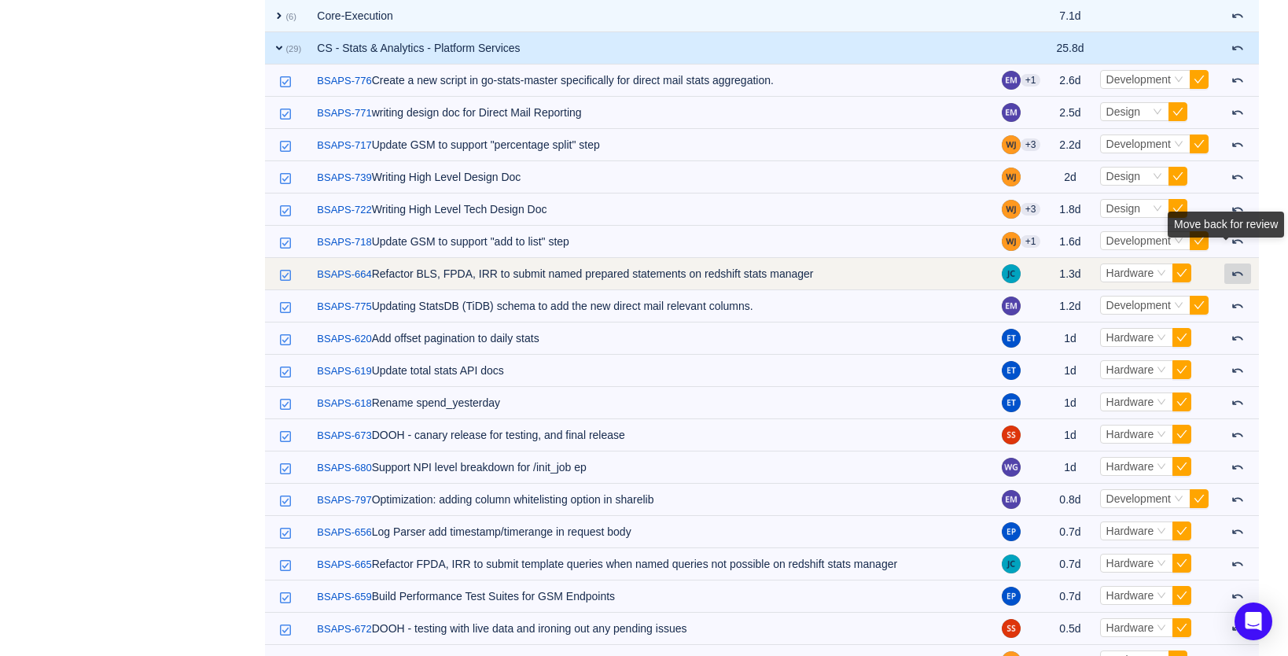
click at [1236, 276] on span at bounding box center [1238, 273] width 13 height 13
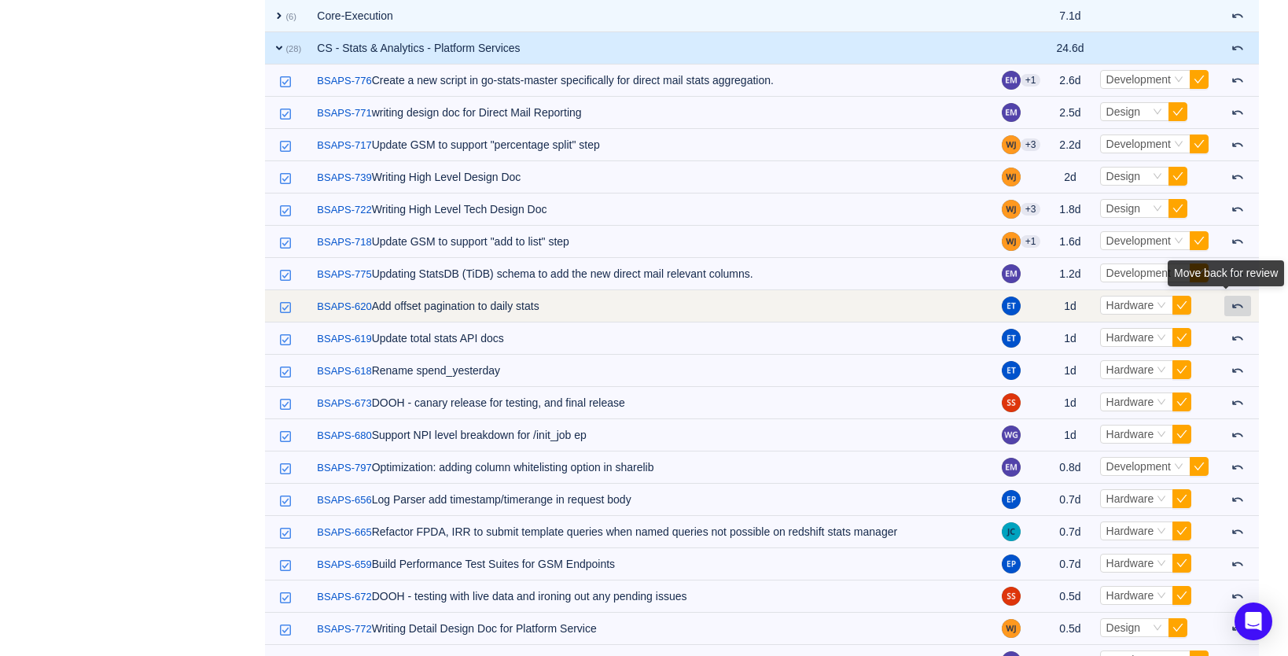
click at [1238, 293] on div "Move back for review" at bounding box center [1226, 276] width 116 height 32
click at [1237, 309] on span at bounding box center [1238, 306] width 13 height 13
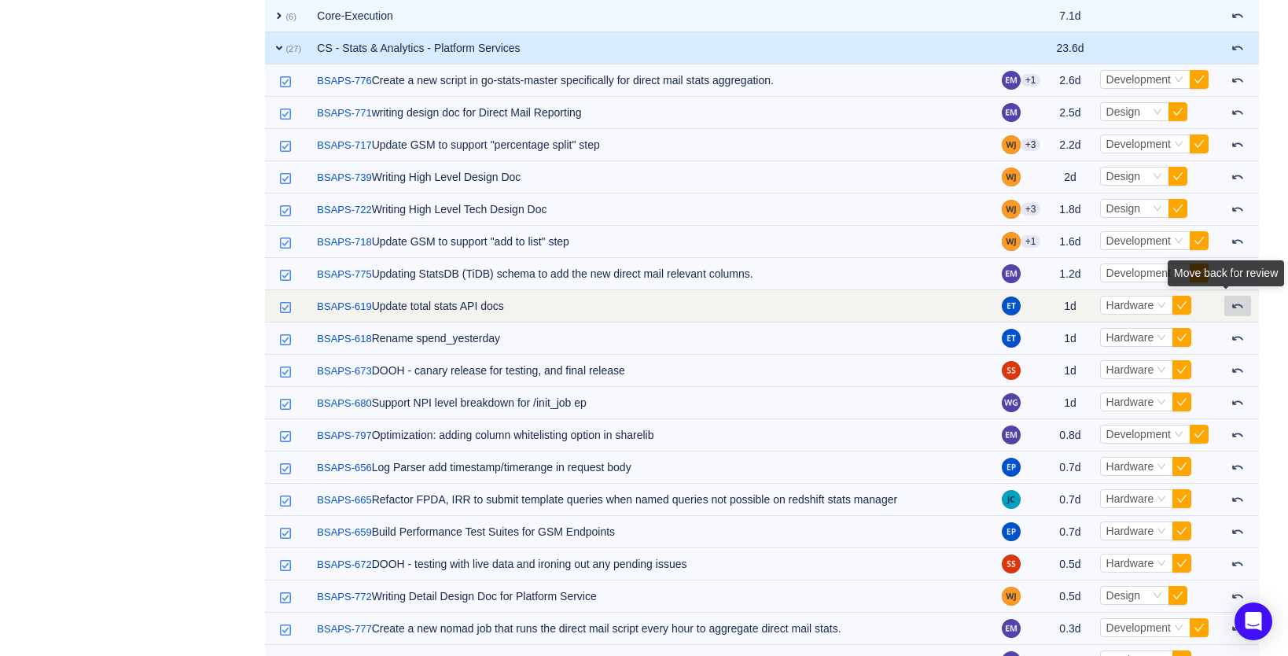
click at [1236, 309] on span at bounding box center [1238, 306] width 13 height 13
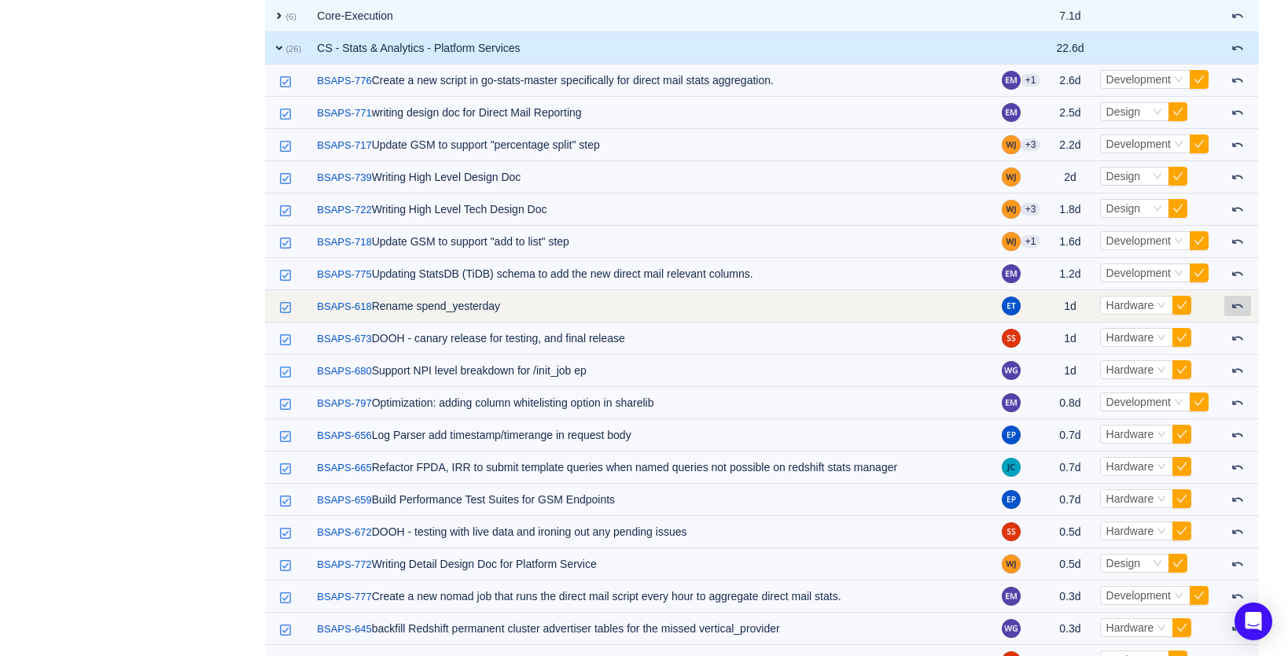
click at [1236, 311] on span at bounding box center [1238, 306] width 13 height 13
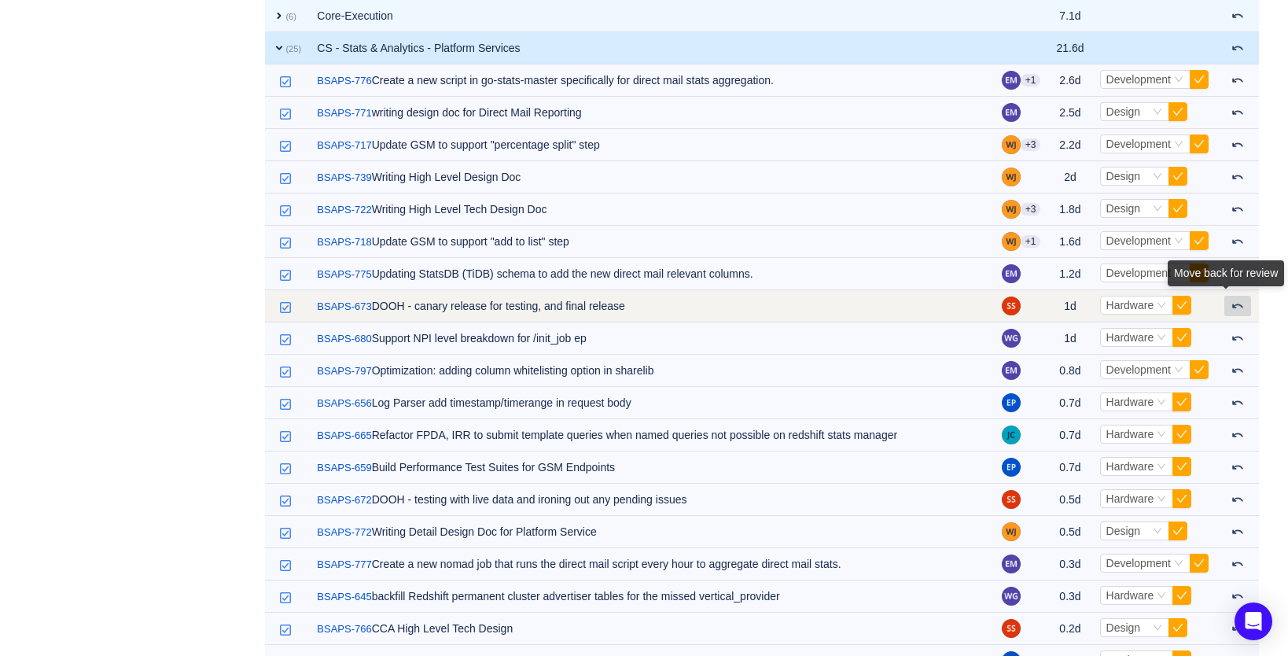
click at [1235, 313] on button at bounding box center [1237, 306] width 27 height 20
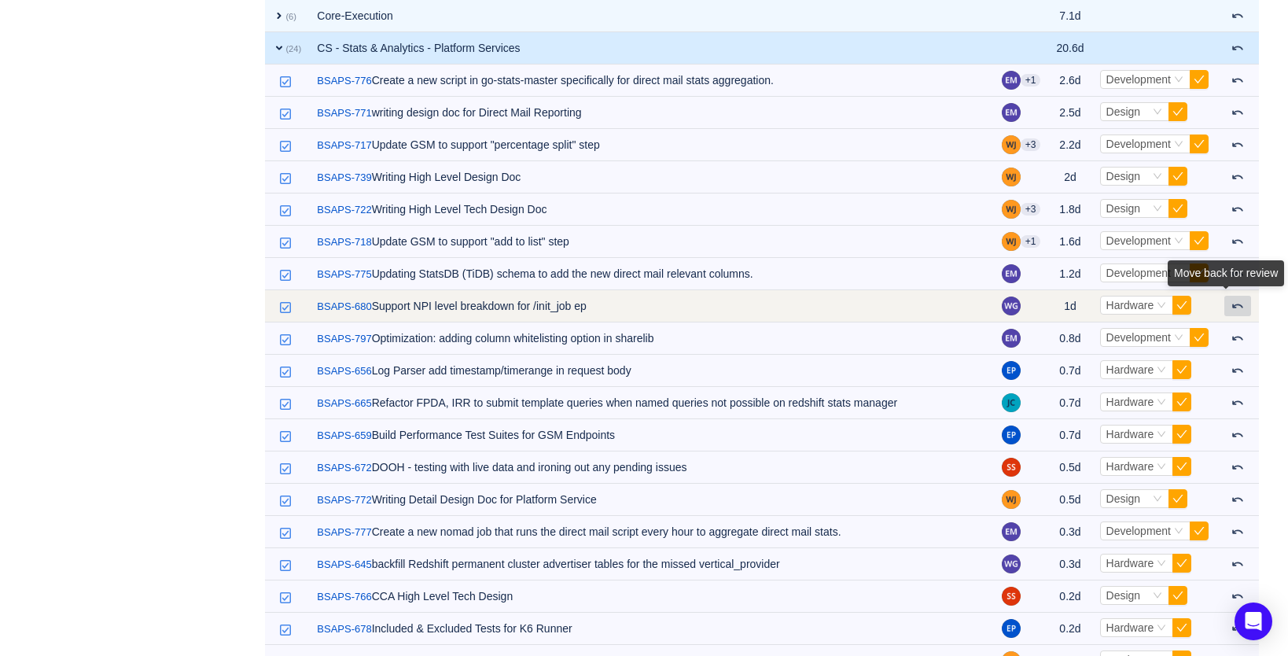
click at [1235, 313] on button at bounding box center [1237, 306] width 27 height 20
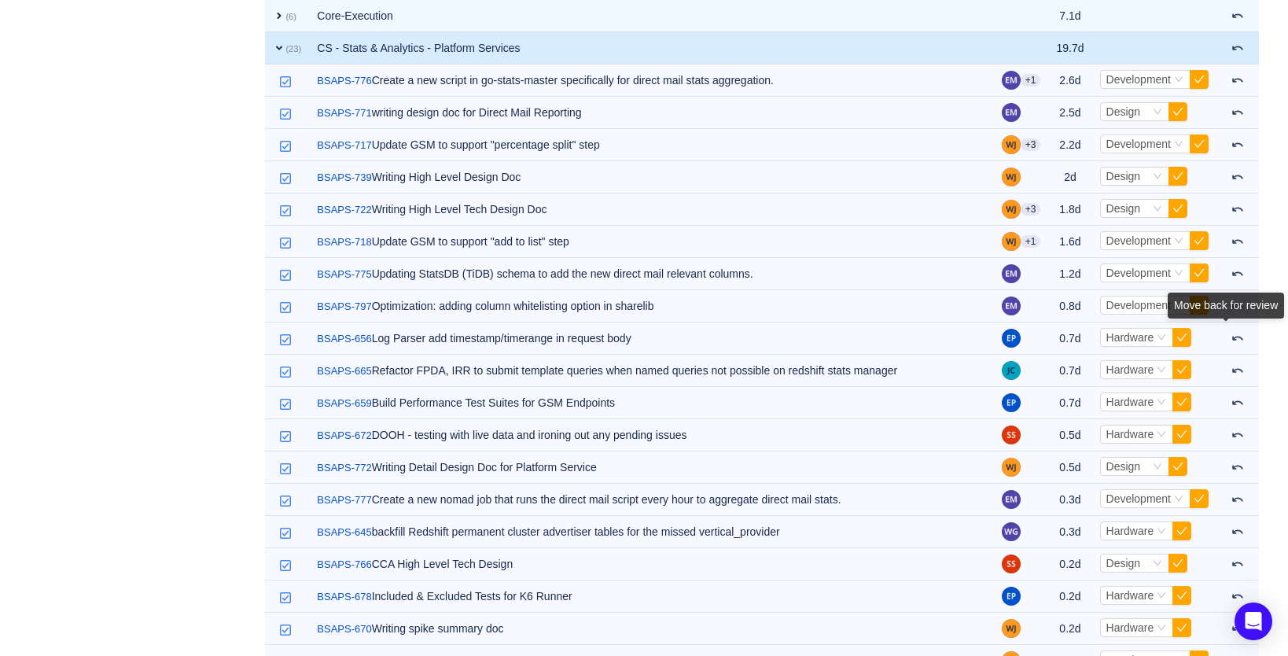
click at [1235, 325] on div "Move back for review" at bounding box center [1226, 309] width 116 height 32
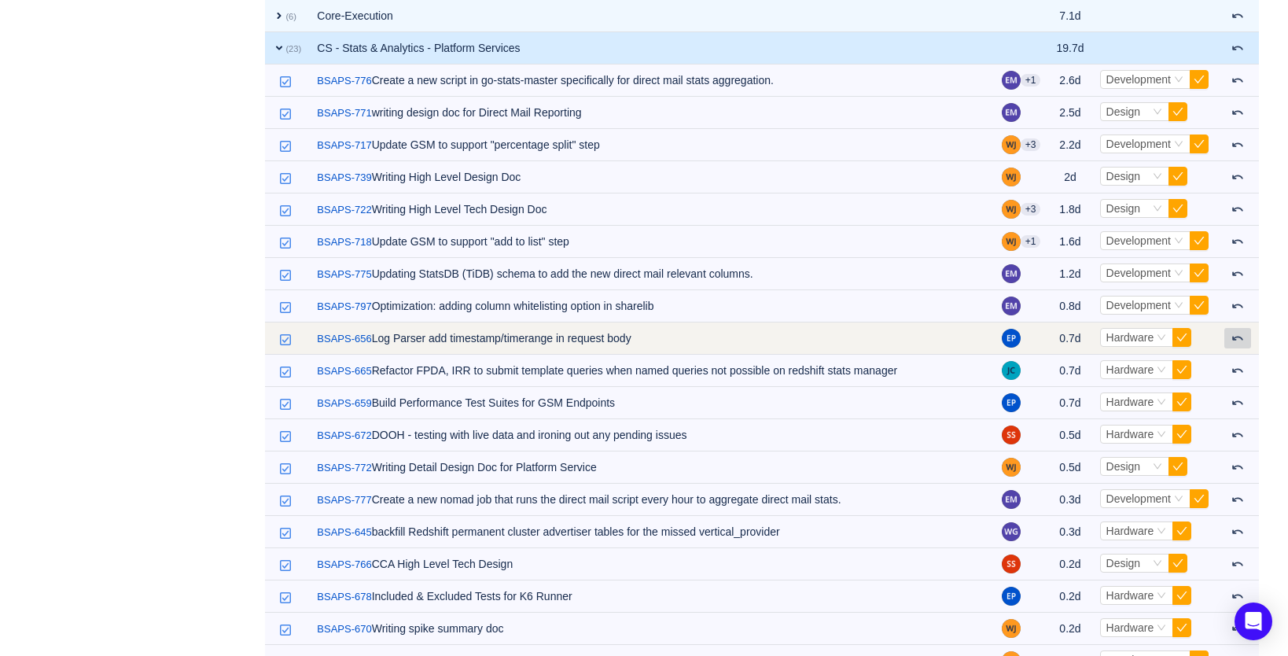
click at [1240, 339] on span at bounding box center [1238, 338] width 13 height 13
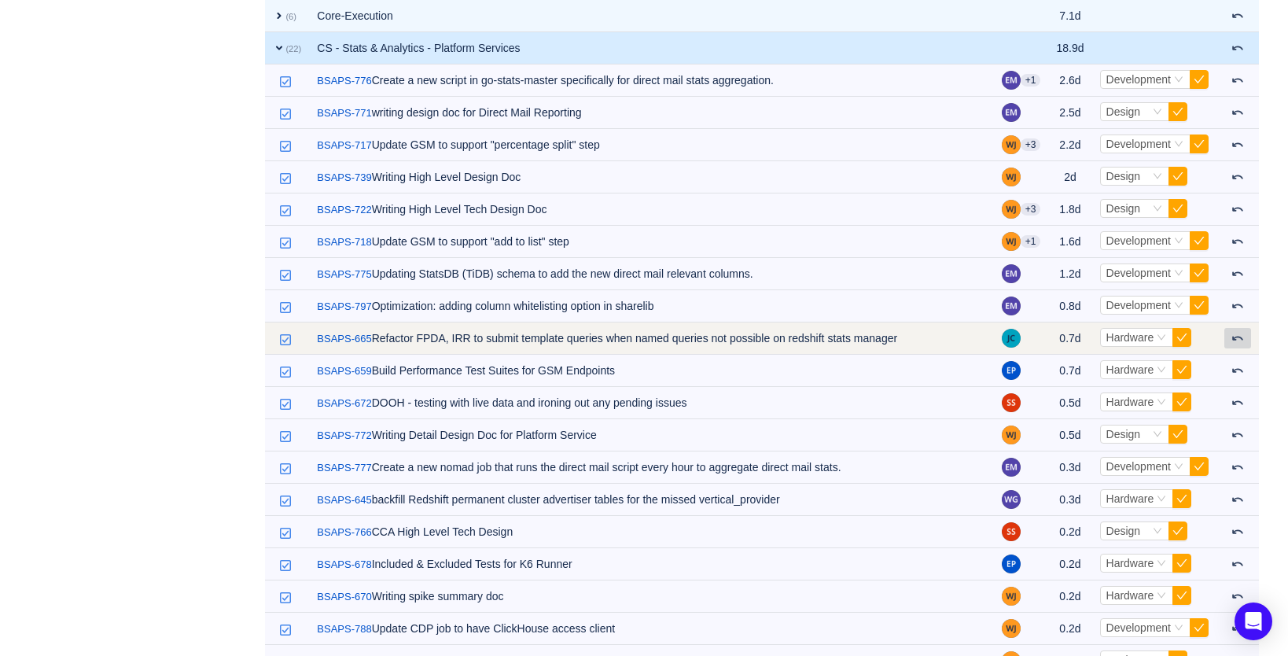
click at [1239, 342] on span at bounding box center [1238, 338] width 13 height 13
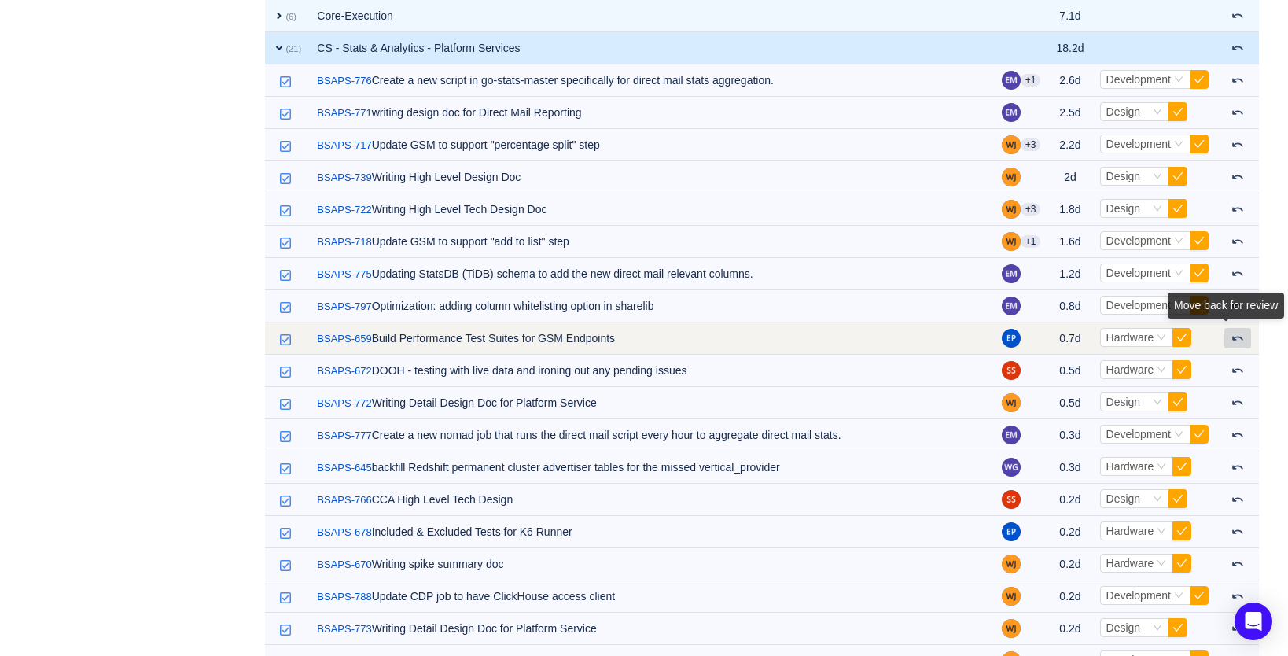
click at [1237, 342] on span at bounding box center [1238, 338] width 13 height 13
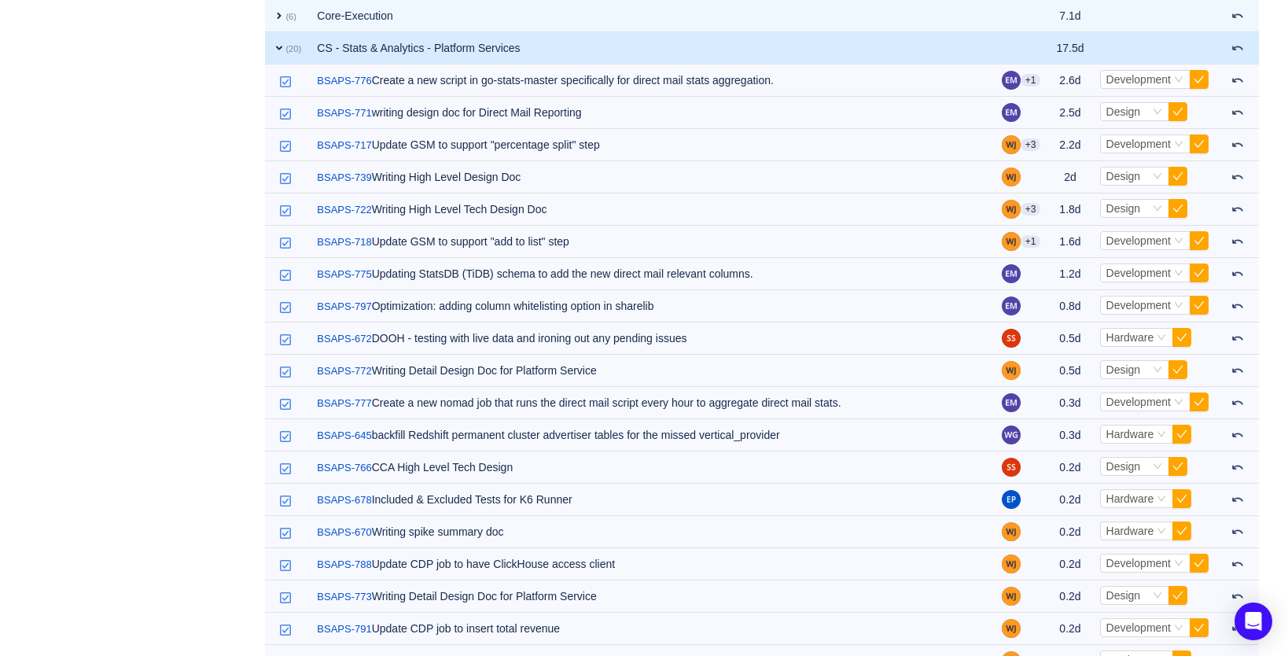
click at [1226, 344] on div "Move back for review" at bounding box center [1226, 344] width 0 height 0
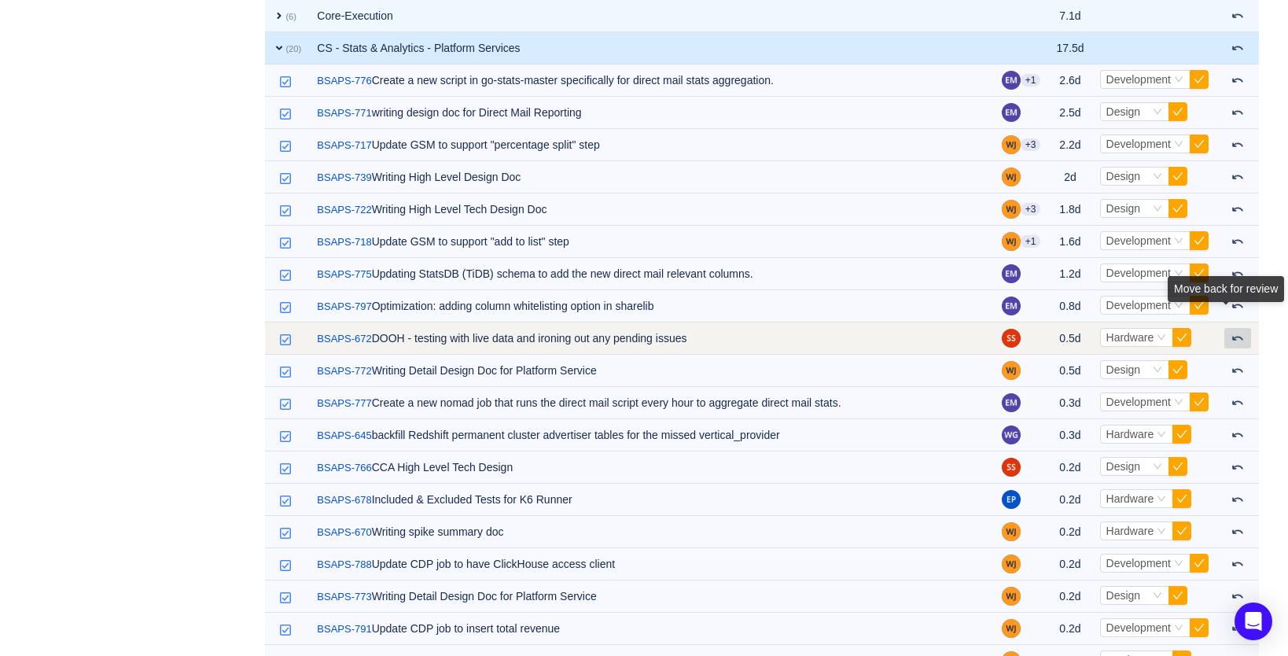
click at [1233, 338] on span at bounding box center [1238, 338] width 13 height 13
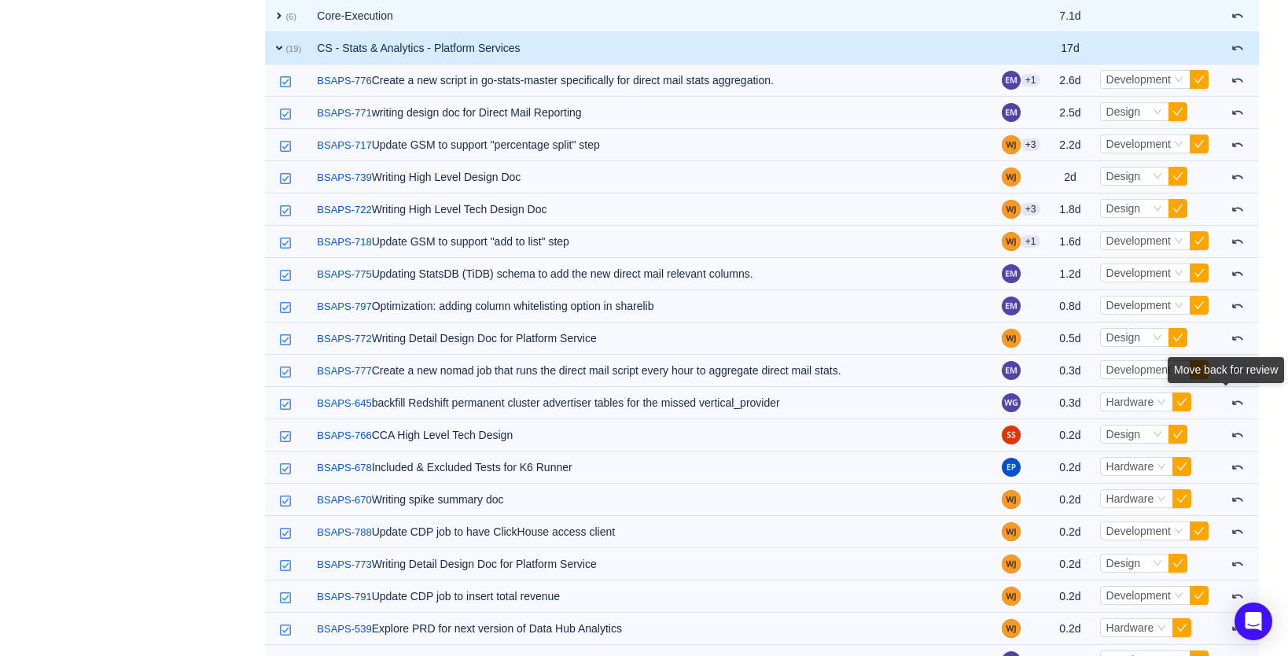
click at [1236, 389] on div "Move back for review" at bounding box center [1226, 373] width 116 height 32
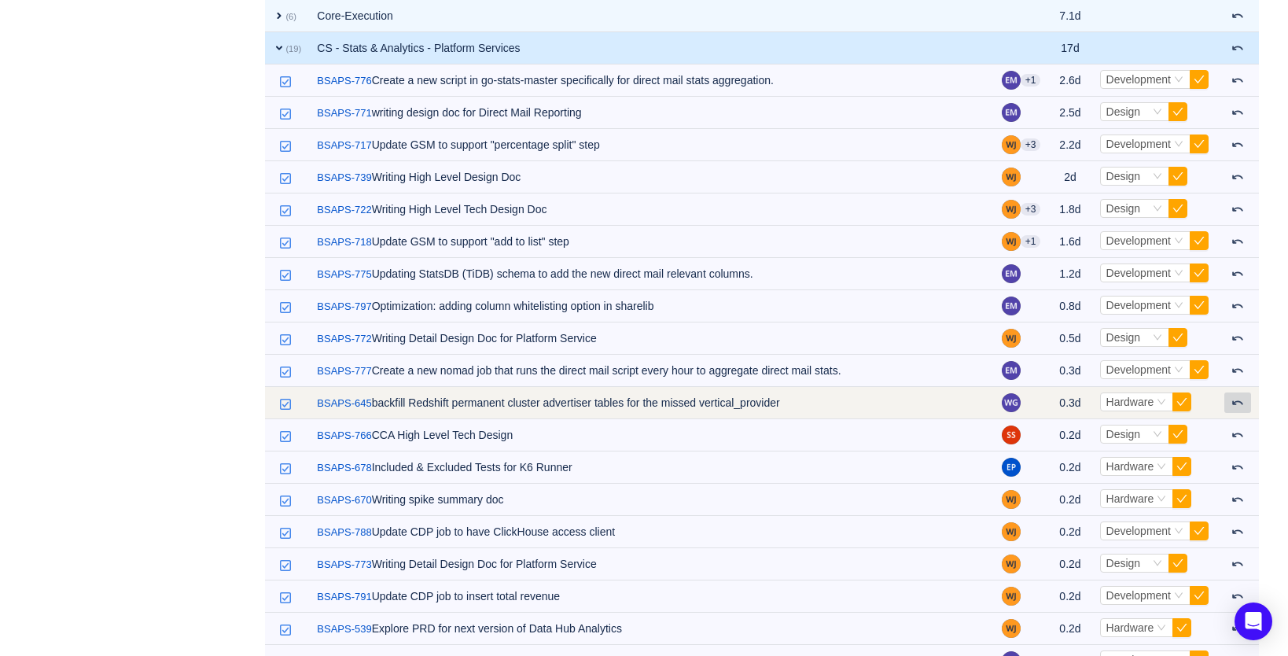
click at [1239, 401] on span at bounding box center [1238, 402] width 13 height 13
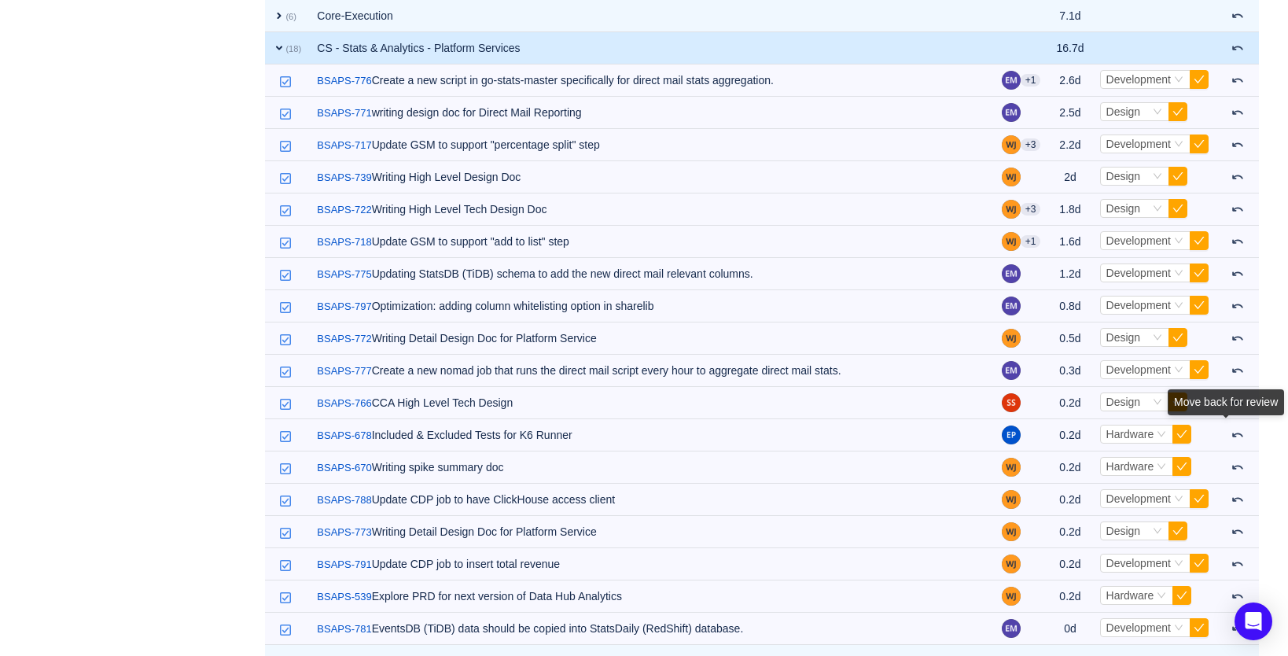
click at [1239, 422] on div "Move back for review" at bounding box center [1226, 405] width 116 height 32
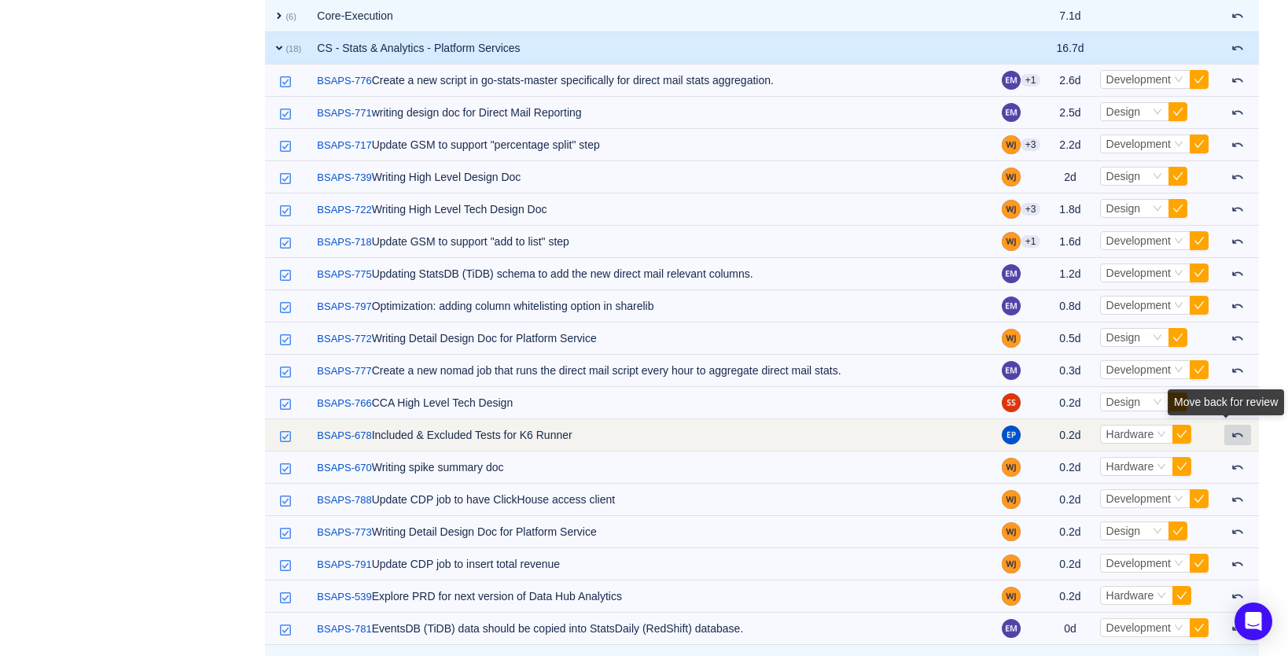
click at [1240, 441] on button at bounding box center [1237, 435] width 27 height 20
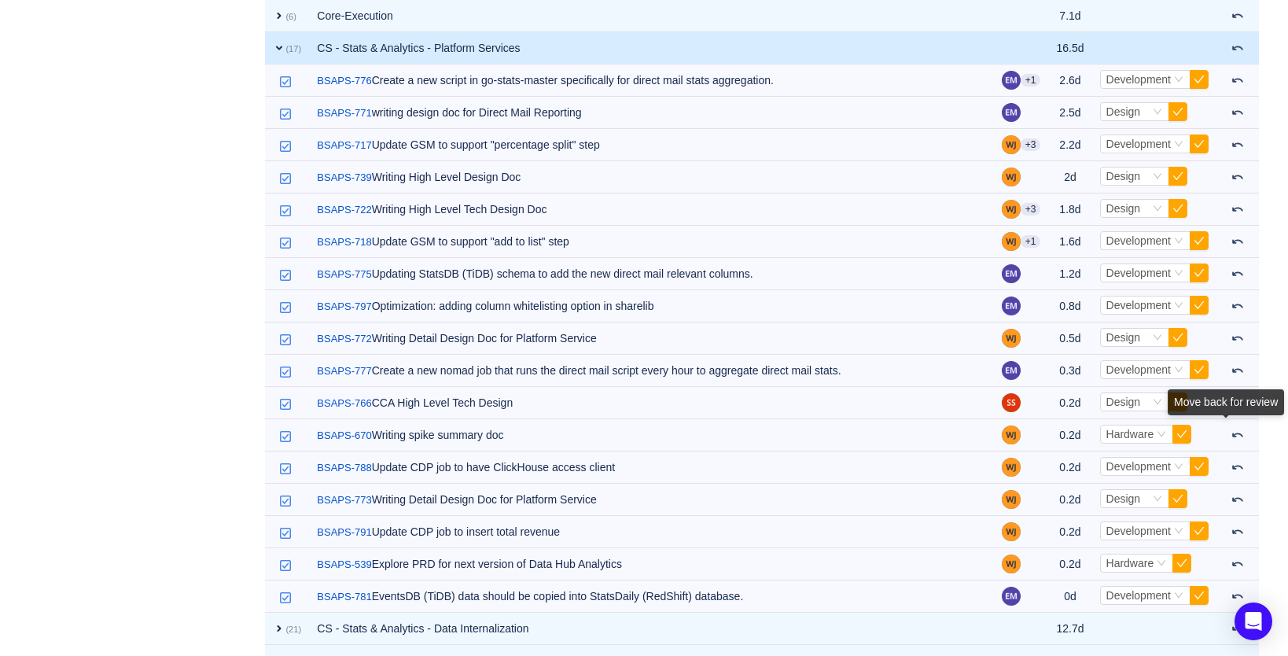
click at [1239, 422] on div "Move back for review" at bounding box center [1226, 405] width 116 height 32
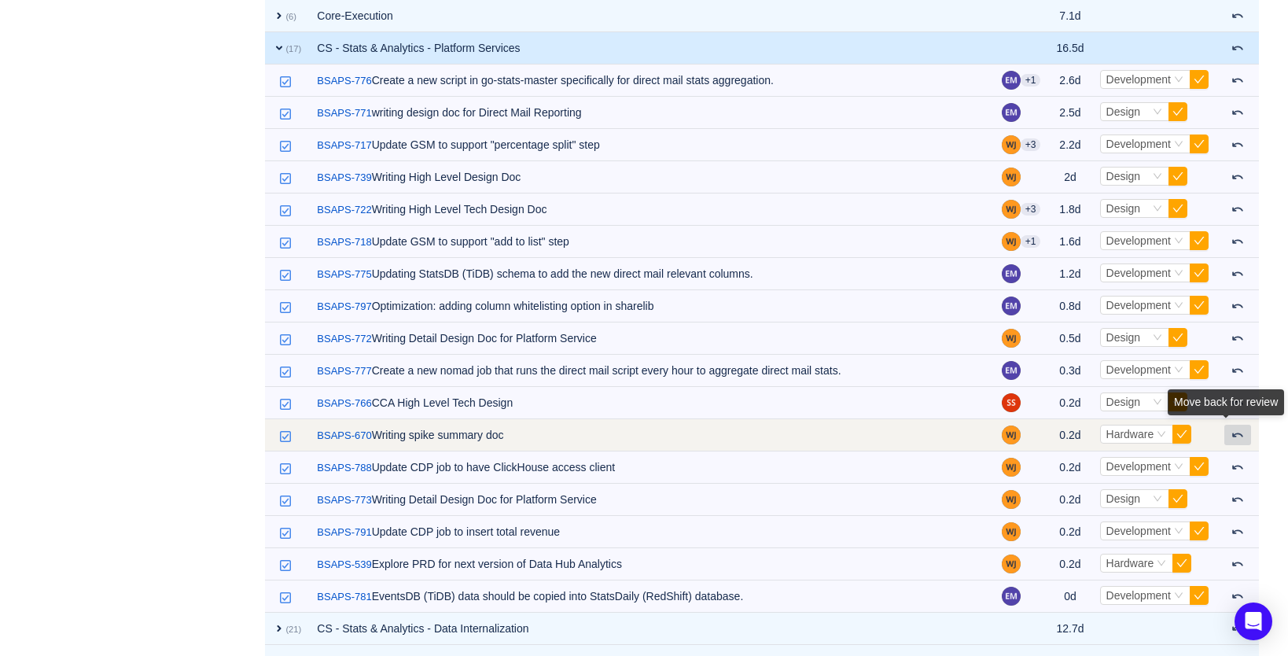
click at [1242, 440] on button at bounding box center [1237, 435] width 27 height 20
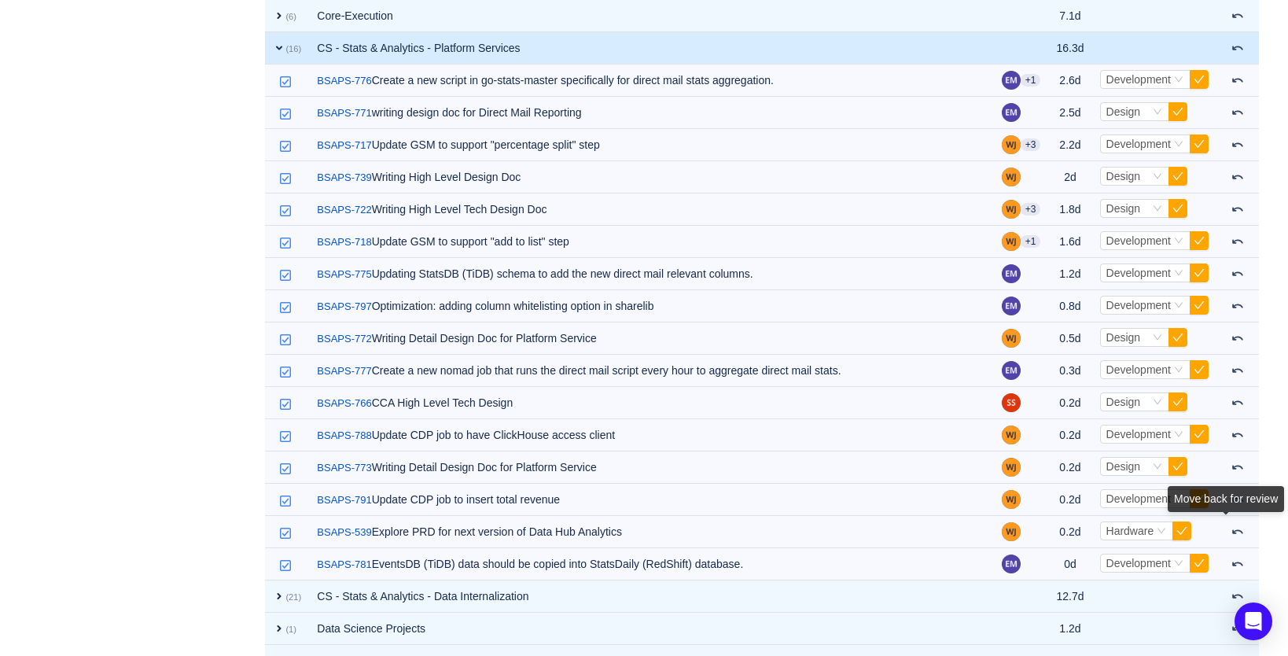
click at [1236, 512] on div "Move back for review" at bounding box center [1226, 499] width 116 height 26
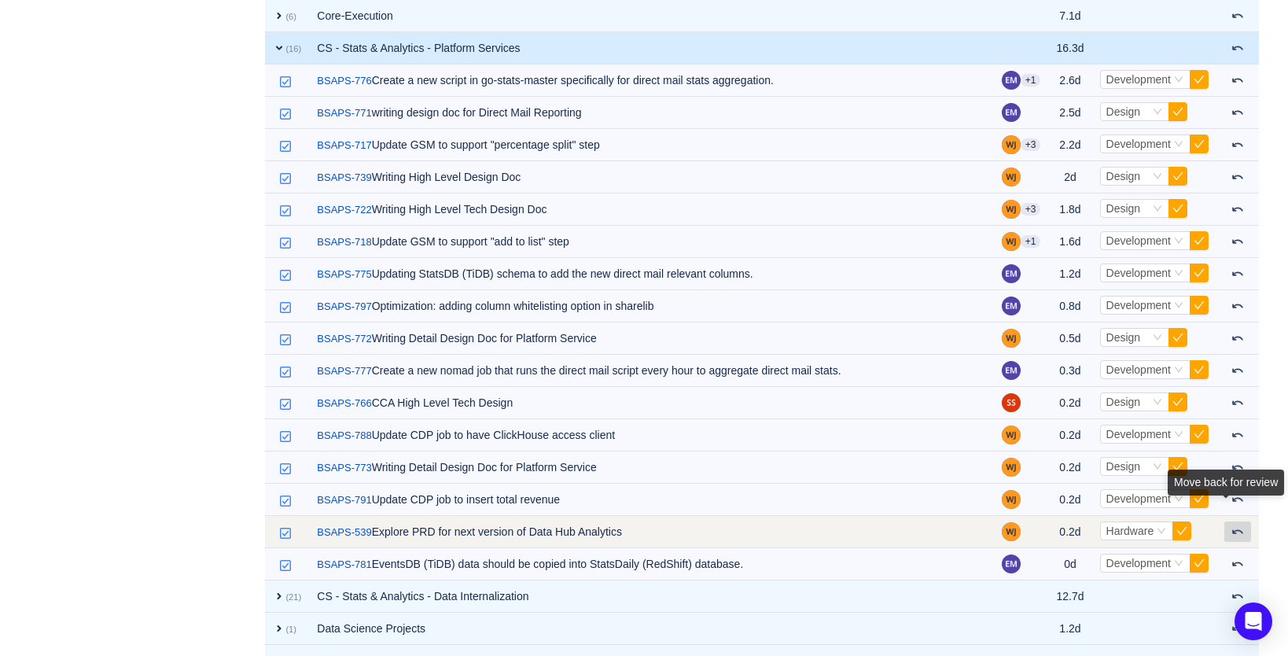
click at [1239, 531] on span at bounding box center [1238, 531] width 13 height 13
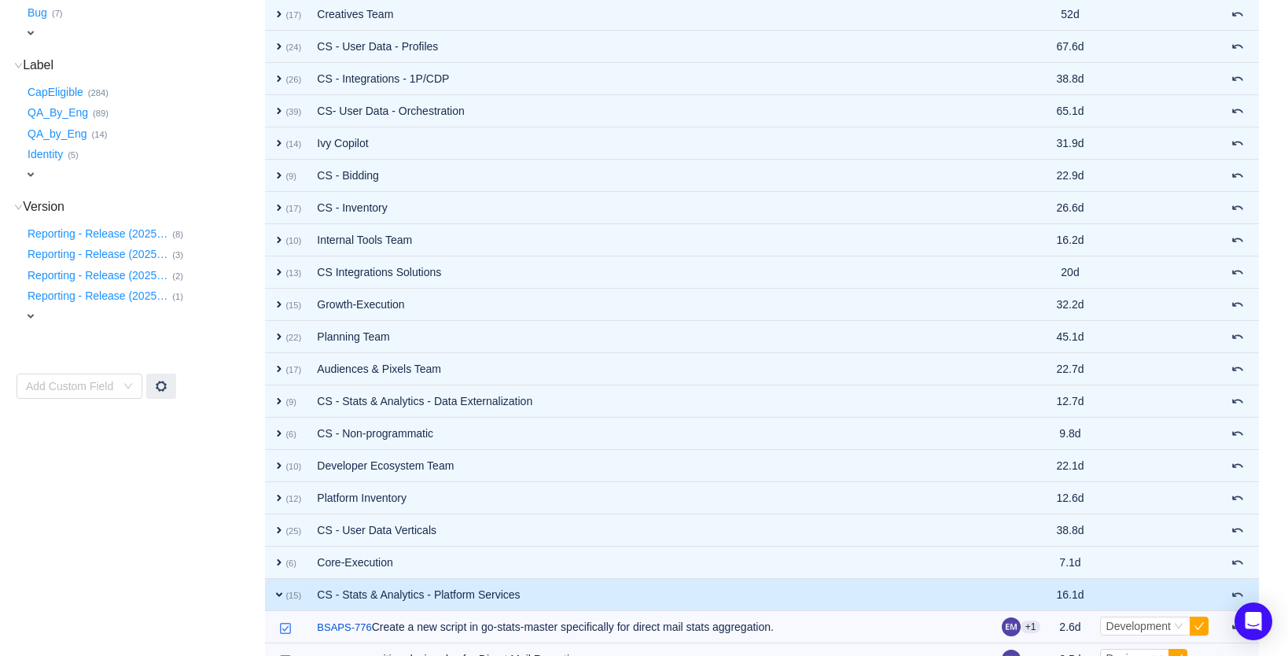
scroll to position [306, 0]
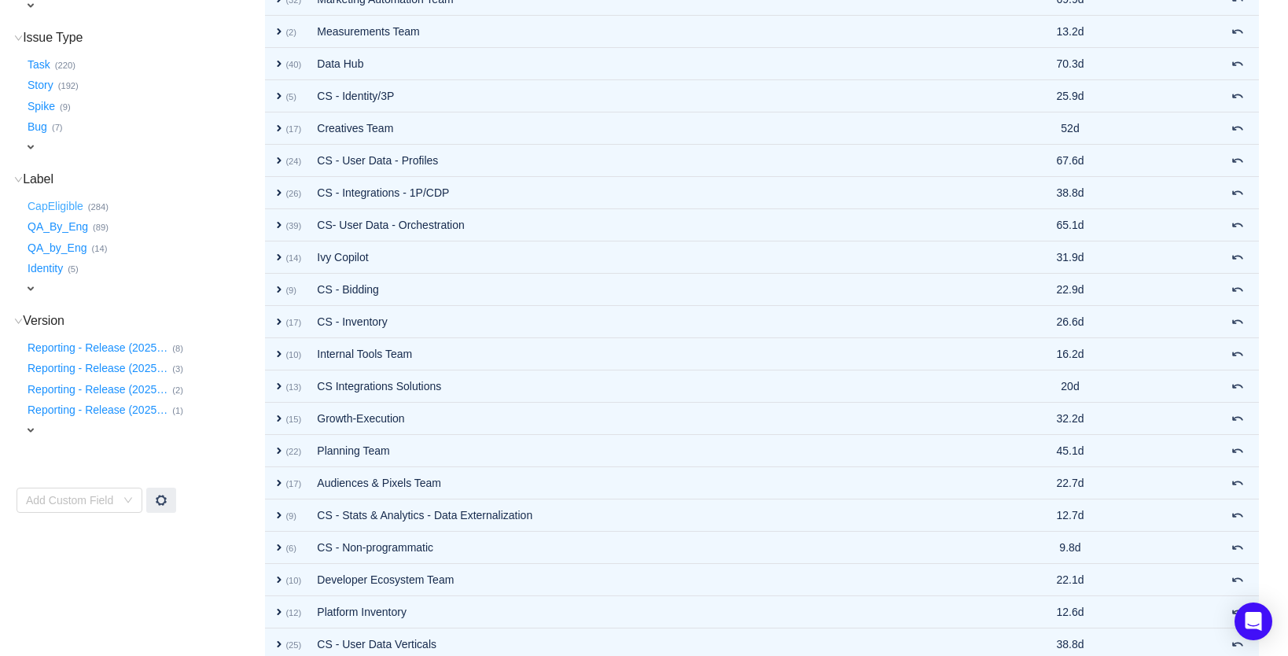
click at [58, 198] on button "CapEligible …" at bounding box center [56, 205] width 64 height 25
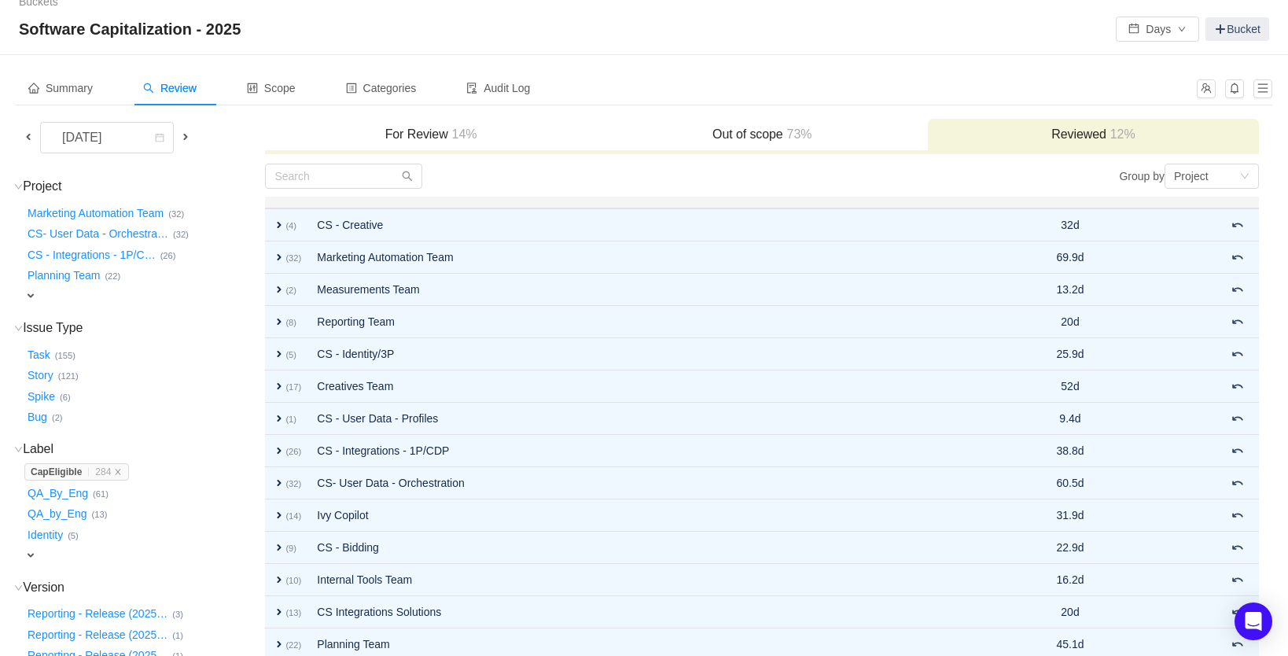
scroll to position [0, 0]
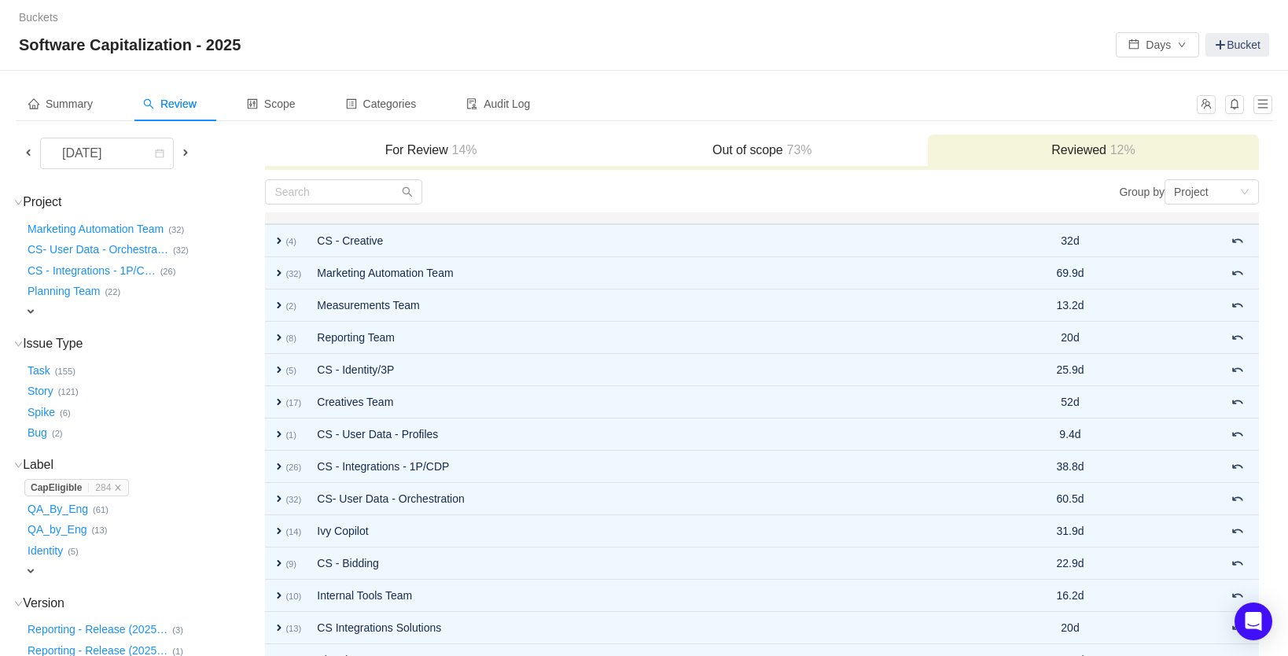
click at [405, 147] on h3 "For Review 14%" at bounding box center [430, 150] width 315 height 16
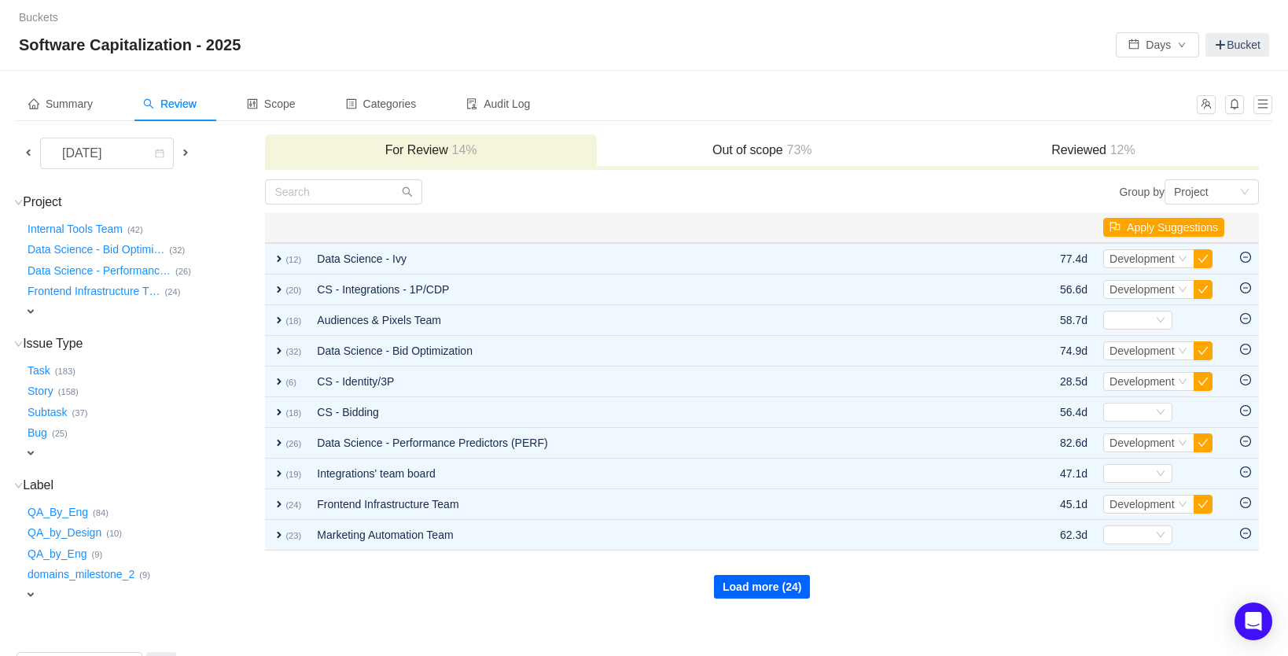
click at [734, 584] on button "Load more (24)" at bounding box center [762, 587] width 96 height 24
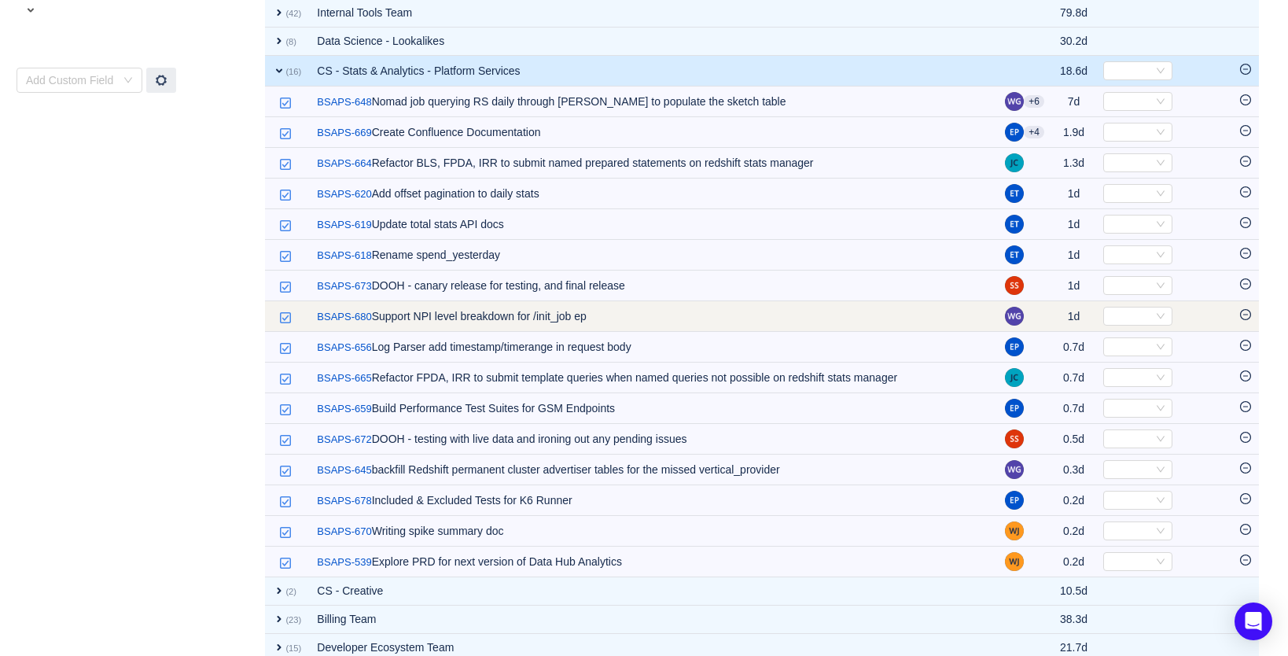
scroll to position [609, 0]
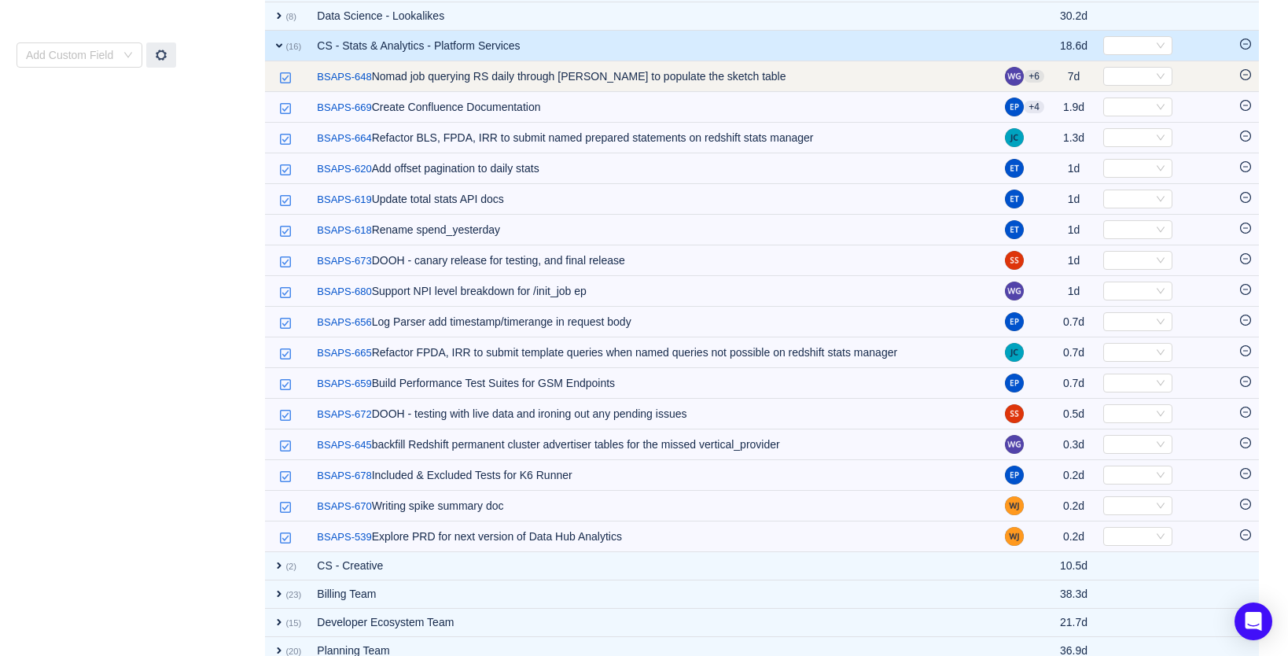
click at [1243, 73] on icon "icon: minus-circle" at bounding box center [1245, 74] width 11 height 11
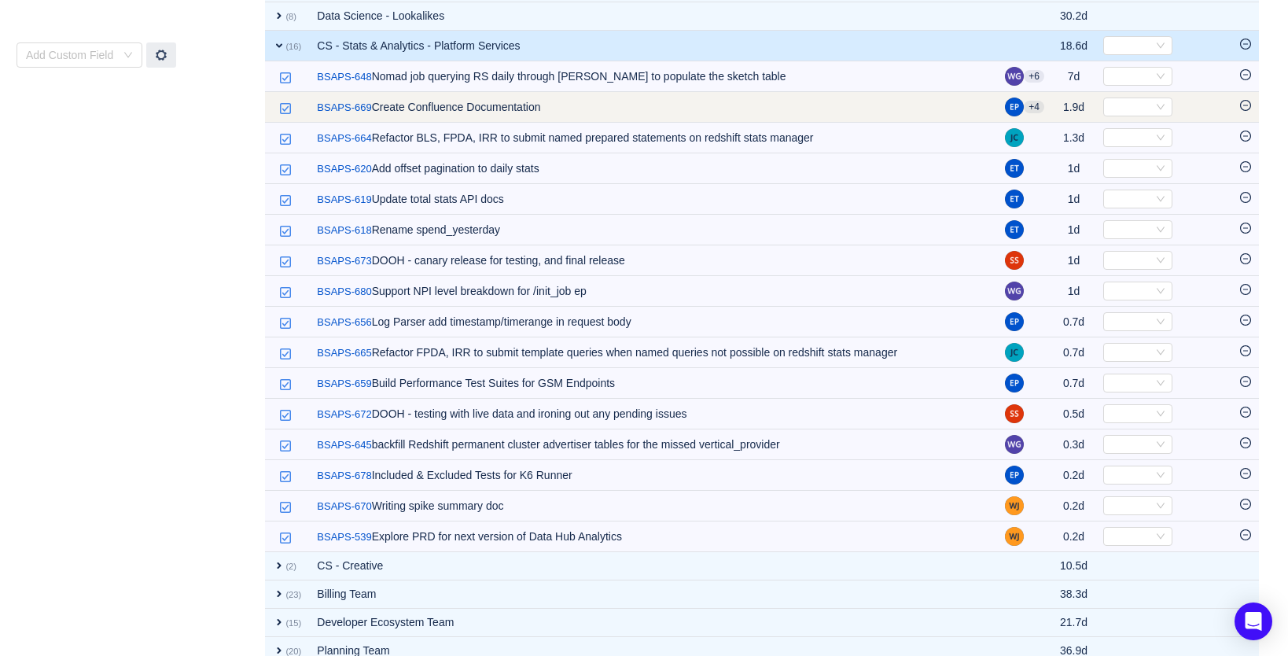
click at [1247, 105] on icon "icon: minus-circle" at bounding box center [1245, 105] width 11 height 11
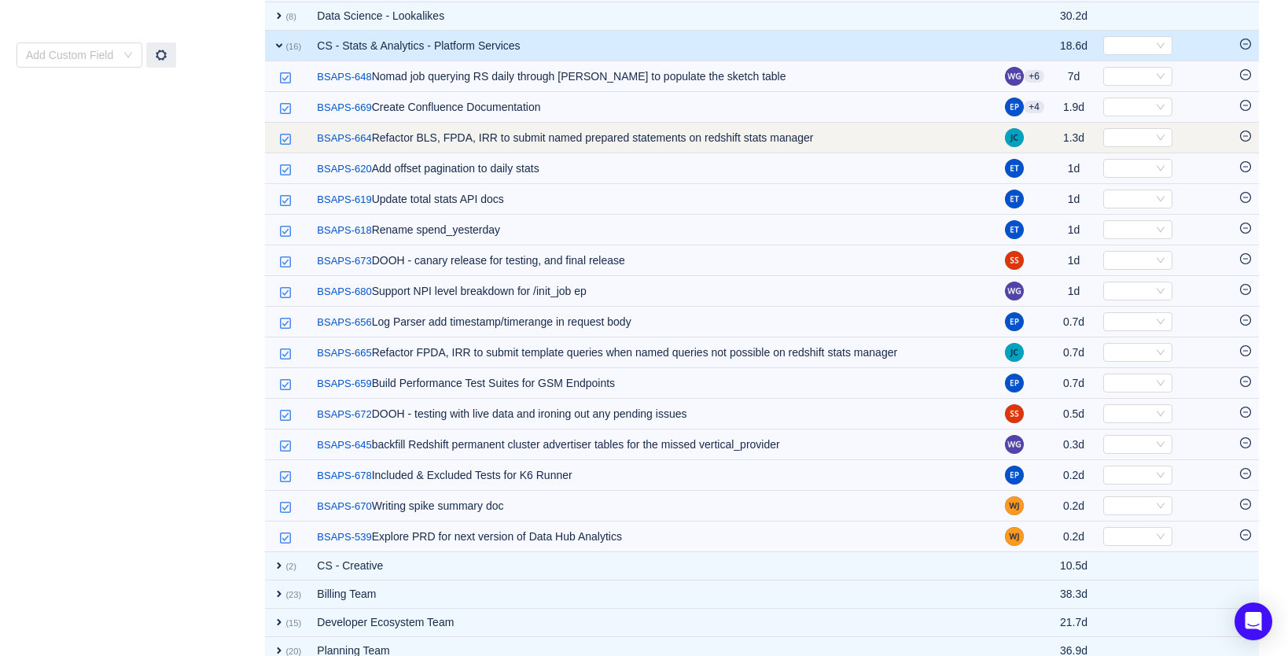
click at [1247, 136] on icon "icon: minus-circle" at bounding box center [1245, 136] width 11 height 11
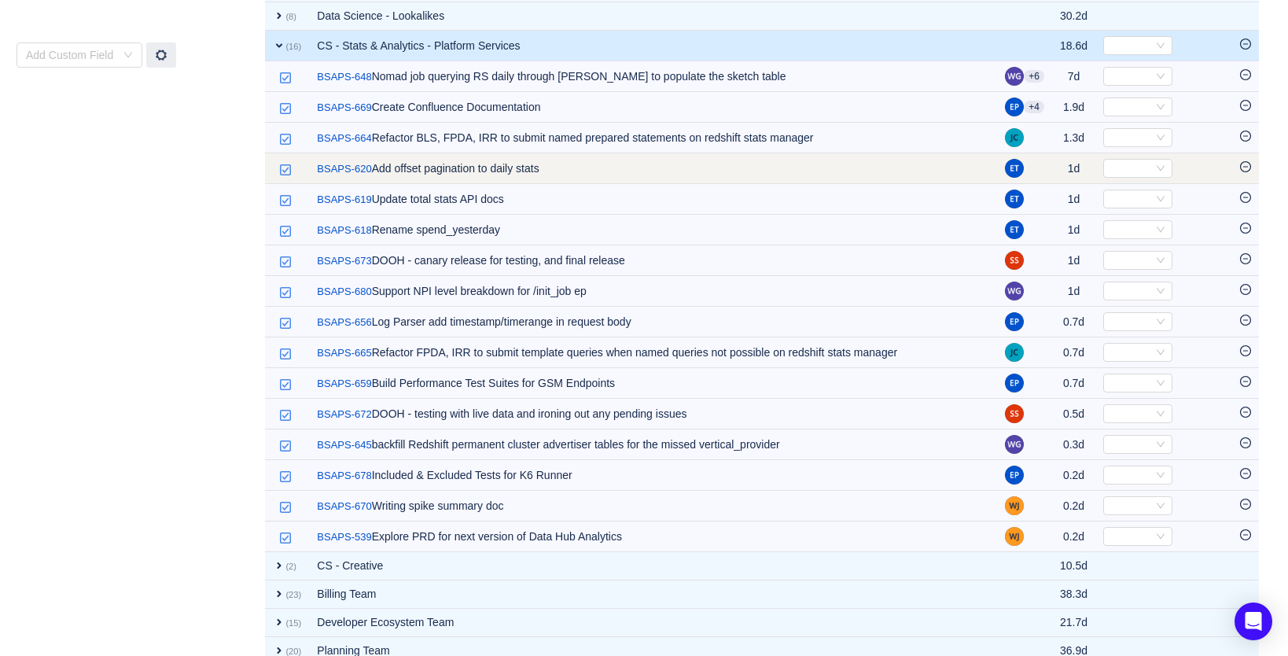
click at [1244, 167] on icon "icon: minus-circle" at bounding box center [1245, 166] width 5 height 1
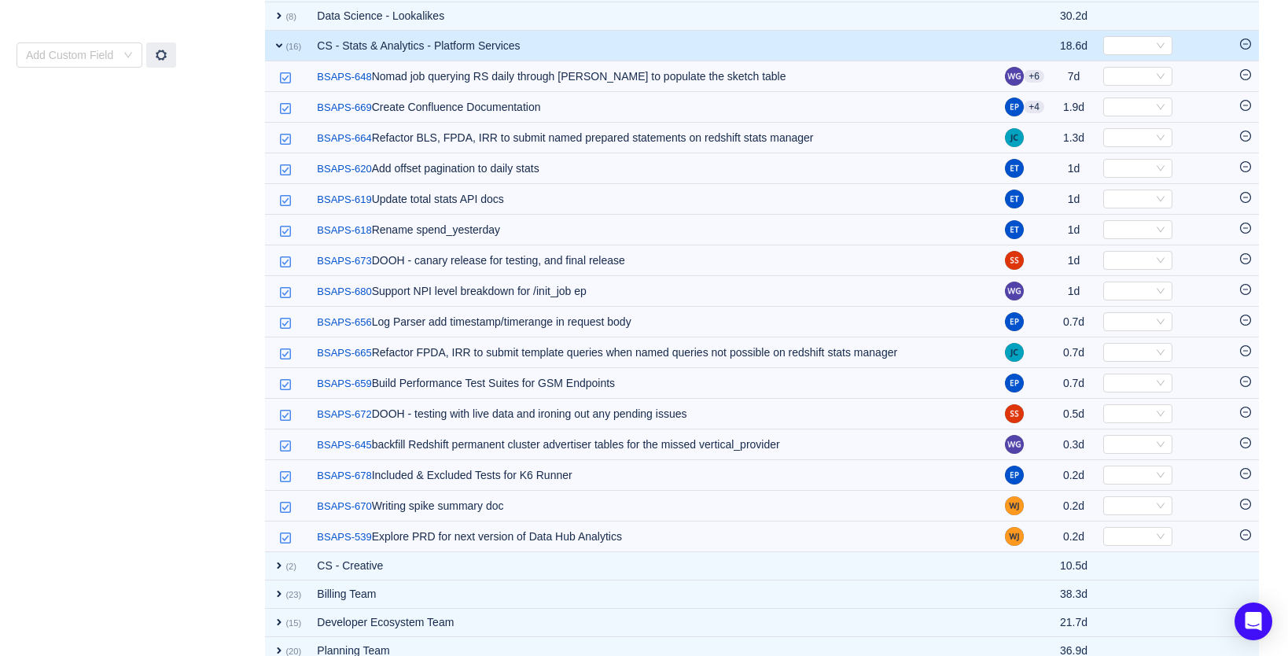
click at [1249, 46] on icon "icon: minus-circle" at bounding box center [1245, 44] width 11 height 11
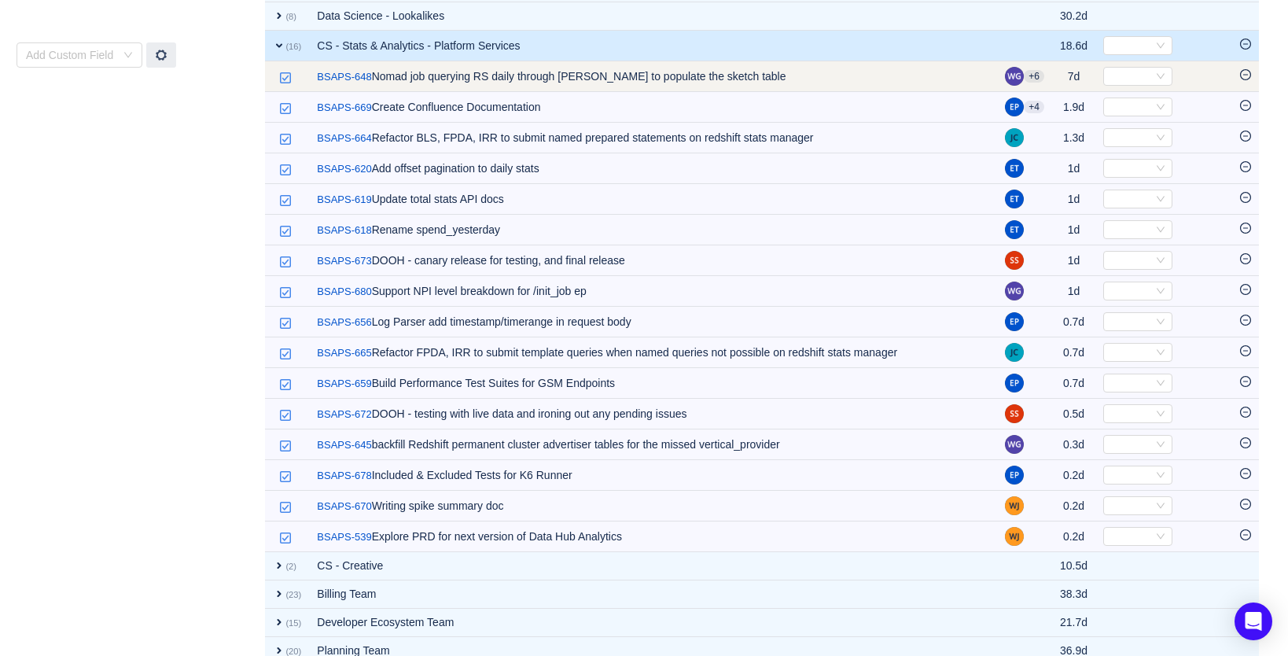
click at [1248, 79] on icon "icon: minus-circle" at bounding box center [1245, 74] width 11 height 11
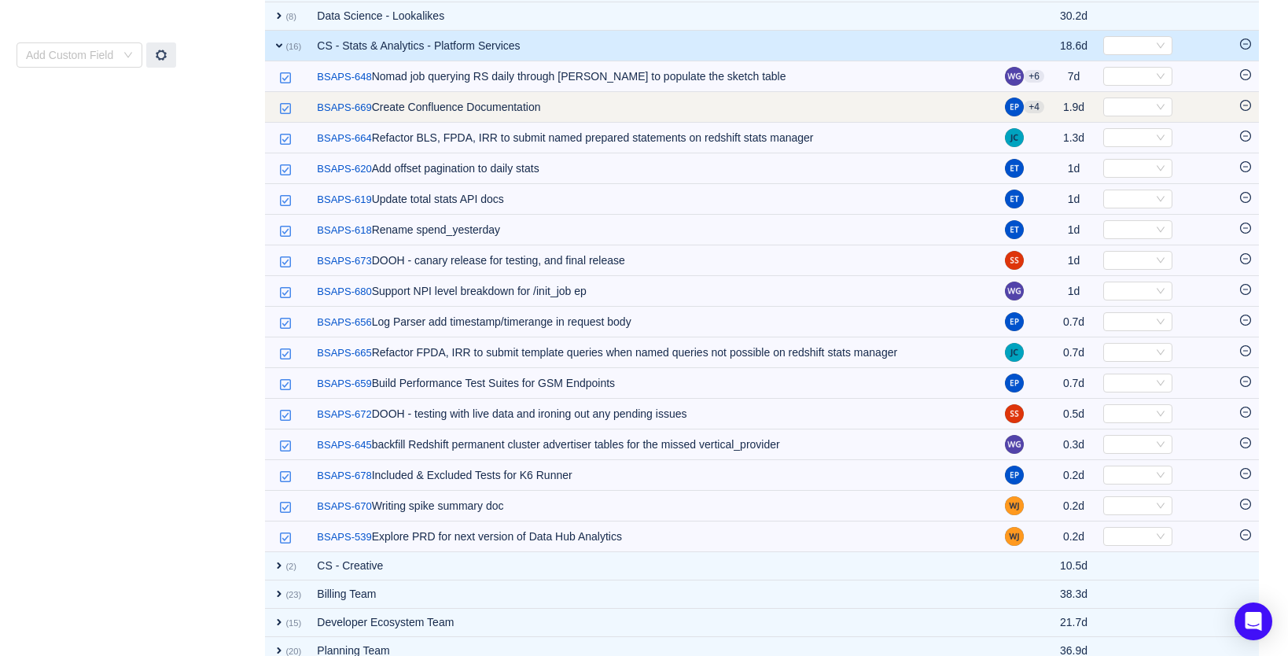
click at [1245, 103] on icon "icon: minus-circle" at bounding box center [1245, 105] width 11 height 11
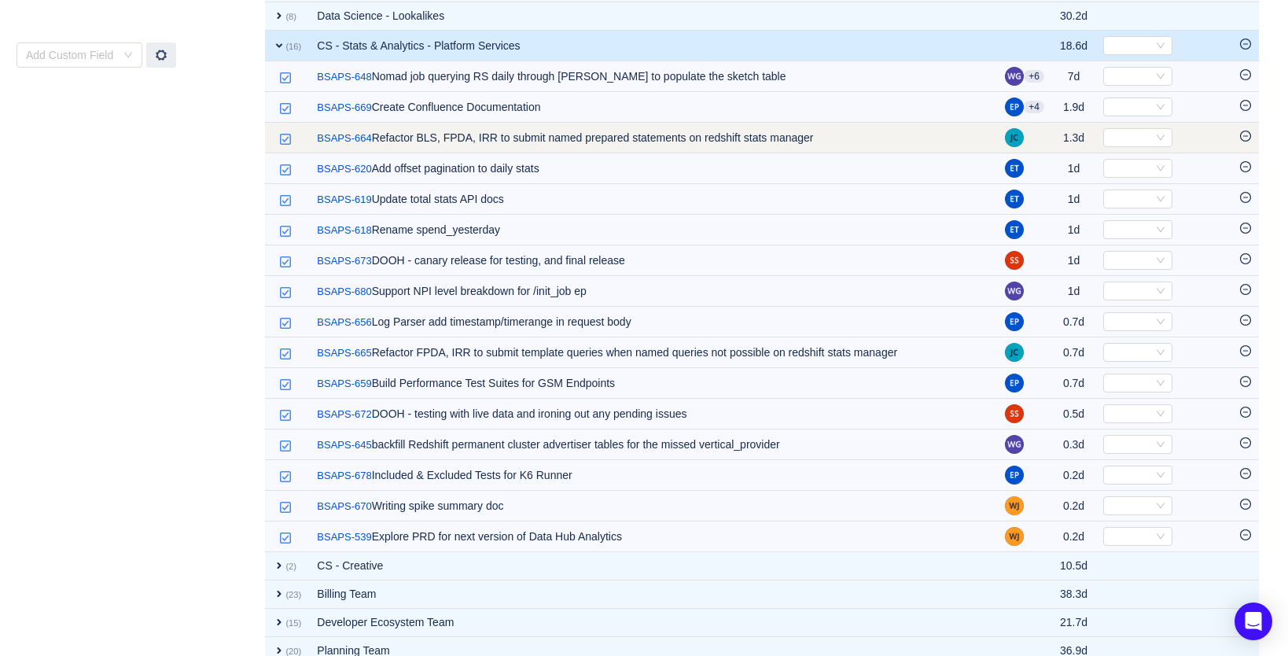
click at [1244, 133] on icon "icon: minus-circle" at bounding box center [1245, 136] width 11 height 11
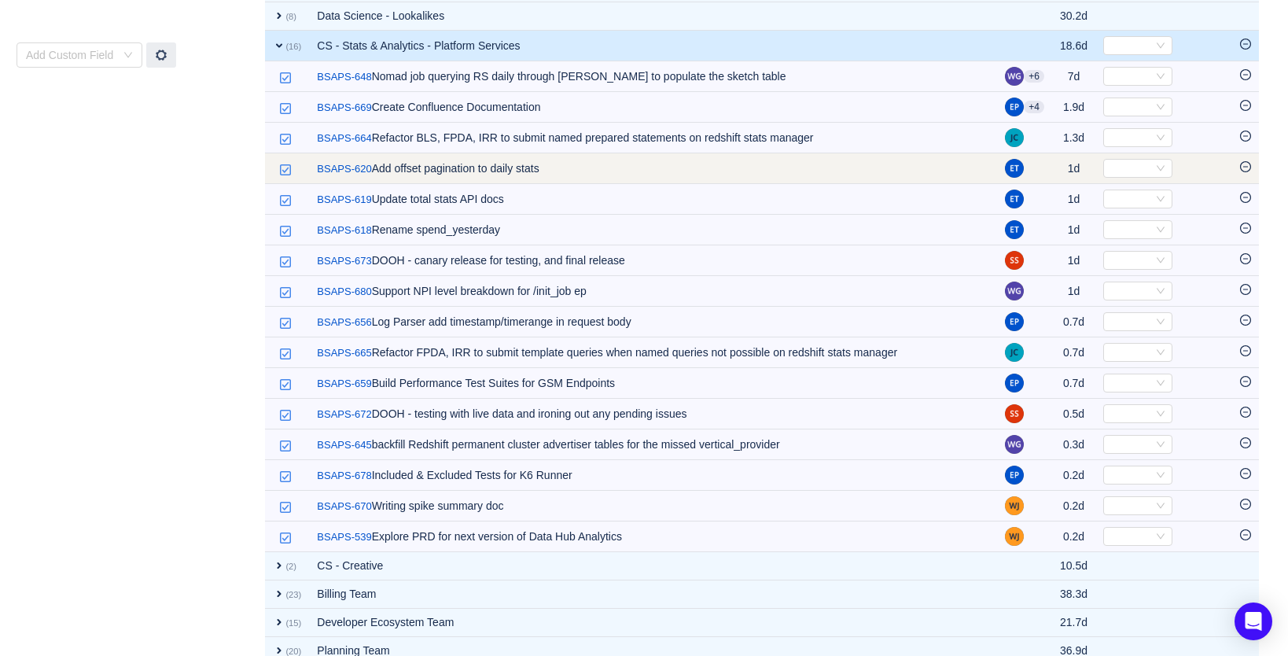
click at [1247, 171] on icon "icon: minus-circle" at bounding box center [1245, 166] width 11 height 11
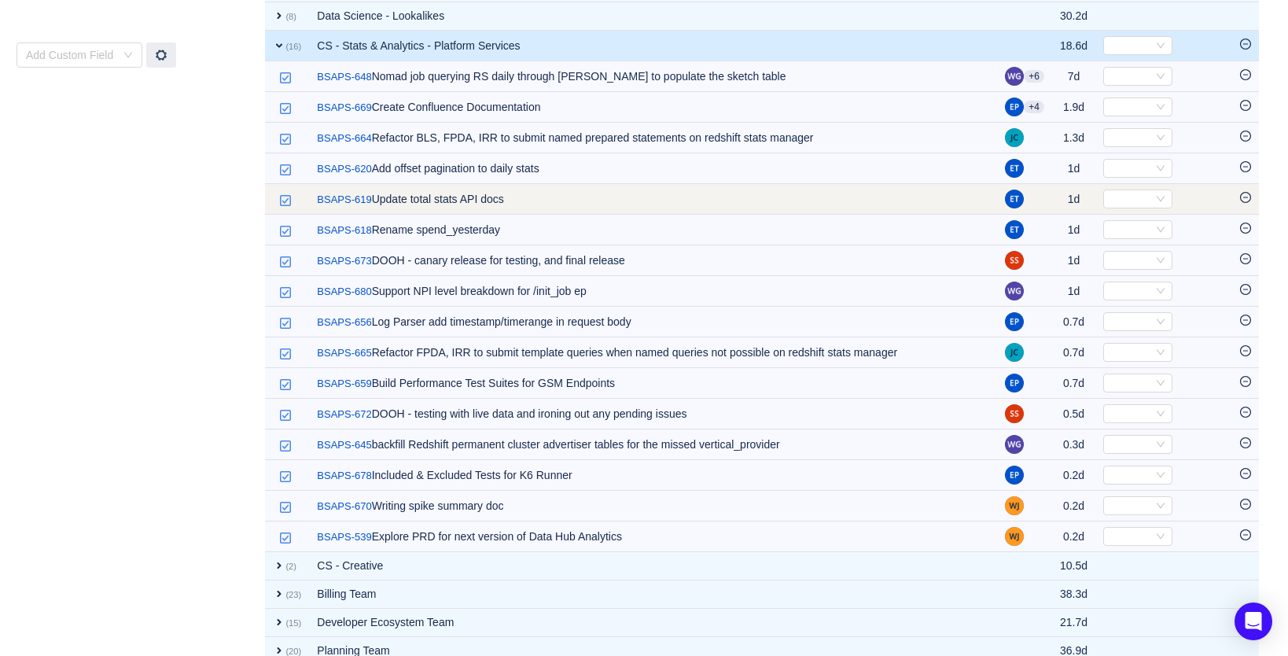
click at [1246, 199] on icon "icon: minus-circle" at bounding box center [1245, 197] width 11 height 11
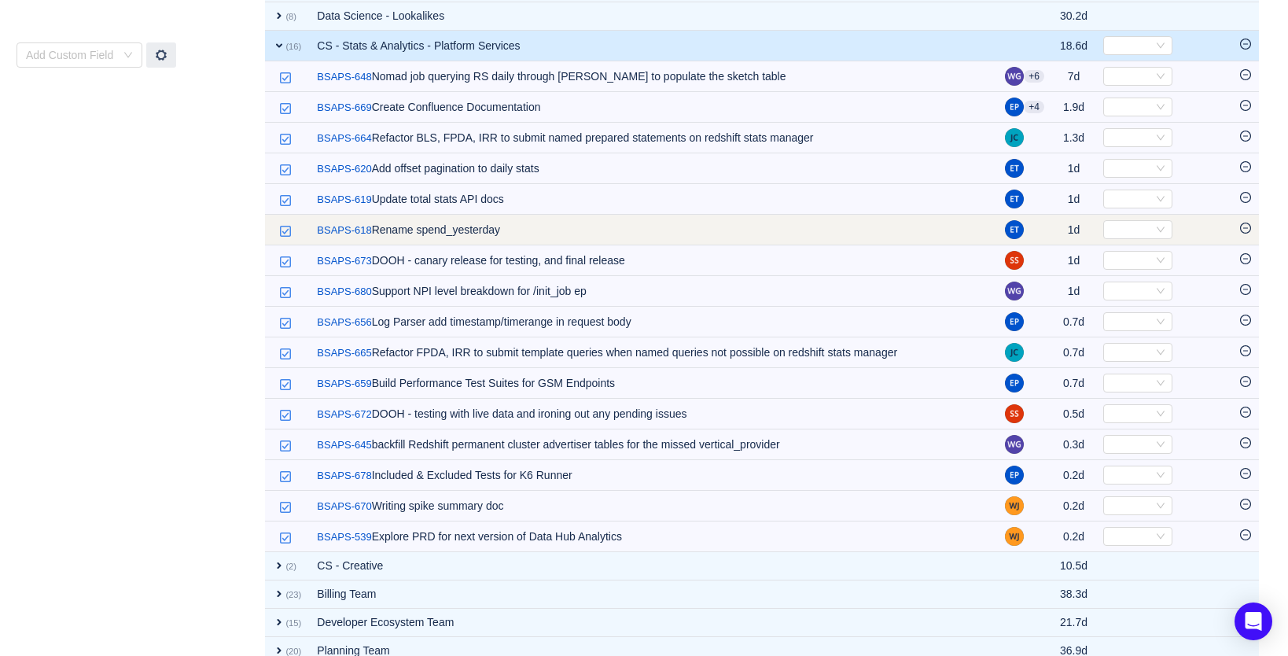
click at [1245, 230] on icon "icon: minus-circle" at bounding box center [1245, 228] width 11 height 11
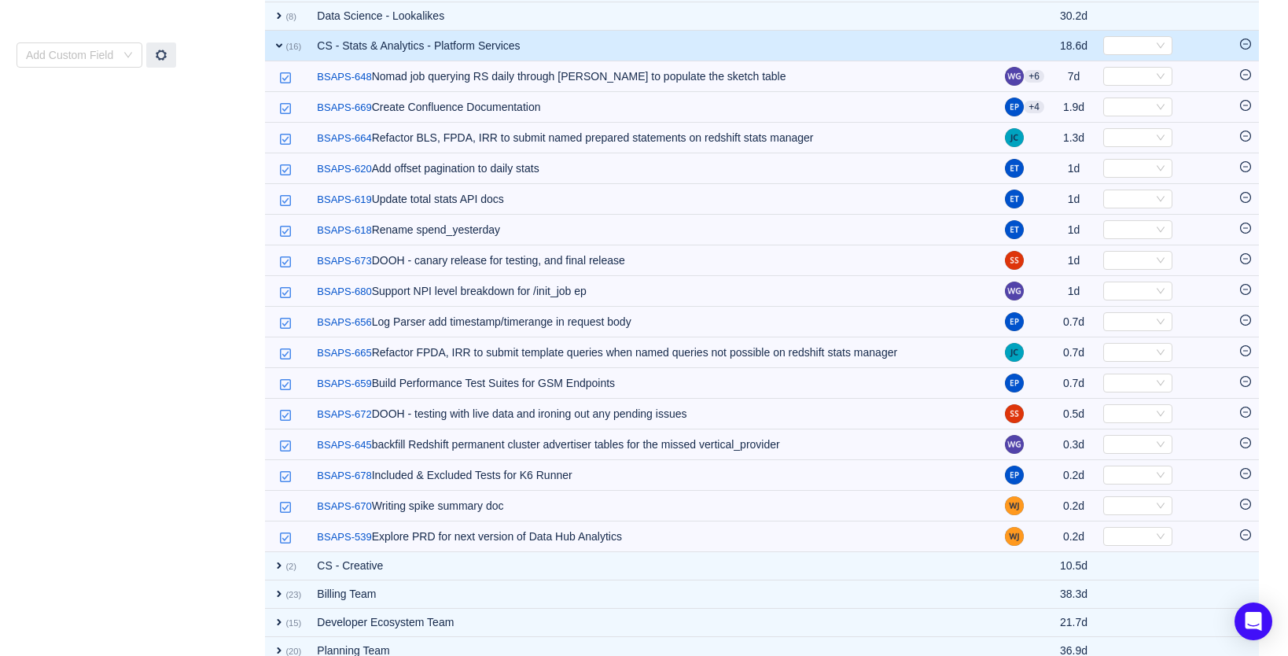
drag, startPoint x: 1249, startPoint y: 256, endPoint x: 1248, endPoint y: 265, distance: 9.5
click at [1249, 256] on icon "icon: minus-circle" at bounding box center [1245, 258] width 11 height 11
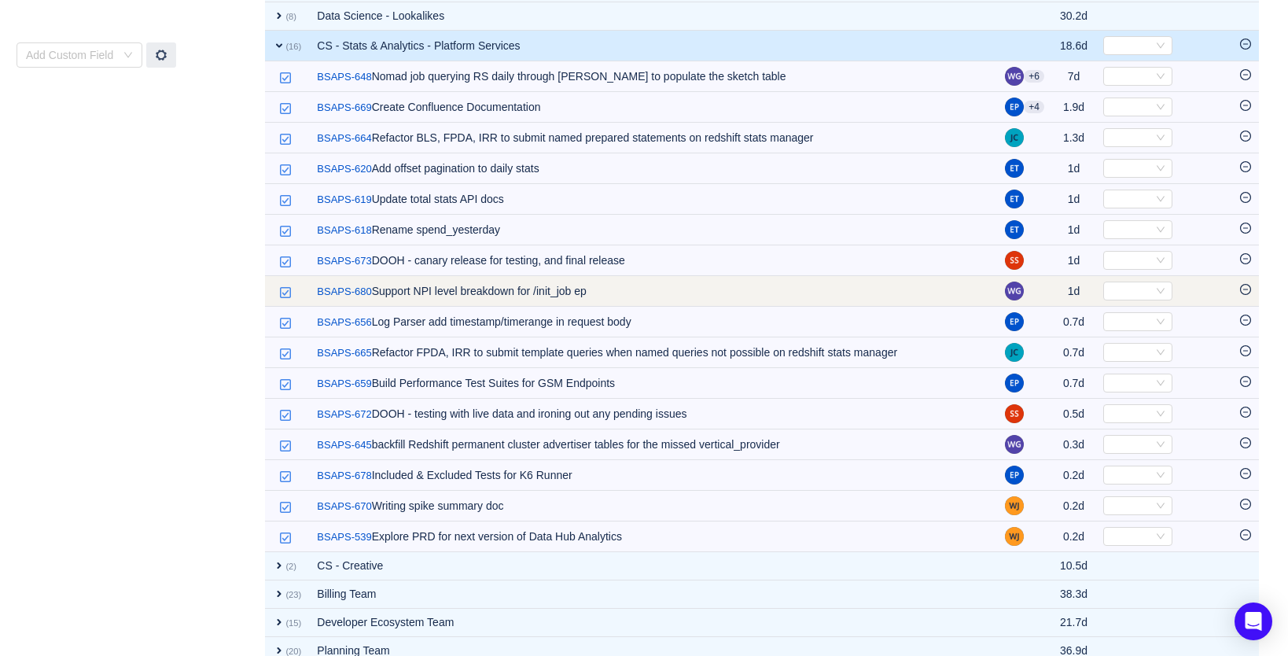
click at [1249, 293] on icon "icon: minus-circle" at bounding box center [1245, 289] width 11 height 11
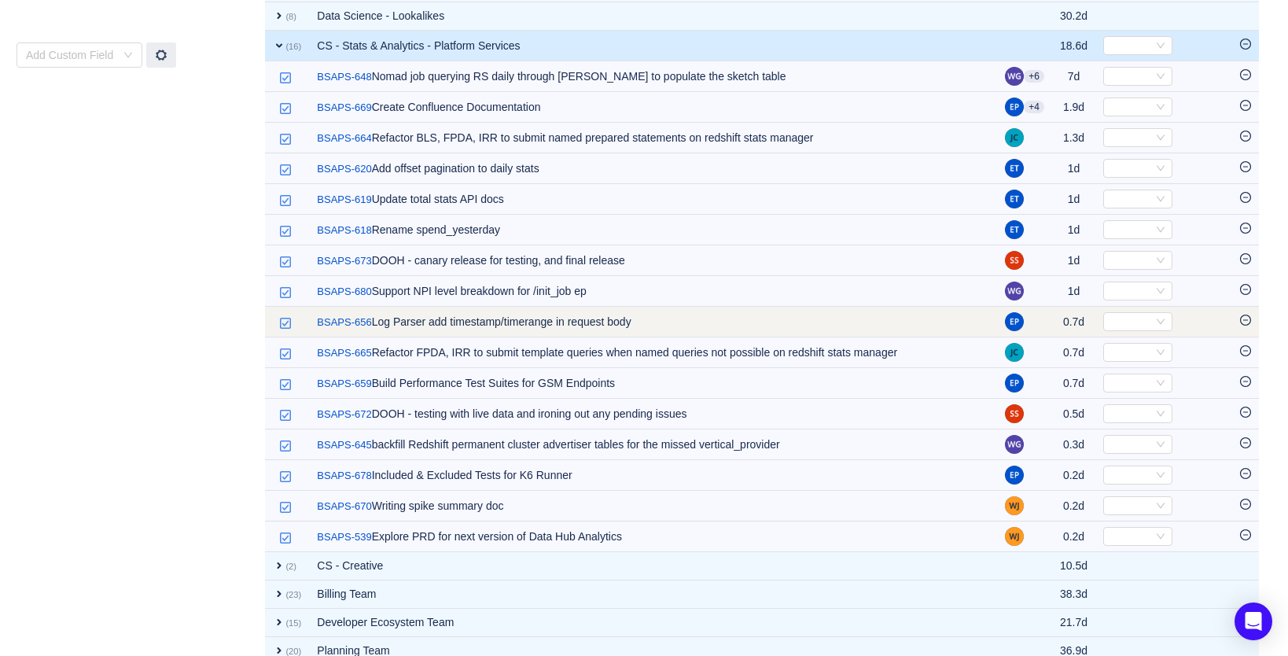
click at [1247, 320] on icon "icon: minus-circle" at bounding box center [1245, 320] width 11 height 11
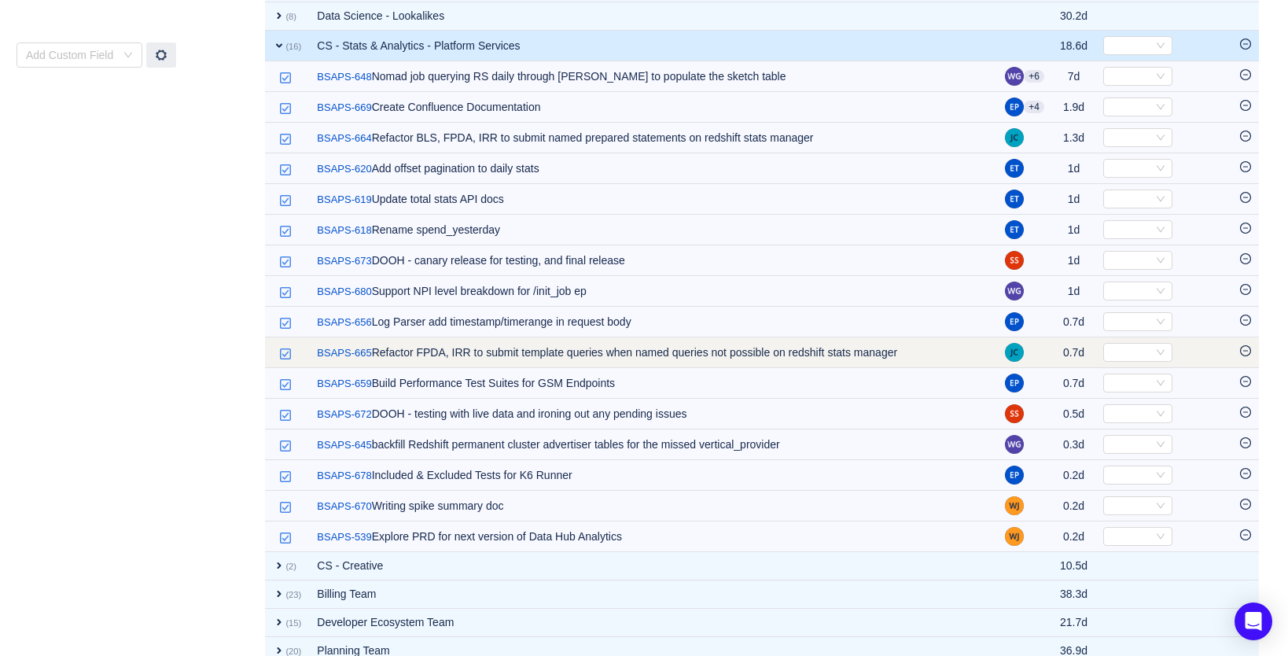
click at [1240, 352] on icon "icon: minus-circle" at bounding box center [1245, 350] width 11 height 11
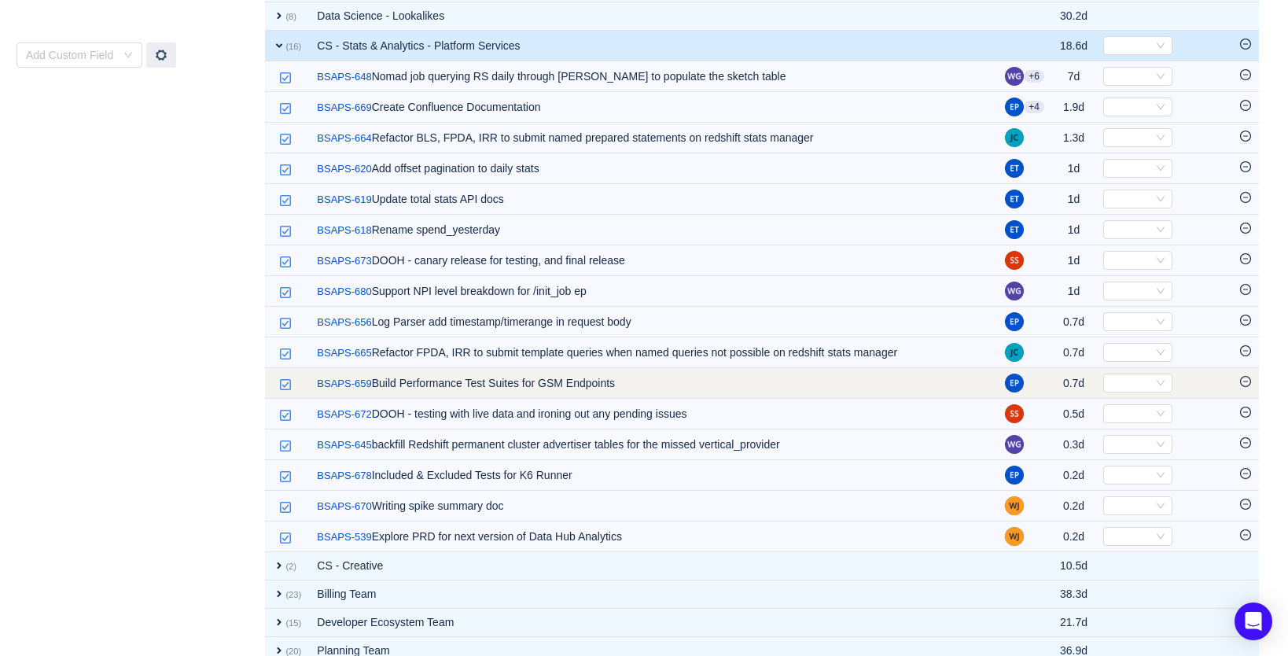
click at [1245, 381] on icon "icon: minus-circle" at bounding box center [1245, 381] width 11 height 11
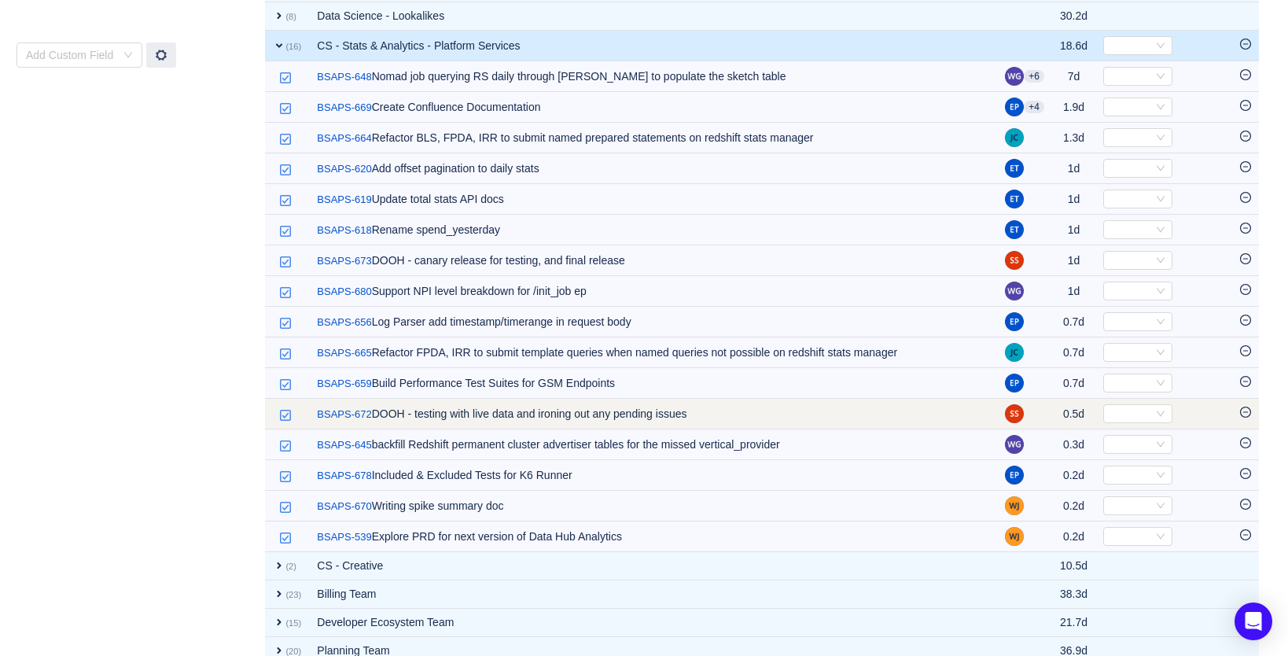
click at [1248, 413] on icon "icon: minus-circle" at bounding box center [1245, 412] width 11 height 11
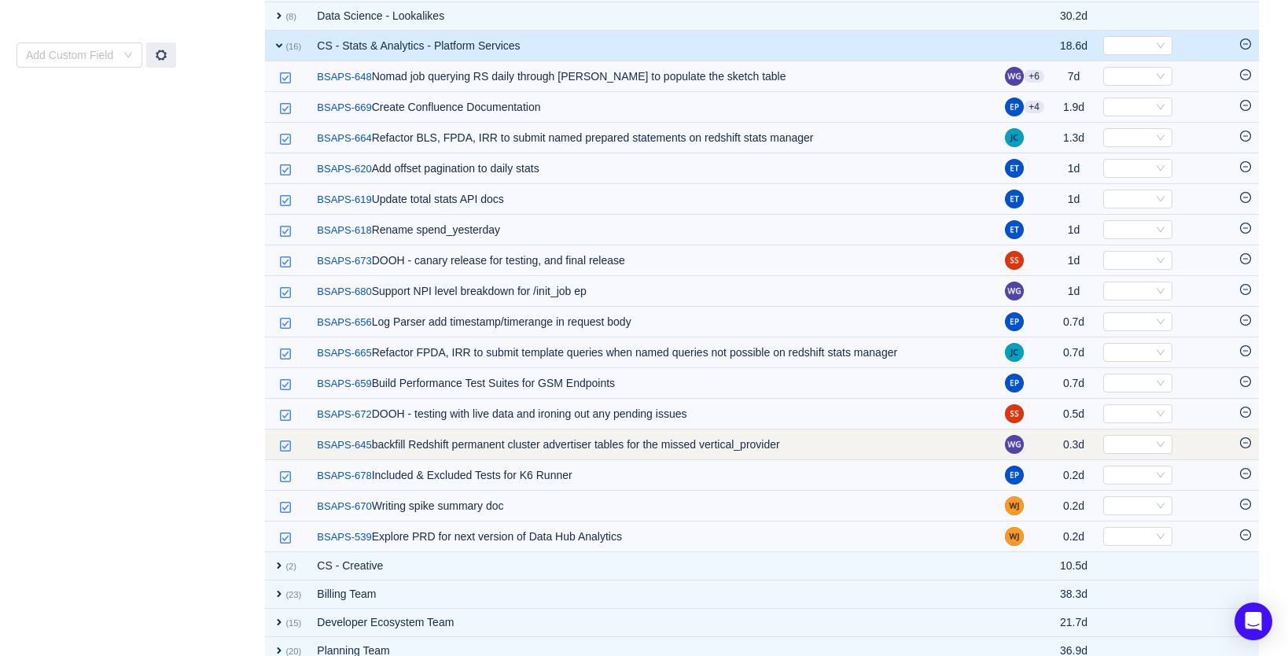
click at [1244, 446] on icon "icon: minus-circle" at bounding box center [1245, 442] width 11 height 11
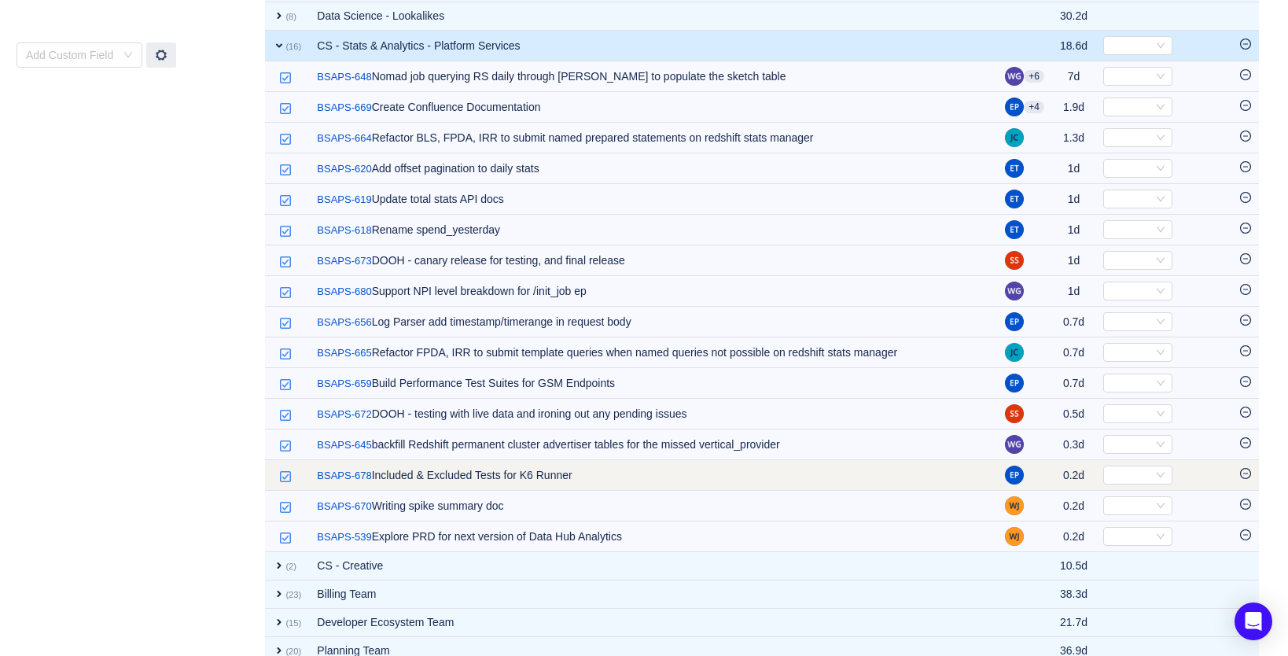
click at [1243, 483] on td at bounding box center [1245, 475] width 27 height 31
click at [1245, 479] on icon "icon: minus-circle" at bounding box center [1245, 473] width 11 height 11
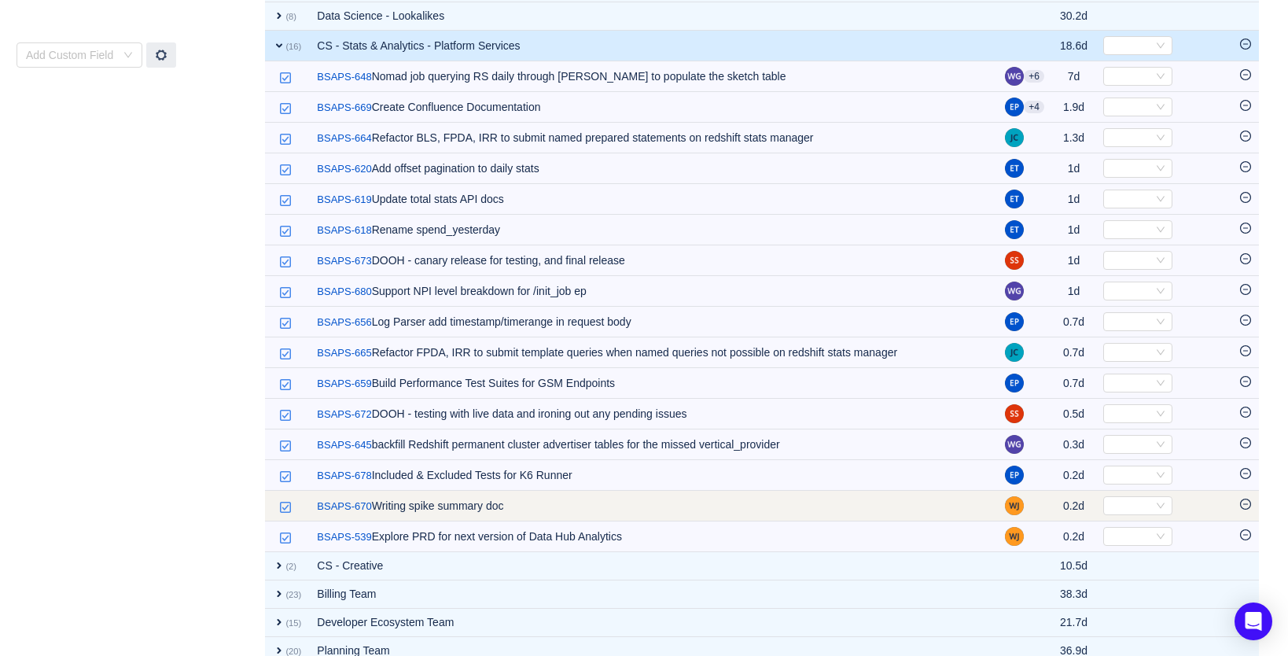
click at [1246, 504] on icon "icon: minus-circle" at bounding box center [1245, 503] width 5 height 1
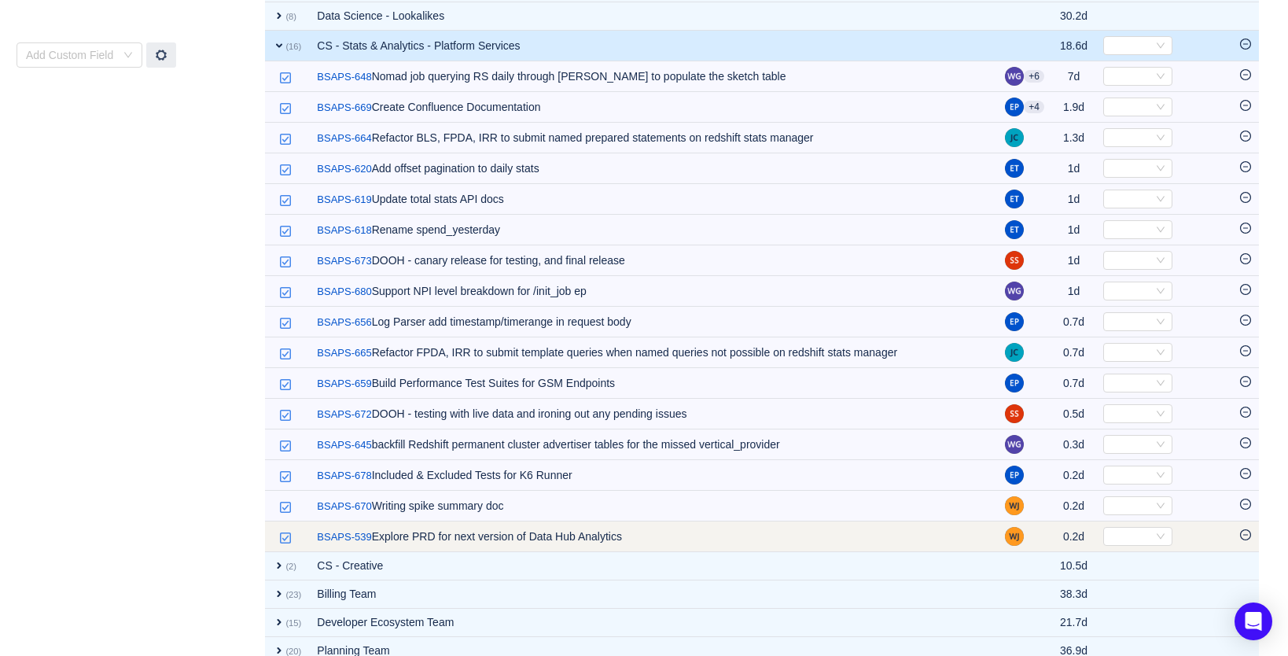
click at [1246, 536] on icon "icon: minus-circle" at bounding box center [1245, 534] width 11 height 11
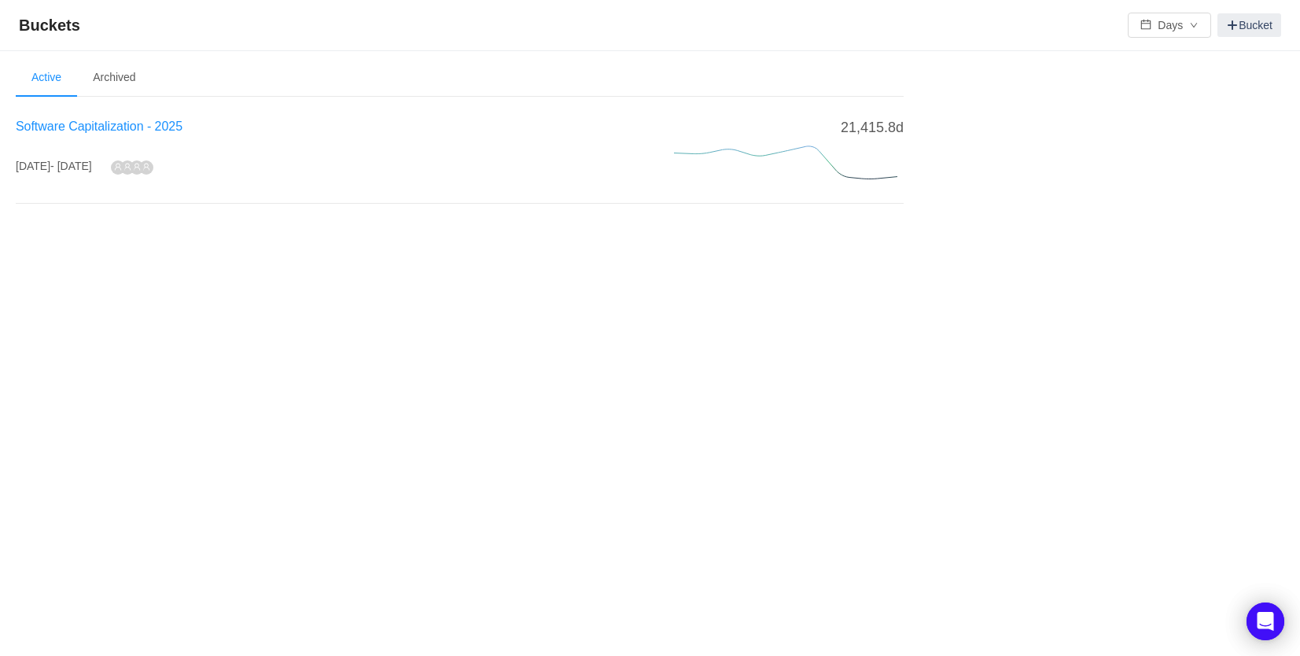
click at [153, 130] on span "Software Capitalization - 2025" at bounding box center [99, 126] width 167 height 13
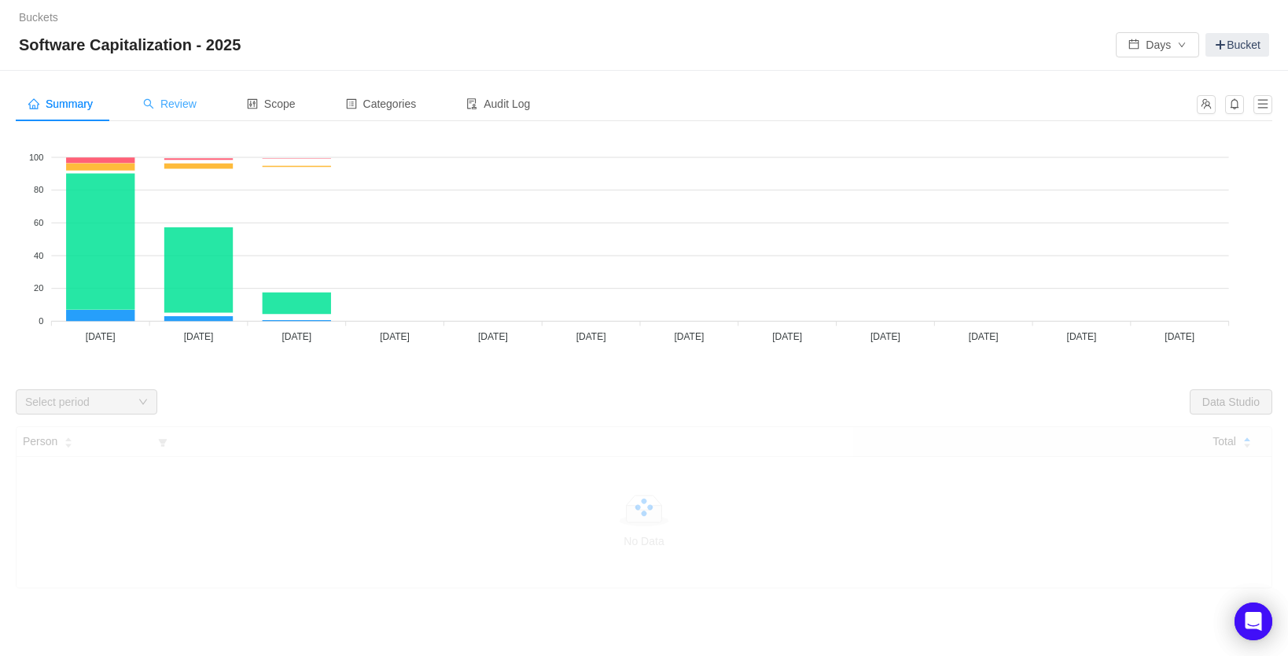
click at [182, 104] on span "Review" at bounding box center [169, 104] width 53 height 13
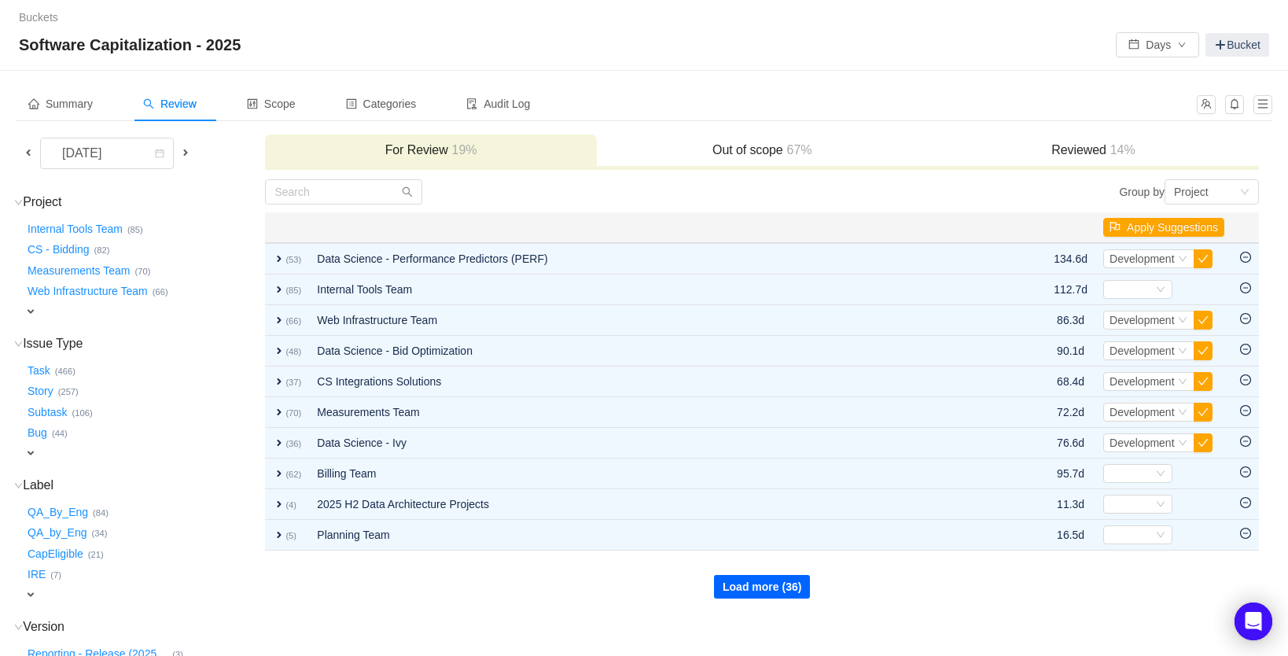
click at [781, 583] on button "Load more (36)" at bounding box center [762, 587] width 96 height 24
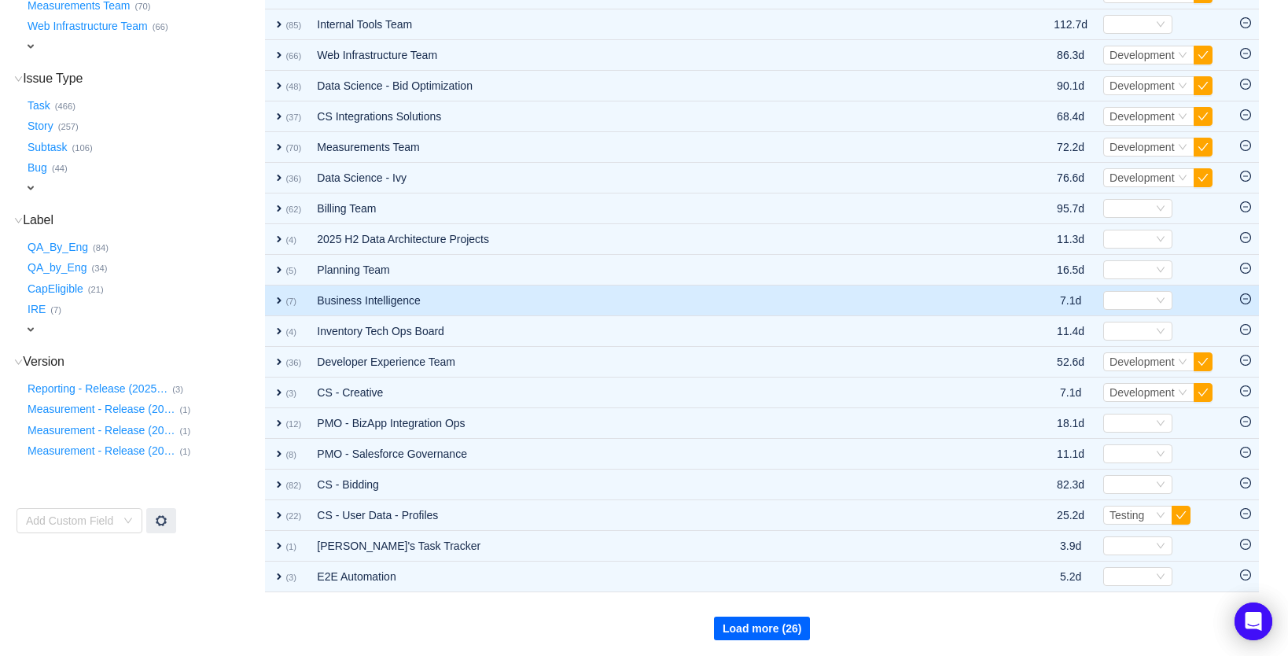
scroll to position [267, 0]
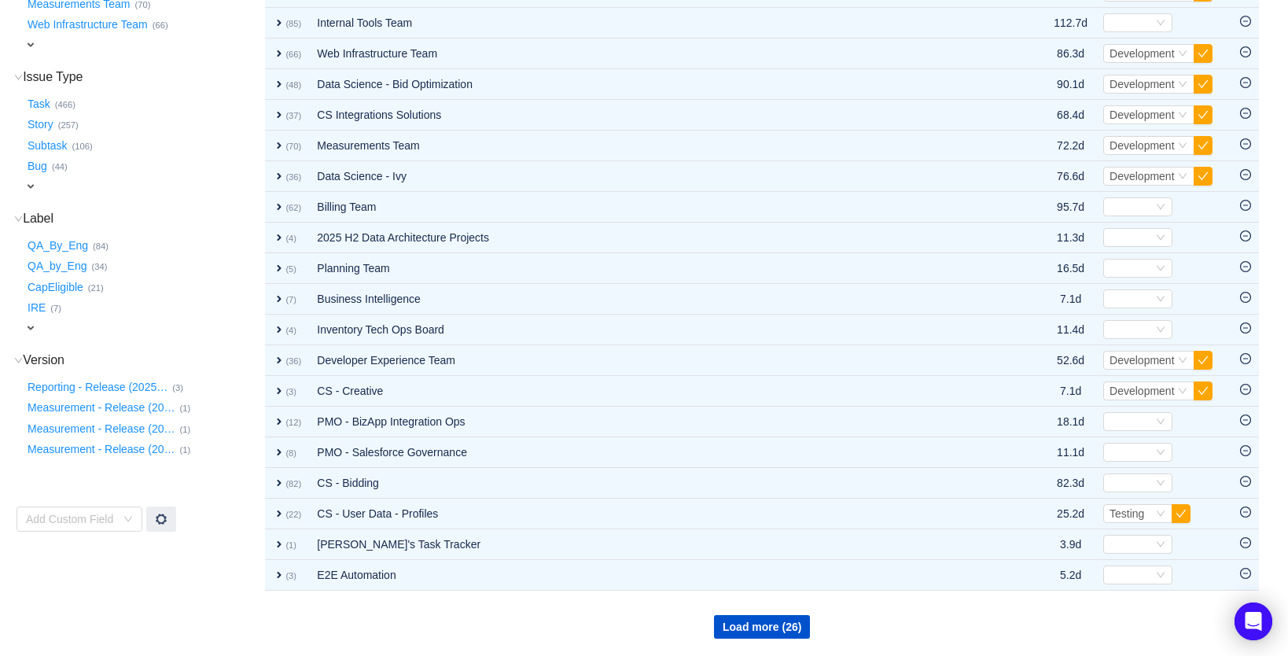
click at [757, 613] on div "Load more (26)" at bounding box center [762, 614] width 992 height 47
click at [760, 623] on button "Load more (26)" at bounding box center [762, 627] width 96 height 24
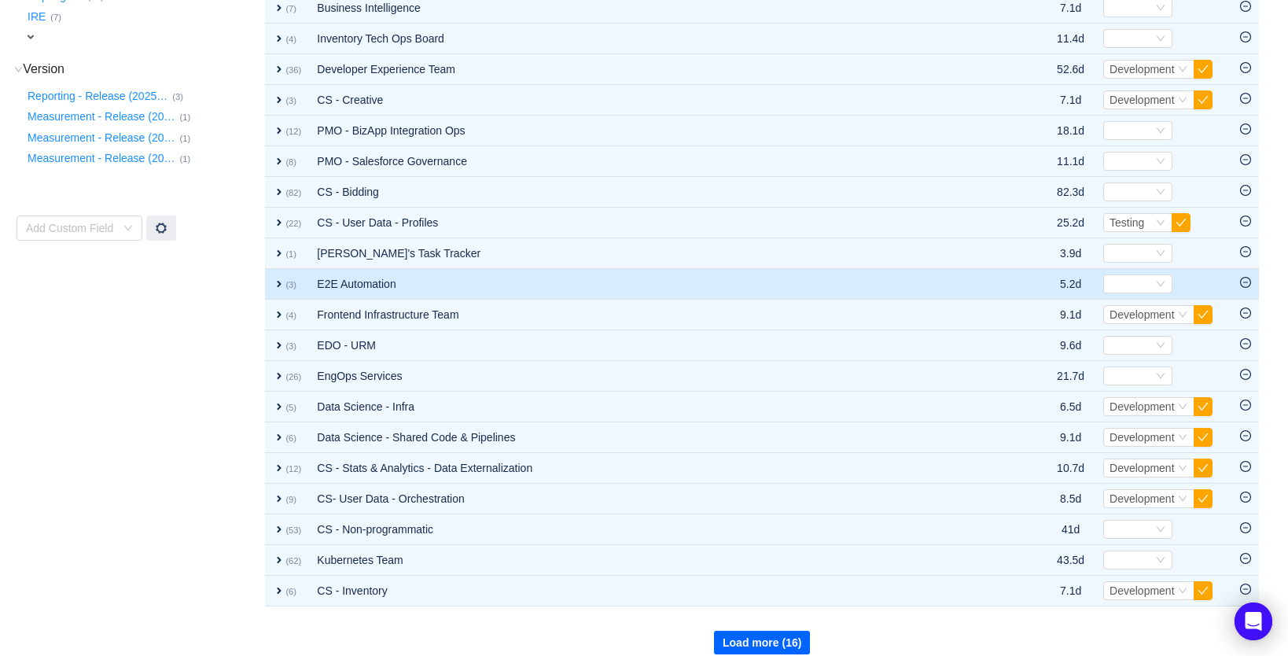
scroll to position [573, 0]
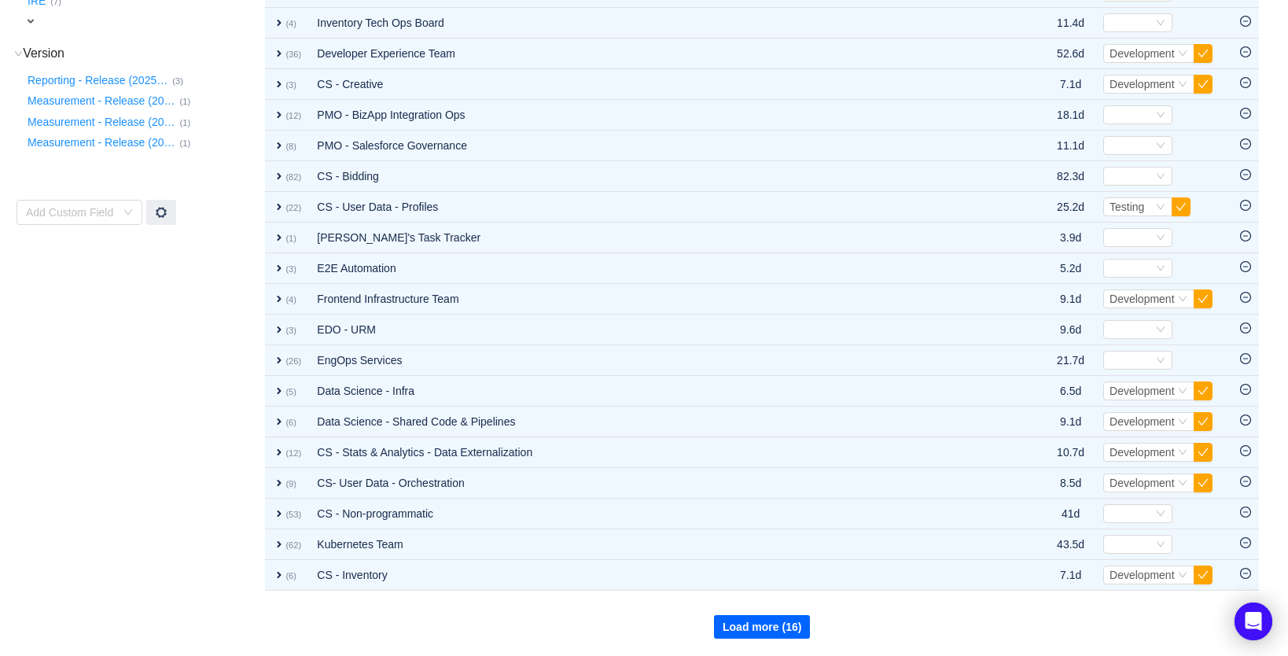
click at [756, 617] on button "Load more (16)" at bounding box center [762, 627] width 96 height 24
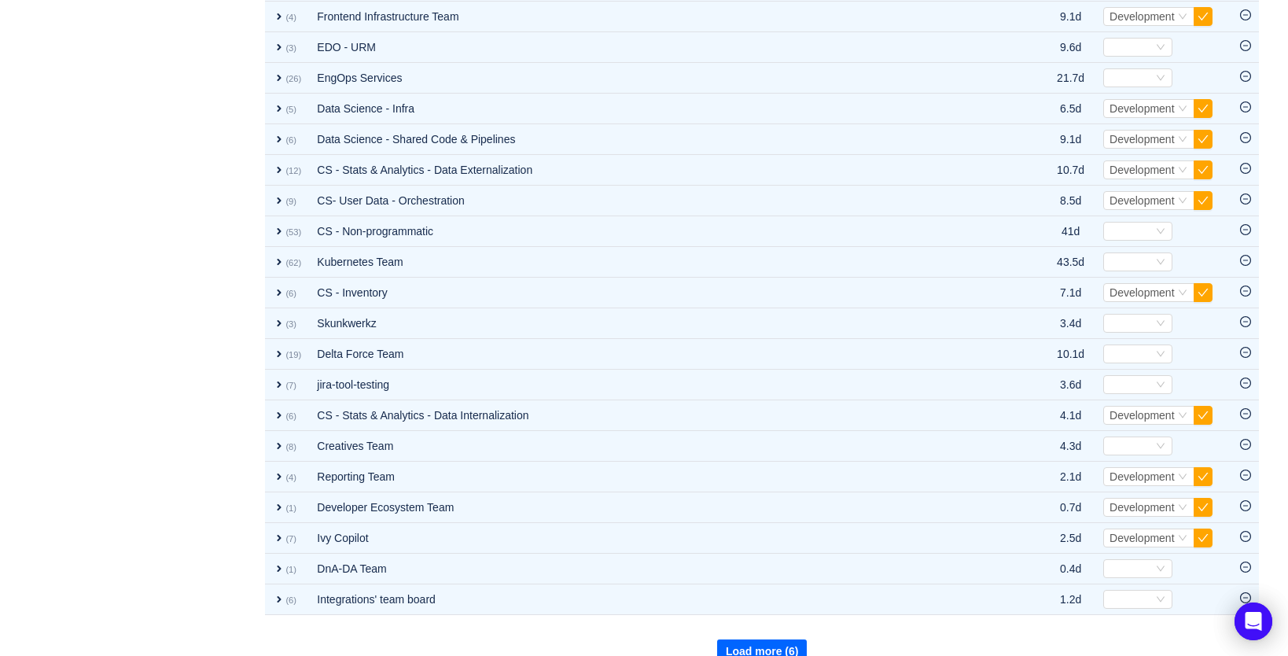
scroll to position [880, 0]
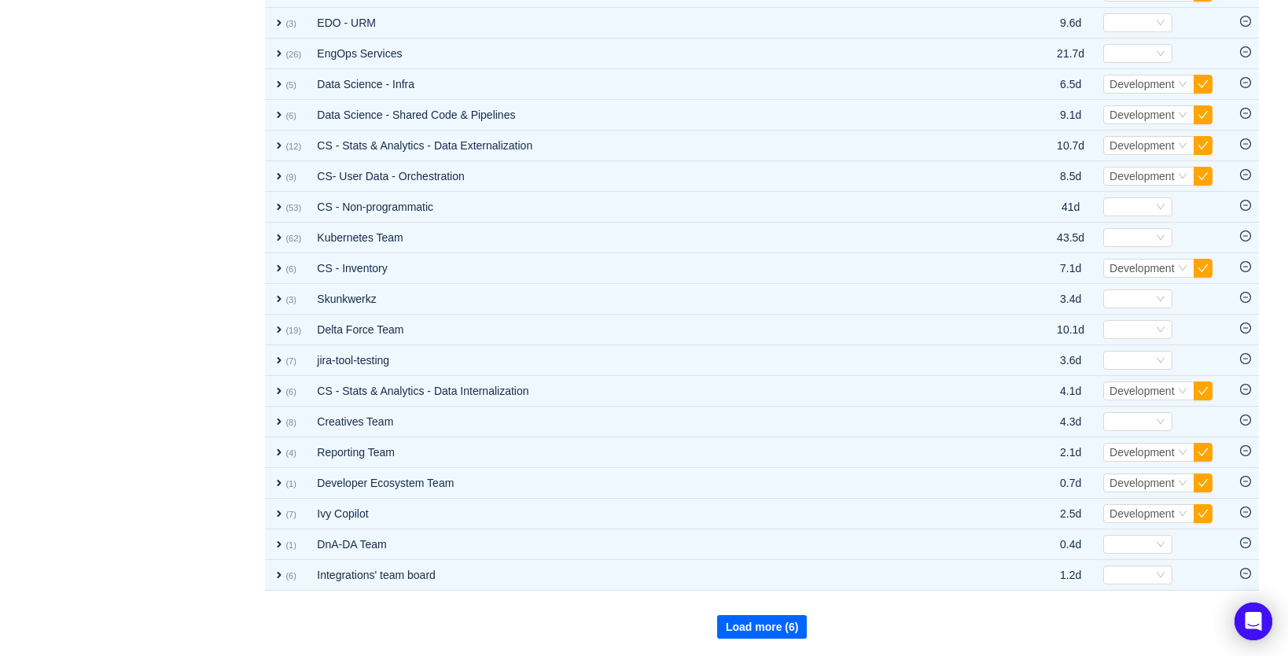
click at [760, 630] on button "Load more (6)" at bounding box center [762, 627] width 90 height 24
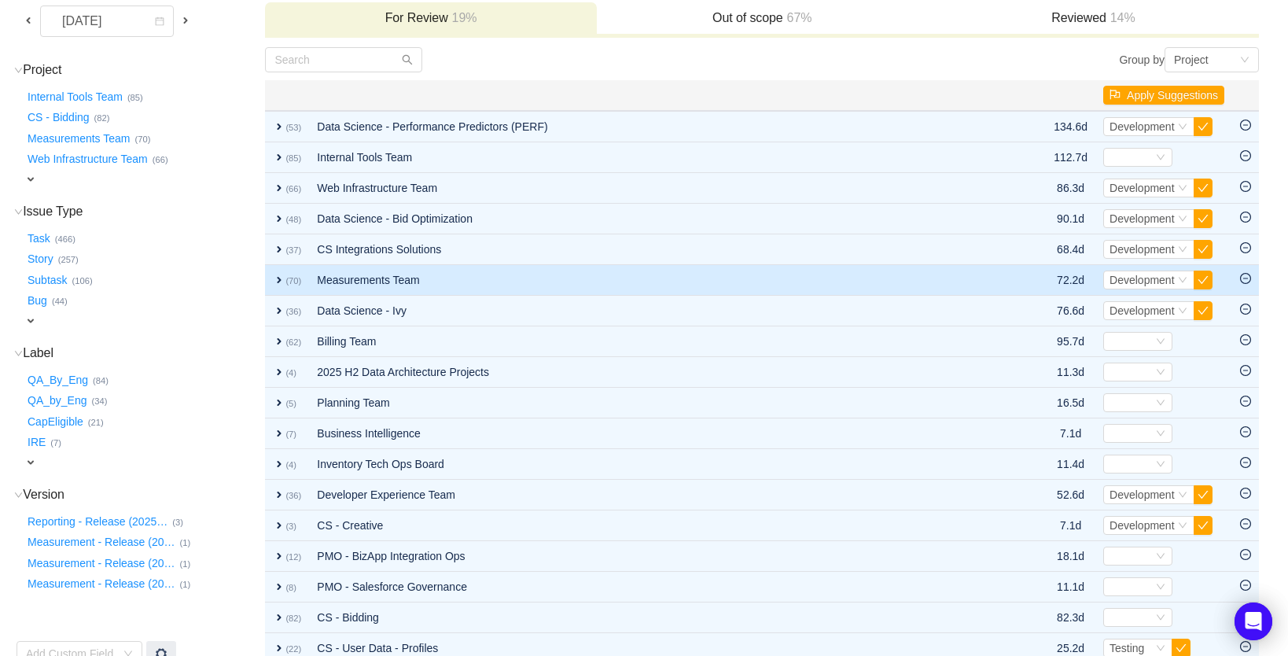
scroll to position [0, 0]
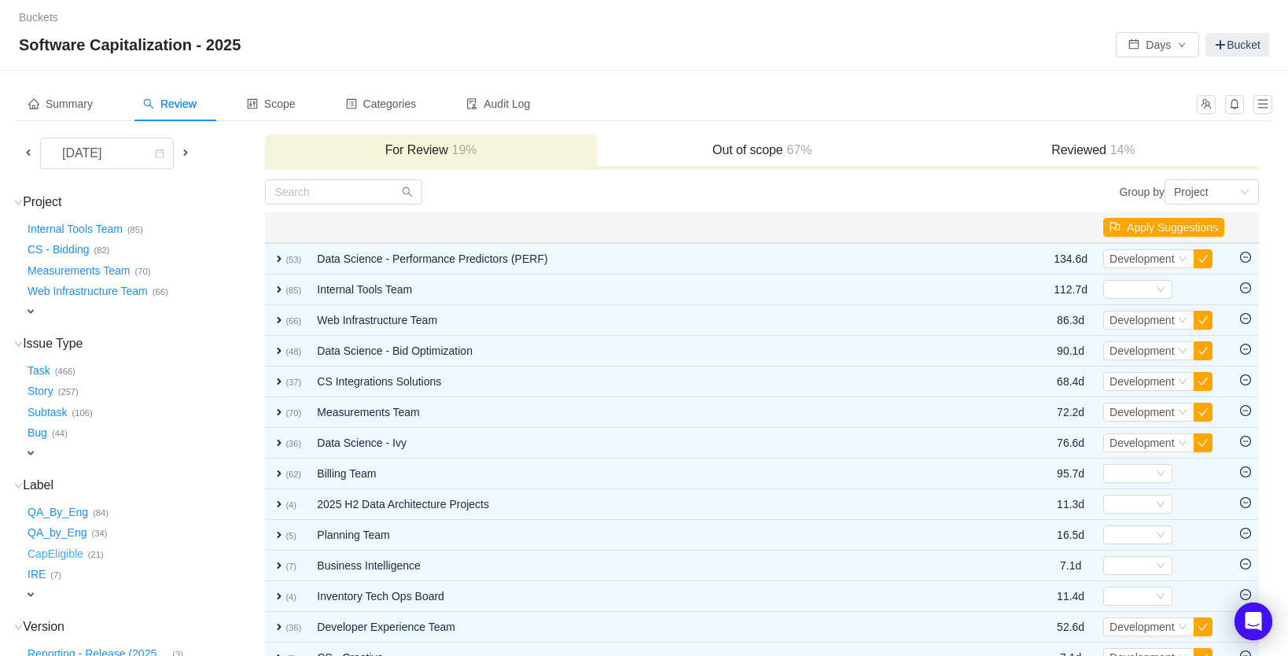
click at [47, 547] on button "CapEligible …" at bounding box center [56, 553] width 64 height 25
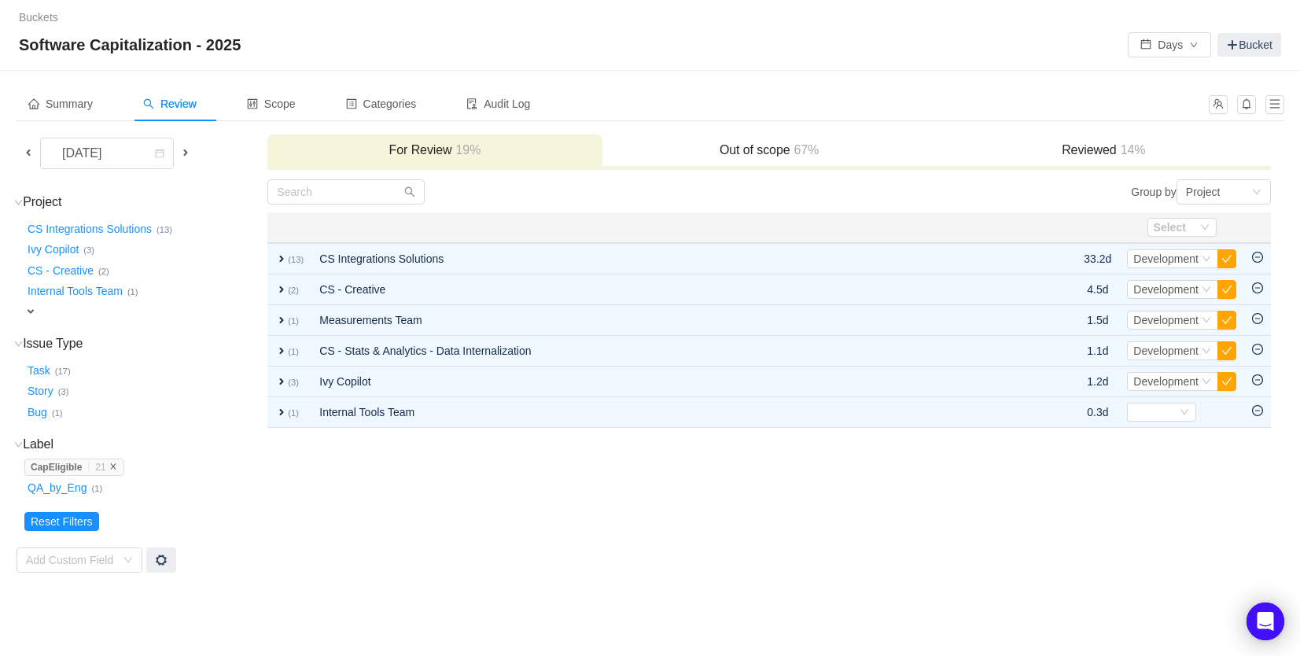
click at [117, 462] on icon "icon: close" at bounding box center [113, 466] width 8 height 8
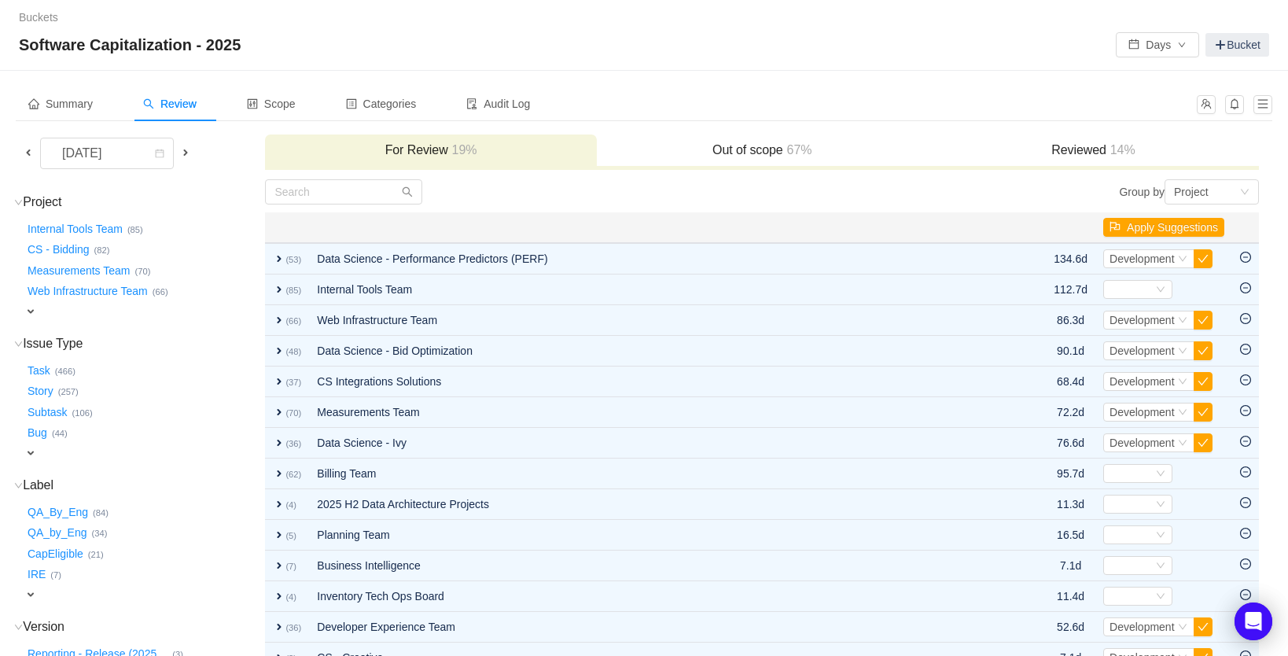
click at [775, 153] on h3 "Out of scope 67%" at bounding box center [762, 150] width 315 height 16
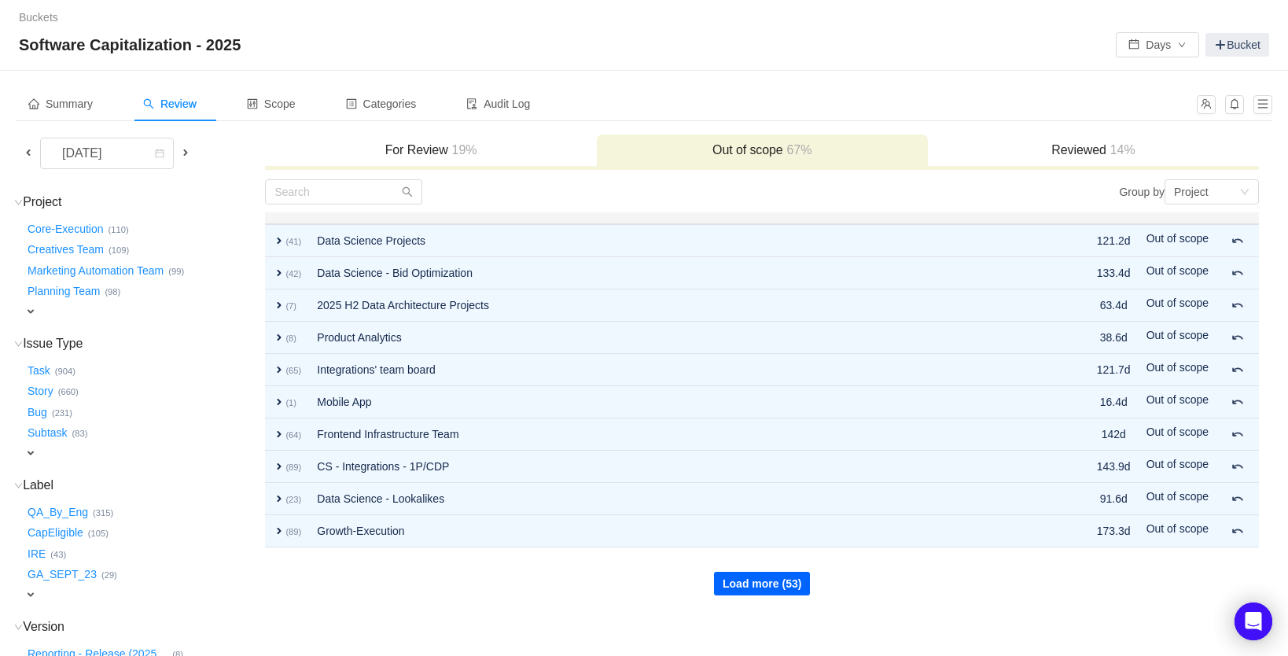
click at [762, 584] on button "Load more (53)" at bounding box center [762, 584] width 96 height 24
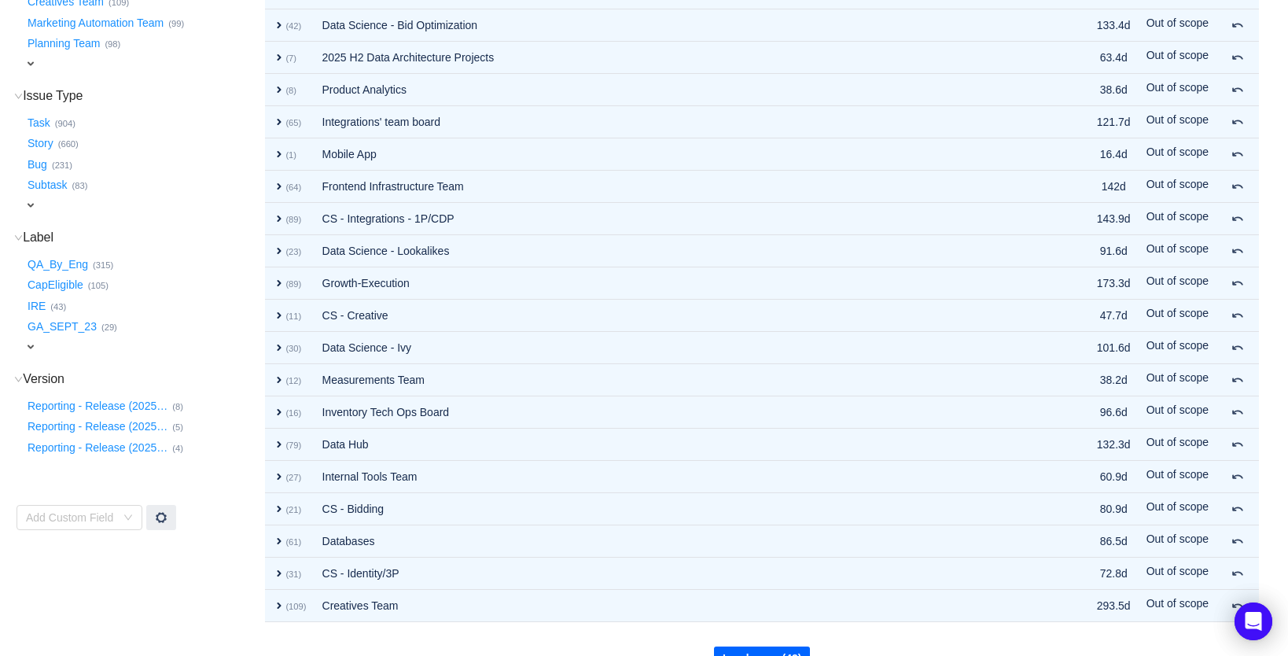
scroll to position [279, 0]
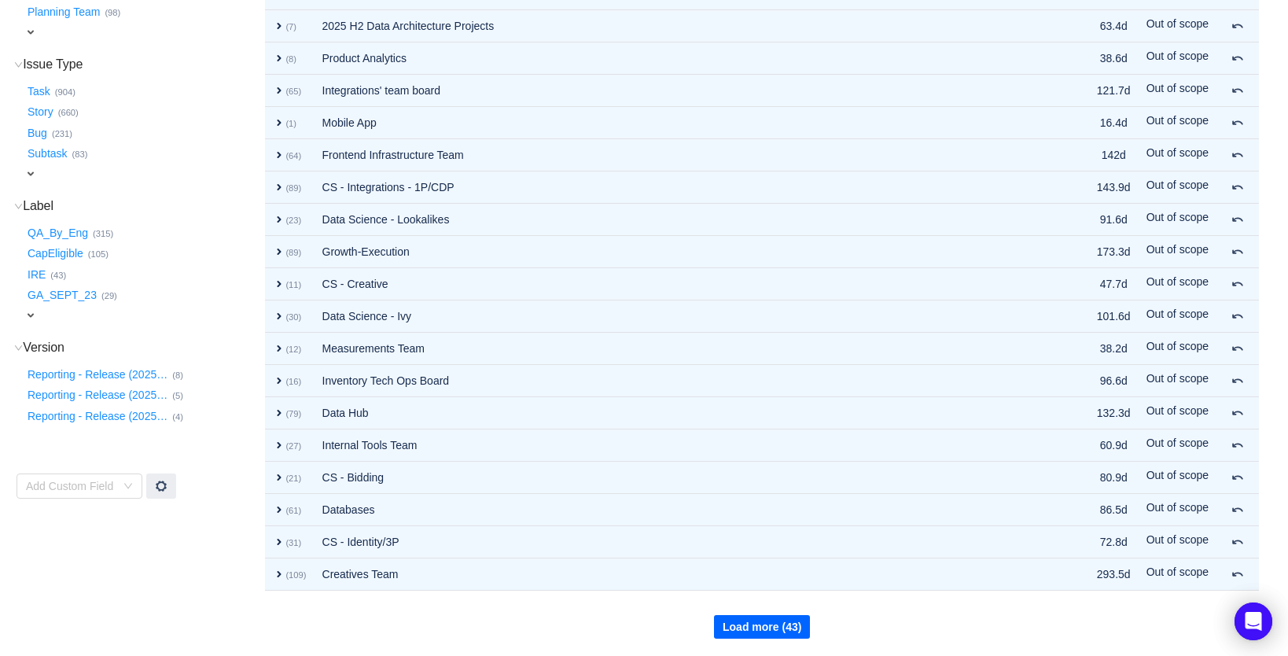
click at [772, 624] on button "Load more (43)" at bounding box center [762, 627] width 96 height 24
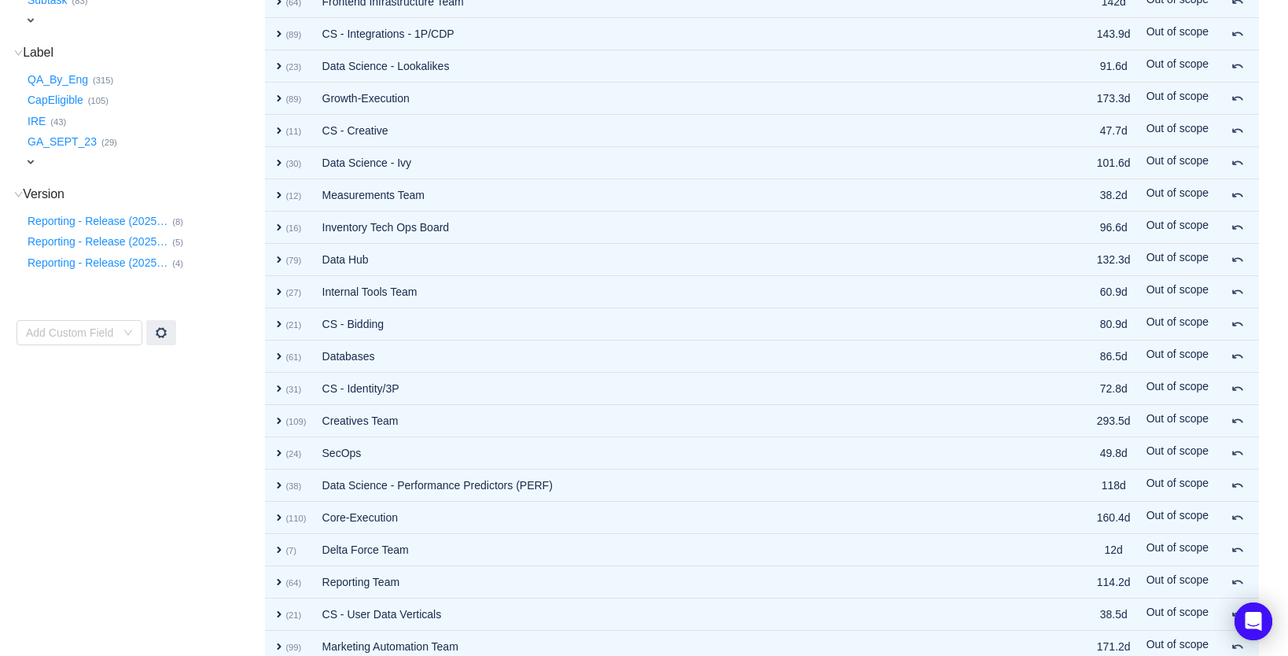
scroll to position [602, 0]
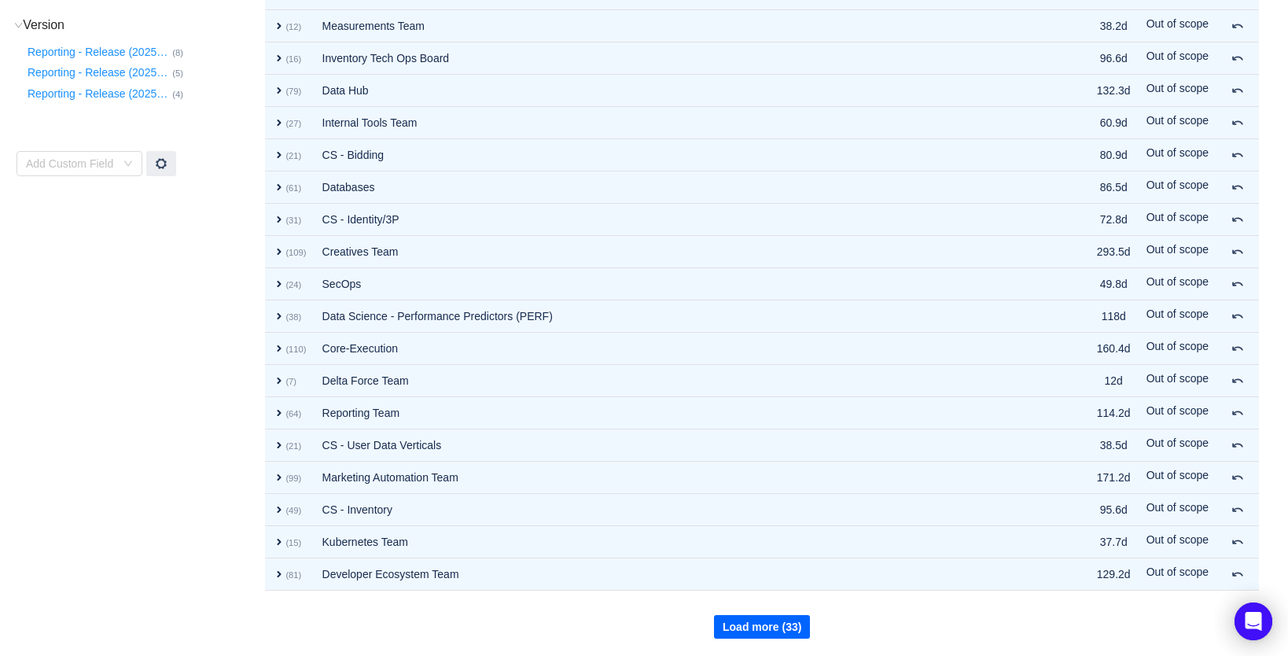
click at [770, 631] on button "Load more (33)" at bounding box center [762, 627] width 96 height 24
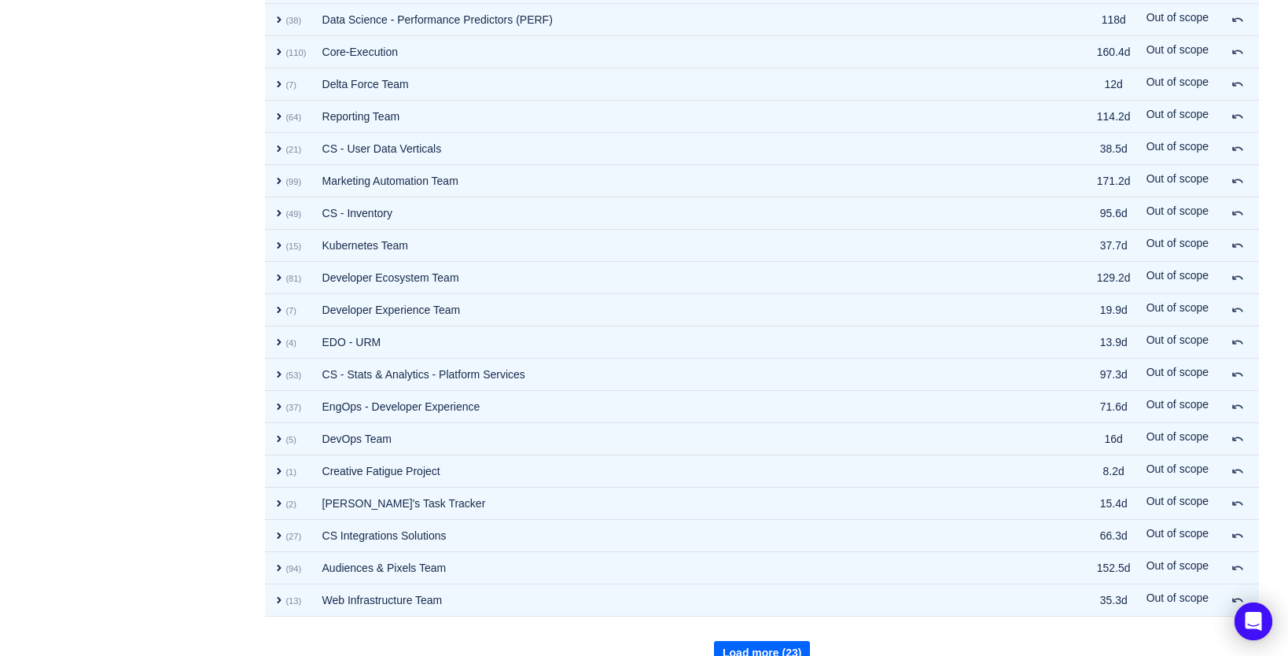
scroll to position [924, 0]
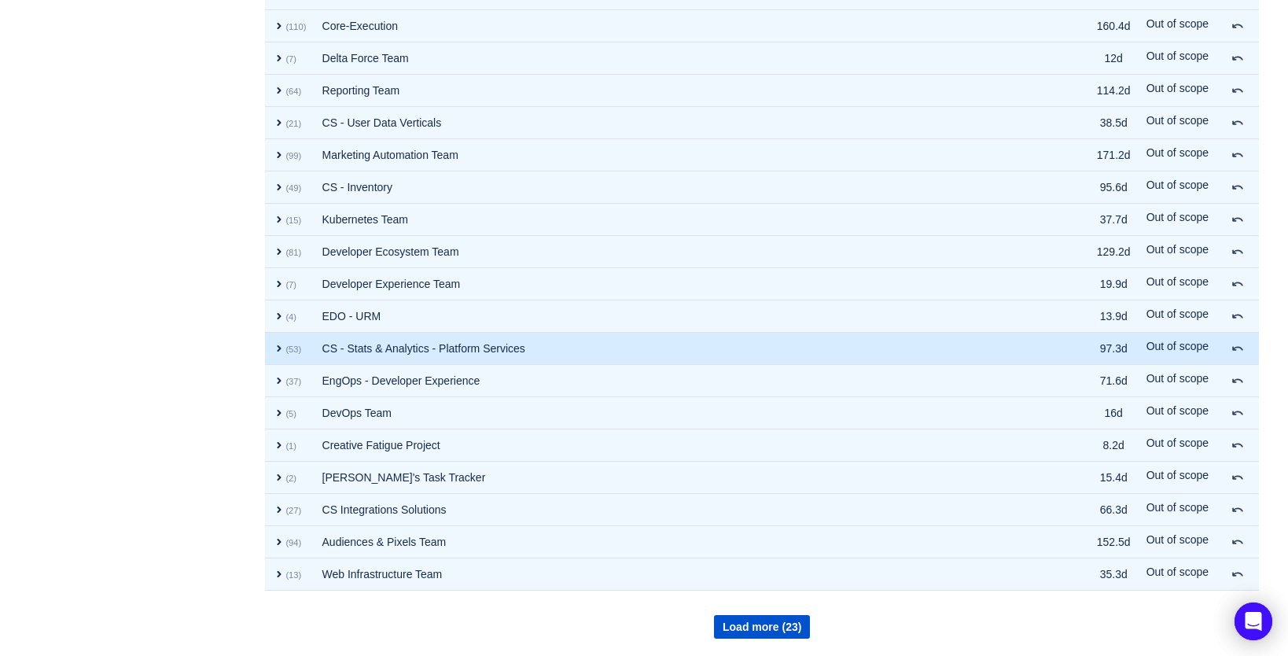
click at [422, 351] on td "CS - Stats & Analytics - Platform Services" at bounding box center [679, 349] width 728 height 32
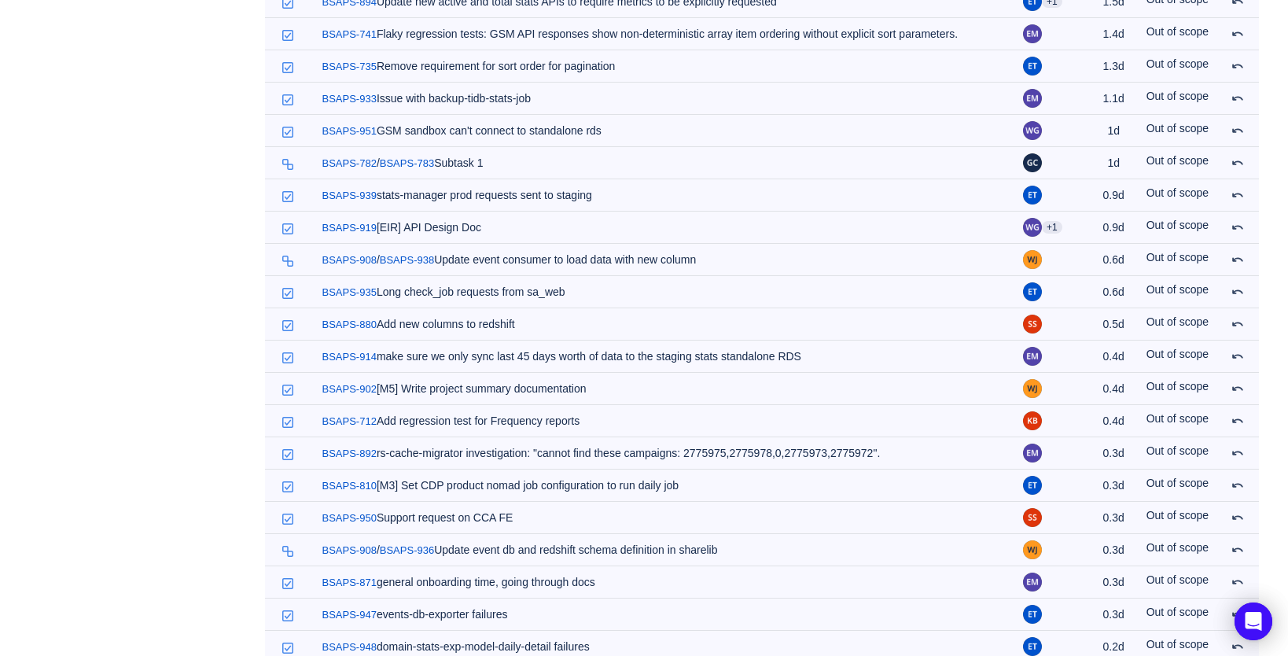
scroll to position [2010, 0]
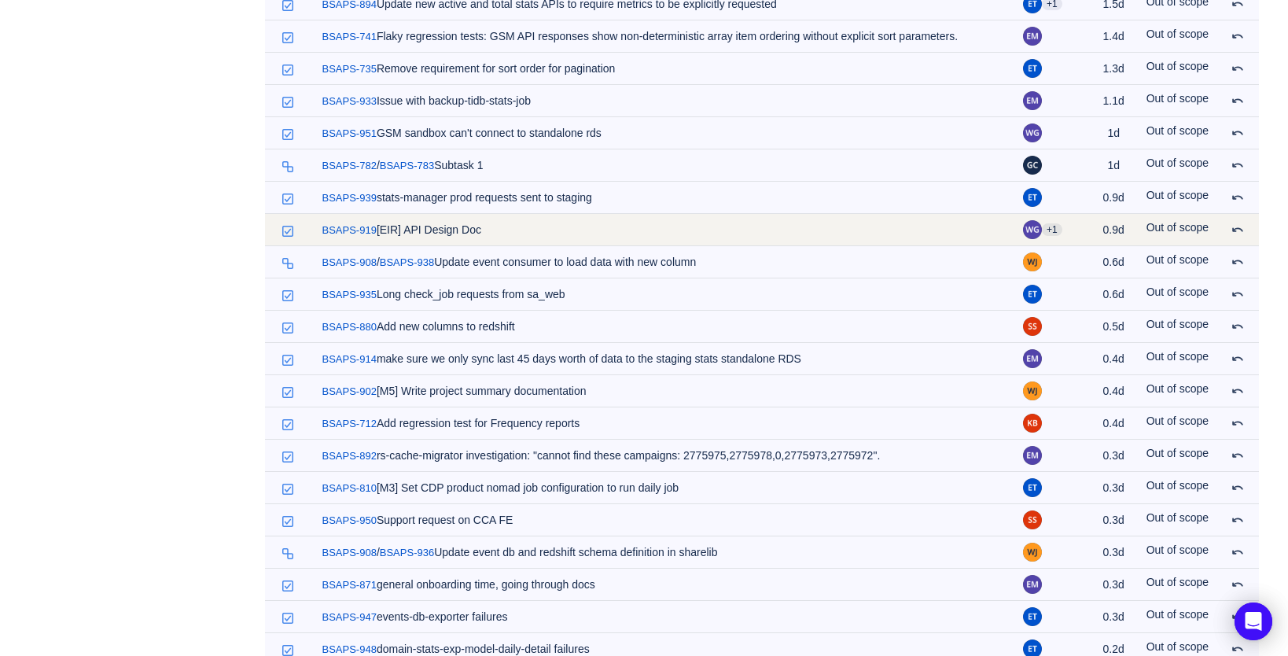
click at [455, 236] on td "/ BSAPS-919 [EIR] API Design Doc" at bounding box center [665, 230] width 701 height 32
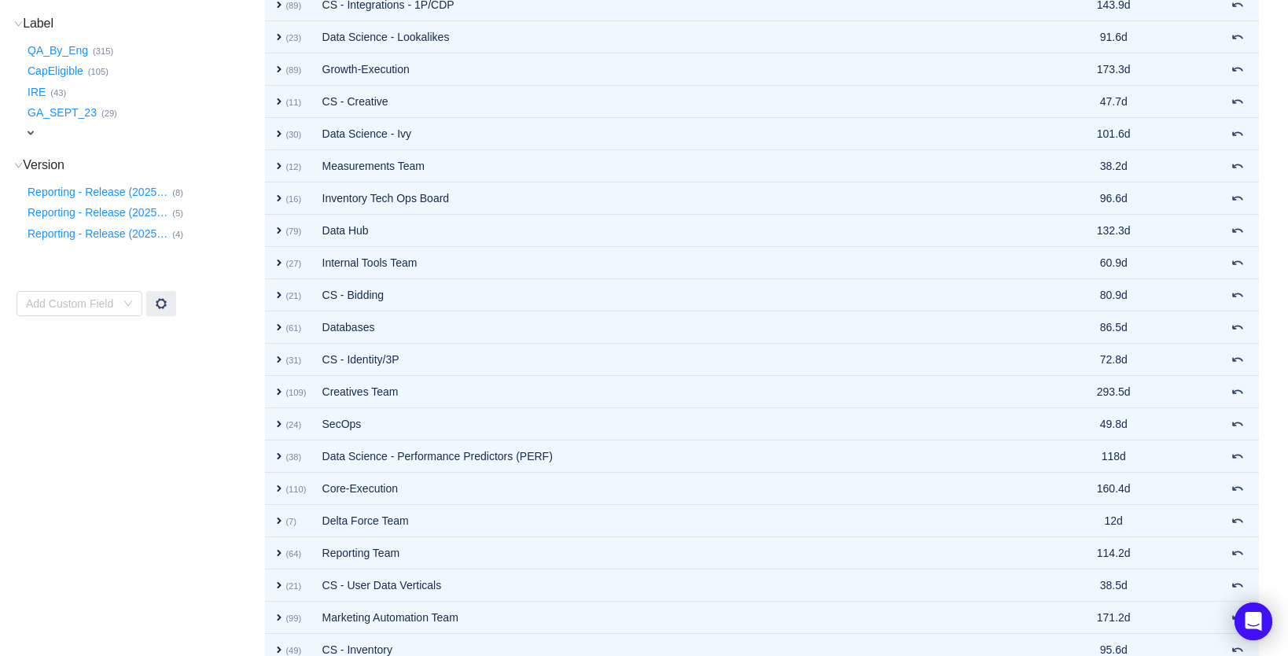
scroll to position [134, 0]
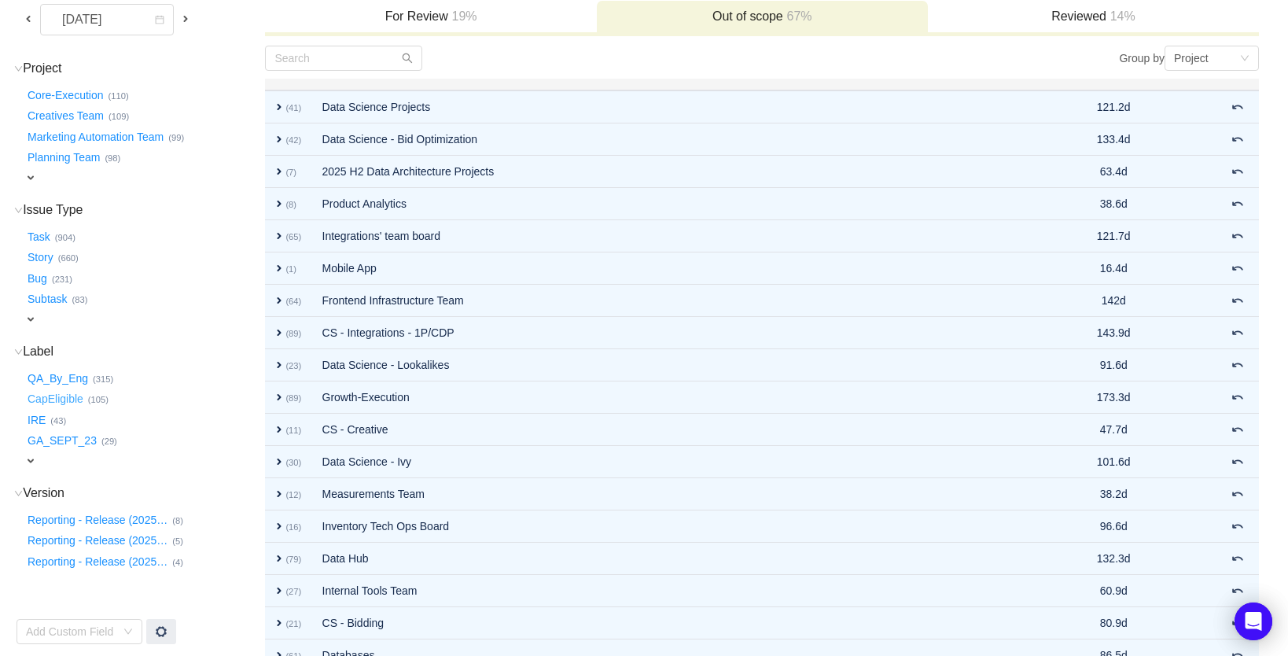
click at [66, 395] on button "CapEligible …" at bounding box center [56, 399] width 64 height 25
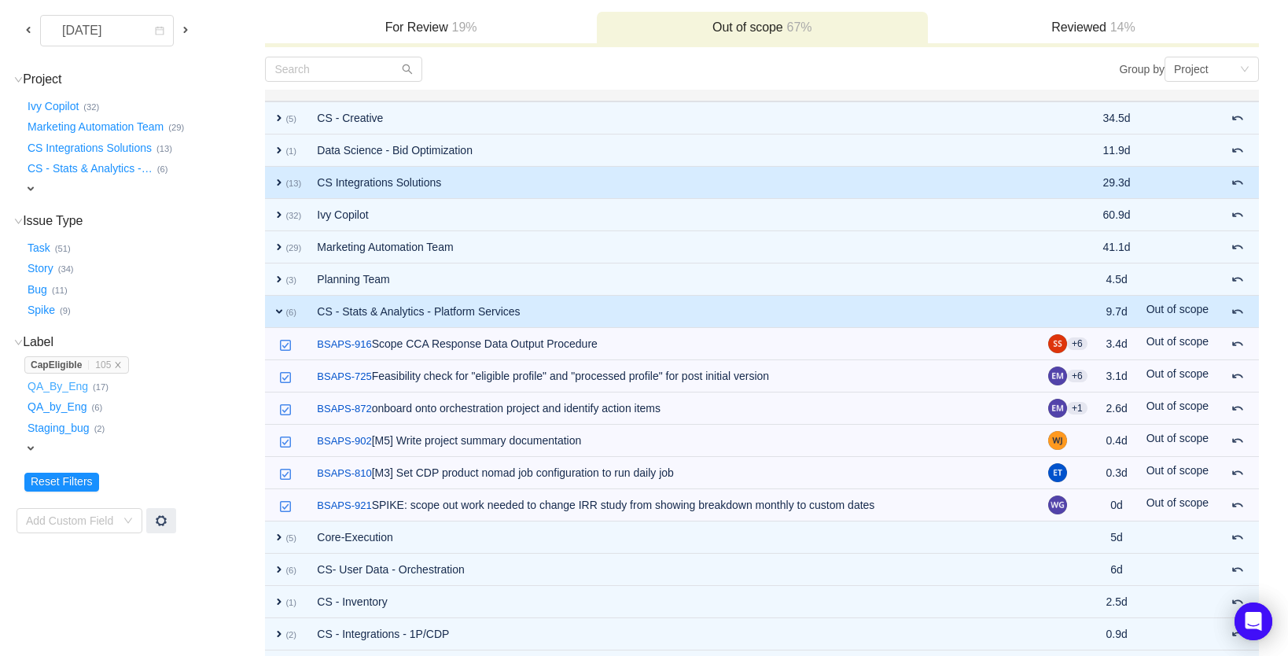
scroll to position [121, 0]
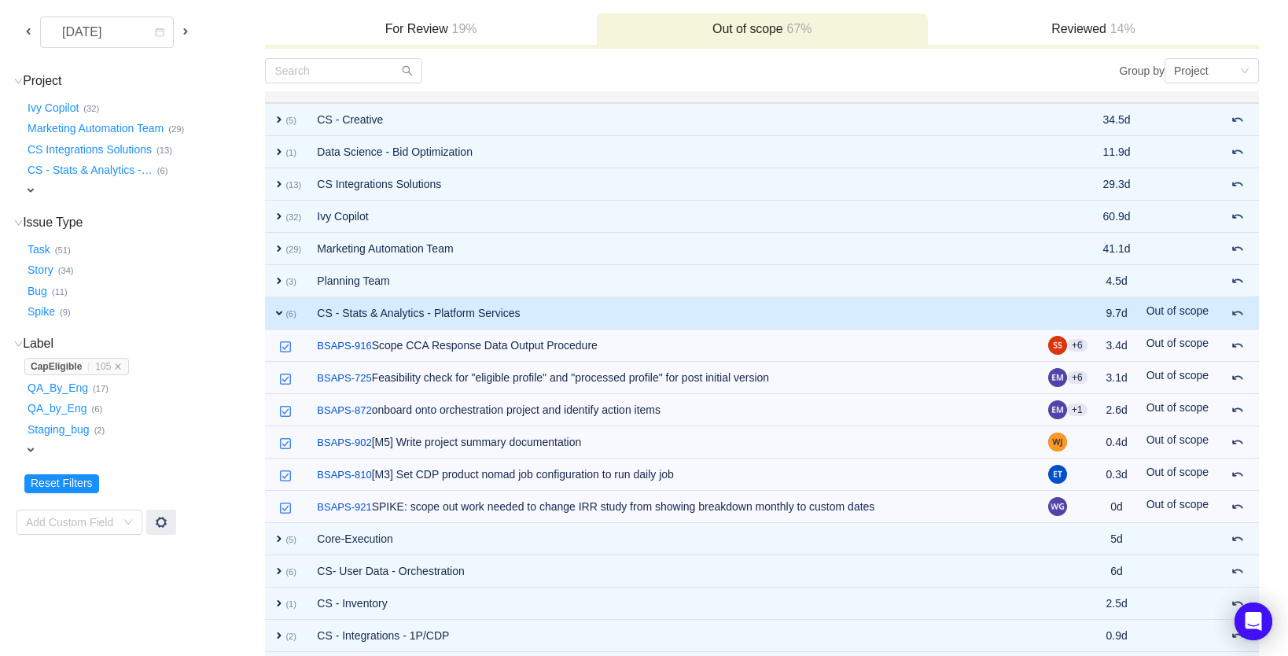
click at [1058, 31] on h3 "Reviewed 14%" at bounding box center [1093, 29] width 315 height 16
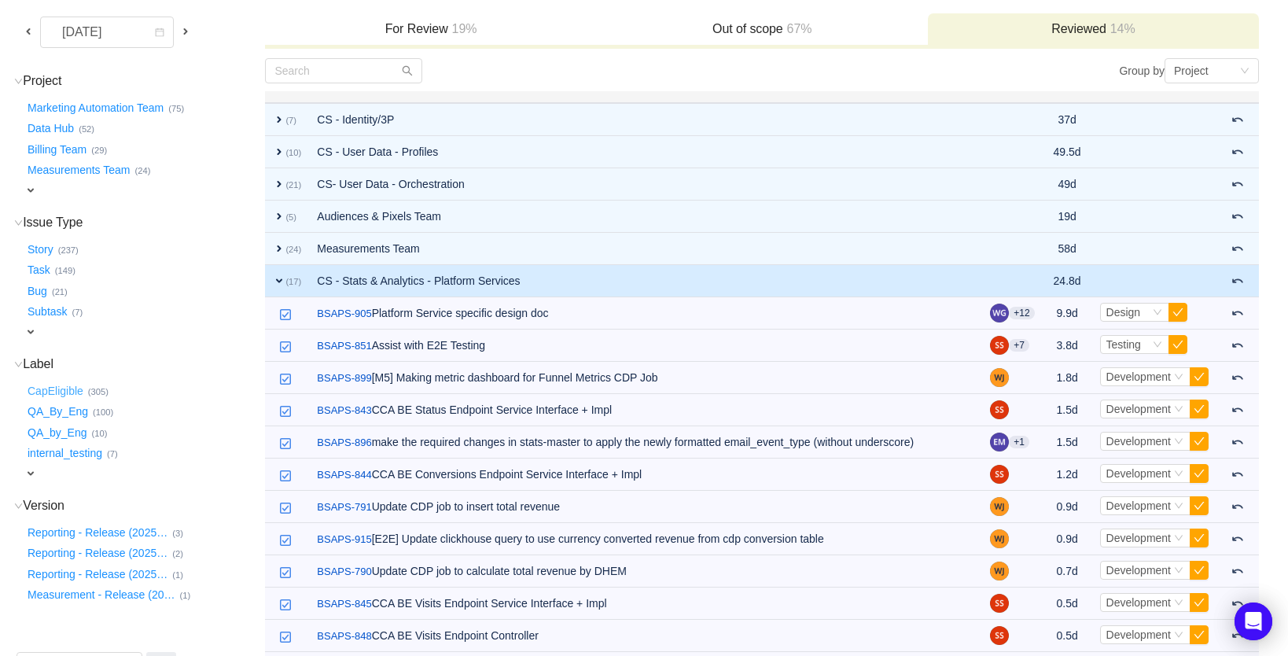
click at [57, 383] on button "CapEligible …" at bounding box center [56, 390] width 64 height 25
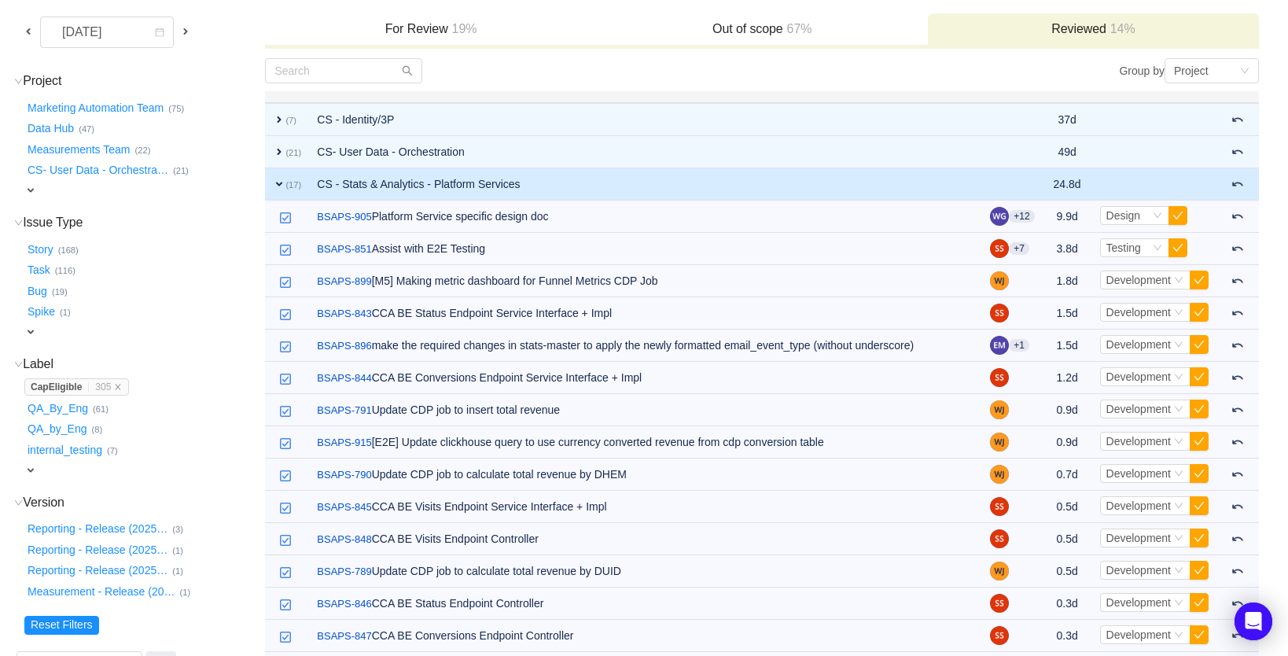
click at [57, 383] on strong "CapEligible" at bounding box center [56, 386] width 51 height 11
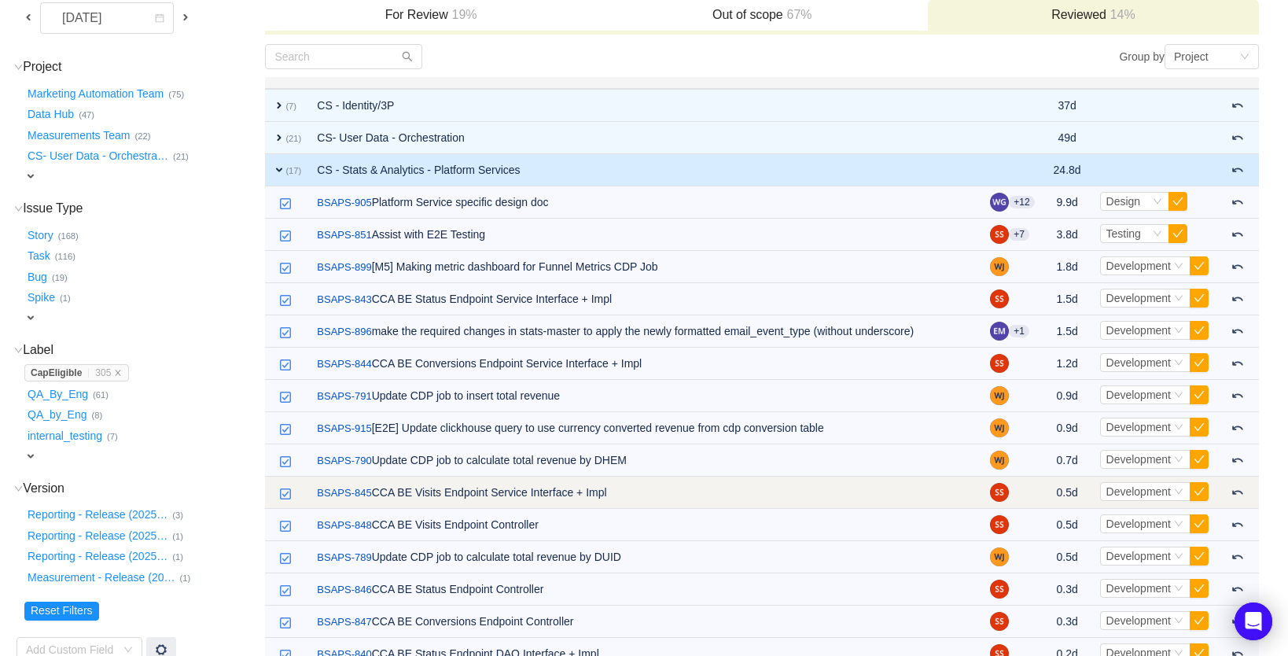
scroll to position [137, 0]
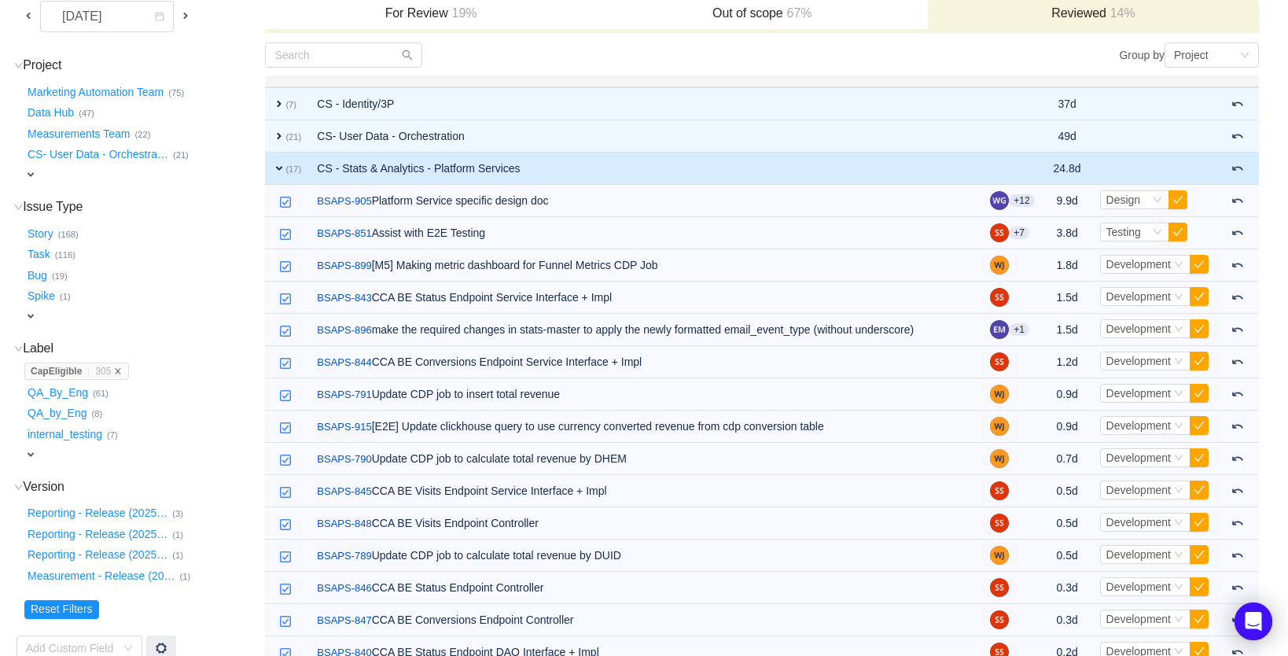
click at [119, 367] on icon "icon: close" at bounding box center [118, 371] width 8 height 8
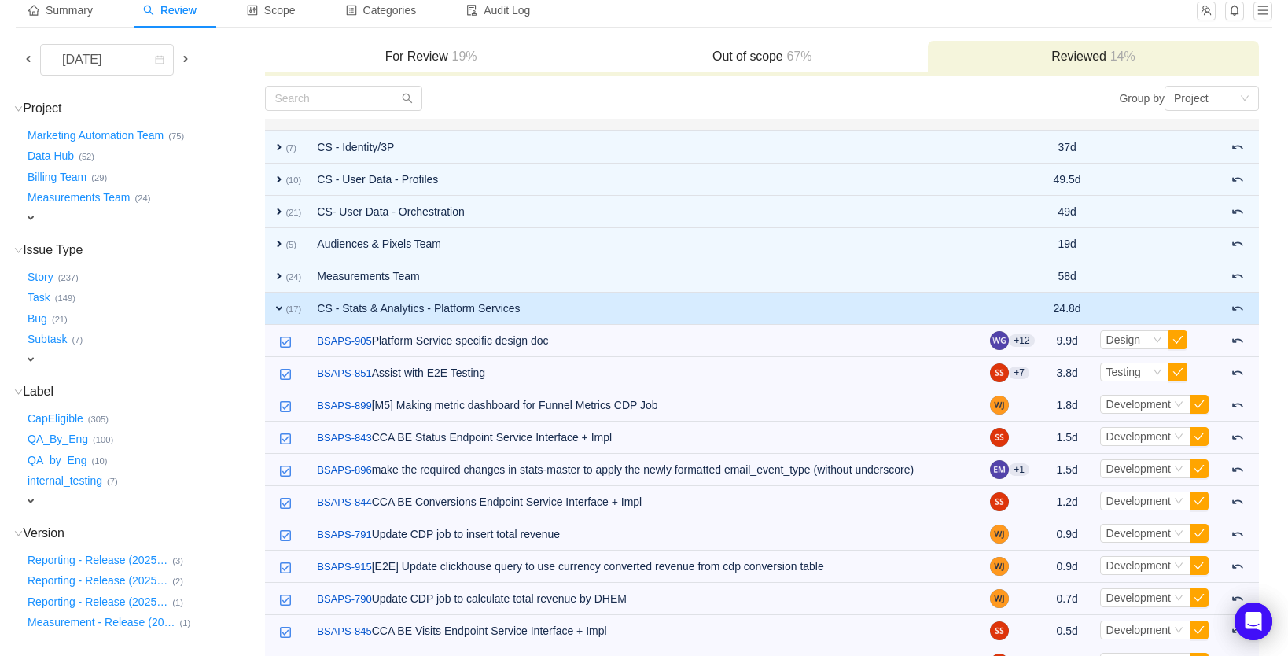
scroll to position [0, 0]
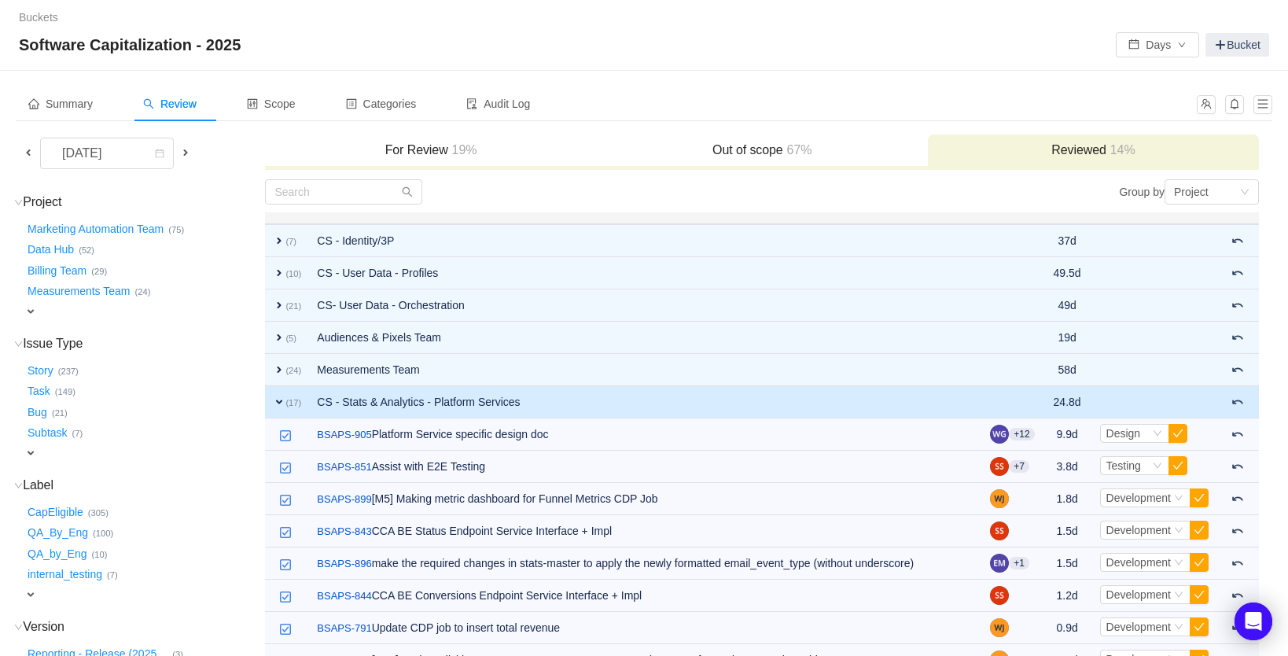
click at [723, 152] on h3 "Out of scope 67%" at bounding box center [762, 150] width 315 height 16
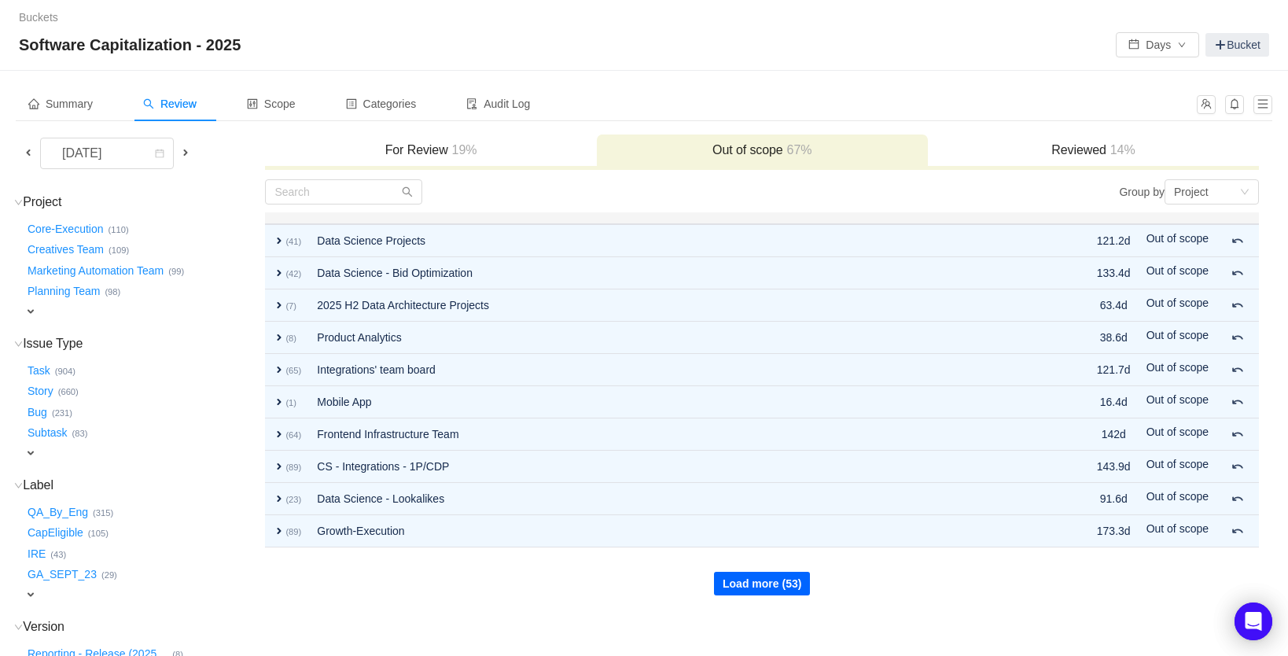
click at [740, 583] on button "Load more (53)" at bounding box center [762, 584] width 96 height 24
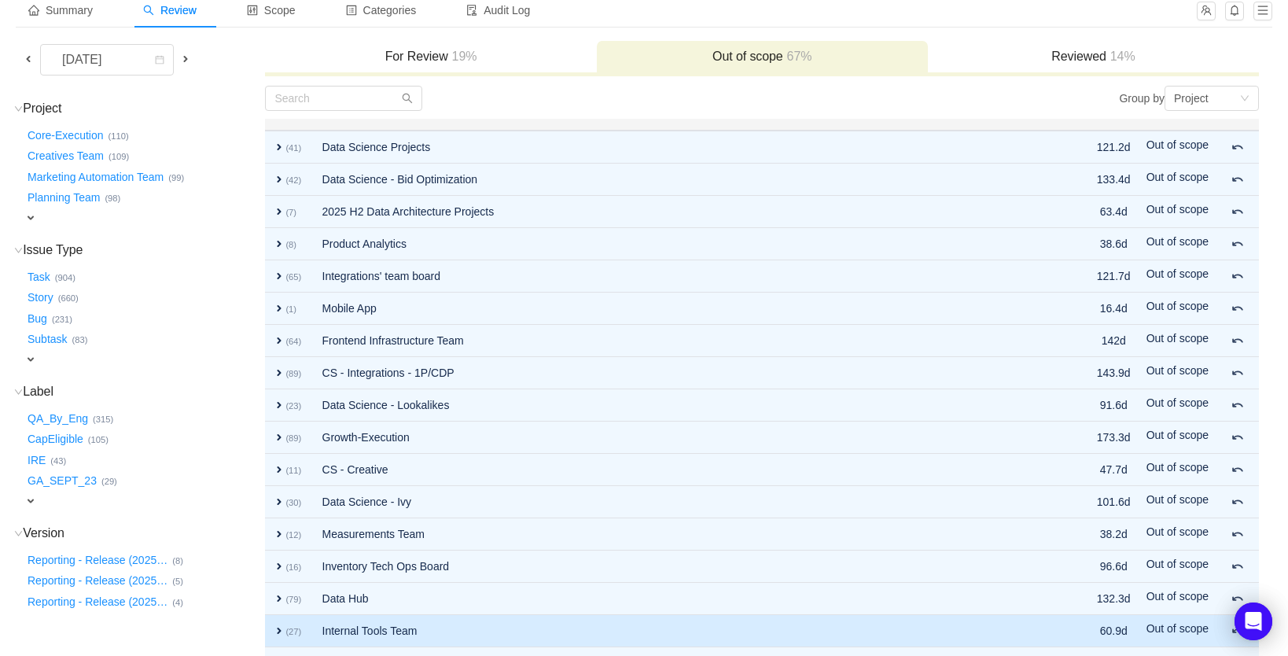
scroll to position [279, 0]
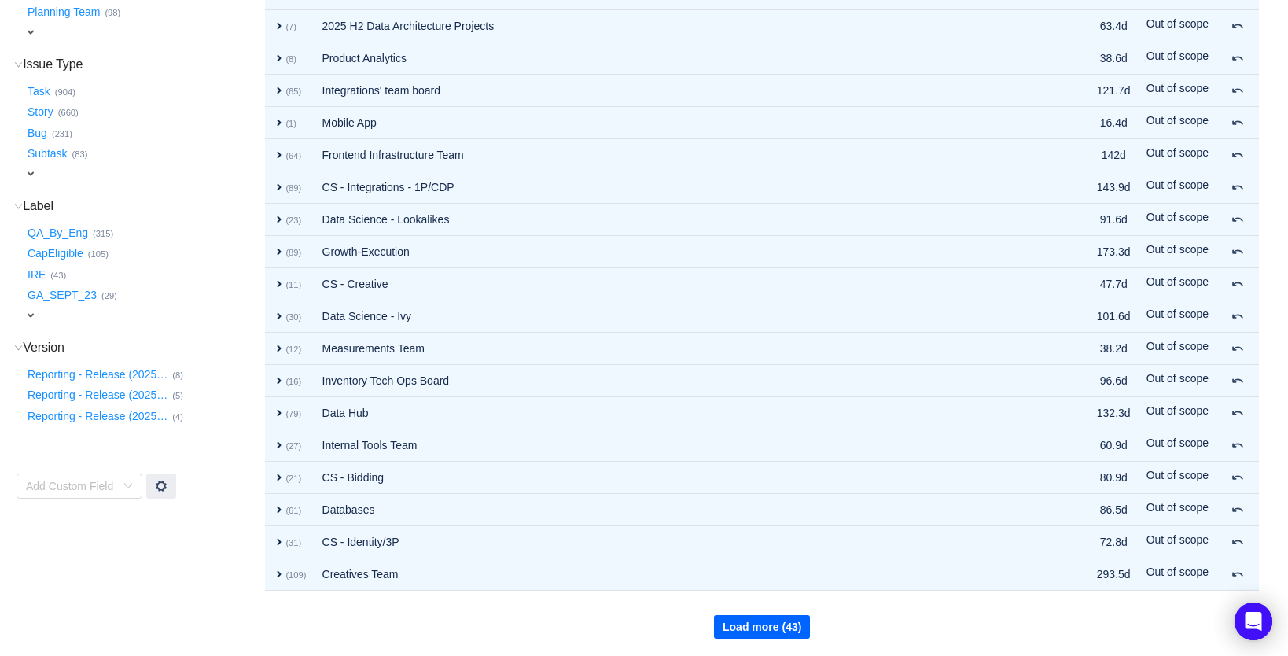
click at [763, 617] on button "Load more (43)" at bounding box center [762, 627] width 96 height 24
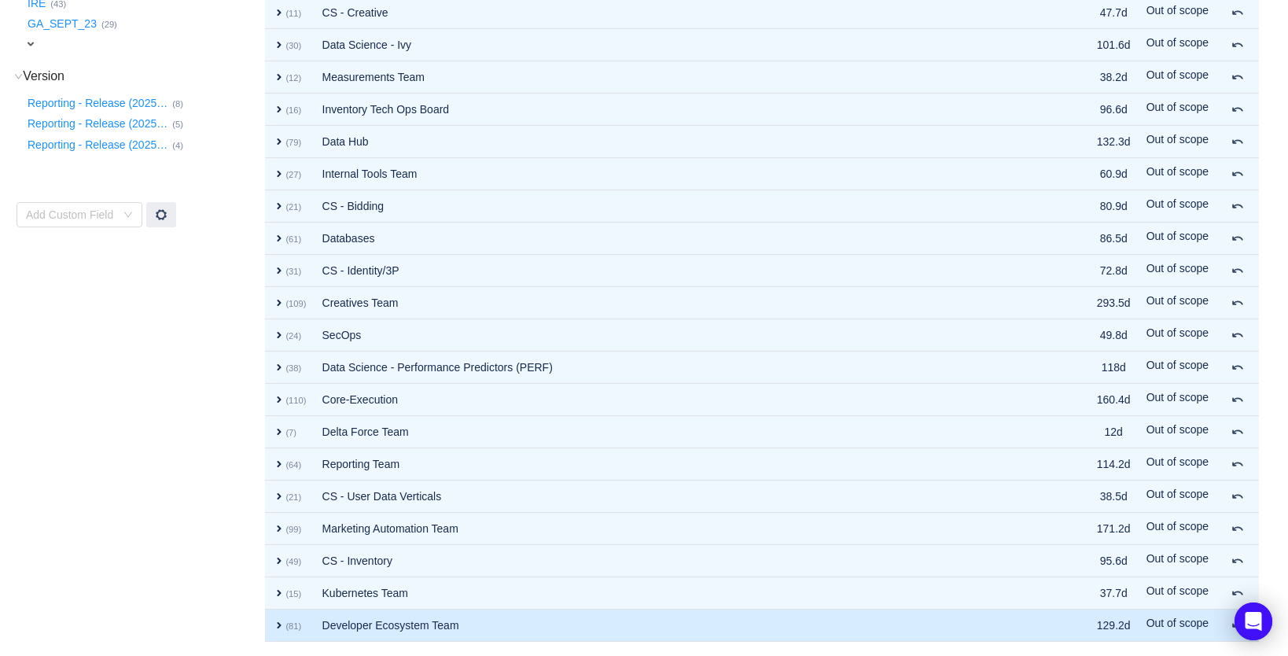
scroll to position [602, 0]
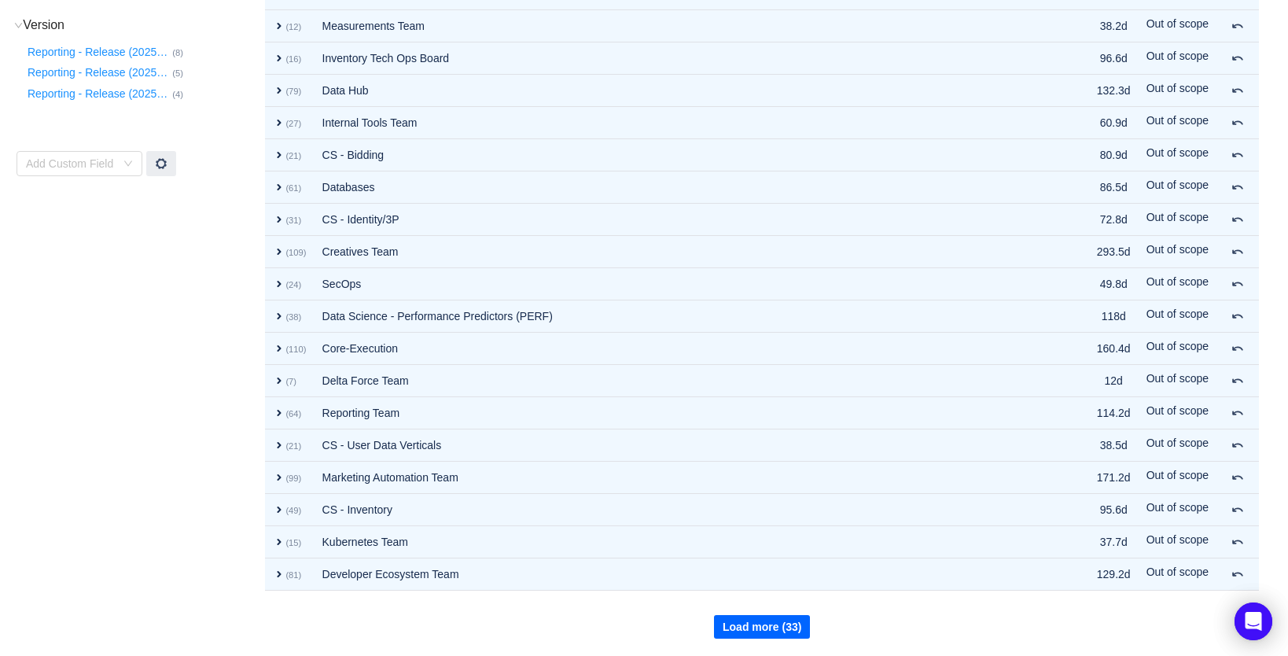
click at [758, 623] on button "Load more (33)" at bounding box center [762, 627] width 96 height 24
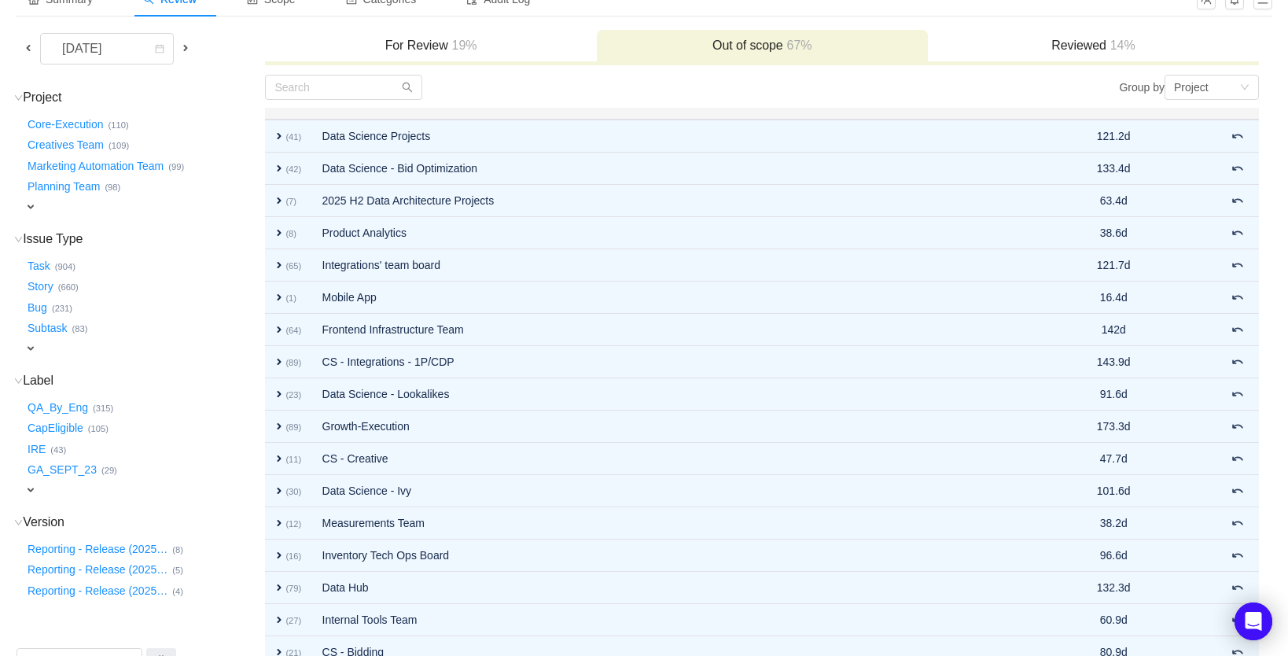
scroll to position [78, 0]
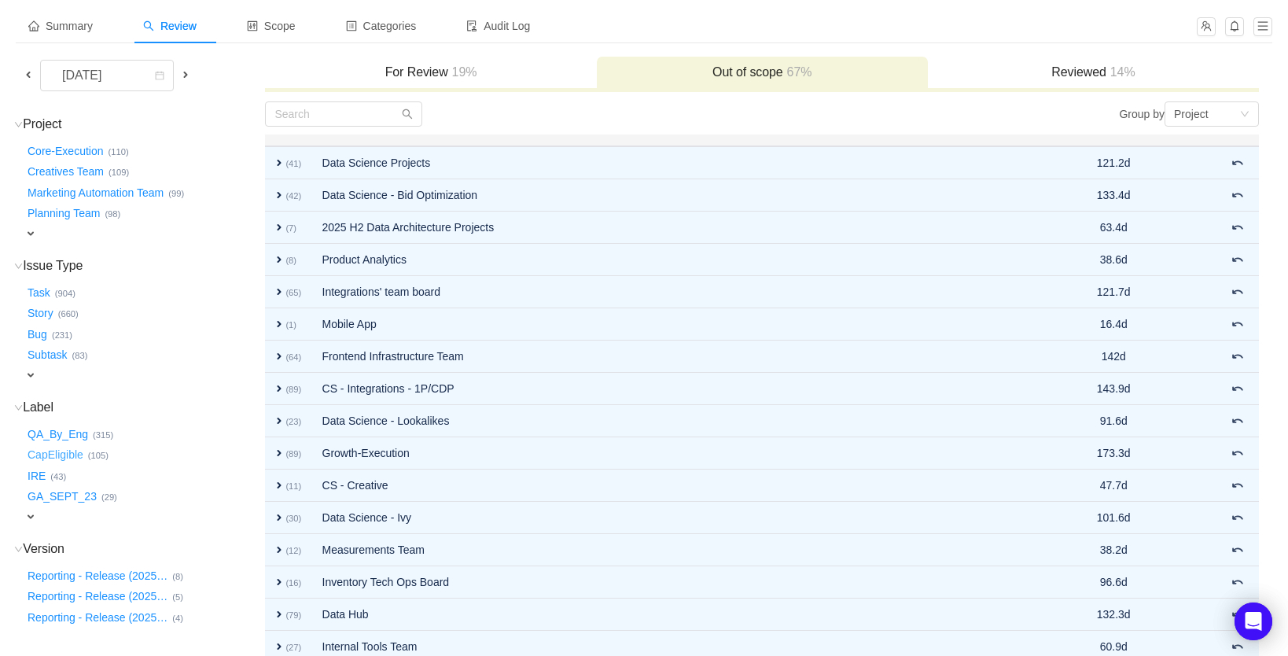
click at [75, 447] on button "CapEligible …" at bounding box center [56, 455] width 64 height 25
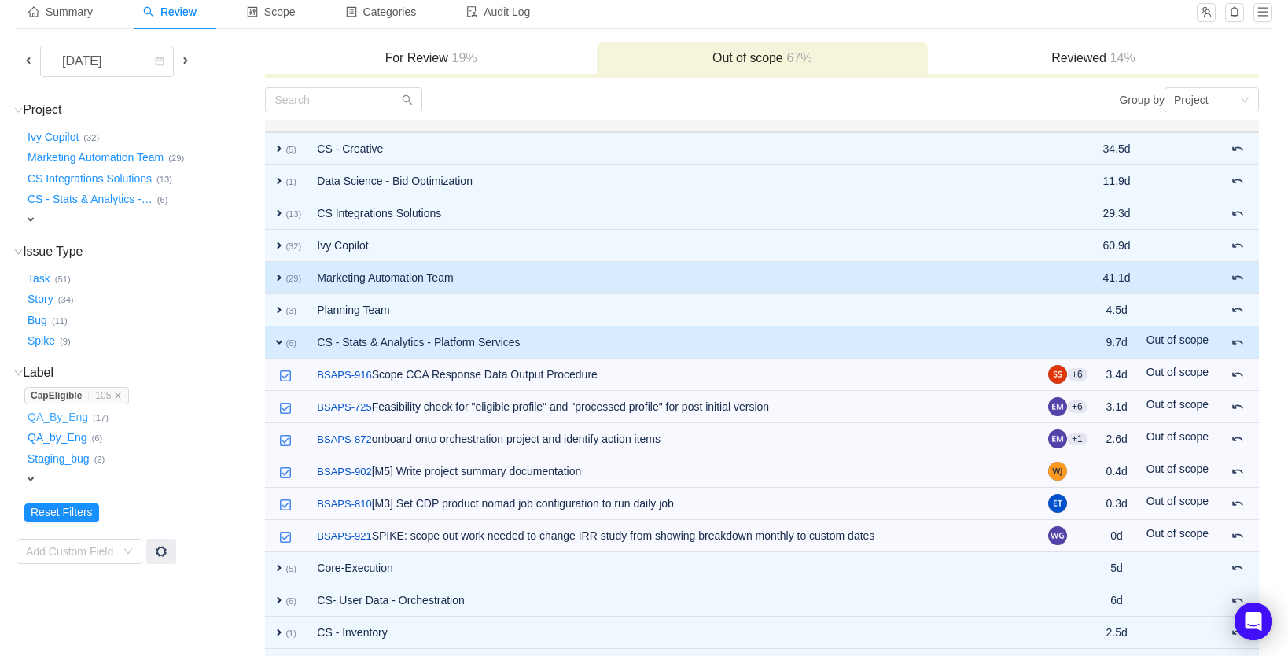
scroll to position [95, 0]
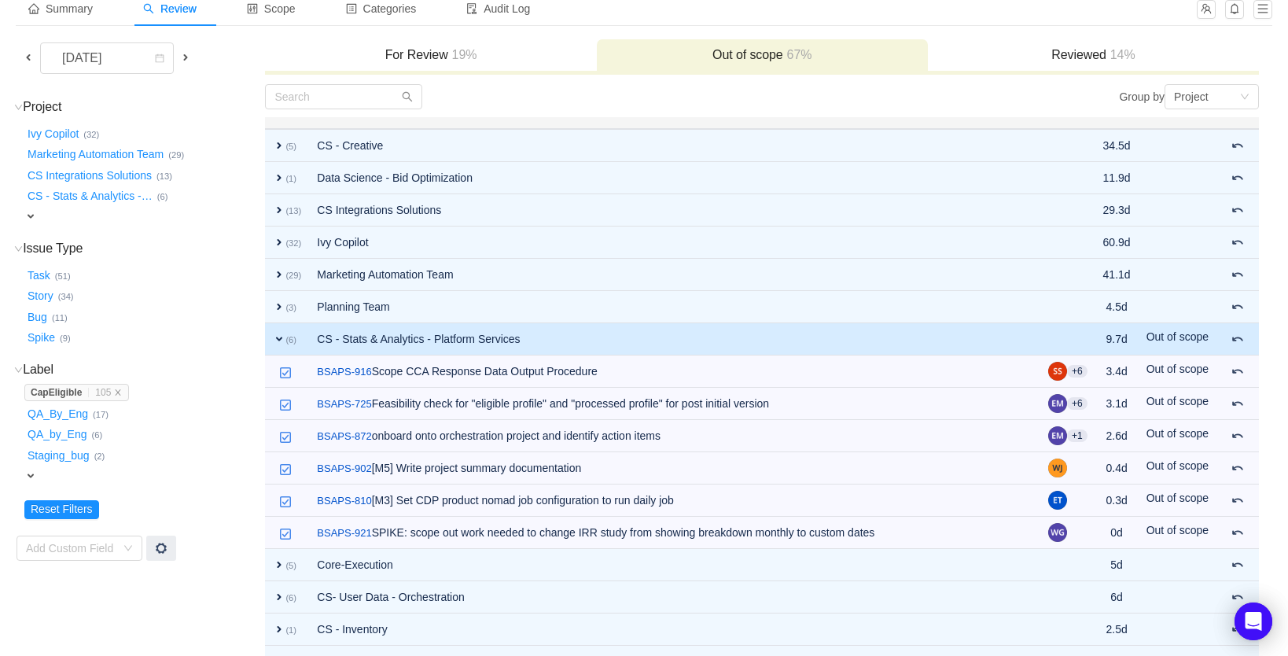
click at [423, 65] on div "For Review 19%" at bounding box center [430, 56] width 331 height 34
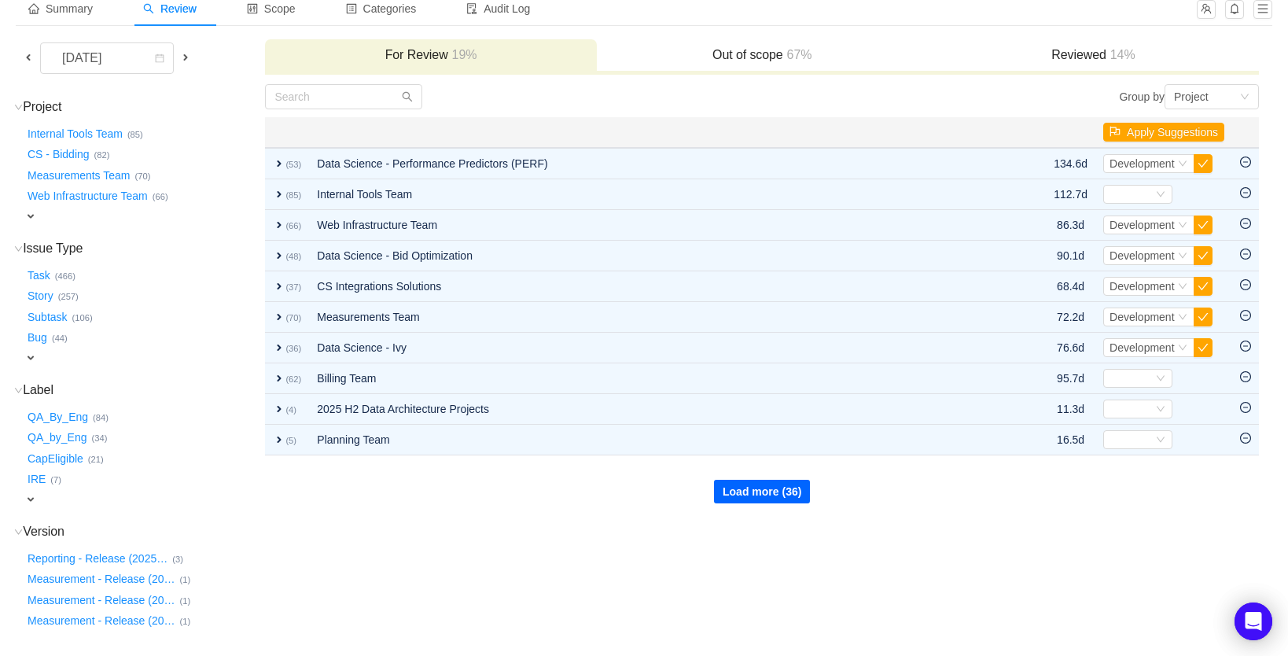
click at [782, 496] on button "Load more (36)" at bounding box center [762, 492] width 96 height 24
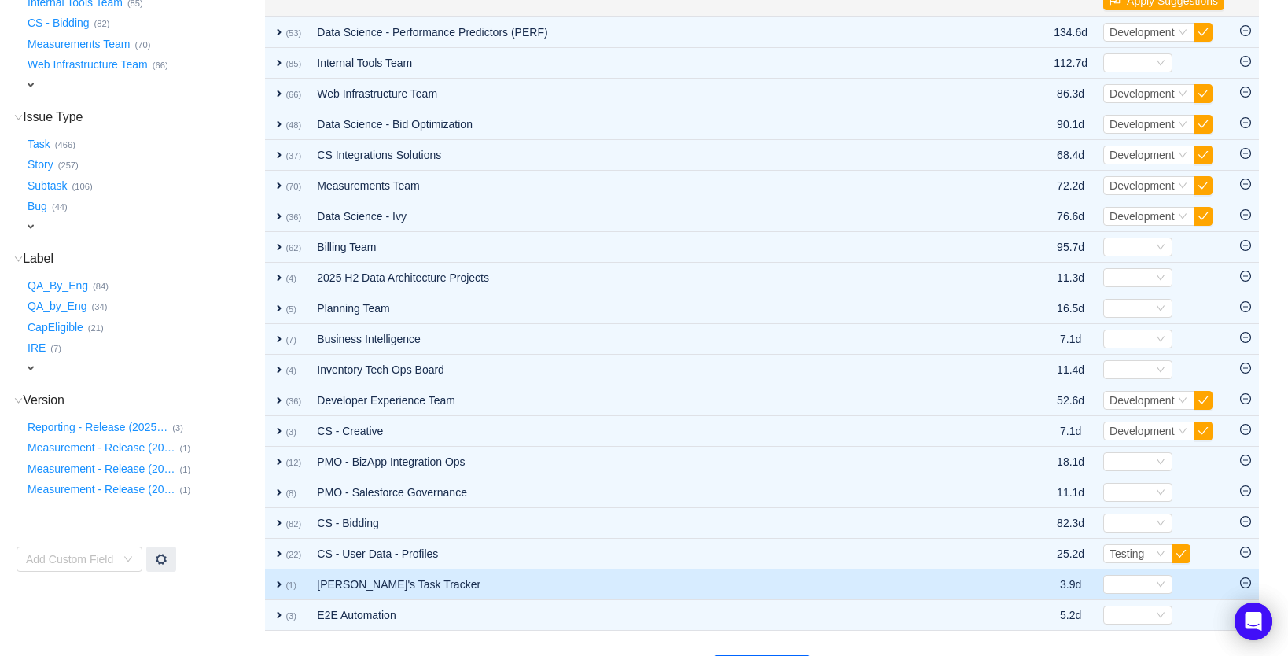
scroll to position [267, 0]
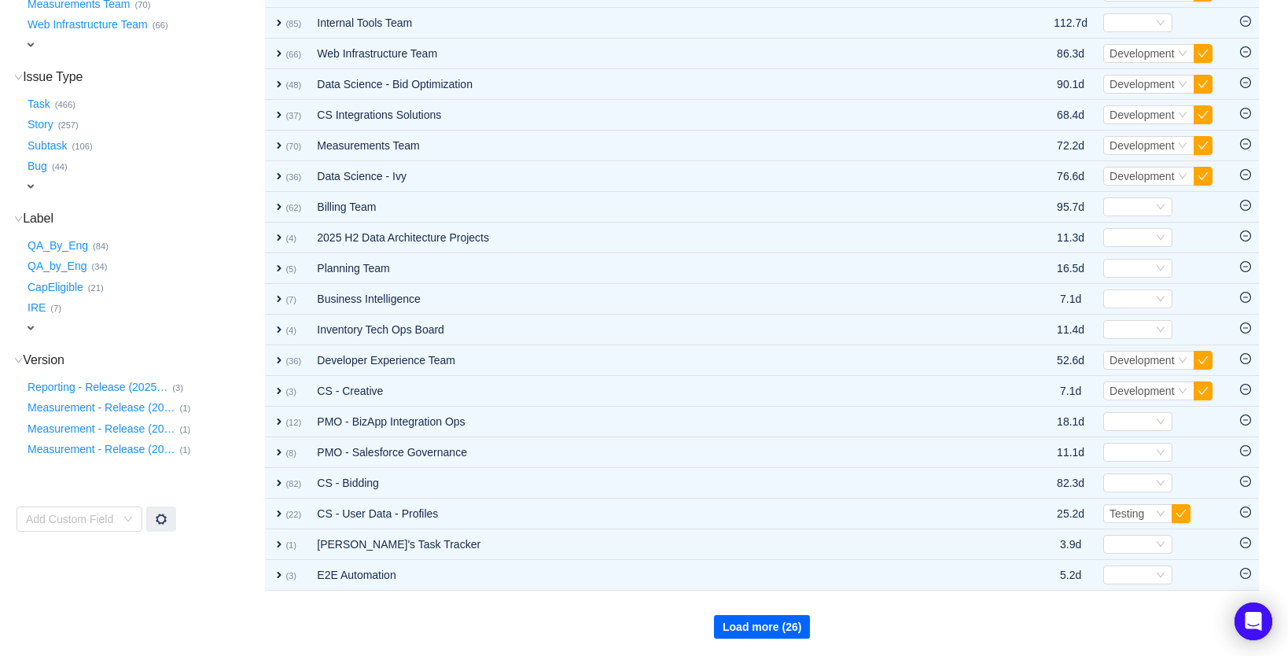
click at [749, 616] on button "Load more (26)" at bounding box center [762, 627] width 96 height 24
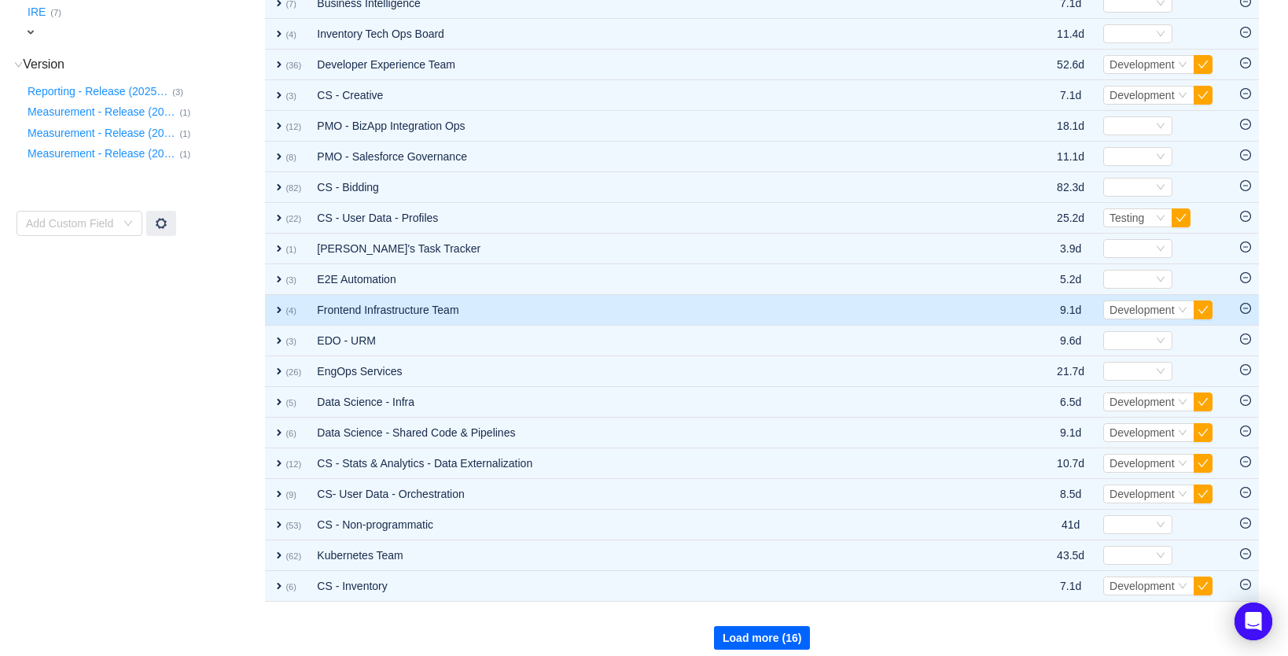
scroll to position [573, 0]
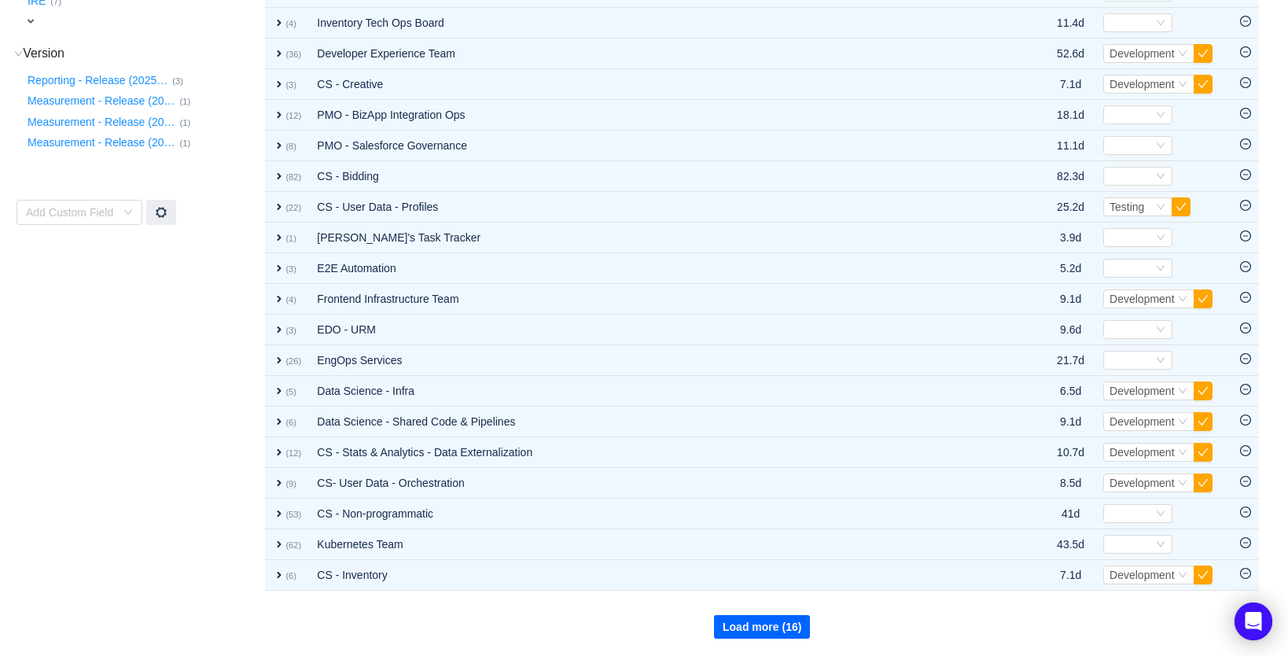
click at [755, 633] on button "Load more (16)" at bounding box center [762, 627] width 96 height 24
